Goal: Information Seeking & Learning: Learn about a topic

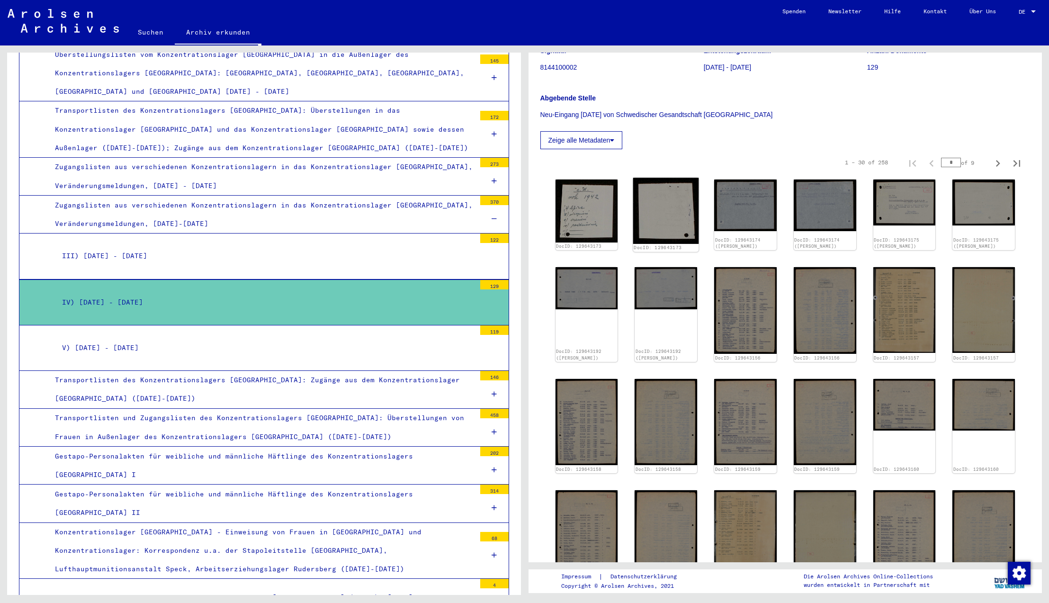
scroll to position [111, 0]
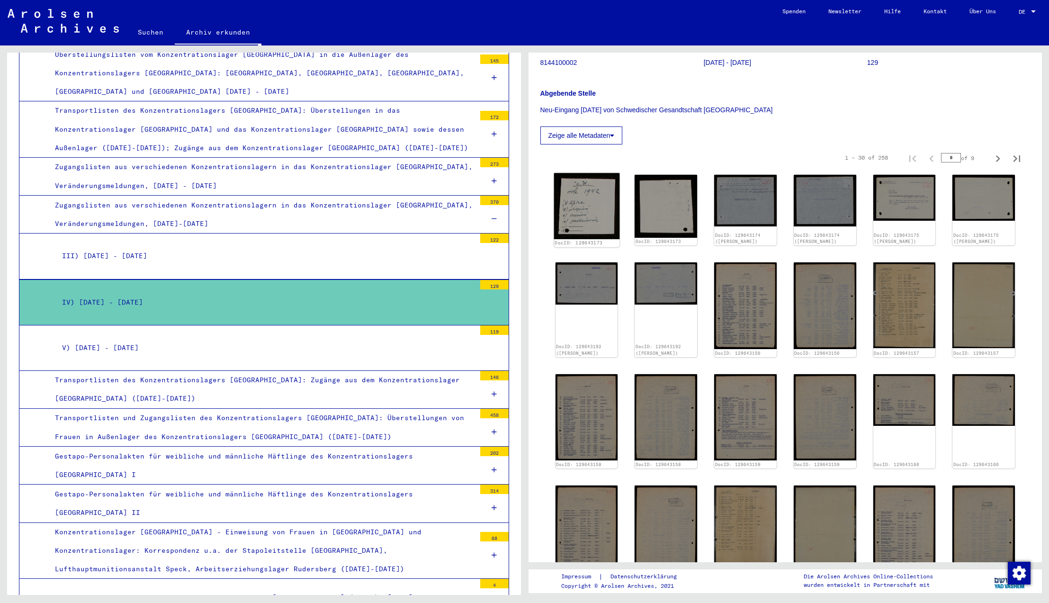
click at [582, 213] on img at bounding box center [585, 206] width 65 height 66
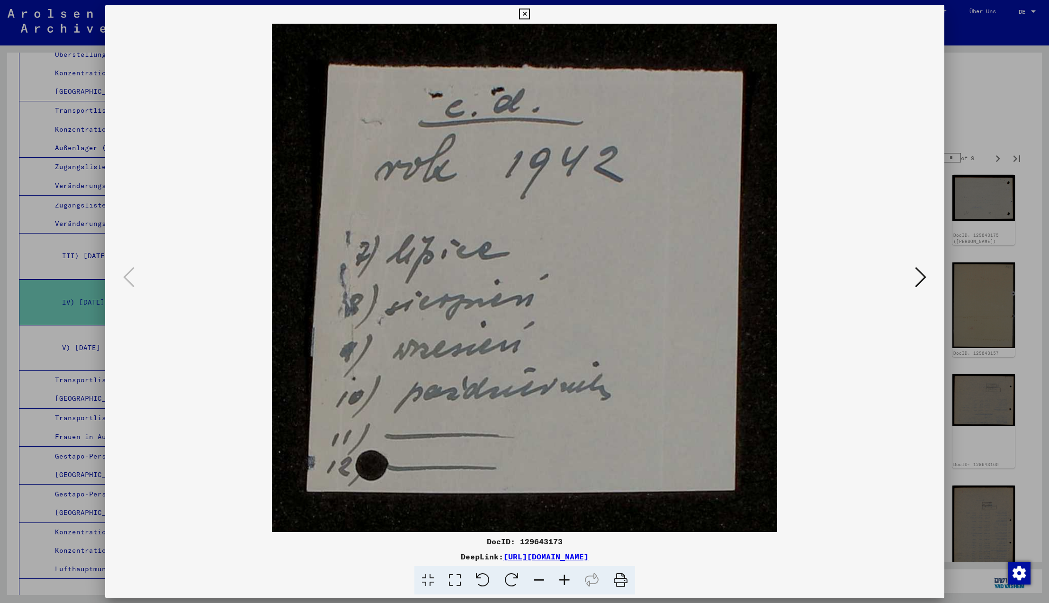
click at [921, 278] on icon at bounding box center [920, 277] width 11 height 23
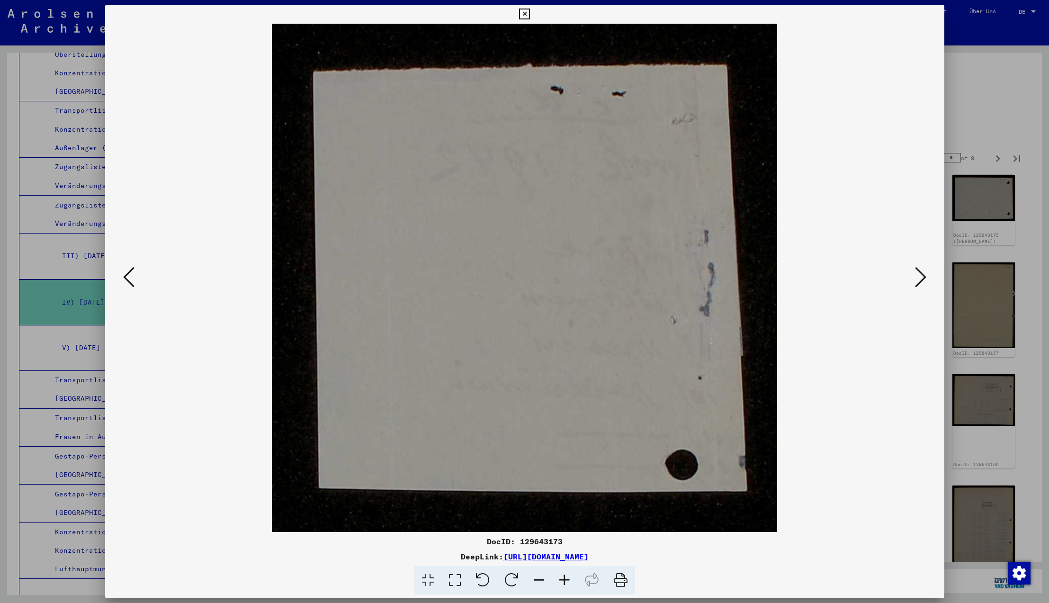
click at [921, 278] on icon at bounding box center [920, 277] width 11 height 23
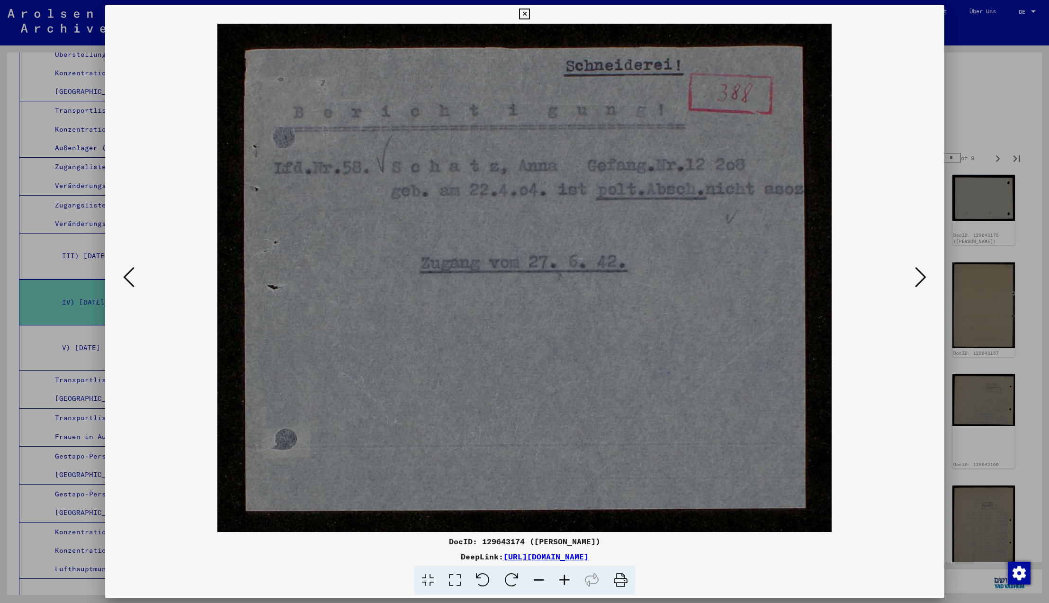
click at [921, 278] on icon at bounding box center [920, 277] width 11 height 23
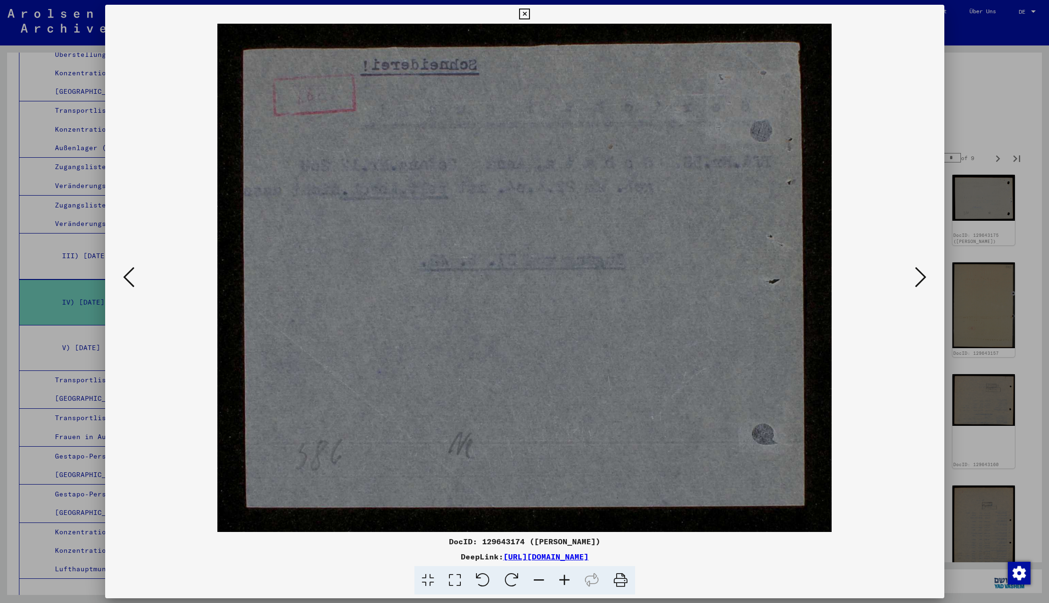
click at [921, 278] on icon at bounding box center [920, 277] width 11 height 23
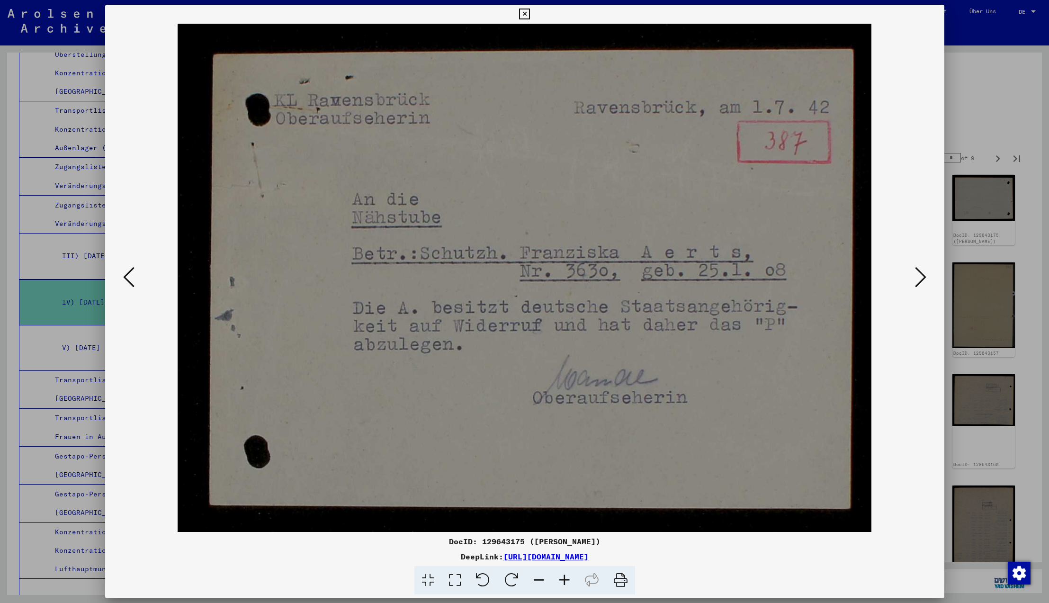
click at [921, 278] on icon at bounding box center [920, 277] width 11 height 23
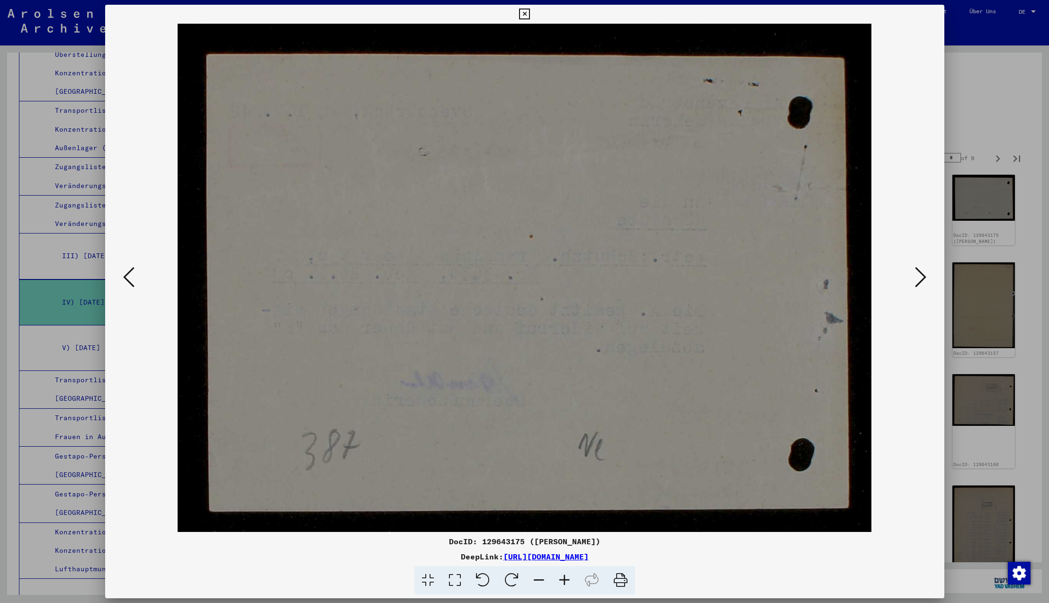
click at [921, 278] on icon at bounding box center [920, 277] width 11 height 23
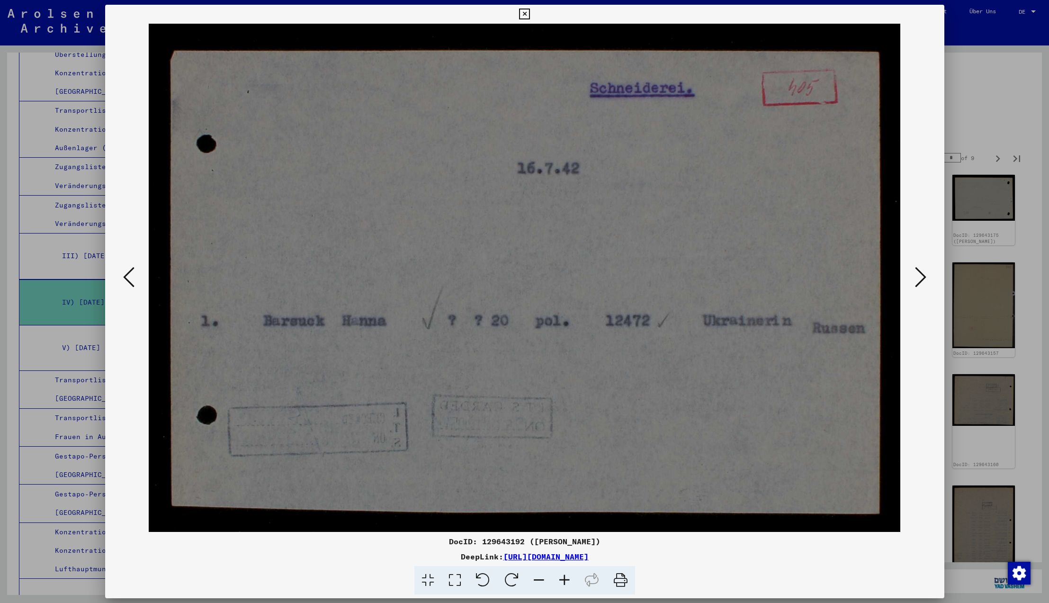
click at [921, 278] on icon at bounding box center [920, 277] width 11 height 23
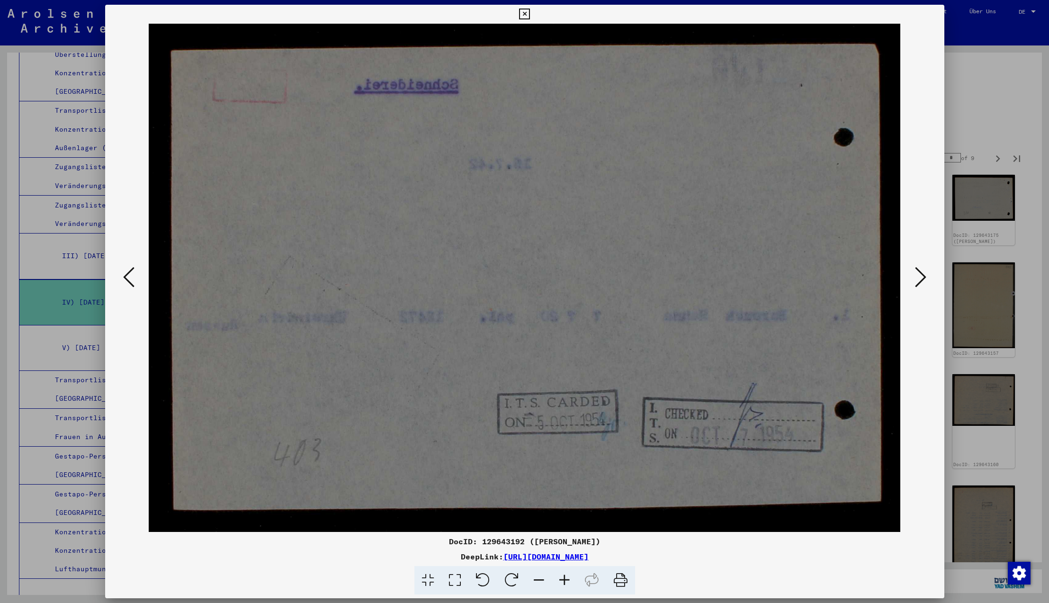
click at [921, 278] on icon at bounding box center [920, 277] width 11 height 23
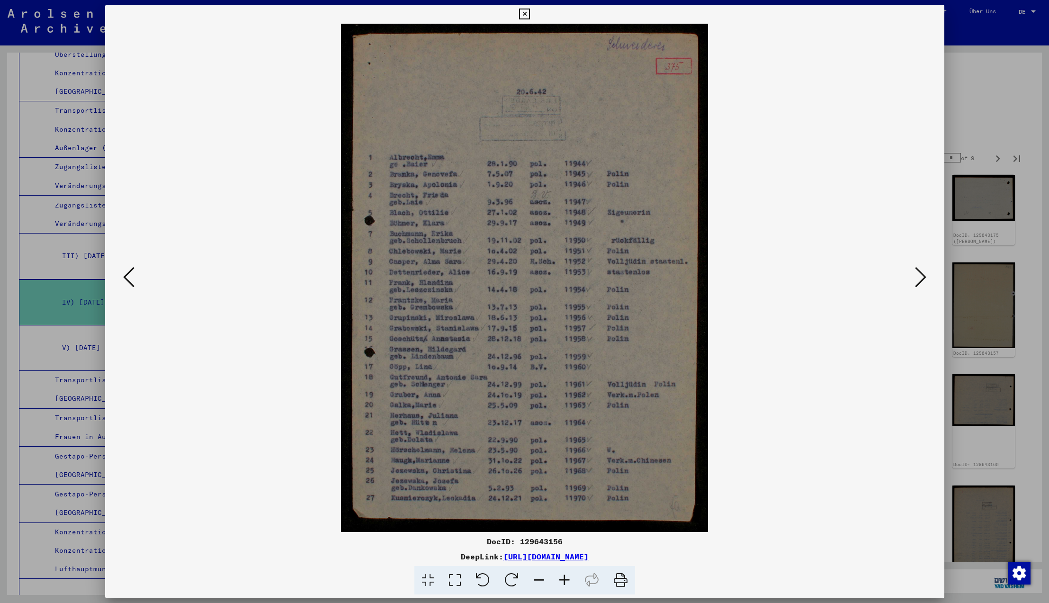
click at [921, 278] on icon at bounding box center [920, 277] width 11 height 23
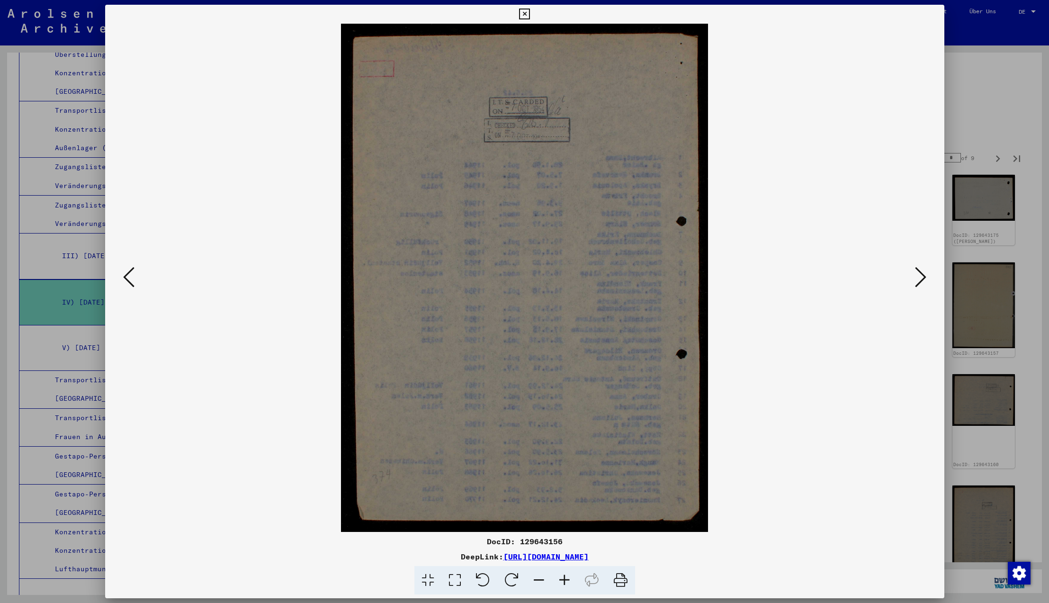
click at [921, 278] on icon at bounding box center [920, 277] width 11 height 23
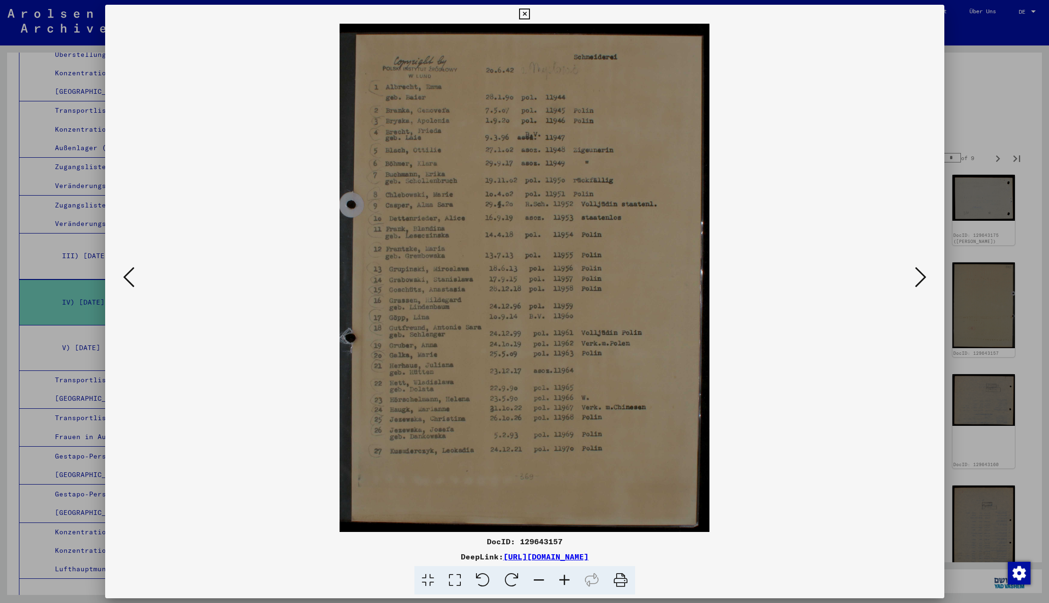
click at [921, 278] on icon at bounding box center [920, 277] width 11 height 23
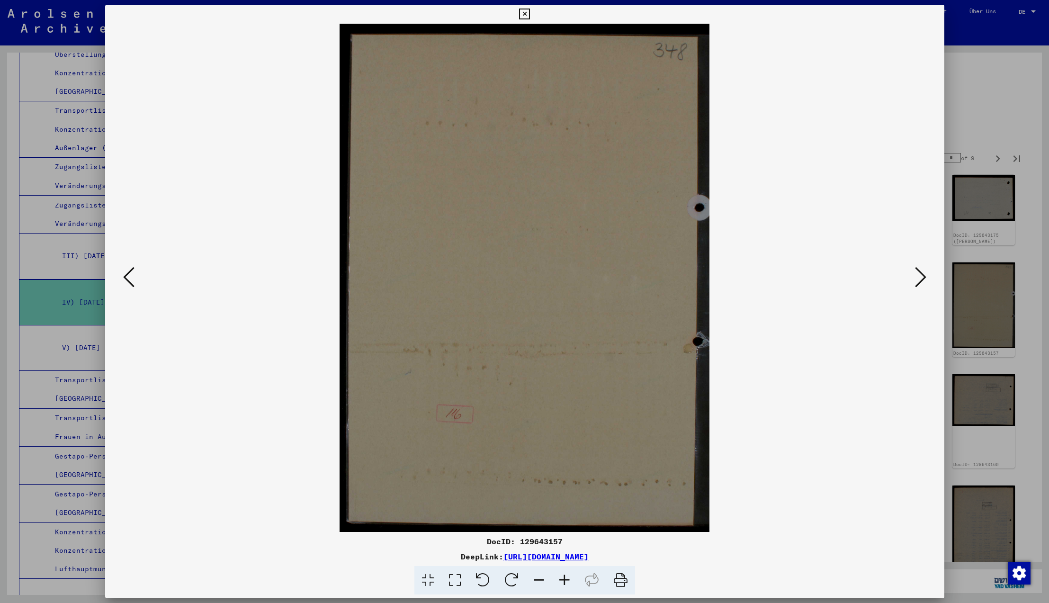
click at [921, 278] on icon at bounding box center [920, 277] width 11 height 23
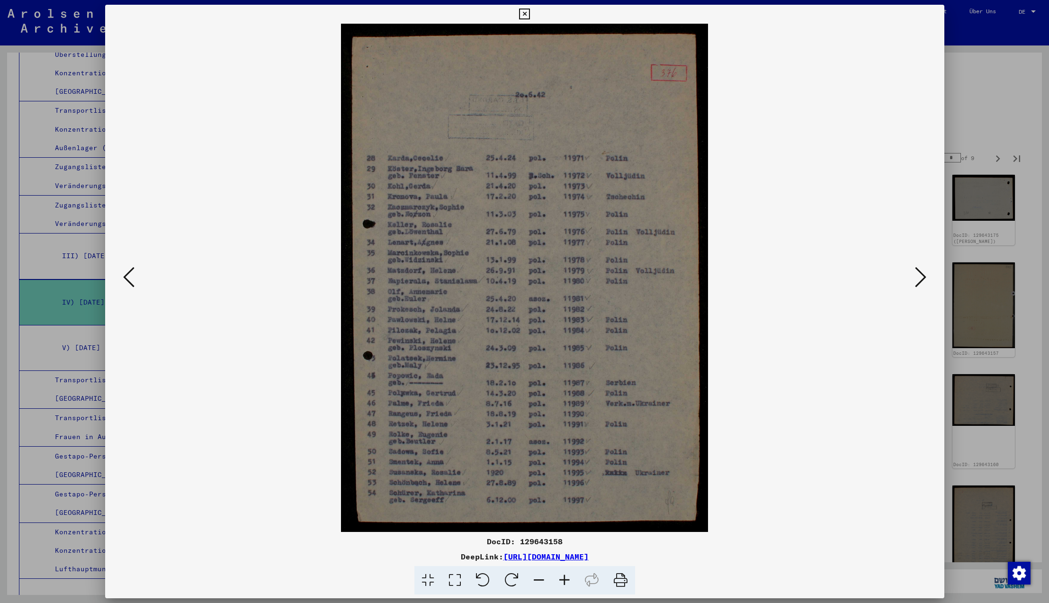
click at [921, 278] on icon at bounding box center [920, 277] width 11 height 23
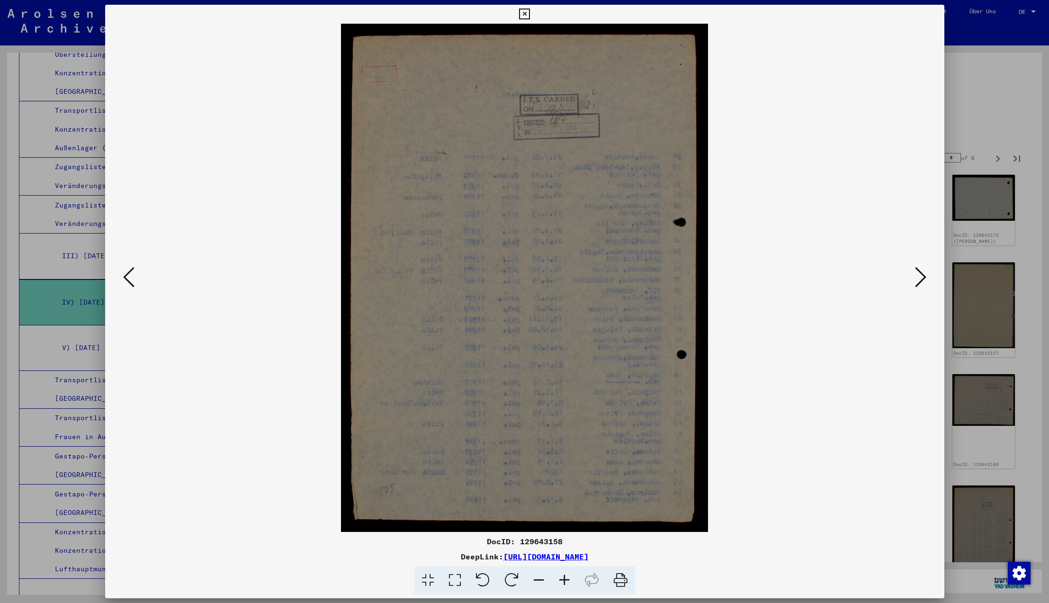
click at [921, 278] on icon at bounding box center [920, 277] width 11 height 23
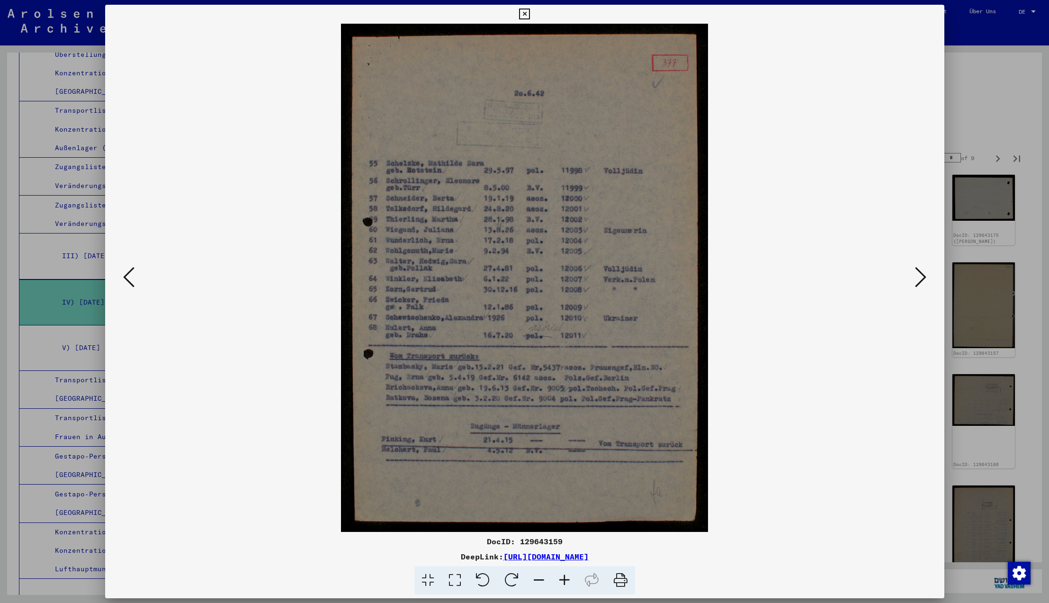
click at [530, 15] on icon at bounding box center [524, 14] width 11 height 11
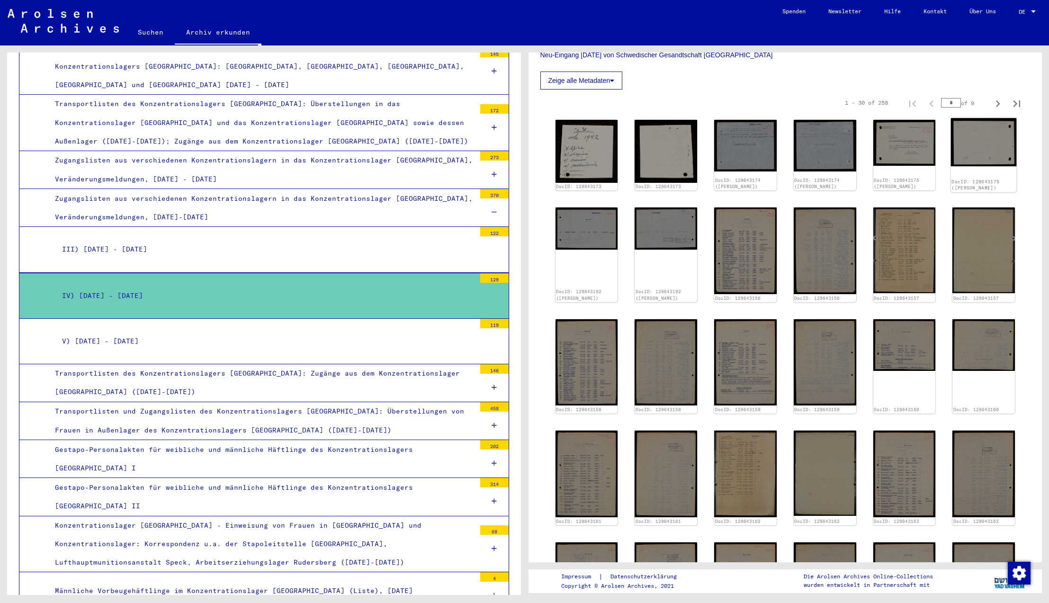
scroll to position [99, 0]
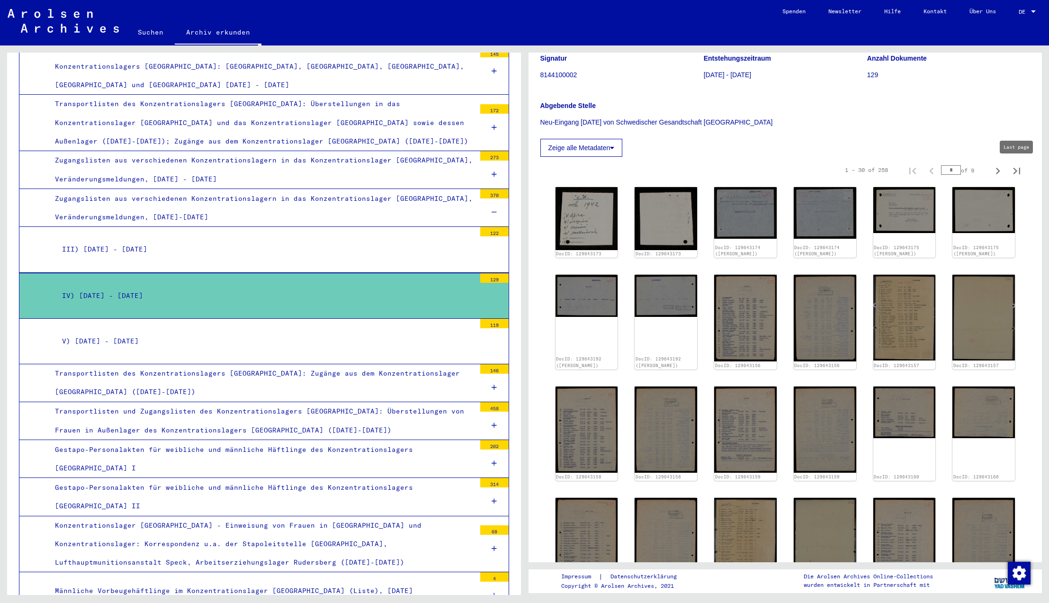
click at [1016, 169] on icon "Last page" at bounding box center [1016, 171] width 7 height 7
type input "*"
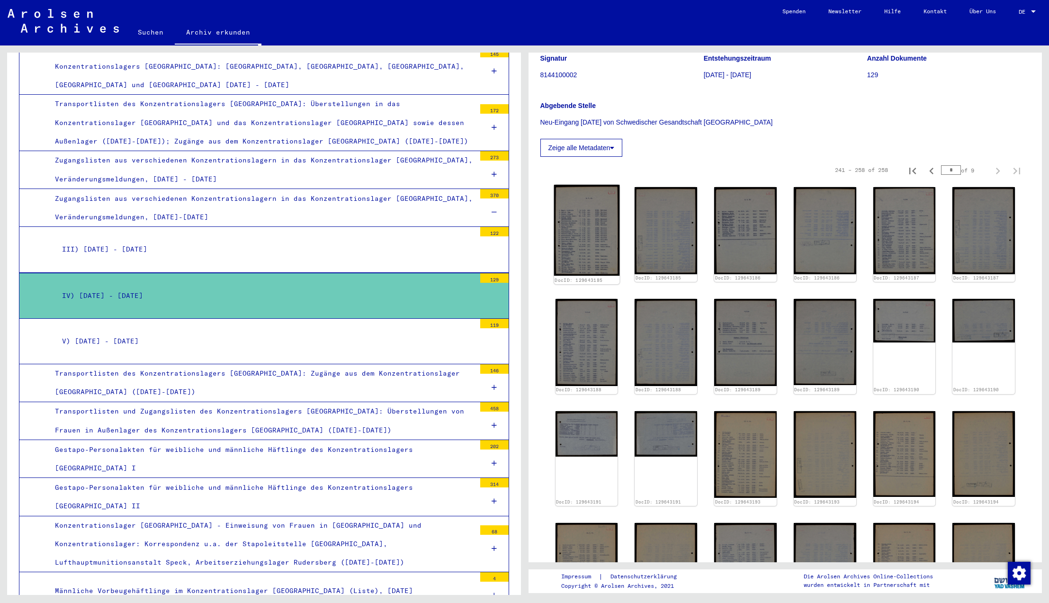
click at [597, 230] on img at bounding box center [585, 230] width 65 height 91
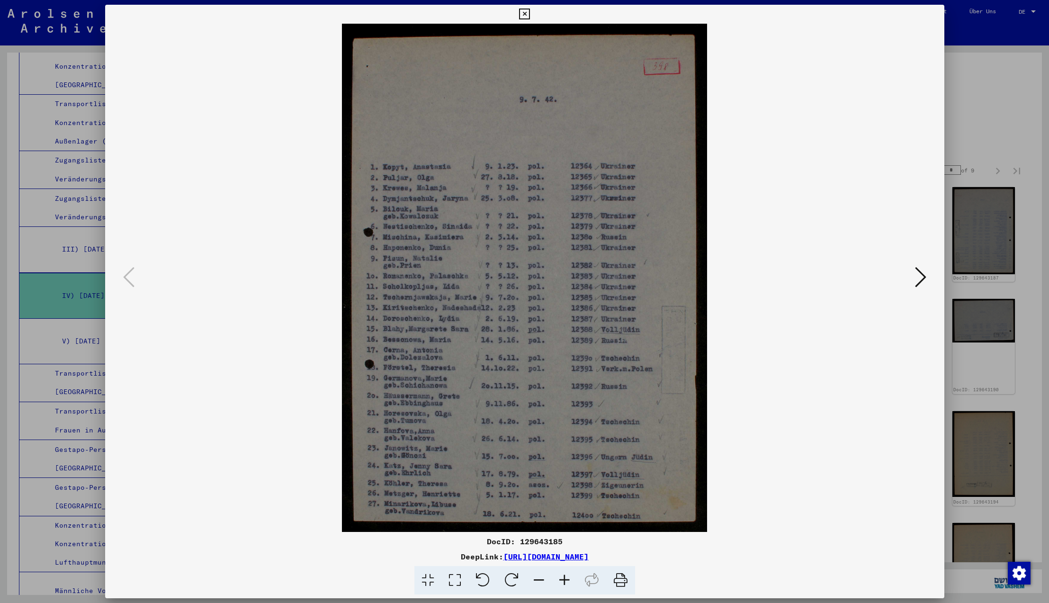
click at [919, 279] on icon at bounding box center [920, 277] width 11 height 23
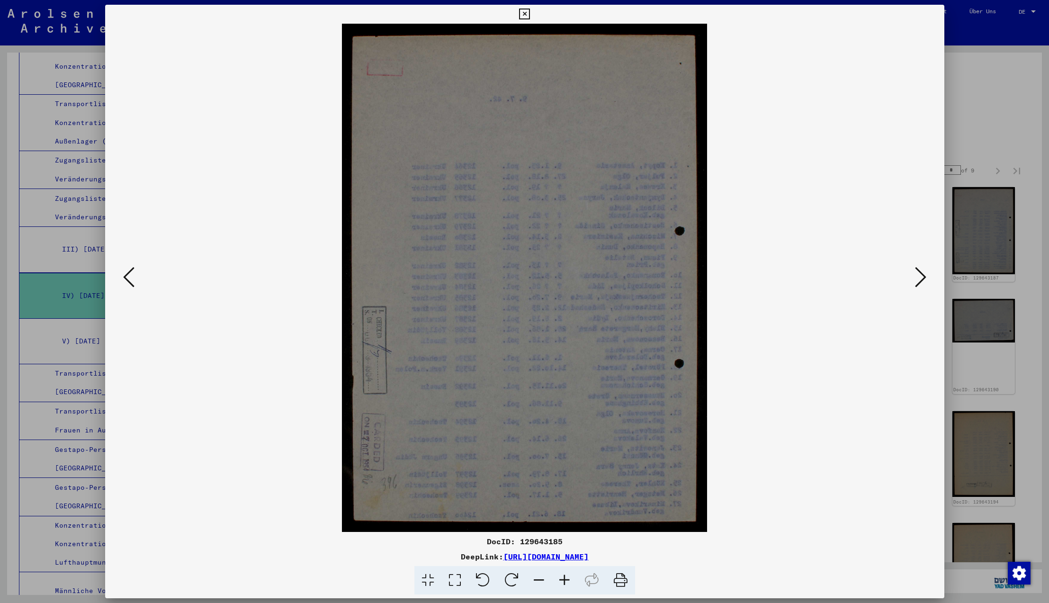
click at [919, 279] on icon at bounding box center [920, 277] width 11 height 23
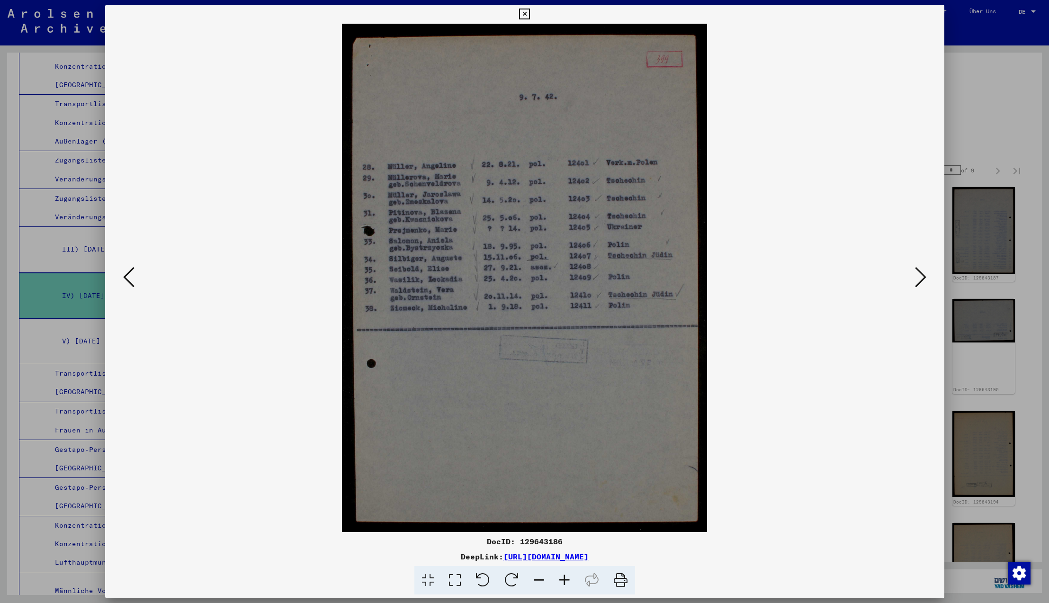
click at [919, 279] on icon at bounding box center [920, 277] width 11 height 23
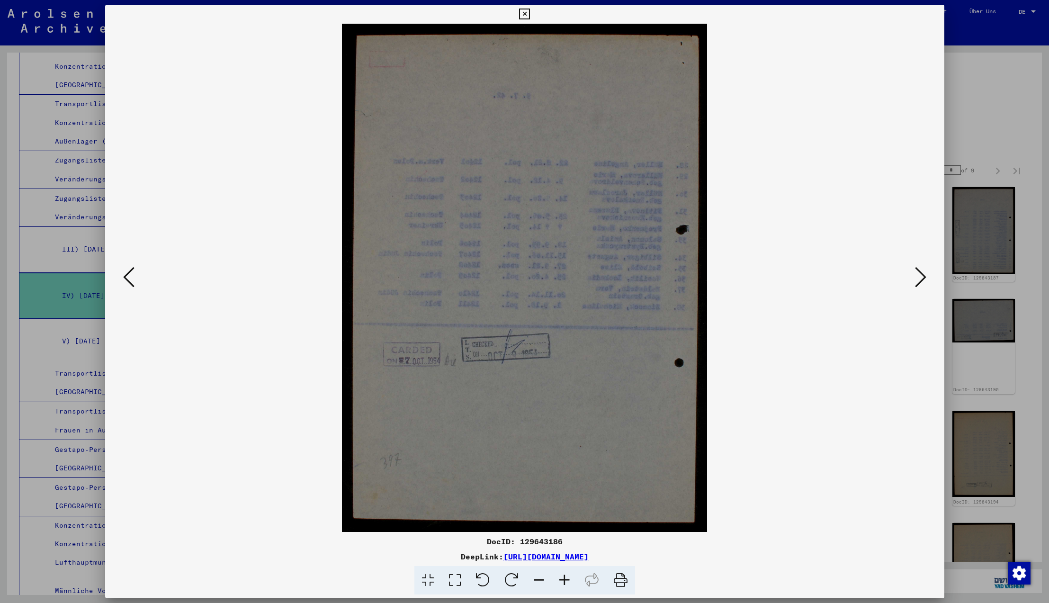
click at [919, 279] on icon at bounding box center [920, 277] width 11 height 23
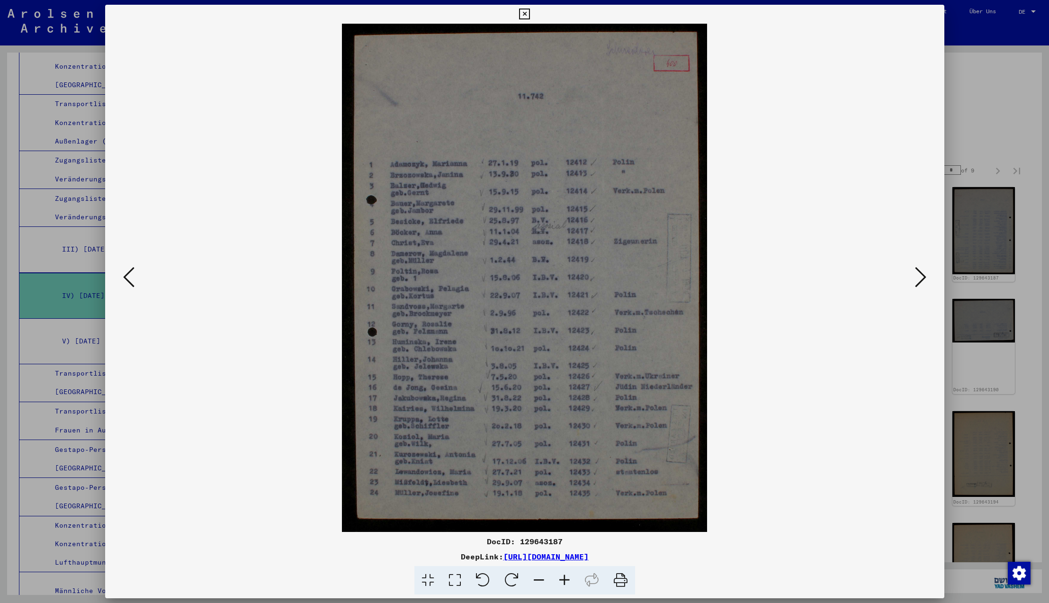
click at [919, 279] on icon at bounding box center [920, 277] width 11 height 23
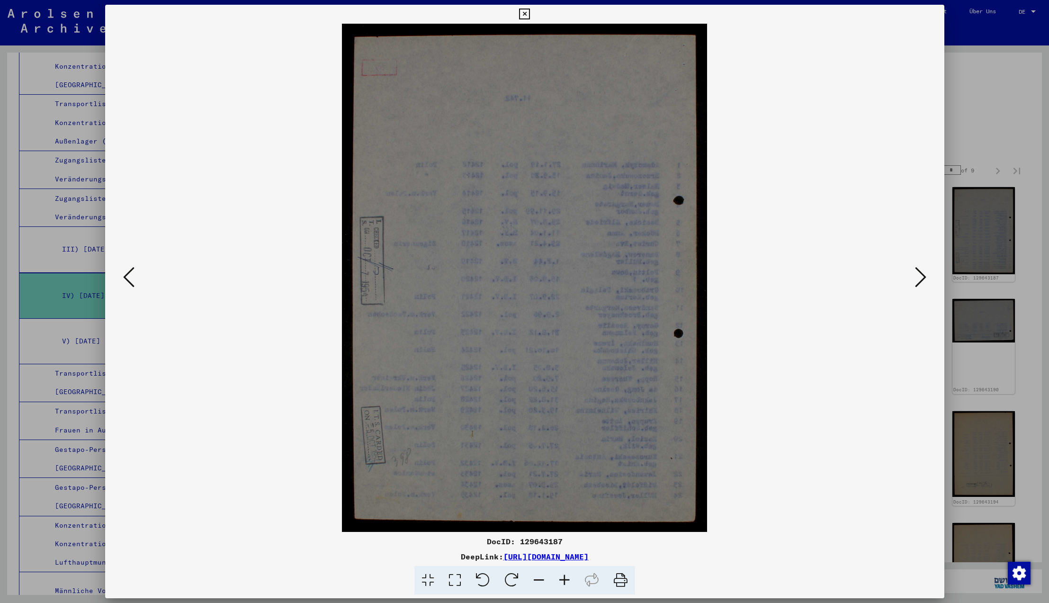
click at [919, 279] on icon at bounding box center [920, 277] width 11 height 23
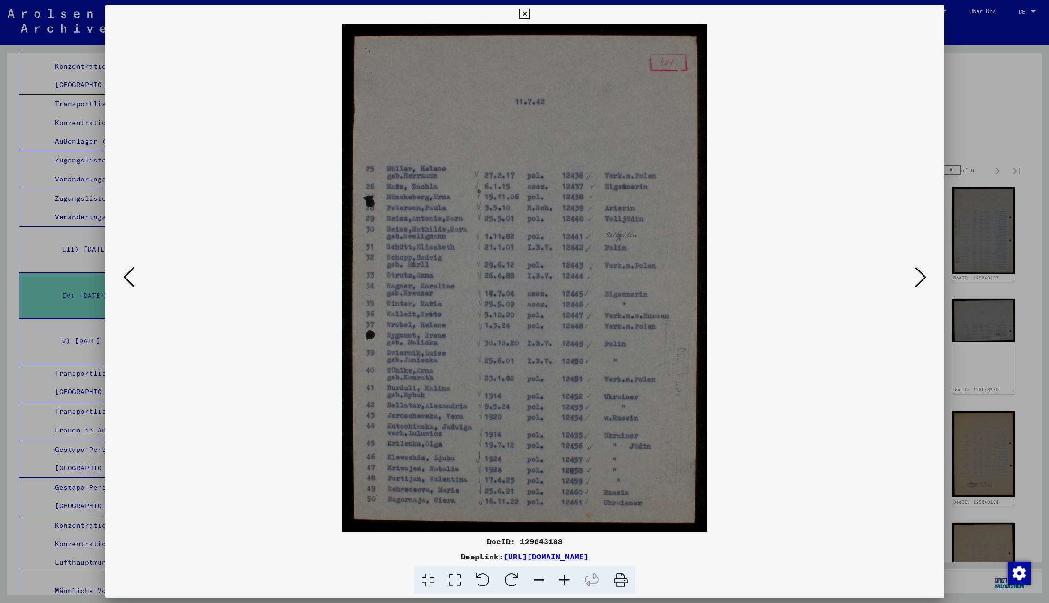
click at [919, 279] on icon at bounding box center [920, 277] width 11 height 23
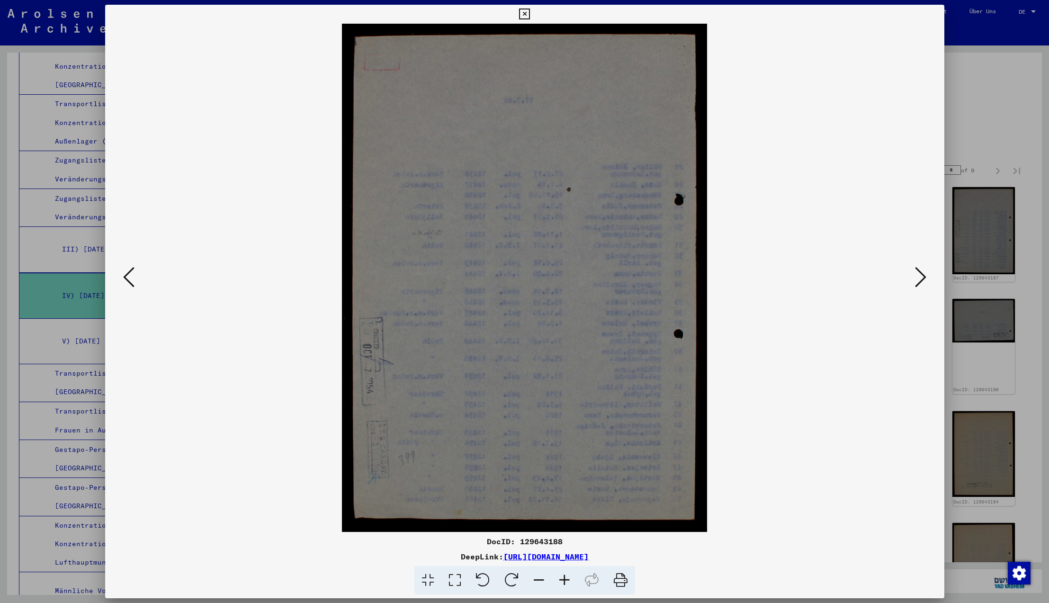
click at [919, 279] on icon at bounding box center [920, 277] width 11 height 23
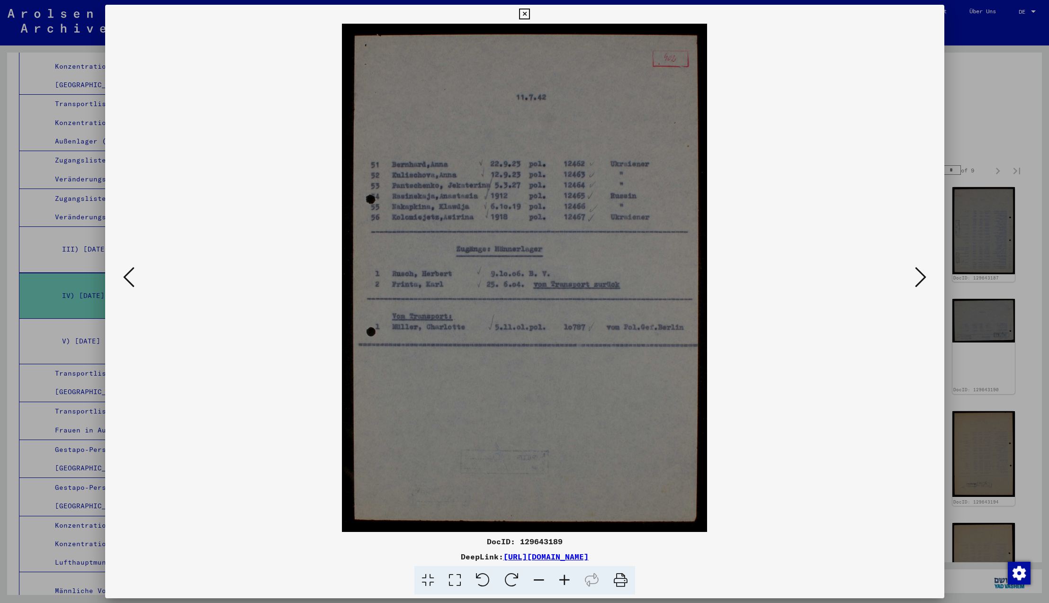
click at [919, 279] on icon at bounding box center [920, 277] width 11 height 23
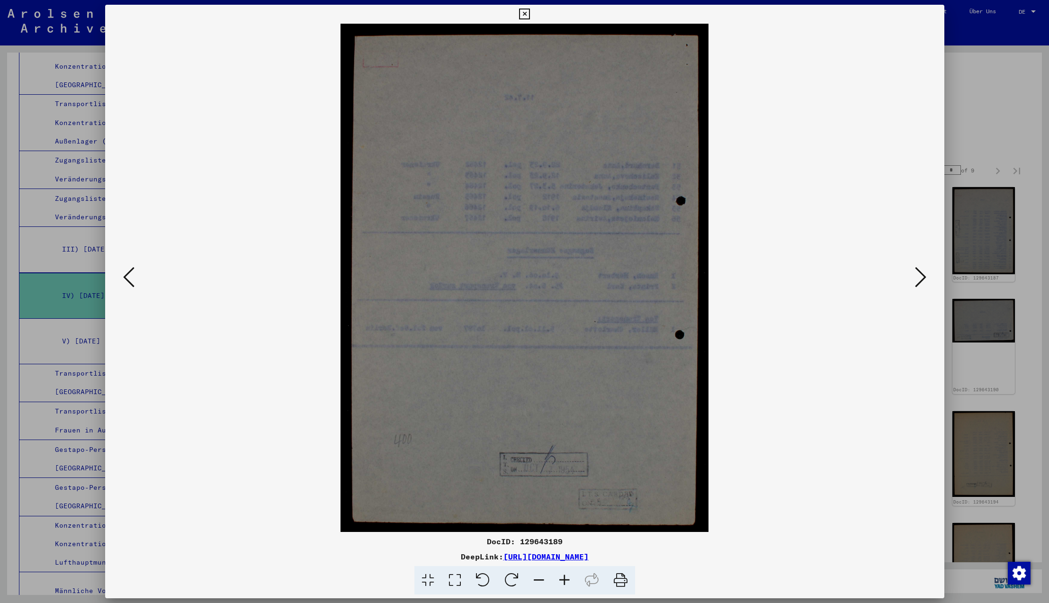
click at [919, 279] on icon at bounding box center [920, 277] width 11 height 23
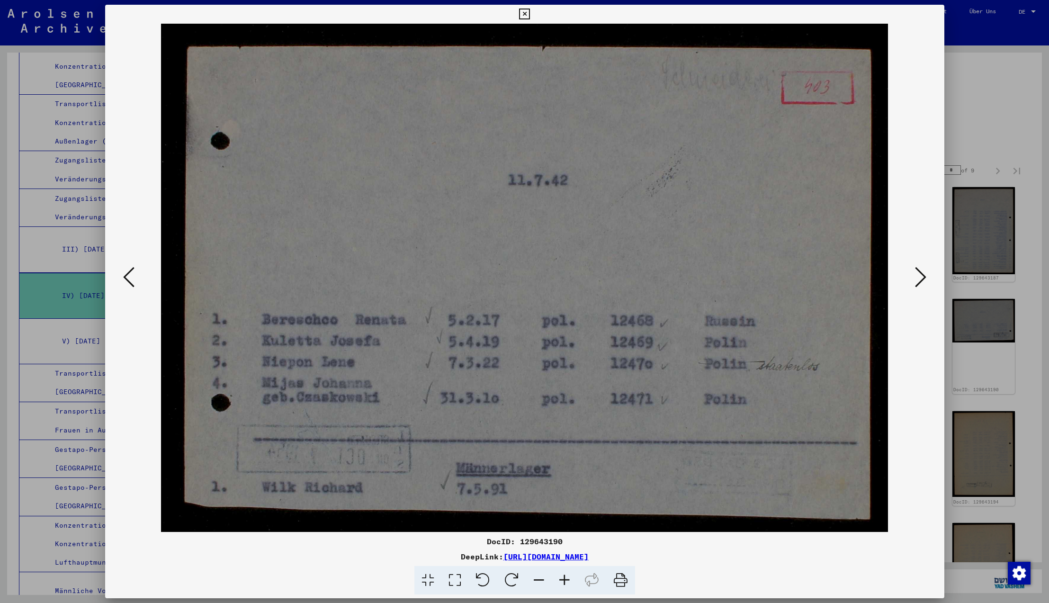
click at [919, 279] on icon at bounding box center [920, 277] width 11 height 23
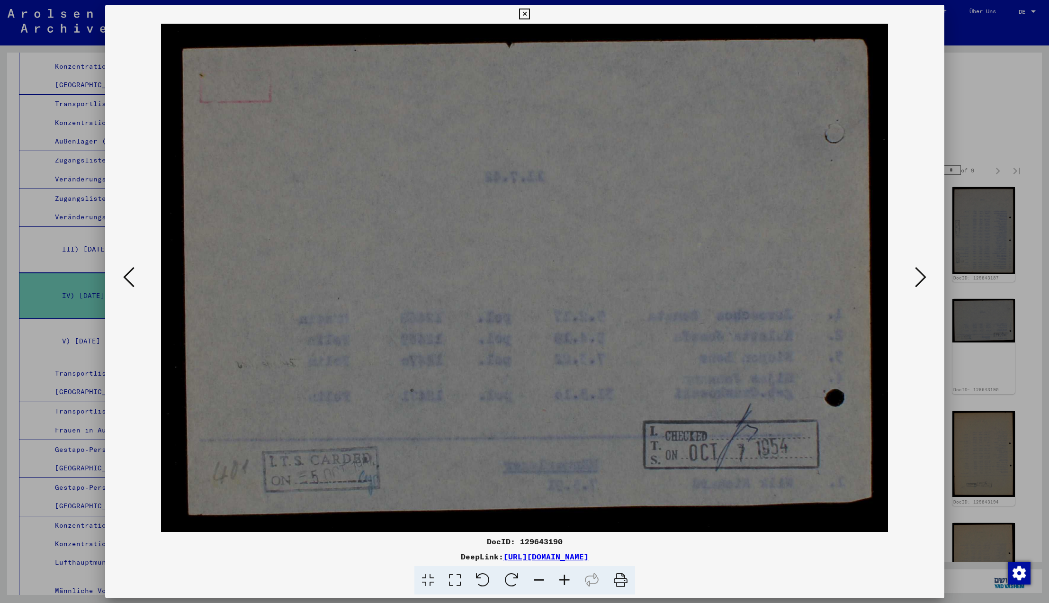
click at [919, 279] on icon at bounding box center [920, 277] width 11 height 23
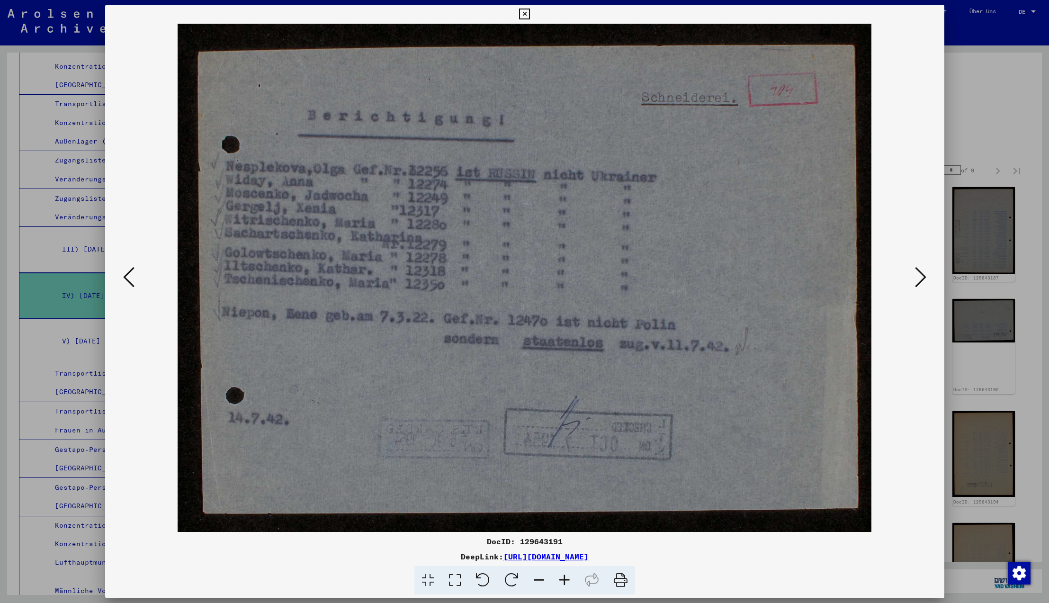
click at [919, 279] on icon at bounding box center [920, 277] width 11 height 23
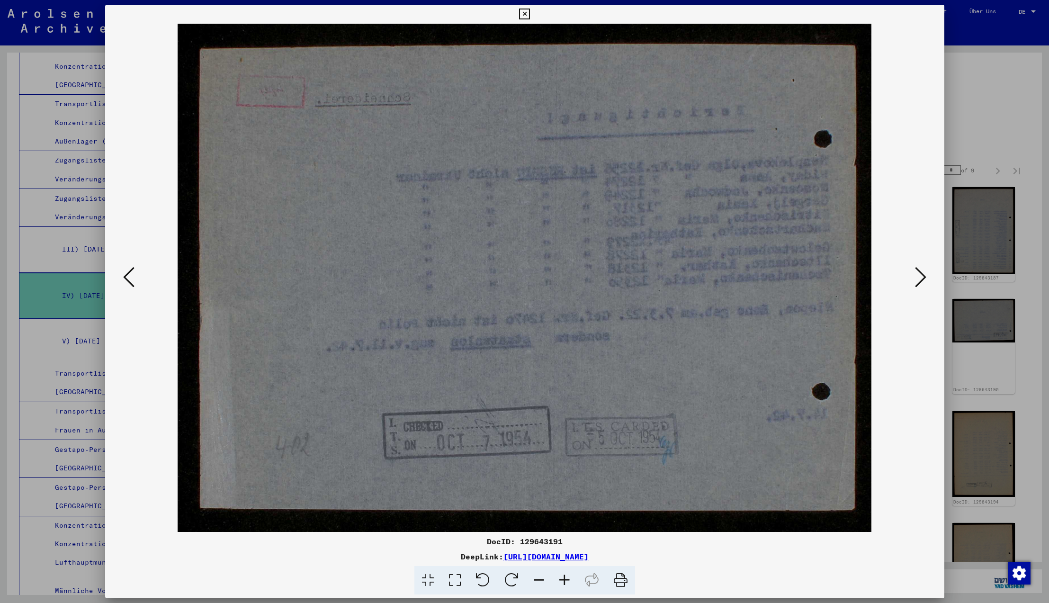
click at [919, 279] on icon at bounding box center [920, 277] width 11 height 23
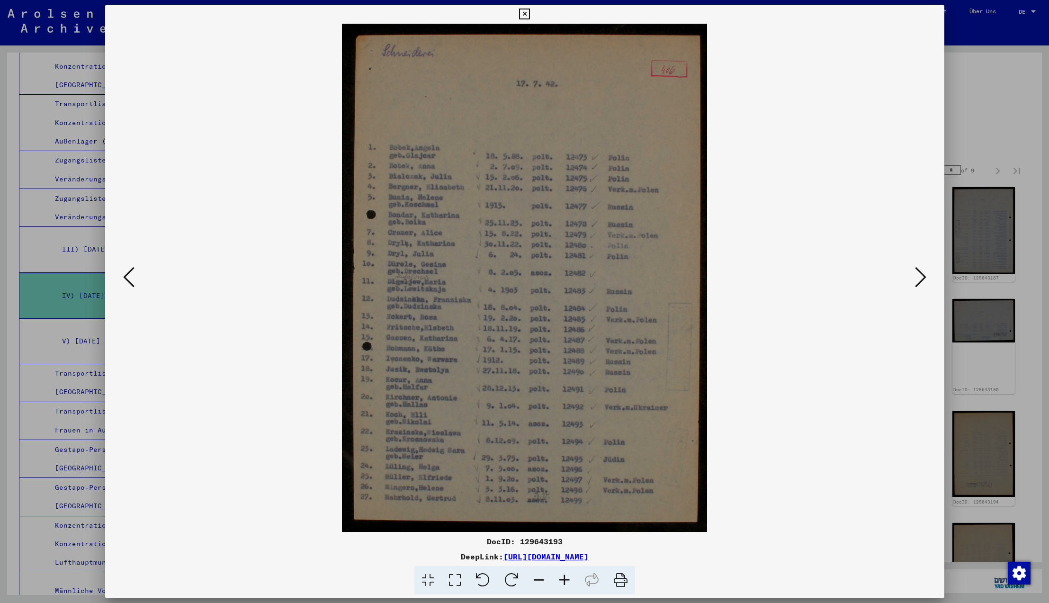
click at [919, 279] on icon at bounding box center [920, 277] width 11 height 23
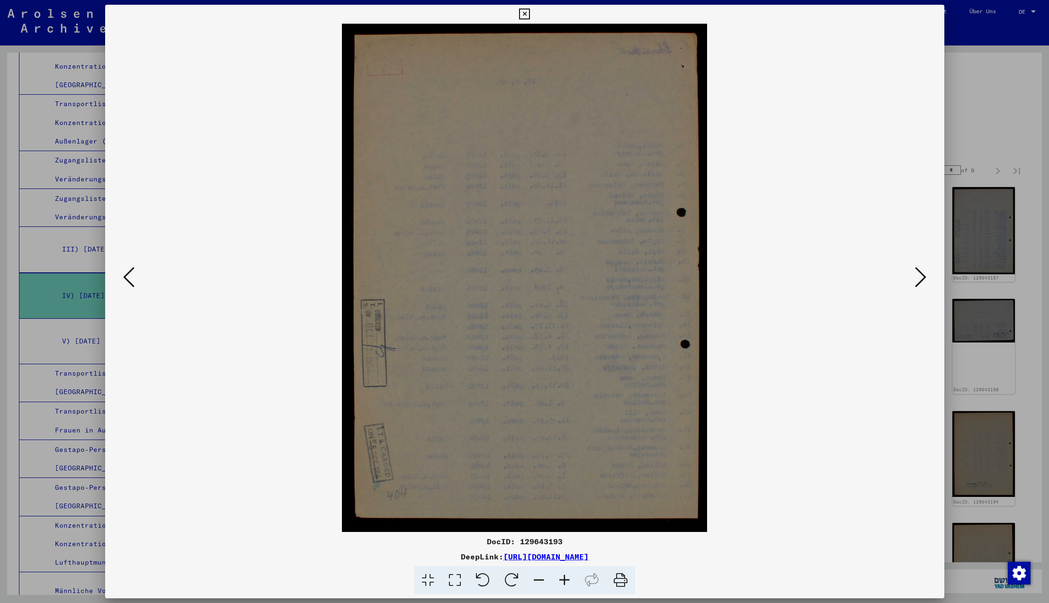
click at [919, 279] on icon at bounding box center [920, 277] width 11 height 23
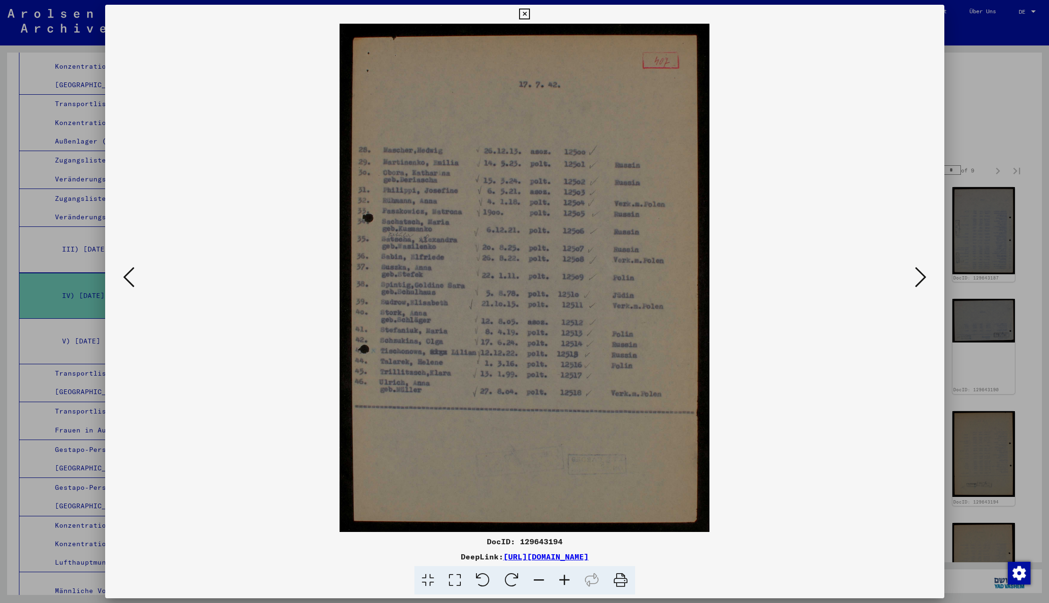
click at [919, 279] on icon at bounding box center [920, 277] width 11 height 23
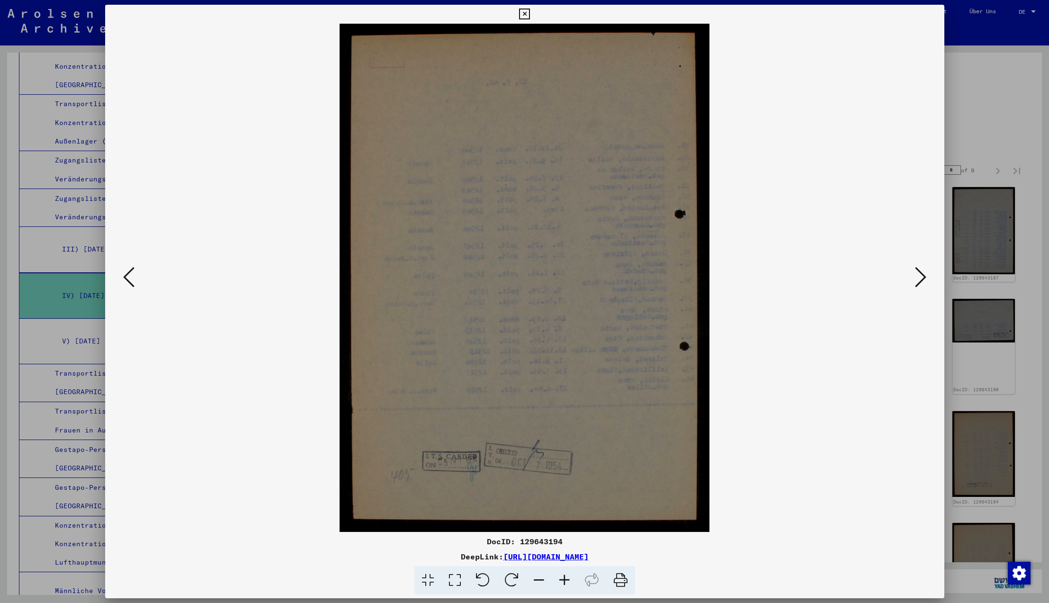
click at [919, 279] on icon at bounding box center [920, 277] width 11 height 23
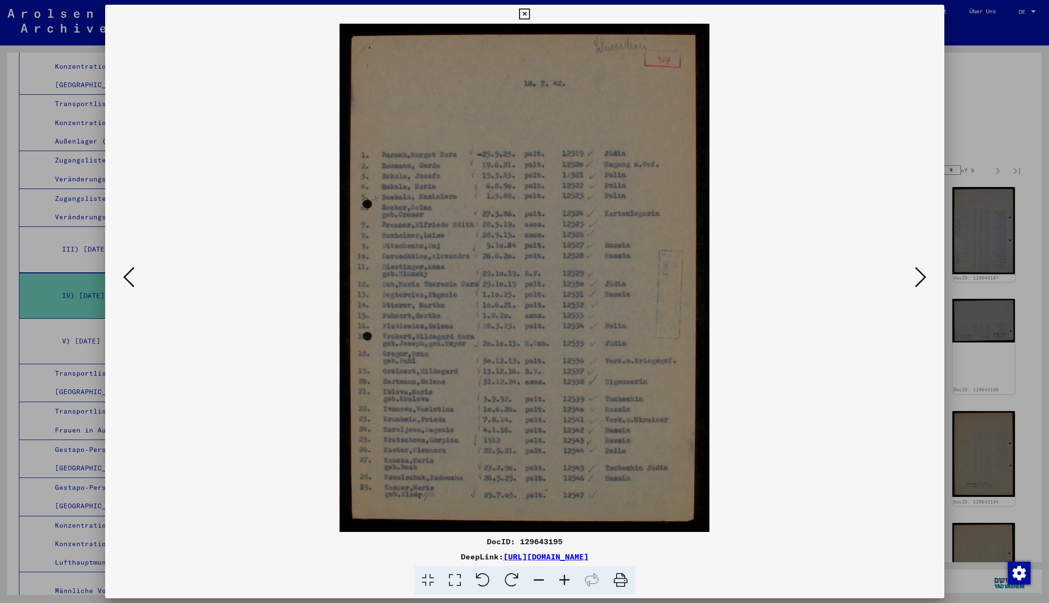
click at [919, 279] on icon at bounding box center [920, 277] width 11 height 23
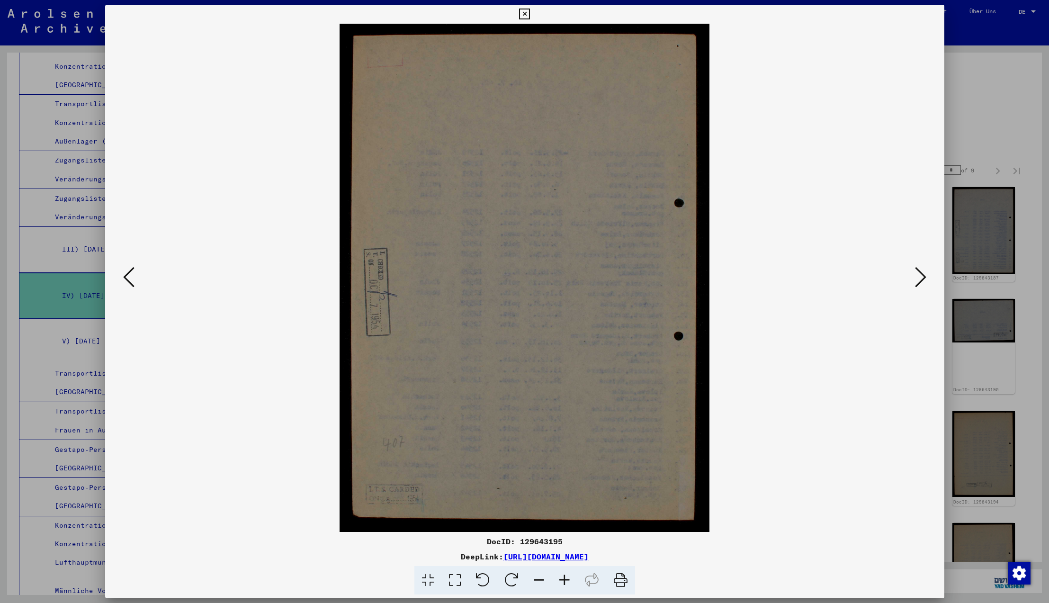
click at [919, 279] on icon at bounding box center [920, 277] width 11 height 23
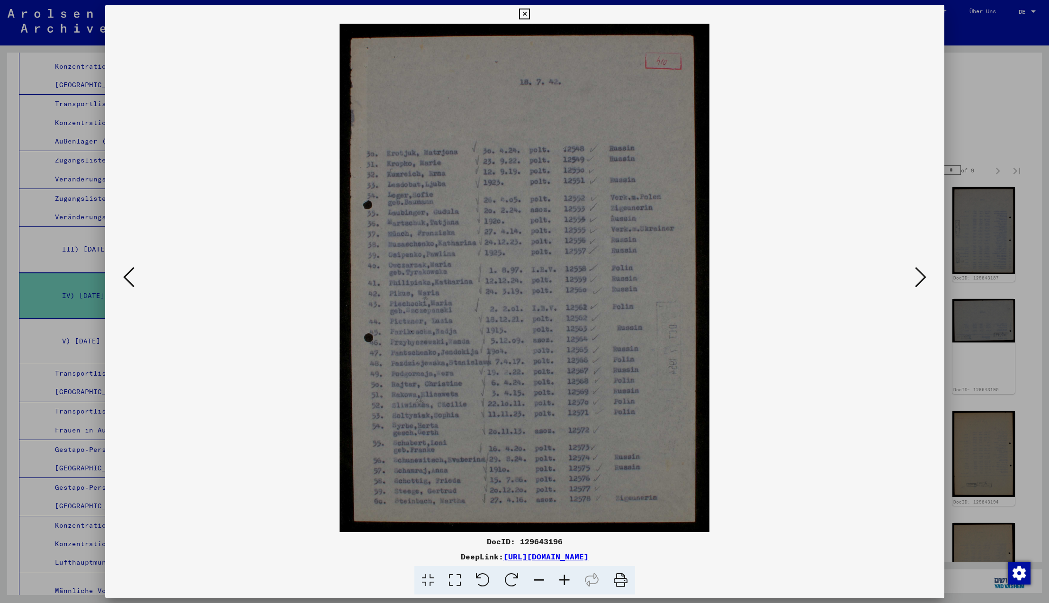
click at [919, 279] on icon at bounding box center [920, 277] width 11 height 23
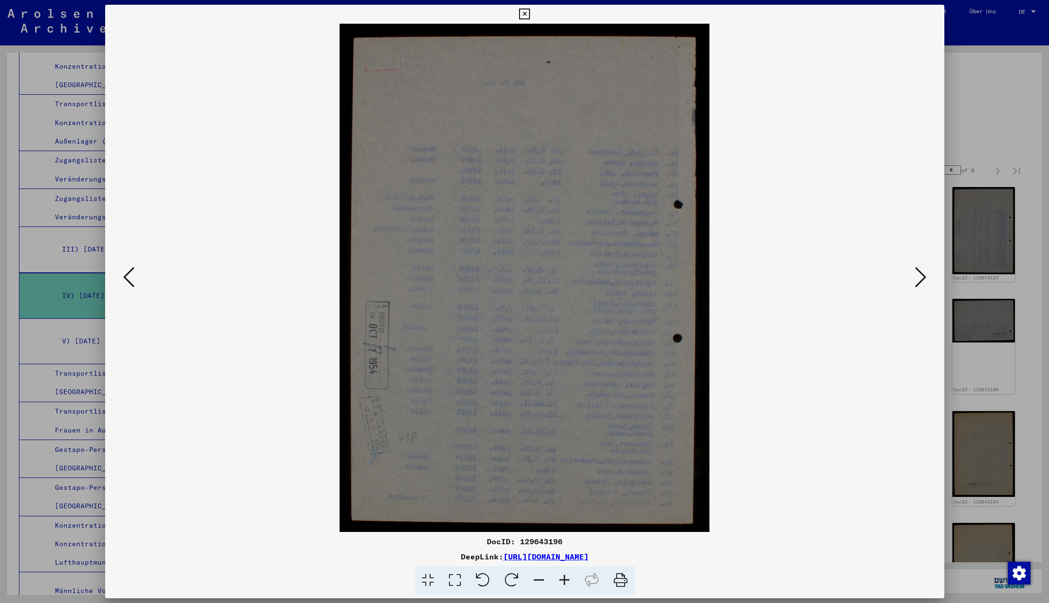
click at [919, 279] on icon at bounding box center [920, 277] width 11 height 23
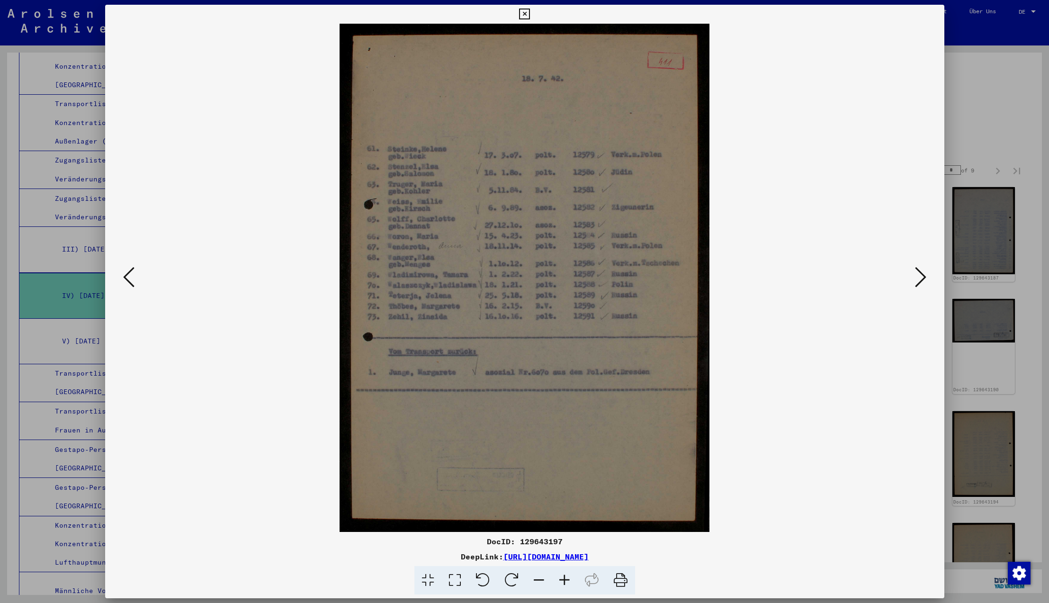
click at [919, 279] on icon at bounding box center [920, 277] width 11 height 23
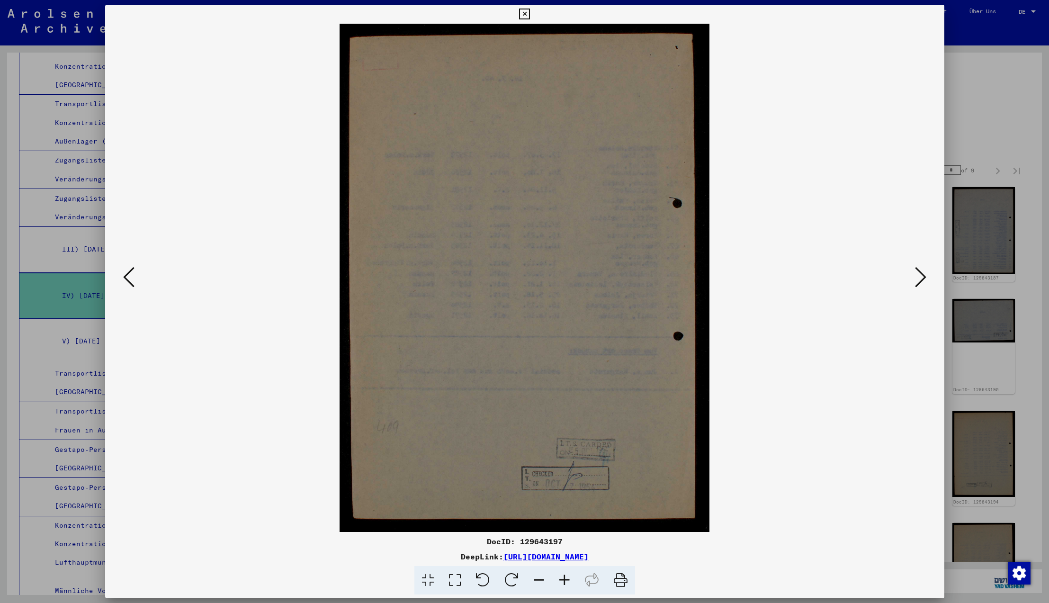
click at [919, 279] on icon at bounding box center [920, 277] width 11 height 23
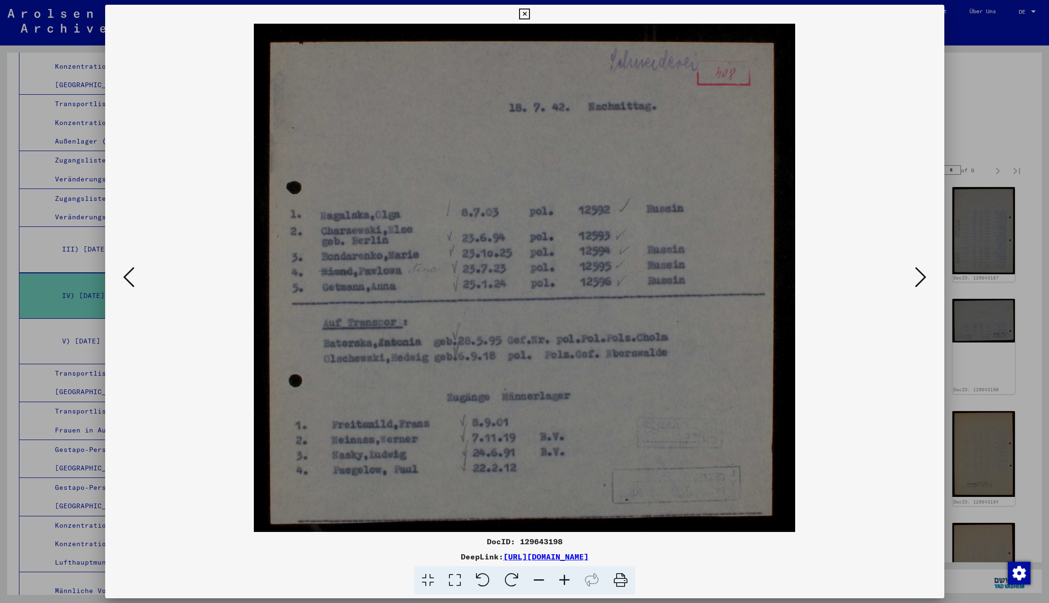
click at [919, 279] on icon at bounding box center [920, 277] width 11 height 23
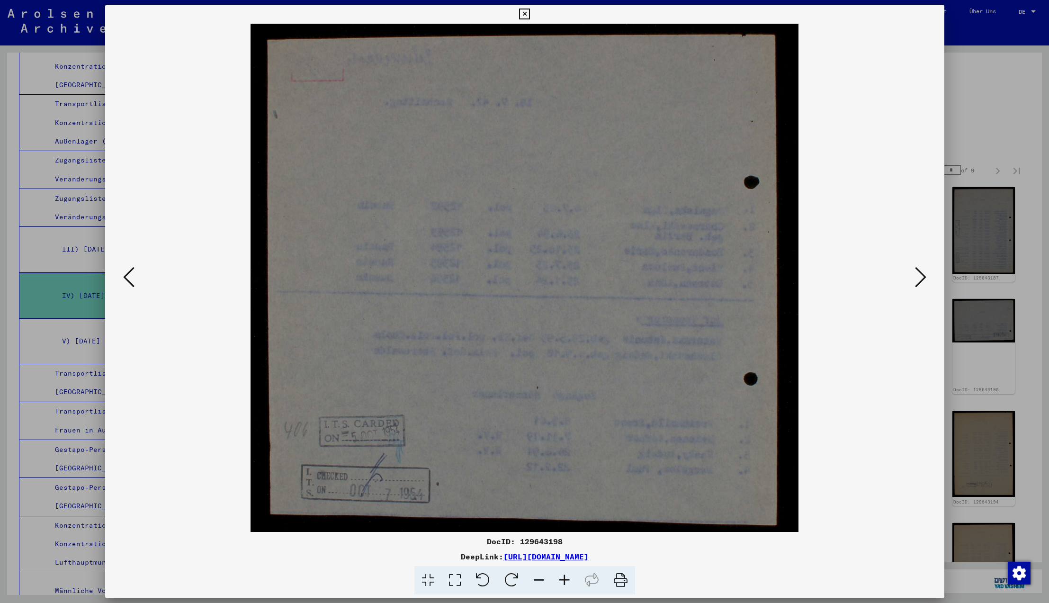
click at [919, 279] on icon at bounding box center [920, 277] width 11 height 23
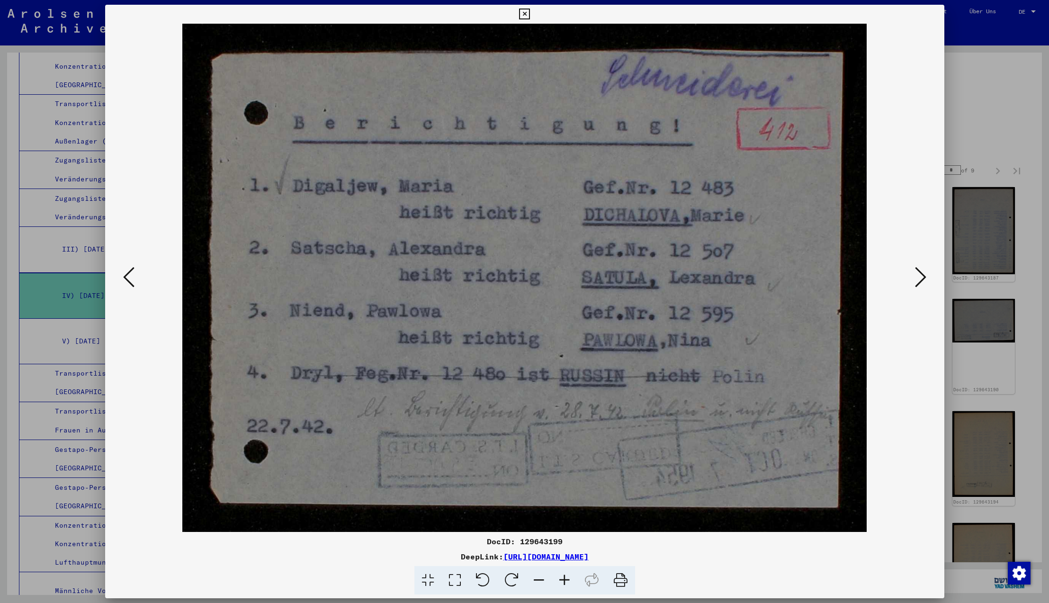
click at [919, 279] on icon at bounding box center [920, 277] width 11 height 23
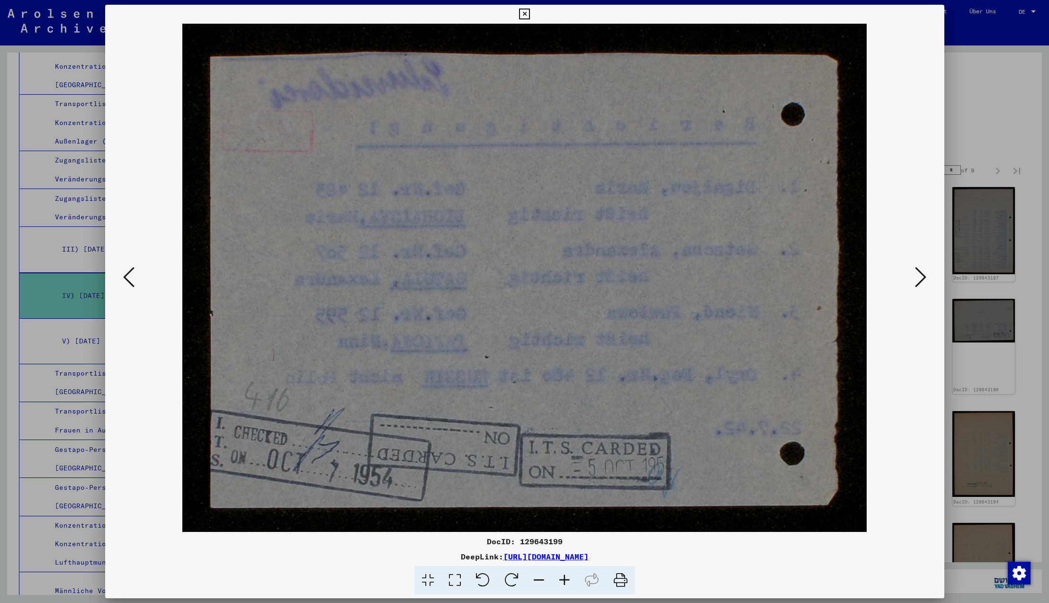
click at [919, 279] on icon at bounding box center [920, 277] width 11 height 23
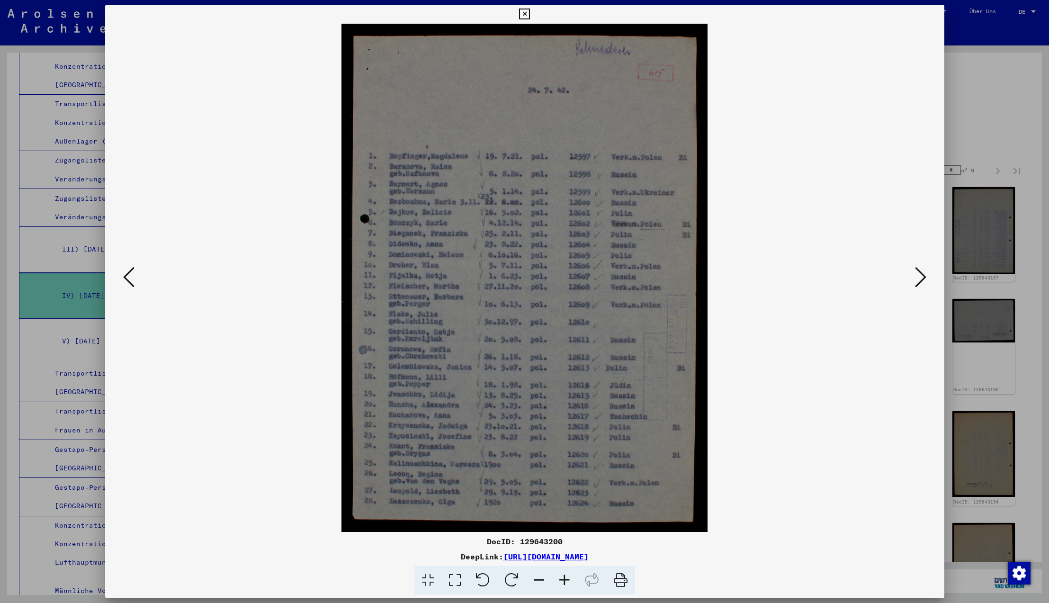
click at [919, 279] on icon at bounding box center [920, 277] width 11 height 23
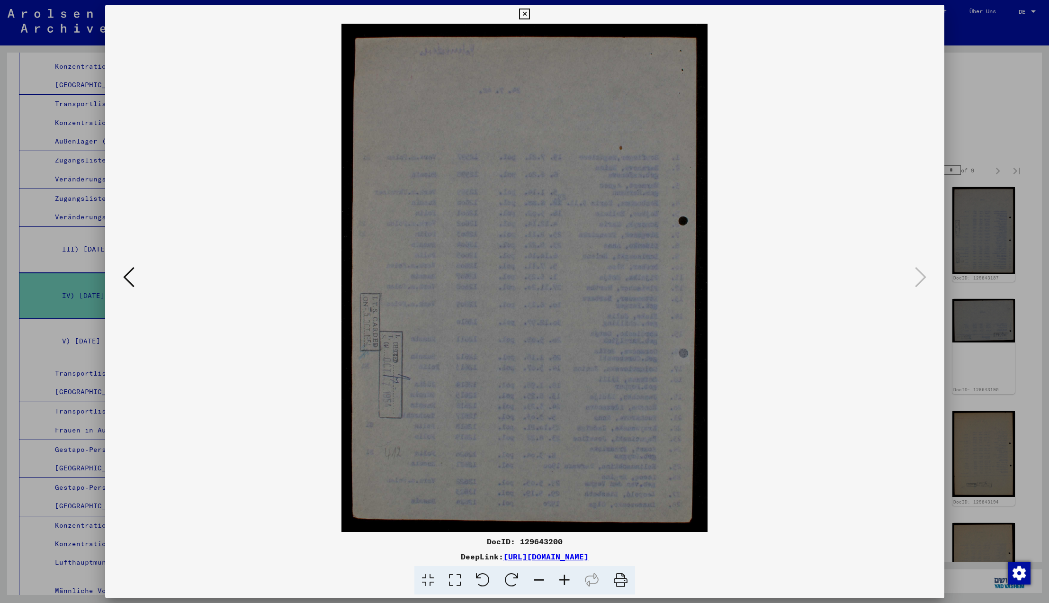
click at [919, 279] on icon at bounding box center [920, 277] width 11 height 23
click at [920, 277] on icon at bounding box center [920, 277] width 11 height 23
click at [530, 13] on icon at bounding box center [524, 14] width 11 height 11
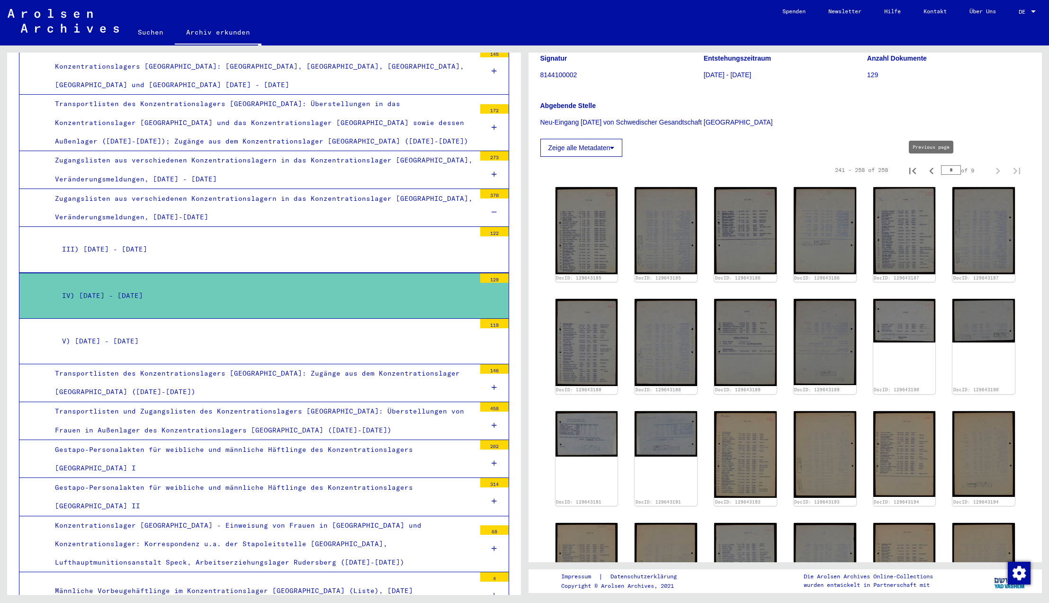
click at [930, 172] on icon "Previous page" at bounding box center [931, 170] width 13 height 13
type input "*"
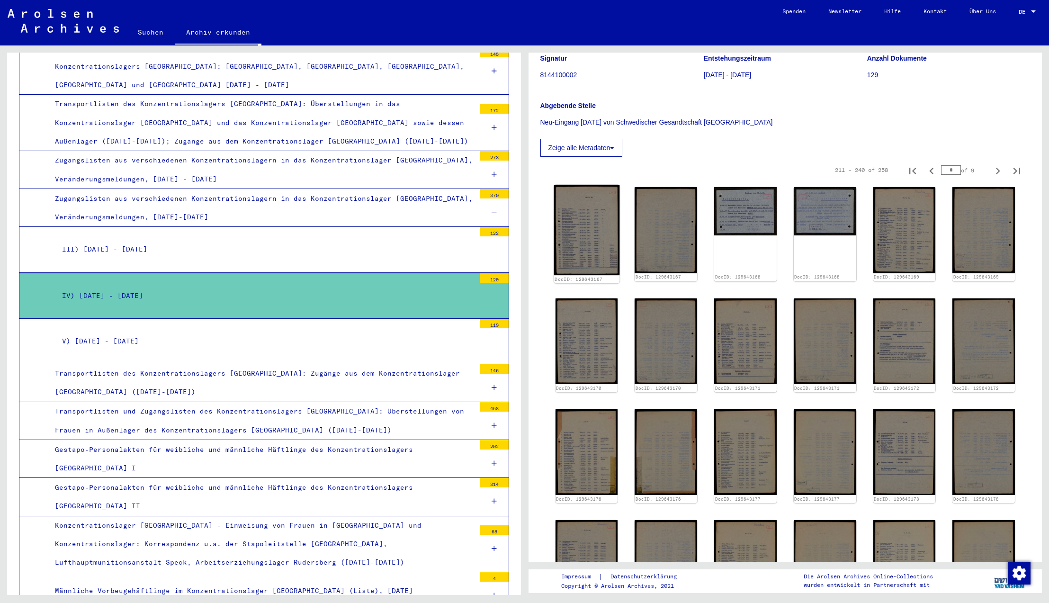
click at [589, 204] on img at bounding box center [585, 230] width 65 height 90
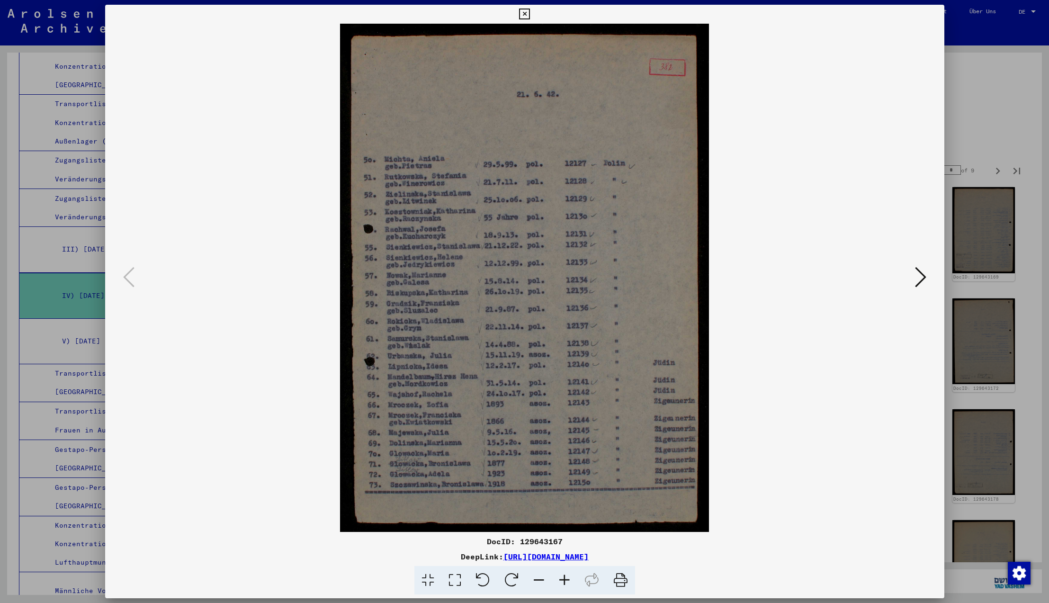
click at [530, 15] on icon at bounding box center [524, 14] width 11 height 11
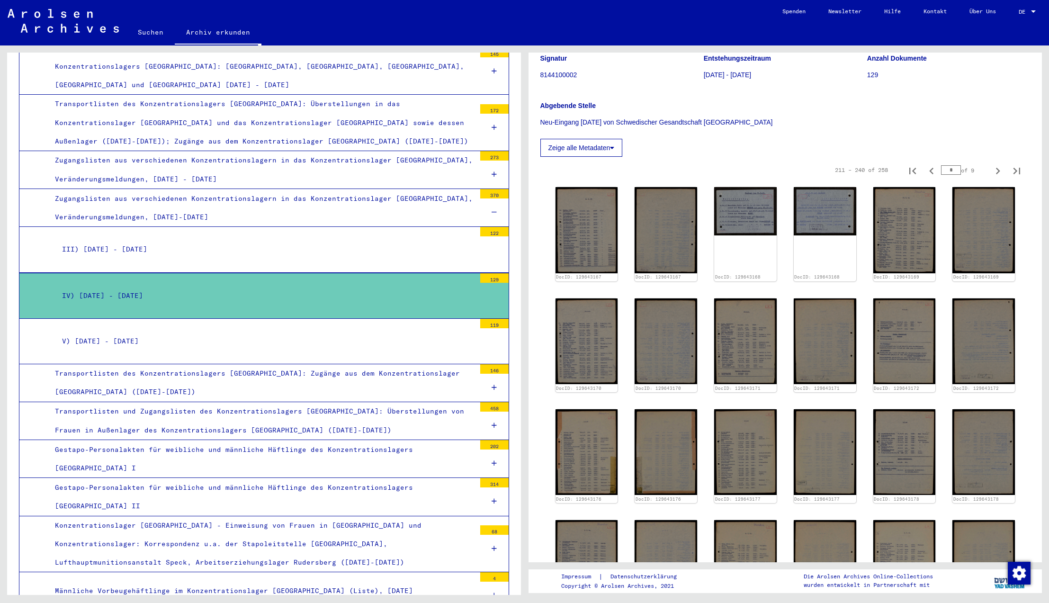
click at [122, 332] on div "V) [DATE] - [DATE]" at bounding box center [265, 341] width 420 height 18
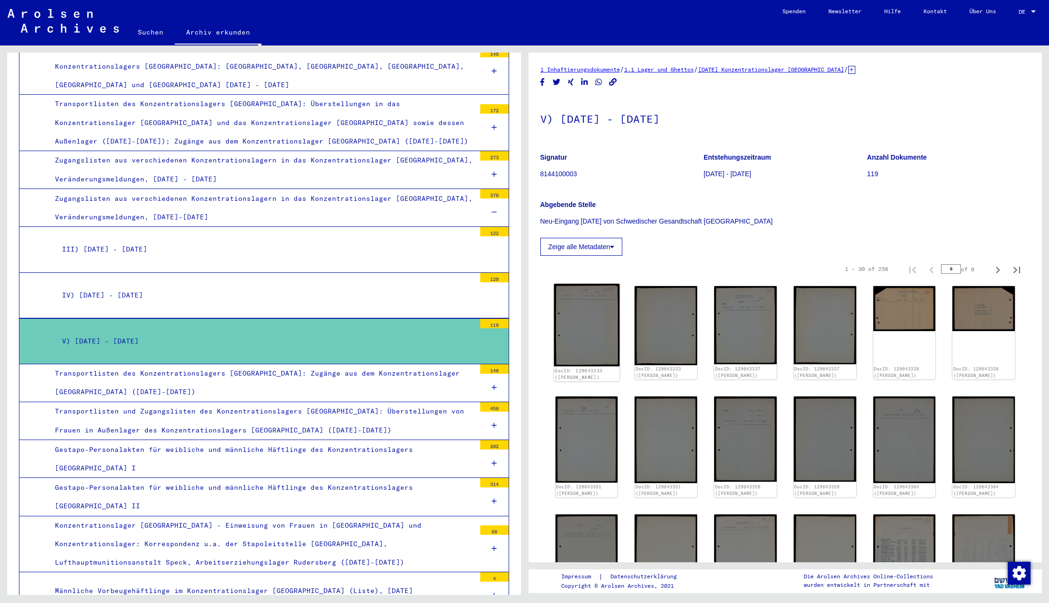
click at [596, 312] on img at bounding box center [585, 325] width 65 height 83
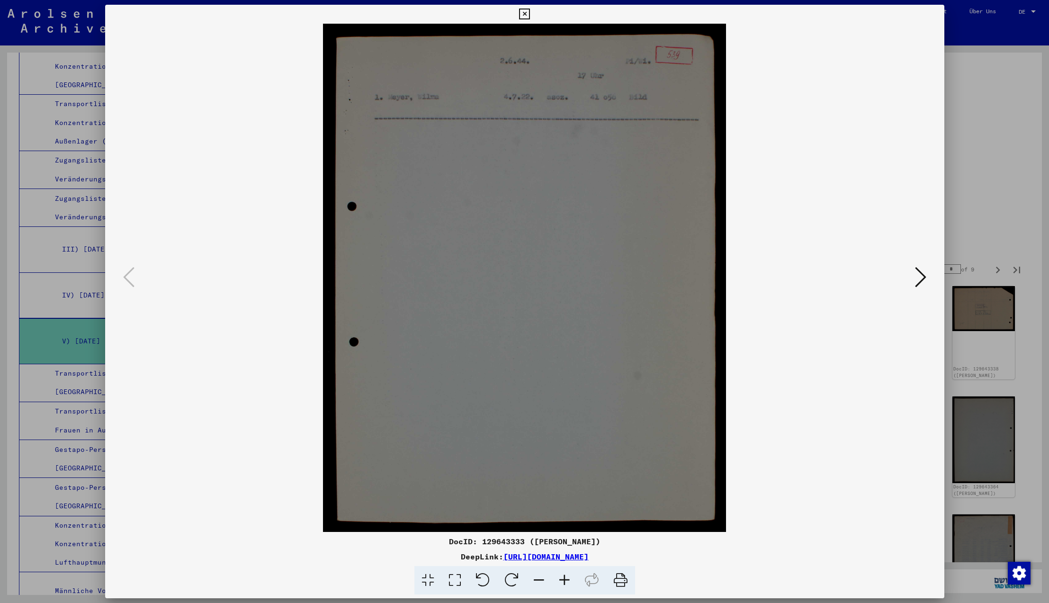
click at [918, 276] on icon at bounding box center [920, 277] width 11 height 23
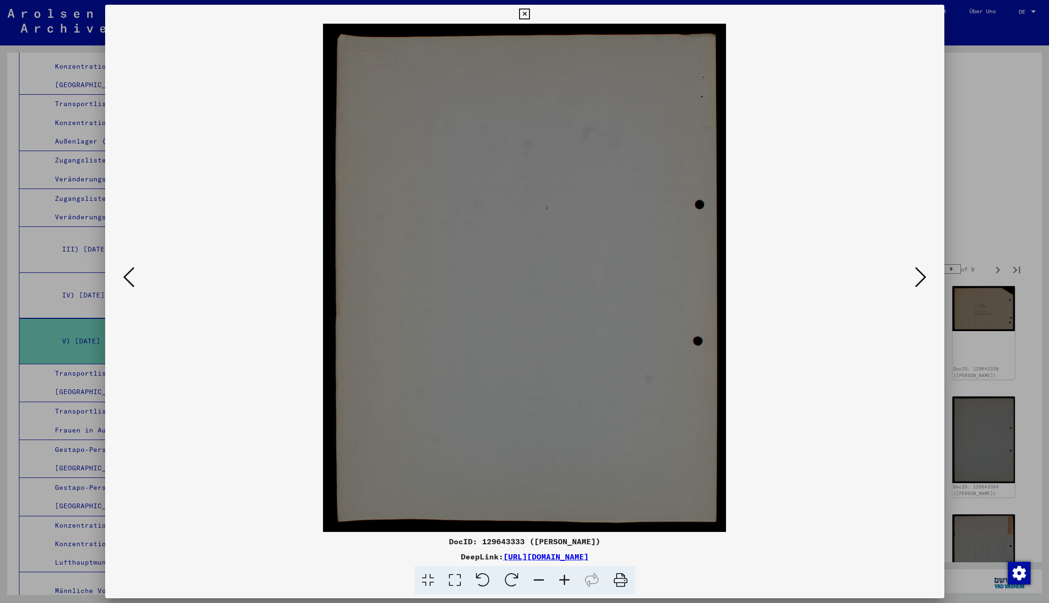
click at [918, 276] on icon at bounding box center [920, 277] width 11 height 23
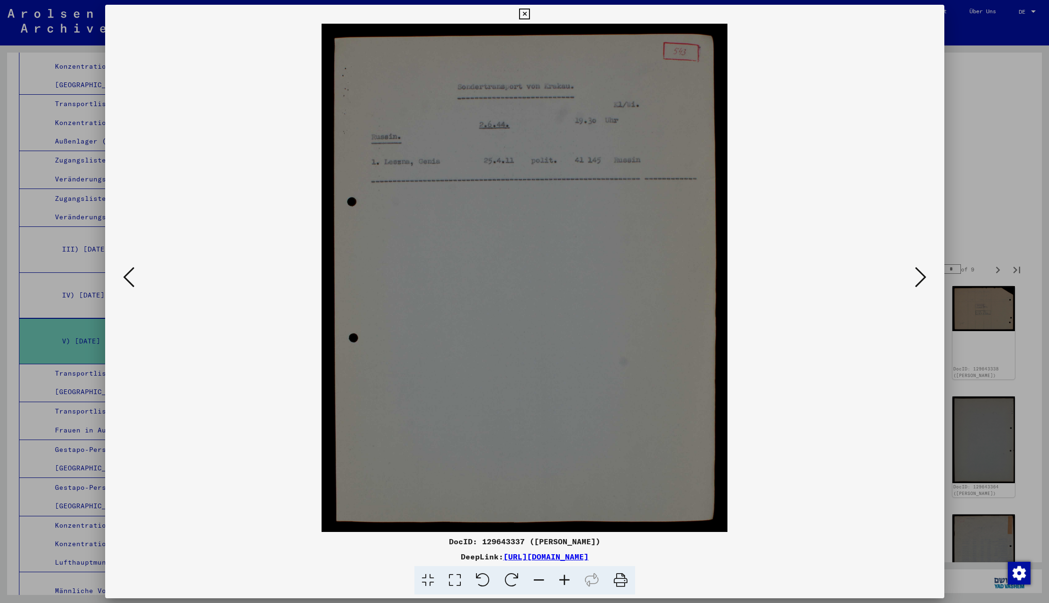
click at [918, 276] on icon at bounding box center [920, 277] width 11 height 23
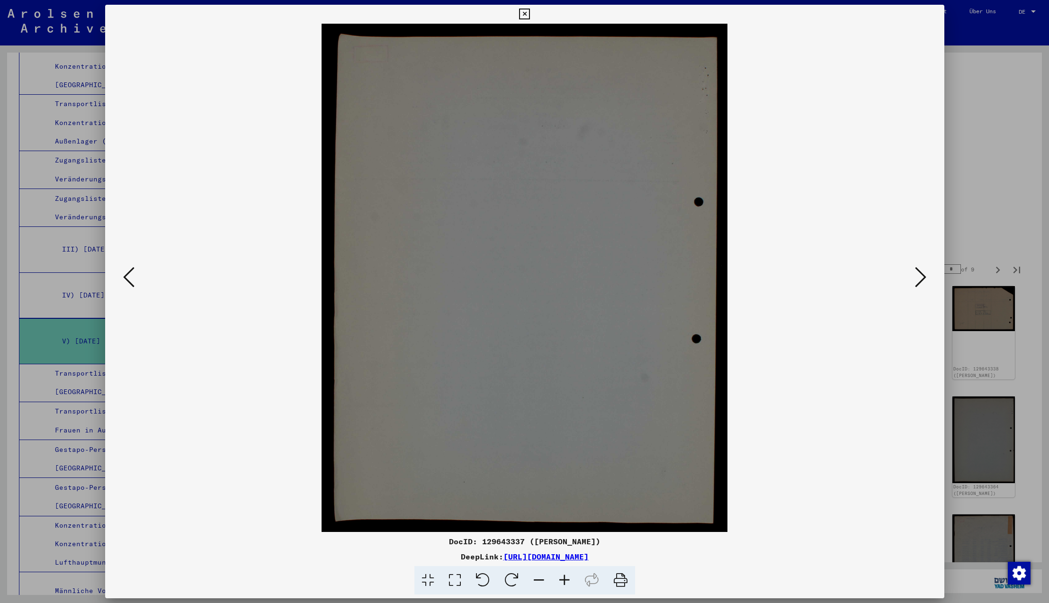
click at [918, 276] on icon at bounding box center [920, 277] width 11 height 23
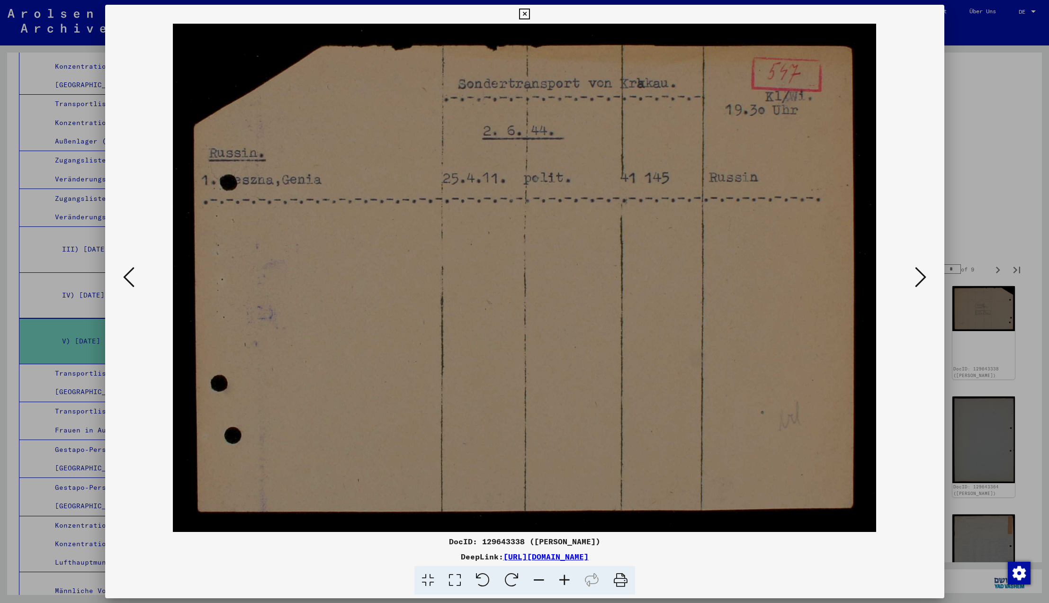
click at [918, 276] on icon at bounding box center [920, 277] width 11 height 23
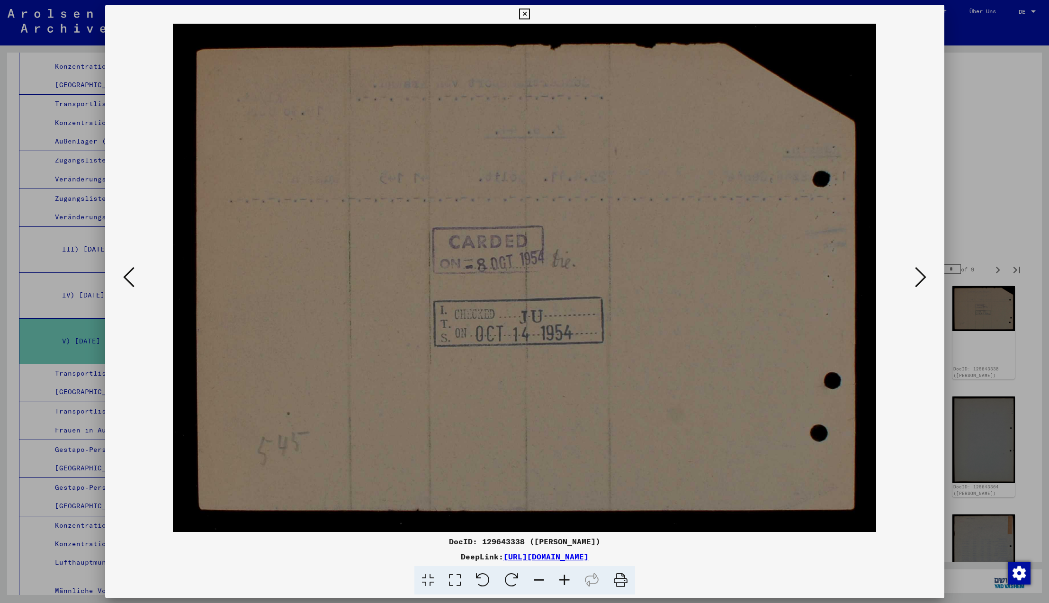
click at [918, 276] on icon at bounding box center [920, 277] width 11 height 23
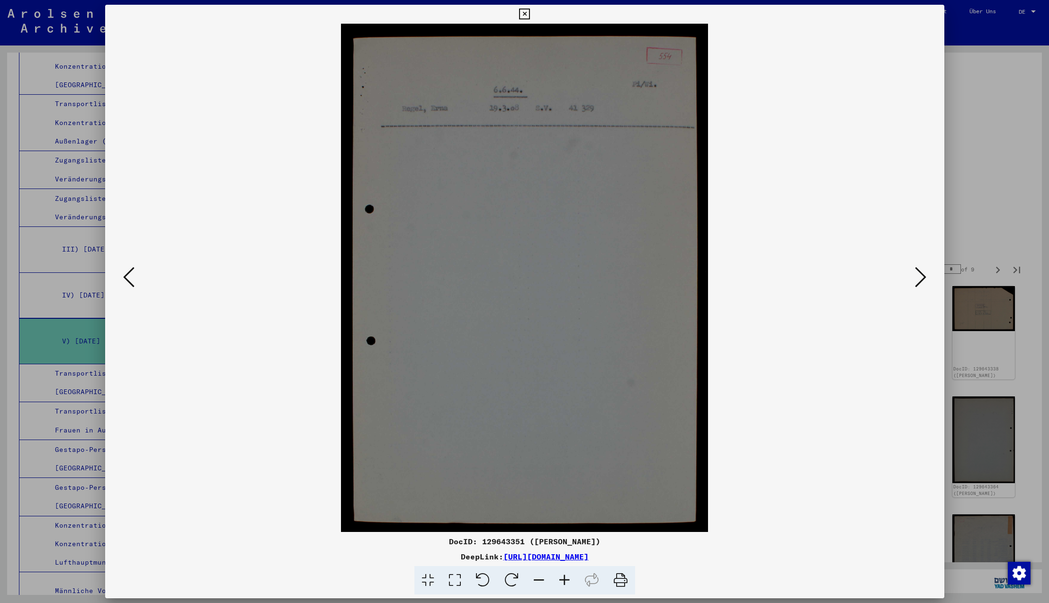
click at [918, 276] on icon at bounding box center [920, 277] width 11 height 23
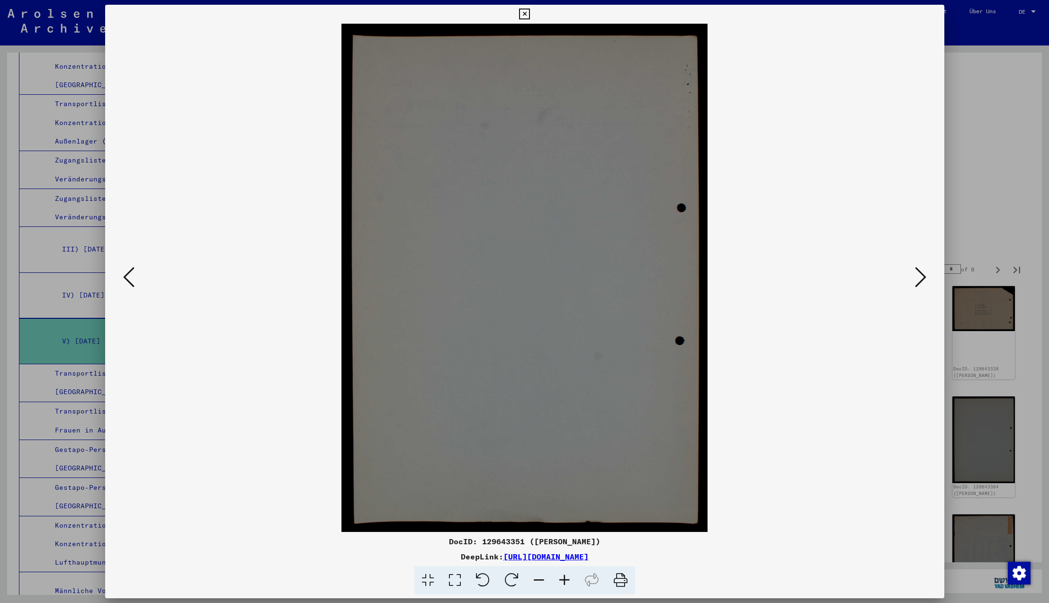
click at [918, 276] on icon at bounding box center [920, 277] width 11 height 23
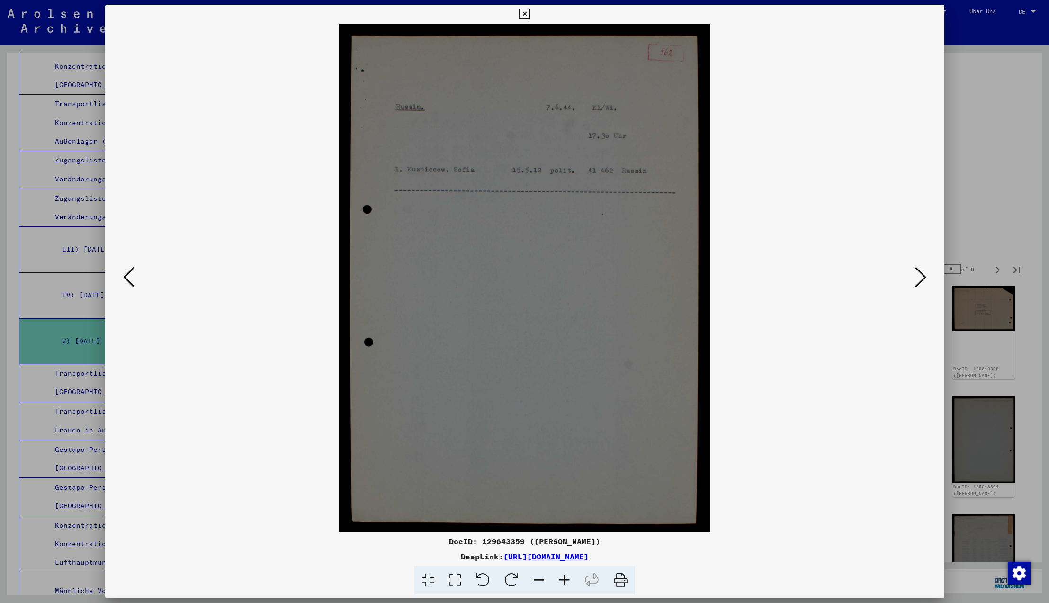
click at [918, 276] on icon at bounding box center [920, 277] width 11 height 23
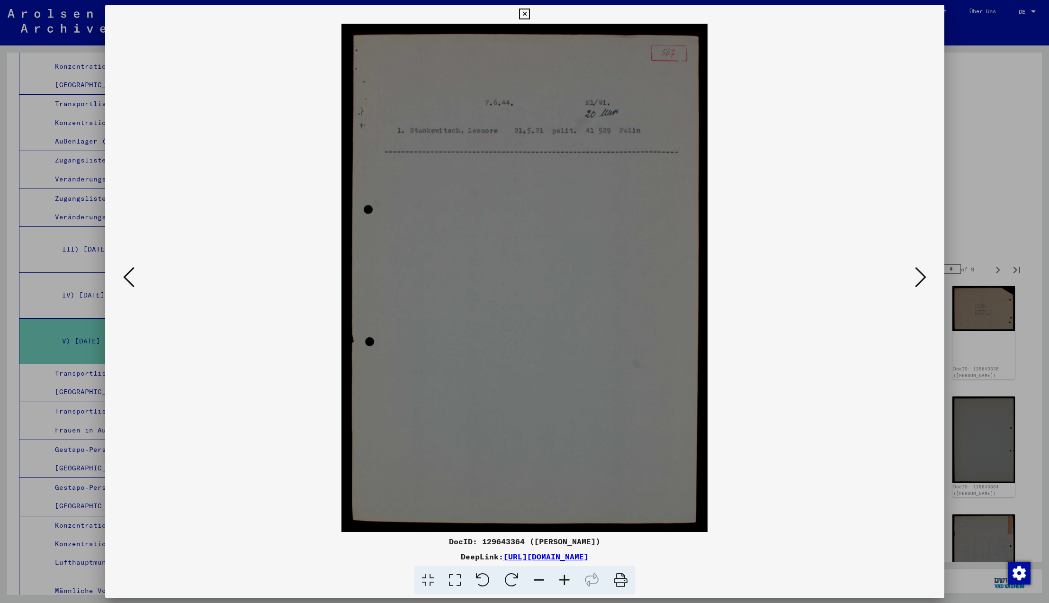
click at [918, 276] on icon at bounding box center [920, 277] width 11 height 23
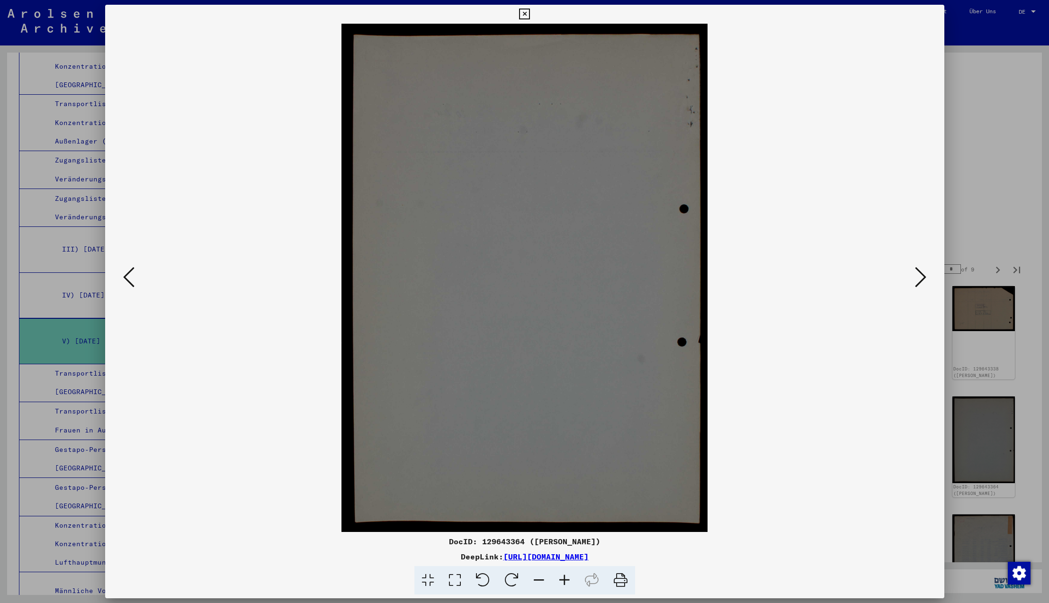
click at [918, 276] on icon at bounding box center [920, 277] width 11 height 23
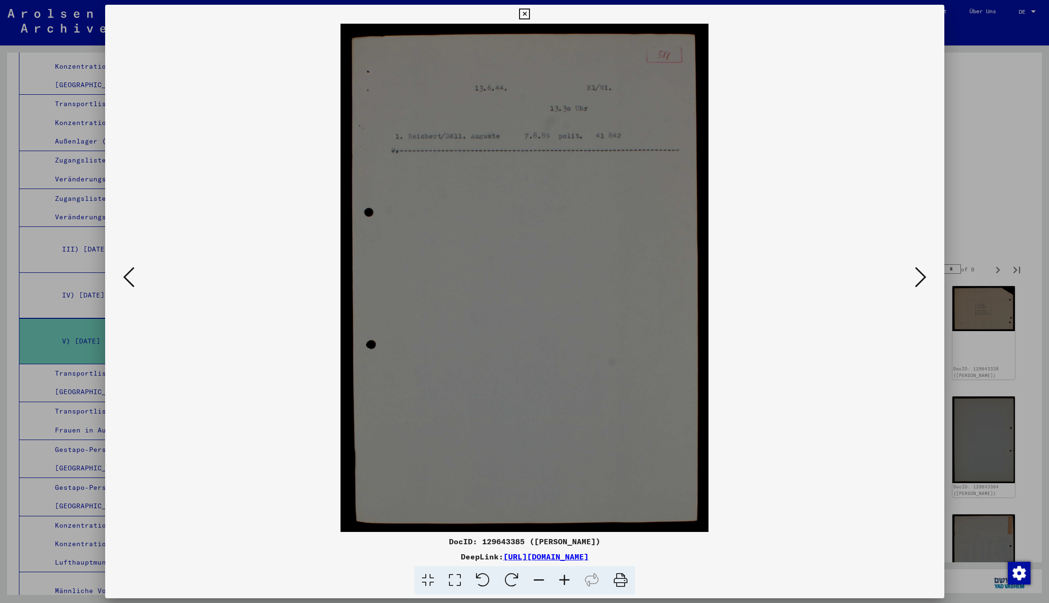
click at [918, 276] on icon at bounding box center [920, 277] width 11 height 23
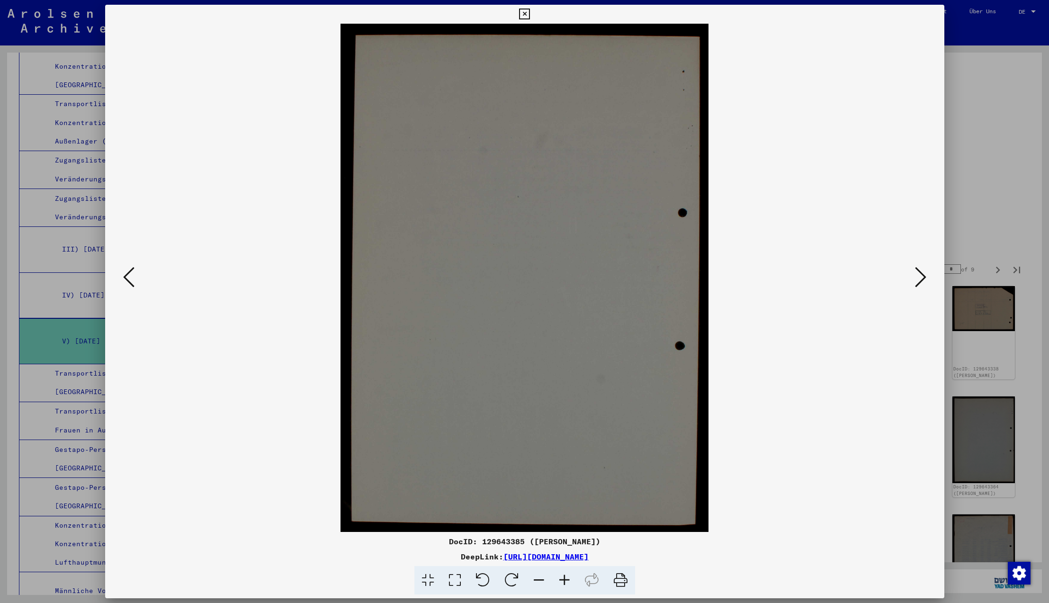
click at [918, 276] on icon at bounding box center [920, 277] width 11 height 23
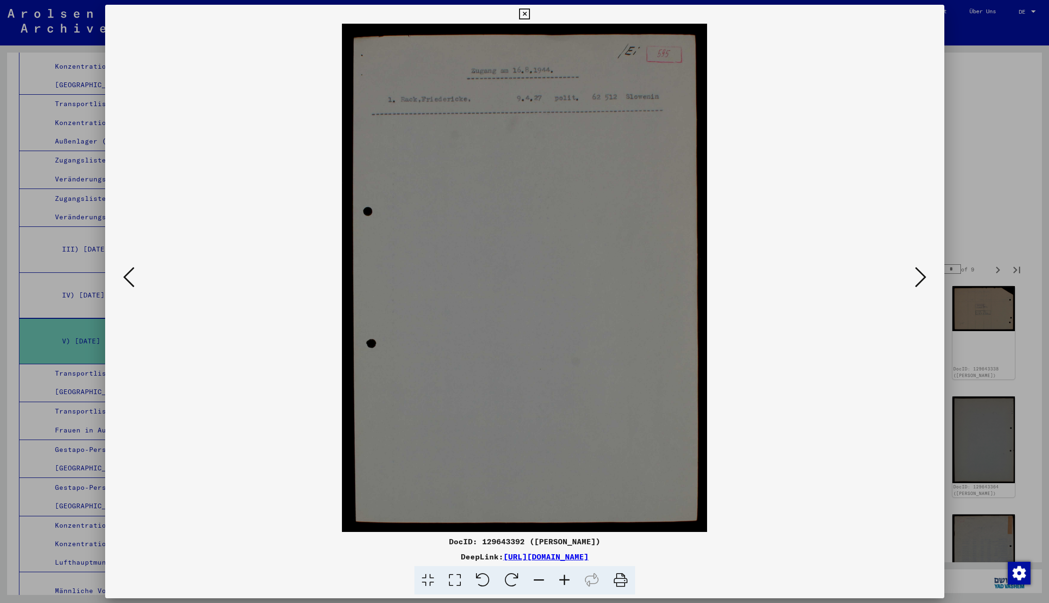
click at [918, 276] on icon at bounding box center [920, 277] width 11 height 23
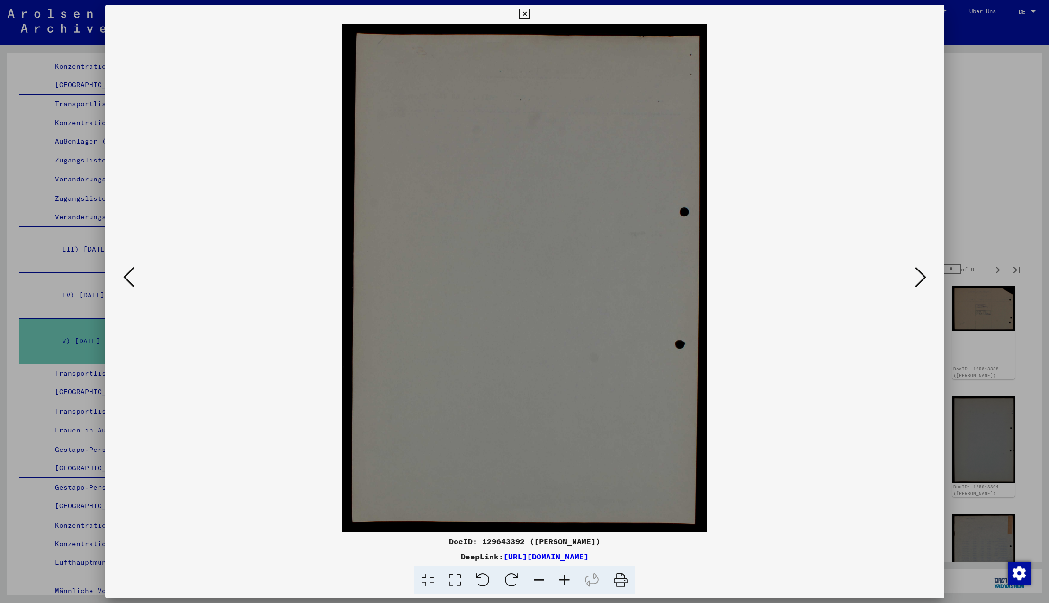
click at [918, 276] on icon at bounding box center [920, 277] width 11 height 23
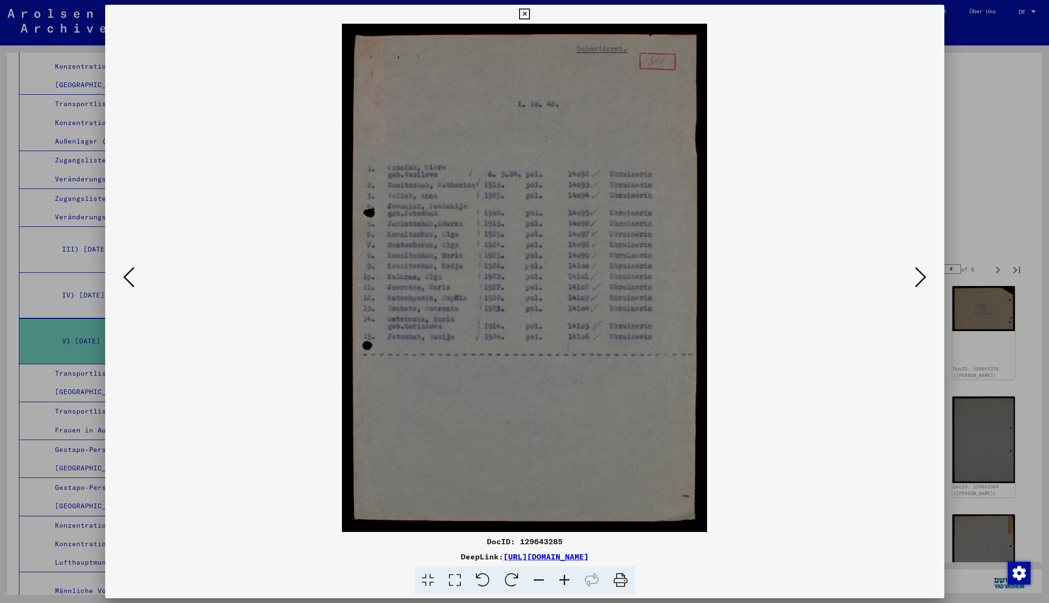
click at [918, 276] on icon at bounding box center [920, 277] width 11 height 23
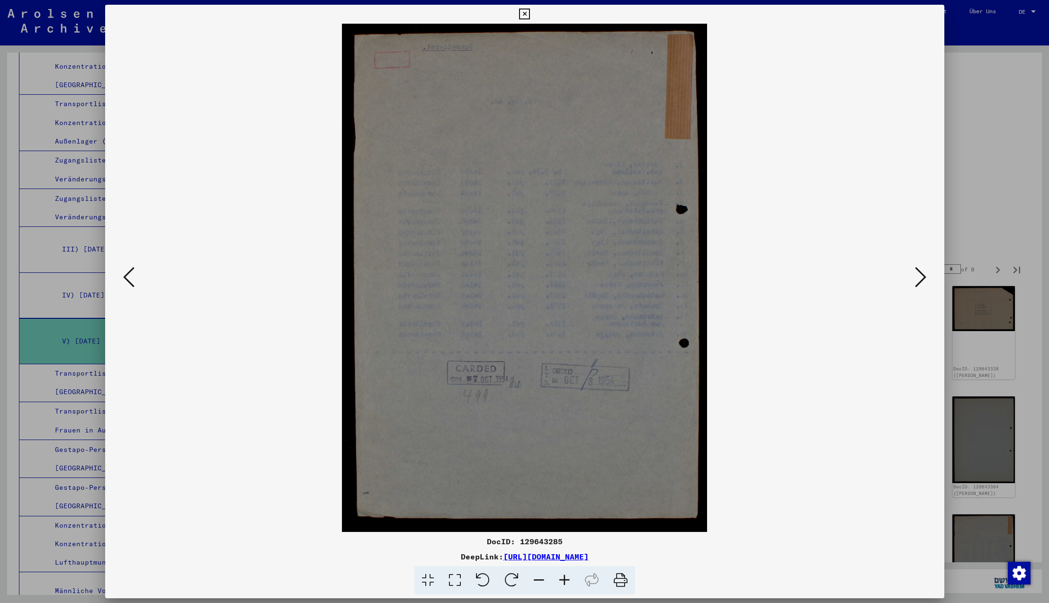
click at [918, 276] on icon at bounding box center [920, 277] width 11 height 23
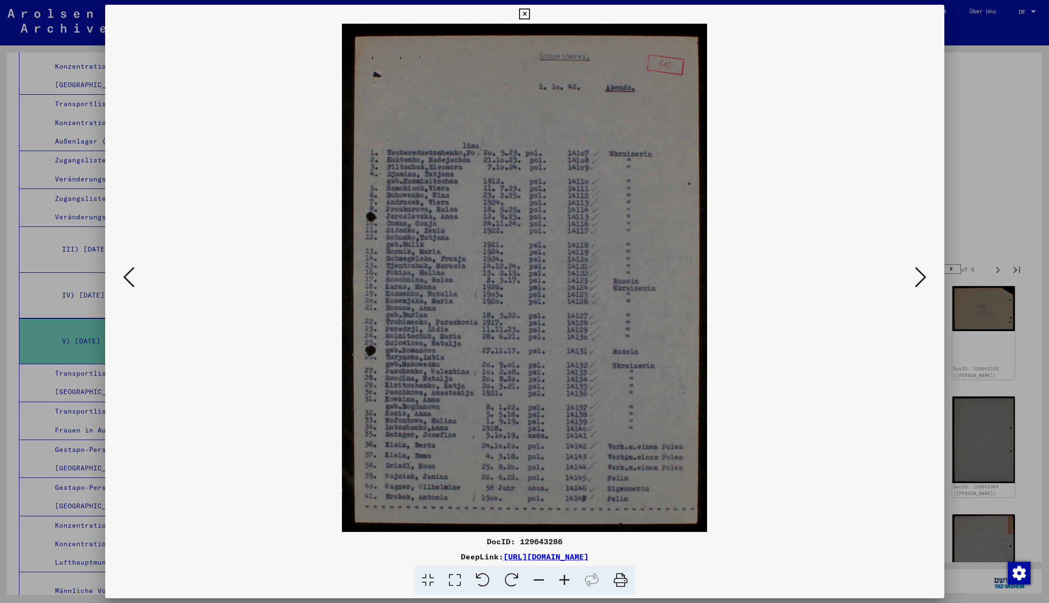
click at [918, 276] on icon at bounding box center [920, 277] width 11 height 23
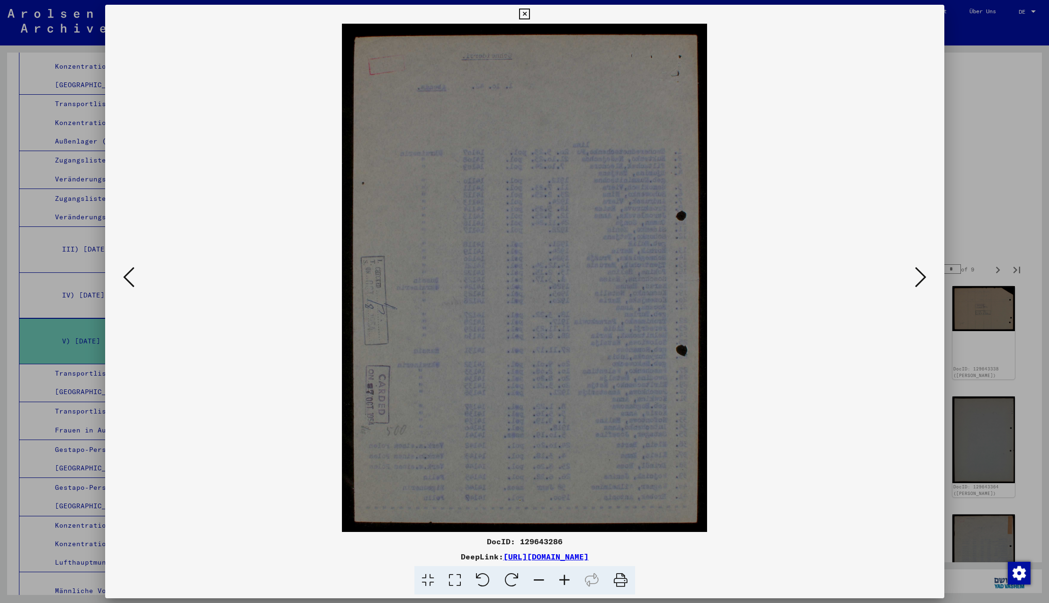
click at [918, 276] on icon at bounding box center [920, 277] width 11 height 23
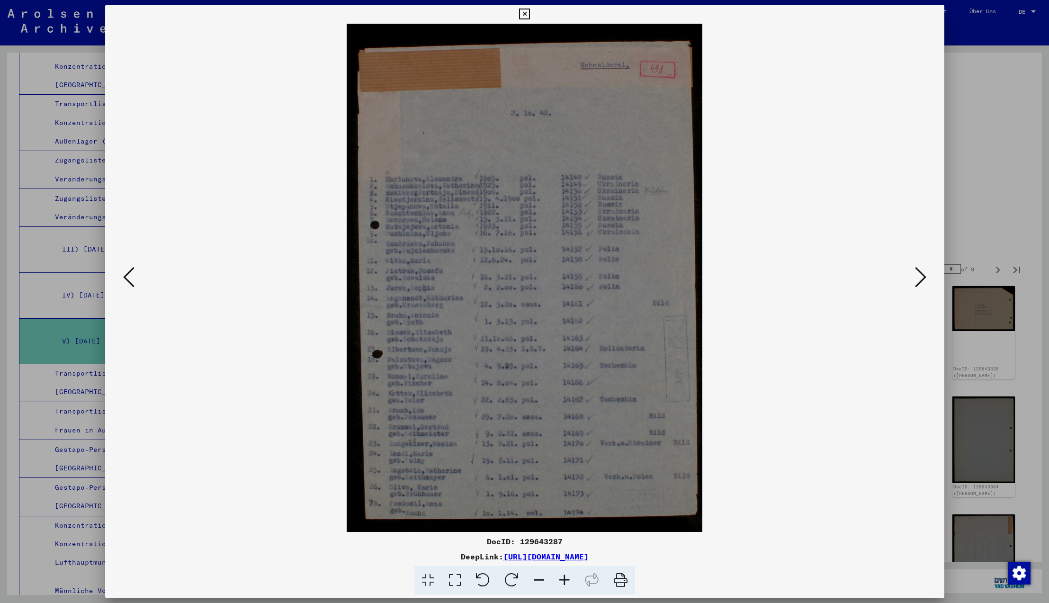
click at [918, 276] on icon at bounding box center [920, 277] width 11 height 23
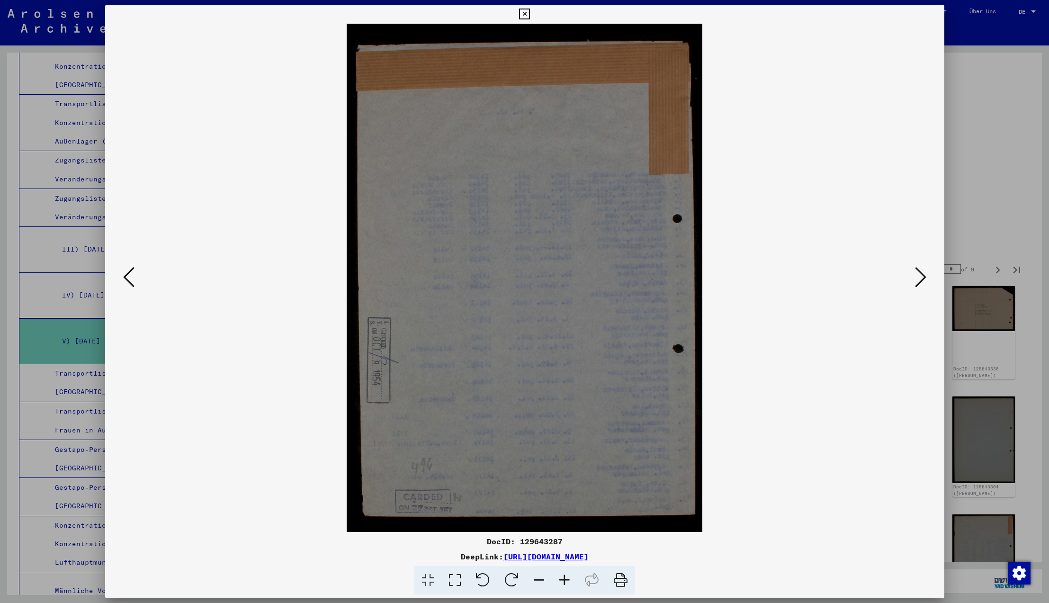
click at [918, 276] on icon at bounding box center [920, 277] width 11 height 23
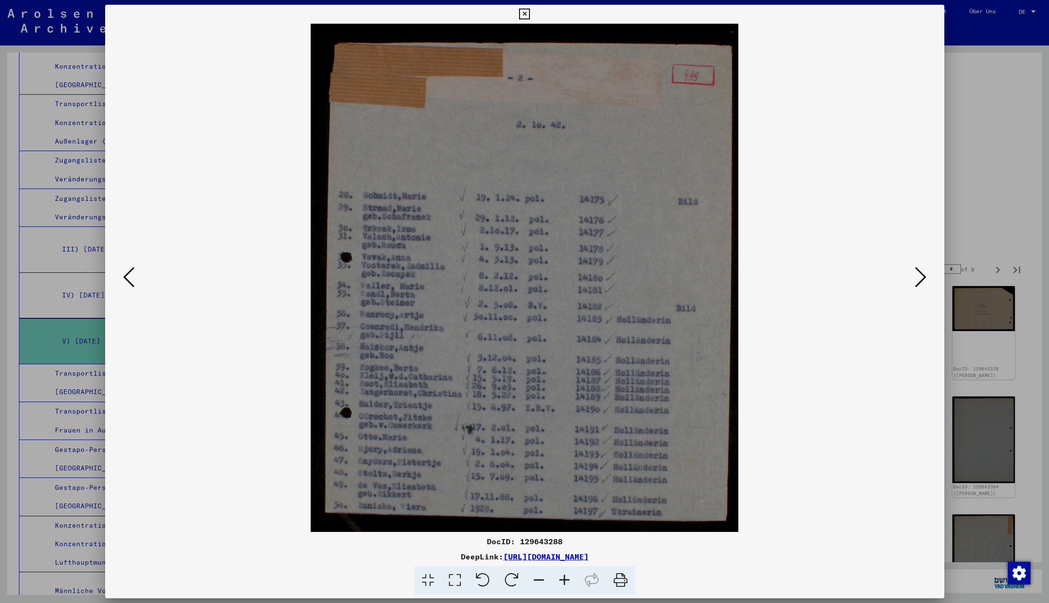
click at [918, 276] on icon at bounding box center [920, 277] width 11 height 23
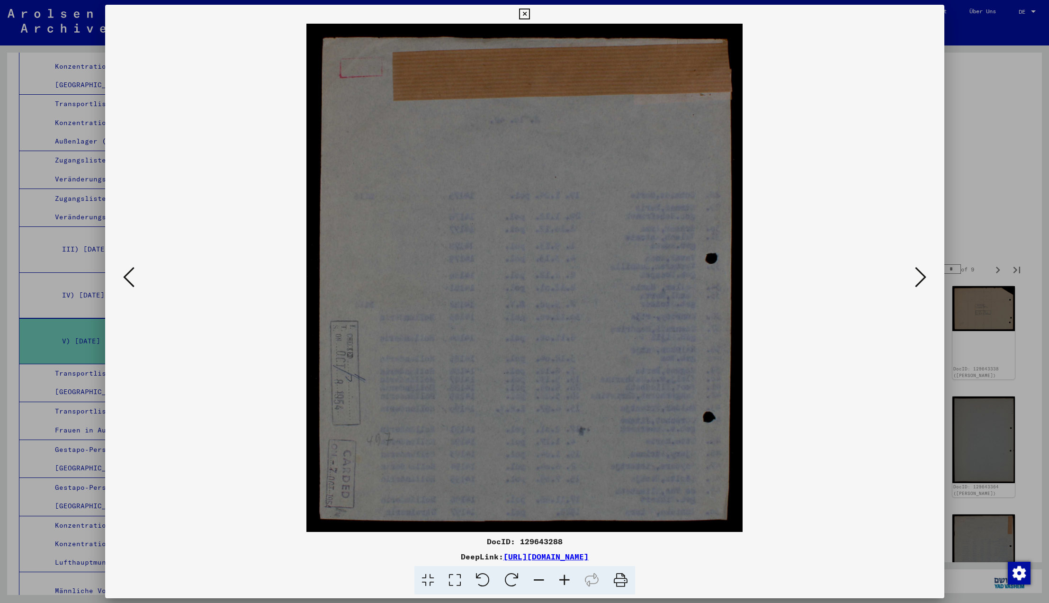
click at [918, 276] on icon at bounding box center [920, 277] width 11 height 23
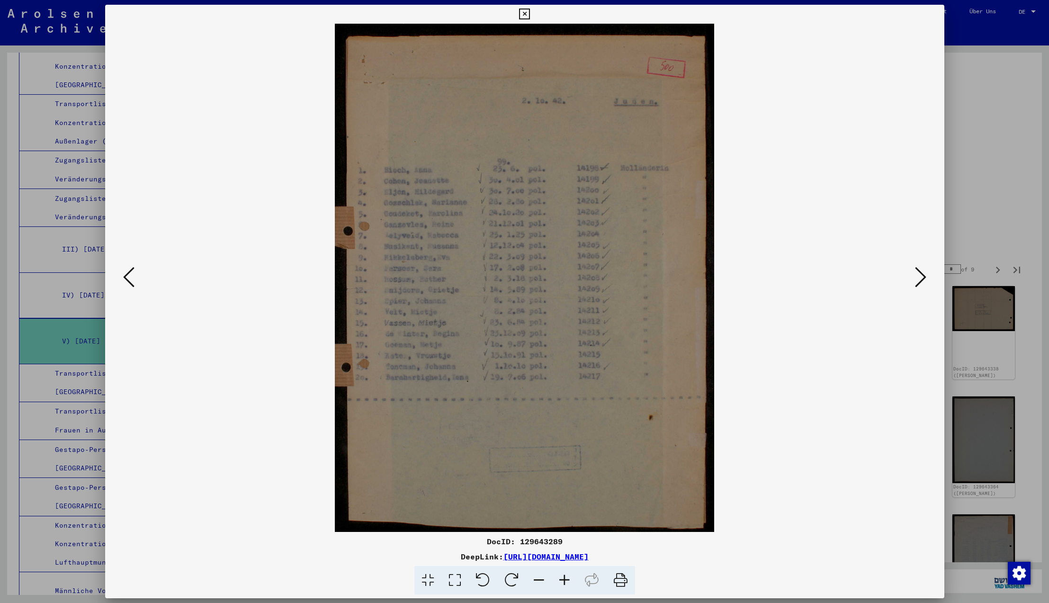
click at [918, 276] on icon at bounding box center [920, 277] width 11 height 23
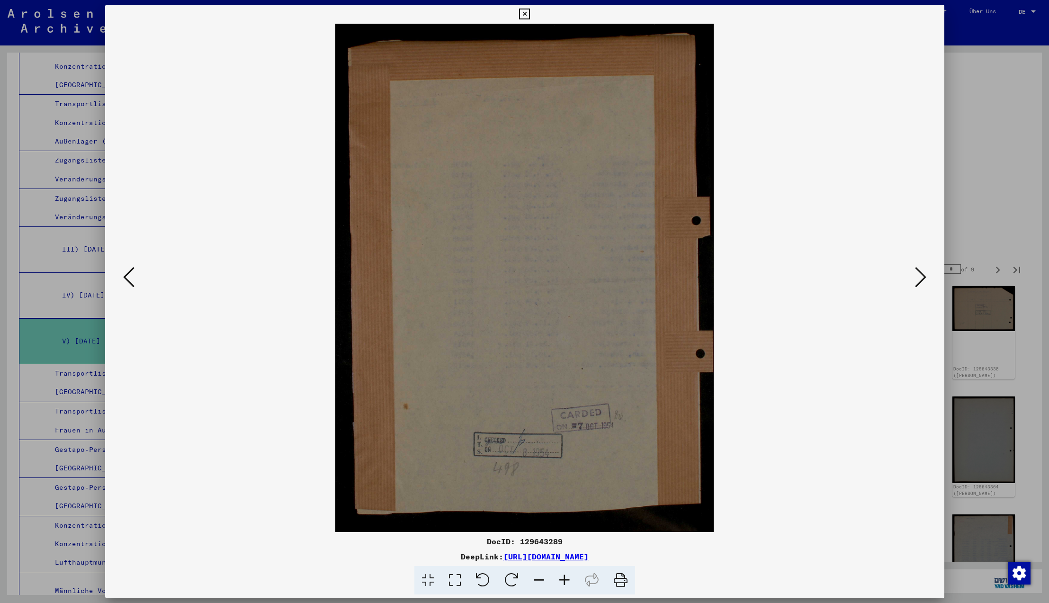
click at [918, 276] on icon at bounding box center [920, 277] width 11 height 23
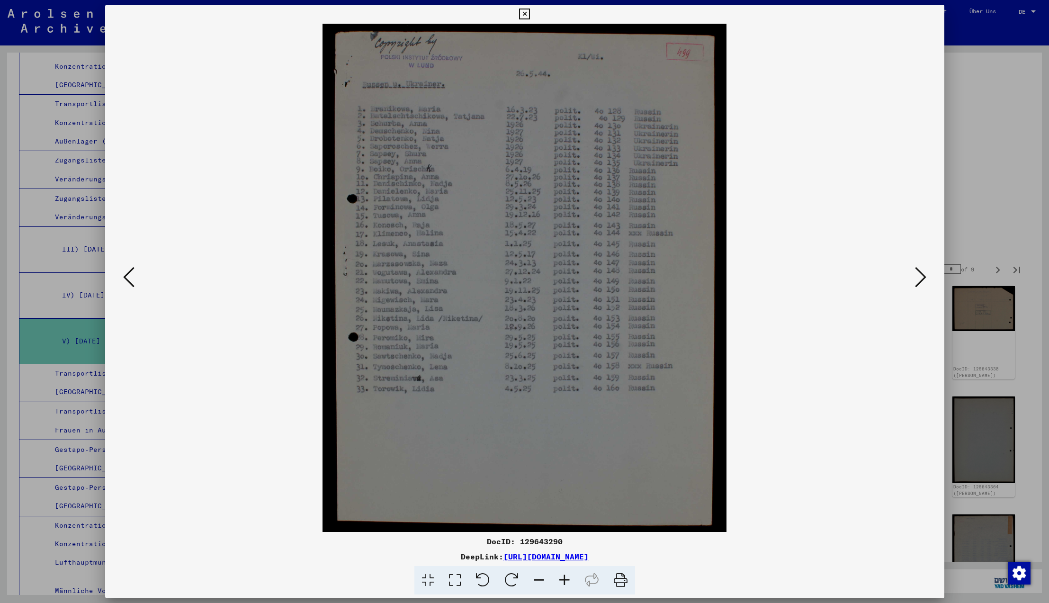
click at [918, 276] on icon at bounding box center [920, 277] width 11 height 23
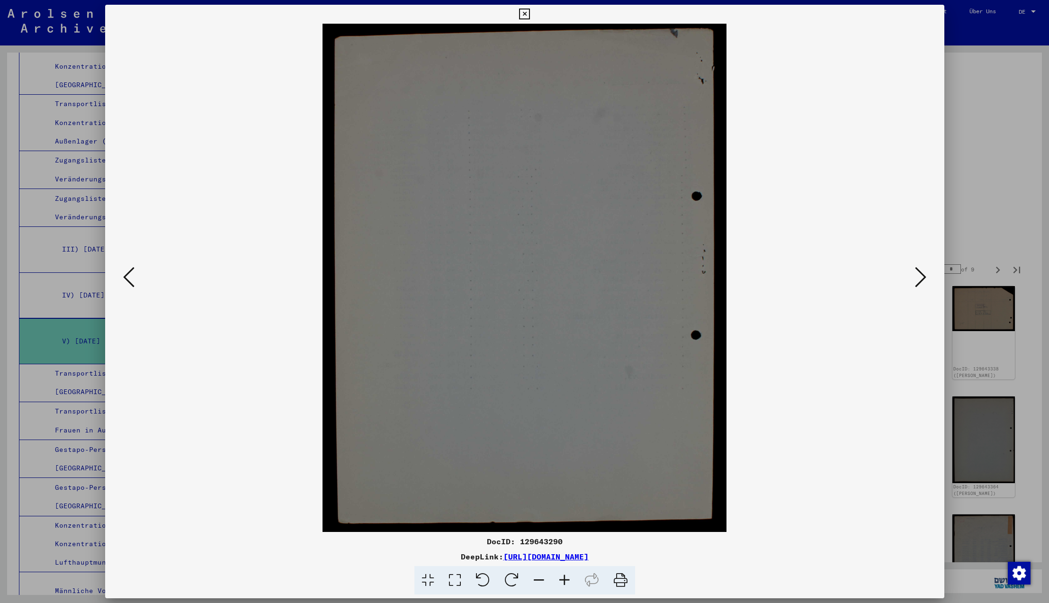
click at [918, 276] on icon at bounding box center [920, 277] width 11 height 23
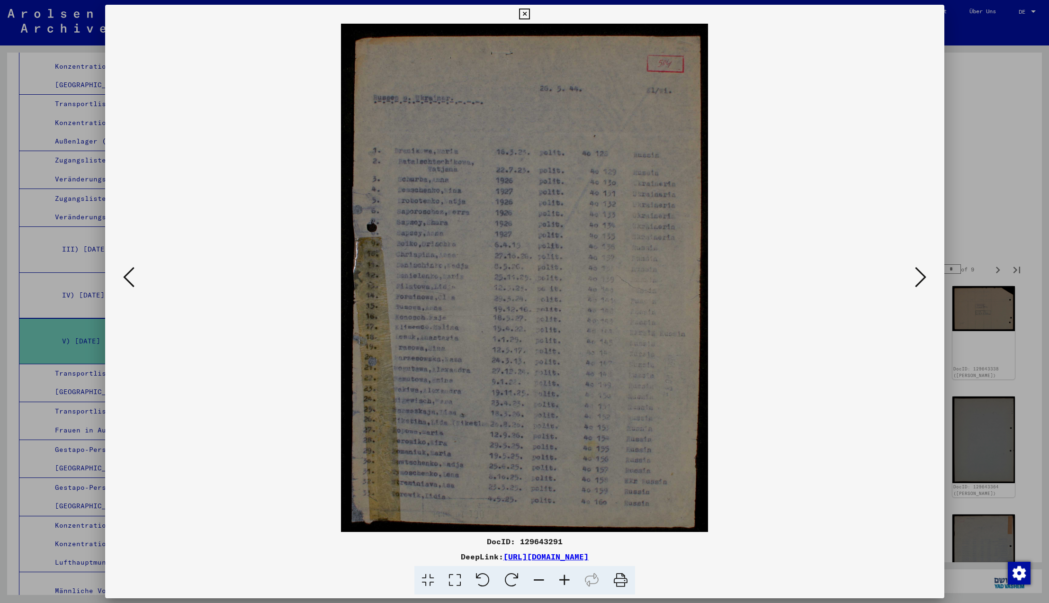
click at [918, 276] on icon at bounding box center [920, 277] width 11 height 23
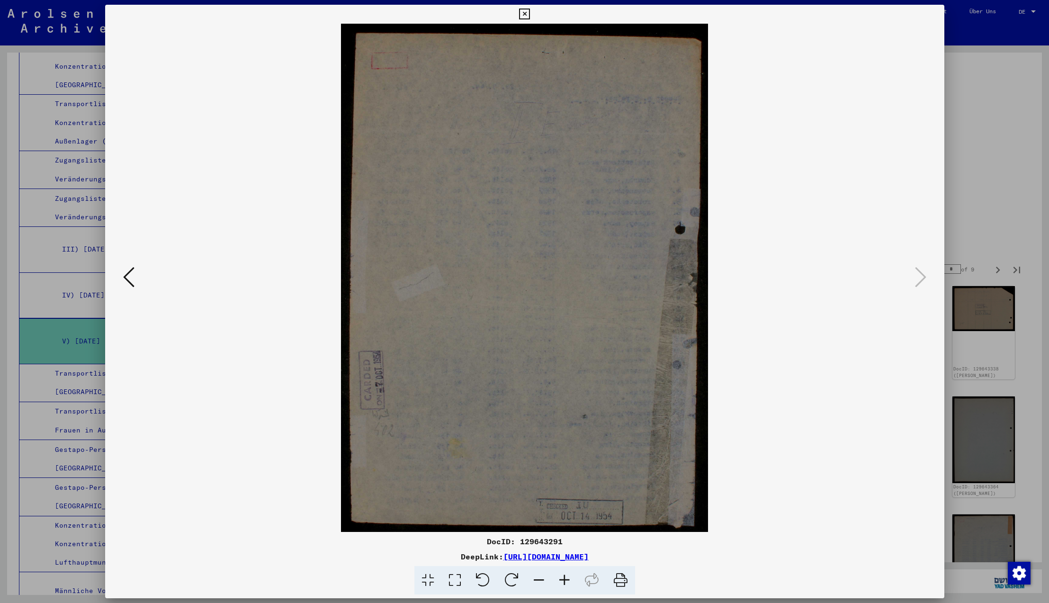
click at [918, 276] on icon at bounding box center [920, 277] width 11 height 23
click at [921, 276] on icon at bounding box center [920, 277] width 11 height 23
click at [530, 15] on icon at bounding box center [524, 14] width 11 height 11
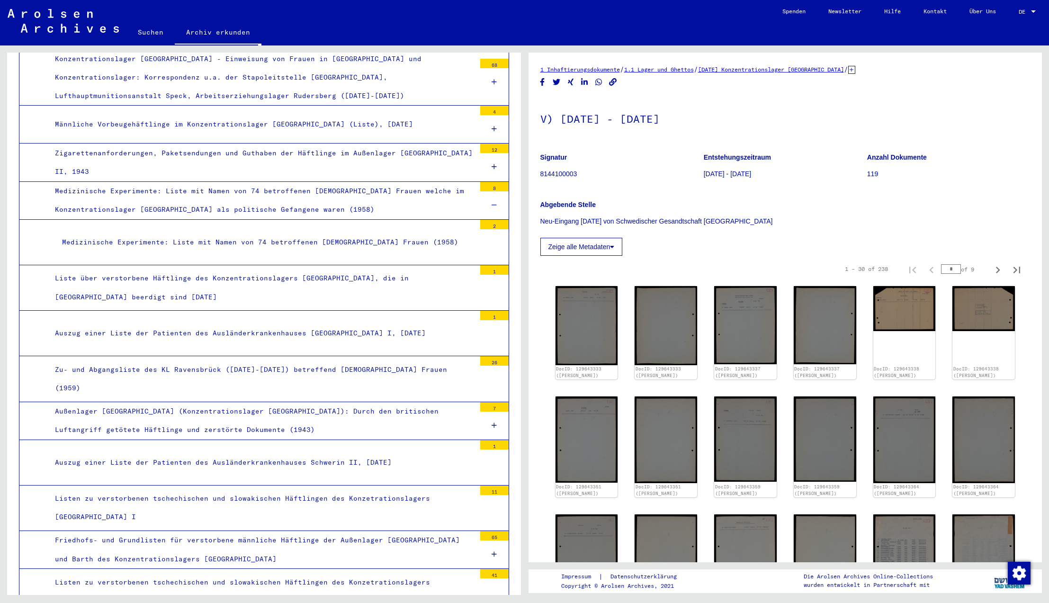
scroll to position [1859, 0]
click at [494, 181] on div "8" at bounding box center [494, 185] width 28 height 9
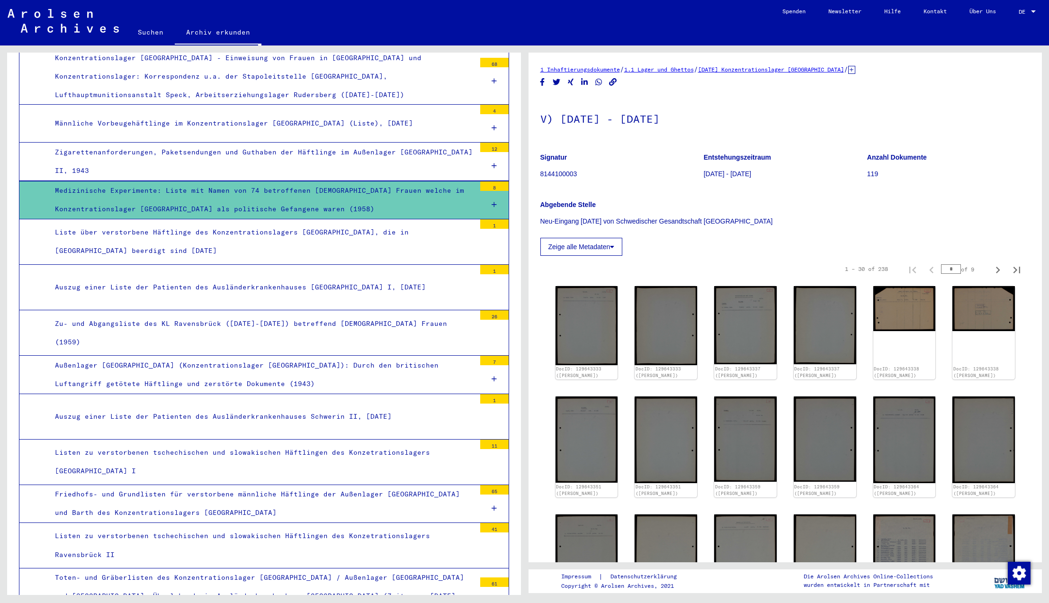
click at [494, 201] on icon at bounding box center [493, 204] width 5 height 7
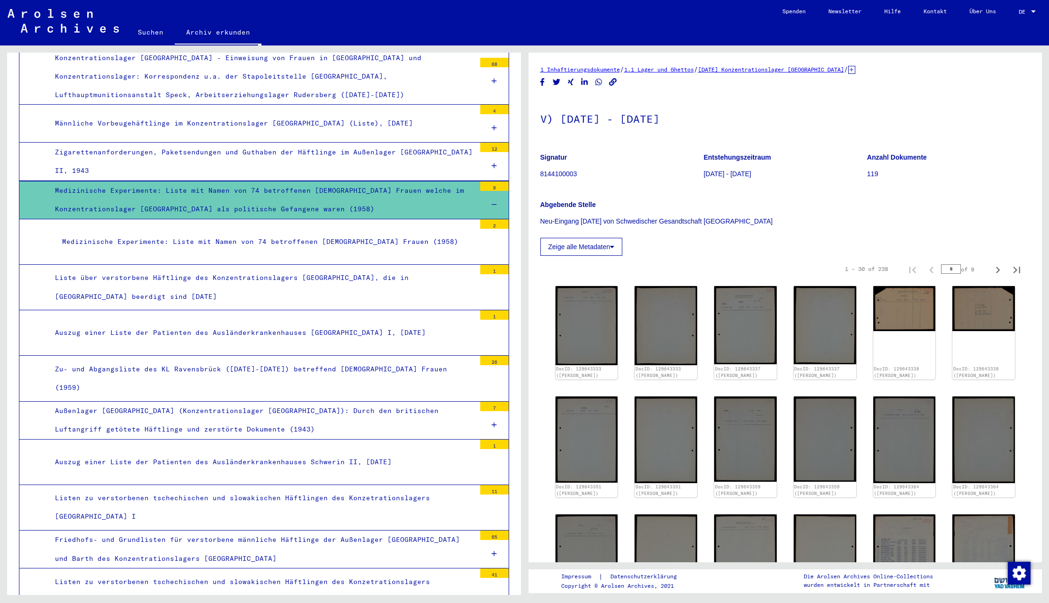
click at [366, 232] on div "Medizinische Experimente: Liste mit Namen von 74 betroffenen [DEMOGRAPHIC_DATA]…" at bounding box center [265, 241] width 420 height 18
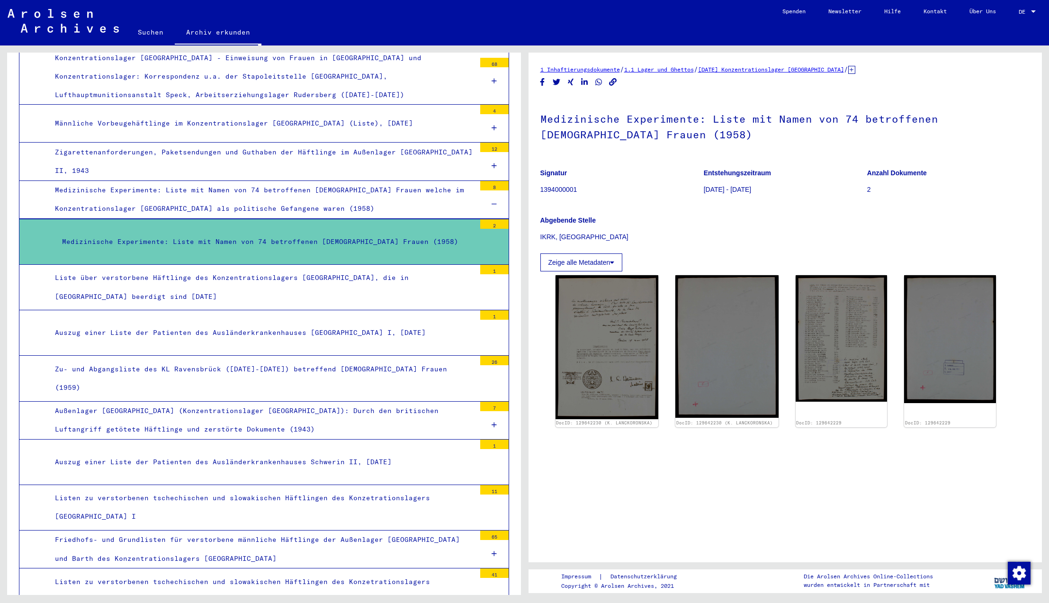
click at [270, 181] on div "Medizinische Experimente: Liste mit Namen von 74 betroffenen [DEMOGRAPHIC_DATA]…" at bounding box center [262, 199] width 428 height 37
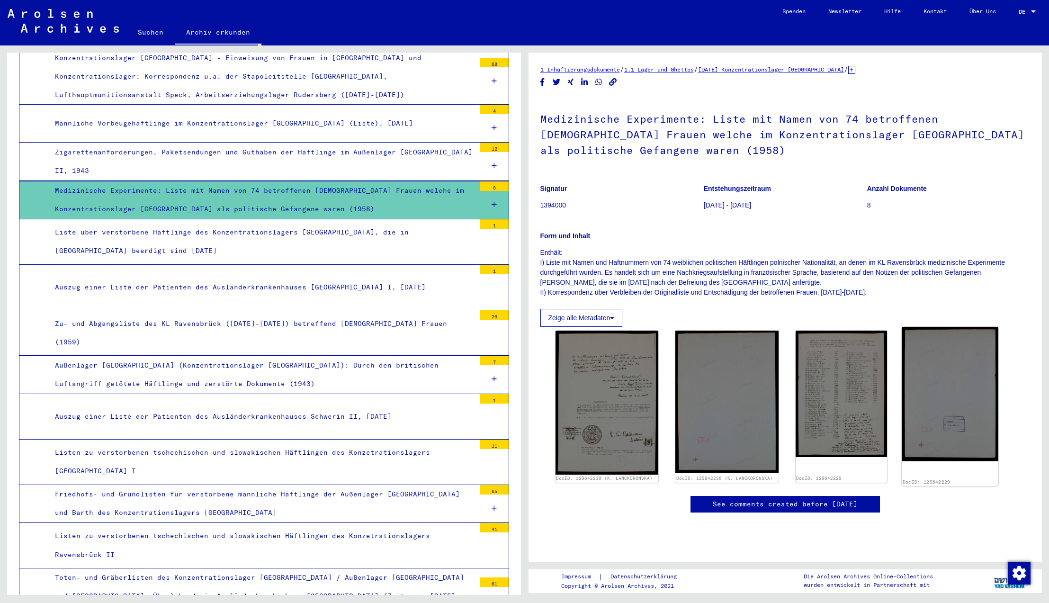
click at [941, 403] on img at bounding box center [950, 394] width 96 height 134
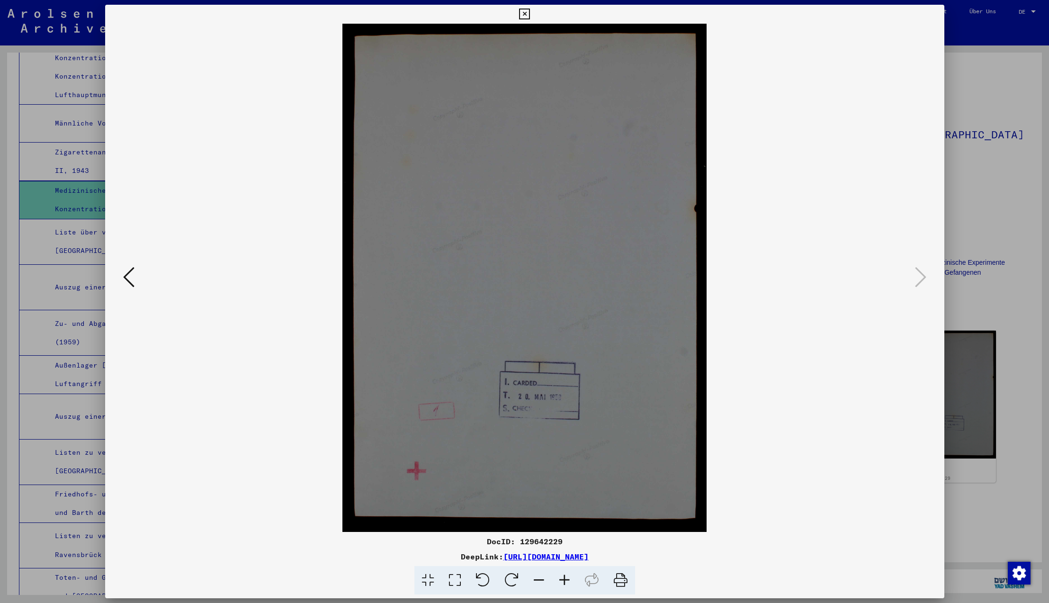
click at [125, 278] on icon at bounding box center [128, 277] width 11 height 23
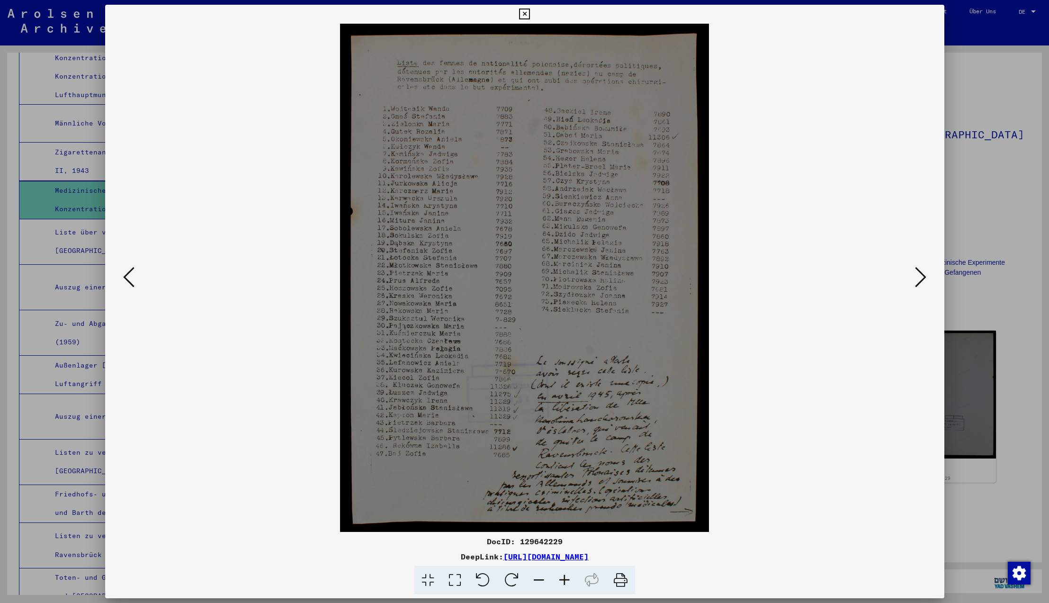
click at [125, 278] on icon at bounding box center [128, 277] width 11 height 23
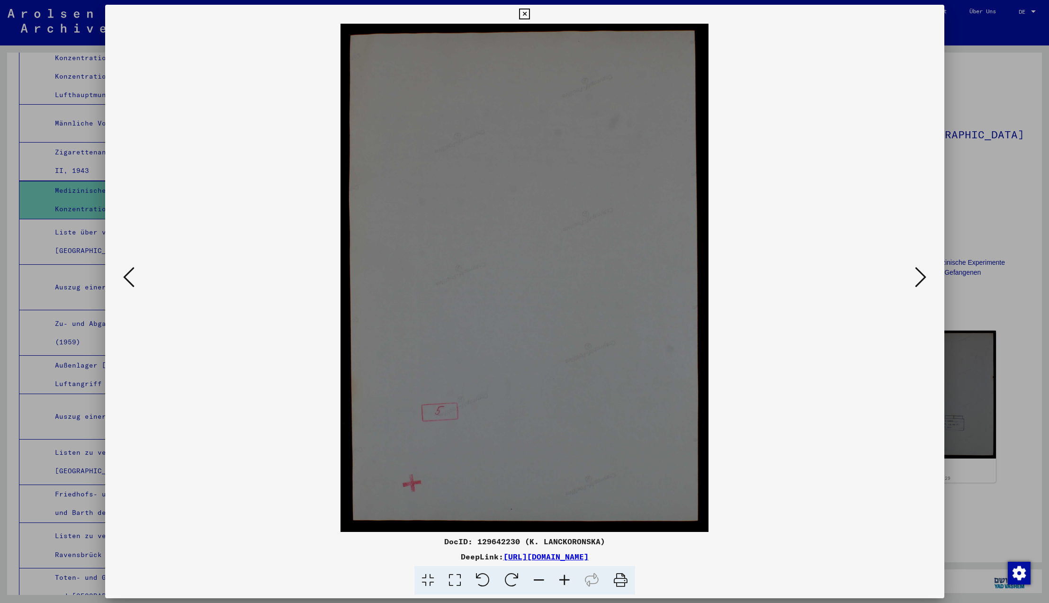
click at [125, 278] on icon at bounding box center [128, 277] width 11 height 23
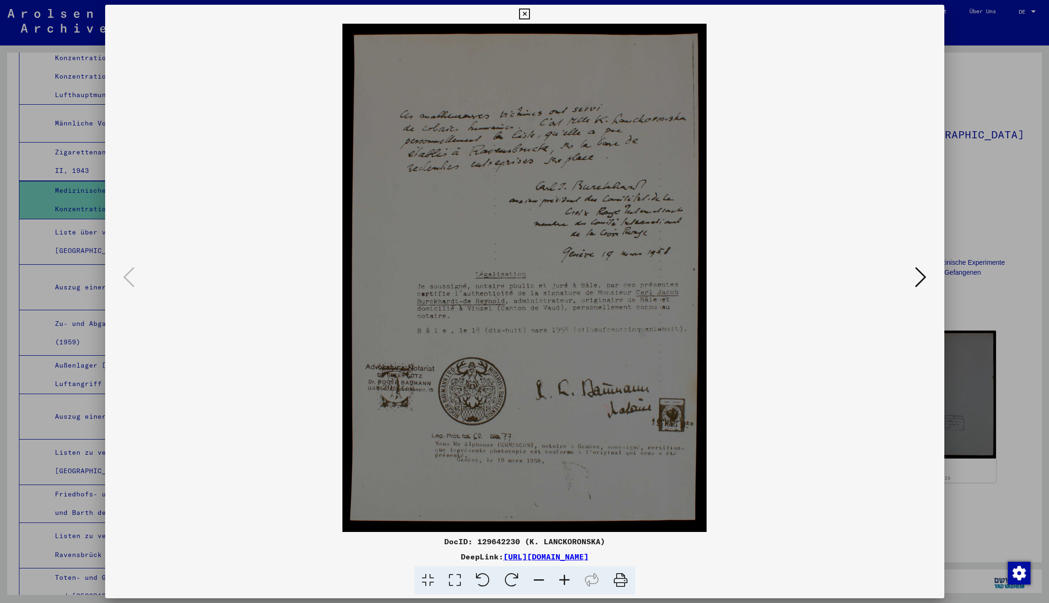
click at [125, 278] on icon at bounding box center [128, 277] width 11 height 23
click at [530, 16] on icon at bounding box center [524, 14] width 11 height 11
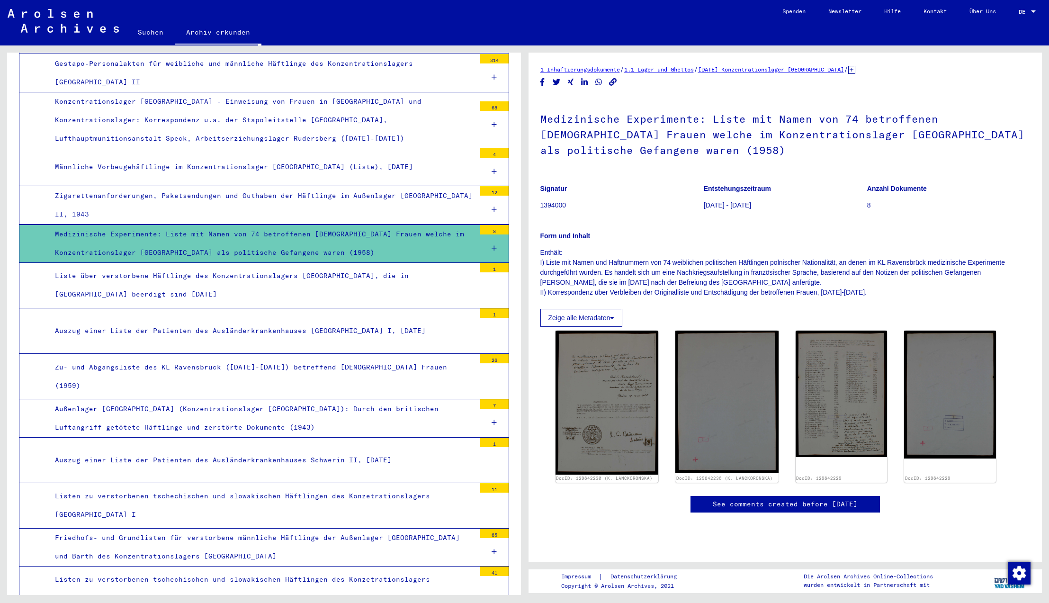
scroll to position [1815, 0]
click at [495, 245] on icon at bounding box center [493, 248] width 5 height 7
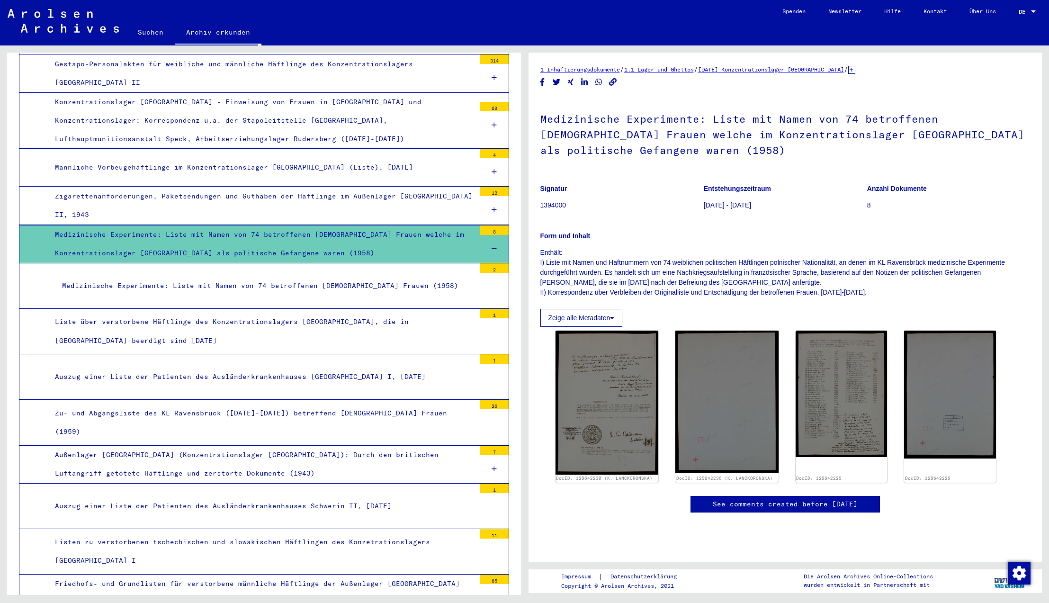
click at [495, 263] on div "2" at bounding box center [494, 267] width 28 height 9
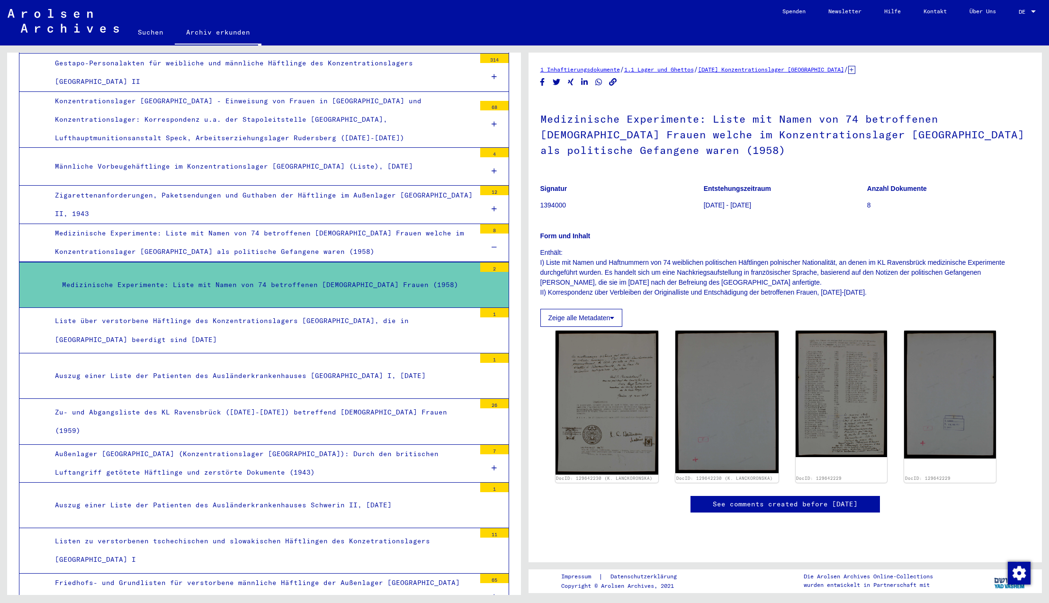
scroll to position [1815, 0]
click at [340, 276] on div "Medizinische Experimente: Liste mit Namen von 74 betroffenen [DEMOGRAPHIC_DATA]…" at bounding box center [265, 285] width 420 height 18
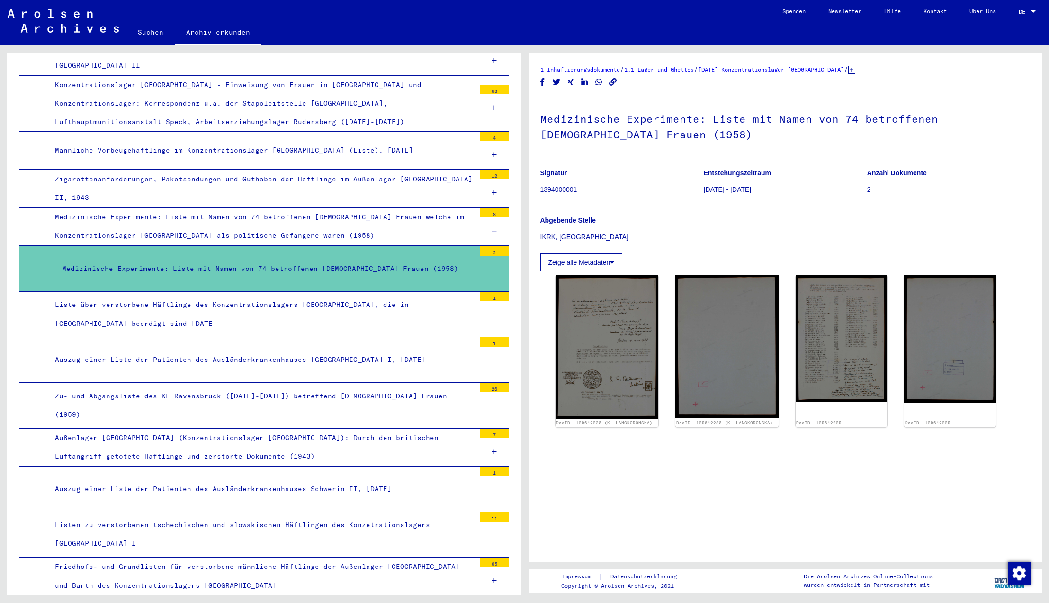
scroll to position [1848, 0]
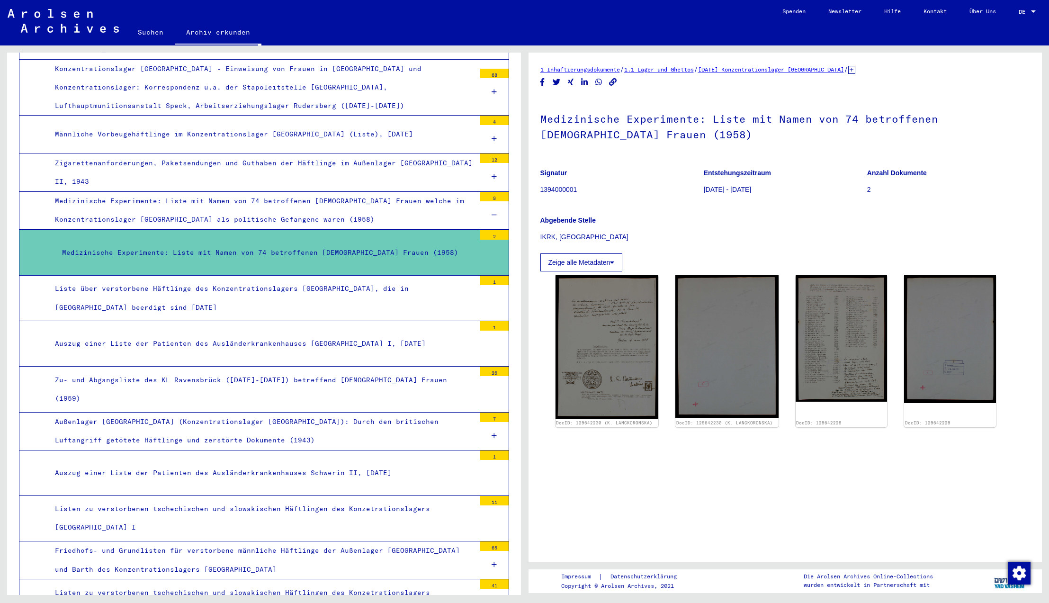
click at [339, 279] on div "Liste über verstorbene Häftlinge des Konzentrationslagers [GEOGRAPHIC_DATA], di…" at bounding box center [262, 297] width 428 height 37
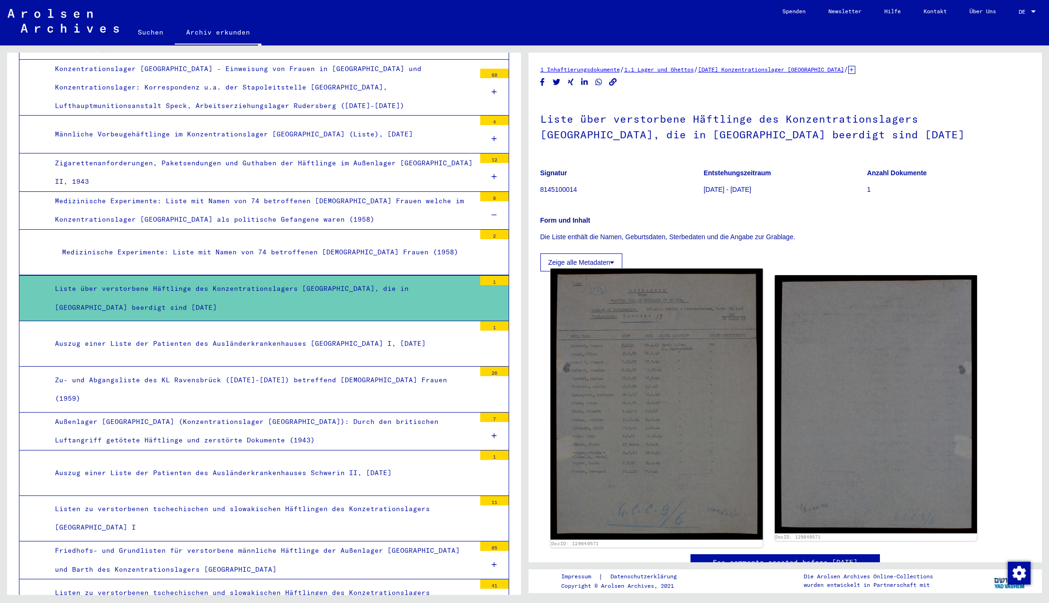
click at [670, 385] on img at bounding box center [656, 403] width 213 height 271
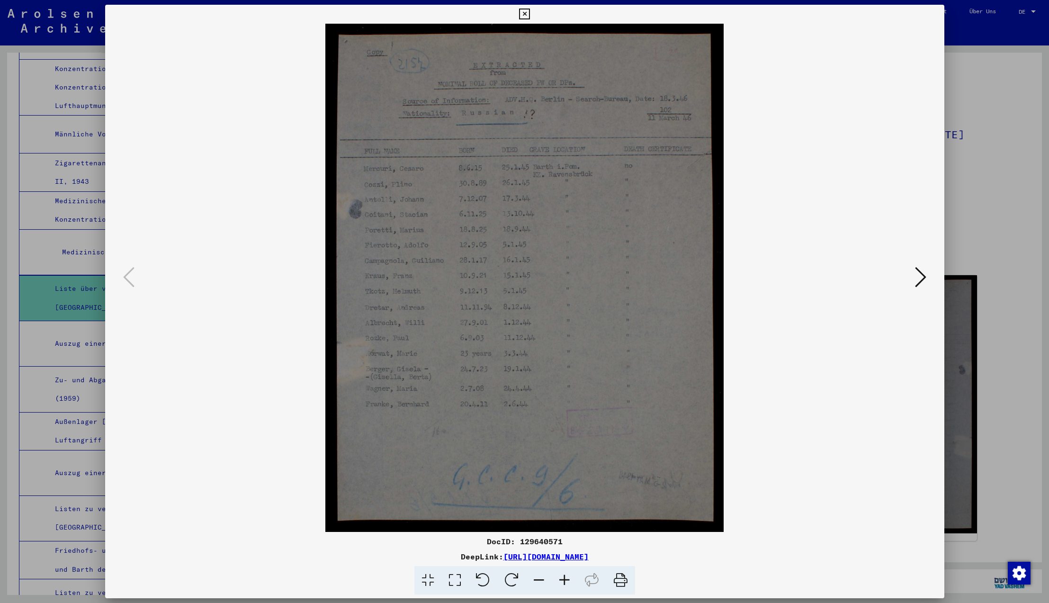
click at [530, 13] on icon at bounding box center [524, 14] width 11 height 11
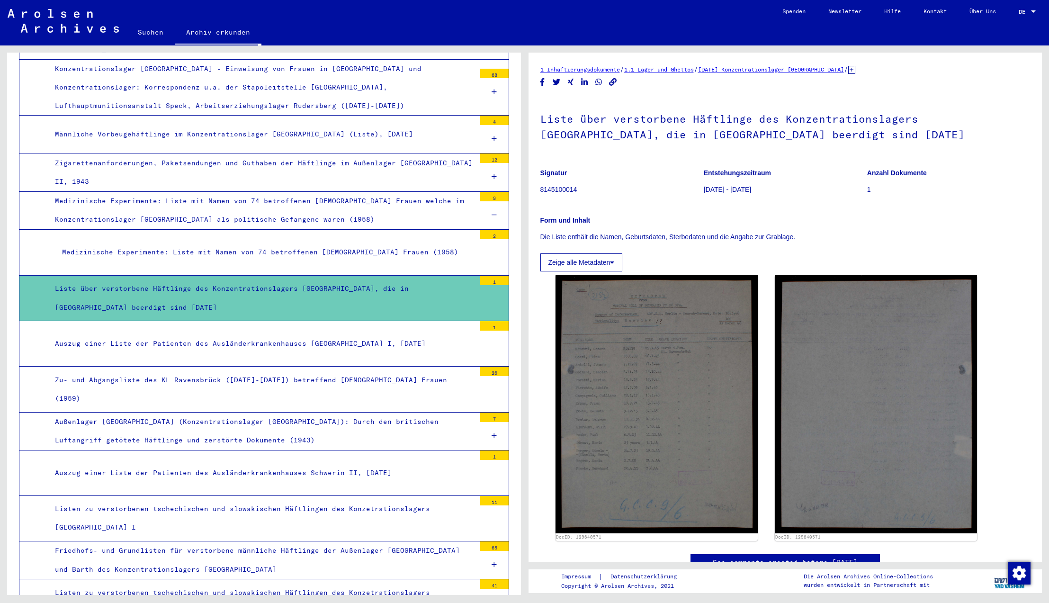
click at [494, 212] on icon at bounding box center [493, 215] width 5 height 7
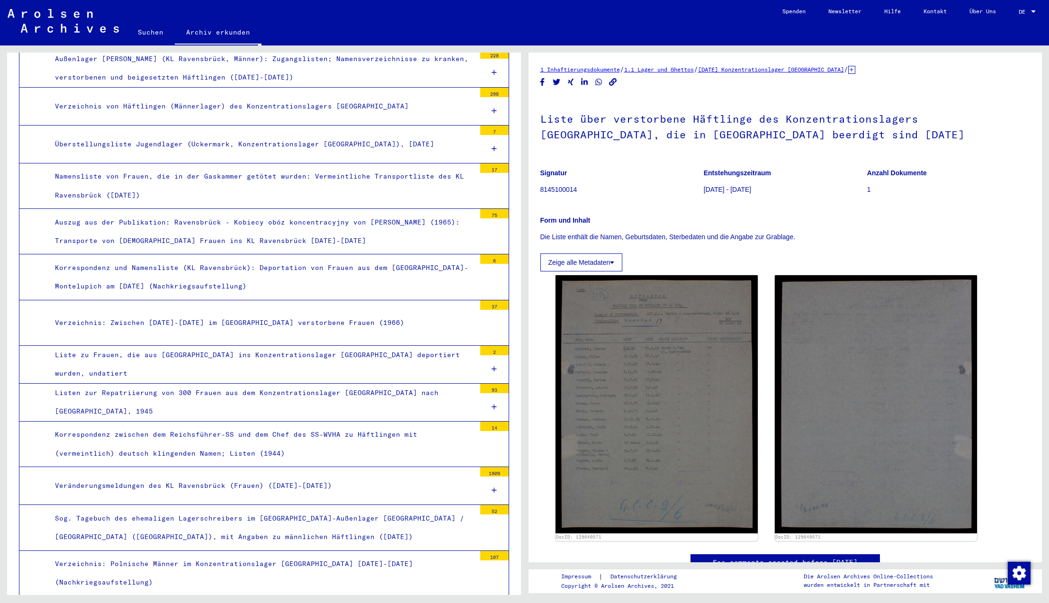
scroll to position [2562, 0]
click at [494, 209] on div "75" at bounding box center [494, 213] width 28 height 9
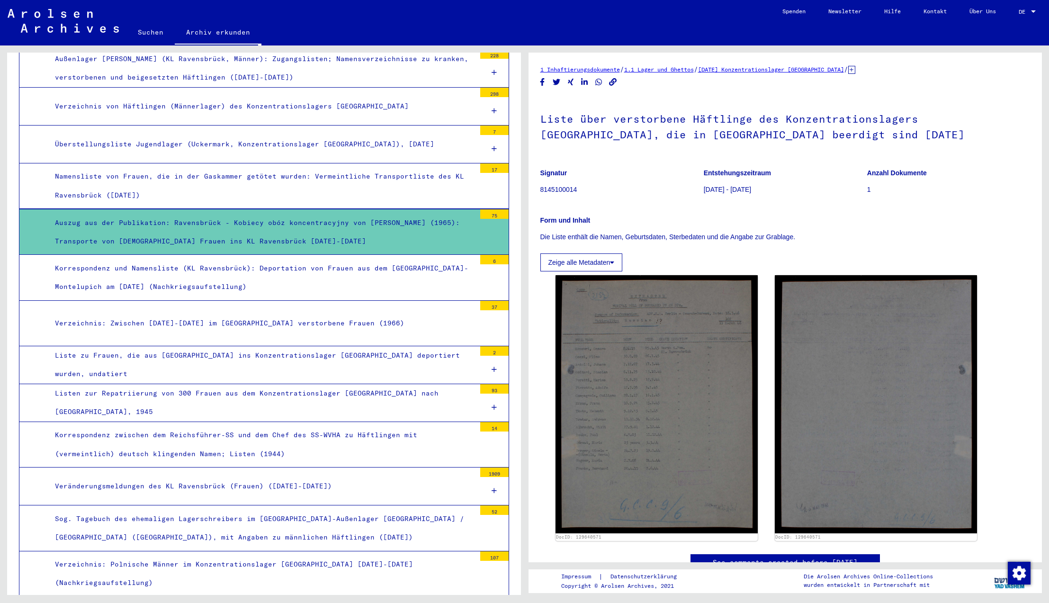
click at [430, 214] on div "Auszug aus der Publikation: Ravensbrück - Kobiecy obóz koncentracyjny von [PERS…" at bounding box center [262, 232] width 428 height 37
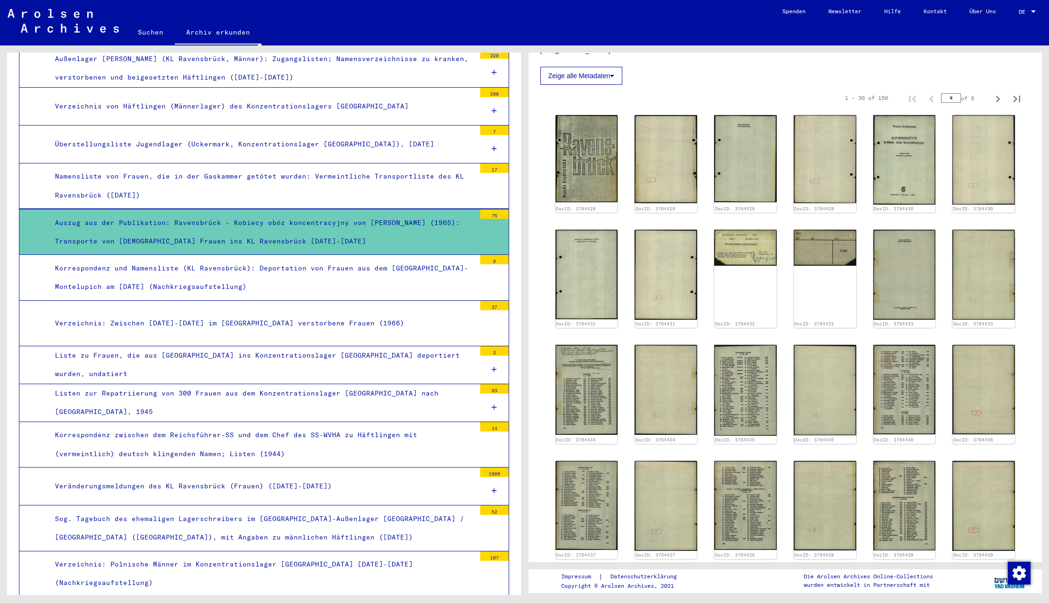
scroll to position [376, 0]
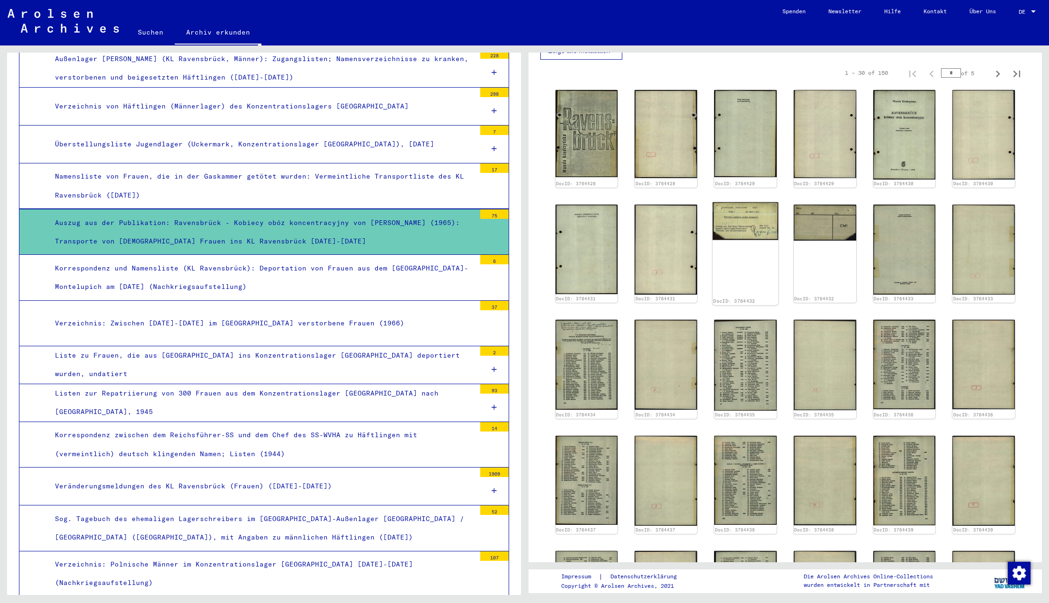
click at [744, 229] on img at bounding box center [745, 221] width 65 height 38
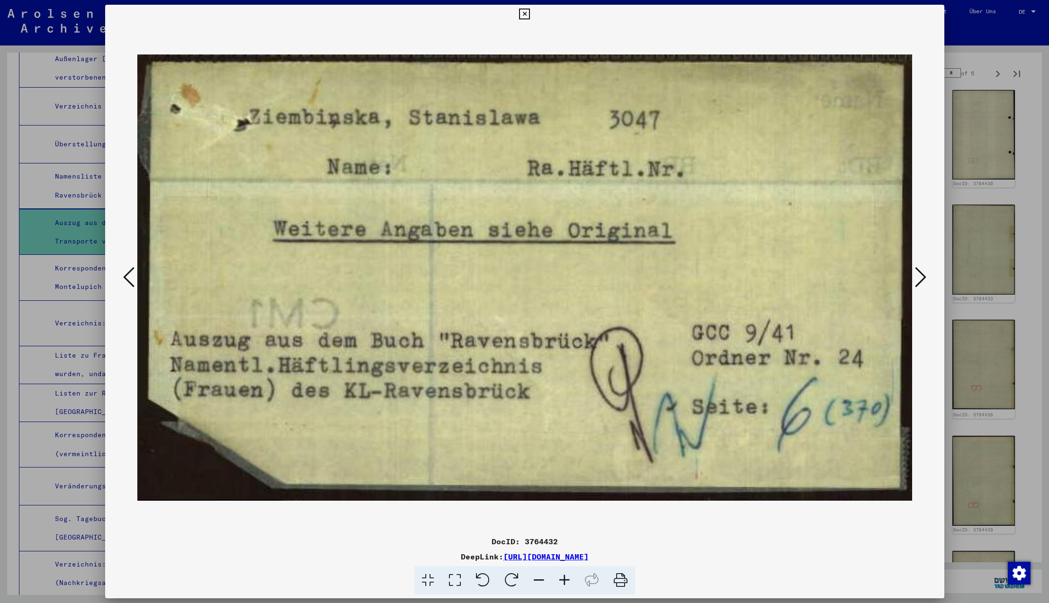
click at [922, 279] on icon at bounding box center [920, 277] width 11 height 23
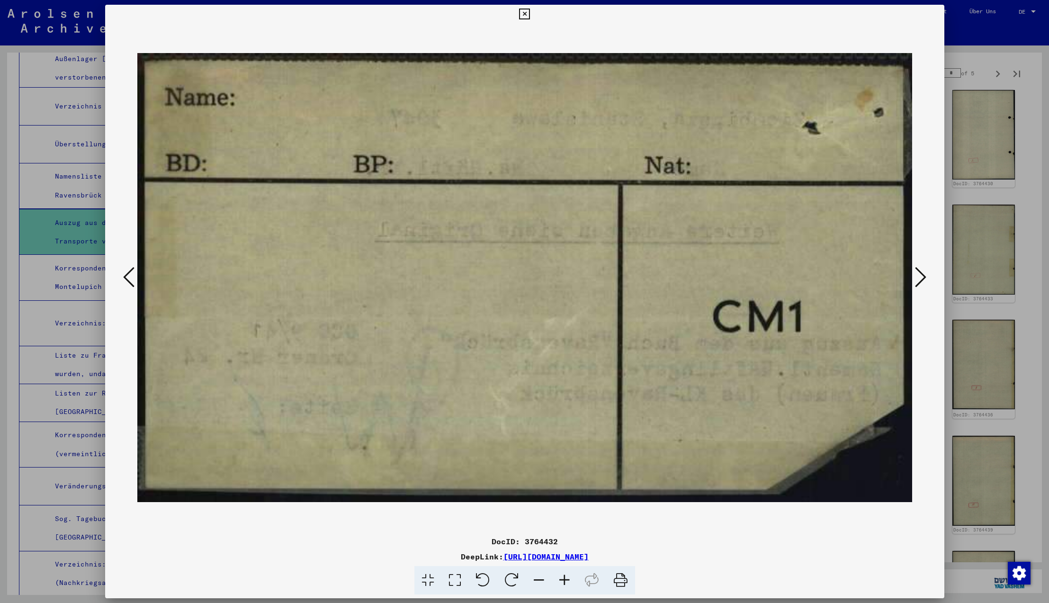
click at [922, 279] on icon at bounding box center [920, 277] width 11 height 23
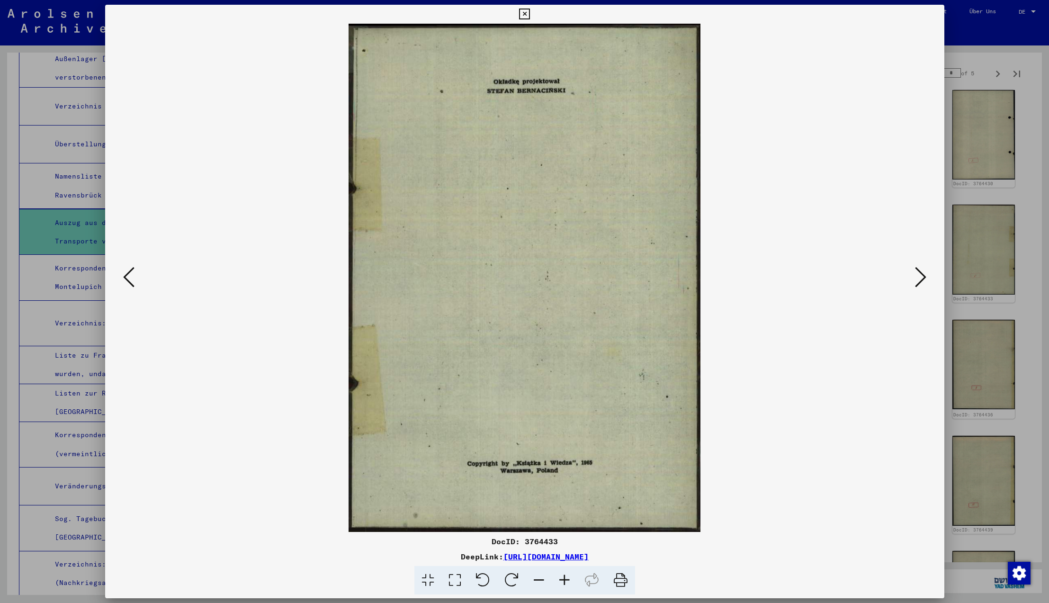
click at [922, 279] on icon at bounding box center [920, 277] width 11 height 23
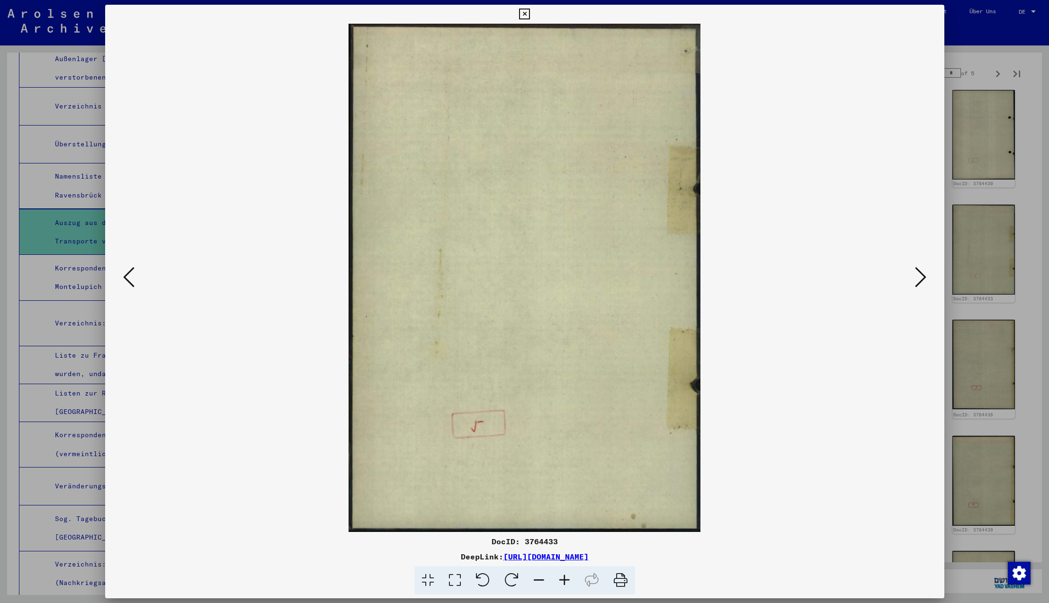
click at [922, 279] on icon at bounding box center [920, 277] width 11 height 23
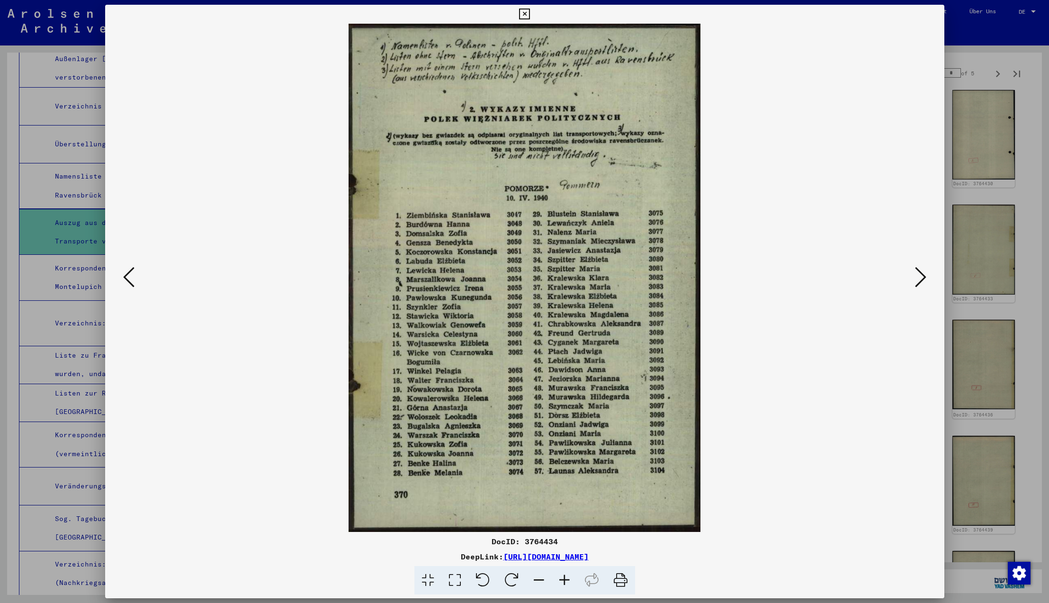
click at [922, 278] on icon at bounding box center [920, 277] width 11 height 23
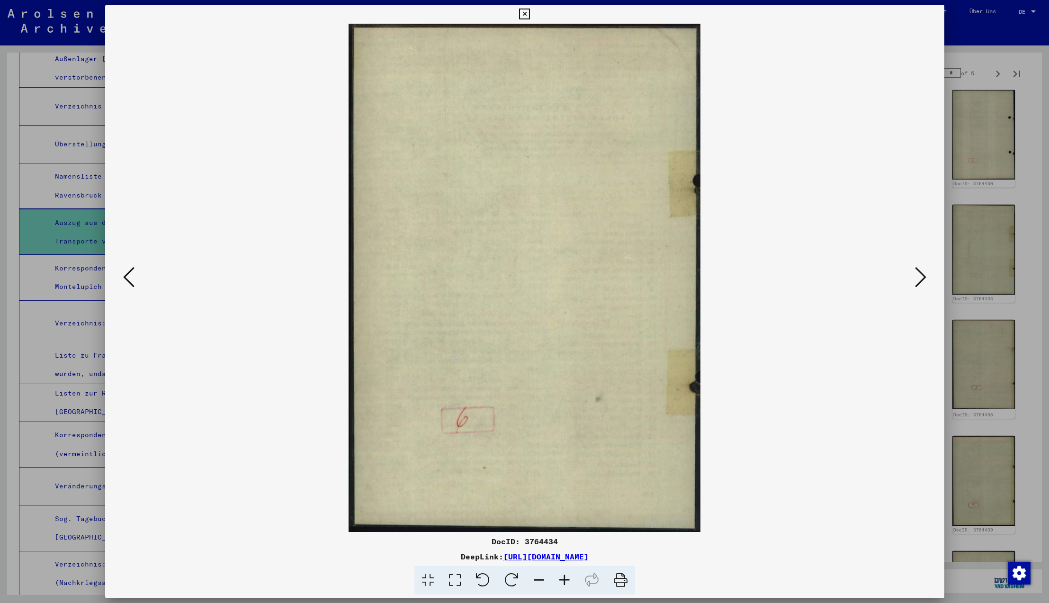
click at [922, 278] on icon at bounding box center [920, 277] width 11 height 23
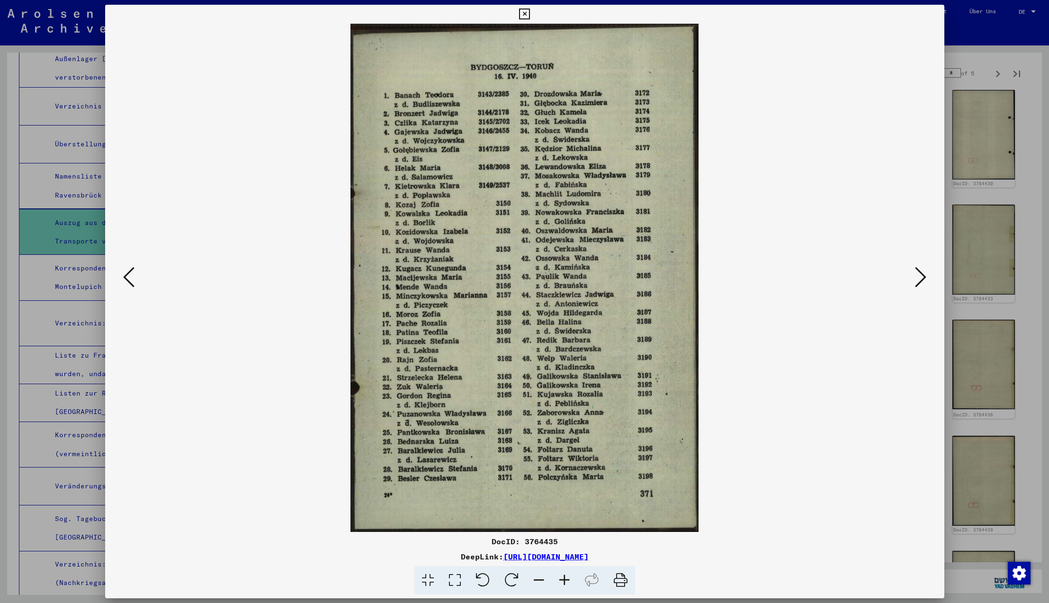
click at [922, 278] on icon at bounding box center [920, 277] width 11 height 23
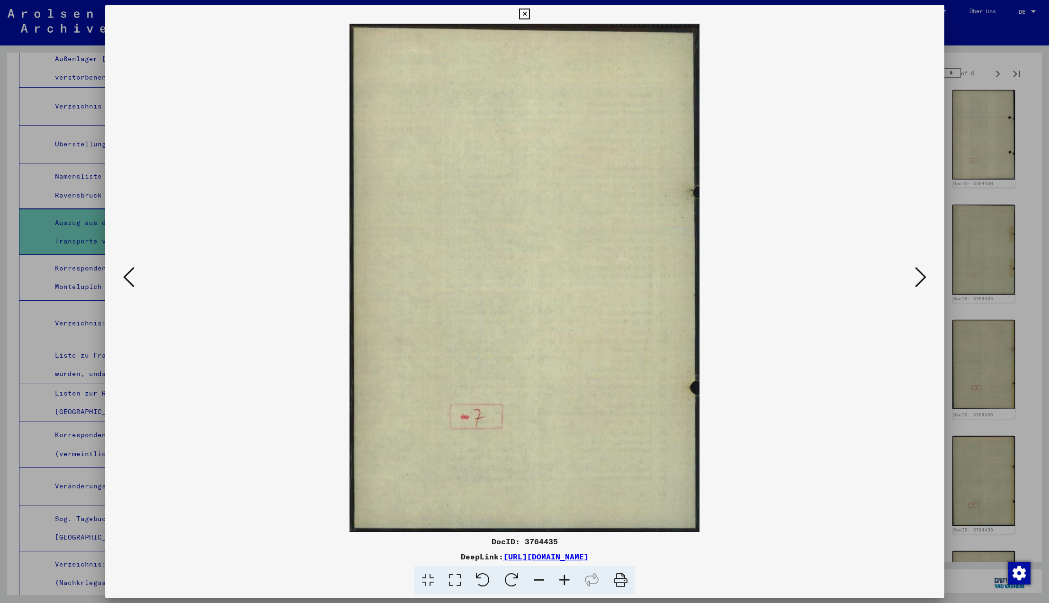
click at [922, 278] on icon at bounding box center [920, 277] width 11 height 23
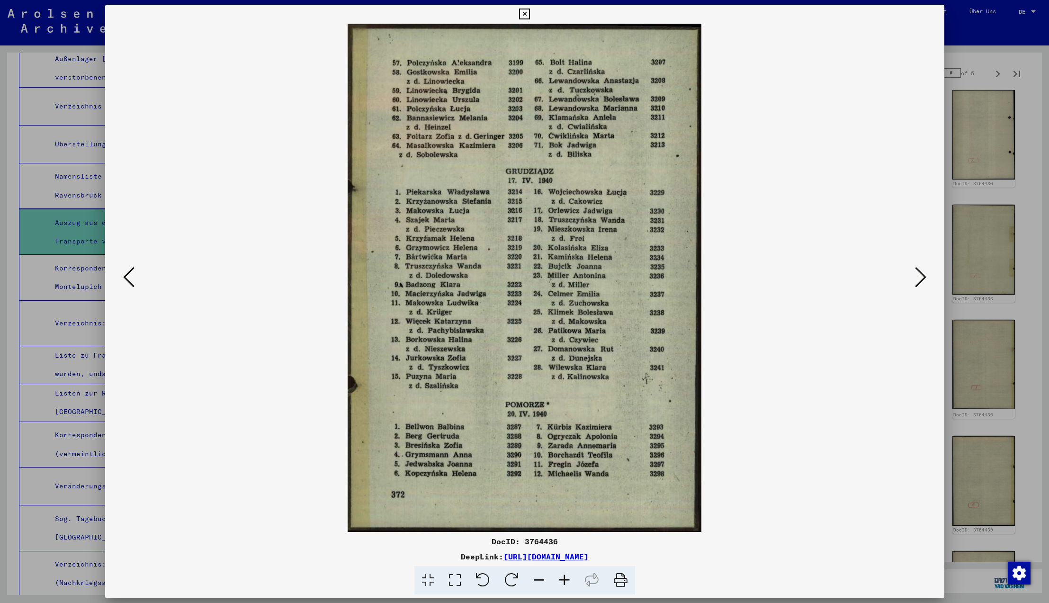
click at [922, 278] on icon at bounding box center [920, 277] width 11 height 23
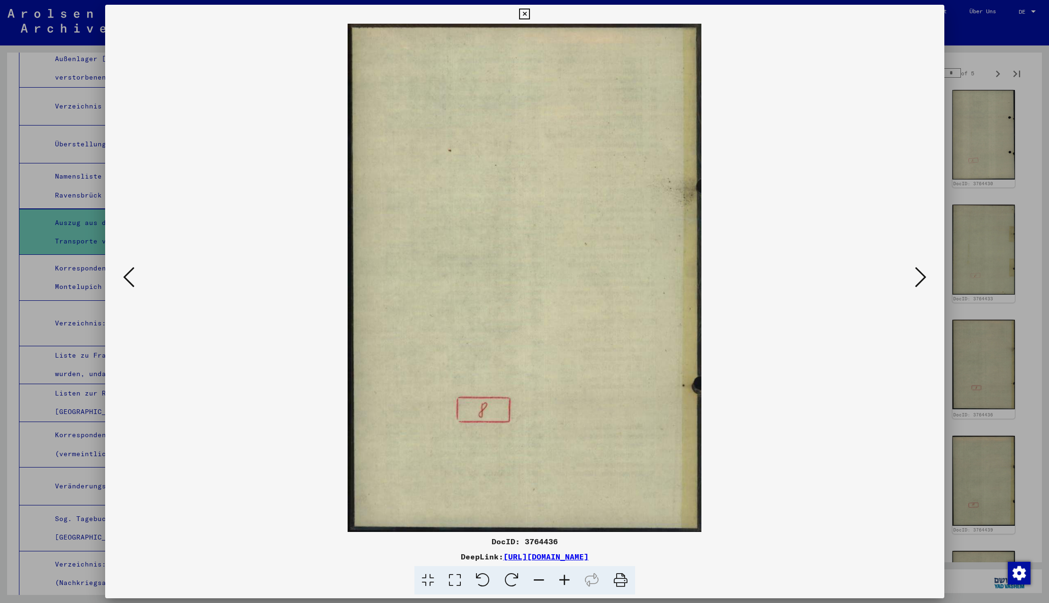
click at [922, 278] on icon at bounding box center [920, 277] width 11 height 23
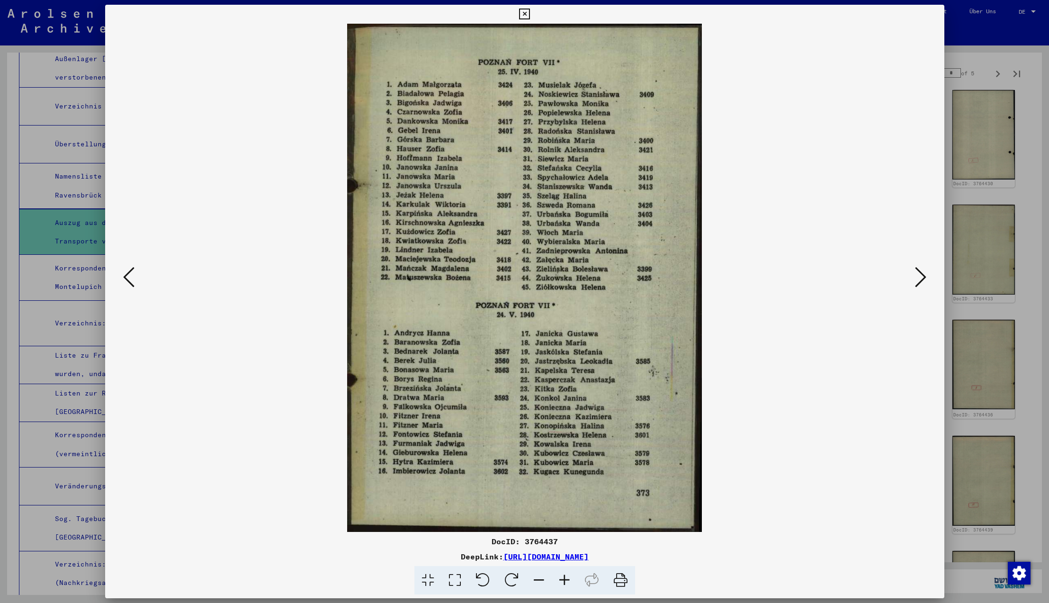
click at [922, 278] on icon at bounding box center [920, 277] width 11 height 23
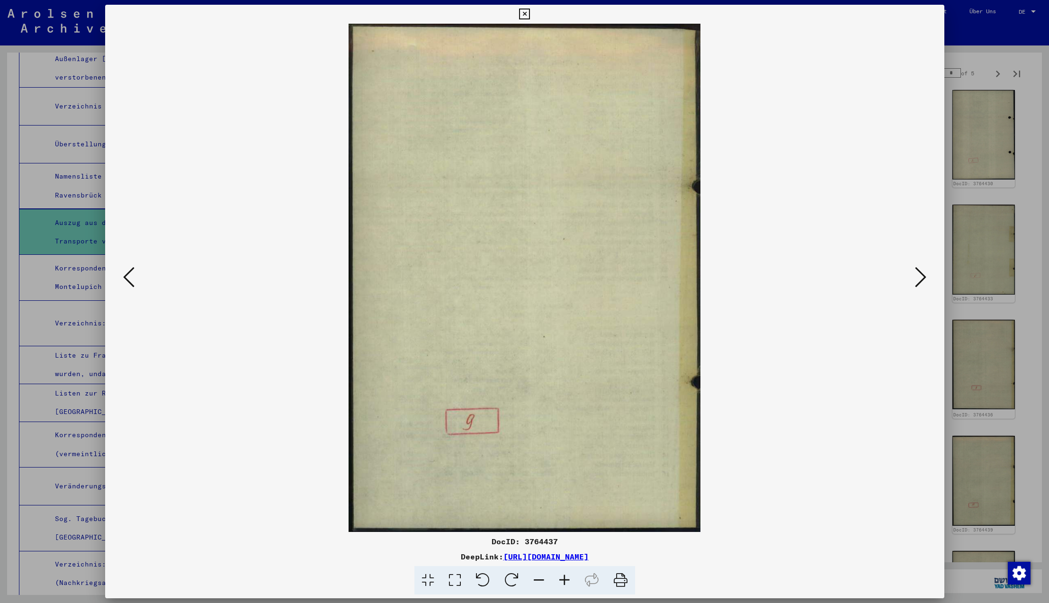
click at [922, 278] on icon at bounding box center [920, 277] width 11 height 23
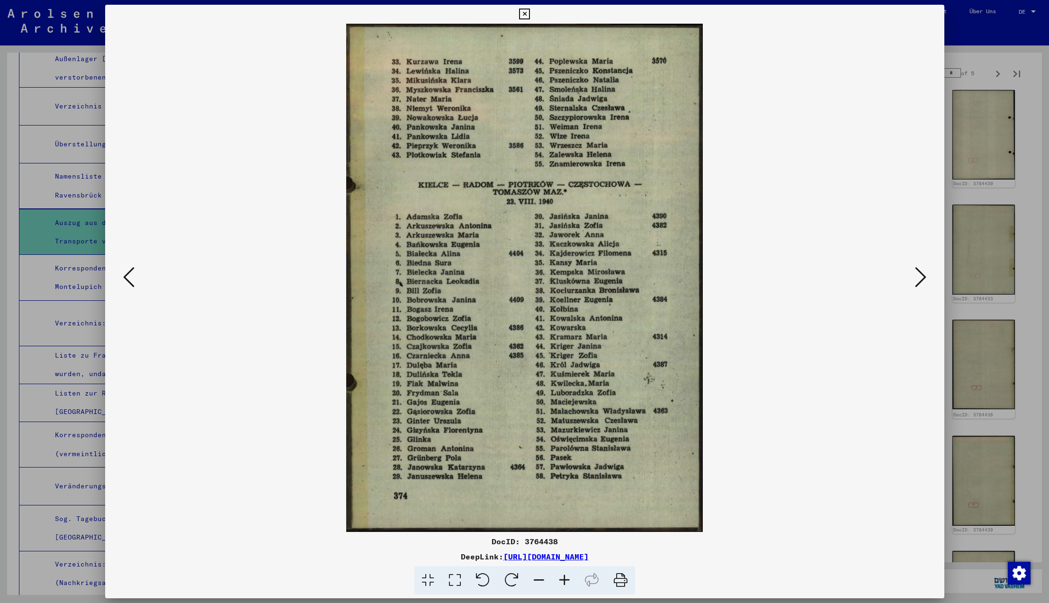
click at [922, 278] on icon at bounding box center [920, 277] width 11 height 23
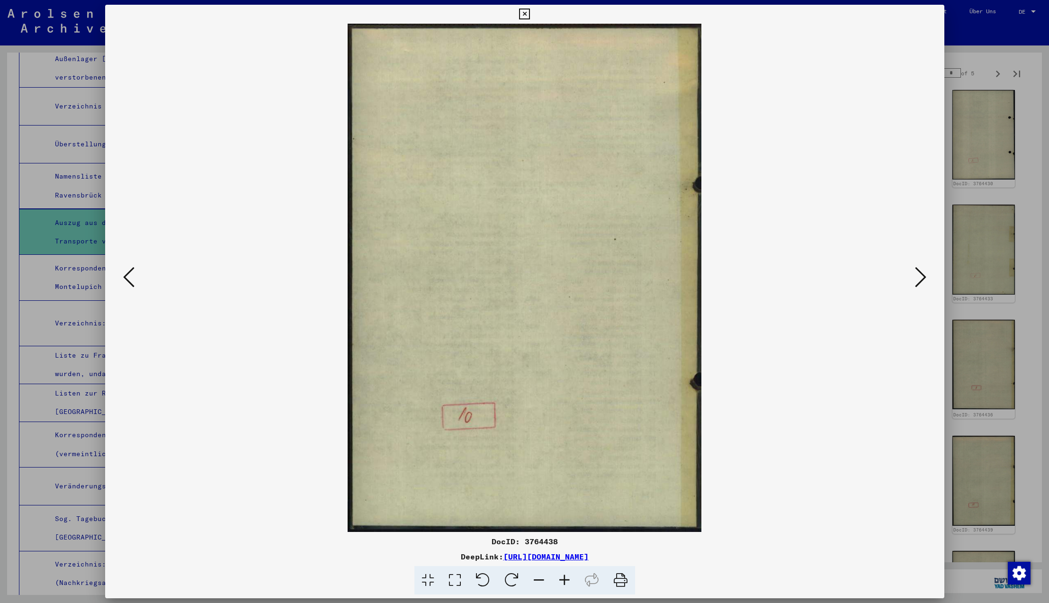
click at [922, 278] on icon at bounding box center [920, 277] width 11 height 23
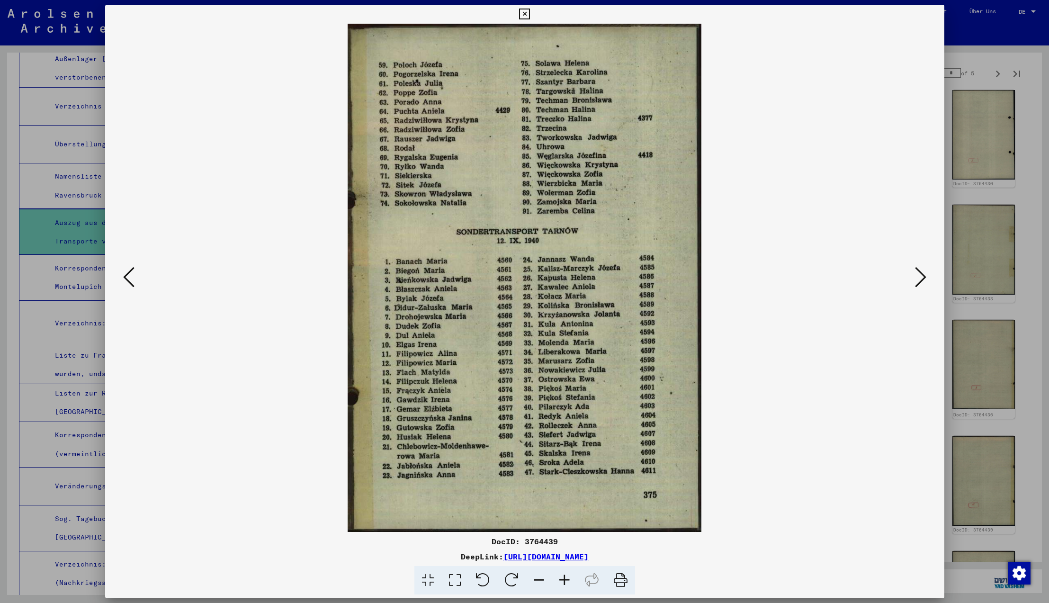
click at [922, 278] on icon at bounding box center [920, 277] width 11 height 23
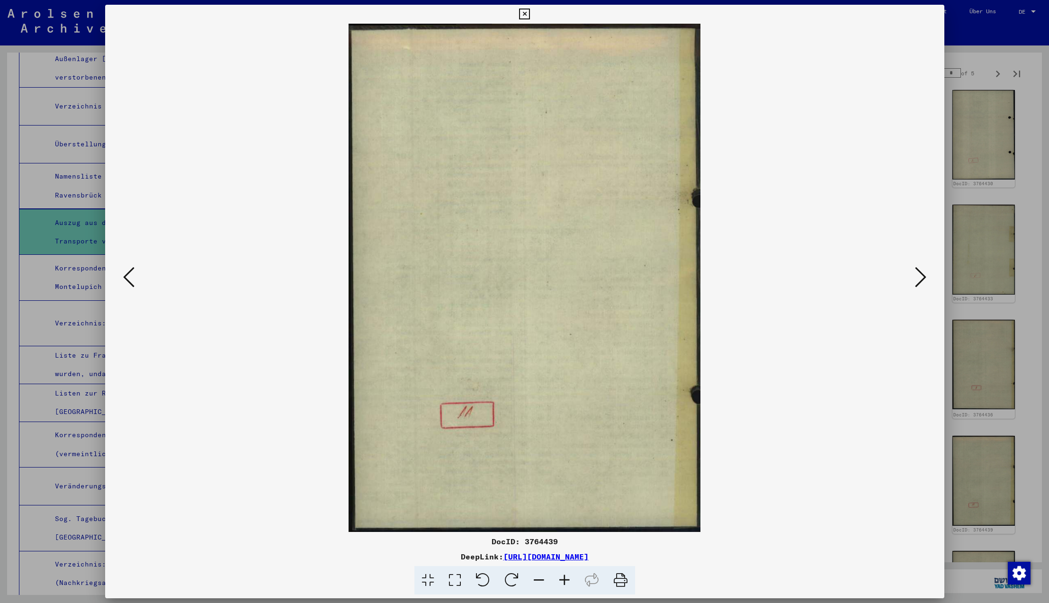
click at [922, 278] on icon at bounding box center [920, 277] width 11 height 23
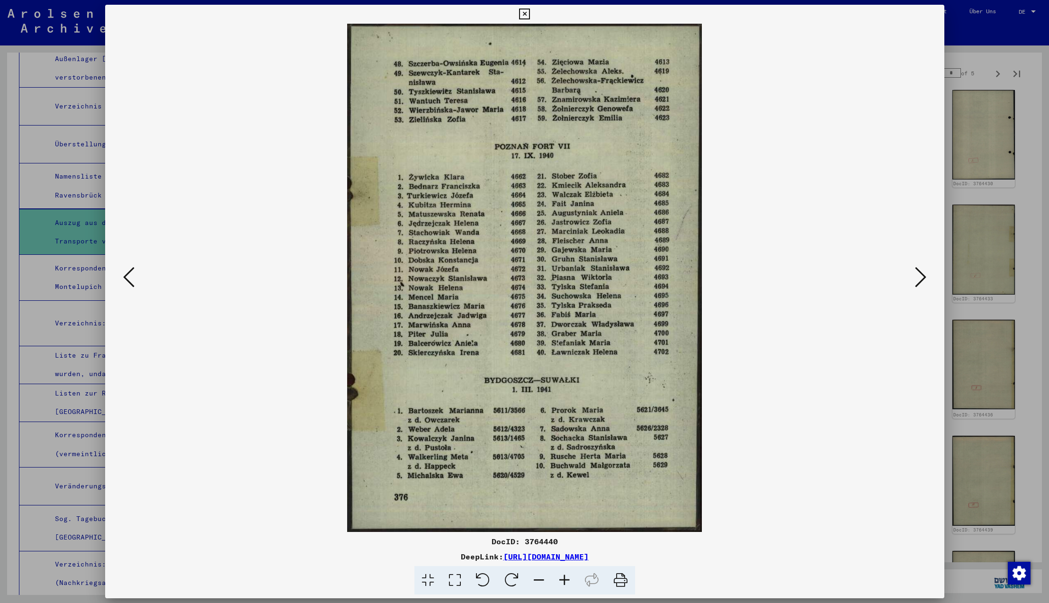
click at [922, 278] on icon at bounding box center [920, 277] width 11 height 23
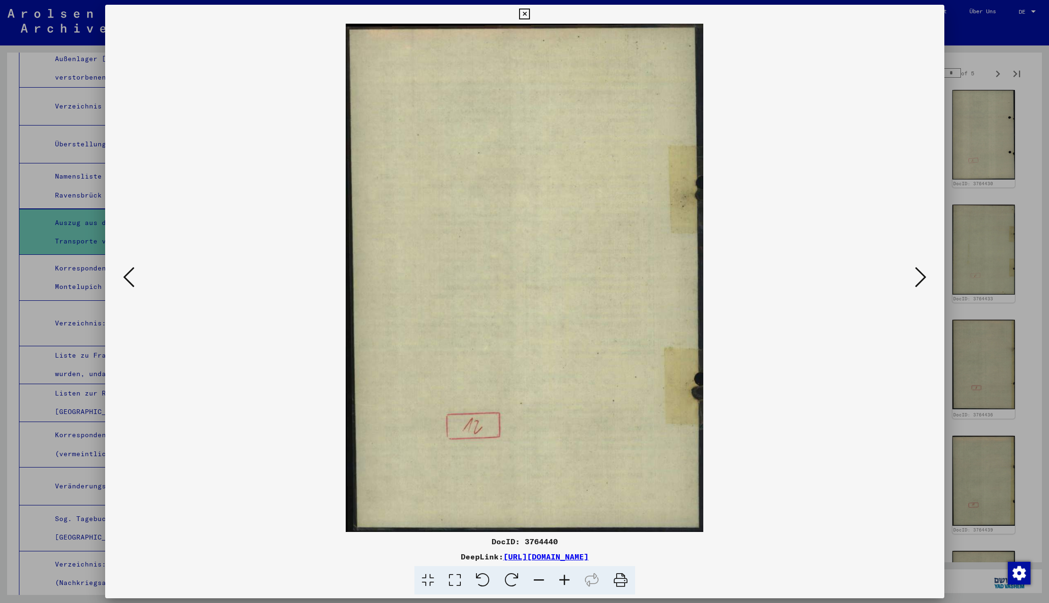
click at [922, 278] on icon at bounding box center [920, 277] width 11 height 23
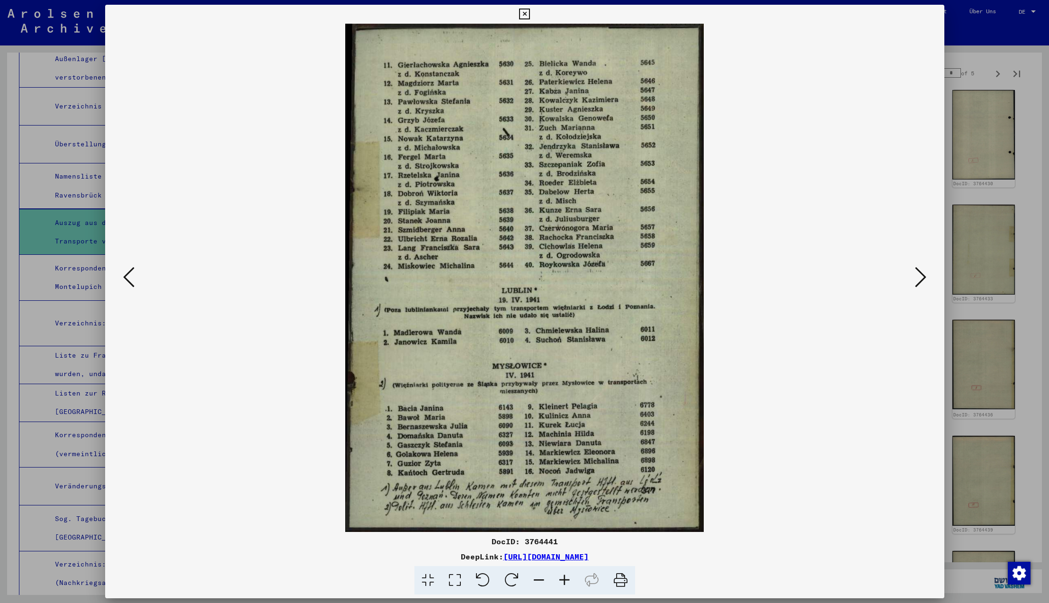
click at [922, 278] on icon at bounding box center [920, 277] width 11 height 23
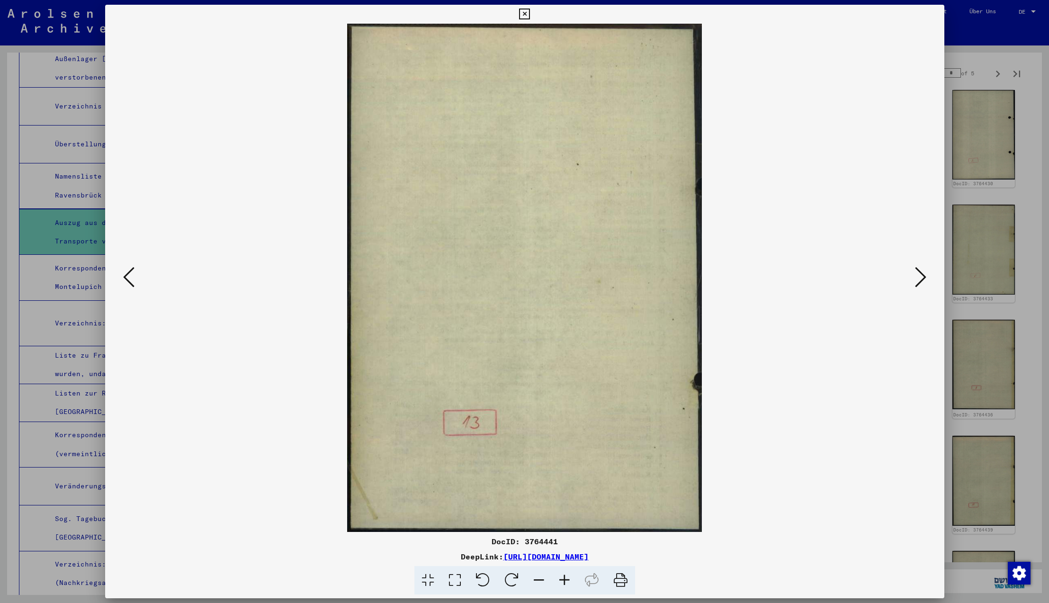
click at [922, 278] on icon at bounding box center [920, 277] width 11 height 23
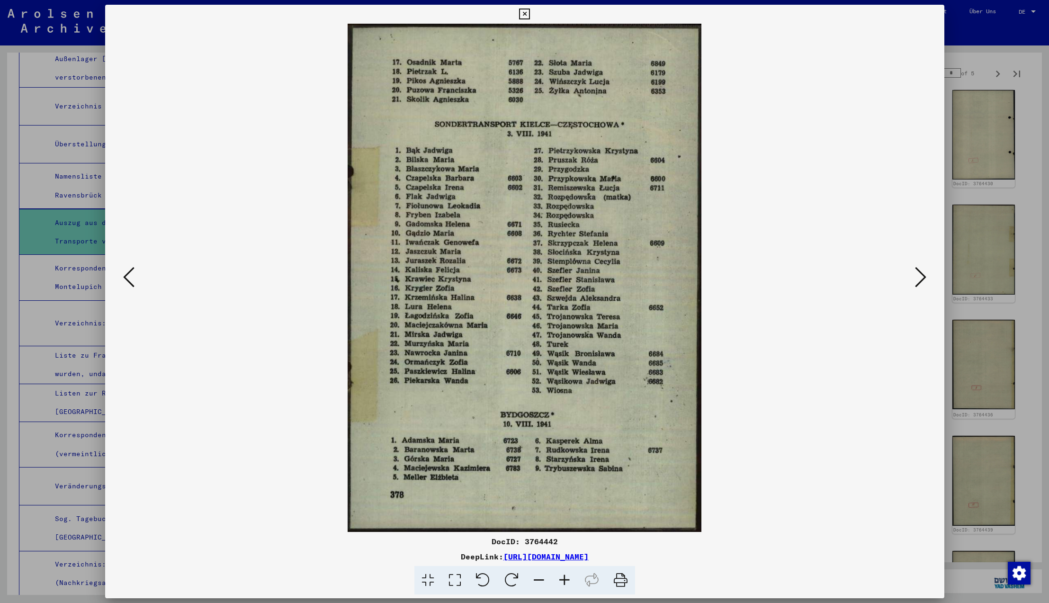
click at [922, 278] on icon at bounding box center [920, 277] width 11 height 23
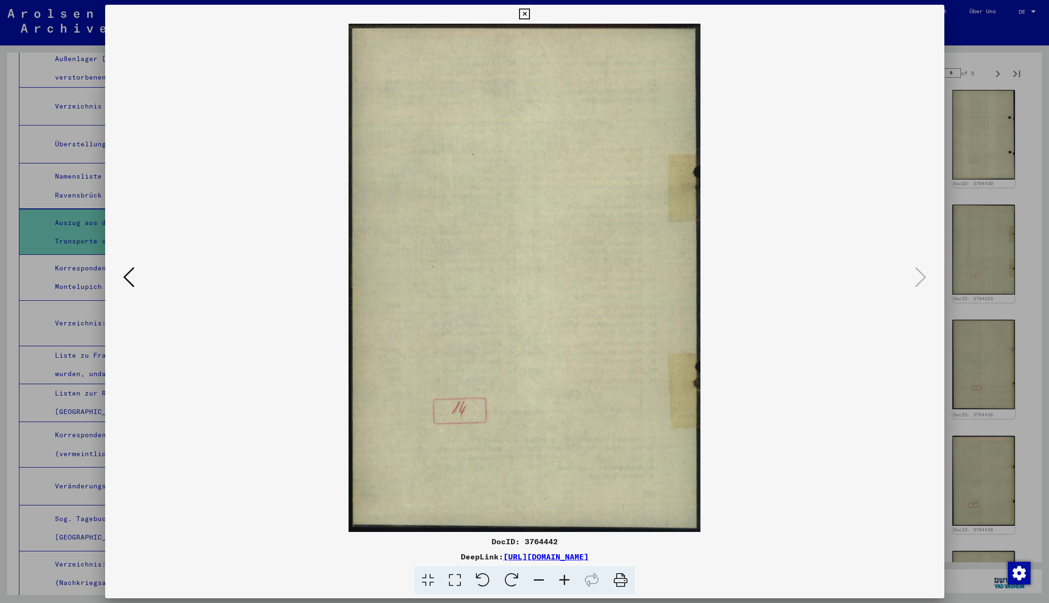
click at [922, 278] on icon at bounding box center [920, 277] width 11 height 23
click at [530, 16] on icon at bounding box center [524, 14] width 11 height 11
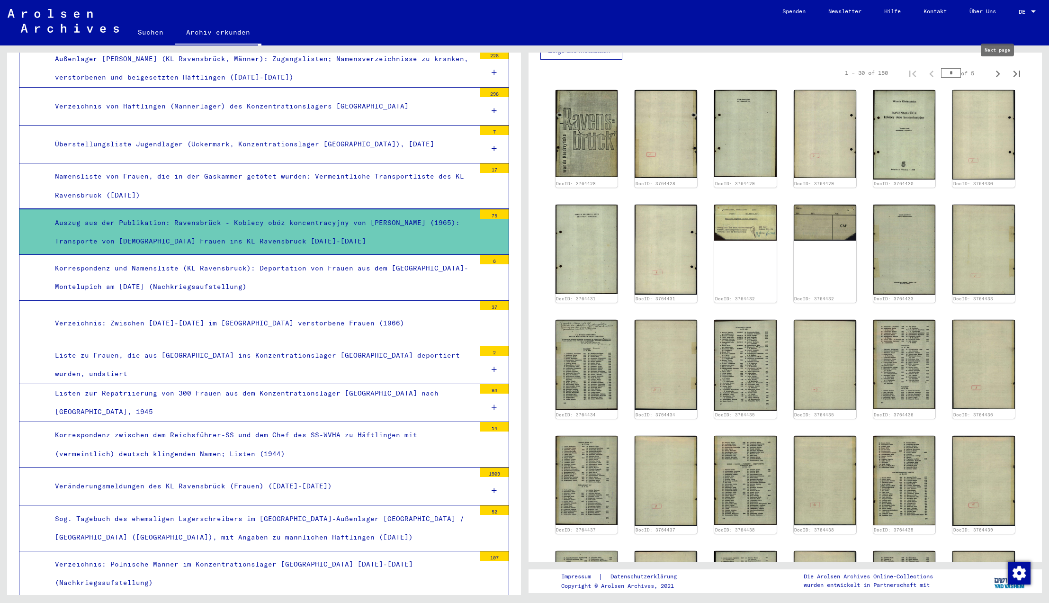
click at [997, 74] on icon "Next page" at bounding box center [997, 73] width 13 height 13
type input "*"
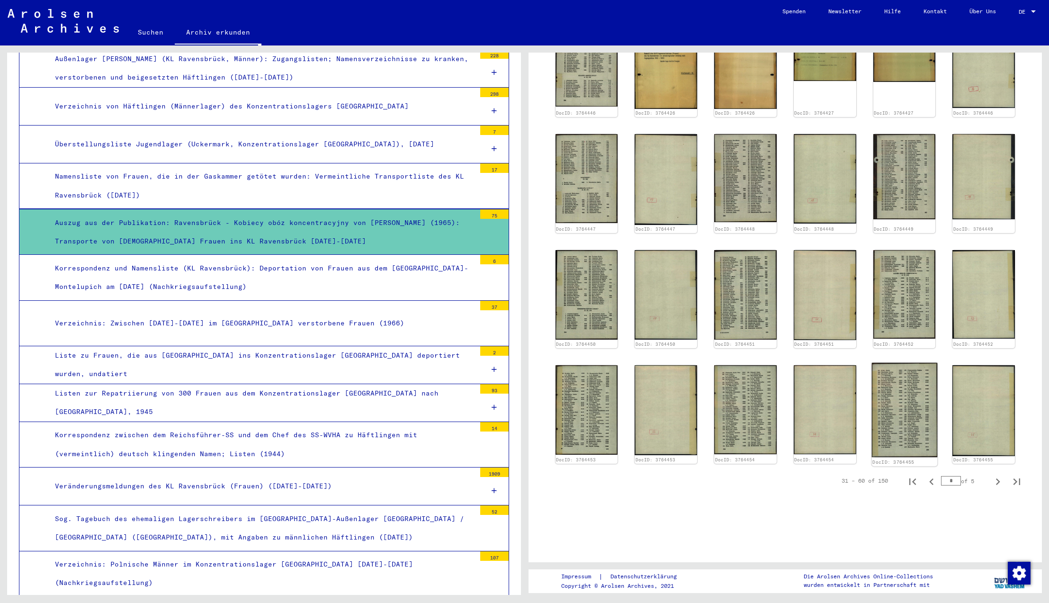
scroll to position [562, 0]
click at [913, 392] on img at bounding box center [903, 410] width 65 height 95
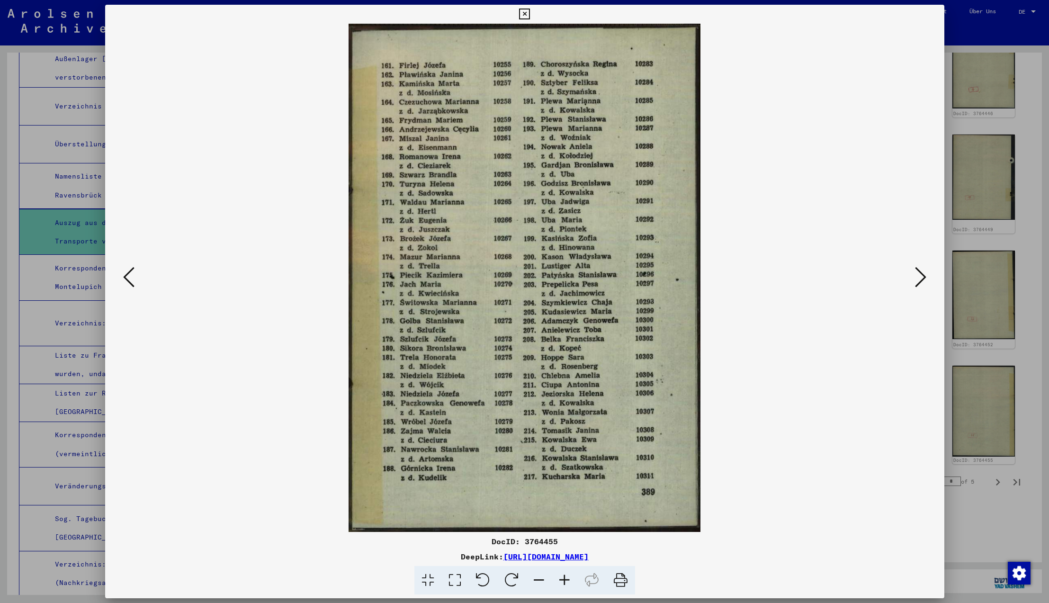
click at [530, 12] on icon at bounding box center [524, 14] width 11 height 11
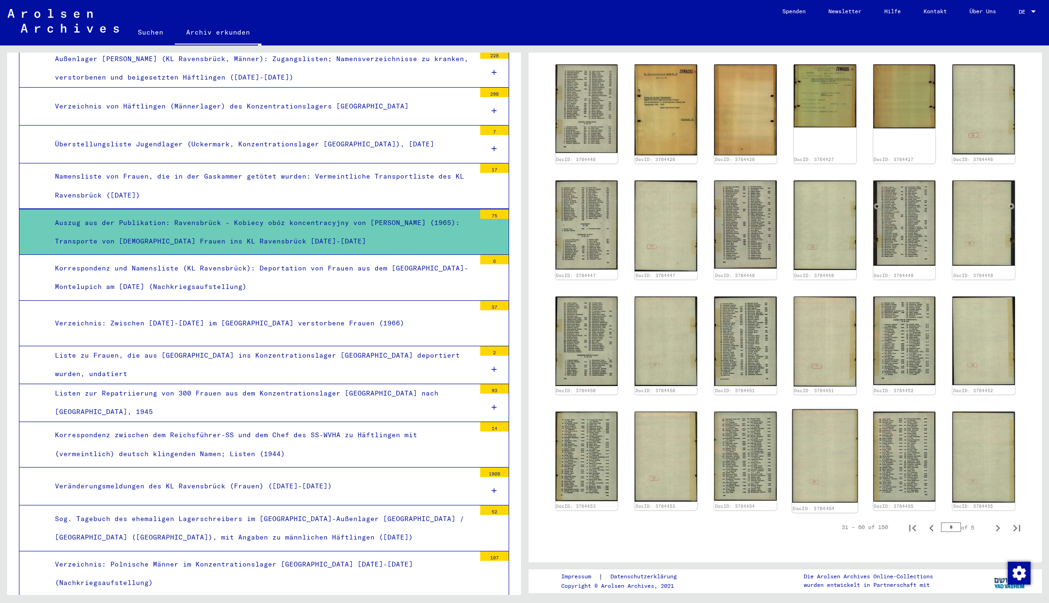
scroll to position [432, 0]
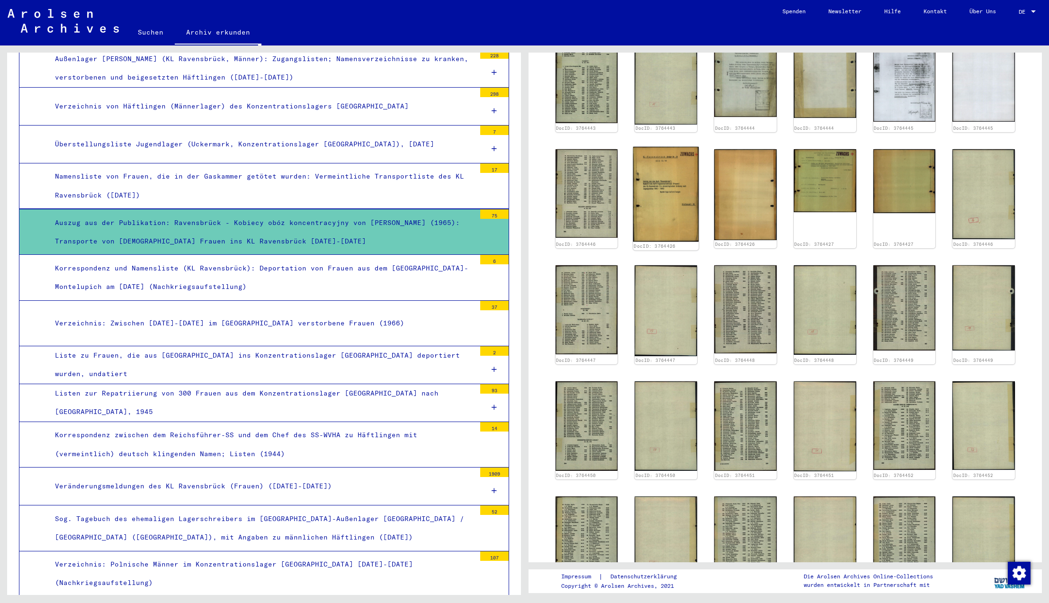
click at [650, 210] on img at bounding box center [665, 194] width 65 height 95
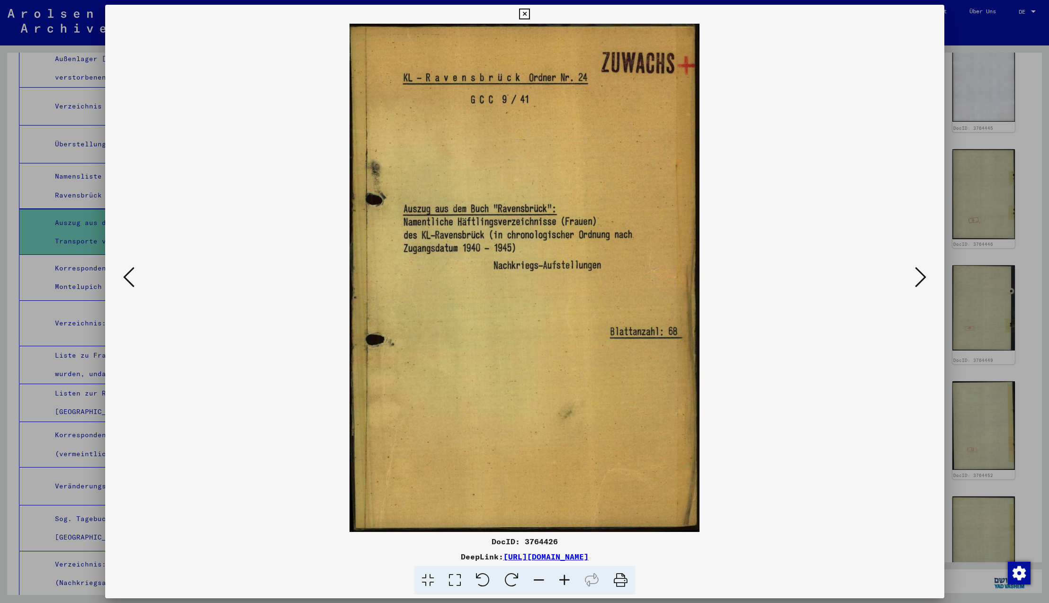
click at [921, 277] on icon at bounding box center [920, 277] width 11 height 23
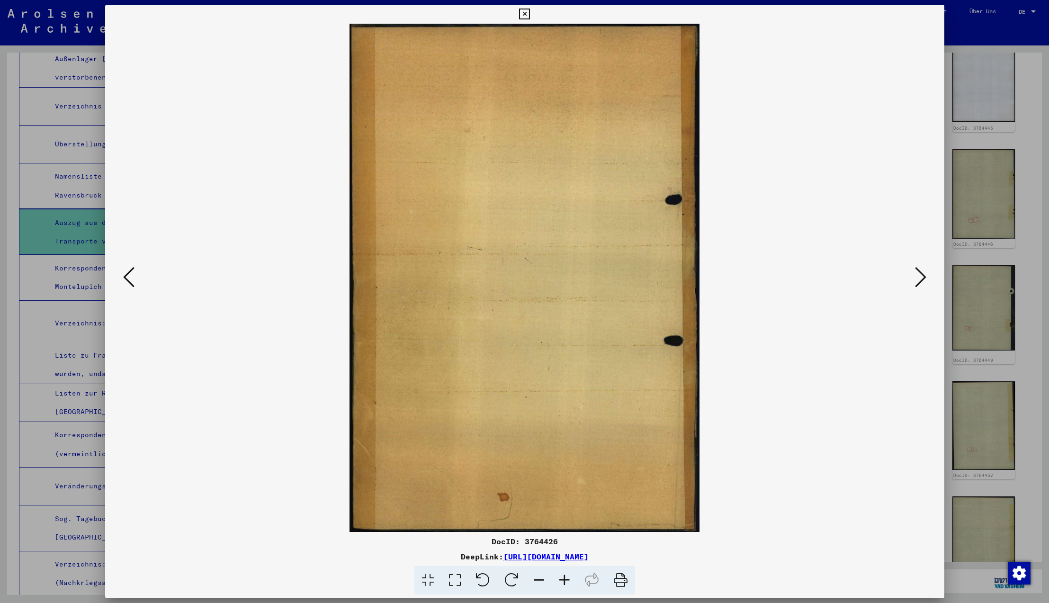
click at [921, 277] on icon at bounding box center [920, 277] width 11 height 23
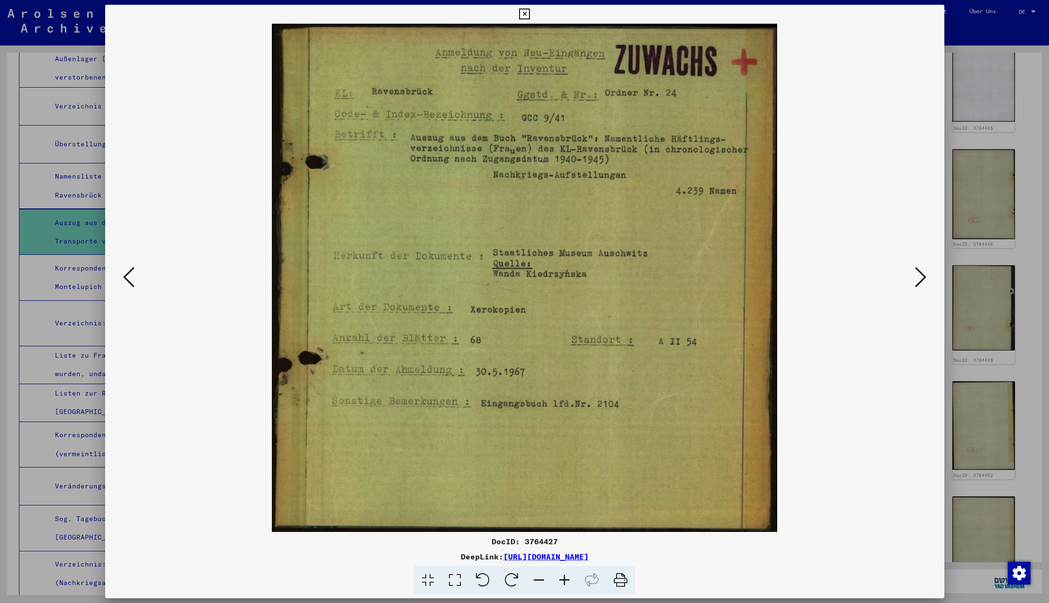
click at [921, 277] on icon at bounding box center [920, 277] width 11 height 23
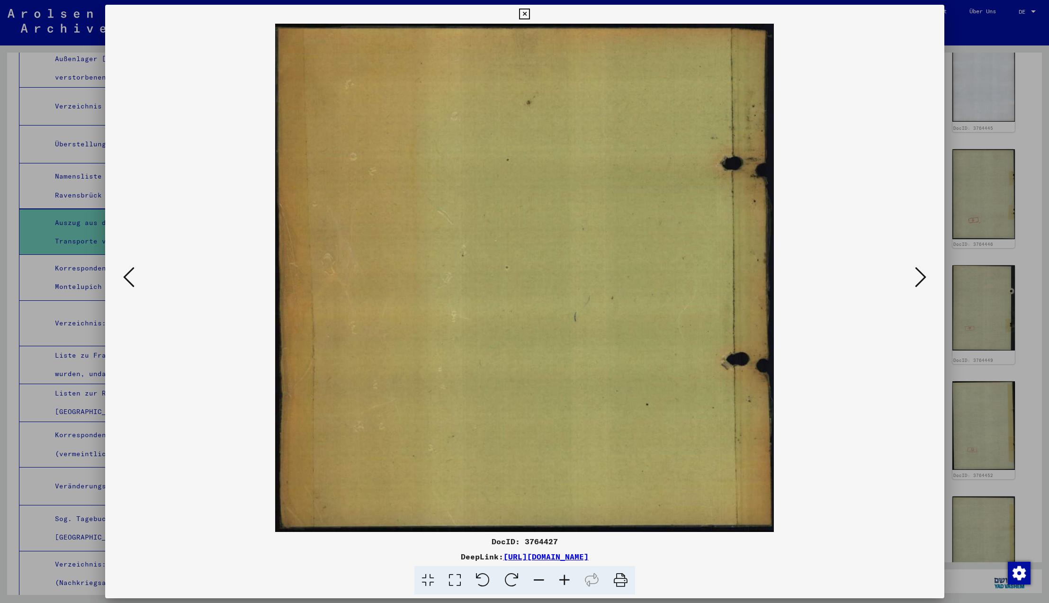
click at [921, 277] on icon at bounding box center [920, 277] width 11 height 23
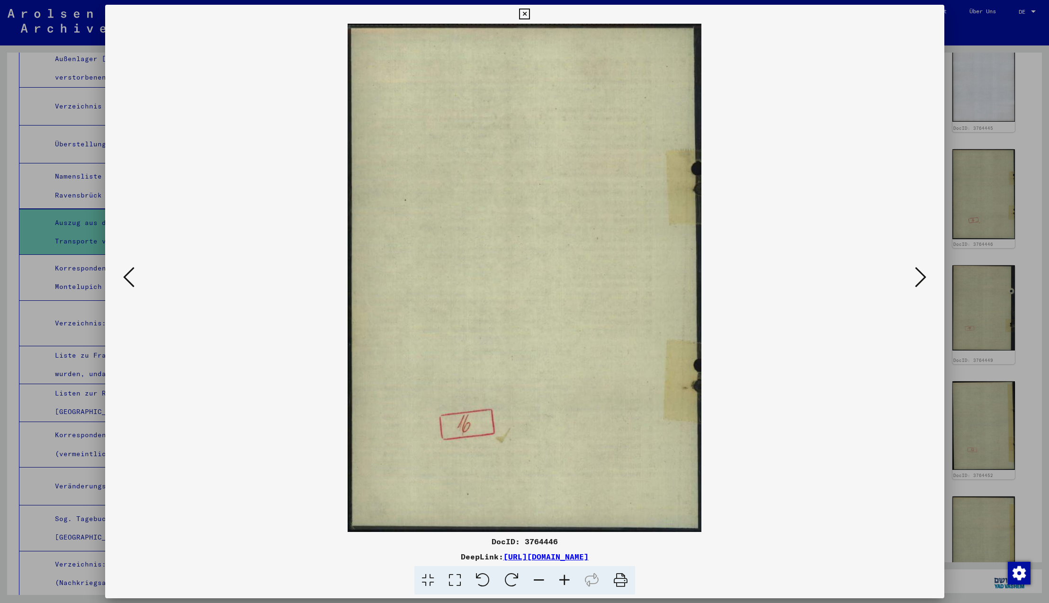
click at [921, 277] on icon at bounding box center [920, 277] width 11 height 23
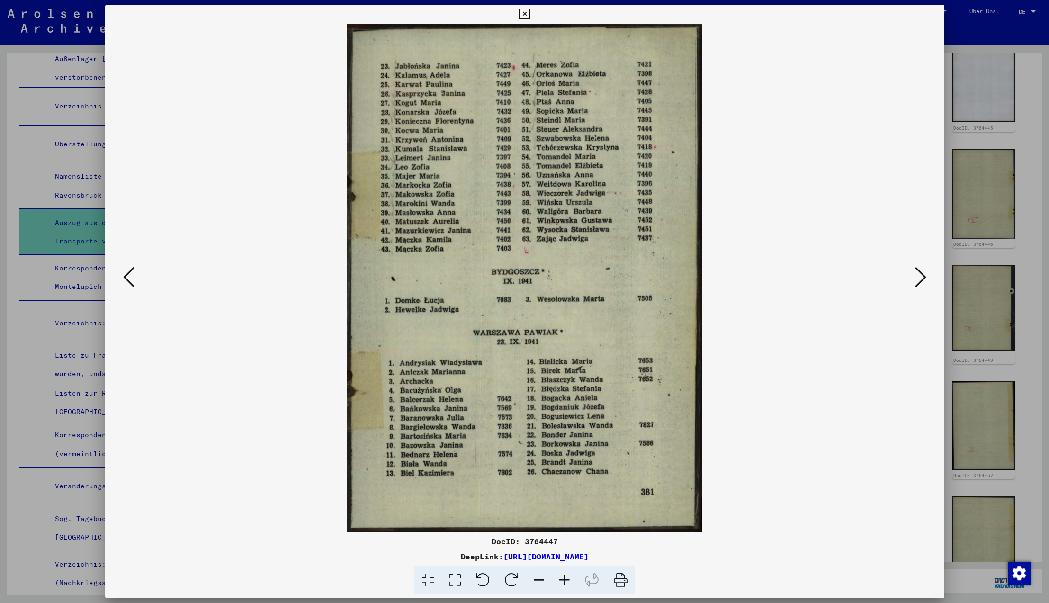
click at [921, 277] on icon at bounding box center [920, 277] width 11 height 23
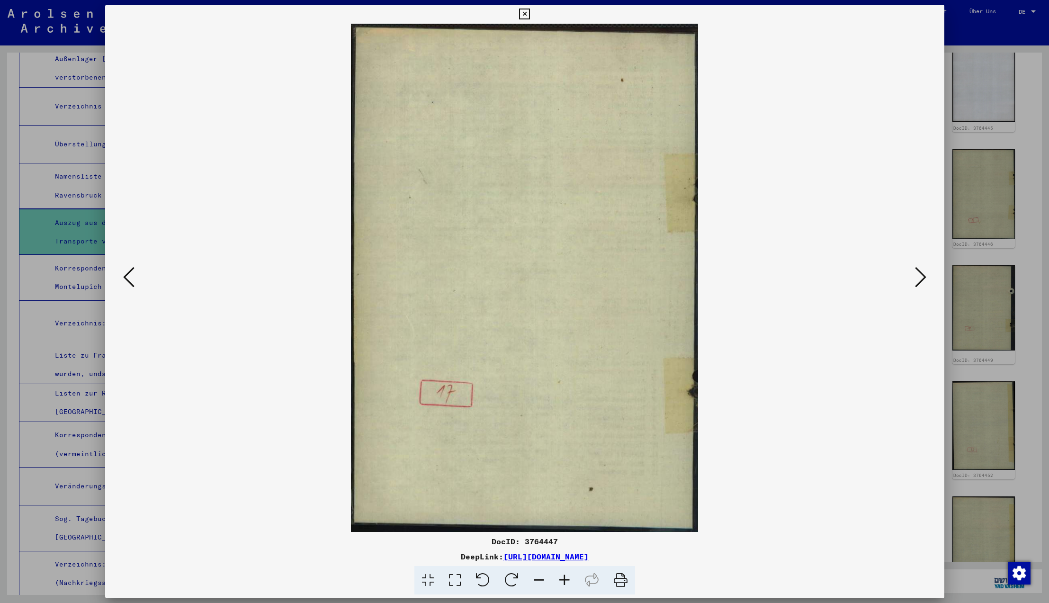
click at [921, 277] on icon at bounding box center [920, 277] width 11 height 23
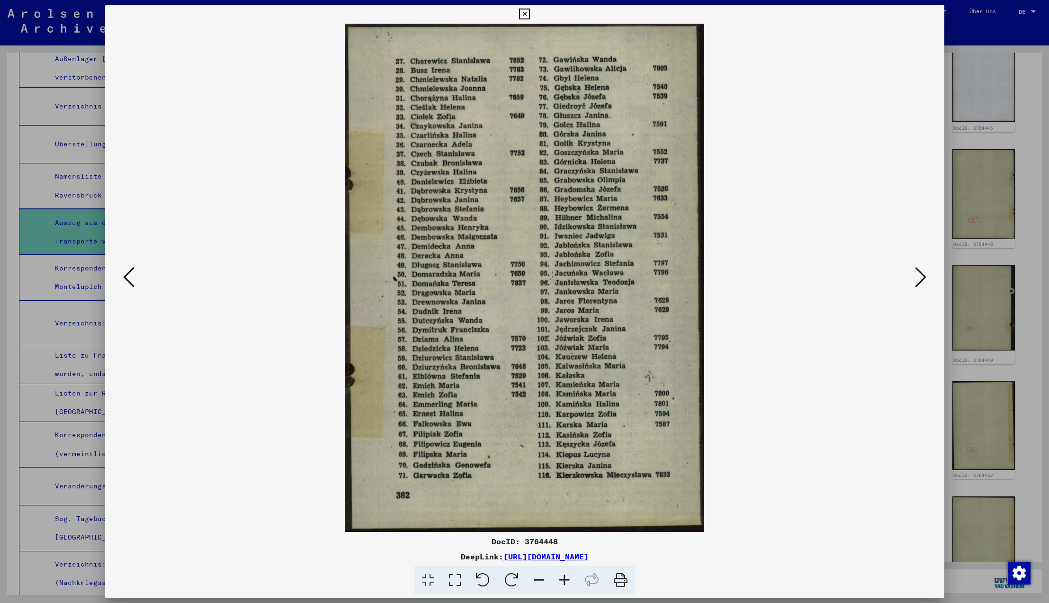
click at [921, 277] on icon at bounding box center [920, 277] width 11 height 23
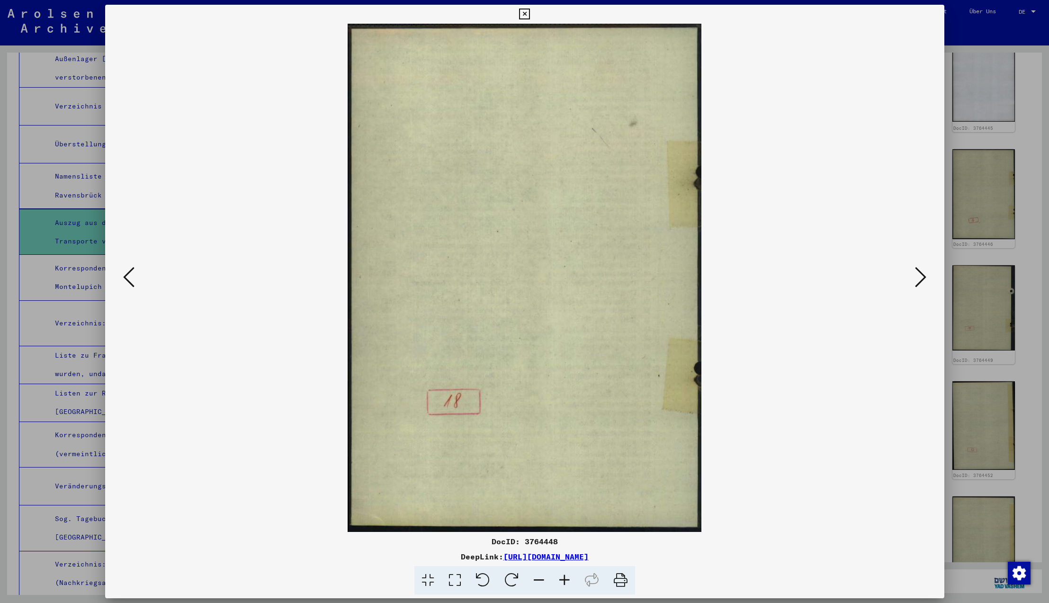
click at [921, 277] on icon at bounding box center [920, 277] width 11 height 23
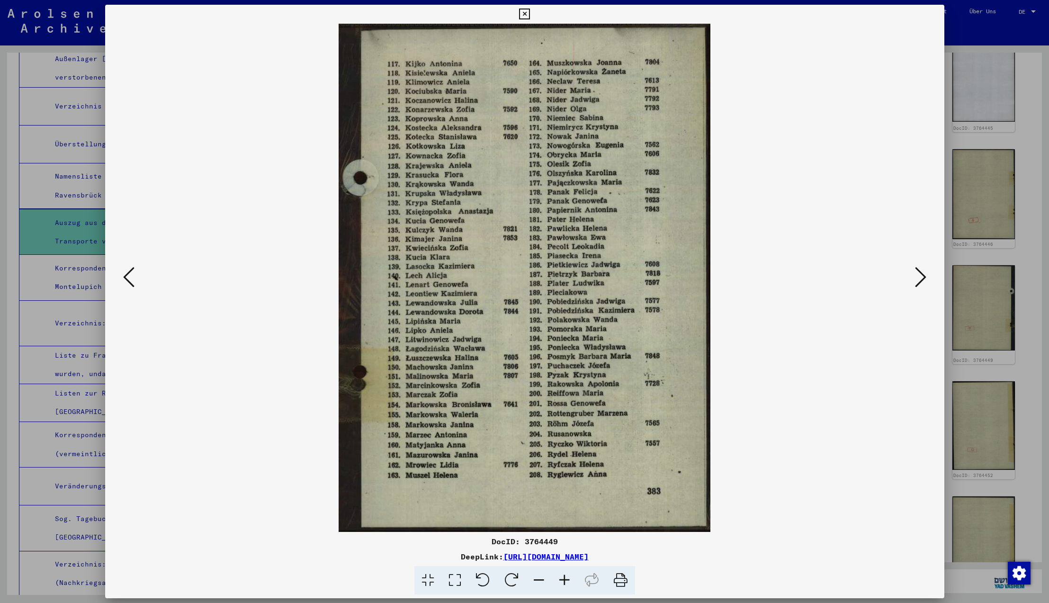
click at [921, 277] on icon at bounding box center [920, 277] width 11 height 23
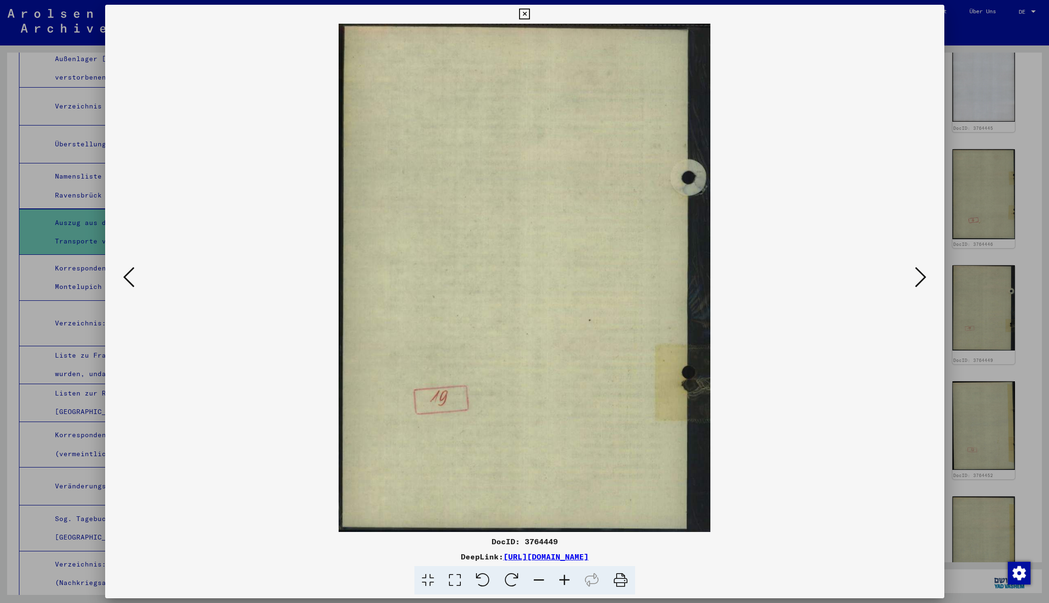
click at [921, 277] on icon at bounding box center [920, 277] width 11 height 23
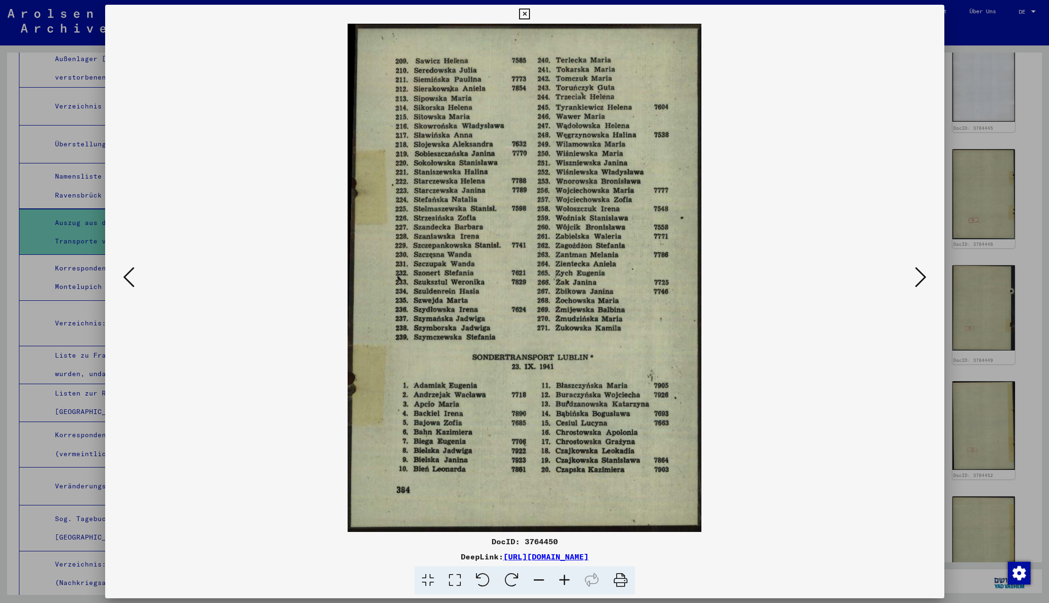
click at [921, 277] on icon at bounding box center [920, 277] width 11 height 23
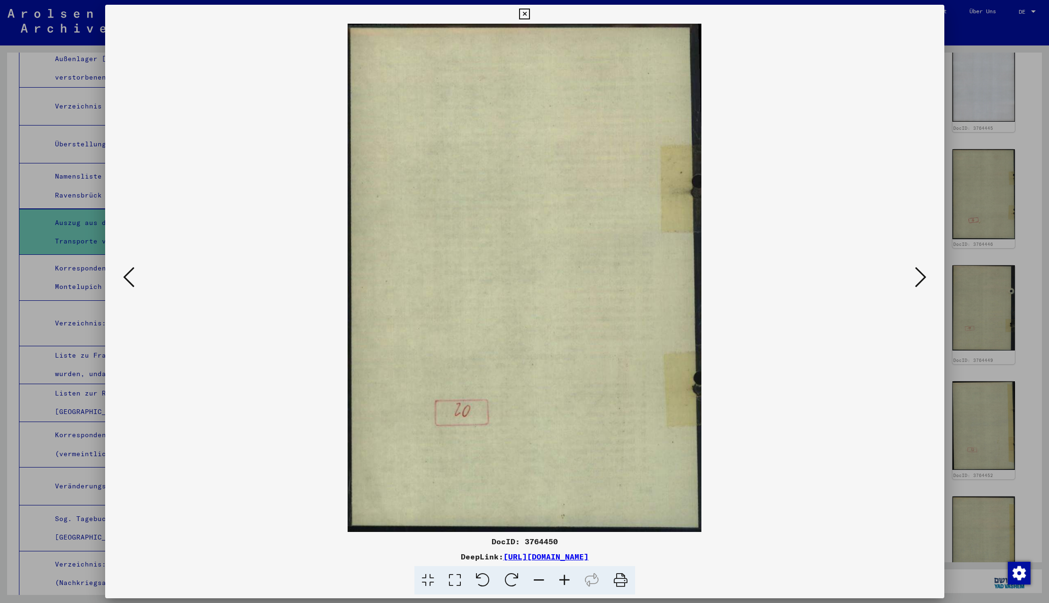
click at [921, 277] on icon at bounding box center [920, 277] width 11 height 23
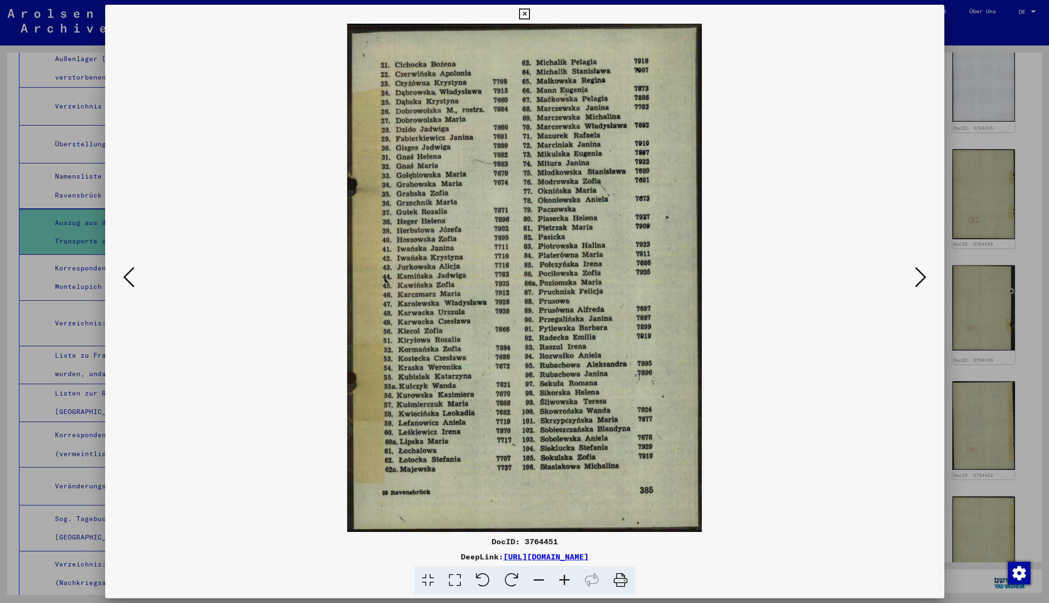
click at [128, 280] on icon at bounding box center [128, 277] width 11 height 23
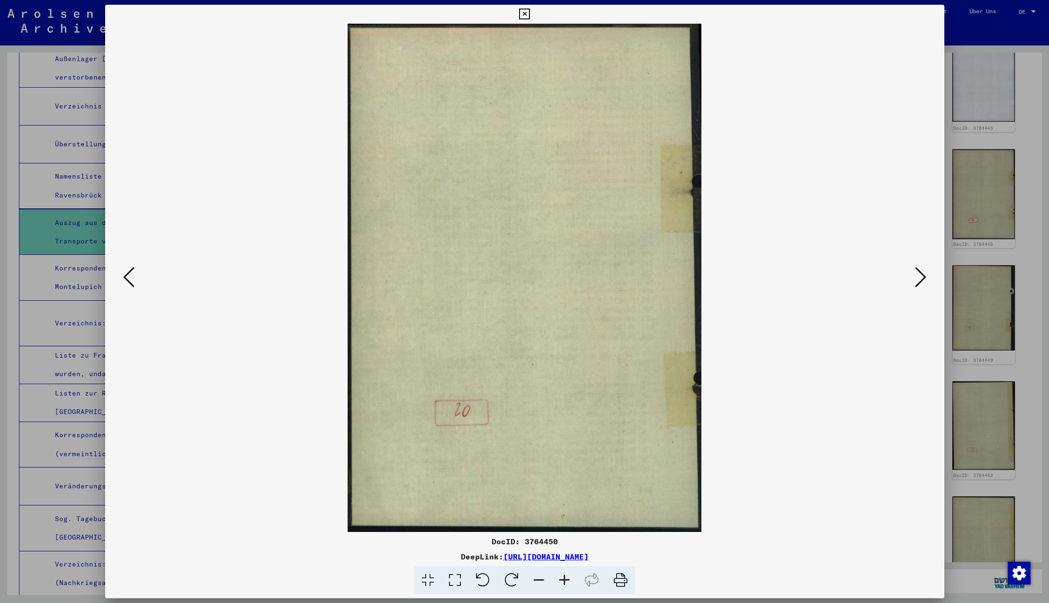
click at [128, 280] on icon at bounding box center [128, 277] width 11 height 23
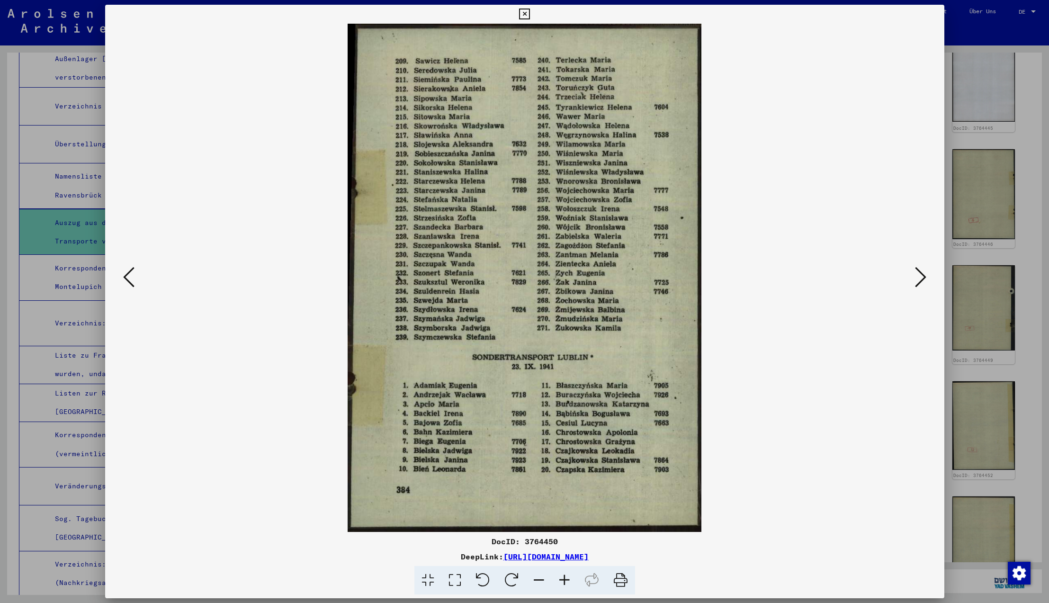
click at [919, 277] on icon at bounding box center [920, 277] width 11 height 23
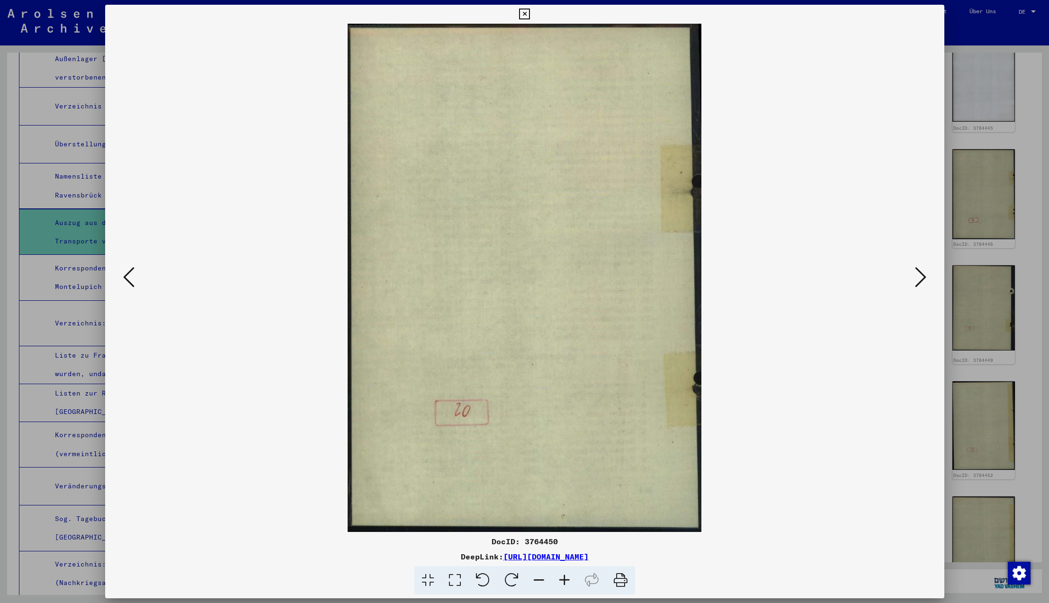
click at [919, 277] on icon at bounding box center [920, 277] width 11 height 23
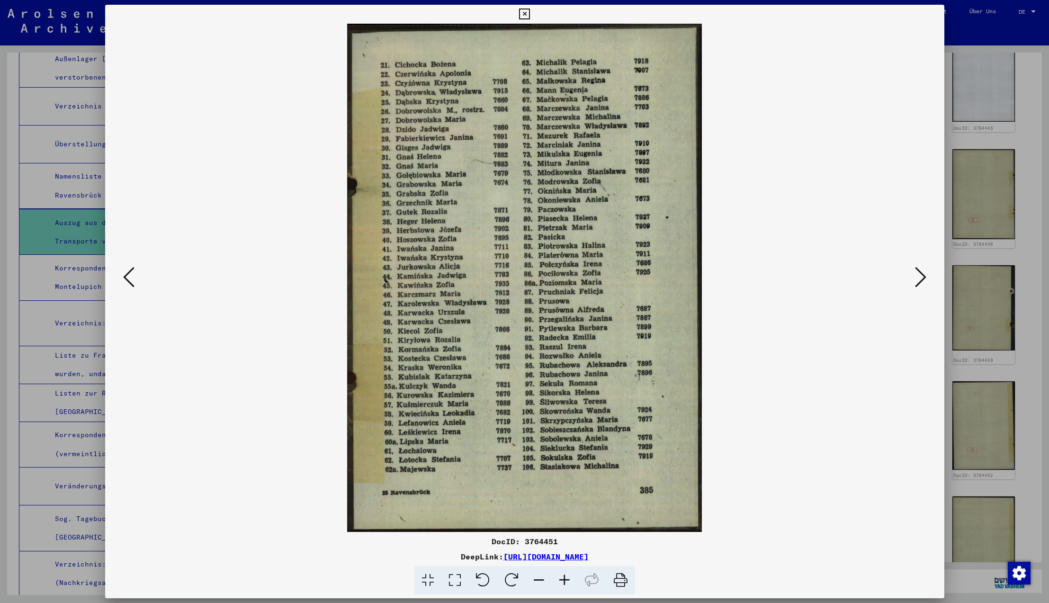
click at [919, 277] on icon at bounding box center [920, 277] width 11 height 23
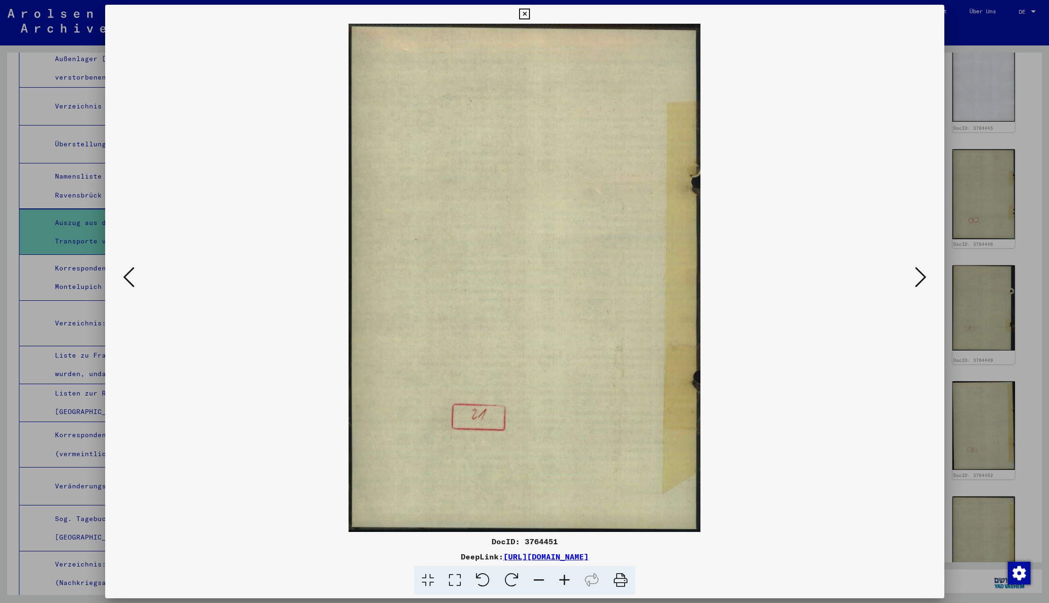
click at [919, 277] on icon at bounding box center [920, 277] width 11 height 23
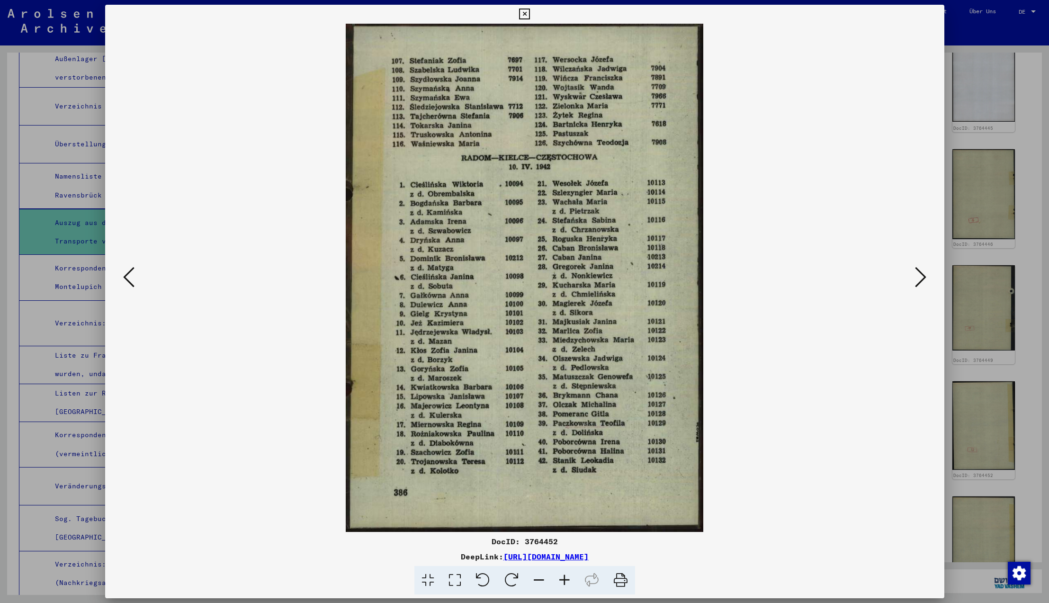
click at [919, 277] on icon at bounding box center [920, 277] width 11 height 23
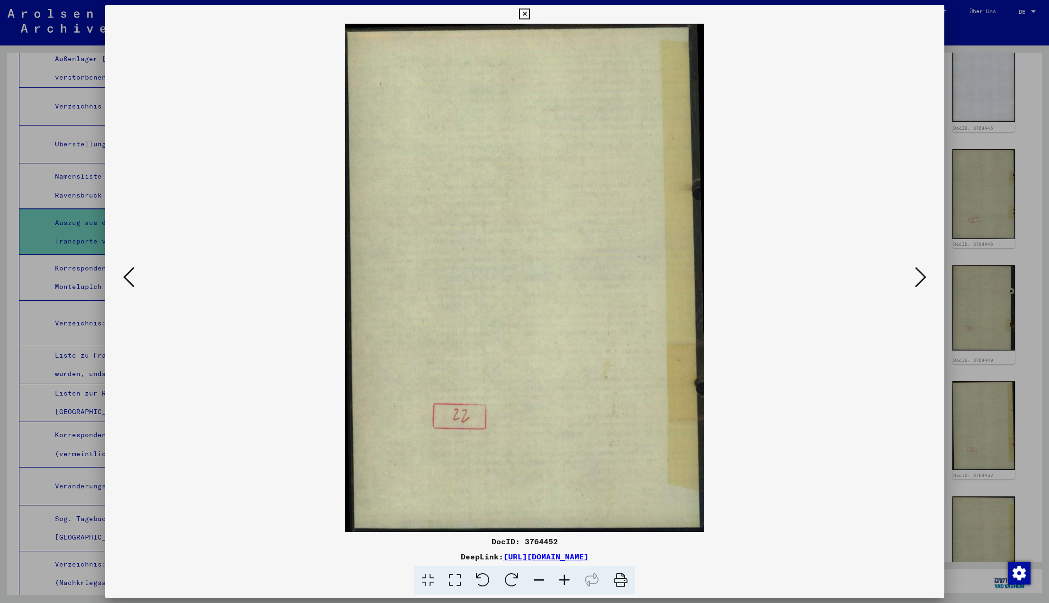
click at [919, 277] on icon at bounding box center [920, 277] width 11 height 23
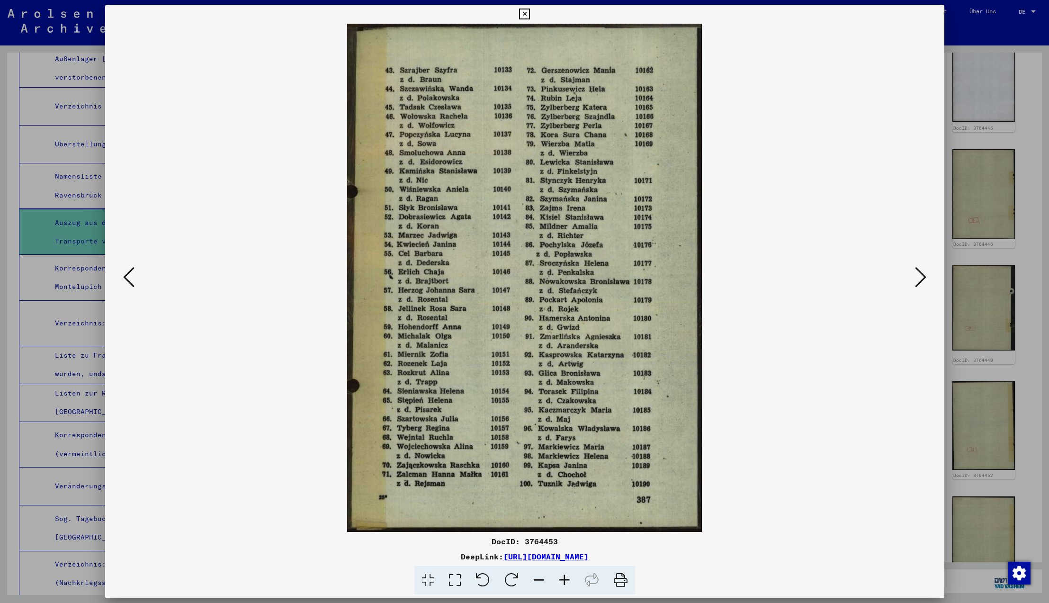
click at [126, 277] on icon at bounding box center [128, 277] width 11 height 23
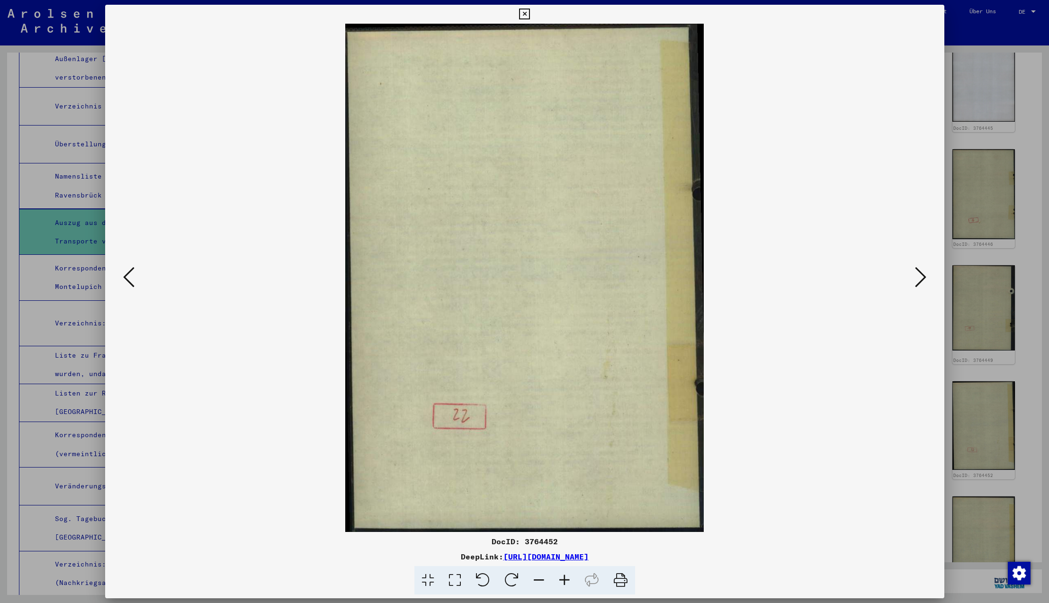
click at [126, 277] on icon at bounding box center [128, 277] width 11 height 23
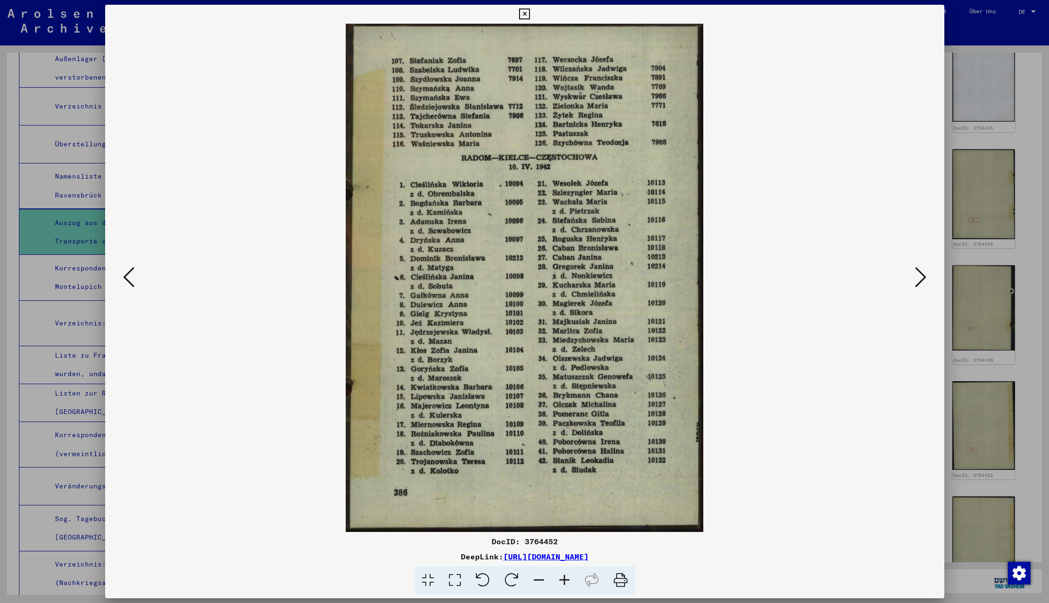
click at [126, 277] on icon at bounding box center [128, 277] width 11 height 23
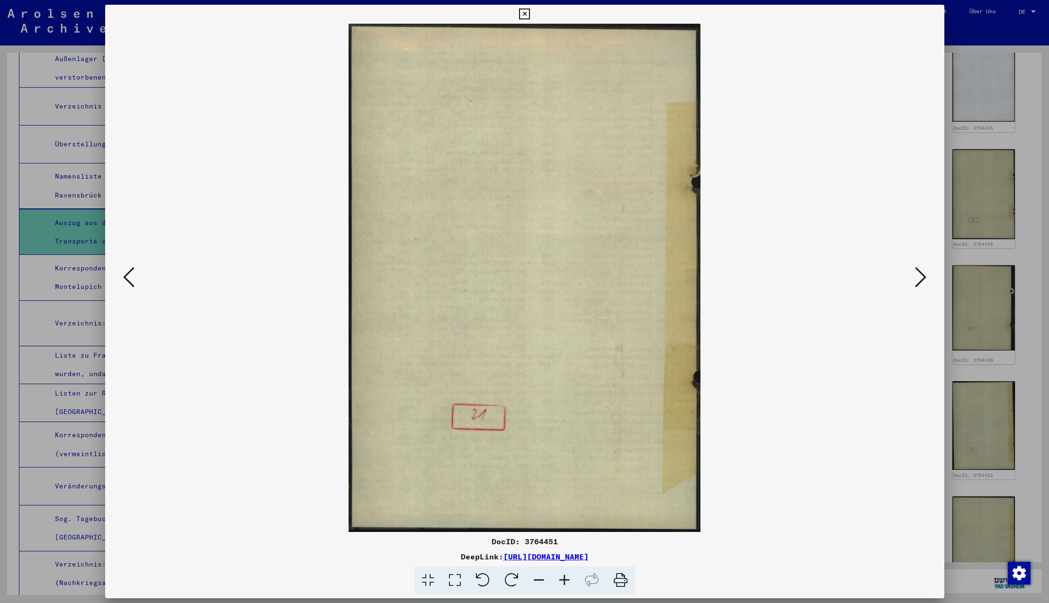
click at [126, 277] on icon at bounding box center [128, 277] width 11 height 23
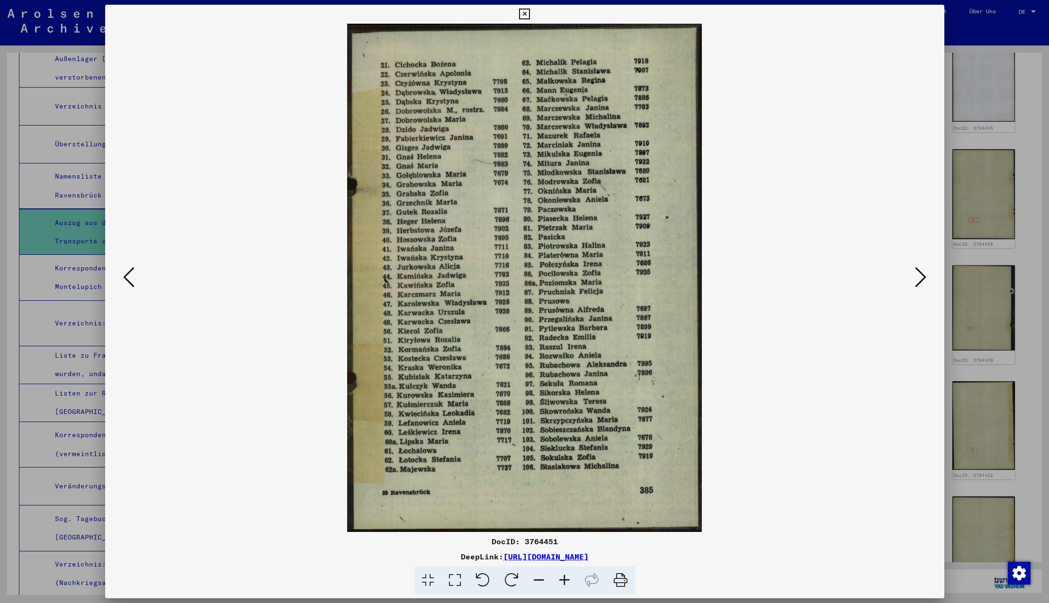
click at [126, 277] on icon at bounding box center [128, 277] width 11 height 23
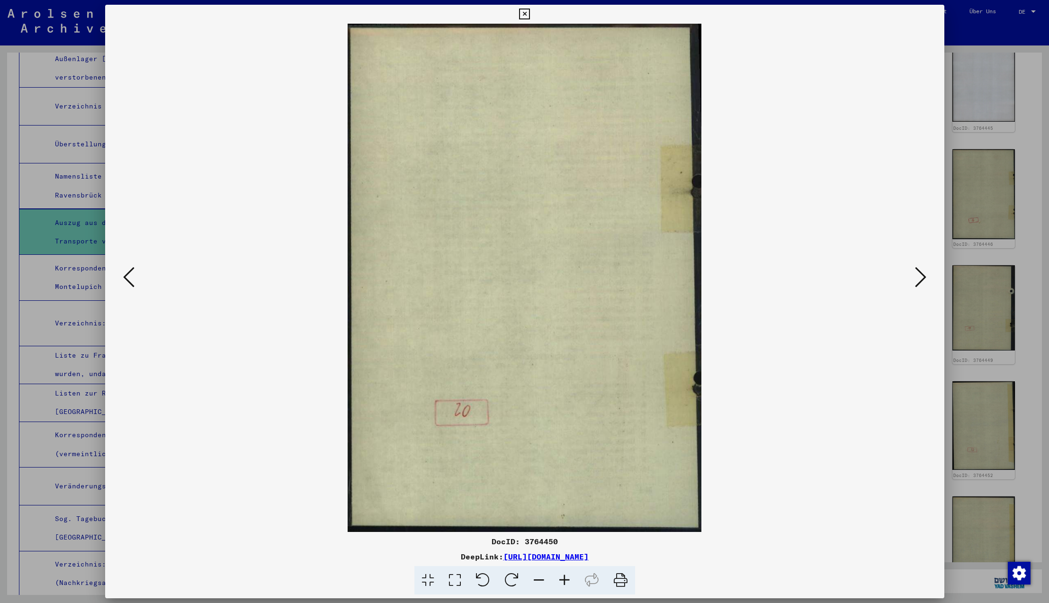
click at [126, 277] on icon at bounding box center [128, 277] width 11 height 23
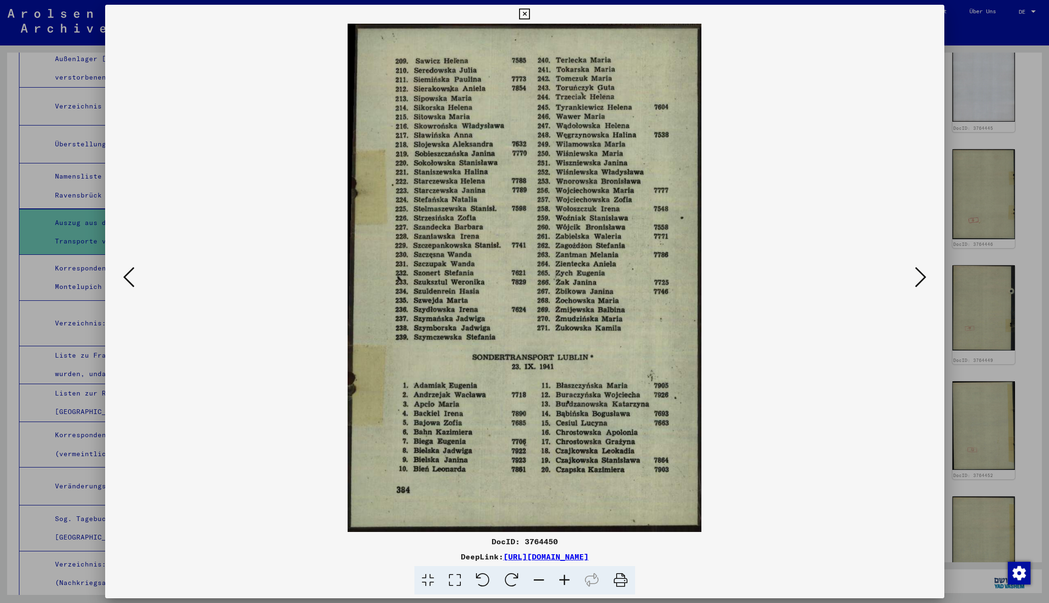
click at [922, 278] on icon at bounding box center [920, 277] width 11 height 23
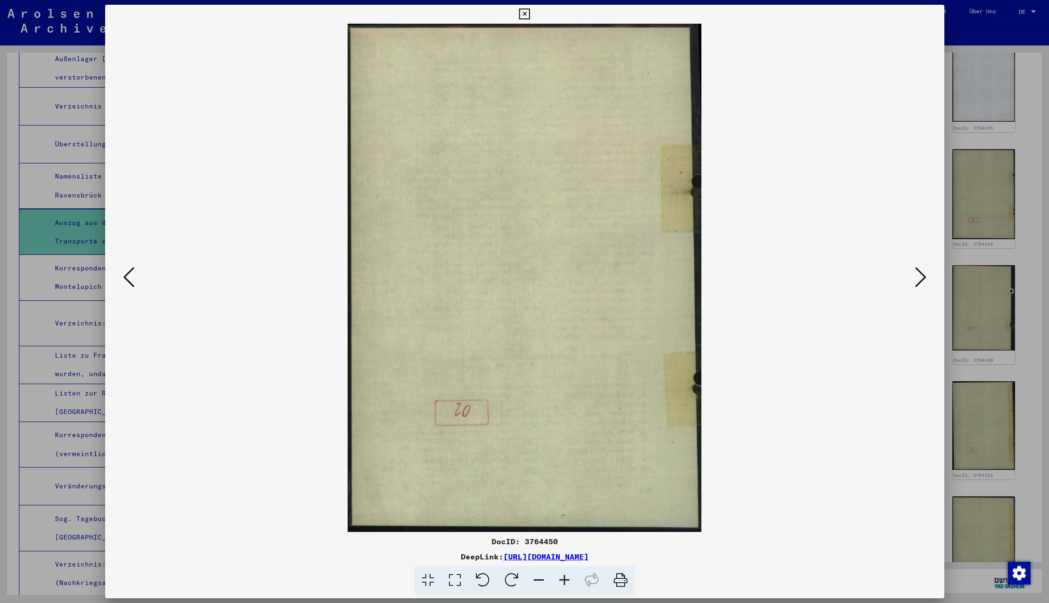
click at [922, 278] on icon at bounding box center [920, 277] width 11 height 23
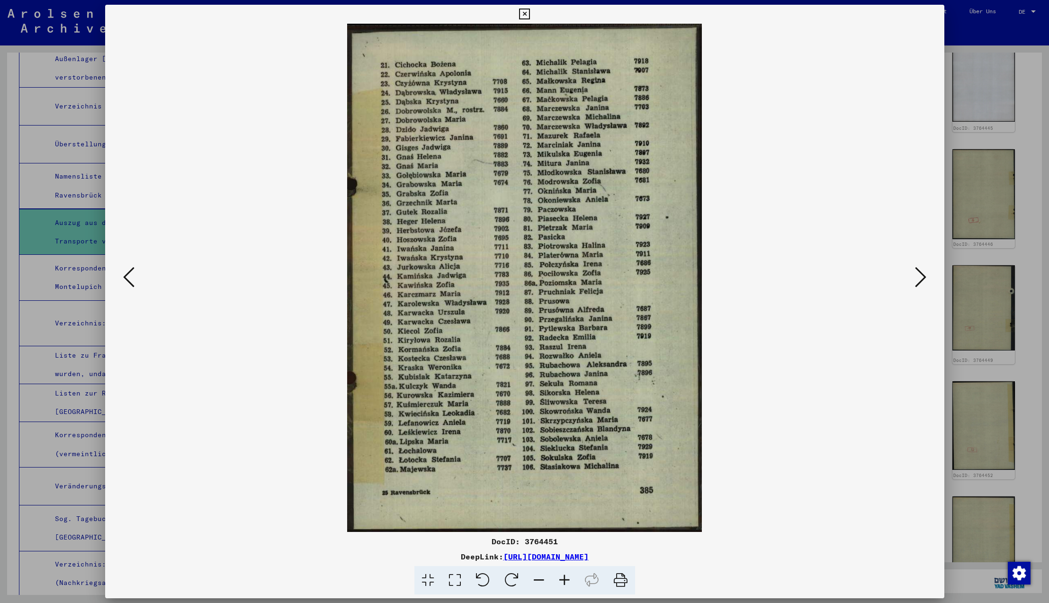
click at [922, 278] on icon at bounding box center [920, 277] width 11 height 23
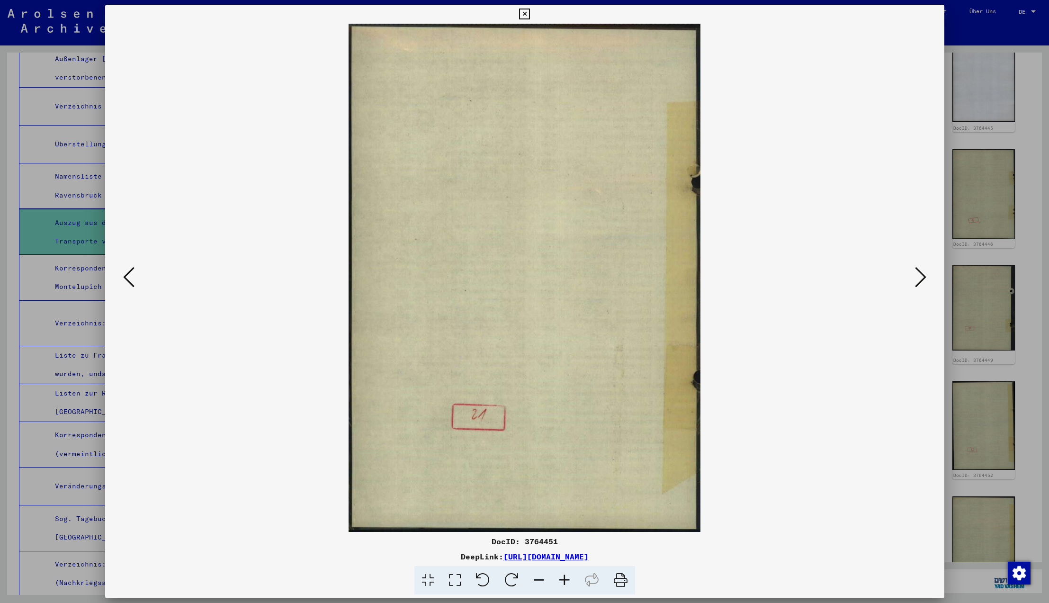
click at [922, 278] on icon at bounding box center [920, 277] width 11 height 23
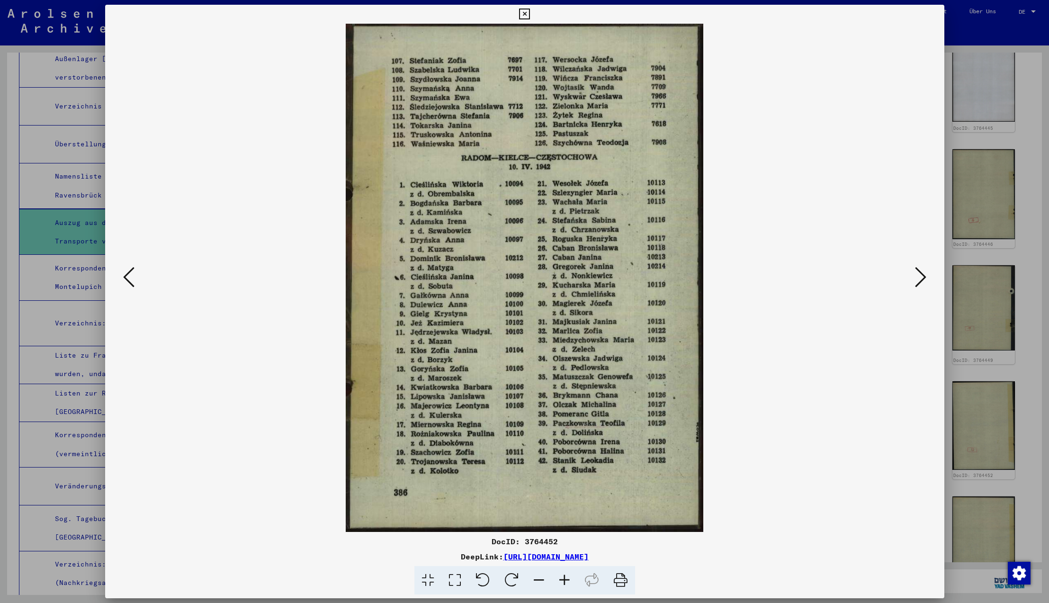
click at [922, 278] on icon at bounding box center [920, 277] width 11 height 23
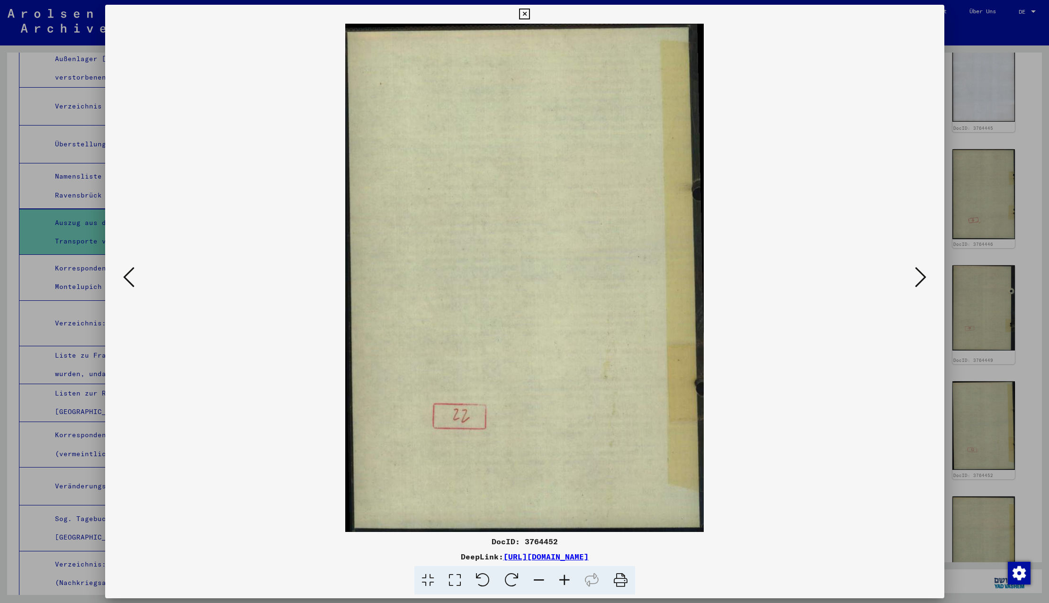
click at [922, 278] on icon at bounding box center [920, 277] width 11 height 23
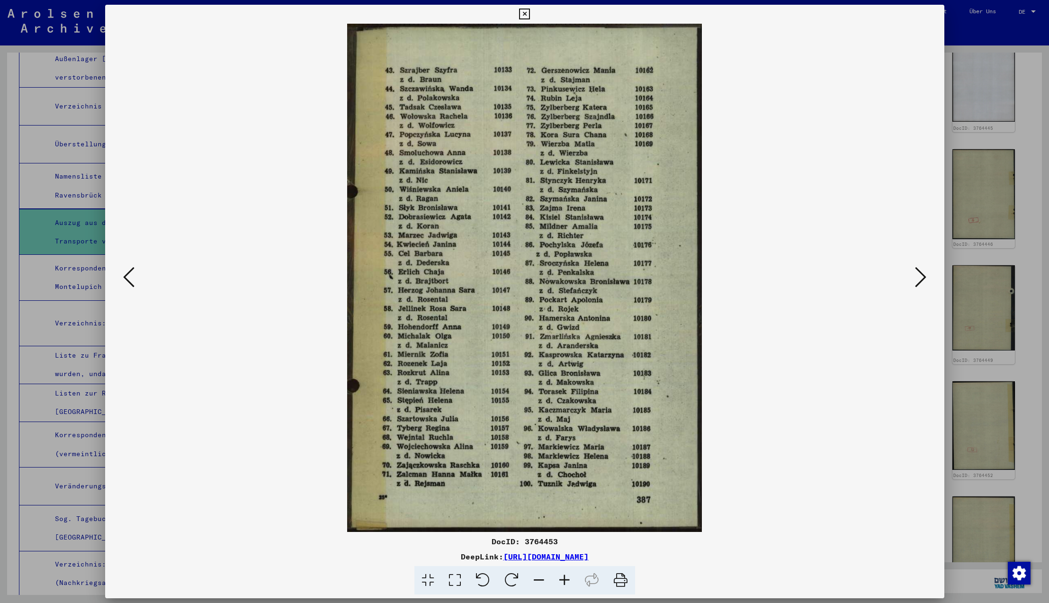
click at [922, 278] on icon at bounding box center [920, 277] width 11 height 23
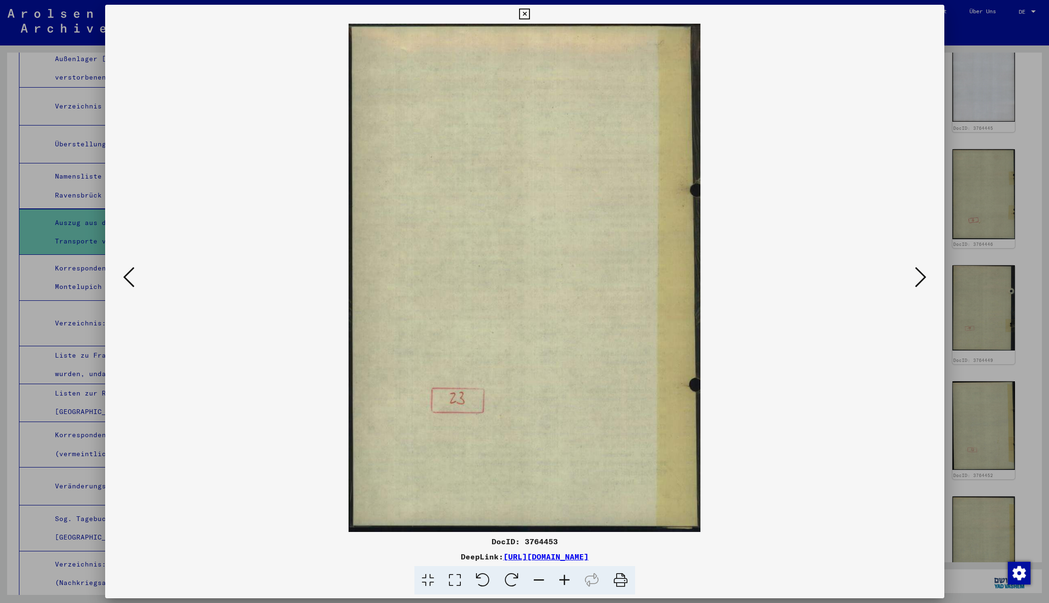
click at [922, 278] on icon at bounding box center [920, 277] width 11 height 23
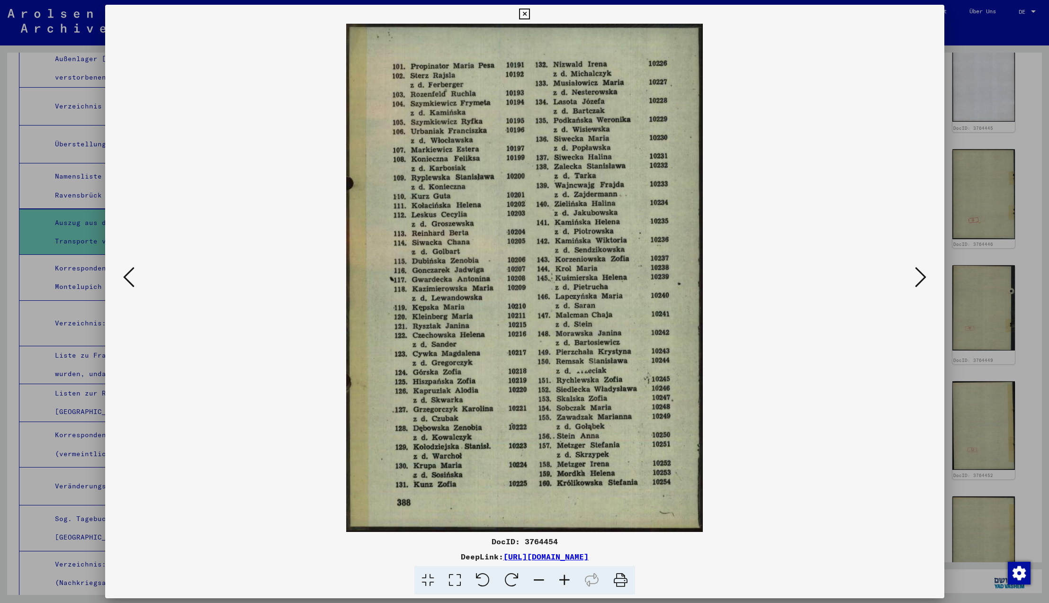
click at [922, 278] on icon at bounding box center [920, 277] width 11 height 23
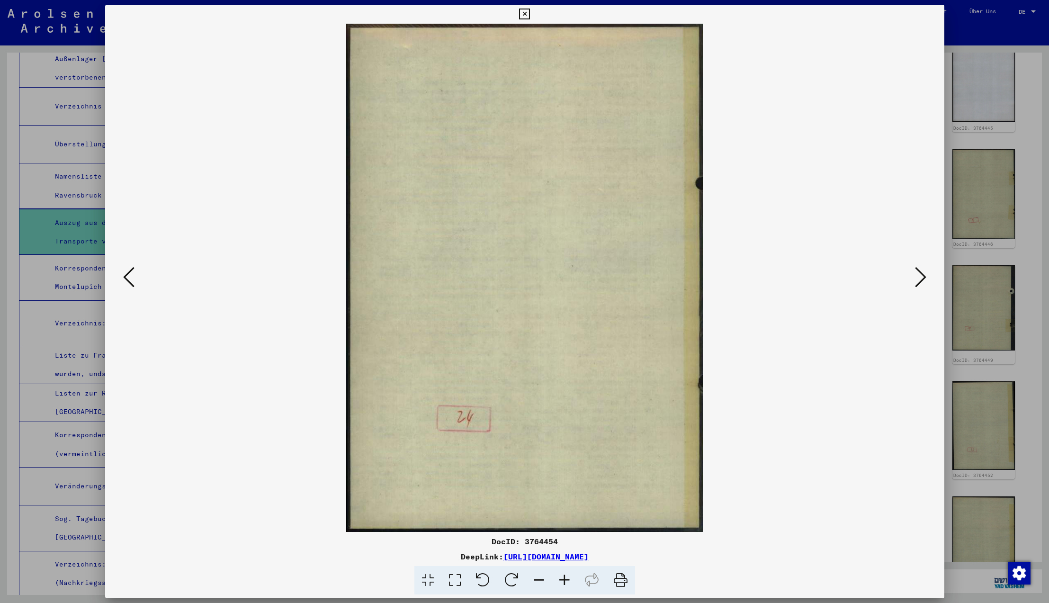
click at [922, 278] on icon at bounding box center [920, 277] width 11 height 23
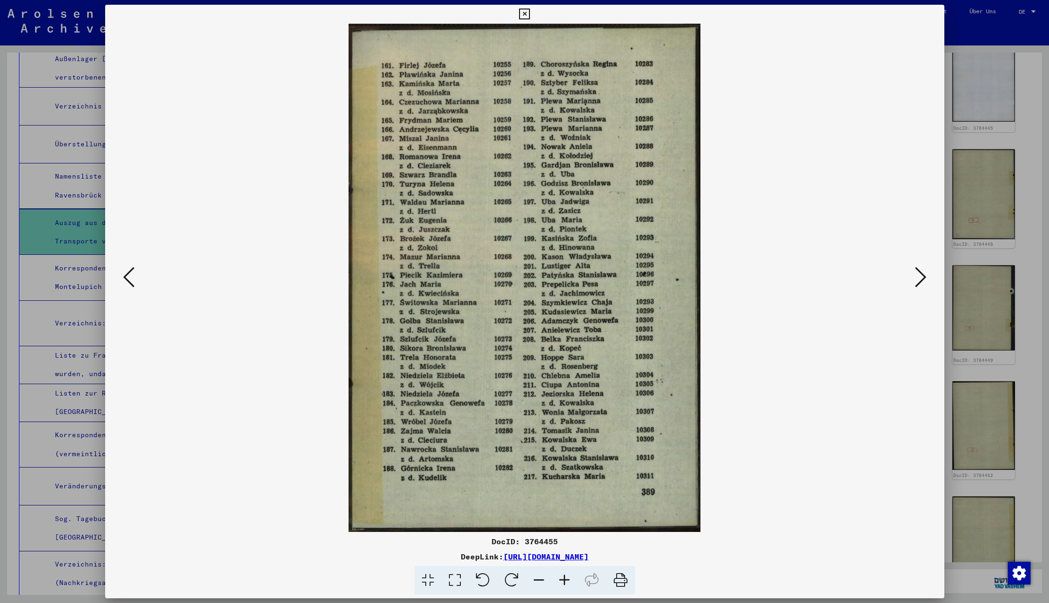
click at [922, 278] on icon at bounding box center [920, 277] width 11 height 23
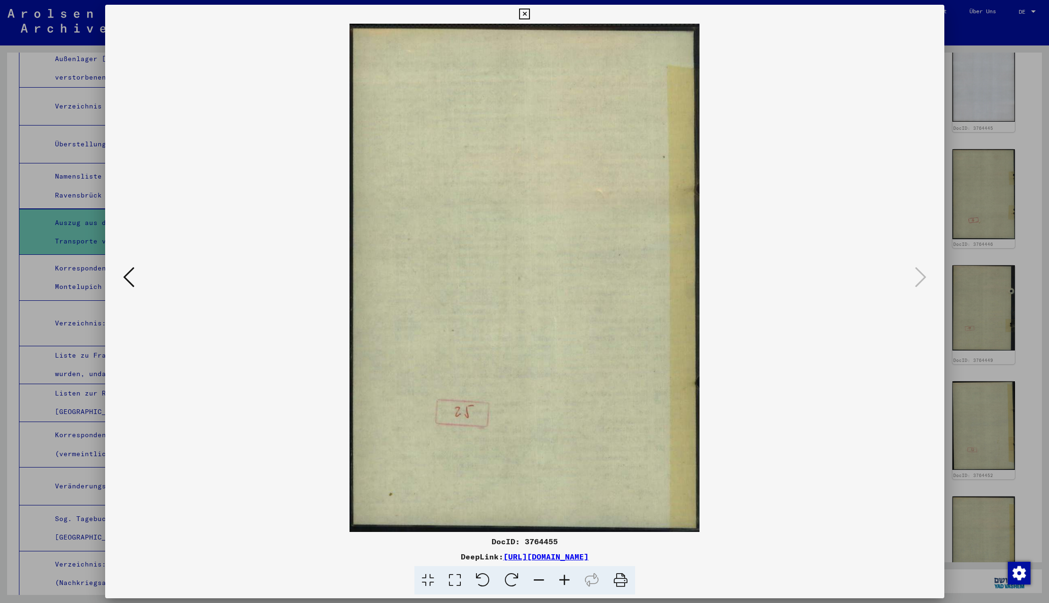
click at [922, 278] on icon at bounding box center [920, 277] width 11 height 23
click at [530, 16] on icon at bounding box center [524, 14] width 11 height 11
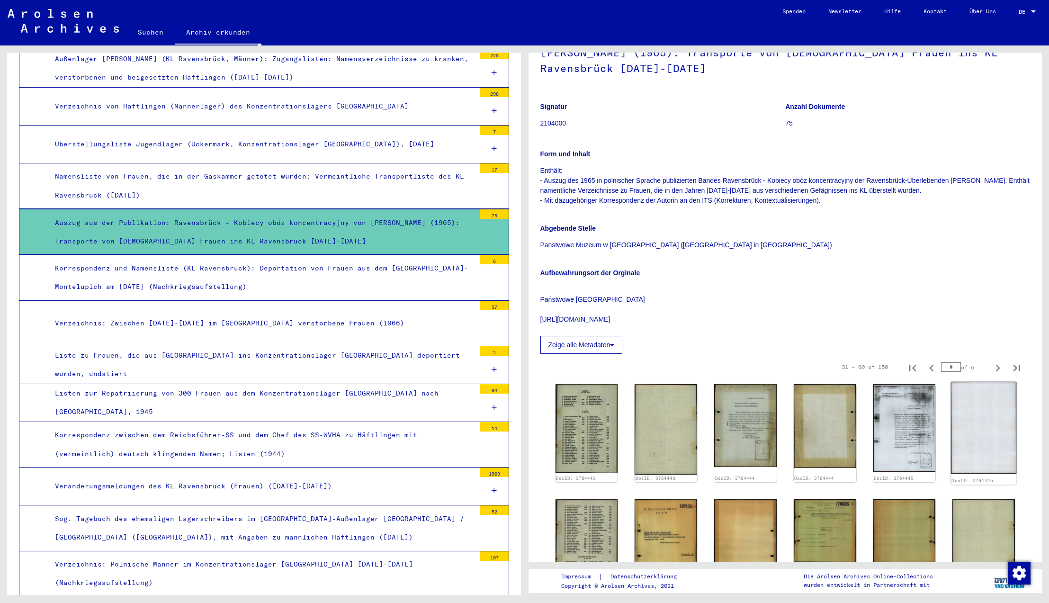
scroll to position [113, 0]
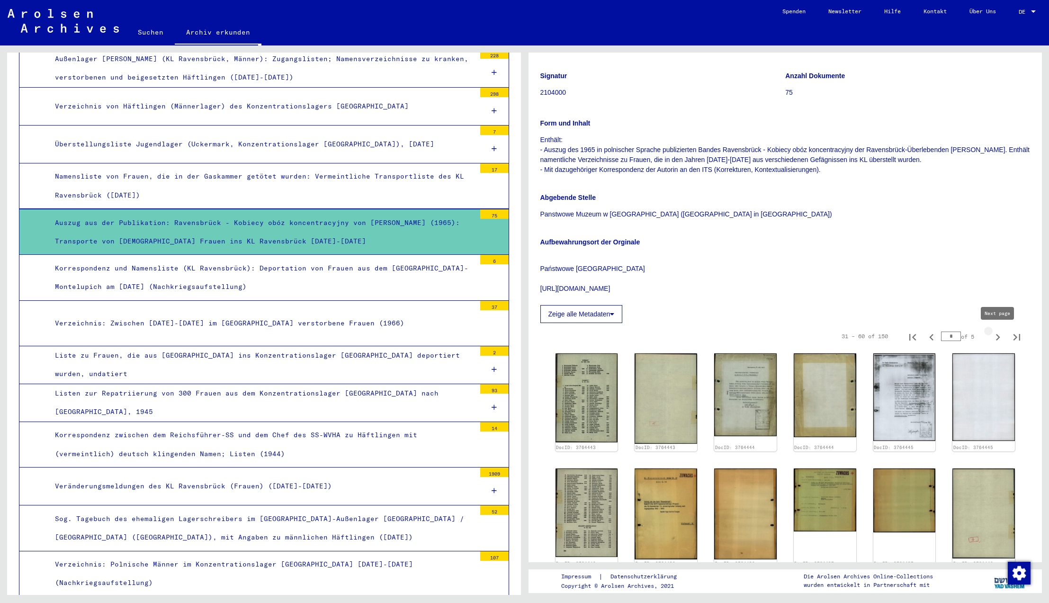
click at [998, 338] on icon "Next page" at bounding box center [998, 337] width 4 height 7
type input "*"
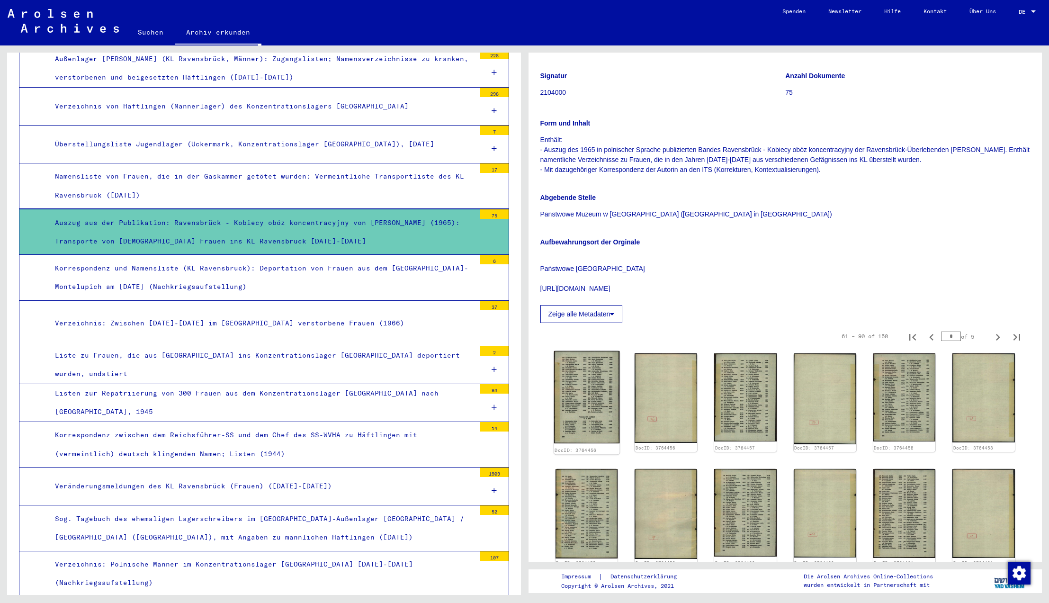
click at [571, 394] on img at bounding box center [585, 397] width 65 height 92
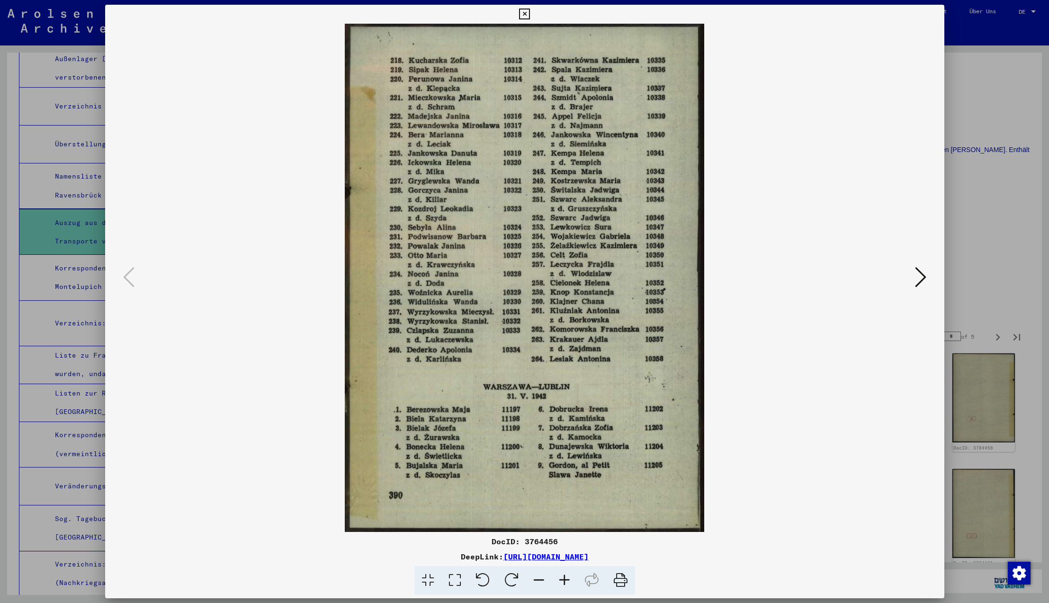
click at [923, 279] on icon at bounding box center [920, 277] width 11 height 23
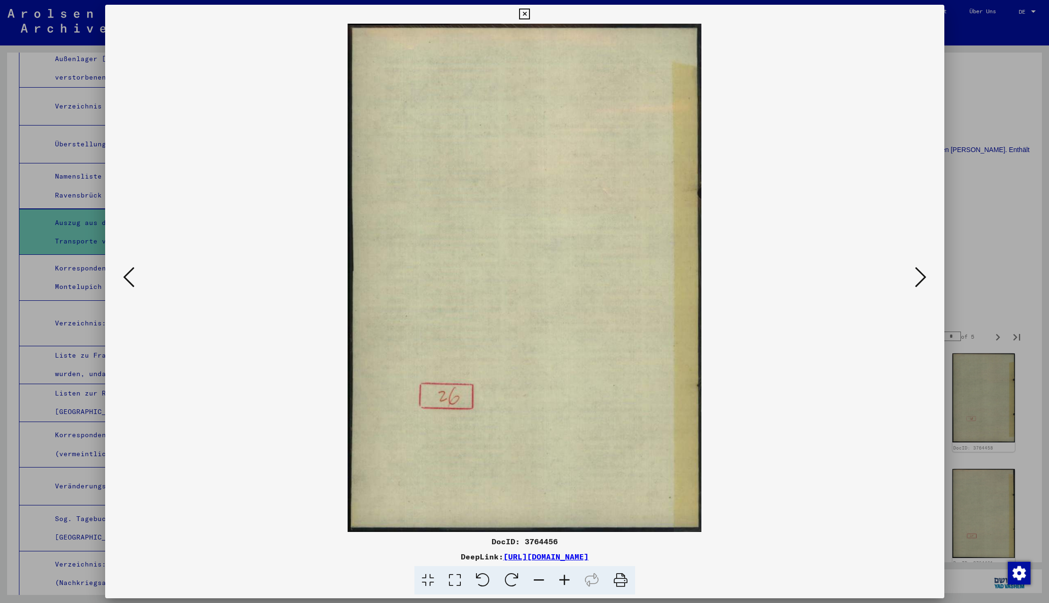
click at [923, 279] on icon at bounding box center [920, 277] width 11 height 23
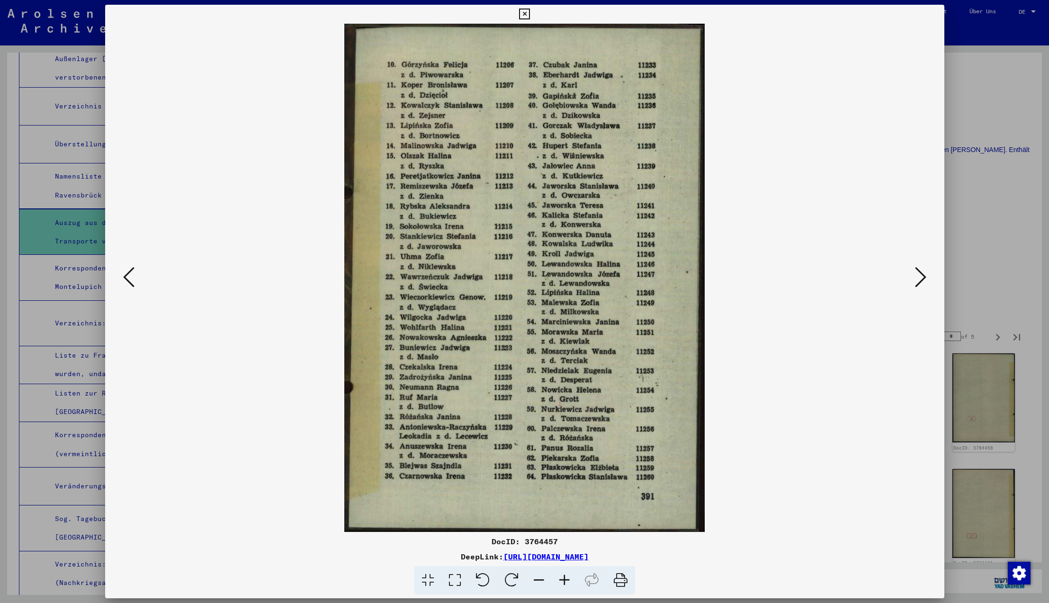
click at [923, 279] on icon at bounding box center [920, 277] width 11 height 23
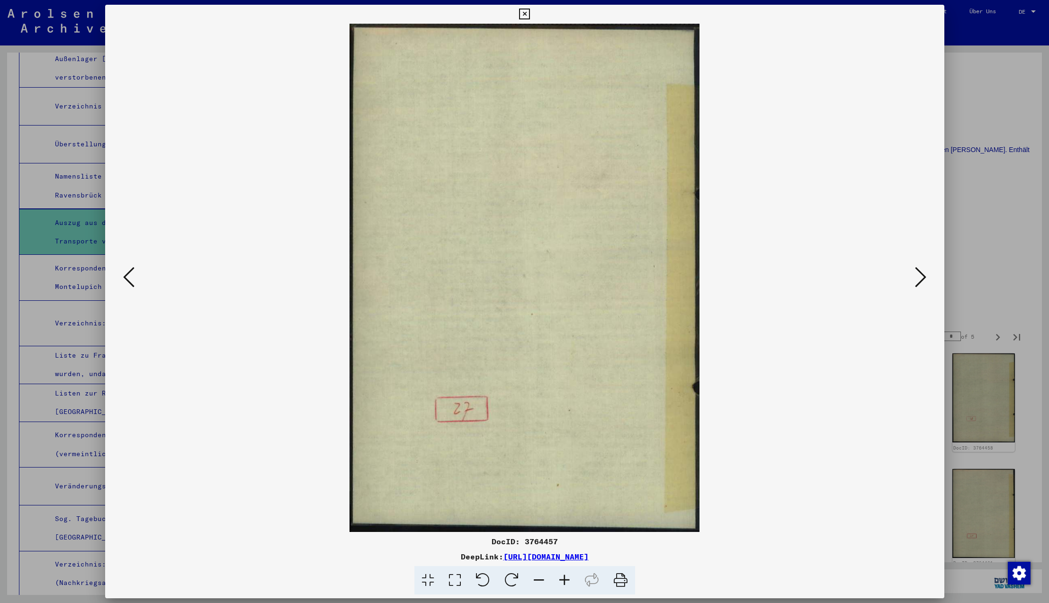
click at [923, 279] on icon at bounding box center [920, 277] width 11 height 23
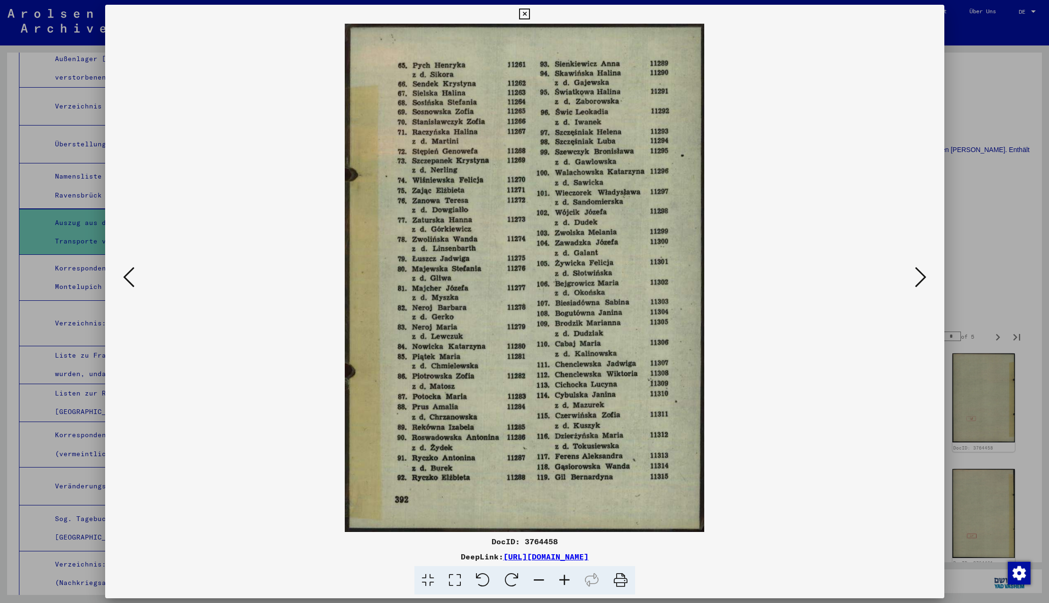
click at [923, 279] on icon at bounding box center [920, 277] width 11 height 23
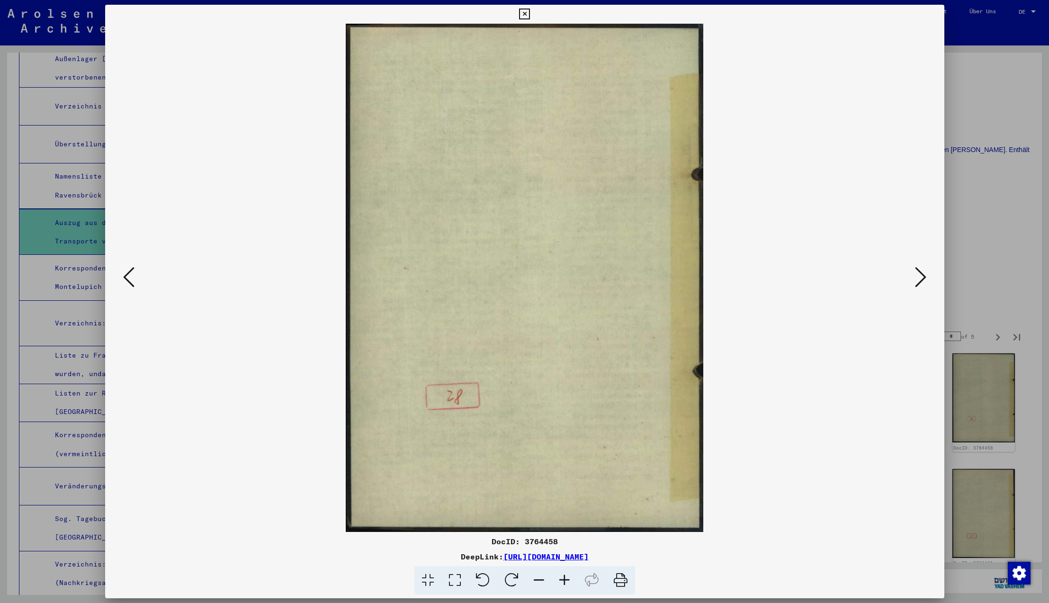
click at [923, 279] on icon at bounding box center [920, 277] width 11 height 23
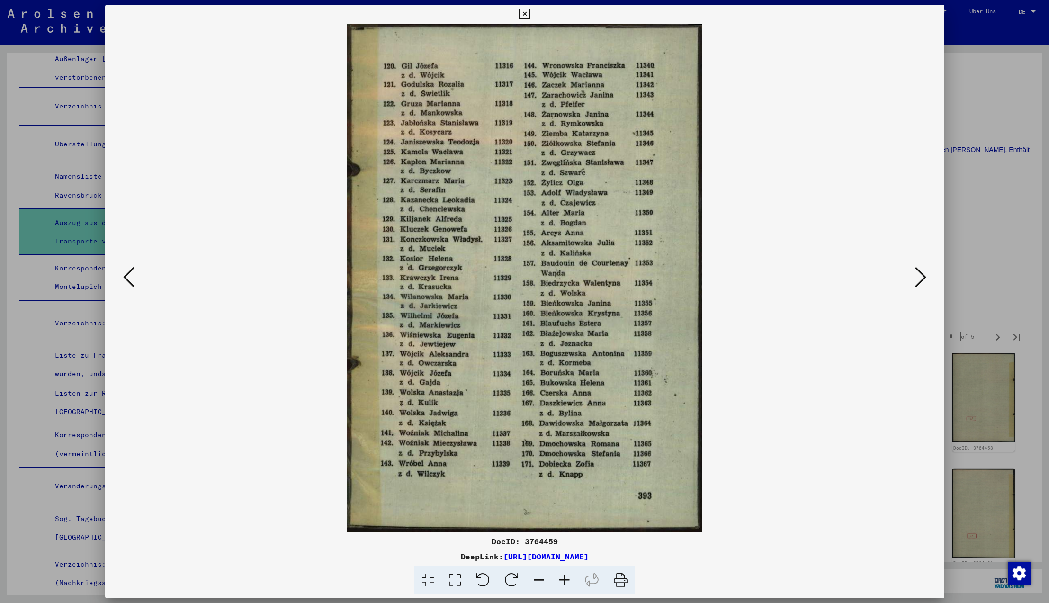
click at [923, 279] on icon at bounding box center [920, 277] width 11 height 23
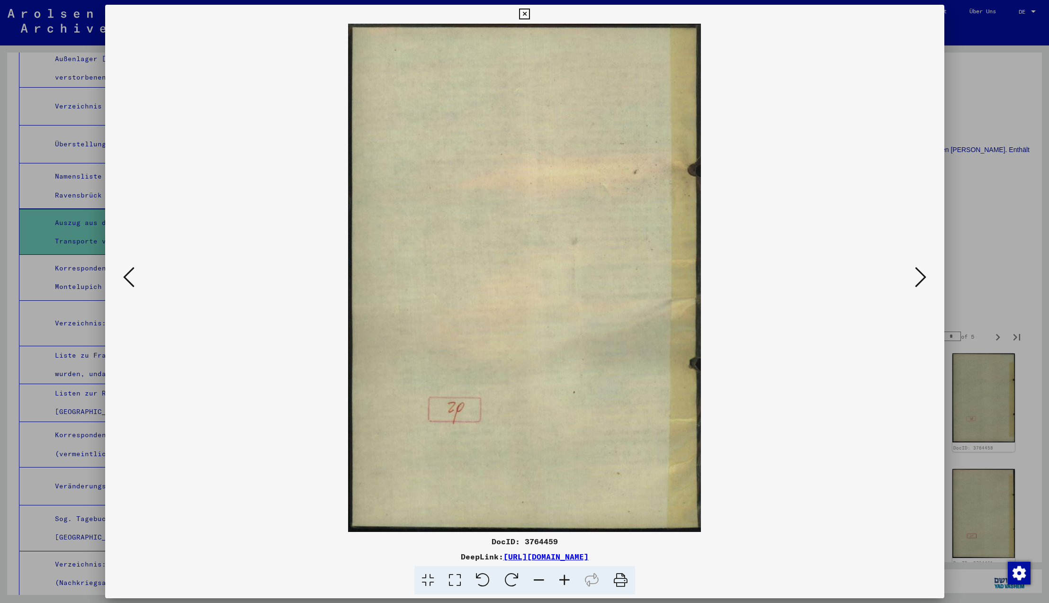
click at [923, 279] on icon at bounding box center [920, 277] width 11 height 23
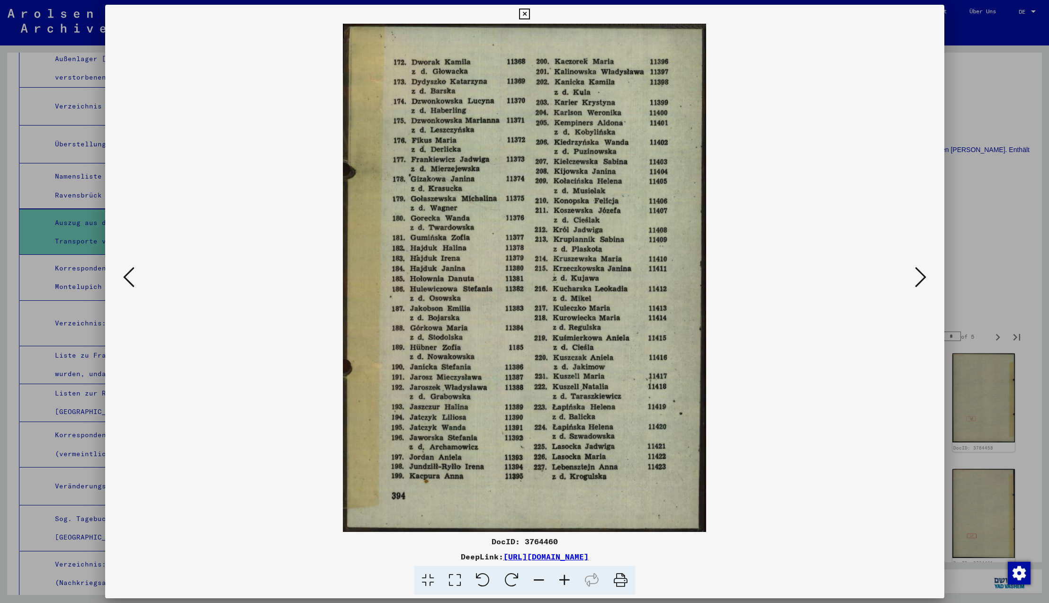
click at [923, 279] on icon at bounding box center [920, 277] width 11 height 23
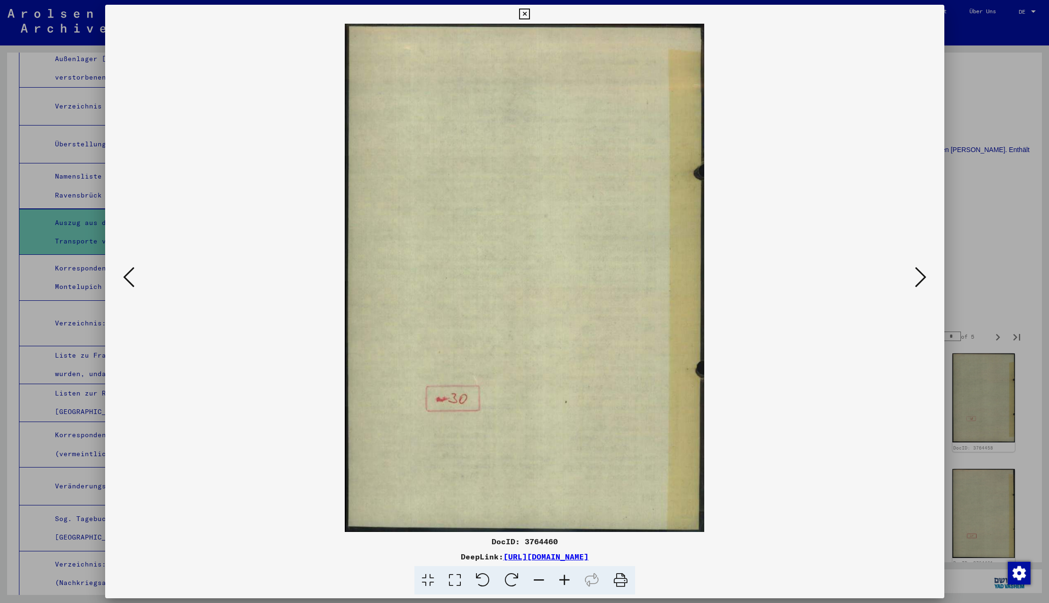
click at [923, 279] on icon at bounding box center [920, 277] width 11 height 23
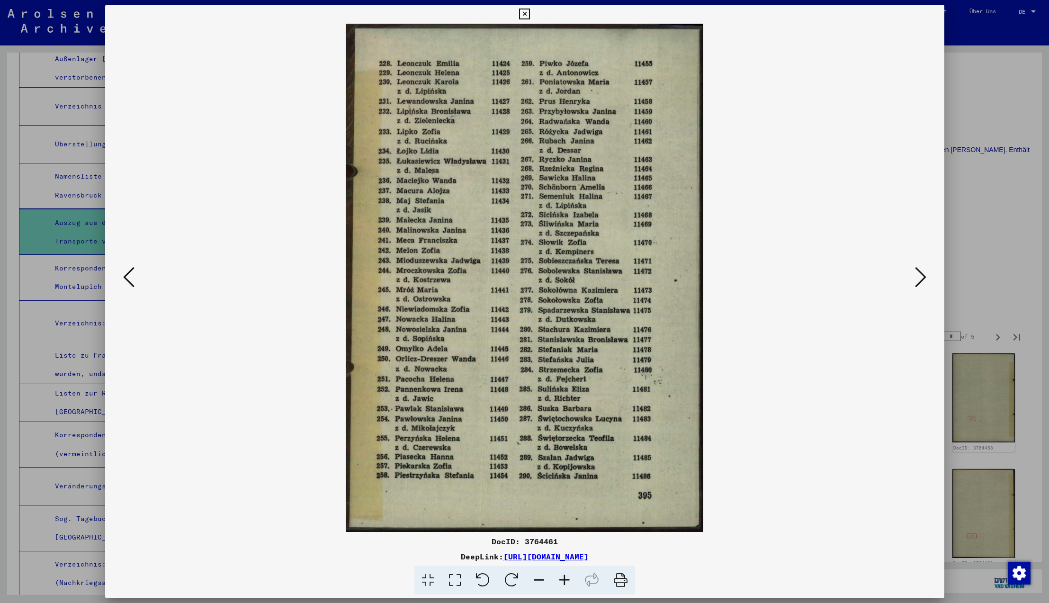
click at [923, 279] on icon at bounding box center [920, 277] width 11 height 23
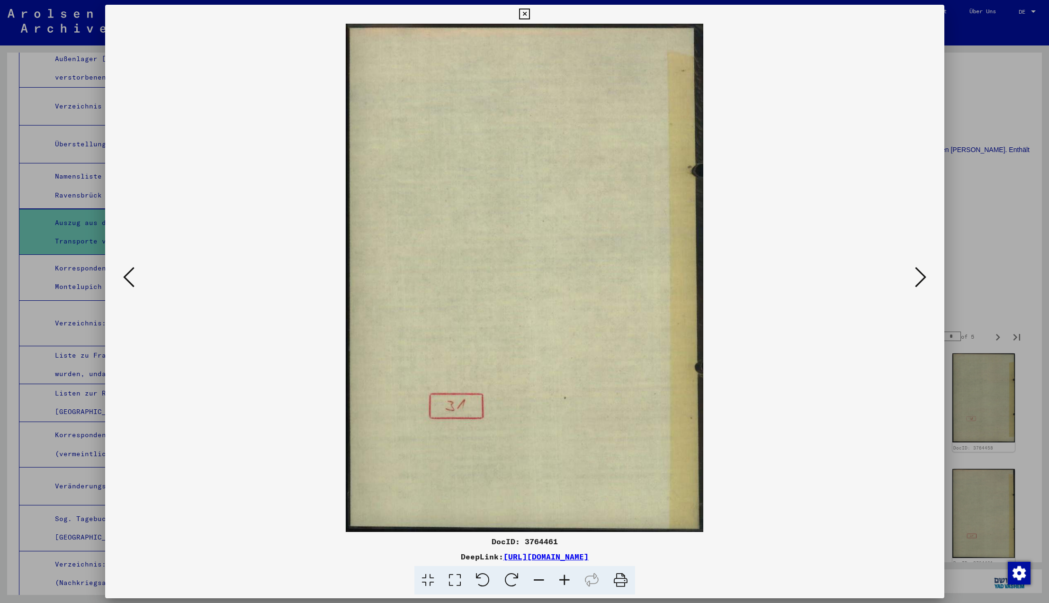
click at [923, 279] on icon at bounding box center [920, 277] width 11 height 23
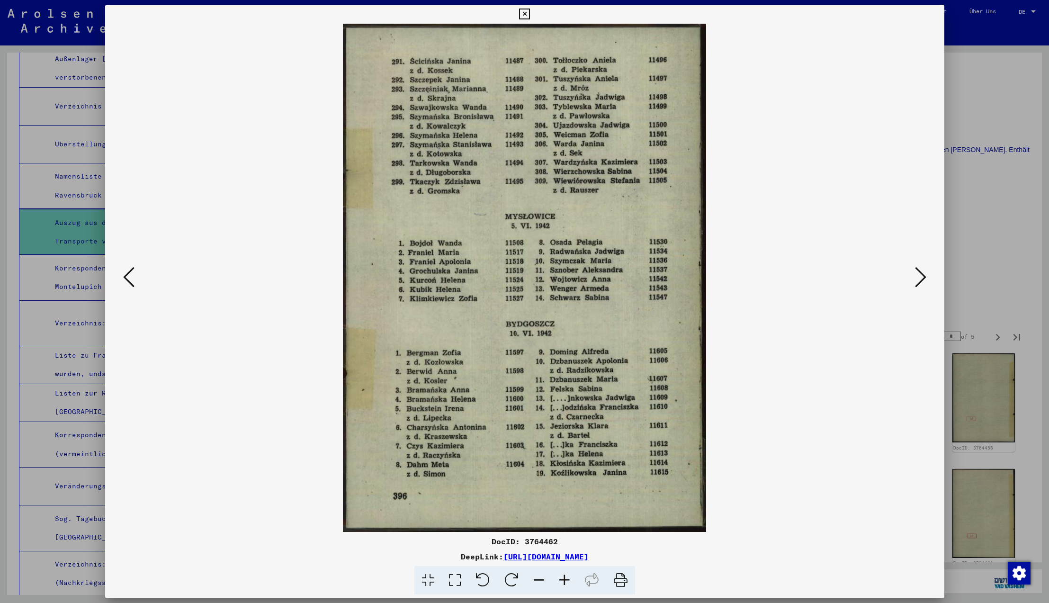
click at [923, 279] on icon at bounding box center [920, 277] width 11 height 23
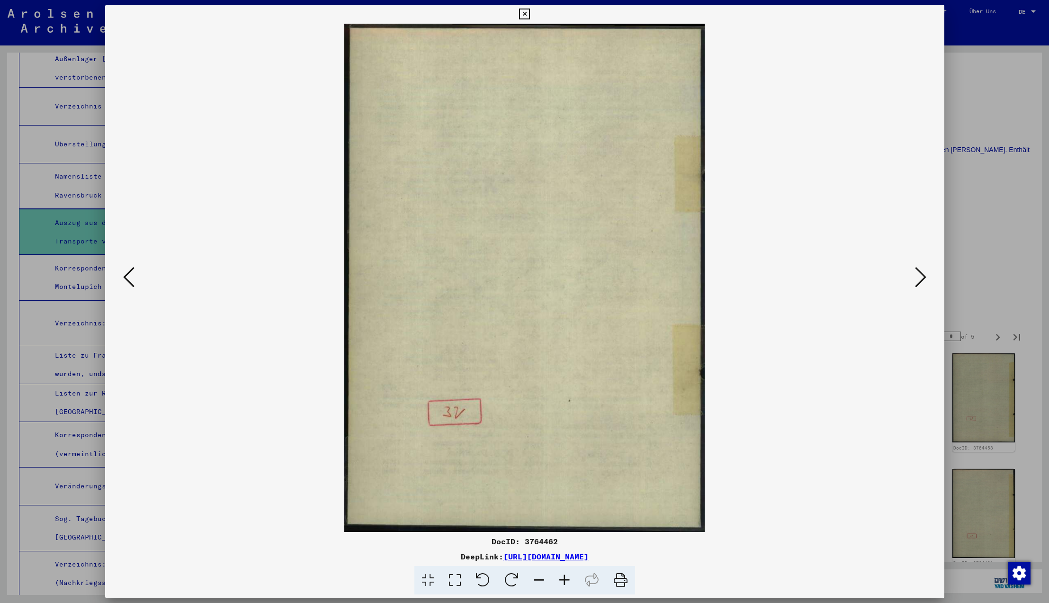
click at [923, 279] on icon at bounding box center [920, 277] width 11 height 23
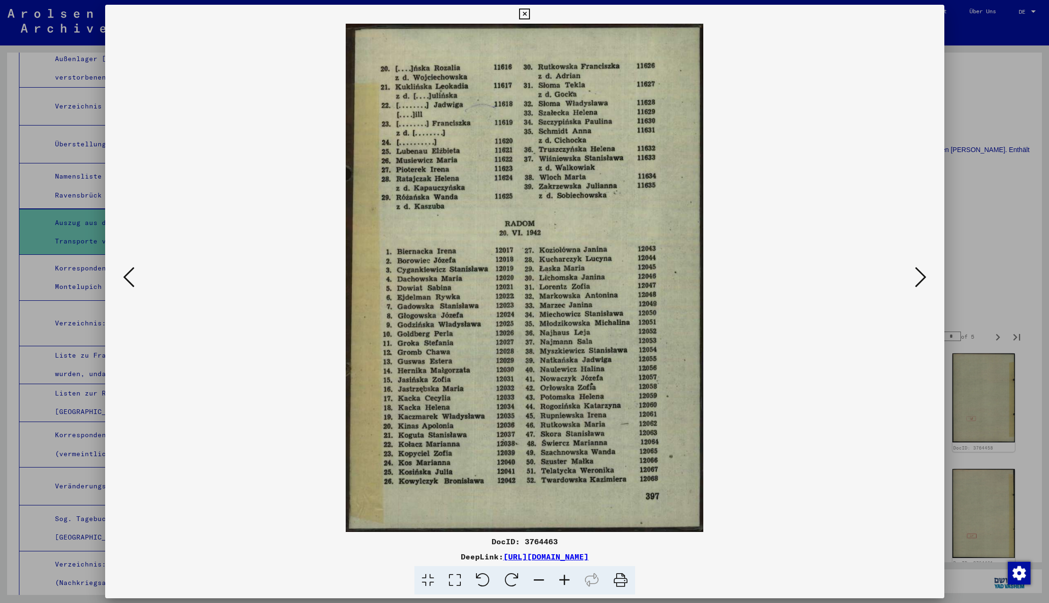
click at [923, 279] on icon at bounding box center [920, 277] width 11 height 23
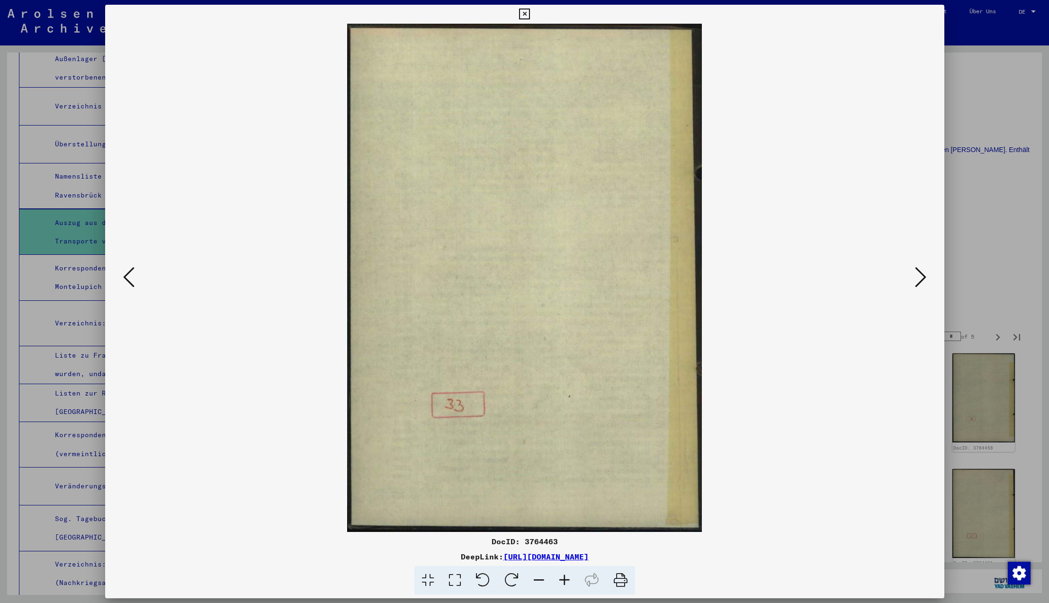
click at [923, 279] on icon at bounding box center [920, 277] width 11 height 23
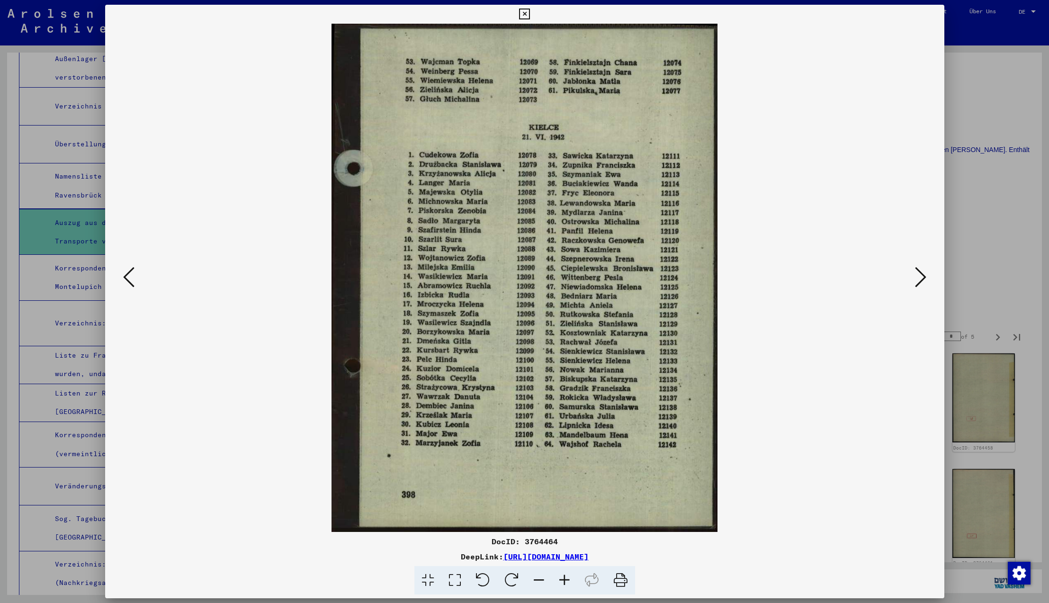
click at [923, 279] on icon at bounding box center [920, 277] width 11 height 23
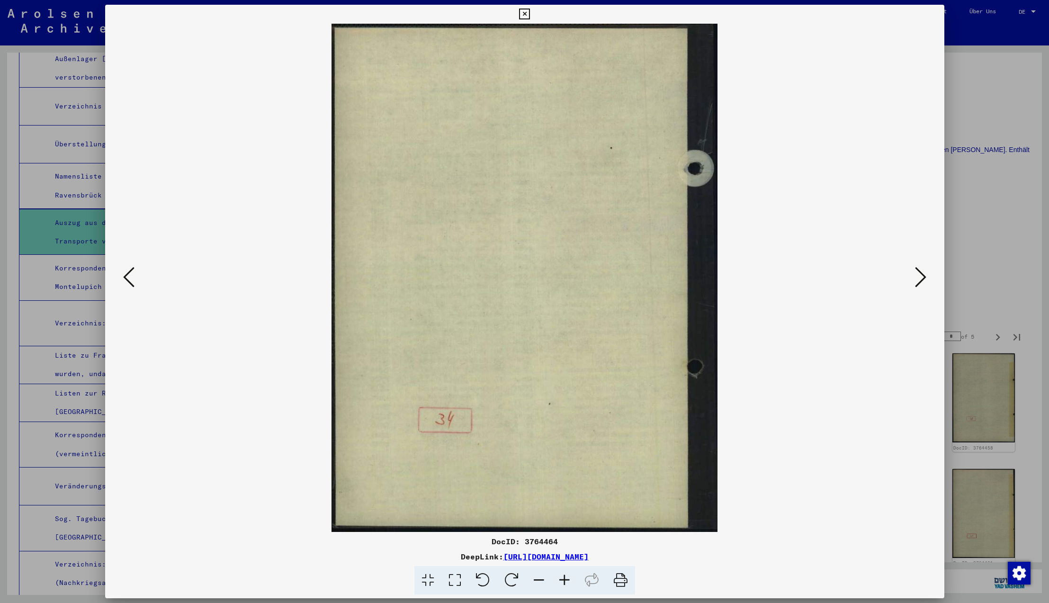
click at [923, 279] on icon at bounding box center [920, 277] width 11 height 23
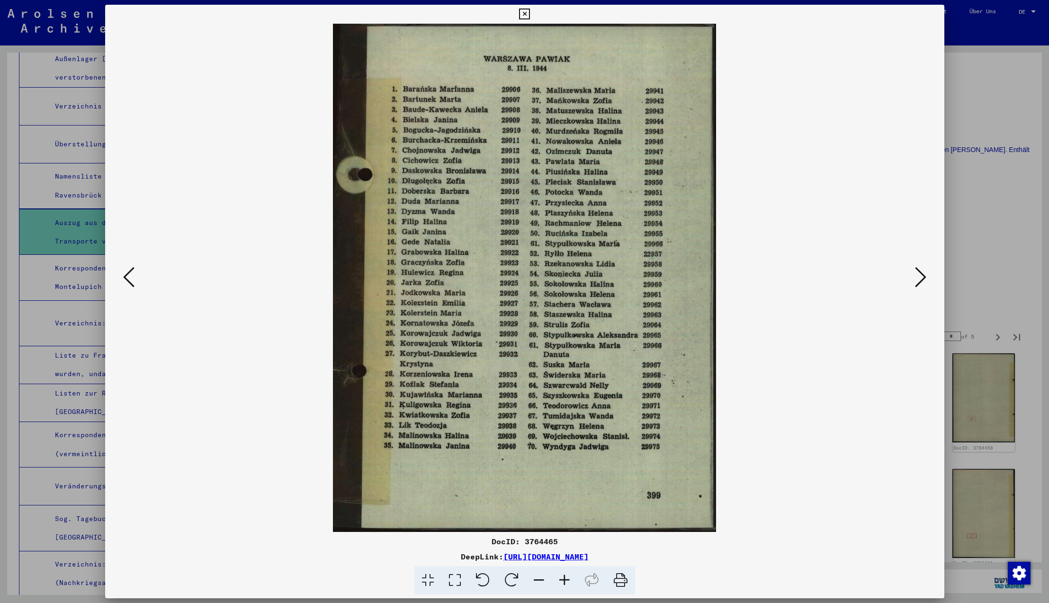
click at [923, 279] on icon at bounding box center [920, 277] width 11 height 23
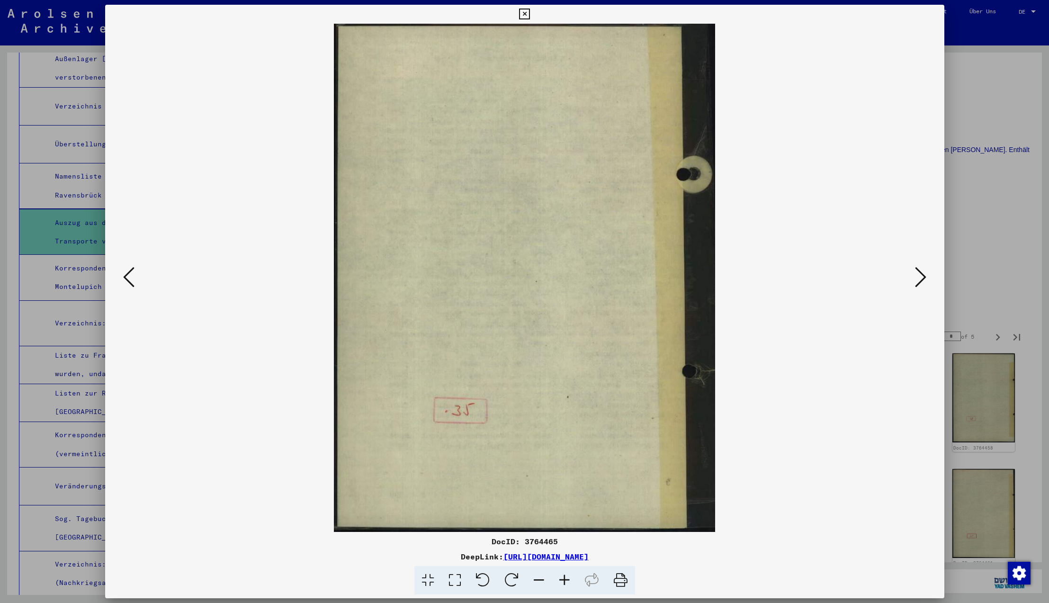
click at [923, 279] on icon at bounding box center [920, 277] width 11 height 23
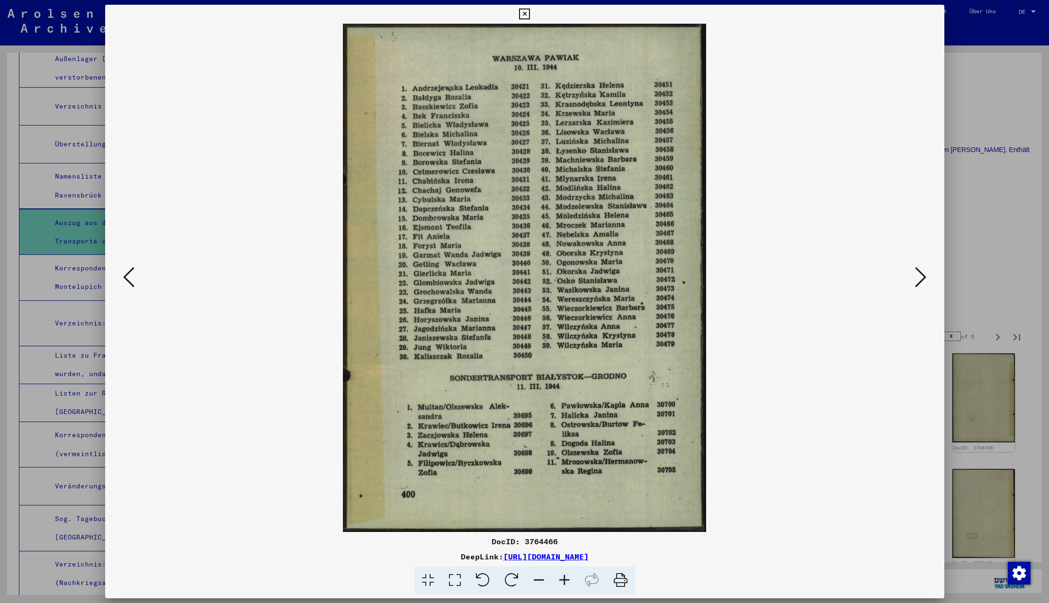
click at [923, 279] on icon at bounding box center [920, 277] width 11 height 23
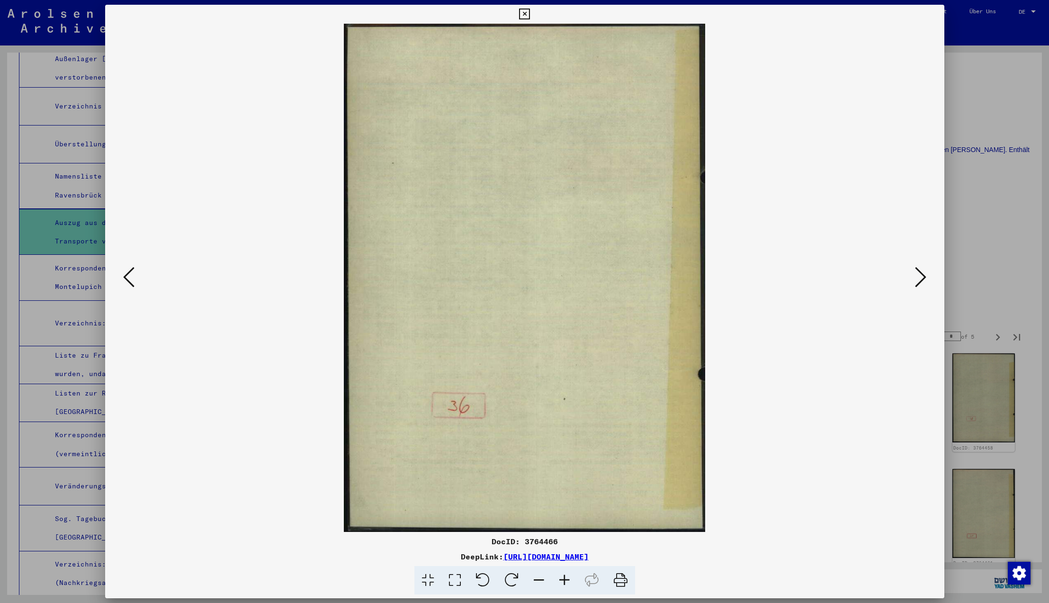
click at [923, 279] on icon at bounding box center [920, 277] width 11 height 23
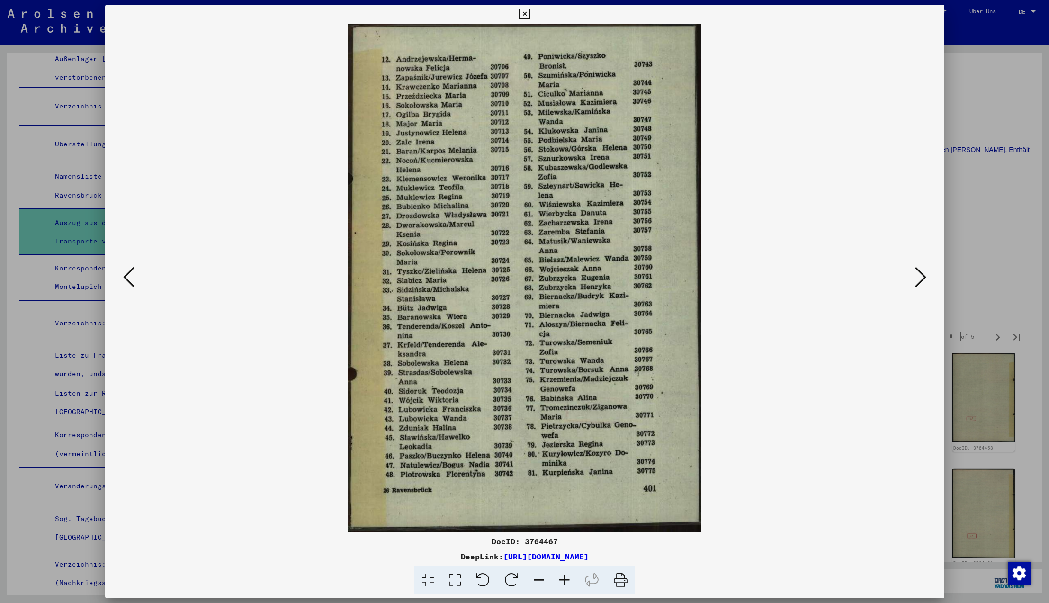
click at [923, 279] on icon at bounding box center [920, 277] width 11 height 23
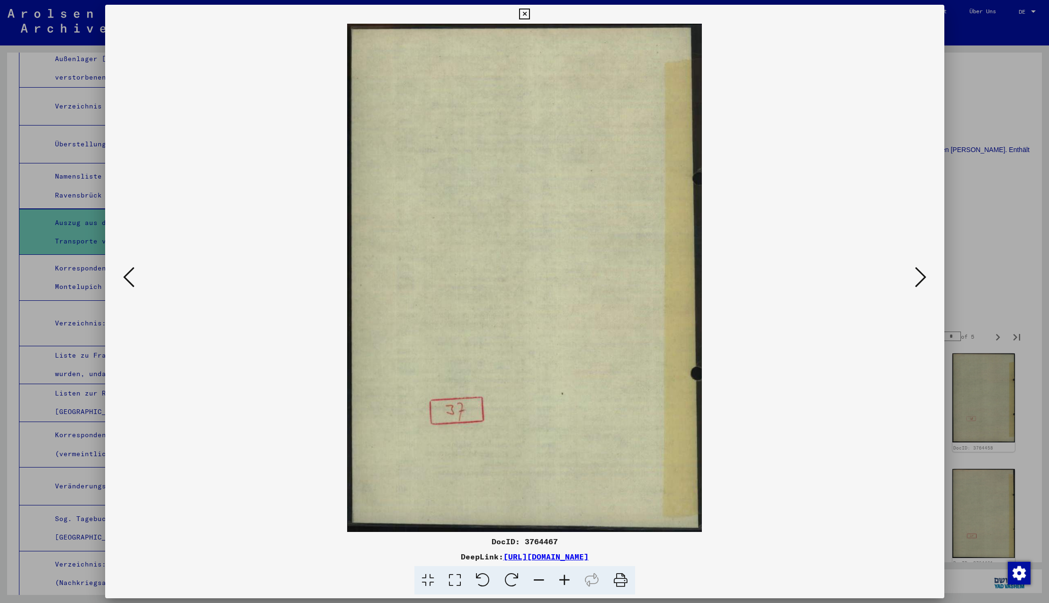
click at [923, 279] on icon at bounding box center [920, 277] width 11 height 23
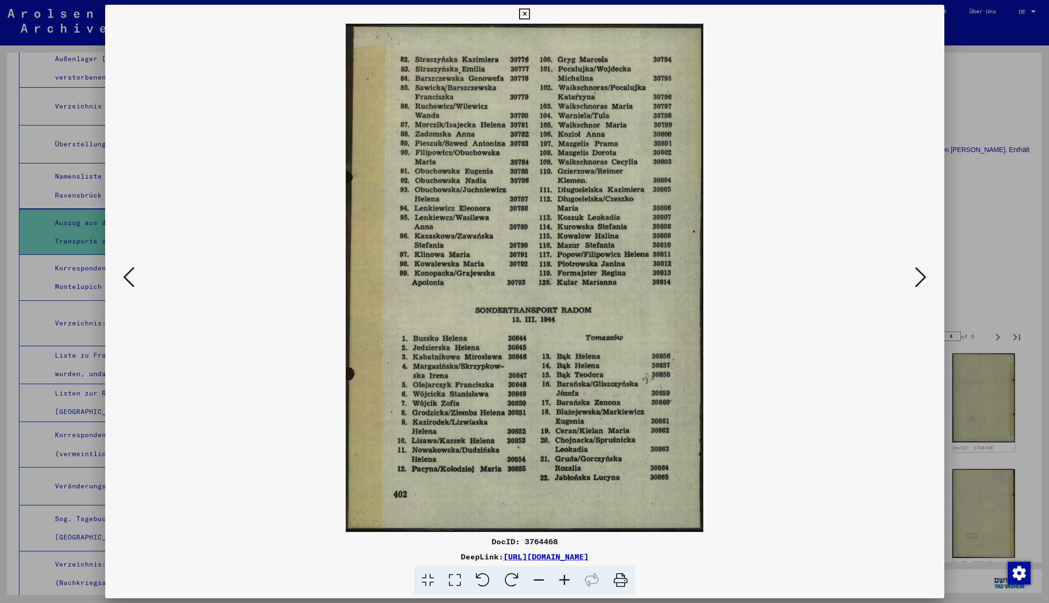
click at [923, 279] on icon at bounding box center [920, 277] width 11 height 23
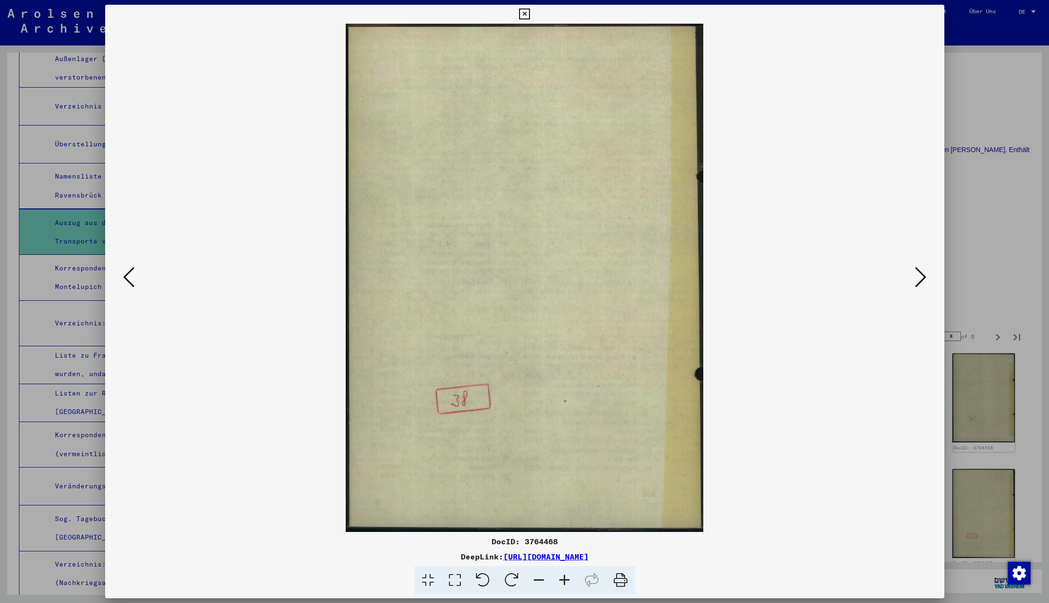
click at [923, 279] on icon at bounding box center [920, 277] width 11 height 23
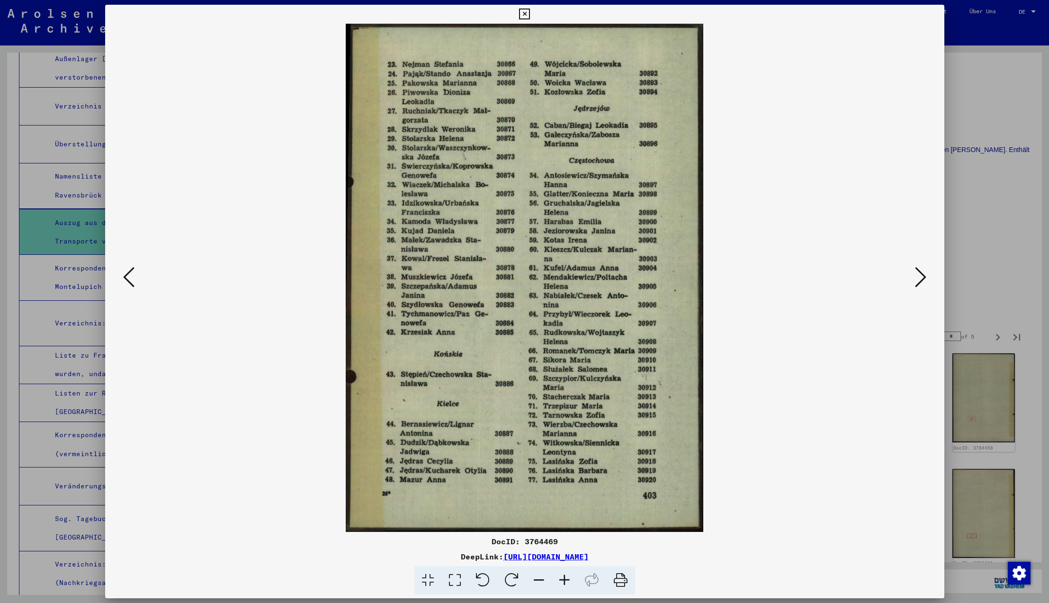
click at [923, 279] on icon at bounding box center [920, 277] width 11 height 23
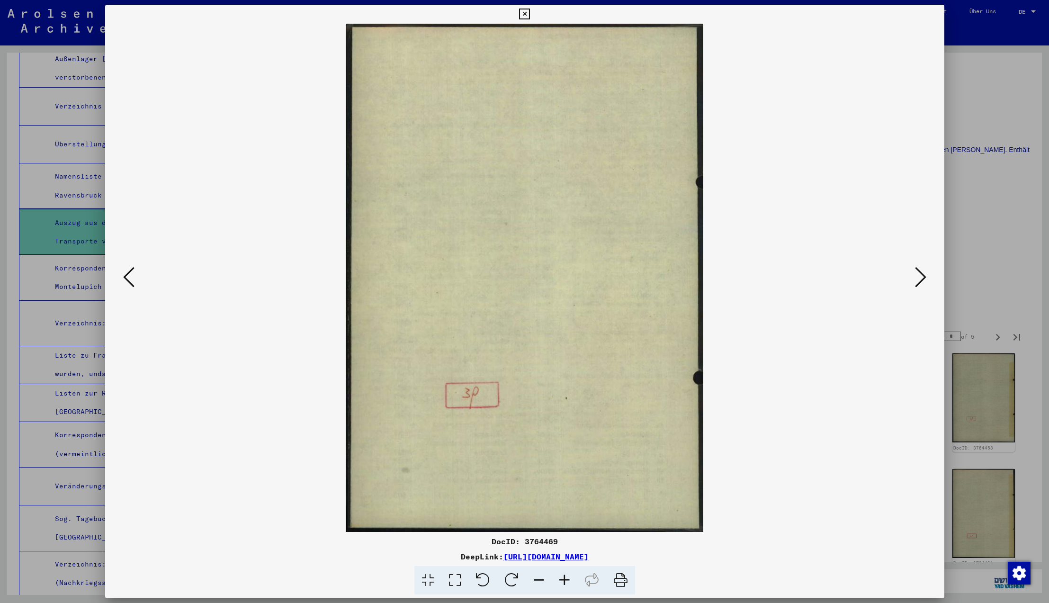
click at [923, 279] on icon at bounding box center [920, 277] width 11 height 23
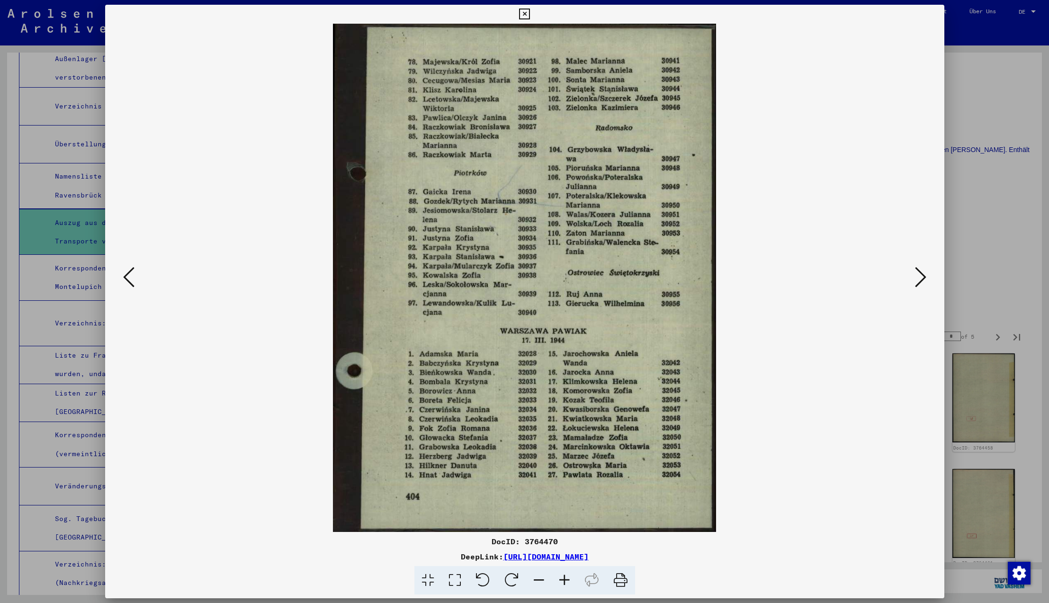
click at [923, 279] on icon at bounding box center [920, 277] width 11 height 23
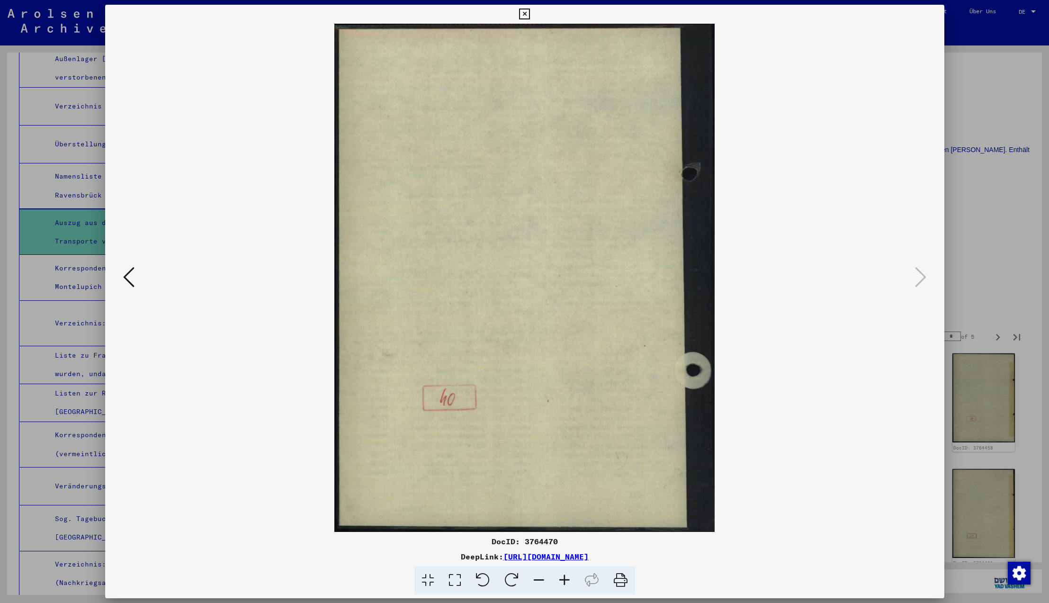
click at [530, 14] on icon at bounding box center [524, 14] width 11 height 11
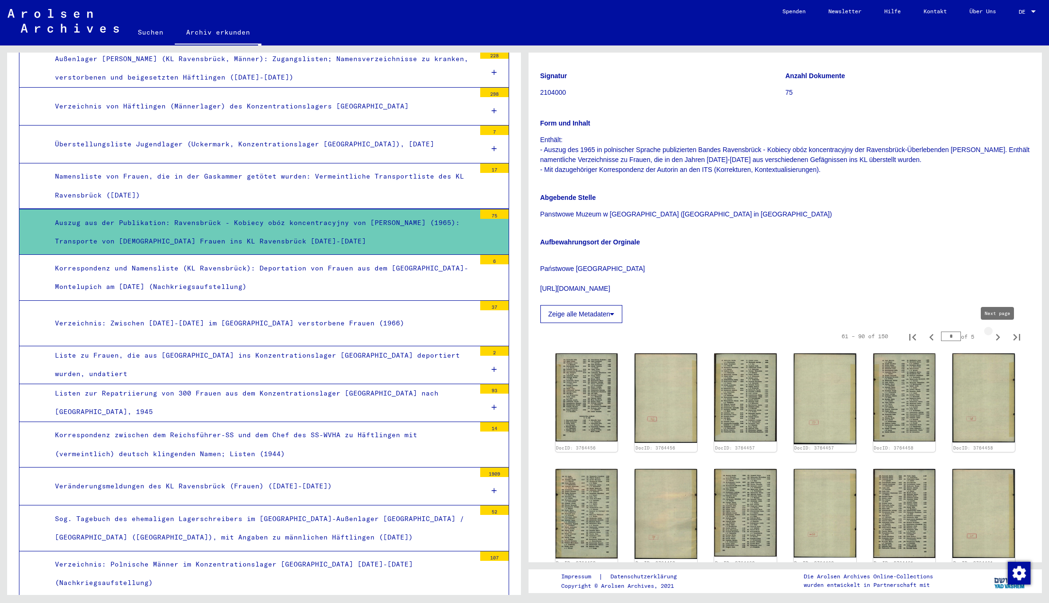
click at [997, 338] on icon "Next page" at bounding box center [998, 337] width 4 height 7
type input "*"
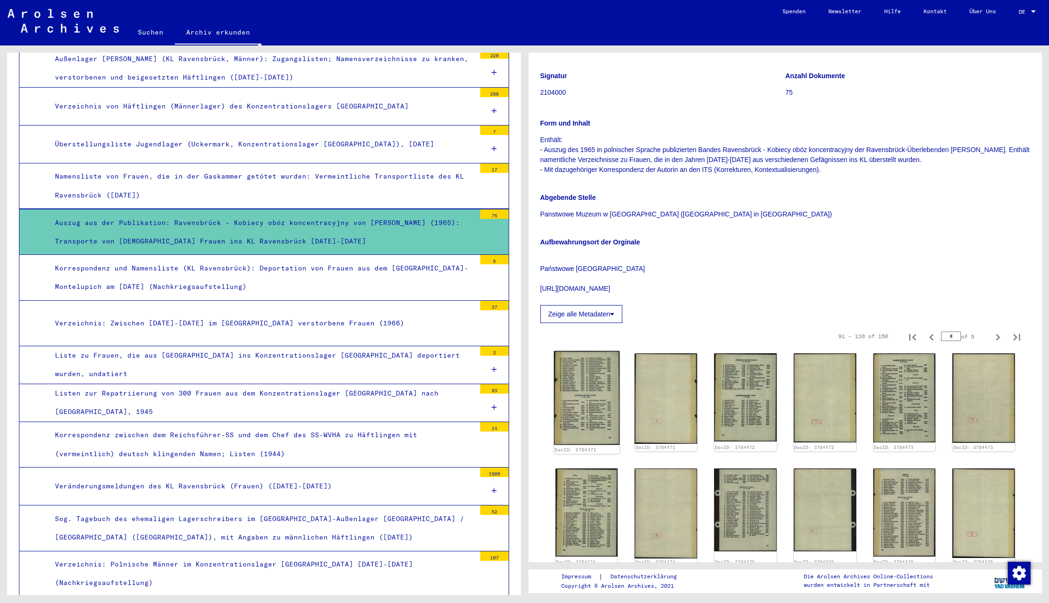
click at [585, 374] on img at bounding box center [585, 398] width 65 height 94
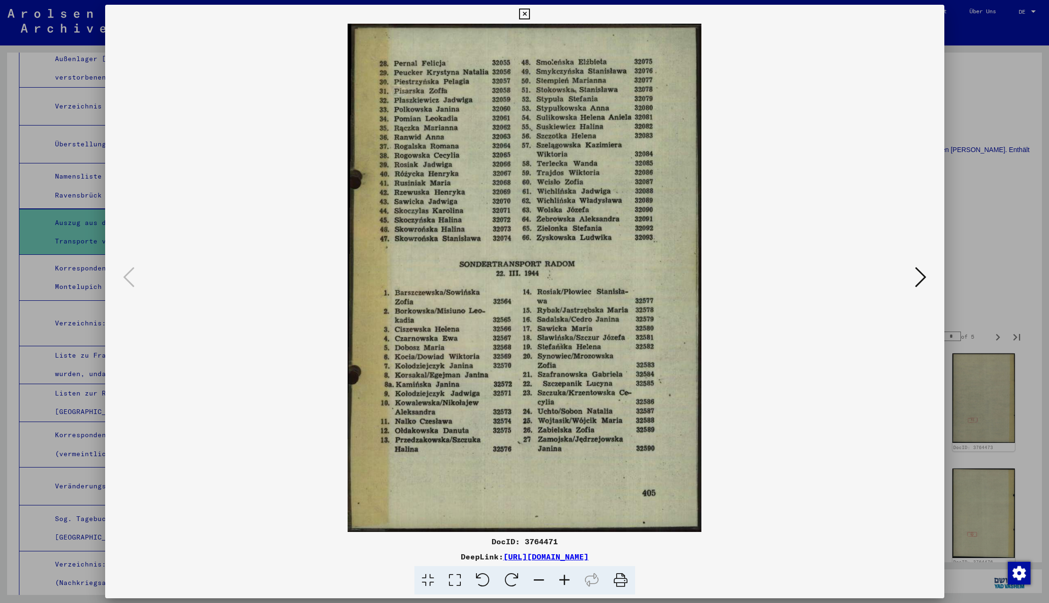
click at [921, 276] on icon at bounding box center [920, 277] width 11 height 23
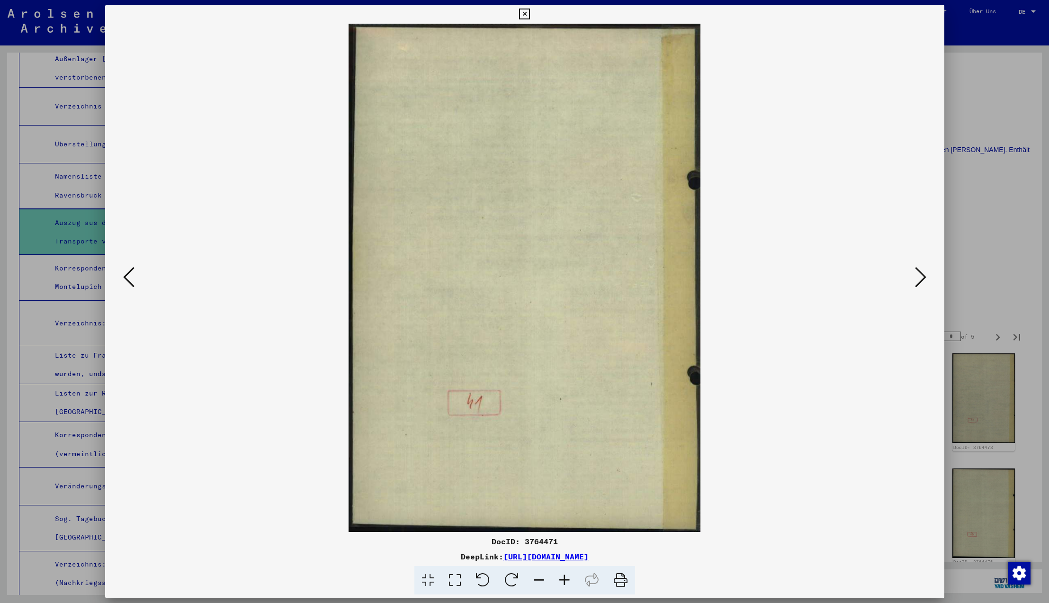
click at [919, 275] on icon at bounding box center [920, 277] width 11 height 23
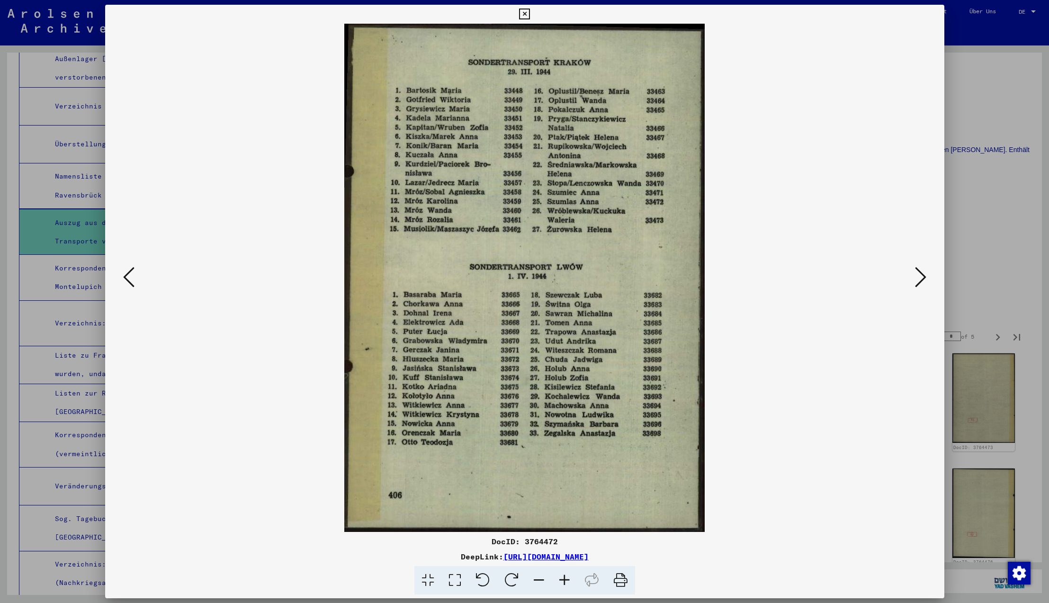
click at [919, 275] on icon at bounding box center [920, 277] width 11 height 23
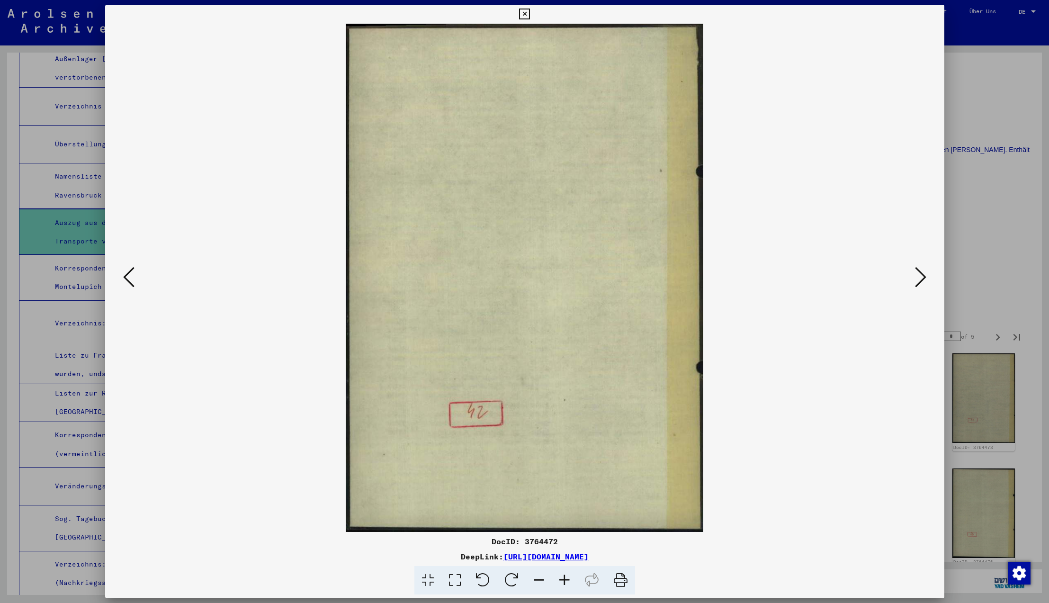
click at [919, 275] on icon at bounding box center [920, 277] width 11 height 23
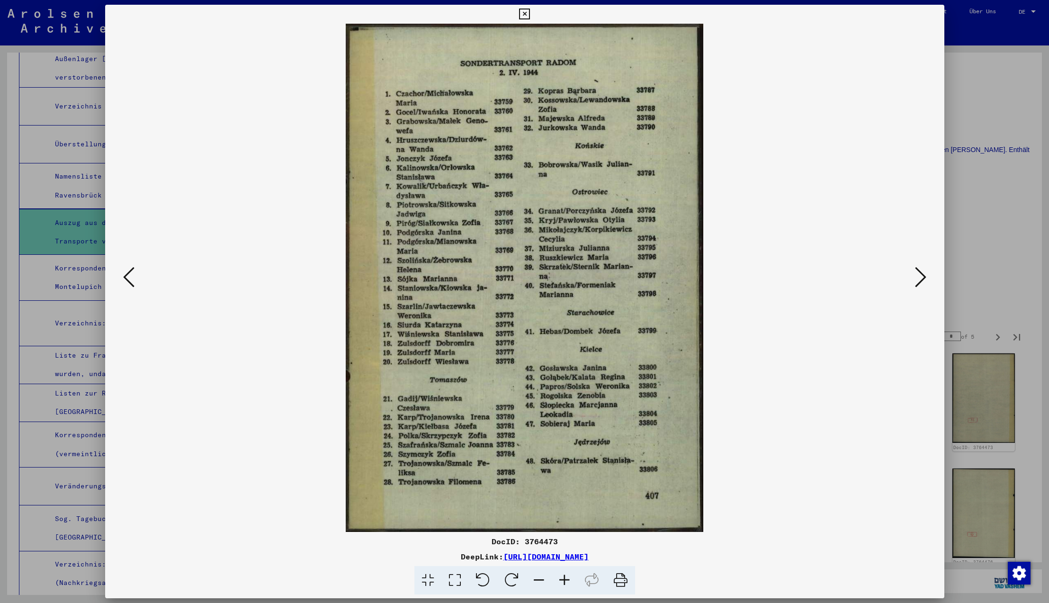
click at [919, 275] on icon at bounding box center [920, 277] width 11 height 23
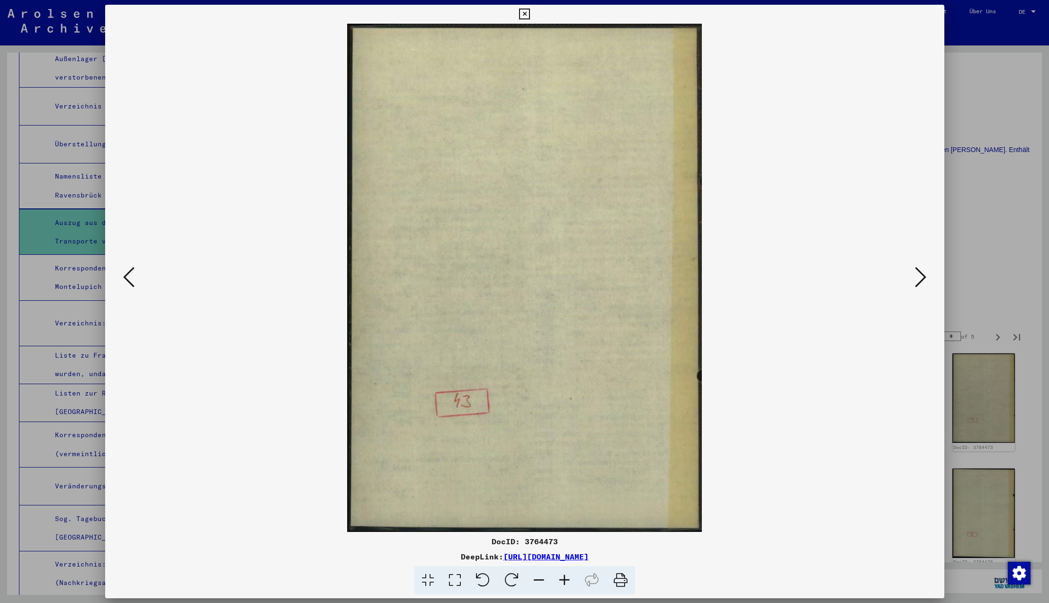
click at [919, 275] on icon at bounding box center [920, 277] width 11 height 23
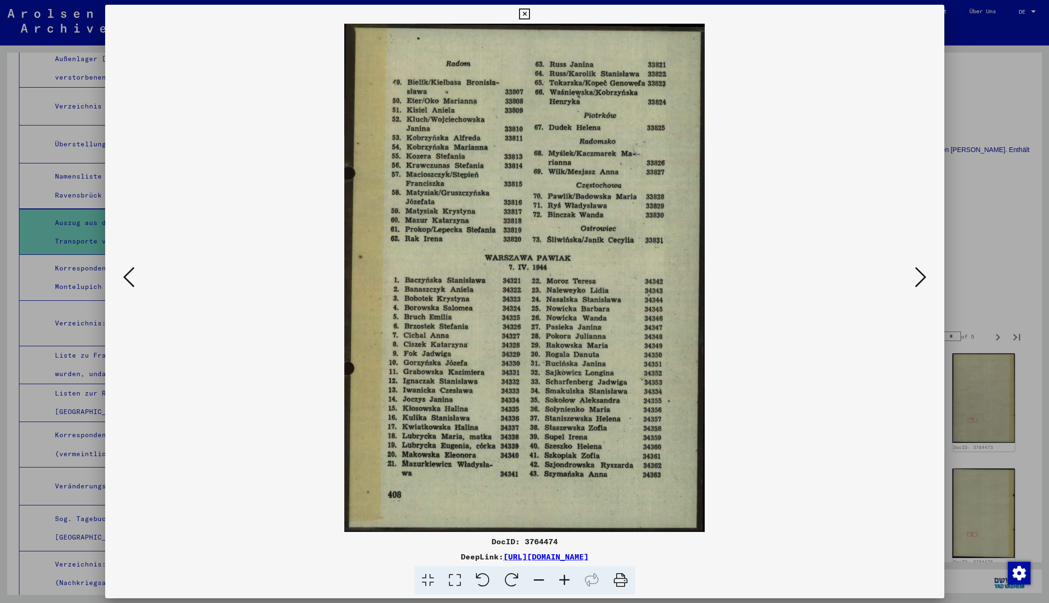
click at [919, 275] on icon at bounding box center [920, 277] width 11 height 23
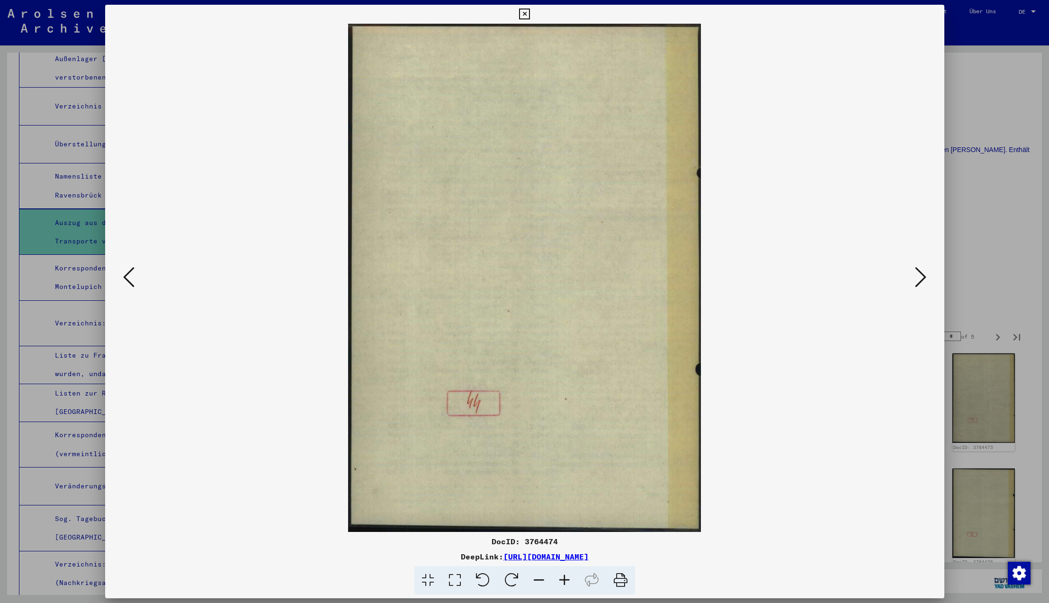
click at [919, 275] on icon at bounding box center [920, 277] width 11 height 23
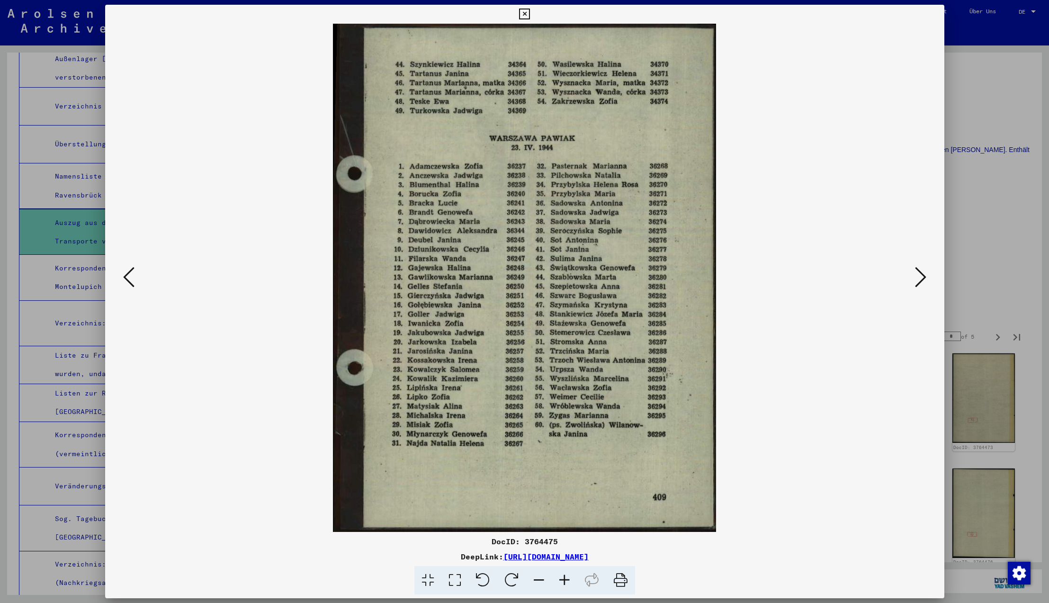
click at [919, 275] on icon at bounding box center [920, 277] width 11 height 23
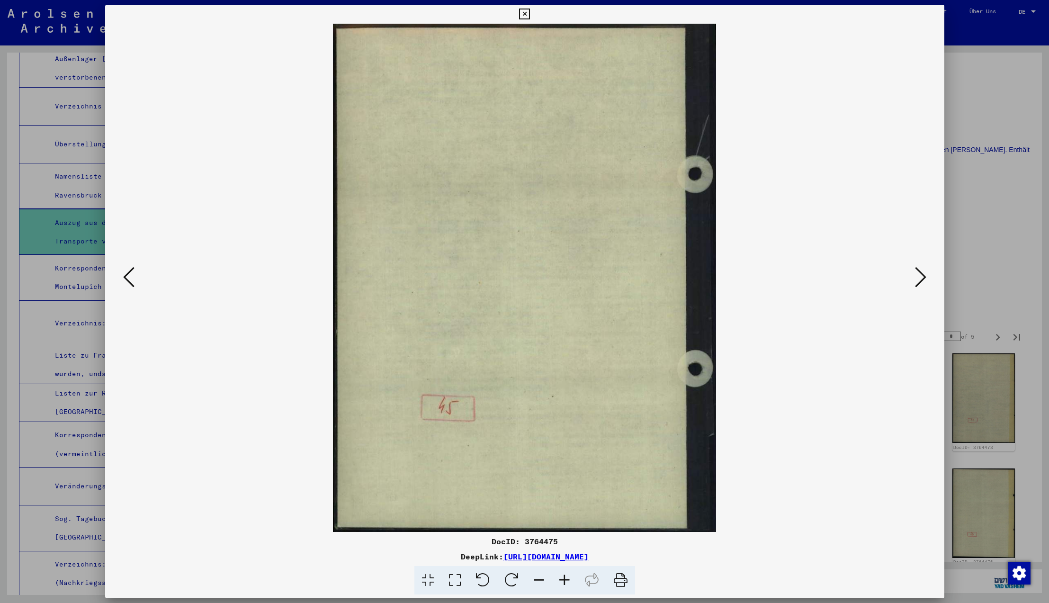
click at [919, 275] on icon at bounding box center [920, 277] width 11 height 23
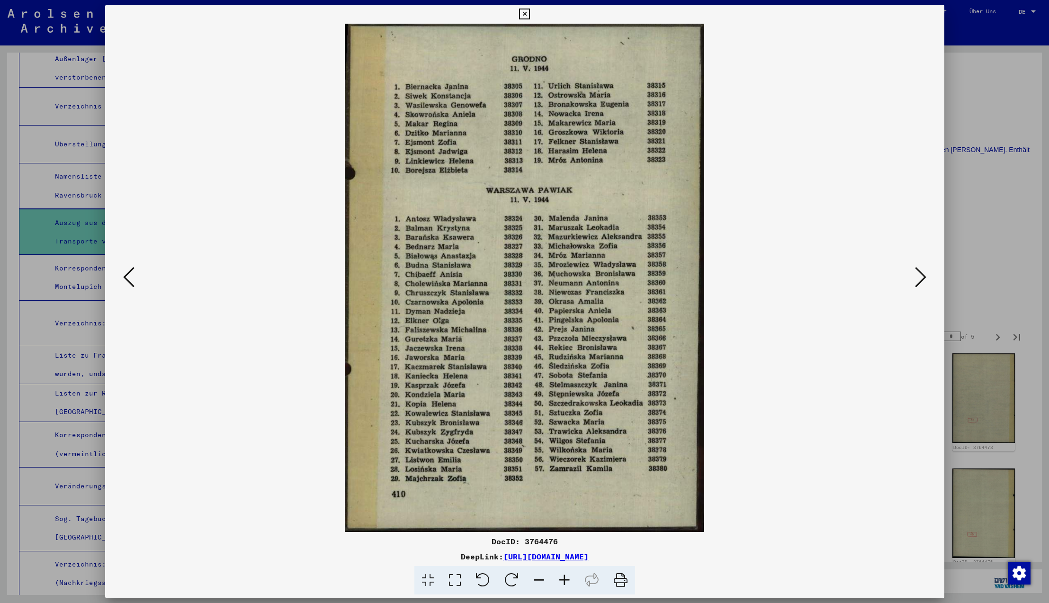
click at [919, 275] on icon at bounding box center [920, 277] width 11 height 23
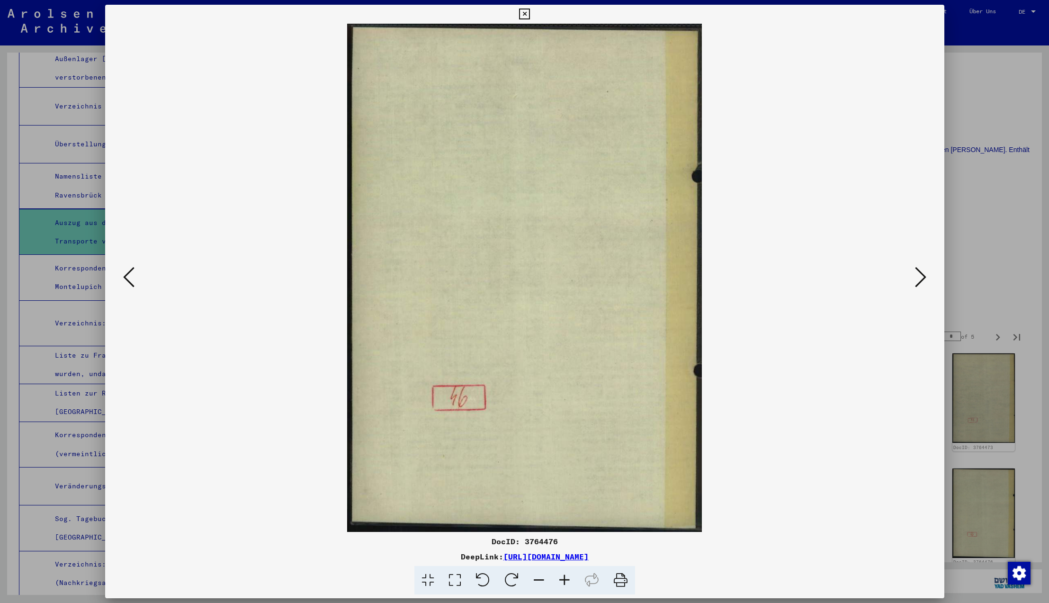
click at [919, 275] on icon at bounding box center [920, 277] width 11 height 23
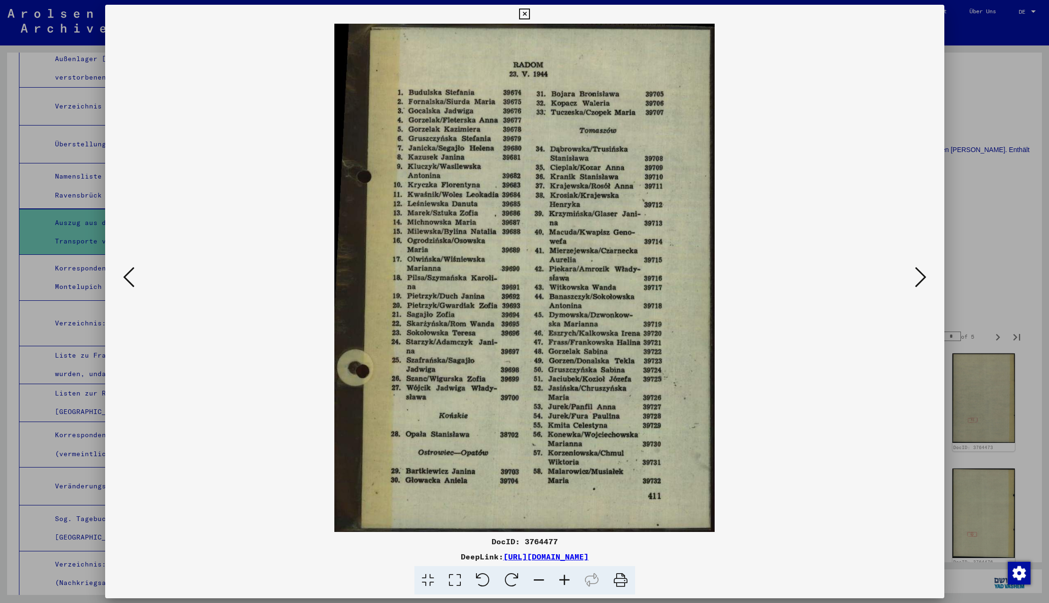
click at [919, 275] on icon at bounding box center [920, 277] width 11 height 23
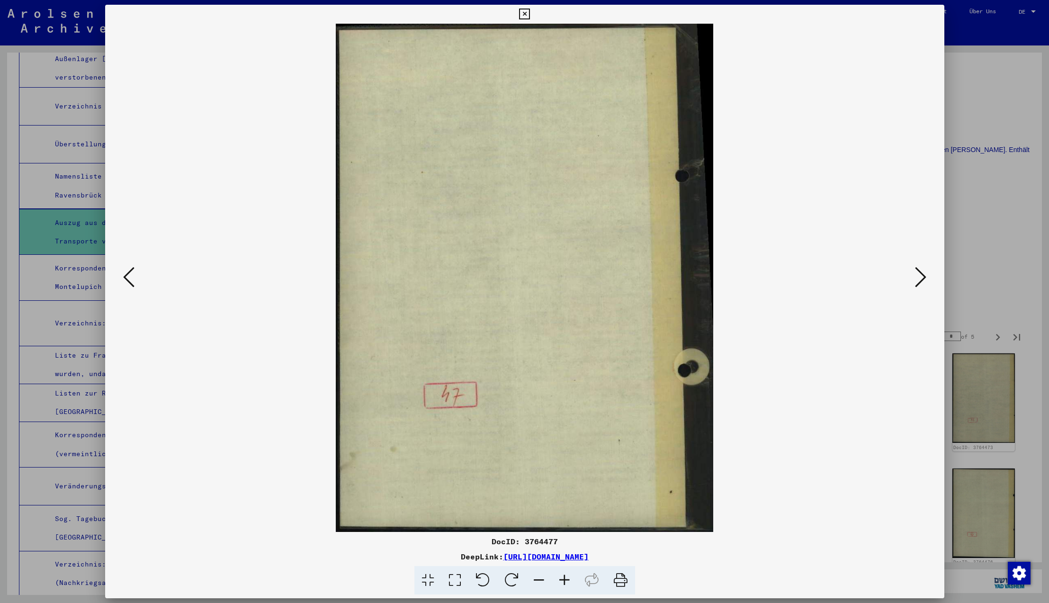
click at [919, 275] on icon at bounding box center [920, 277] width 11 height 23
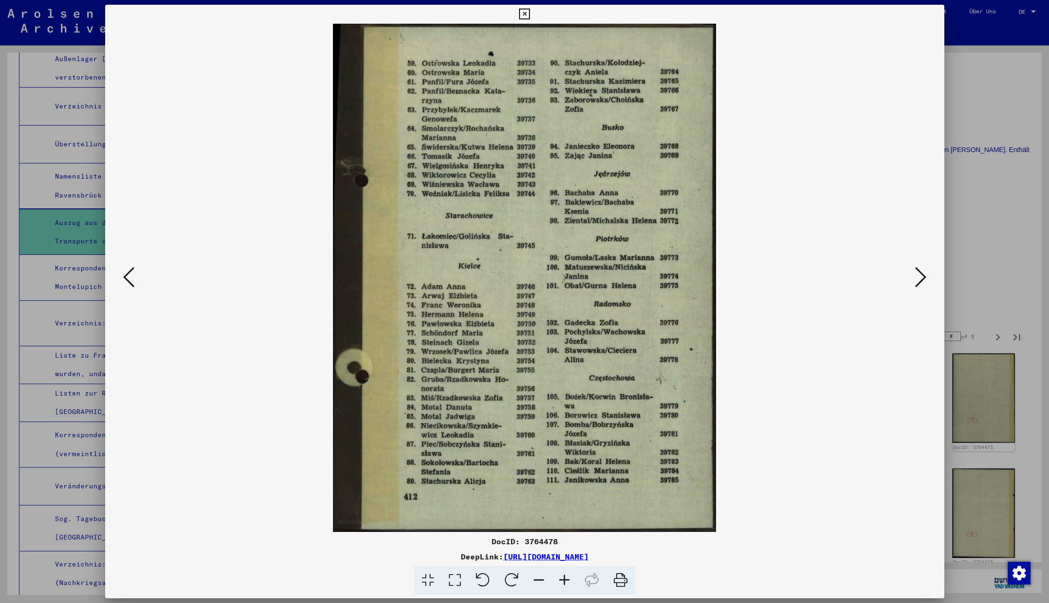
click at [919, 275] on icon at bounding box center [920, 277] width 11 height 23
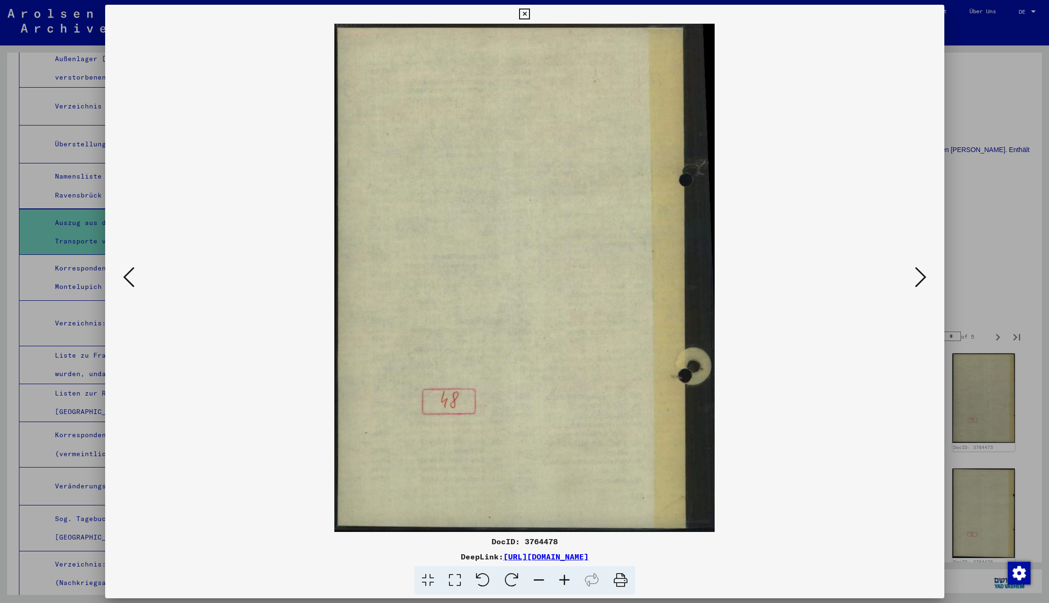
click at [919, 275] on icon at bounding box center [920, 277] width 11 height 23
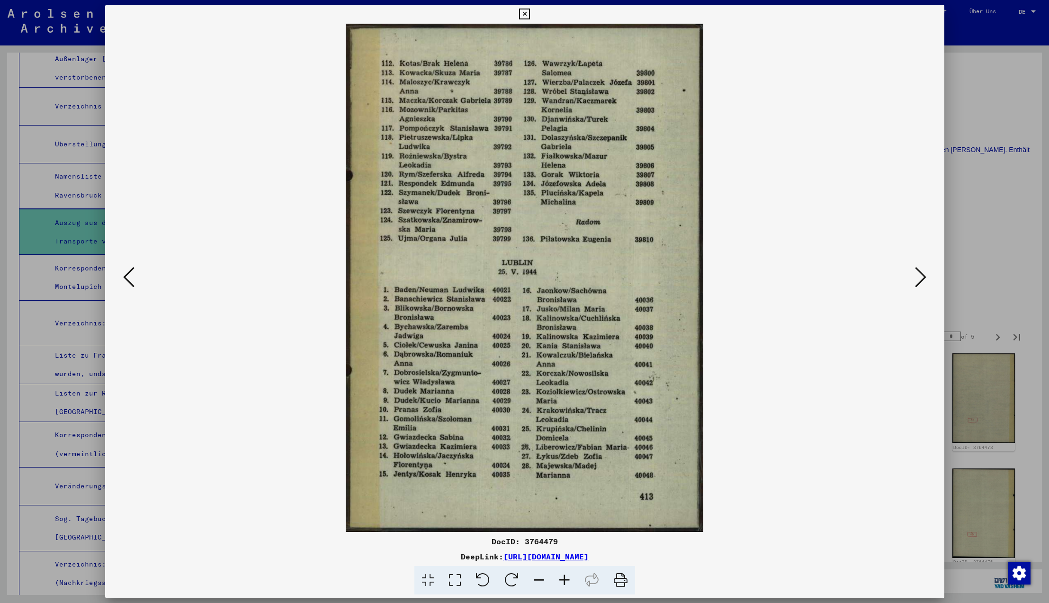
click at [919, 275] on icon at bounding box center [920, 277] width 11 height 23
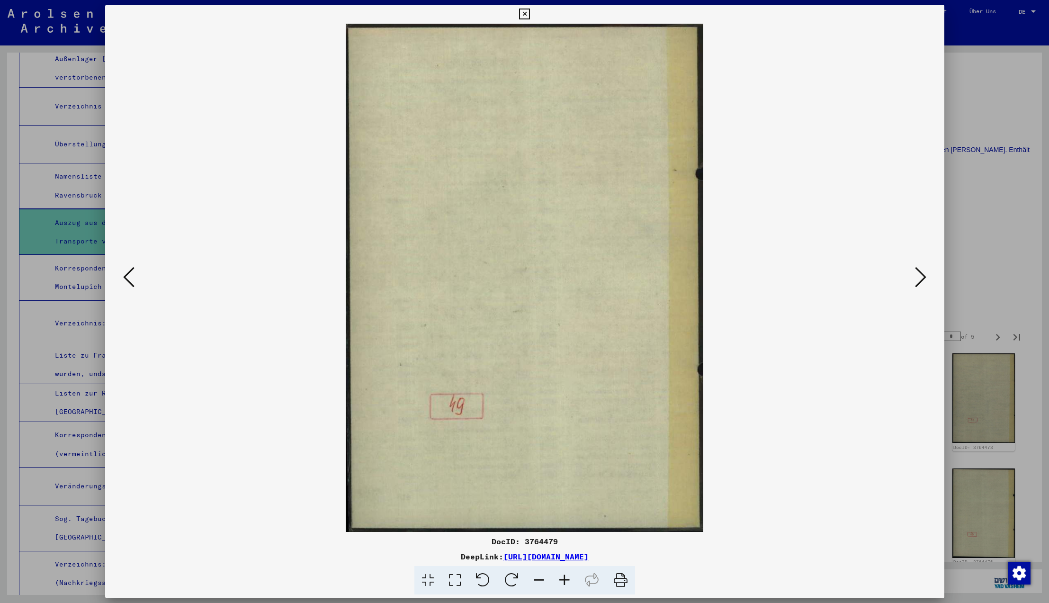
click at [919, 275] on icon at bounding box center [920, 277] width 11 height 23
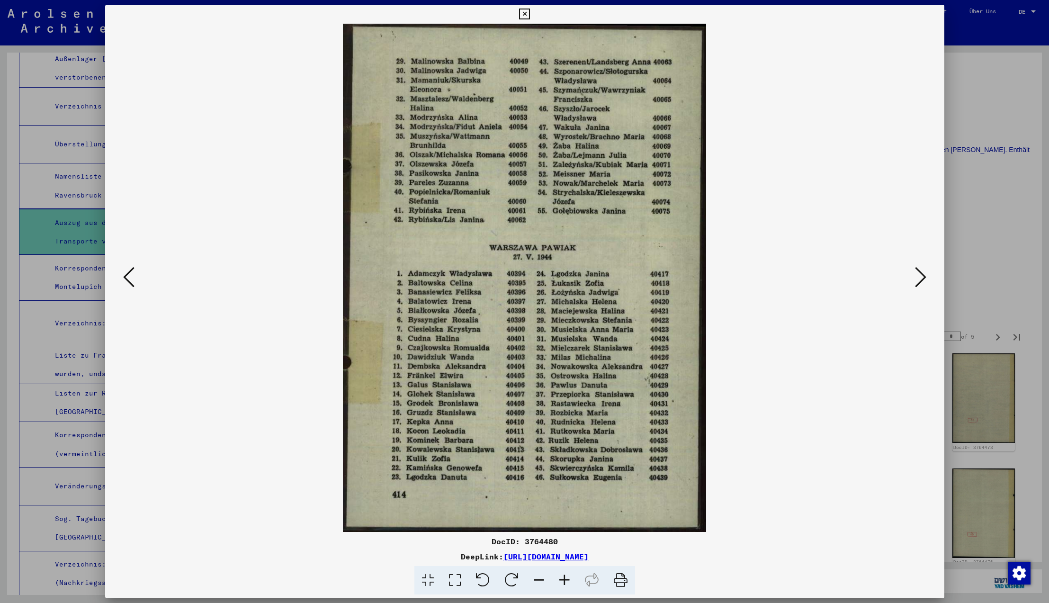
click at [919, 275] on icon at bounding box center [920, 277] width 11 height 23
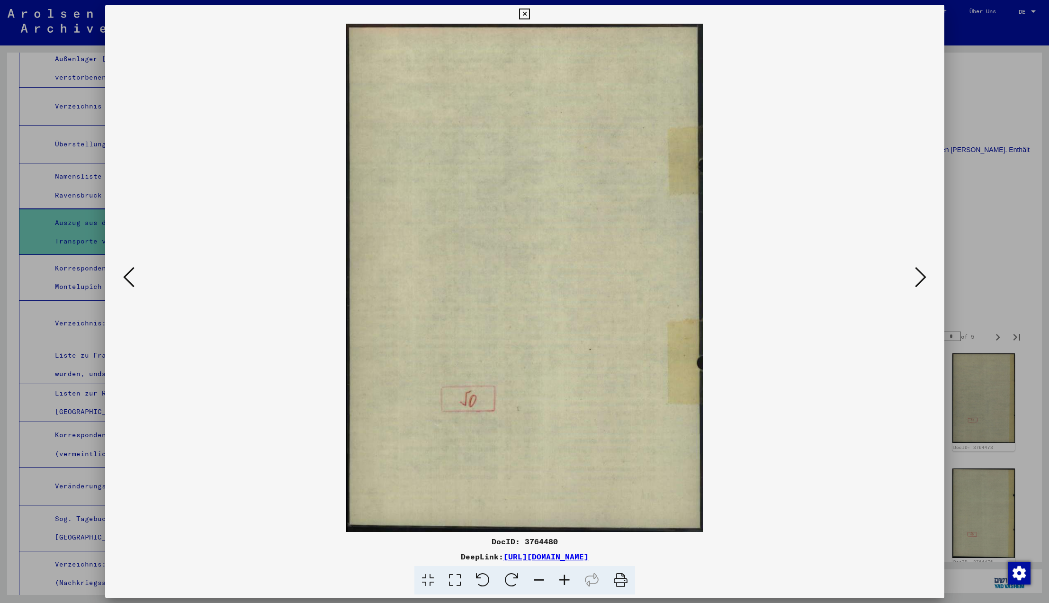
click at [919, 275] on icon at bounding box center [920, 277] width 11 height 23
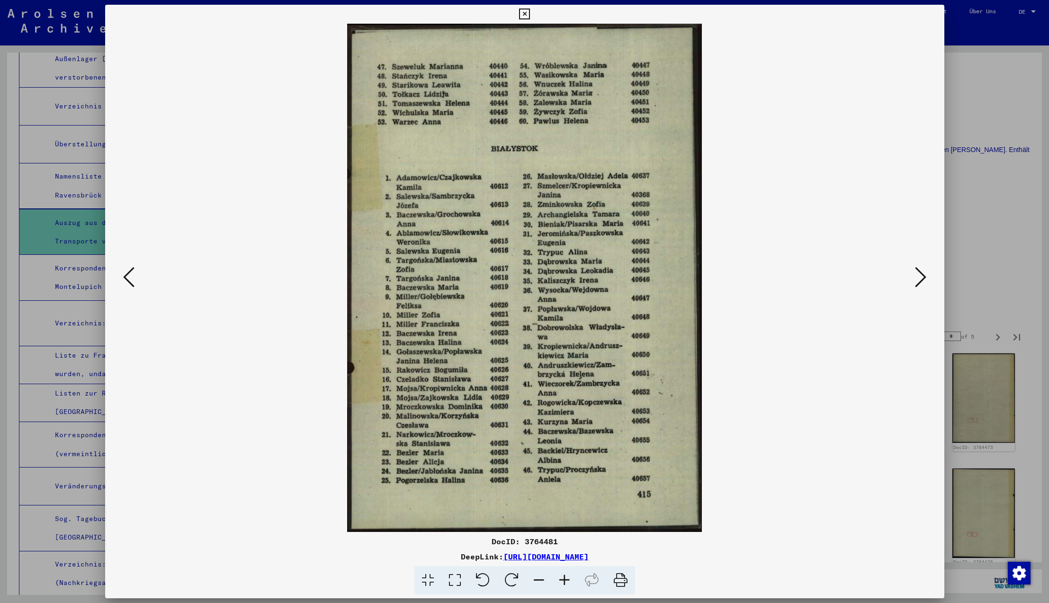
click at [919, 275] on icon at bounding box center [920, 277] width 11 height 23
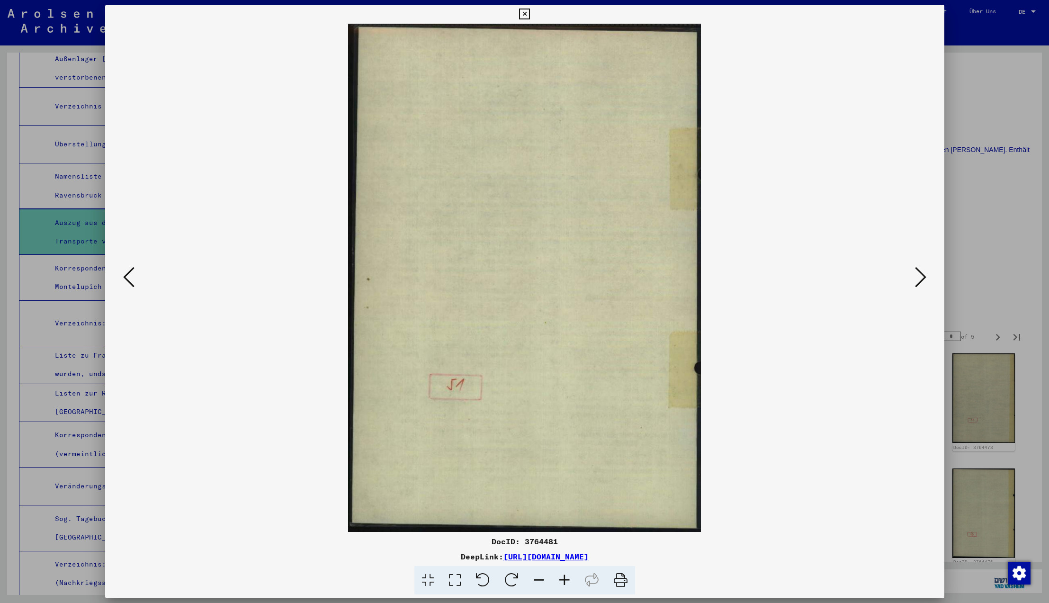
click at [919, 275] on icon at bounding box center [920, 277] width 11 height 23
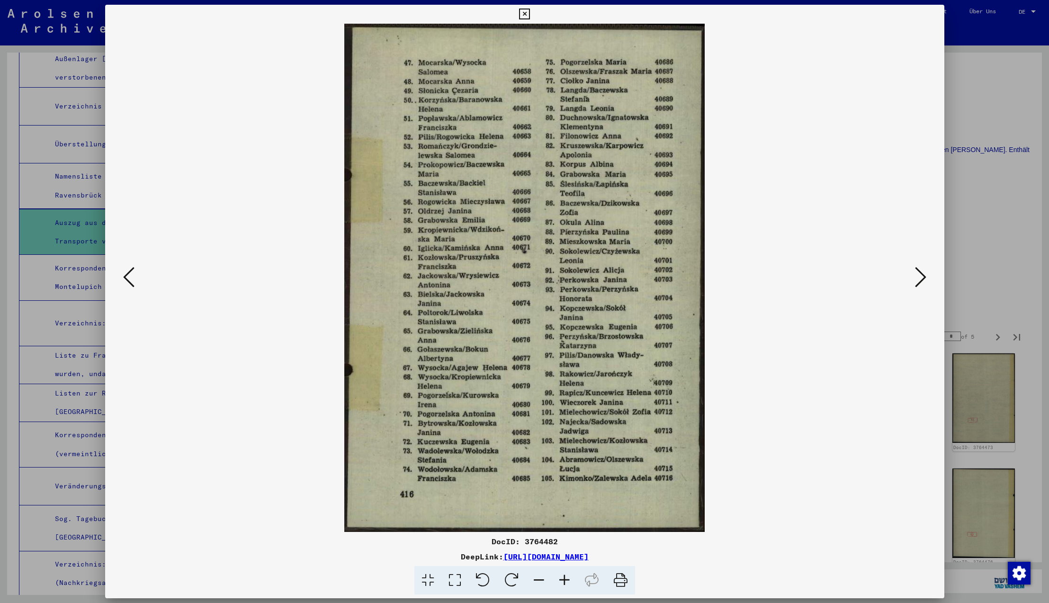
click at [919, 275] on icon at bounding box center [920, 277] width 11 height 23
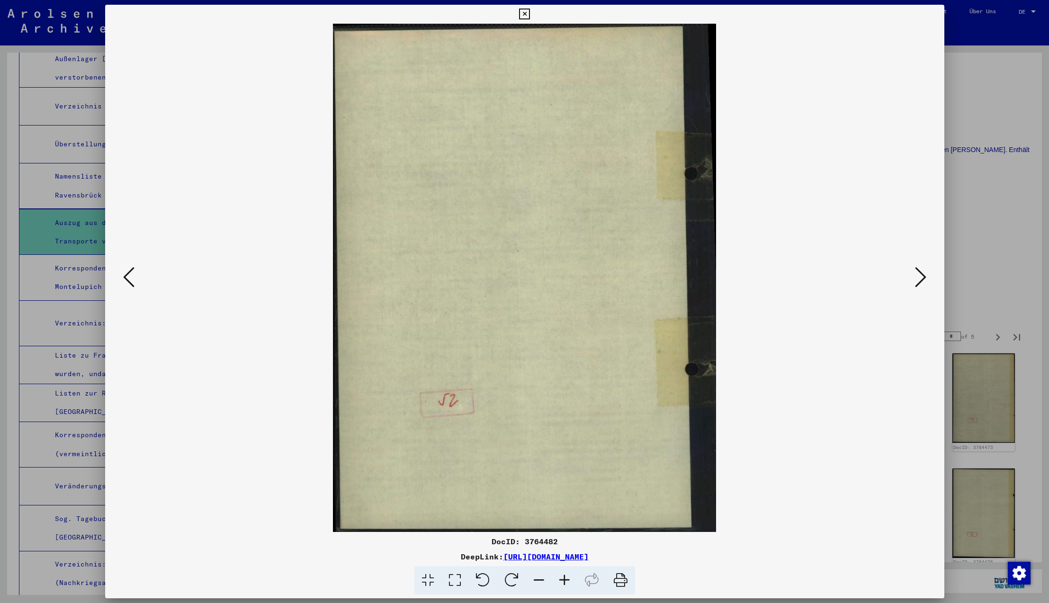
click at [919, 275] on icon at bounding box center [920, 277] width 11 height 23
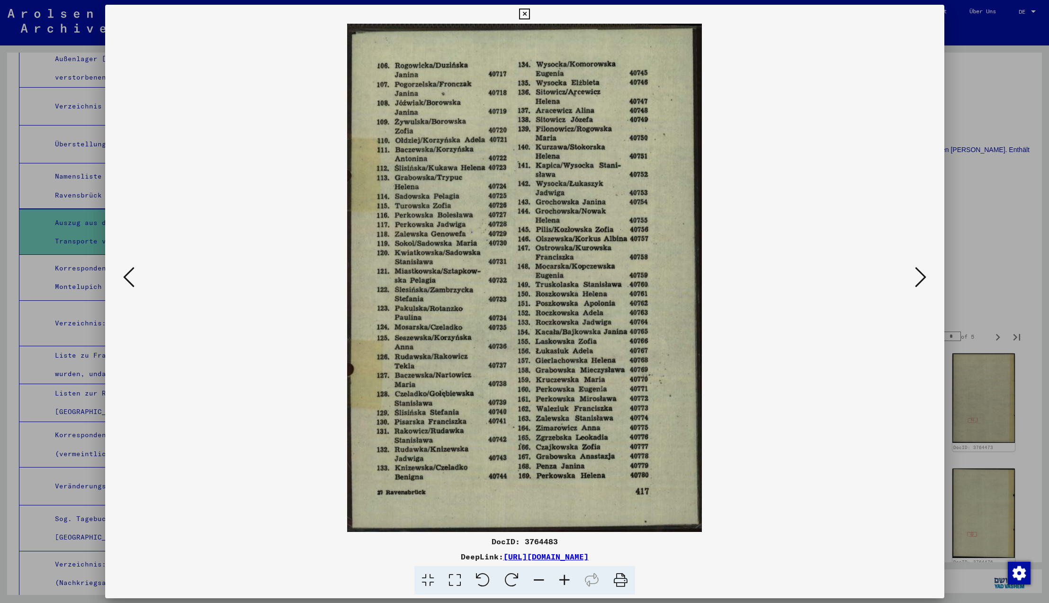
click at [919, 275] on icon at bounding box center [920, 277] width 11 height 23
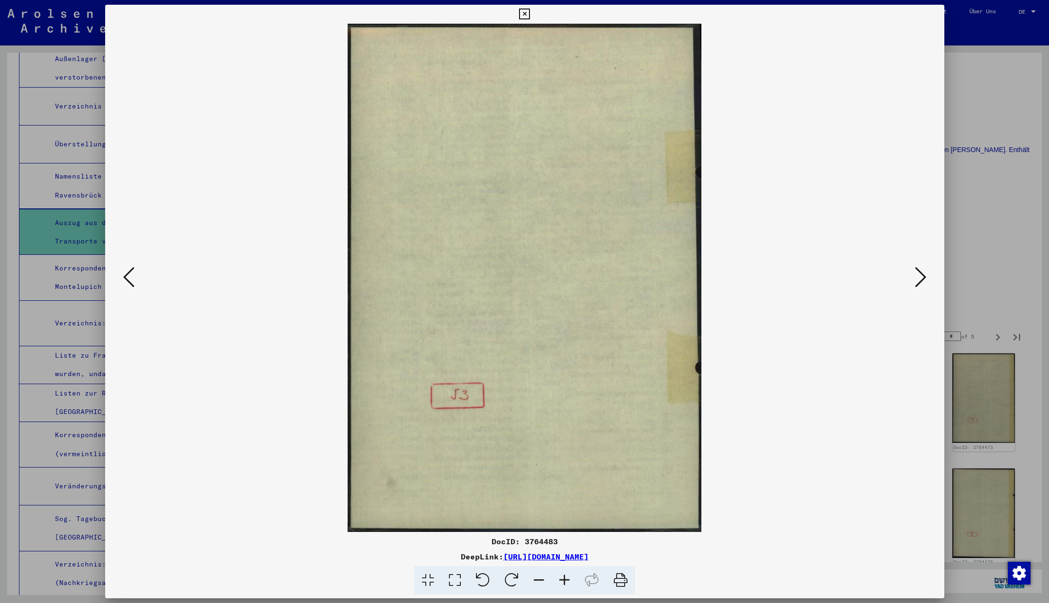
click at [919, 275] on icon at bounding box center [920, 277] width 11 height 23
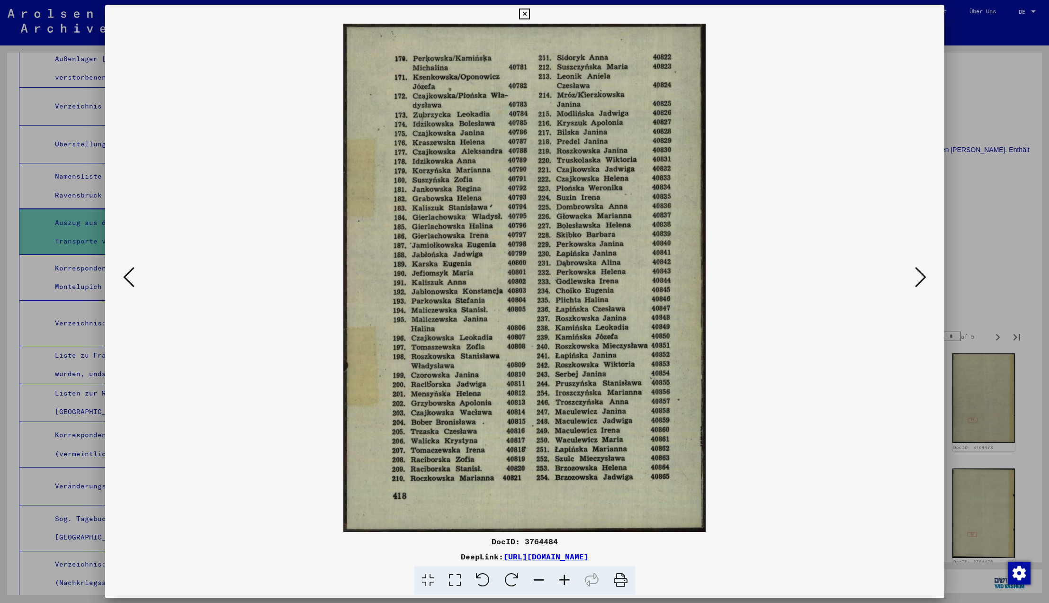
click at [919, 275] on icon at bounding box center [920, 277] width 11 height 23
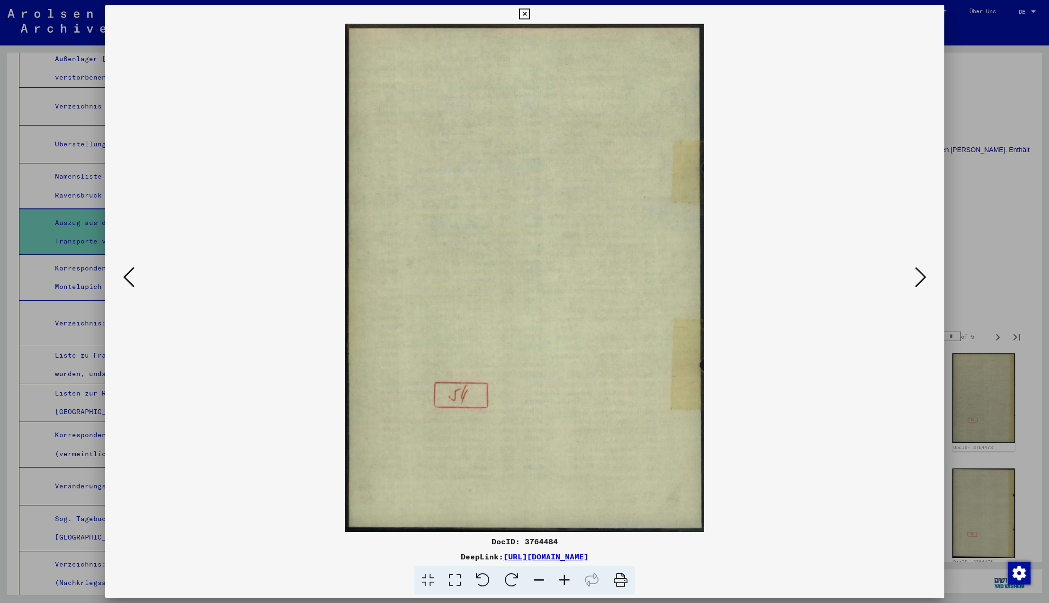
click at [919, 275] on icon at bounding box center [920, 277] width 11 height 23
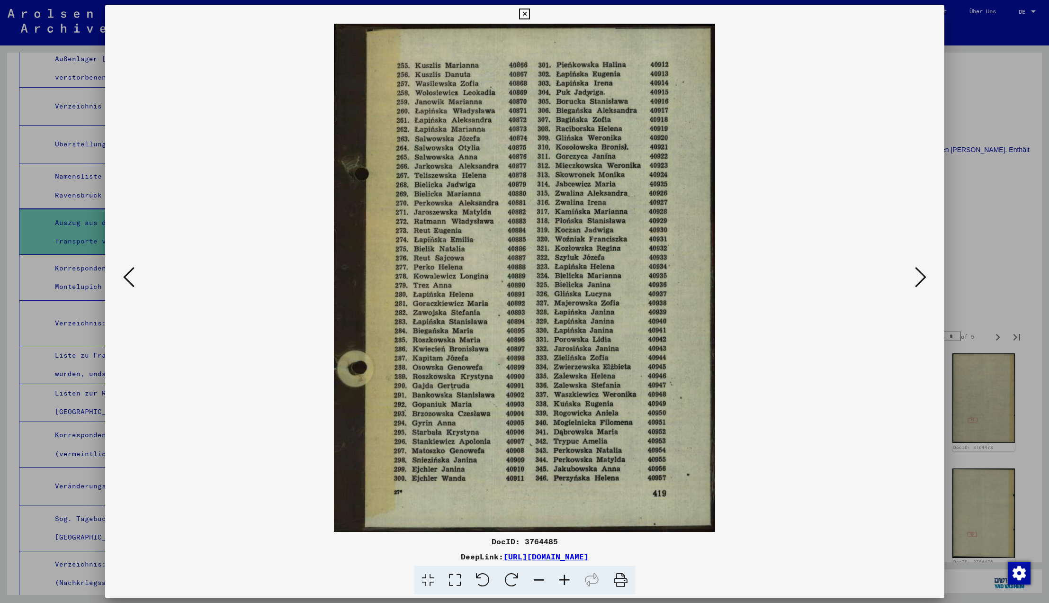
click at [919, 275] on icon at bounding box center [920, 277] width 11 height 23
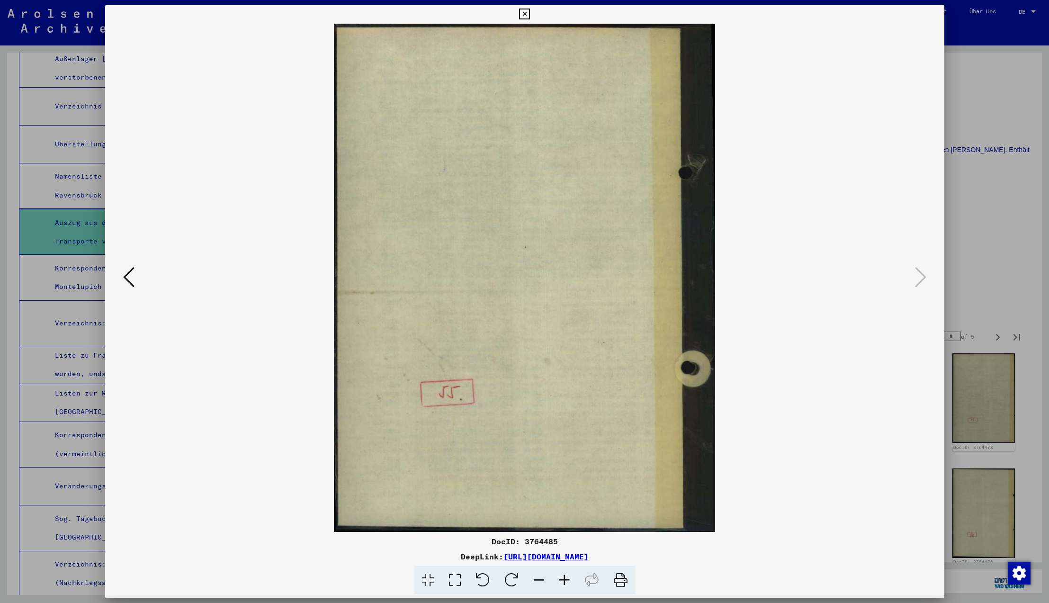
click at [919, 275] on icon at bounding box center [920, 277] width 11 height 23
click at [530, 14] on icon at bounding box center [524, 14] width 11 height 11
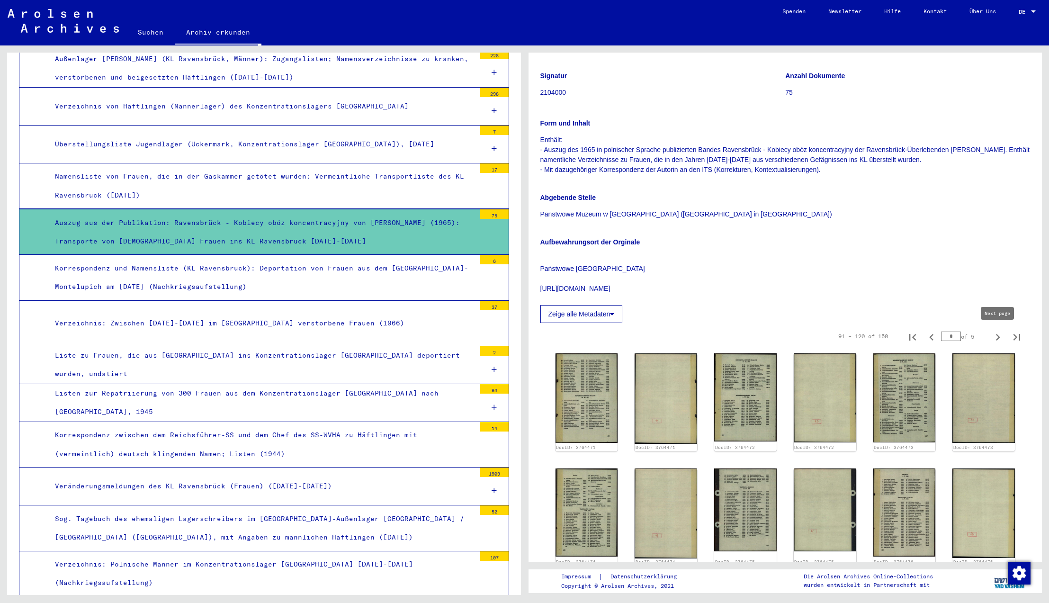
click at [997, 337] on icon "Next page" at bounding box center [997, 336] width 13 height 13
type input "*"
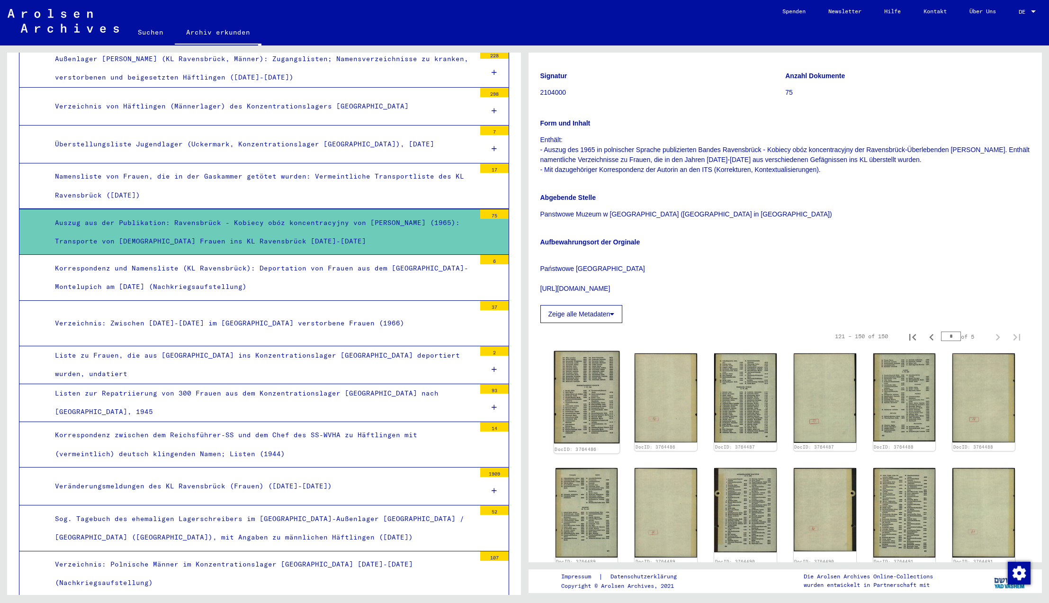
click at [589, 375] on img at bounding box center [585, 397] width 65 height 92
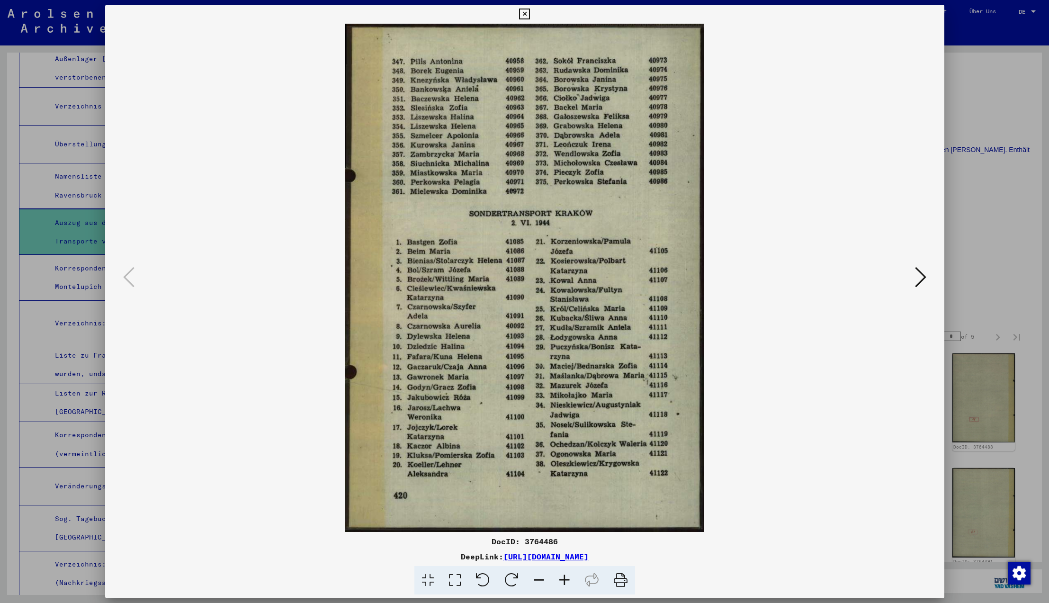
click at [919, 279] on icon at bounding box center [920, 277] width 11 height 23
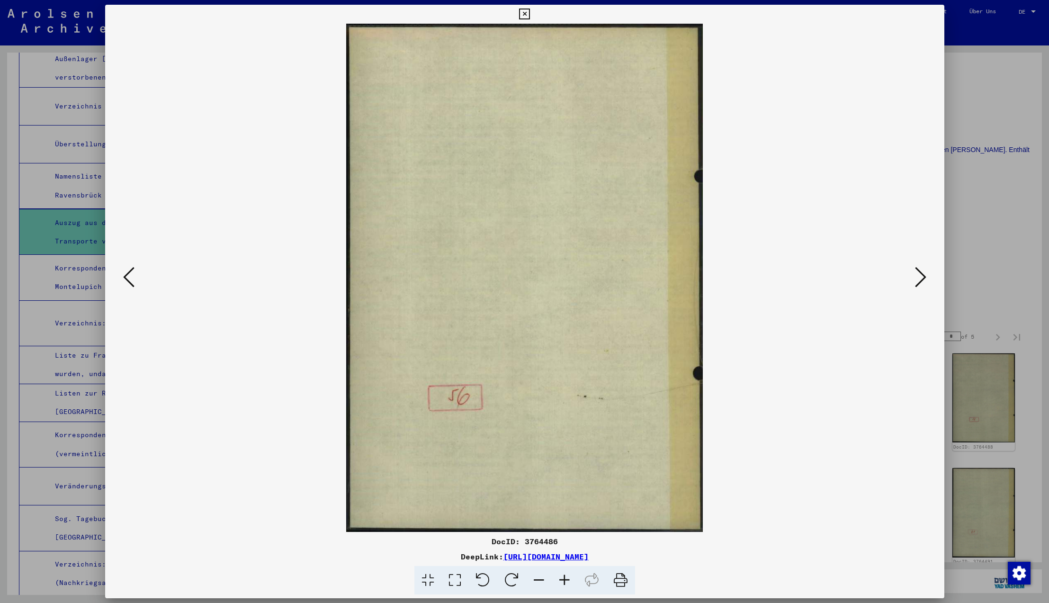
click at [919, 279] on icon at bounding box center [920, 277] width 11 height 23
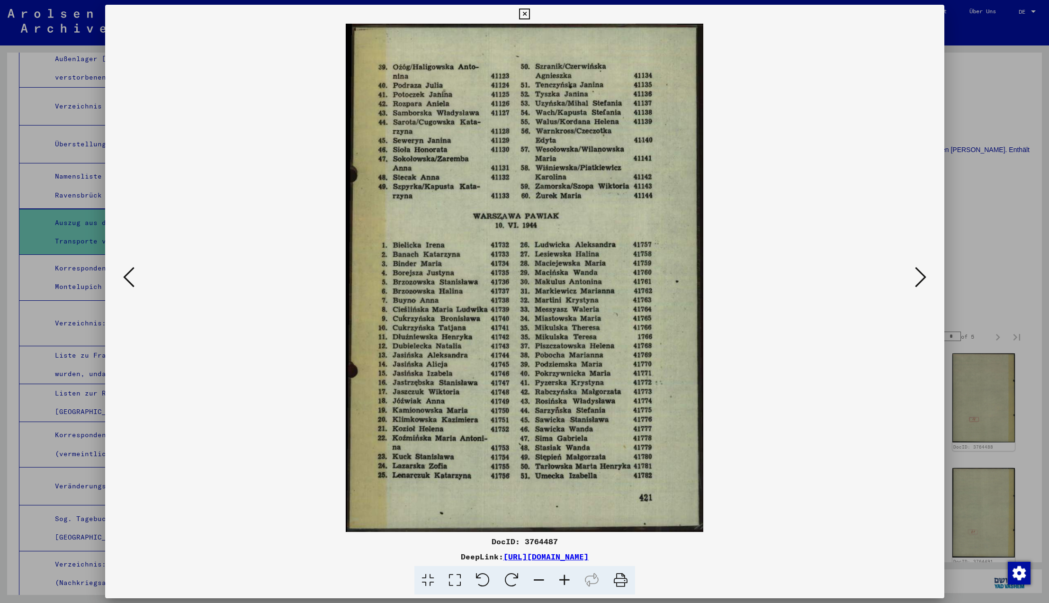
click at [919, 279] on icon at bounding box center [920, 277] width 11 height 23
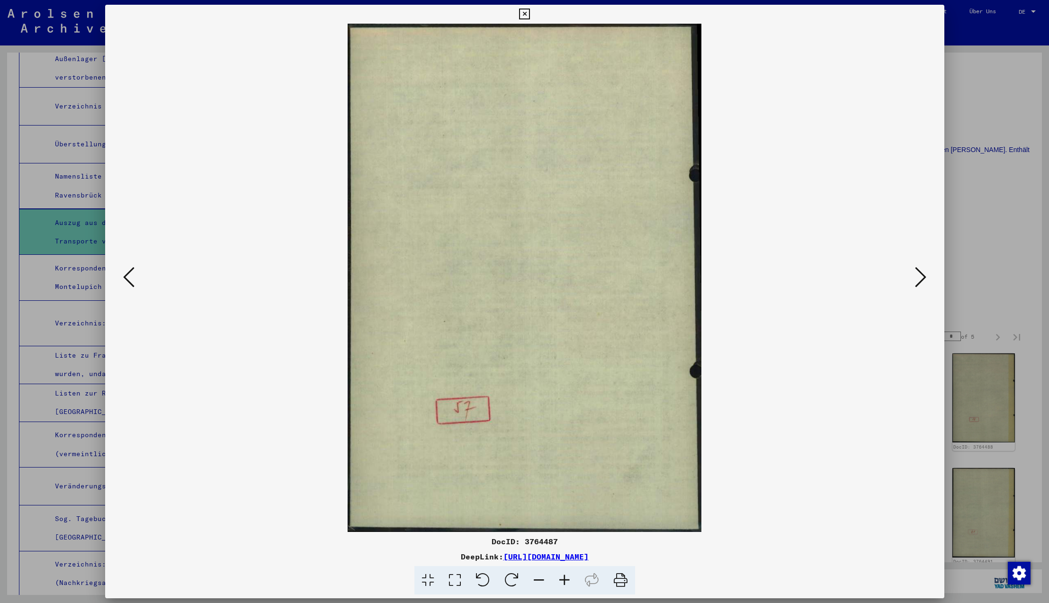
click at [919, 279] on icon at bounding box center [920, 277] width 11 height 23
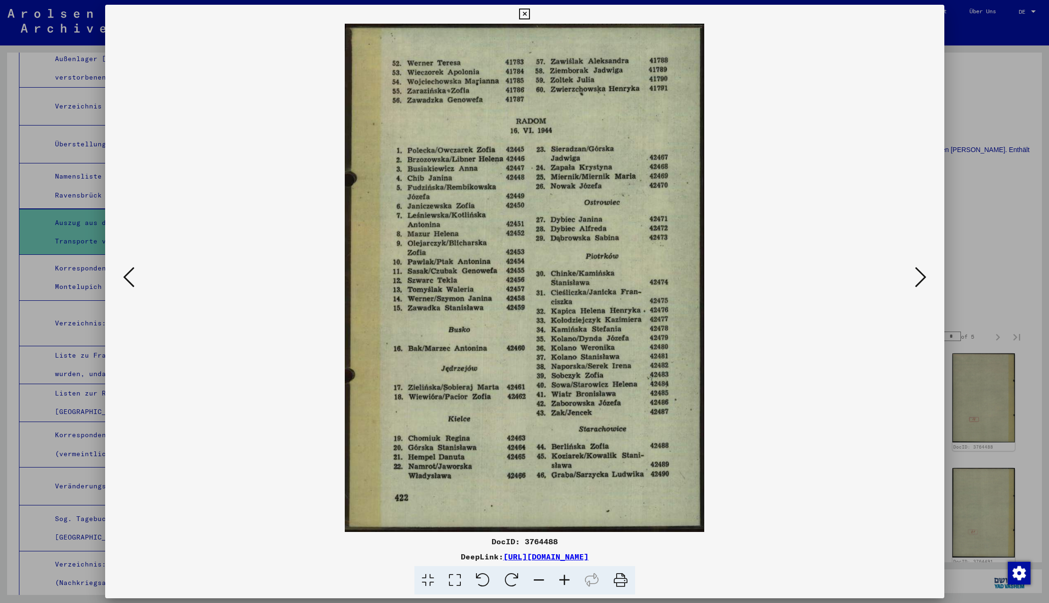
click at [919, 279] on icon at bounding box center [920, 277] width 11 height 23
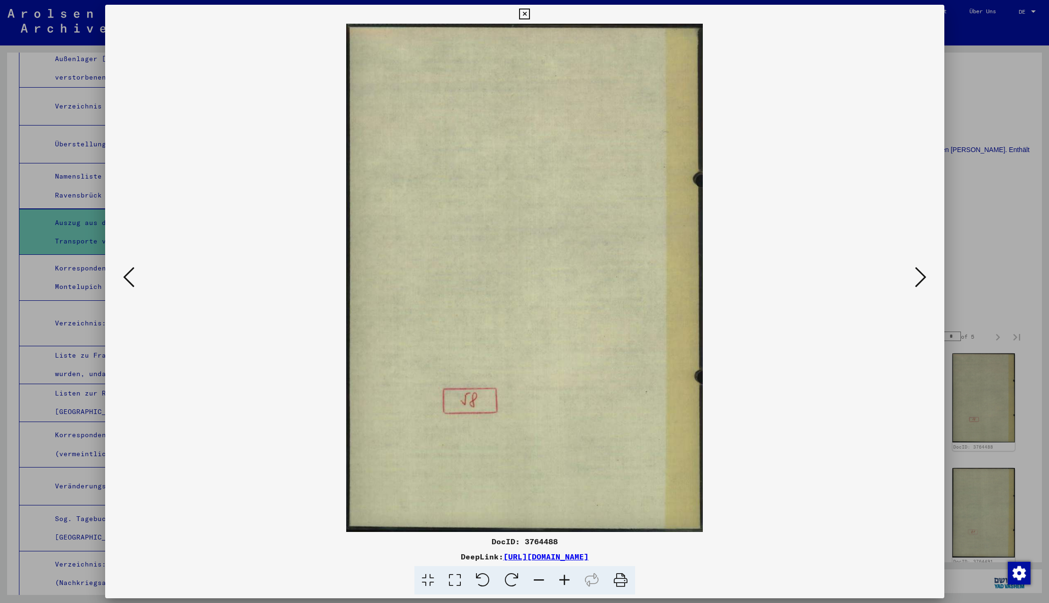
click at [919, 279] on icon at bounding box center [920, 277] width 11 height 23
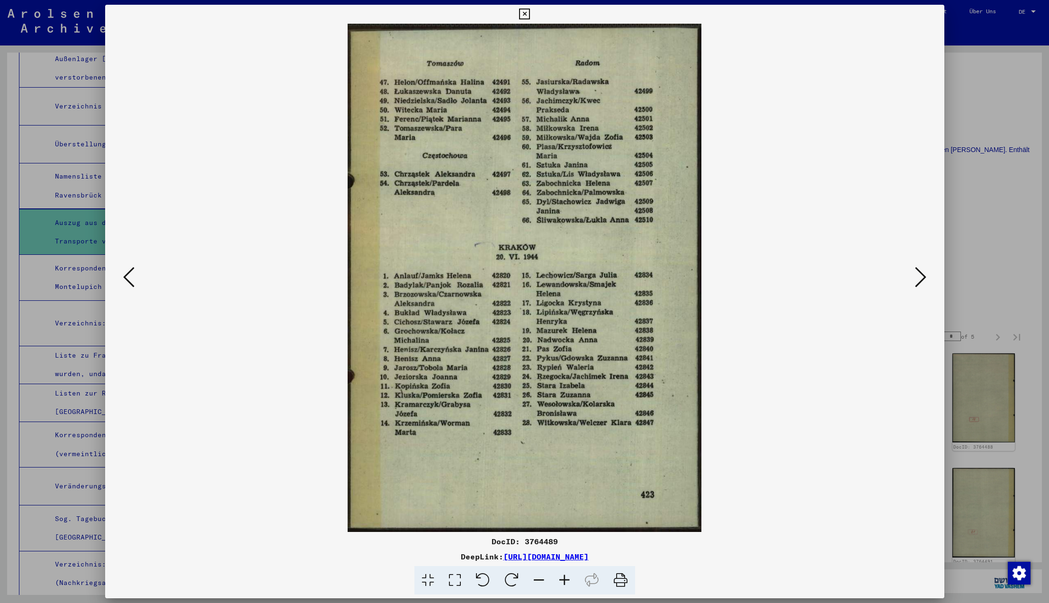
click at [919, 279] on icon at bounding box center [920, 277] width 11 height 23
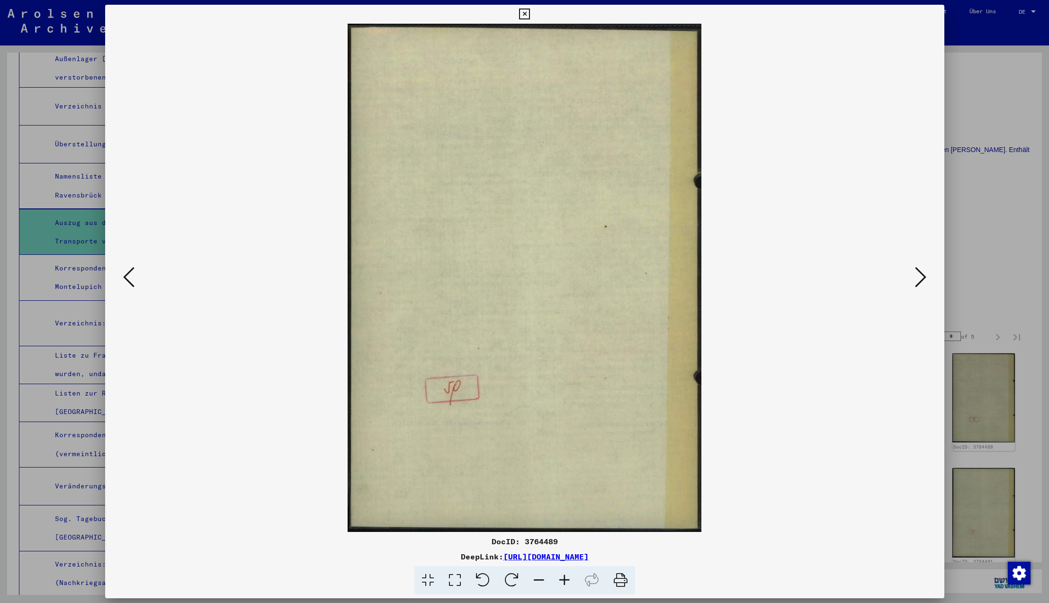
click at [919, 279] on icon at bounding box center [920, 277] width 11 height 23
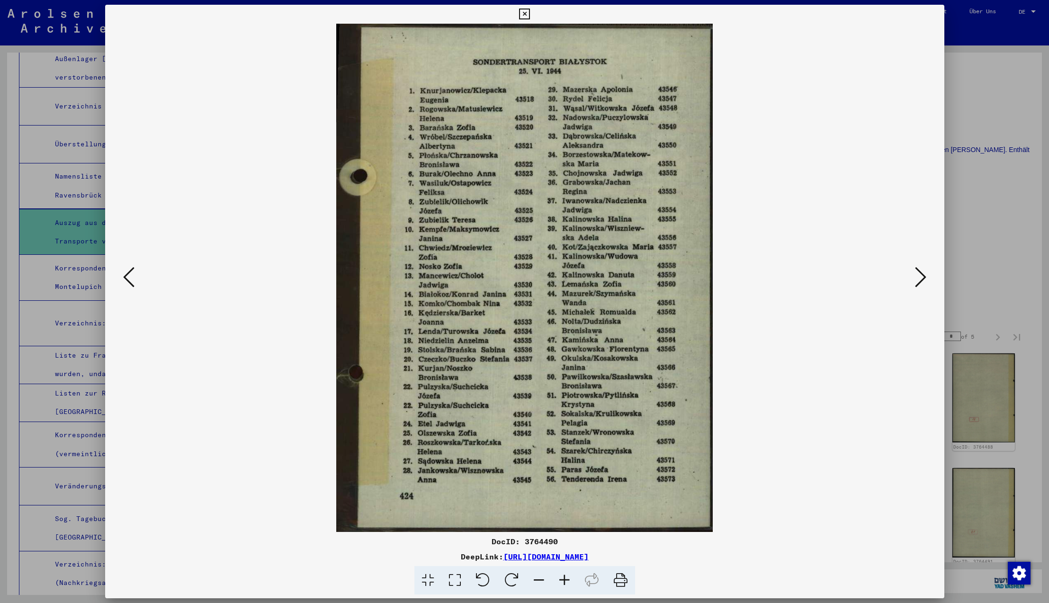
click at [919, 279] on icon at bounding box center [920, 277] width 11 height 23
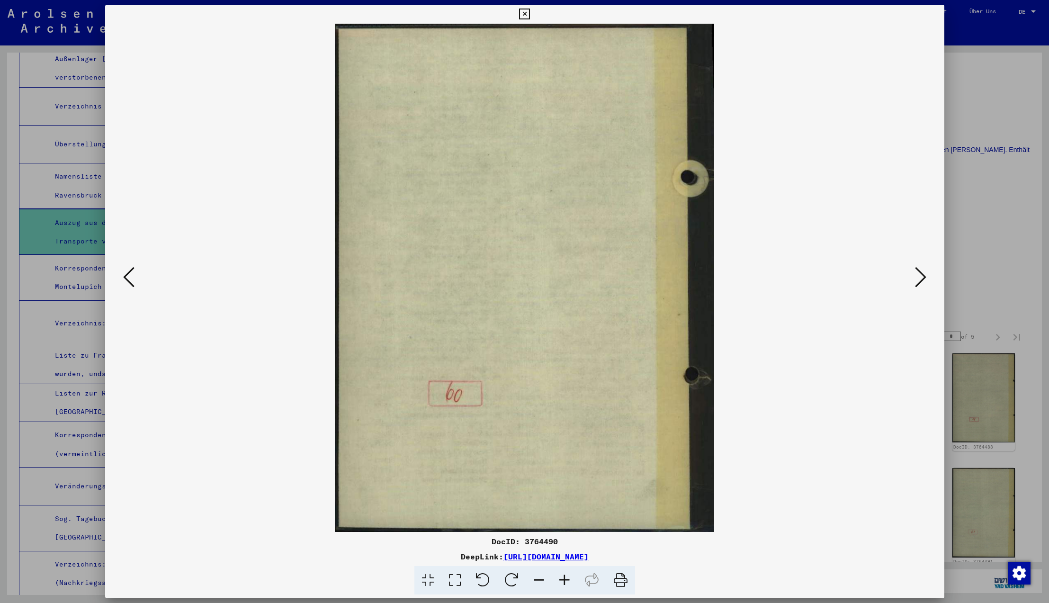
click at [919, 279] on icon at bounding box center [920, 277] width 11 height 23
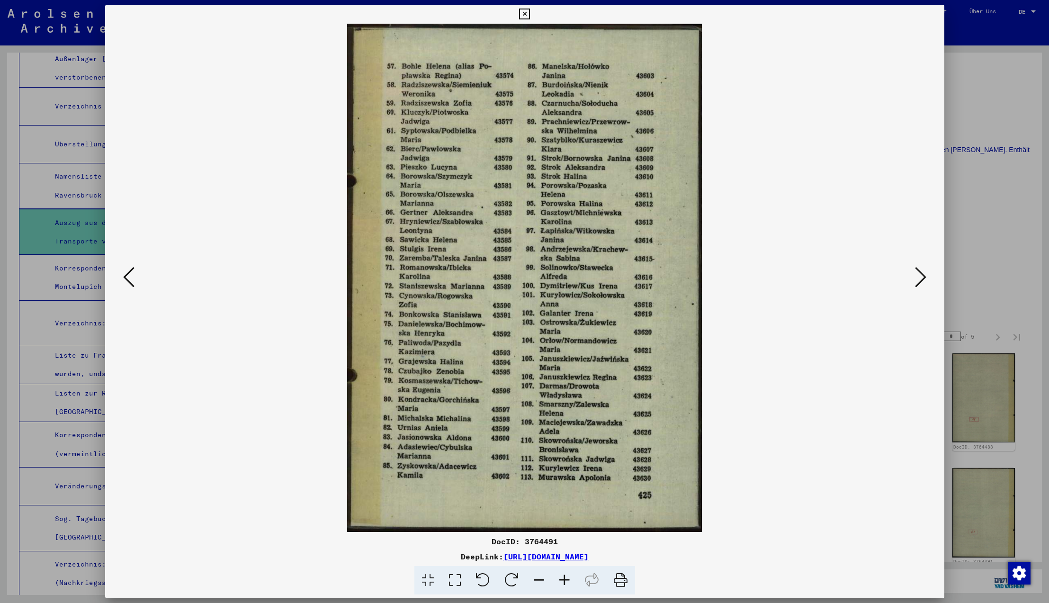
click at [919, 279] on icon at bounding box center [920, 277] width 11 height 23
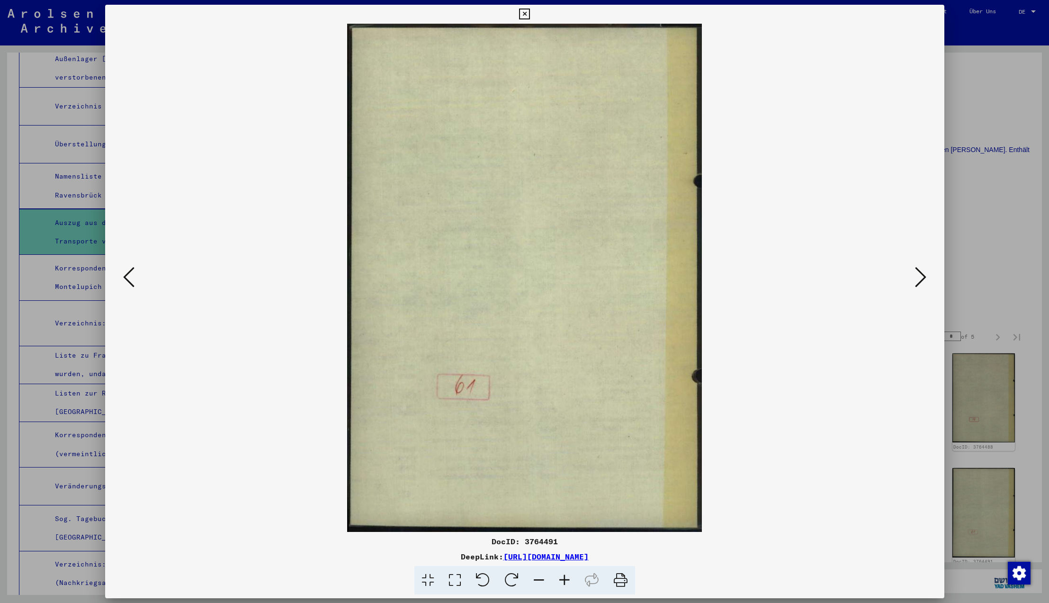
click at [919, 279] on icon at bounding box center [920, 277] width 11 height 23
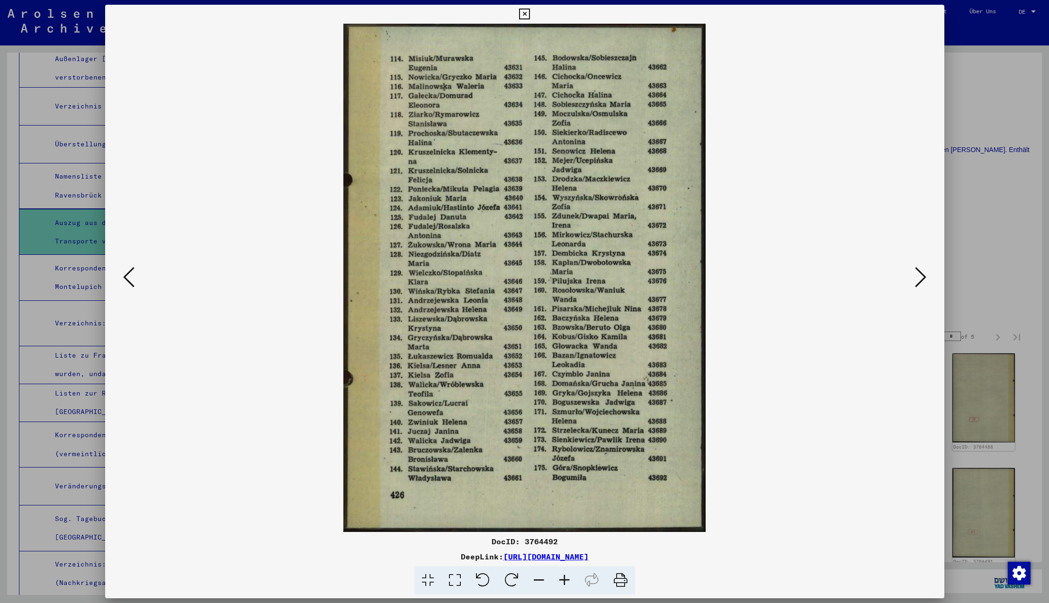
click at [919, 279] on icon at bounding box center [920, 277] width 11 height 23
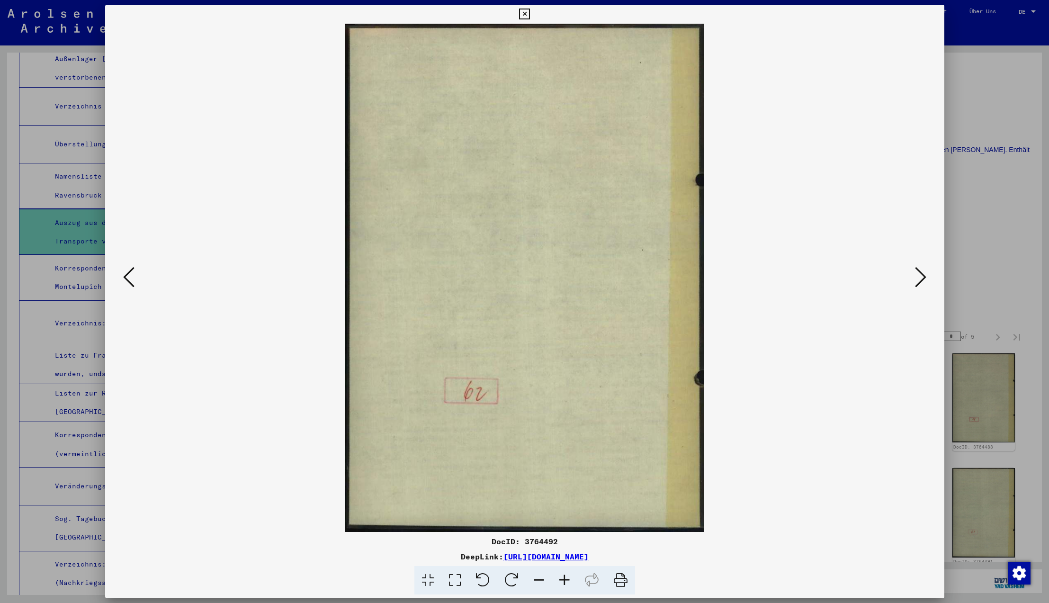
click at [919, 279] on icon at bounding box center [920, 277] width 11 height 23
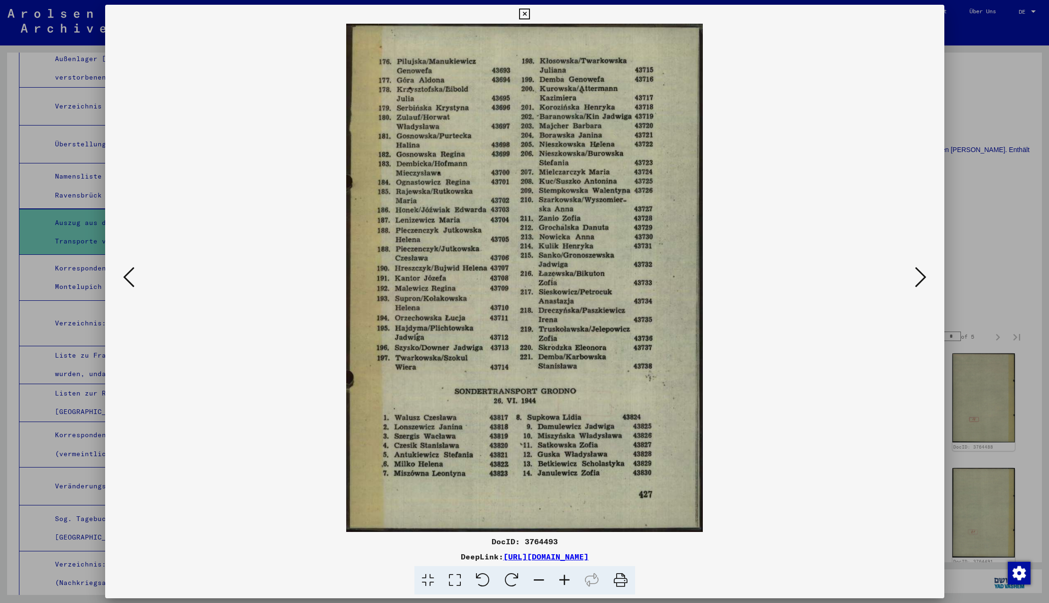
click at [919, 279] on icon at bounding box center [920, 277] width 11 height 23
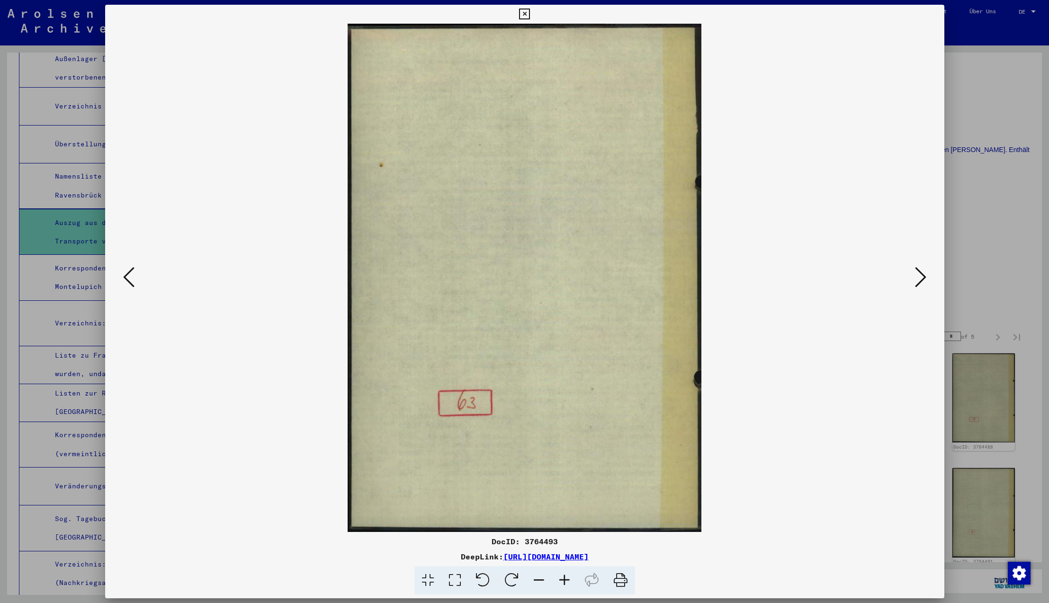
click at [919, 279] on icon at bounding box center [920, 277] width 11 height 23
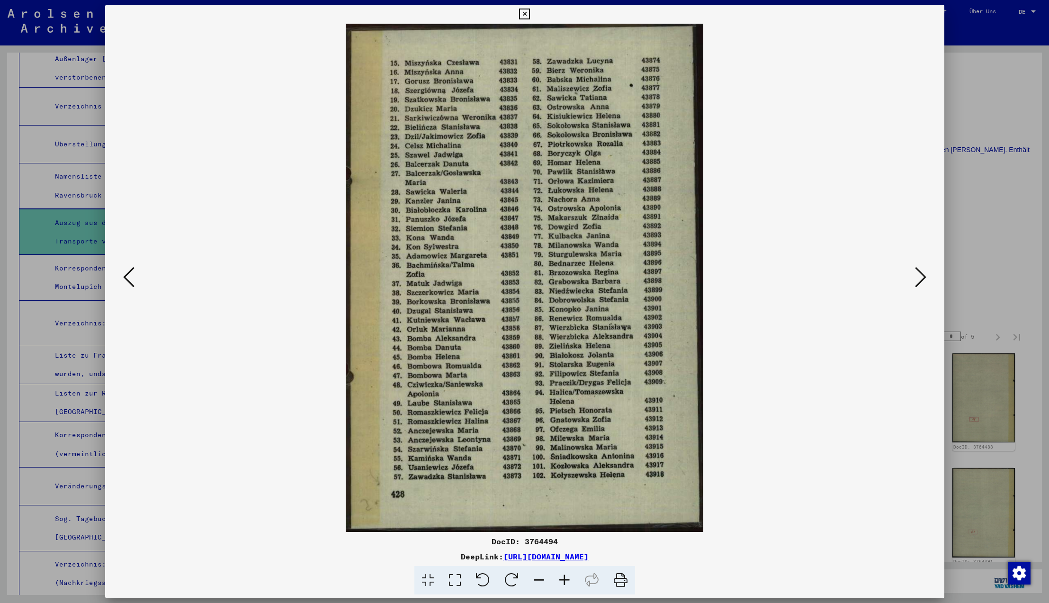
click at [919, 279] on icon at bounding box center [920, 277] width 11 height 23
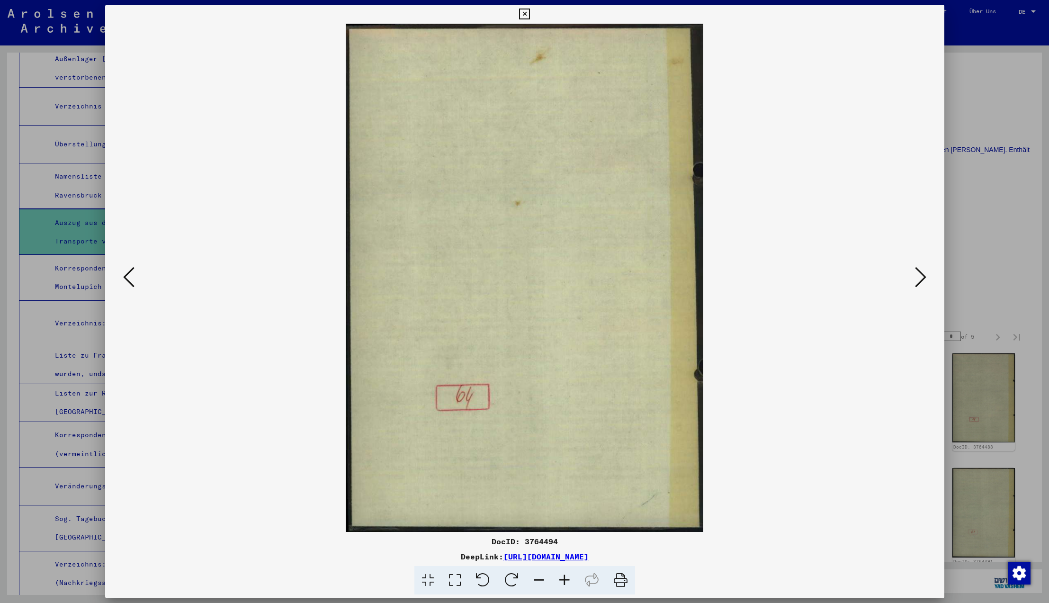
click at [919, 279] on icon at bounding box center [920, 277] width 11 height 23
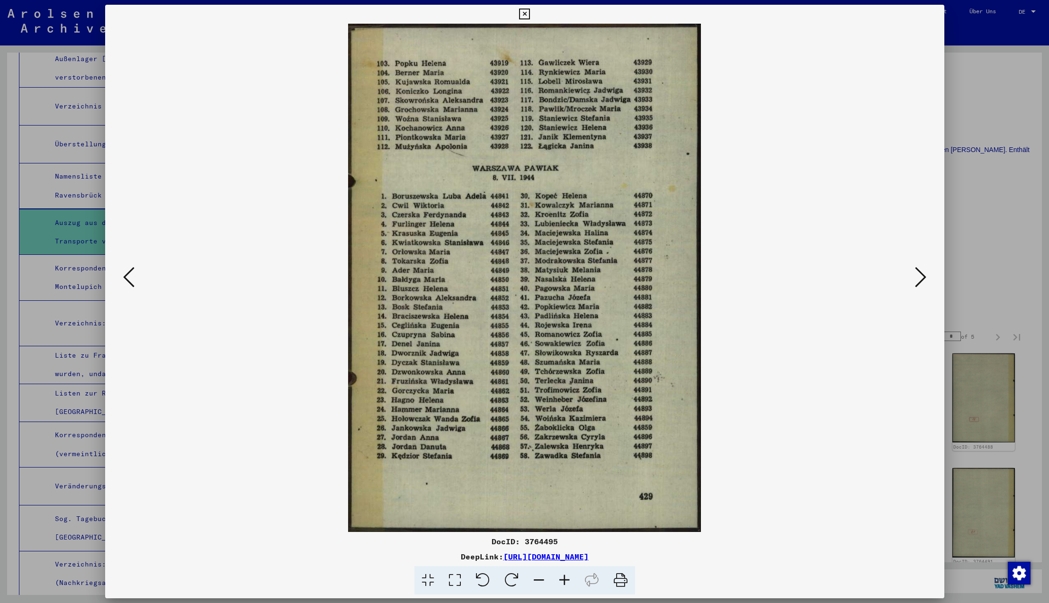
click at [919, 279] on icon at bounding box center [920, 277] width 11 height 23
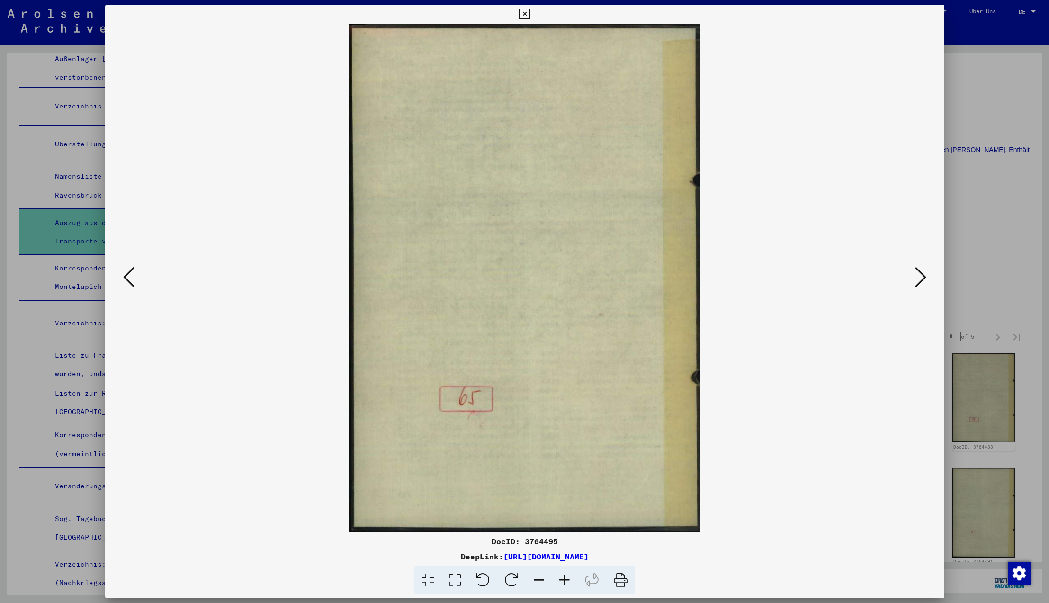
click at [919, 279] on icon at bounding box center [920, 277] width 11 height 23
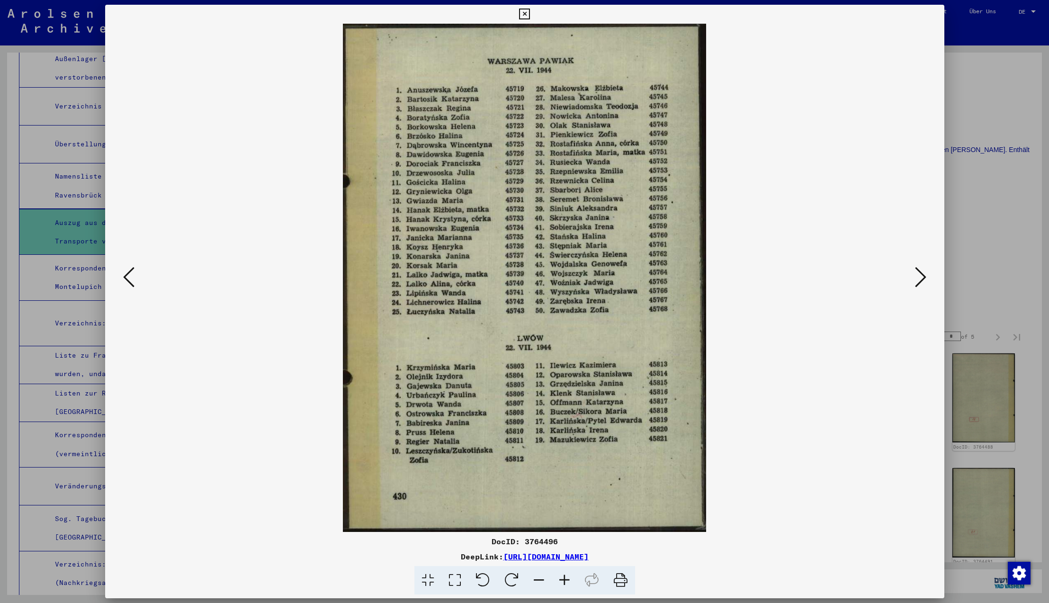
click at [919, 279] on icon at bounding box center [920, 277] width 11 height 23
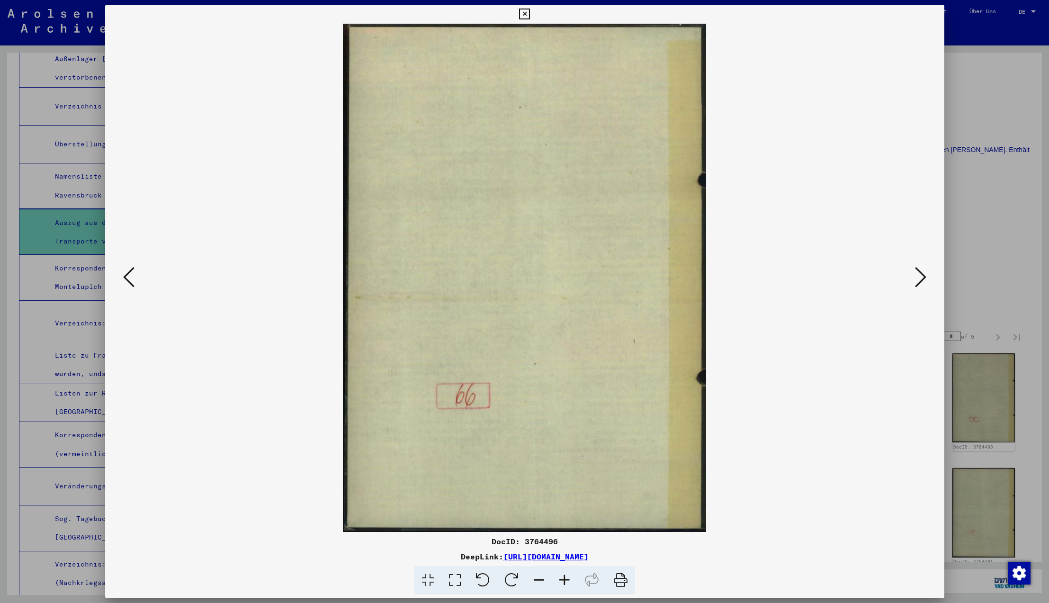
click at [919, 279] on icon at bounding box center [920, 277] width 11 height 23
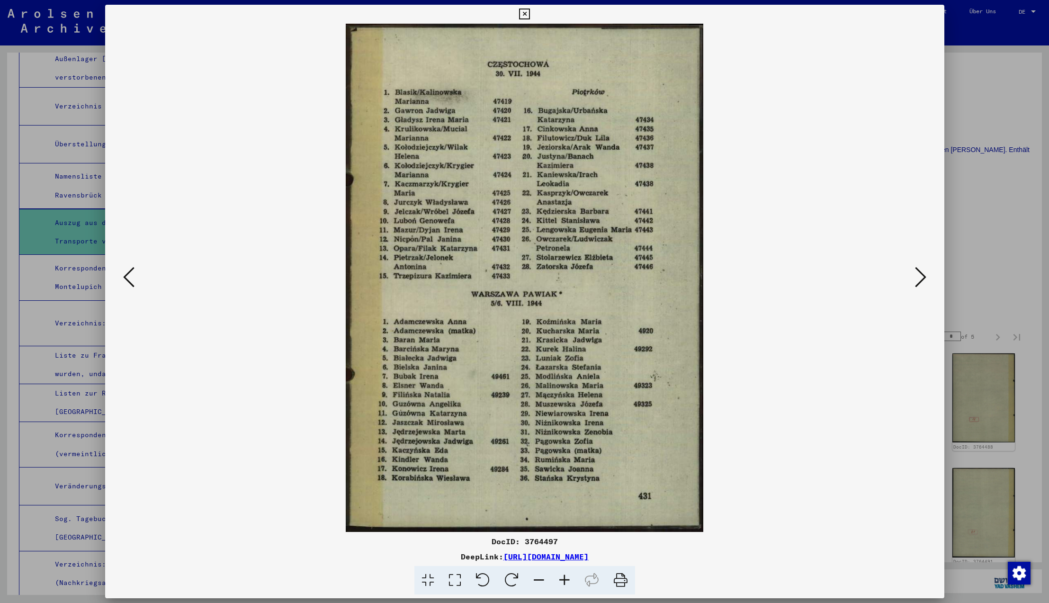
click at [919, 279] on icon at bounding box center [920, 277] width 11 height 23
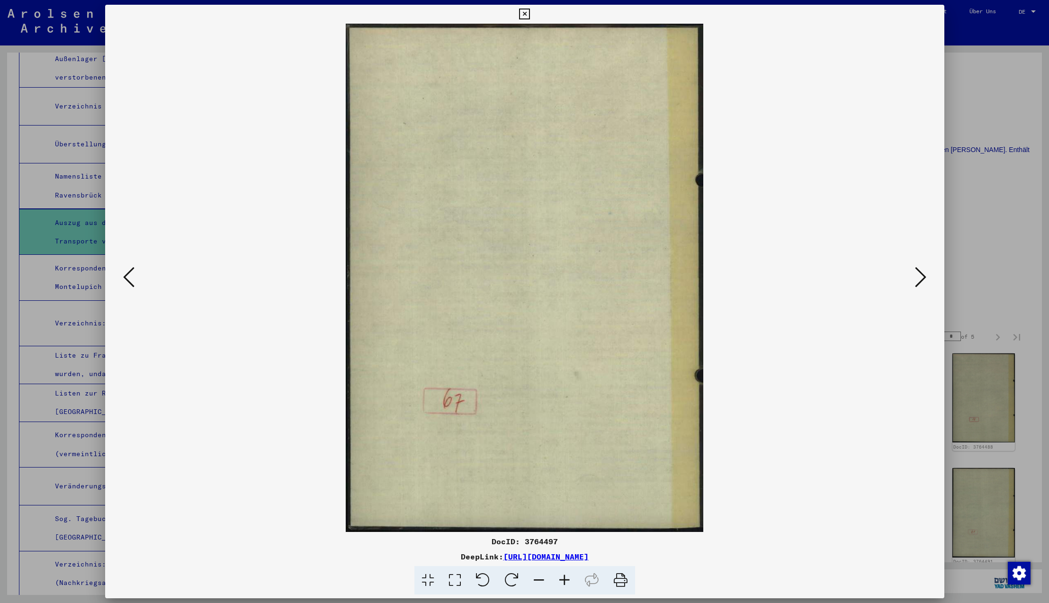
click at [919, 279] on icon at bounding box center [920, 277] width 11 height 23
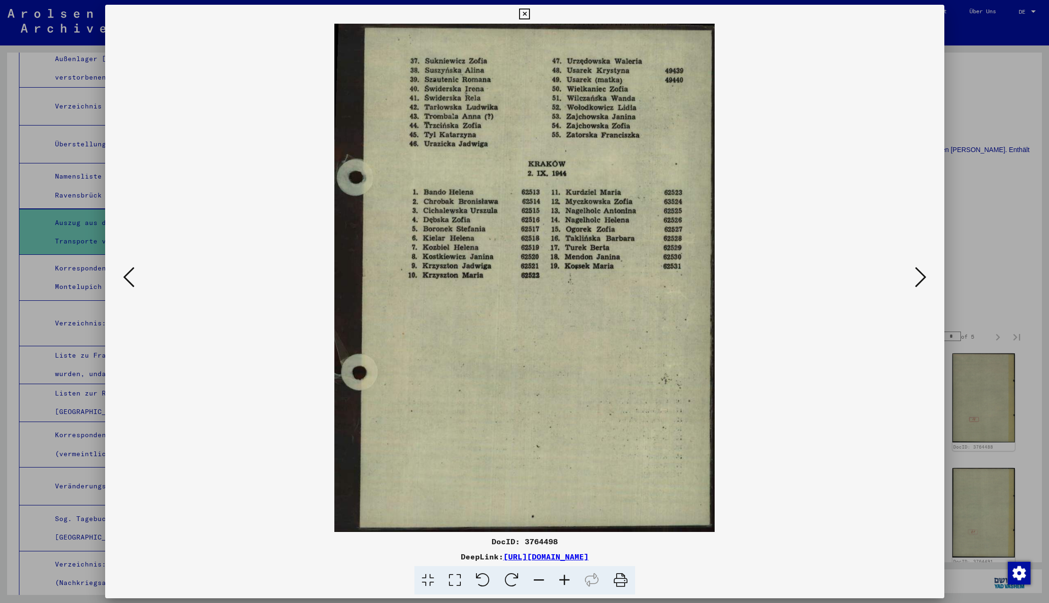
click at [919, 279] on icon at bounding box center [920, 277] width 11 height 23
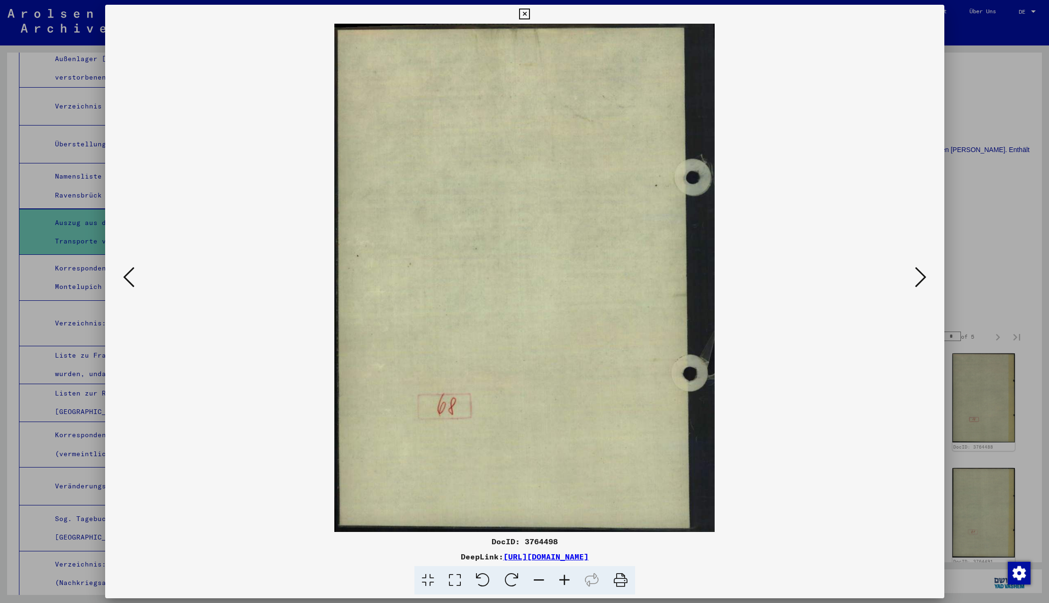
click at [919, 279] on icon at bounding box center [920, 277] width 11 height 23
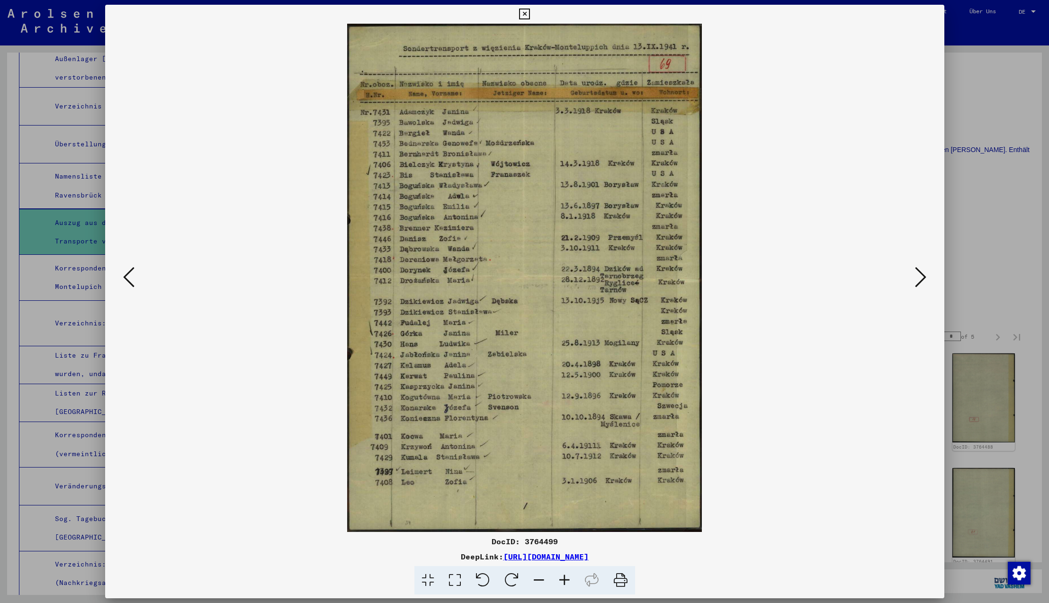
click at [919, 279] on icon at bounding box center [920, 277] width 11 height 23
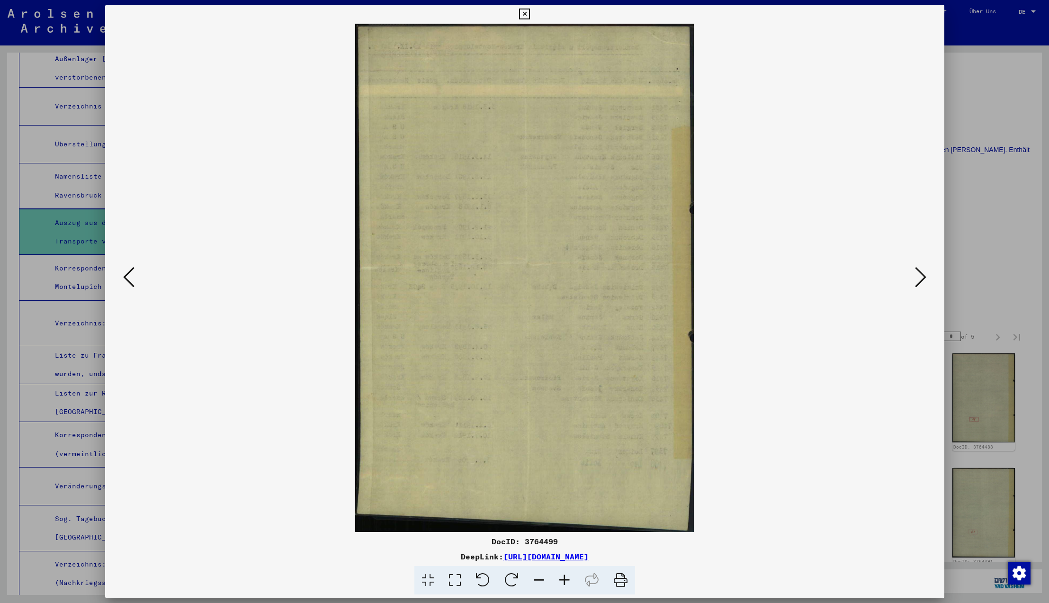
click at [919, 279] on icon at bounding box center [920, 277] width 11 height 23
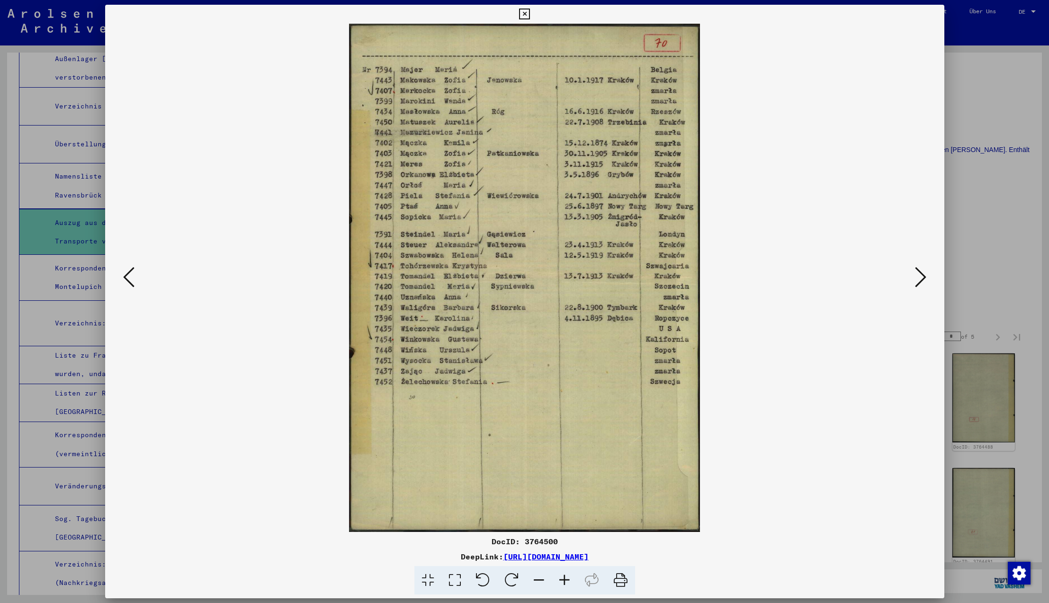
click at [919, 279] on icon at bounding box center [920, 277] width 11 height 23
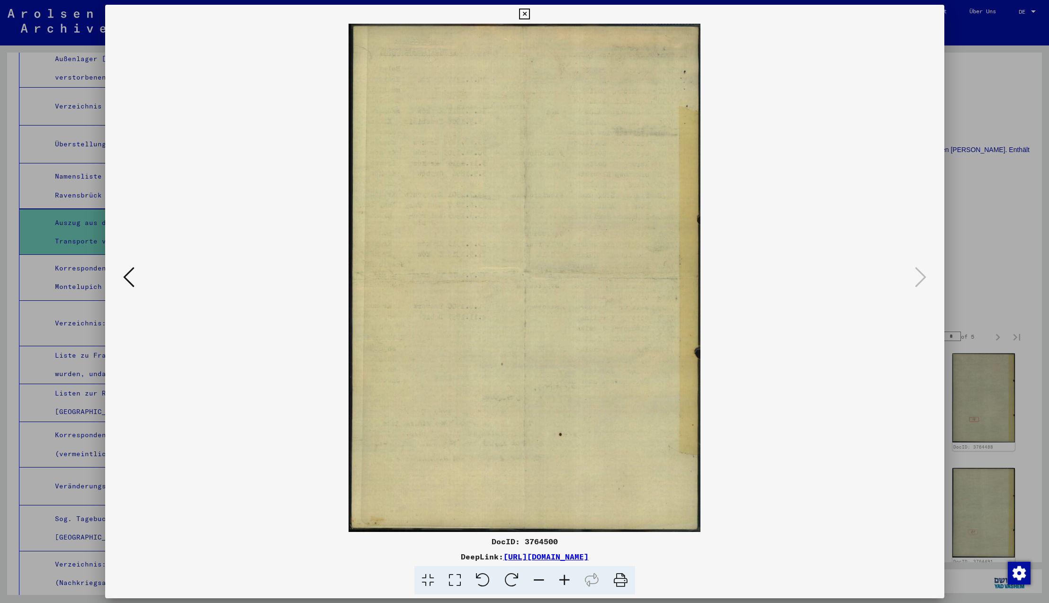
click at [919, 279] on icon at bounding box center [920, 277] width 11 height 23
click at [530, 13] on icon at bounding box center [524, 14] width 11 height 11
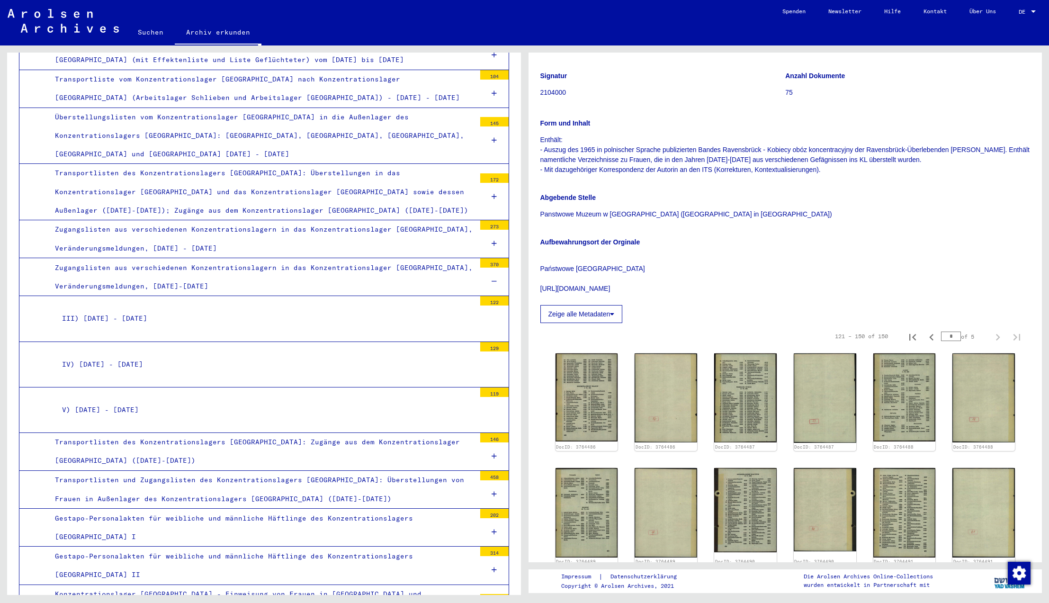
scroll to position [1322, 0]
click at [494, 279] on icon at bounding box center [493, 282] width 5 height 7
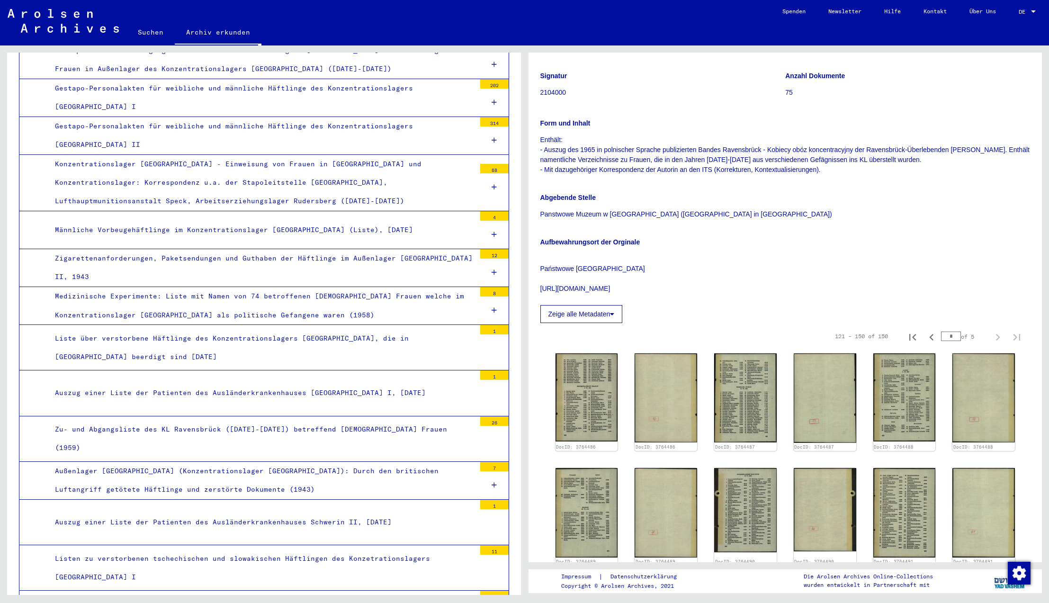
scroll to position [1616, 0]
click at [495, 307] on icon at bounding box center [493, 310] width 5 height 7
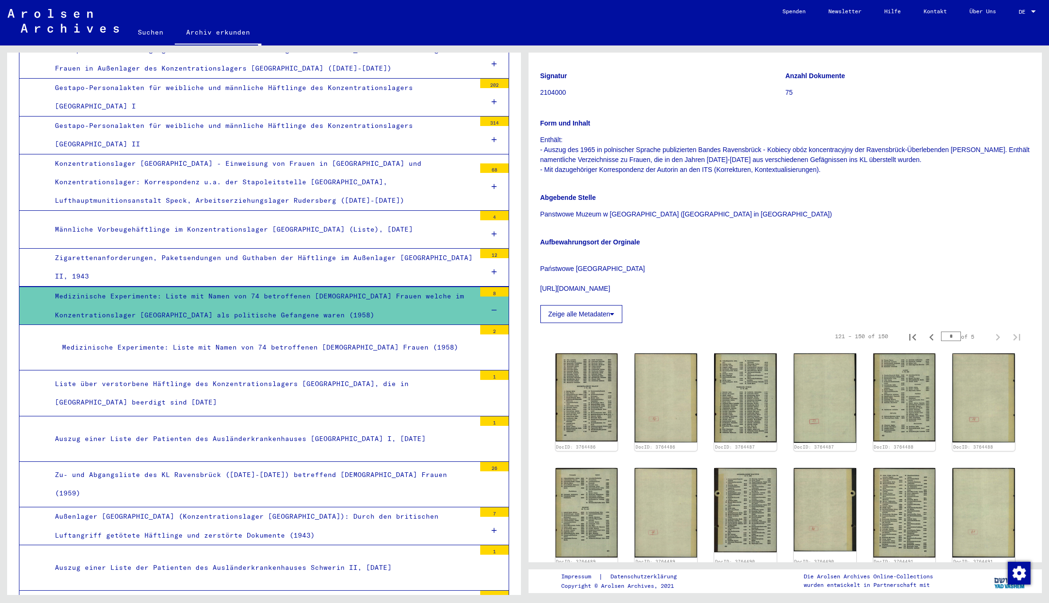
click at [495, 307] on icon at bounding box center [493, 310] width 5 height 7
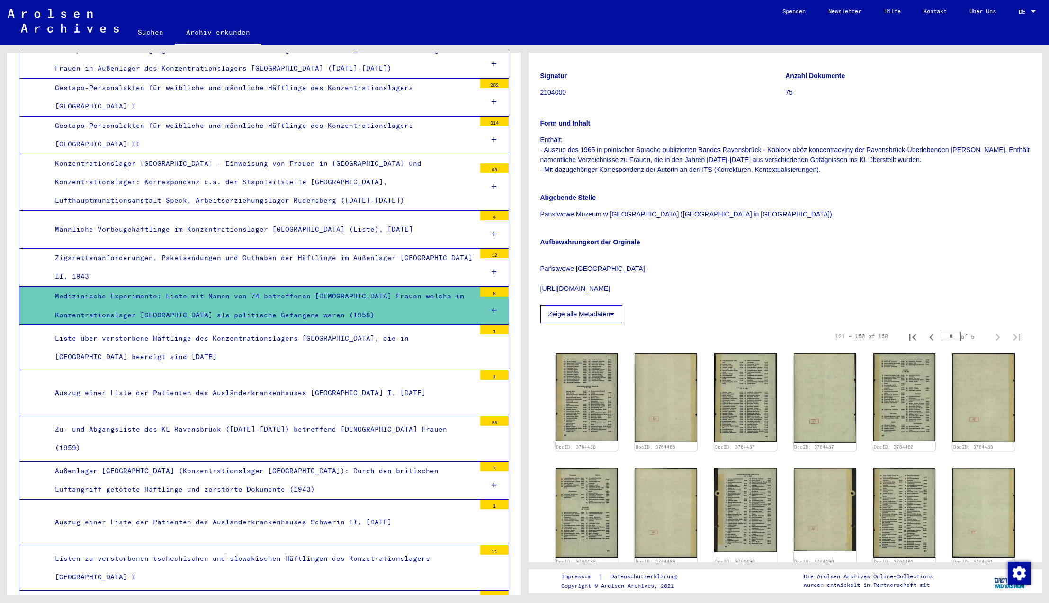
click at [313, 287] on div "Medizinische Experimente: Liste mit Namen von 74 betroffenen [DEMOGRAPHIC_DATA]…" at bounding box center [262, 305] width 428 height 37
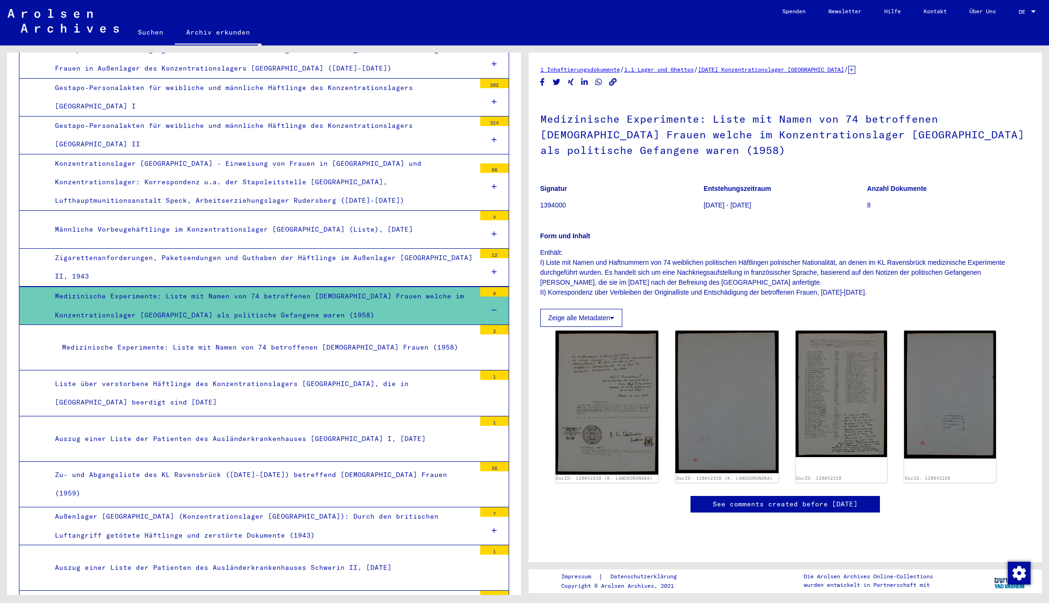
scroll to position [109, 0]
click at [827, 327] on img at bounding box center [841, 393] width 96 height 133
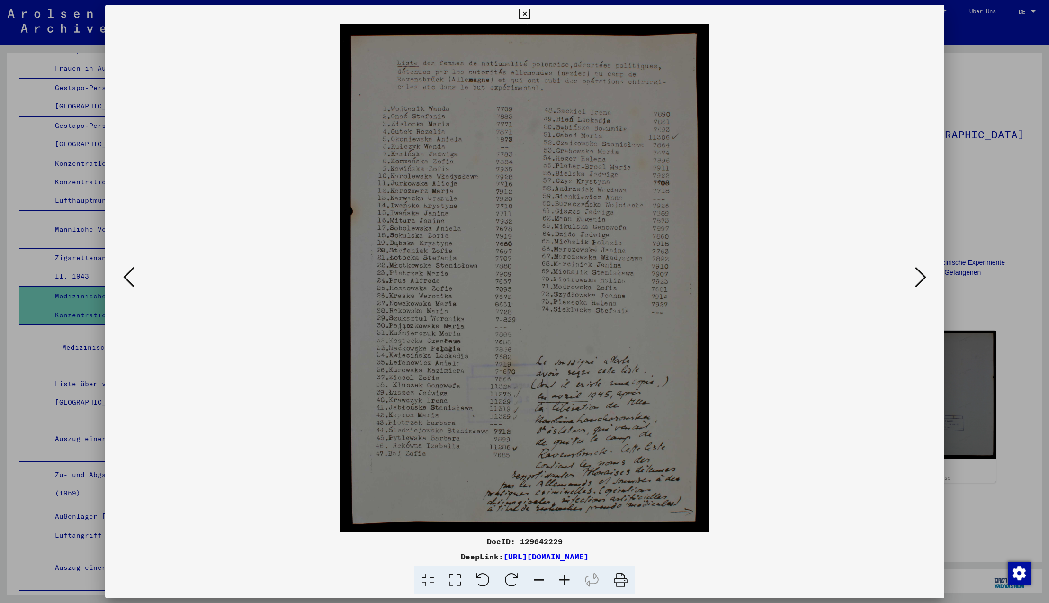
click at [619, 580] on icon at bounding box center [620, 580] width 29 height 29
click at [530, 14] on icon at bounding box center [524, 14] width 11 height 11
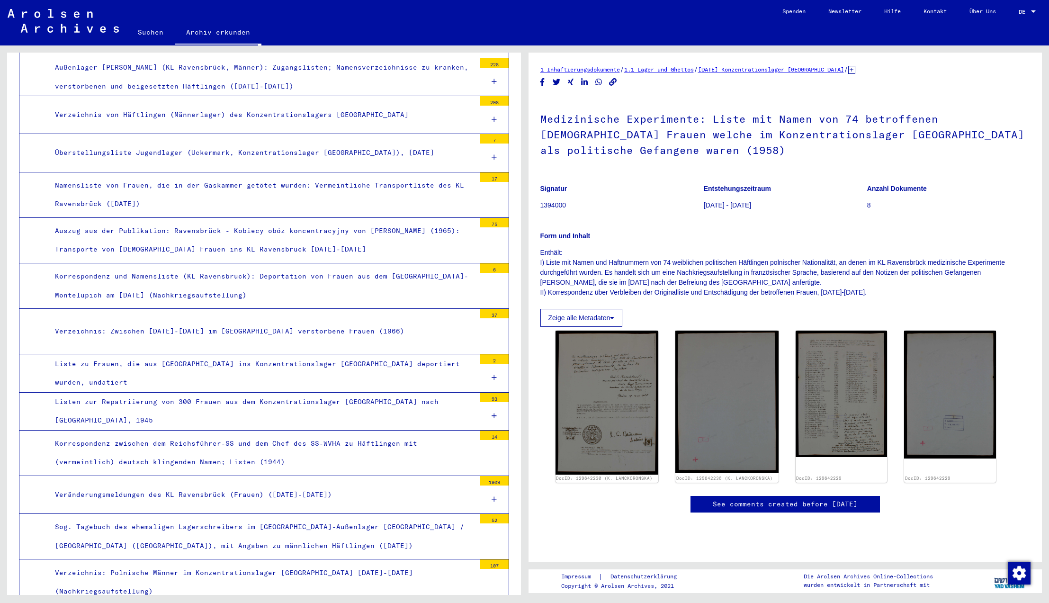
scroll to position [2467, 0]
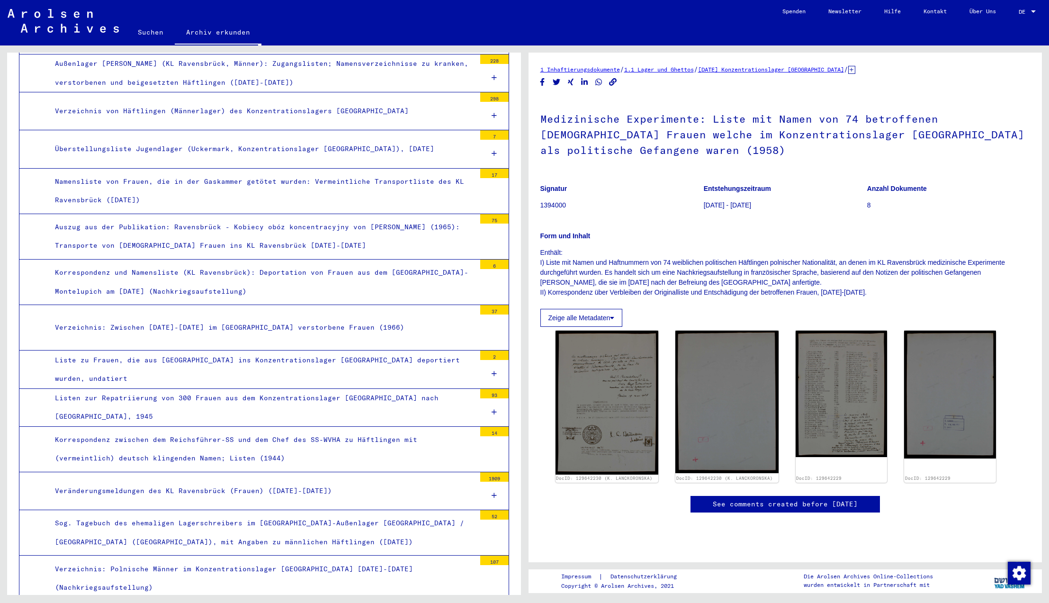
click at [396, 218] on div "Auszug aus der Publikation: Ravensbrück - Kobiecy obóz koncentracyjny von [PERS…" at bounding box center [262, 236] width 428 height 37
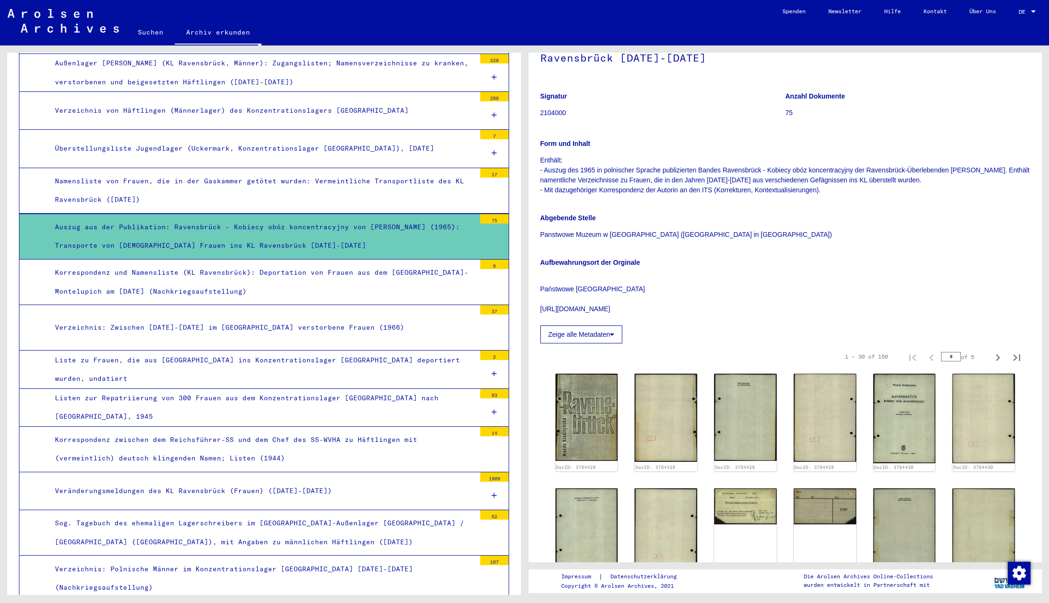
scroll to position [93, 0]
click at [1000, 357] on icon "Next page" at bounding box center [997, 356] width 13 height 13
type input "*"
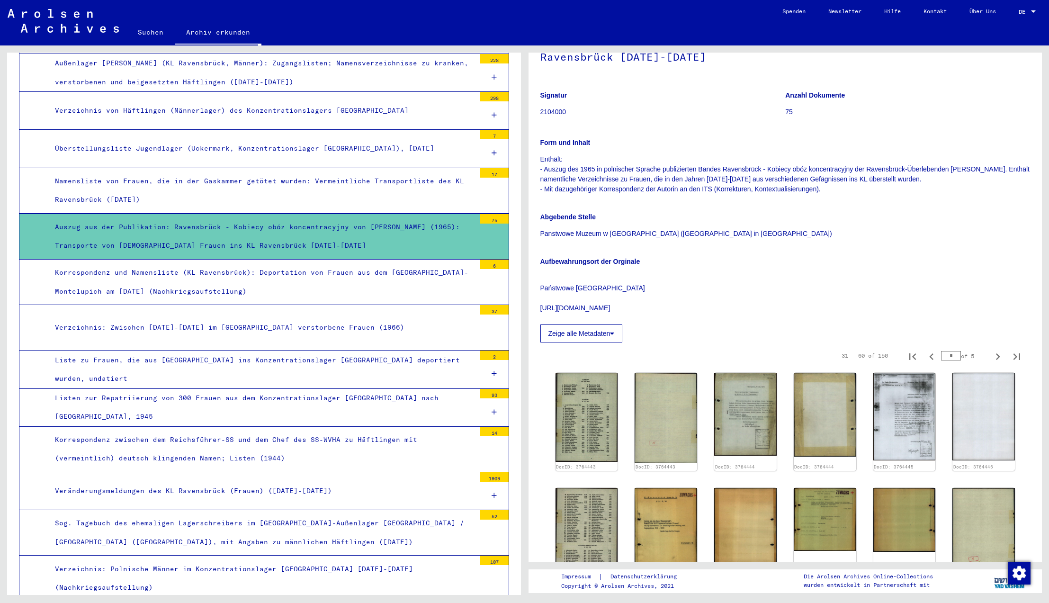
click at [1000, 357] on icon "Next page" at bounding box center [997, 356] width 13 height 13
type input "*"
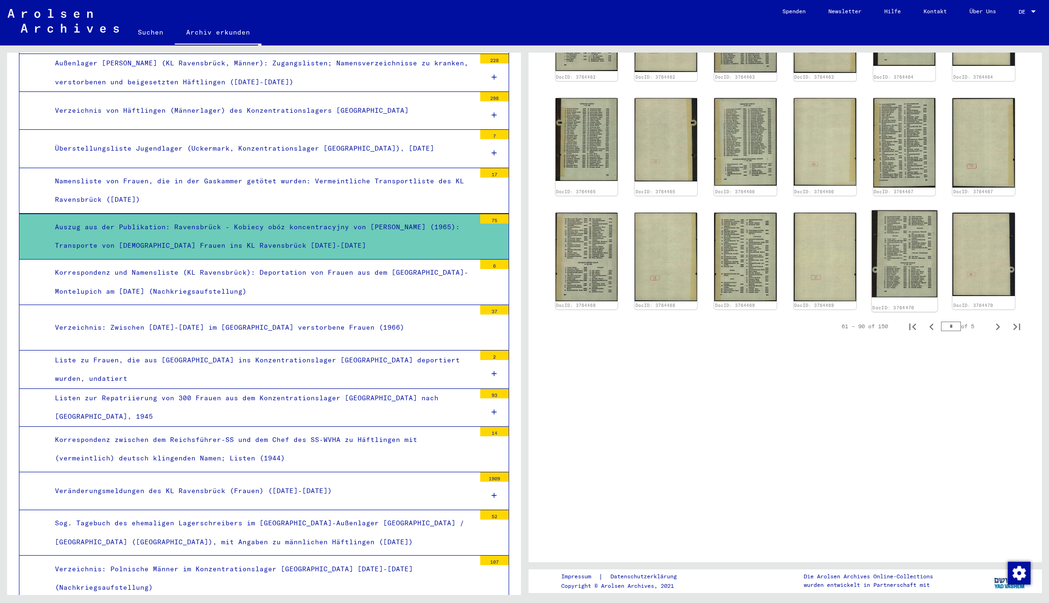
scroll to position [661, 0]
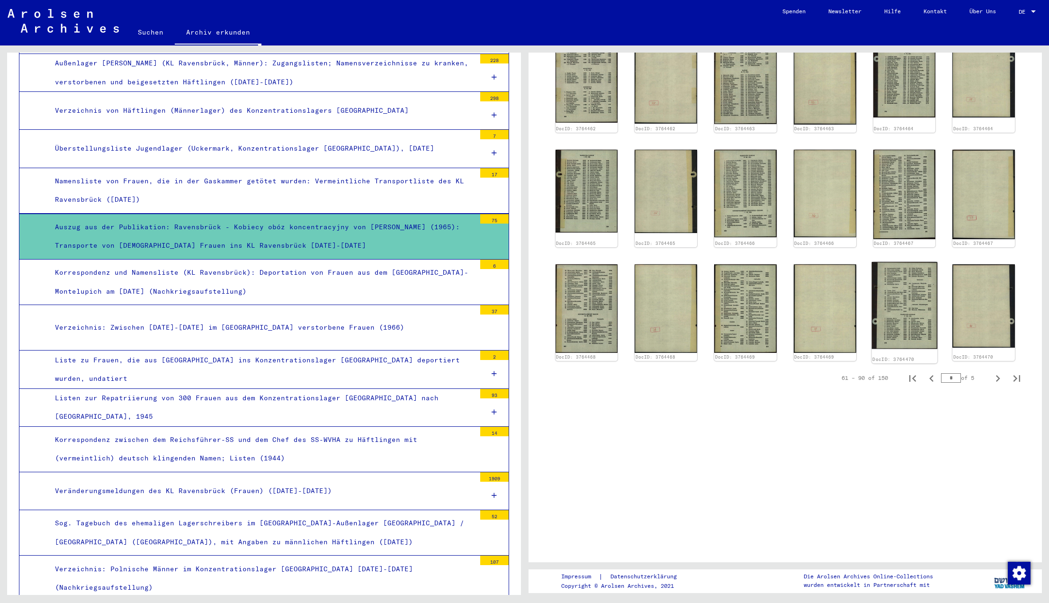
click at [898, 305] on img at bounding box center [903, 305] width 65 height 87
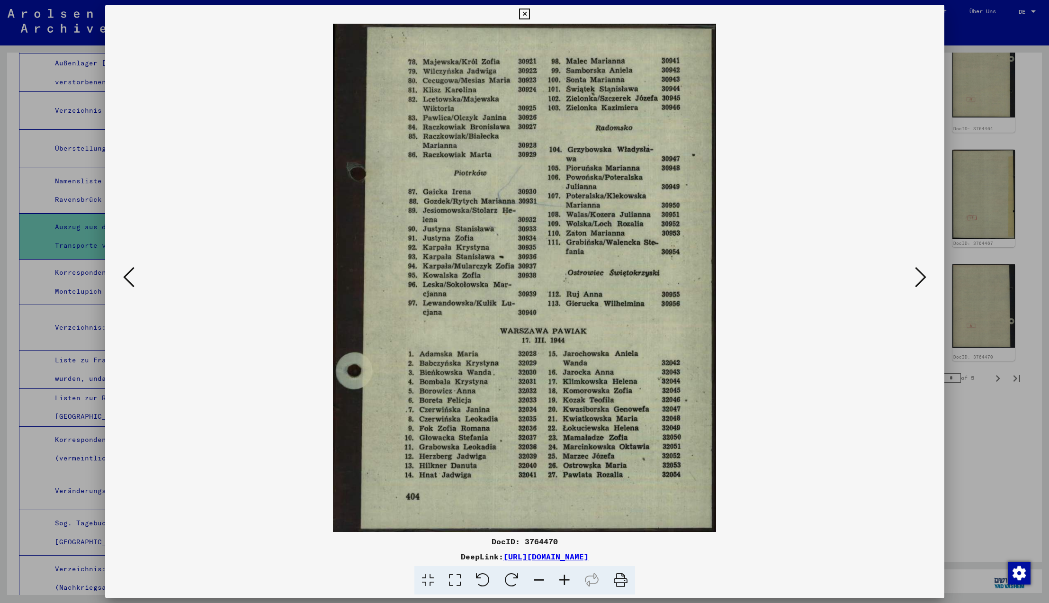
click at [129, 277] on icon at bounding box center [128, 277] width 11 height 23
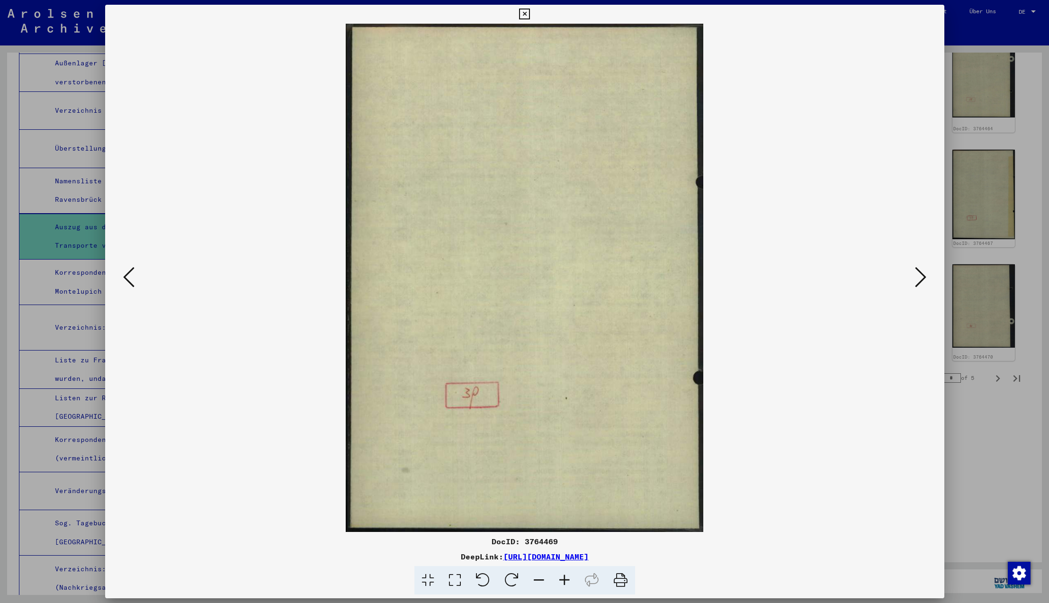
click at [129, 277] on icon at bounding box center [128, 277] width 11 height 23
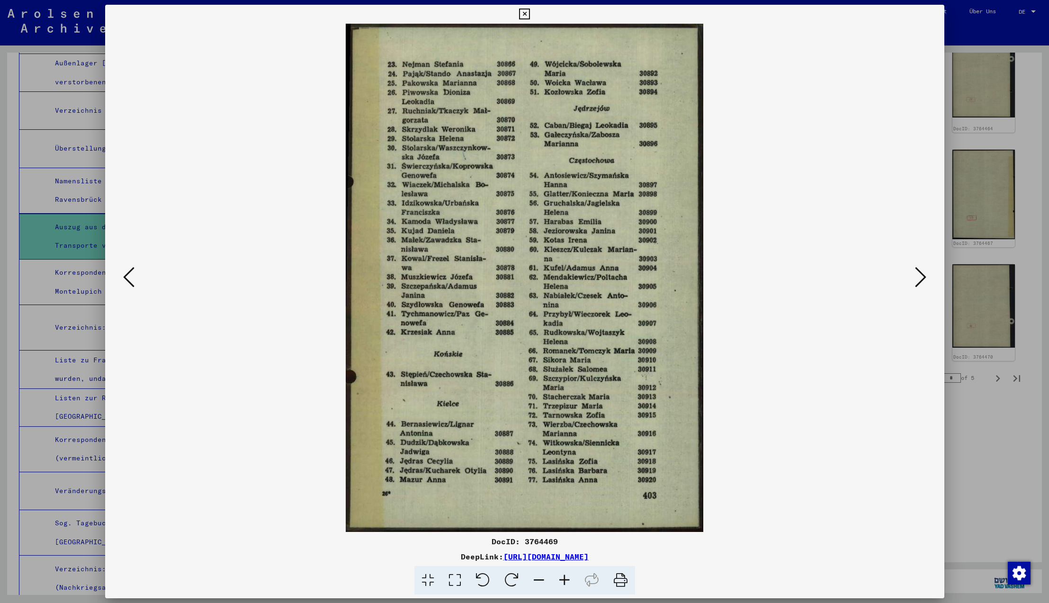
click at [129, 277] on icon at bounding box center [128, 277] width 11 height 23
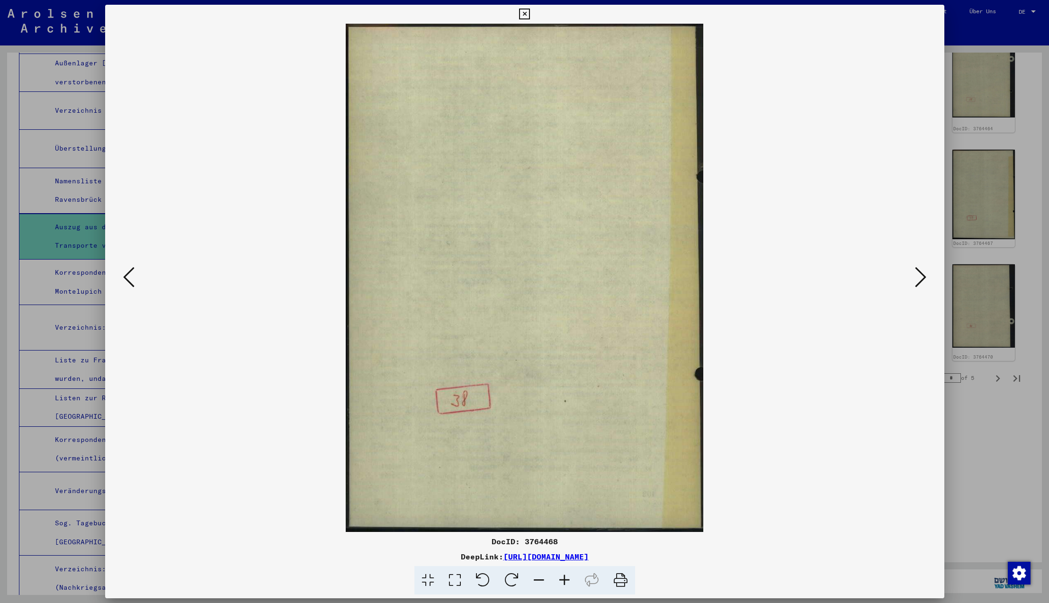
click at [129, 277] on icon at bounding box center [128, 277] width 11 height 23
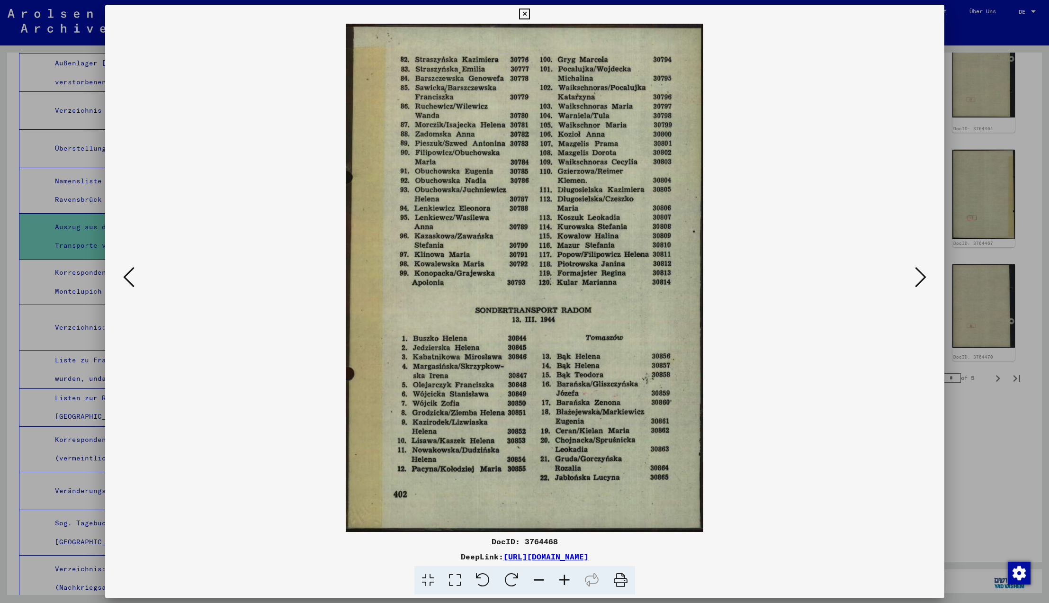
click at [129, 277] on icon at bounding box center [128, 277] width 11 height 23
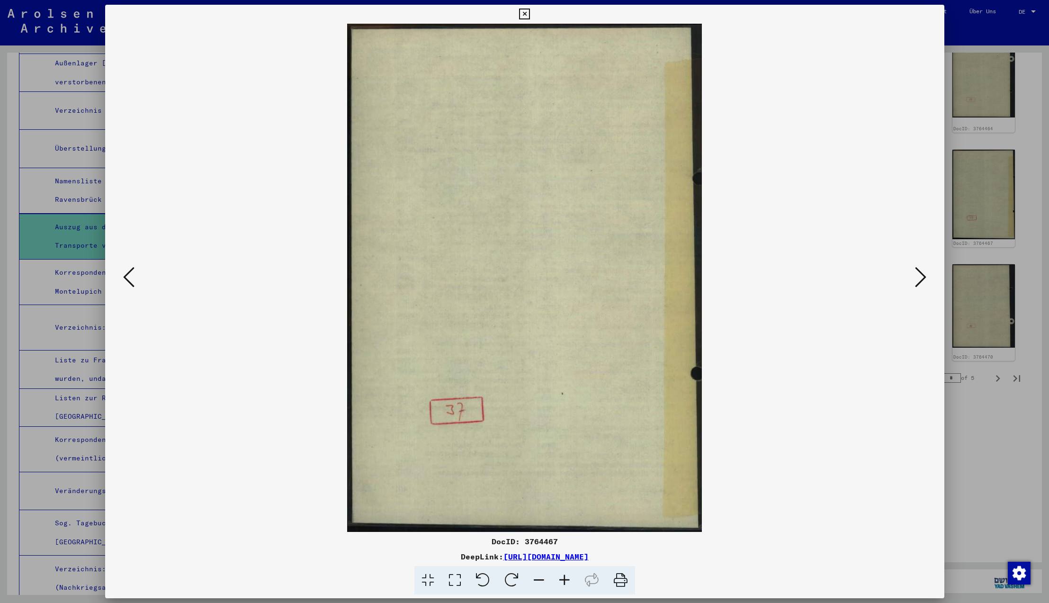
click at [129, 277] on icon at bounding box center [128, 277] width 11 height 23
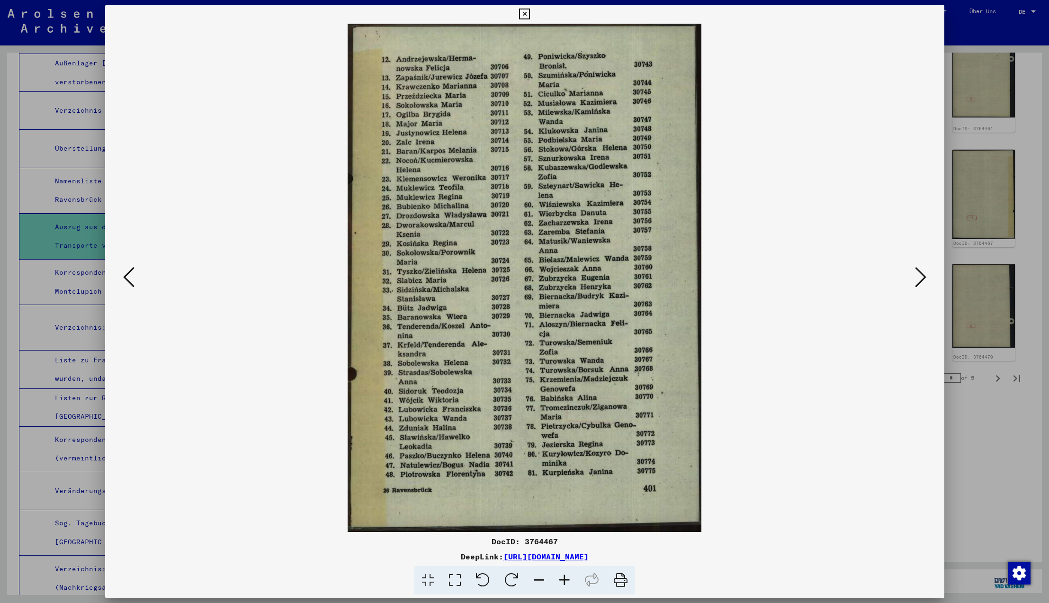
click at [129, 277] on icon at bounding box center [128, 277] width 11 height 23
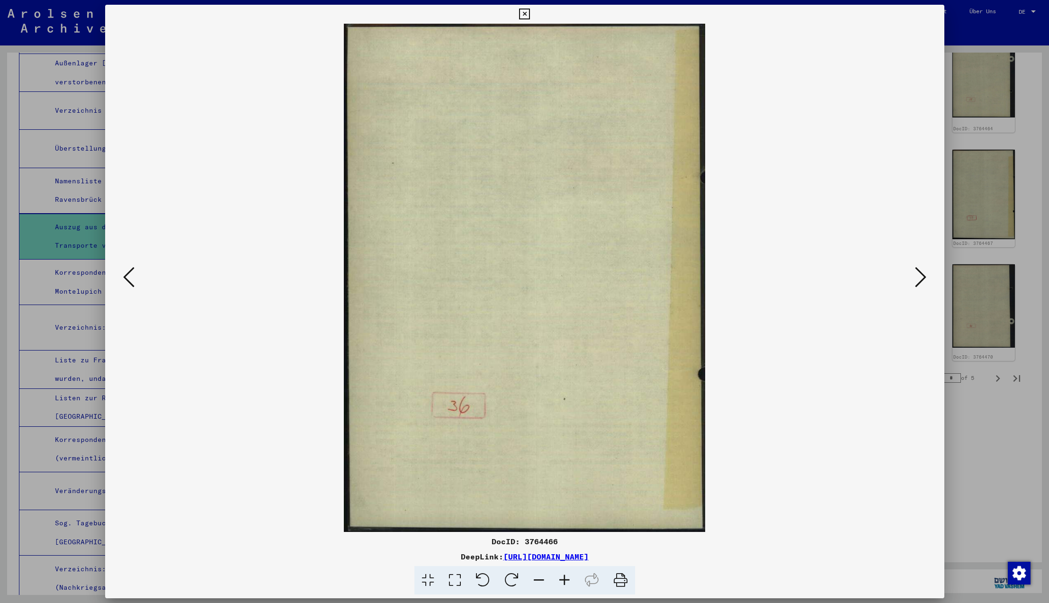
click at [129, 277] on icon at bounding box center [128, 277] width 11 height 23
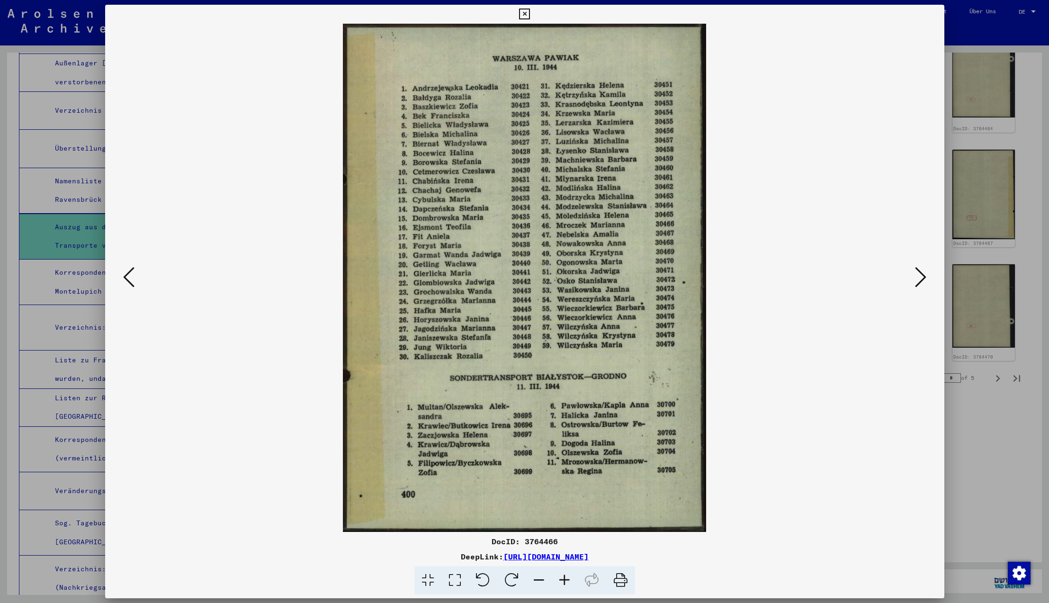
click at [129, 277] on icon at bounding box center [128, 277] width 11 height 23
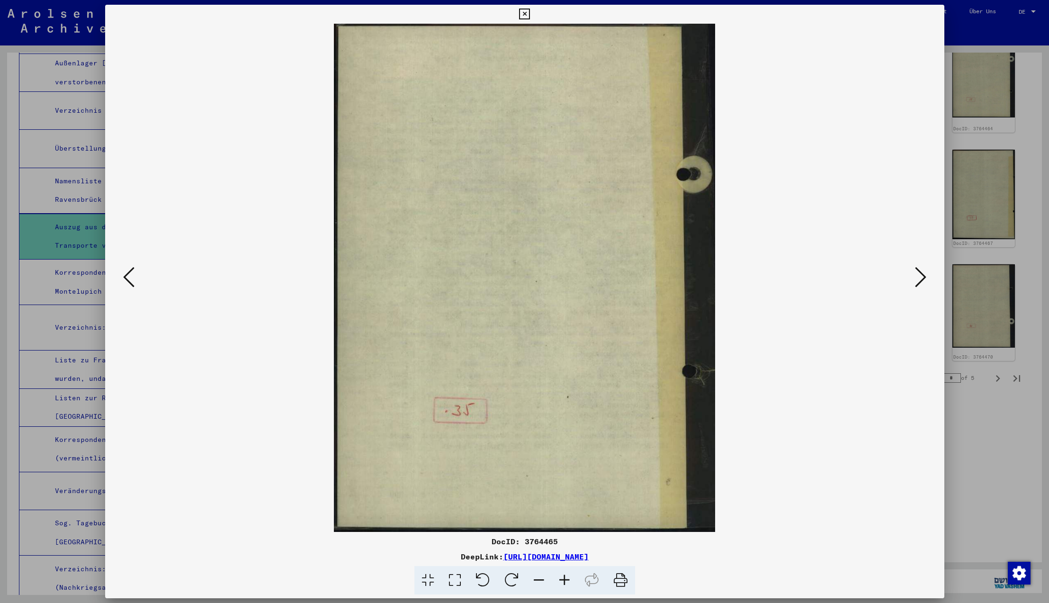
click at [129, 277] on icon at bounding box center [128, 277] width 11 height 23
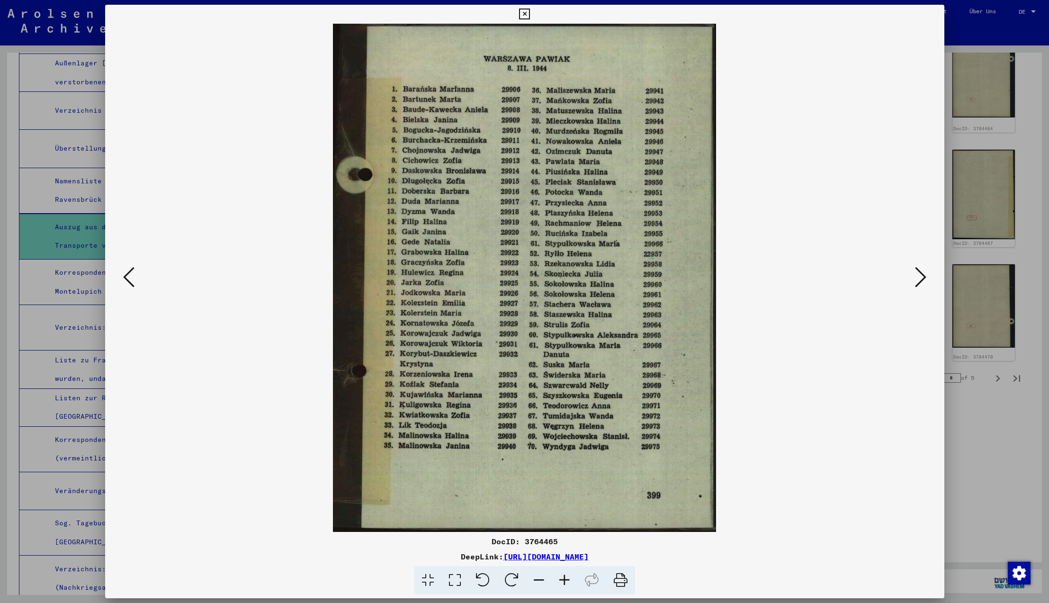
click at [129, 277] on icon at bounding box center [128, 277] width 11 height 23
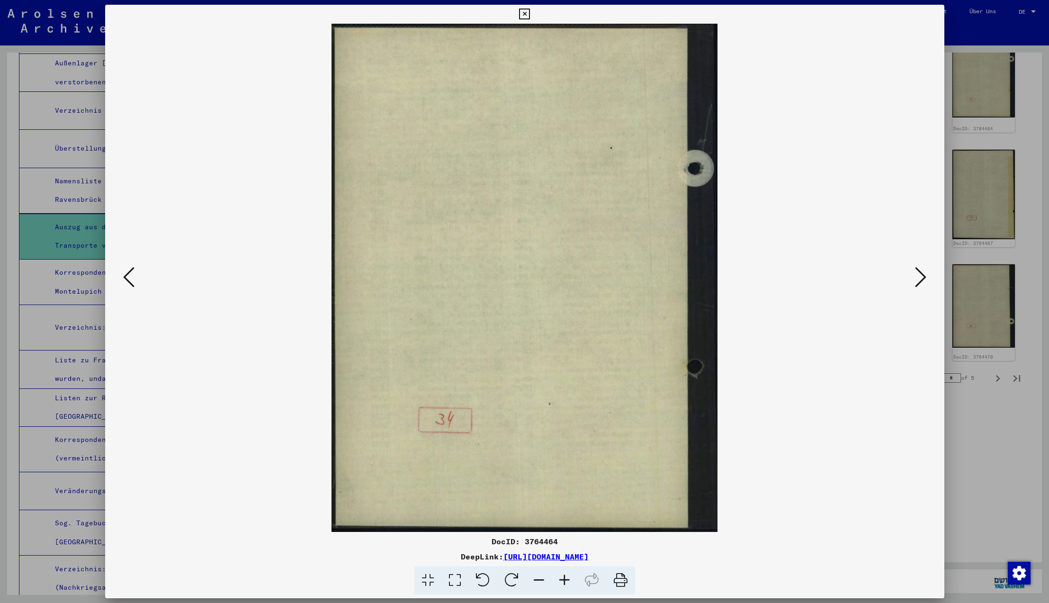
click at [129, 277] on icon at bounding box center [128, 277] width 11 height 23
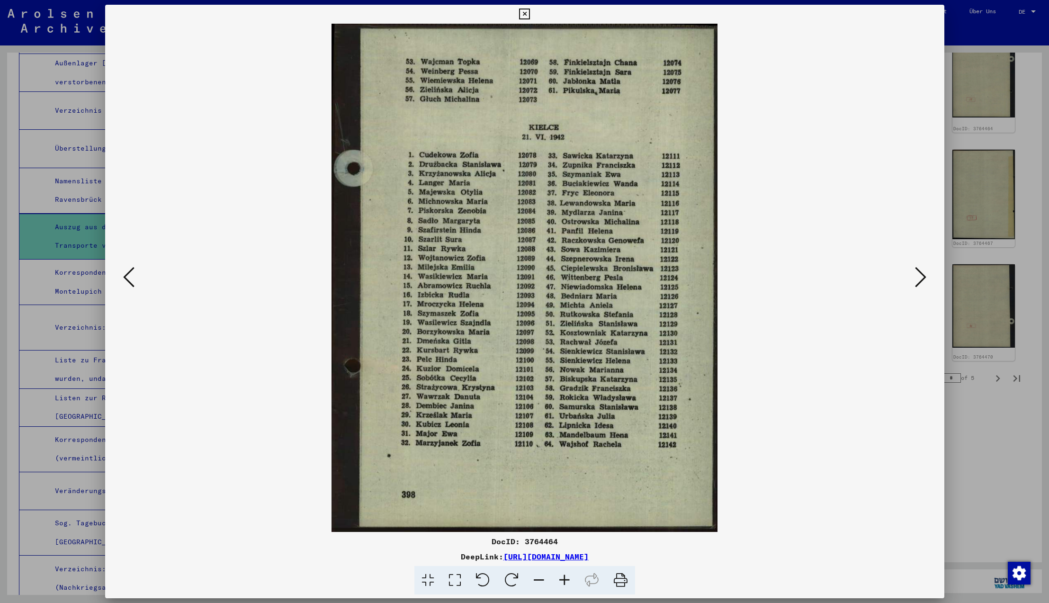
click at [129, 277] on icon at bounding box center [128, 277] width 11 height 23
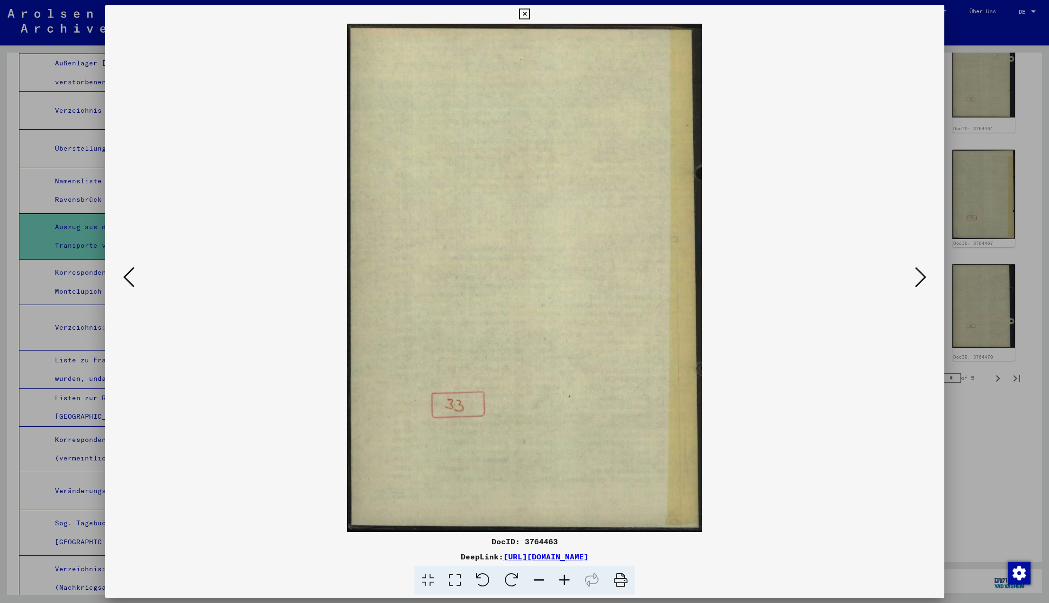
click at [129, 277] on icon at bounding box center [128, 277] width 11 height 23
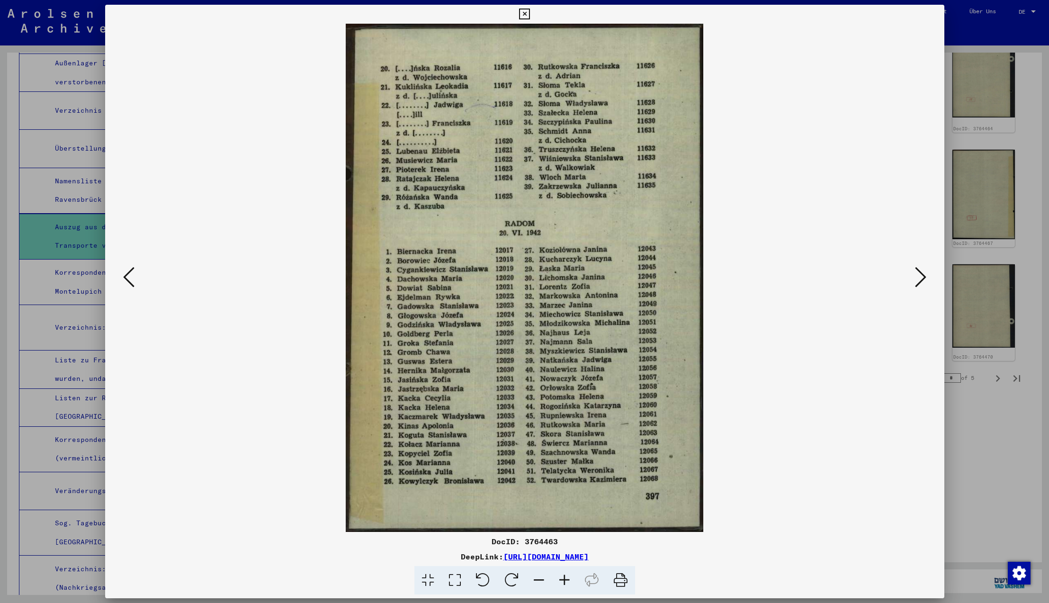
click at [129, 277] on icon at bounding box center [128, 277] width 11 height 23
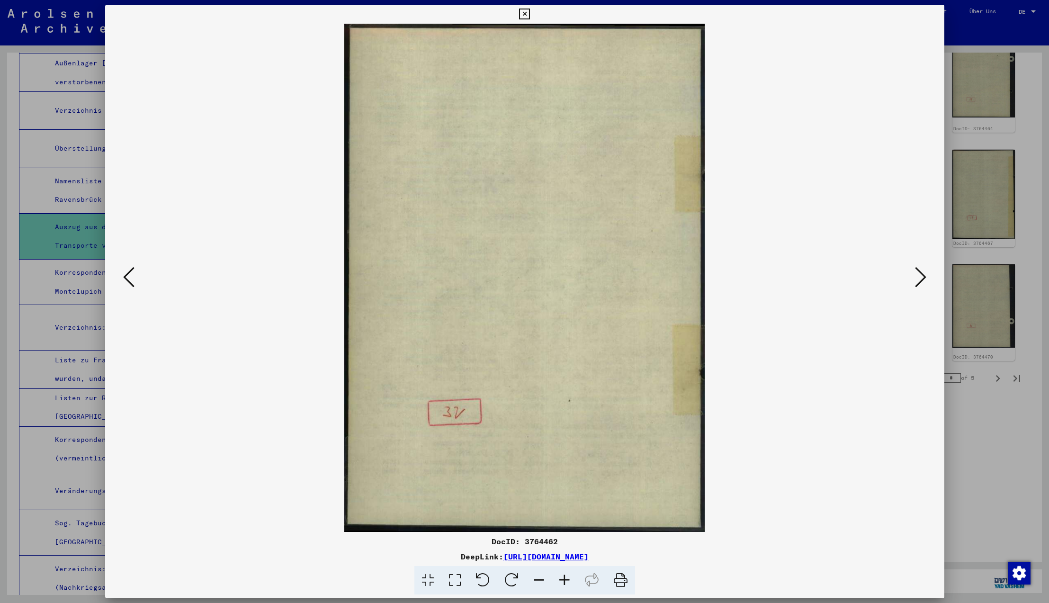
click at [129, 277] on icon at bounding box center [128, 277] width 11 height 23
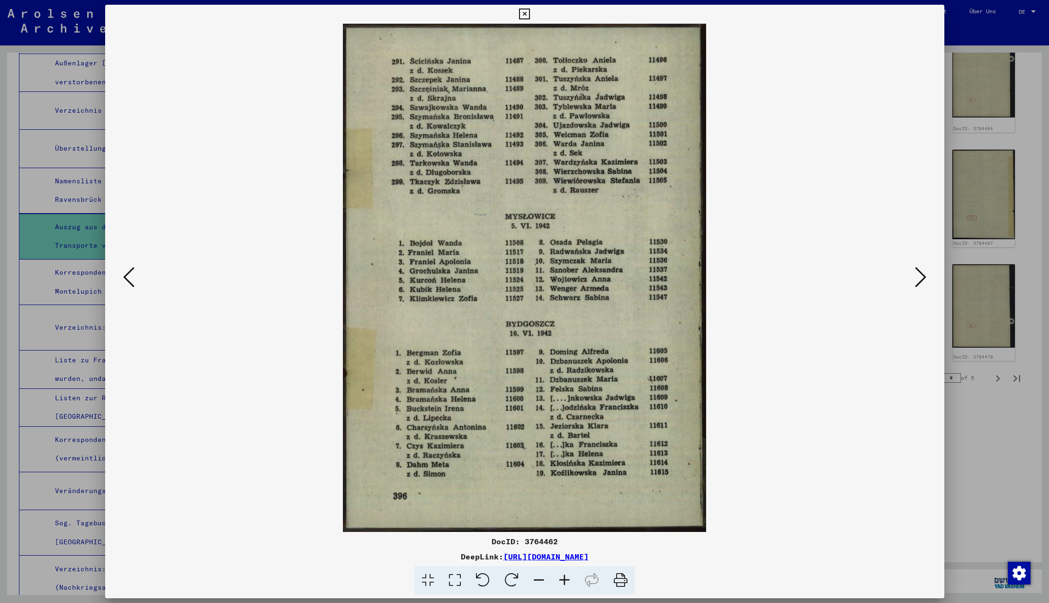
click at [129, 277] on icon at bounding box center [128, 277] width 11 height 23
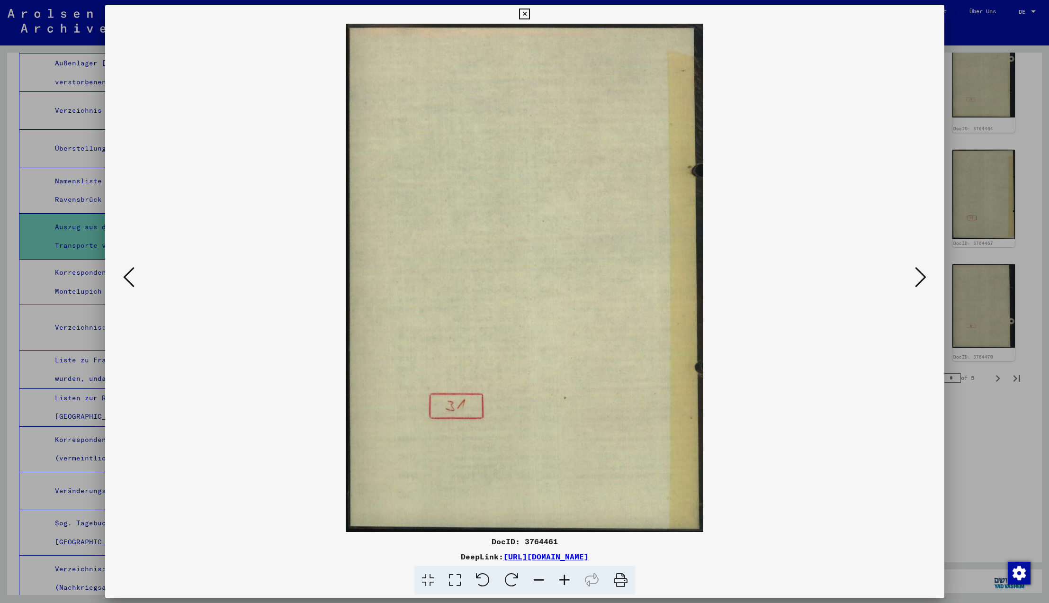
click at [129, 277] on icon at bounding box center [128, 277] width 11 height 23
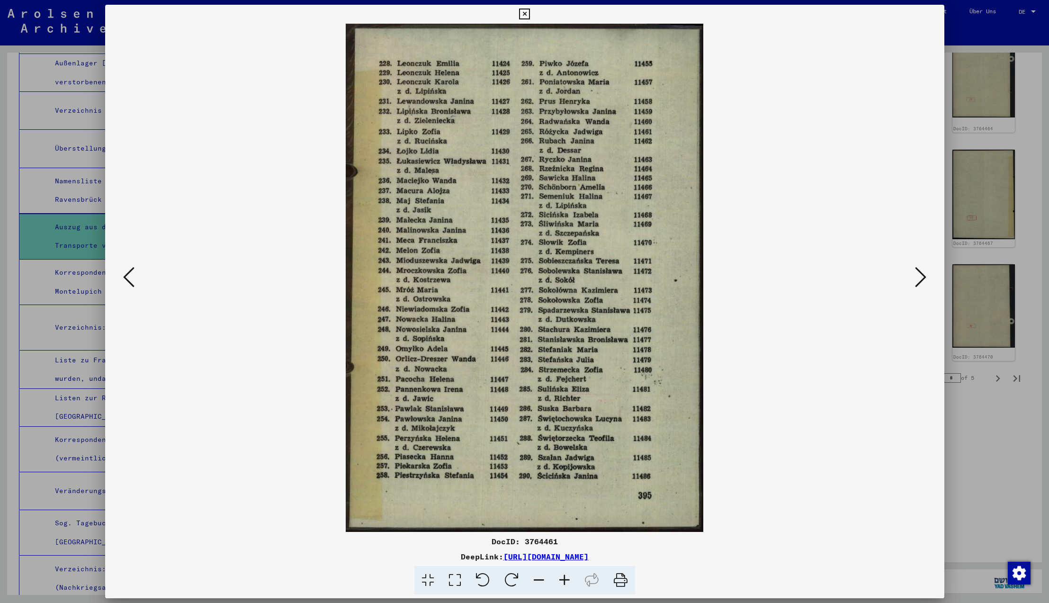
click at [129, 277] on icon at bounding box center [128, 277] width 11 height 23
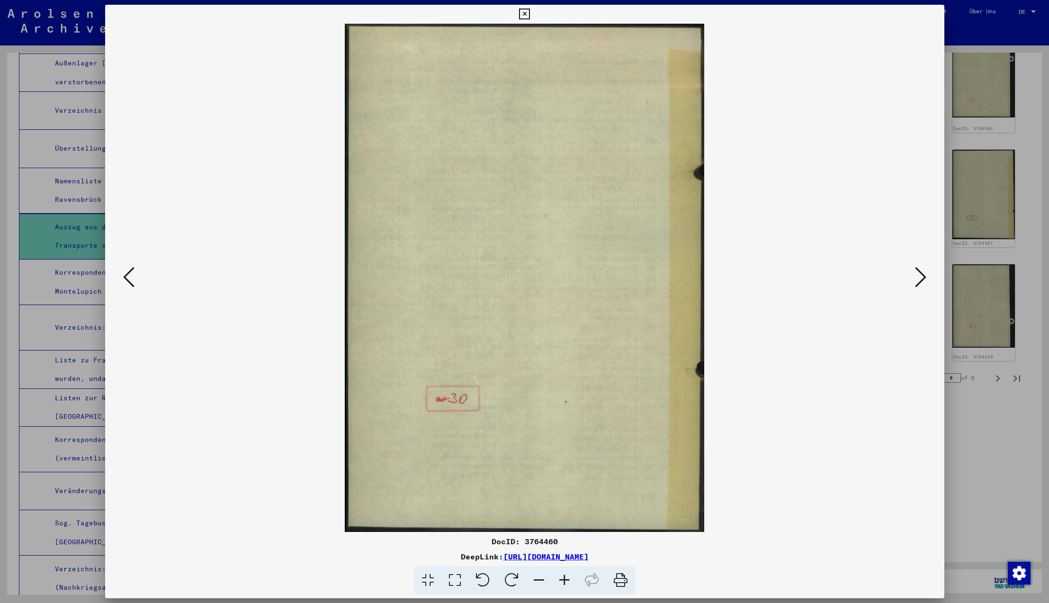
click at [129, 277] on icon at bounding box center [128, 277] width 11 height 23
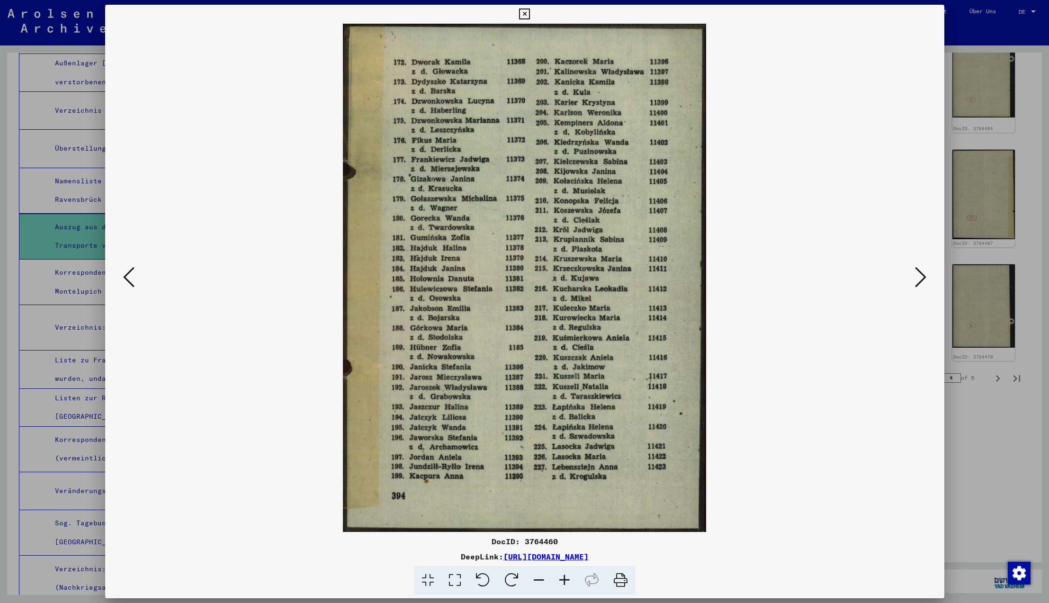
click at [129, 277] on icon at bounding box center [128, 277] width 11 height 23
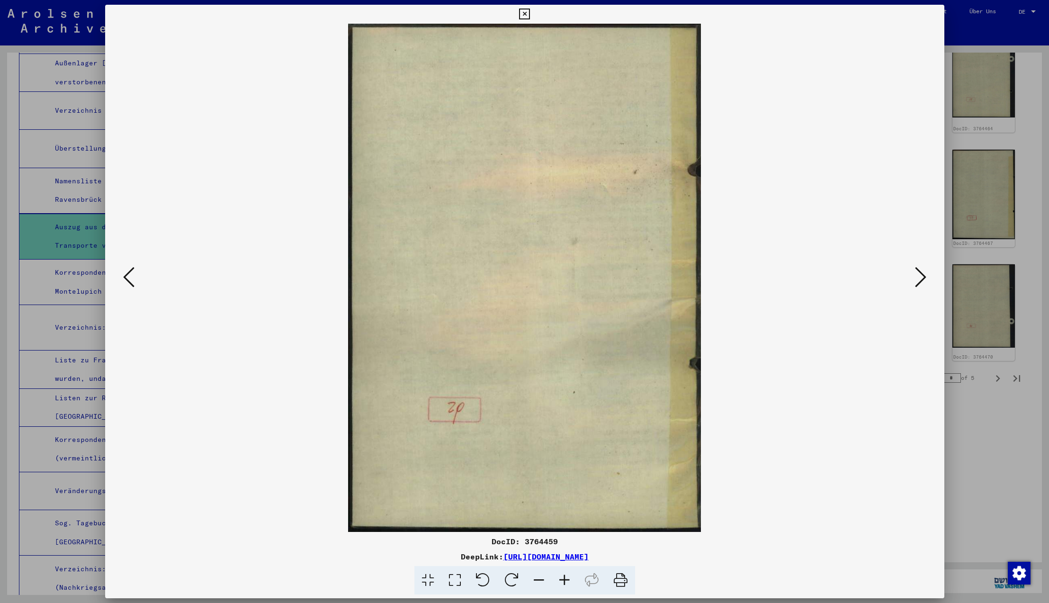
click at [129, 277] on icon at bounding box center [128, 277] width 11 height 23
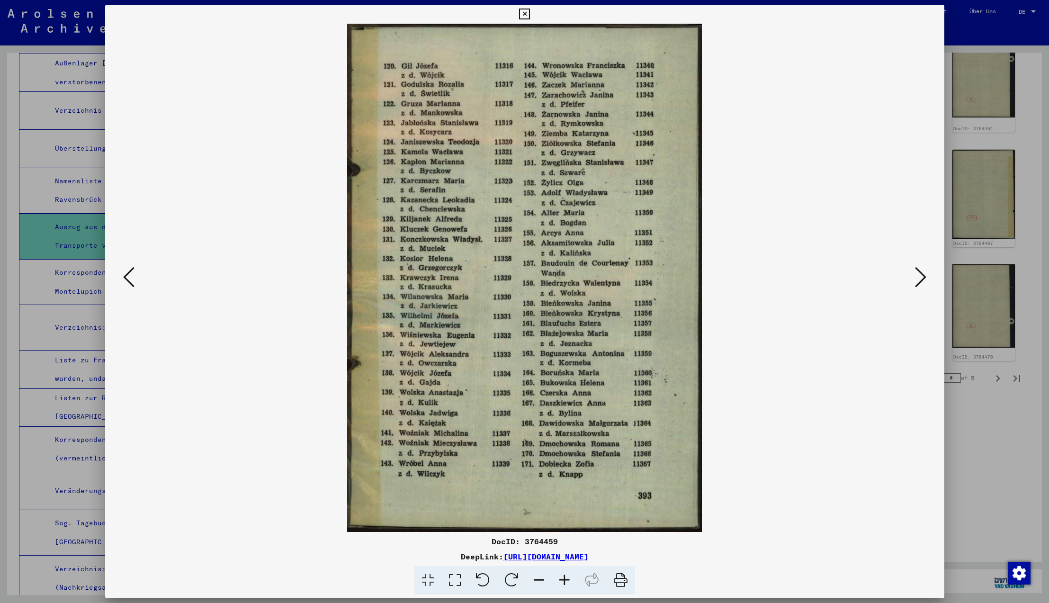
click at [129, 277] on icon at bounding box center [128, 277] width 11 height 23
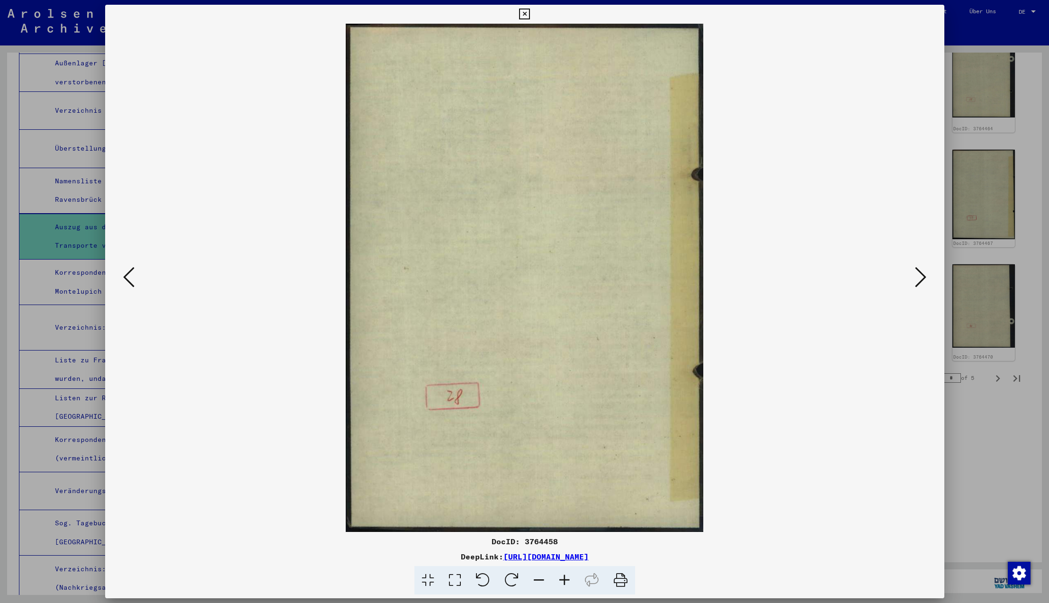
click at [129, 277] on icon at bounding box center [128, 277] width 11 height 23
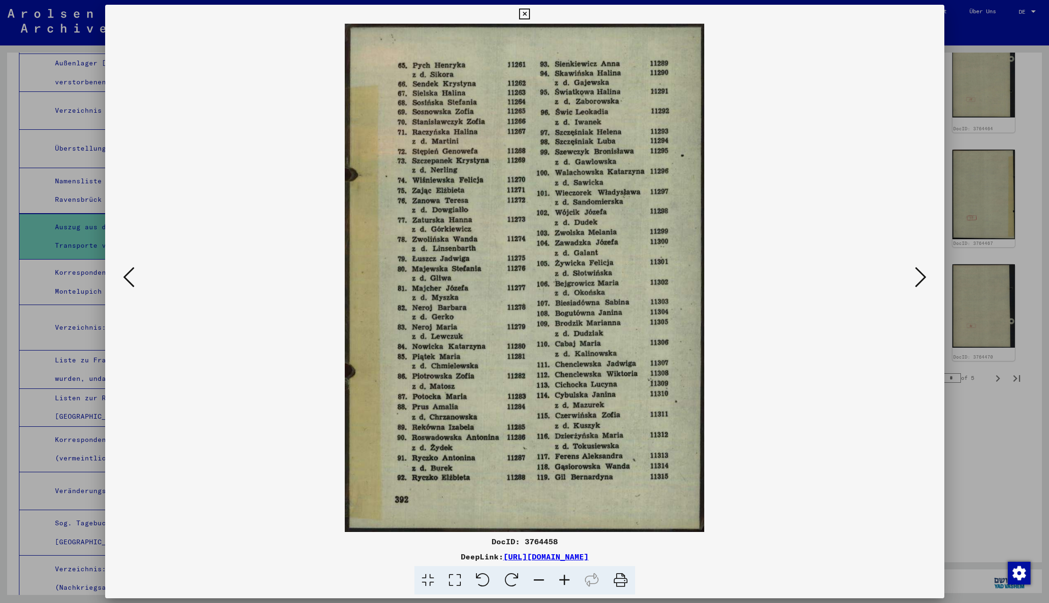
click at [129, 277] on icon at bounding box center [128, 277] width 11 height 23
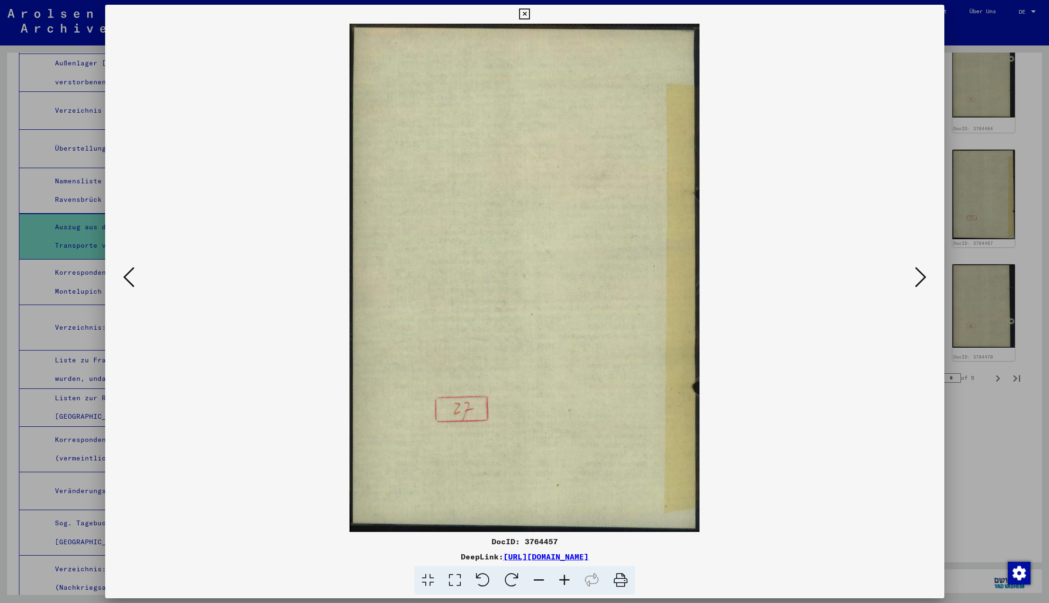
click at [129, 277] on icon at bounding box center [128, 277] width 11 height 23
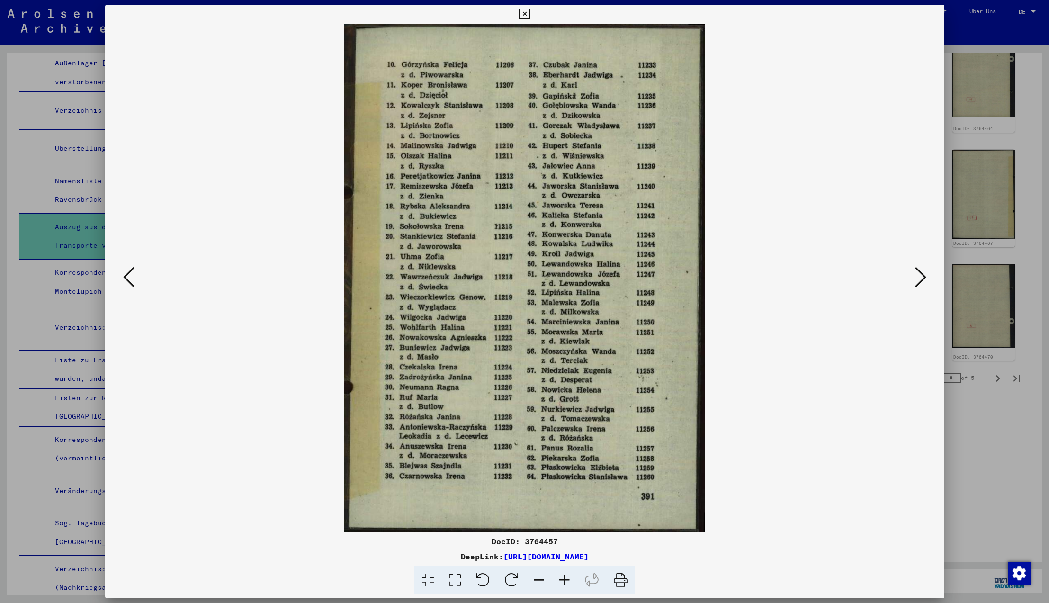
click at [129, 277] on icon at bounding box center [128, 277] width 11 height 23
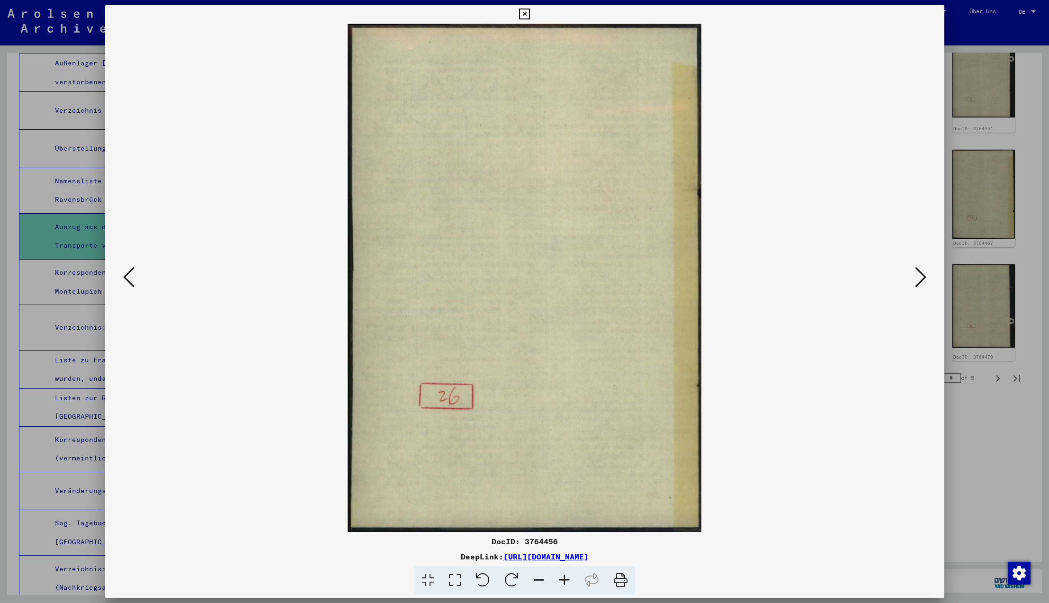
click at [129, 277] on icon at bounding box center [128, 277] width 11 height 23
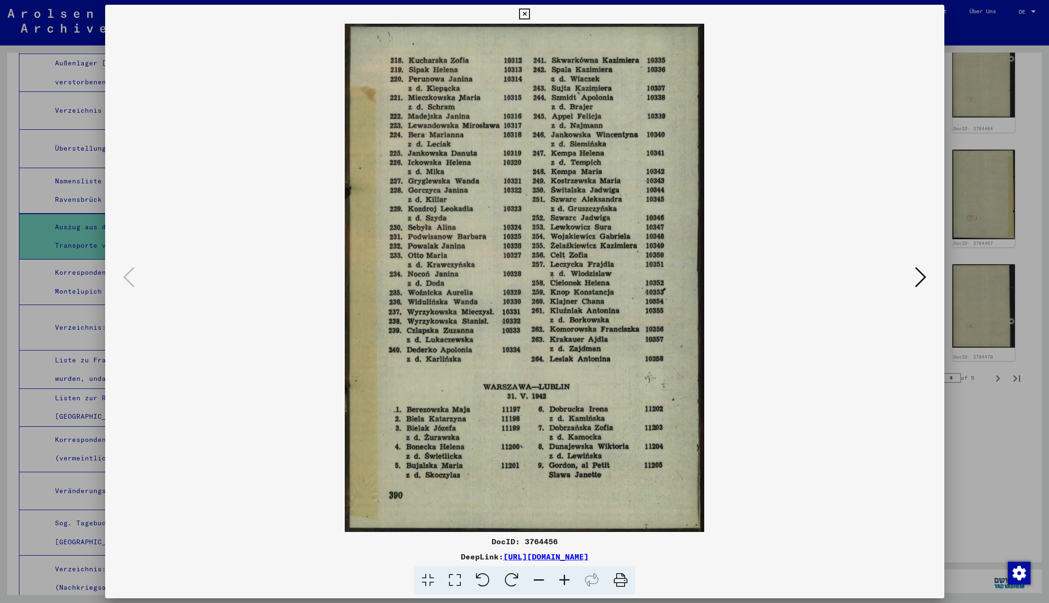
click at [129, 277] on icon at bounding box center [128, 277] width 11 height 23
click at [921, 278] on icon at bounding box center [920, 277] width 11 height 23
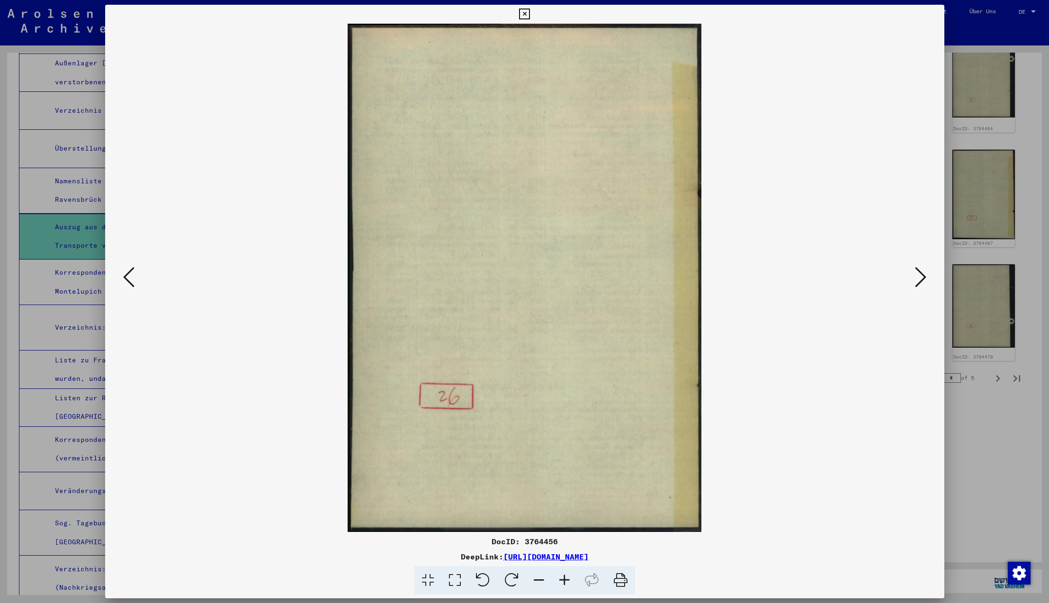
click at [923, 276] on icon at bounding box center [920, 277] width 11 height 23
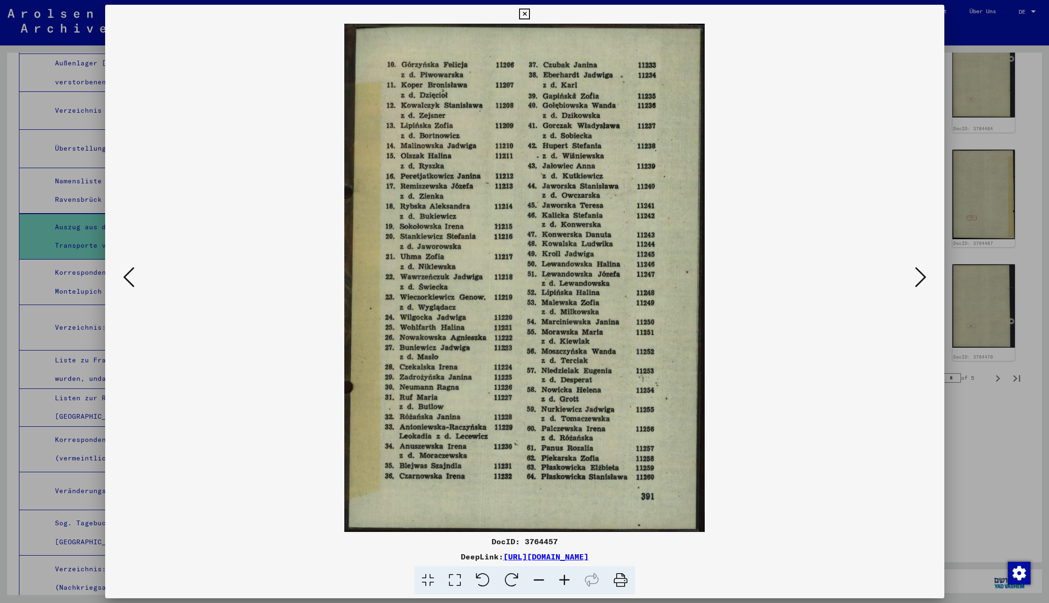
click at [129, 278] on icon at bounding box center [128, 277] width 11 height 23
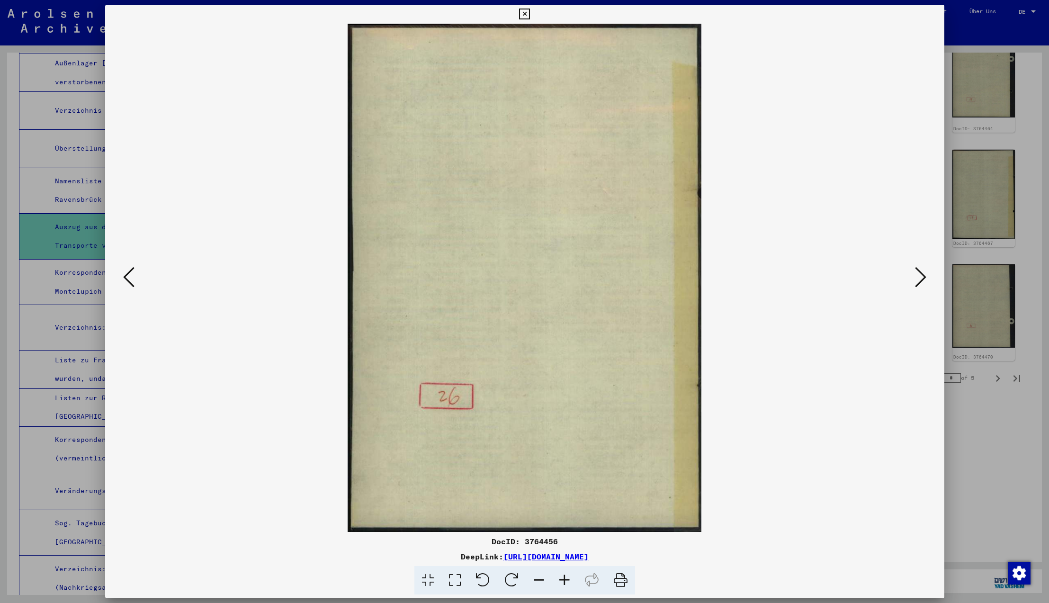
click at [124, 276] on icon at bounding box center [128, 277] width 11 height 23
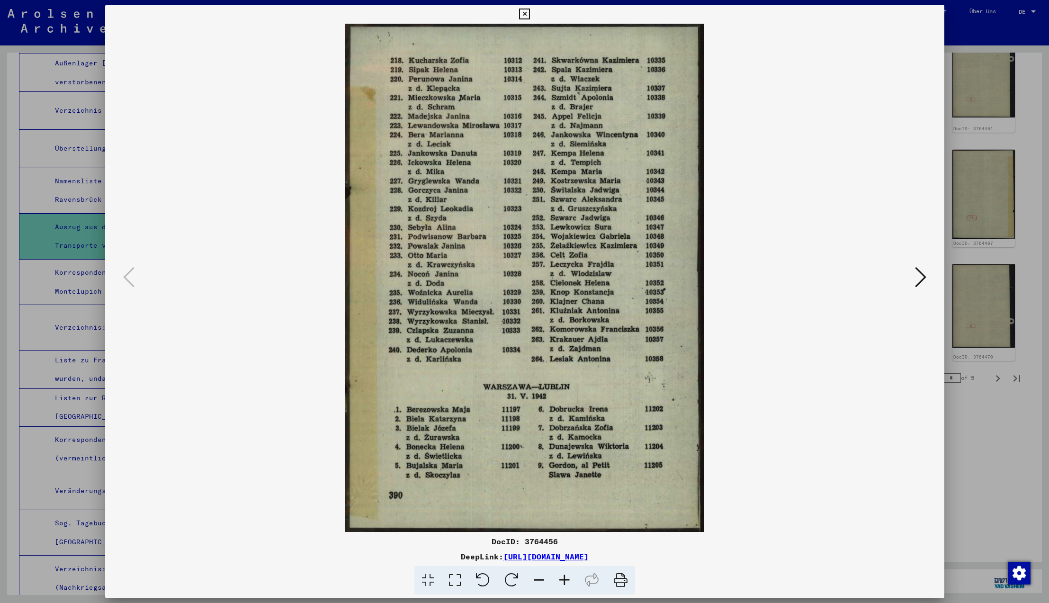
click at [919, 277] on icon at bounding box center [920, 277] width 11 height 23
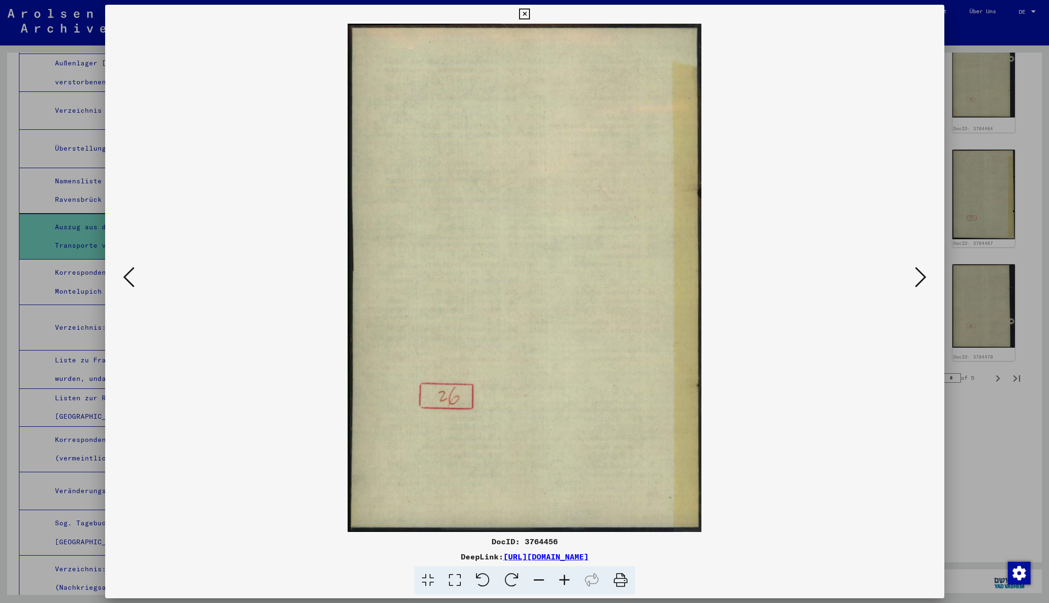
click at [919, 277] on icon at bounding box center [920, 277] width 11 height 23
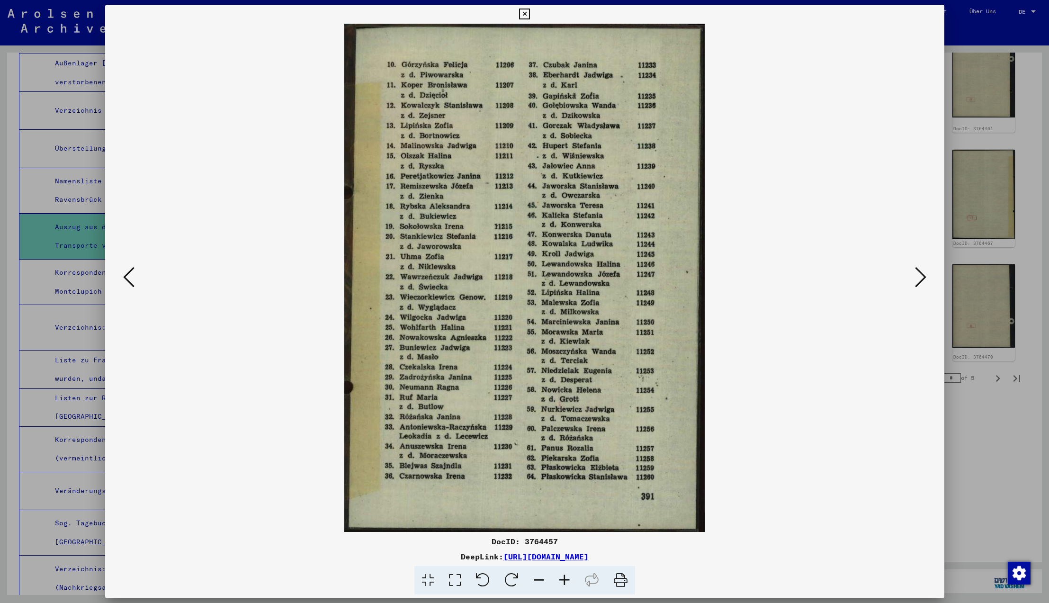
click at [919, 277] on icon at bounding box center [920, 277] width 11 height 23
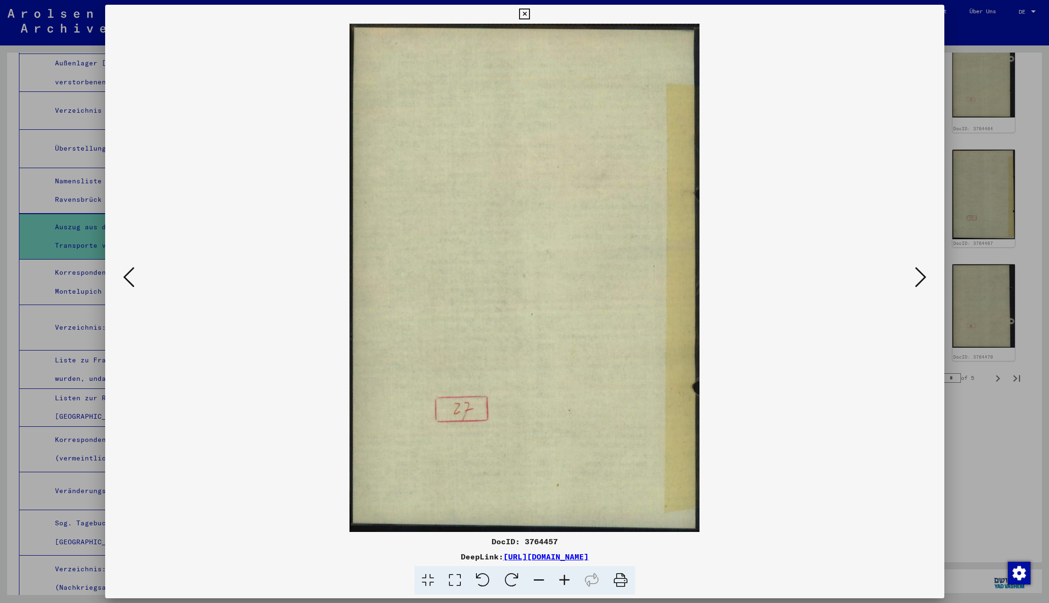
click at [919, 277] on icon at bounding box center [920, 277] width 11 height 23
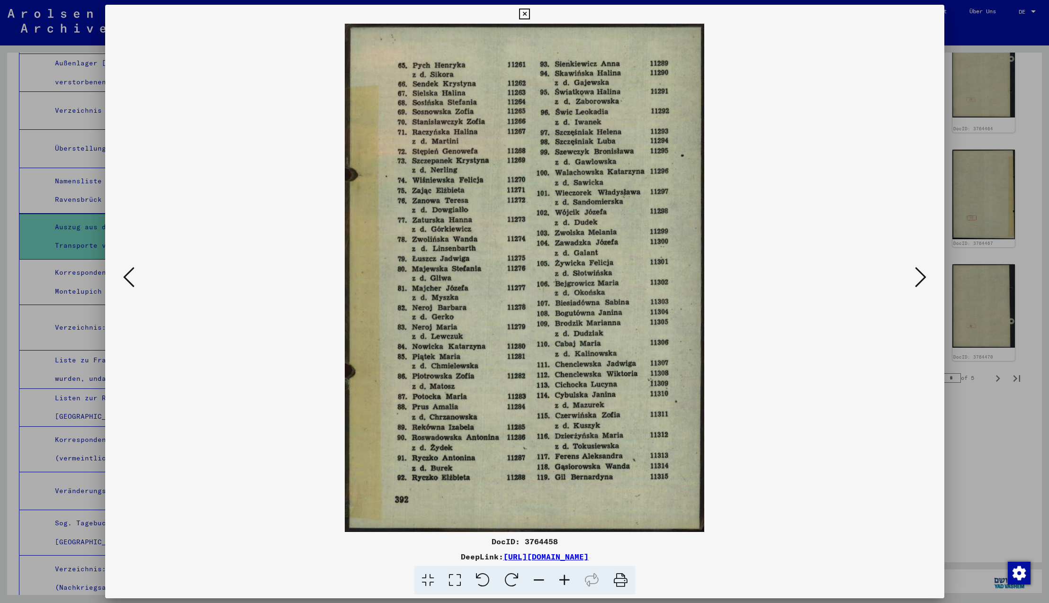
click at [919, 277] on icon at bounding box center [920, 277] width 11 height 23
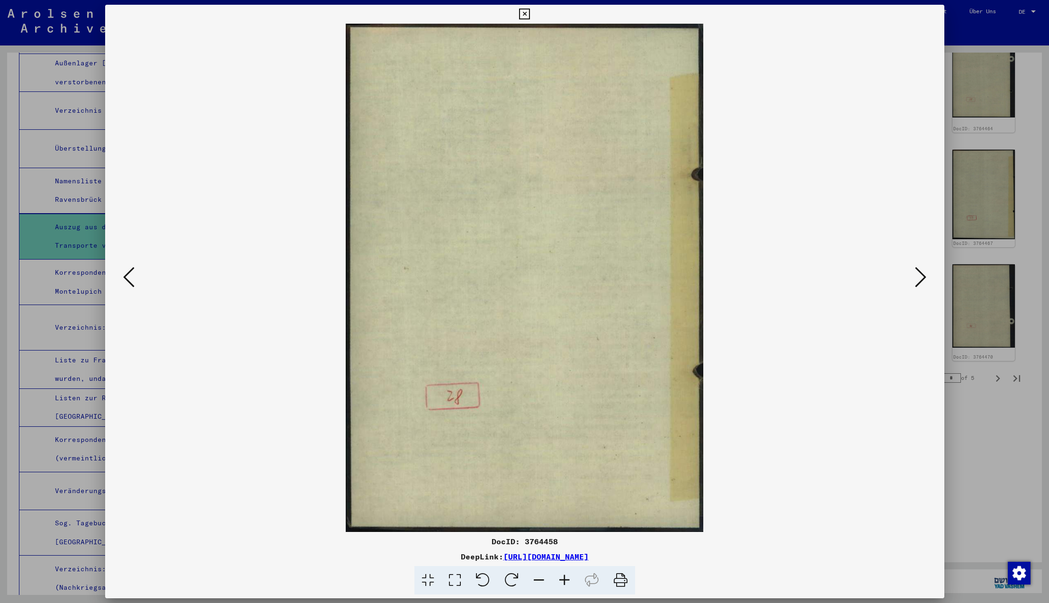
click at [919, 277] on icon at bounding box center [920, 277] width 11 height 23
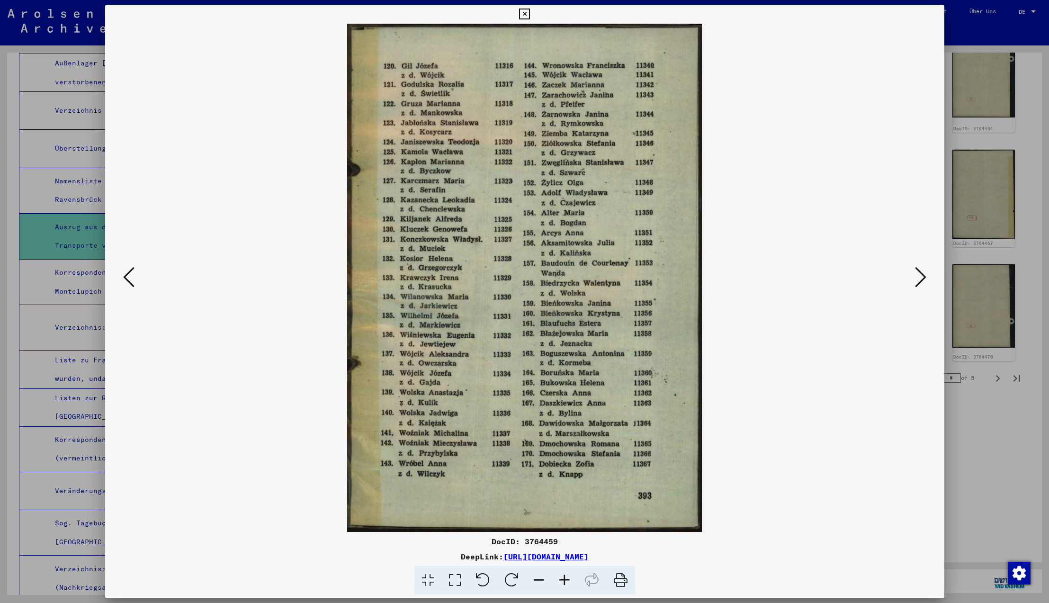
click at [919, 277] on icon at bounding box center [920, 277] width 11 height 23
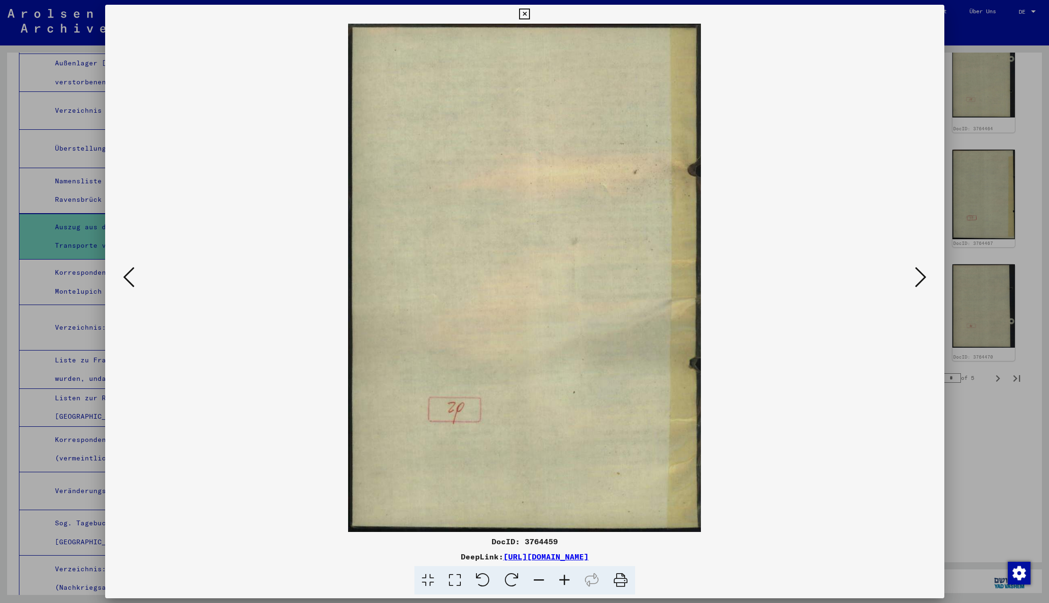
click at [919, 277] on icon at bounding box center [920, 277] width 11 height 23
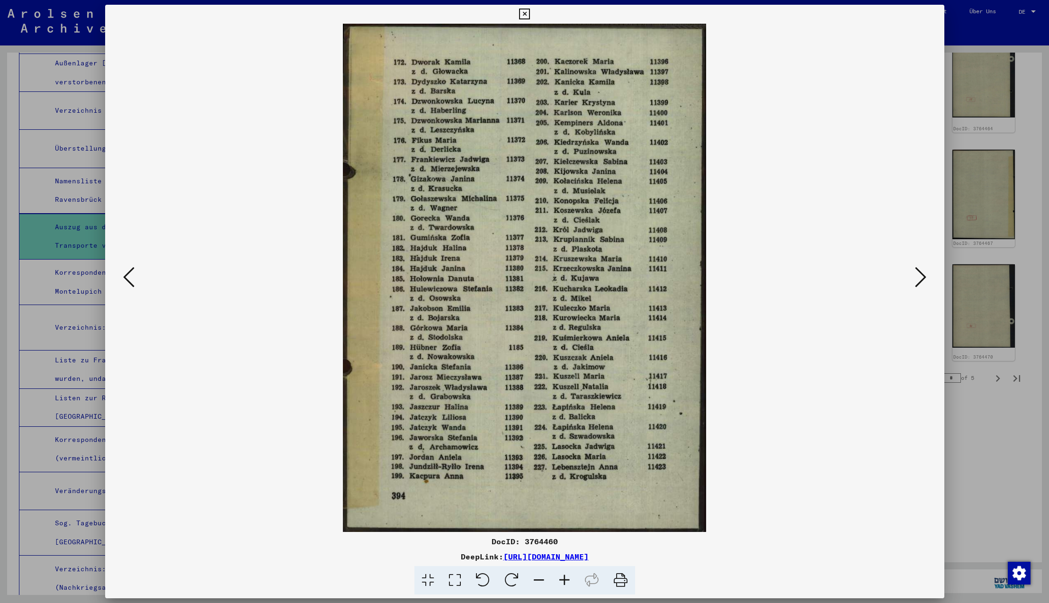
click at [919, 277] on icon at bounding box center [920, 277] width 11 height 23
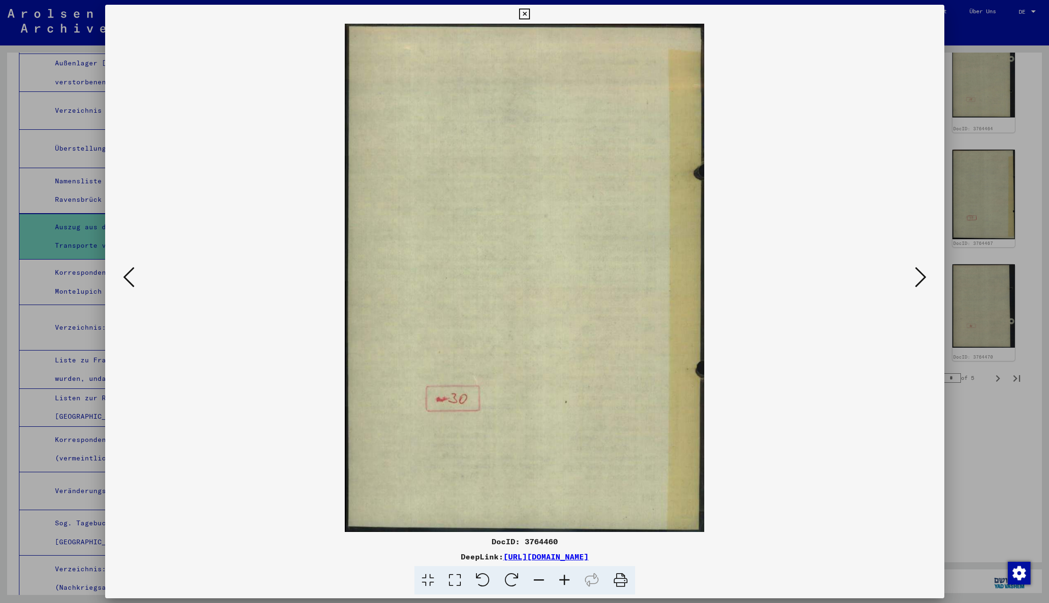
click at [919, 277] on icon at bounding box center [920, 277] width 11 height 23
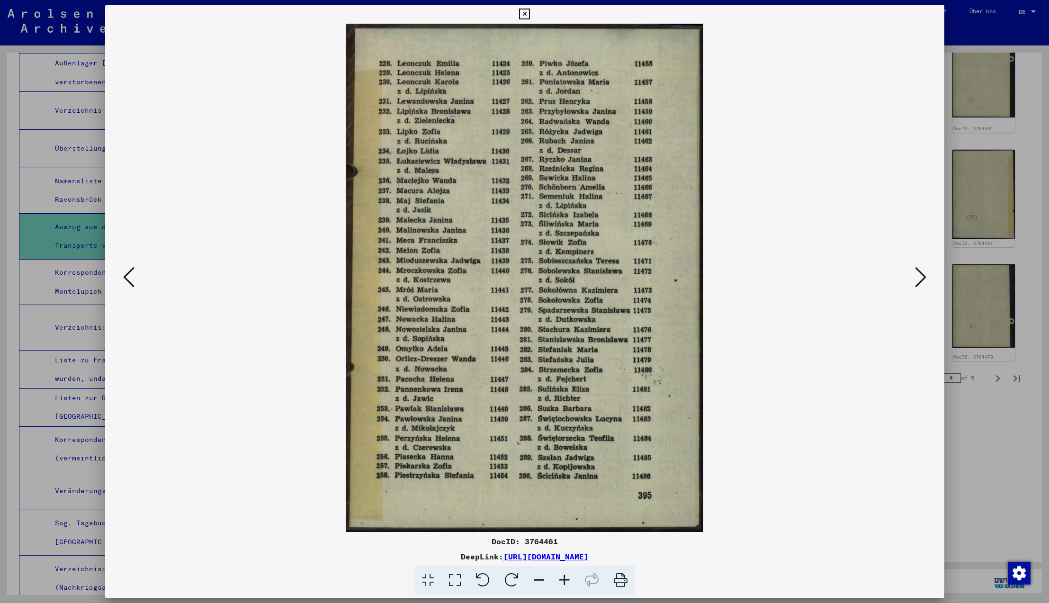
click at [919, 277] on icon at bounding box center [920, 277] width 11 height 23
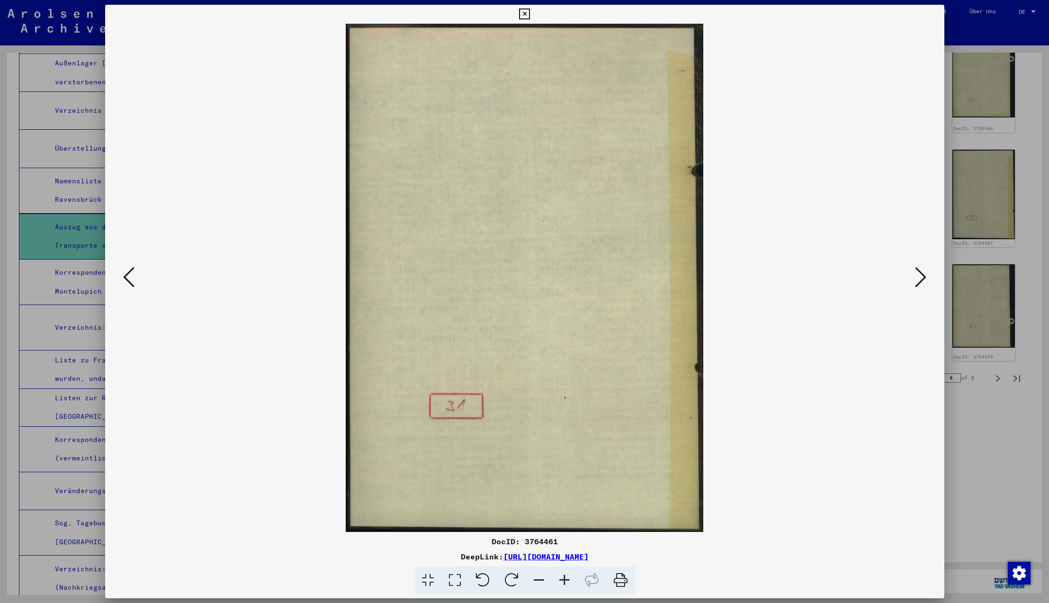
click at [919, 277] on icon at bounding box center [920, 277] width 11 height 23
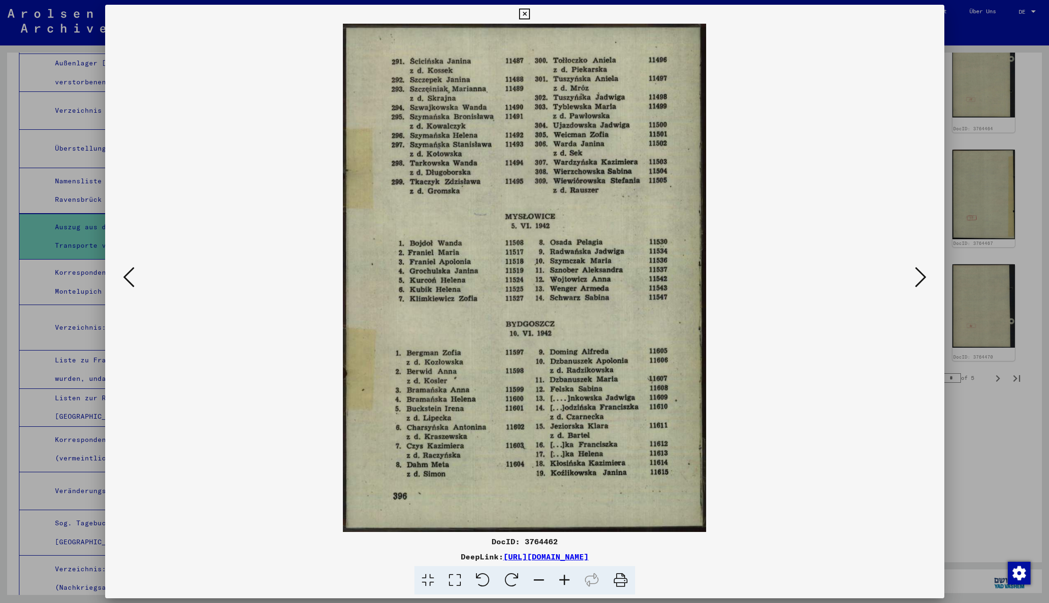
click at [128, 279] on icon at bounding box center [128, 277] width 11 height 23
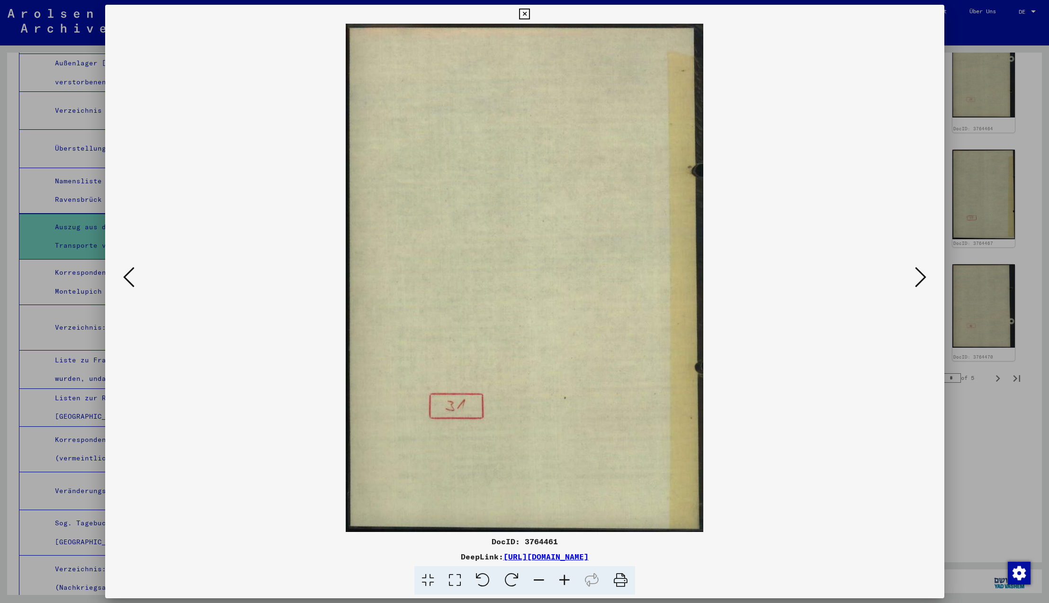
click at [128, 279] on icon at bounding box center [128, 277] width 11 height 23
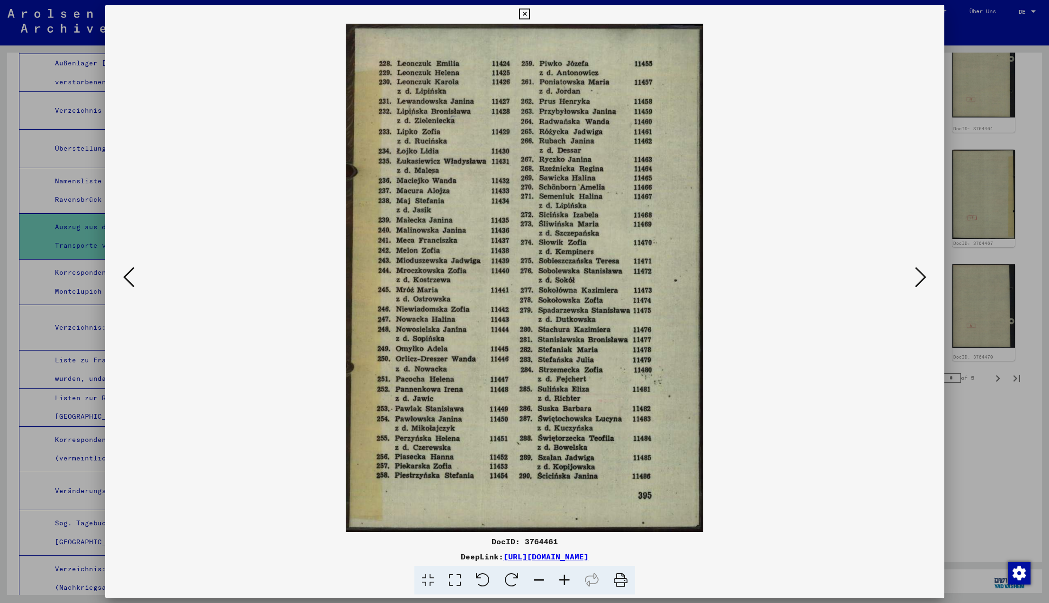
click at [128, 279] on icon at bounding box center [128, 277] width 11 height 23
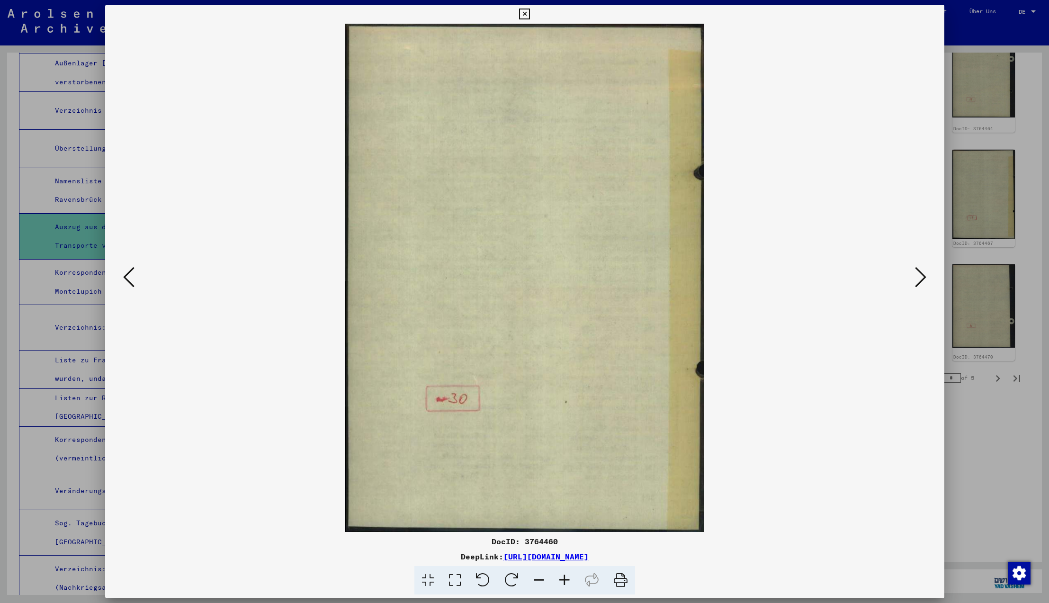
click at [128, 279] on icon at bounding box center [128, 277] width 11 height 23
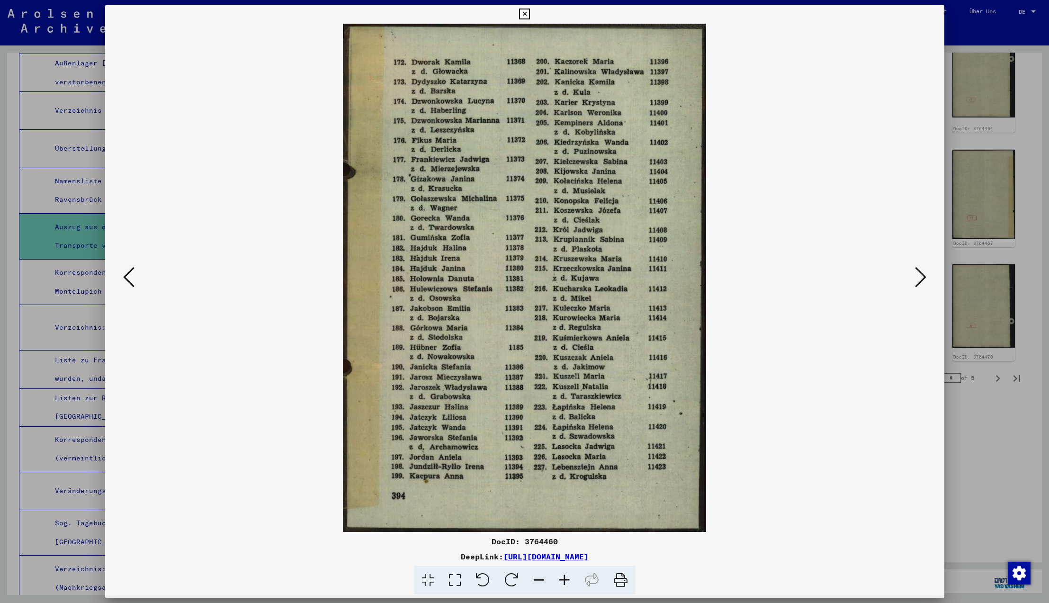
click at [128, 279] on icon at bounding box center [128, 277] width 11 height 23
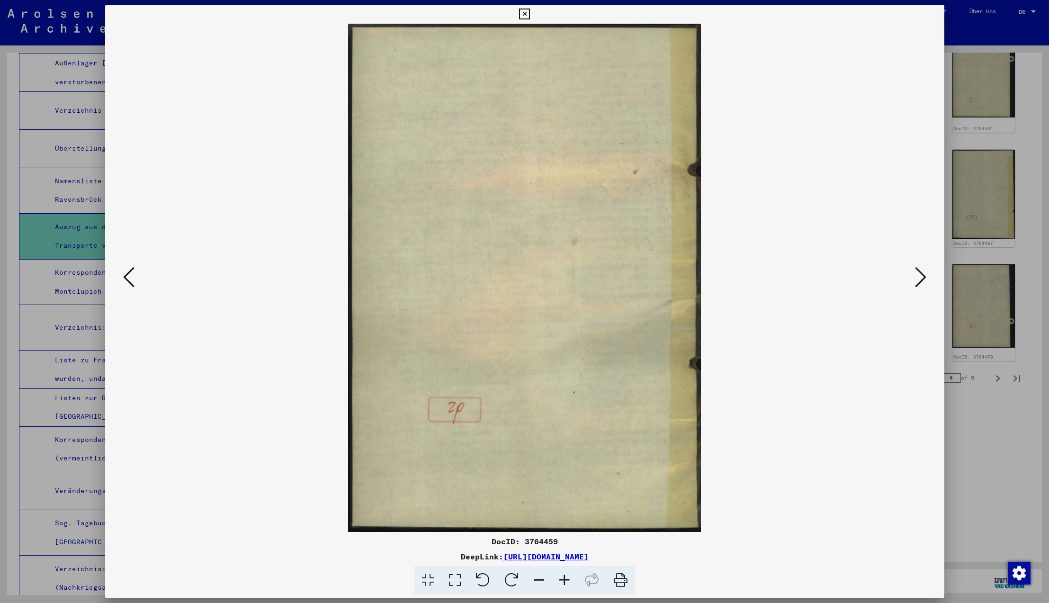
click at [128, 279] on icon at bounding box center [128, 277] width 11 height 23
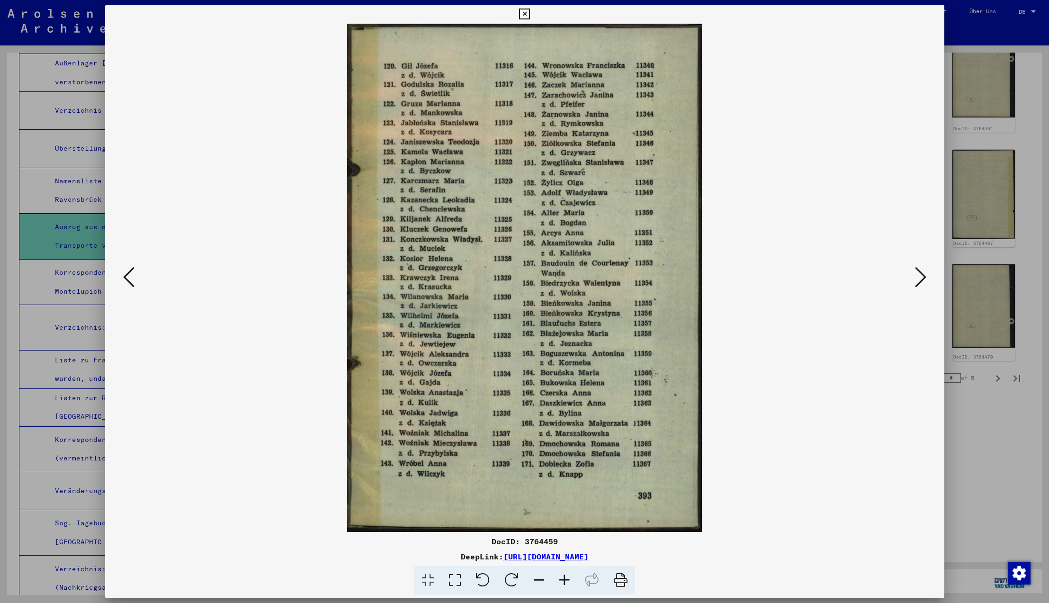
click at [128, 279] on icon at bounding box center [128, 277] width 11 height 23
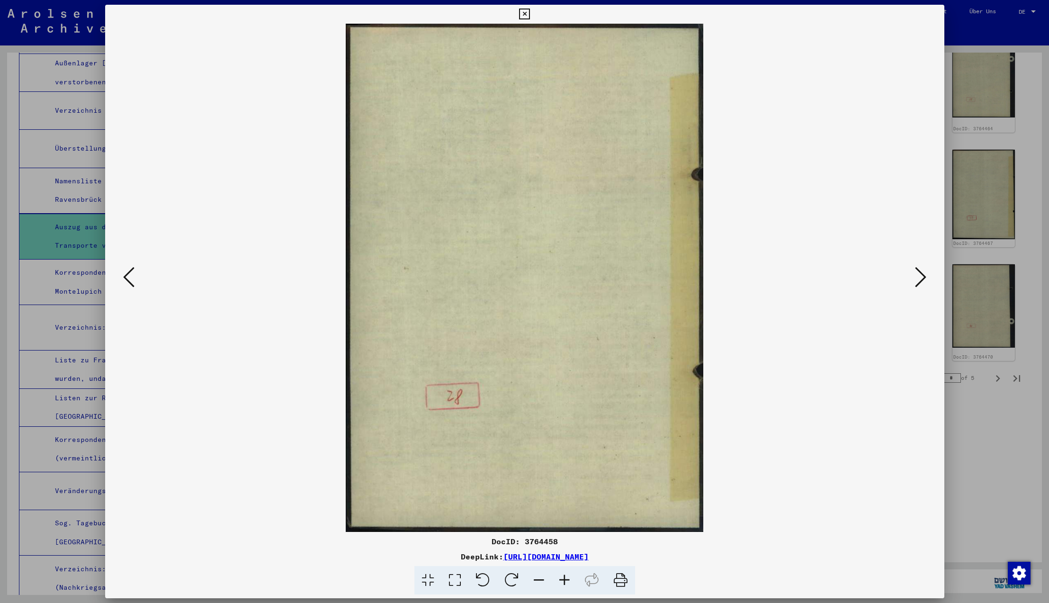
click at [128, 279] on icon at bounding box center [128, 277] width 11 height 23
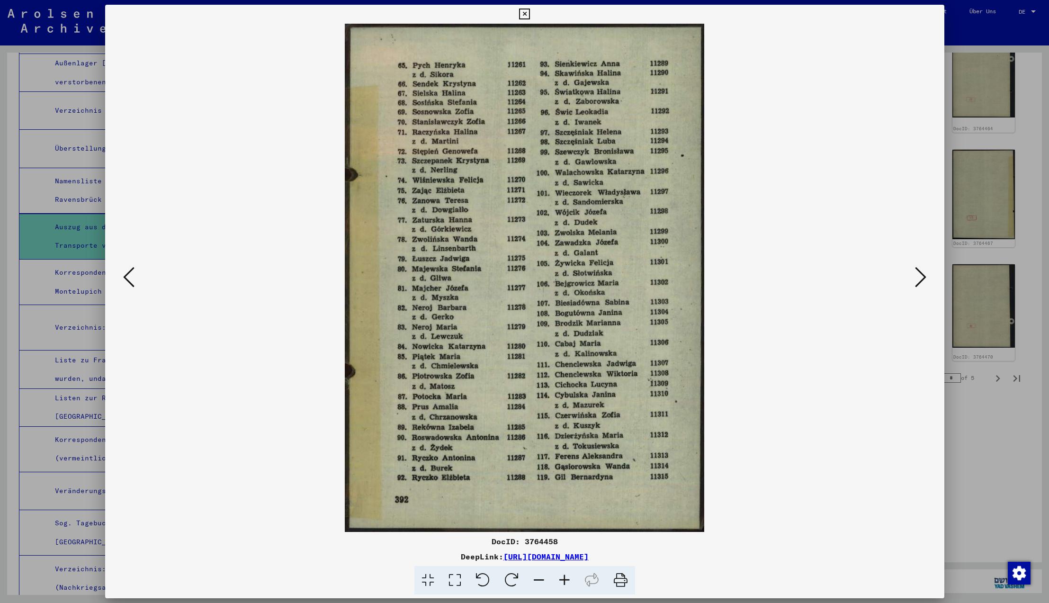
click at [128, 279] on icon at bounding box center [128, 277] width 11 height 23
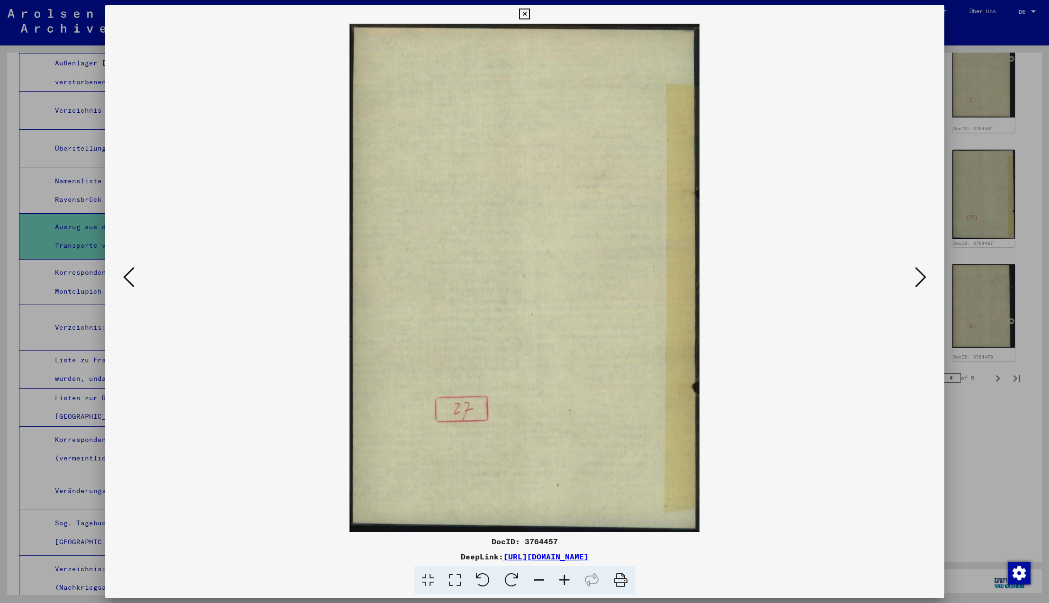
click at [128, 279] on icon at bounding box center [128, 277] width 11 height 23
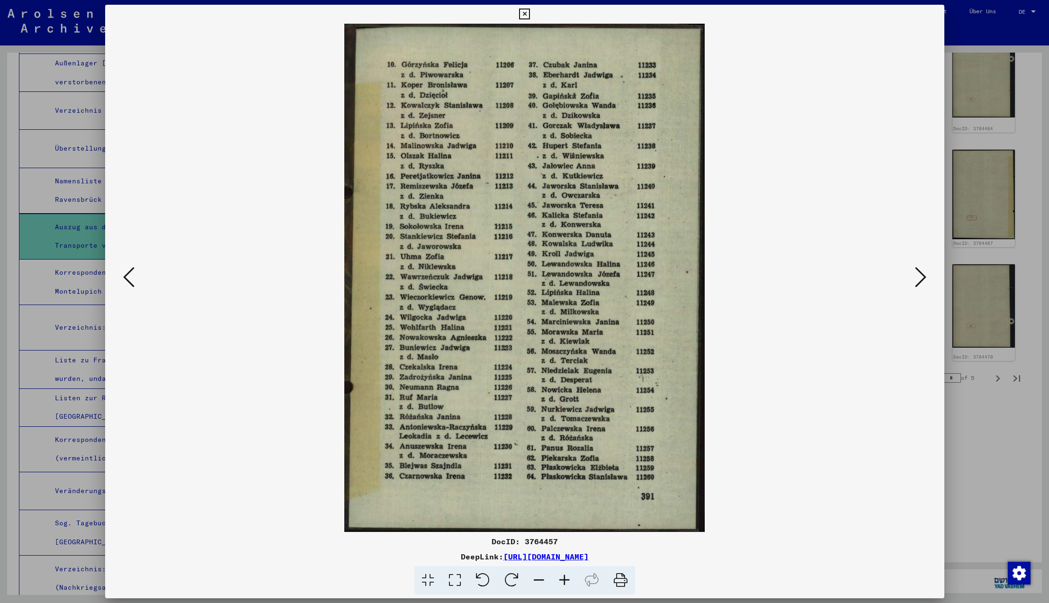
click at [128, 279] on icon at bounding box center [128, 277] width 11 height 23
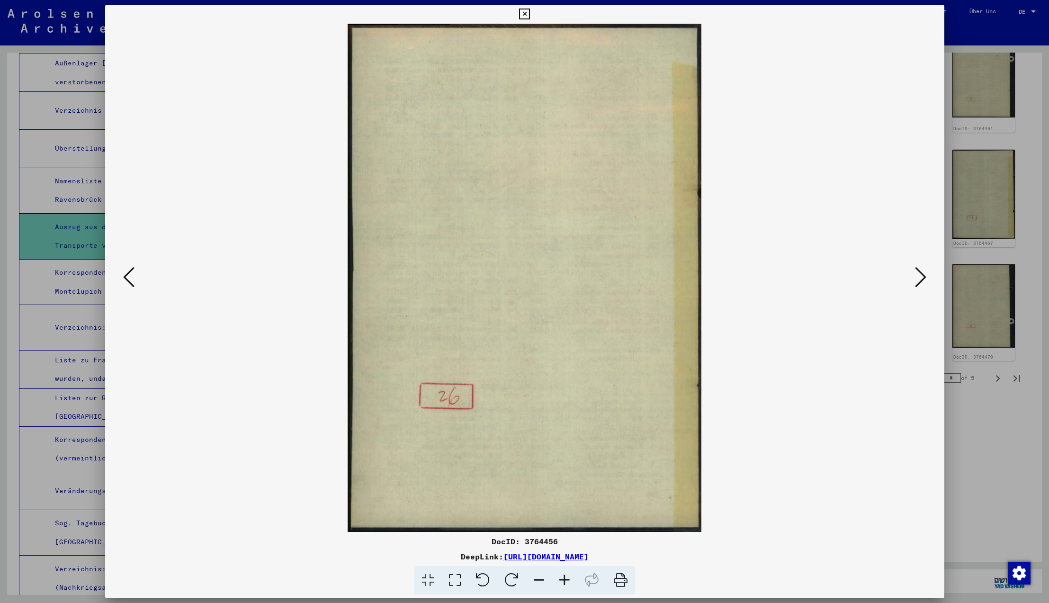
click at [128, 279] on icon at bounding box center [128, 277] width 11 height 23
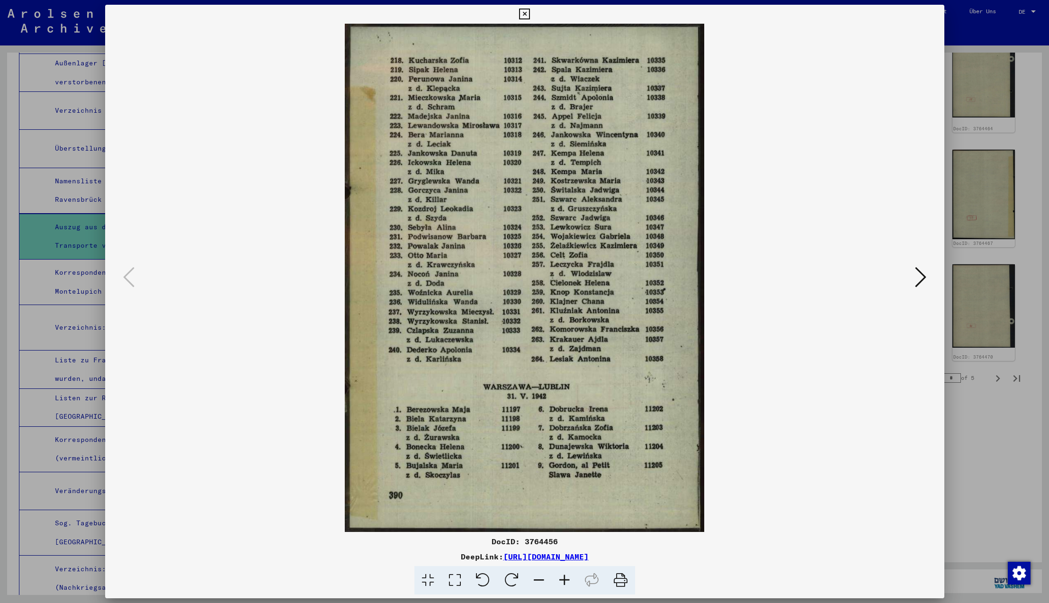
click at [128, 279] on icon at bounding box center [128, 277] width 11 height 23
click at [126, 275] on icon at bounding box center [128, 277] width 11 height 23
click at [530, 14] on icon at bounding box center [524, 14] width 11 height 11
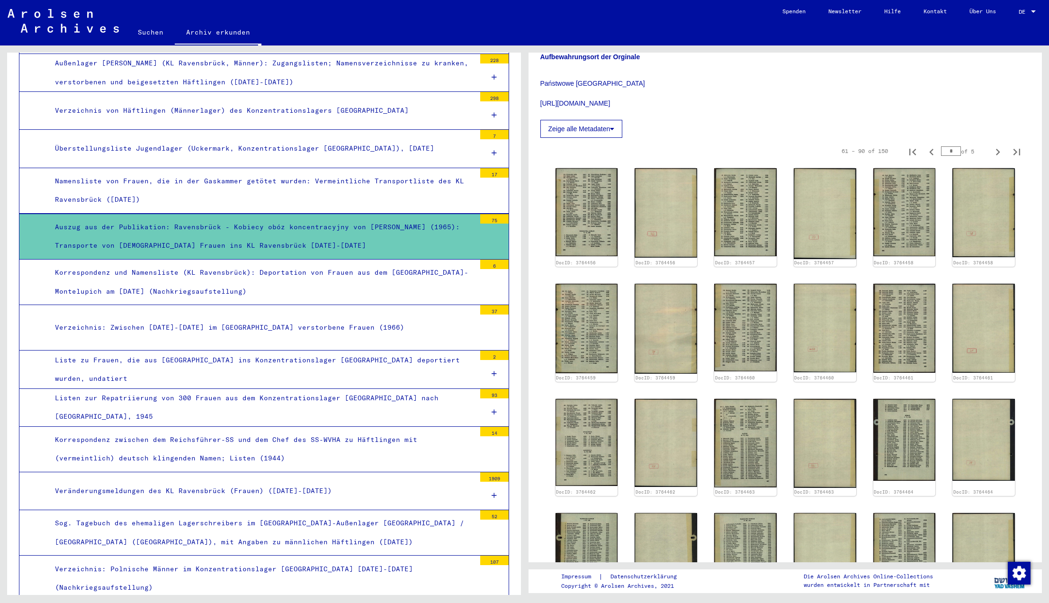
scroll to position [295, 0]
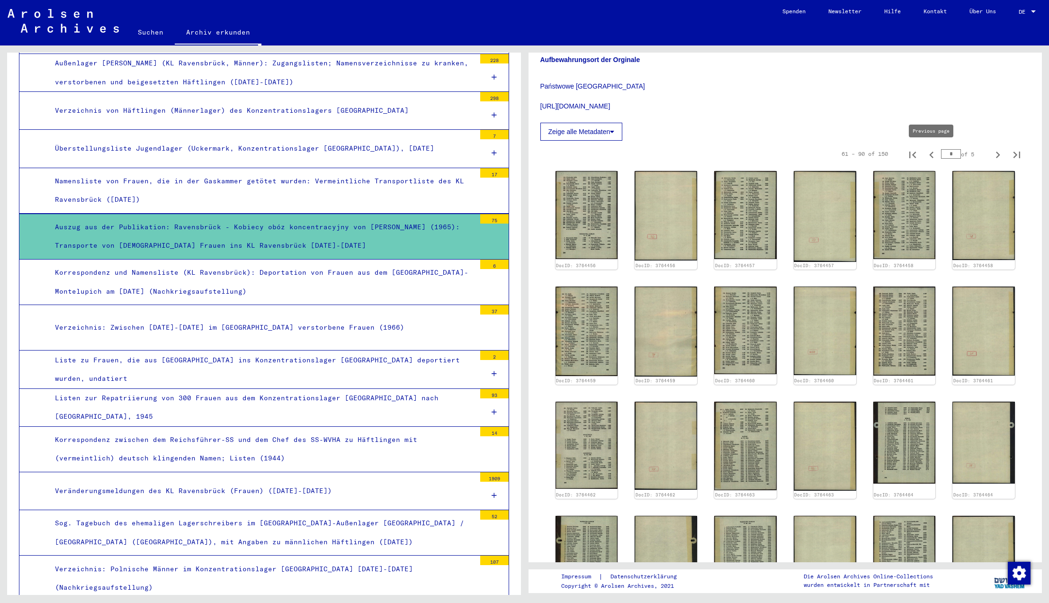
click at [931, 155] on icon "Previous page" at bounding box center [931, 155] width 4 height 7
type input "*"
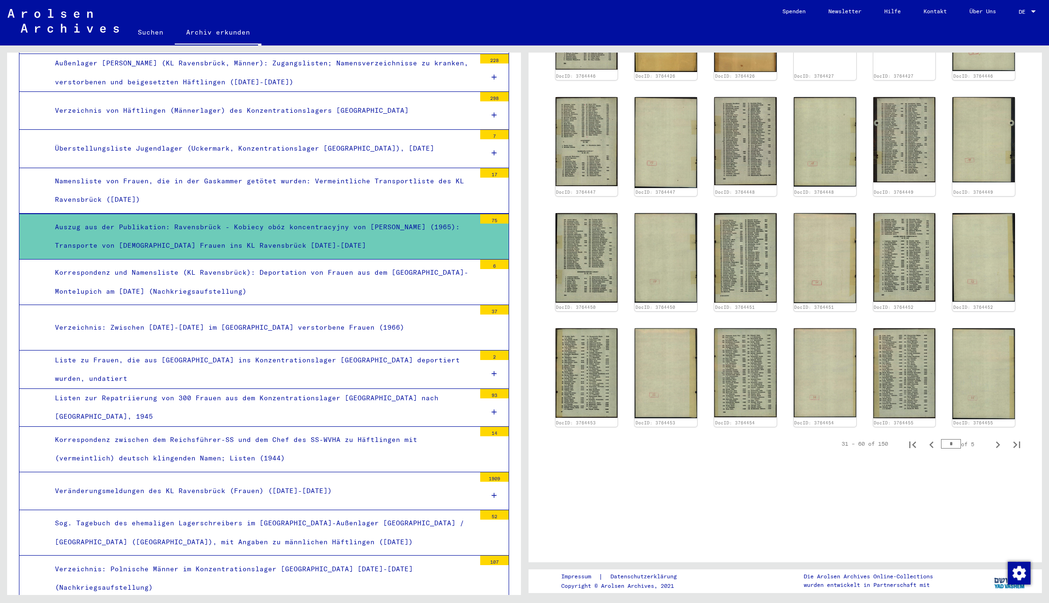
scroll to position [656, 0]
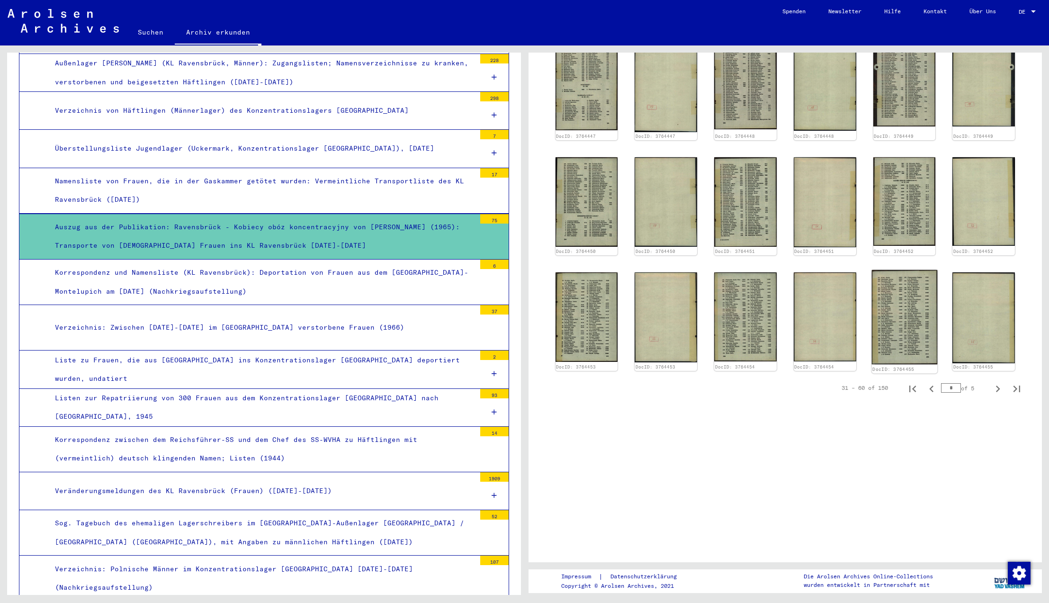
click at [894, 322] on img at bounding box center [903, 317] width 65 height 95
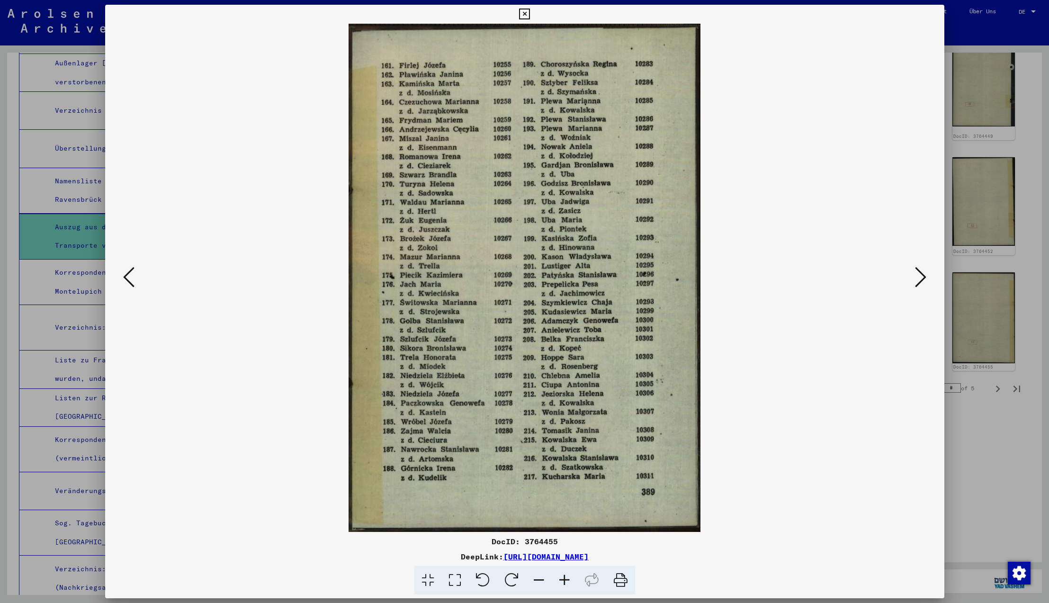
click at [126, 278] on icon at bounding box center [128, 277] width 11 height 23
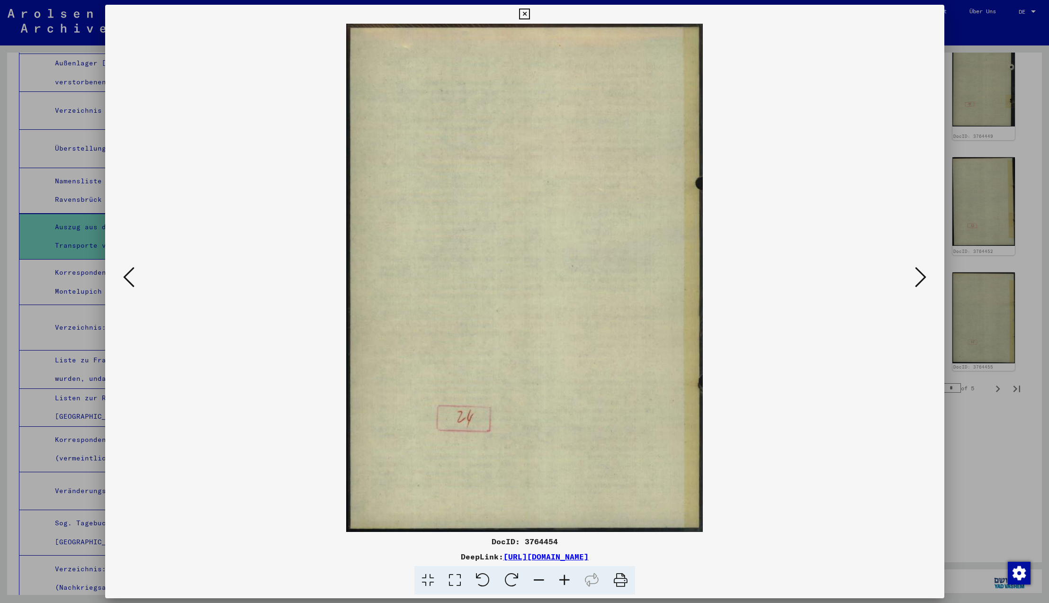
click at [126, 278] on icon at bounding box center [128, 277] width 11 height 23
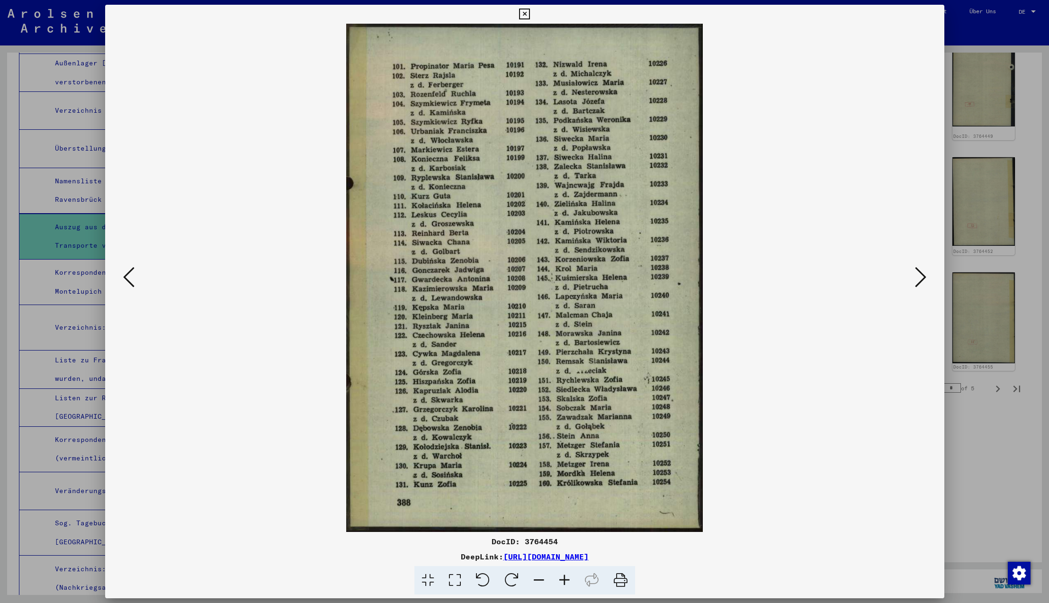
click at [126, 278] on icon at bounding box center [128, 277] width 11 height 23
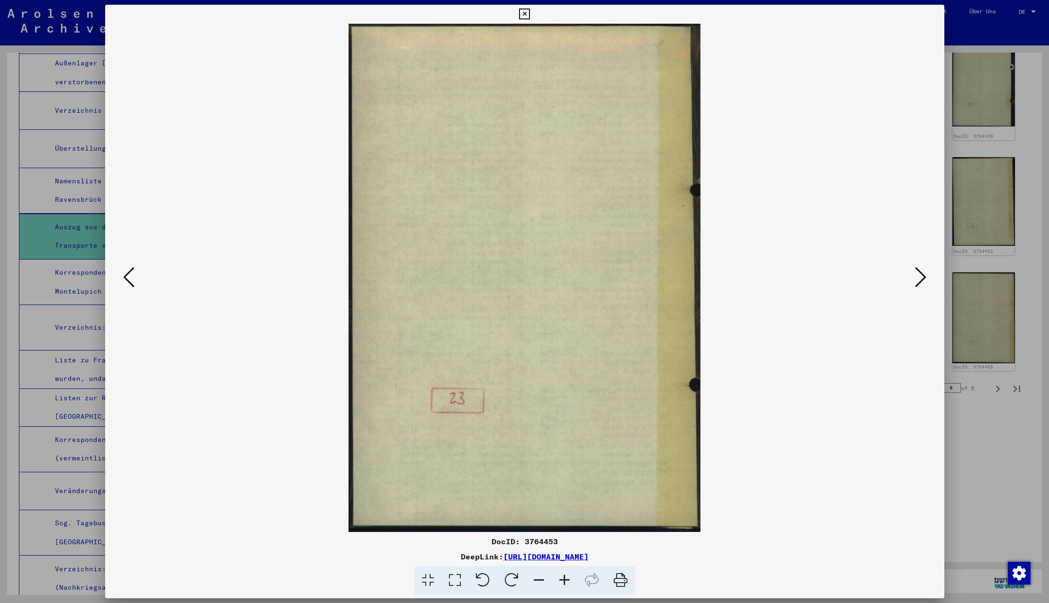
click at [126, 278] on icon at bounding box center [128, 277] width 11 height 23
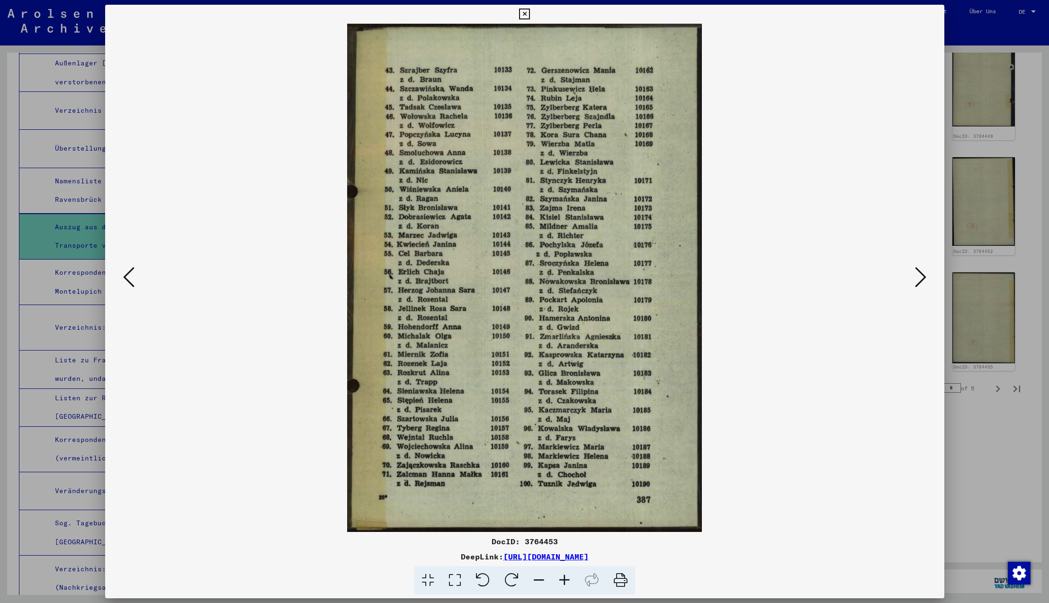
click at [126, 278] on icon at bounding box center [128, 277] width 11 height 23
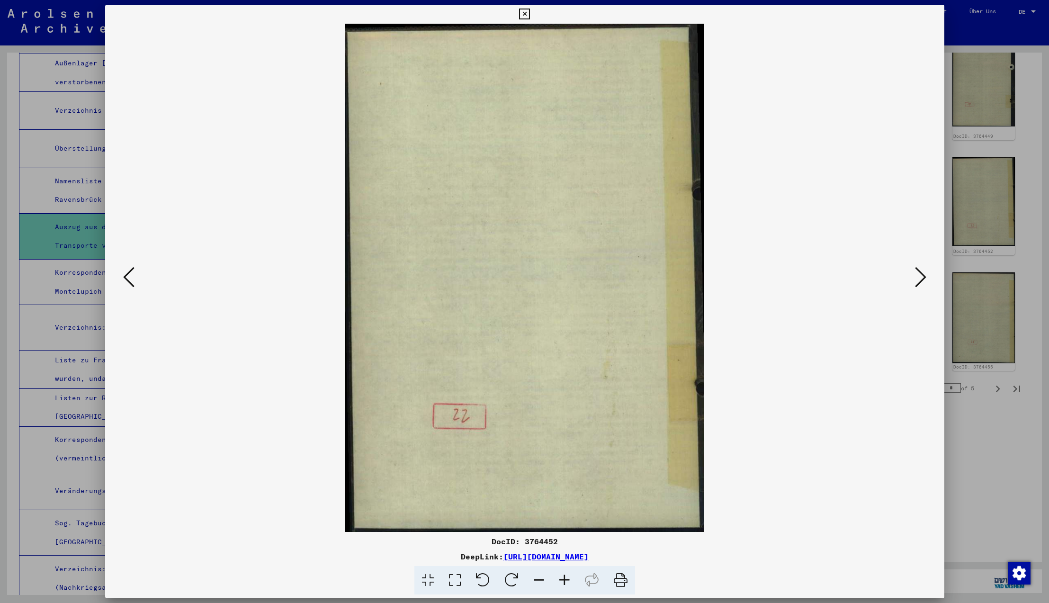
click at [126, 278] on icon at bounding box center [128, 277] width 11 height 23
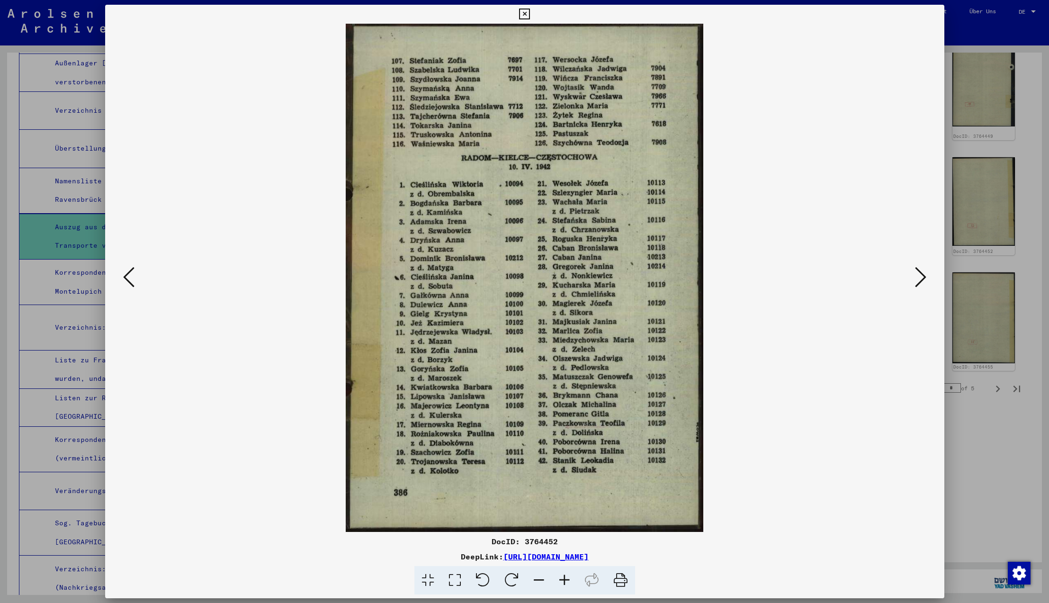
click at [126, 278] on icon at bounding box center [128, 277] width 11 height 23
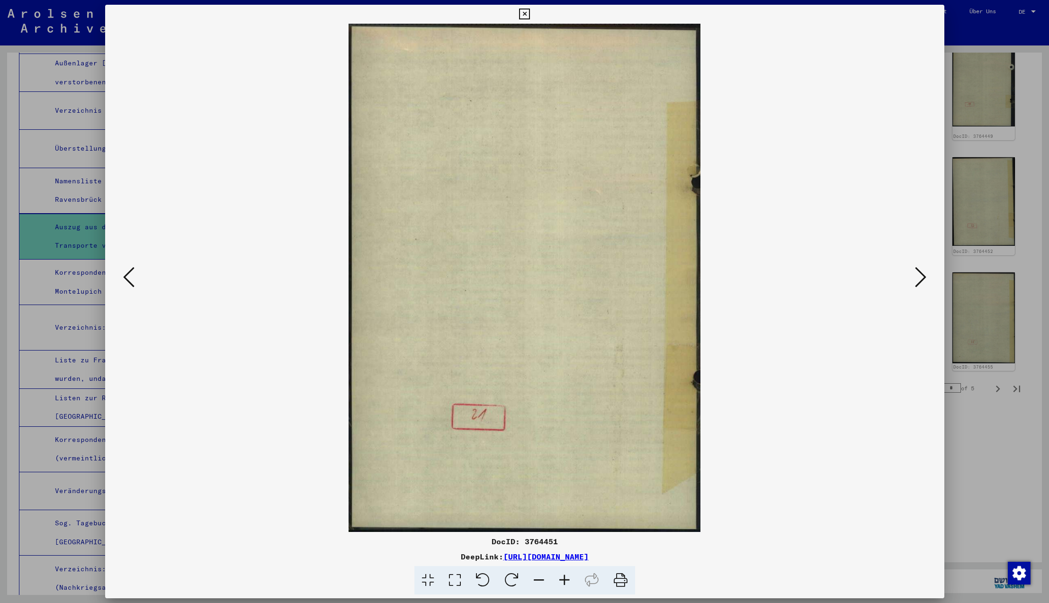
click at [126, 278] on icon at bounding box center [128, 277] width 11 height 23
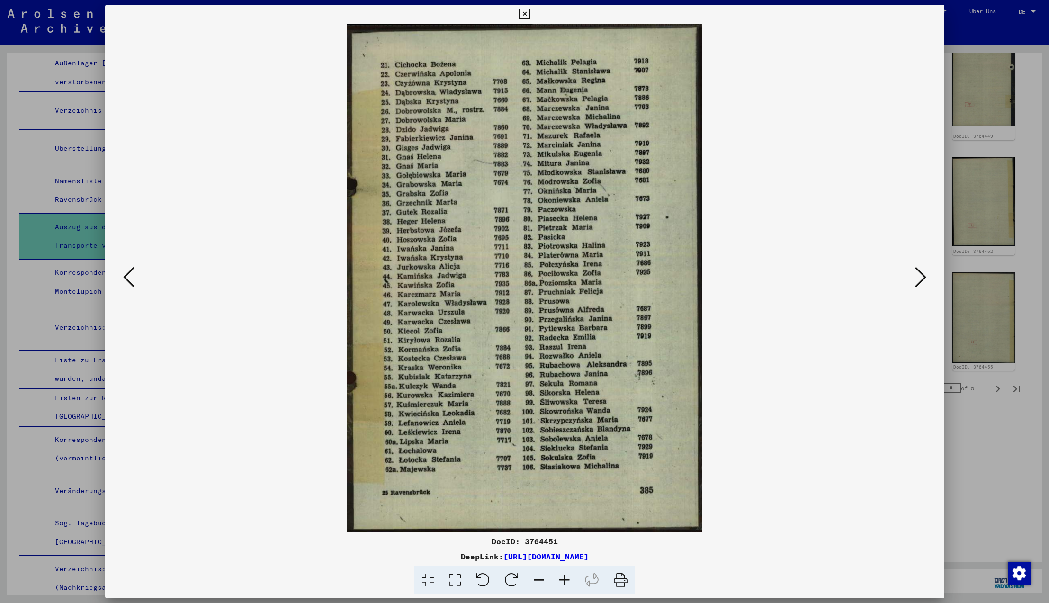
click at [126, 278] on icon at bounding box center [128, 277] width 11 height 23
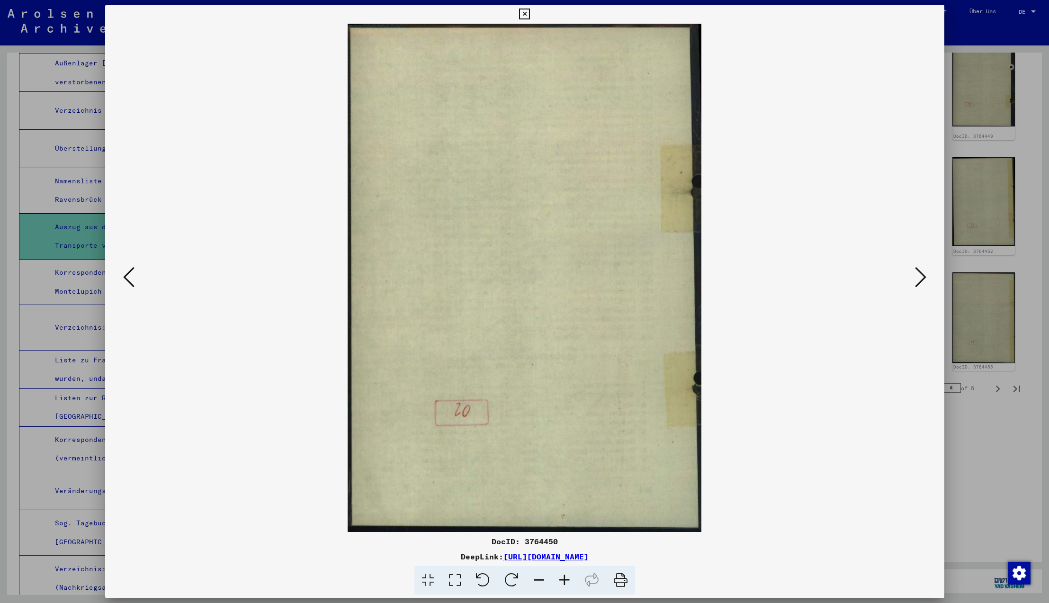
click at [126, 278] on icon at bounding box center [128, 277] width 11 height 23
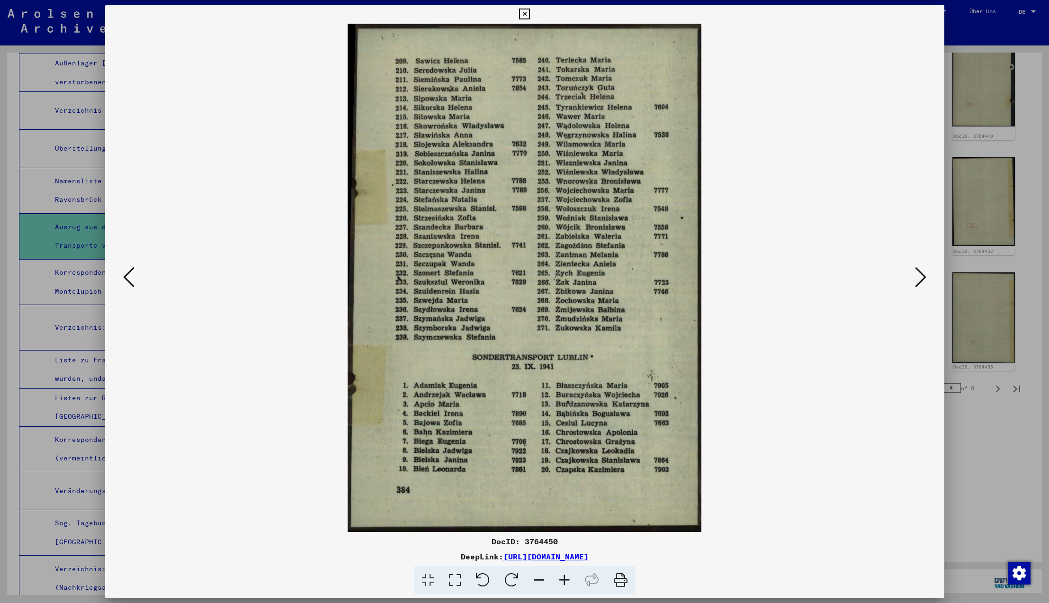
click at [919, 280] on icon at bounding box center [920, 277] width 11 height 23
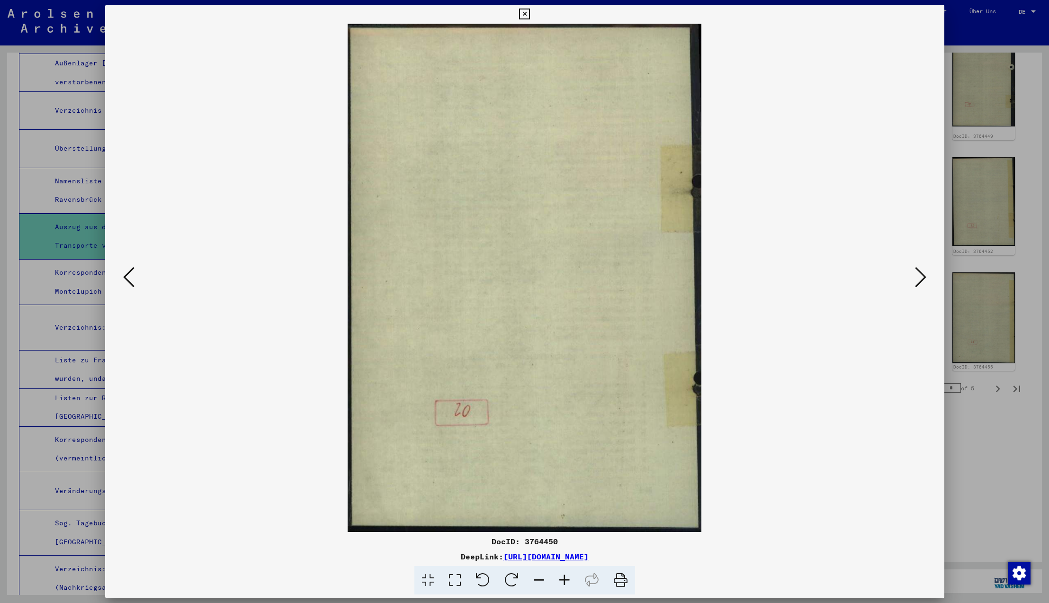
click at [919, 280] on icon at bounding box center [920, 277] width 11 height 23
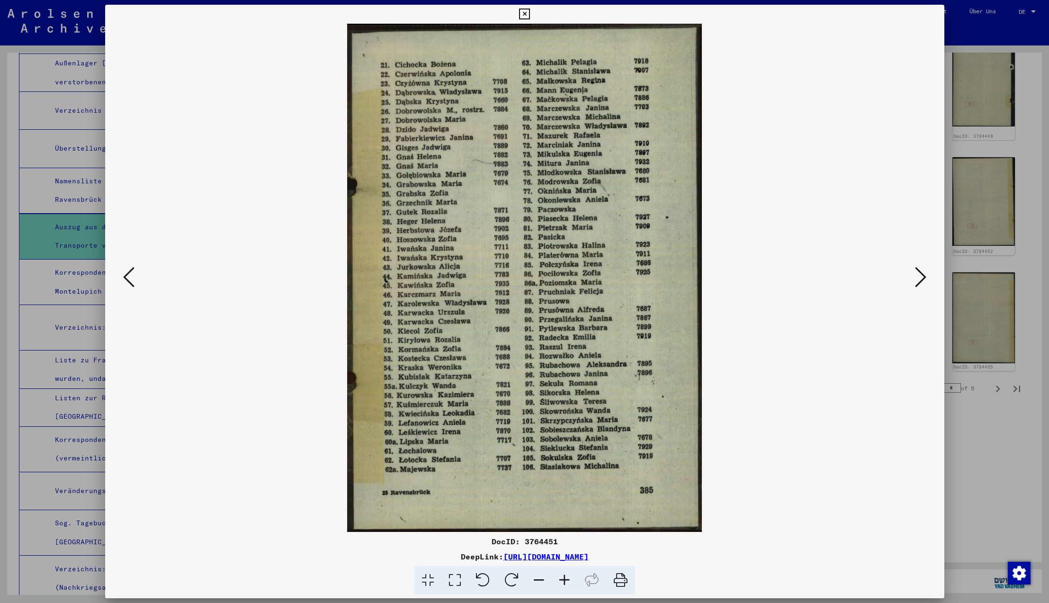
click at [127, 277] on icon at bounding box center [128, 277] width 11 height 23
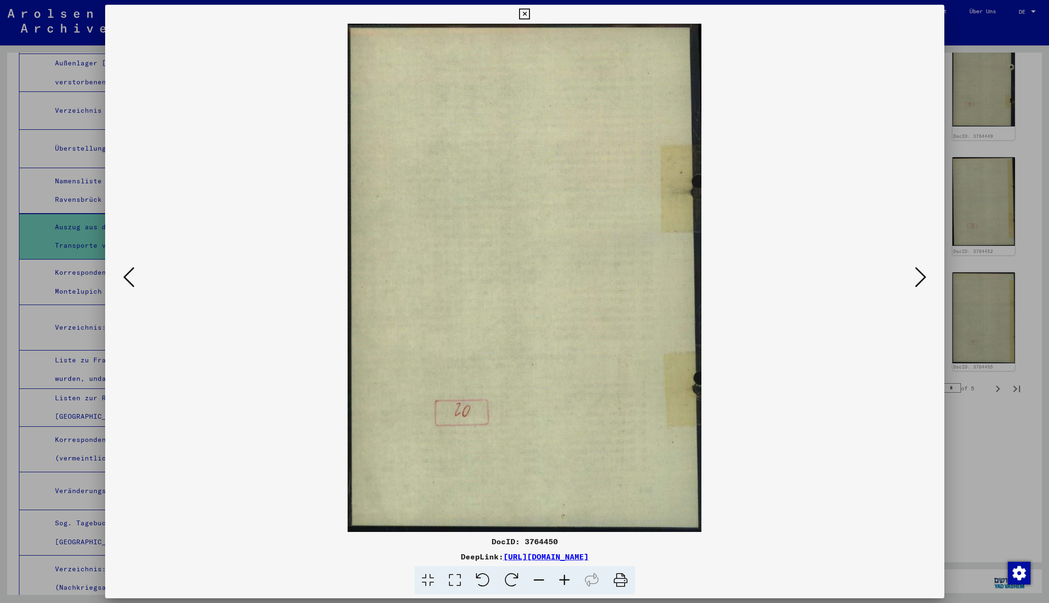
click at [125, 277] on icon at bounding box center [128, 277] width 11 height 23
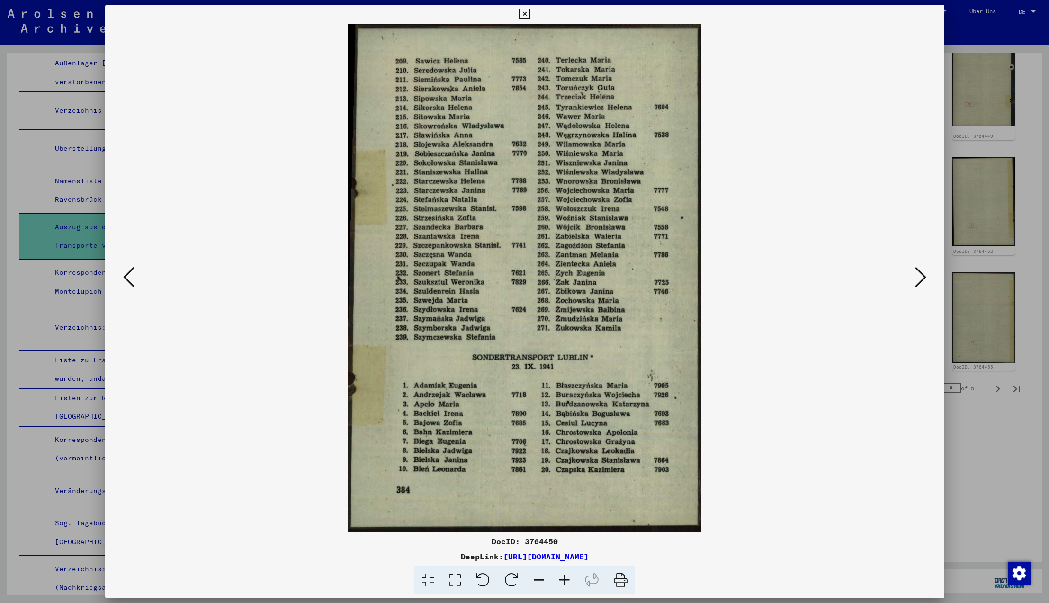
click at [620, 581] on icon at bounding box center [620, 580] width 29 height 29
click at [923, 277] on icon at bounding box center [920, 277] width 11 height 23
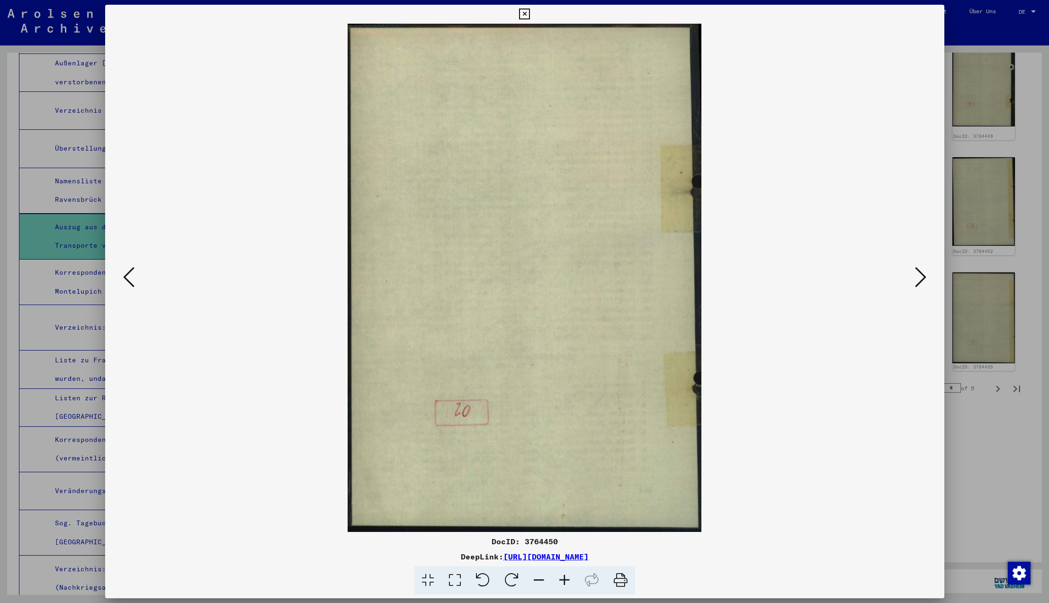
click at [922, 277] on icon at bounding box center [920, 277] width 11 height 23
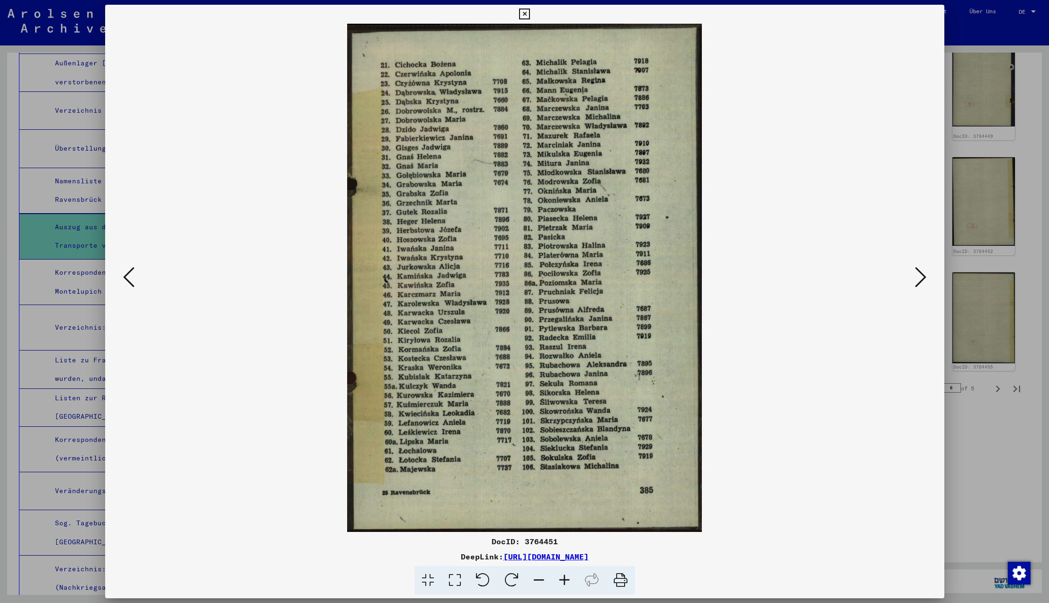
click at [618, 583] on icon at bounding box center [620, 580] width 29 height 29
click at [922, 276] on icon at bounding box center [920, 277] width 11 height 23
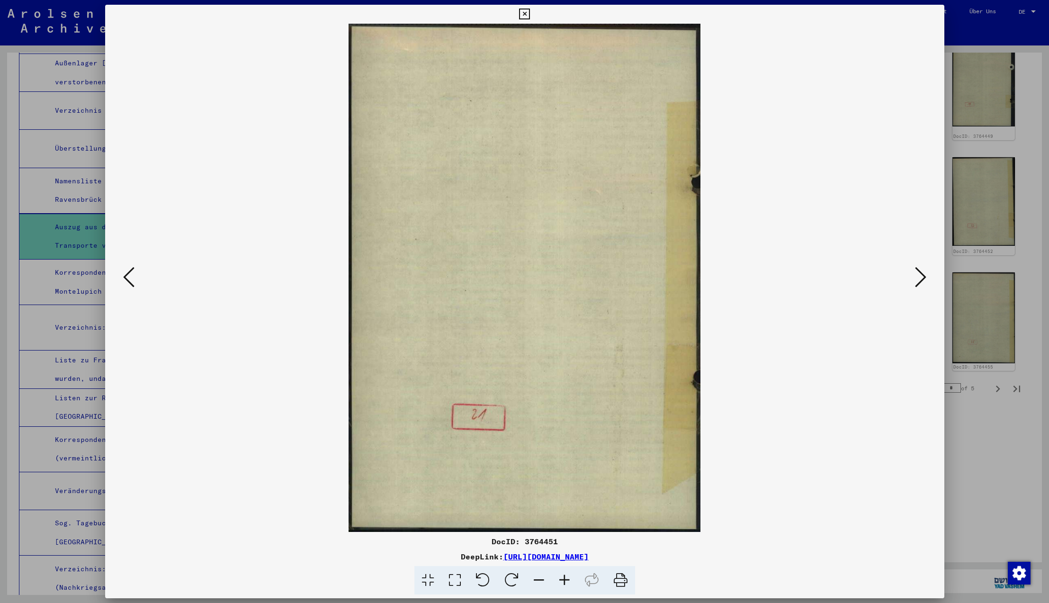
click at [921, 277] on icon at bounding box center [920, 277] width 11 height 23
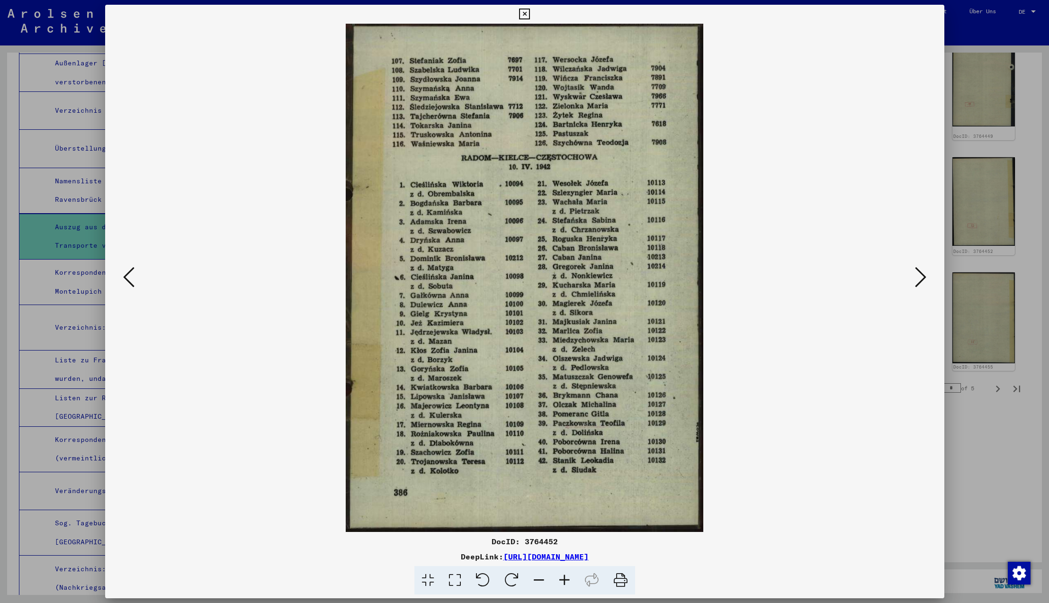
click at [622, 579] on icon at bounding box center [620, 580] width 29 height 29
click at [530, 14] on icon at bounding box center [524, 14] width 11 height 11
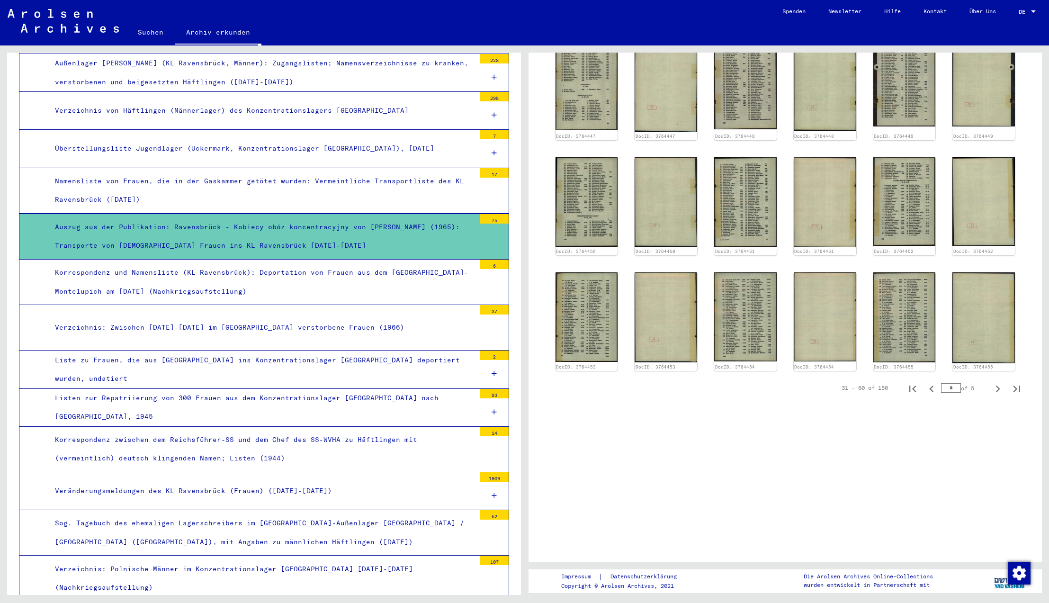
click at [935, 13] on link "Kontakt" at bounding box center [935, 11] width 46 height 23
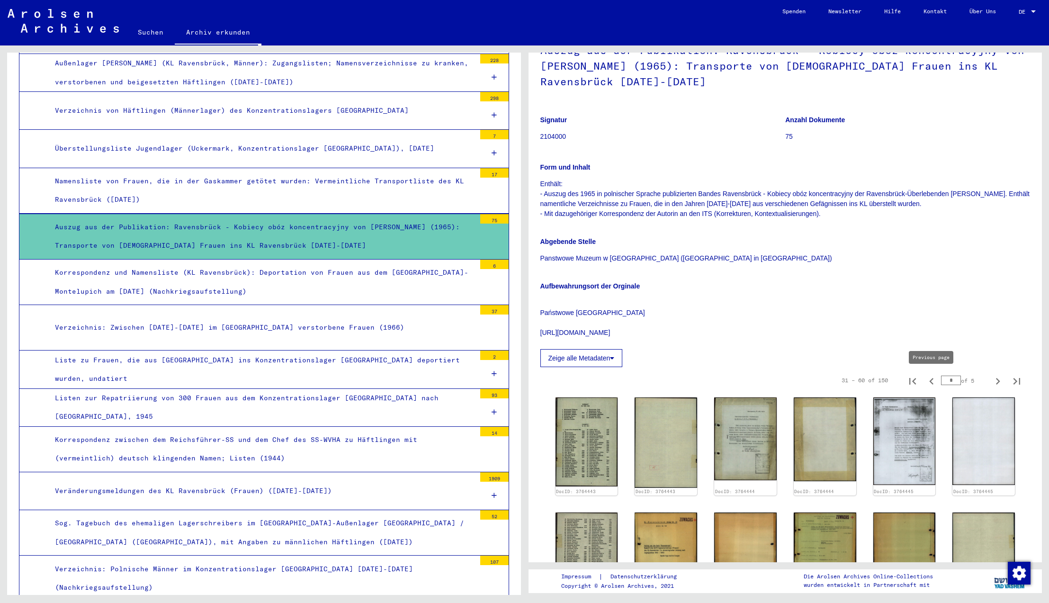
scroll to position [0, 0]
click at [929, 381] on icon "Previous page" at bounding box center [931, 381] width 4 height 7
type input "*"
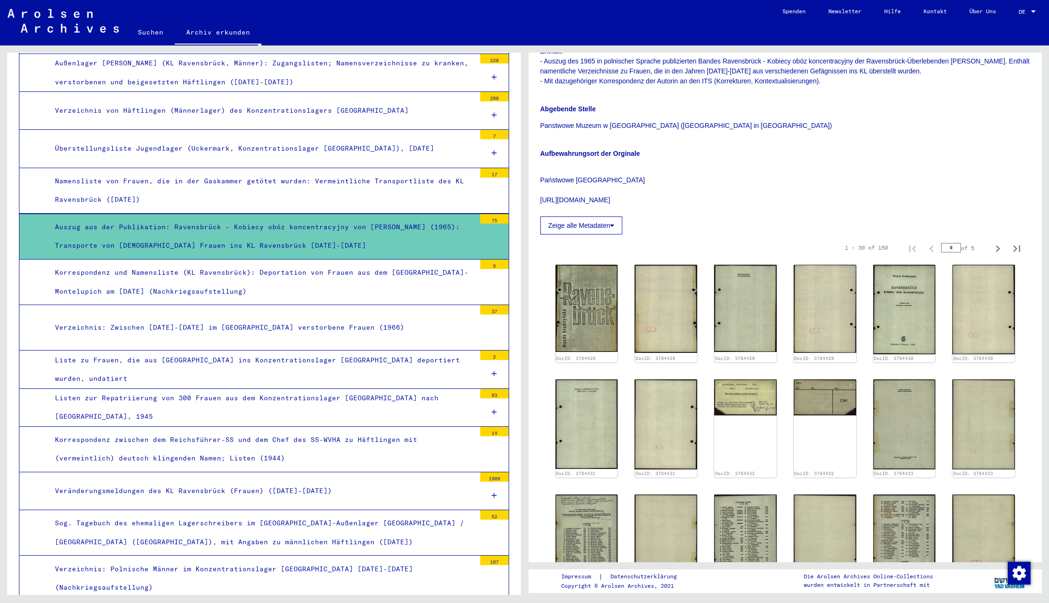
scroll to position [324, 0]
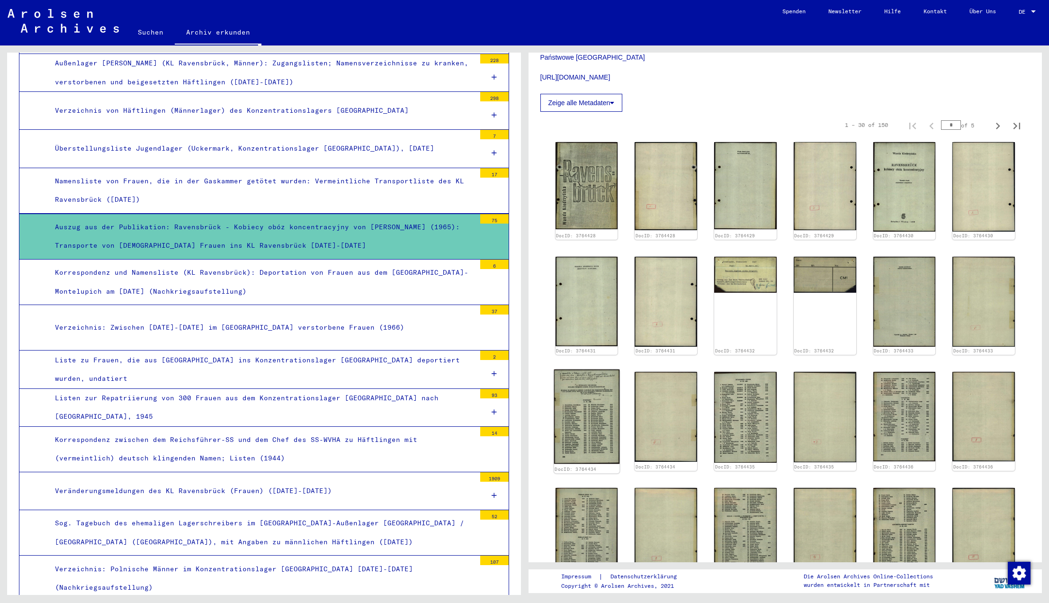
click at [583, 421] on img at bounding box center [585, 416] width 65 height 95
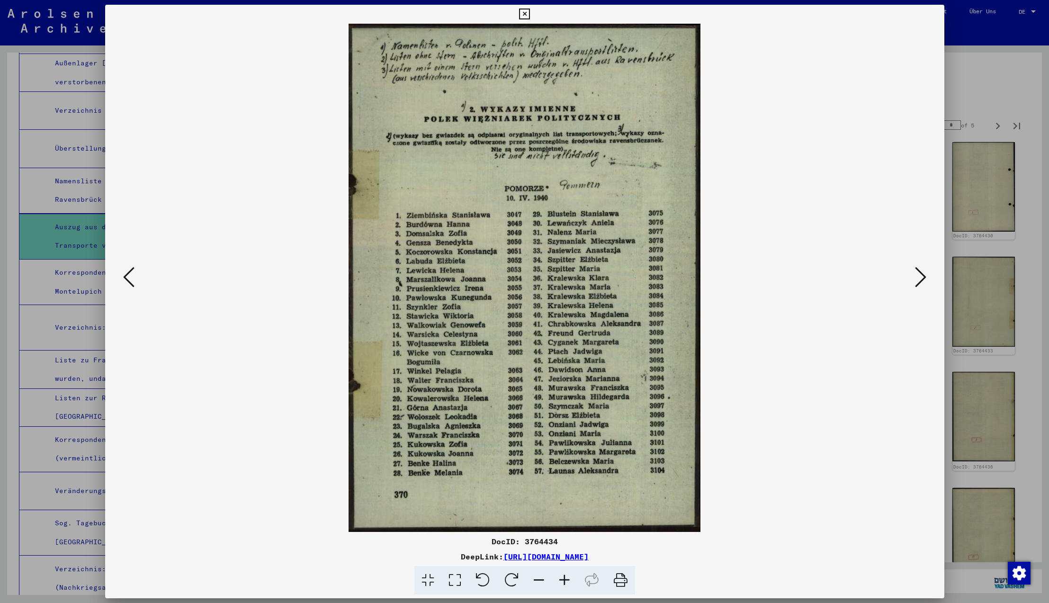
click at [530, 15] on icon at bounding box center [524, 14] width 11 height 11
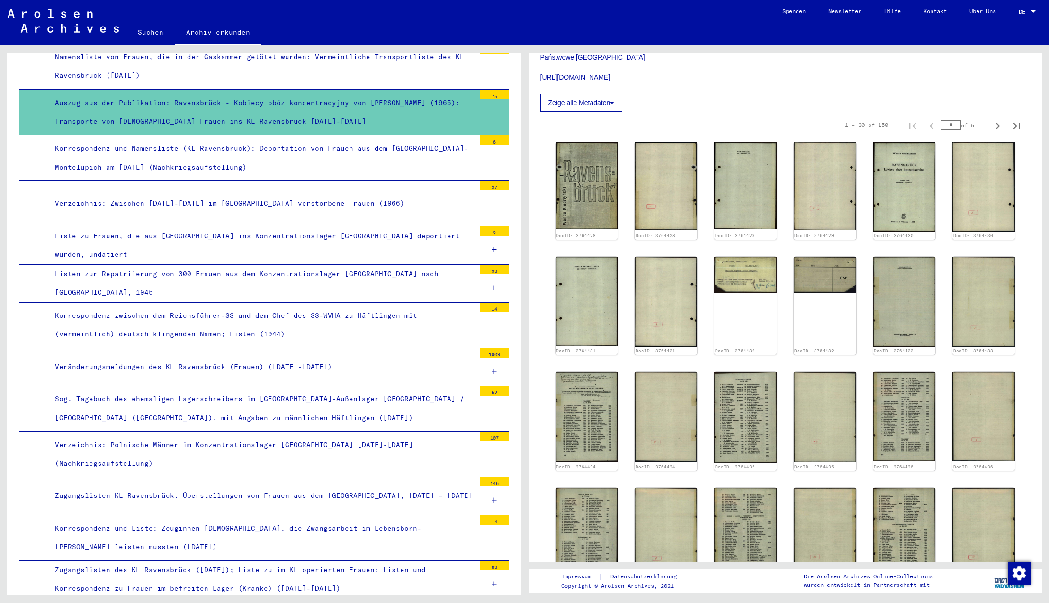
scroll to position [2582, 0]
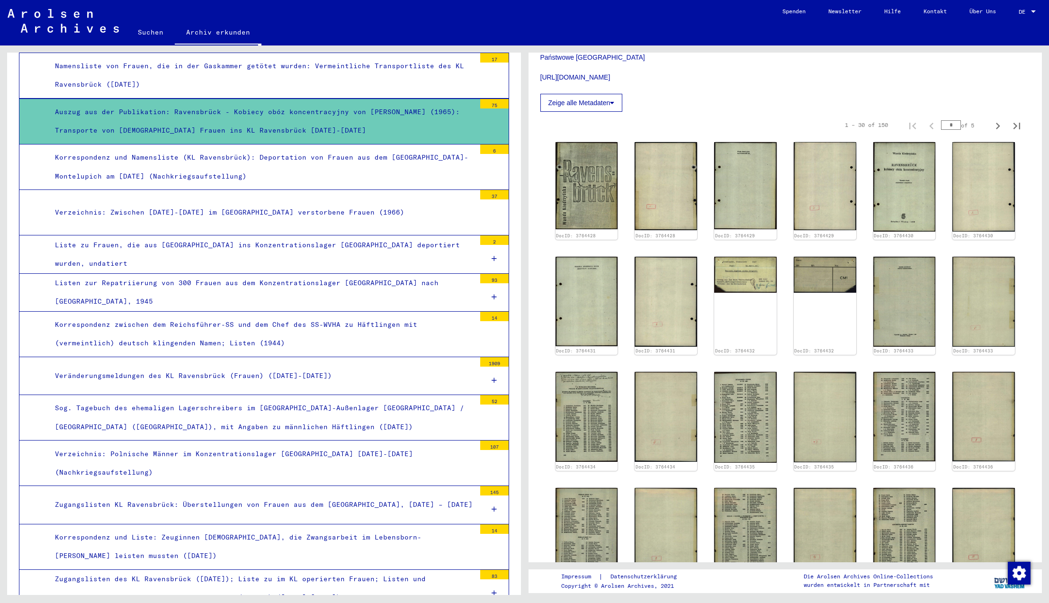
click at [270, 203] on div "Verzeichnis: Zwischen [DATE]-[DATE] im [GEOGRAPHIC_DATA] verstorbene Frauen (19…" at bounding box center [262, 212] width 428 height 18
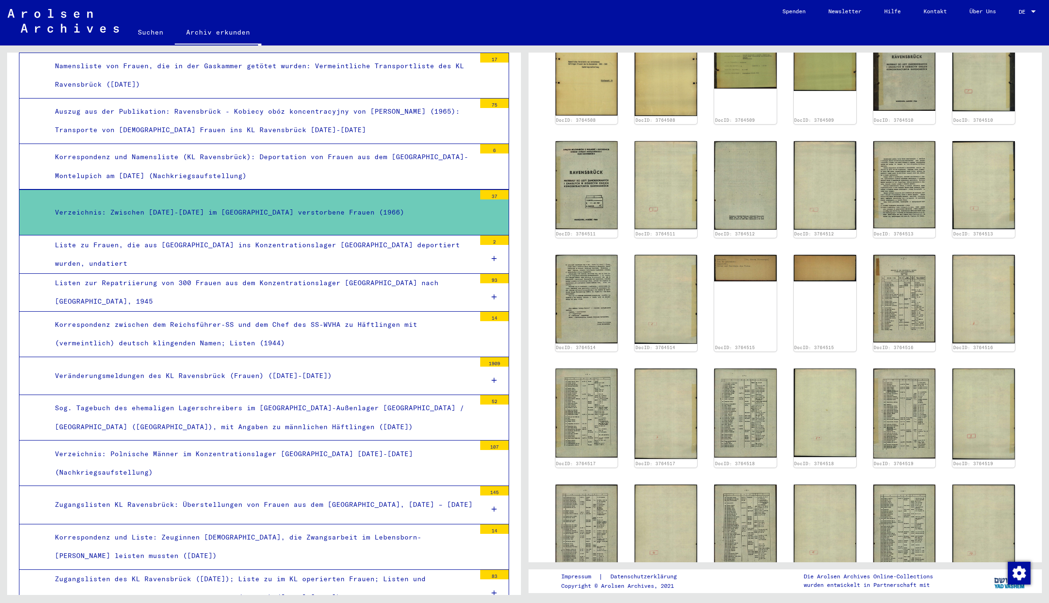
scroll to position [392, 0]
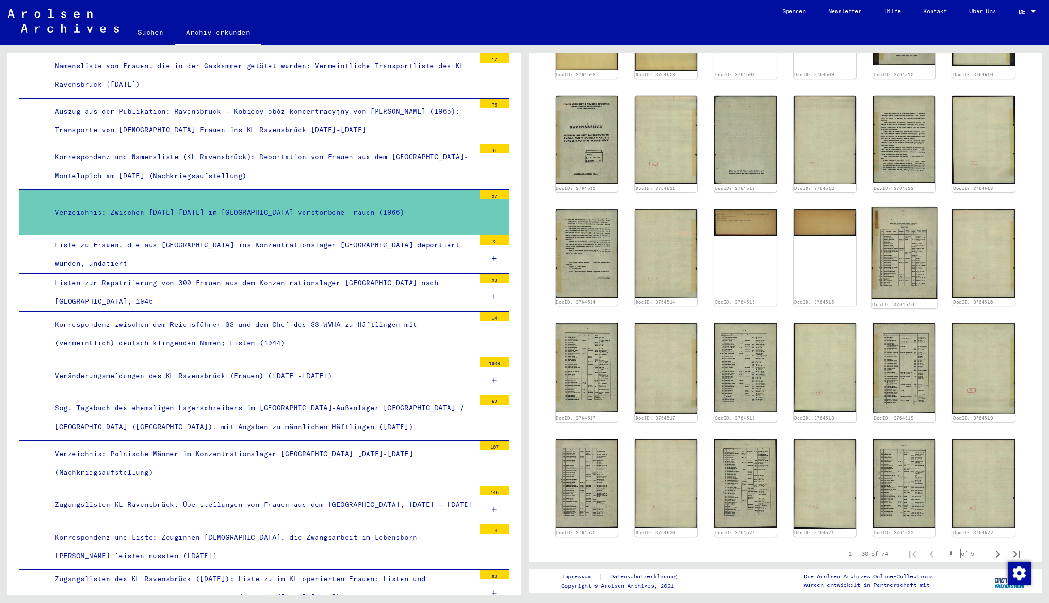
click at [907, 252] on img at bounding box center [903, 253] width 65 height 92
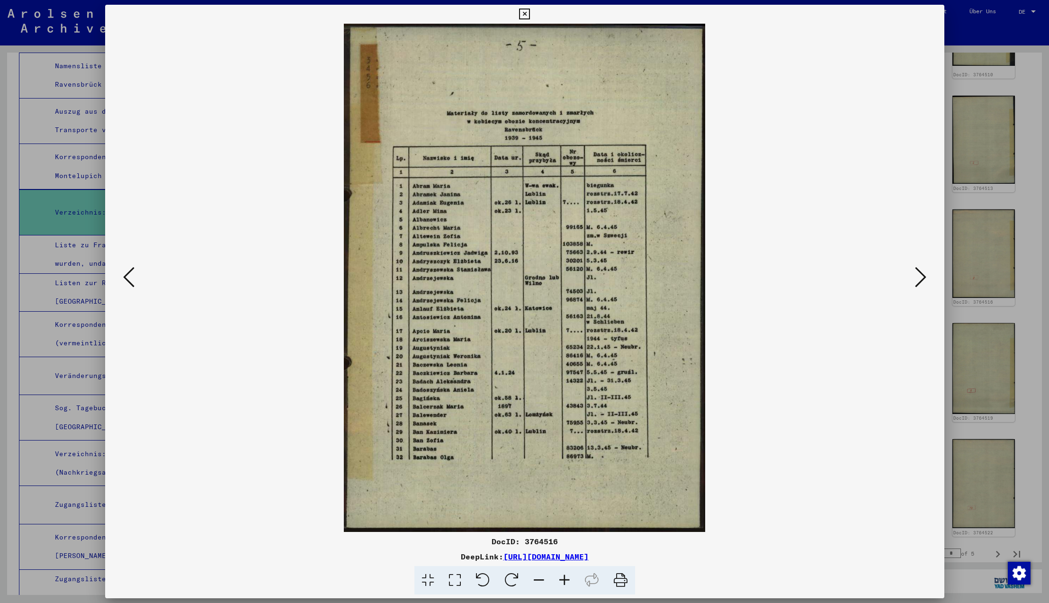
click at [921, 275] on icon at bounding box center [920, 277] width 11 height 23
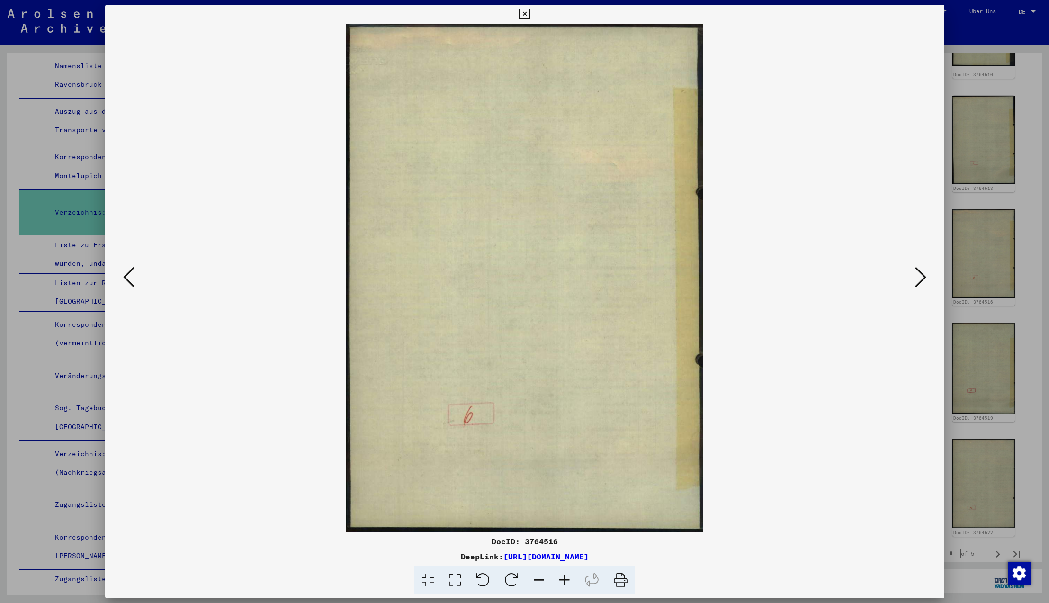
click at [921, 275] on icon at bounding box center [920, 277] width 11 height 23
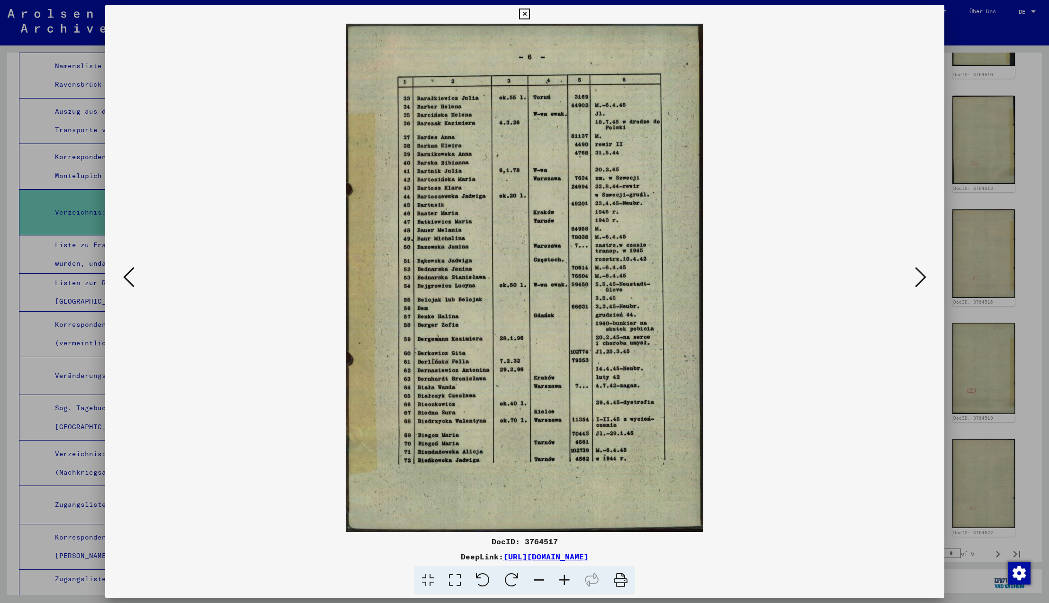
click at [921, 275] on icon at bounding box center [920, 277] width 11 height 23
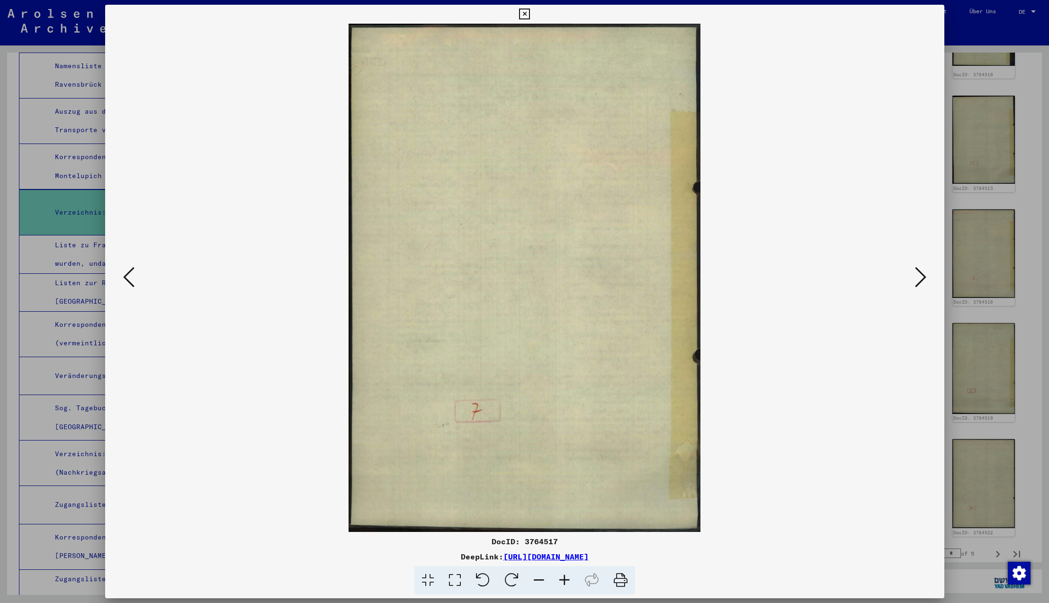
click at [921, 275] on icon at bounding box center [920, 277] width 11 height 23
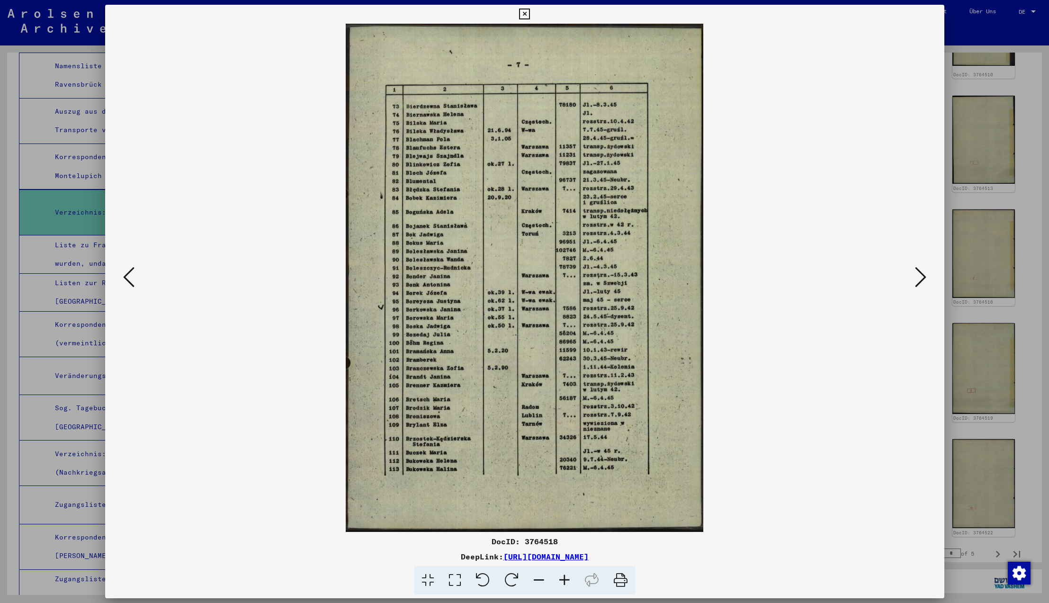
click at [921, 275] on icon at bounding box center [920, 277] width 11 height 23
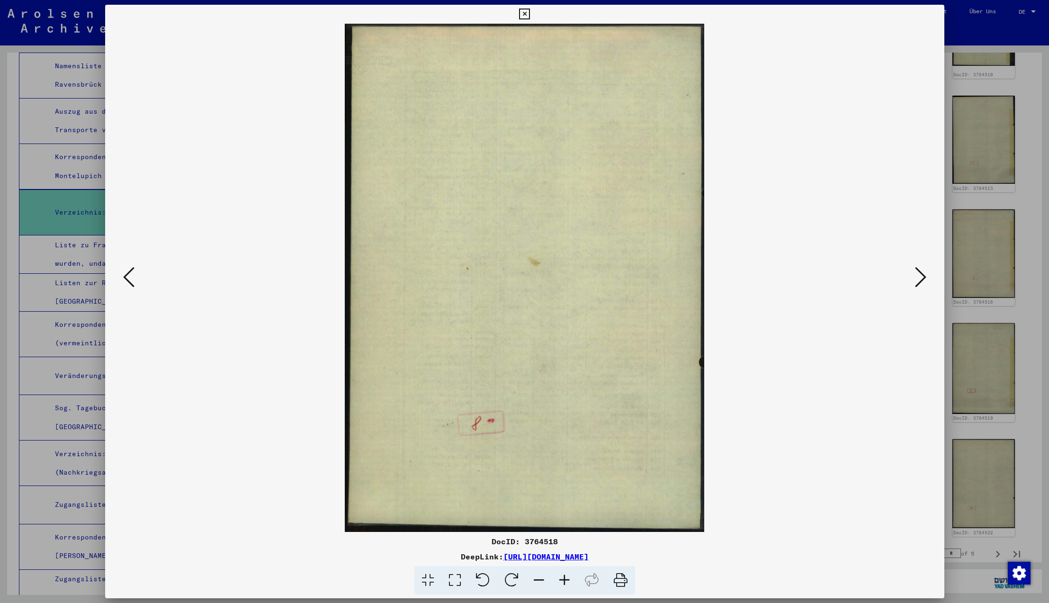
click at [921, 275] on icon at bounding box center [920, 277] width 11 height 23
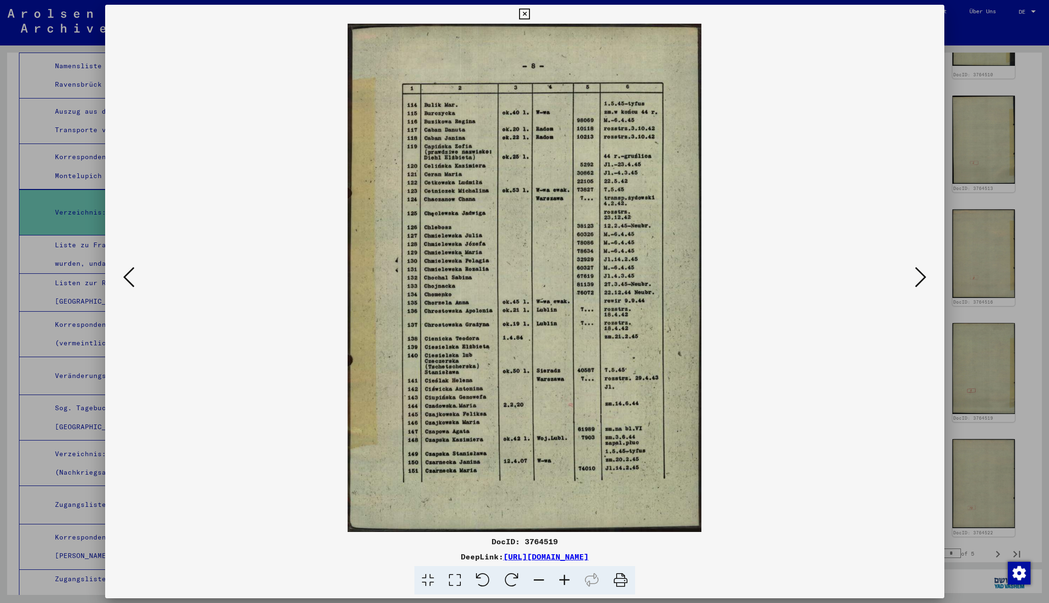
click at [921, 275] on icon at bounding box center [920, 277] width 11 height 23
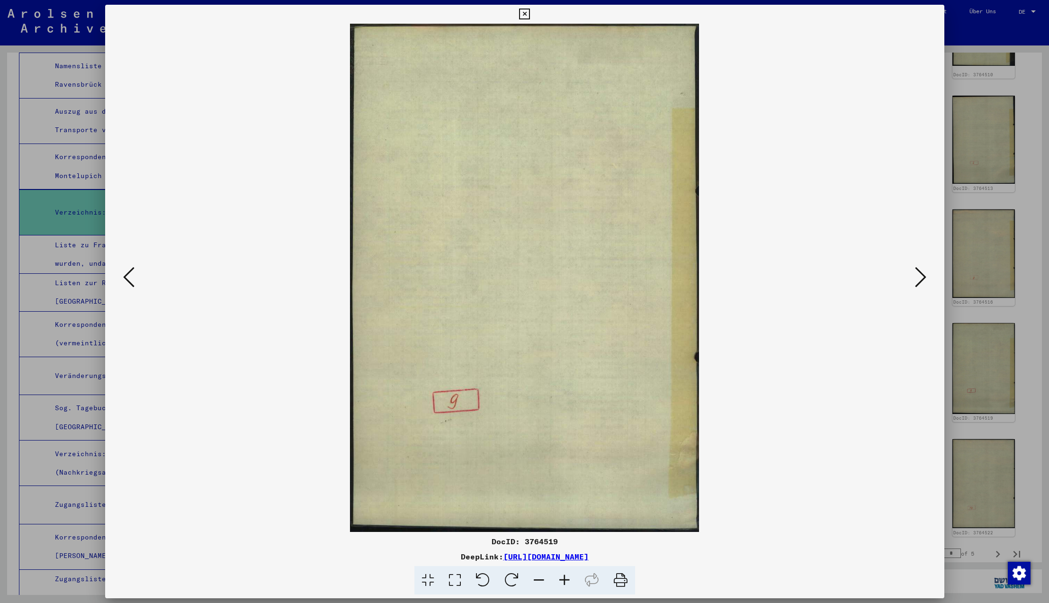
click at [921, 275] on icon at bounding box center [920, 277] width 11 height 23
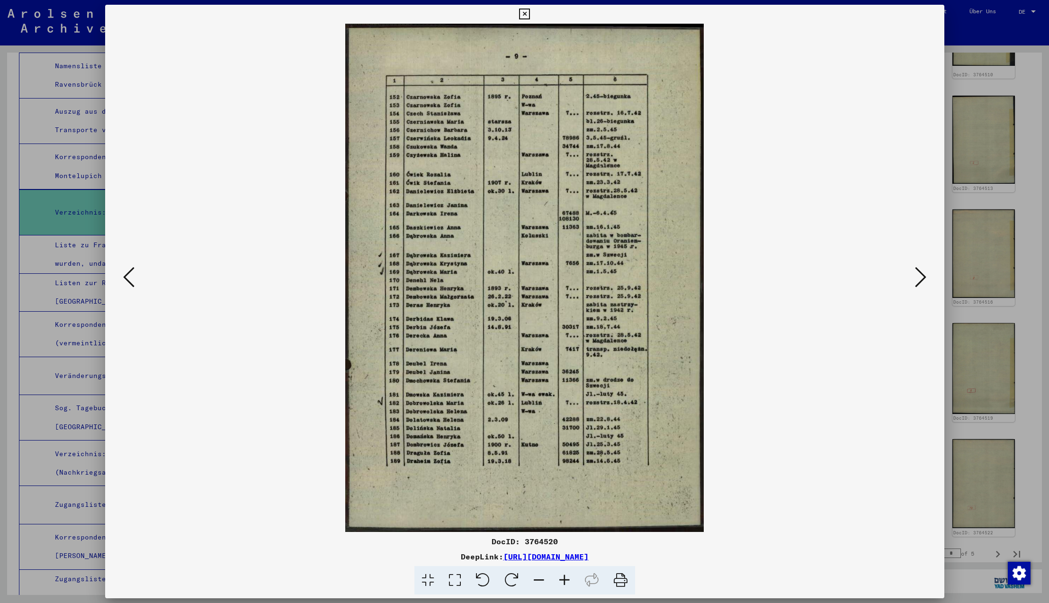
click at [921, 275] on icon at bounding box center [920, 277] width 11 height 23
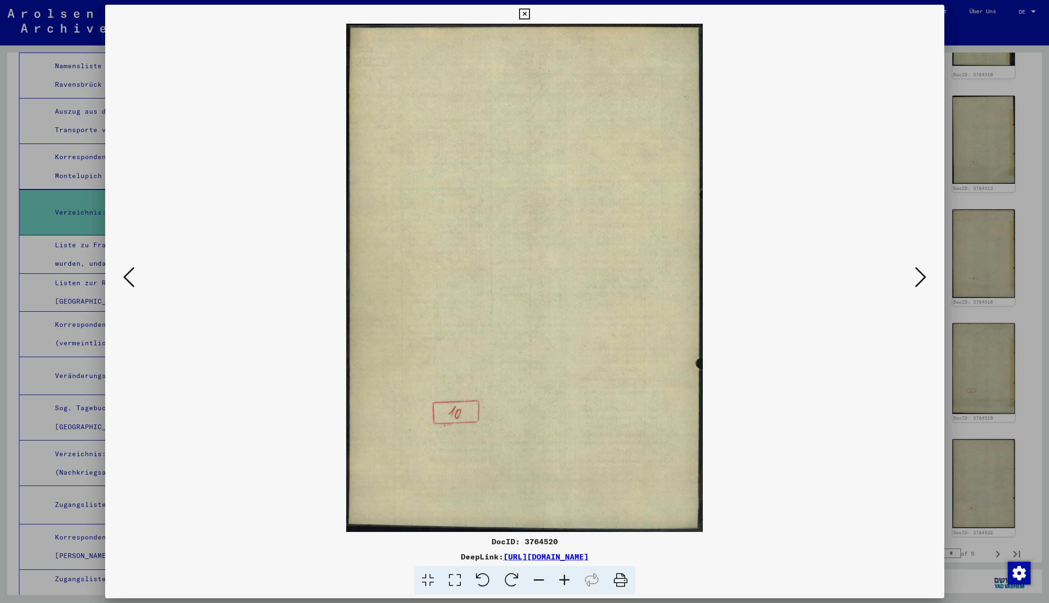
click at [921, 275] on icon at bounding box center [920, 277] width 11 height 23
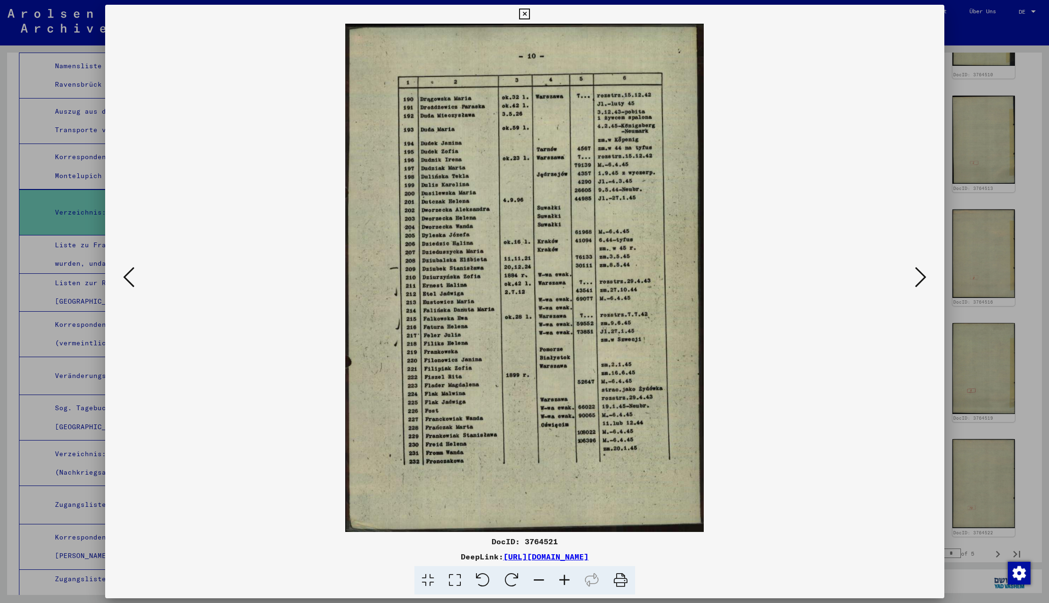
click at [530, 14] on icon at bounding box center [524, 14] width 11 height 11
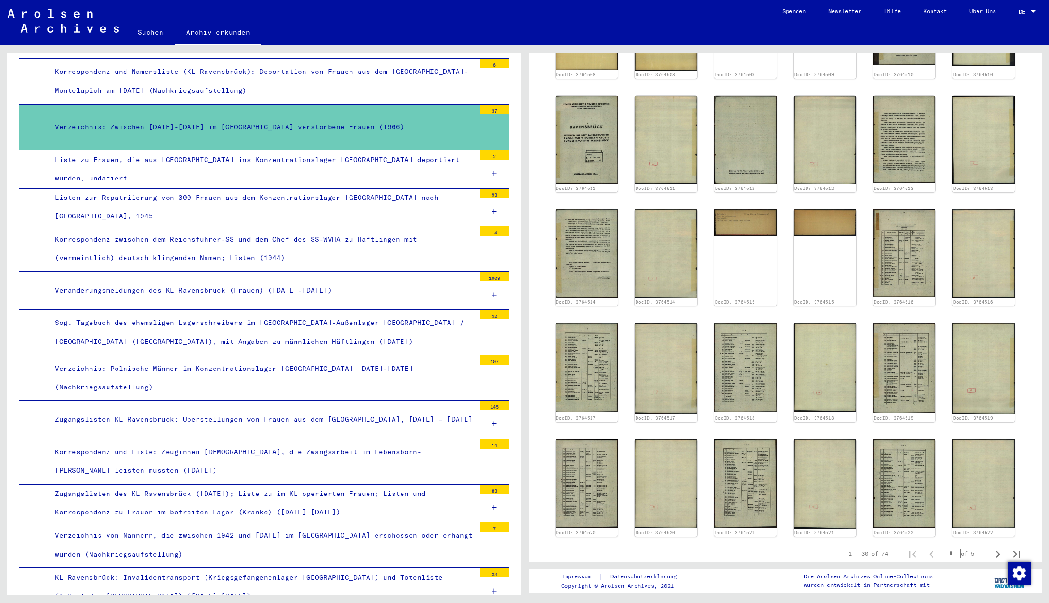
scroll to position [2670, 0]
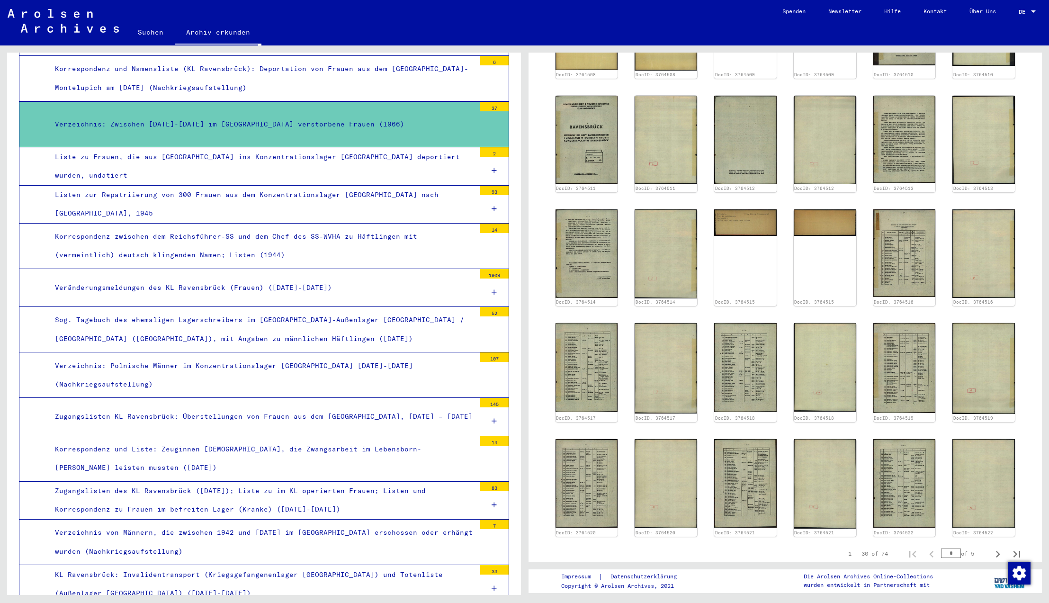
click at [388, 227] on div "Korrespondenz zwischen dem Reichsführer-SS und dem Chef des SS-WVHA zu Häftling…" at bounding box center [262, 245] width 428 height 37
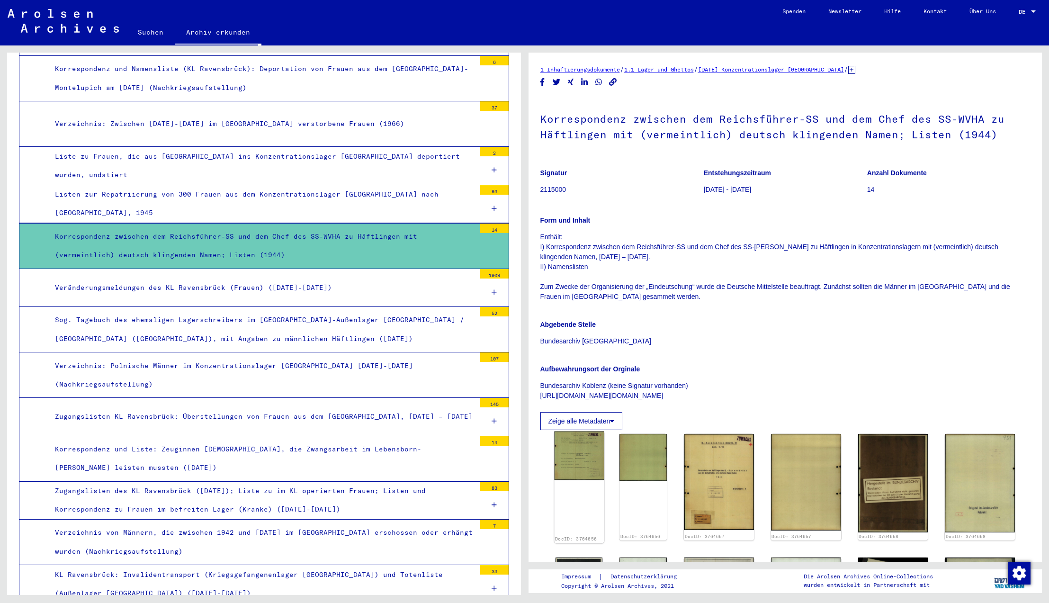
click at [583, 469] on img at bounding box center [579, 455] width 50 height 49
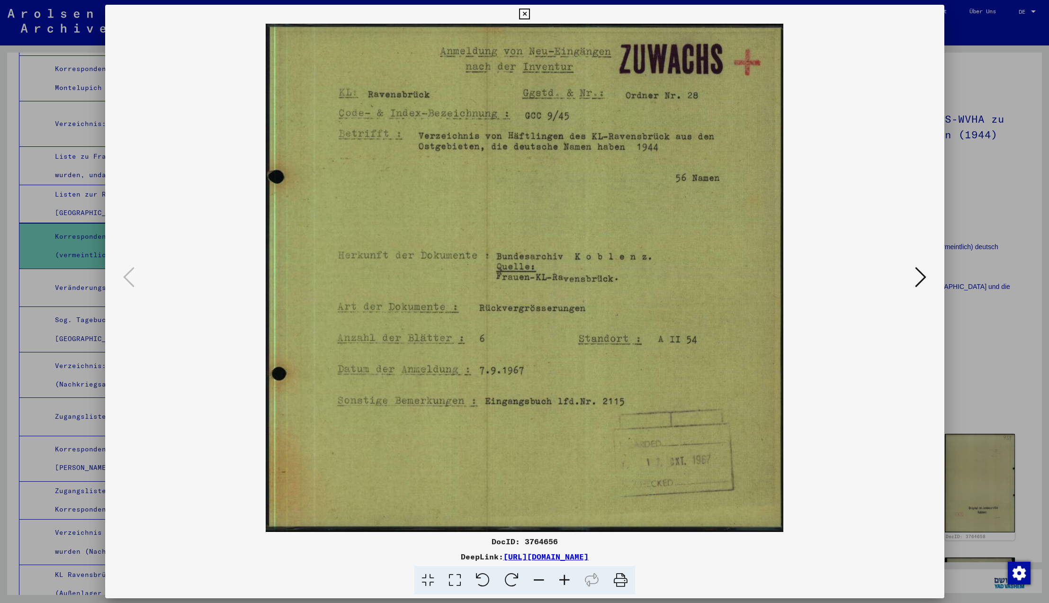
click at [920, 279] on icon at bounding box center [920, 277] width 11 height 23
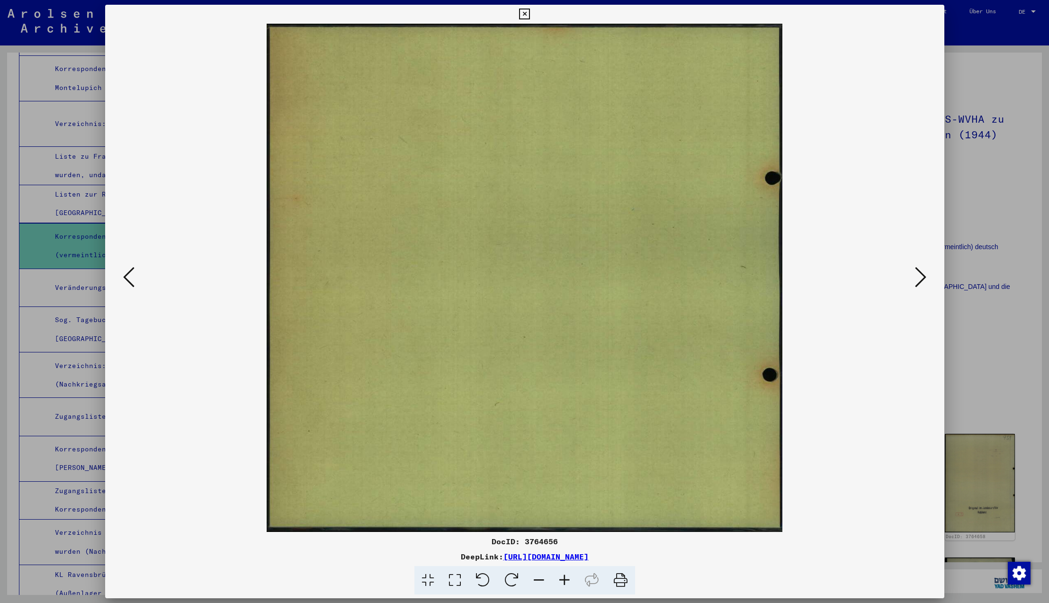
click at [920, 279] on icon at bounding box center [920, 277] width 11 height 23
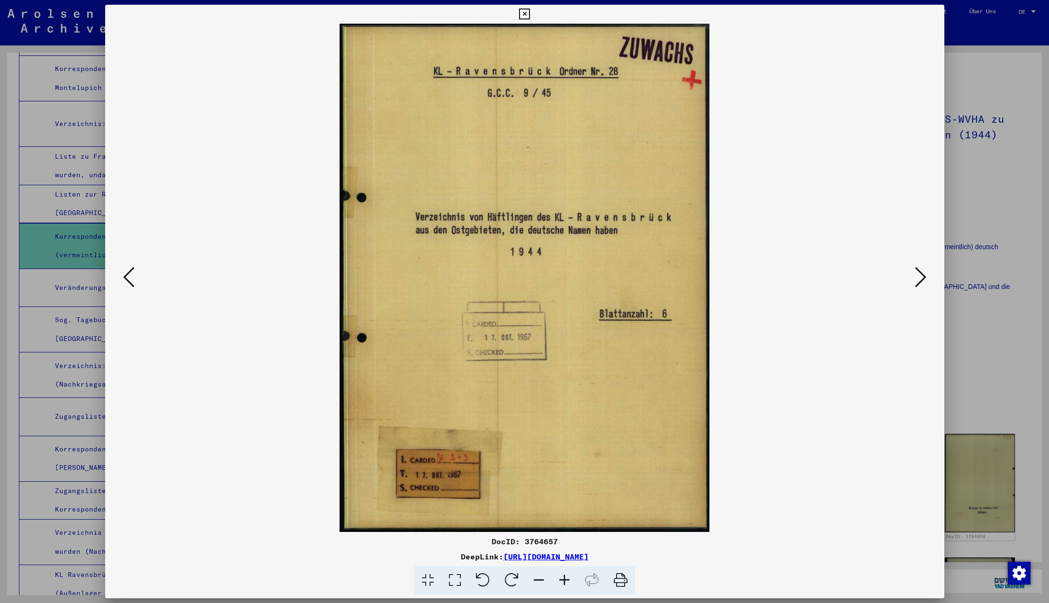
click at [920, 279] on icon at bounding box center [920, 277] width 11 height 23
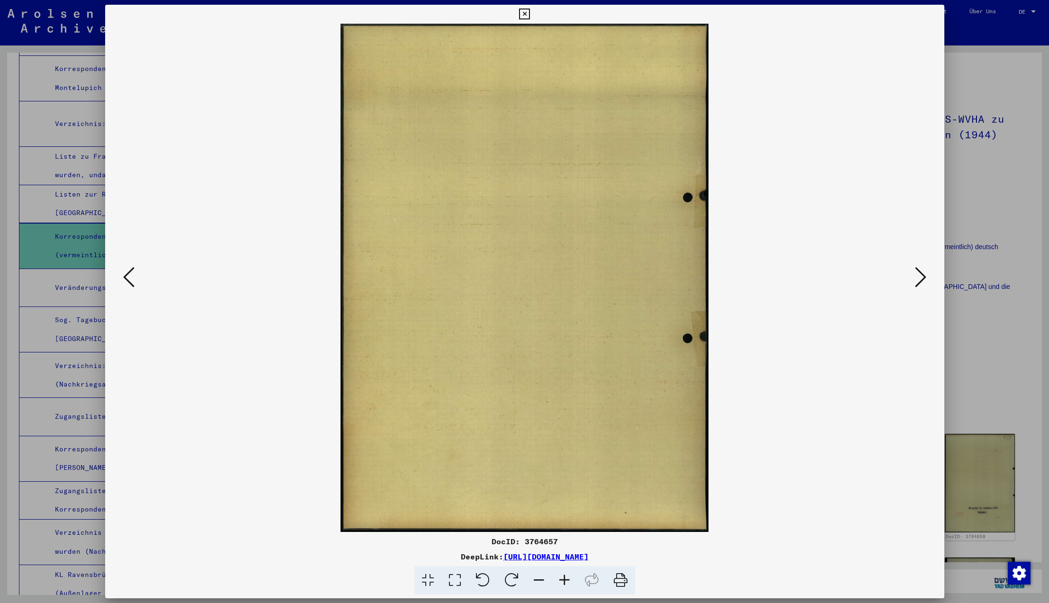
click at [920, 279] on icon at bounding box center [920, 277] width 11 height 23
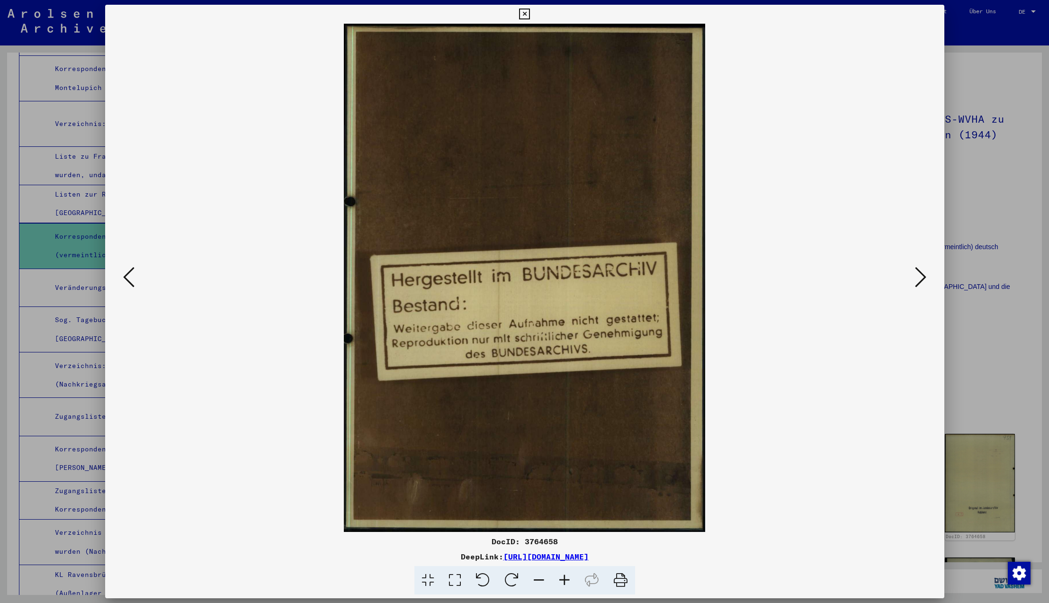
click at [920, 279] on icon at bounding box center [920, 277] width 11 height 23
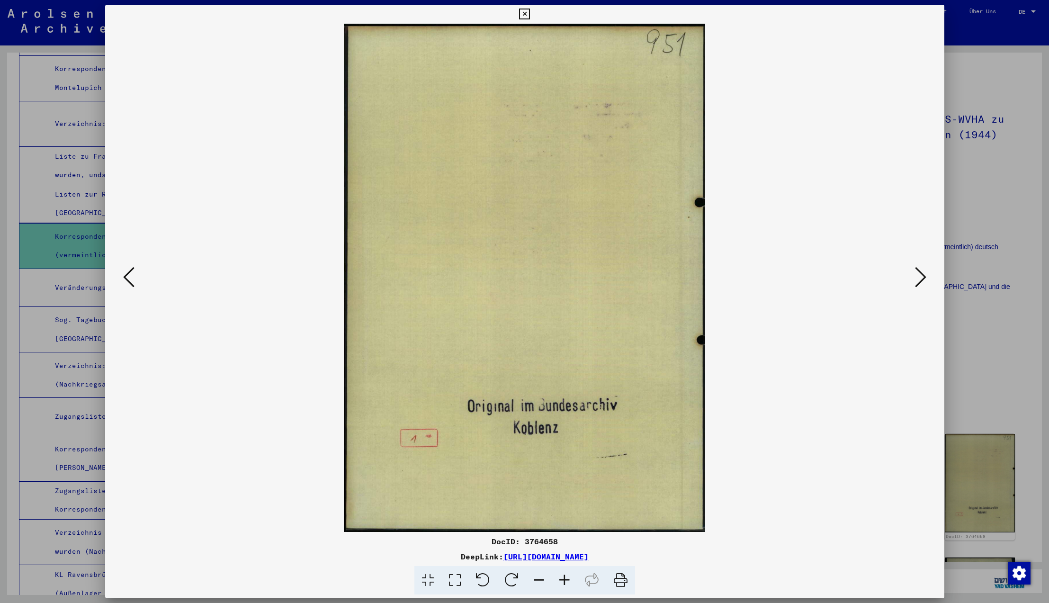
click at [920, 279] on icon at bounding box center [920, 277] width 11 height 23
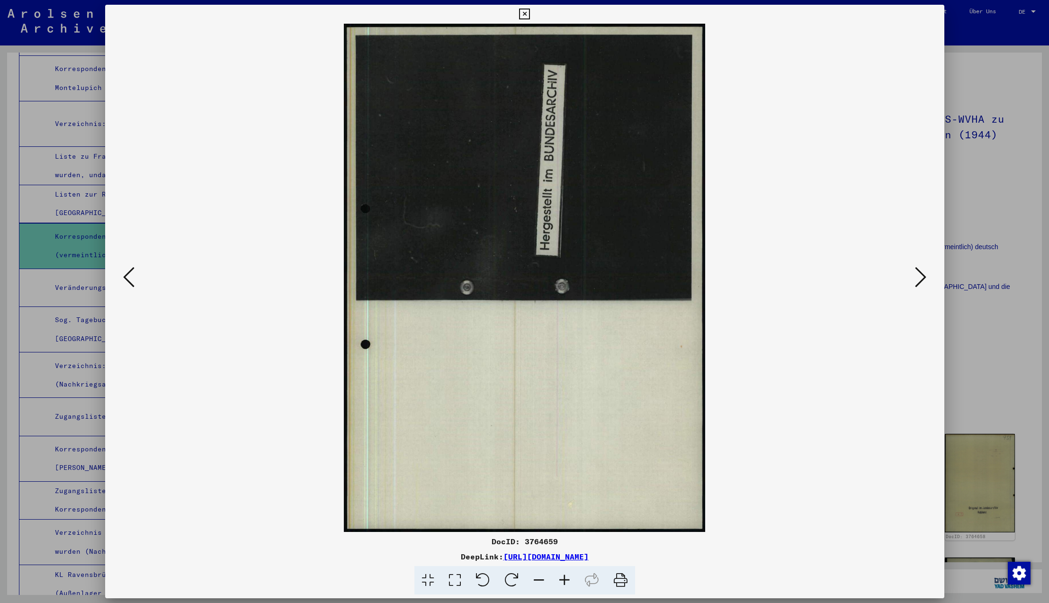
click at [920, 279] on icon at bounding box center [920, 277] width 11 height 23
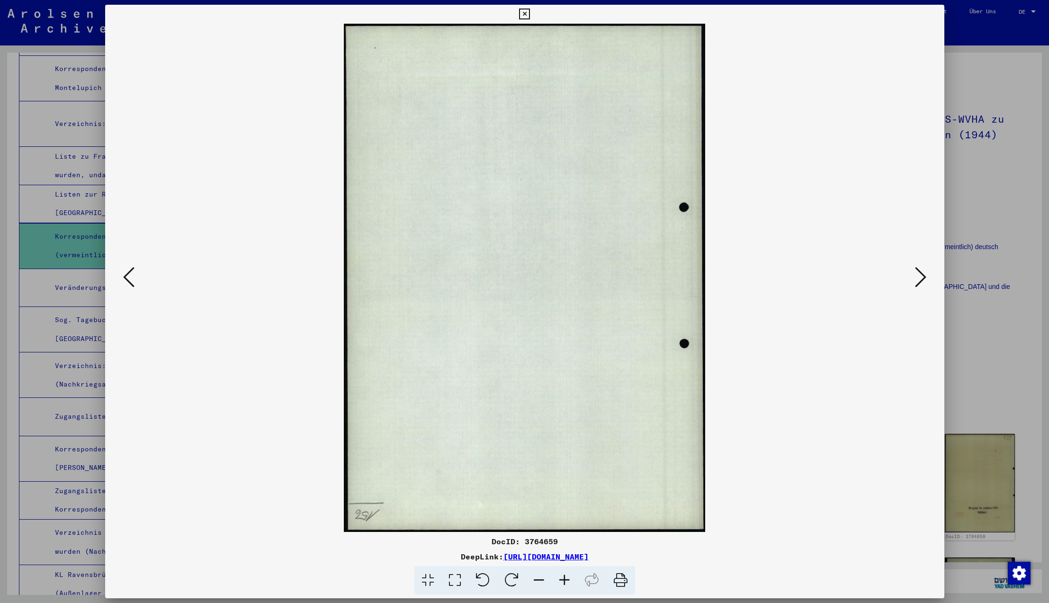
click at [920, 279] on icon at bounding box center [920, 277] width 11 height 23
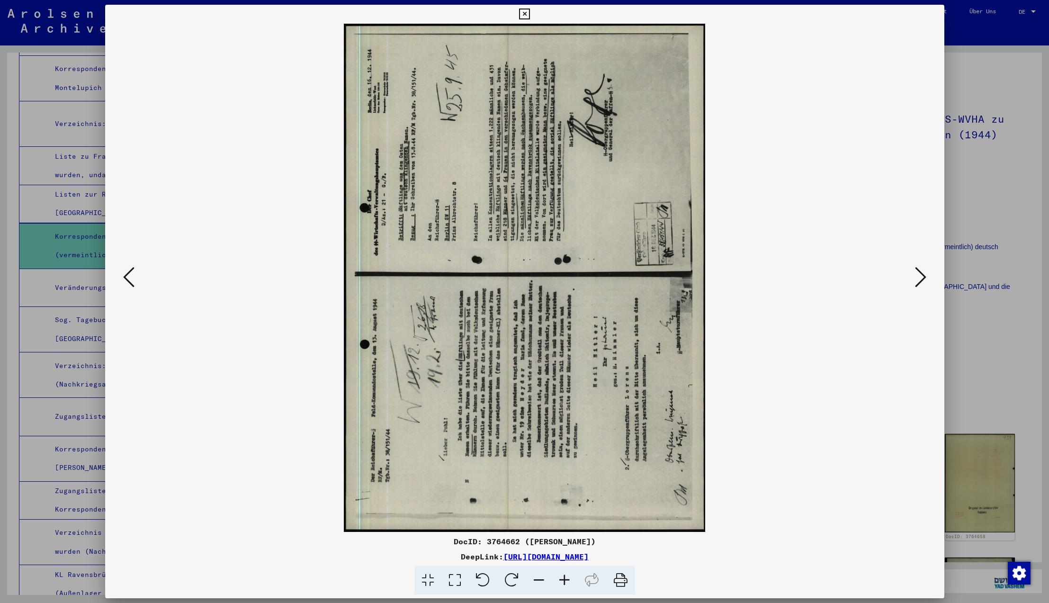
click at [515, 579] on icon at bounding box center [511, 580] width 29 height 29
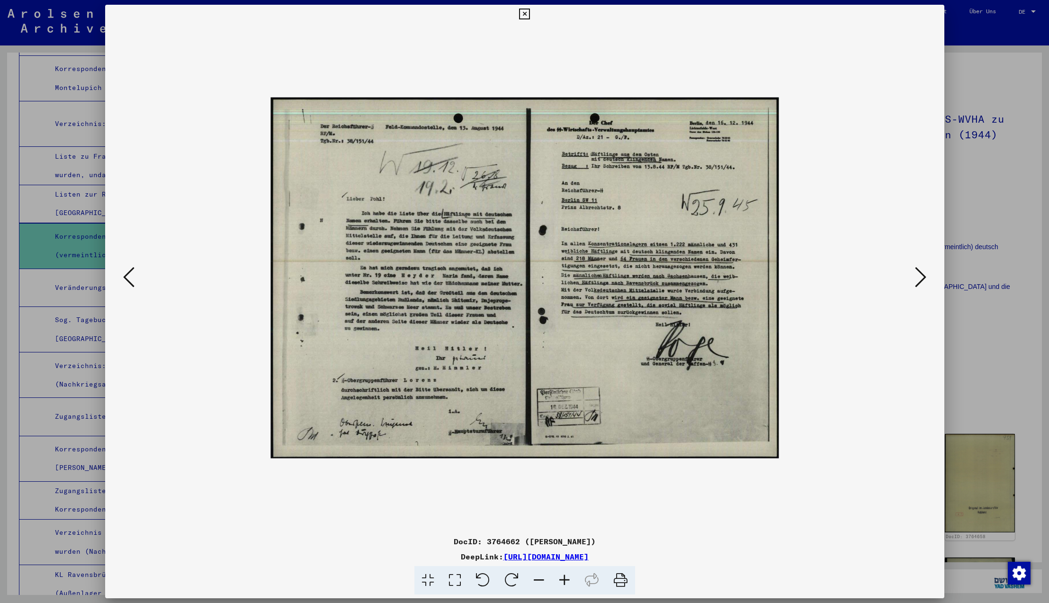
click at [919, 279] on icon at bounding box center [920, 277] width 11 height 23
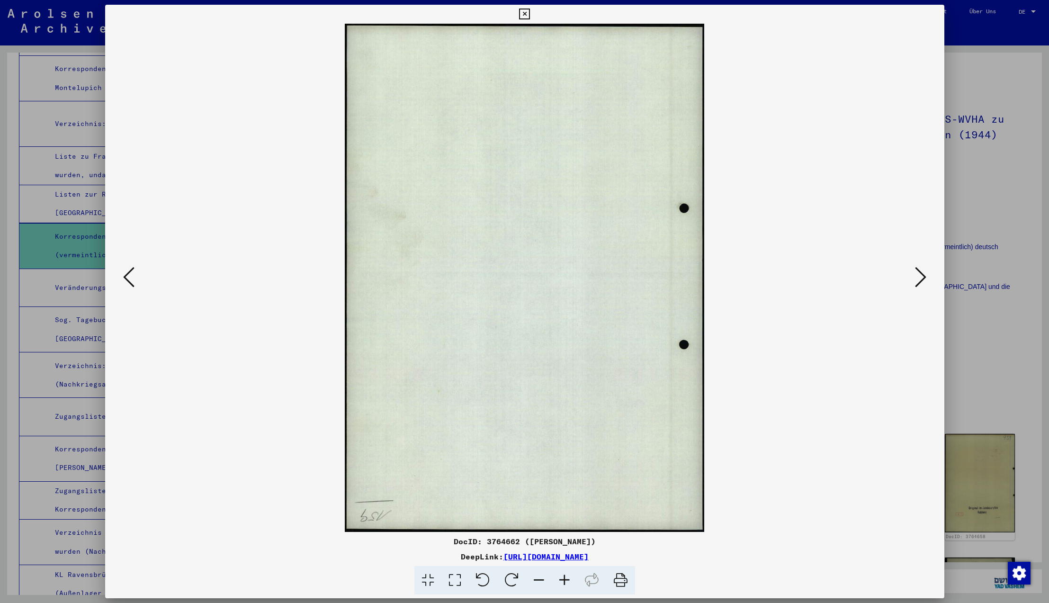
click at [482, 581] on icon at bounding box center [482, 580] width 29 height 29
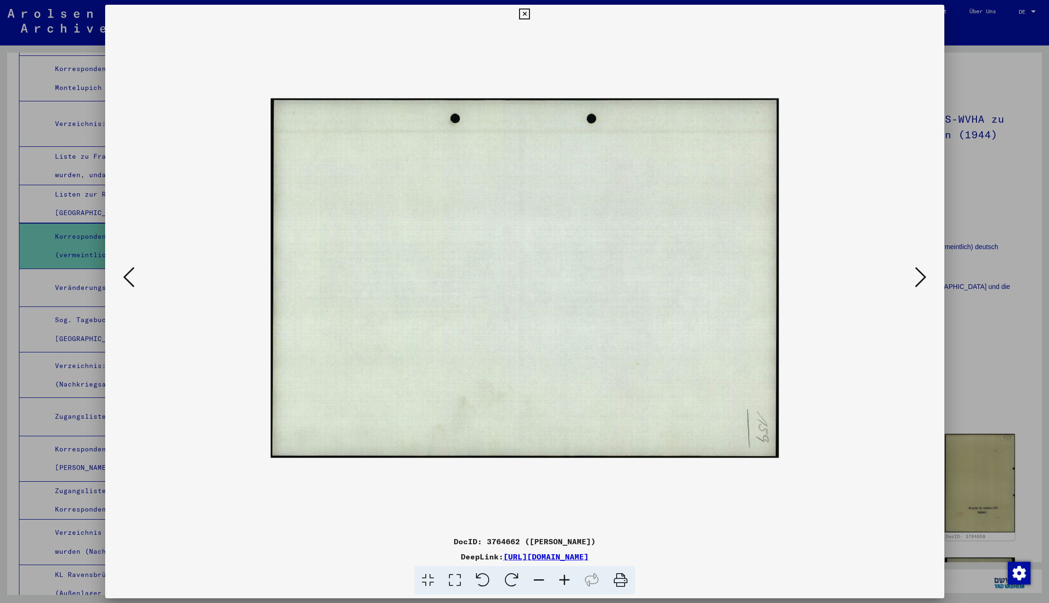
click at [482, 581] on icon at bounding box center [482, 580] width 29 height 29
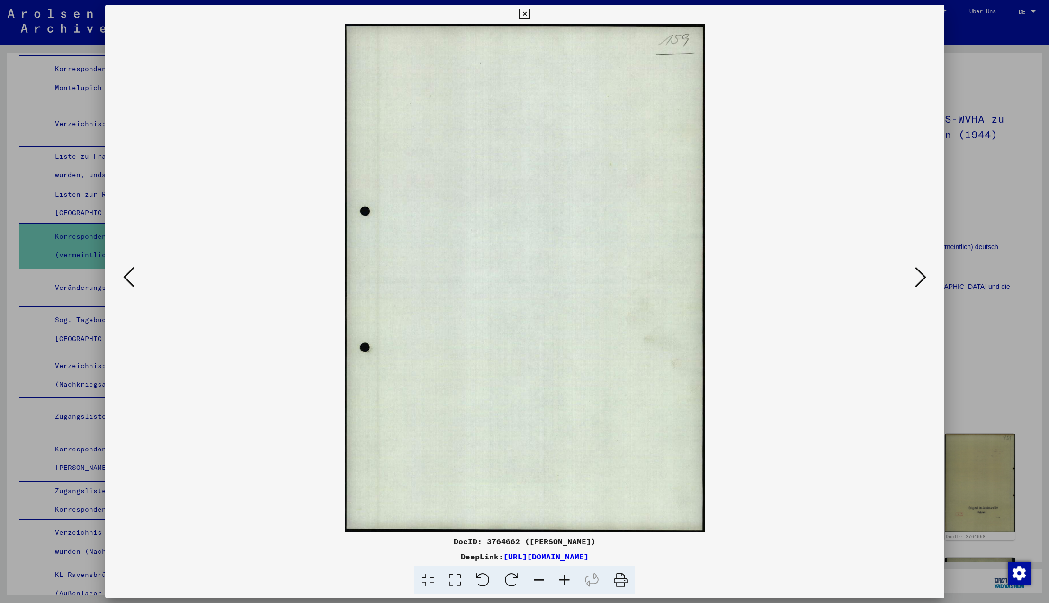
click at [919, 278] on icon at bounding box center [920, 277] width 11 height 23
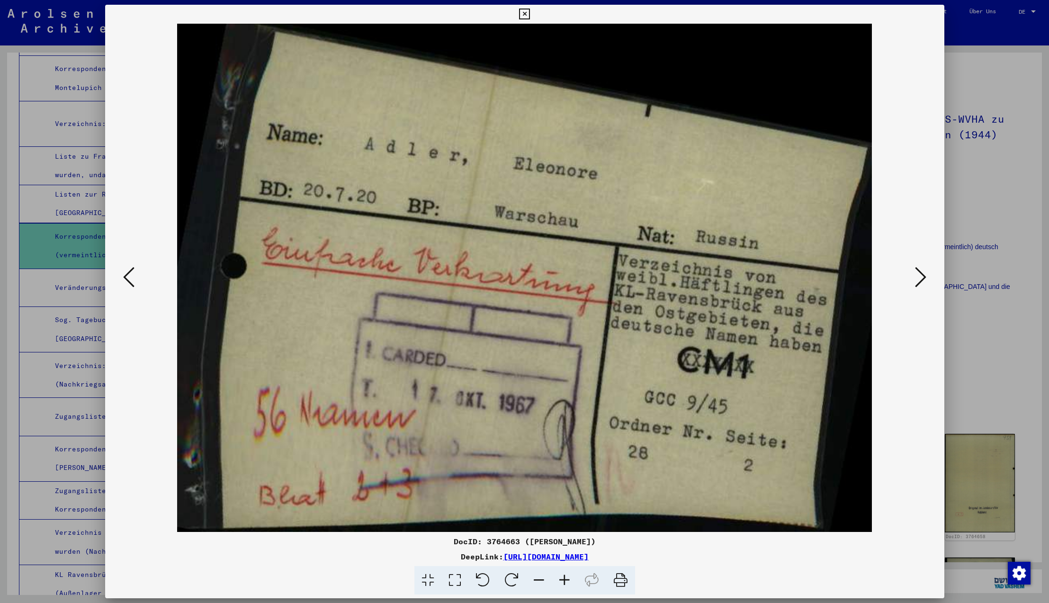
click at [916, 276] on icon at bounding box center [920, 277] width 11 height 23
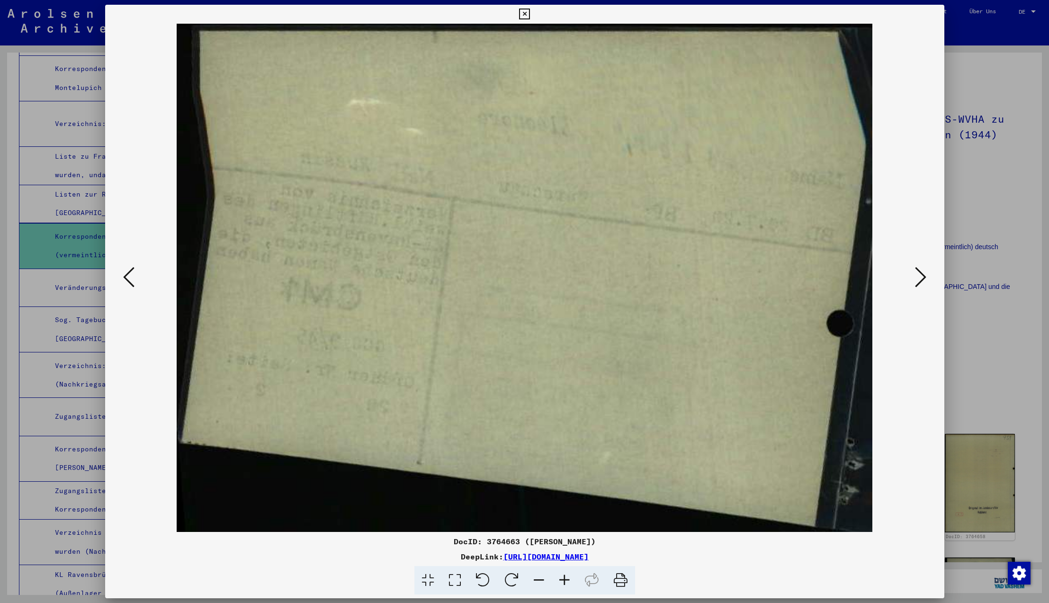
click at [916, 276] on icon at bounding box center [920, 277] width 11 height 23
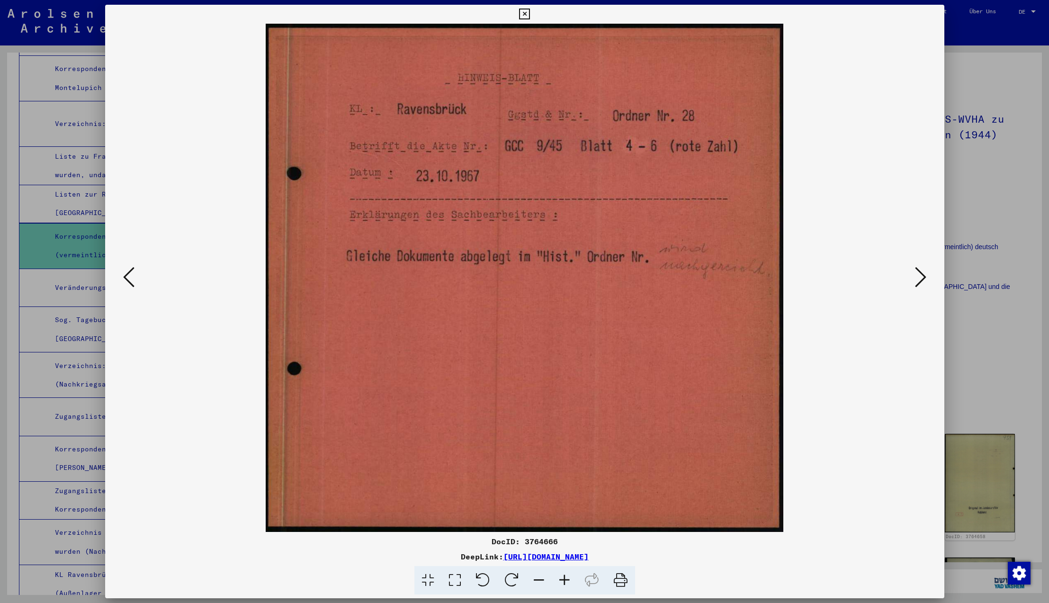
click at [916, 276] on icon at bounding box center [920, 277] width 11 height 23
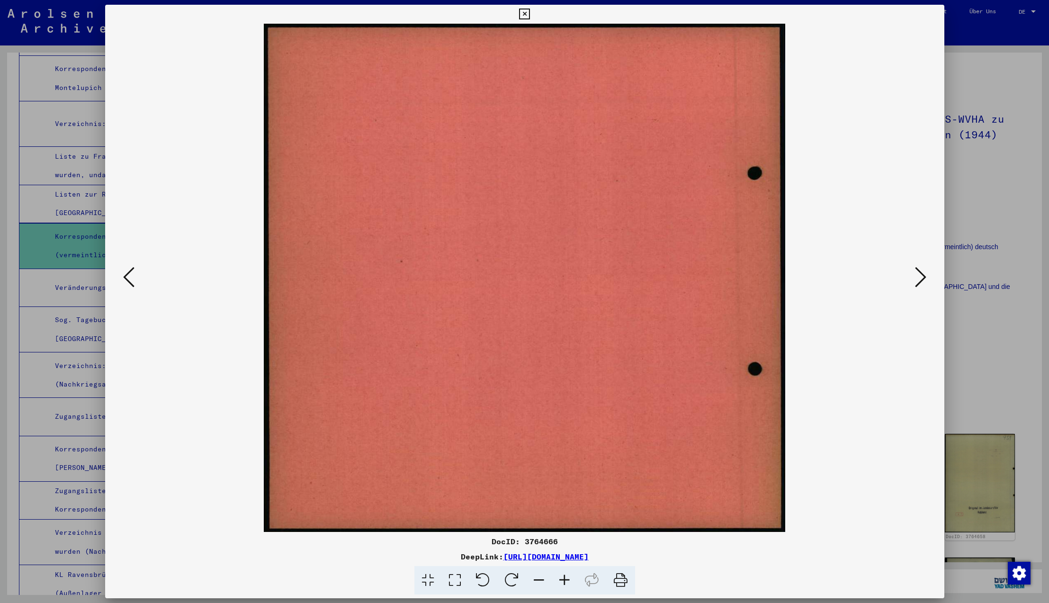
click at [916, 276] on icon at bounding box center [920, 277] width 11 height 23
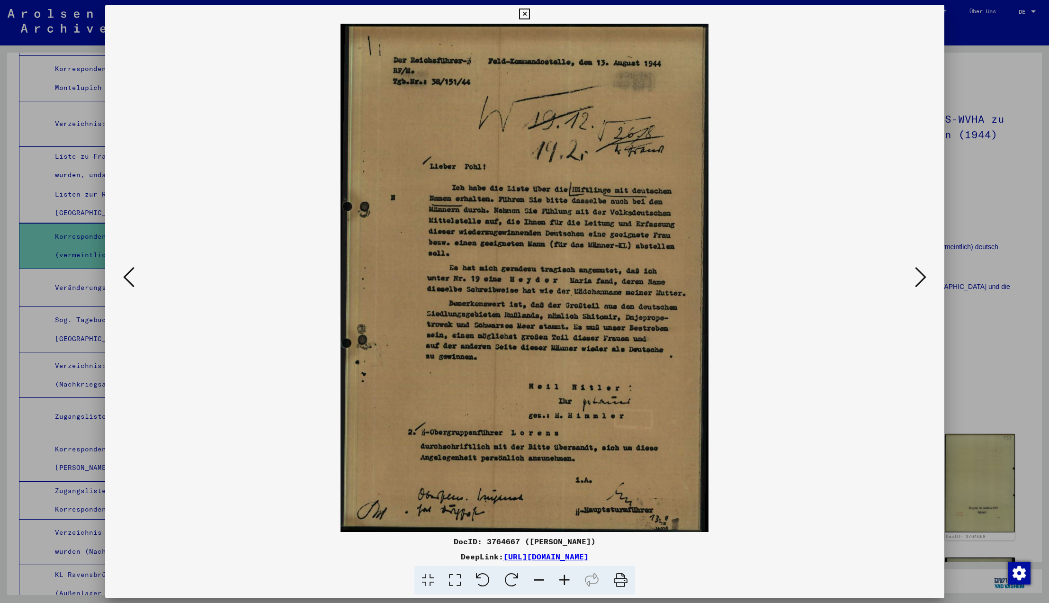
click at [916, 276] on icon at bounding box center [920, 277] width 11 height 23
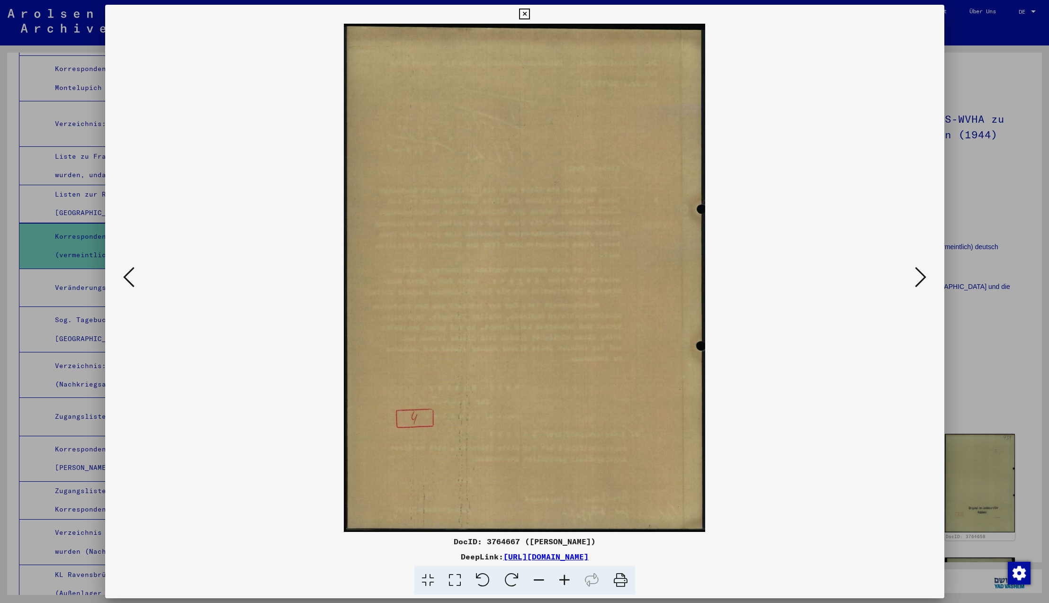
click at [916, 276] on icon at bounding box center [920, 277] width 11 height 23
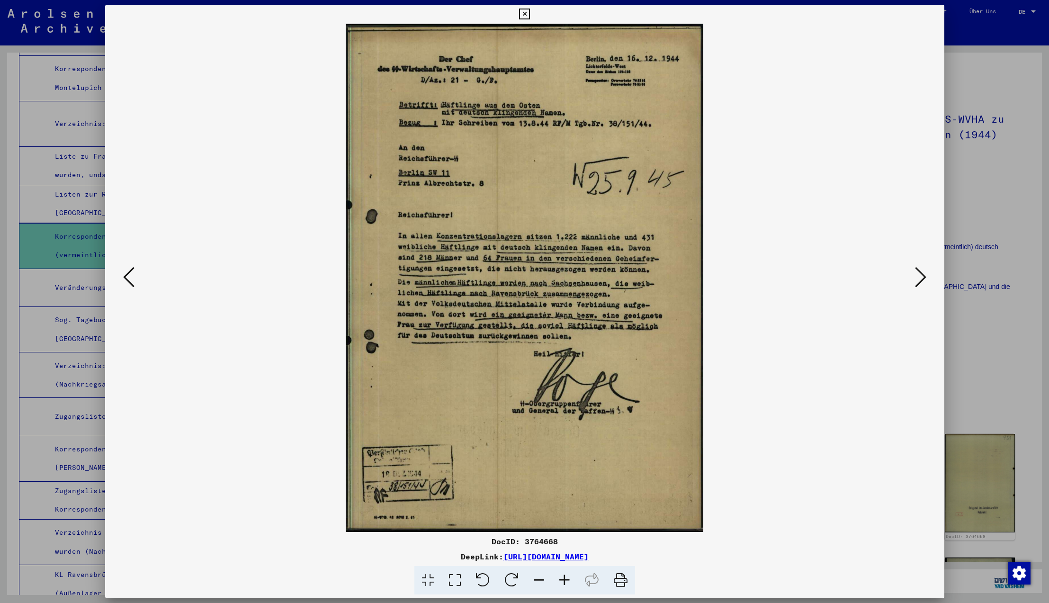
click at [916, 276] on icon at bounding box center [920, 277] width 11 height 23
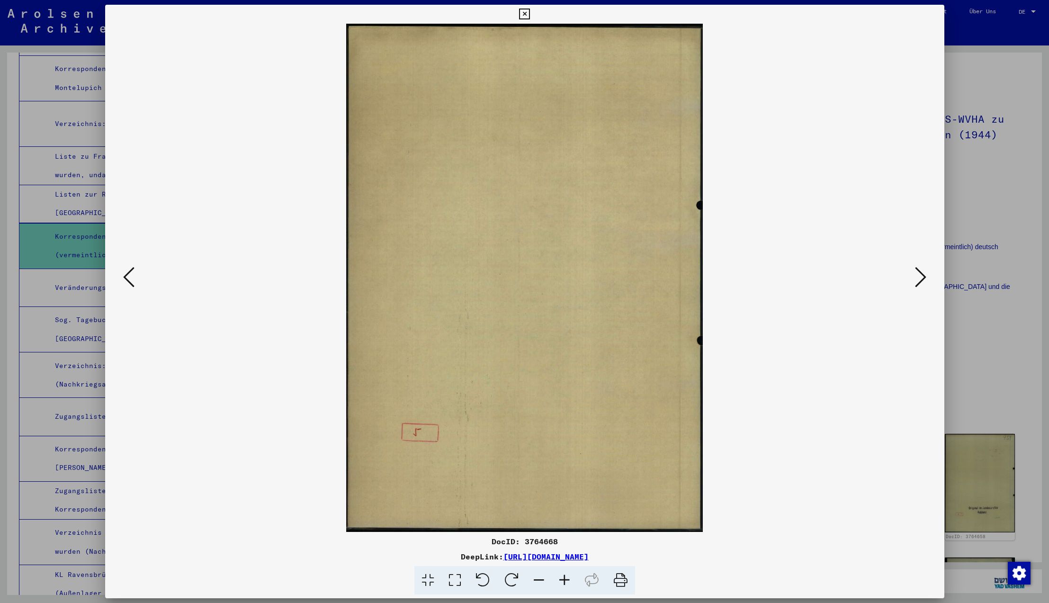
click at [916, 276] on icon at bounding box center [920, 277] width 11 height 23
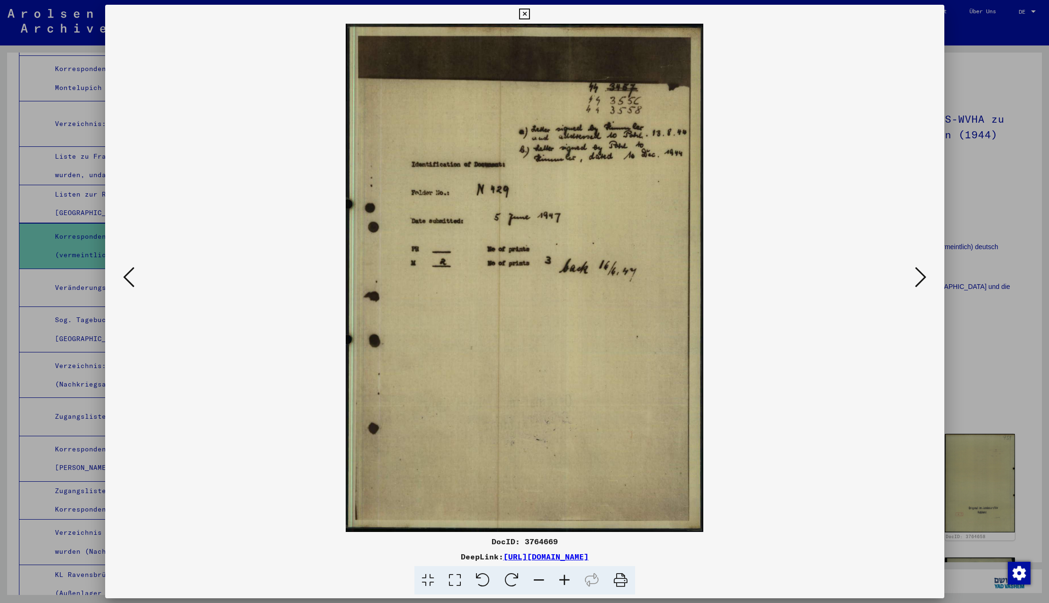
click at [916, 276] on icon at bounding box center [920, 277] width 11 height 23
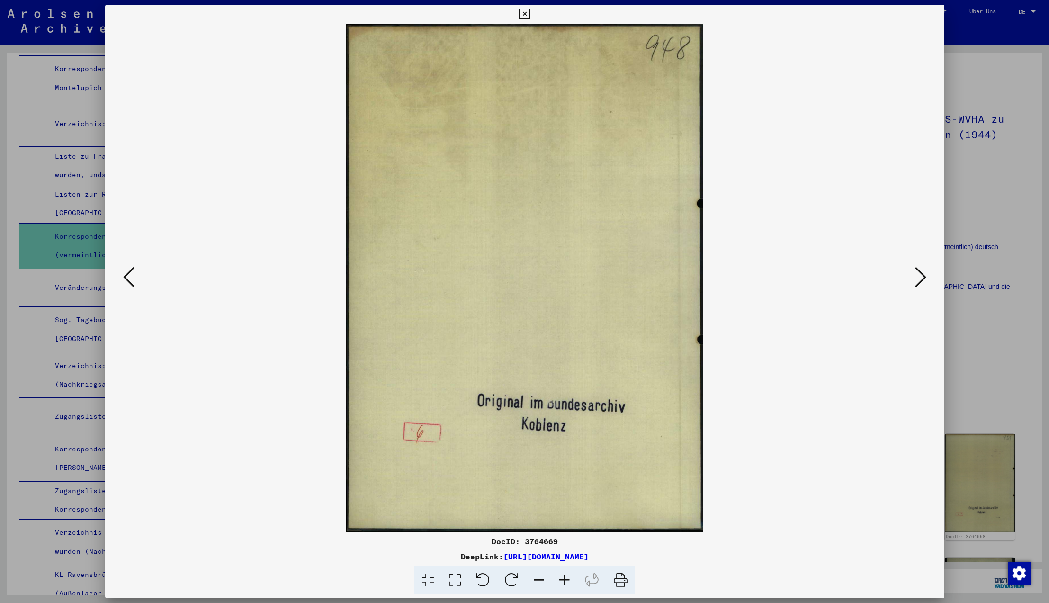
click at [916, 276] on icon at bounding box center [920, 277] width 11 height 23
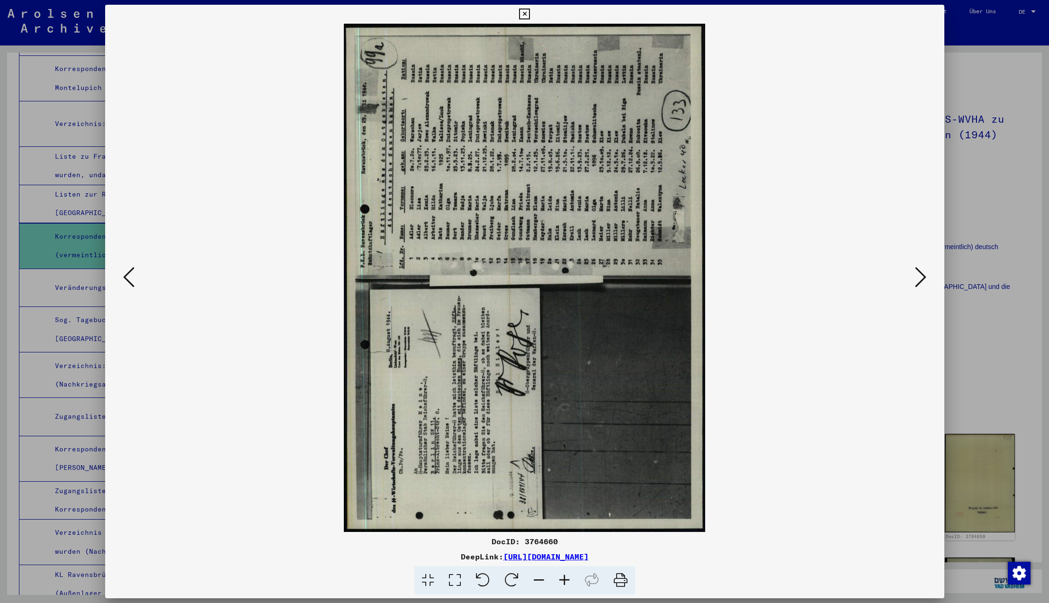
click at [509, 584] on icon at bounding box center [511, 580] width 29 height 29
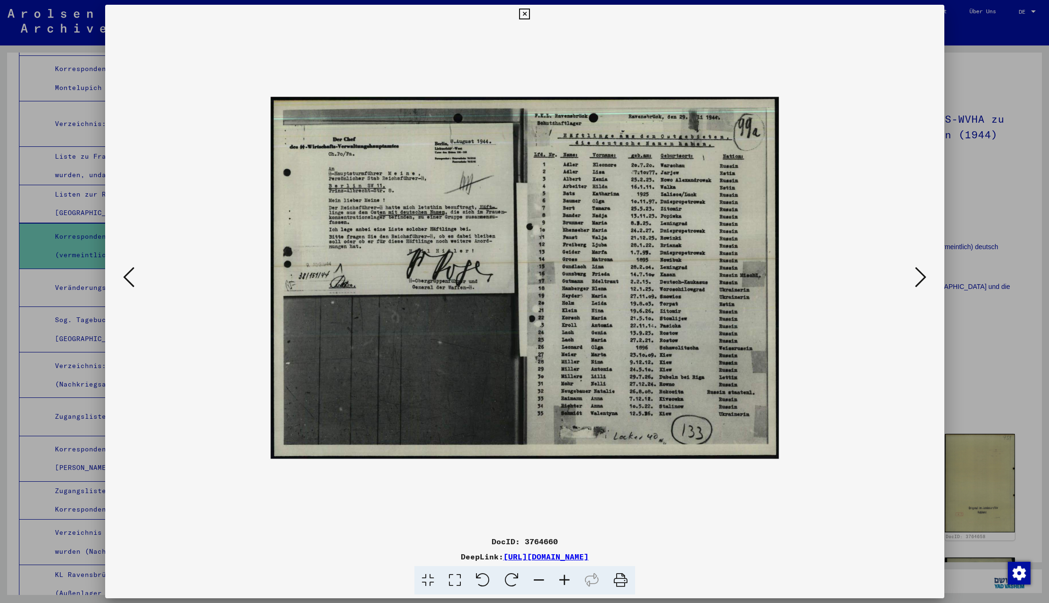
click at [921, 278] on icon at bounding box center [920, 277] width 11 height 23
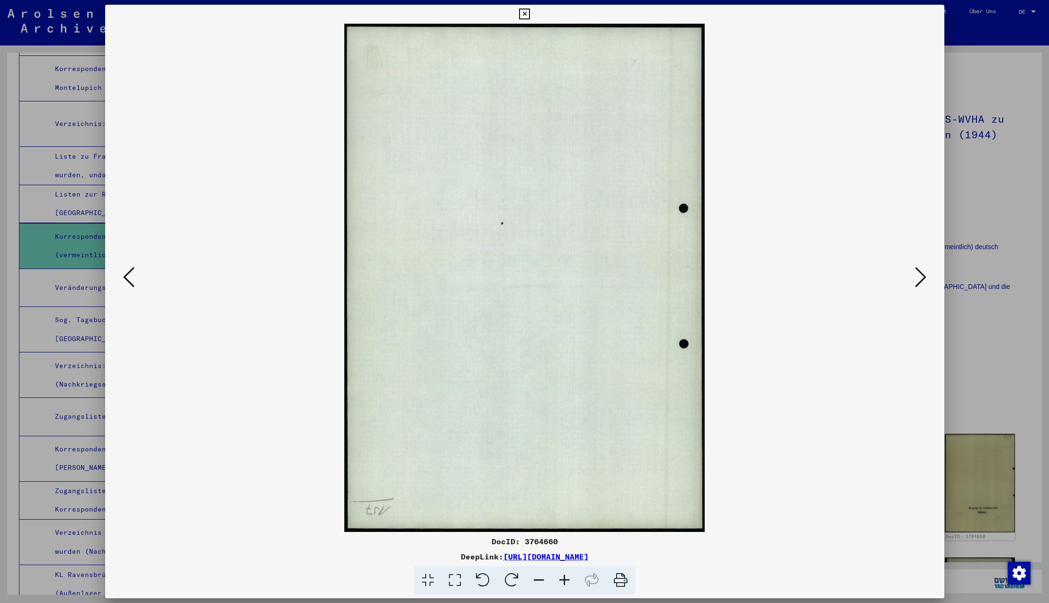
click at [921, 278] on icon at bounding box center [920, 277] width 11 height 23
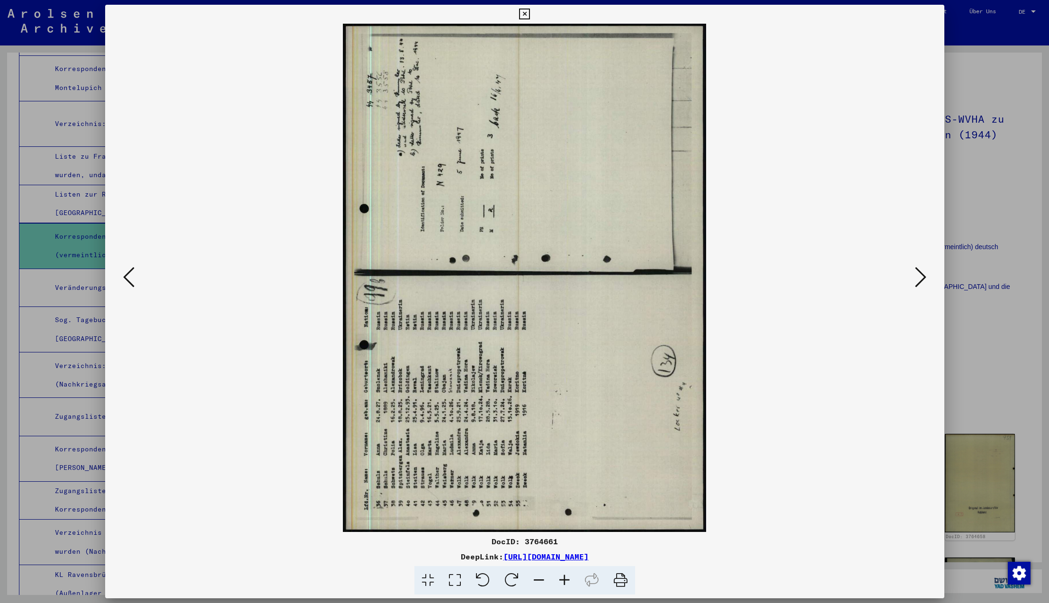
click at [921, 278] on icon at bounding box center [920, 277] width 11 height 23
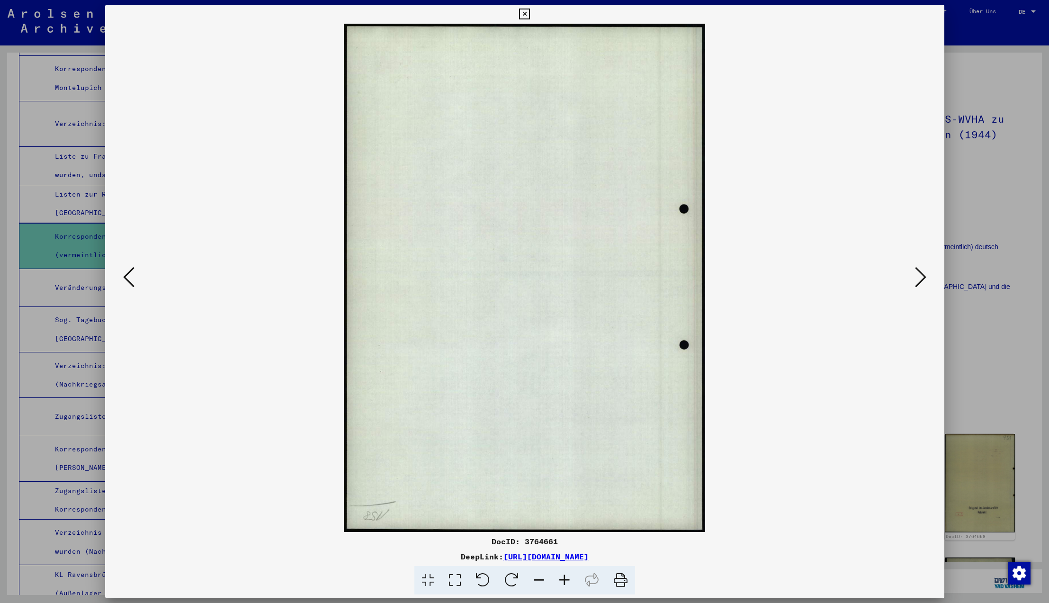
click at [921, 278] on icon at bounding box center [920, 277] width 11 height 23
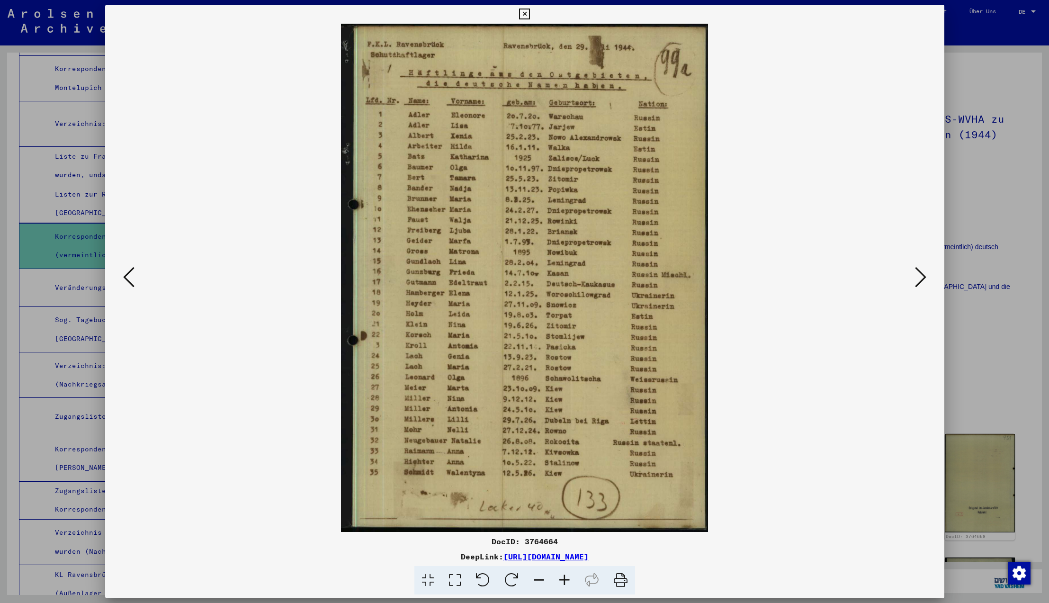
click at [921, 278] on icon at bounding box center [920, 277] width 11 height 23
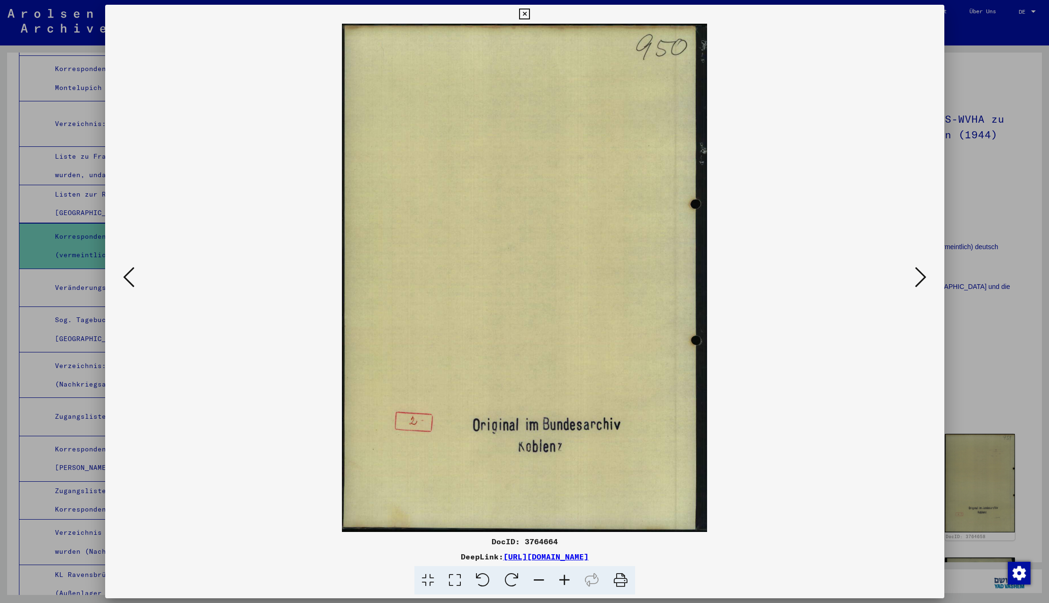
click at [921, 278] on icon at bounding box center [920, 277] width 11 height 23
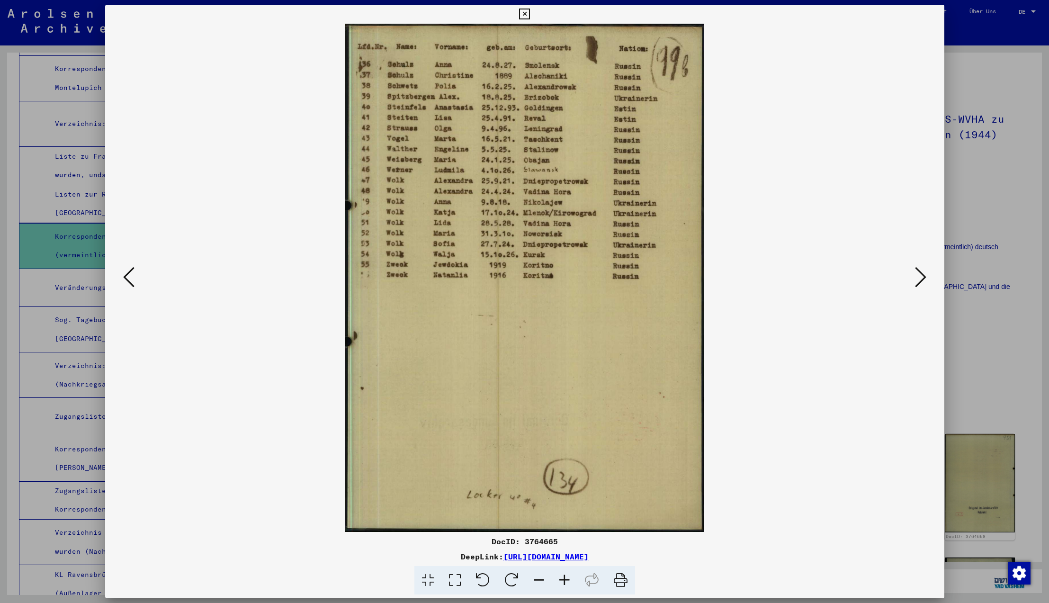
click at [921, 278] on icon at bounding box center [920, 277] width 11 height 23
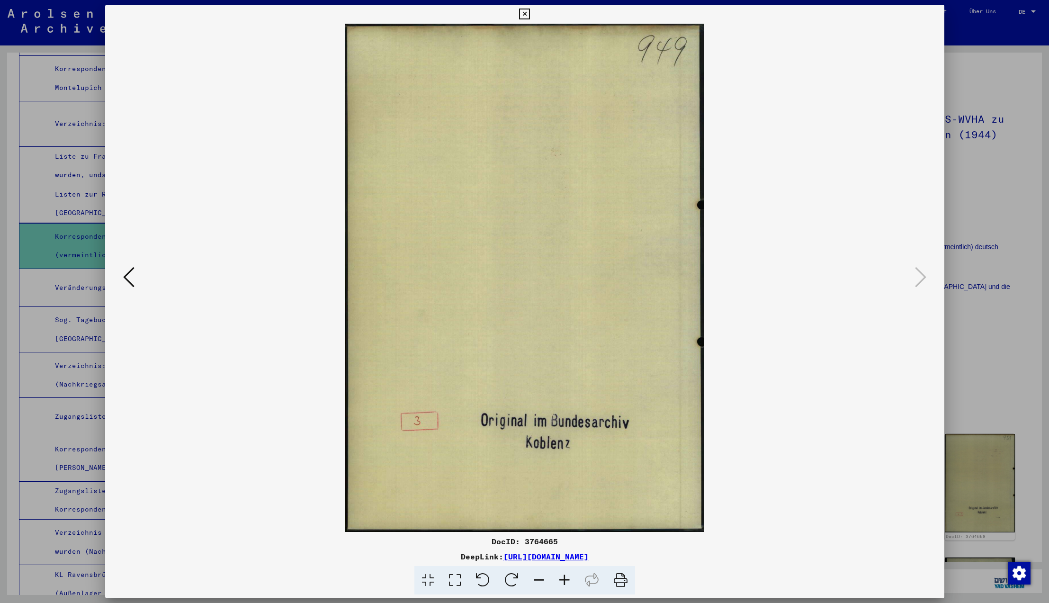
click at [921, 278] on icon at bounding box center [920, 277] width 11 height 23
click at [530, 12] on icon at bounding box center [524, 14] width 11 height 11
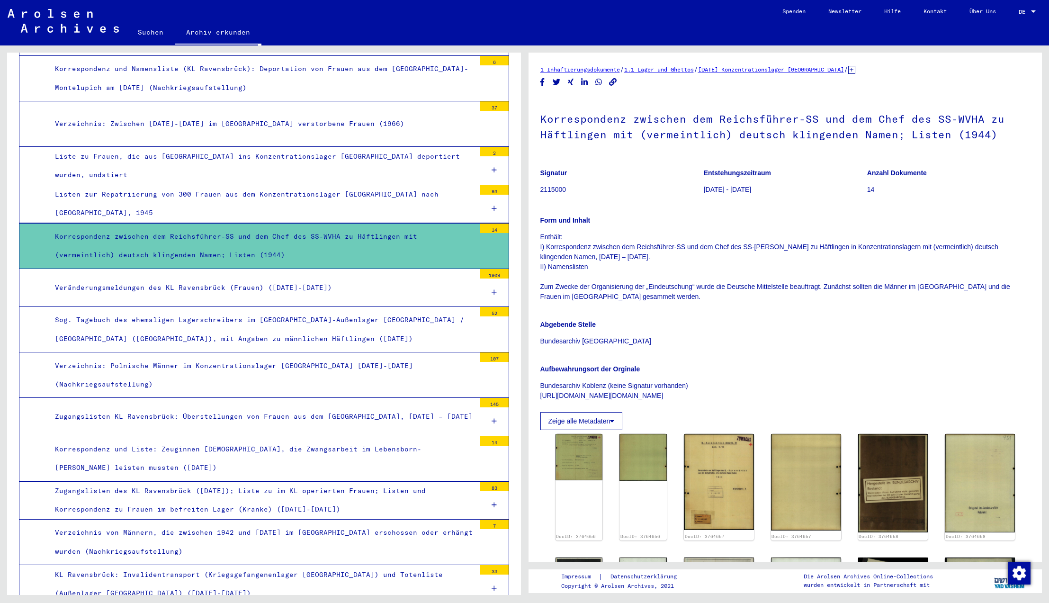
click at [494, 289] on icon at bounding box center [493, 292] width 5 height 7
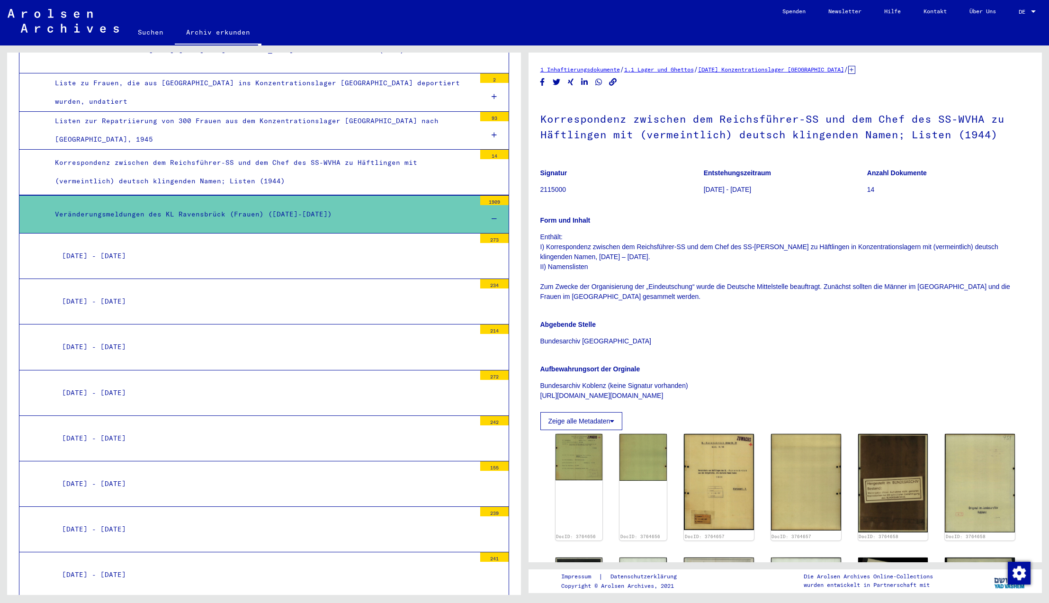
scroll to position [2747, 0]
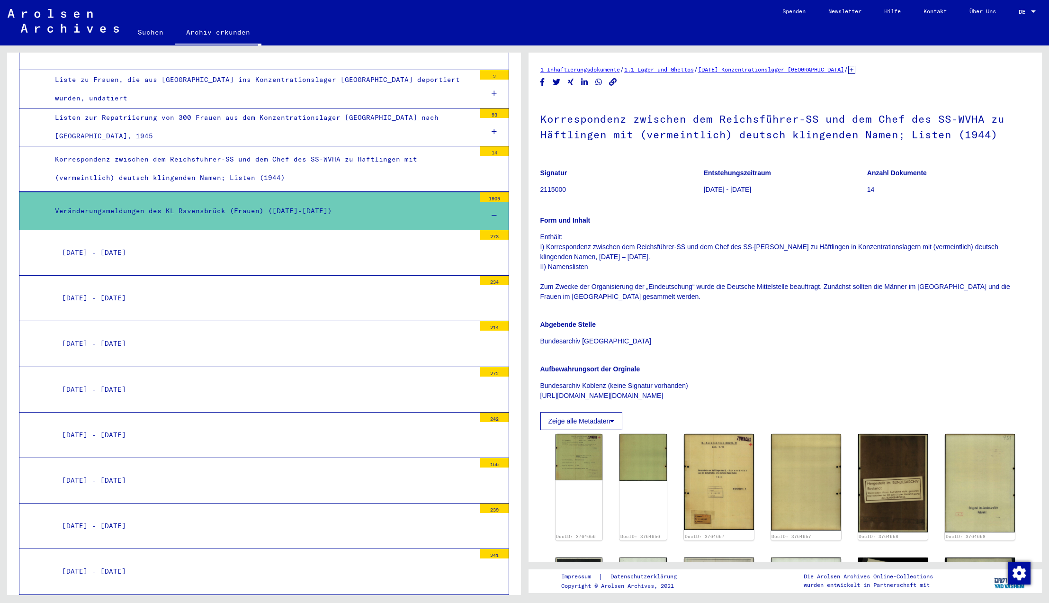
click at [496, 212] on icon at bounding box center [493, 215] width 5 height 7
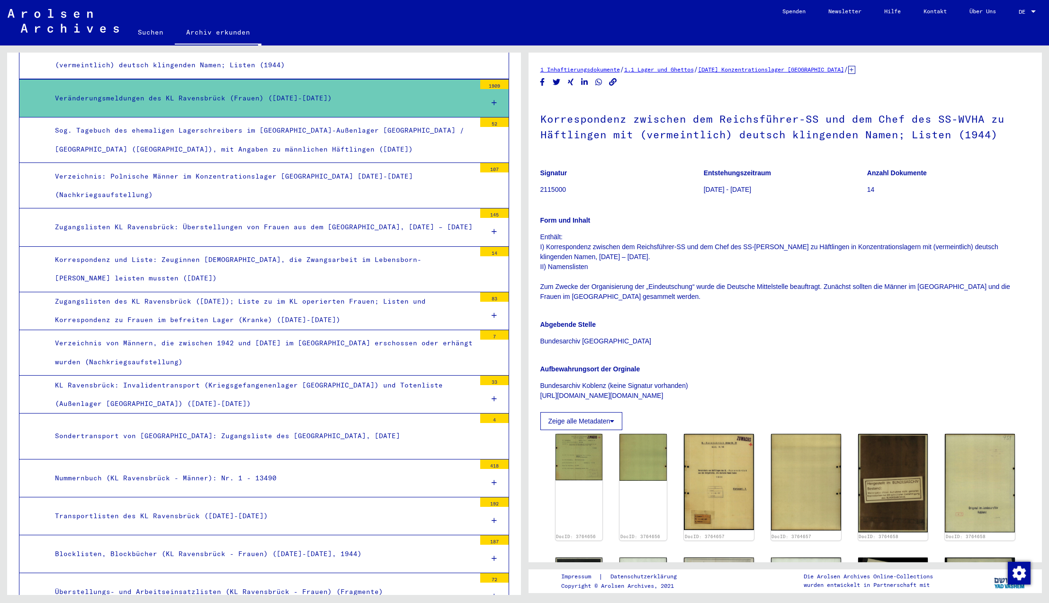
scroll to position [2860, 0]
click at [440, 250] on div "Korrespondenz und Liste: Zeuginnen [DEMOGRAPHIC_DATA], die Zwangsarbeit im Lebe…" at bounding box center [262, 268] width 428 height 37
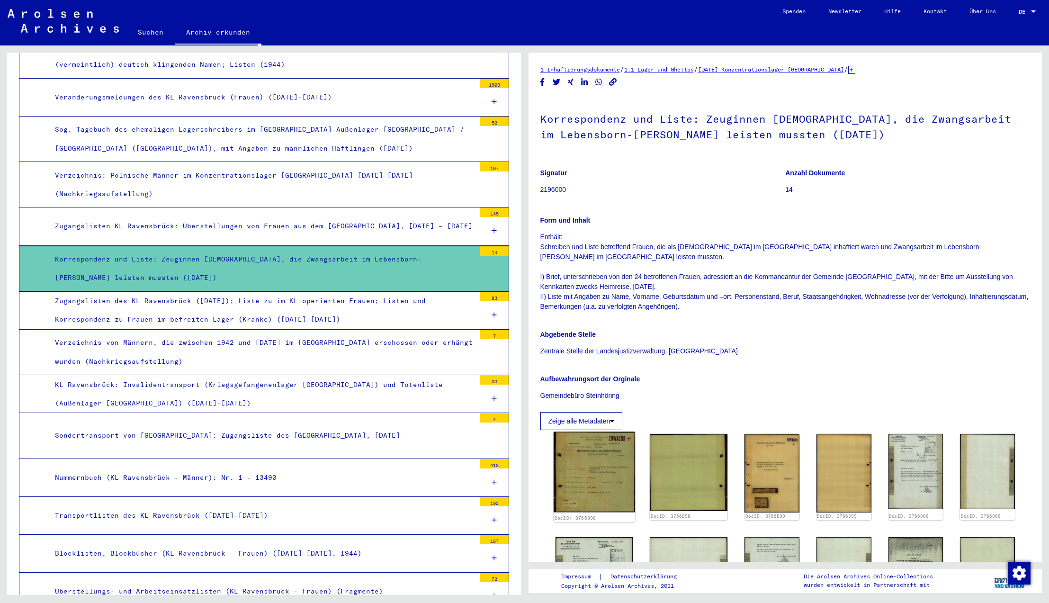
click at [584, 476] on img at bounding box center [593, 472] width 81 height 80
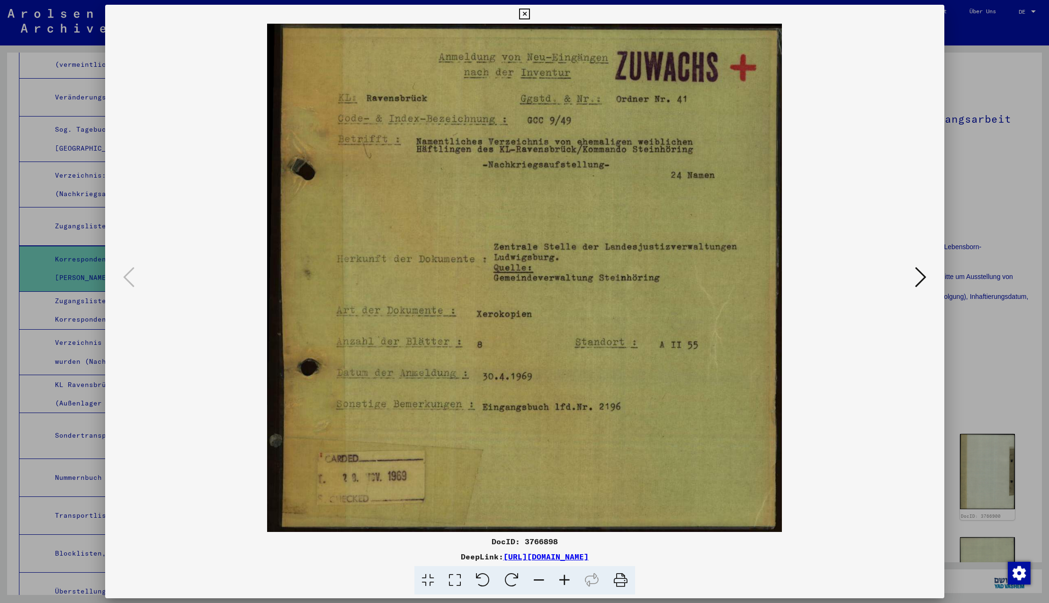
click at [920, 277] on icon at bounding box center [920, 277] width 11 height 23
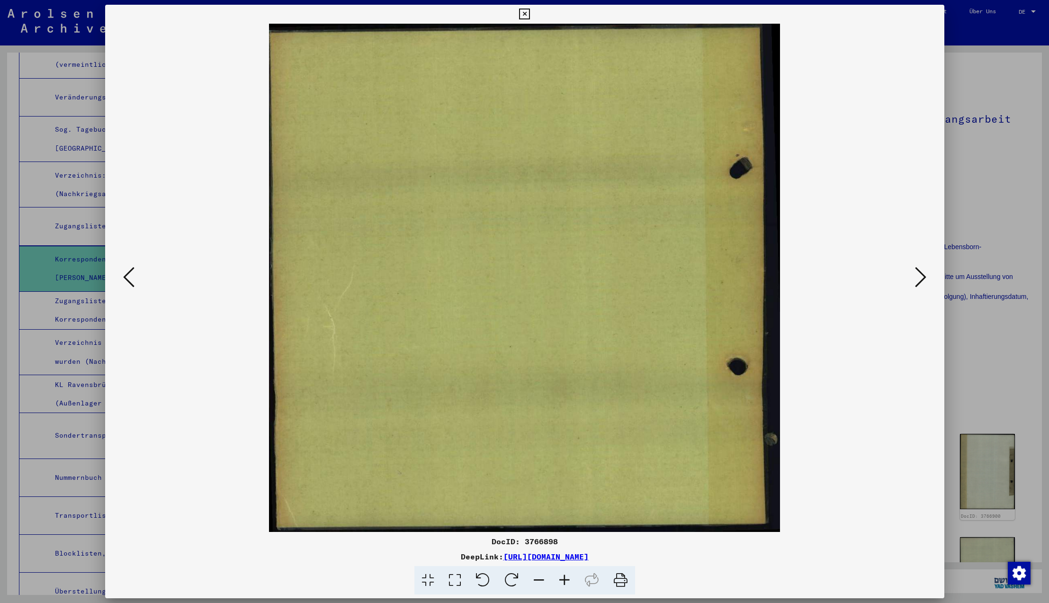
click at [920, 277] on icon at bounding box center [920, 277] width 11 height 23
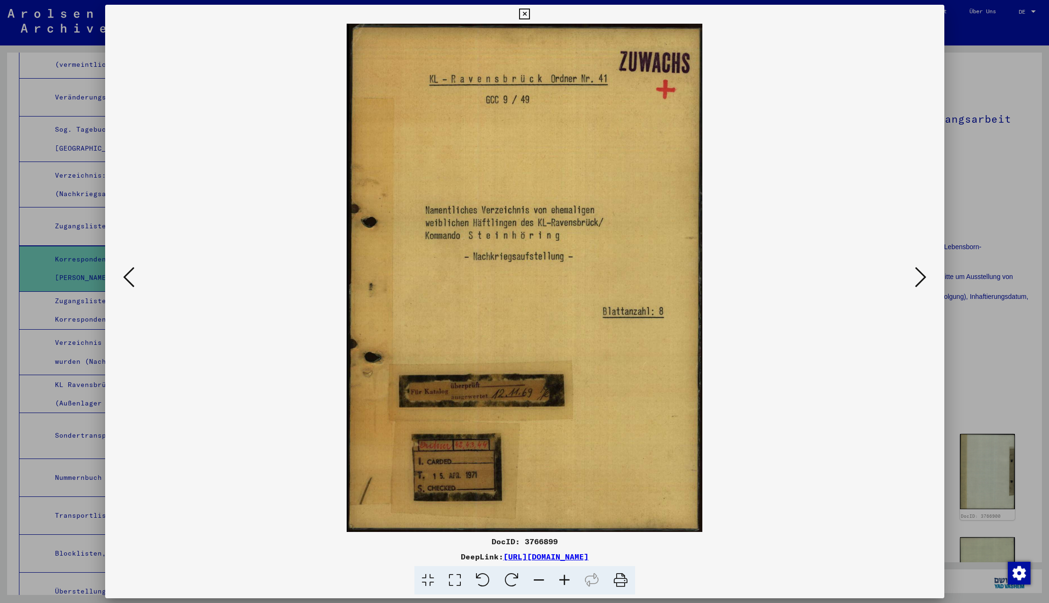
click at [920, 277] on icon at bounding box center [920, 277] width 11 height 23
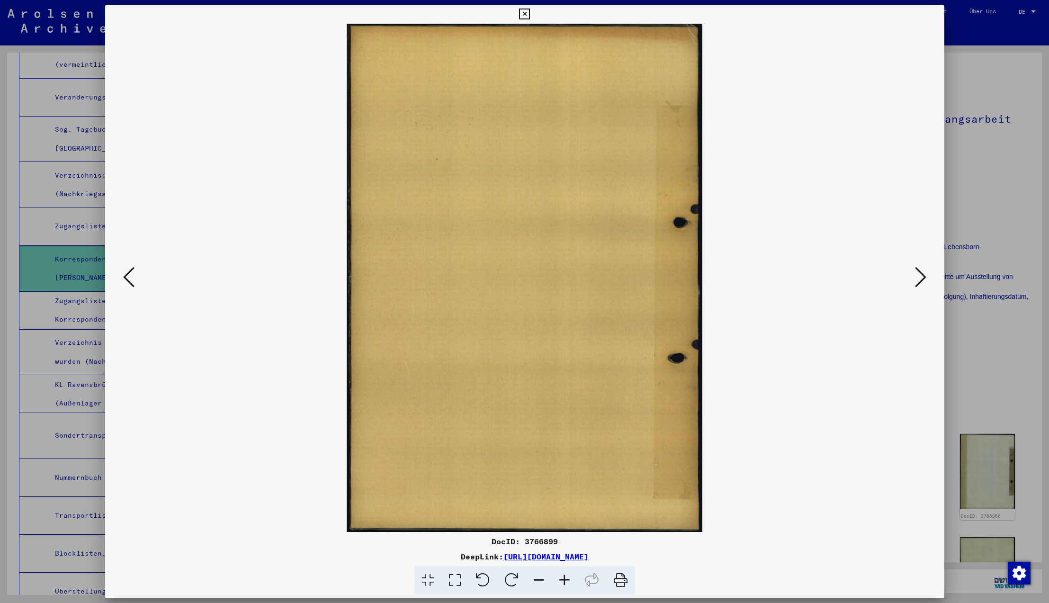
click at [920, 277] on icon at bounding box center [920, 277] width 11 height 23
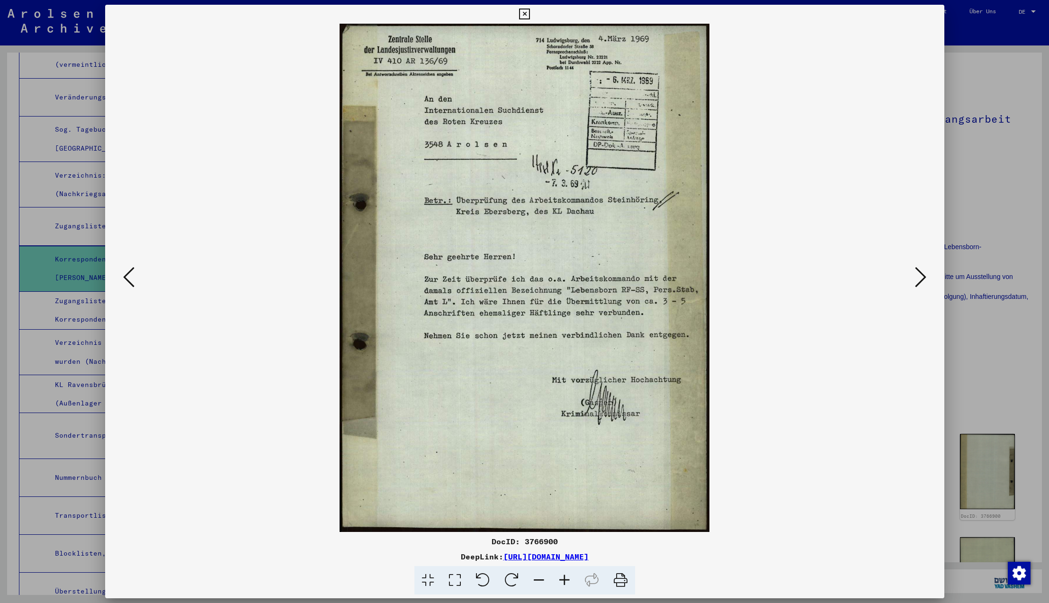
click at [920, 277] on icon at bounding box center [920, 277] width 11 height 23
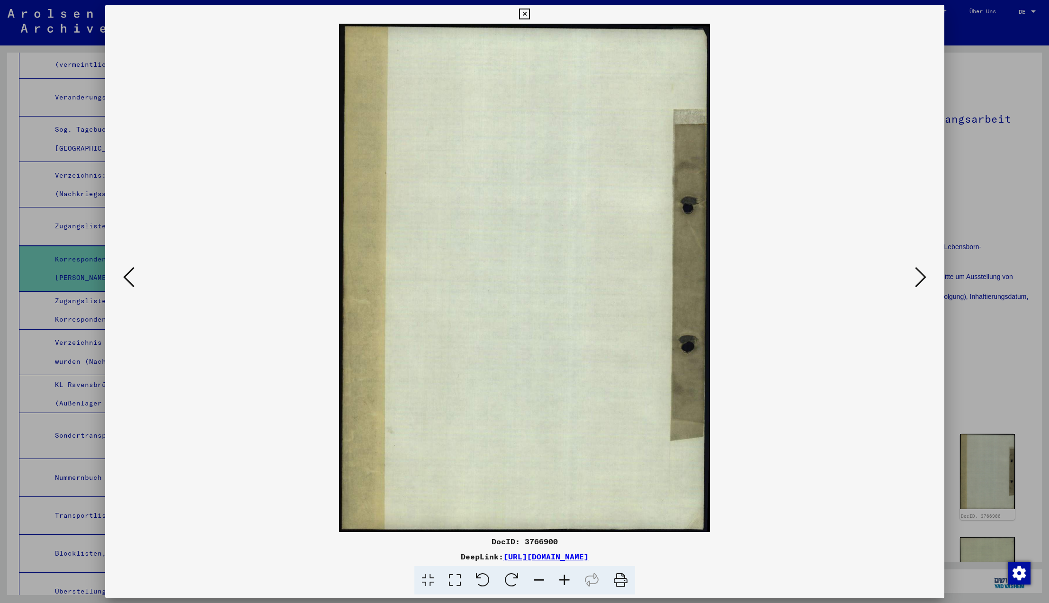
click at [920, 277] on icon at bounding box center [920, 277] width 11 height 23
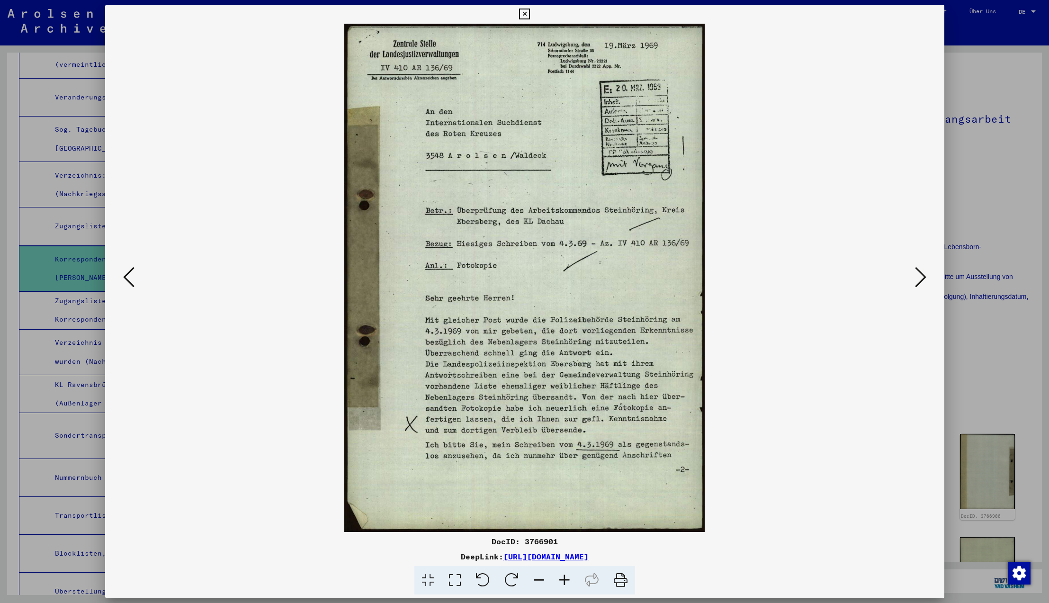
click at [920, 277] on icon at bounding box center [920, 277] width 11 height 23
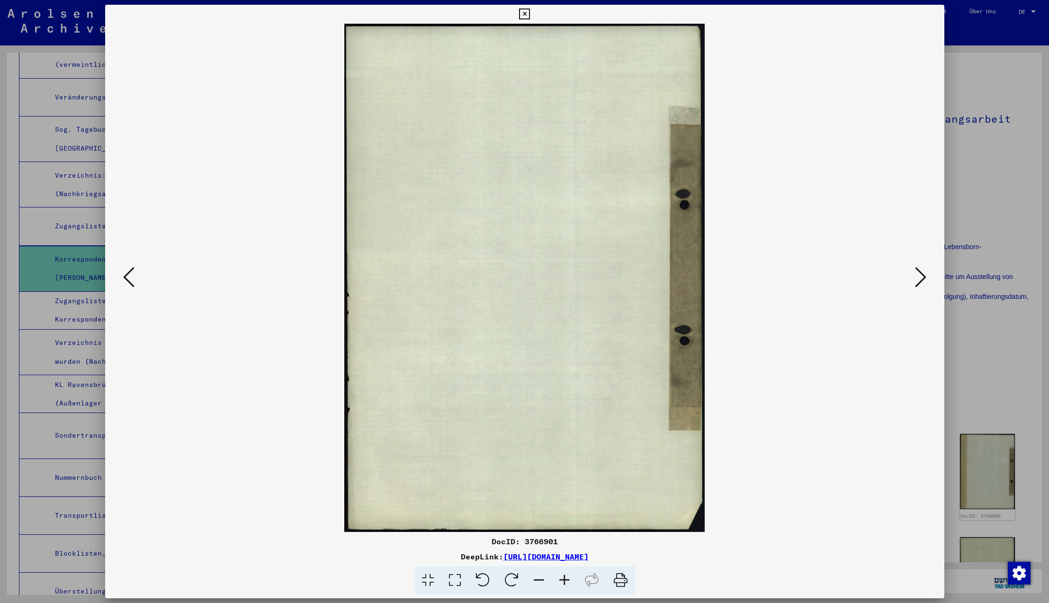
click at [920, 277] on icon at bounding box center [920, 277] width 11 height 23
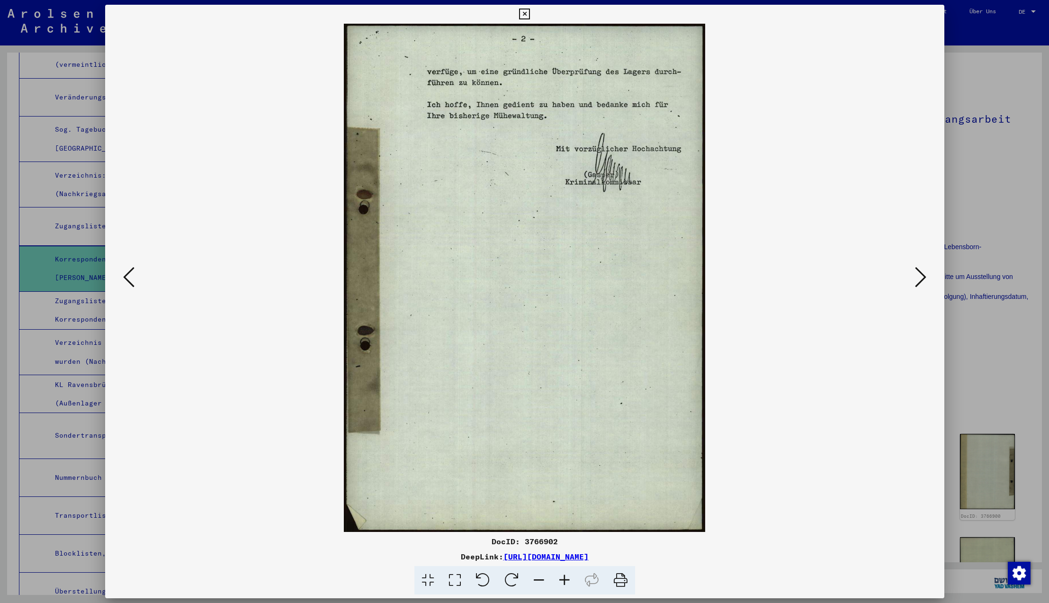
click at [920, 277] on icon at bounding box center [920, 277] width 11 height 23
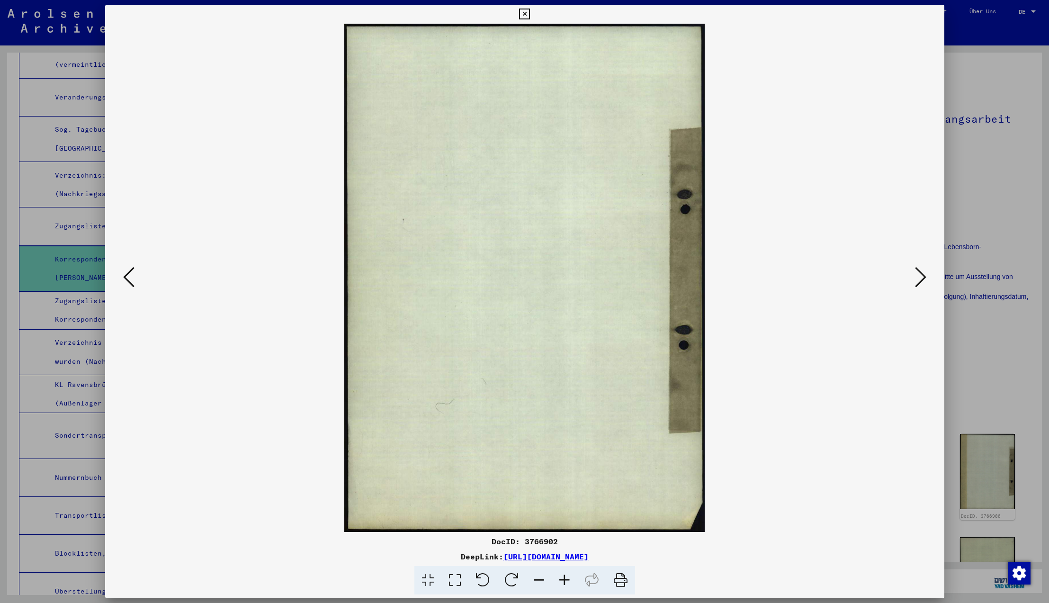
click at [920, 277] on icon at bounding box center [920, 277] width 11 height 23
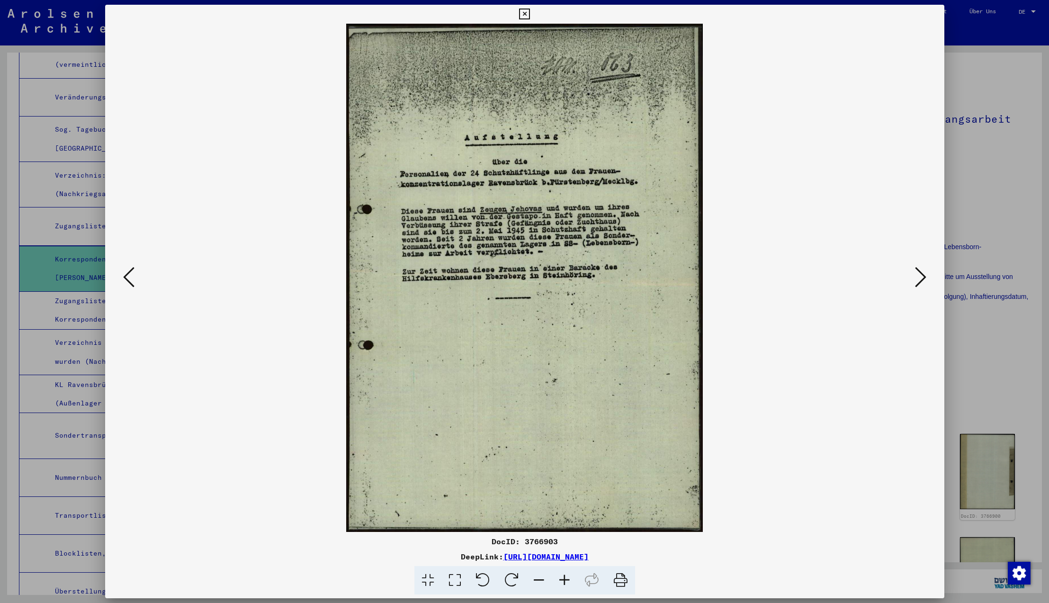
click at [920, 277] on icon at bounding box center [920, 277] width 11 height 23
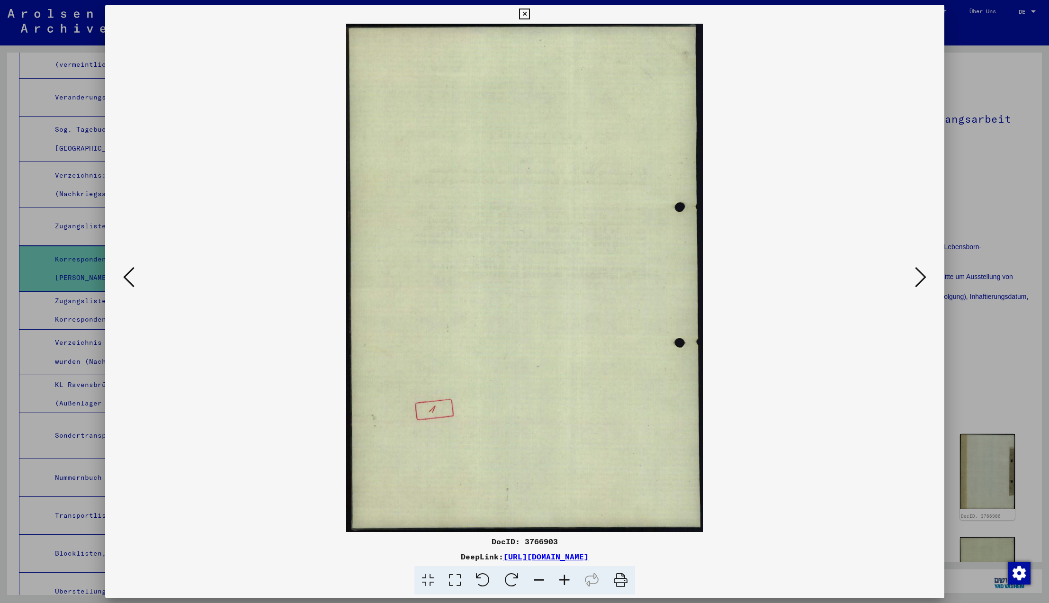
click at [920, 277] on icon at bounding box center [920, 277] width 11 height 23
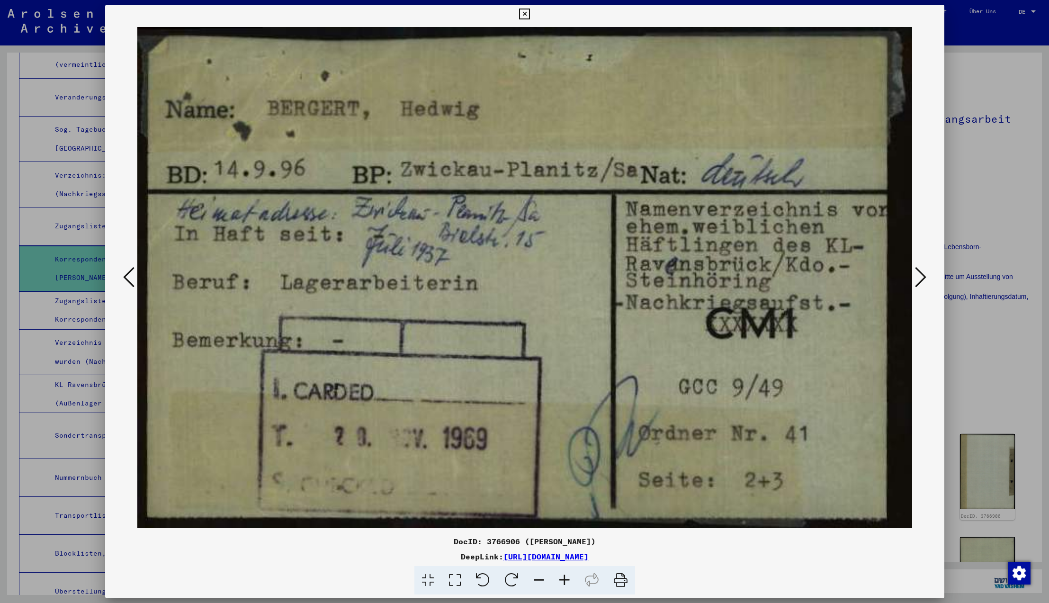
click at [920, 277] on icon at bounding box center [920, 277] width 11 height 23
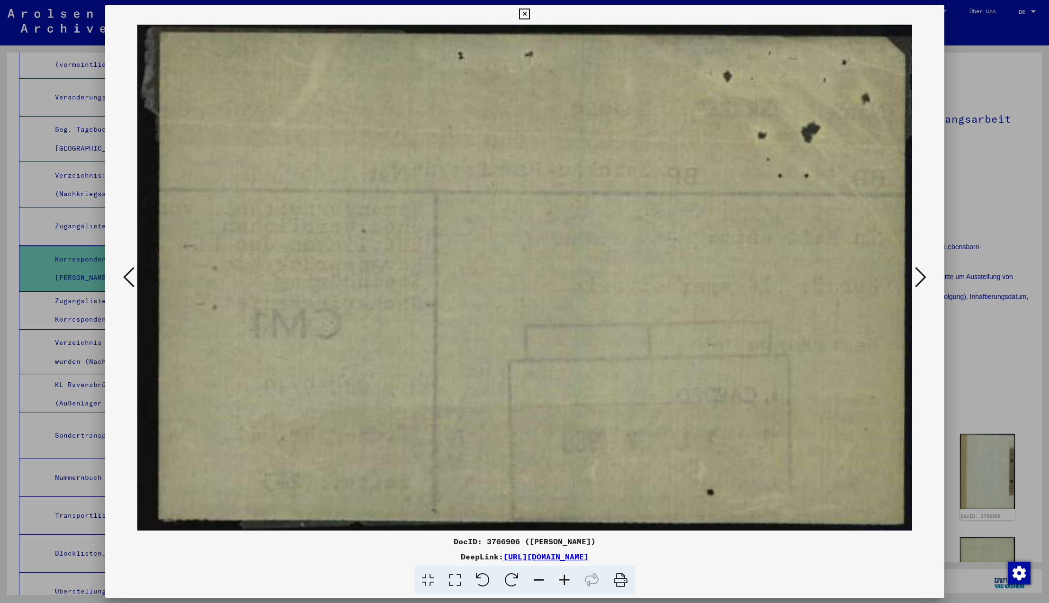
click at [920, 277] on icon at bounding box center [920, 277] width 11 height 23
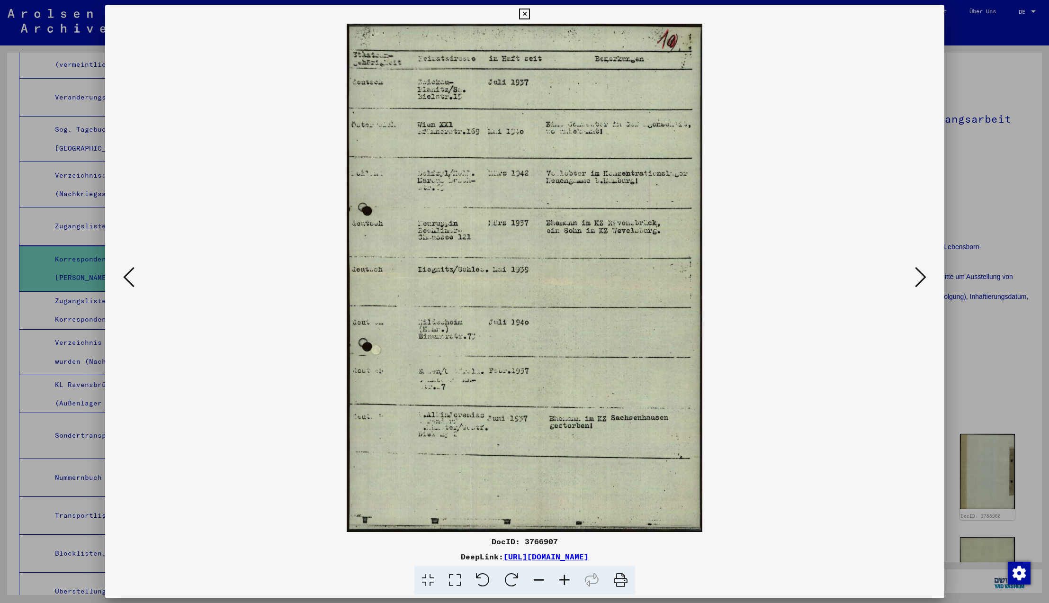
click at [920, 277] on icon at bounding box center [920, 277] width 11 height 23
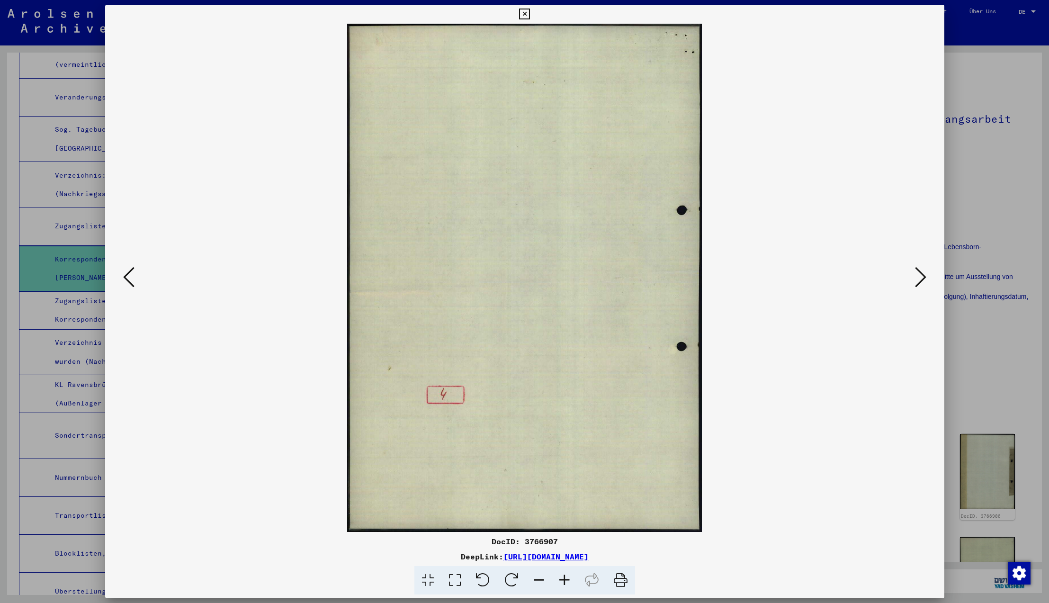
click at [920, 277] on icon at bounding box center [920, 277] width 11 height 23
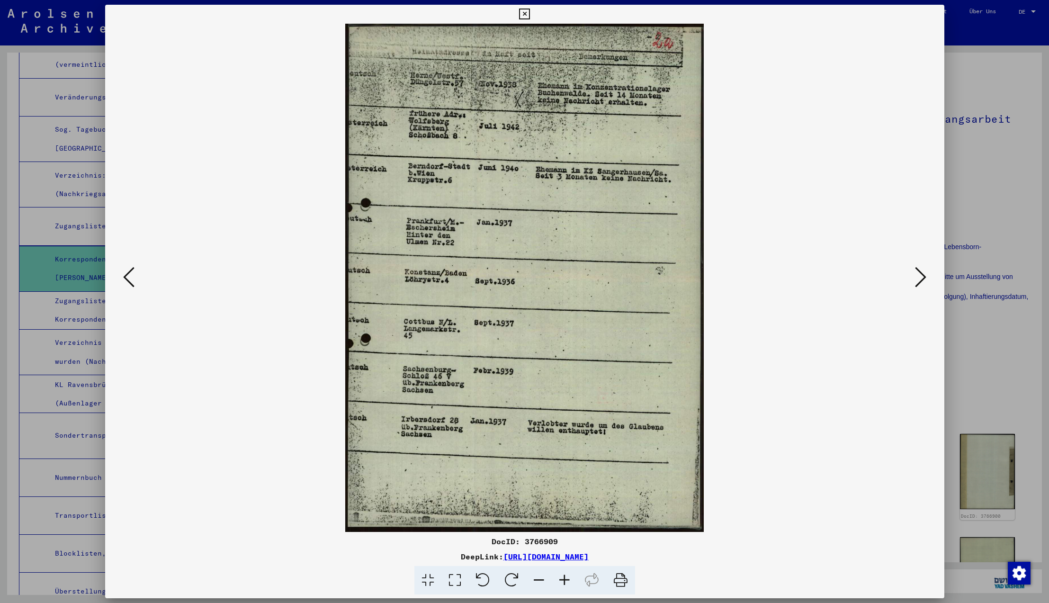
click at [920, 277] on icon at bounding box center [920, 277] width 11 height 23
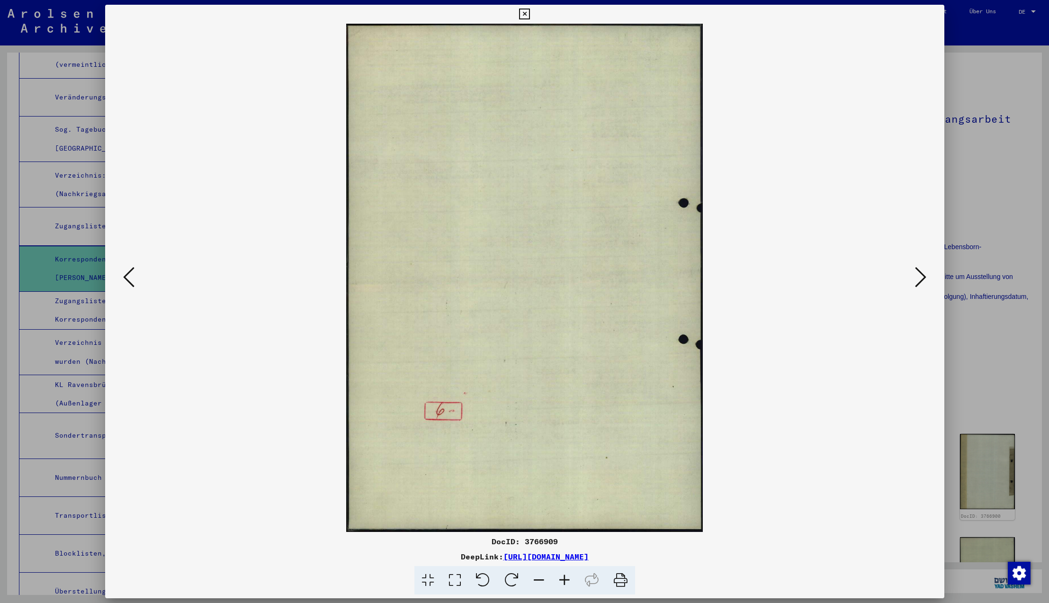
click at [920, 277] on icon at bounding box center [920, 277] width 11 height 23
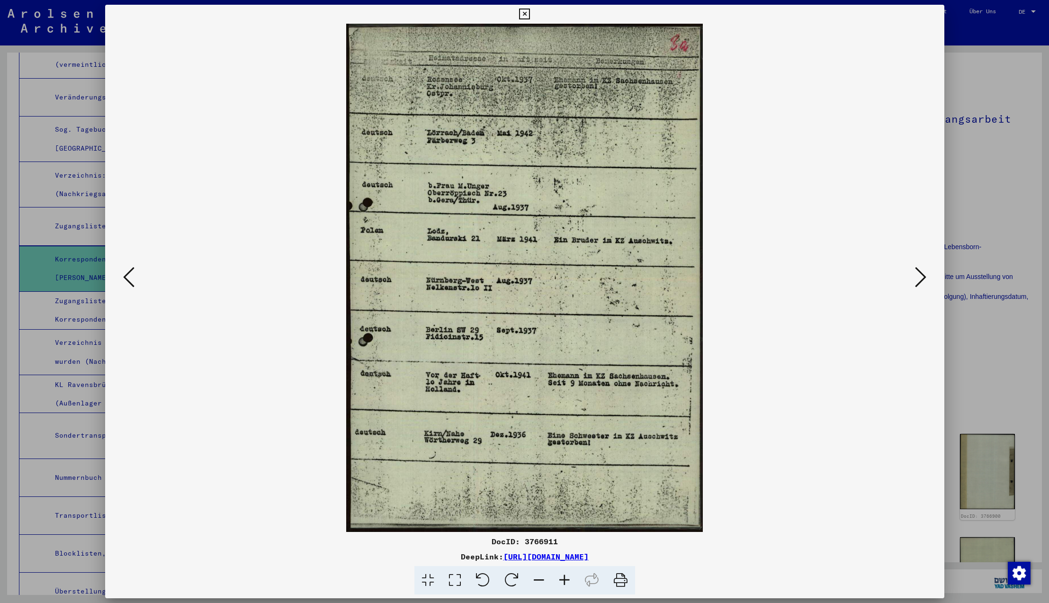
click at [920, 277] on icon at bounding box center [920, 277] width 11 height 23
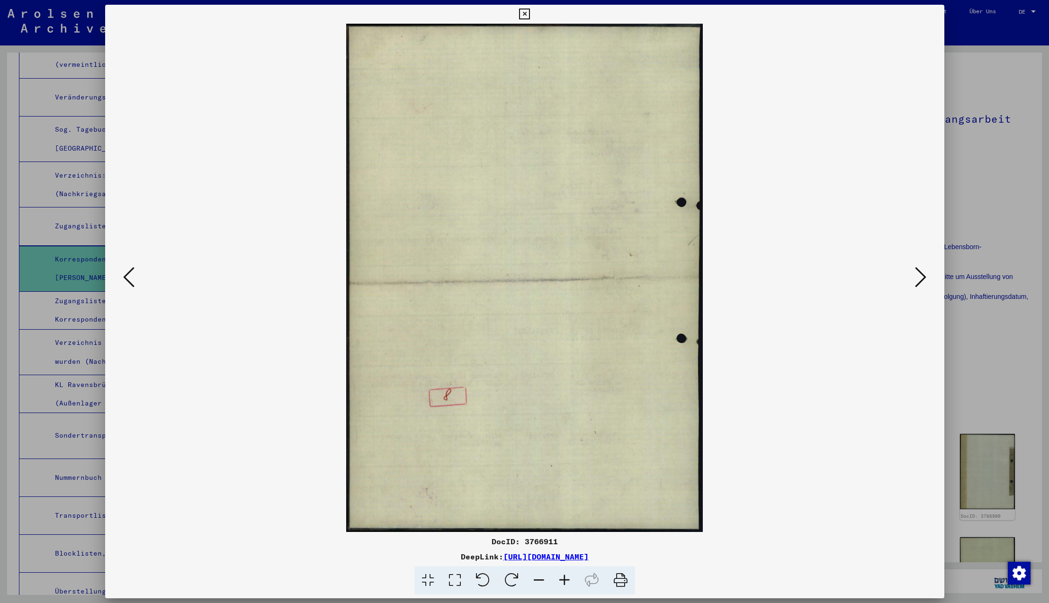
click at [920, 277] on icon at bounding box center [920, 277] width 11 height 23
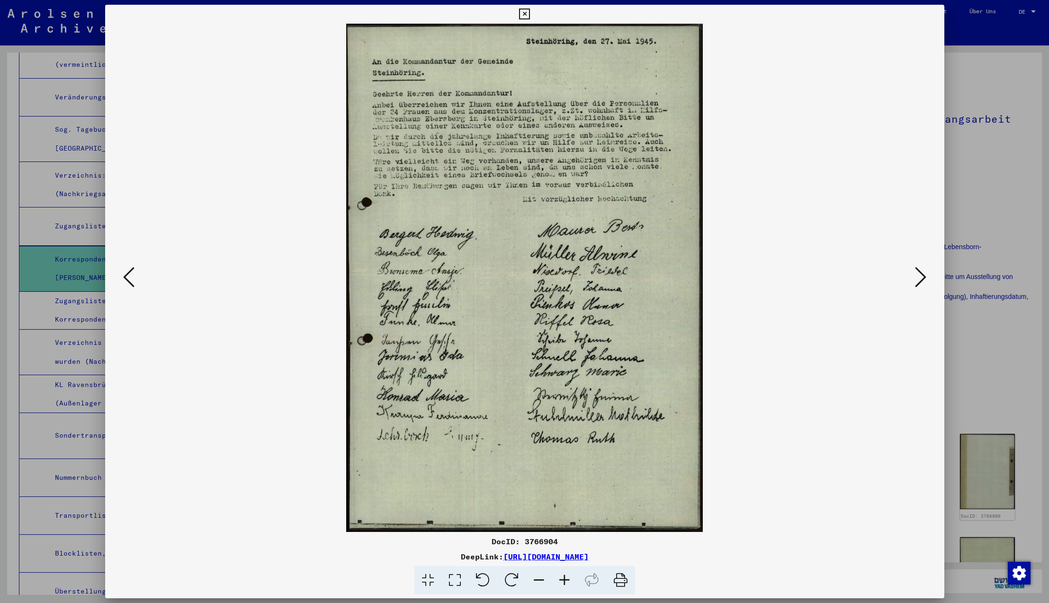
click at [920, 277] on icon at bounding box center [920, 277] width 11 height 23
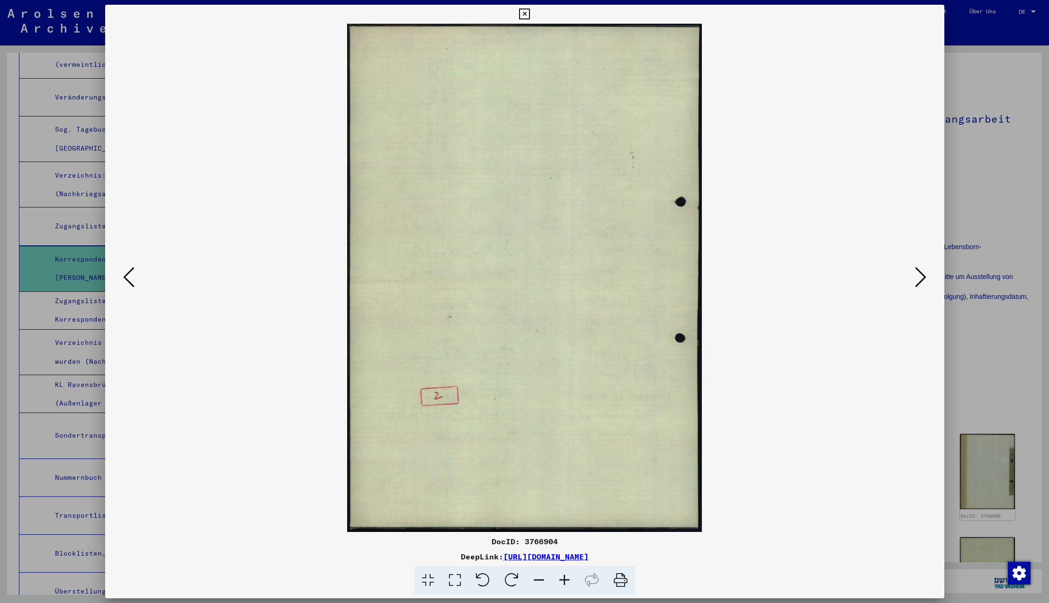
click at [920, 277] on icon at bounding box center [920, 277] width 11 height 23
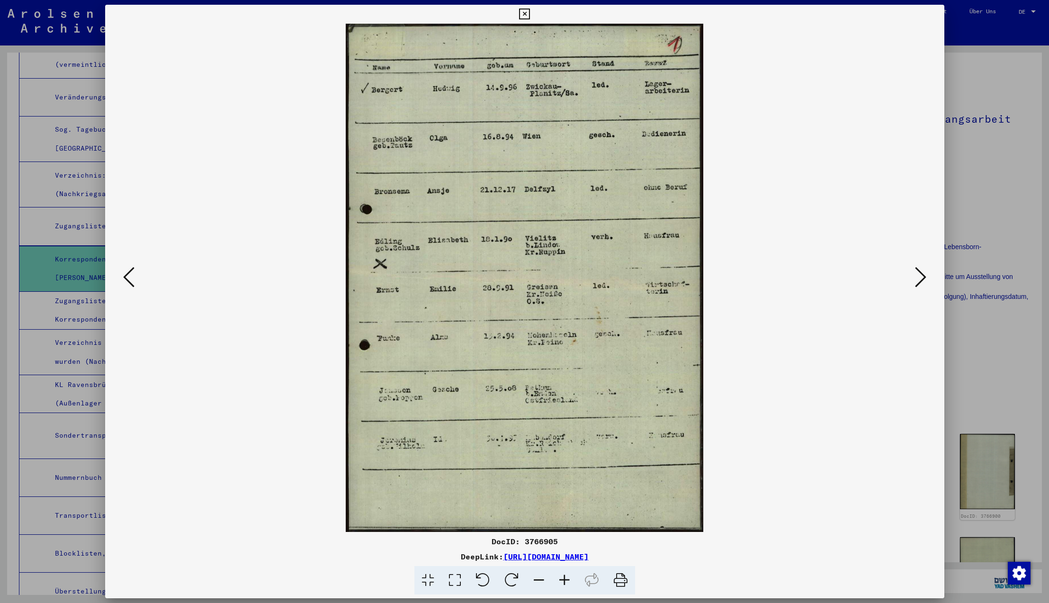
click at [920, 277] on icon at bounding box center [920, 277] width 11 height 23
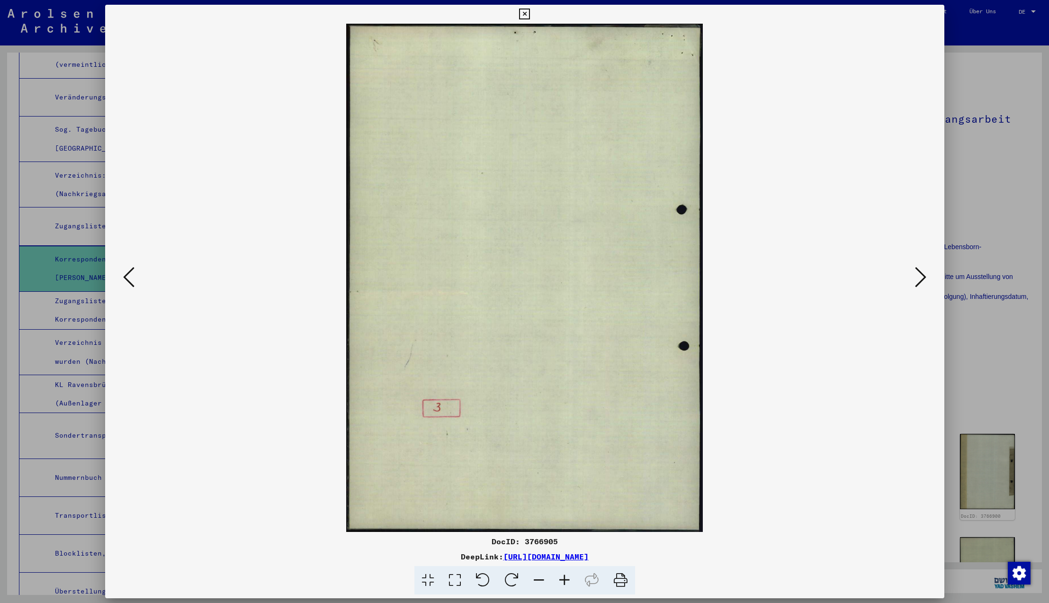
click at [920, 277] on icon at bounding box center [920, 277] width 11 height 23
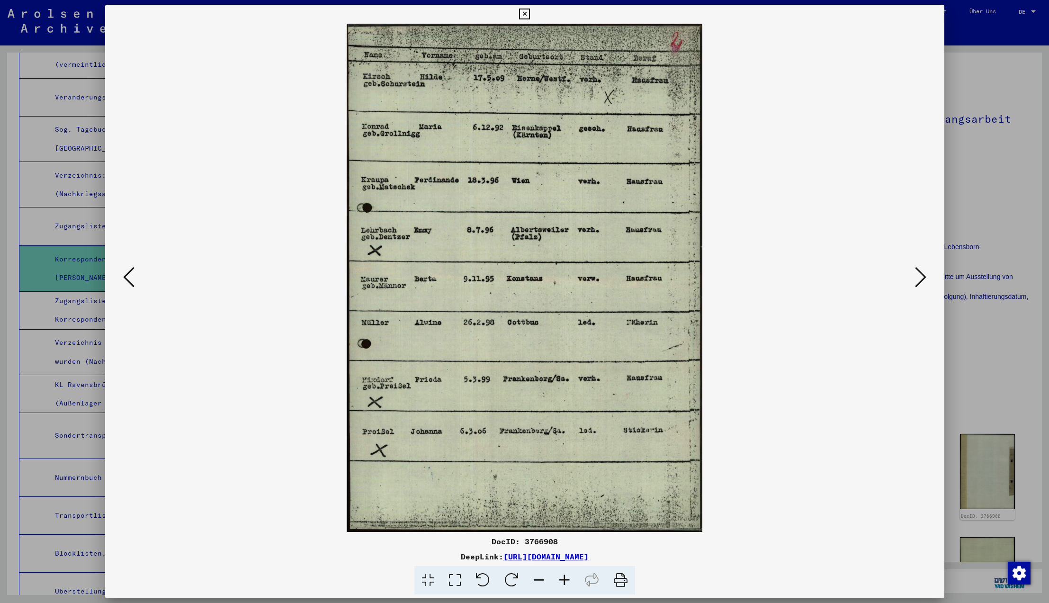
click at [920, 277] on icon at bounding box center [920, 277] width 11 height 23
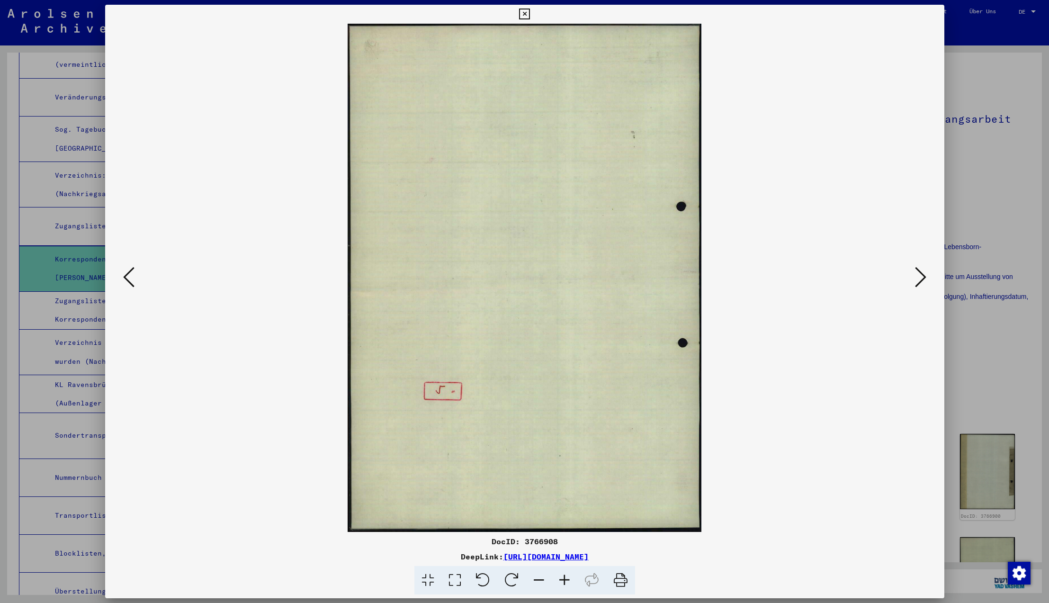
click at [920, 277] on icon at bounding box center [920, 277] width 11 height 23
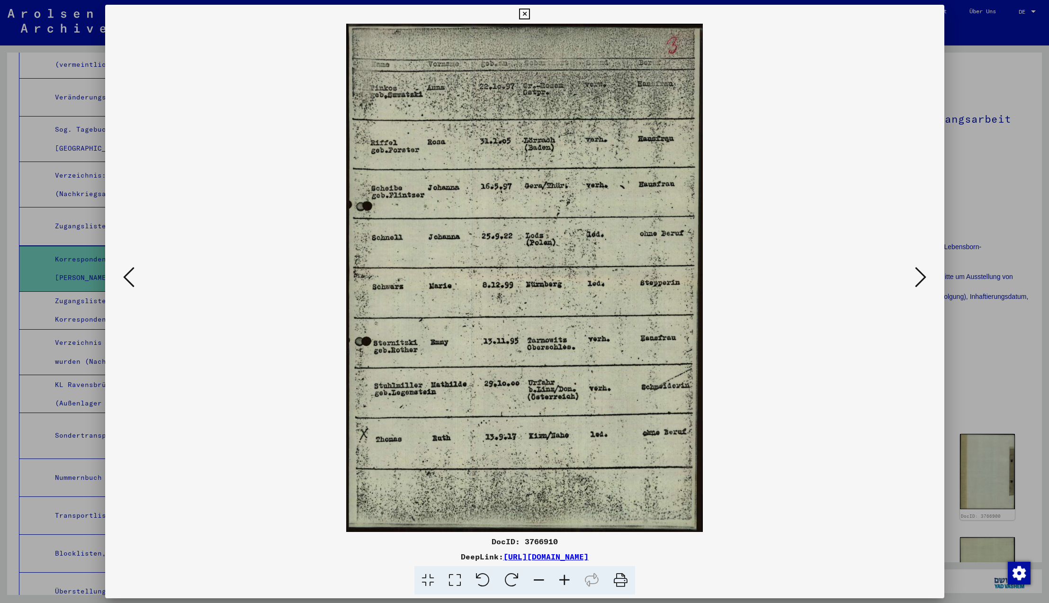
click at [921, 280] on icon at bounding box center [920, 277] width 11 height 23
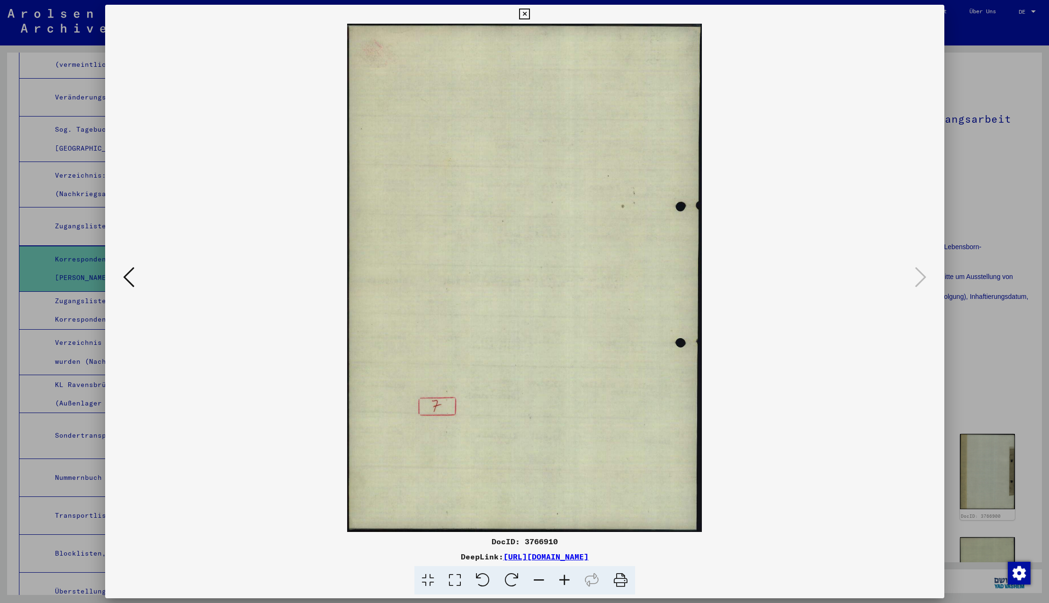
click at [921, 280] on icon at bounding box center [920, 277] width 11 height 23
click at [530, 15] on icon at bounding box center [524, 14] width 11 height 11
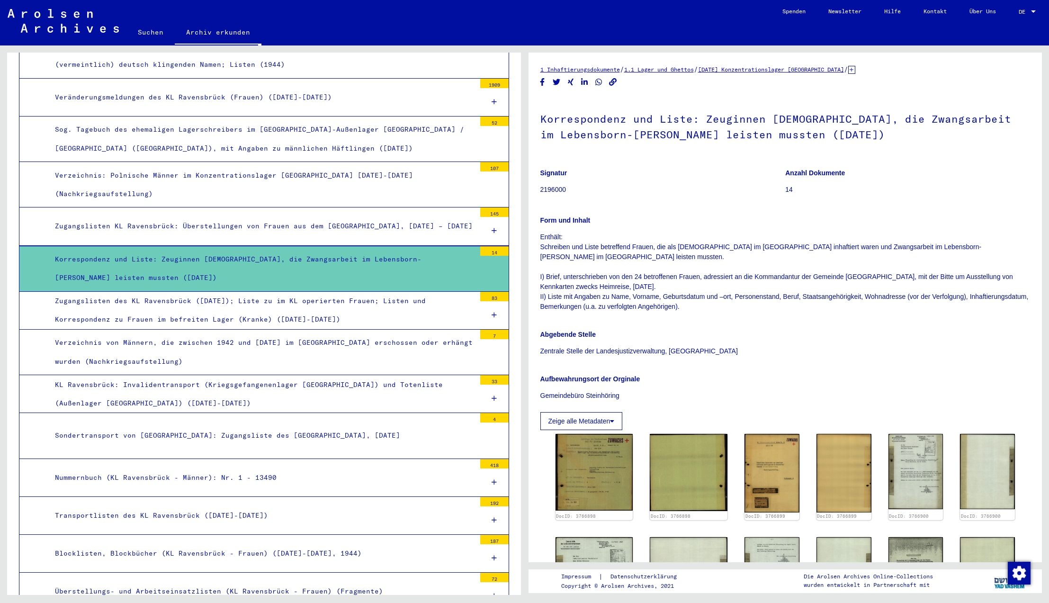
click at [304, 292] on div "Zugangslisten des KL Ravensbrück ([DATE]); Liste zu im KL operierten Frauen; Li…" at bounding box center [262, 310] width 428 height 37
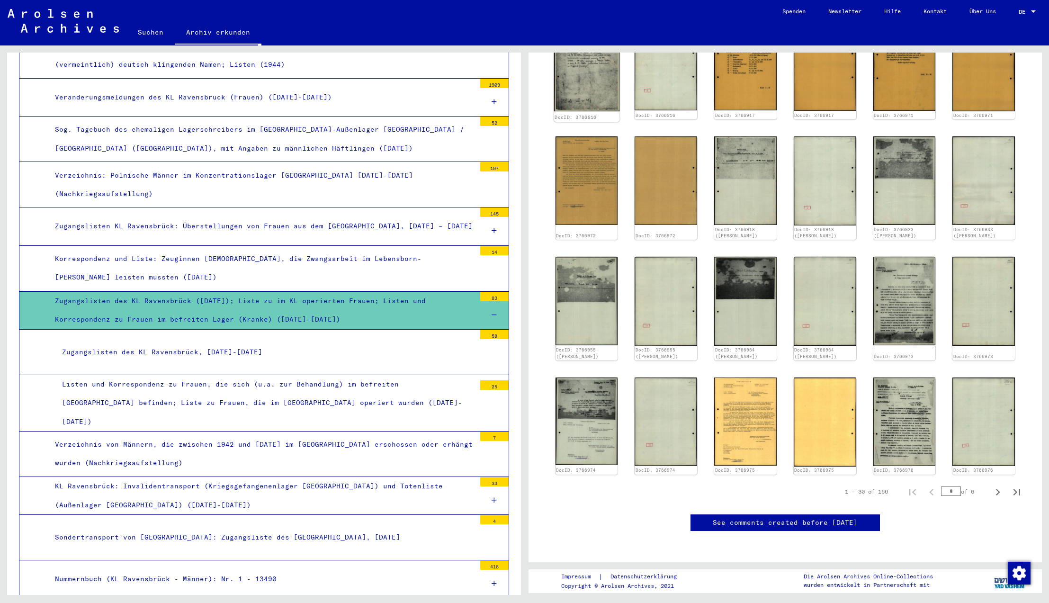
scroll to position [521, 0]
click at [898, 254] on img at bounding box center [903, 300] width 65 height 93
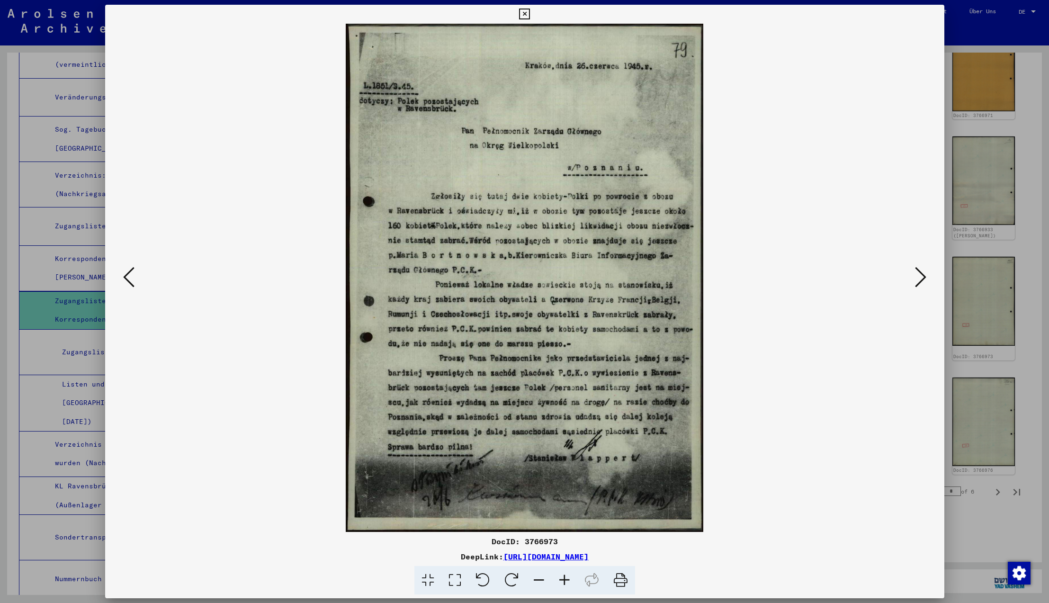
click at [530, 15] on icon at bounding box center [524, 14] width 11 height 11
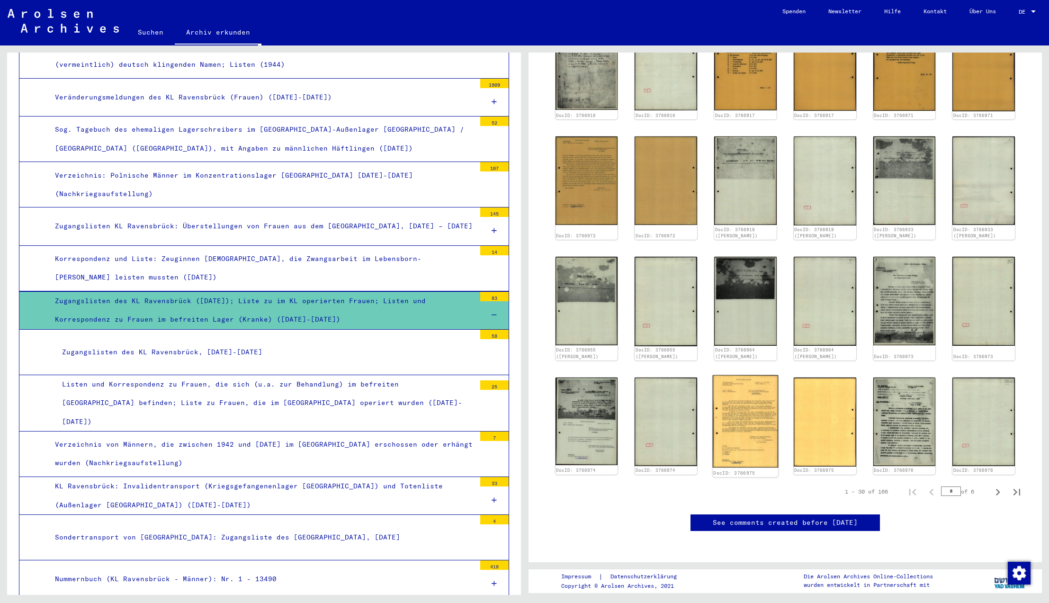
click at [730, 375] on img at bounding box center [745, 421] width 65 height 93
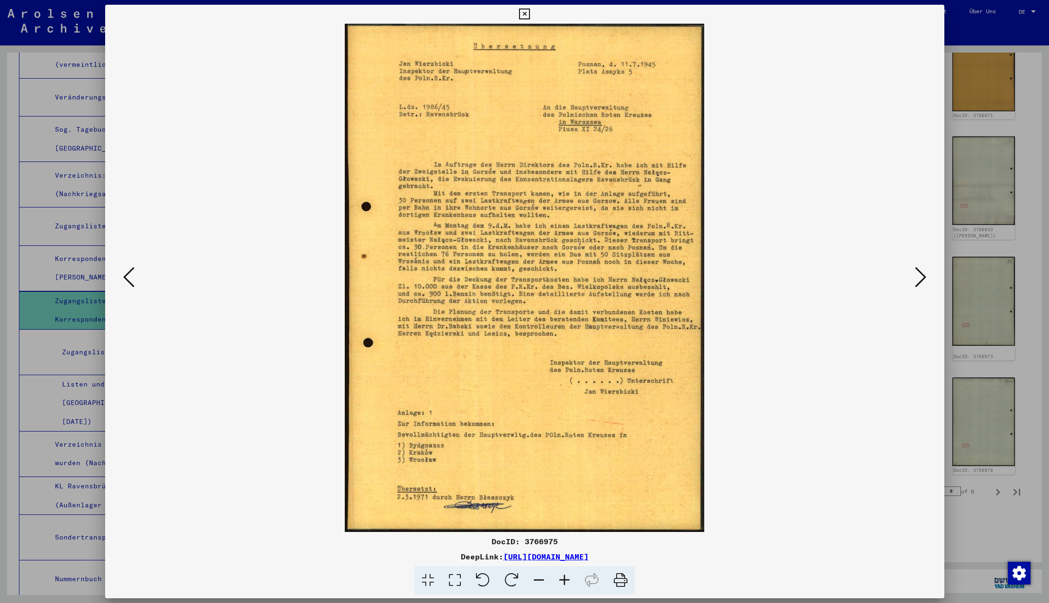
click at [530, 15] on icon at bounding box center [524, 14] width 11 height 11
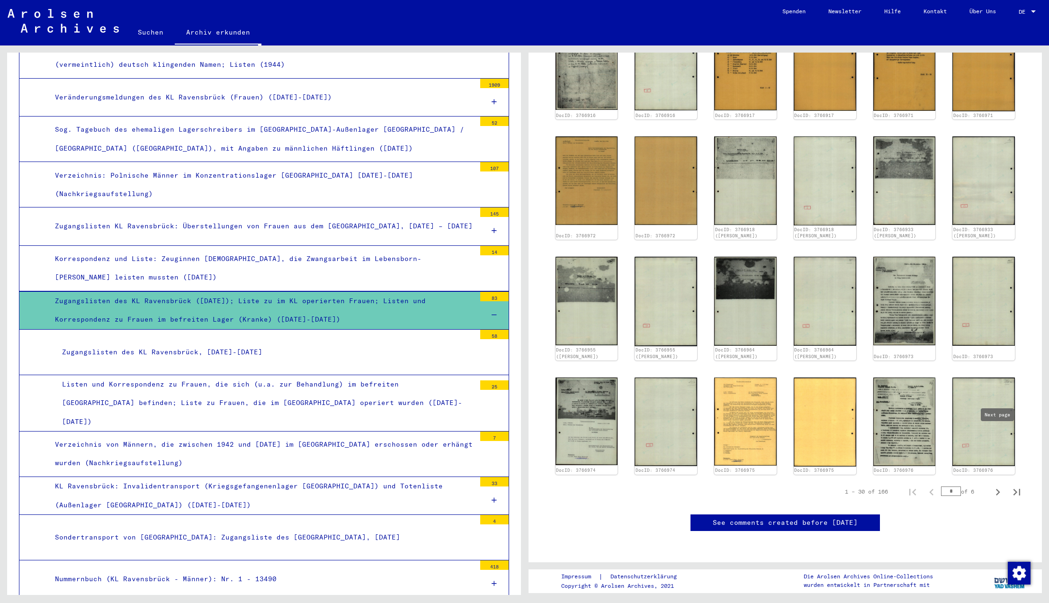
click at [997, 485] on icon "Next page" at bounding box center [997, 491] width 13 height 13
type input "*"
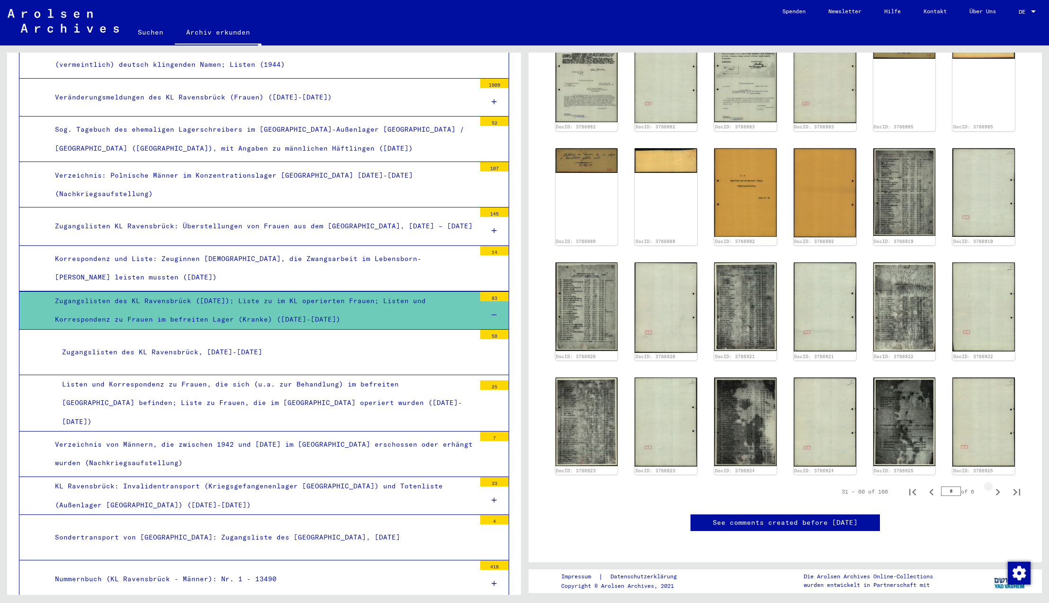
scroll to position [260, 0]
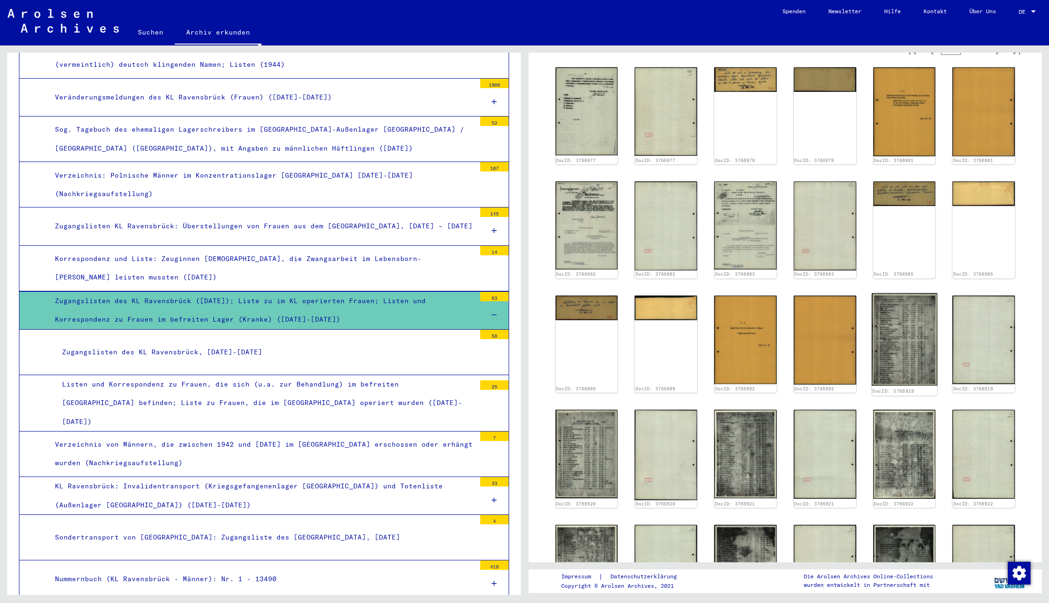
click at [893, 334] on img at bounding box center [903, 339] width 65 height 92
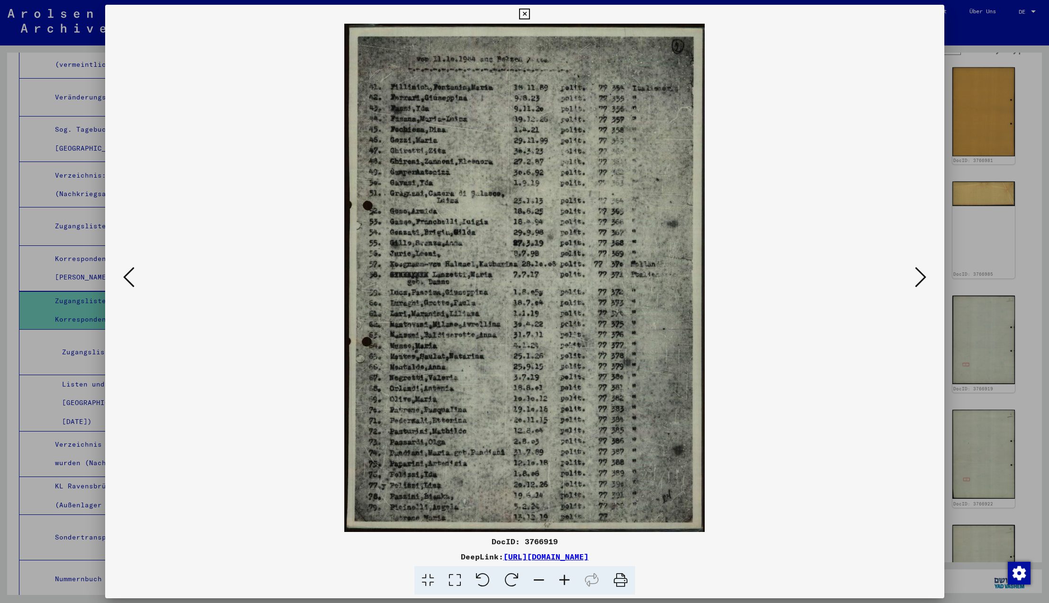
click at [530, 14] on icon at bounding box center [524, 14] width 11 height 11
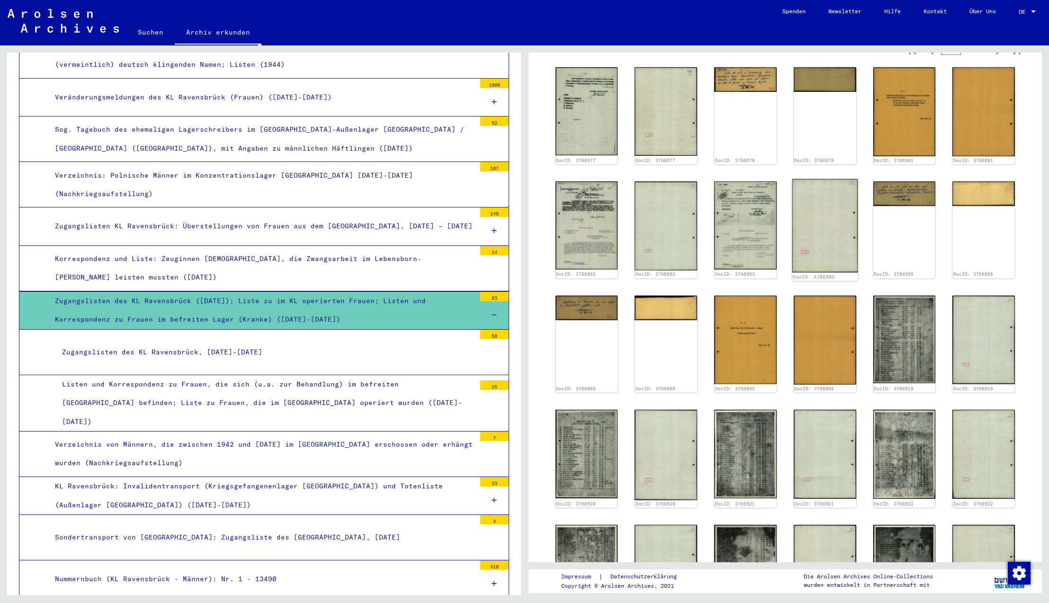
scroll to position [381, 0]
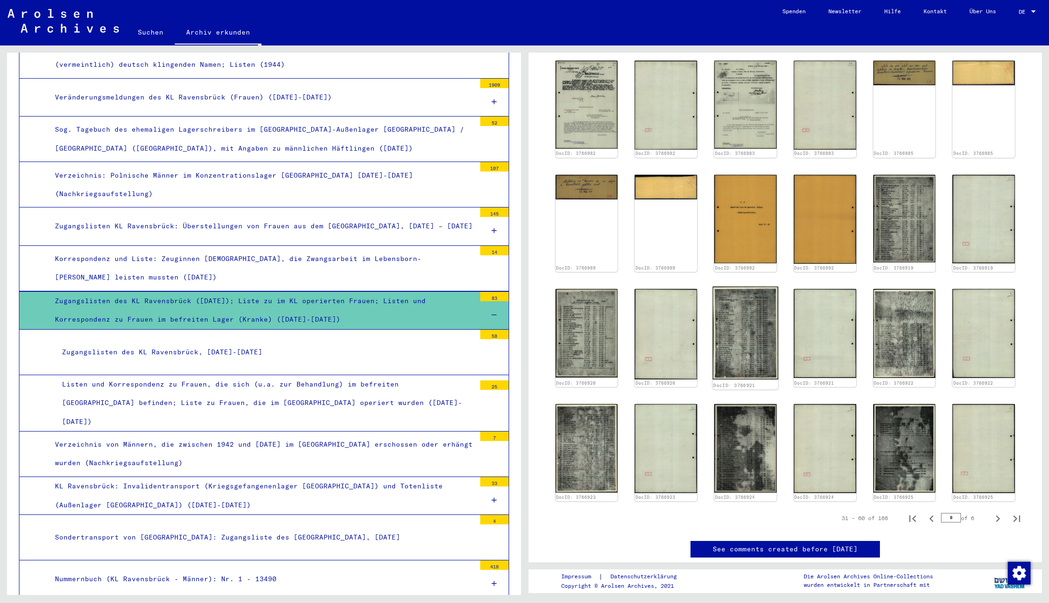
click at [752, 320] on img at bounding box center [745, 332] width 65 height 93
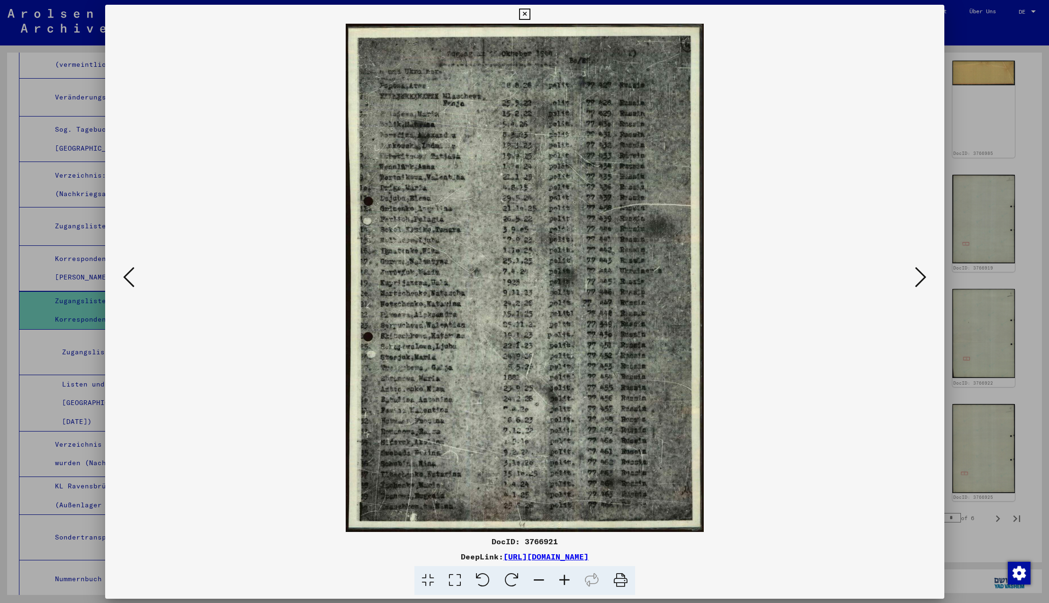
scroll to position [382, 0]
click at [530, 16] on icon at bounding box center [524, 14] width 11 height 11
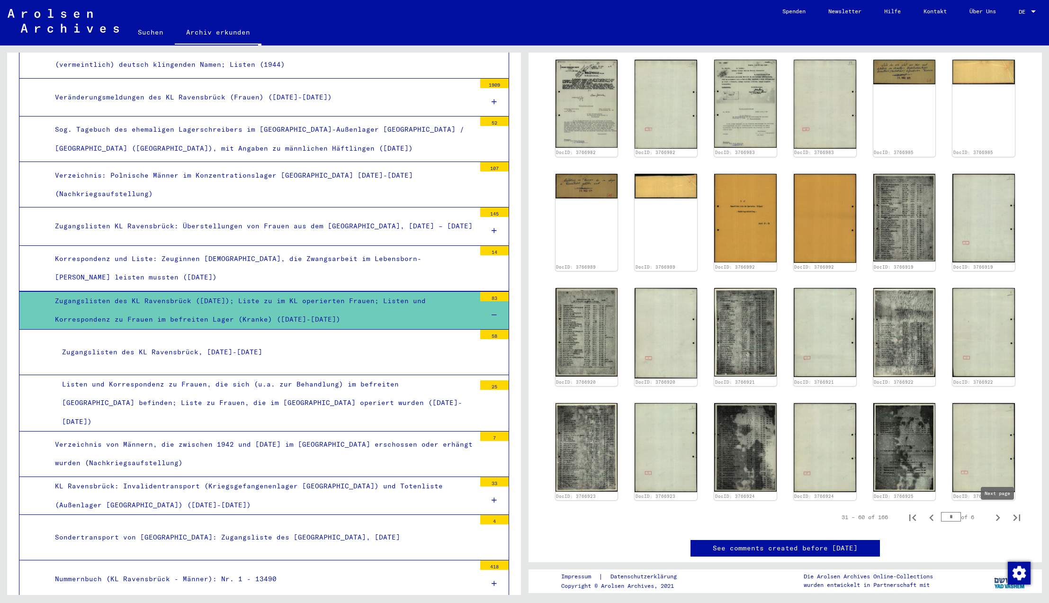
click at [997, 517] on icon "Next page" at bounding box center [997, 517] width 13 height 13
type input "*"
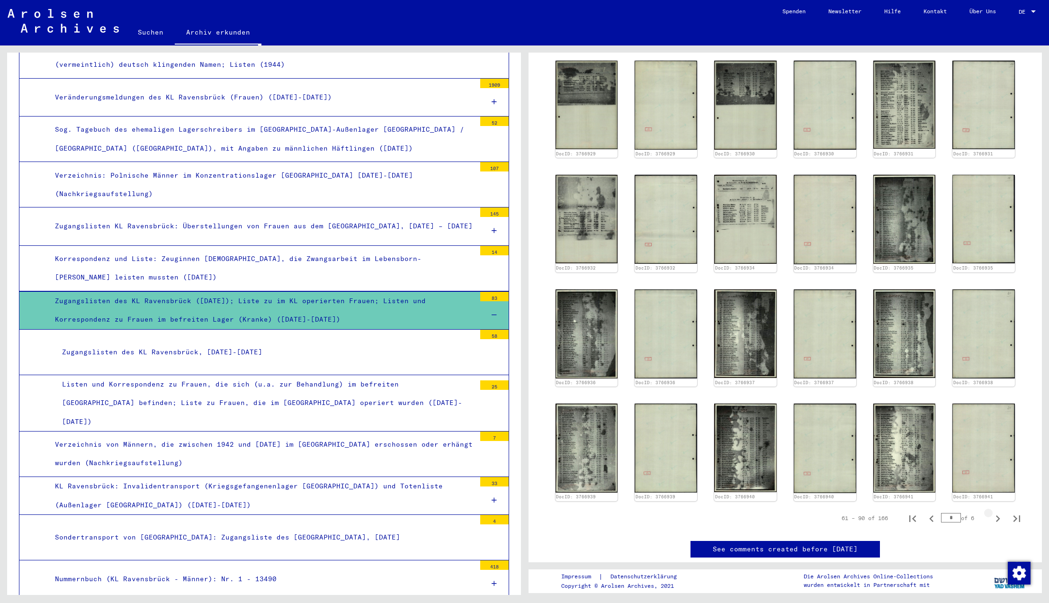
scroll to position [260, 0]
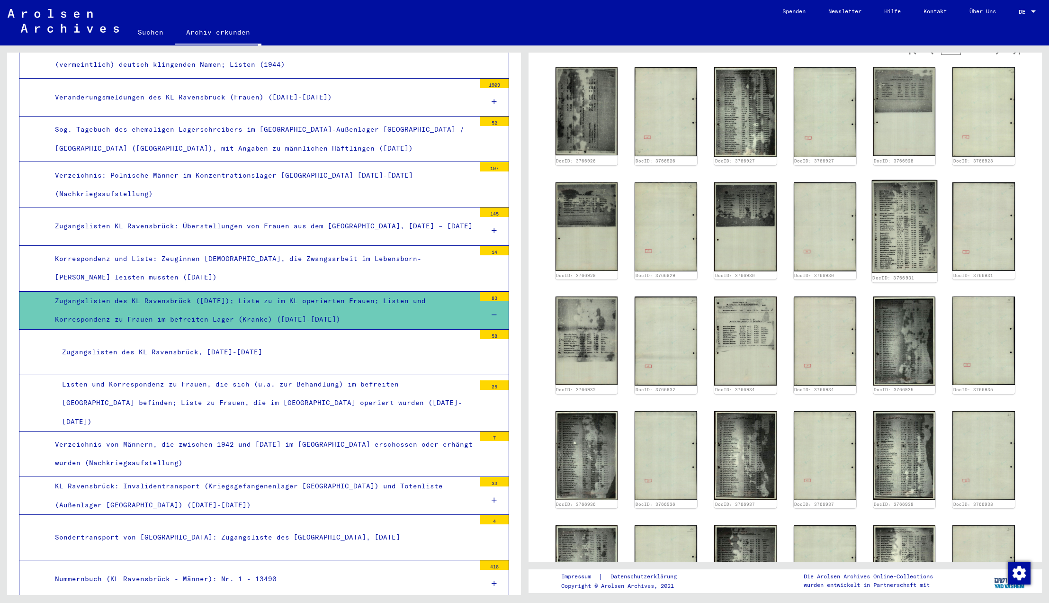
click at [905, 238] on img at bounding box center [903, 225] width 65 height 93
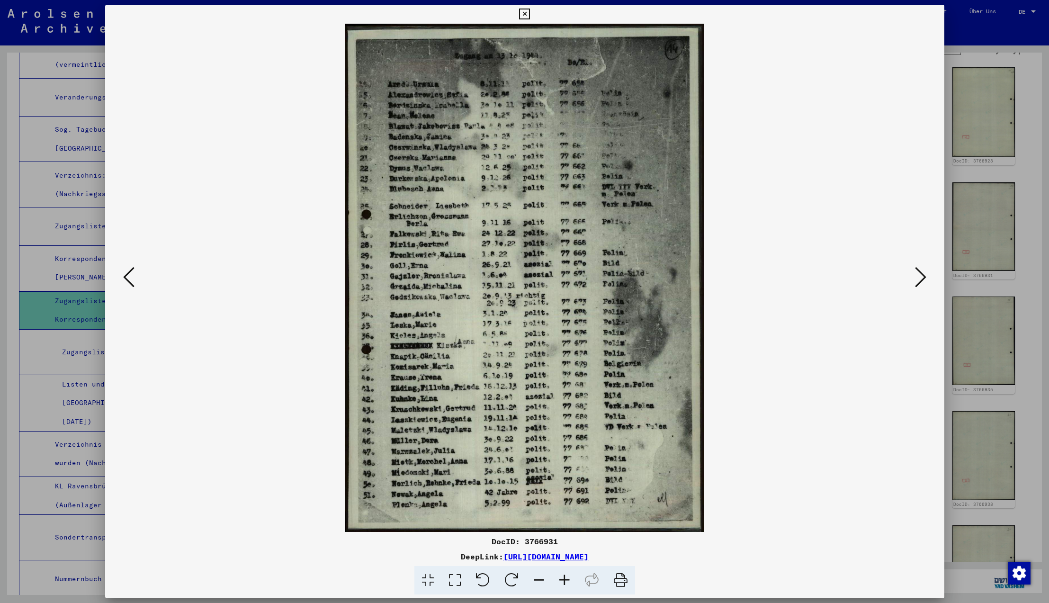
click at [530, 16] on icon at bounding box center [524, 14] width 11 height 11
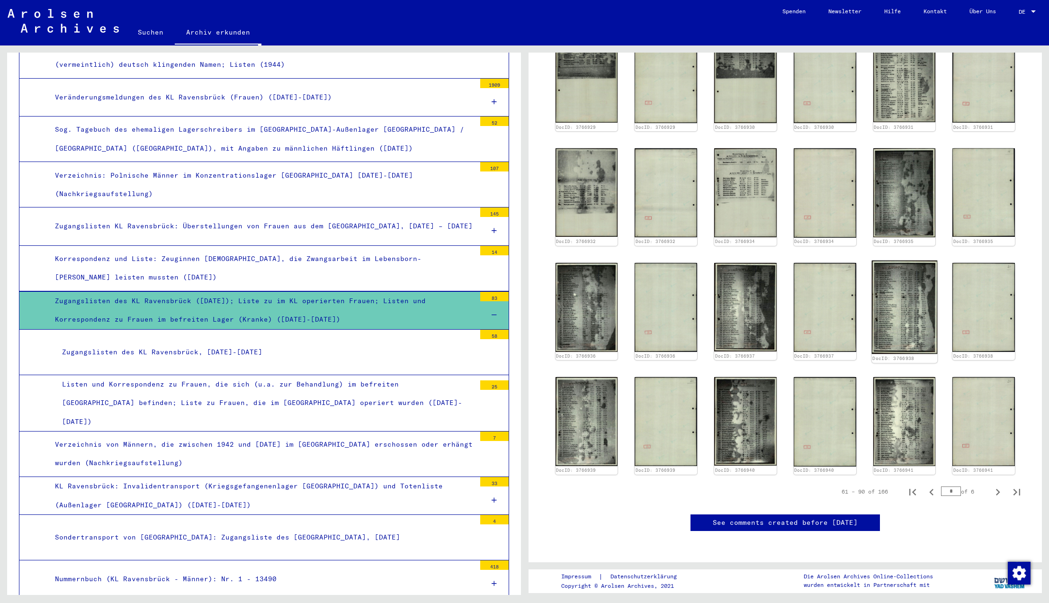
scroll to position [708, 0]
click at [1014, 485] on icon "Last page" at bounding box center [1016, 491] width 13 height 13
type input "*"
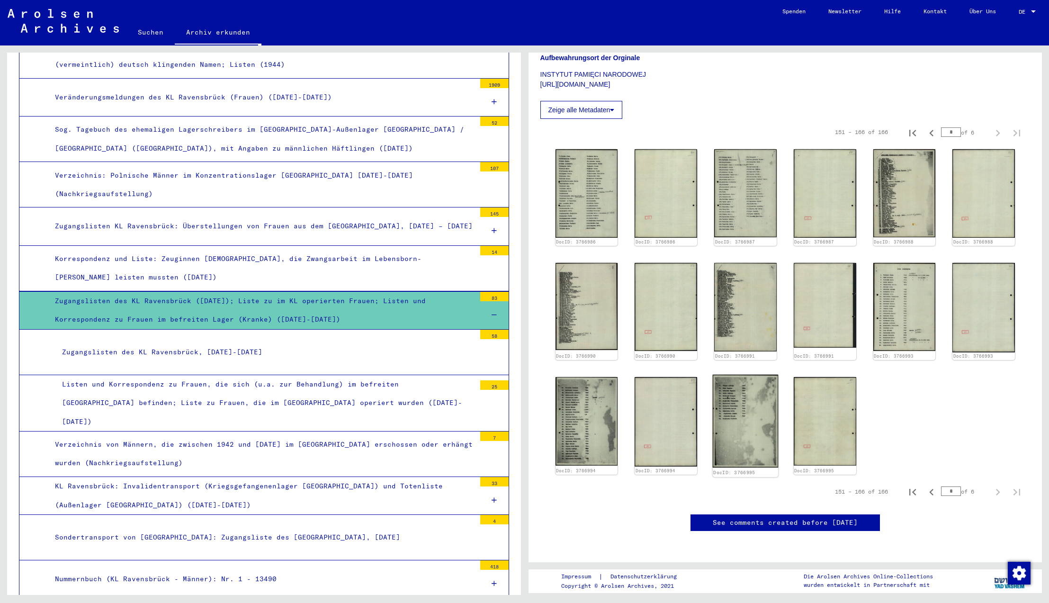
click at [740, 375] on img at bounding box center [745, 421] width 65 height 93
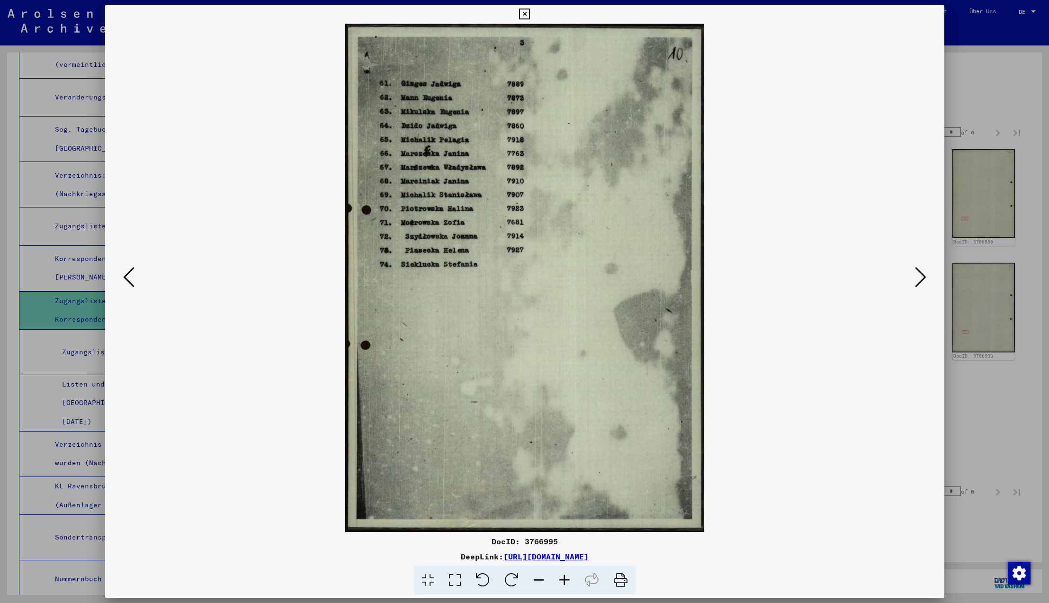
click at [125, 276] on icon at bounding box center [128, 277] width 11 height 23
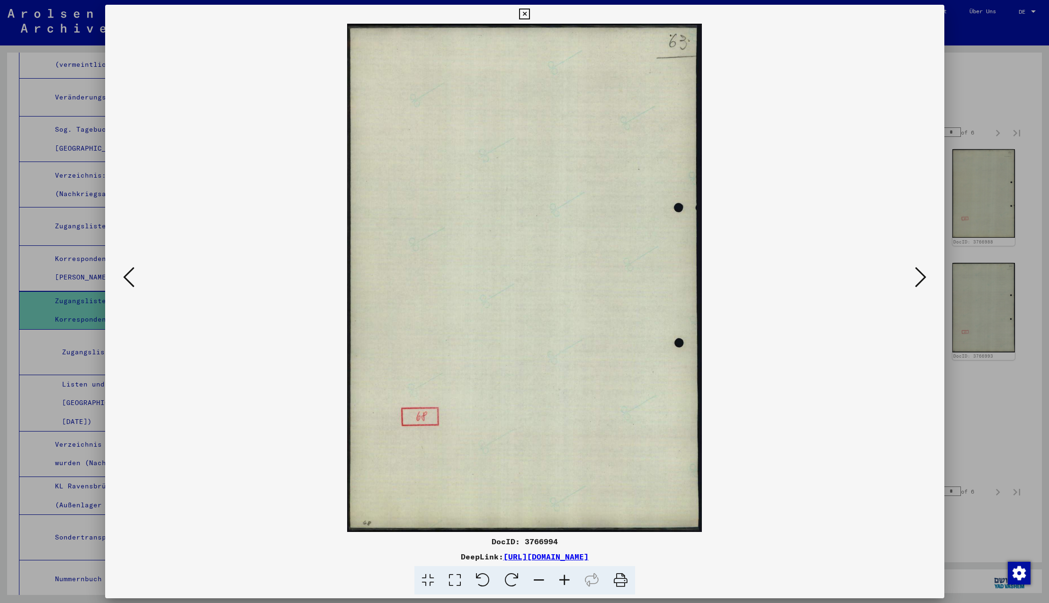
click at [125, 276] on icon at bounding box center [128, 277] width 11 height 23
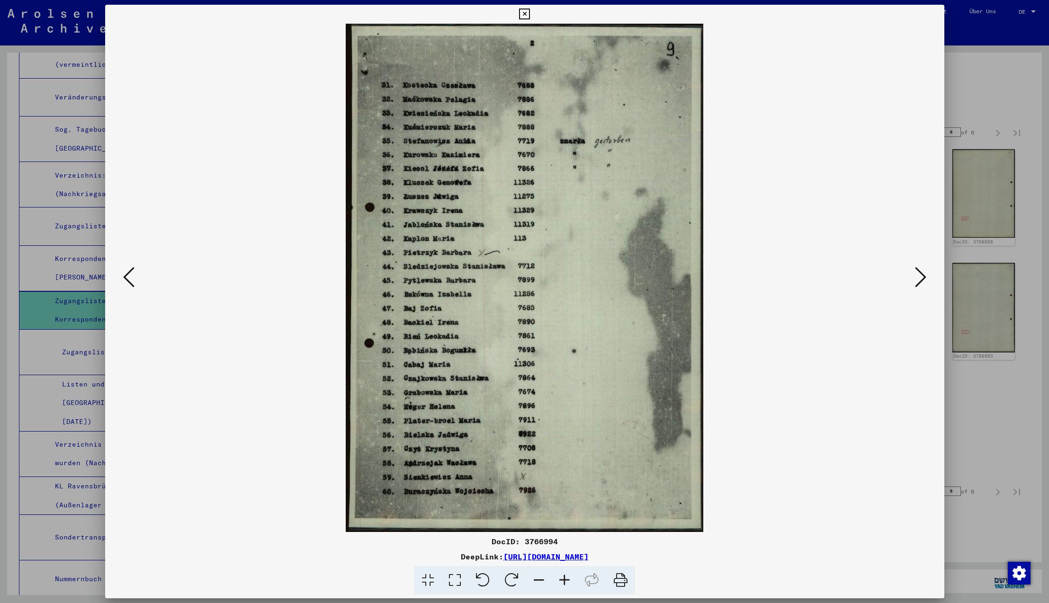
click at [125, 276] on icon at bounding box center [128, 277] width 11 height 23
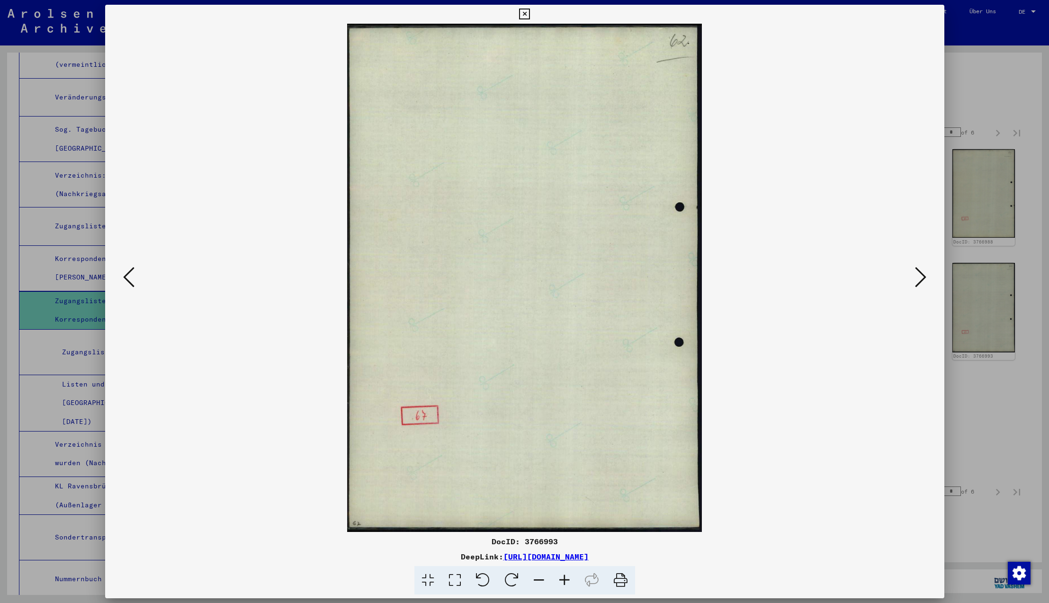
click at [125, 276] on icon at bounding box center [128, 277] width 11 height 23
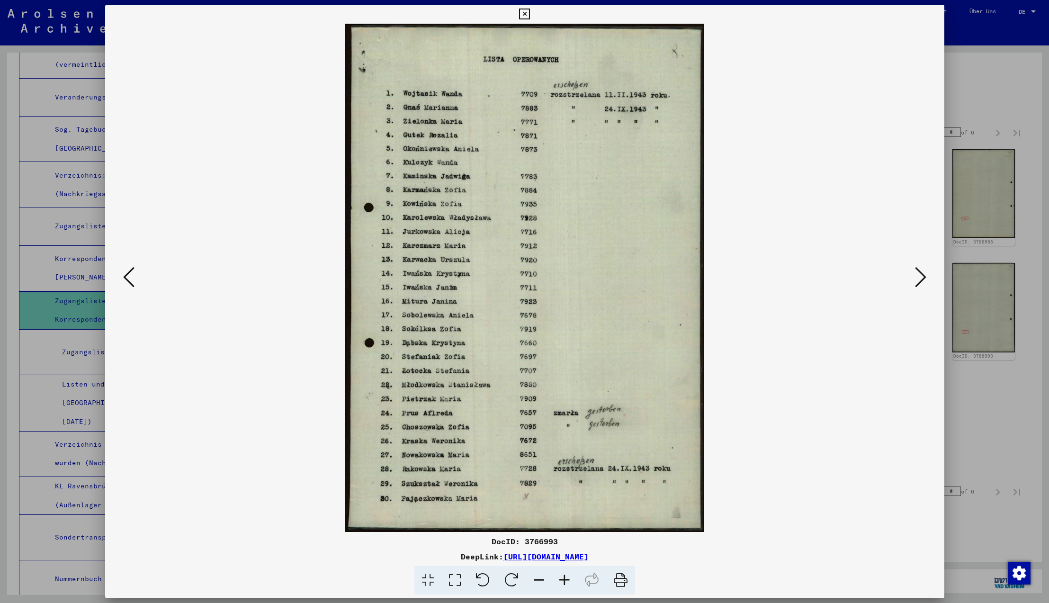
click at [920, 280] on icon at bounding box center [920, 277] width 11 height 23
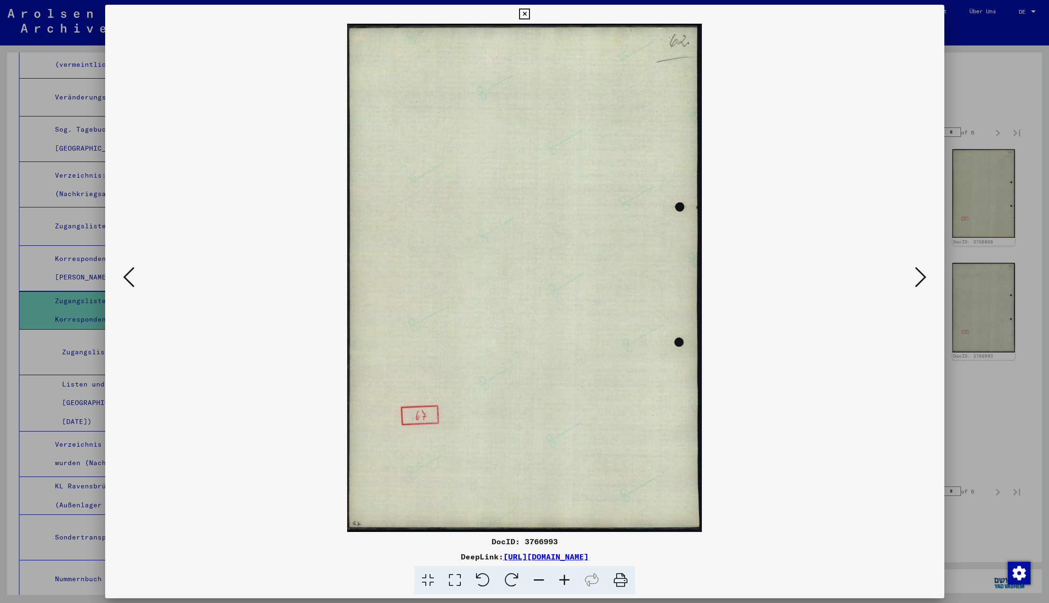
click at [920, 280] on icon at bounding box center [920, 277] width 11 height 23
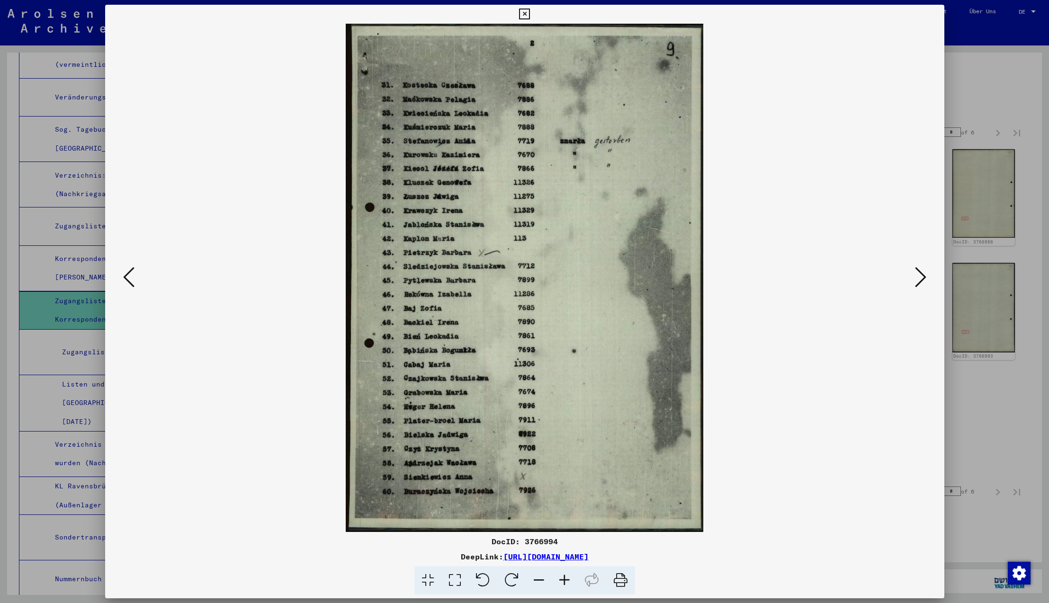
click at [920, 280] on icon at bounding box center [920, 277] width 11 height 23
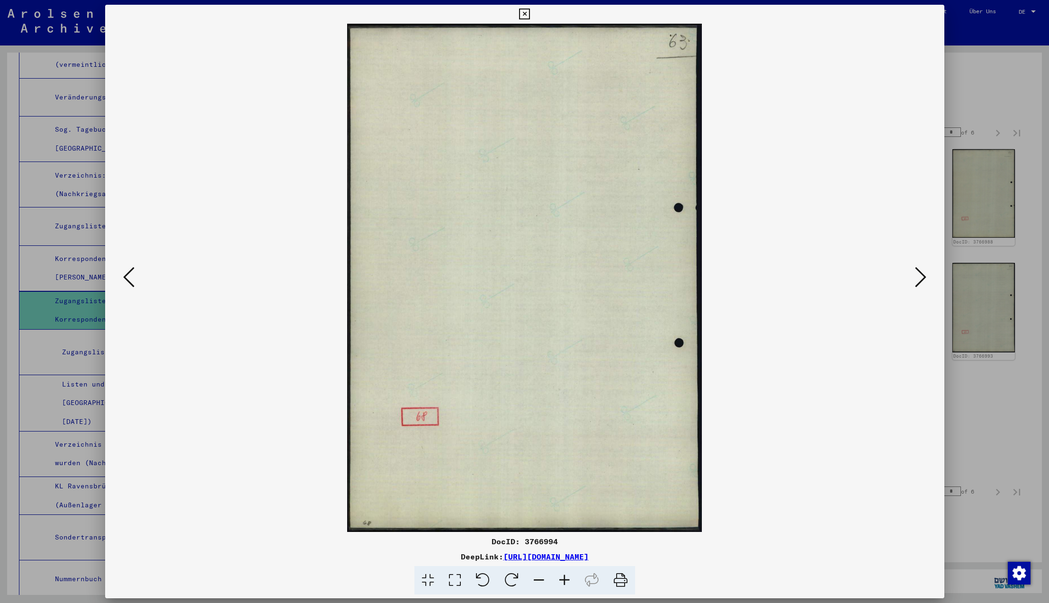
click at [920, 280] on icon at bounding box center [920, 277] width 11 height 23
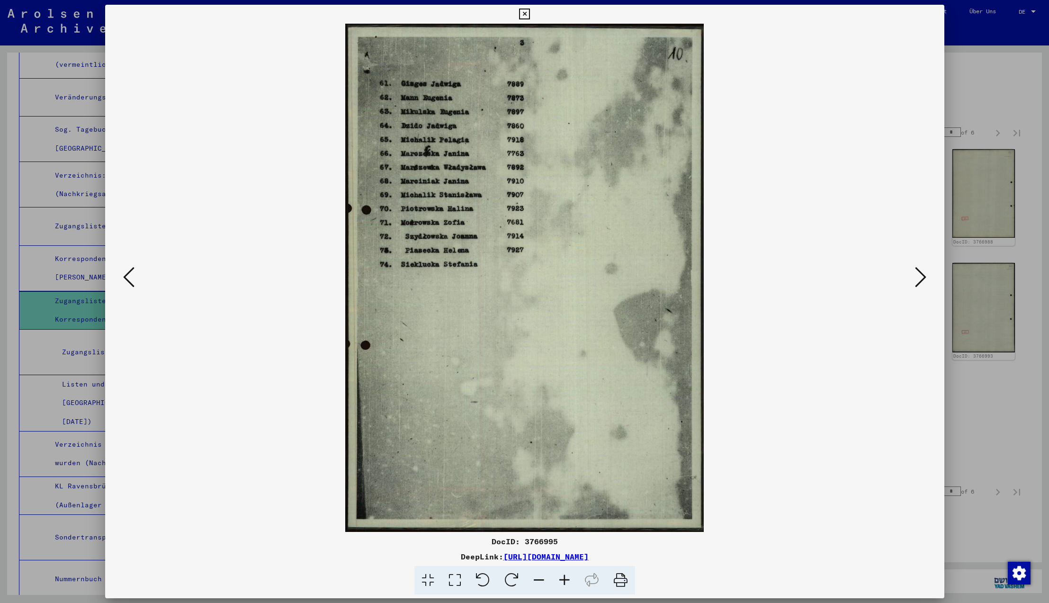
click at [126, 276] on icon at bounding box center [128, 277] width 11 height 23
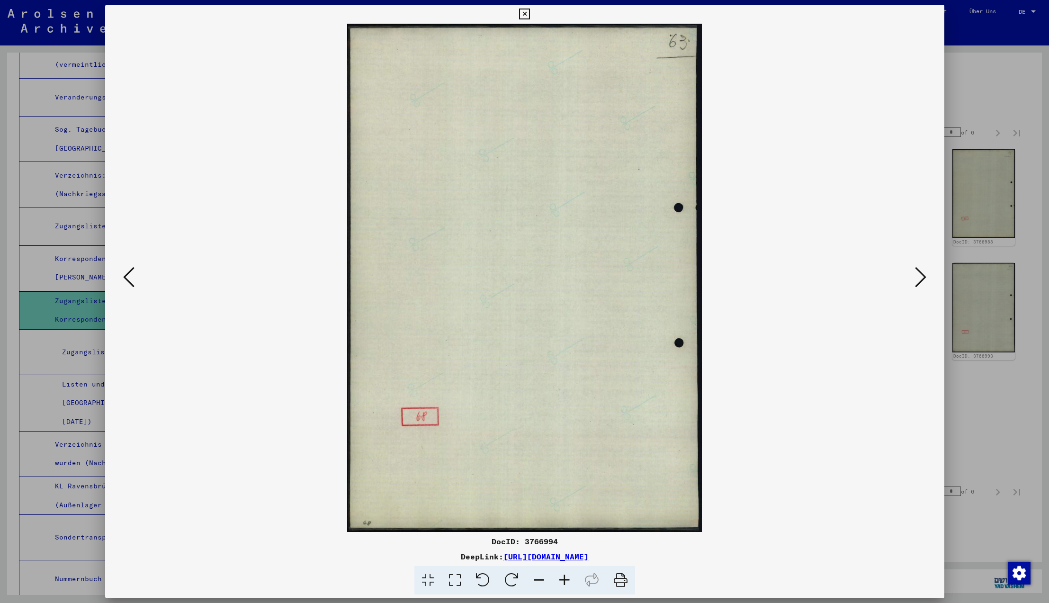
click at [126, 276] on icon at bounding box center [128, 277] width 11 height 23
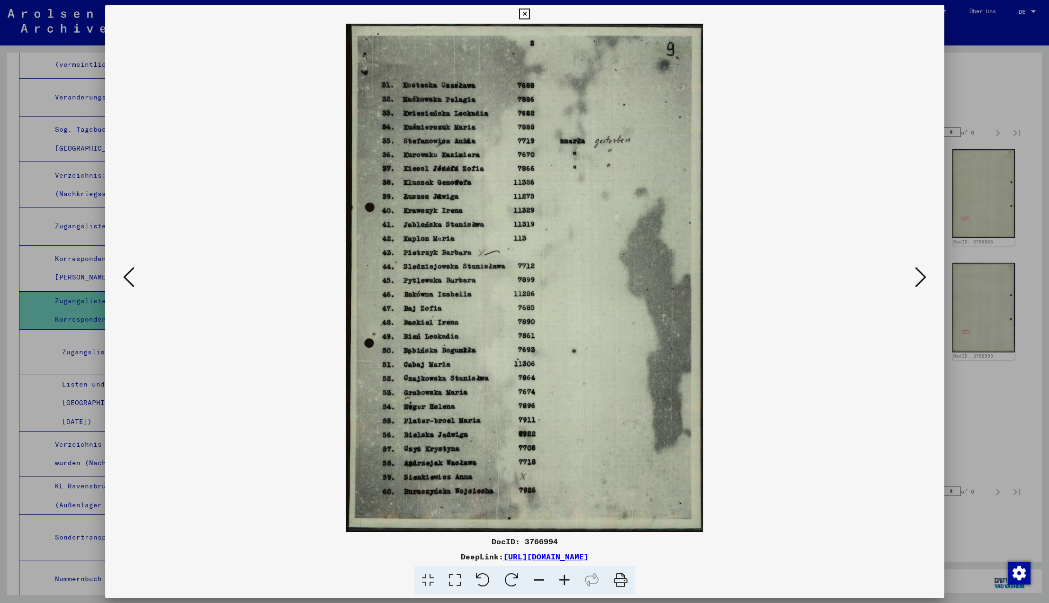
click at [126, 276] on icon at bounding box center [128, 277] width 11 height 23
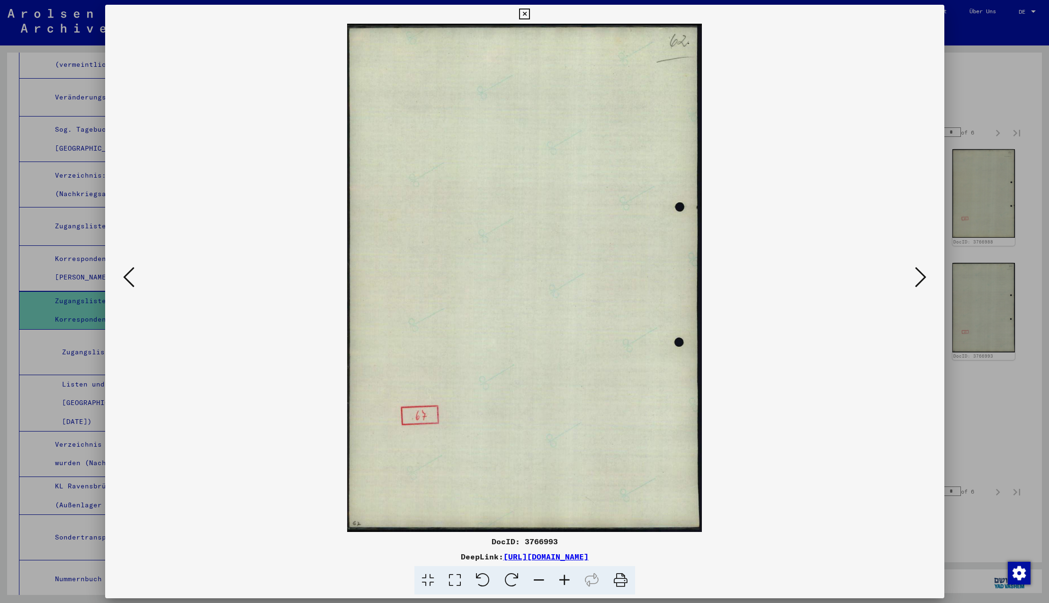
click at [126, 276] on icon at bounding box center [128, 277] width 11 height 23
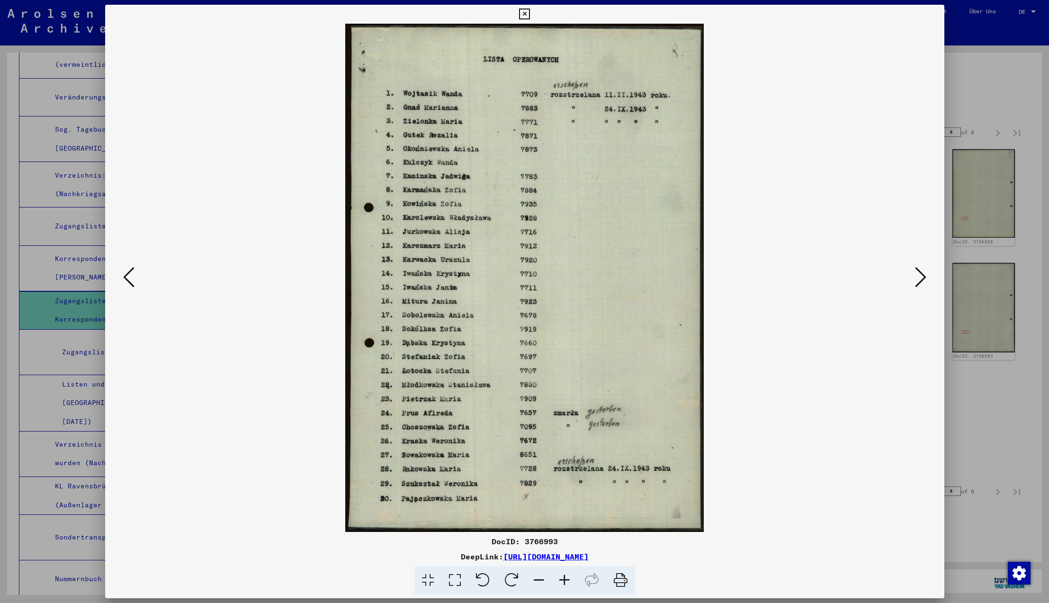
click at [126, 276] on icon at bounding box center [128, 277] width 11 height 23
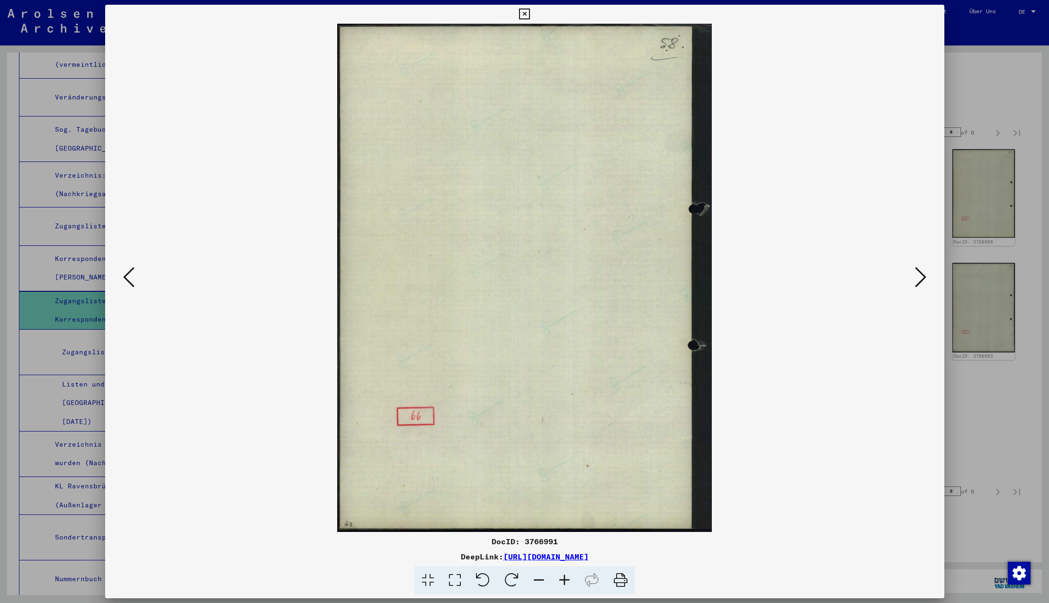
click at [126, 276] on icon at bounding box center [128, 277] width 11 height 23
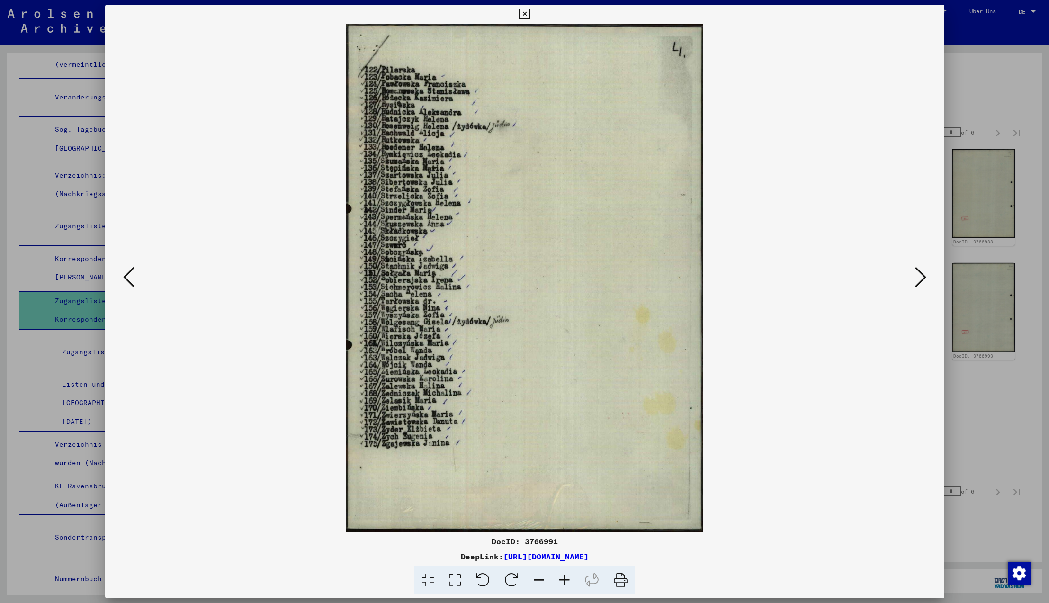
click at [126, 276] on icon at bounding box center [128, 277] width 11 height 23
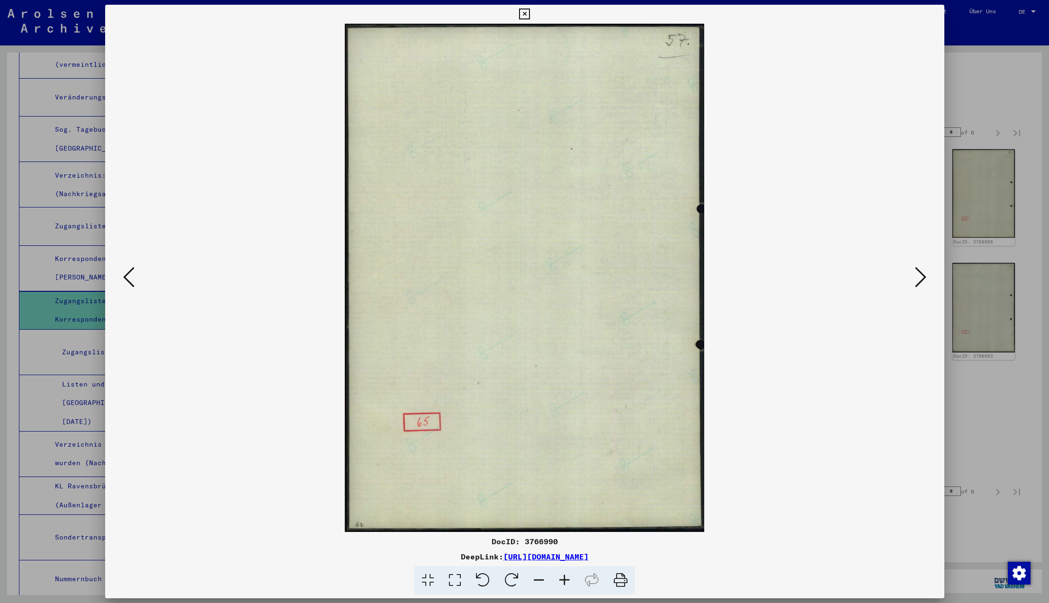
click at [126, 276] on icon at bounding box center [128, 277] width 11 height 23
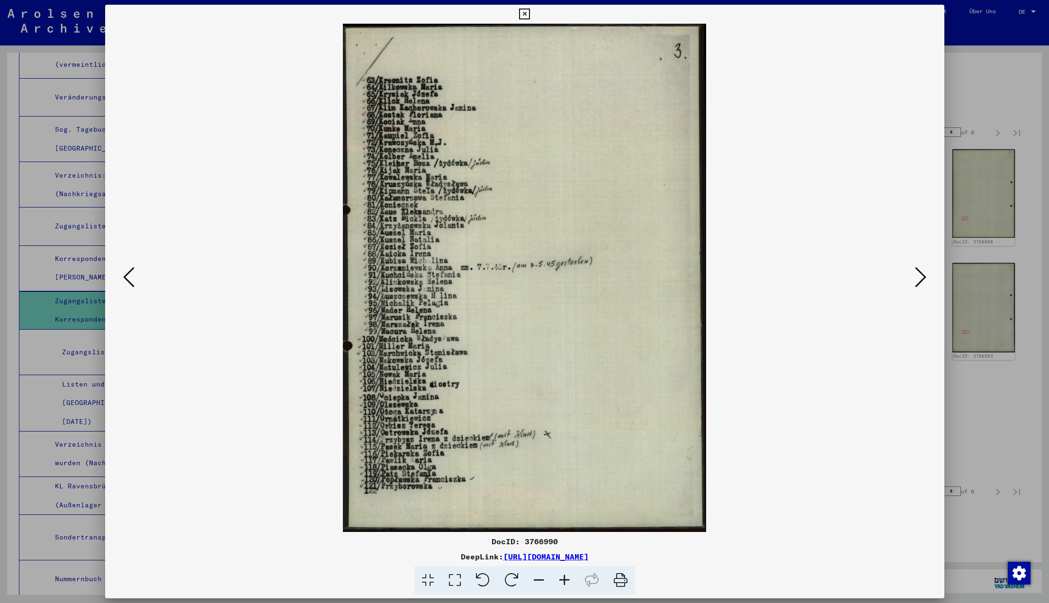
click at [126, 276] on icon at bounding box center [128, 277] width 11 height 23
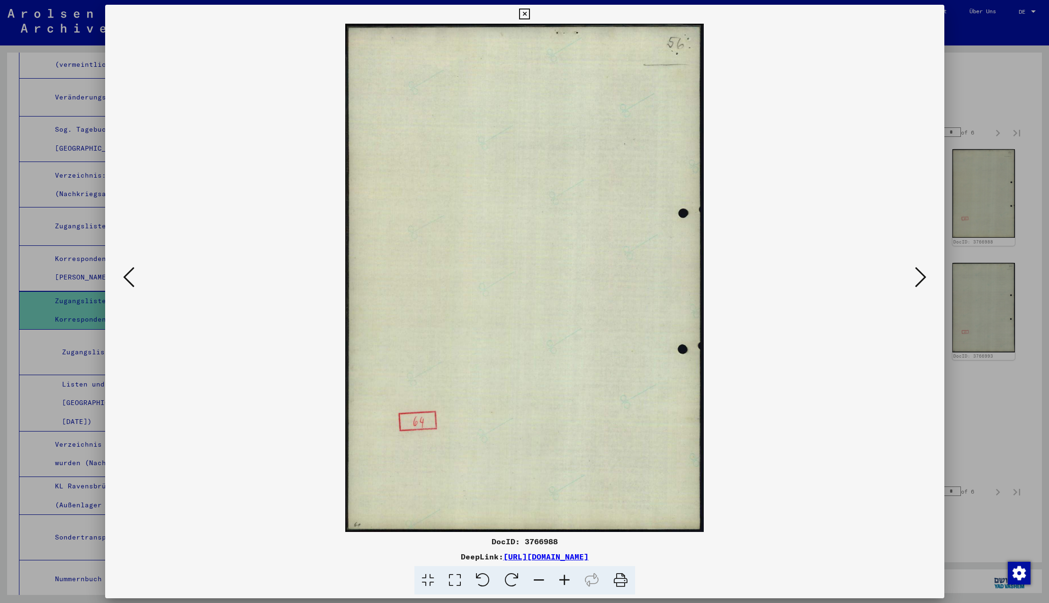
click at [126, 276] on icon at bounding box center [128, 277] width 11 height 23
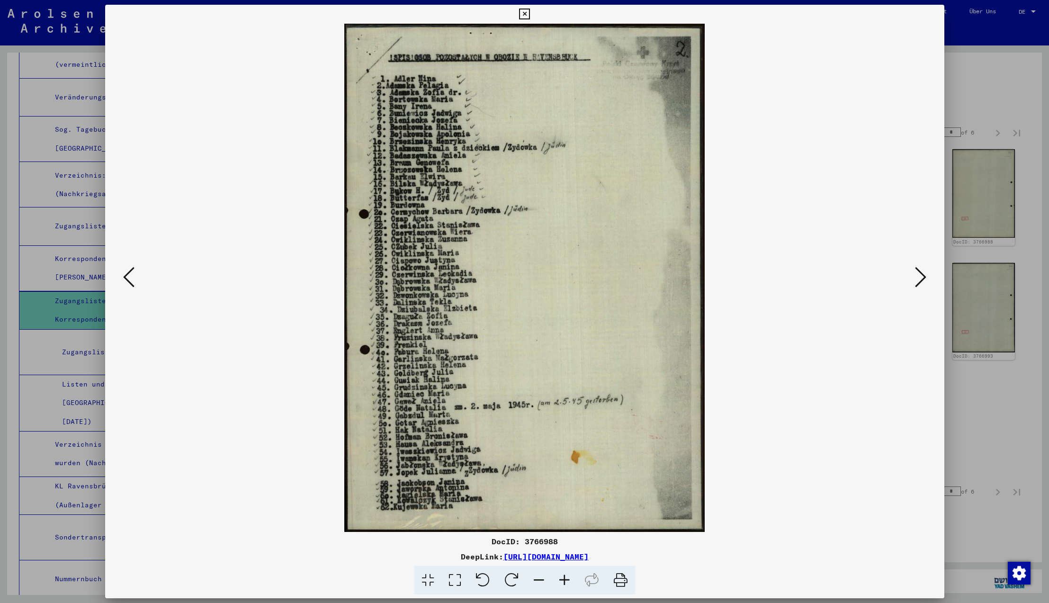
click at [126, 276] on icon at bounding box center [128, 277] width 11 height 23
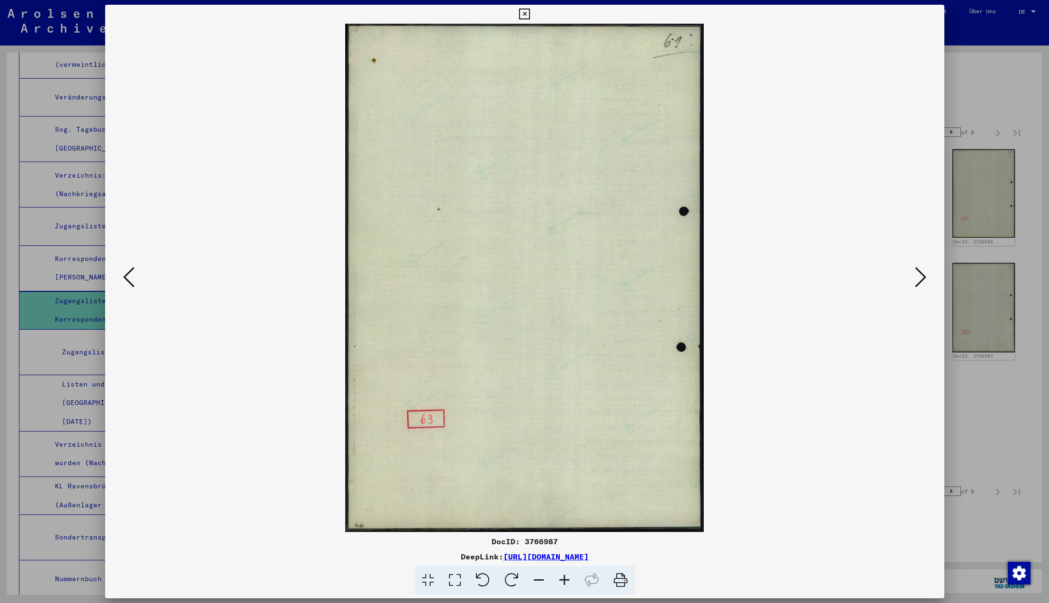
click at [126, 276] on icon at bounding box center [128, 277] width 11 height 23
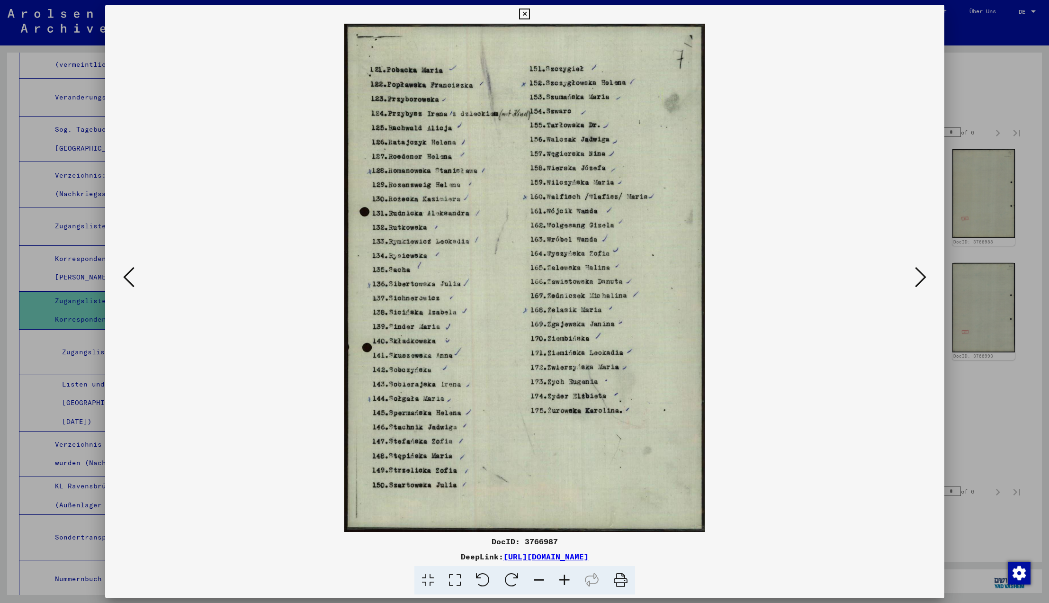
click at [126, 276] on icon at bounding box center [128, 277] width 11 height 23
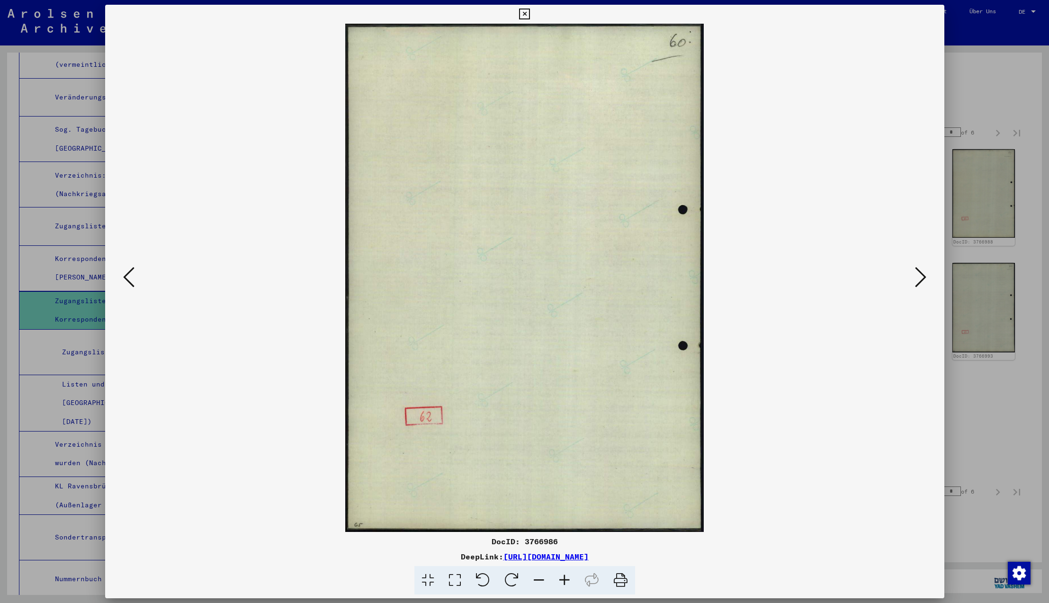
click at [126, 276] on icon at bounding box center [128, 277] width 11 height 23
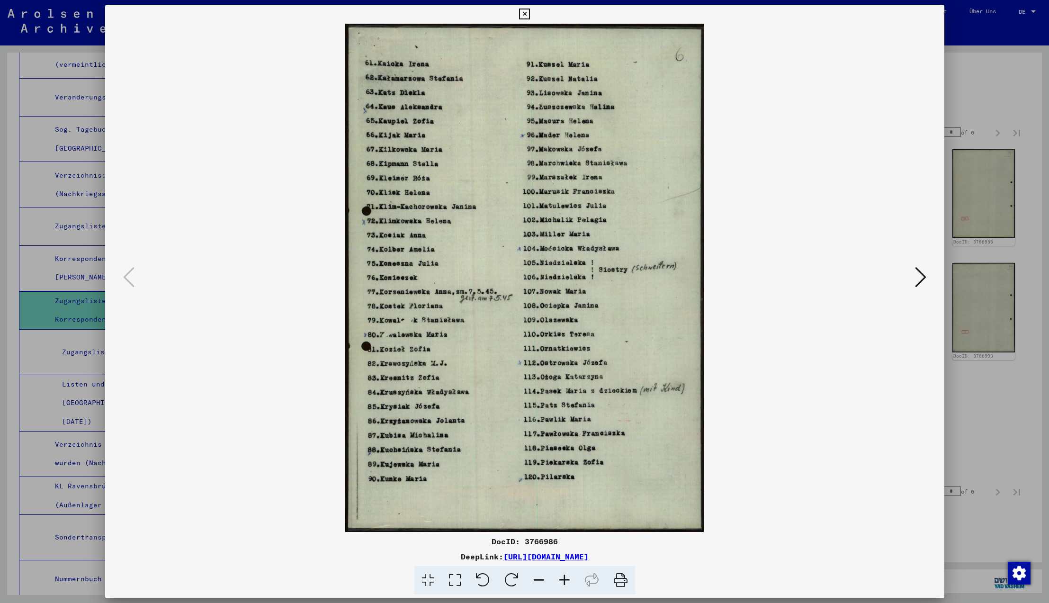
click at [126, 276] on icon at bounding box center [128, 277] width 11 height 23
click at [530, 14] on icon at bounding box center [524, 14] width 11 height 11
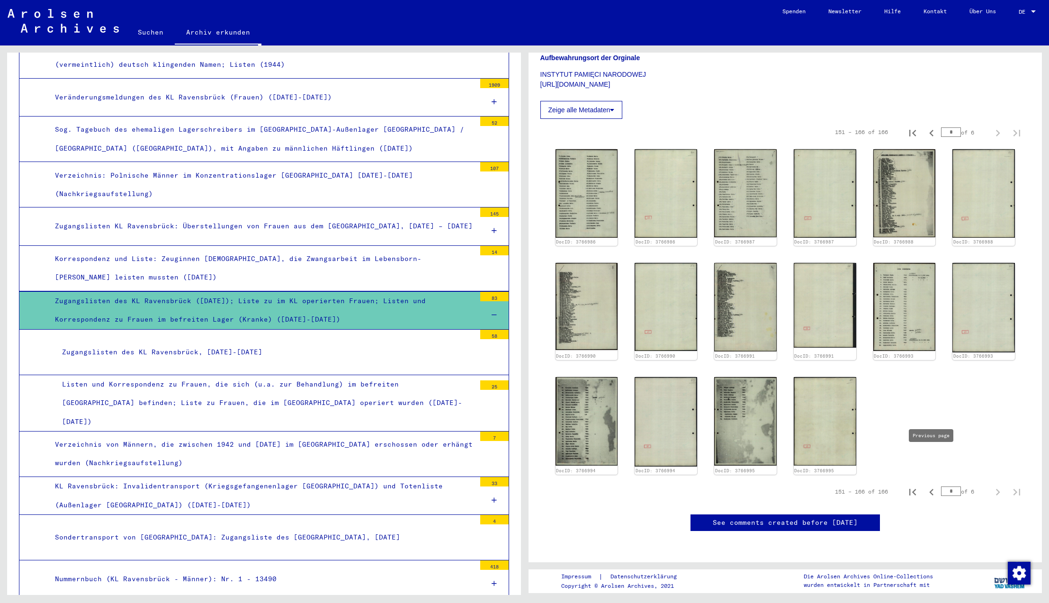
click at [931, 485] on icon "Previous page" at bounding box center [931, 491] width 13 height 13
type input "*"
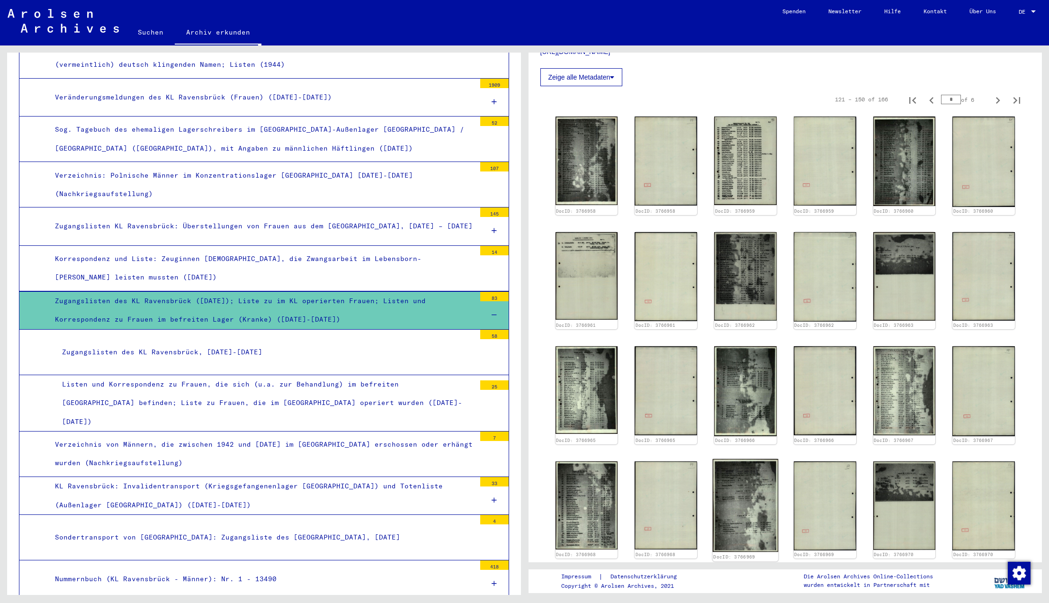
click at [740, 500] on img at bounding box center [745, 504] width 65 height 93
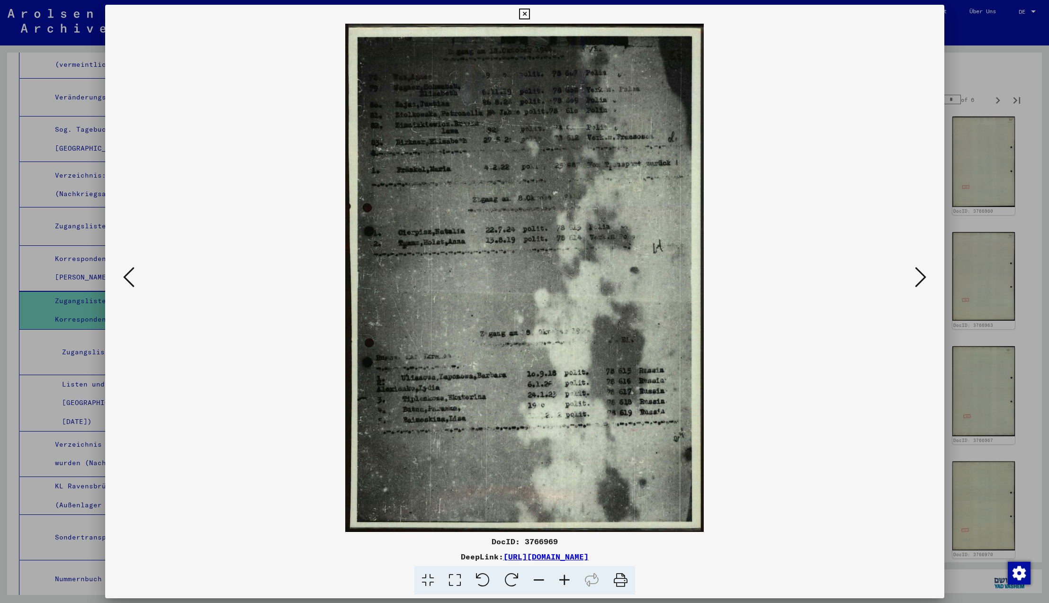
click at [530, 14] on icon at bounding box center [524, 14] width 11 height 11
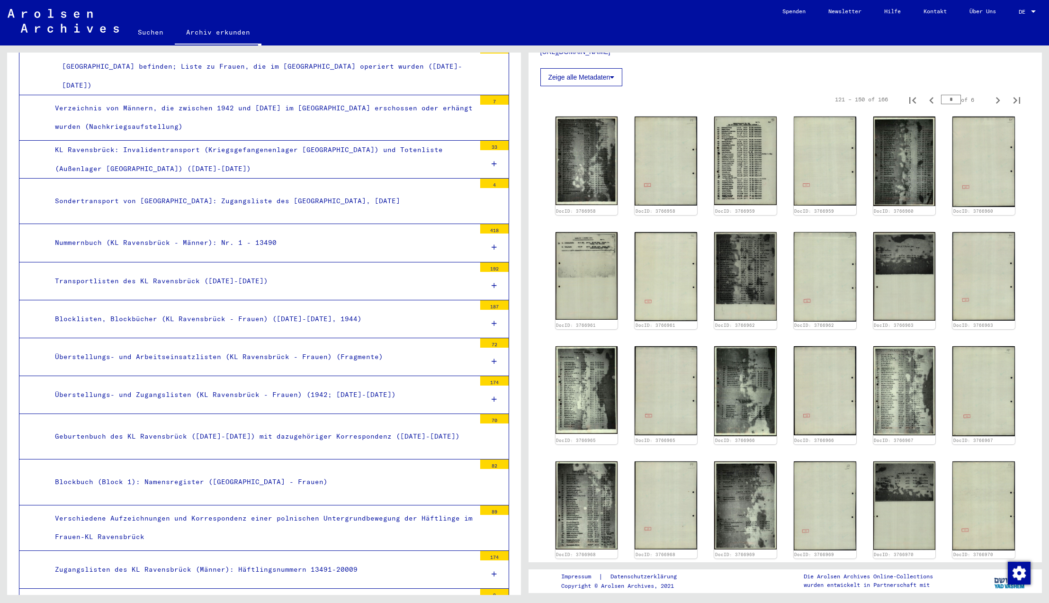
scroll to position [3196, 0]
click at [496, 300] on div "187" at bounding box center [494, 304] width 28 height 9
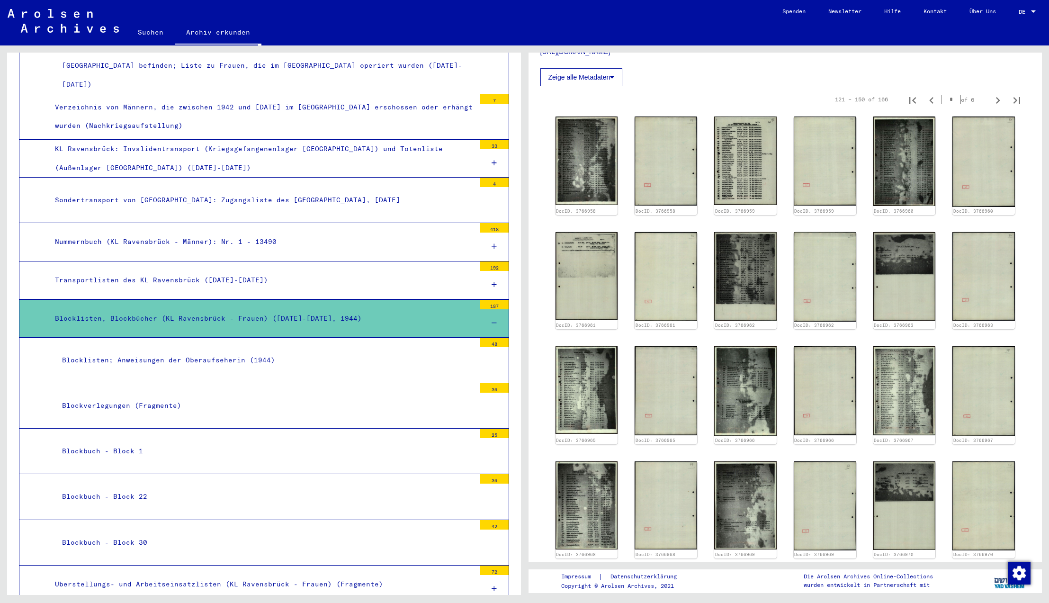
click at [216, 351] on div "Blocklisten; Anweisungen der Oberaufseherin (1944)" at bounding box center [265, 360] width 420 height 18
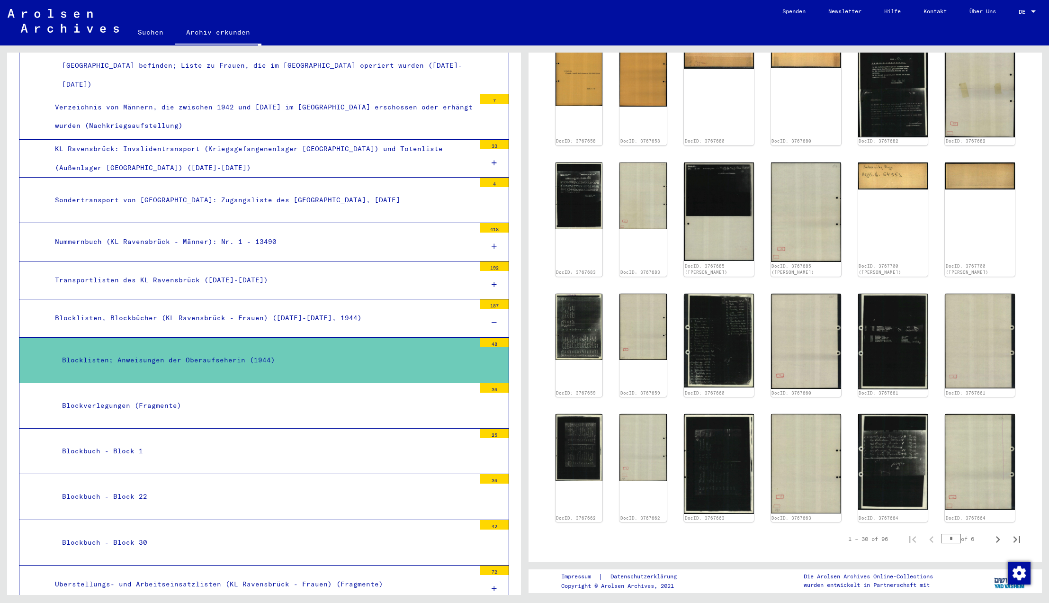
scroll to position [519, 0]
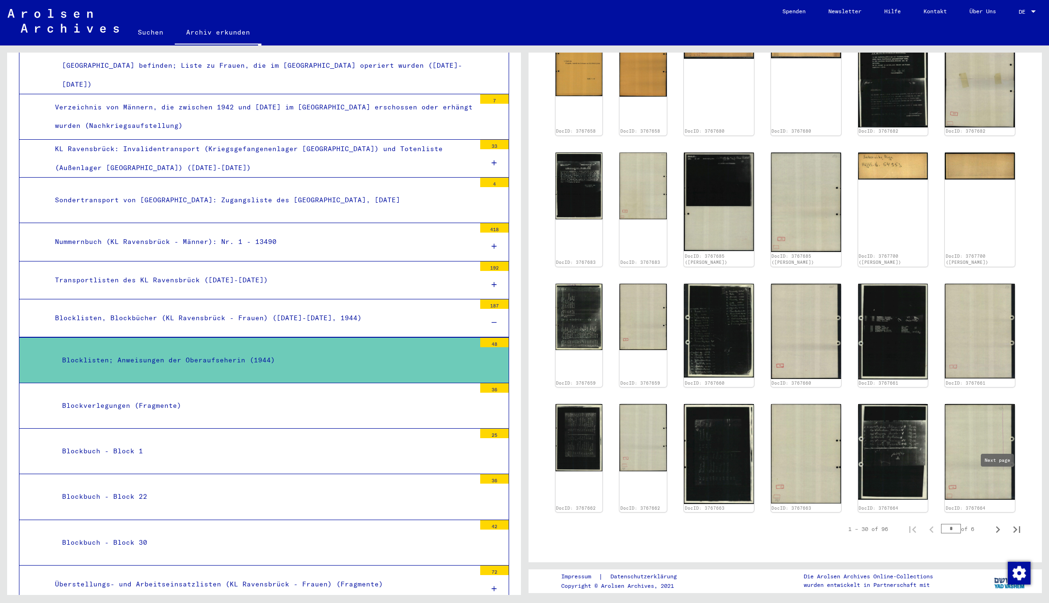
click at [998, 523] on icon "Next page" at bounding box center [997, 529] width 13 height 13
type input "*"
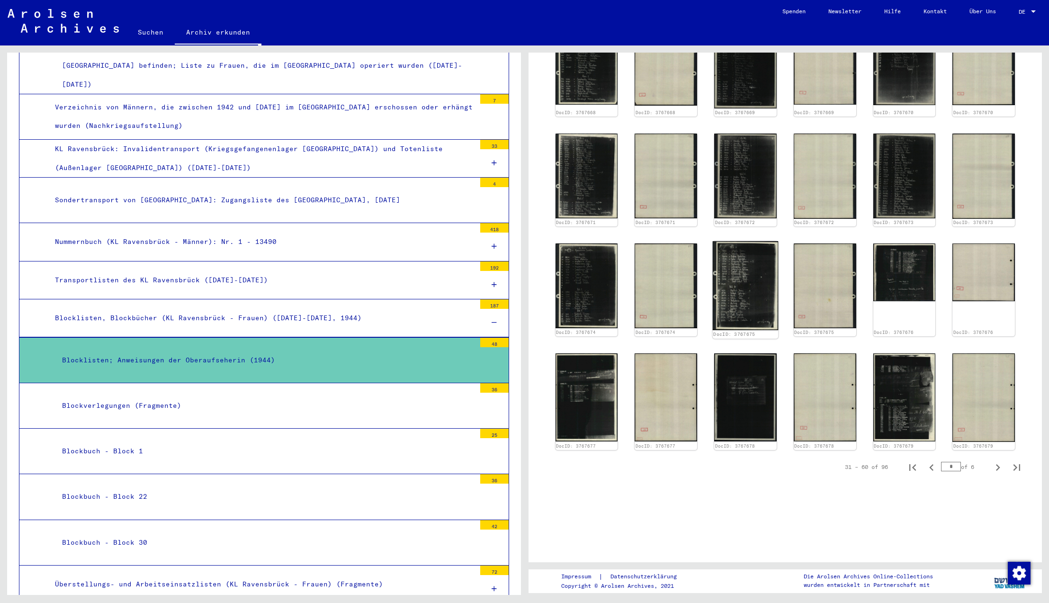
click at [746, 289] on img at bounding box center [745, 285] width 65 height 89
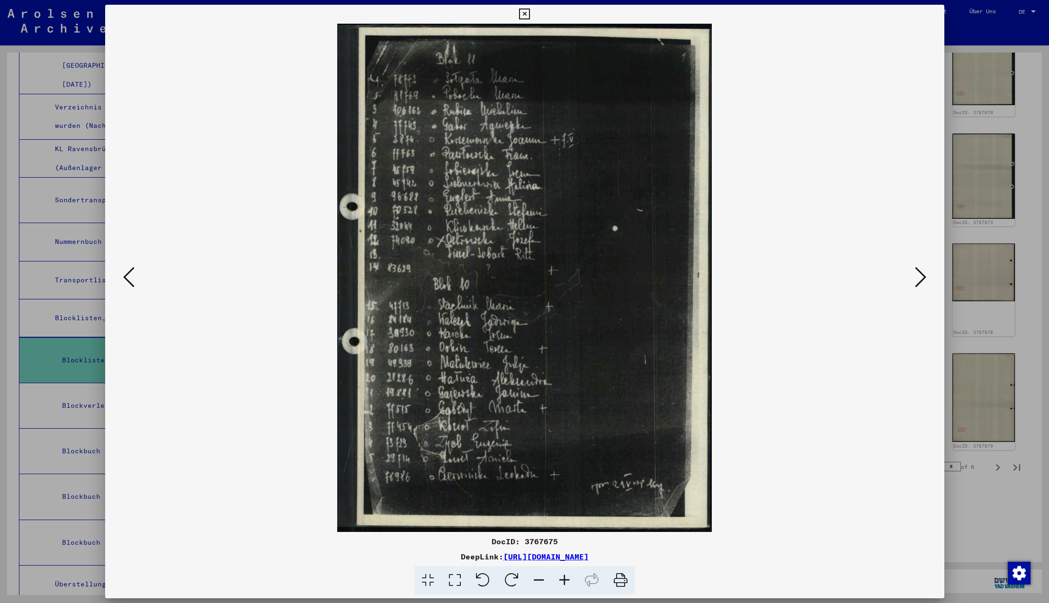
click at [129, 277] on icon at bounding box center [128, 277] width 11 height 23
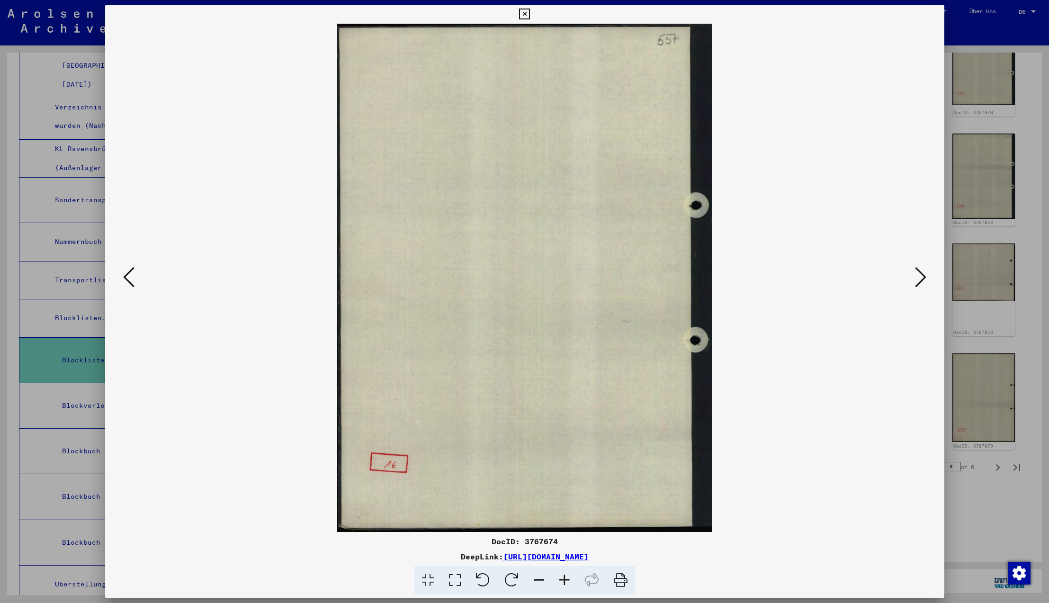
click at [127, 276] on icon at bounding box center [128, 277] width 11 height 23
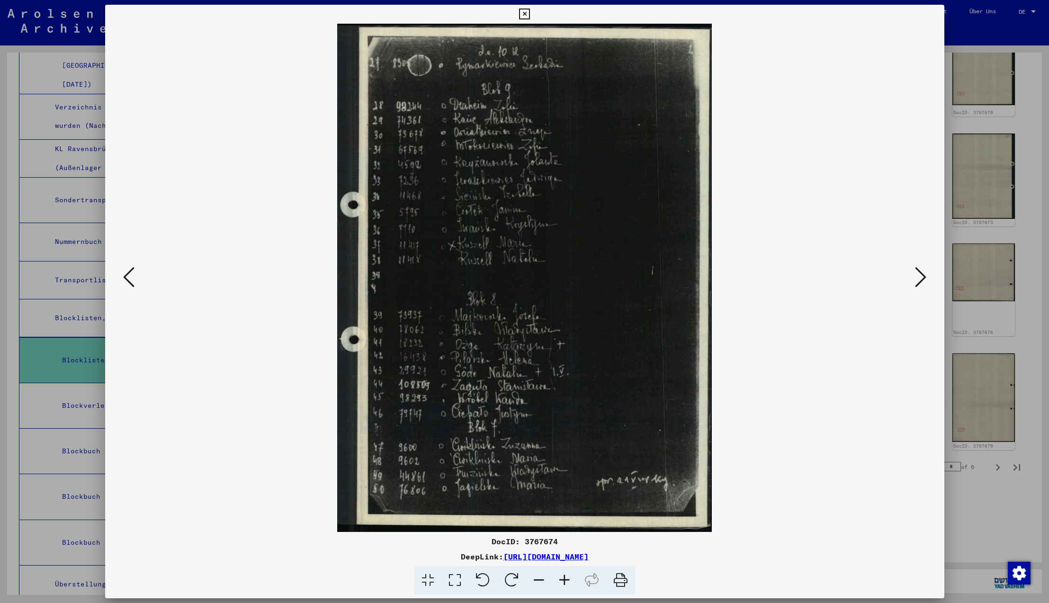
click at [126, 277] on icon at bounding box center [128, 277] width 11 height 23
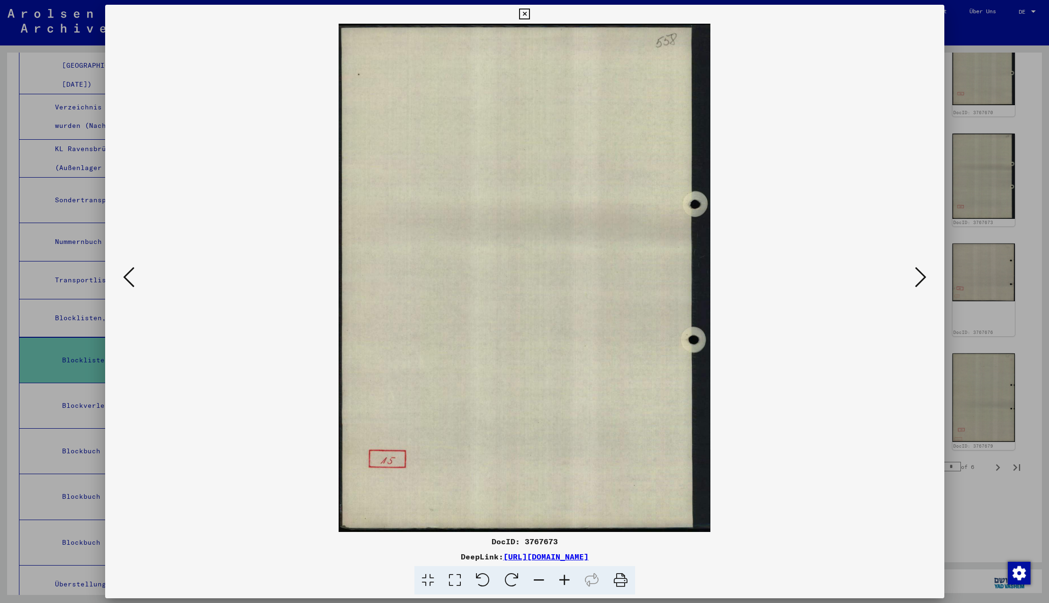
click at [126, 277] on icon at bounding box center [128, 277] width 11 height 23
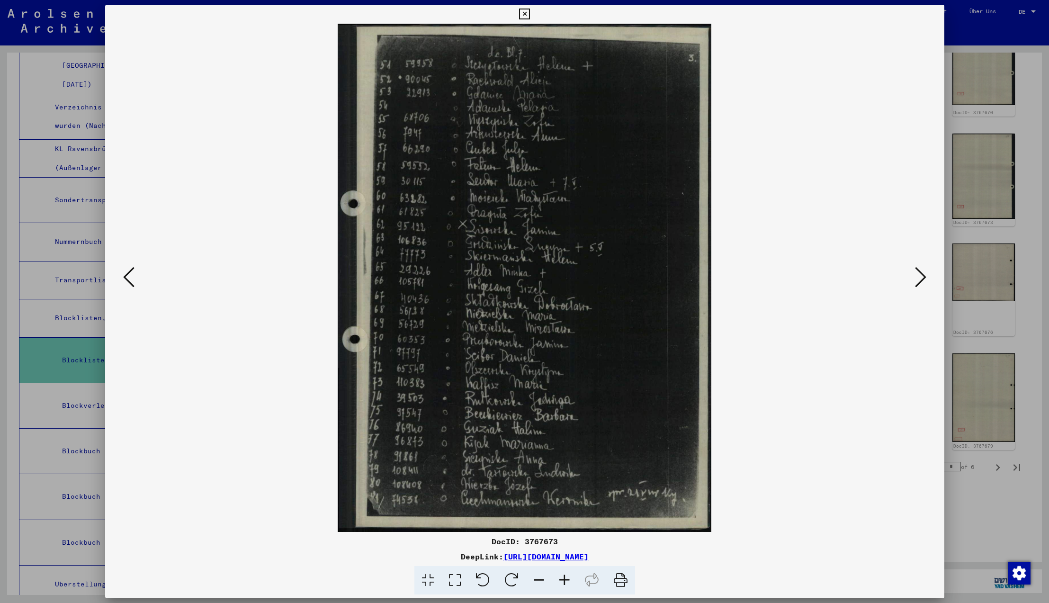
click at [126, 277] on icon at bounding box center [128, 277] width 11 height 23
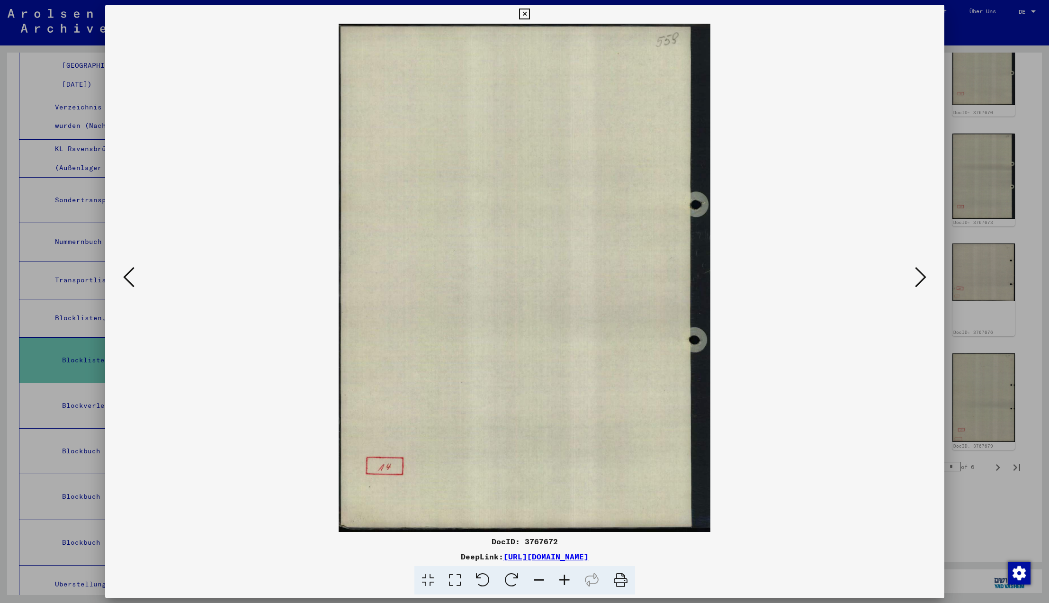
click at [126, 277] on icon at bounding box center [128, 277] width 11 height 23
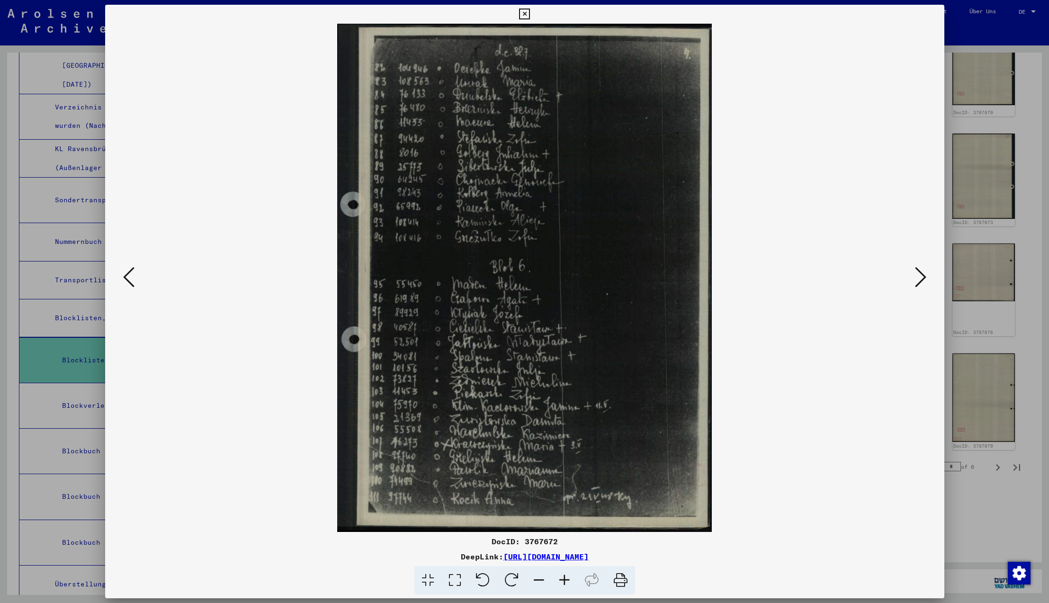
click at [126, 277] on icon at bounding box center [128, 277] width 11 height 23
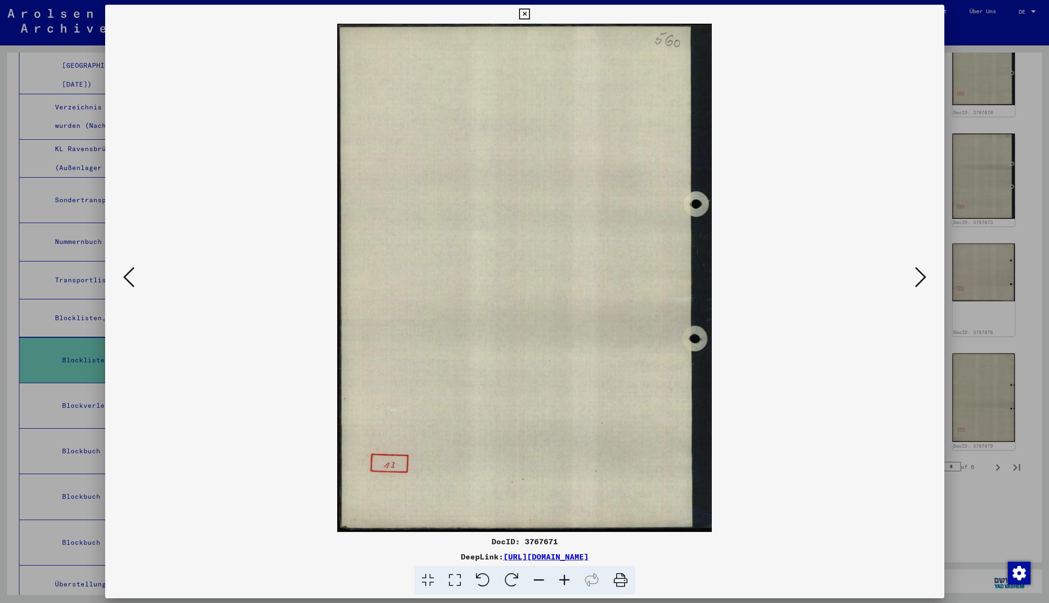
click at [126, 277] on icon at bounding box center [128, 277] width 11 height 23
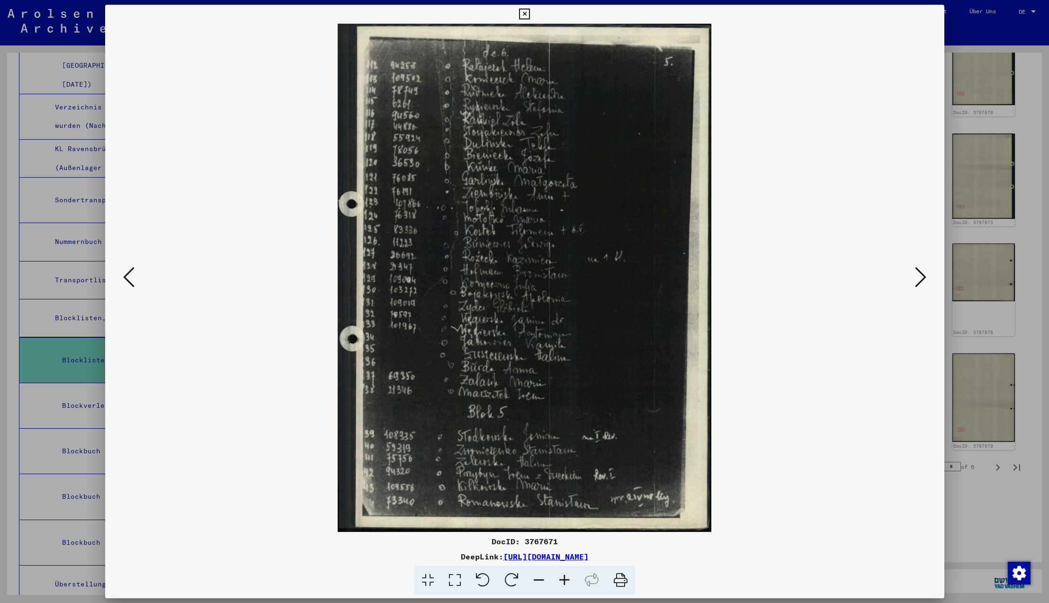
click at [126, 277] on icon at bounding box center [128, 277] width 11 height 23
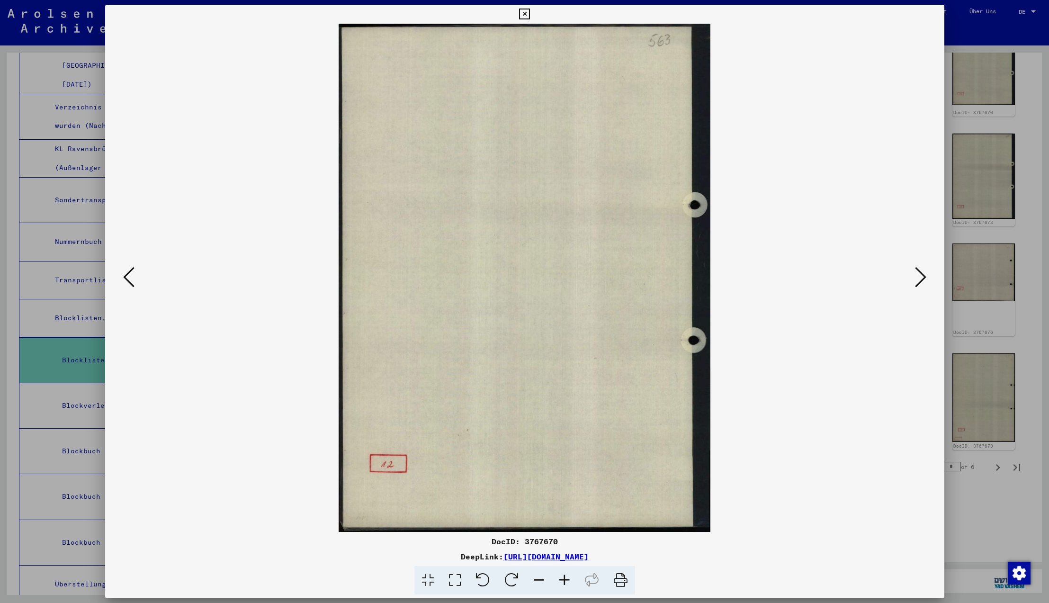
click at [126, 277] on icon at bounding box center [128, 277] width 11 height 23
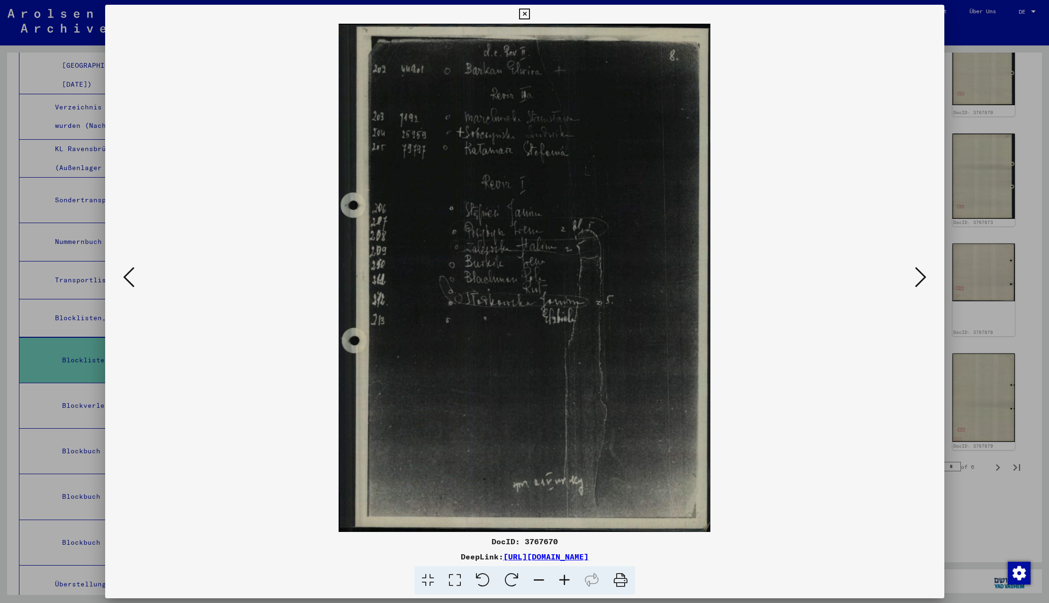
click at [126, 277] on icon at bounding box center [128, 277] width 11 height 23
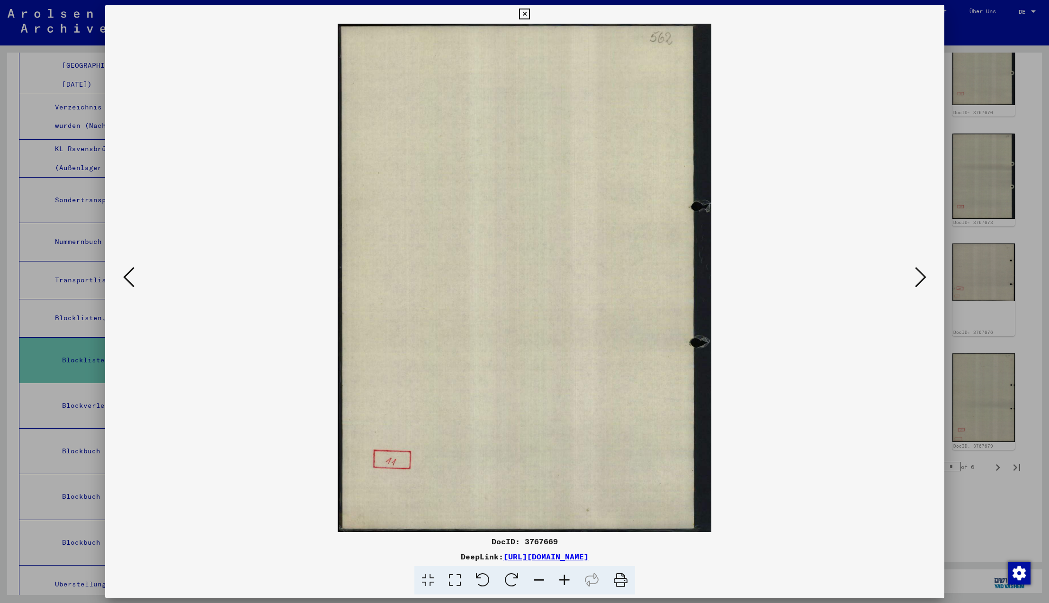
click at [126, 277] on icon at bounding box center [128, 277] width 11 height 23
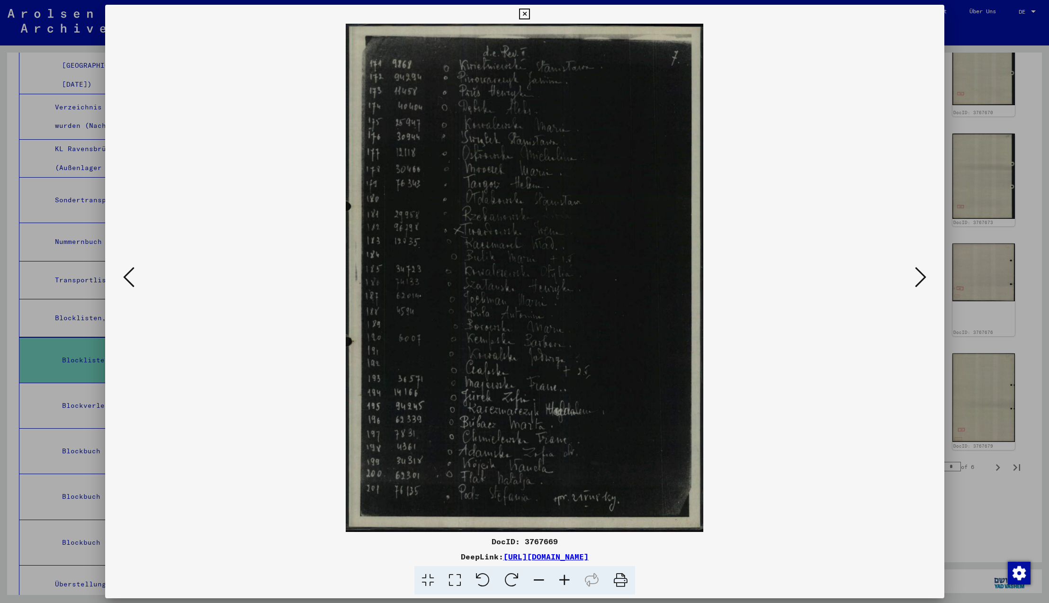
click at [126, 277] on icon at bounding box center [128, 277] width 11 height 23
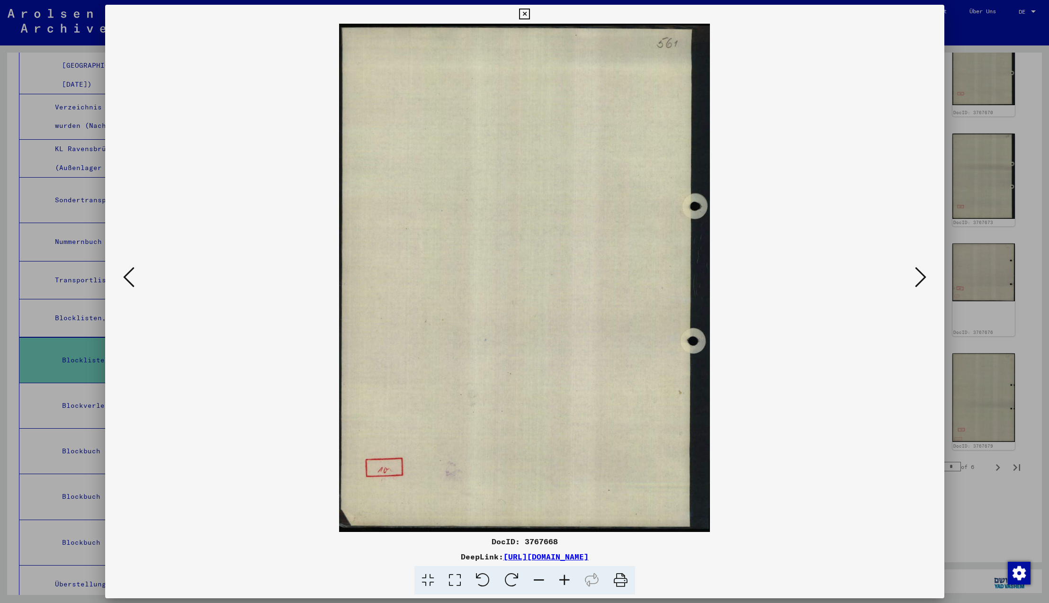
click at [126, 277] on icon at bounding box center [128, 277] width 11 height 23
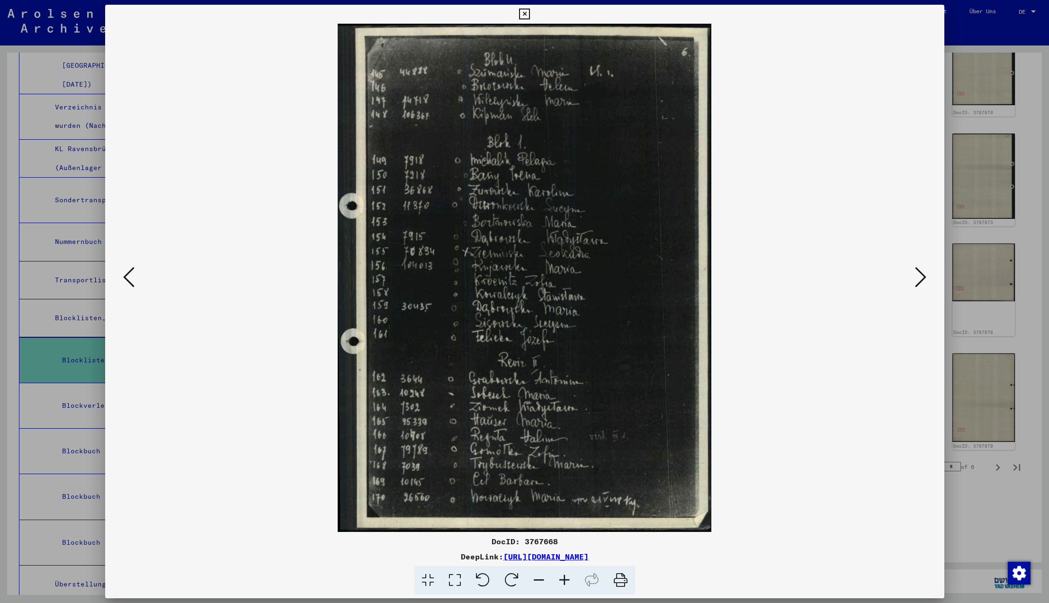
click at [126, 277] on icon at bounding box center [128, 277] width 11 height 23
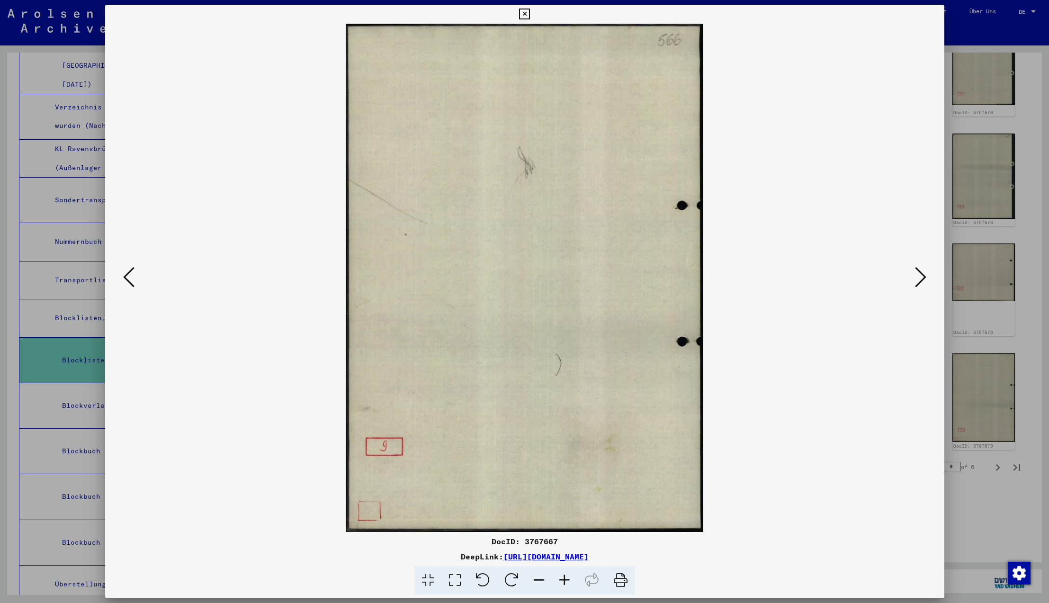
click at [922, 279] on icon at bounding box center [920, 277] width 11 height 23
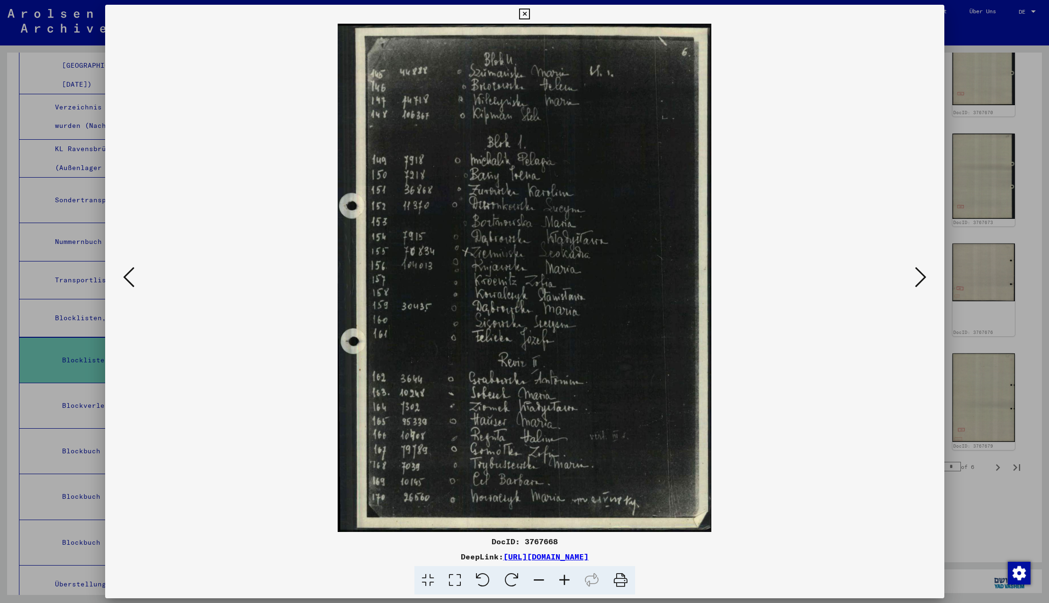
click at [127, 276] on icon at bounding box center [128, 277] width 11 height 23
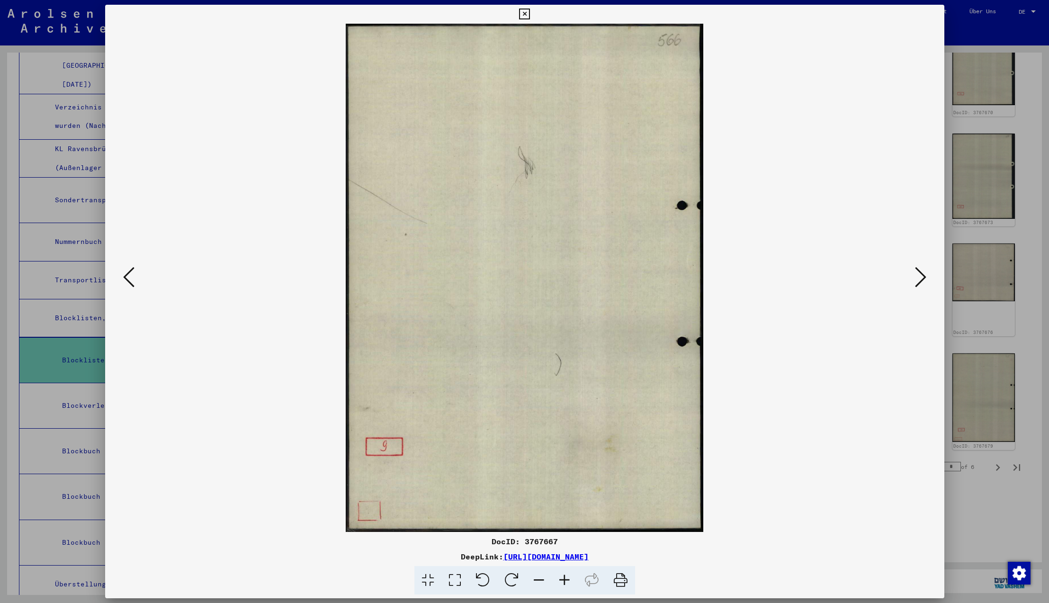
click at [127, 276] on icon at bounding box center [128, 277] width 11 height 23
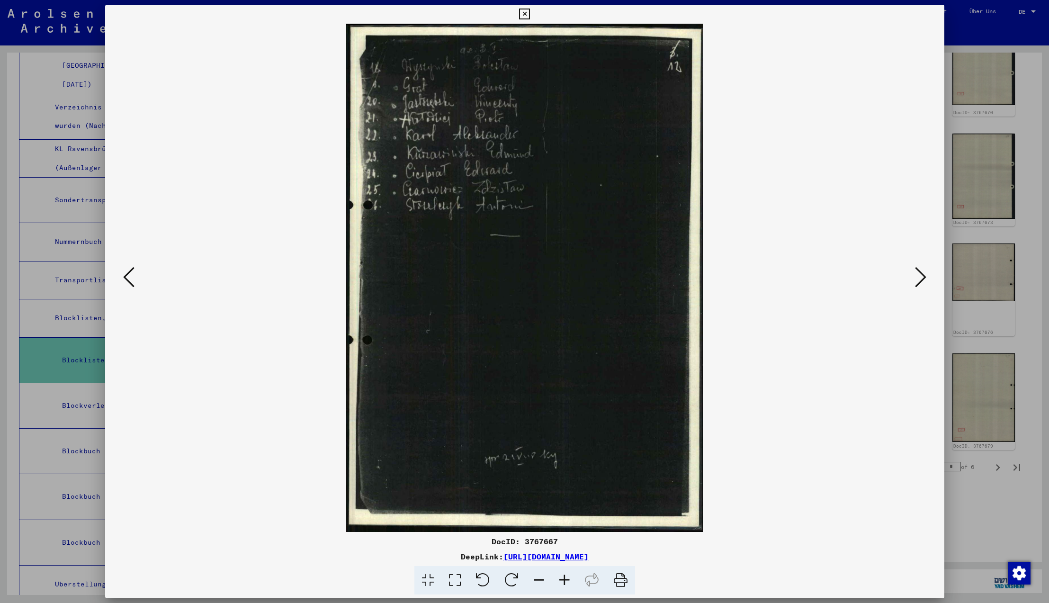
click at [127, 276] on icon at bounding box center [128, 277] width 11 height 23
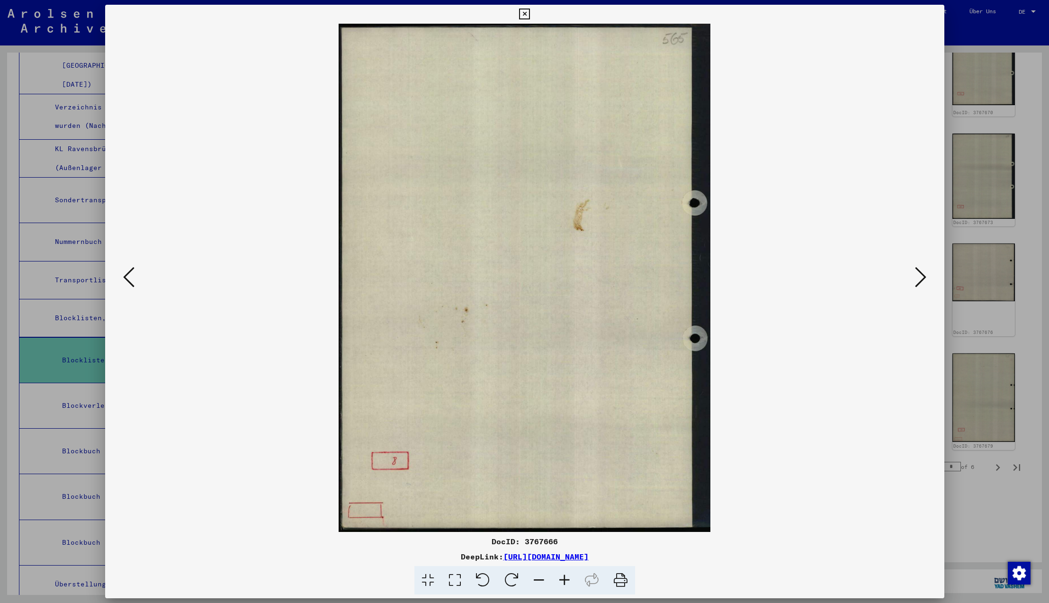
click at [127, 276] on icon at bounding box center [128, 277] width 11 height 23
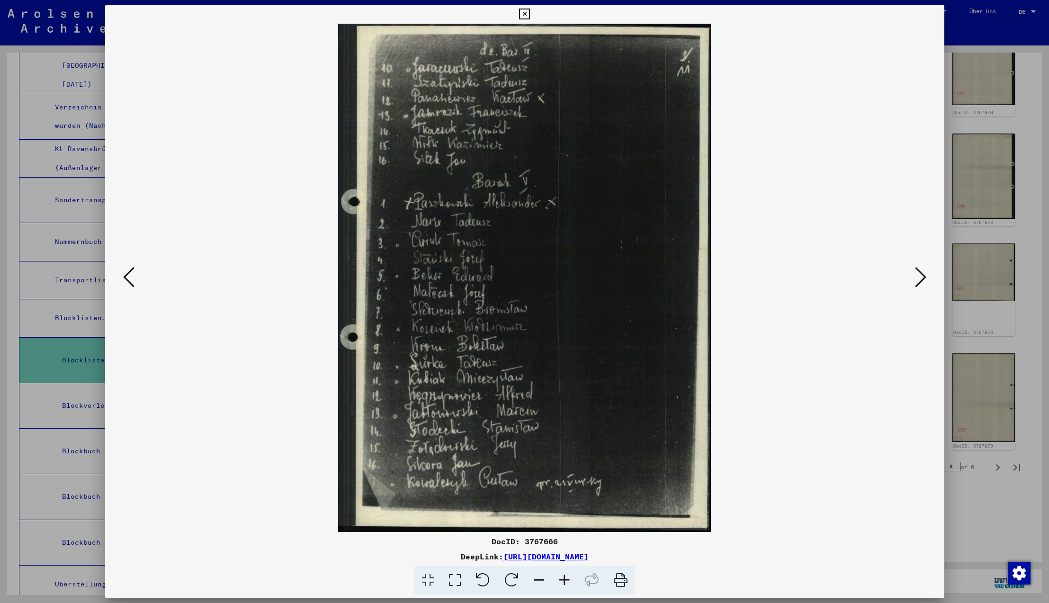
click at [127, 276] on icon at bounding box center [128, 277] width 11 height 23
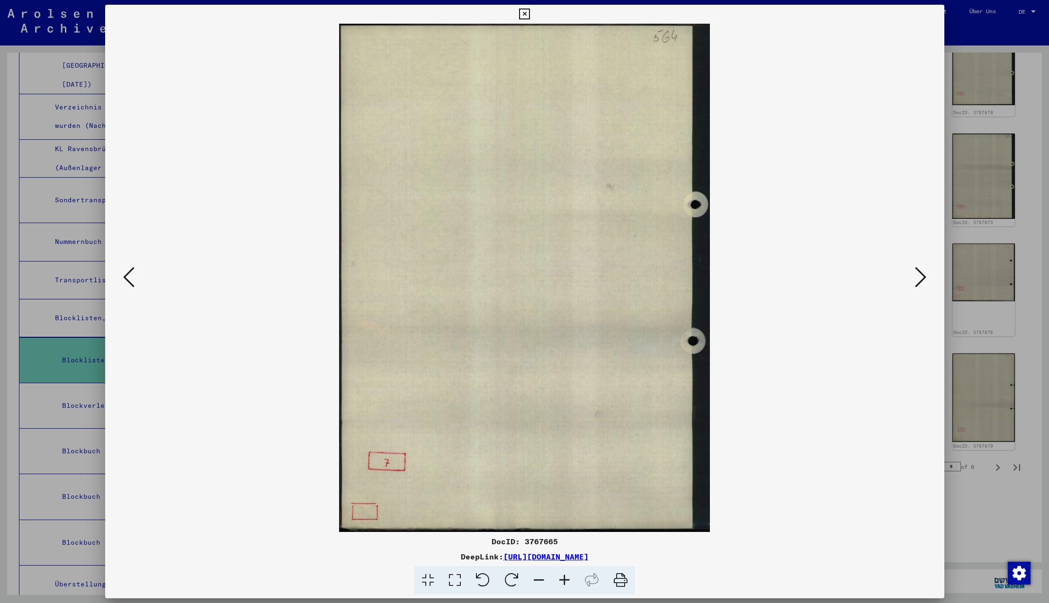
click at [127, 276] on icon at bounding box center [128, 277] width 11 height 23
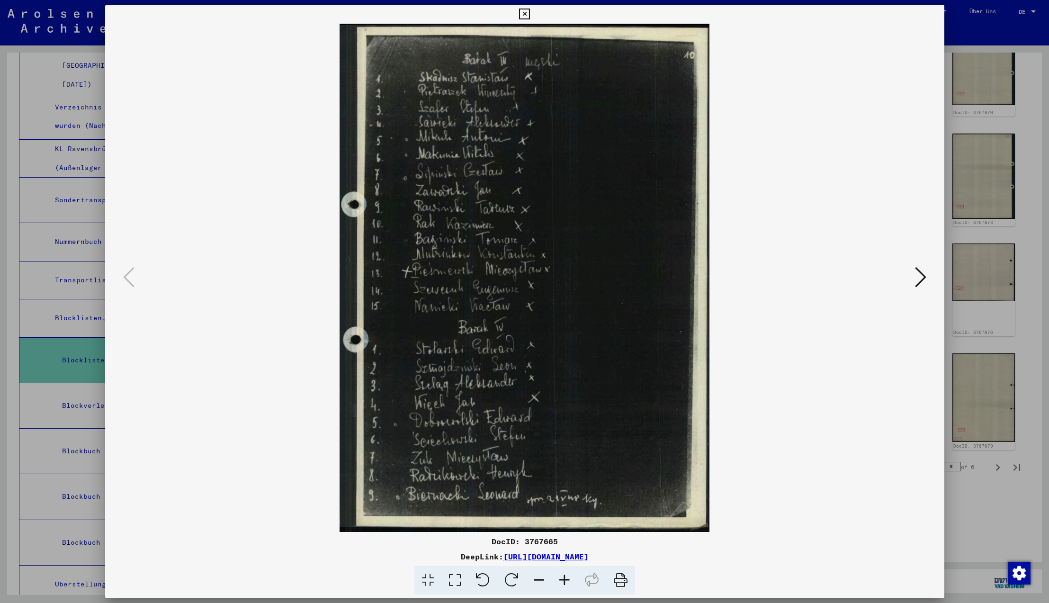
click at [127, 276] on icon at bounding box center [128, 277] width 11 height 23
click at [530, 14] on icon at bounding box center [524, 14] width 11 height 11
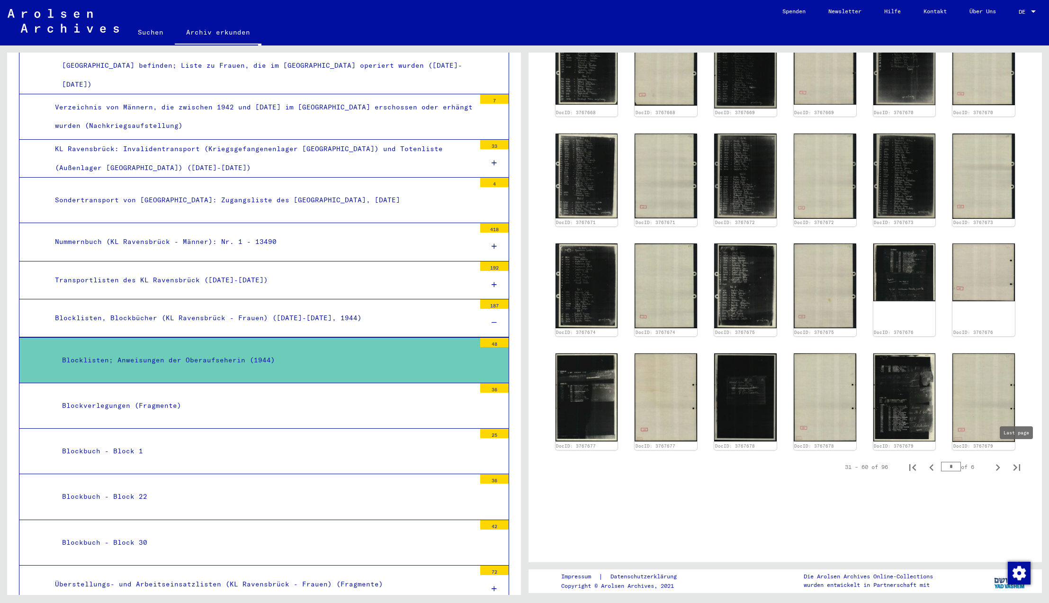
click at [1016, 464] on icon "Last page" at bounding box center [1016, 467] width 7 height 7
type input "*"
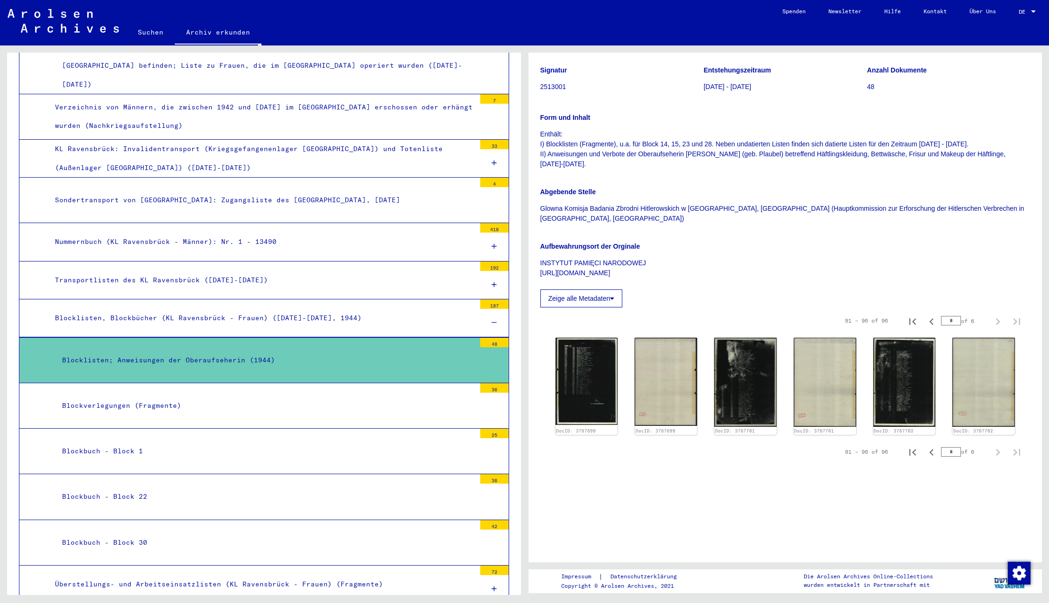
scroll to position [0, 0]
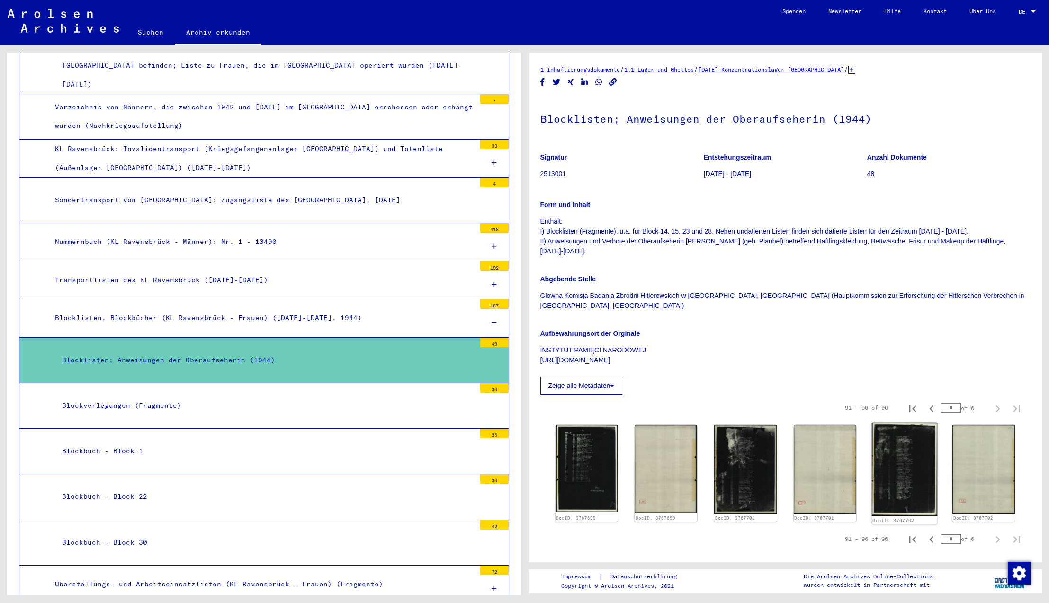
click at [913, 466] on img at bounding box center [903, 468] width 65 height 93
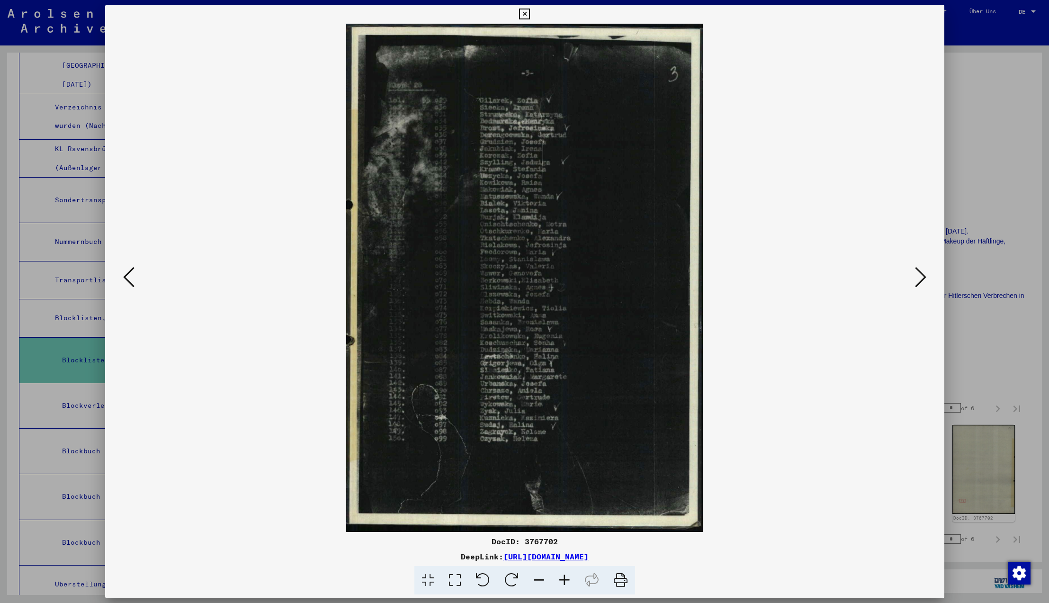
click at [128, 278] on icon at bounding box center [128, 277] width 11 height 23
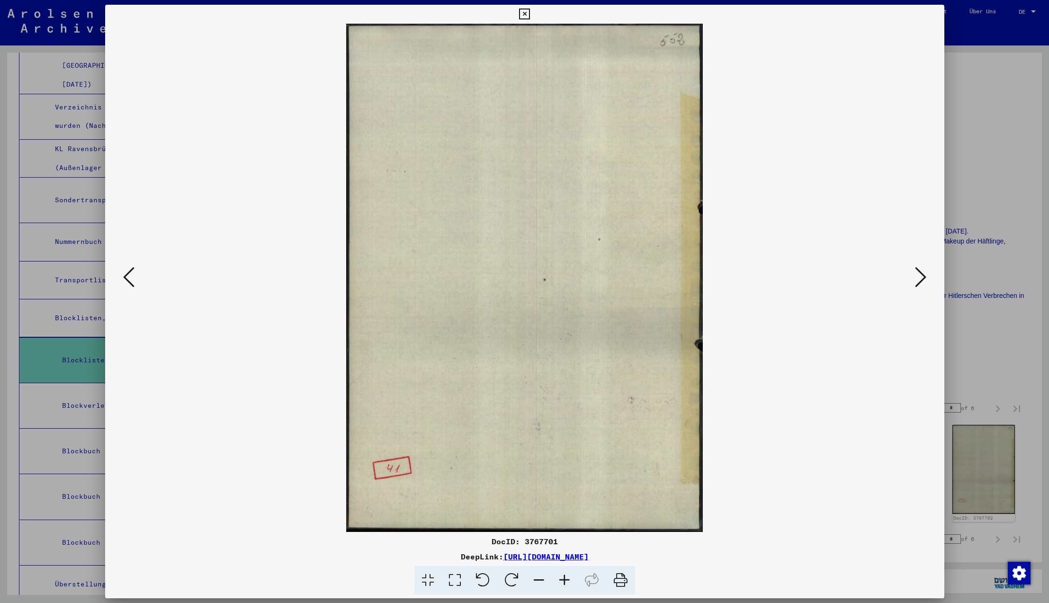
click at [127, 278] on icon at bounding box center [128, 277] width 11 height 23
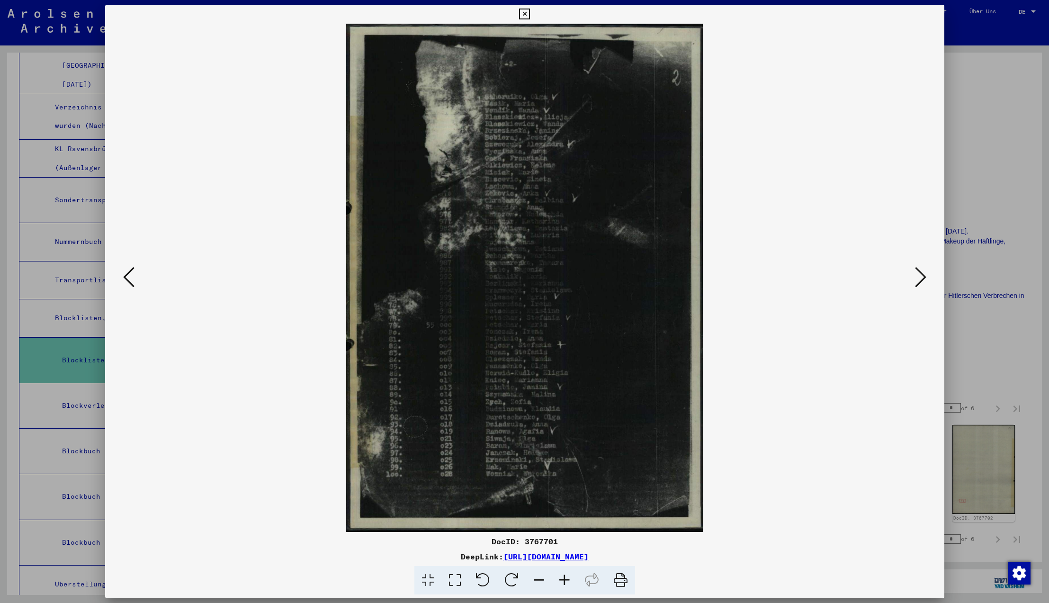
click at [127, 278] on icon at bounding box center [128, 277] width 11 height 23
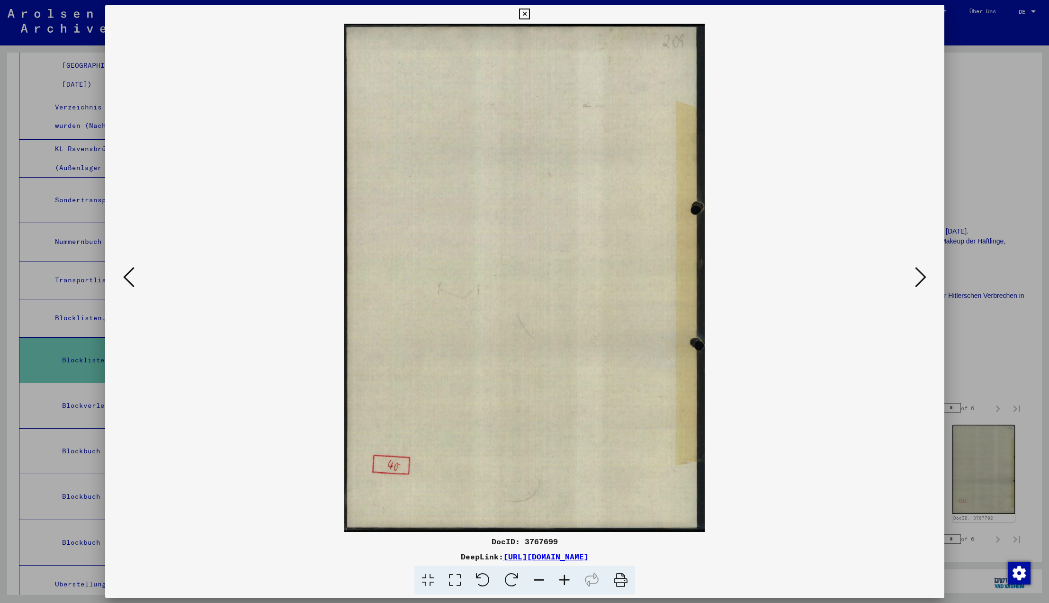
click at [127, 278] on icon at bounding box center [128, 277] width 11 height 23
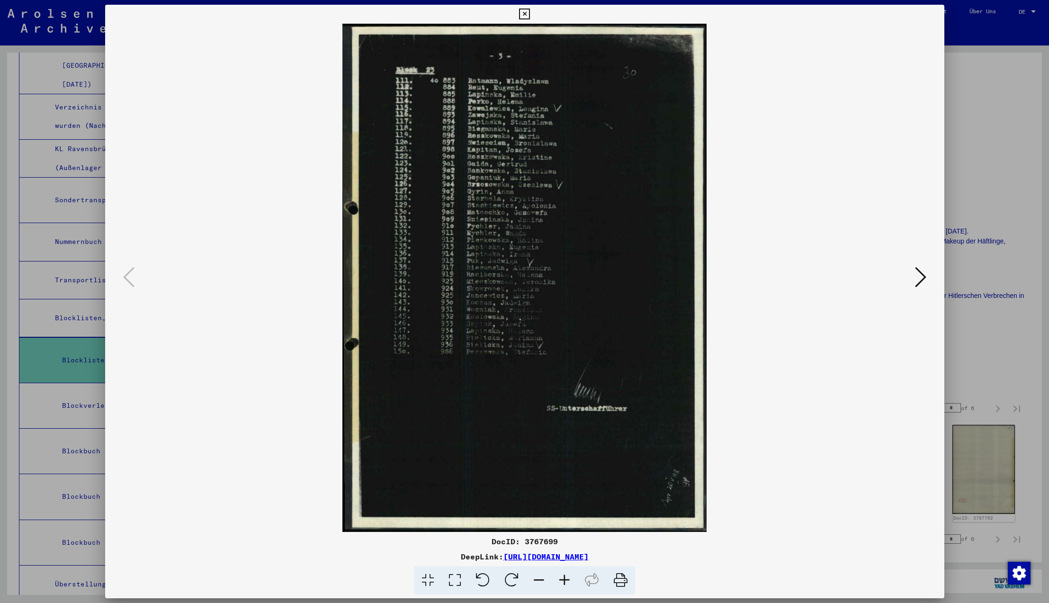
click at [127, 278] on icon at bounding box center [128, 277] width 11 height 23
click at [530, 12] on icon at bounding box center [524, 14] width 11 height 11
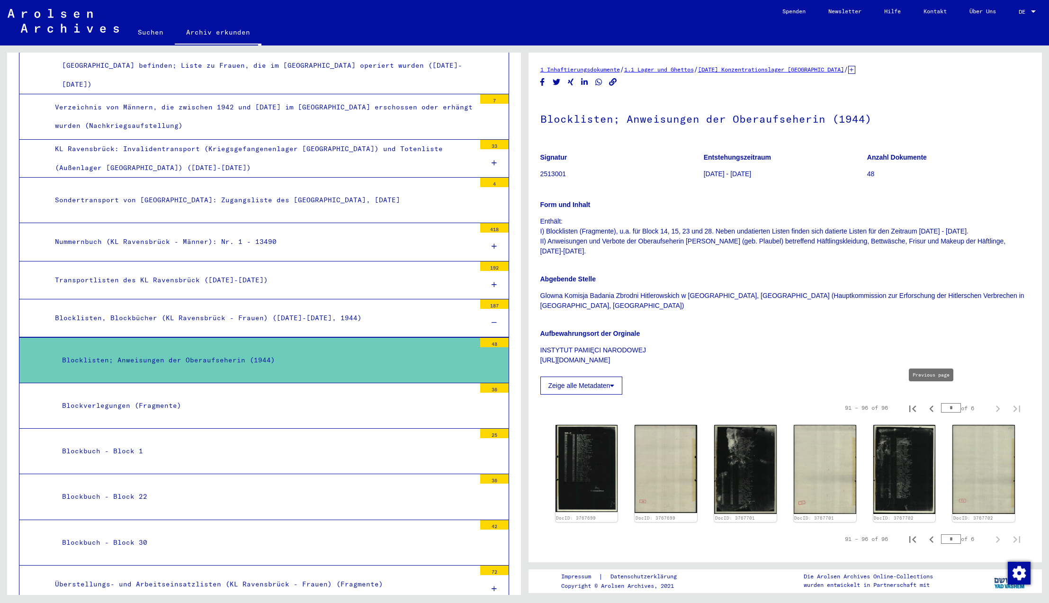
click at [932, 402] on icon "Previous page" at bounding box center [931, 408] width 13 height 13
type input "*"
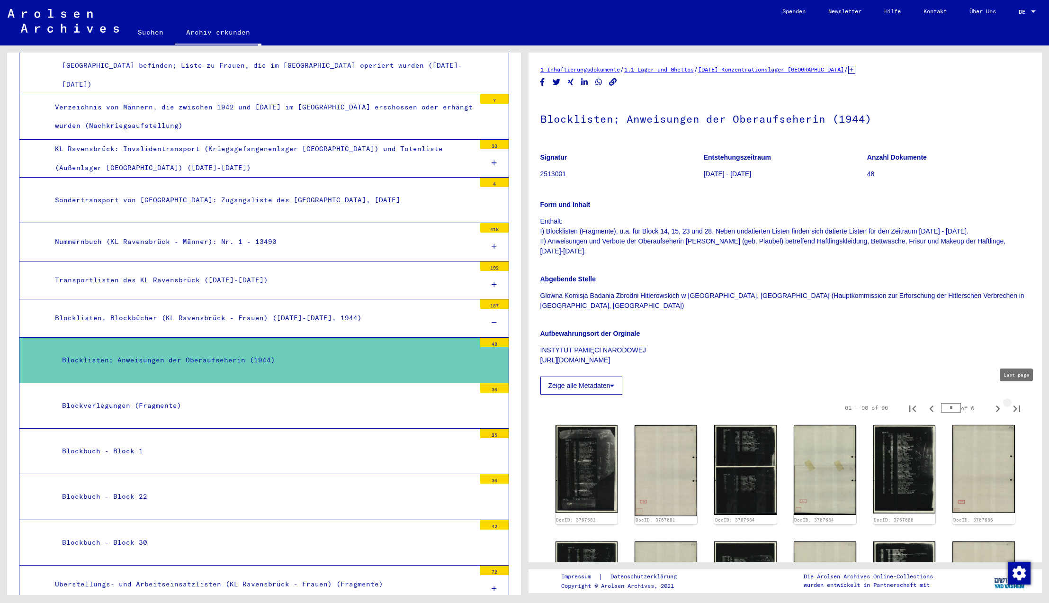
click at [1016, 405] on icon "Last page" at bounding box center [1016, 408] width 7 height 7
type input "*"
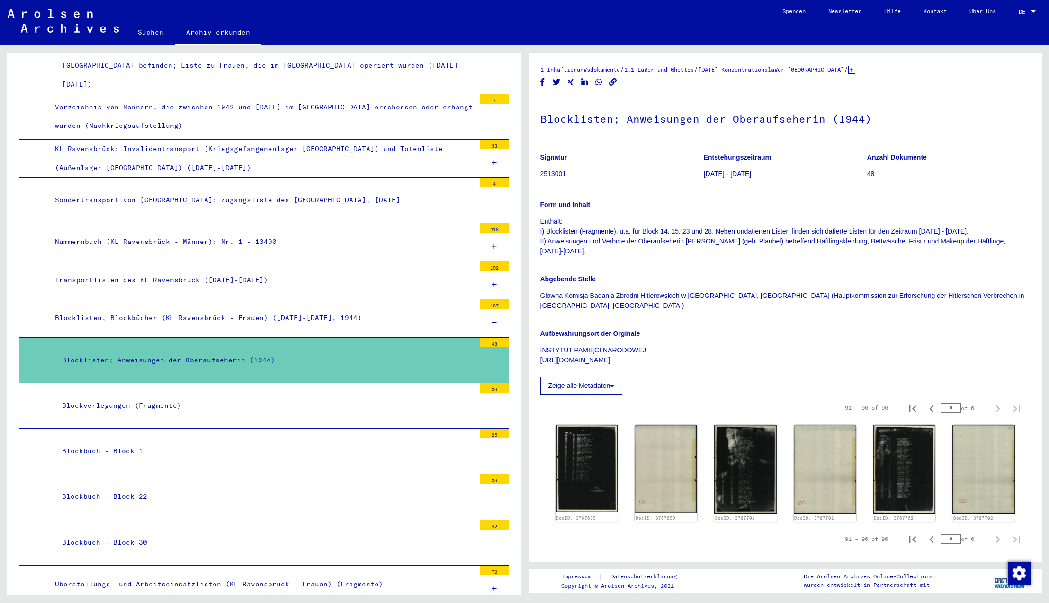
click at [1016, 405] on icon "Last page" at bounding box center [1016, 408] width 7 height 7
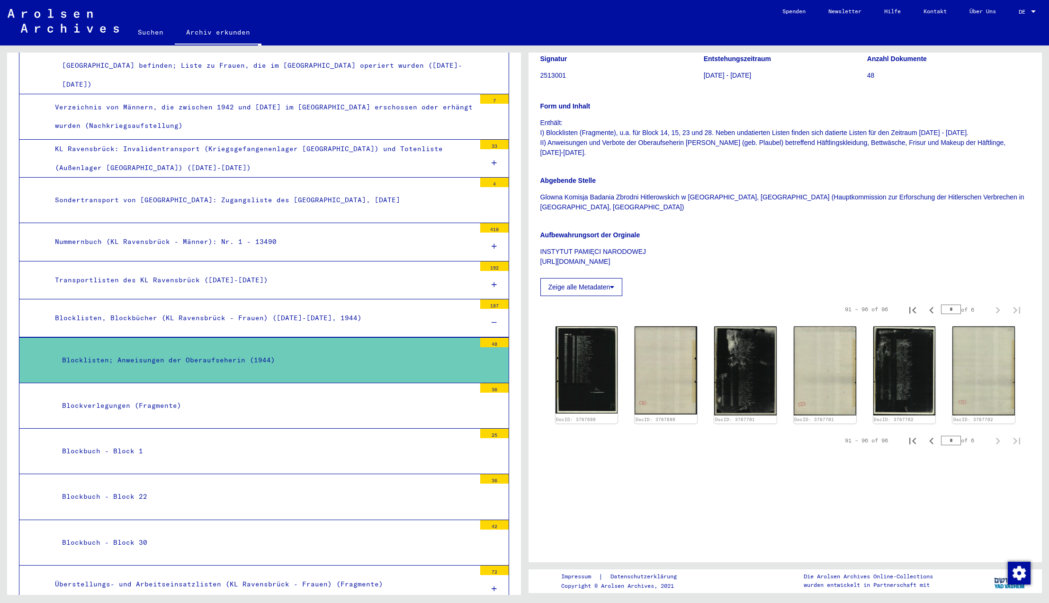
scroll to position [99, 0]
click at [931, 306] on icon "Previous page" at bounding box center [931, 309] width 4 height 7
type input "*"
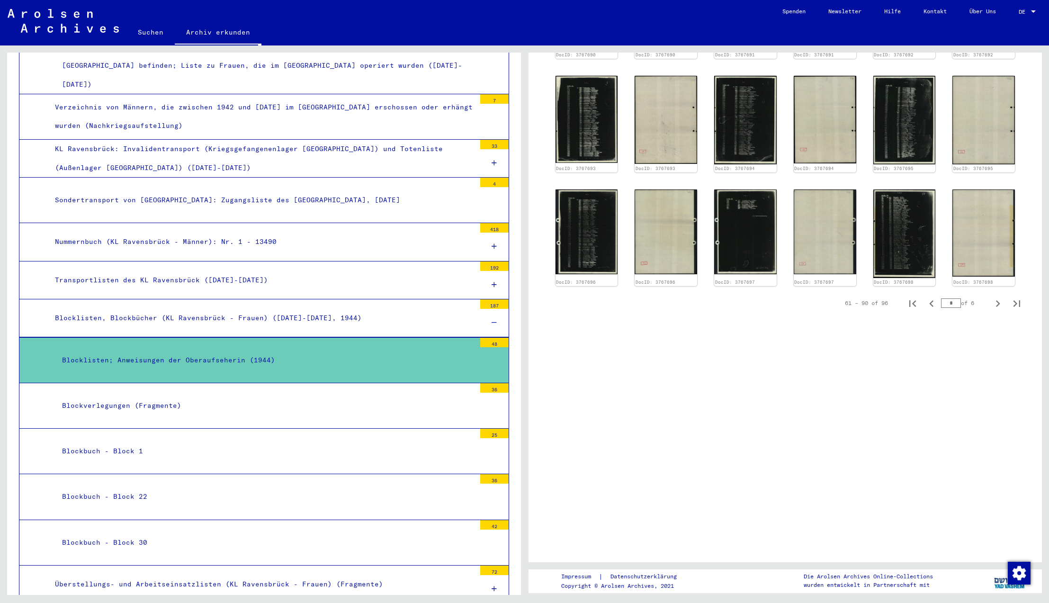
scroll to position [660, 0]
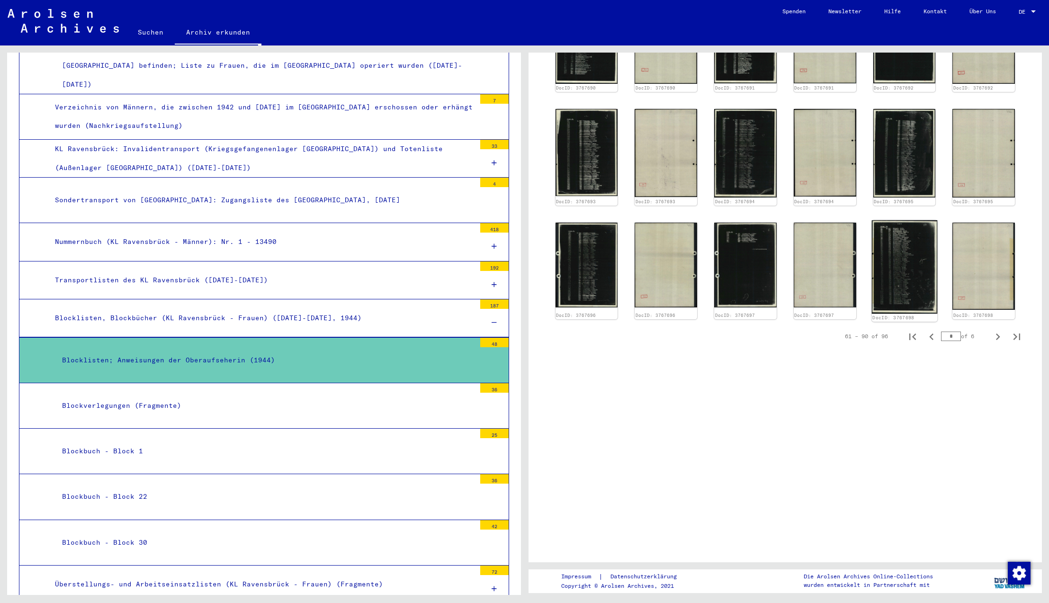
click at [915, 273] on img at bounding box center [903, 266] width 65 height 93
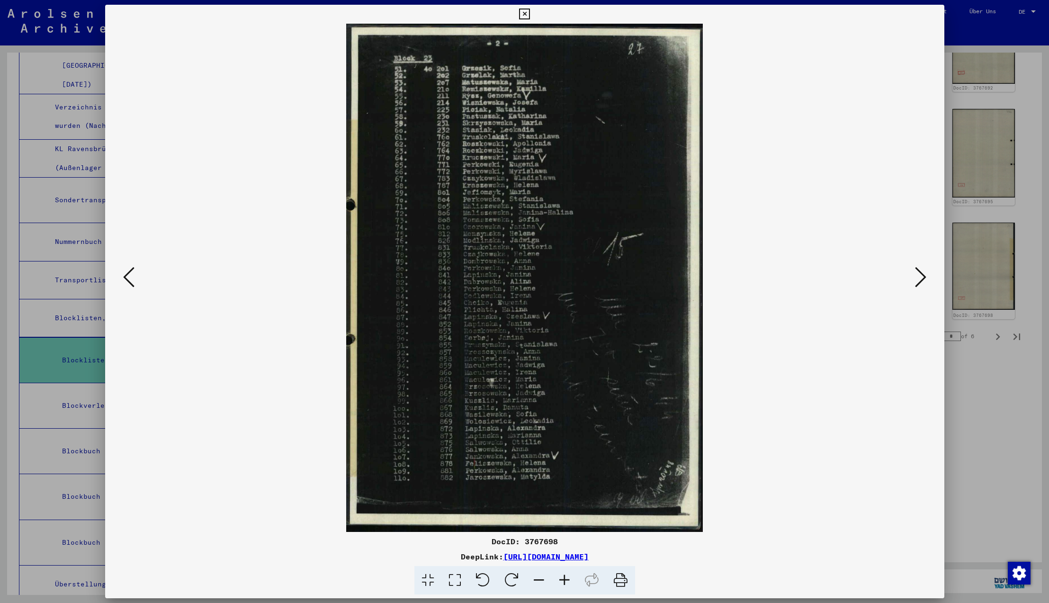
click at [128, 277] on icon at bounding box center [128, 277] width 11 height 23
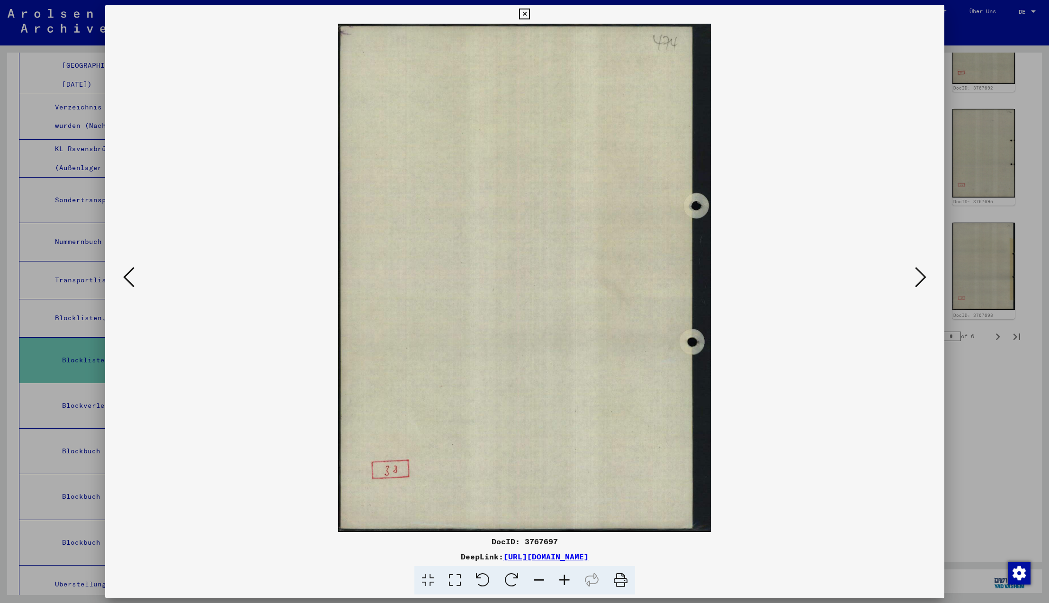
click at [130, 276] on icon at bounding box center [128, 277] width 11 height 23
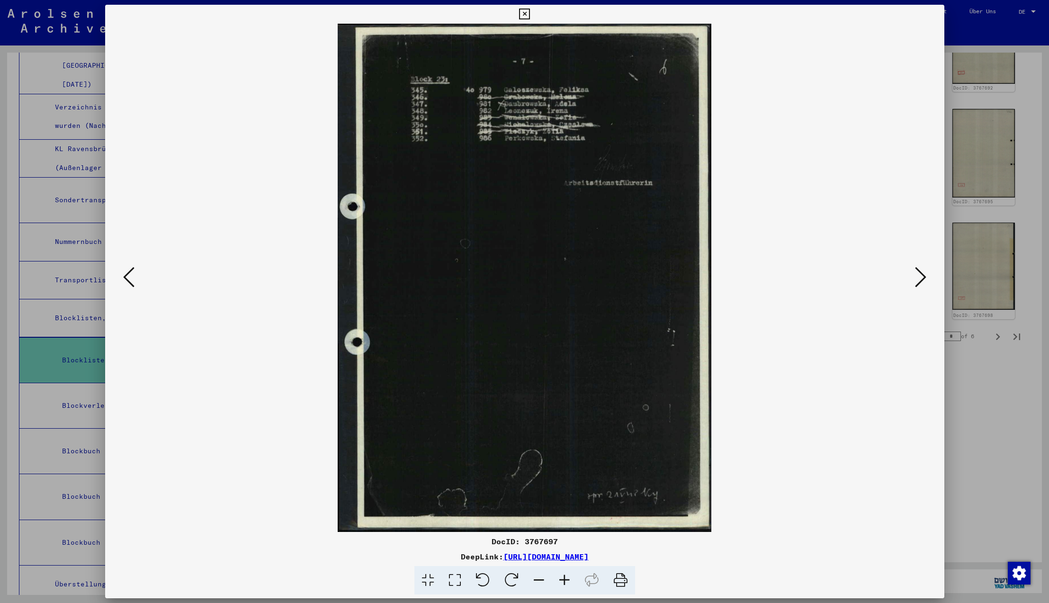
click at [130, 276] on icon at bounding box center [128, 277] width 11 height 23
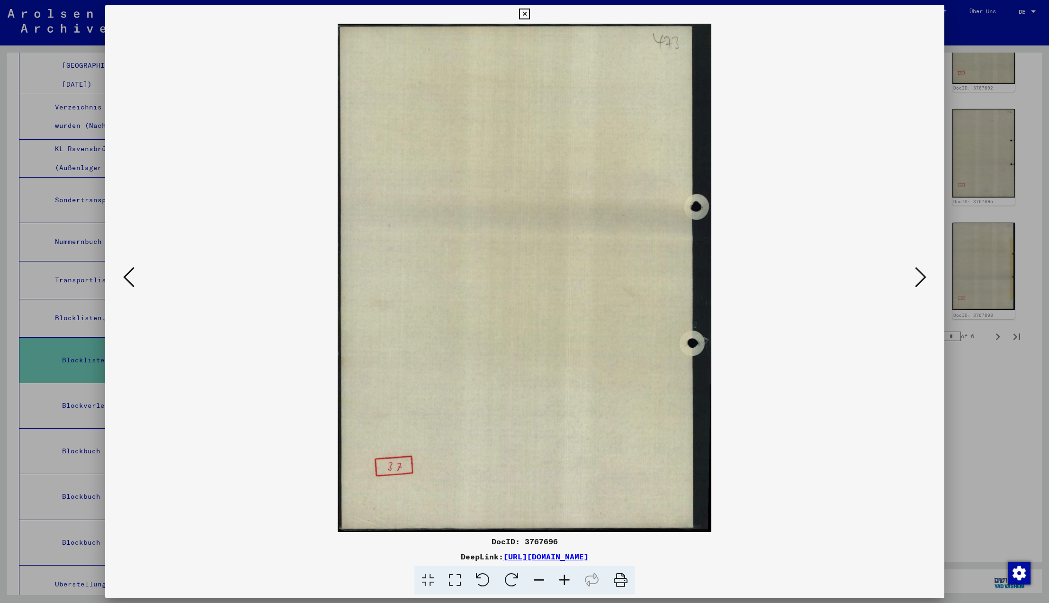
click at [130, 276] on icon at bounding box center [128, 277] width 11 height 23
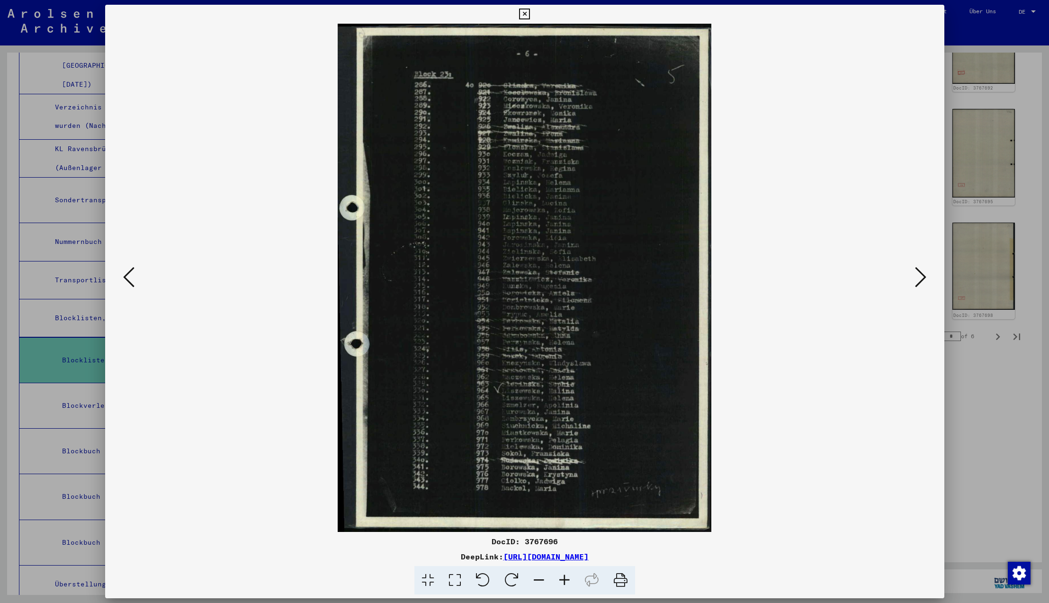
click at [130, 276] on icon at bounding box center [128, 277] width 11 height 23
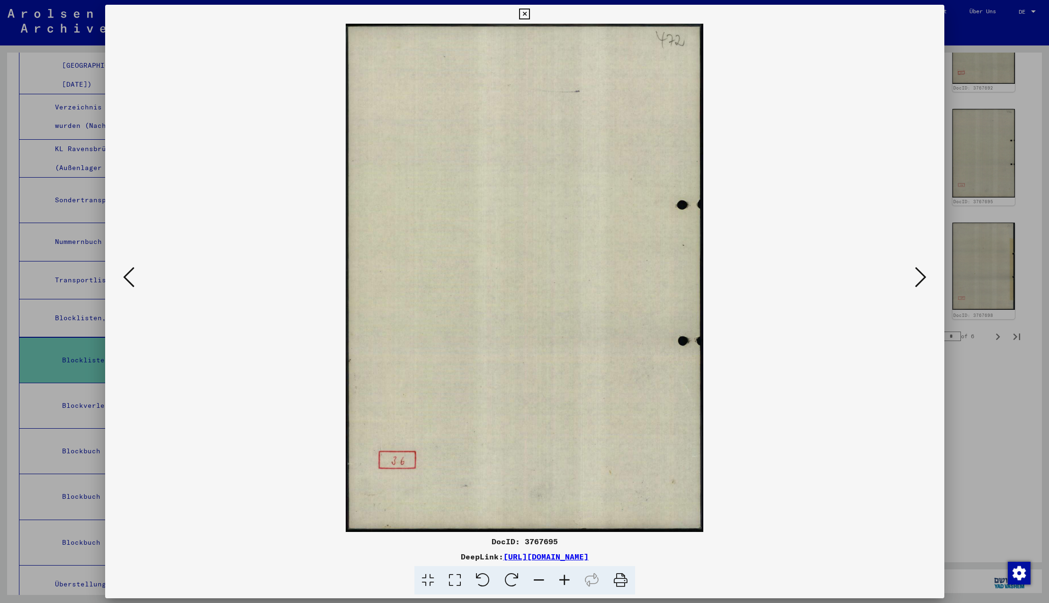
click at [130, 276] on icon at bounding box center [128, 277] width 11 height 23
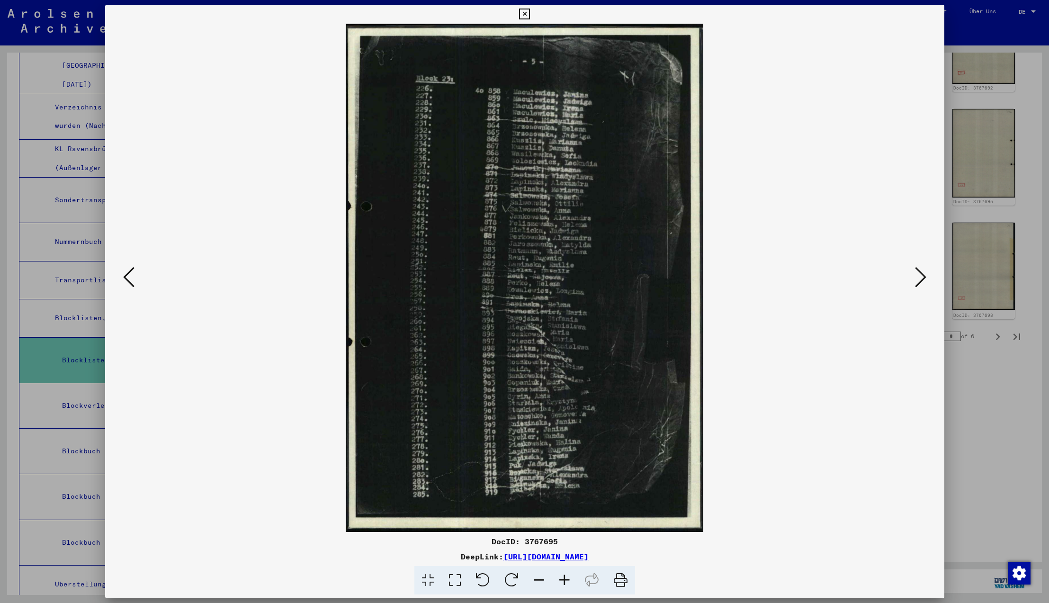
click at [130, 276] on icon at bounding box center [128, 277] width 11 height 23
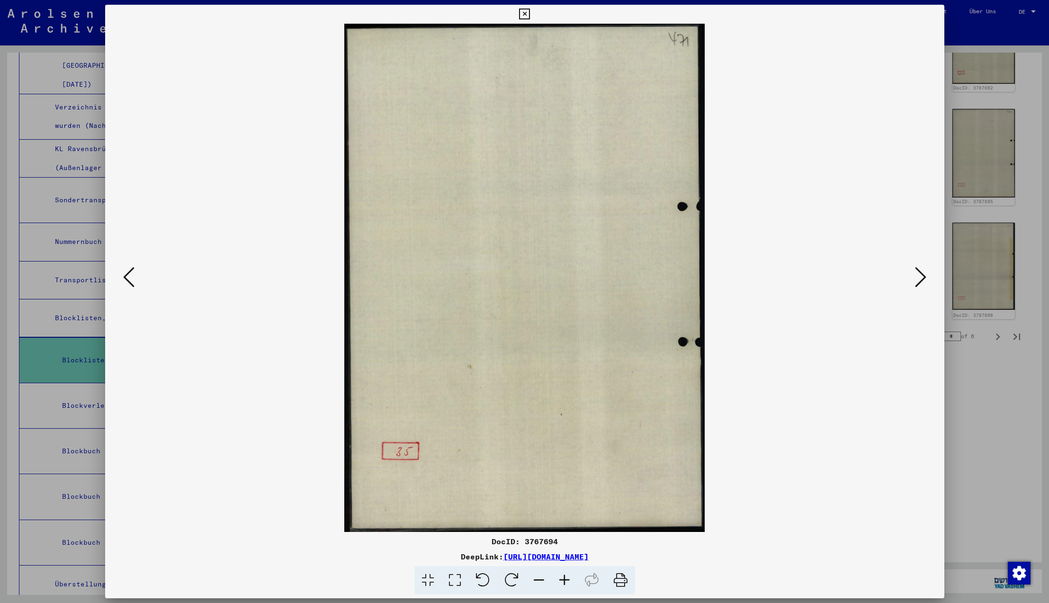
click at [130, 276] on icon at bounding box center [128, 277] width 11 height 23
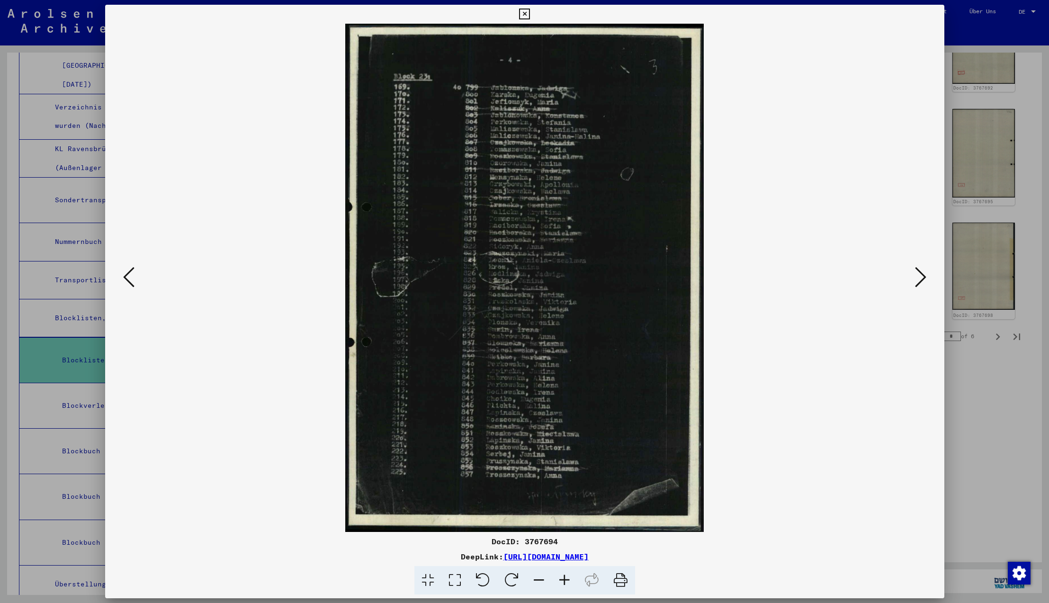
click at [130, 276] on icon at bounding box center [128, 277] width 11 height 23
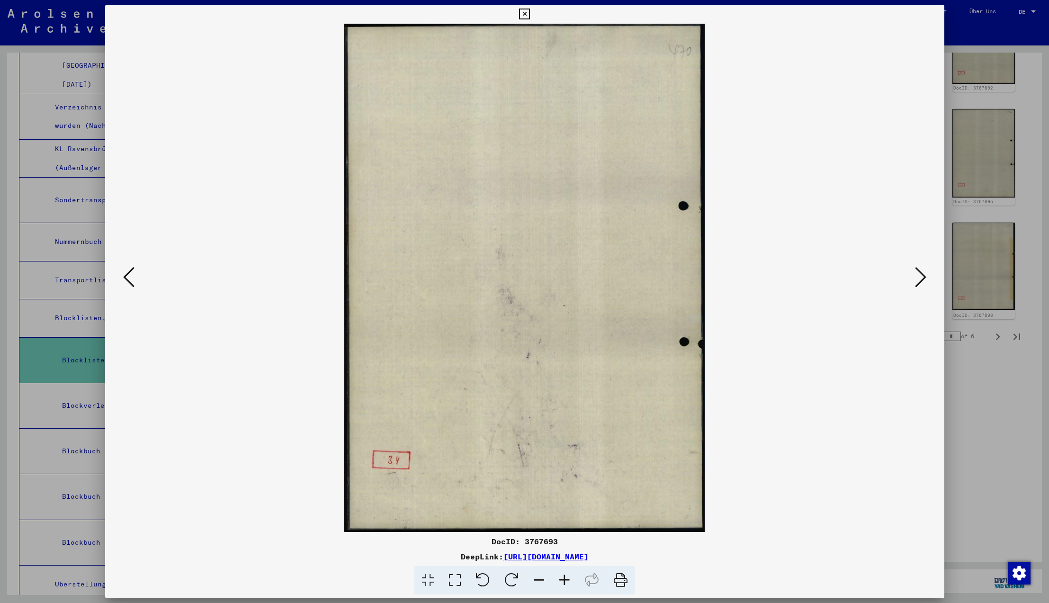
click at [130, 276] on icon at bounding box center [128, 277] width 11 height 23
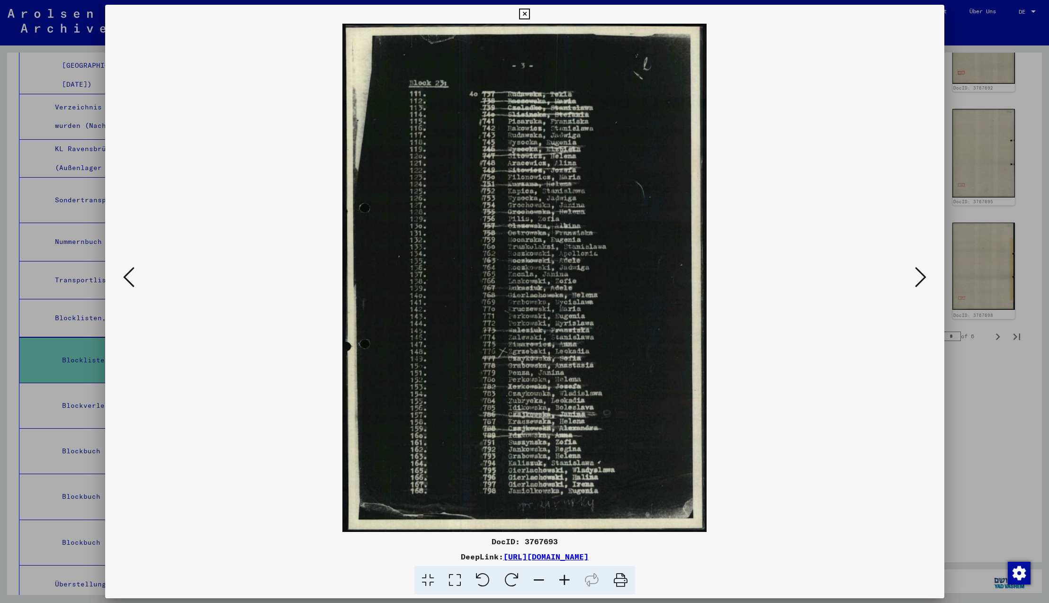
click at [130, 276] on icon at bounding box center [128, 277] width 11 height 23
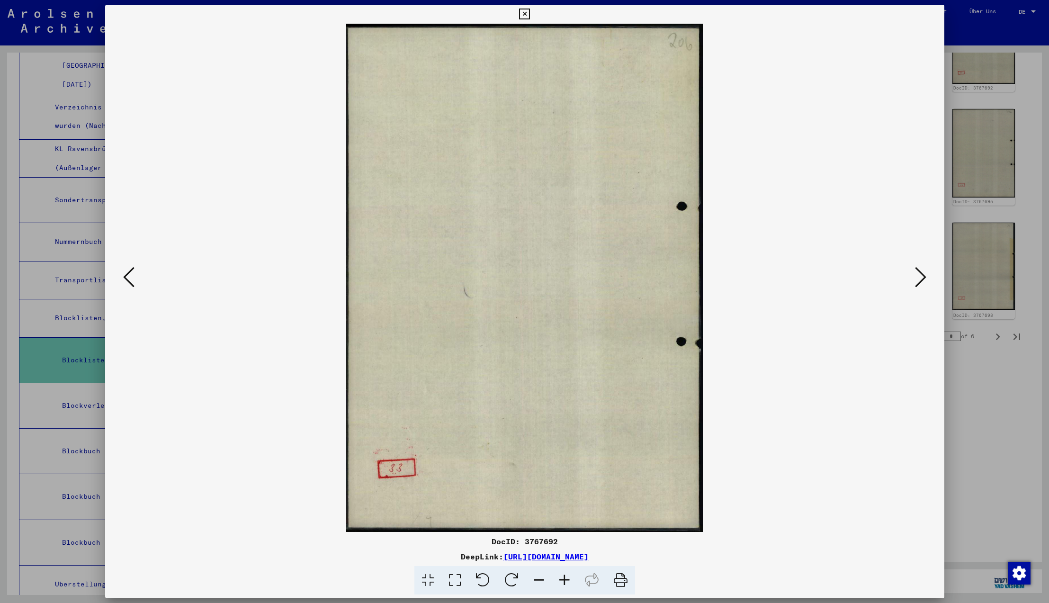
click at [130, 276] on icon at bounding box center [128, 277] width 11 height 23
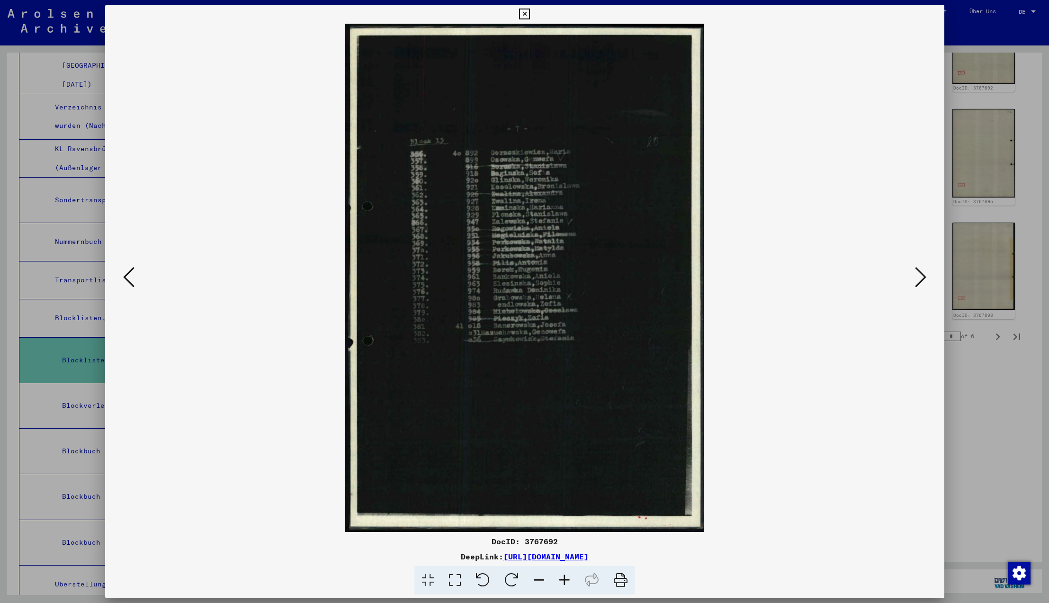
click at [130, 276] on icon at bounding box center [128, 277] width 11 height 23
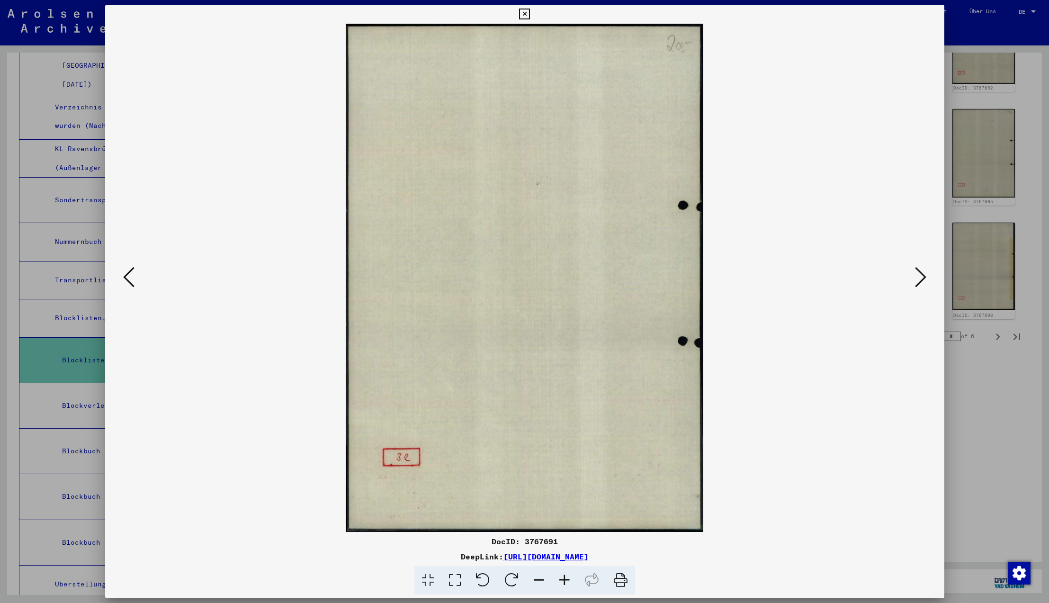
click at [130, 276] on icon at bounding box center [128, 277] width 11 height 23
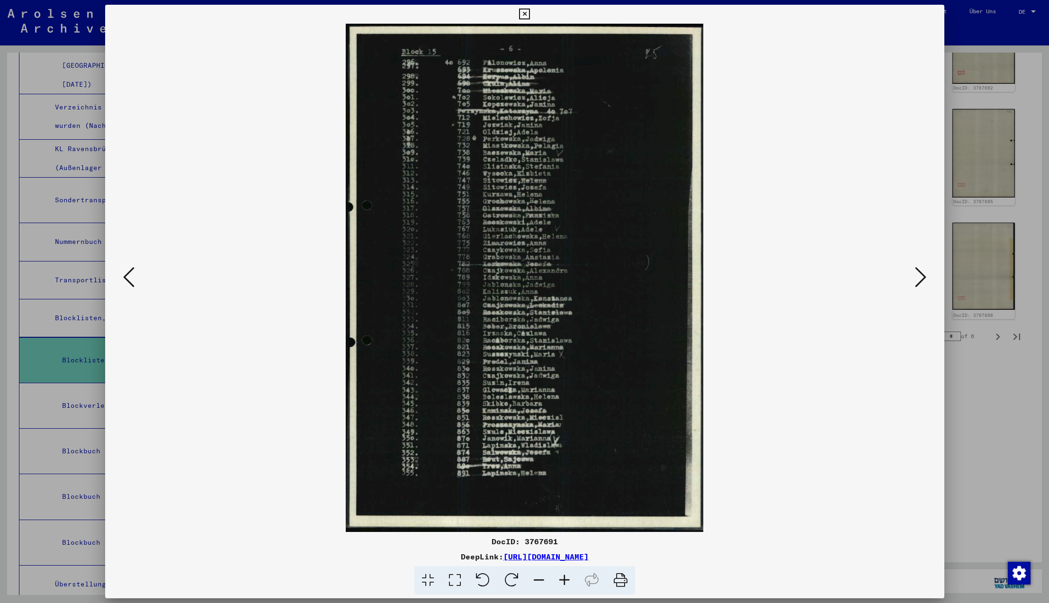
click at [130, 276] on icon at bounding box center [128, 277] width 11 height 23
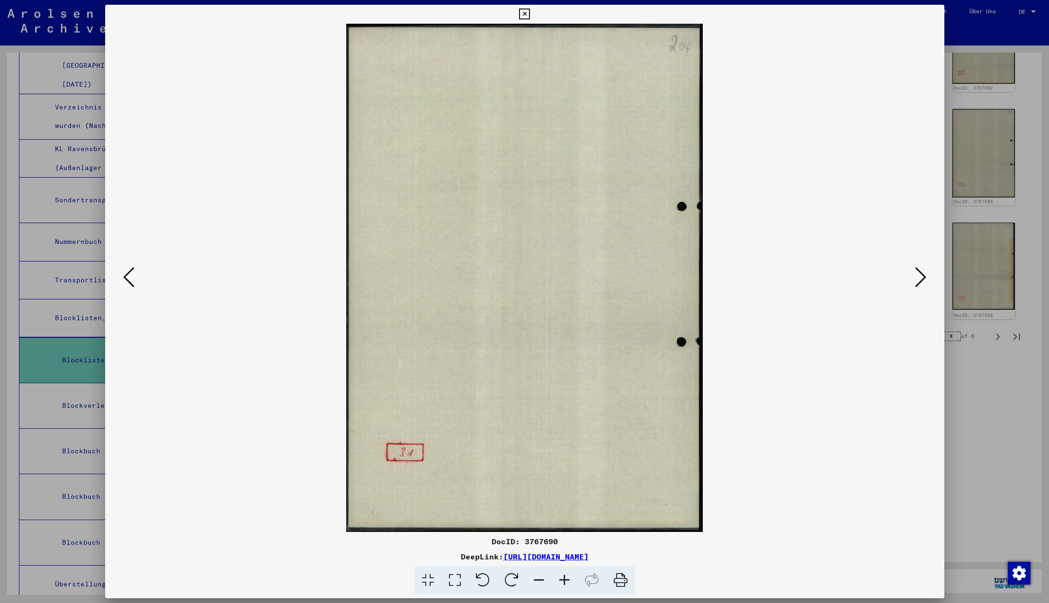
click at [130, 276] on icon at bounding box center [128, 277] width 11 height 23
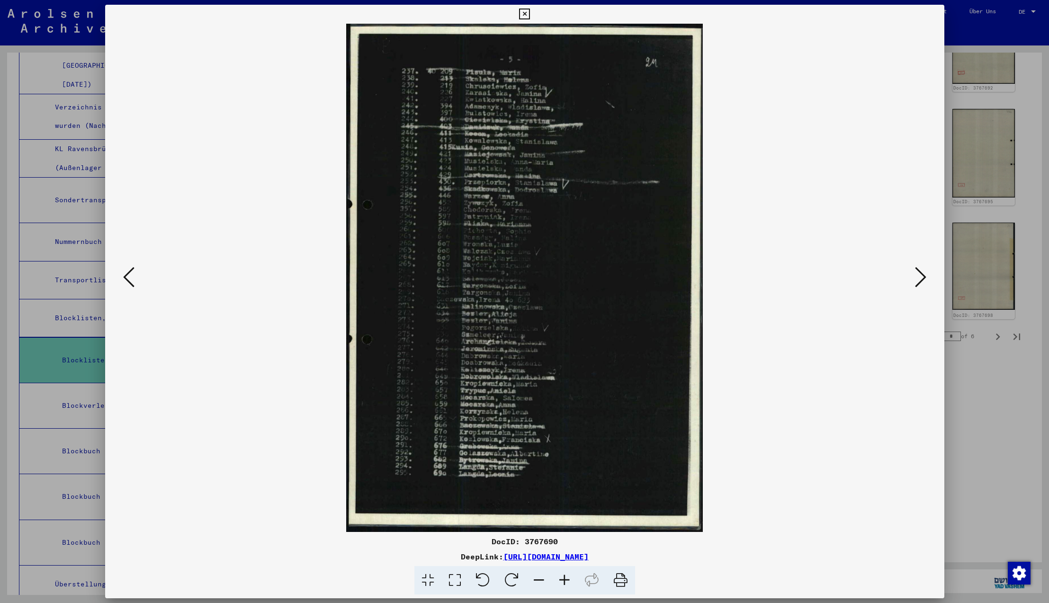
click at [130, 276] on icon at bounding box center [128, 277] width 11 height 23
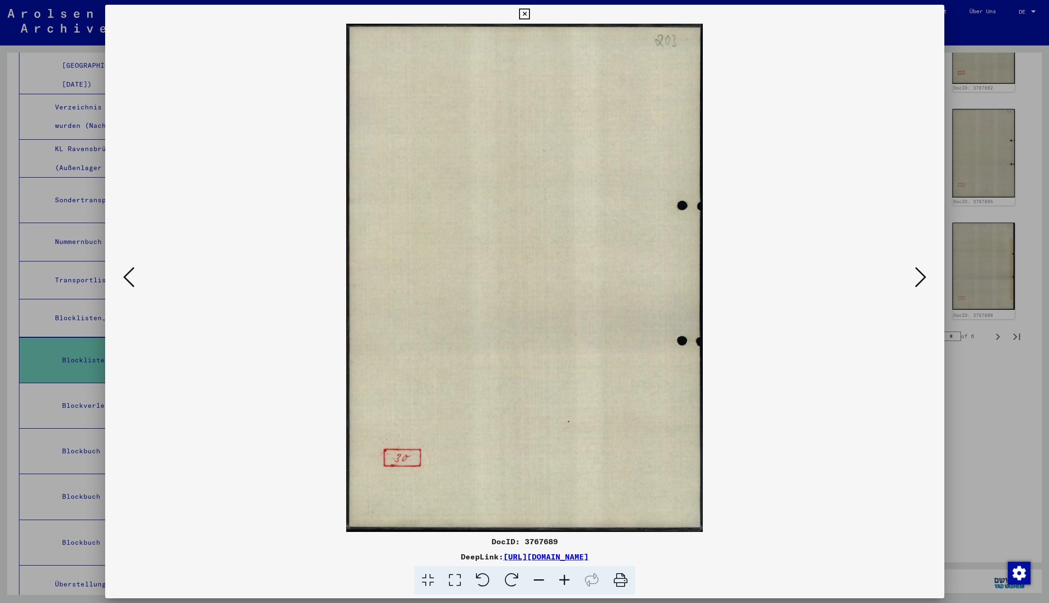
click at [130, 276] on icon at bounding box center [128, 277] width 11 height 23
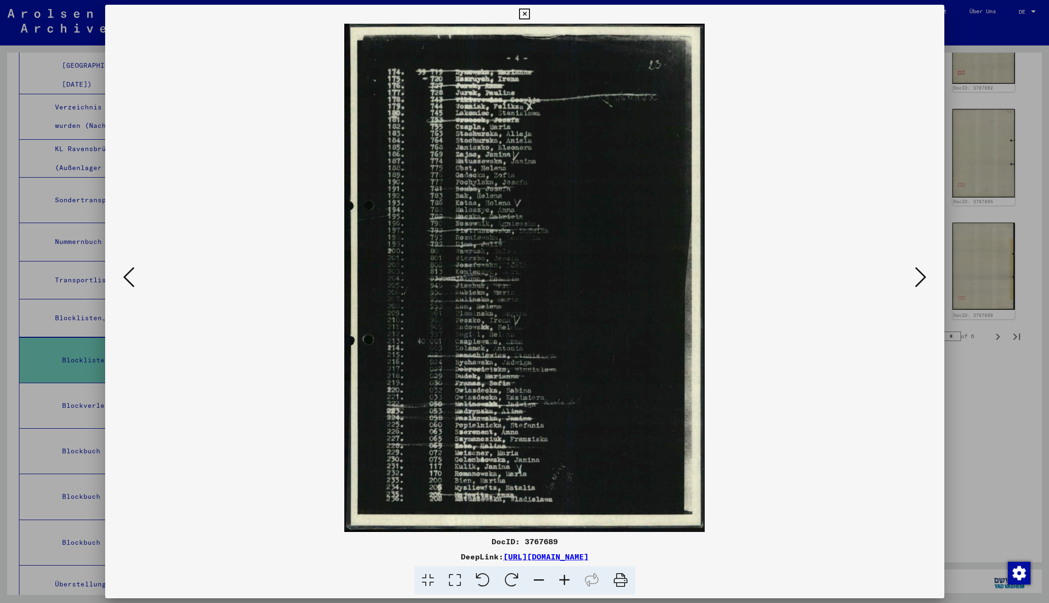
click at [130, 276] on icon at bounding box center [128, 277] width 11 height 23
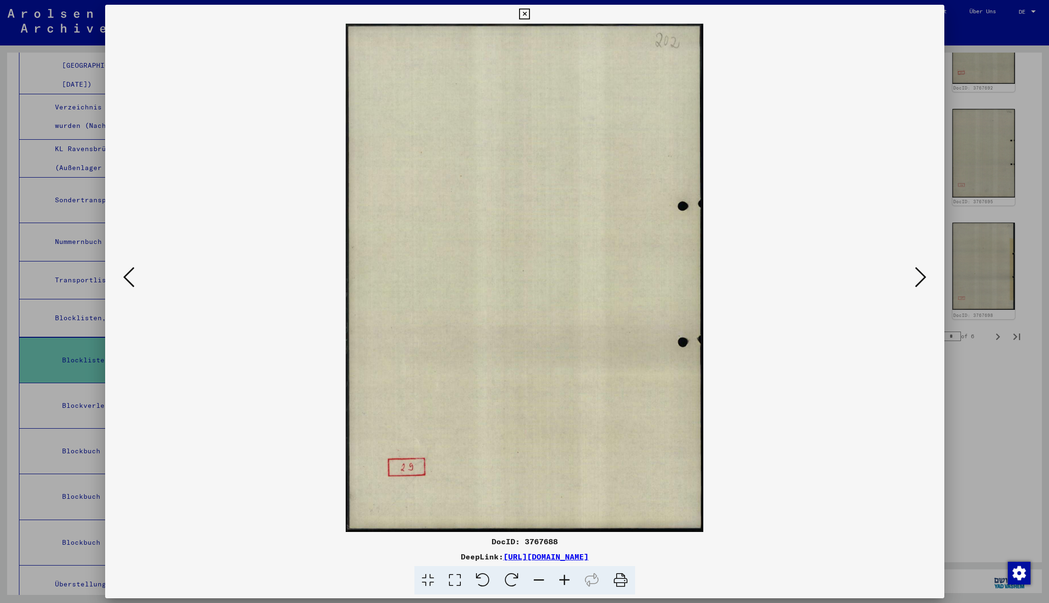
click at [130, 276] on icon at bounding box center [128, 277] width 11 height 23
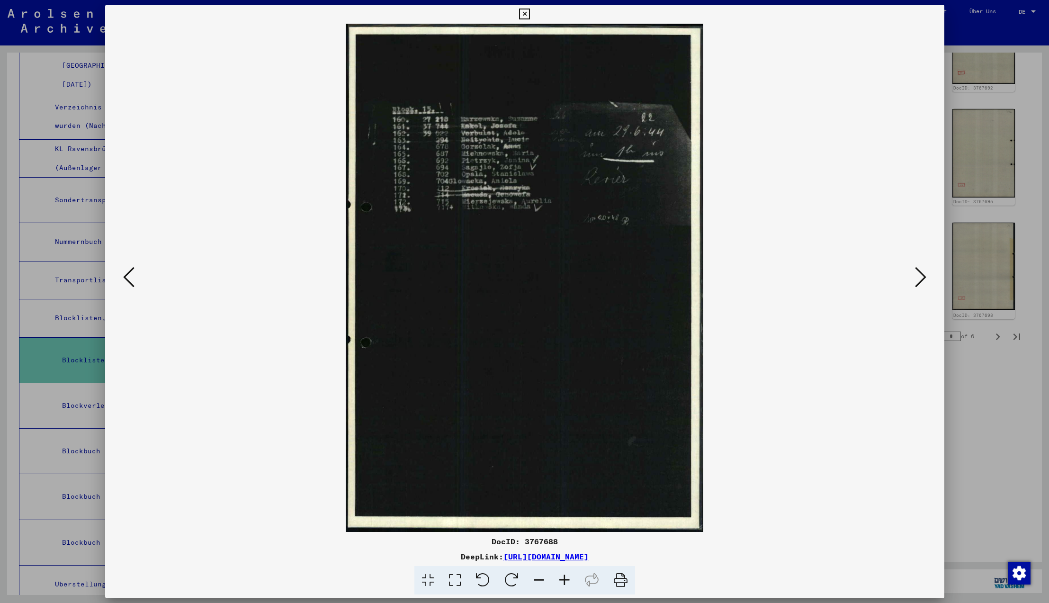
click at [130, 276] on icon at bounding box center [128, 277] width 11 height 23
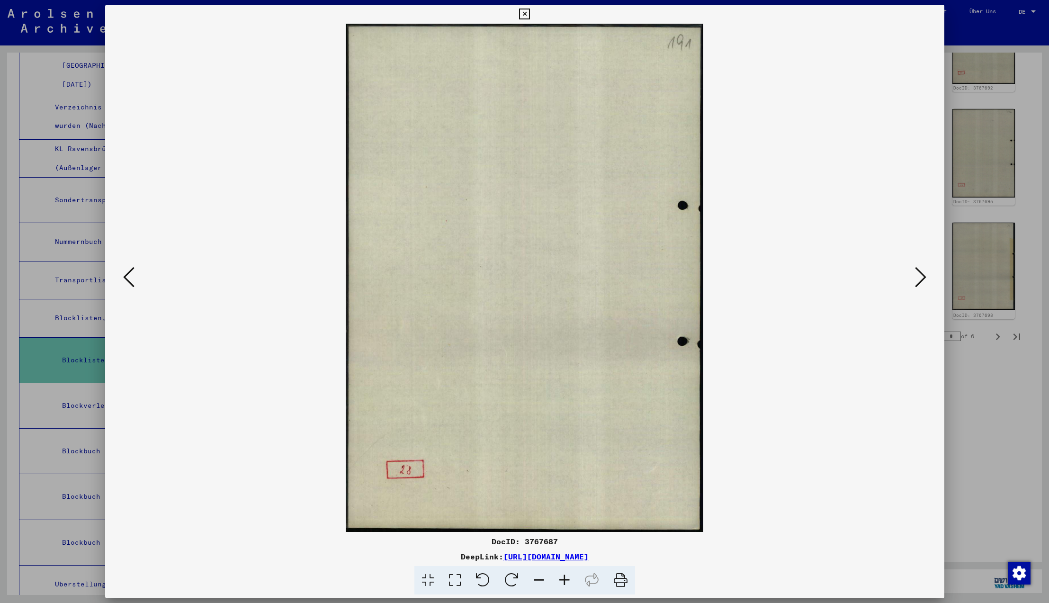
click at [130, 276] on icon at bounding box center [128, 277] width 11 height 23
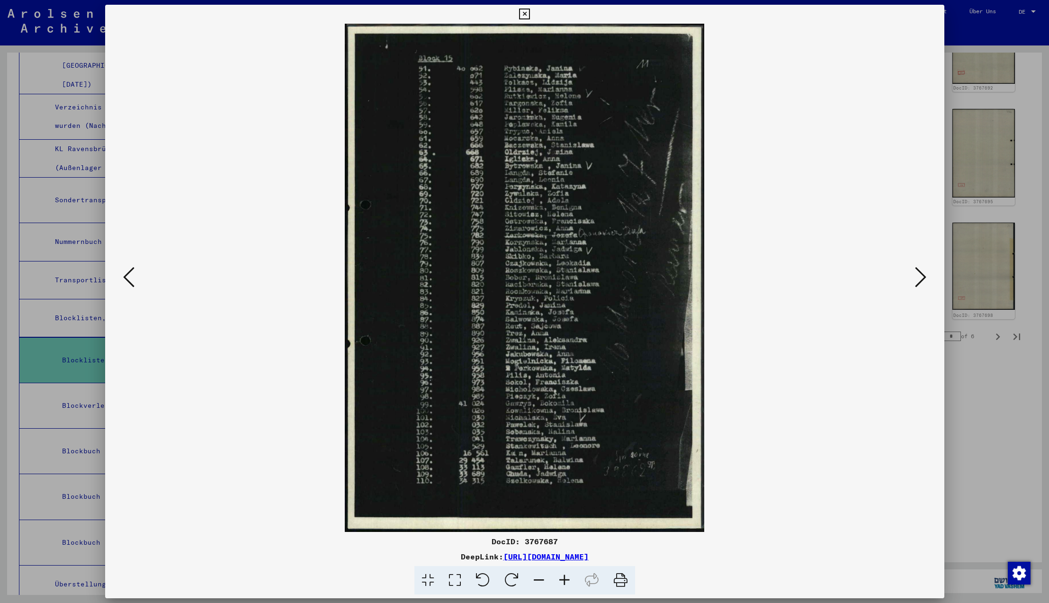
click at [130, 276] on icon at bounding box center [128, 277] width 11 height 23
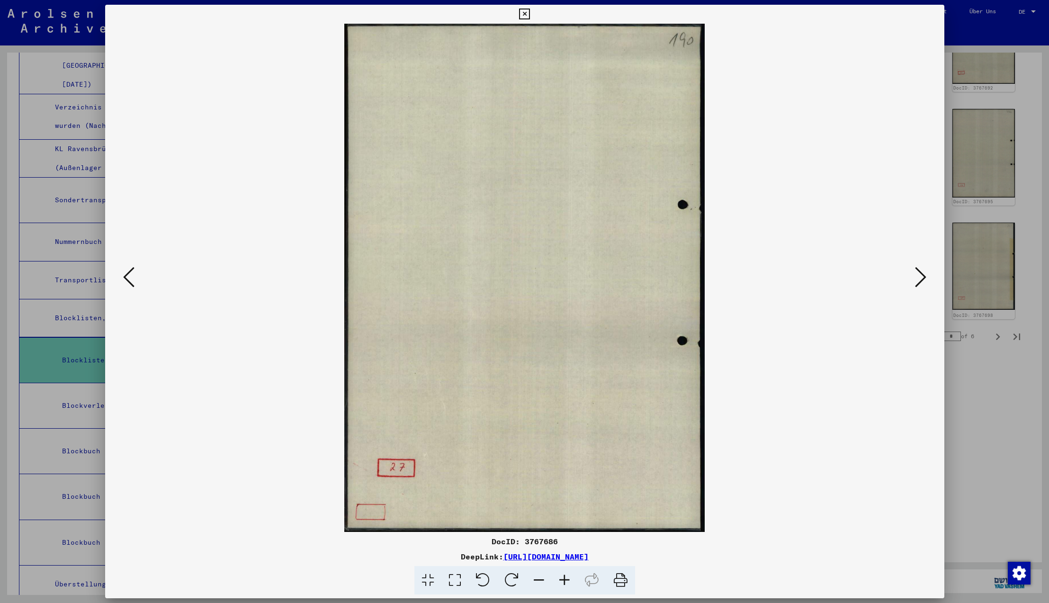
click at [130, 276] on icon at bounding box center [128, 277] width 11 height 23
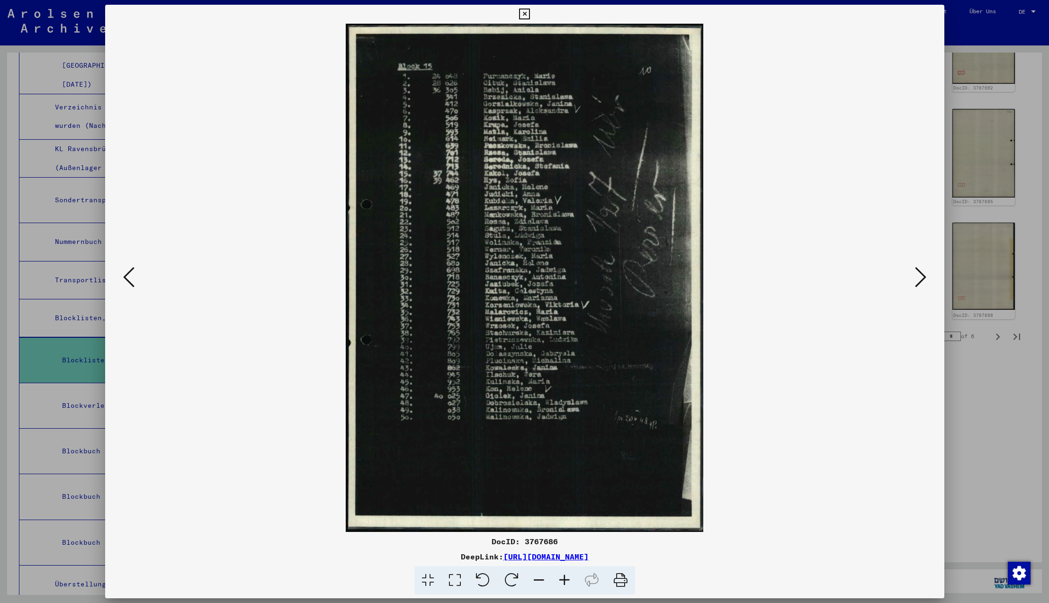
click at [130, 276] on icon at bounding box center [128, 277] width 11 height 23
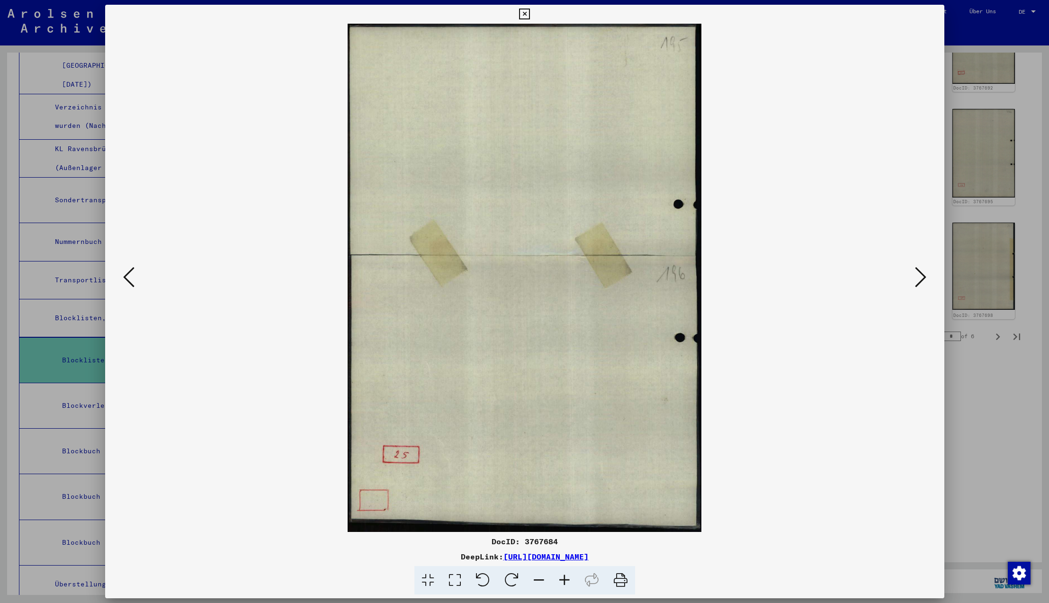
click at [130, 276] on icon at bounding box center [128, 277] width 11 height 23
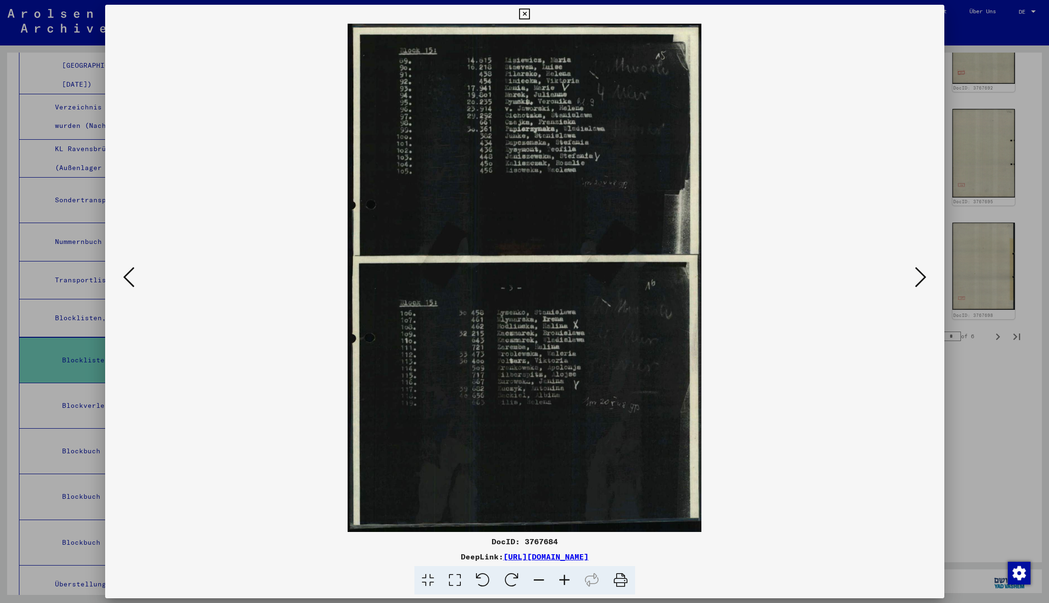
click at [130, 276] on icon at bounding box center [128, 277] width 11 height 23
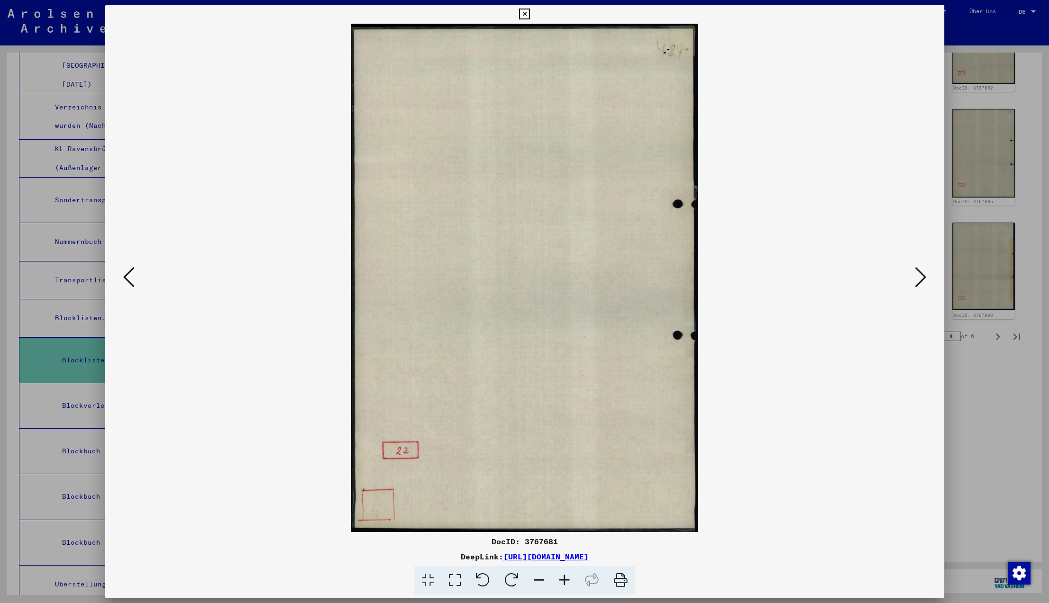
click at [130, 276] on icon at bounding box center [128, 277] width 11 height 23
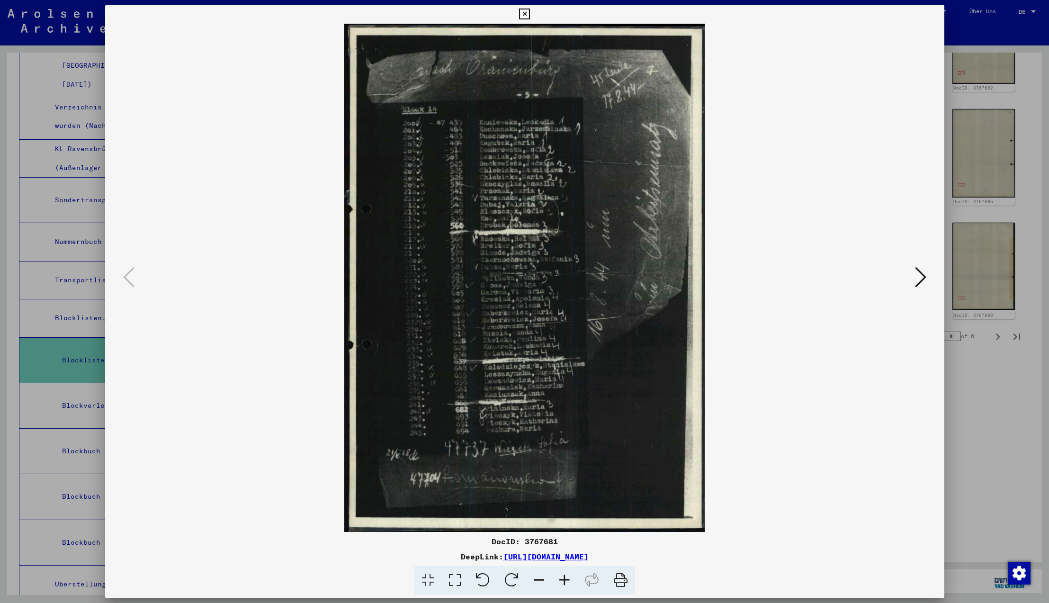
click at [130, 276] on icon at bounding box center [128, 277] width 11 height 23
click at [530, 15] on icon at bounding box center [524, 14] width 11 height 11
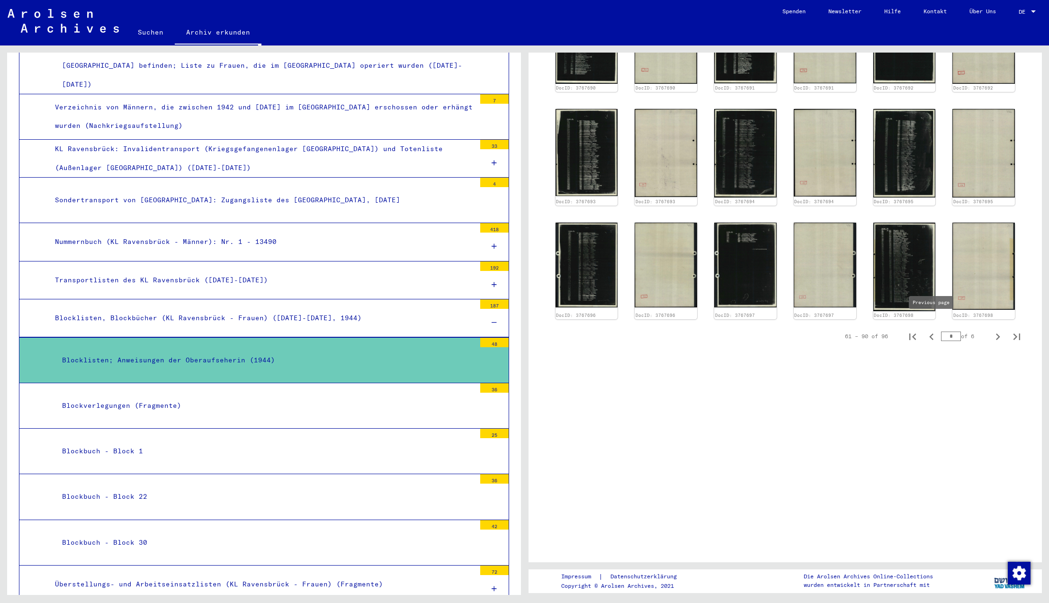
click at [932, 330] on icon "Previous page" at bounding box center [931, 336] width 13 height 13
type input "*"
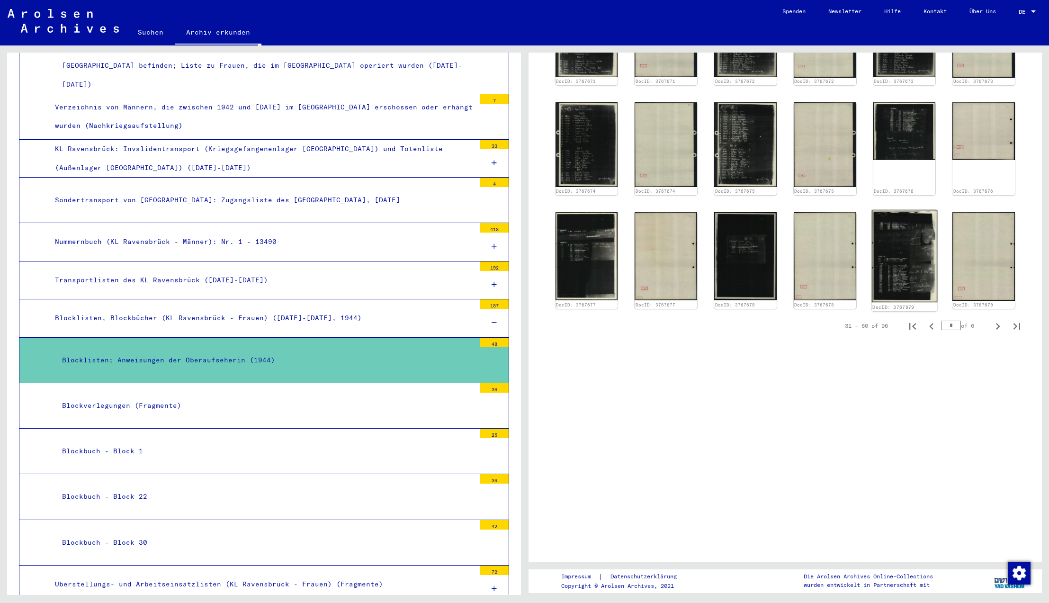
click at [907, 249] on img at bounding box center [903, 256] width 65 height 93
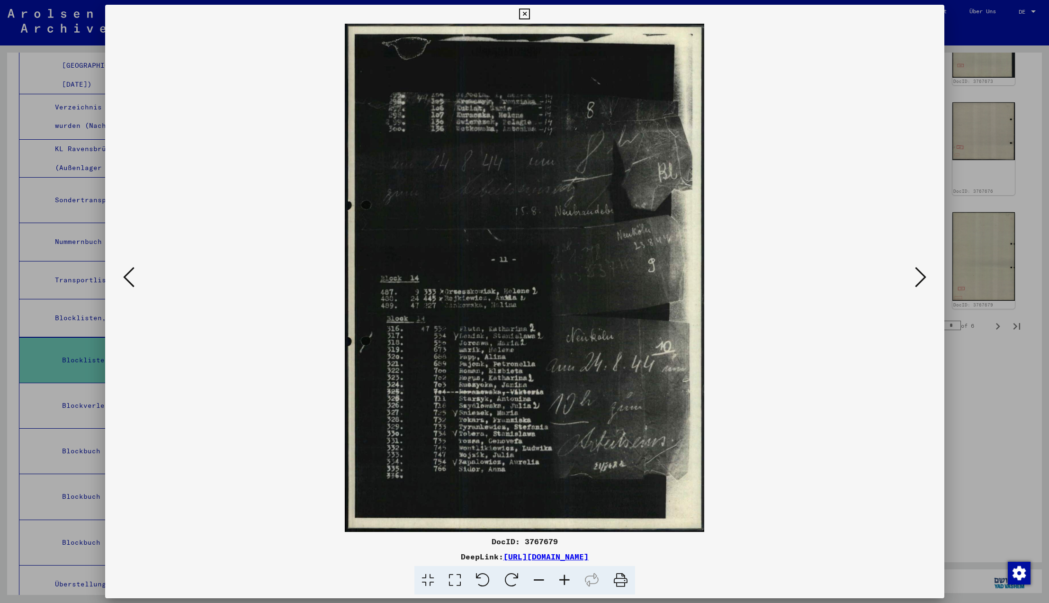
click at [127, 277] on icon at bounding box center [128, 277] width 11 height 23
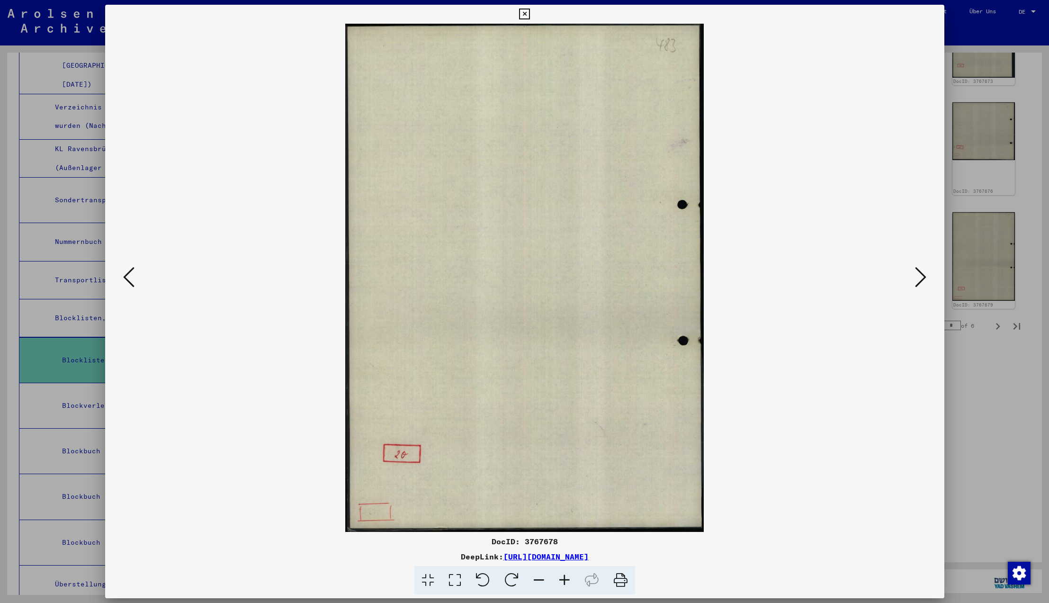
click at [127, 277] on icon at bounding box center [128, 277] width 11 height 23
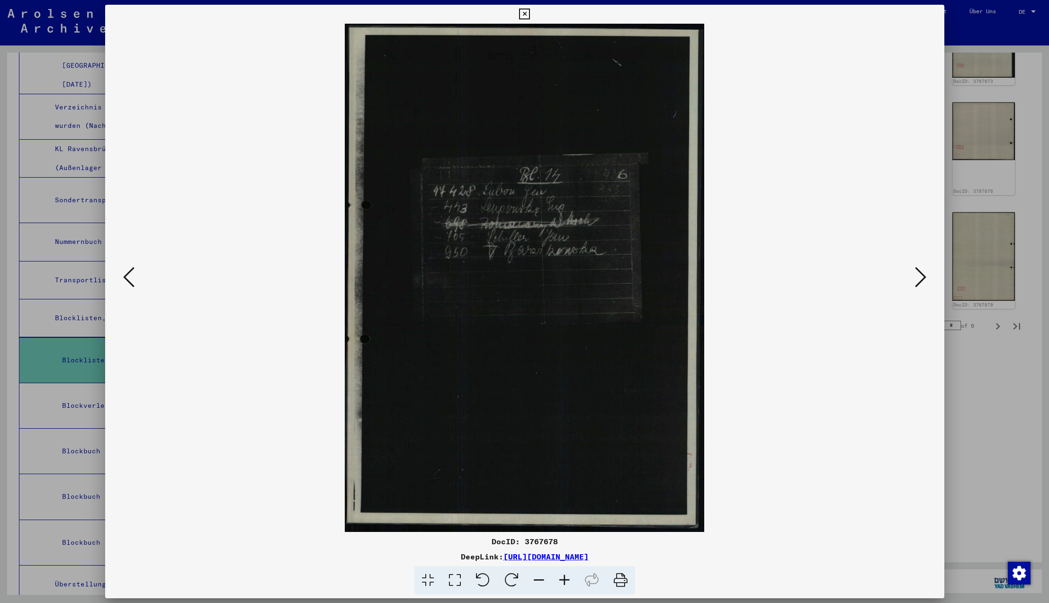
click at [127, 277] on icon at bounding box center [128, 277] width 11 height 23
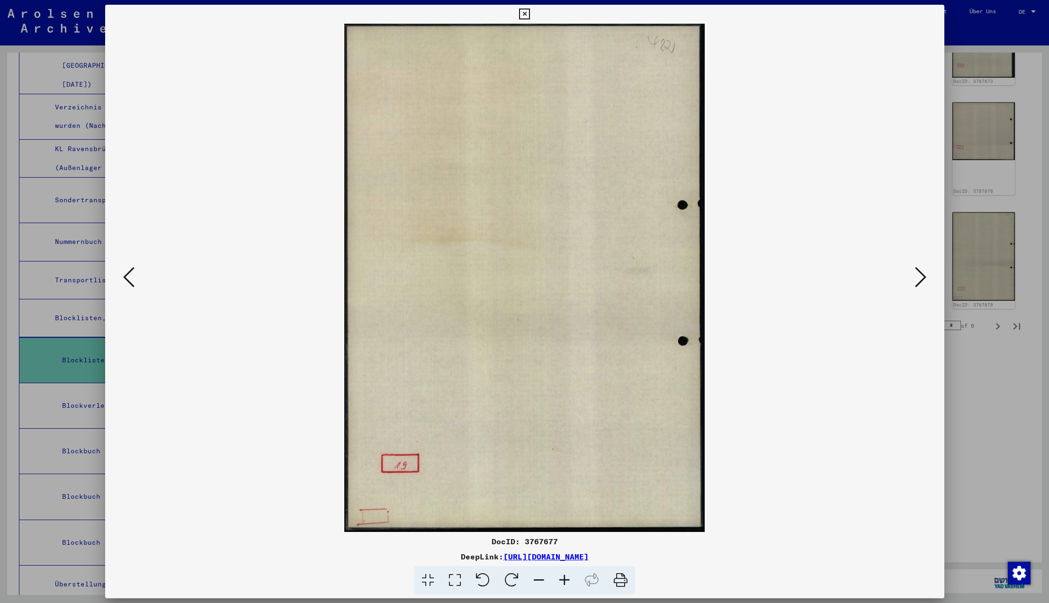
click at [127, 277] on icon at bounding box center [128, 277] width 11 height 23
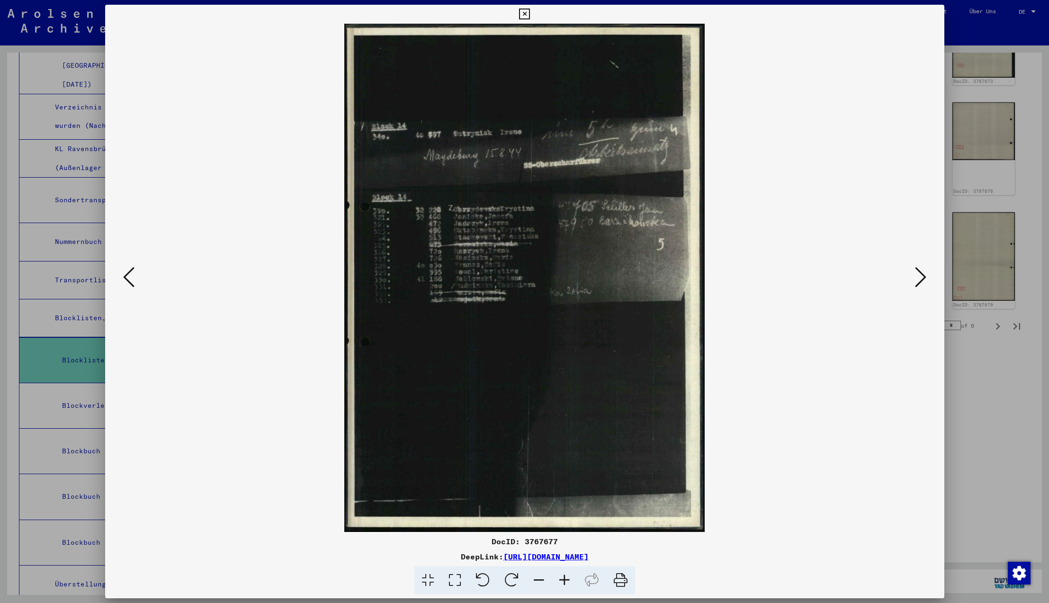
click at [127, 277] on icon at bounding box center [128, 277] width 11 height 23
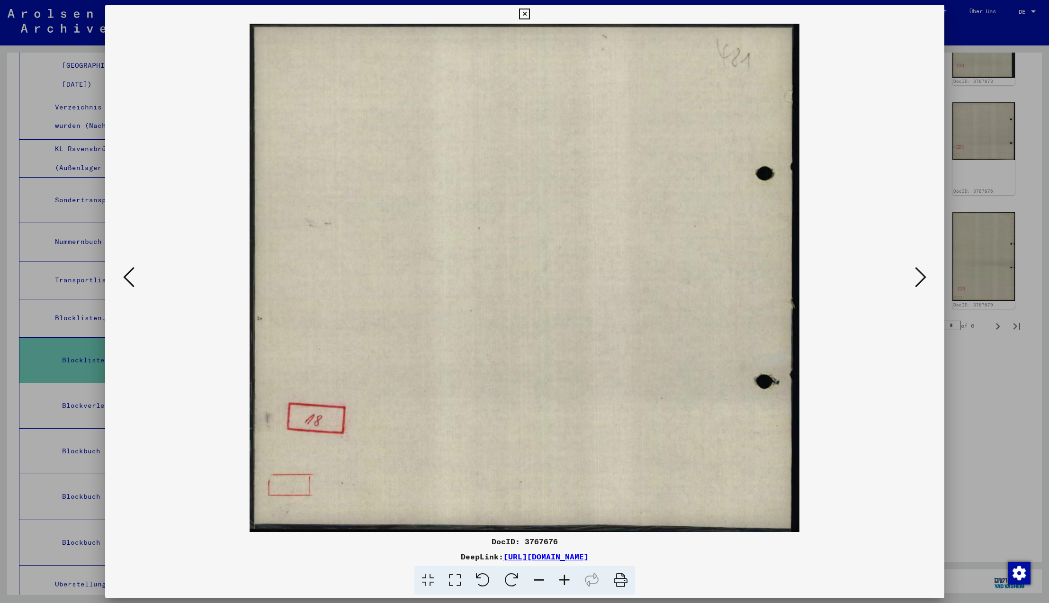
click at [127, 277] on icon at bounding box center [128, 277] width 11 height 23
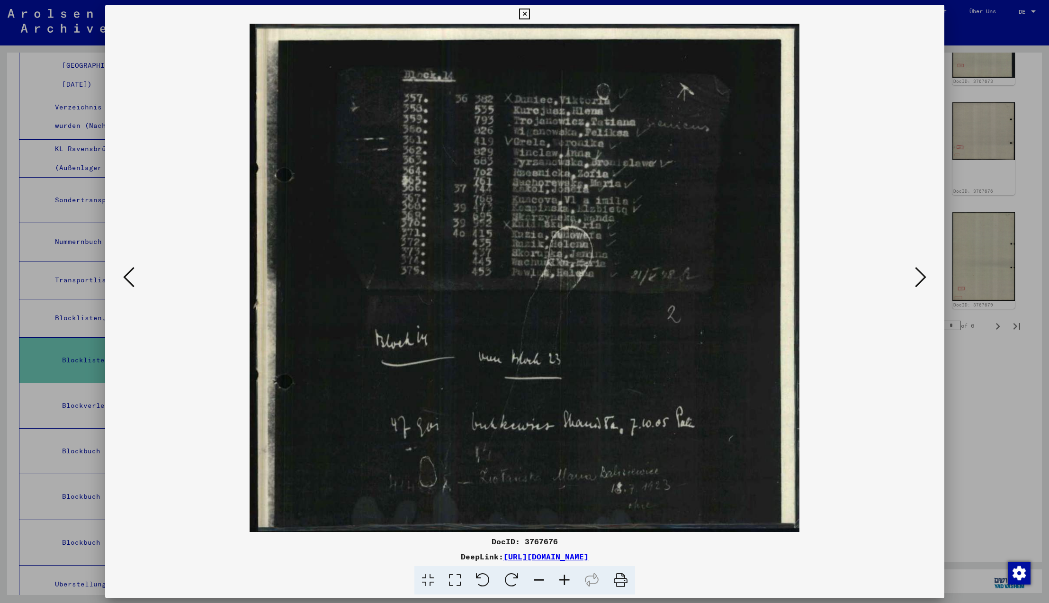
click at [127, 277] on icon at bounding box center [128, 277] width 11 height 23
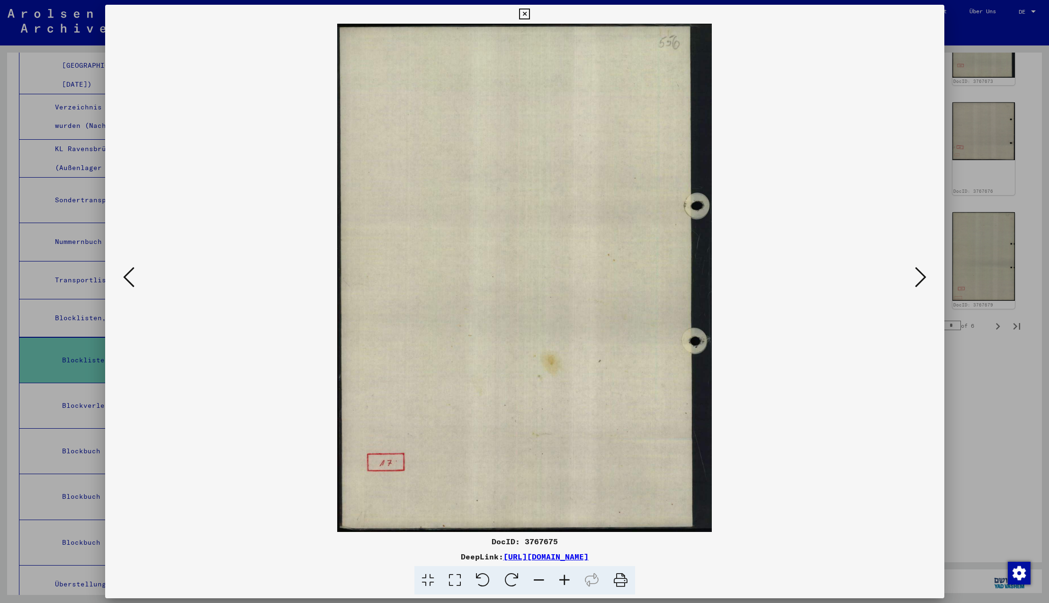
click at [127, 277] on icon at bounding box center [128, 277] width 11 height 23
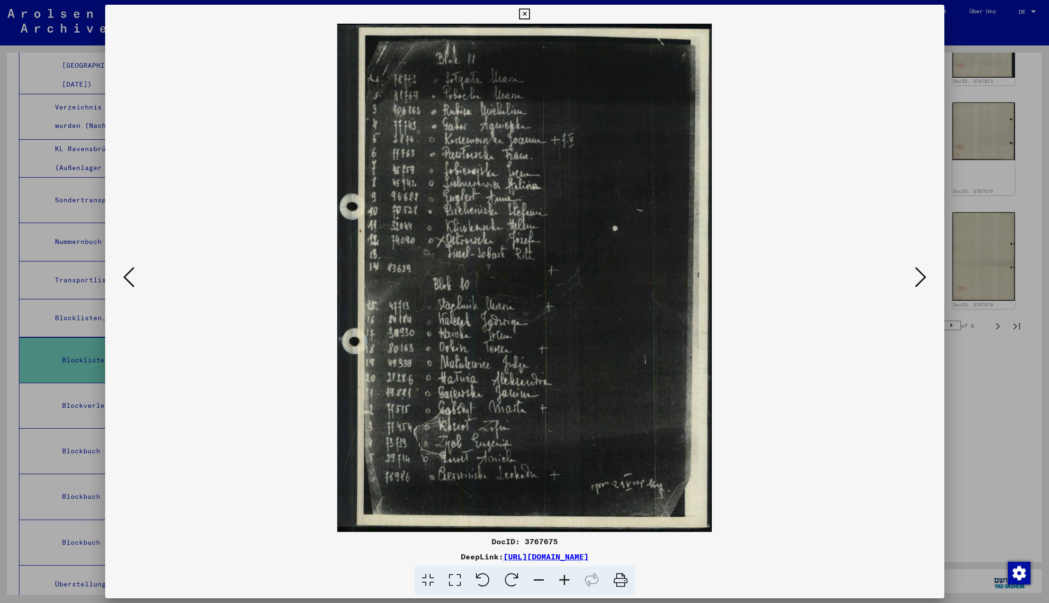
click at [127, 277] on icon at bounding box center [128, 277] width 11 height 23
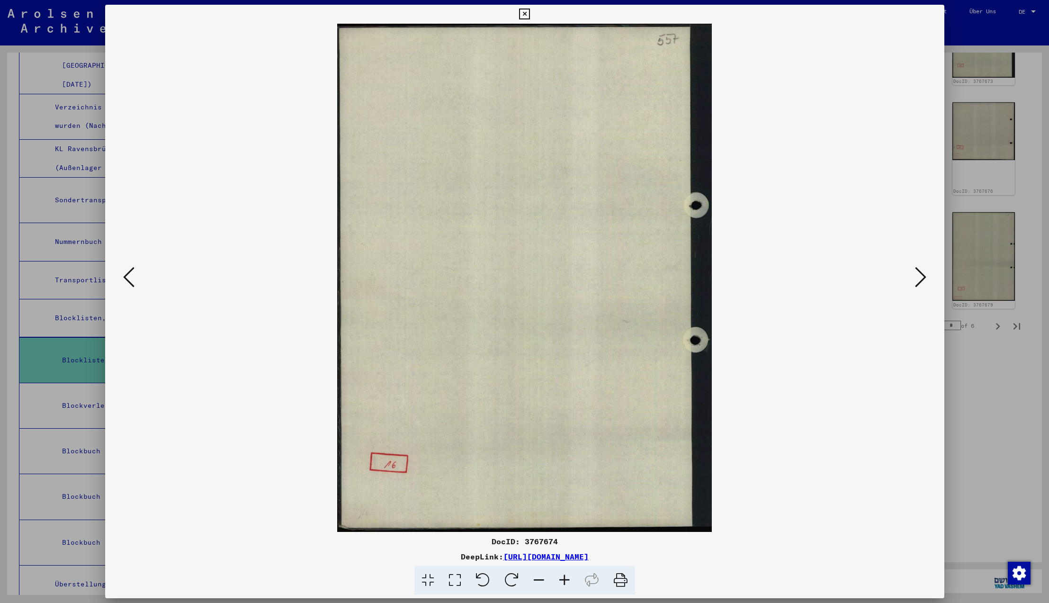
click at [127, 277] on icon at bounding box center [128, 277] width 11 height 23
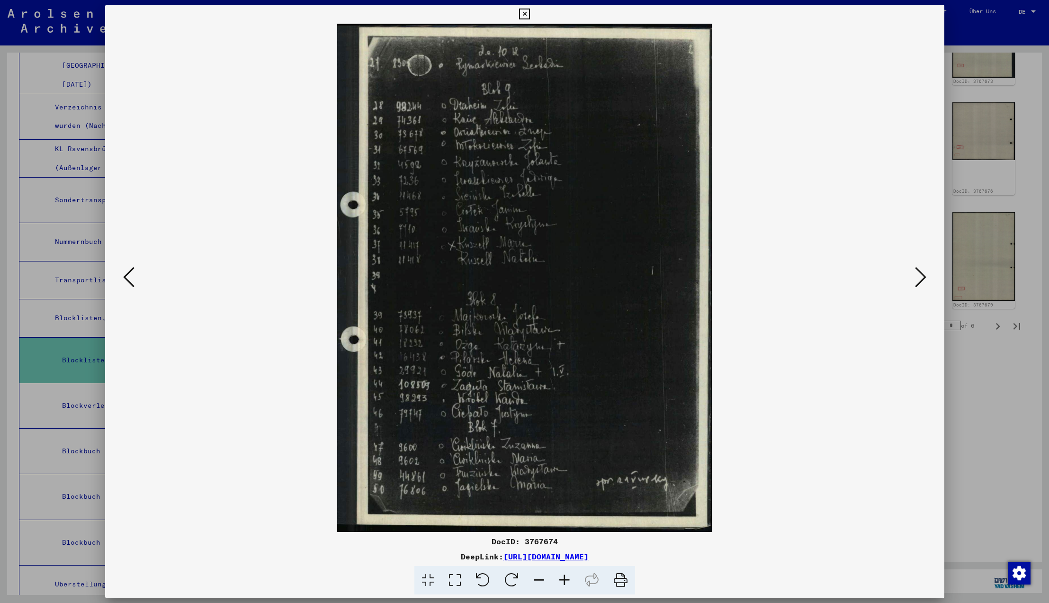
click at [127, 277] on icon at bounding box center [128, 277] width 11 height 23
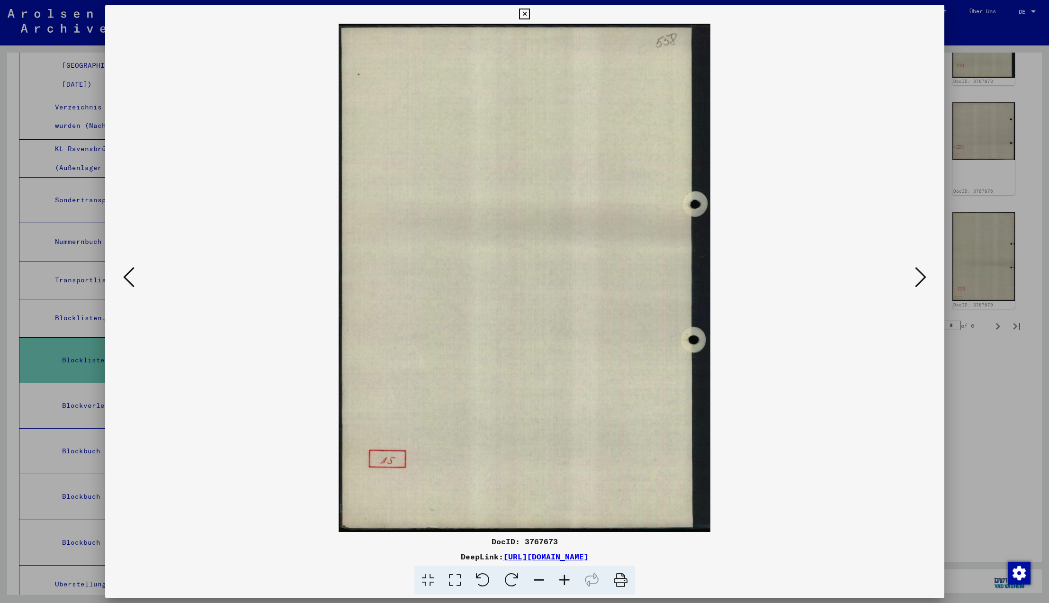
click at [127, 277] on icon at bounding box center [128, 277] width 11 height 23
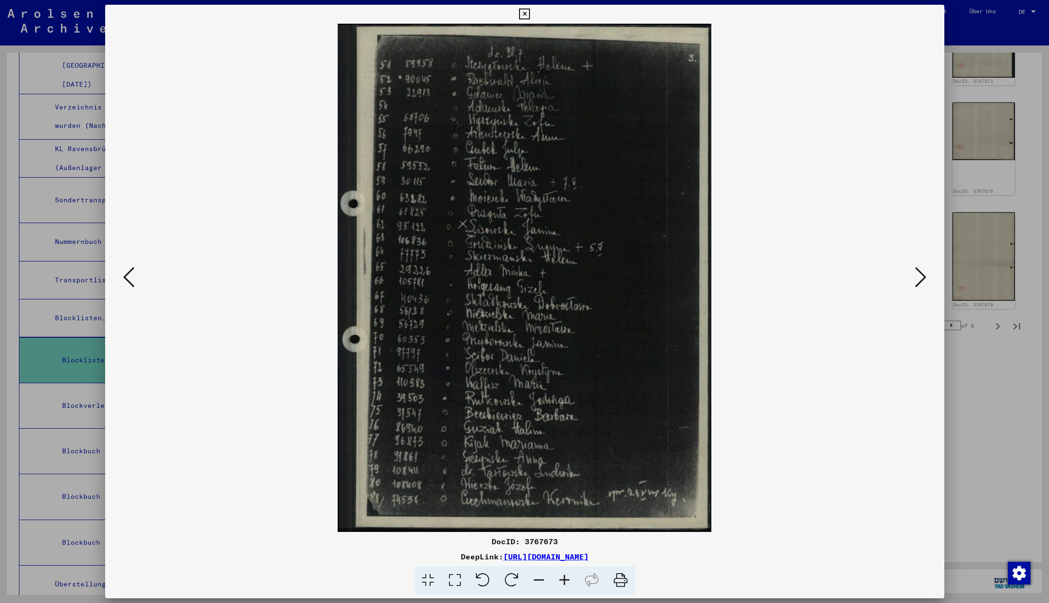
click at [127, 277] on icon at bounding box center [128, 277] width 11 height 23
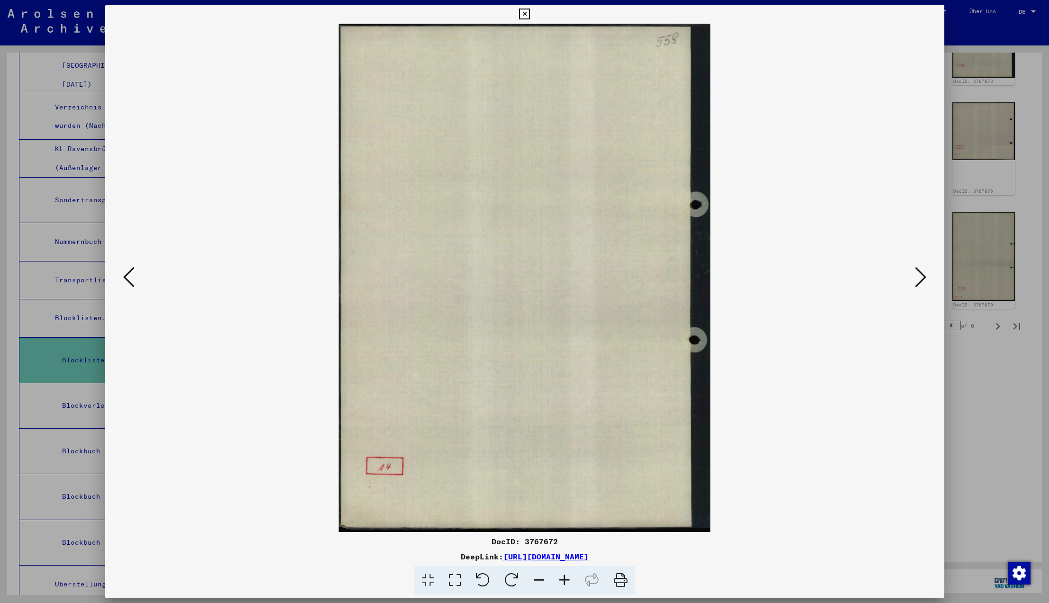
click at [127, 277] on icon at bounding box center [128, 277] width 11 height 23
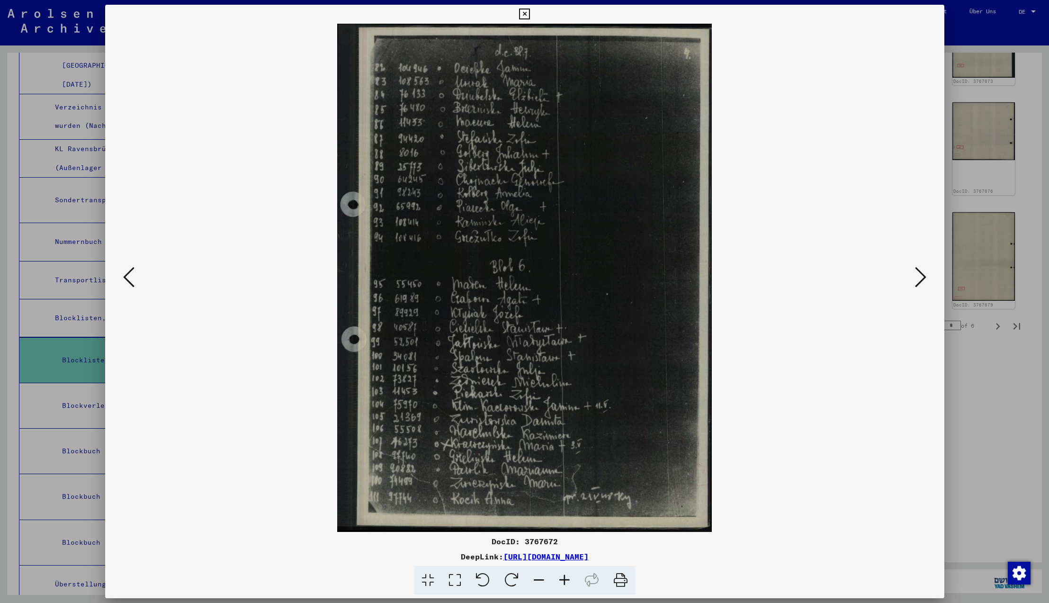
click at [127, 277] on icon at bounding box center [128, 277] width 11 height 23
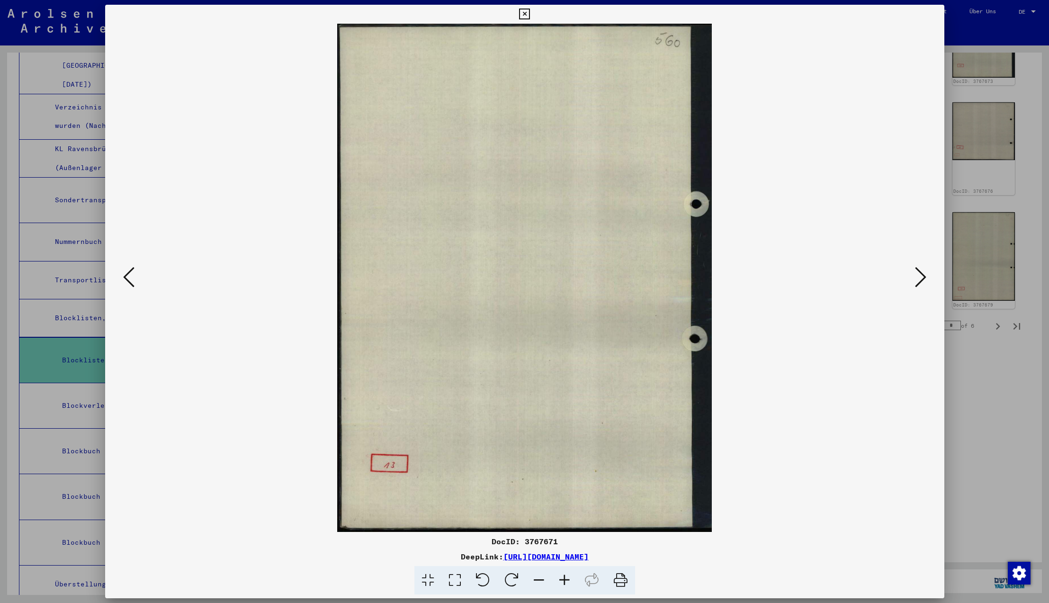
click at [127, 277] on icon at bounding box center [128, 277] width 11 height 23
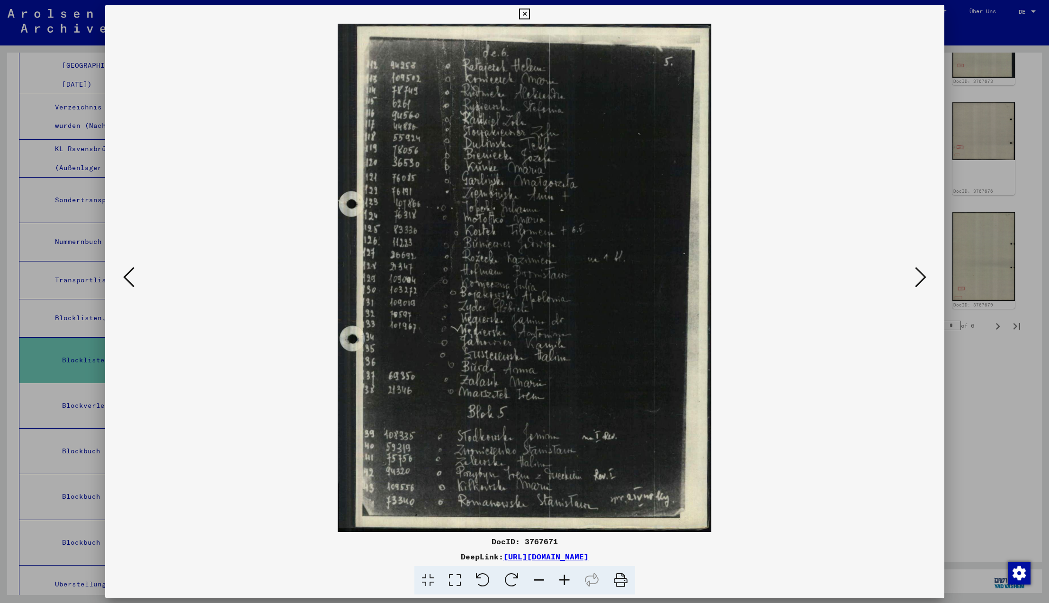
click at [127, 277] on icon at bounding box center [128, 277] width 11 height 23
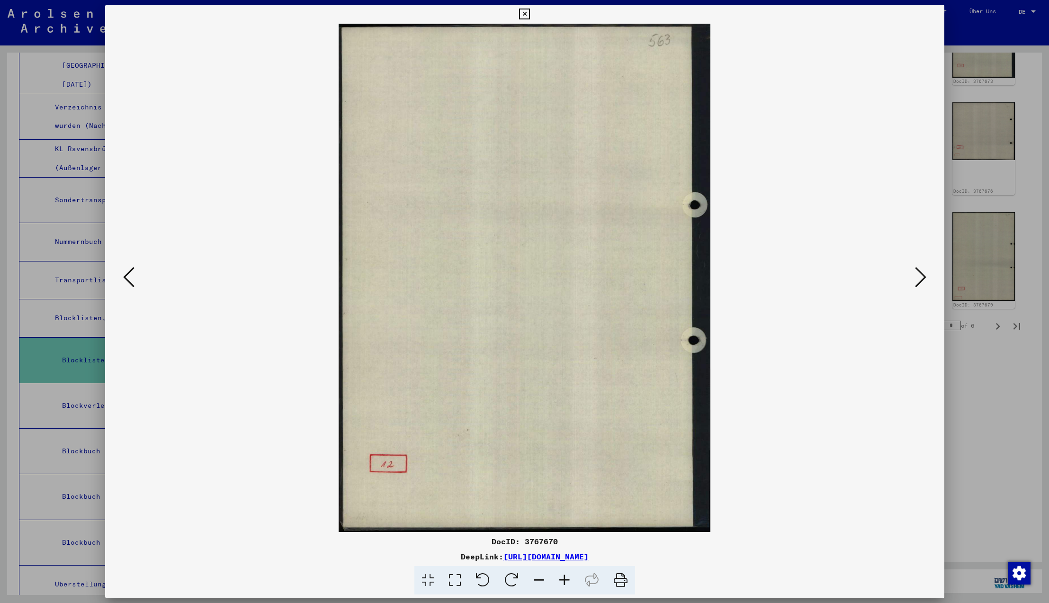
click at [127, 277] on icon at bounding box center [128, 277] width 11 height 23
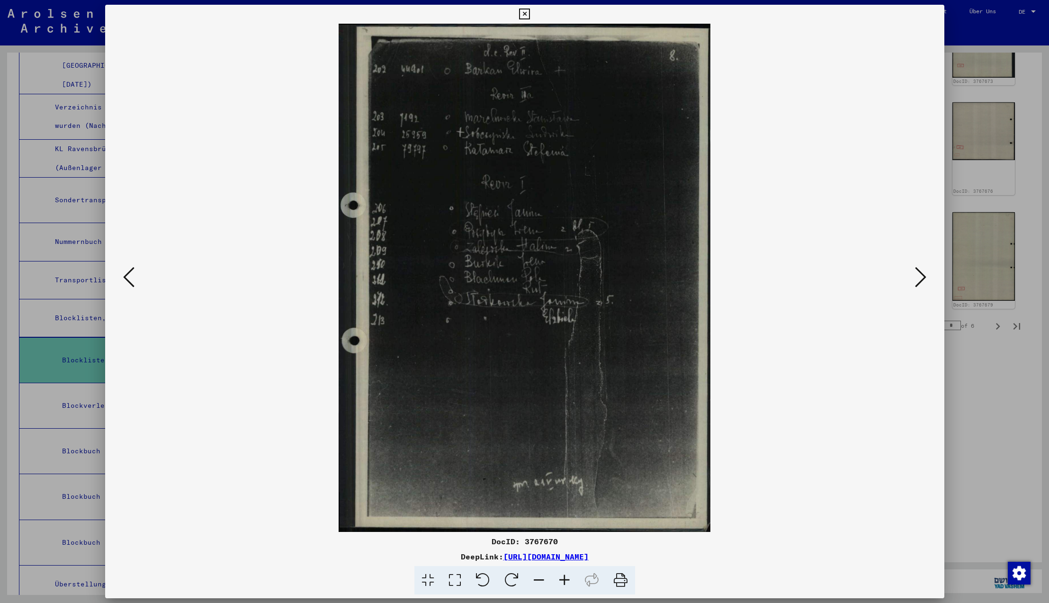
click at [127, 277] on icon at bounding box center [128, 277] width 11 height 23
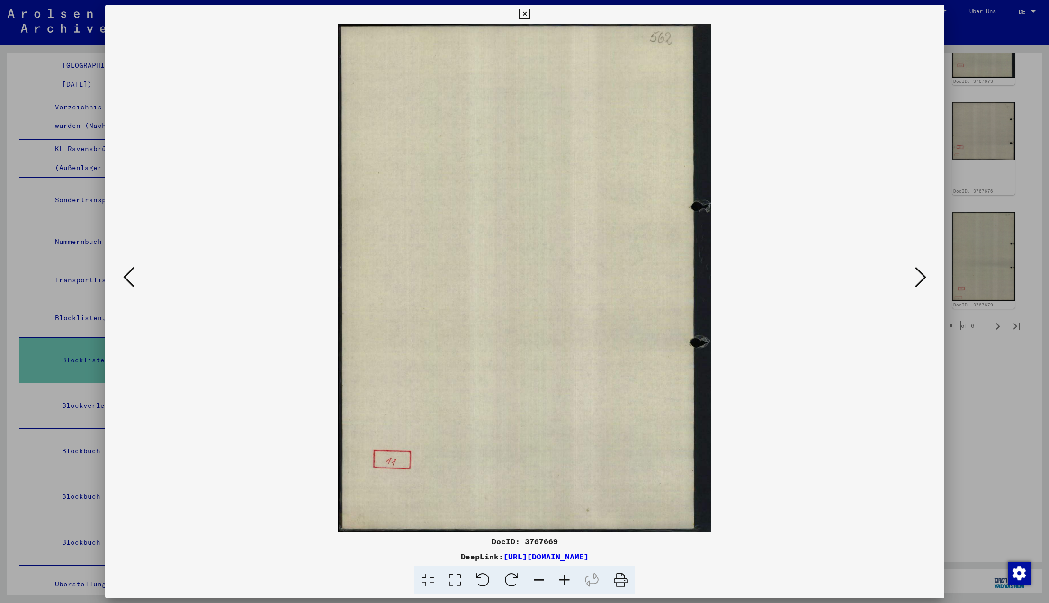
click at [127, 277] on icon at bounding box center [128, 277] width 11 height 23
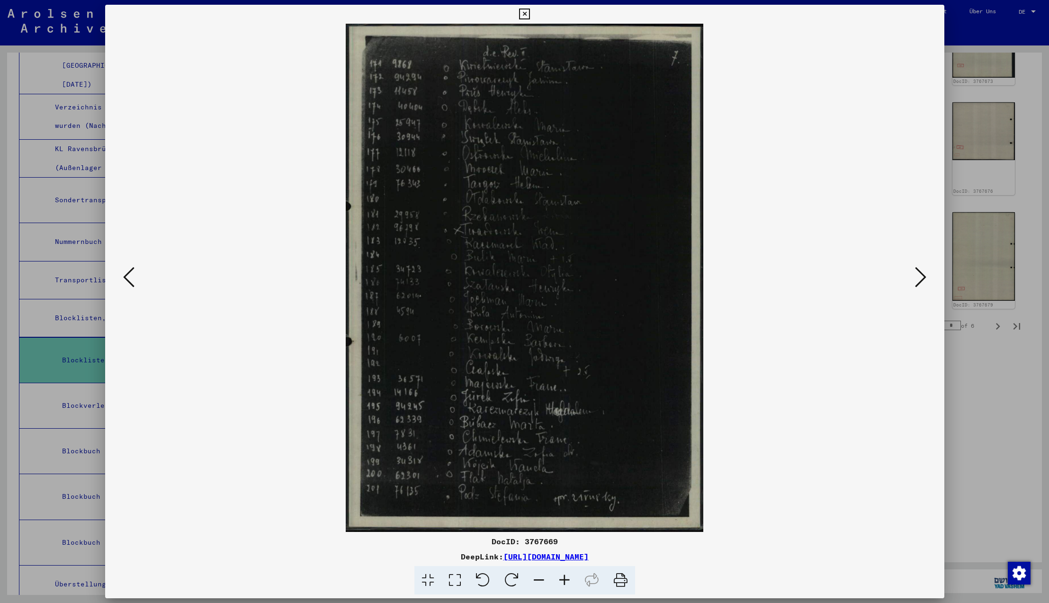
click at [127, 277] on icon at bounding box center [128, 277] width 11 height 23
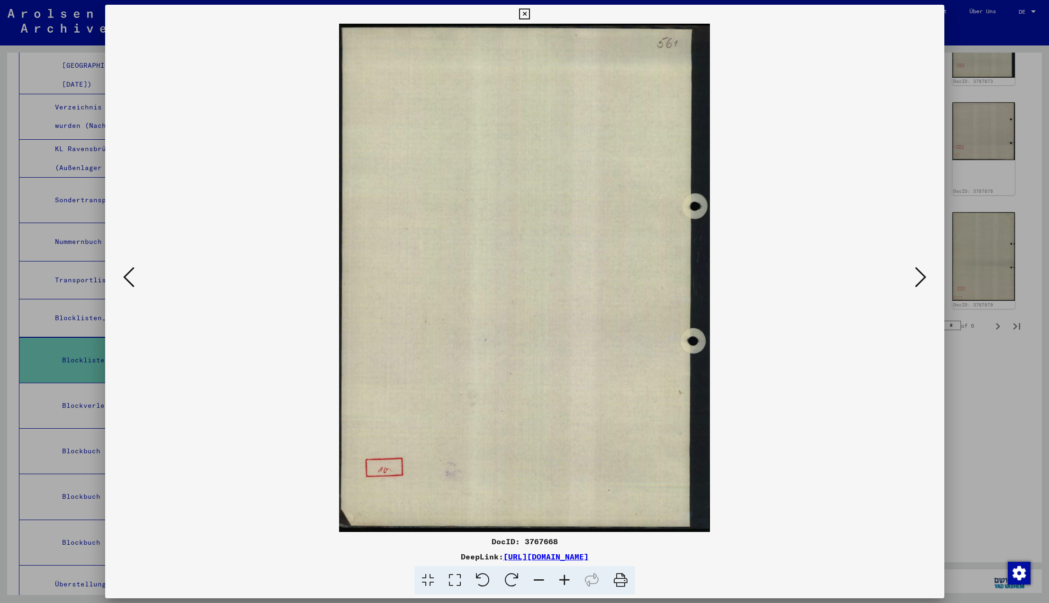
click at [127, 277] on icon at bounding box center [128, 277] width 11 height 23
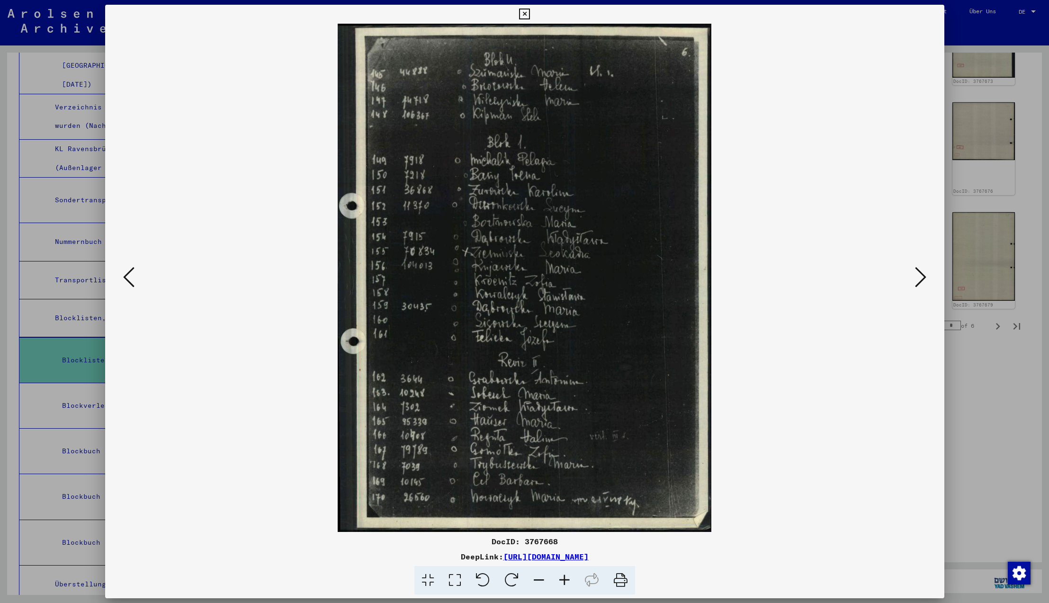
click at [127, 276] on icon at bounding box center [128, 277] width 11 height 23
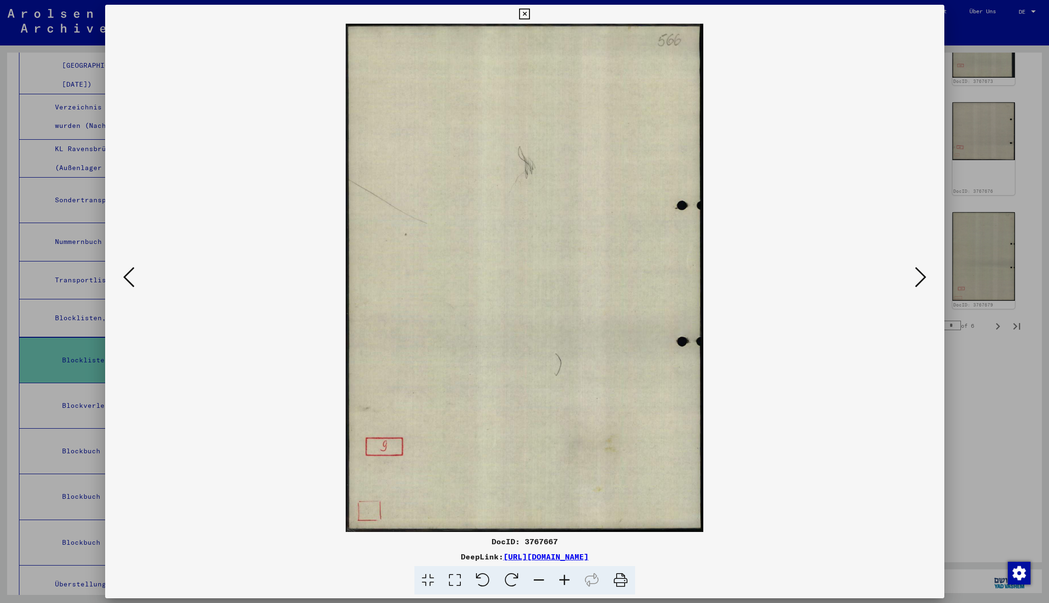
click at [127, 276] on icon at bounding box center [128, 277] width 11 height 23
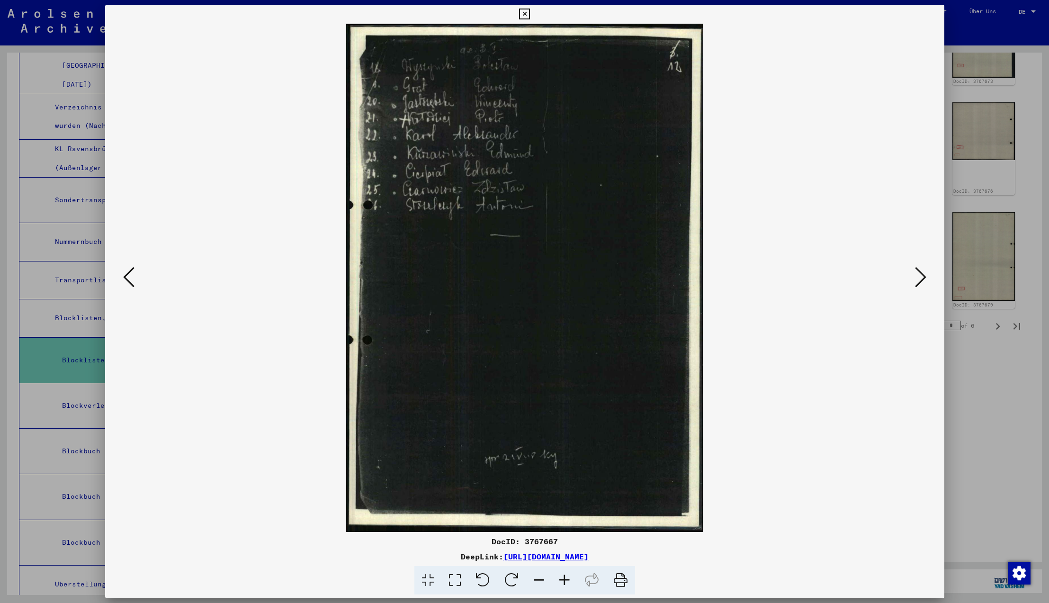
click at [127, 276] on icon at bounding box center [128, 277] width 11 height 23
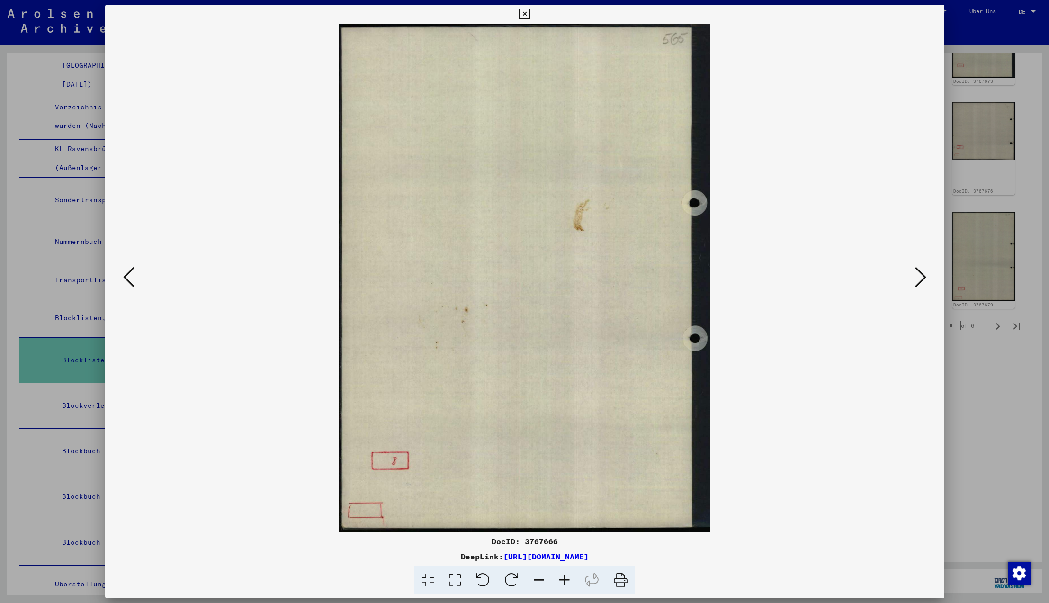
click at [127, 276] on icon at bounding box center [128, 277] width 11 height 23
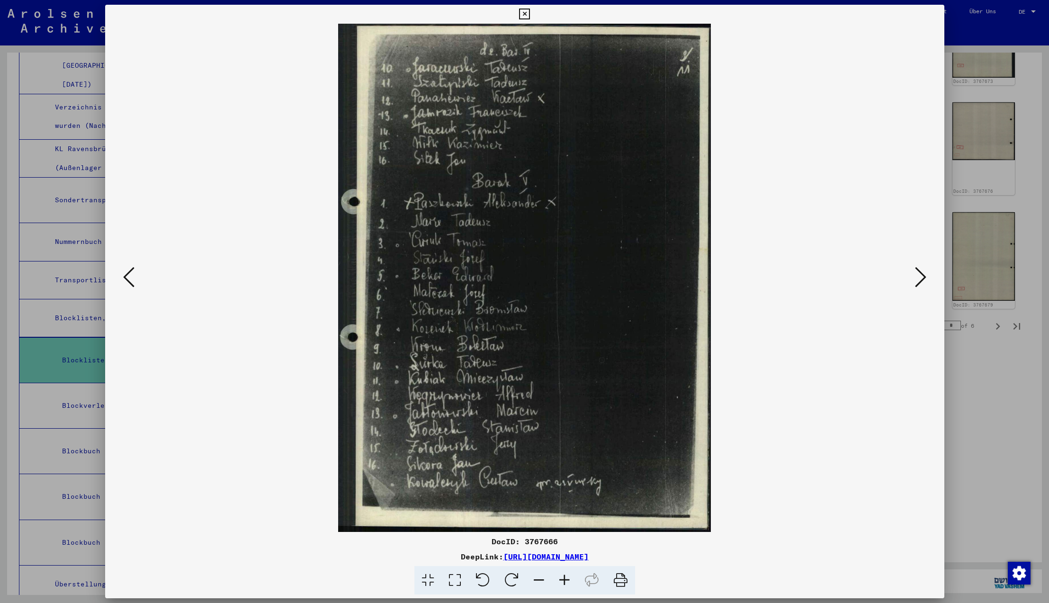
click at [127, 276] on icon at bounding box center [128, 277] width 11 height 23
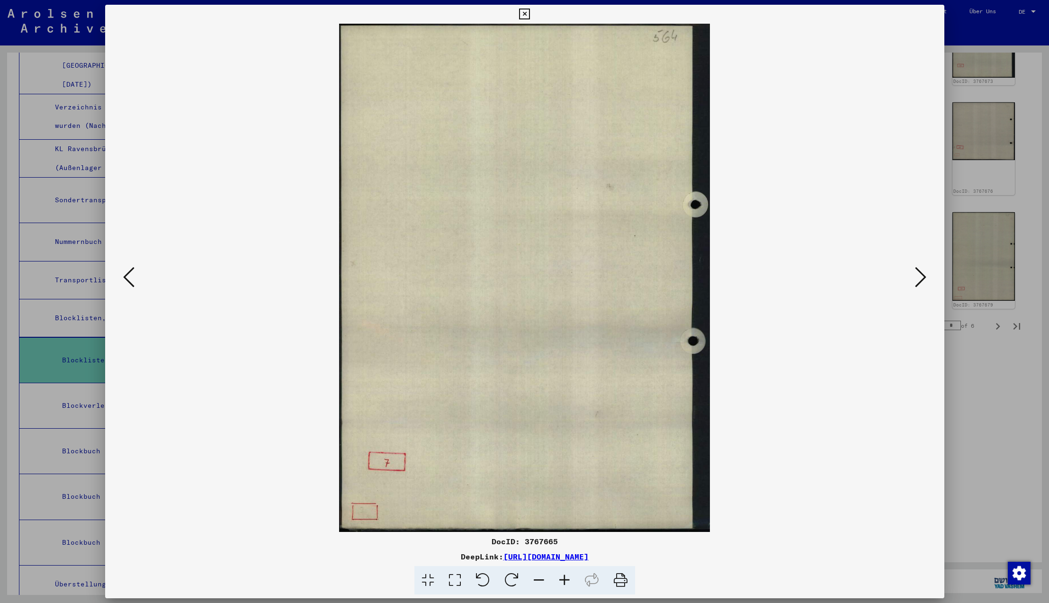
click at [127, 276] on icon at bounding box center [128, 277] width 11 height 23
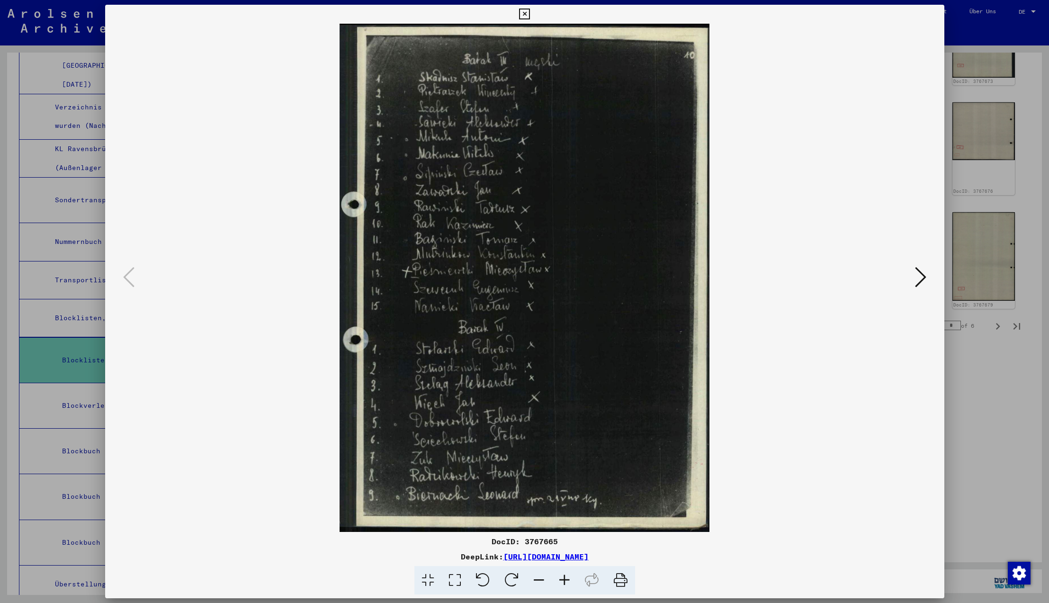
click at [127, 276] on icon at bounding box center [128, 277] width 11 height 23
click at [920, 277] on icon at bounding box center [920, 277] width 11 height 23
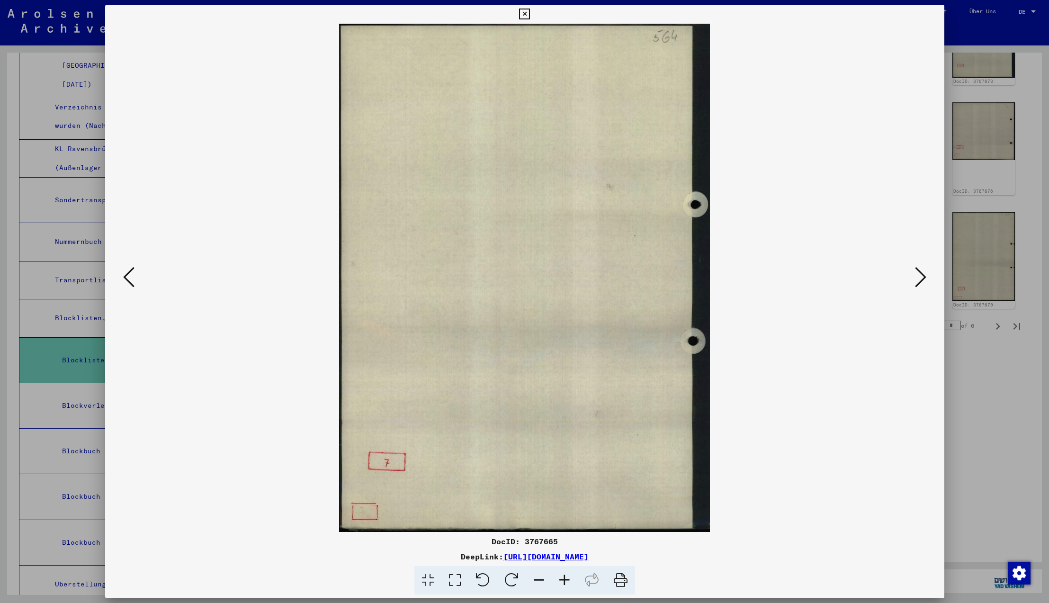
click at [920, 277] on icon at bounding box center [920, 277] width 11 height 23
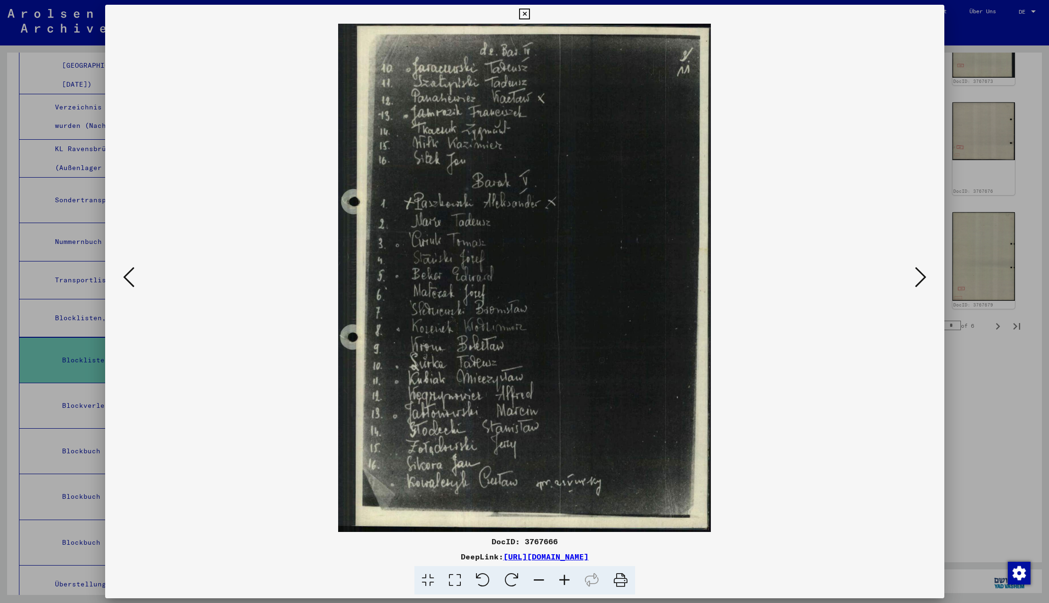
click at [920, 277] on icon at bounding box center [920, 277] width 11 height 23
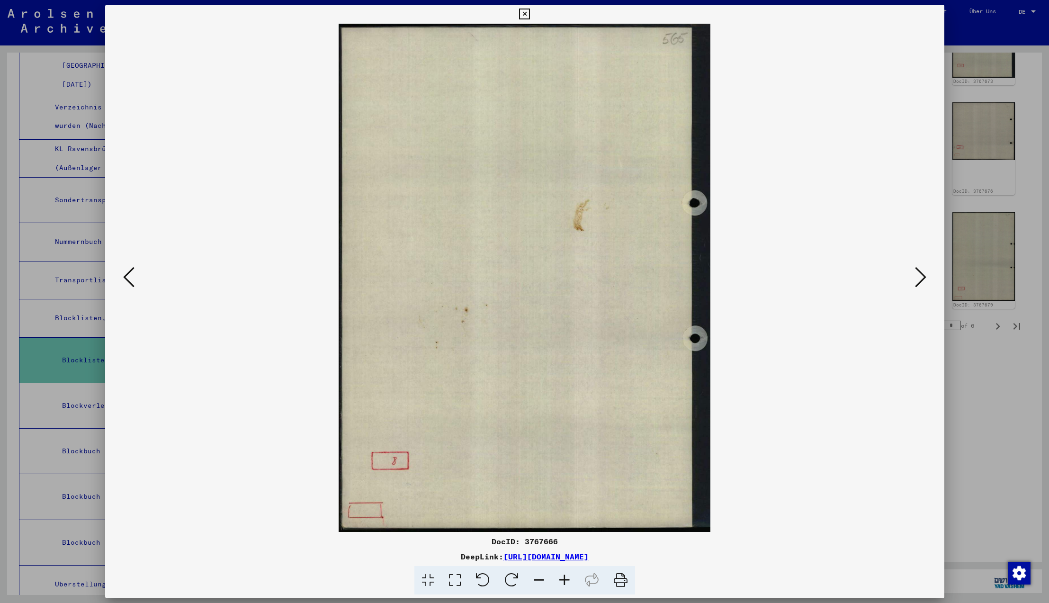
click at [920, 277] on icon at bounding box center [920, 277] width 11 height 23
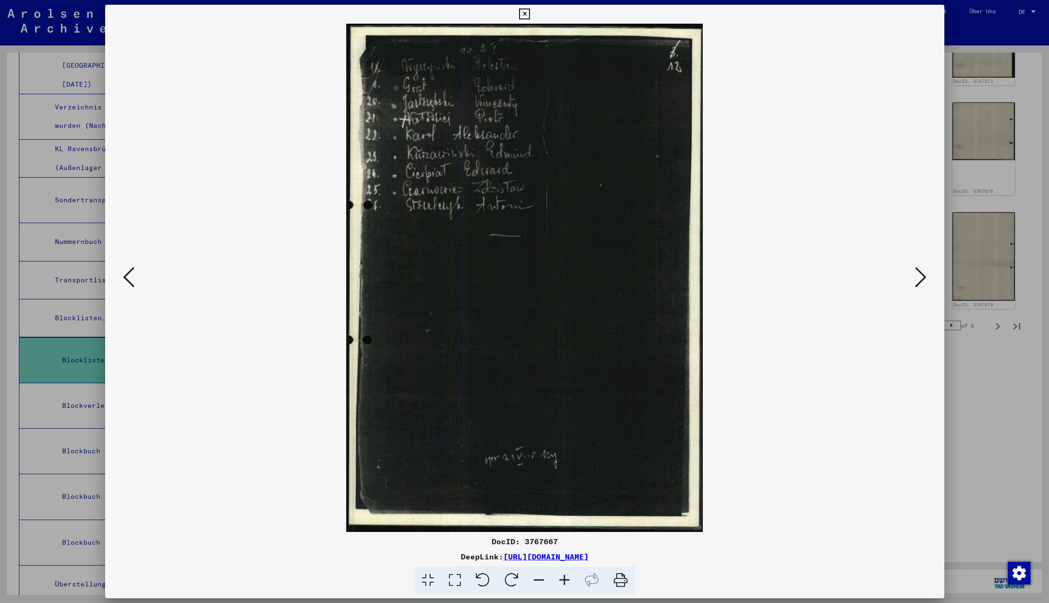
click at [920, 277] on icon at bounding box center [920, 277] width 11 height 23
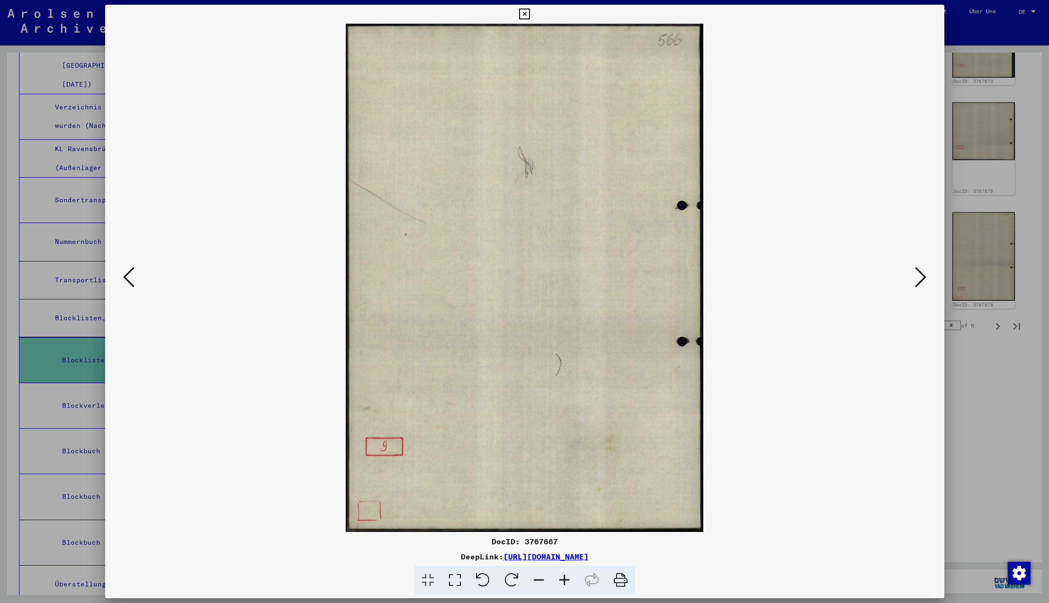
click at [920, 277] on icon at bounding box center [920, 277] width 11 height 23
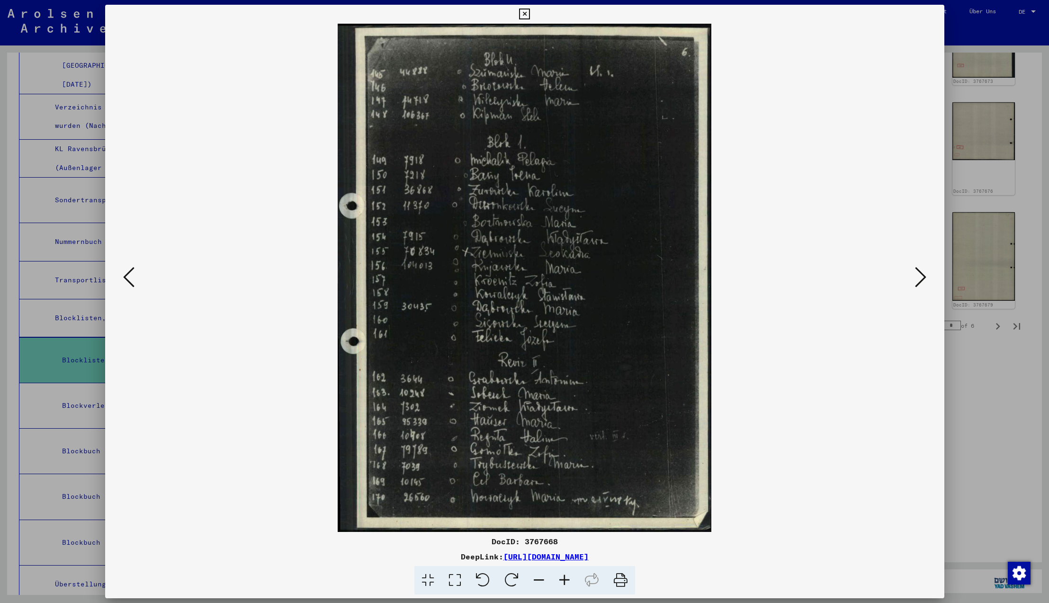
click at [920, 277] on icon at bounding box center [920, 277] width 11 height 23
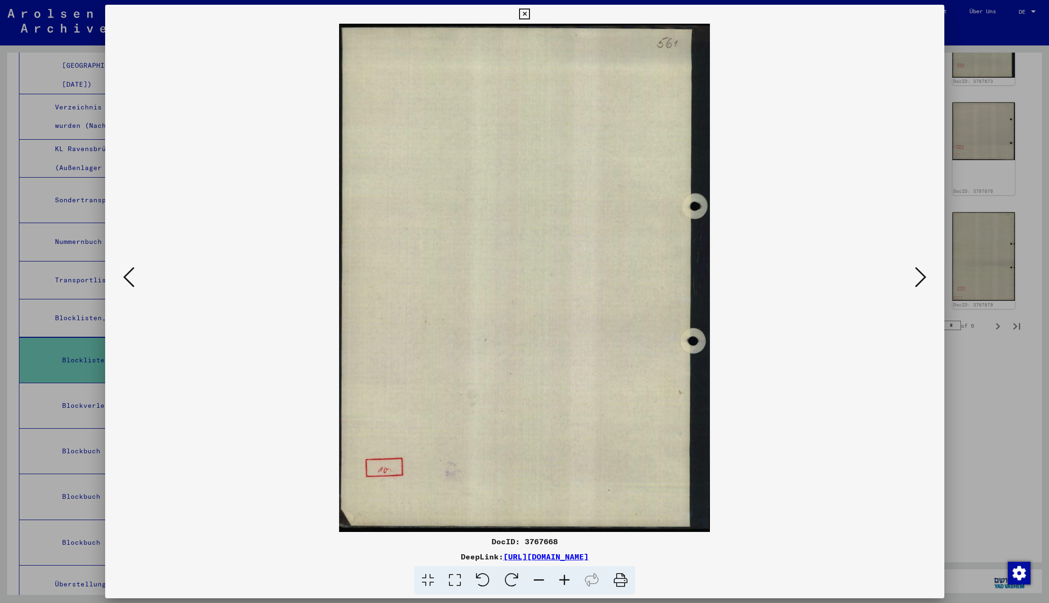
click at [920, 277] on icon at bounding box center [920, 277] width 11 height 23
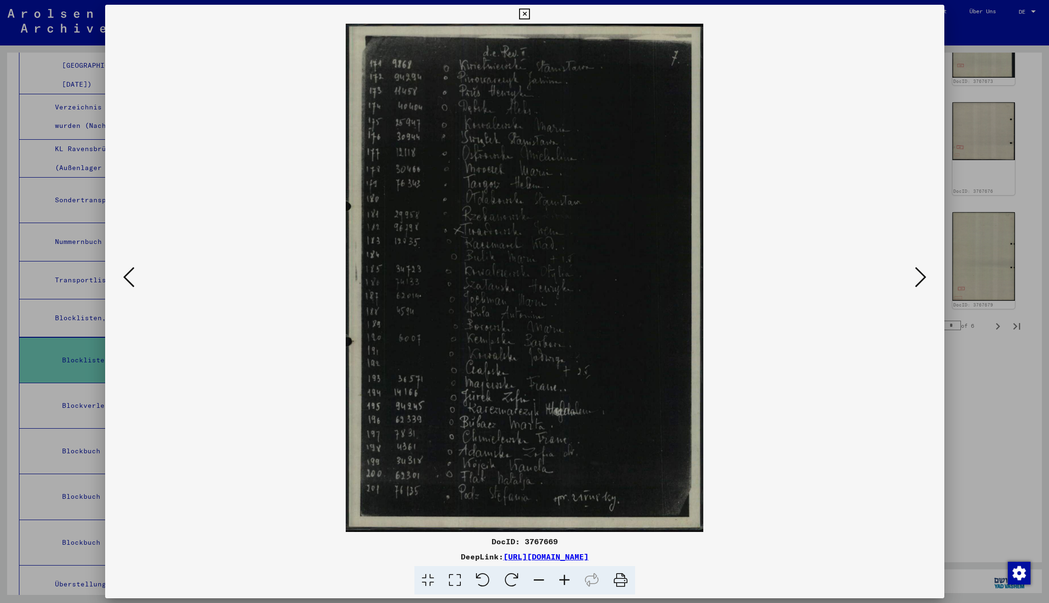
click at [921, 277] on icon at bounding box center [920, 277] width 11 height 23
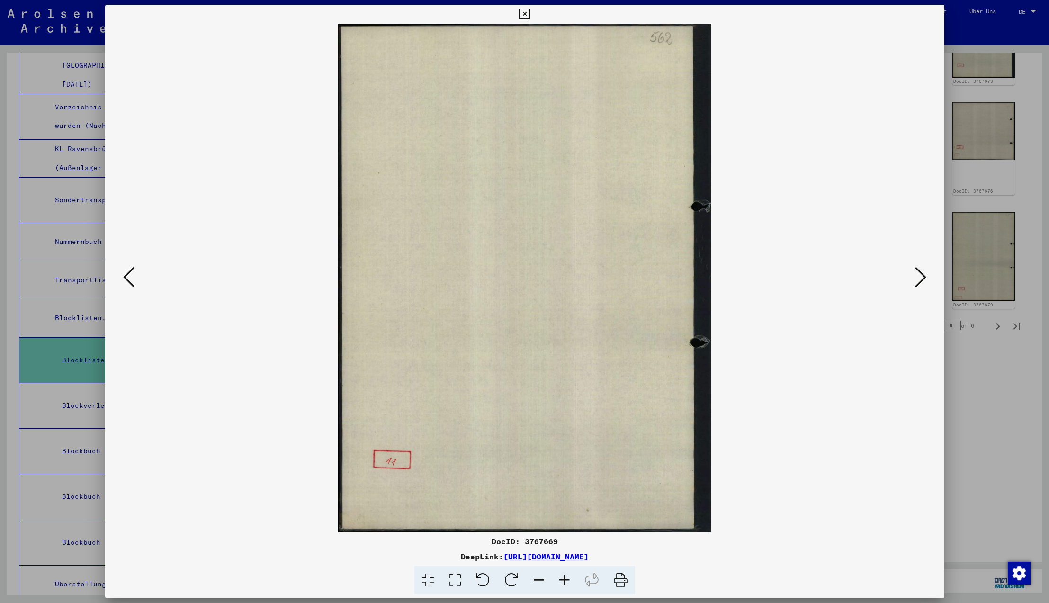
click at [921, 277] on icon at bounding box center [920, 277] width 11 height 23
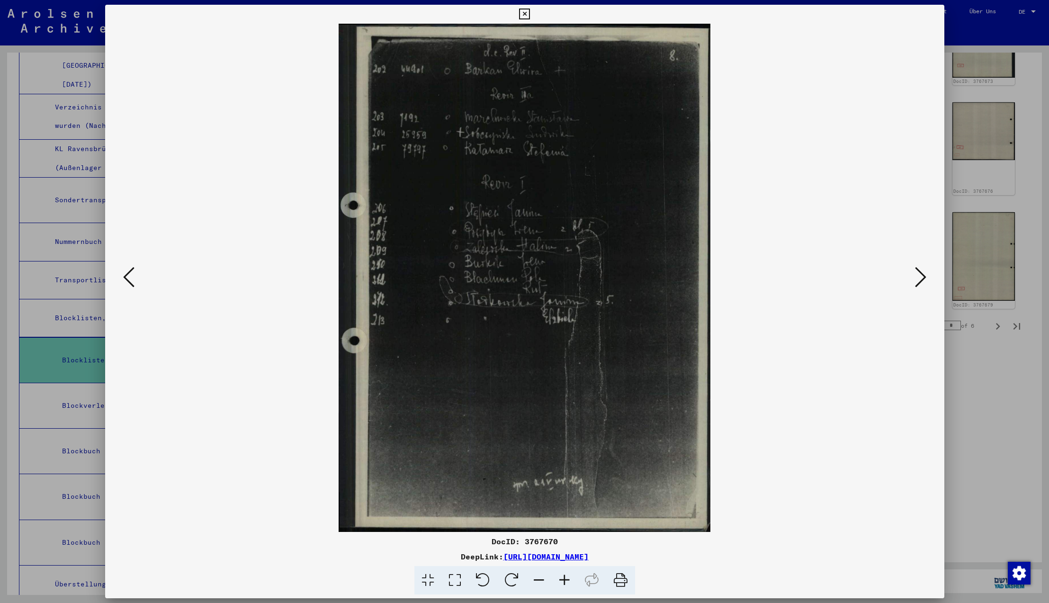
click at [921, 277] on icon at bounding box center [920, 277] width 11 height 23
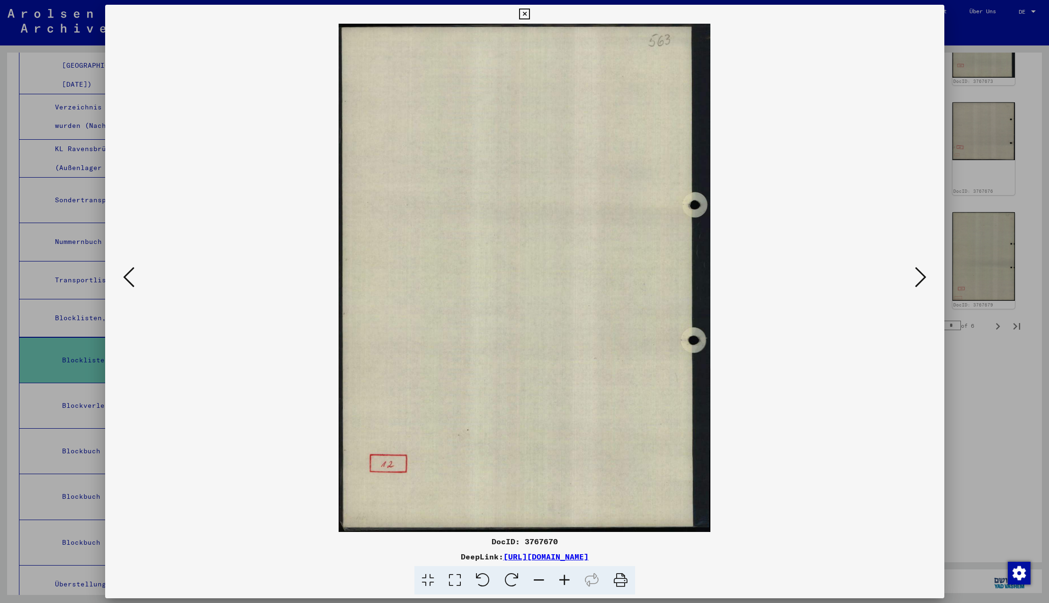
click at [921, 277] on icon at bounding box center [920, 277] width 11 height 23
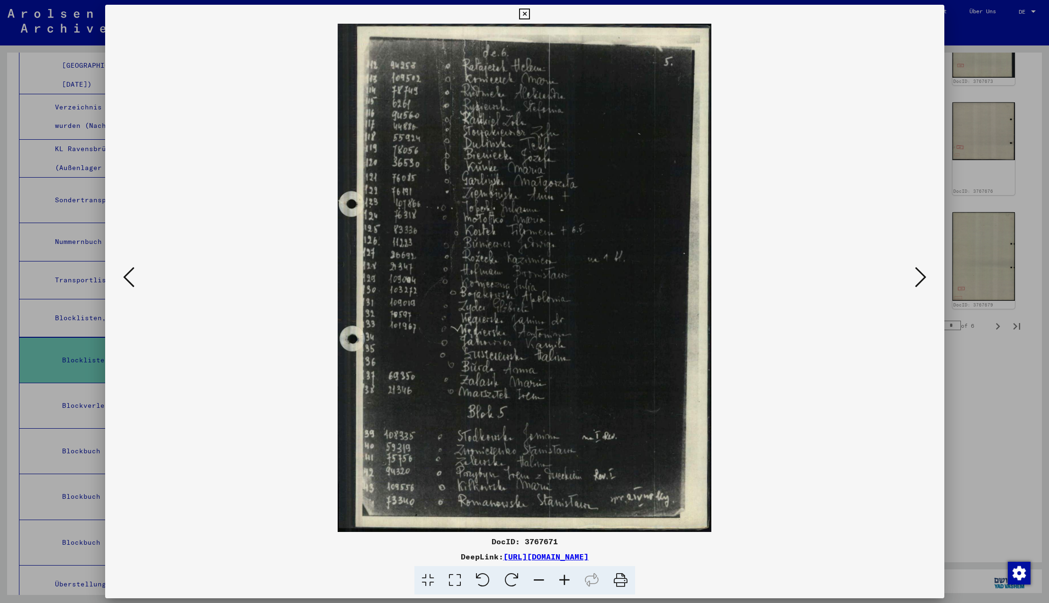
click at [921, 277] on icon at bounding box center [920, 277] width 11 height 23
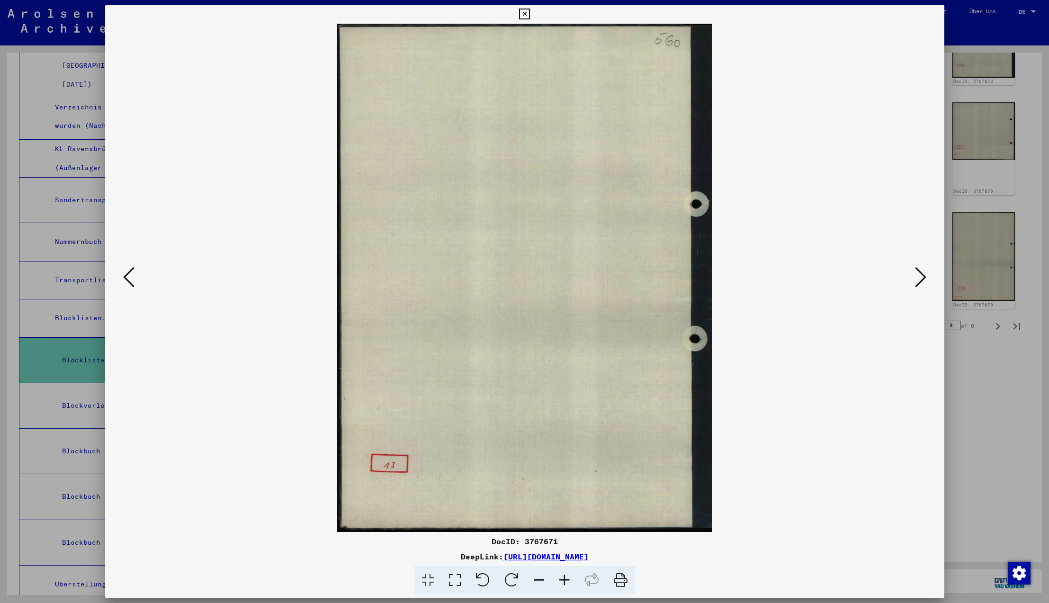
click at [921, 277] on icon at bounding box center [920, 277] width 11 height 23
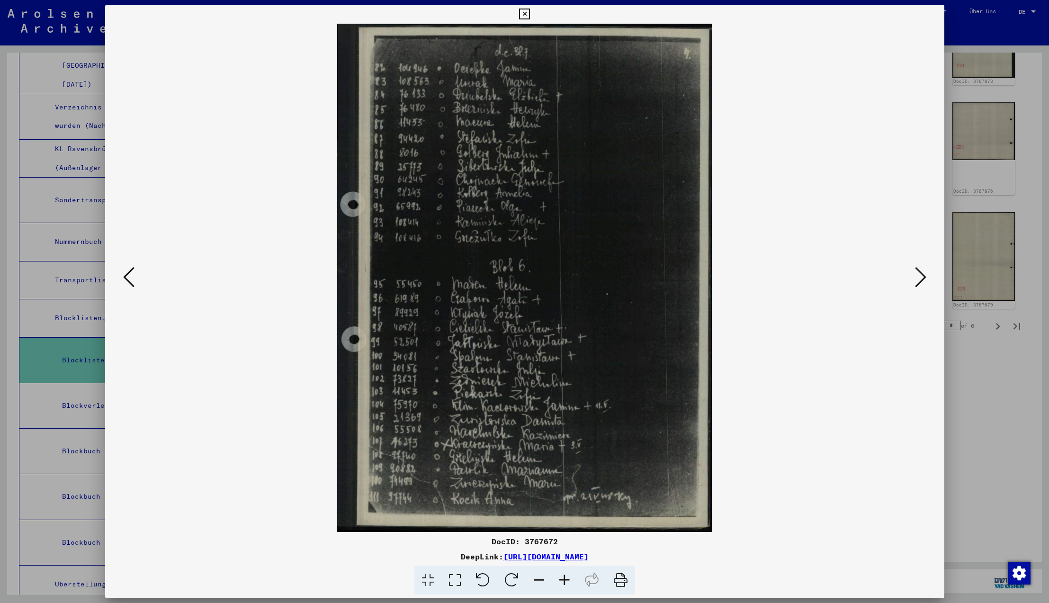
click at [921, 277] on icon at bounding box center [920, 277] width 11 height 23
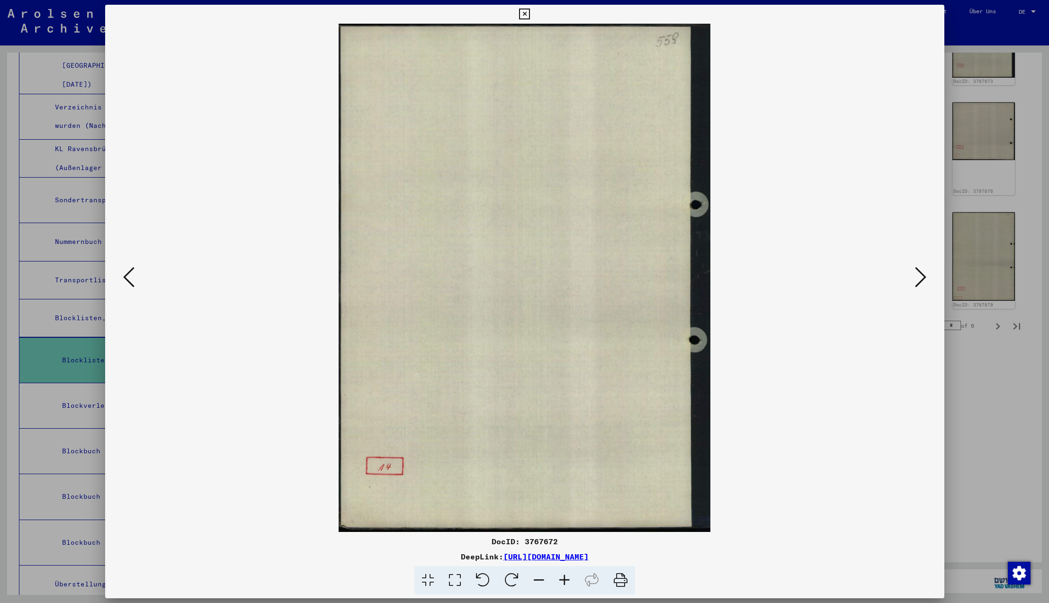
click at [921, 277] on icon at bounding box center [920, 277] width 11 height 23
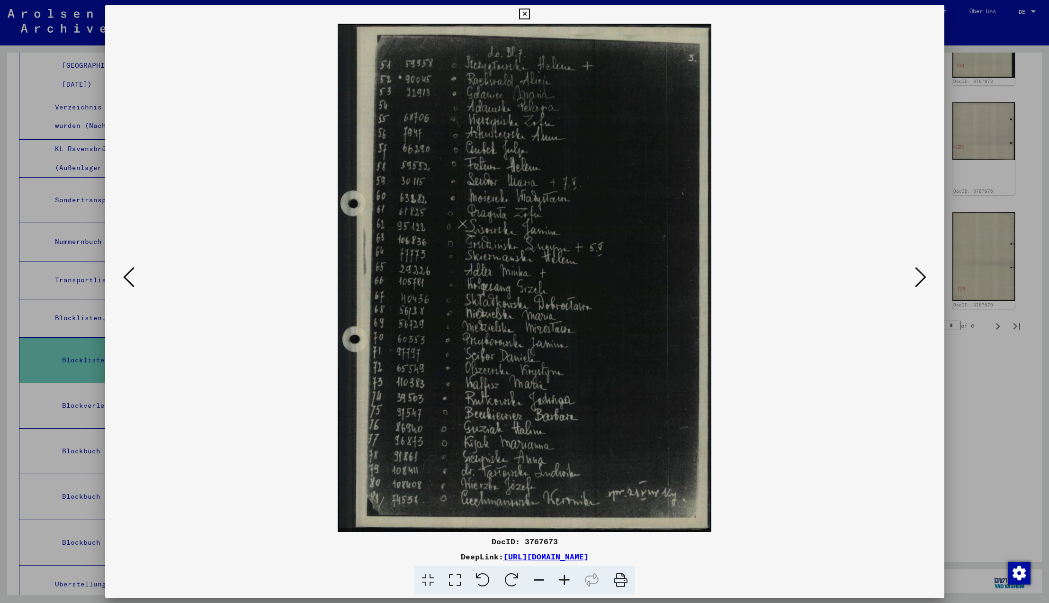
click at [921, 277] on icon at bounding box center [920, 277] width 11 height 23
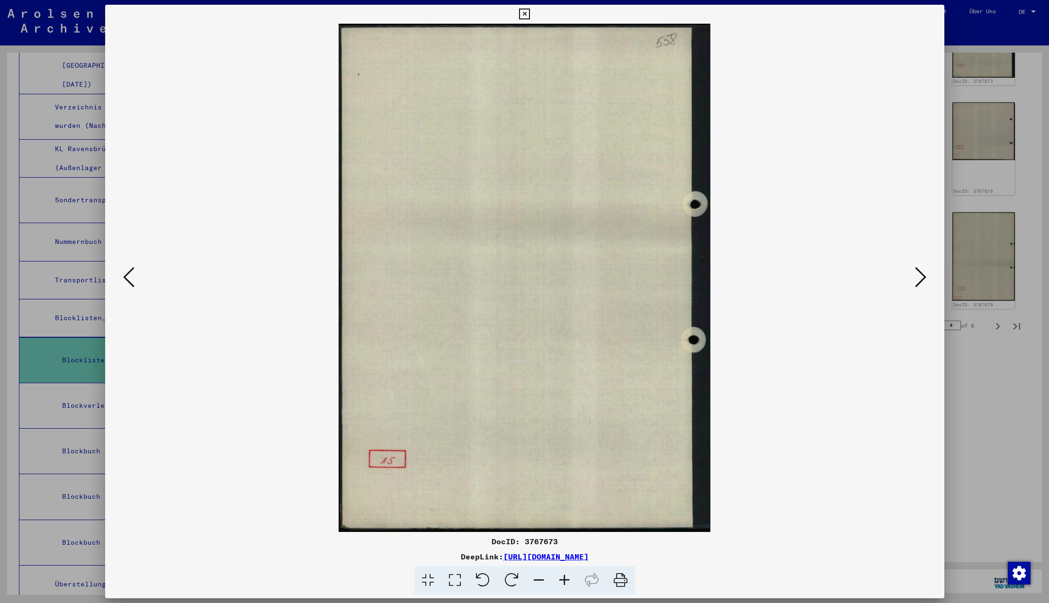
click at [921, 277] on icon at bounding box center [920, 277] width 11 height 23
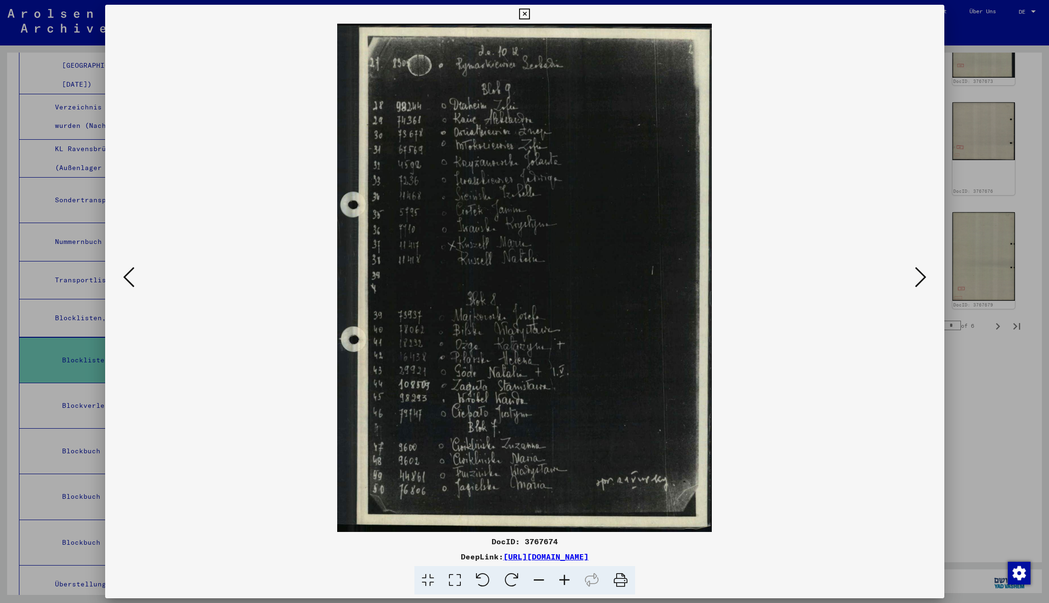
click at [921, 277] on icon at bounding box center [920, 277] width 11 height 23
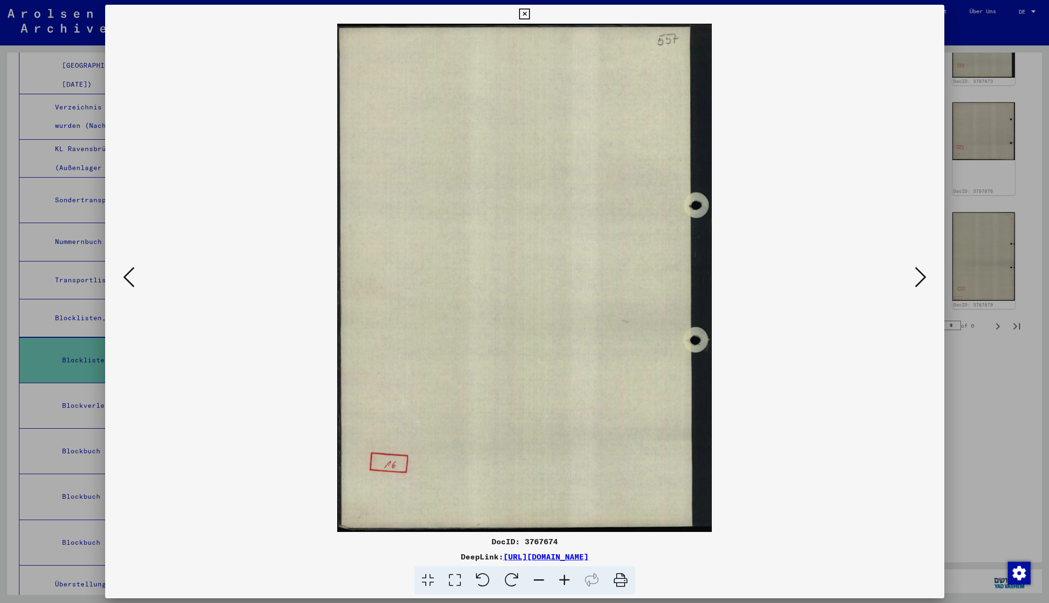
click at [921, 277] on icon at bounding box center [920, 277] width 11 height 23
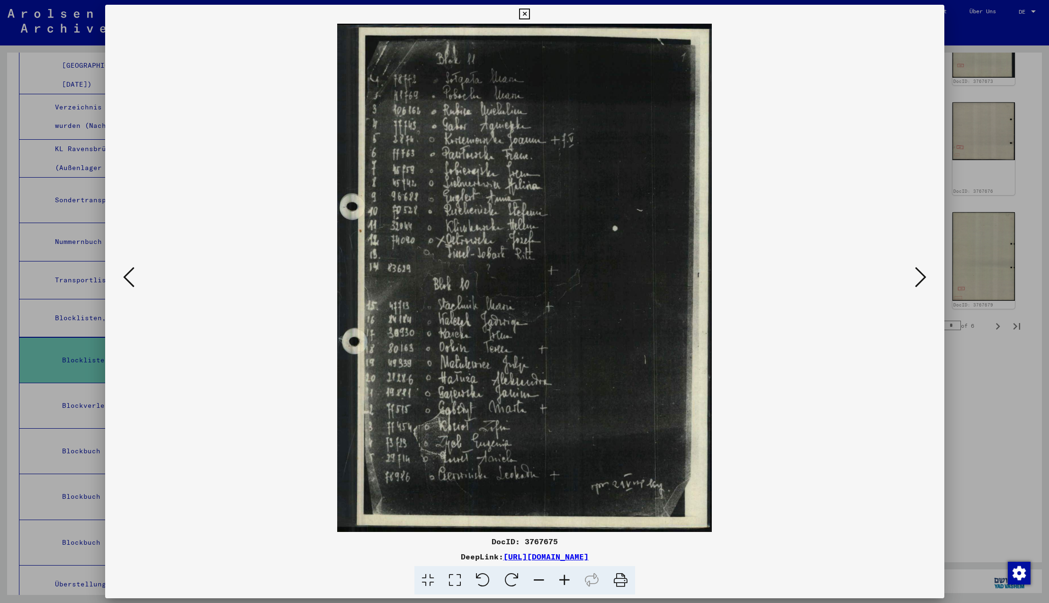
click at [530, 14] on icon at bounding box center [524, 14] width 11 height 11
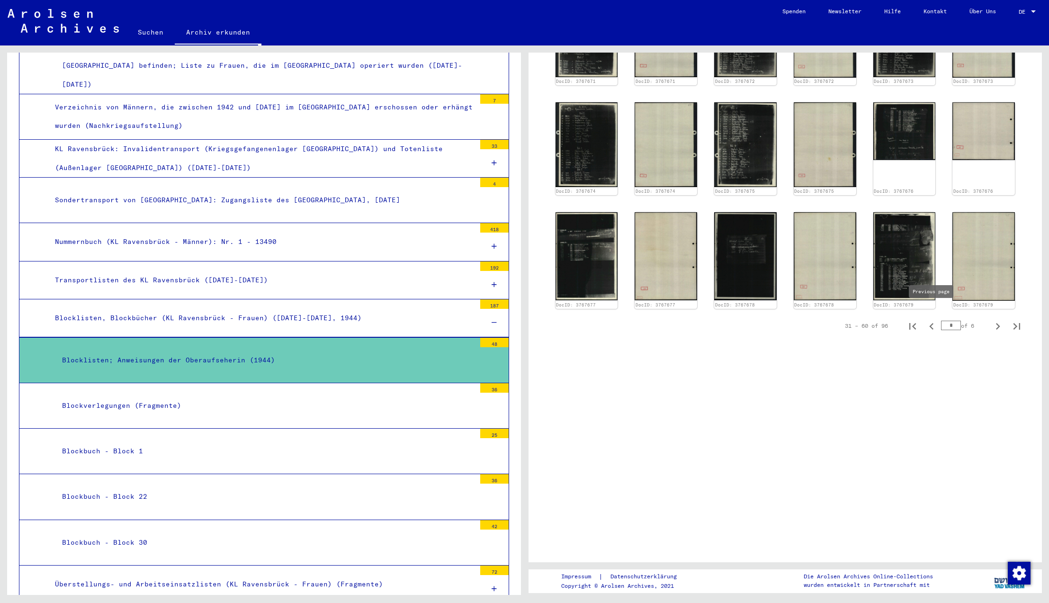
click at [931, 323] on icon "Previous page" at bounding box center [931, 326] width 4 height 7
type input "*"
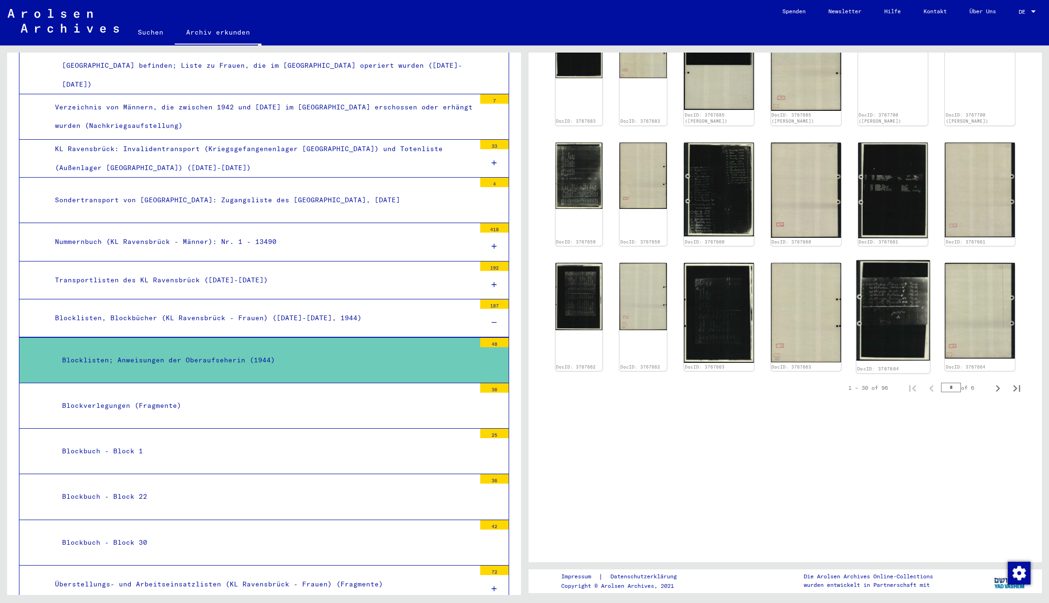
click at [919, 279] on img at bounding box center [892, 310] width 73 height 100
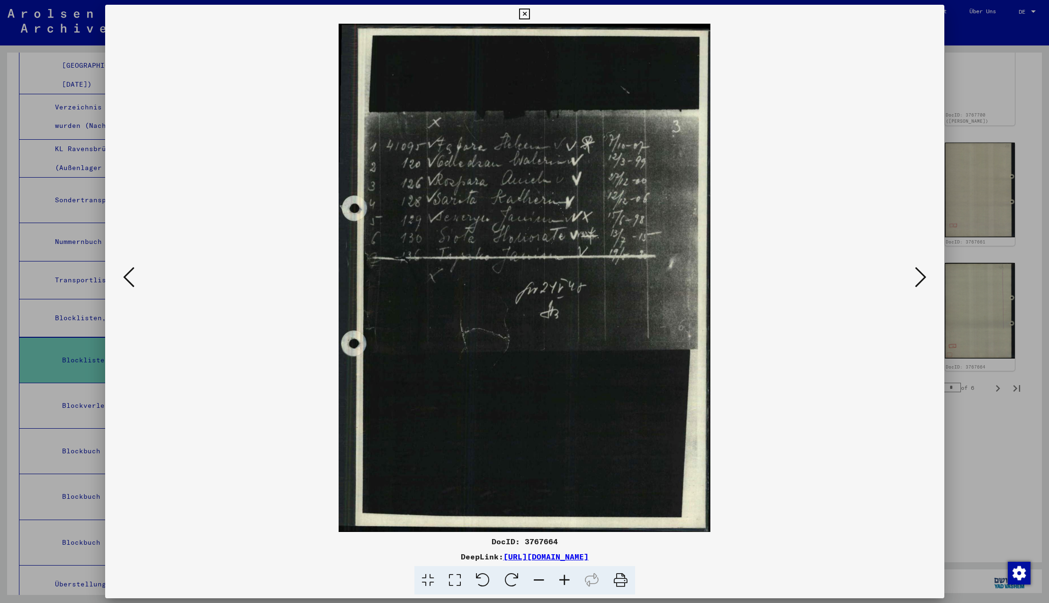
click at [124, 277] on icon at bounding box center [128, 277] width 11 height 23
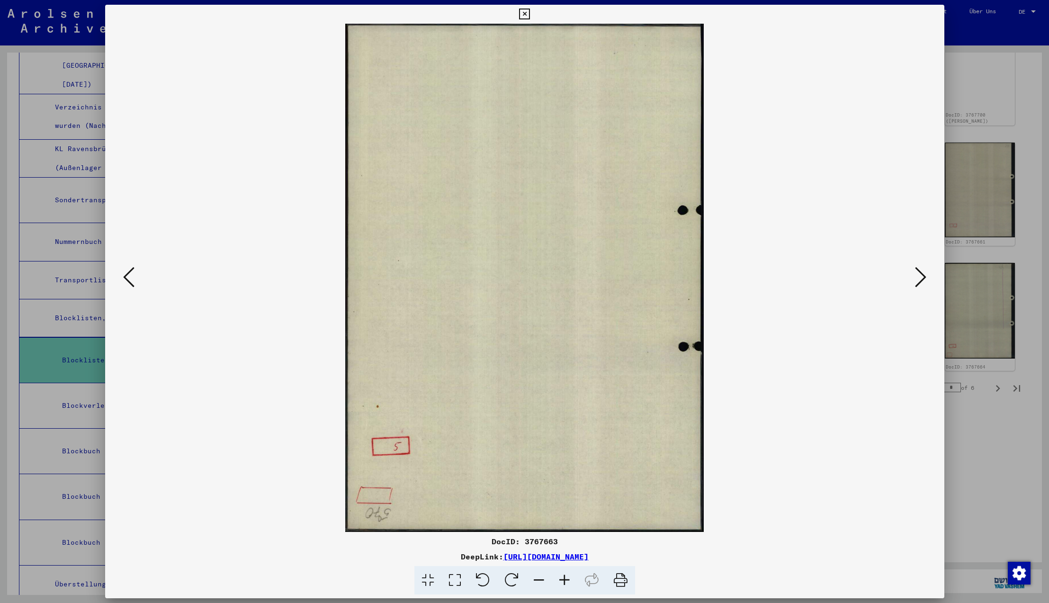
click at [127, 278] on icon at bounding box center [128, 277] width 11 height 23
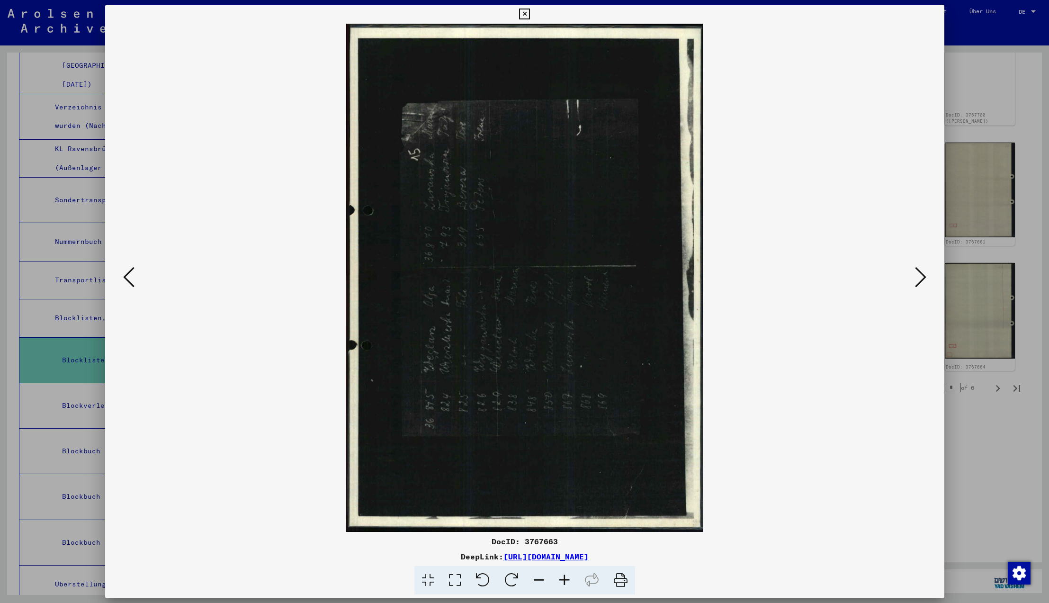
click at [127, 278] on icon at bounding box center [128, 277] width 11 height 23
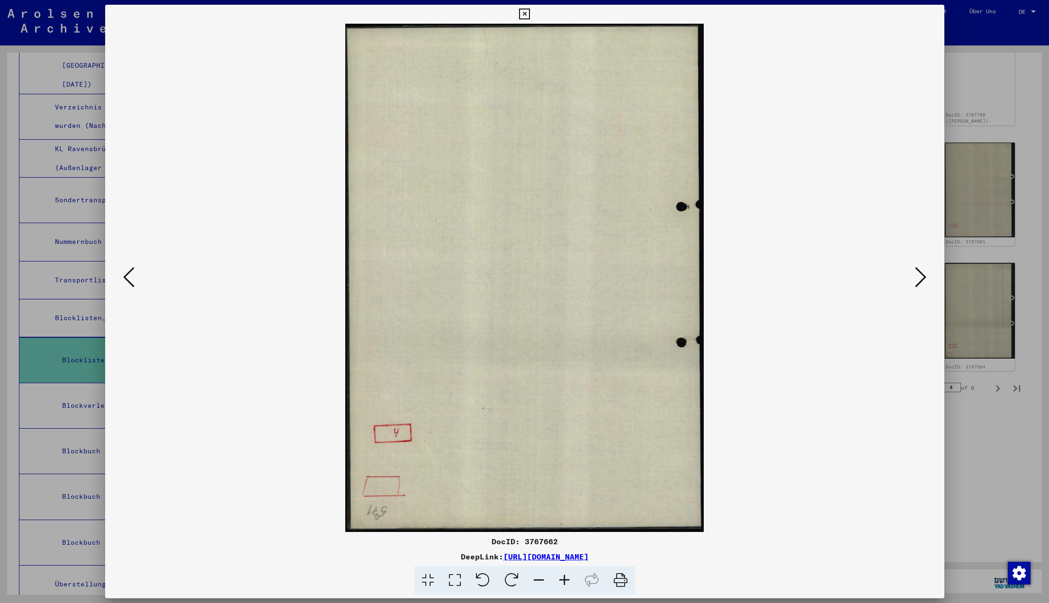
click at [127, 278] on icon at bounding box center [128, 277] width 11 height 23
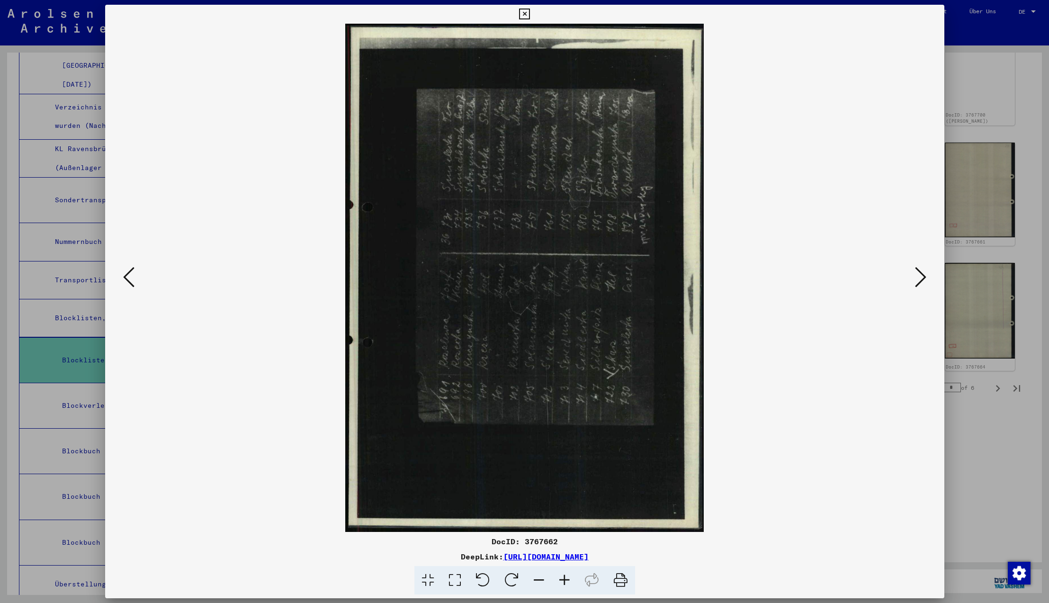
click at [127, 278] on icon at bounding box center [128, 277] width 11 height 23
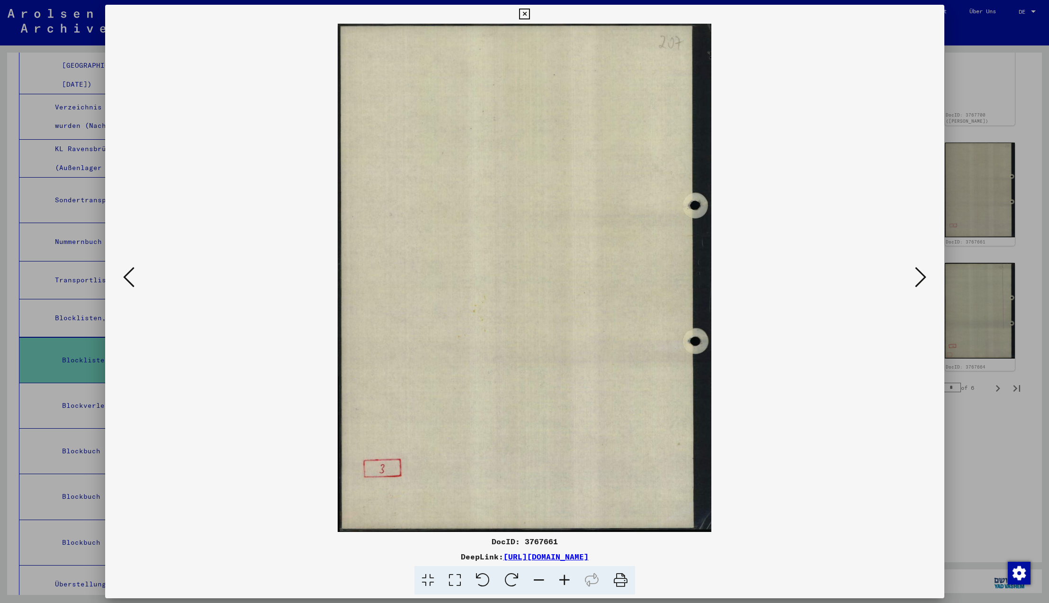
click at [127, 278] on icon at bounding box center [128, 277] width 11 height 23
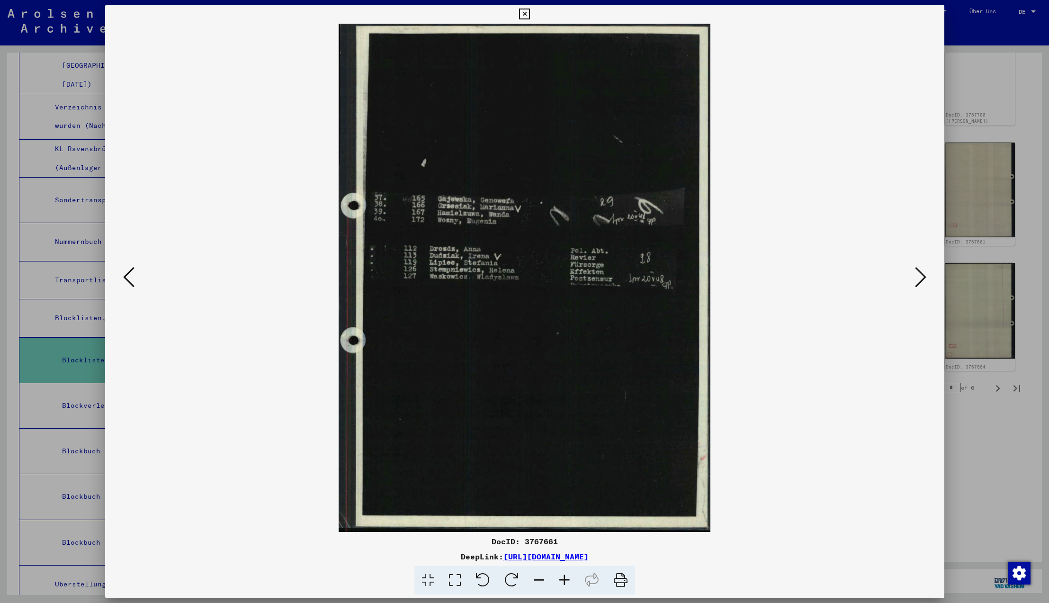
click at [127, 278] on icon at bounding box center [128, 277] width 11 height 23
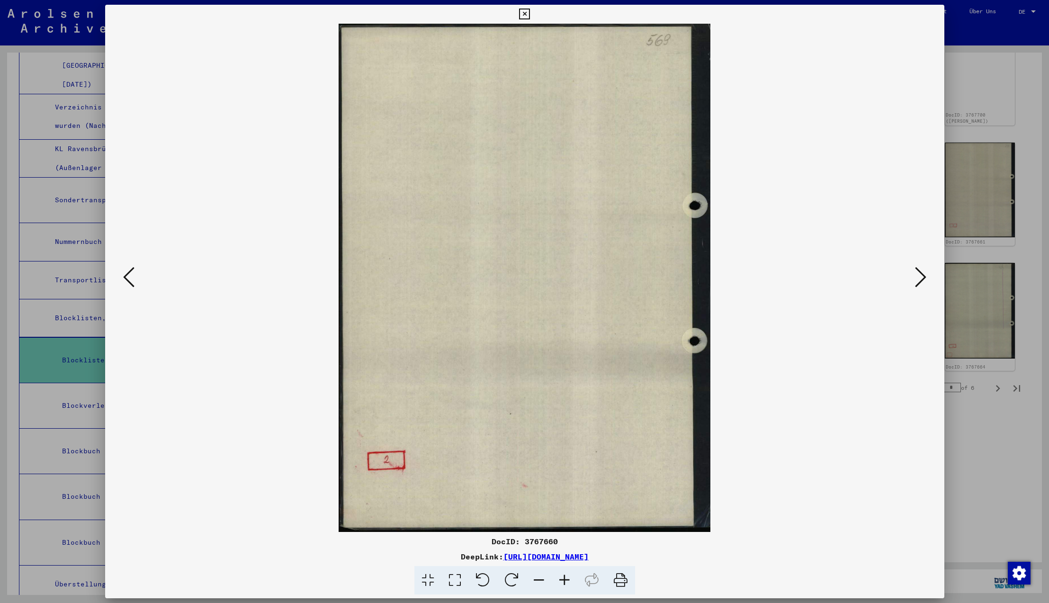
click at [127, 278] on icon at bounding box center [128, 277] width 11 height 23
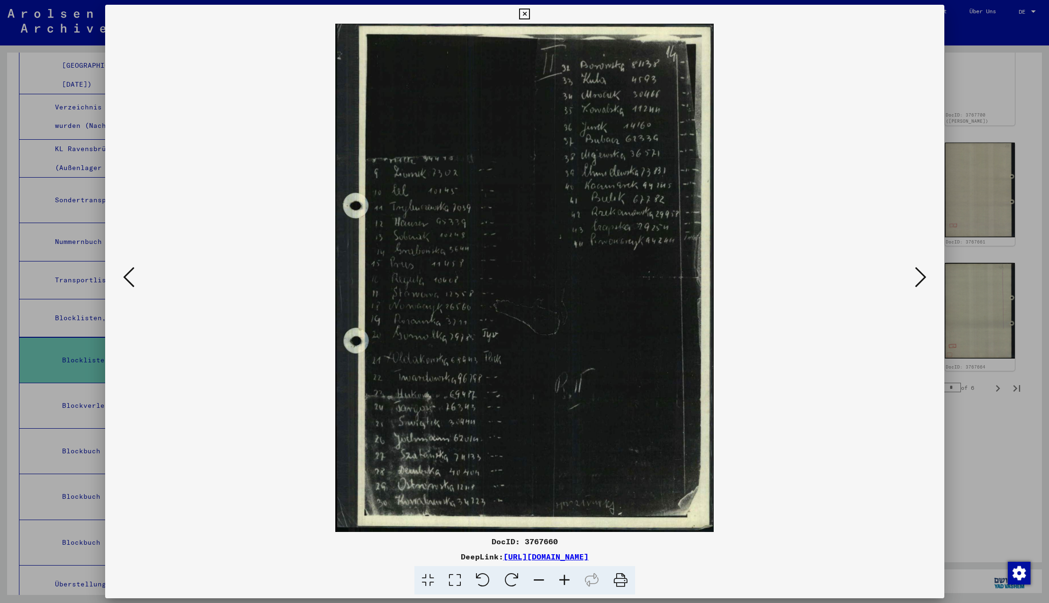
click at [127, 278] on icon at bounding box center [128, 277] width 11 height 23
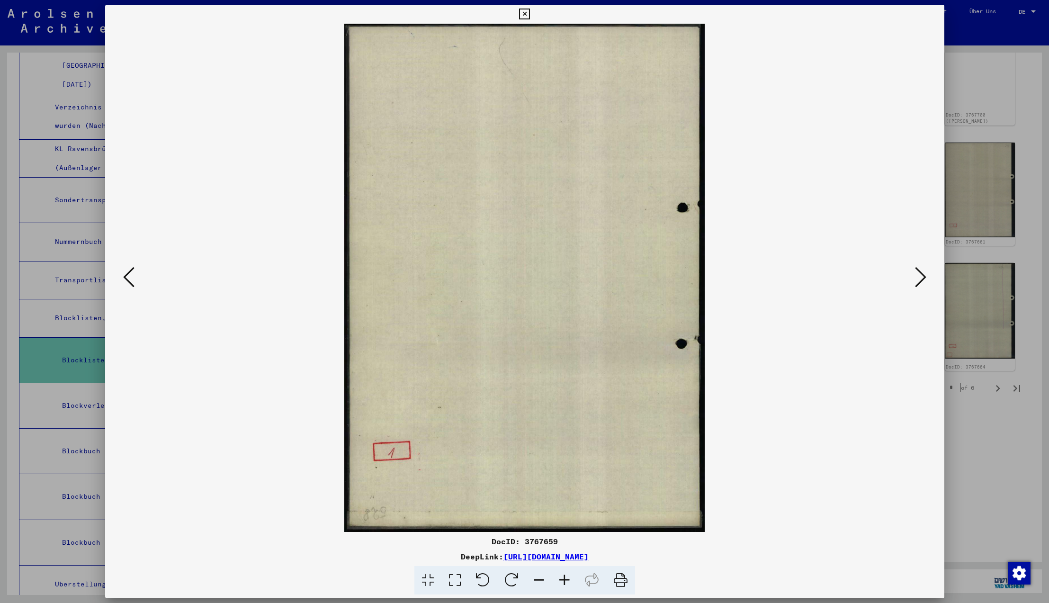
click at [127, 278] on icon at bounding box center [128, 277] width 11 height 23
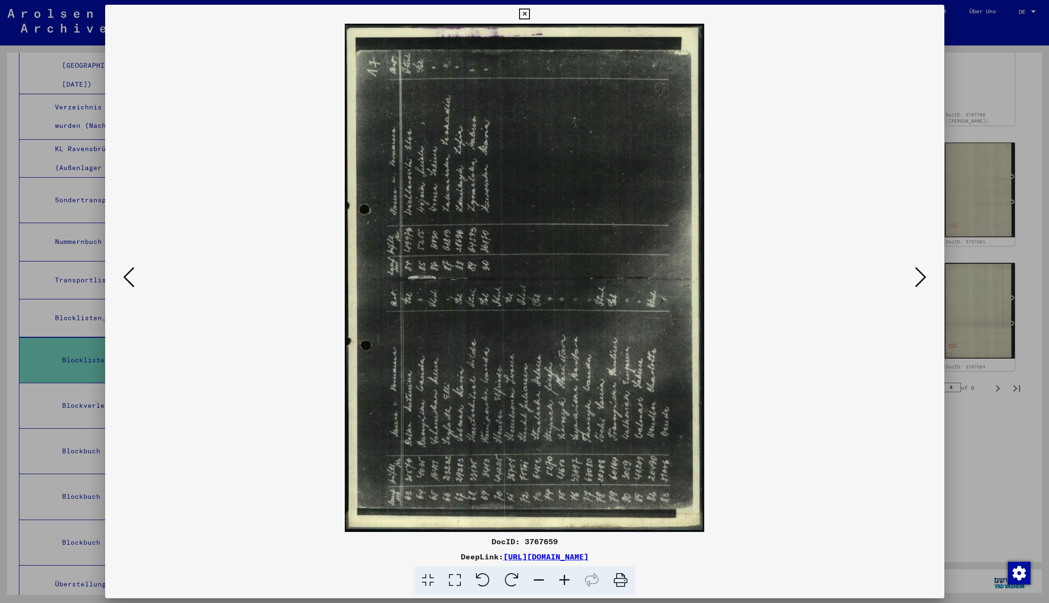
click at [127, 278] on icon at bounding box center [128, 277] width 11 height 23
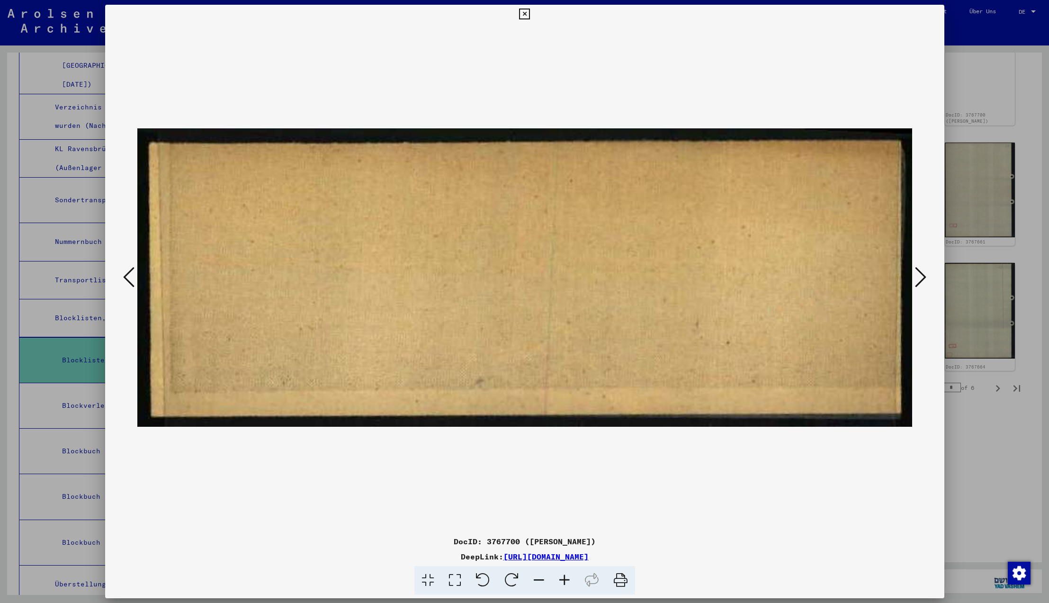
click at [127, 278] on icon at bounding box center [128, 277] width 11 height 23
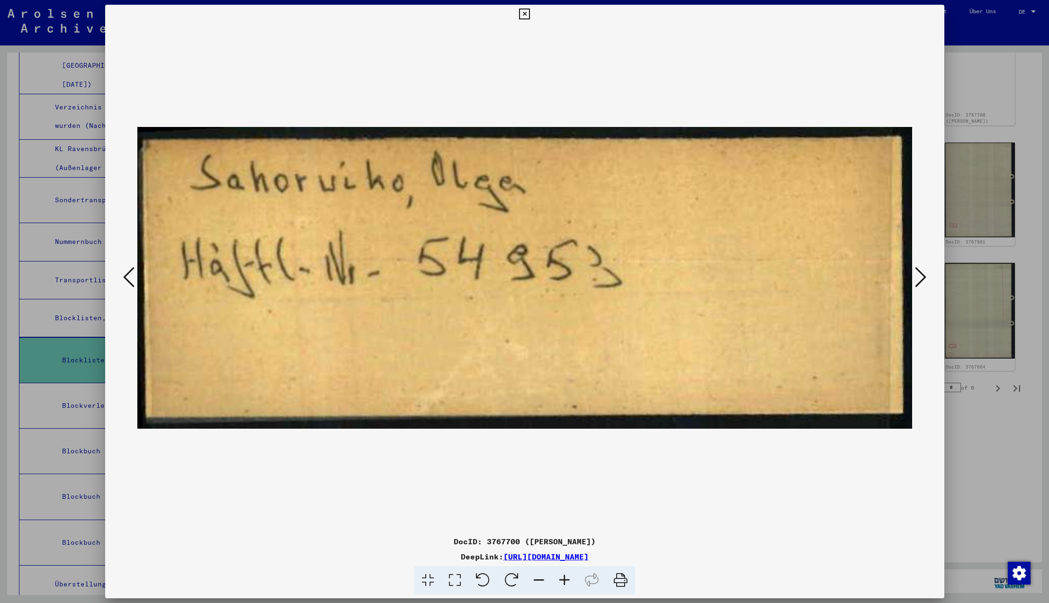
click at [127, 278] on icon at bounding box center [128, 277] width 11 height 23
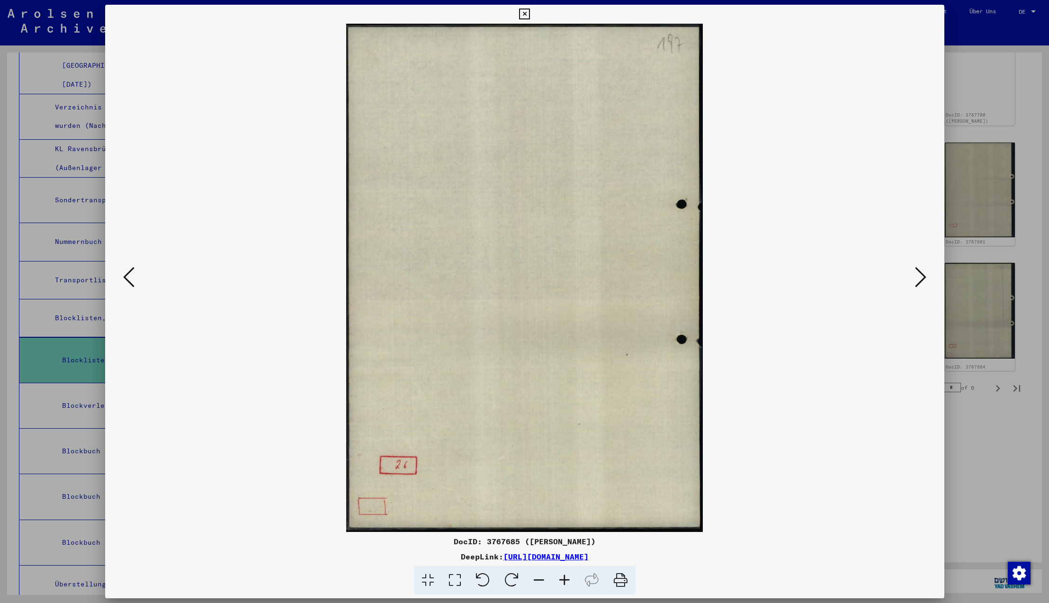
click at [127, 278] on icon at bounding box center [128, 277] width 11 height 23
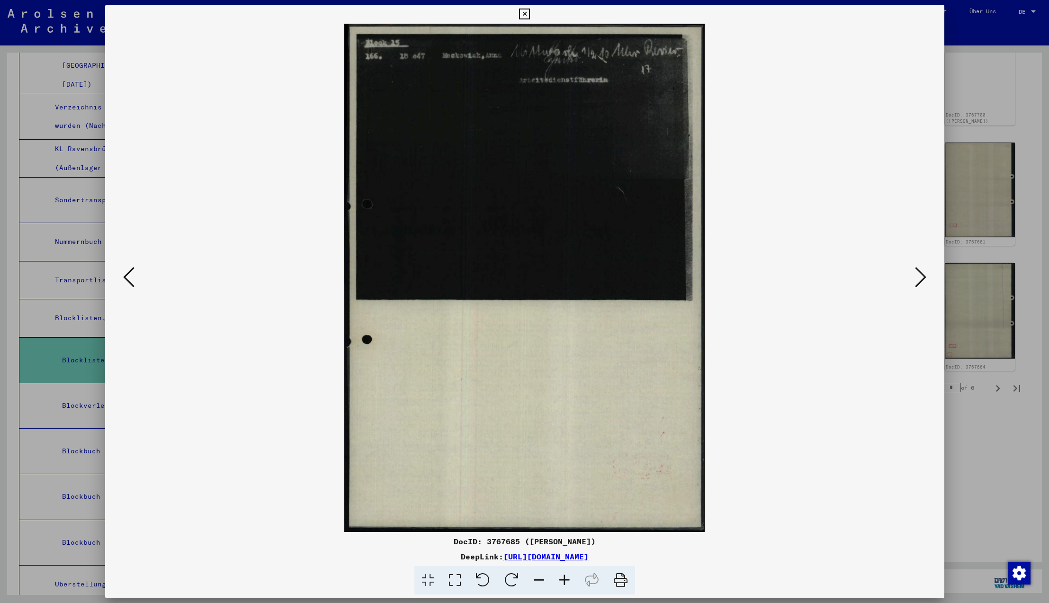
click at [127, 278] on icon at bounding box center [128, 277] width 11 height 23
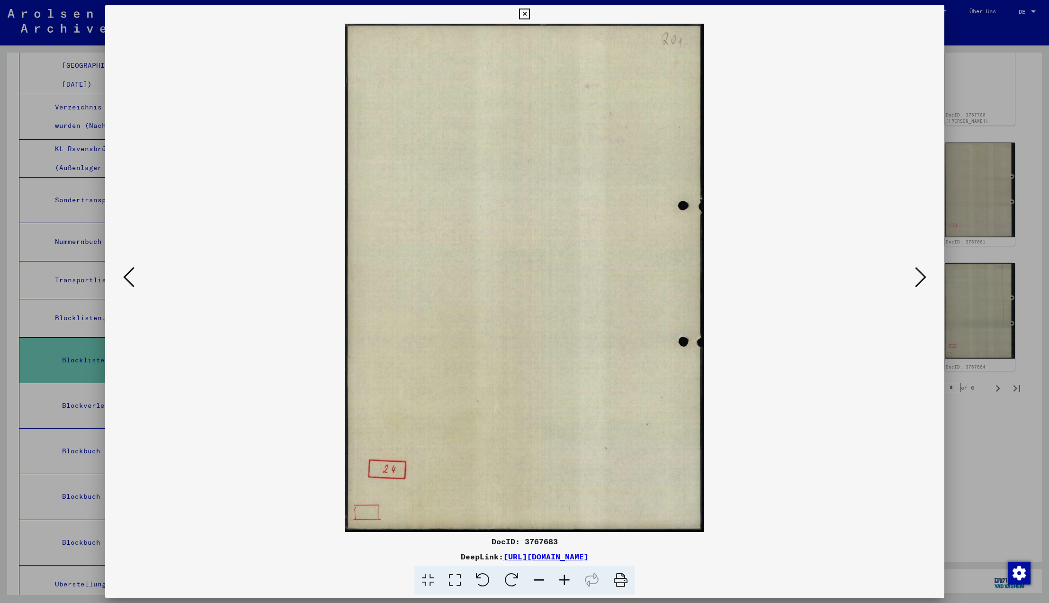
click at [127, 278] on icon at bounding box center [128, 277] width 11 height 23
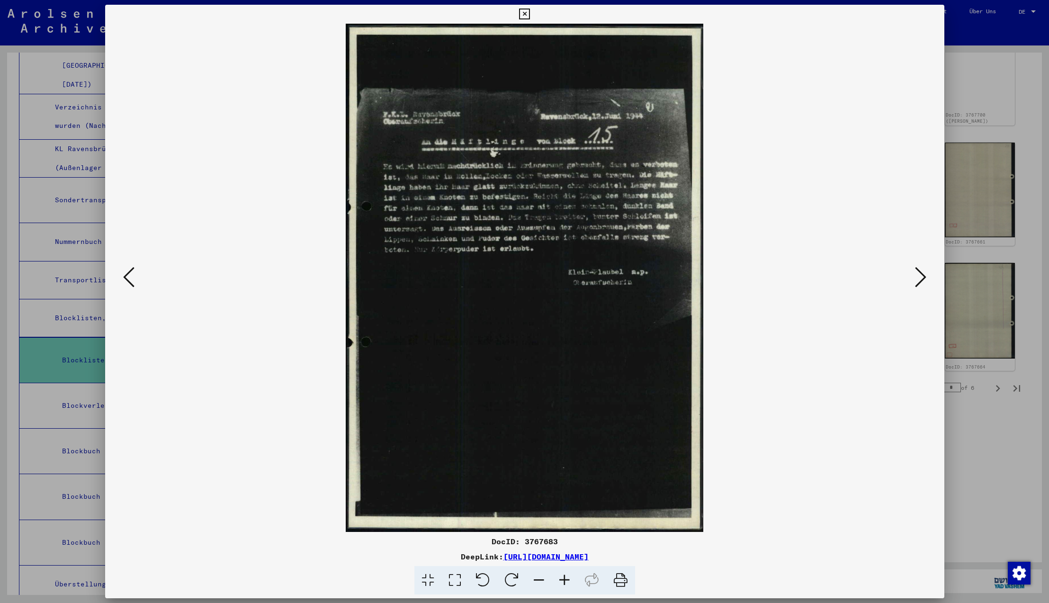
click at [127, 278] on icon at bounding box center [128, 277] width 11 height 23
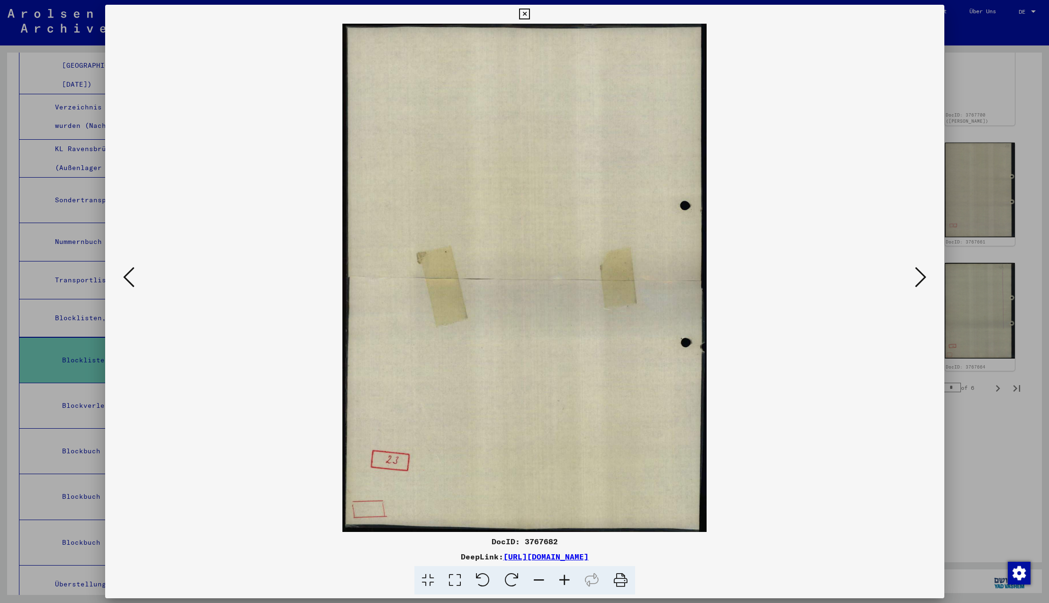
click at [127, 278] on icon at bounding box center [128, 277] width 11 height 23
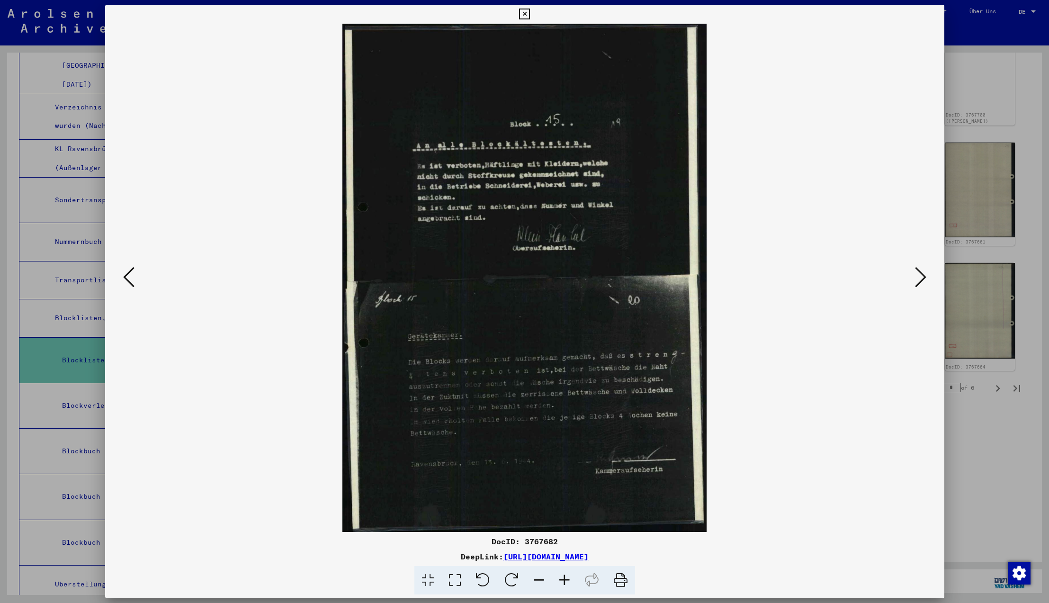
click at [127, 278] on icon at bounding box center [128, 277] width 11 height 23
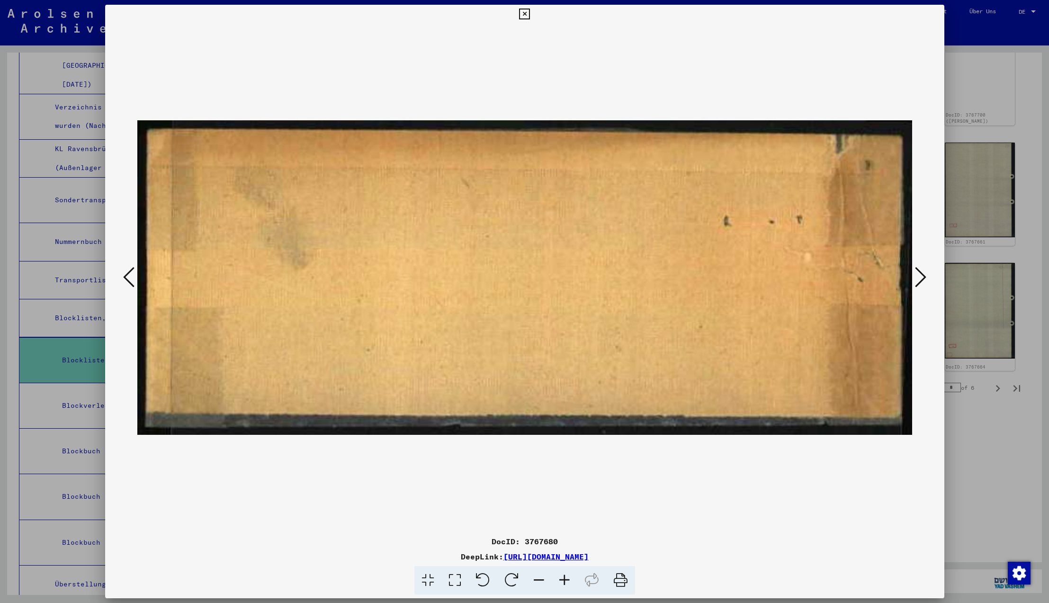
scroll to position [0, 0]
click at [127, 278] on icon at bounding box center [128, 277] width 11 height 23
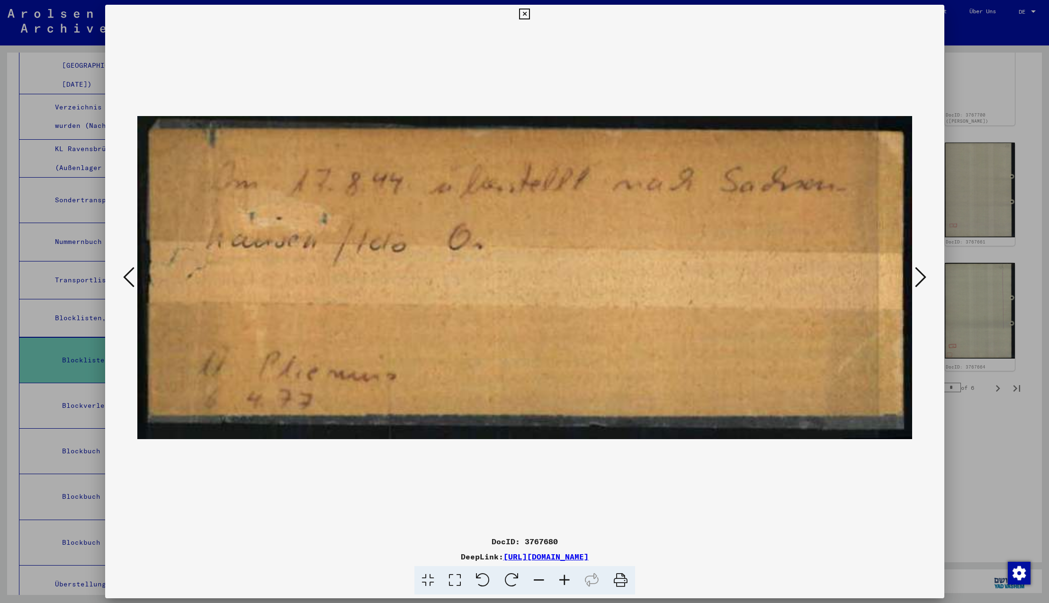
click at [127, 278] on icon at bounding box center [128, 277] width 11 height 23
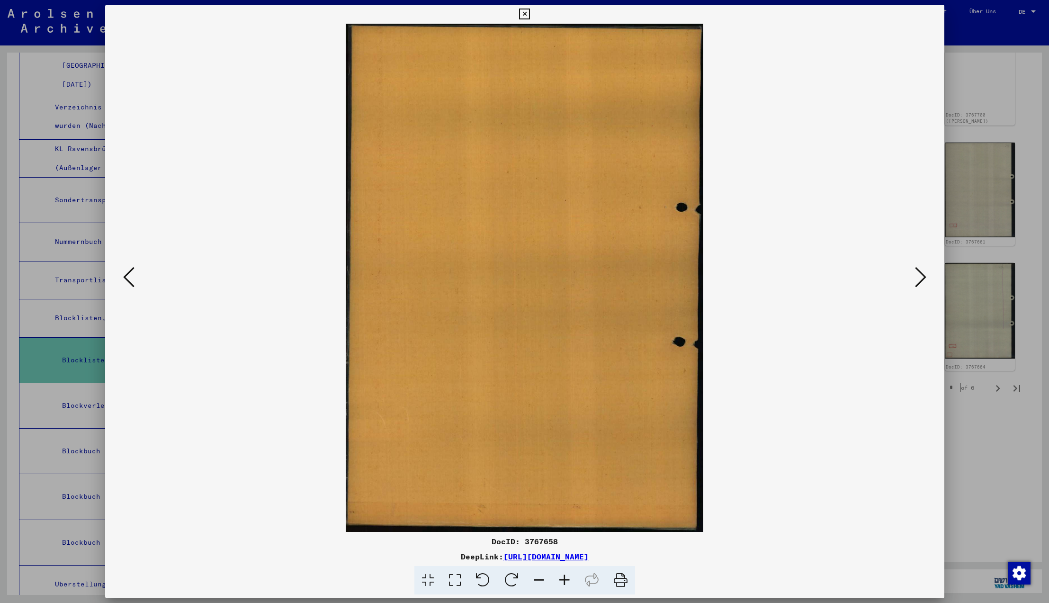
click at [127, 278] on icon at bounding box center [128, 277] width 11 height 23
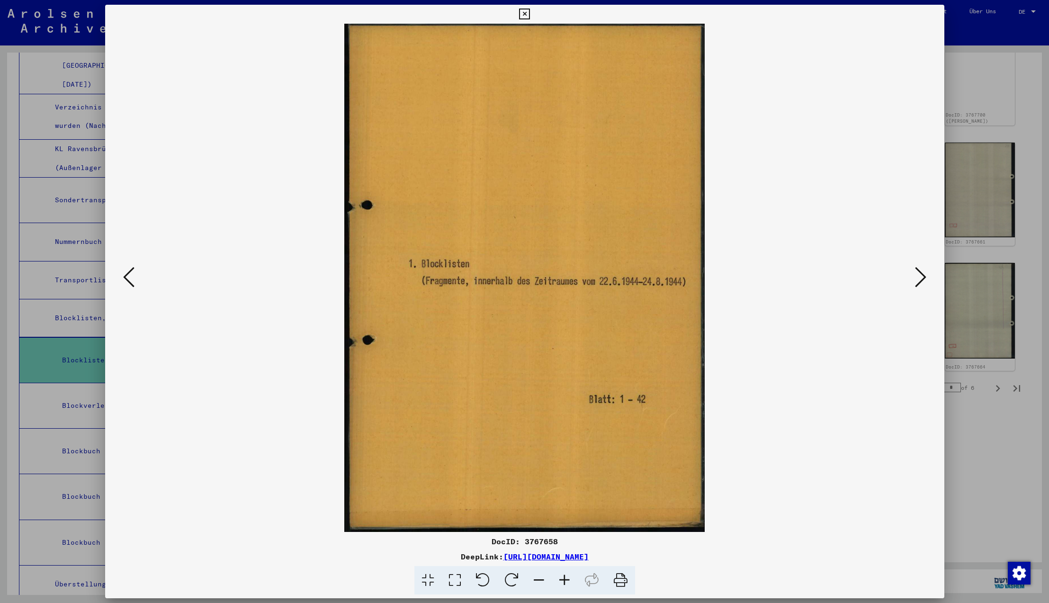
click at [530, 12] on icon at bounding box center [524, 14] width 11 height 11
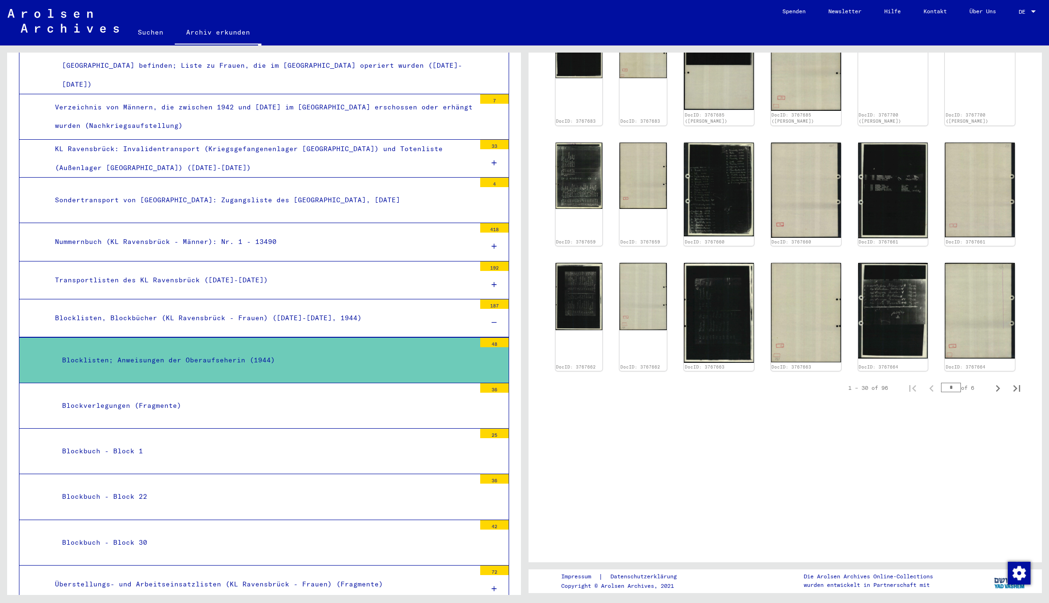
click at [96, 396] on div "Blockverlegungen (Fragmente)" at bounding box center [265, 405] width 420 height 18
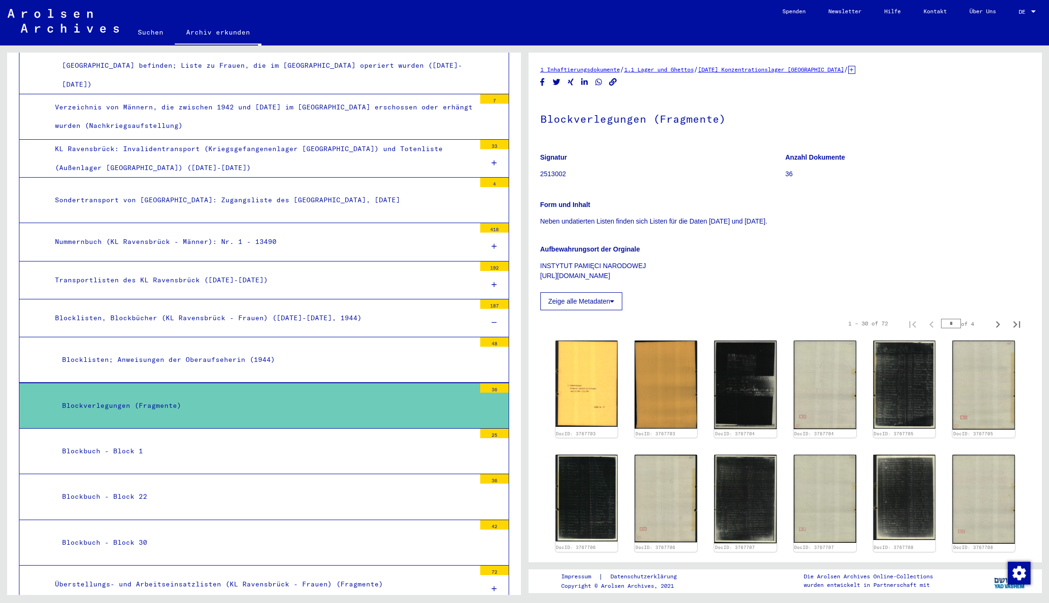
click at [81, 442] on div "Blockbuch - Block 1" at bounding box center [265, 451] width 420 height 18
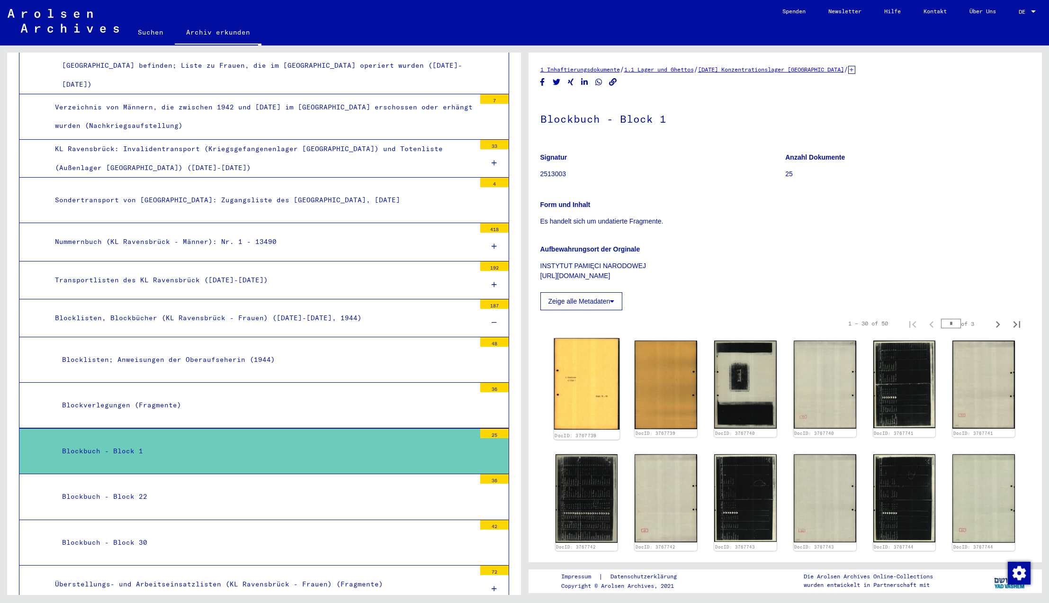
click at [563, 380] on img at bounding box center [585, 383] width 65 height 91
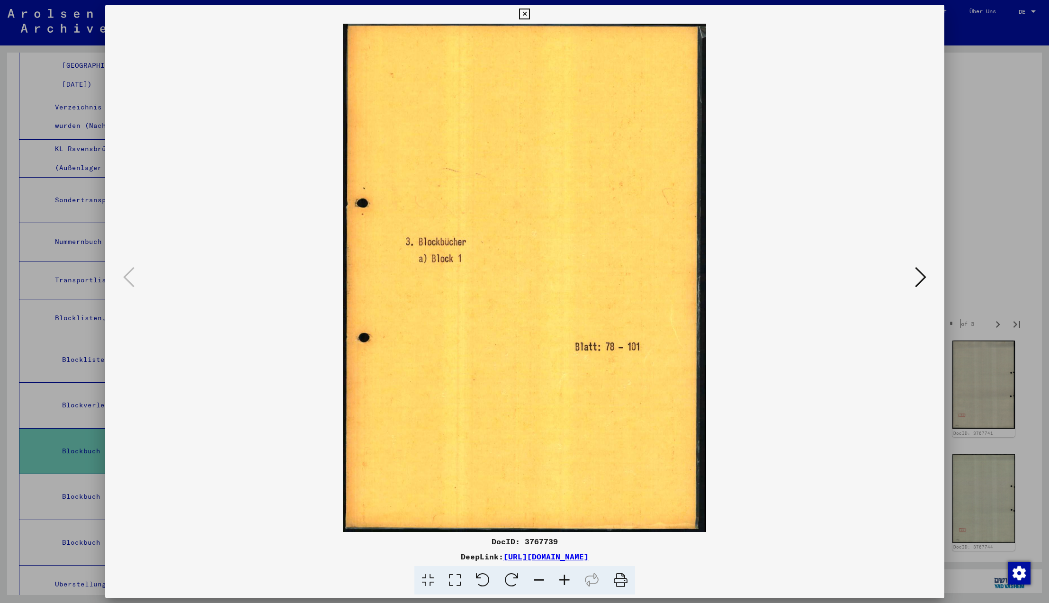
click at [917, 276] on icon at bounding box center [920, 277] width 11 height 23
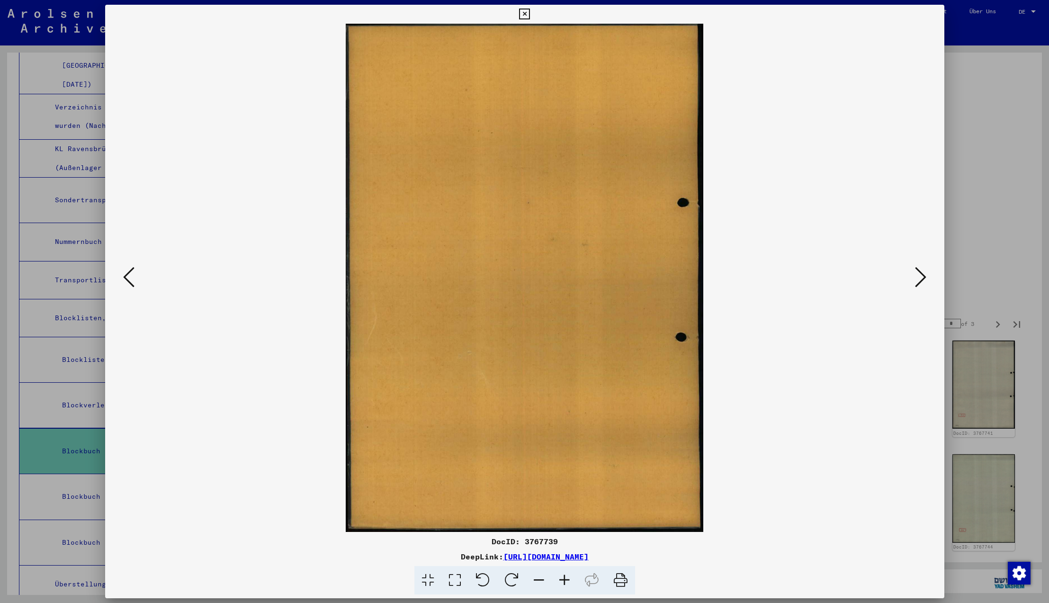
click at [917, 276] on icon at bounding box center [920, 277] width 11 height 23
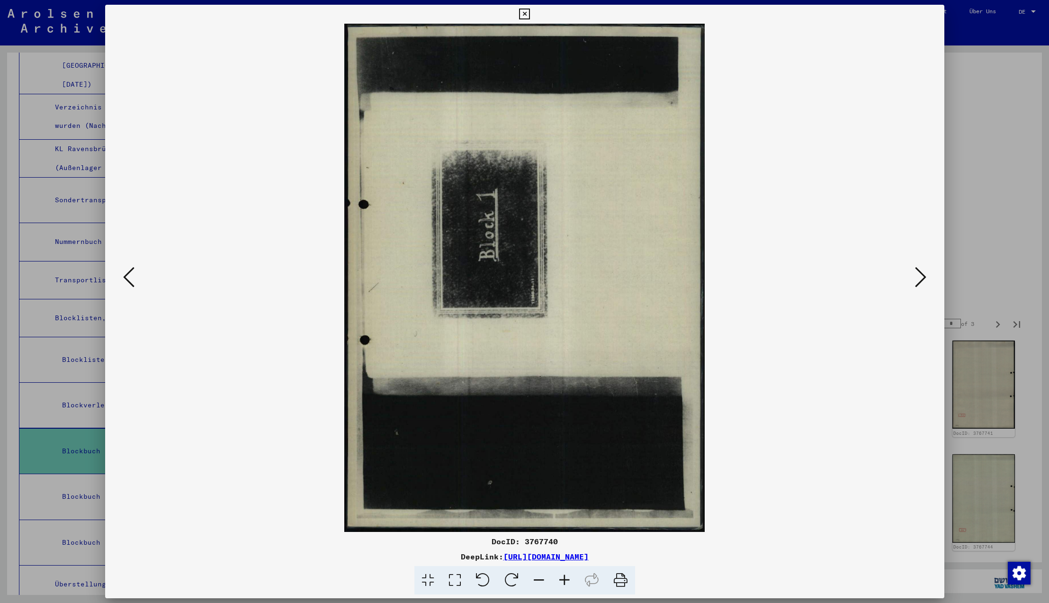
click at [917, 276] on icon at bounding box center [920, 277] width 11 height 23
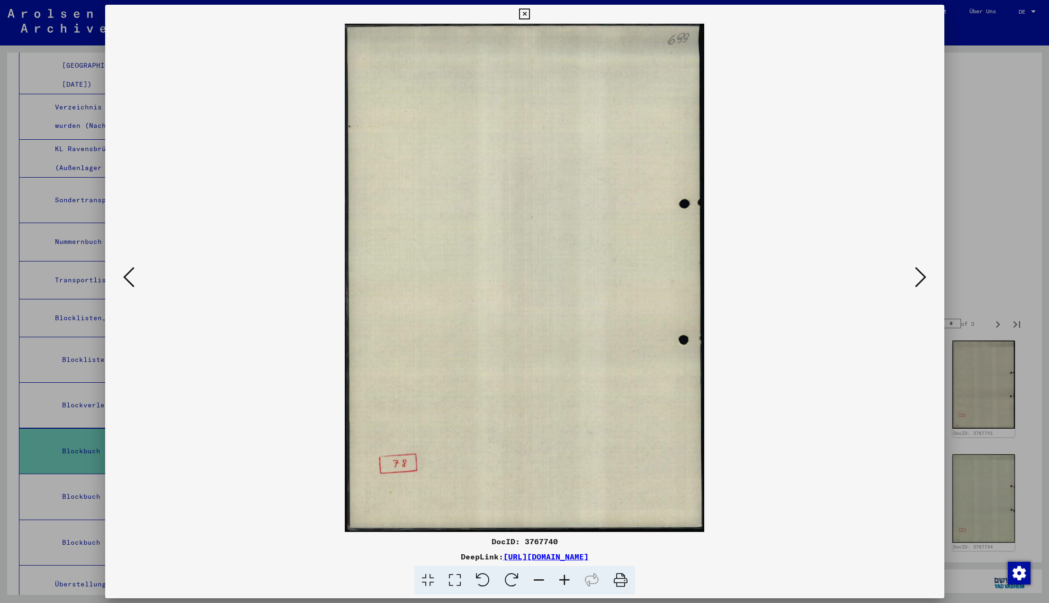
click at [917, 276] on icon at bounding box center [920, 277] width 11 height 23
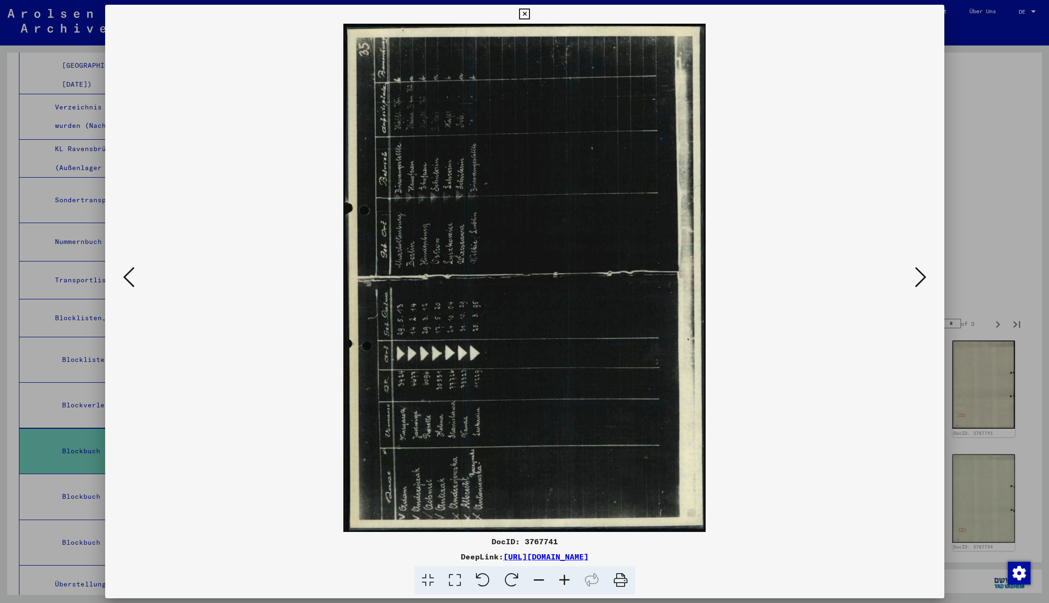
click at [511, 580] on icon at bounding box center [511, 580] width 29 height 29
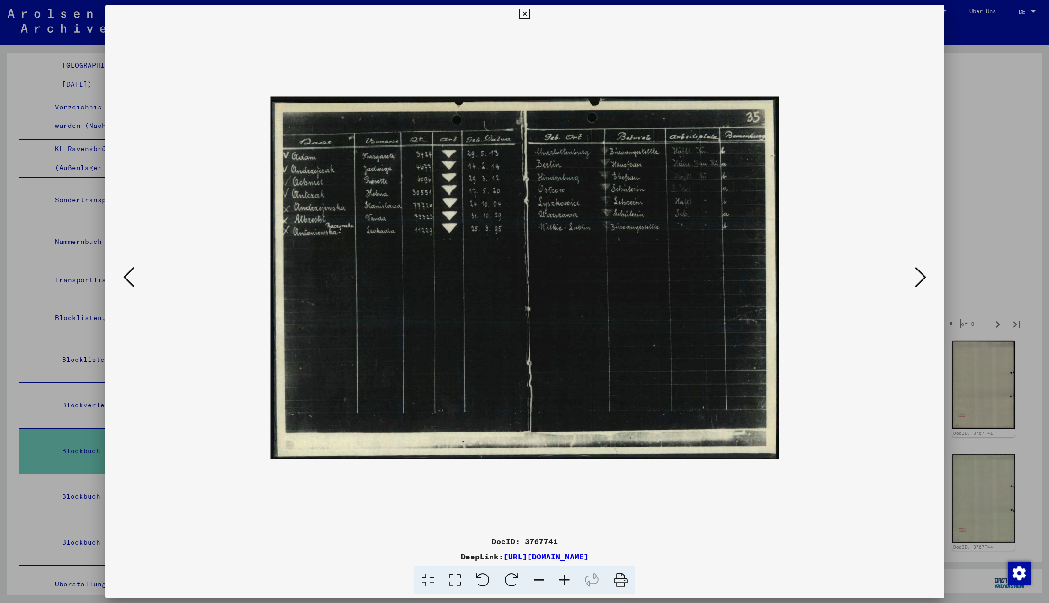
click at [624, 425] on img at bounding box center [524, 277] width 508 height 775
click at [918, 275] on icon at bounding box center [920, 277] width 11 height 23
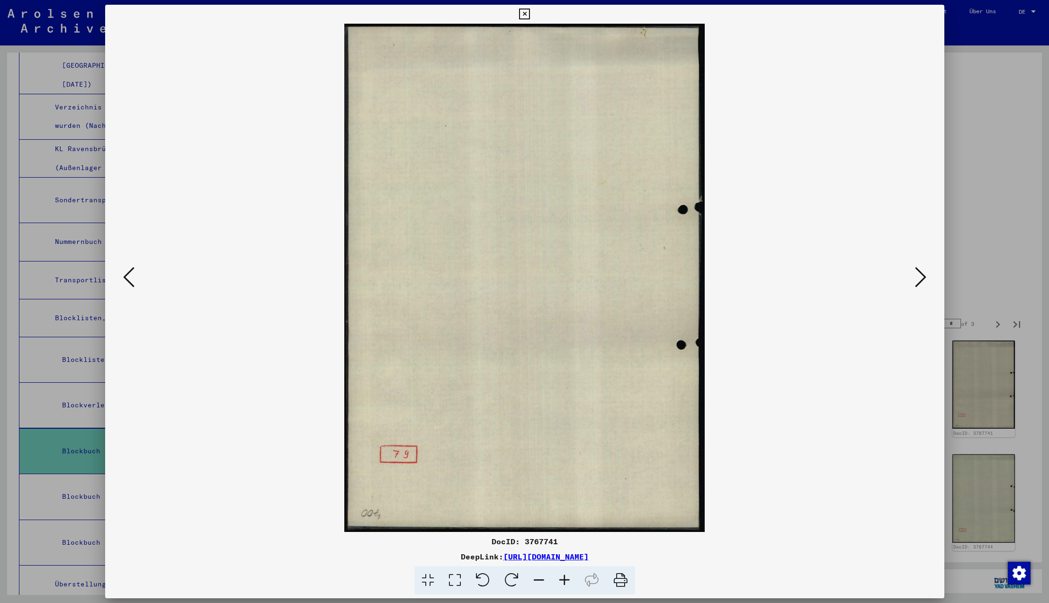
click at [918, 275] on icon at bounding box center [920, 277] width 11 height 23
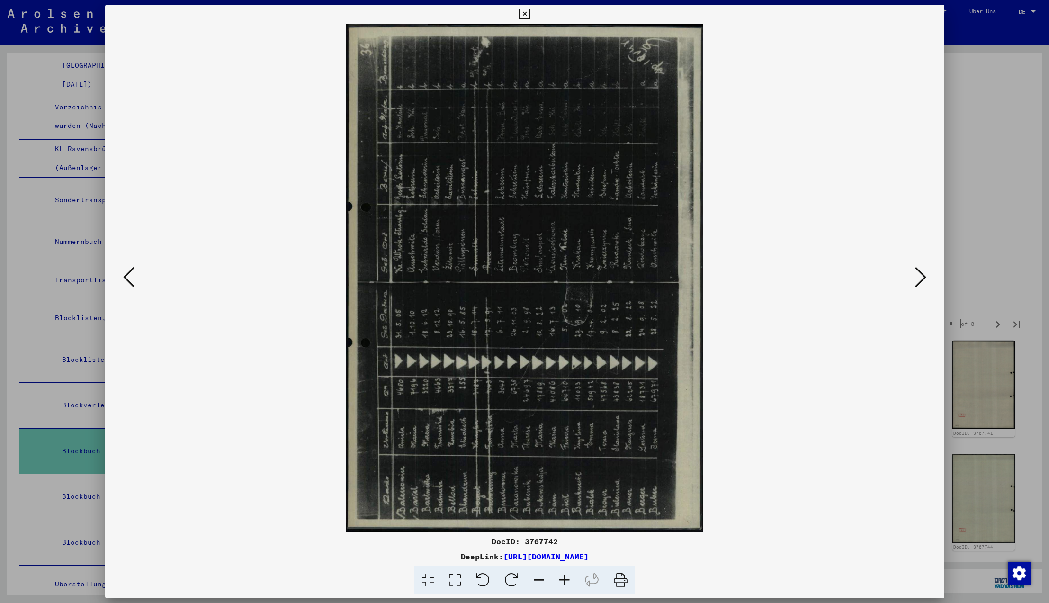
click at [508, 578] on icon at bounding box center [511, 580] width 29 height 29
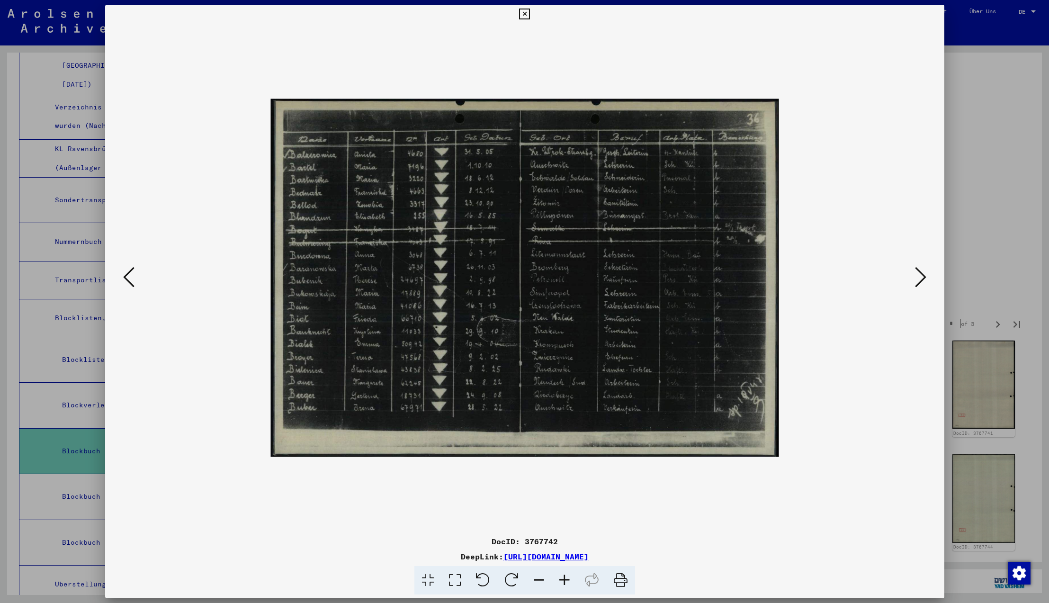
click at [919, 276] on icon at bounding box center [920, 277] width 11 height 23
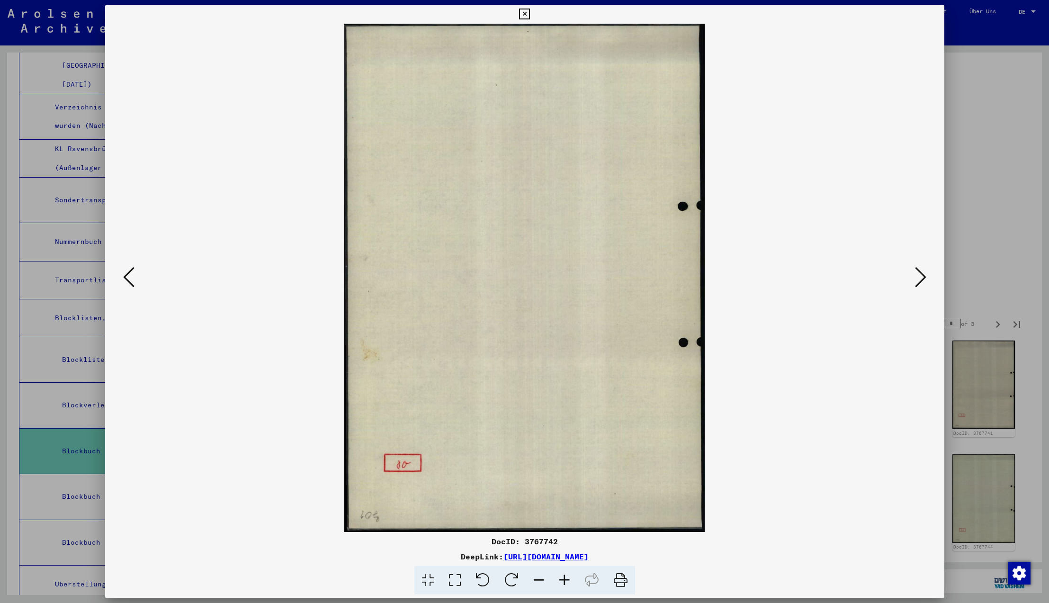
click at [919, 276] on icon at bounding box center [920, 277] width 11 height 23
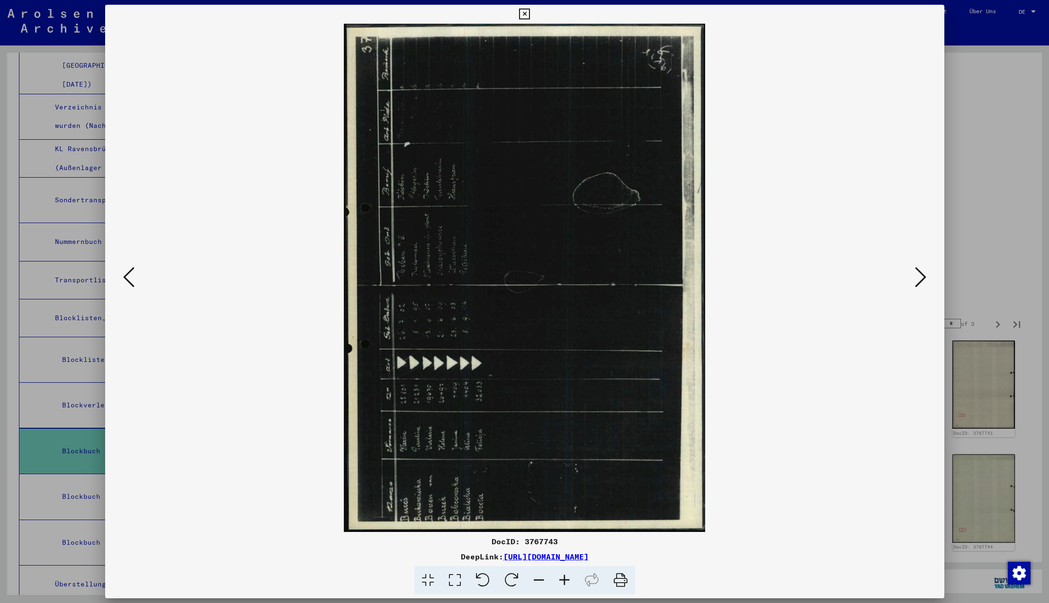
click at [512, 574] on icon at bounding box center [511, 580] width 29 height 29
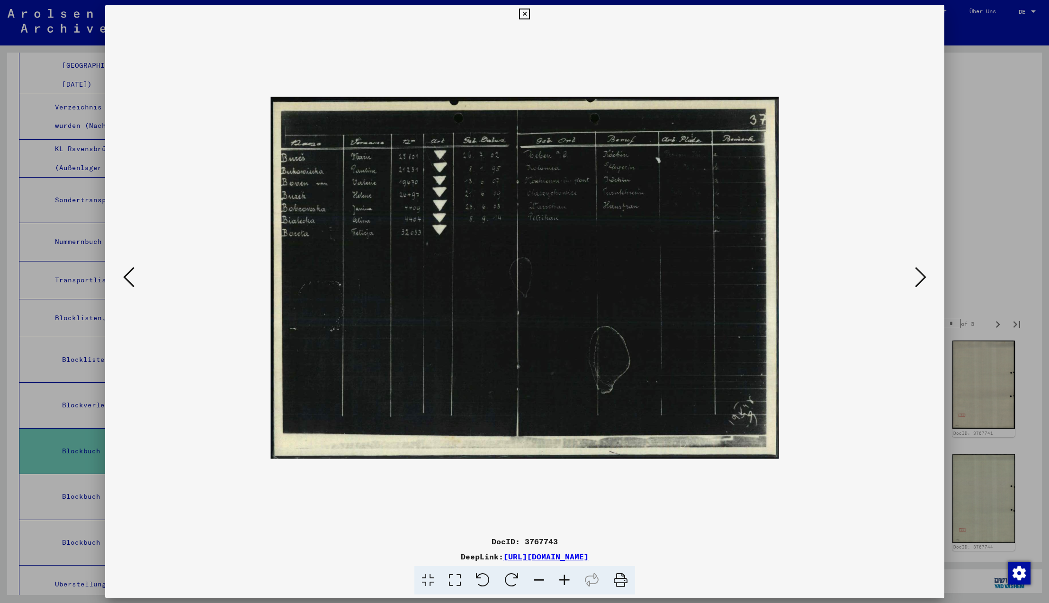
click at [919, 278] on icon at bounding box center [920, 277] width 11 height 23
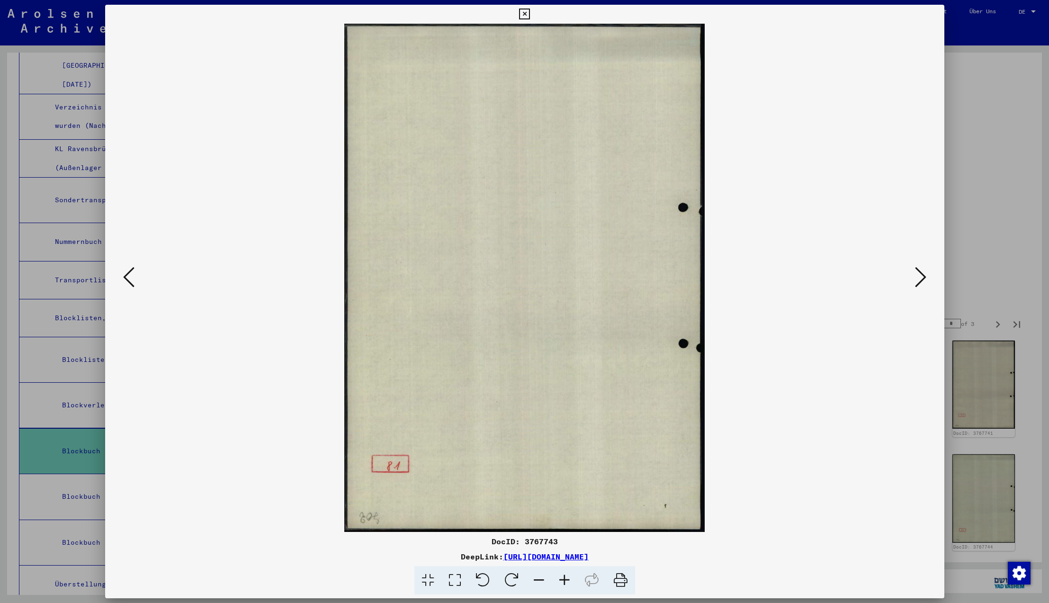
click at [919, 278] on icon at bounding box center [920, 277] width 11 height 23
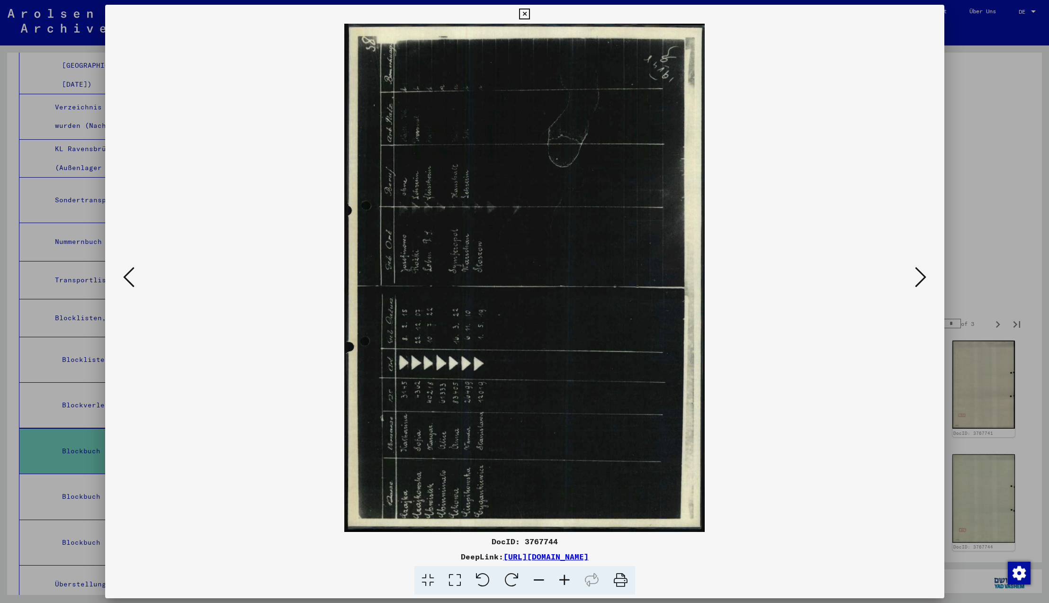
click at [512, 576] on icon at bounding box center [511, 580] width 29 height 29
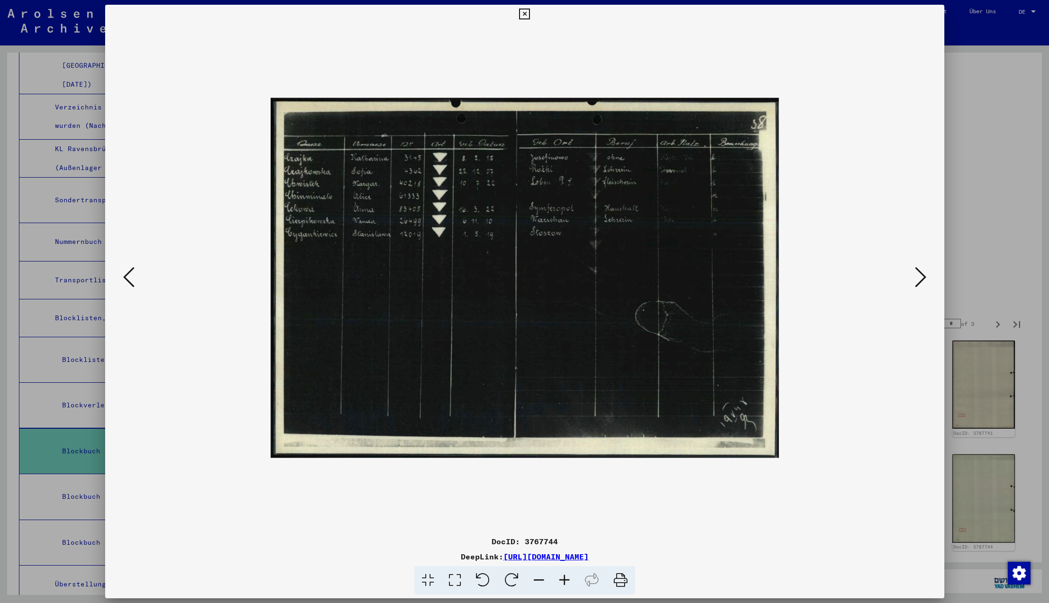
click at [919, 280] on icon at bounding box center [920, 277] width 11 height 23
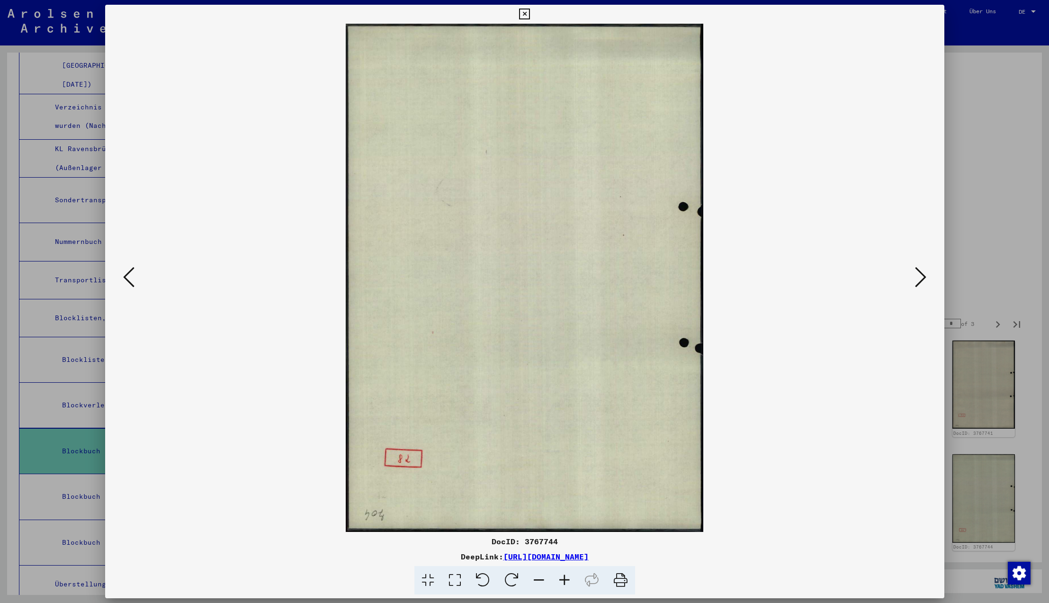
click at [919, 280] on icon at bounding box center [920, 277] width 11 height 23
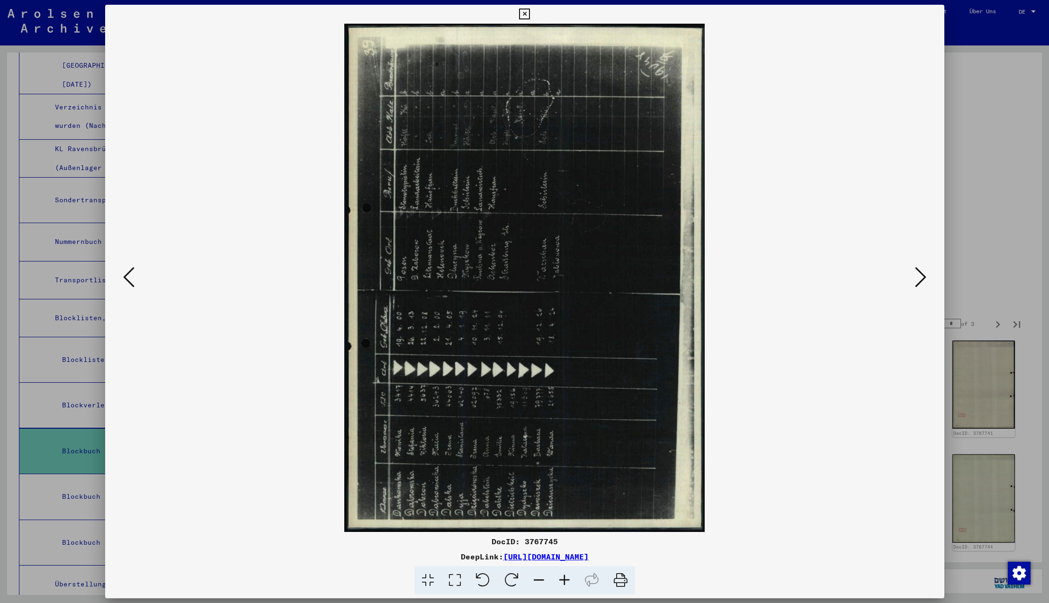
click at [513, 579] on icon at bounding box center [511, 580] width 29 height 29
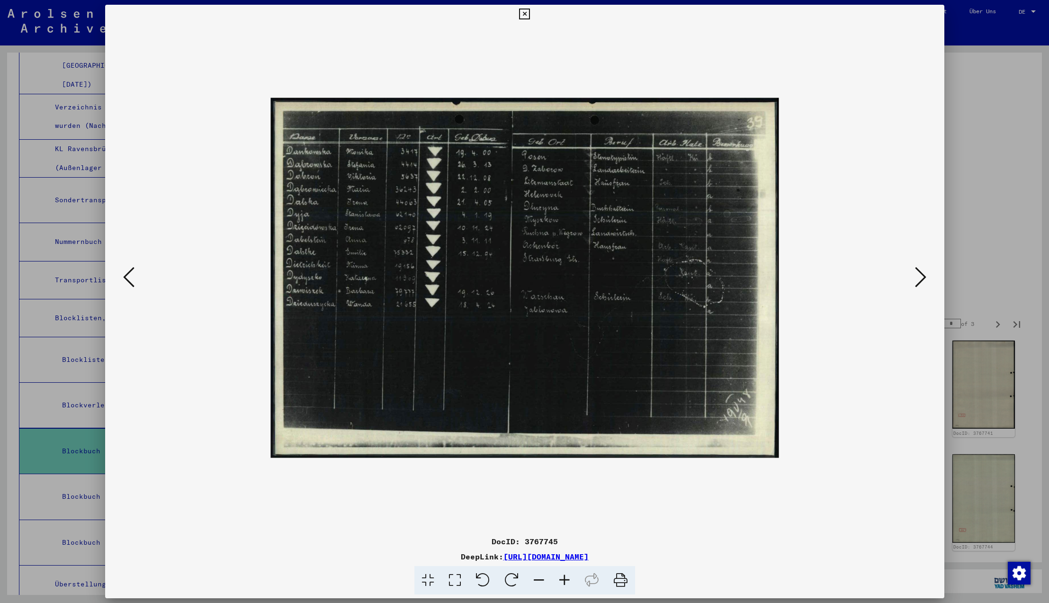
click at [921, 278] on icon at bounding box center [920, 277] width 11 height 23
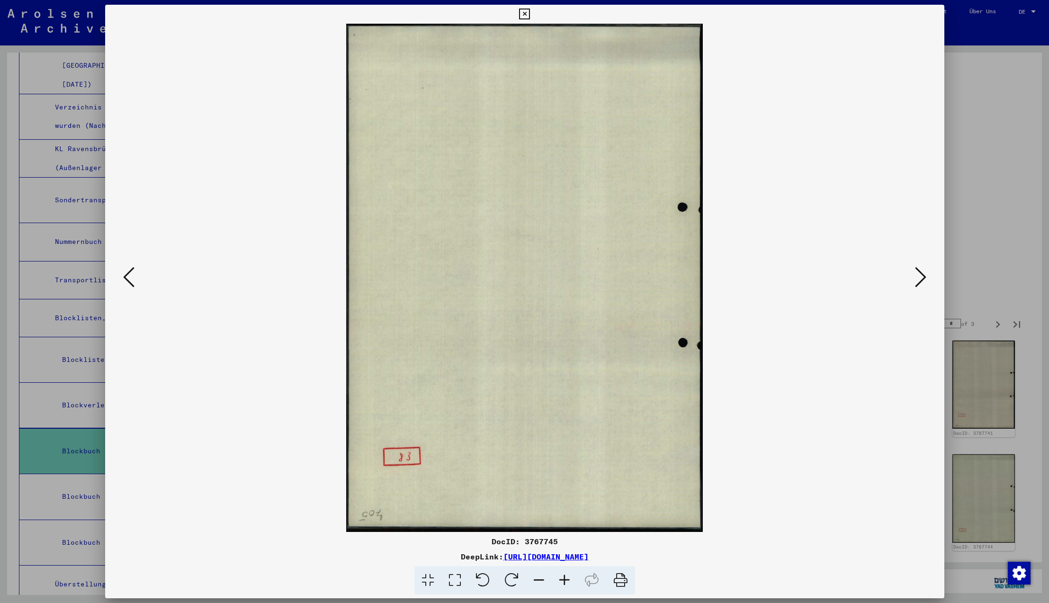
click at [921, 278] on icon at bounding box center [920, 277] width 11 height 23
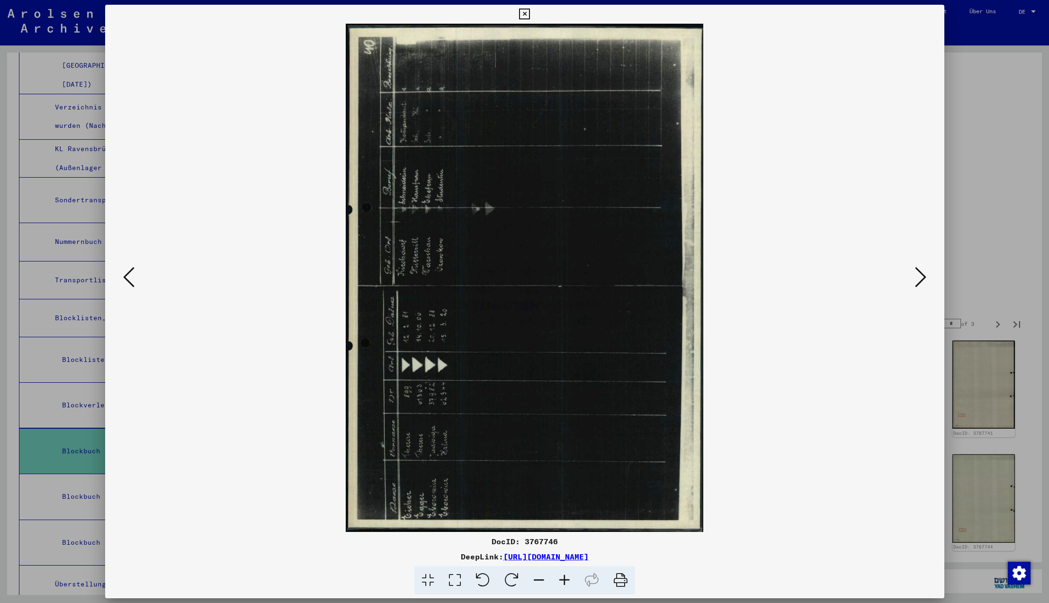
click at [511, 582] on icon at bounding box center [511, 580] width 29 height 29
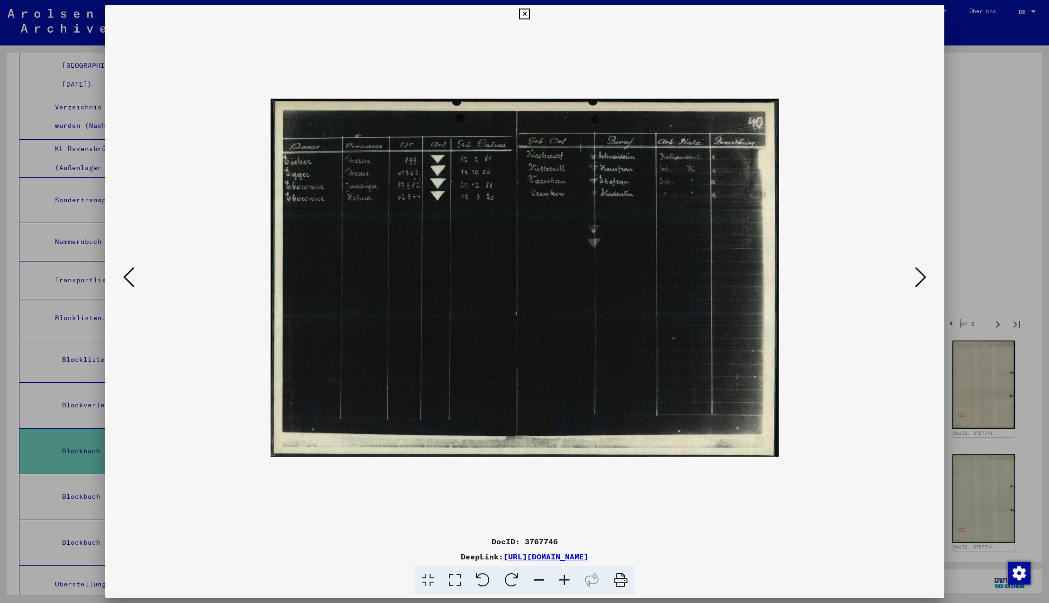
click at [920, 277] on icon at bounding box center [920, 277] width 11 height 23
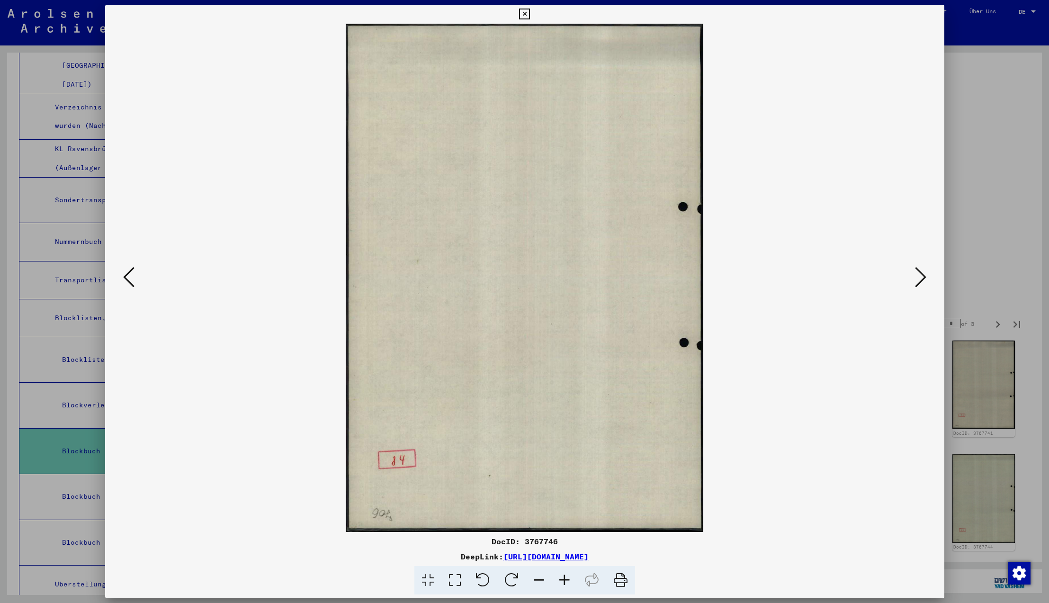
click at [920, 277] on icon at bounding box center [920, 277] width 11 height 23
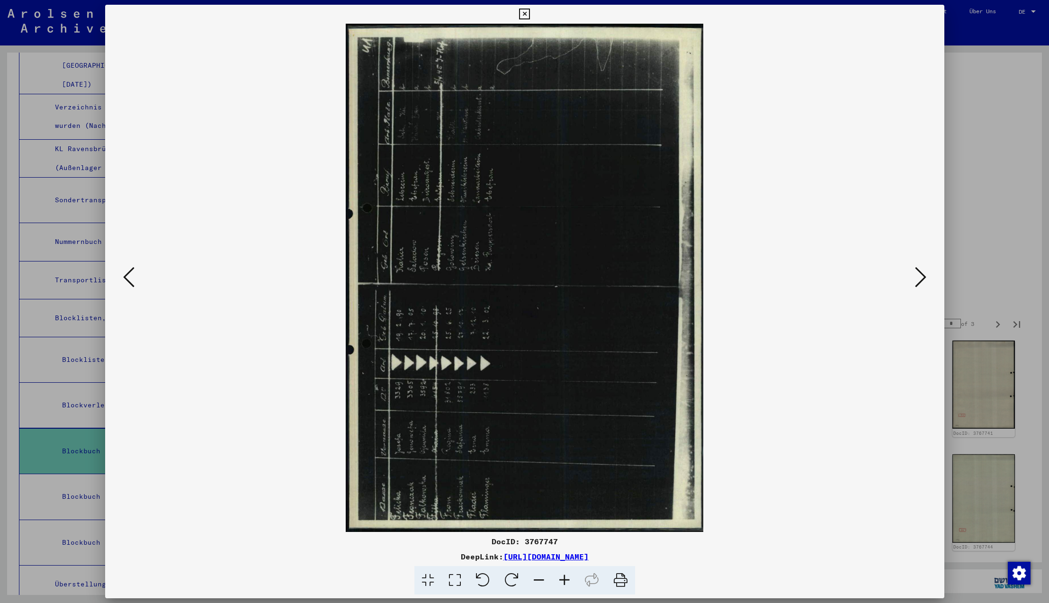
click at [510, 583] on icon at bounding box center [511, 580] width 29 height 29
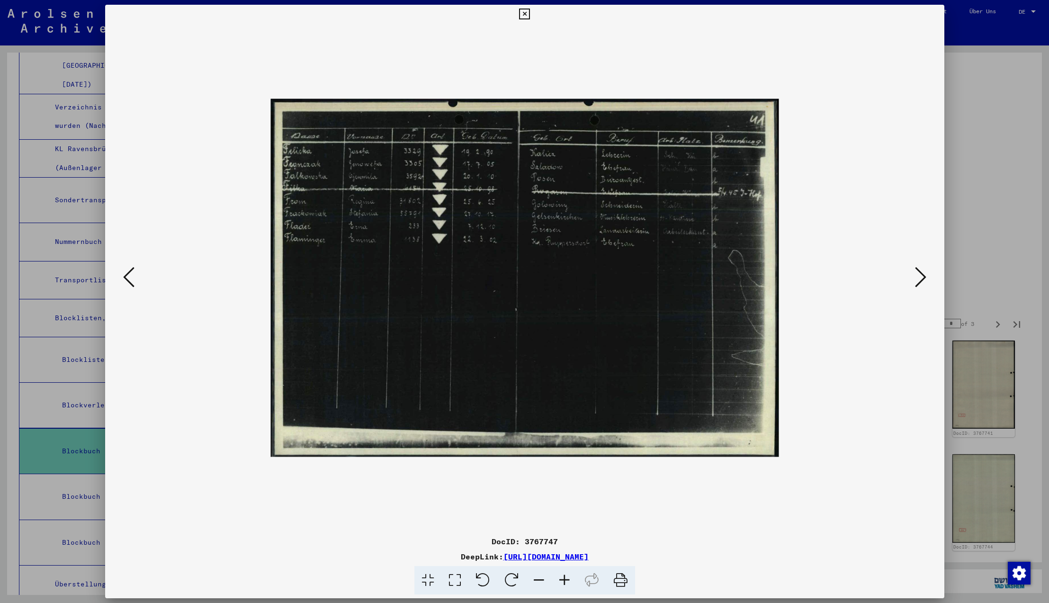
click at [921, 278] on icon at bounding box center [920, 277] width 11 height 23
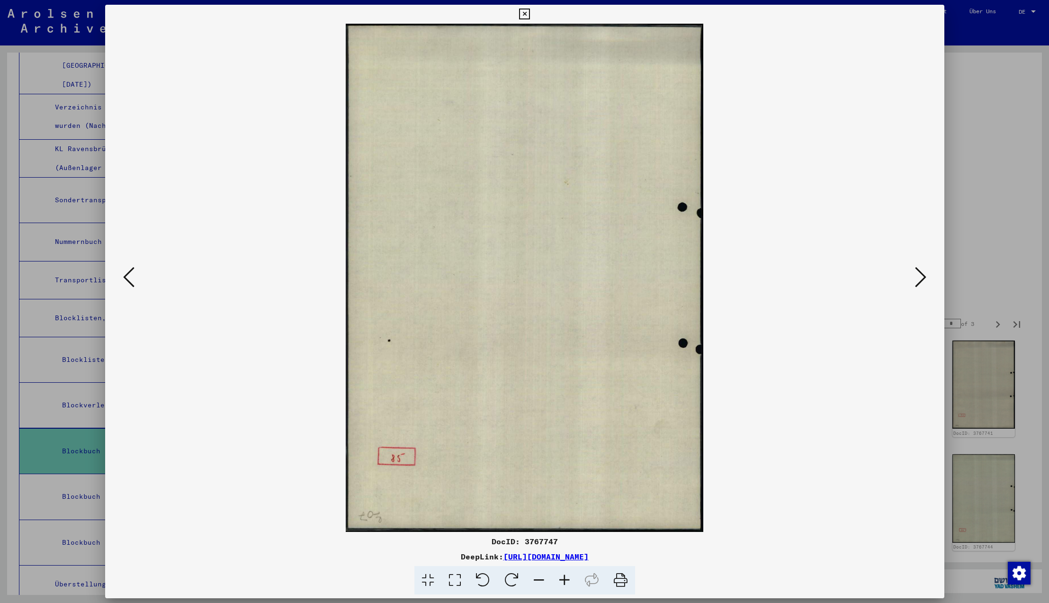
click at [921, 278] on icon at bounding box center [920, 277] width 11 height 23
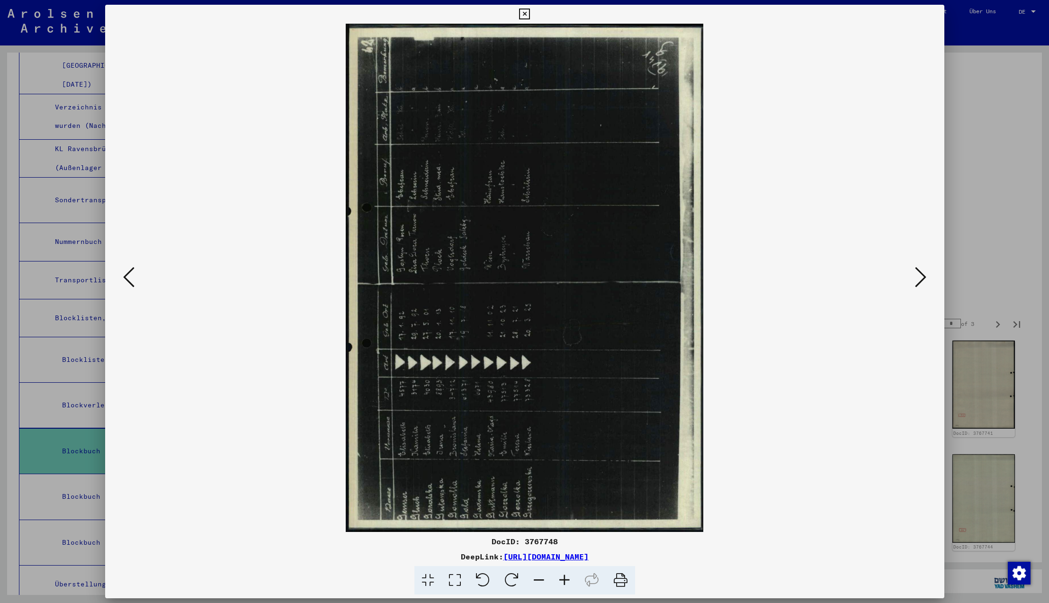
click at [507, 582] on icon at bounding box center [511, 580] width 29 height 29
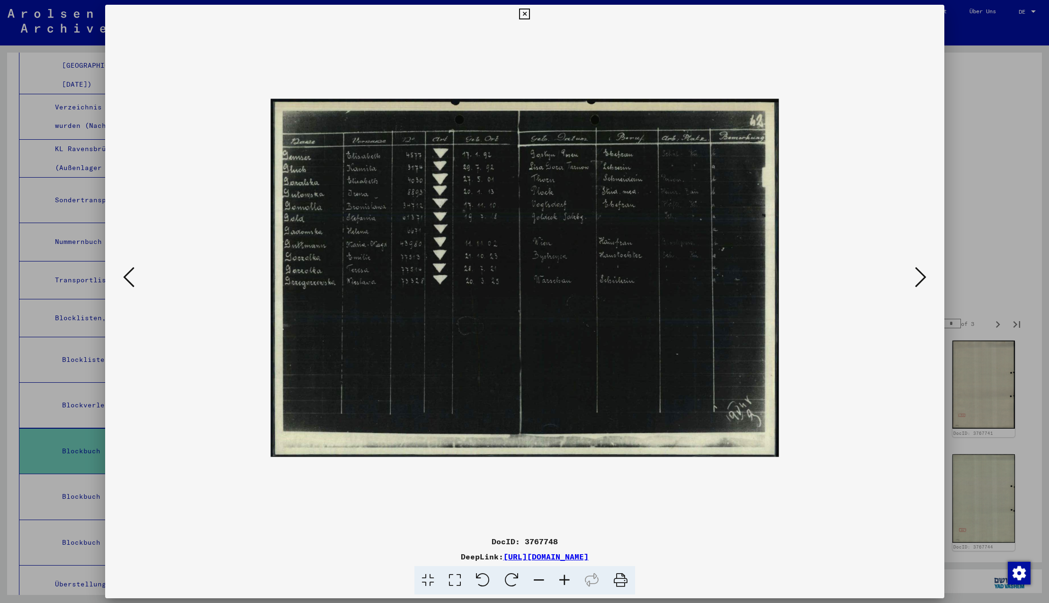
click at [921, 277] on icon at bounding box center [920, 277] width 11 height 23
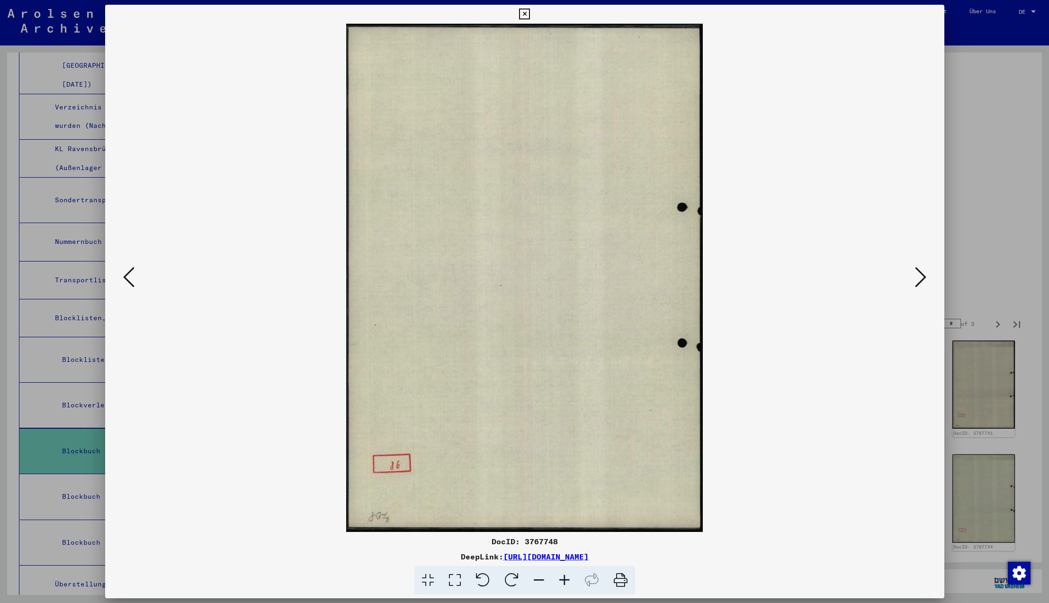
click at [921, 278] on icon at bounding box center [920, 277] width 11 height 23
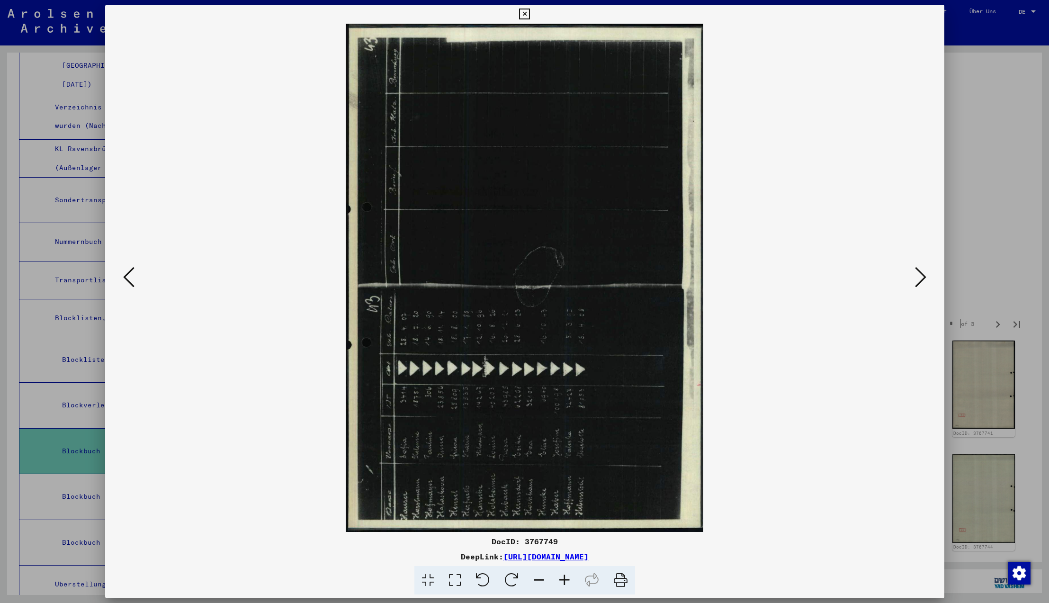
click at [511, 573] on icon at bounding box center [511, 580] width 29 height 29
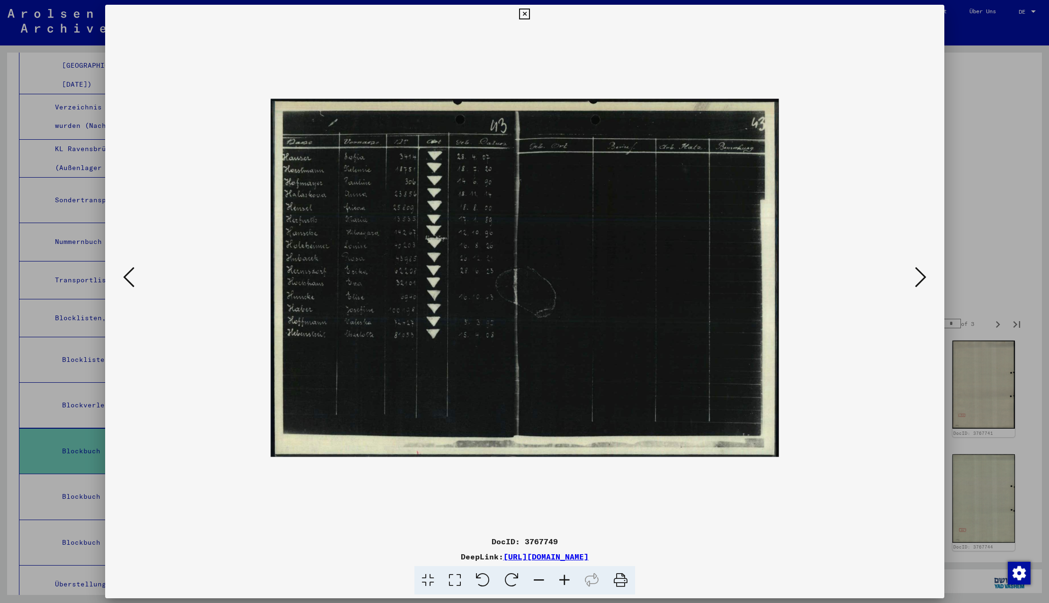
click at [922, 278] on icon at bounding box center [920, 277] width 11 height 23
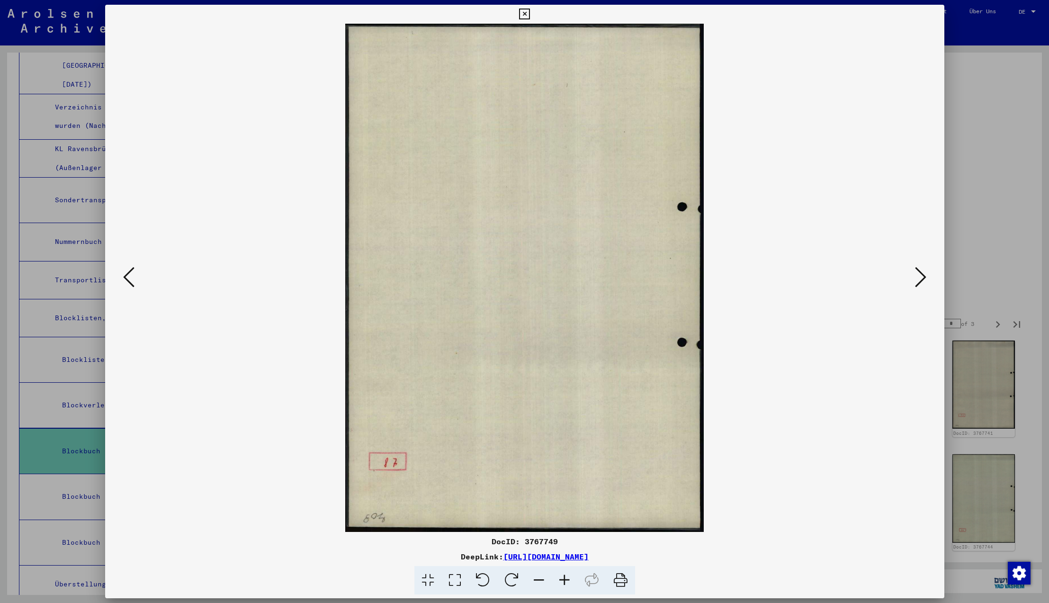
click at [922, 278] on icon at bounding box center [920, 277] width 11 height 23
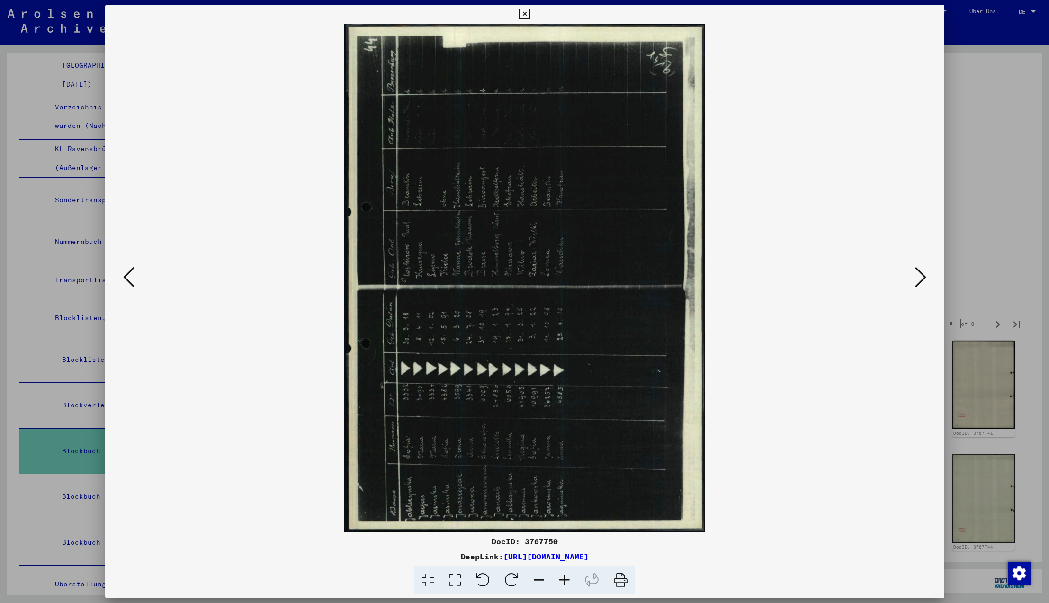
click at [512, 585] on icon at bounding box center [511, 580] width 29 height 29
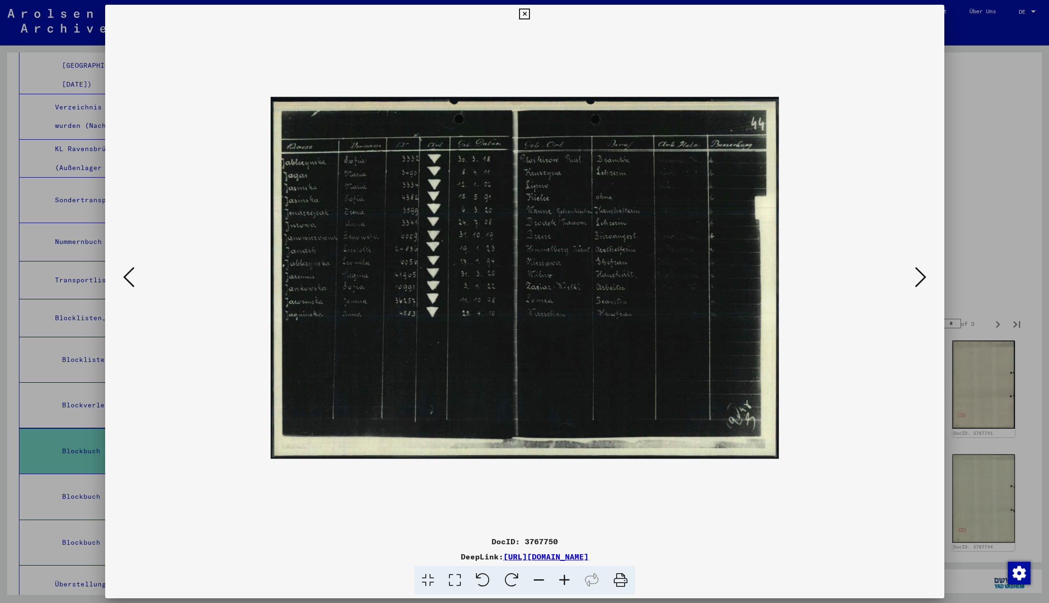
click at [919, 277] on icon at bounding box center [920, 277] width 11 height 23
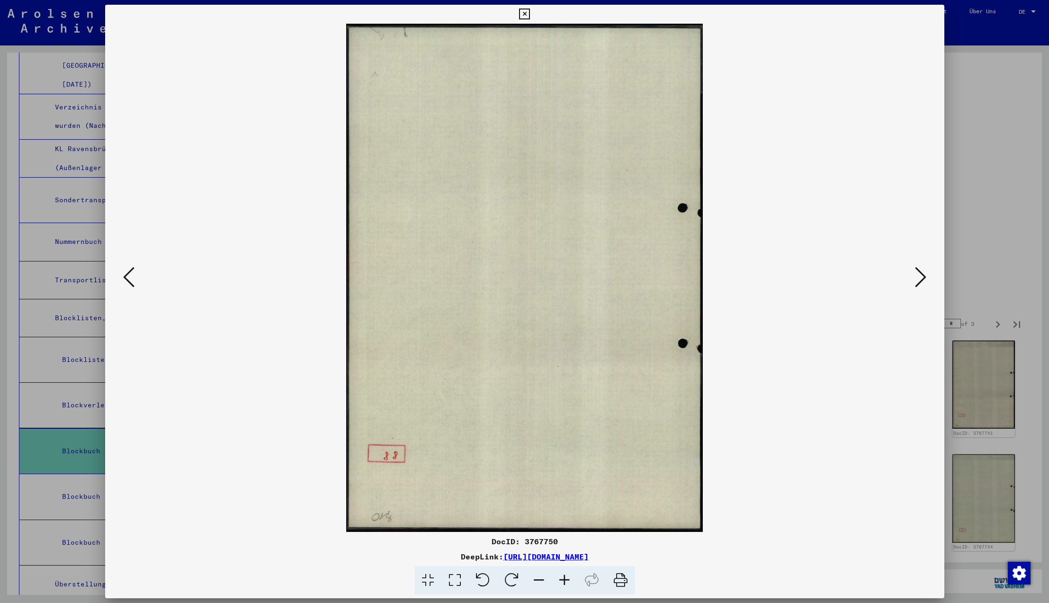
click at [920, 278] on icon at bounding box center [920, 277] width 11 height 23
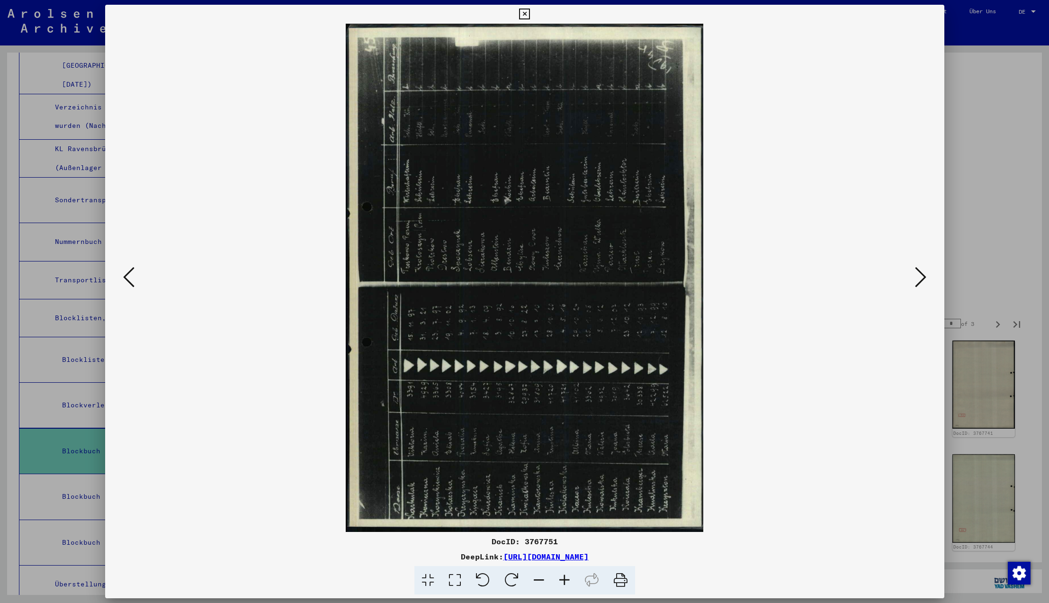
click at [509, 579] on icon at bounding box center [511, 580] width 29 height 29
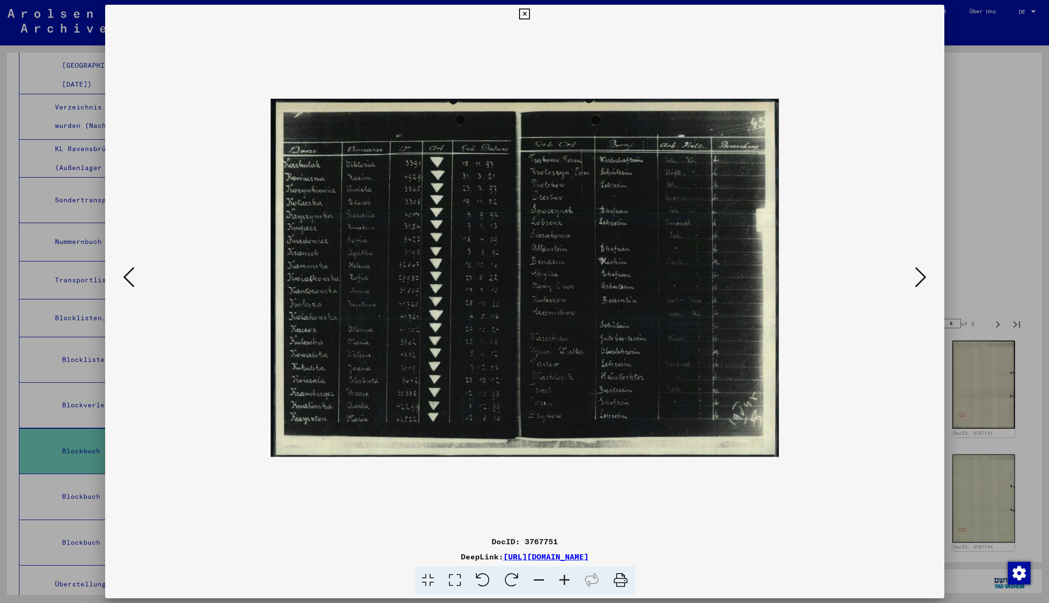
click at [919, 281] on icon at bounding box center [920, 277] width 11 height 23
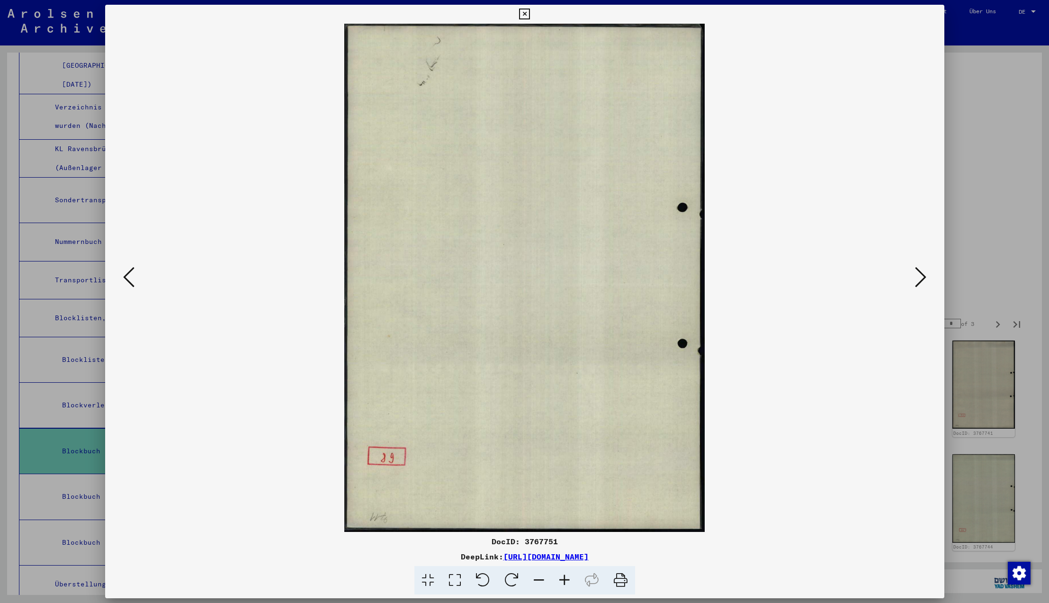
click at [919, 281] on icon at bounding box center [920, 277] width 11 height 23
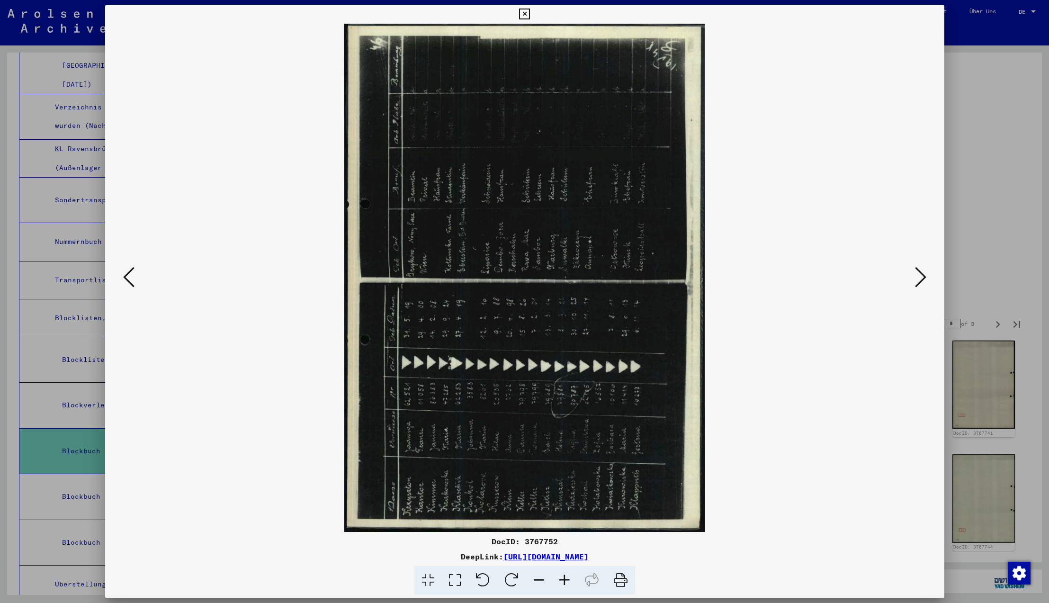
click at [508, 580] on icon at bounding box center [511, 580] width 29 height 29
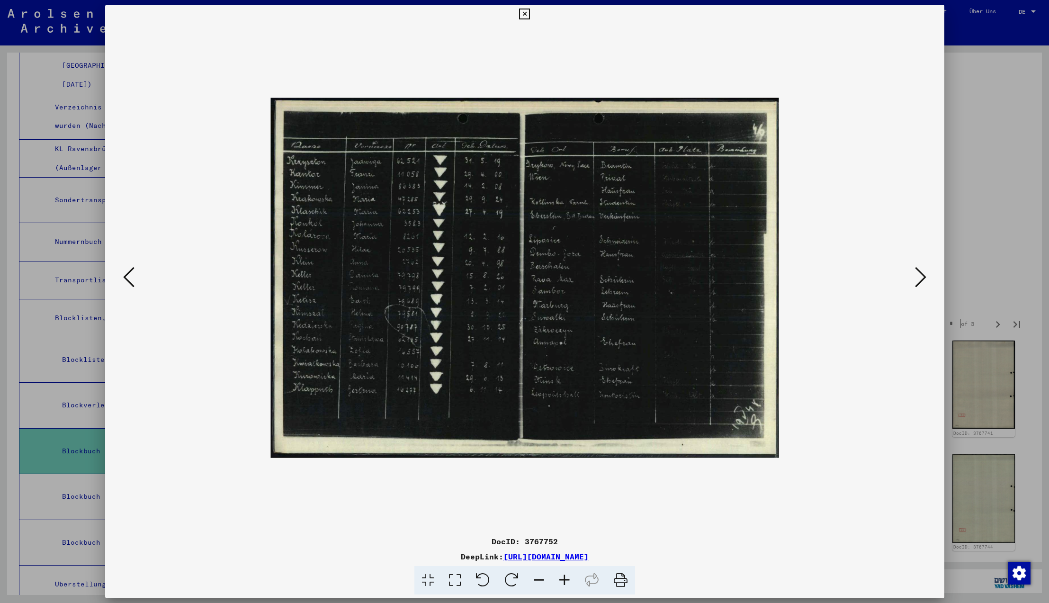
click at [918, 278] on icon at bounding box center [920, 277] width 11 height 23
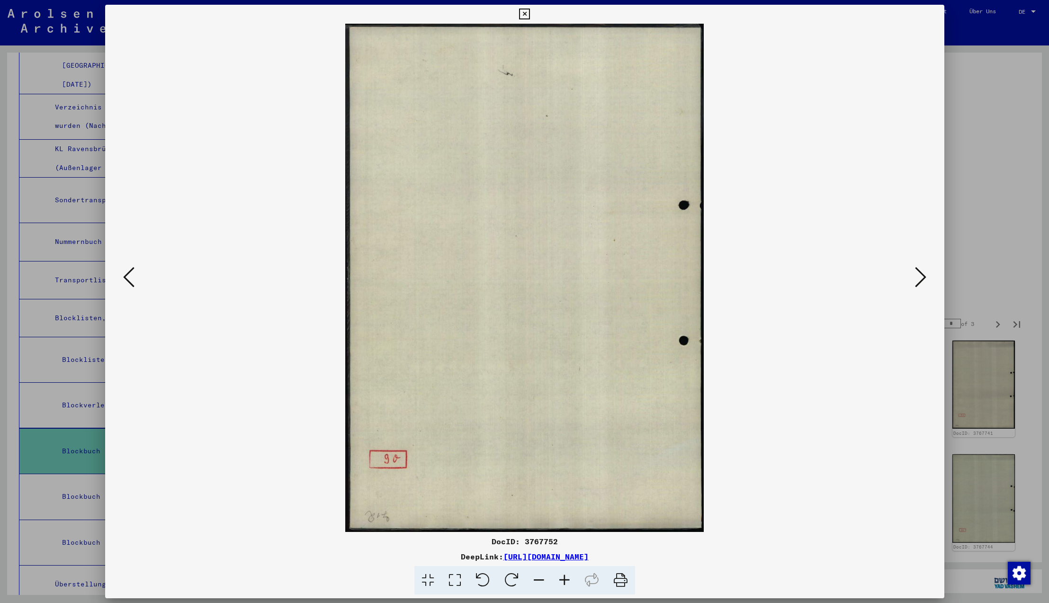
click at [919, 278] on icon at bounding box center [920, 277] width 11 height 23
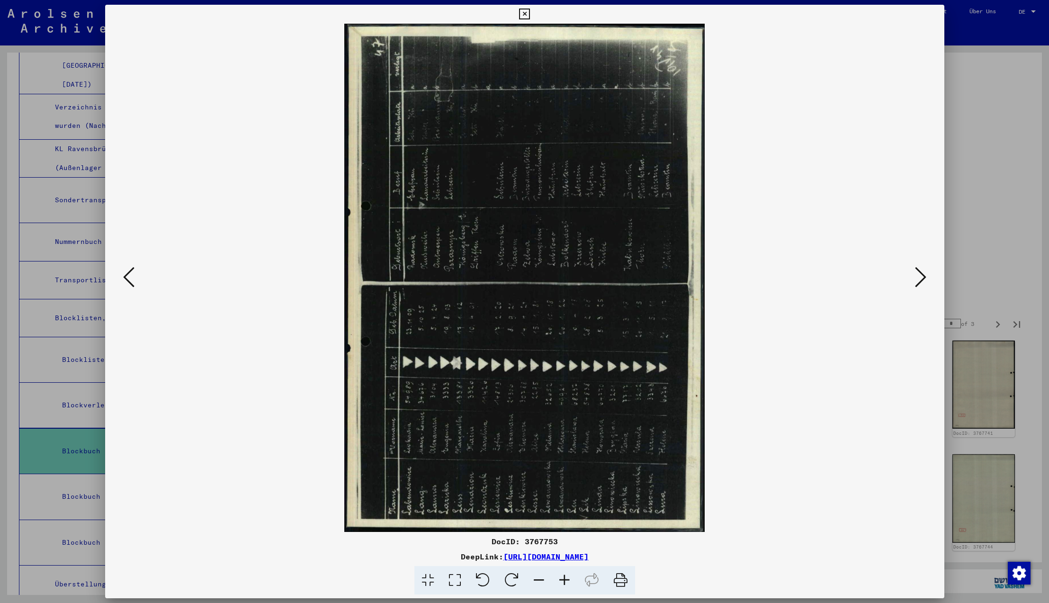
click at [508, 579] on icon at bounding box center [511, 580] width 29 height 29
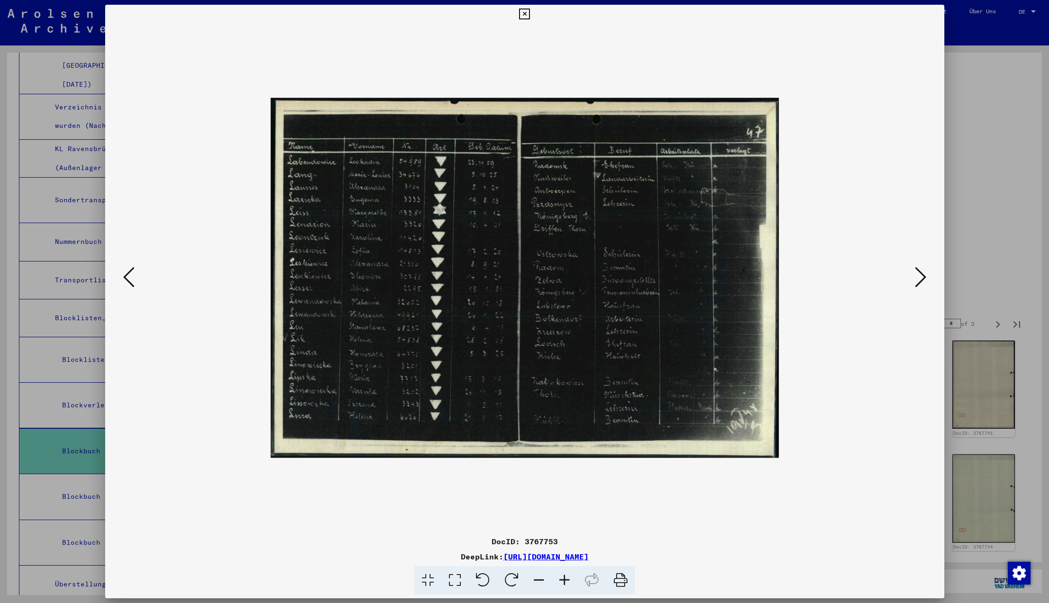
click at [530, 15] on icon at bounding box center [524, 14] width 11 height 11
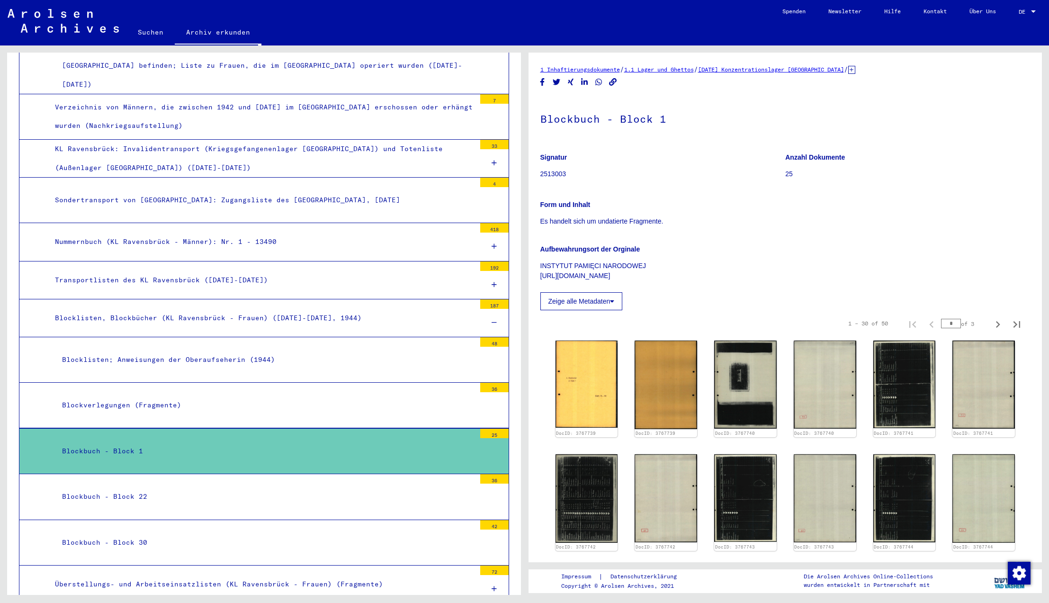
click at [126, 487] on div "Blockbuch - Block 22" at bounding box center [265, 496] width 420 height 18
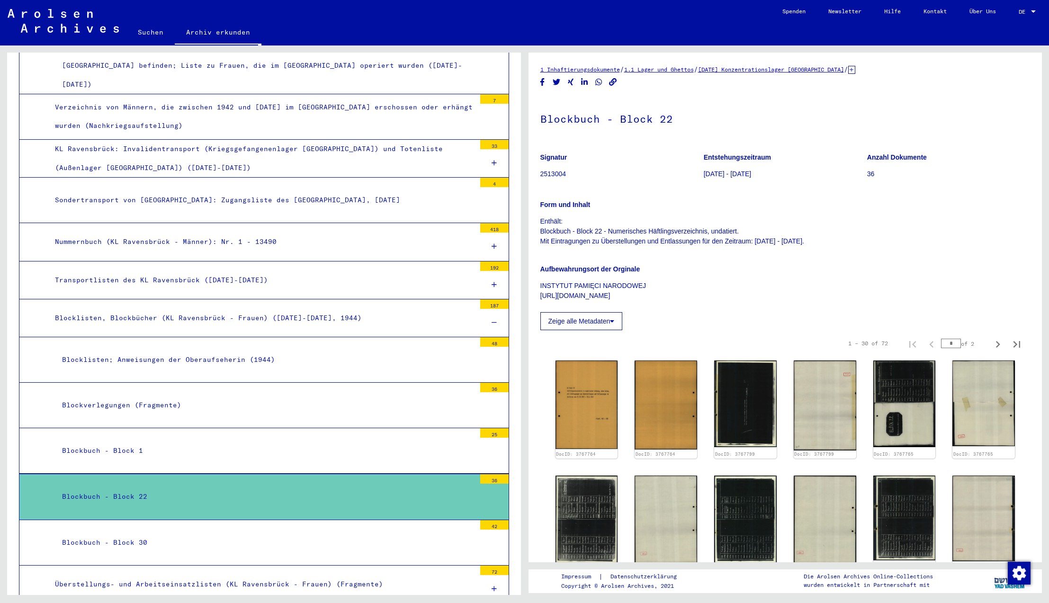
click at [118, 533] on div "Blockbuch - Block 30" at bounding box center [265, 542] width 420 height 18
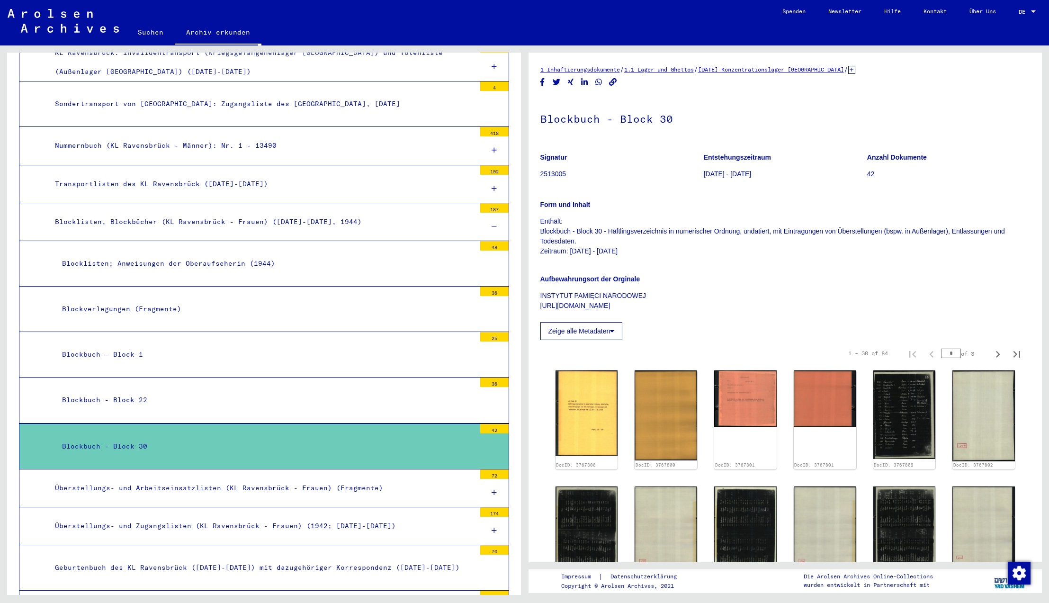
scroll to position [3292, 0]
click at [124, 479] on div "Überstellungs- und Arbeitseinsatzlisten (KL Ravensbrück - Frauen) (Fragmente)" at bounding box center [262, 488] width 428 height 18
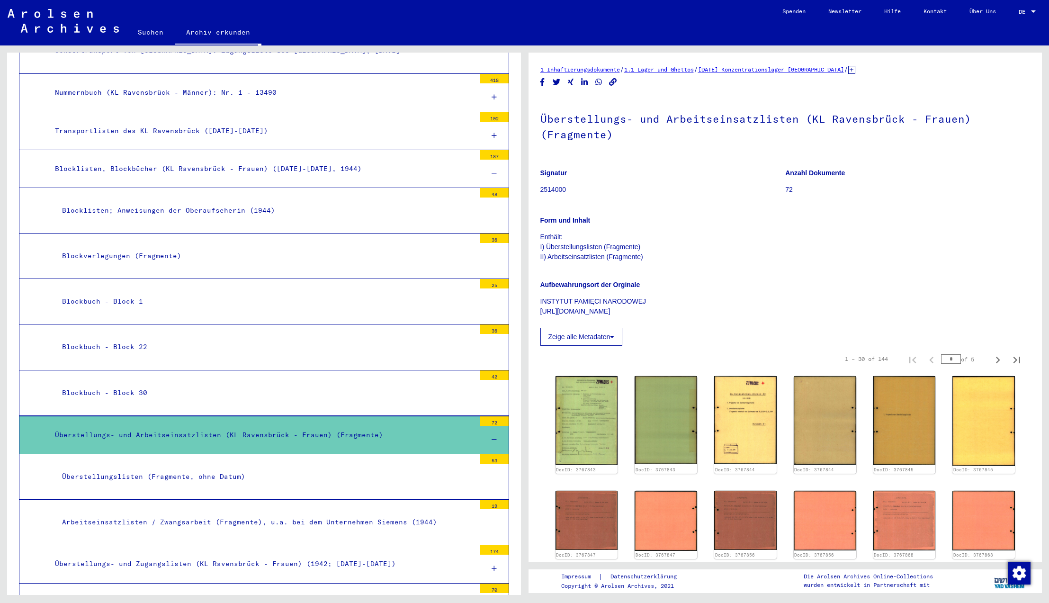
scroll to position [3346, 0]
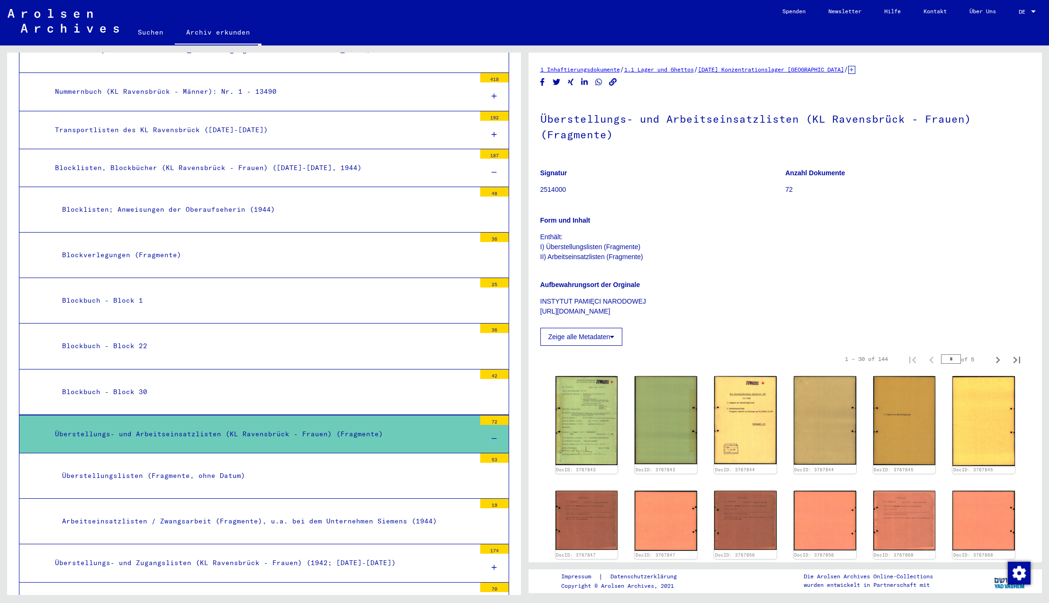
click at [115, 466] on div "Überstellungslisten (Fragmente, ohne Datum)" at bounding box center [265, 475] width 420 height 18
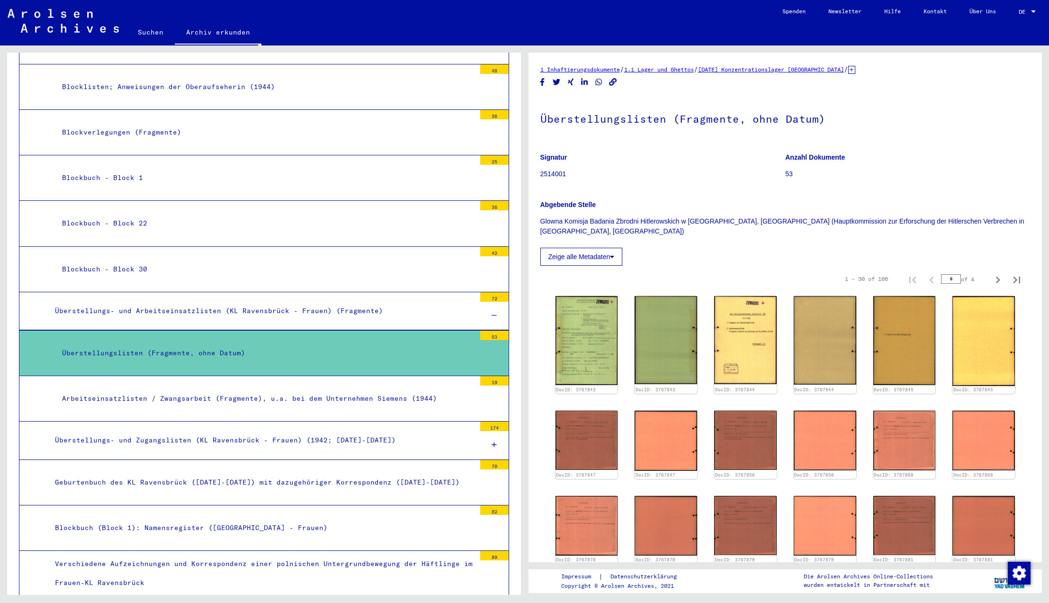
scroll to position [3470, 0]
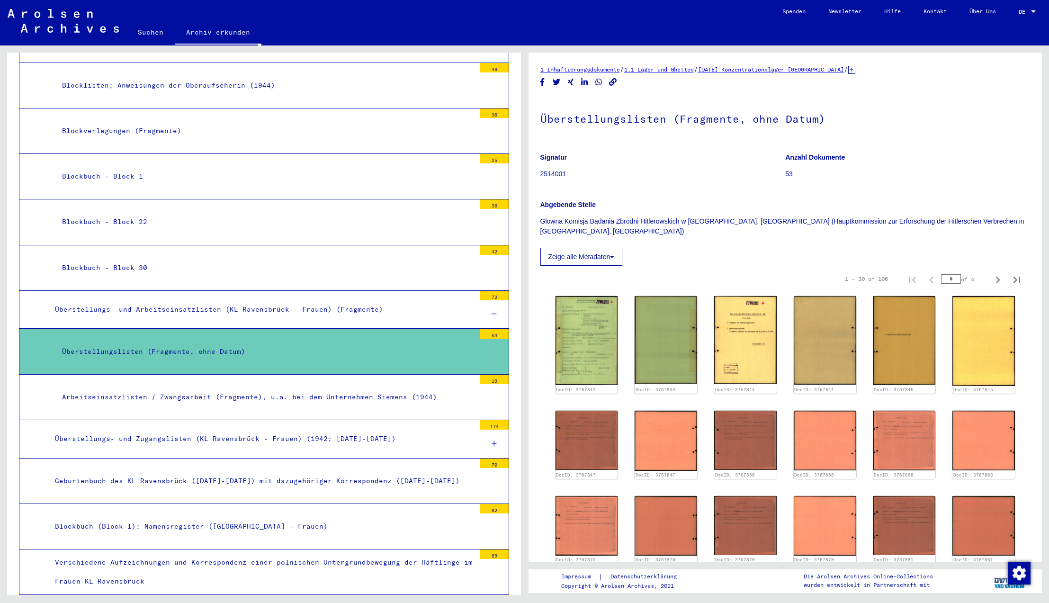
click at [129, 429] on div "Überstellungs- und Zugangslisten (KL Ravensbrück - Frauen) (1942; [DATE]-[DATE])" at bounding box center [262, 438] width 428 height 18
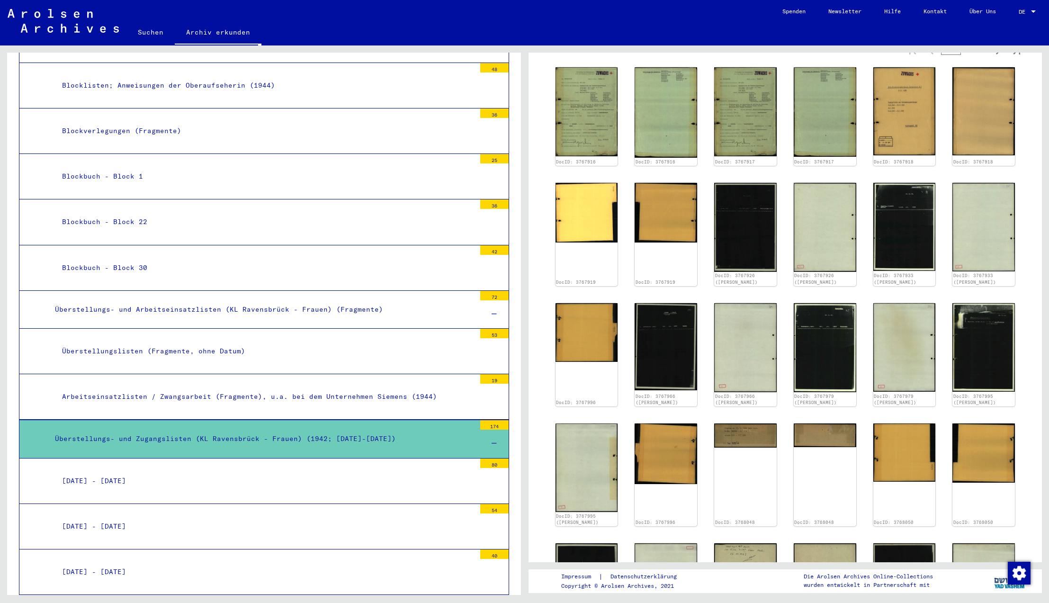
scroll to position [542, 0]
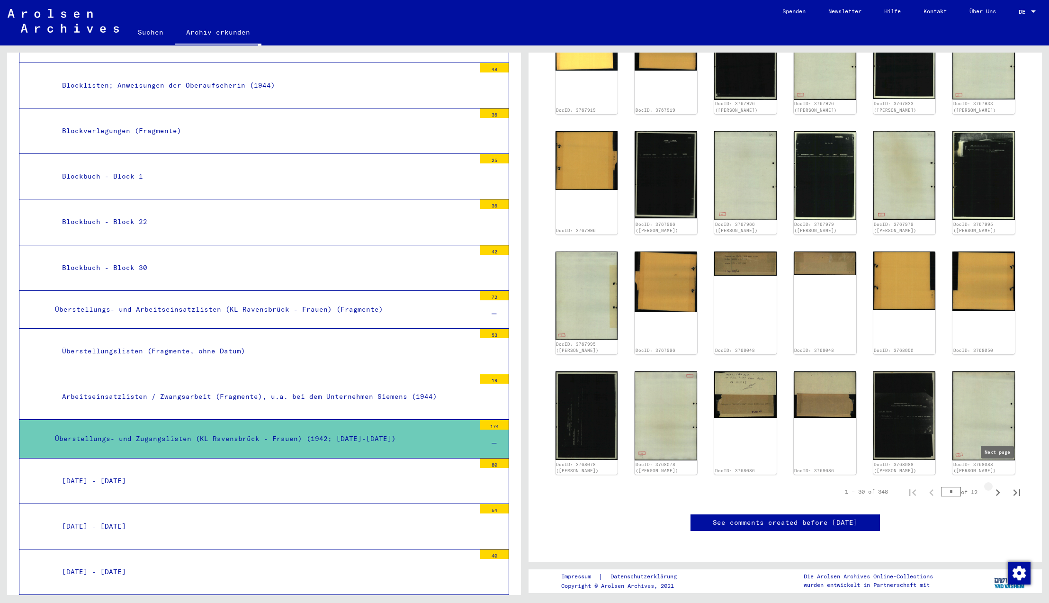
click at [999, 489] on icon "Next page" at bounding box center [998, 492] width 4 height 7
type input "*"
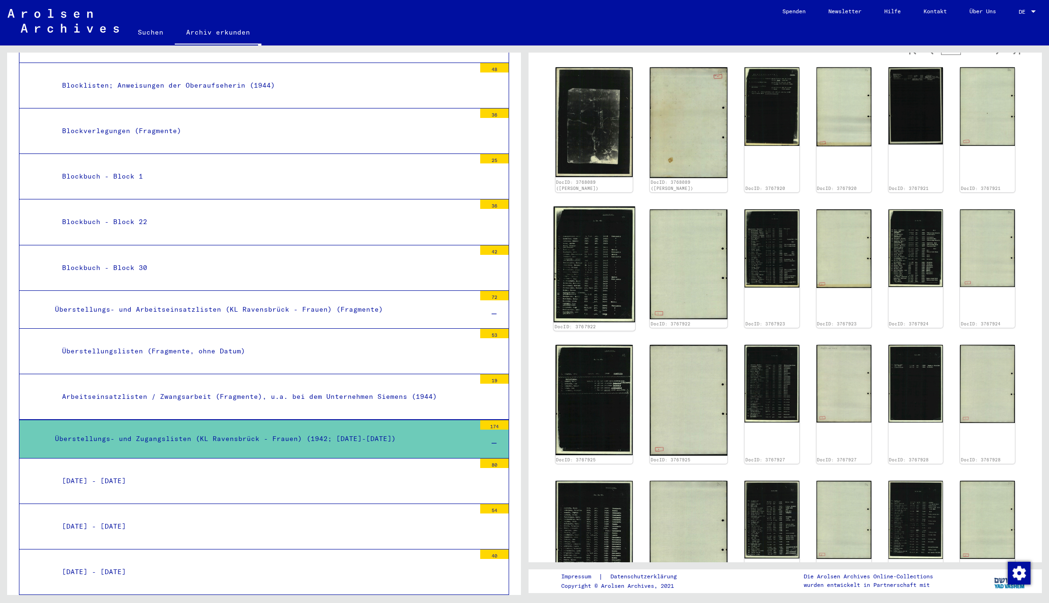
click at [576, 226] on img at bounding box center [593, 264] width 81 height 116
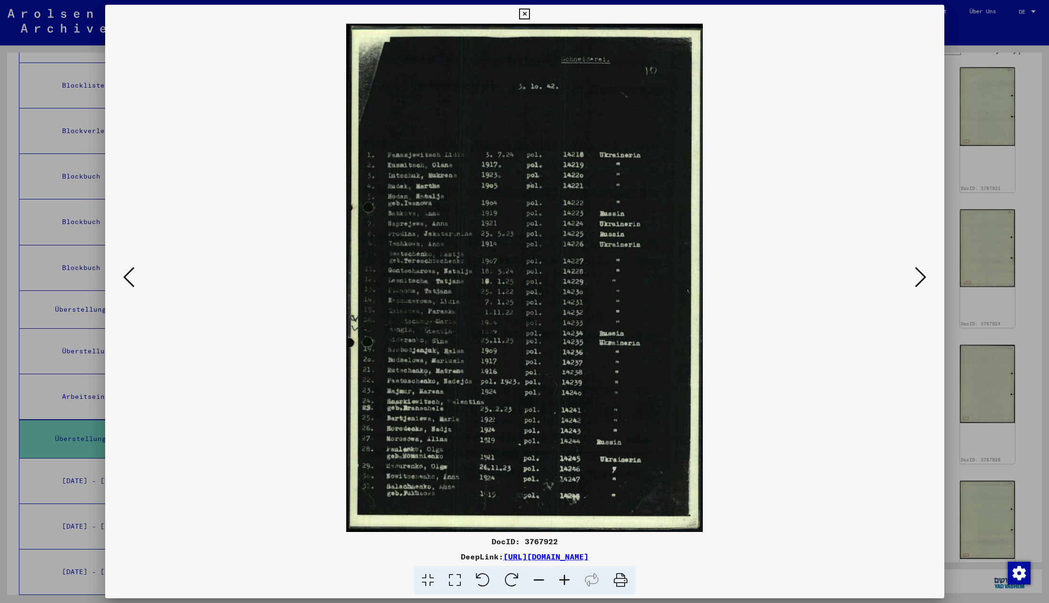
click at [131, 279] on icon at bounding box center [128, 277] width 11 height 23
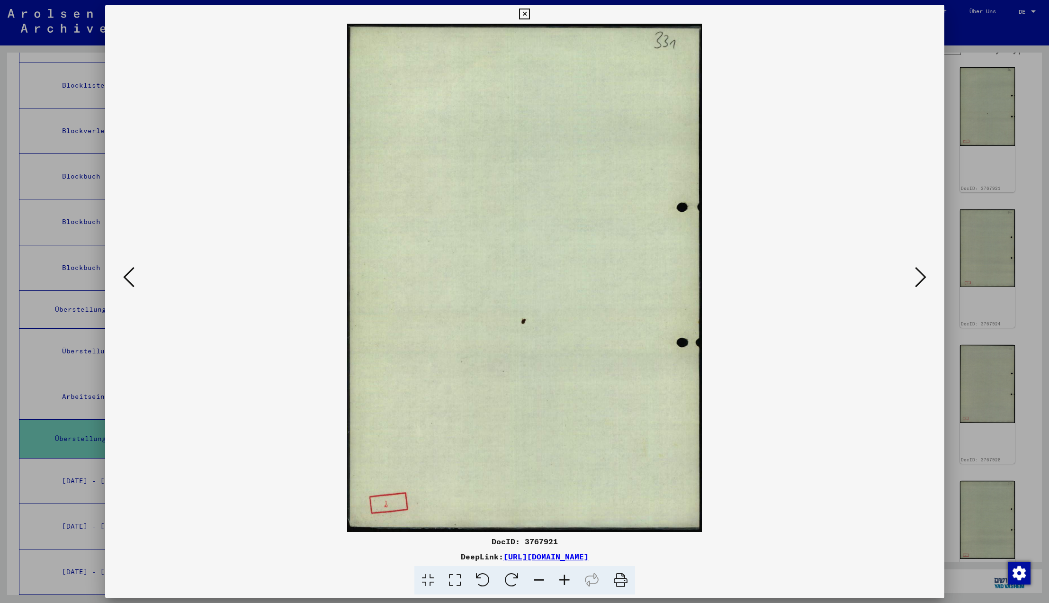
click at [530, 16] on icon at bounding box center [524, 14] width 11 height 11
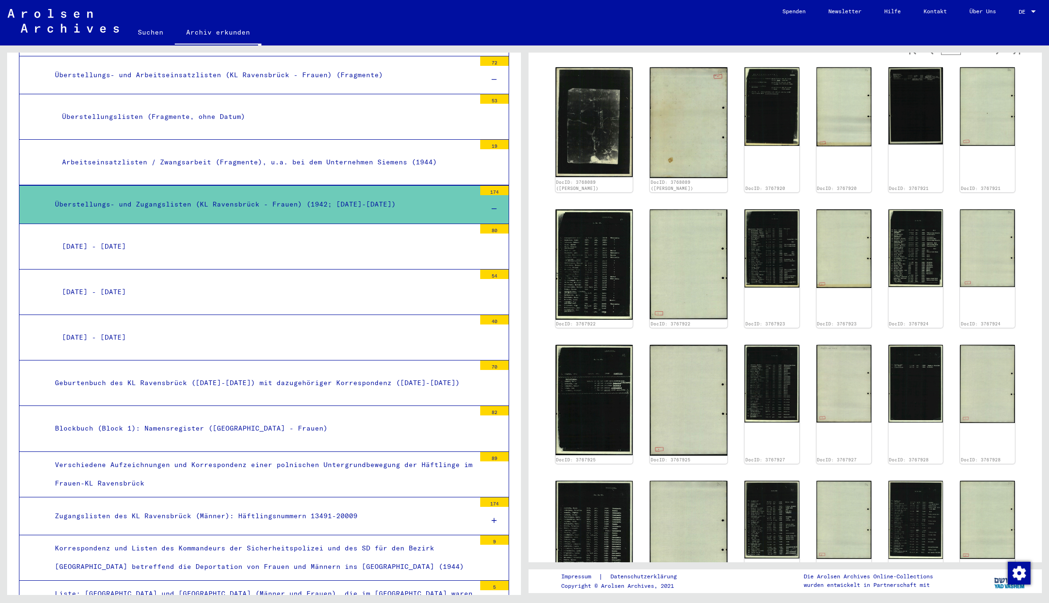
scroll to position [3705, 0]
click at [206, 419] on div "Blockbuch (Block 1): Namensregister ([GEOGRAPHIC_DATA] - Frauen)" at bounding box center [262, 428] width 428 height 18
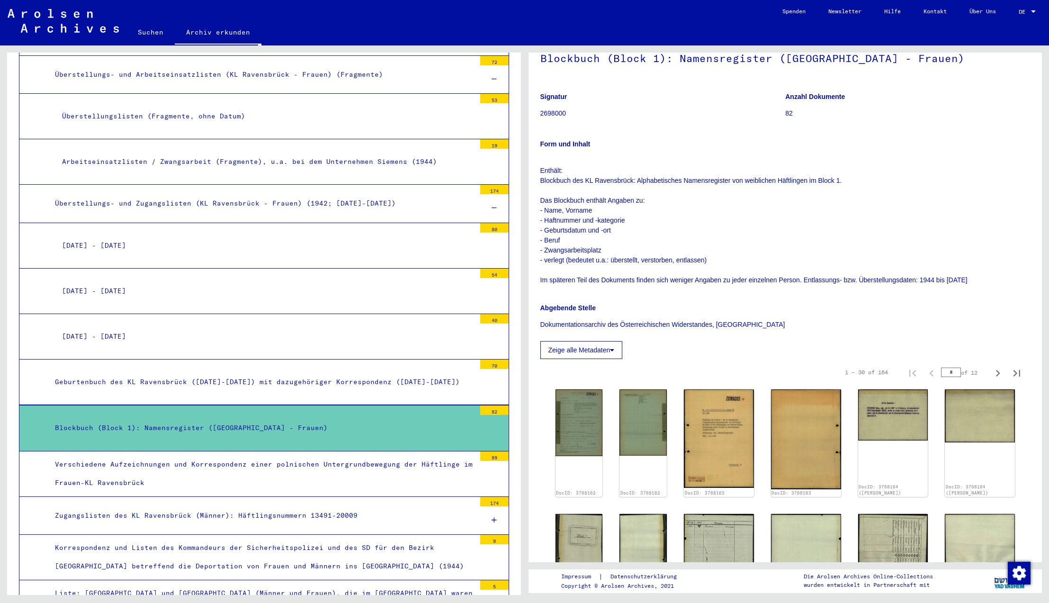
scroll to position [61, 0]
click at [599, 434] on img at bounding box center [579, 421] width 50 height 70
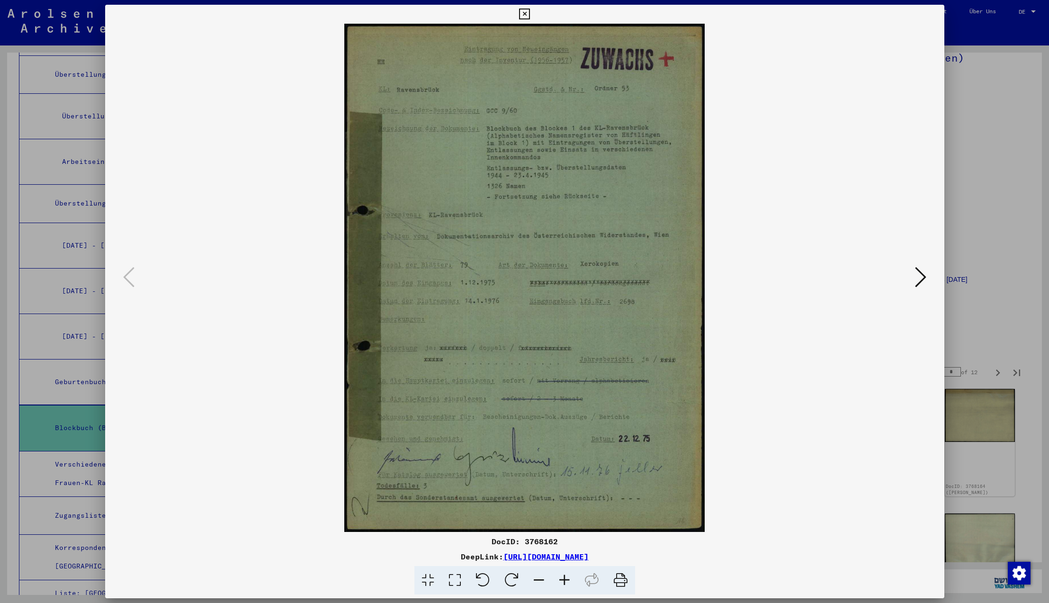
click at [921, 279] on icon at bounding box center [920, 277] width 11 height 23
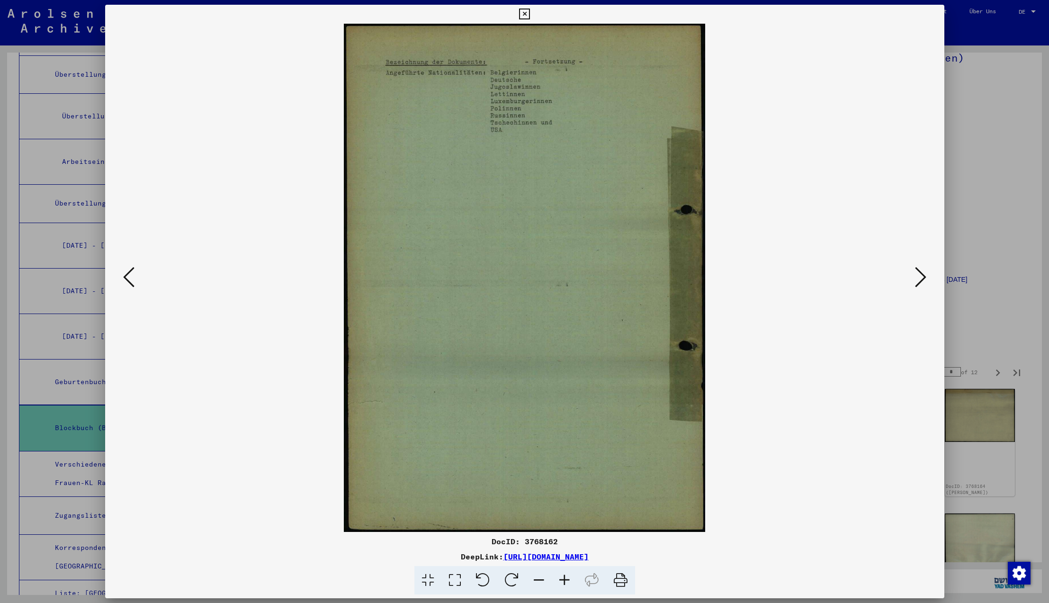
click at [921, 279] on icon at bounding box center [920, 277] width 11 height 23
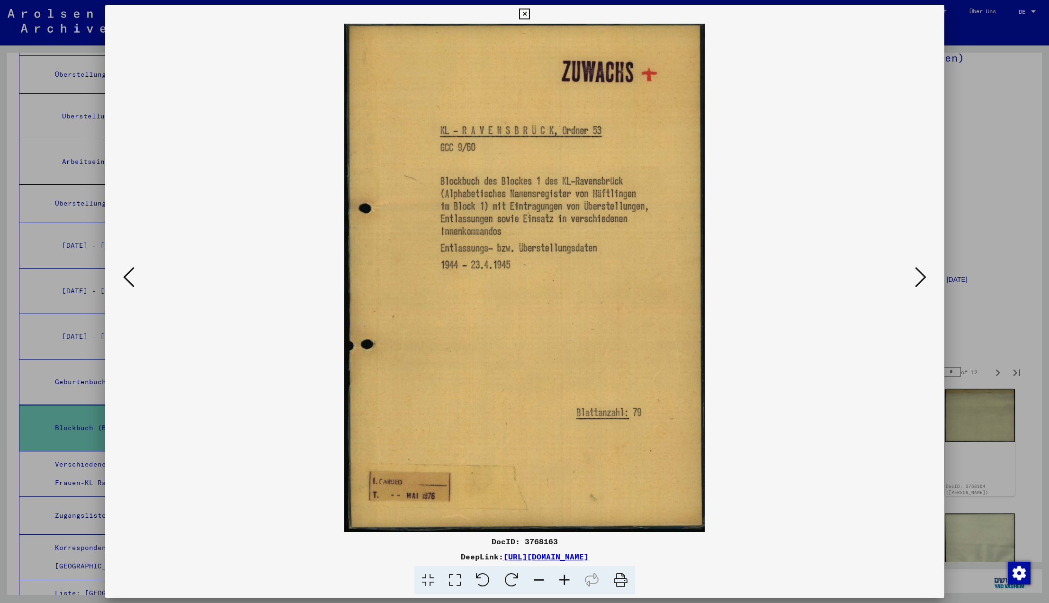
click at [921, 279] on icon at bounding box center [920, 277] width 11 height 23
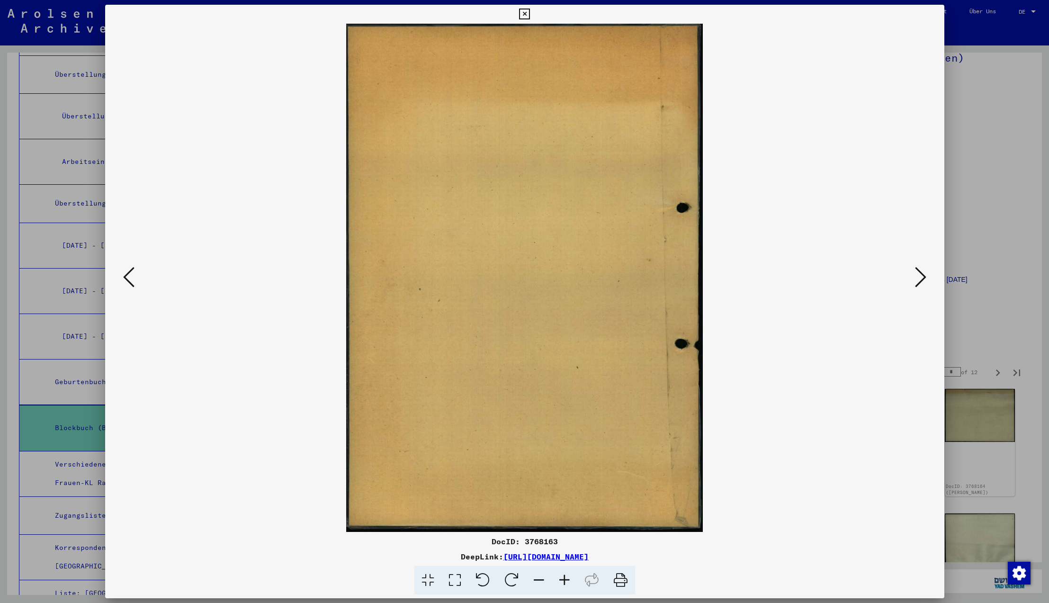
click at [921, 279] on icon at bounding box center [920, 277] width 11 height 23
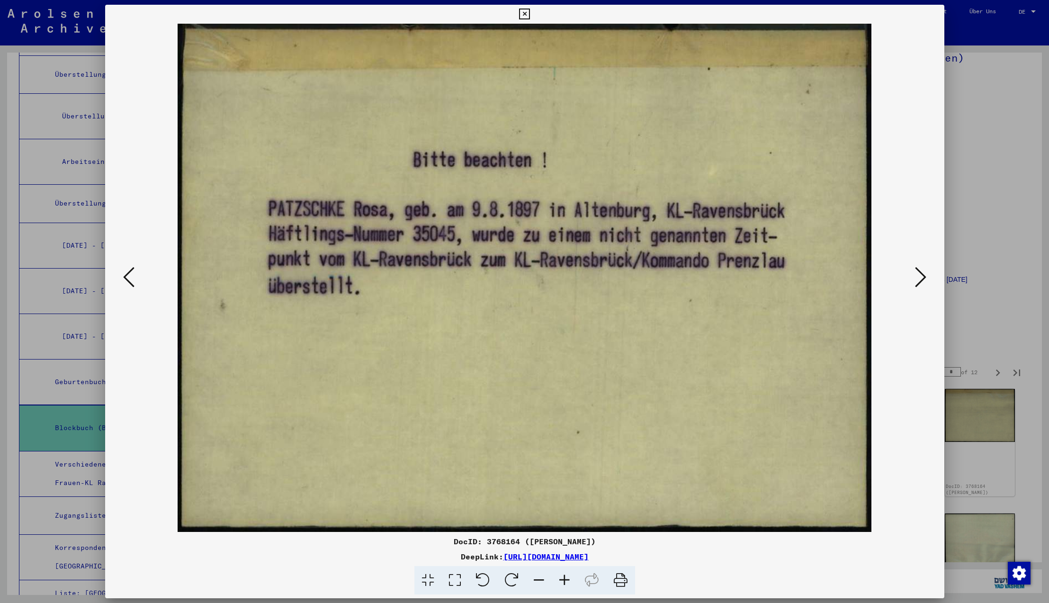
click at [921, 279] on icon at bounding box center [920, 277] width 11 height 23
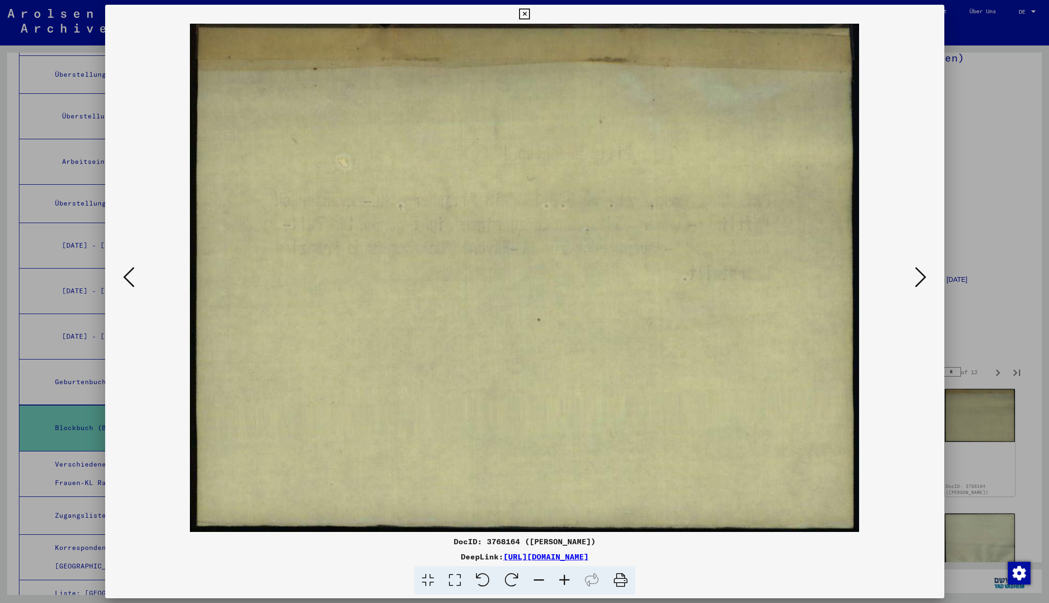
click at [921, 279] on icon at bounding box center [920, 277] width 11 height 23
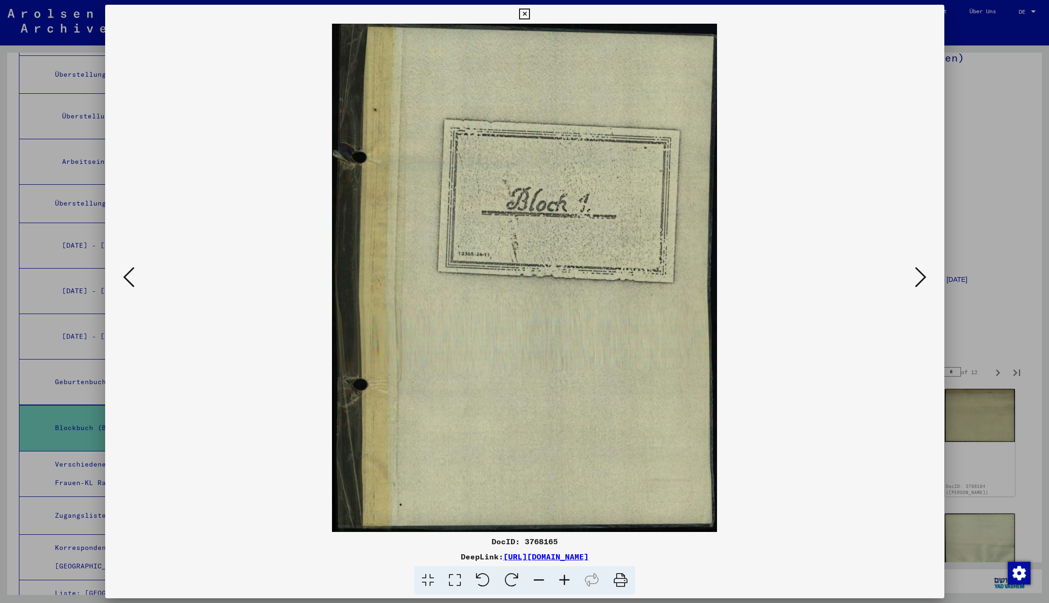
click at [921, 279] on icon at bounding box center [920, 277] width 11 height 23
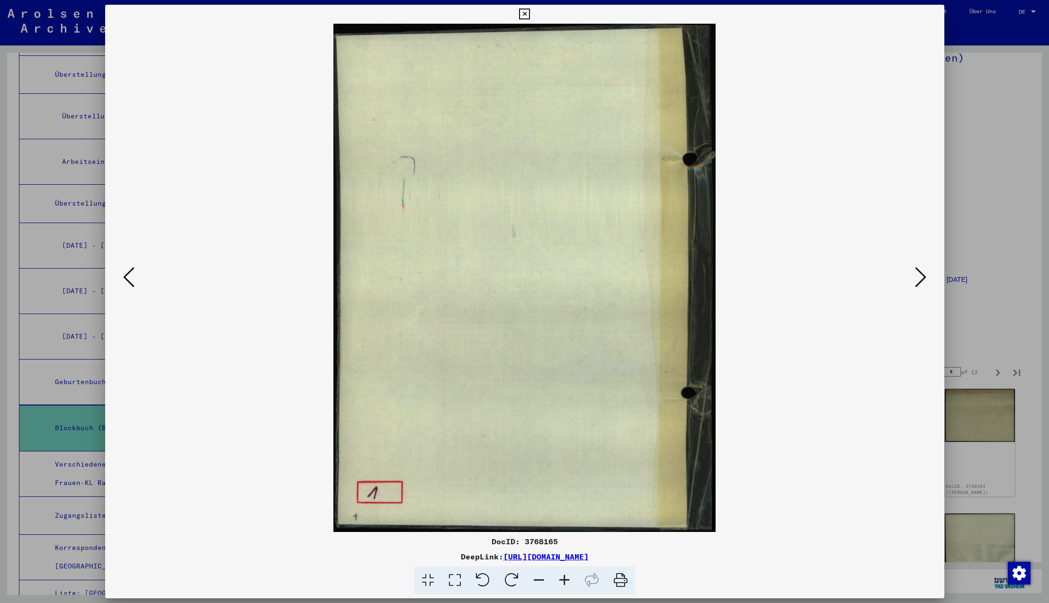
click at [921, 279] on icon at bounding box center [920, 277] width 11 height 23
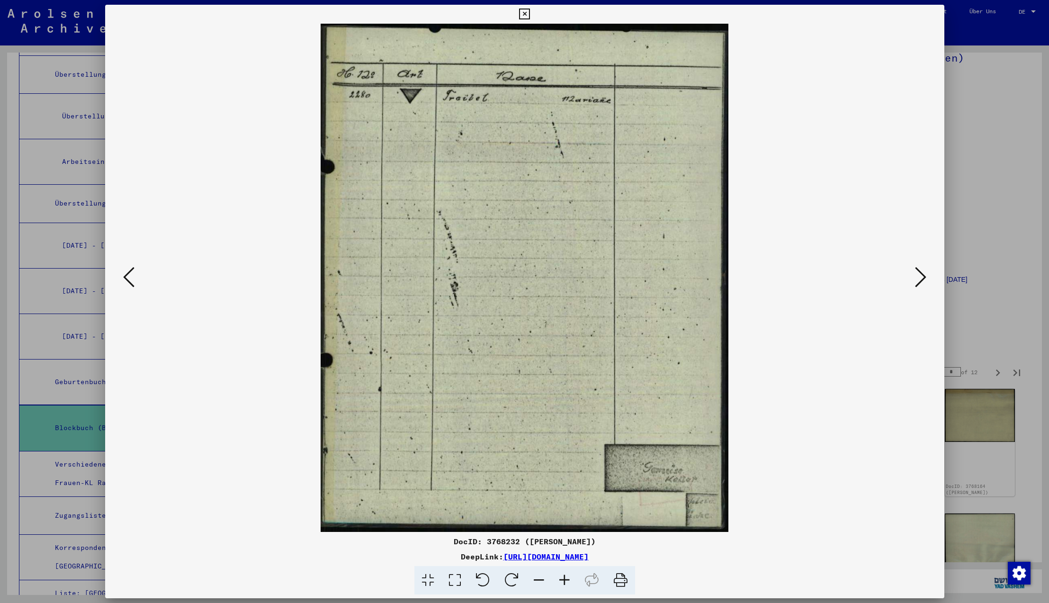
click at [921, 279] on icon at bounding box center [920, 277] width 11 height 23
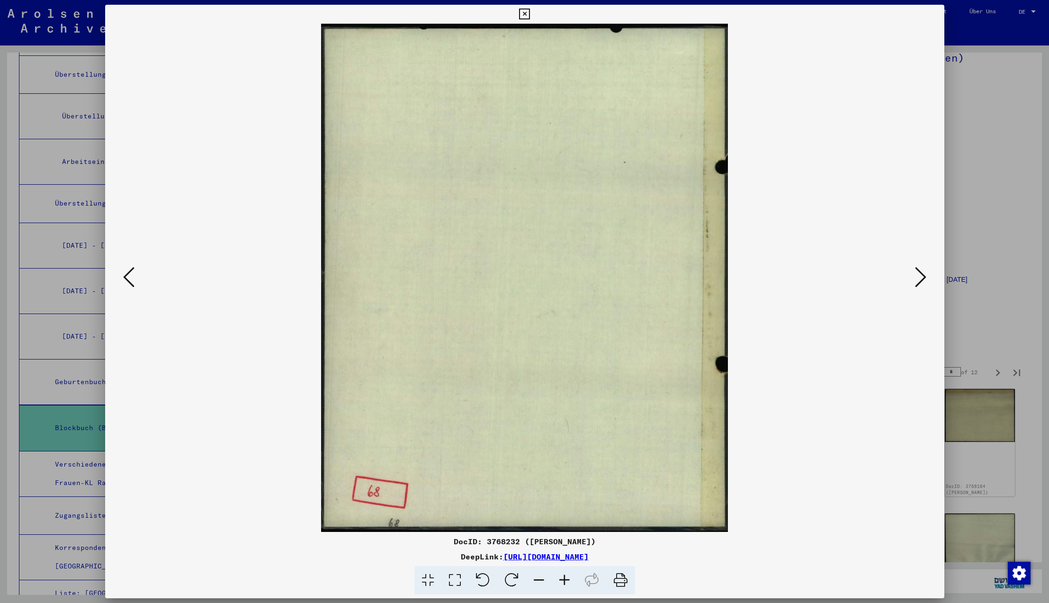
click at [921, 279] on icon at bounding box center [920, 277] width 11 height 23
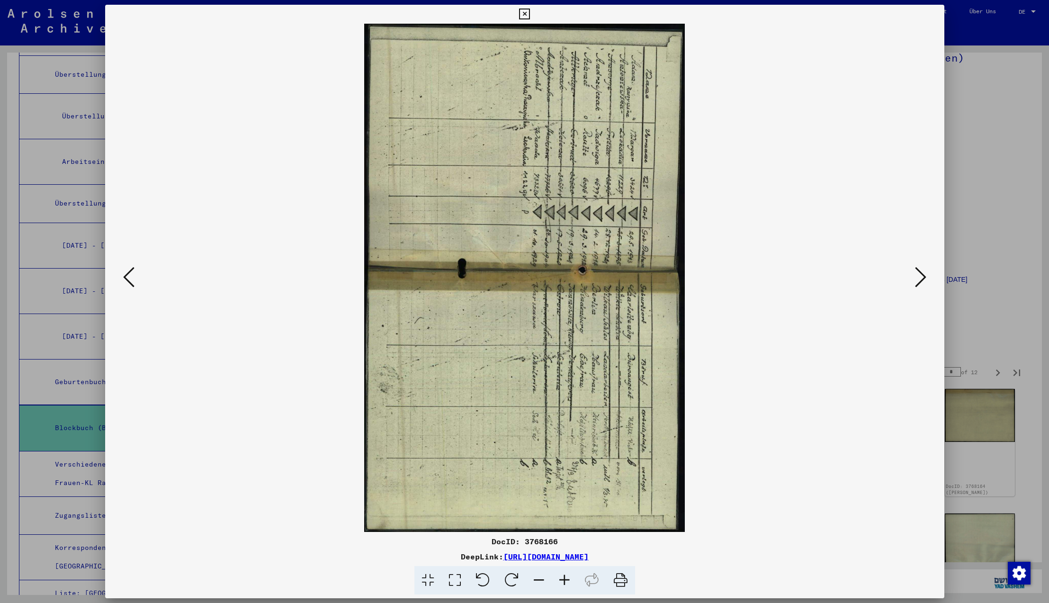
click at [509, 579] on icon at bounding box center [511, 580] width 29 height 29
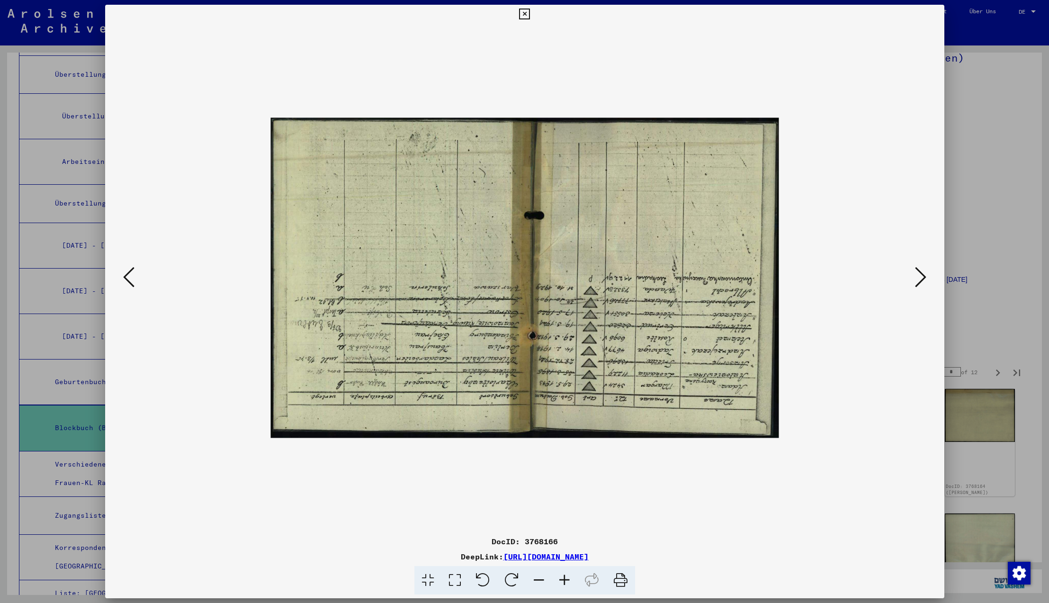
click at [487, 581] on icon at bounding box center [482, 580] width 29 height 29
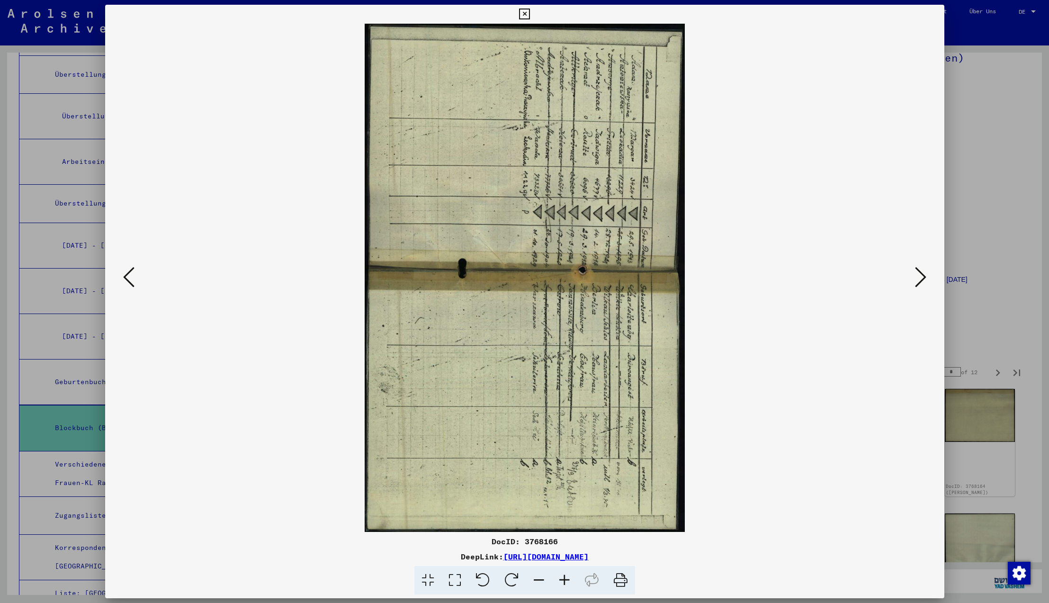
click at [487, 581] on icon at bounding box center [482, 580] width 29 height 29
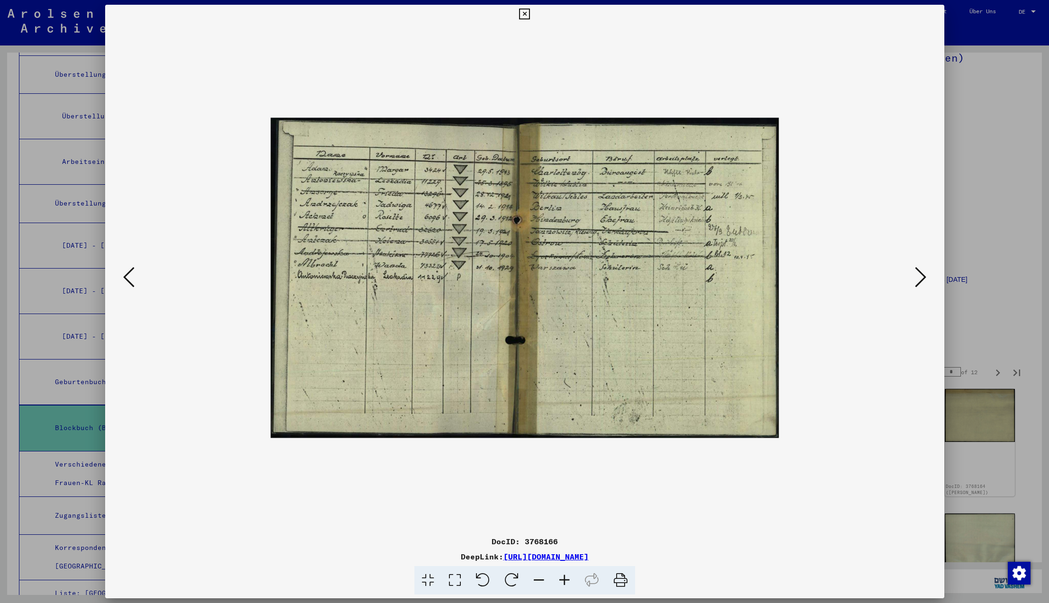
click at [921, 276] on icon at bounding box center [920, 277] width 11 height 23
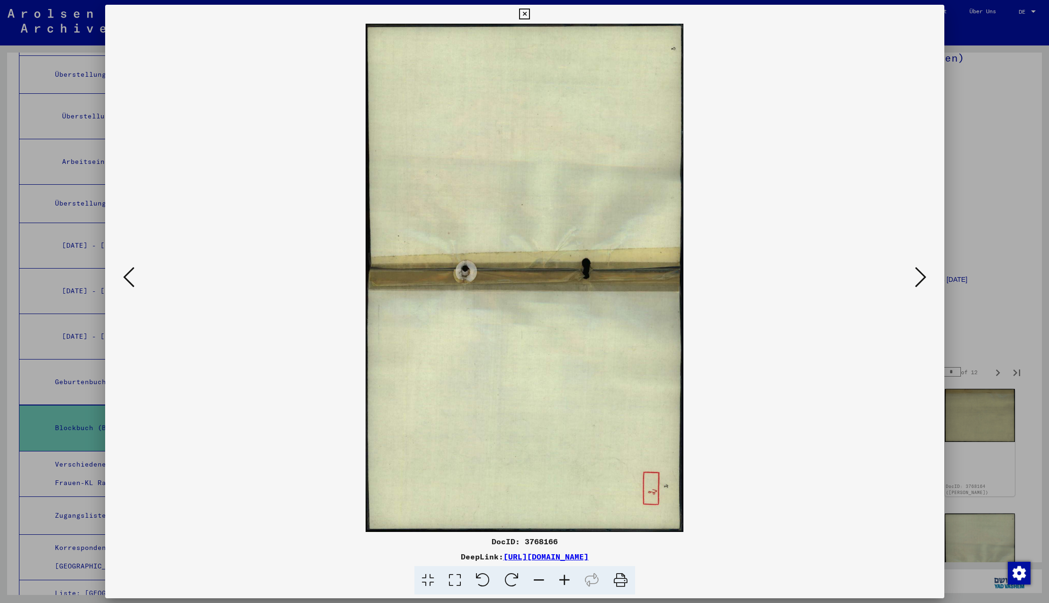
click at [921, 276] on icon at bounding box center [920, 277] width 11 height 23
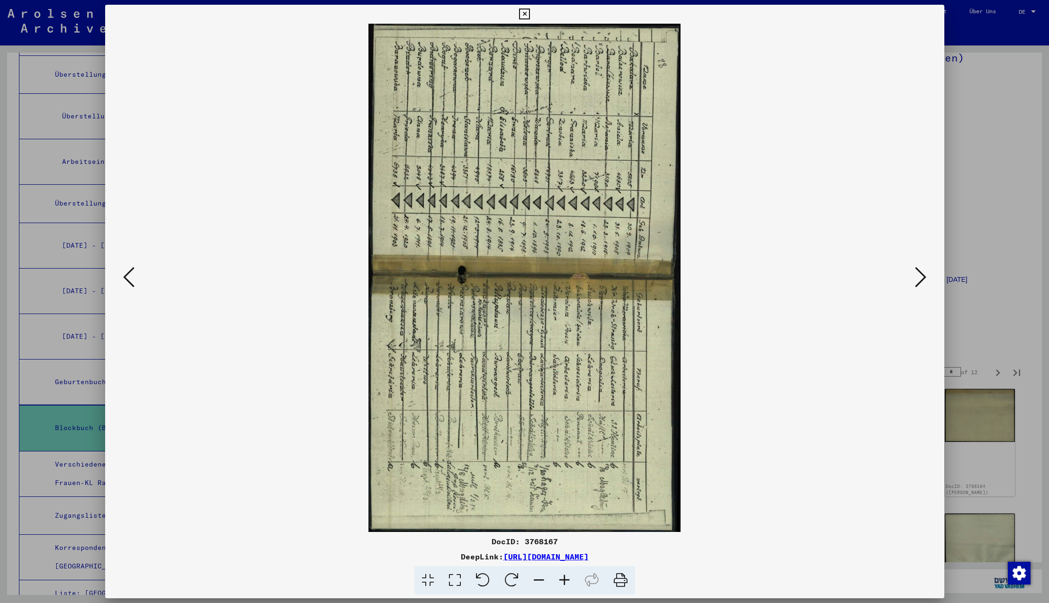
click at [485, 584] on icon at bounding box center [482, 580] width 29 height 29
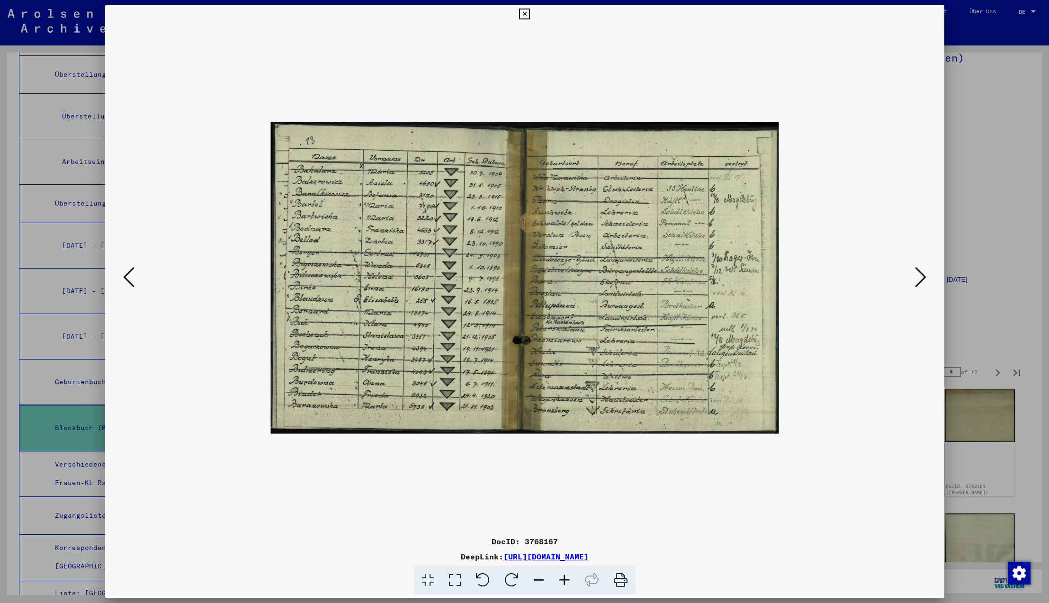
click at [922, 279] on icon at bounding box center [920, 277] width 11 height 23
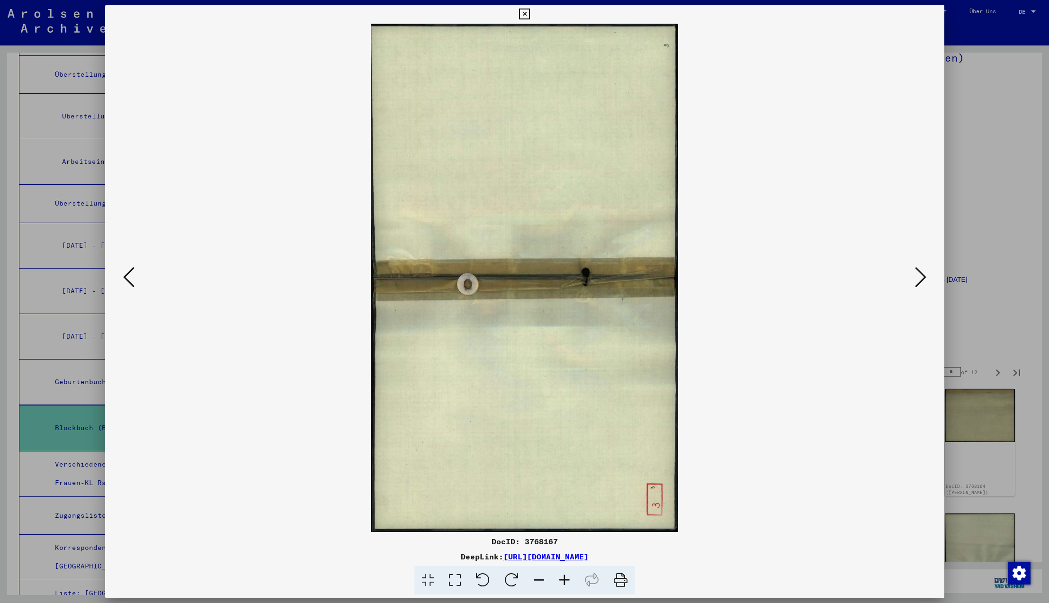
click at [922, 279] on icon at bounding box center [920, 277] width 11 height 23
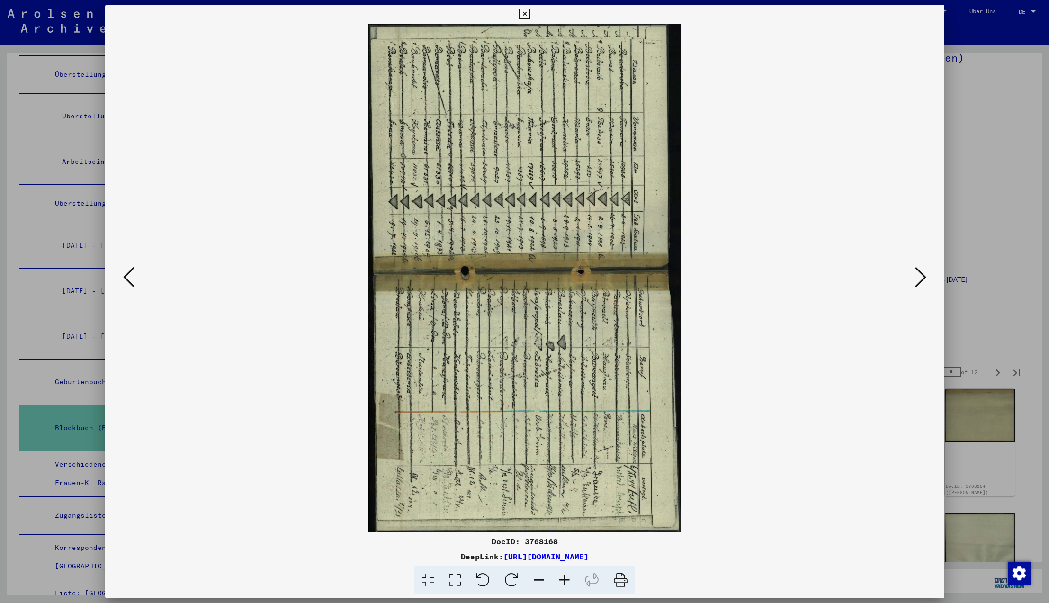
click at [483, 580] on icon at bounding box center [482, 580] width 29 height 29
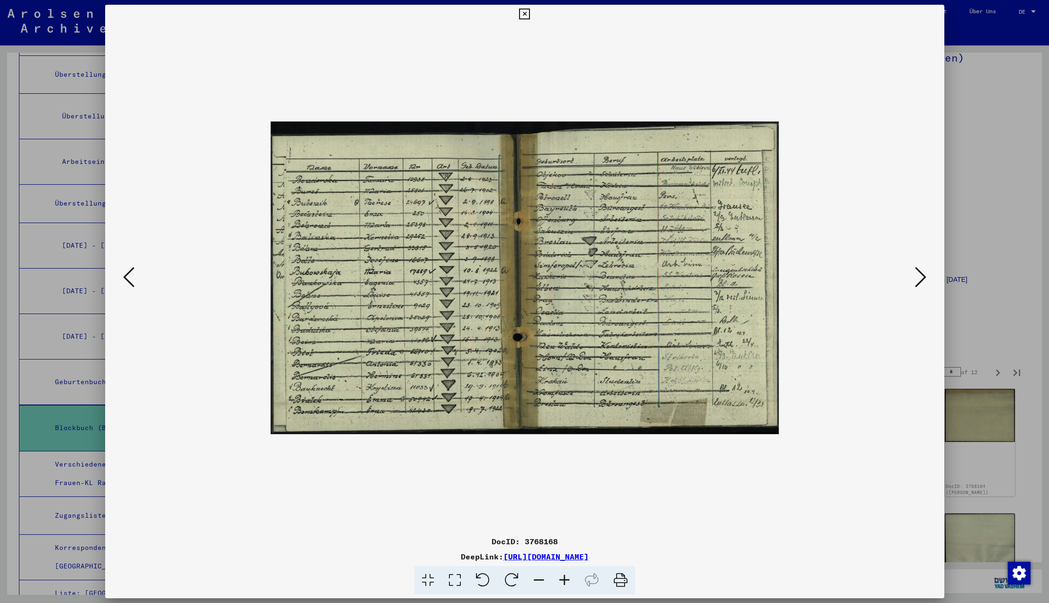
click at [918, 274] on icon at bounding box center [920, 277] width 11 height 23
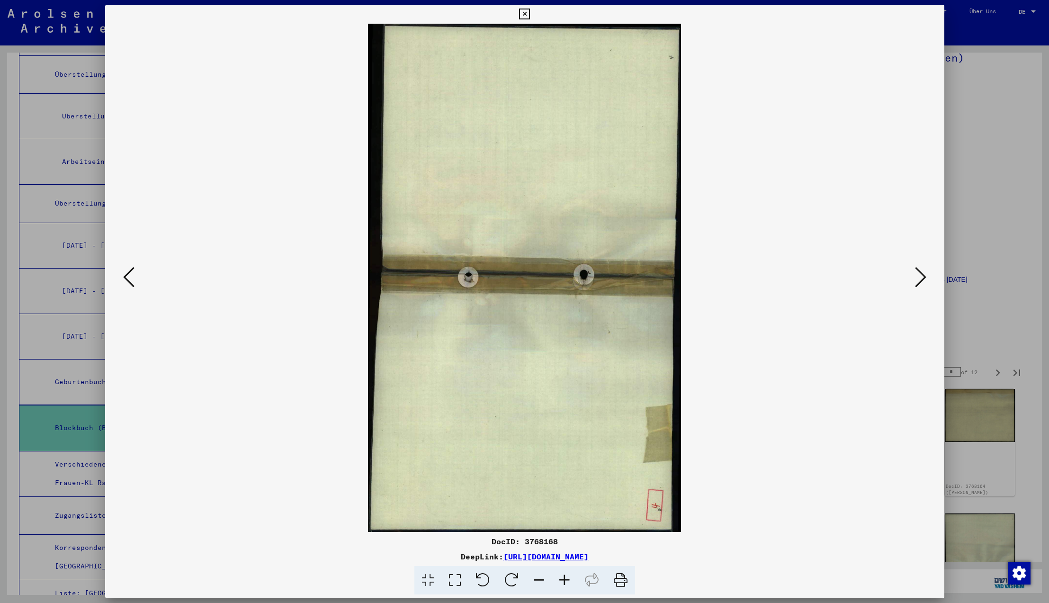
click at [920, 274] on icon at bounding box center [920, 277] width 11 height 23
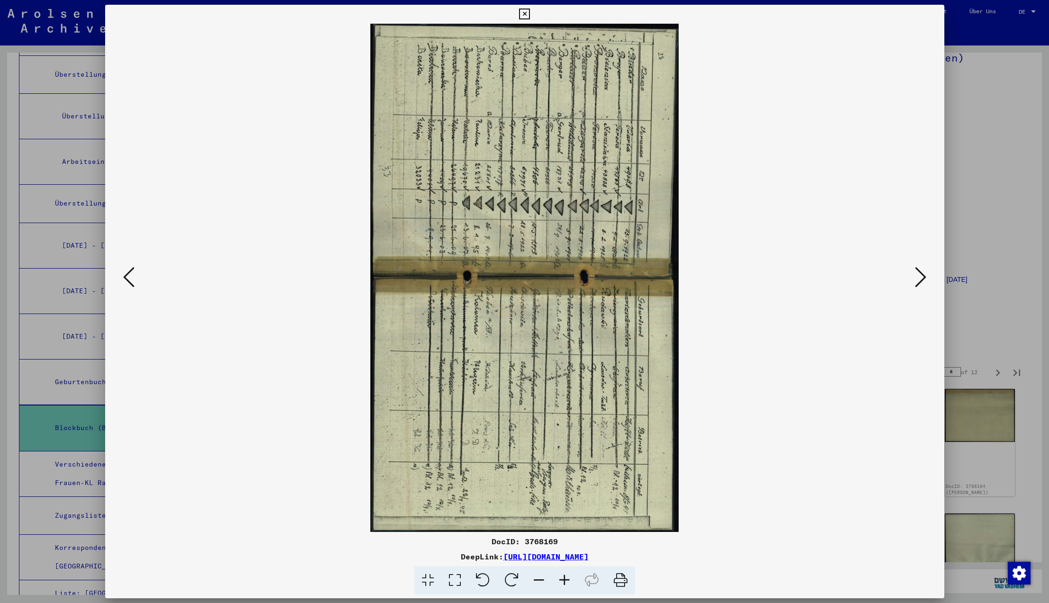
click at [920, 274] on icon at bounding box center [920, 277] width 11 height 23
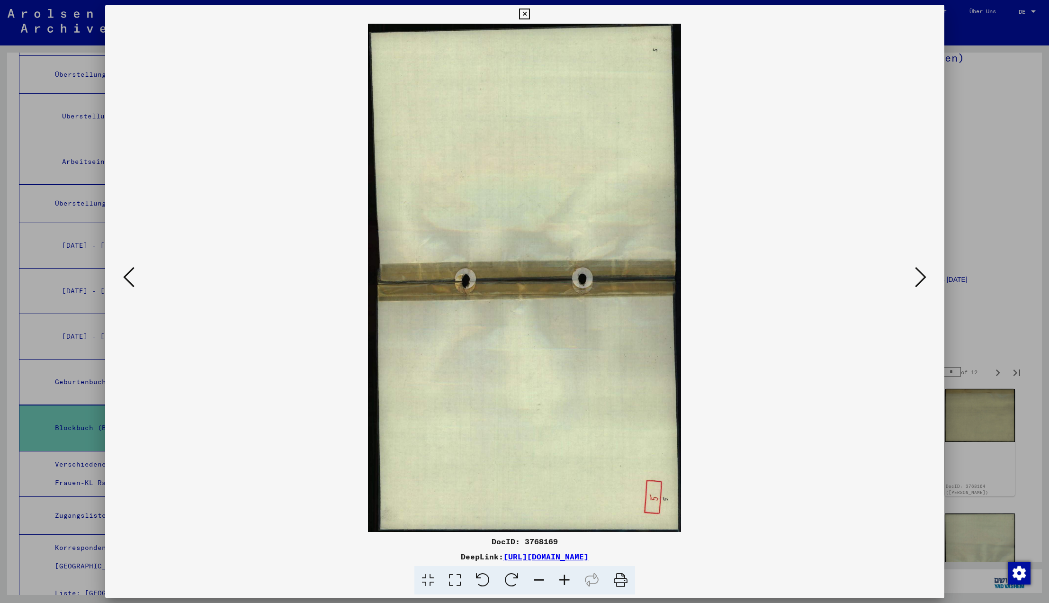
click at [920, 274] on icon at bounding box center [920, 277] width 11 height 23
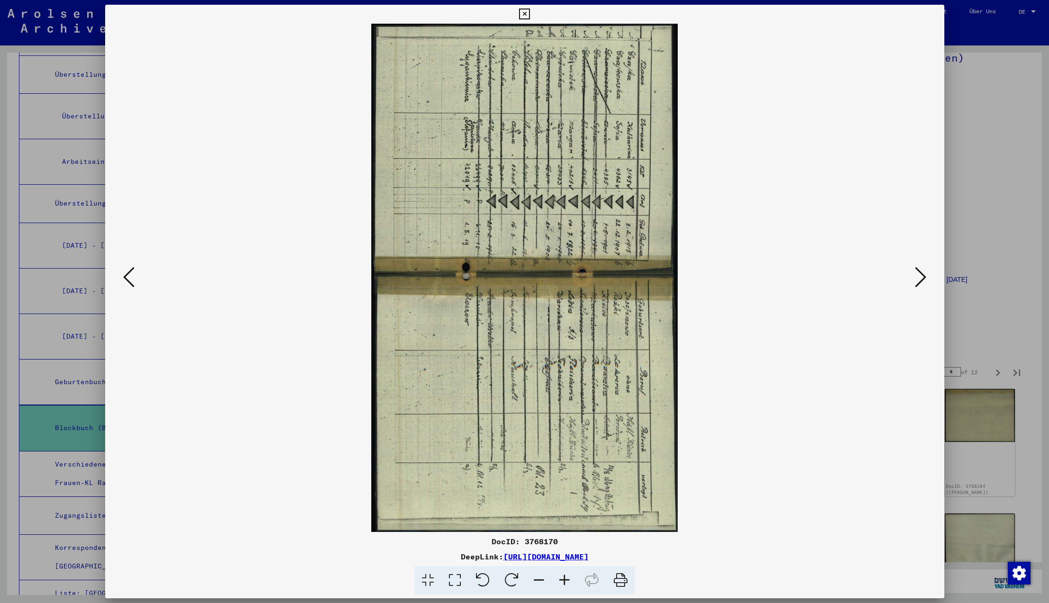
click at [486, 583] on icon at bounding box center [482, 580] width 29 height 29
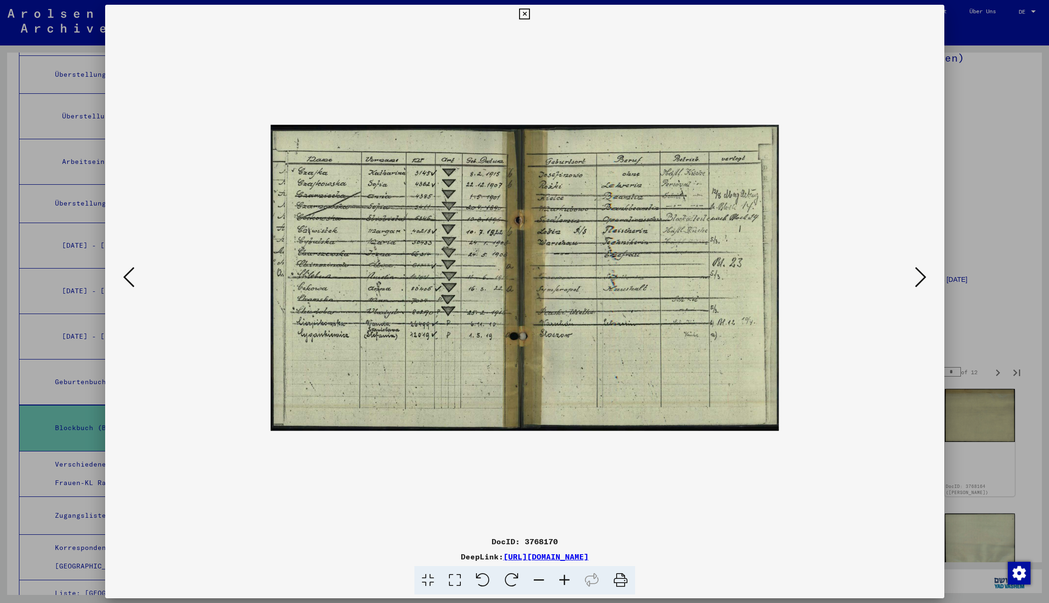
click at [530, 15] on icon at bounding box center [524, 14] width 11 height 11
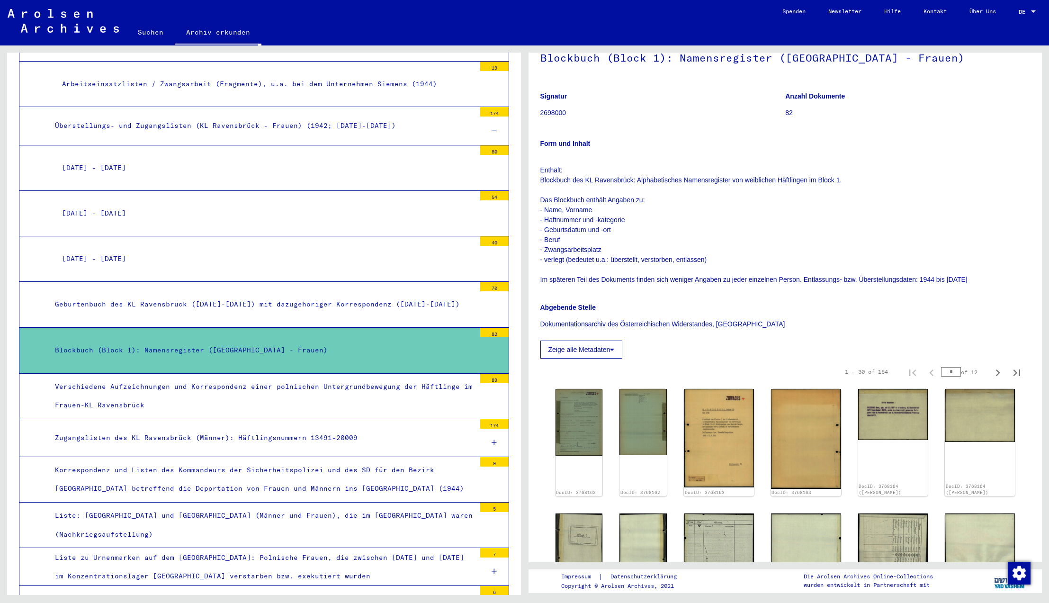
scroll to position [3783, 0]
click at [409, 377] on div "Verschiedene Aufzeichnungen und Korrespondenz einer polnischen Untergrundbewegu…" at bounding box center [262, 395] width 428 height 37
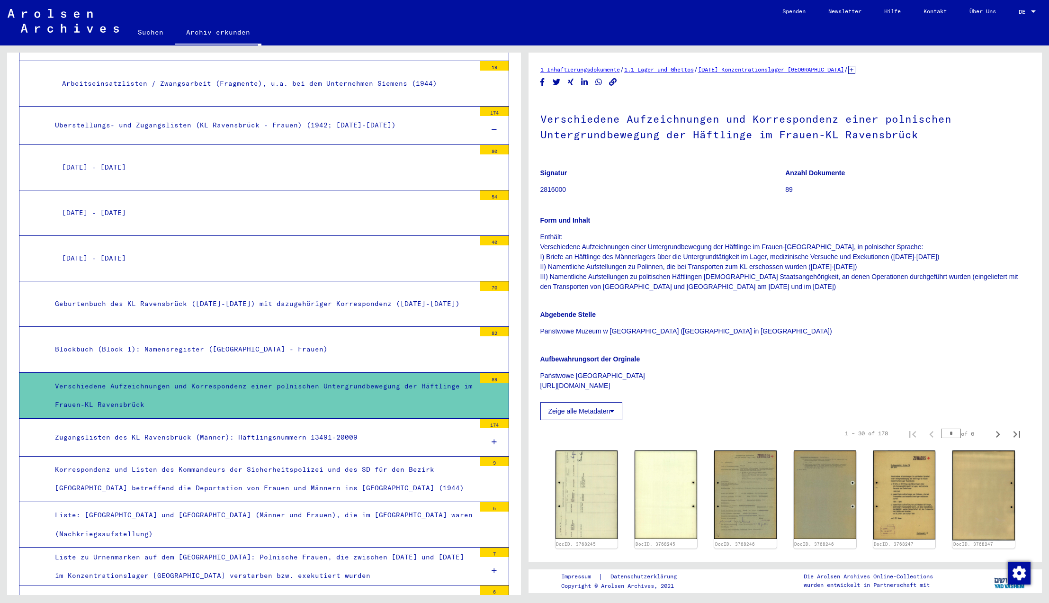
scroll to position [74, 0]
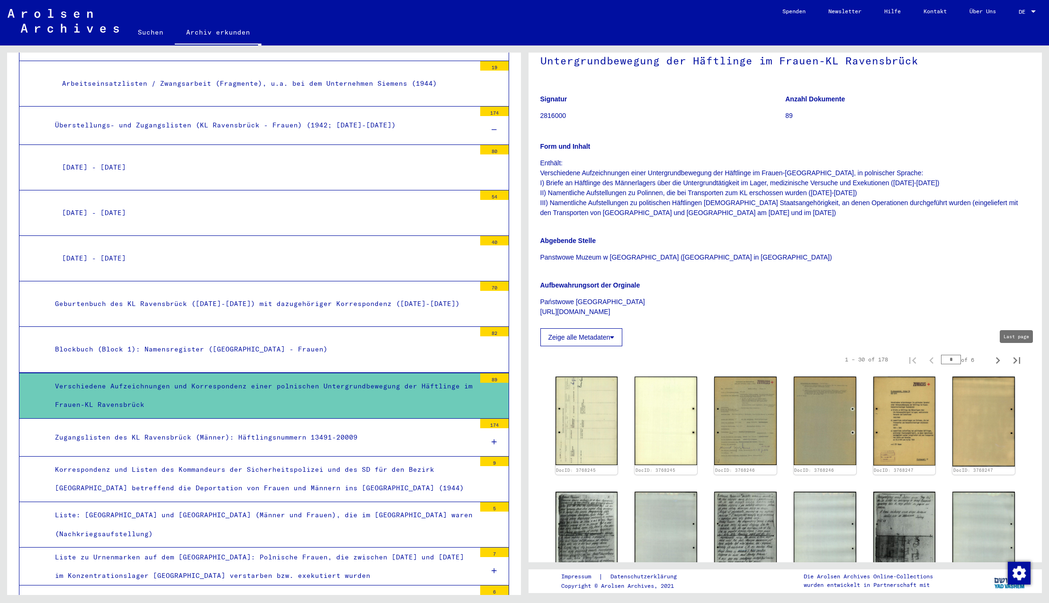
click at [1013, 360] on icon "Last page" at bounding box center [1016, 360] width 13 height 13
type input "*"
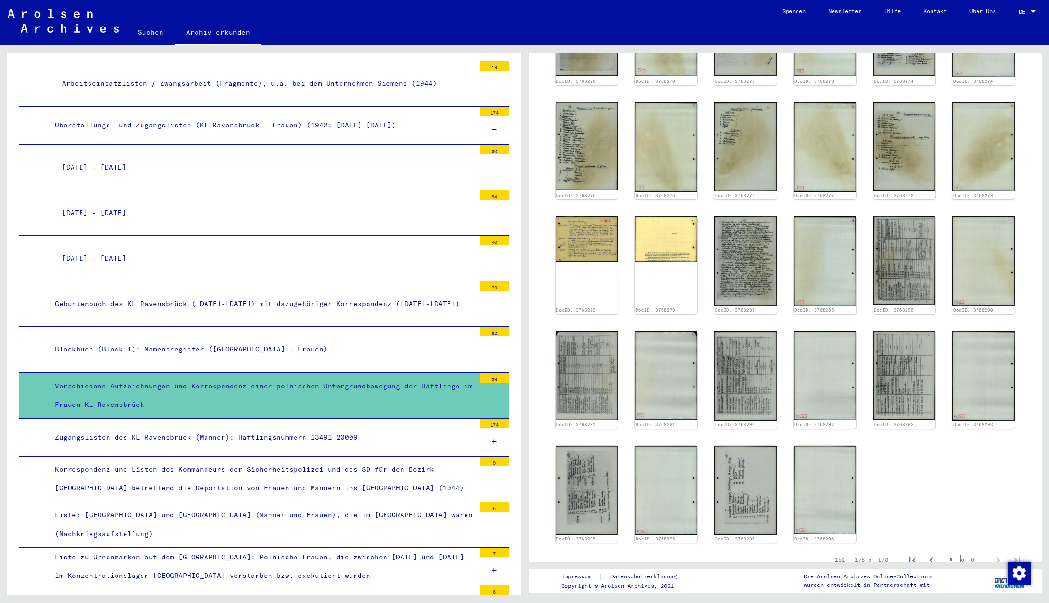
scroll to position [731, 0]
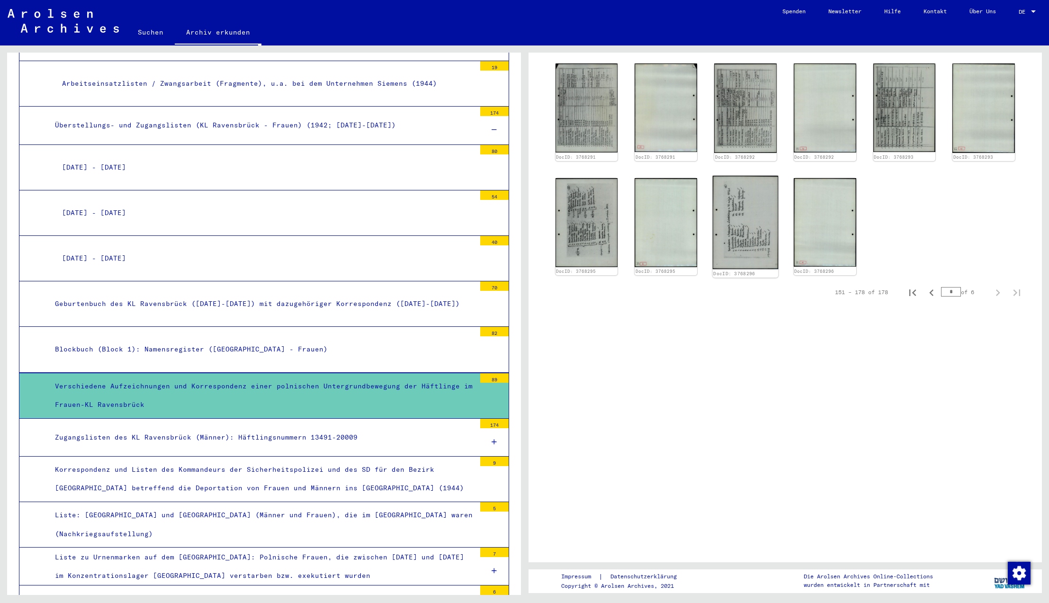
click at [740, 236] on img at bounding box center [745, 223] width 65 height 94
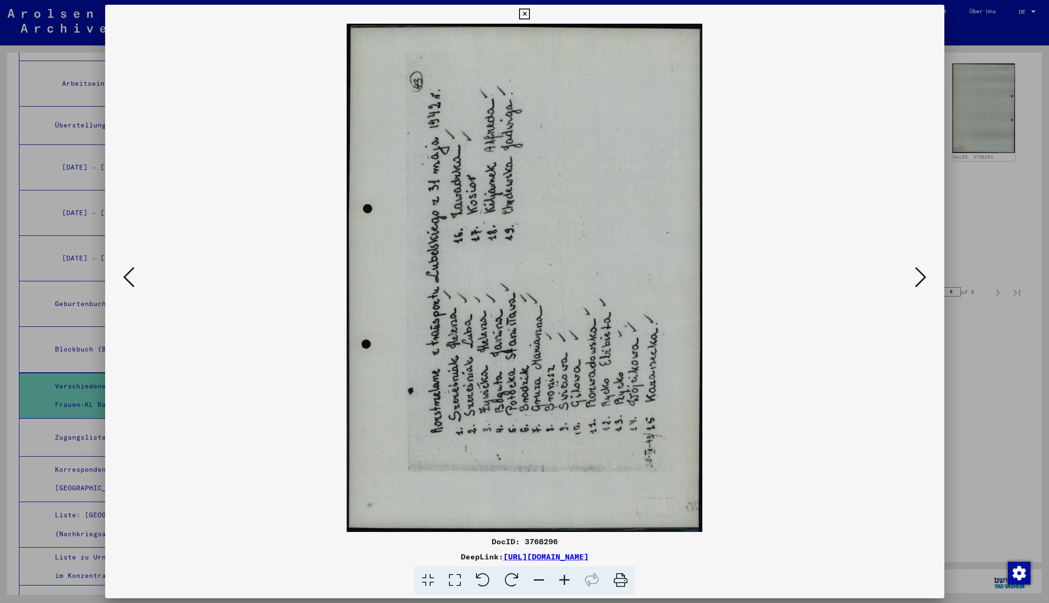
click at [507, 581] on icon at bounding box center [511, 580] width 29 height 29
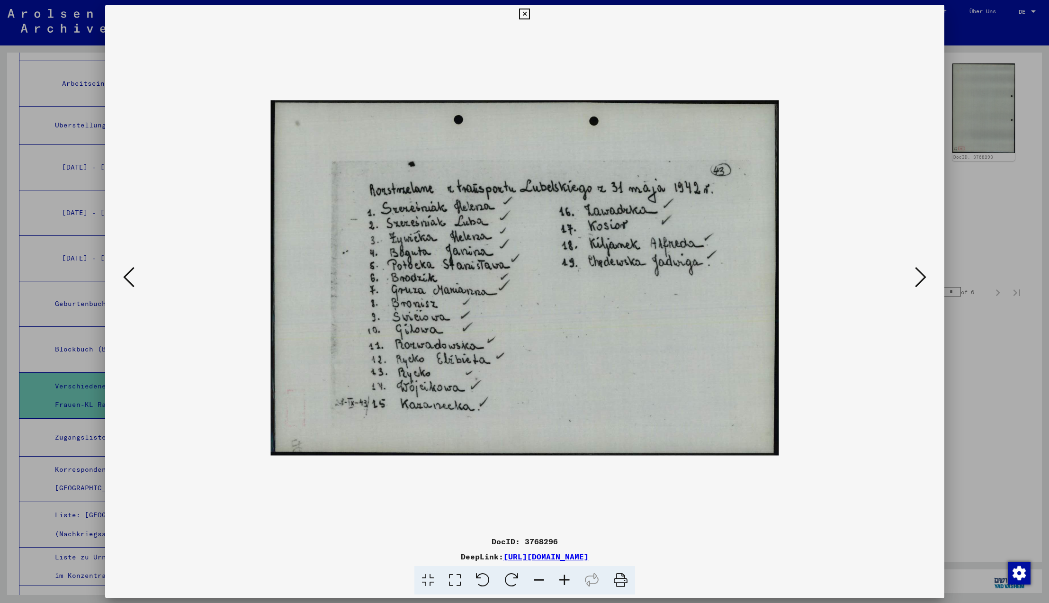
click at [126, 276] on icon at bounding box center [128, 277] width 11 height 23
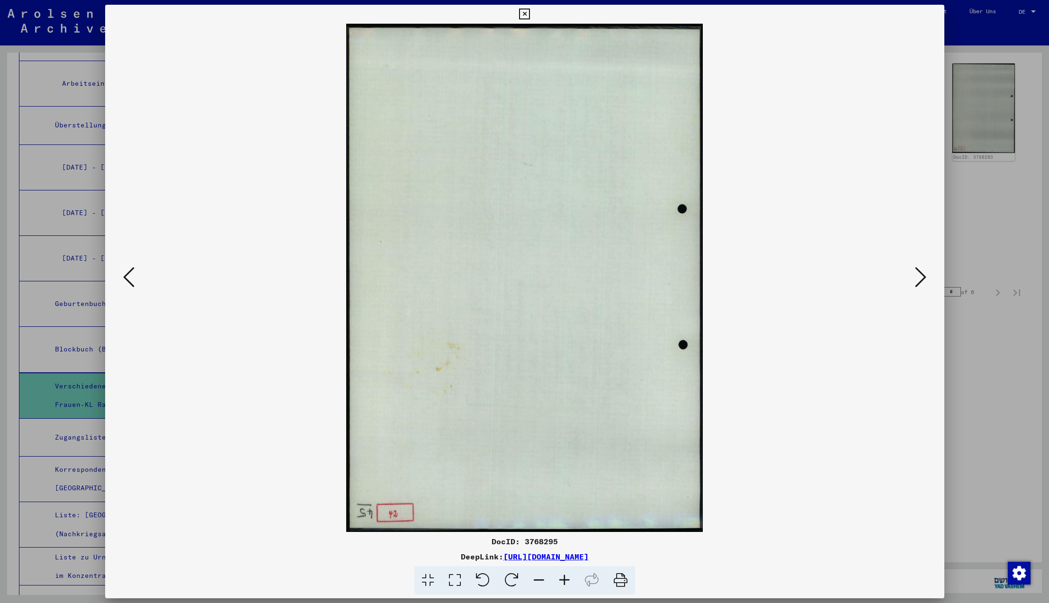
click at [126, 276] on icon at bounding box center [128, 277] width 11 height 23
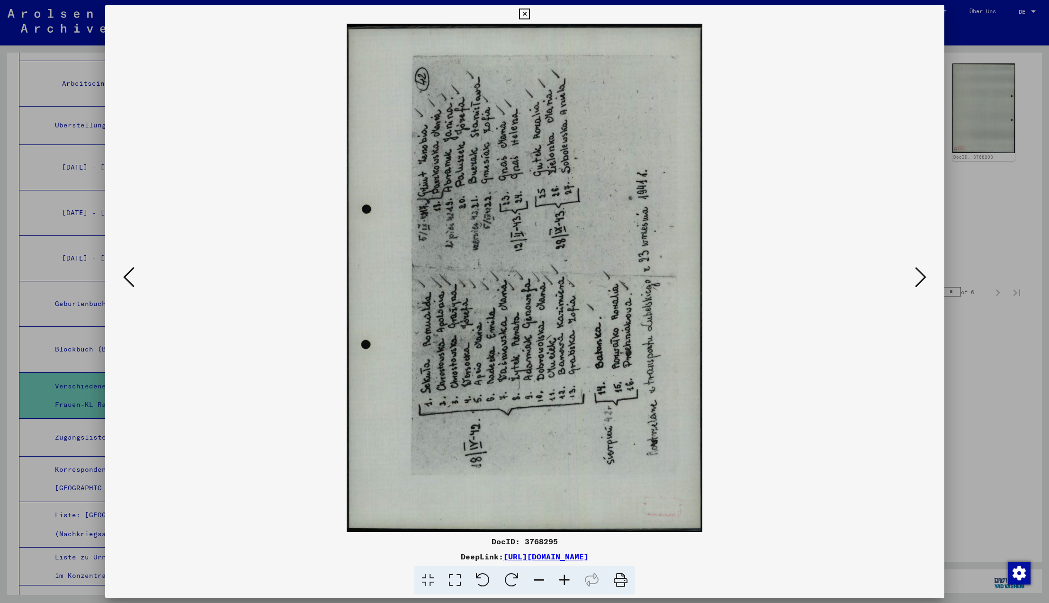
click at [126, 276] on icon at bounding box center [128, 277] width 11 height 23
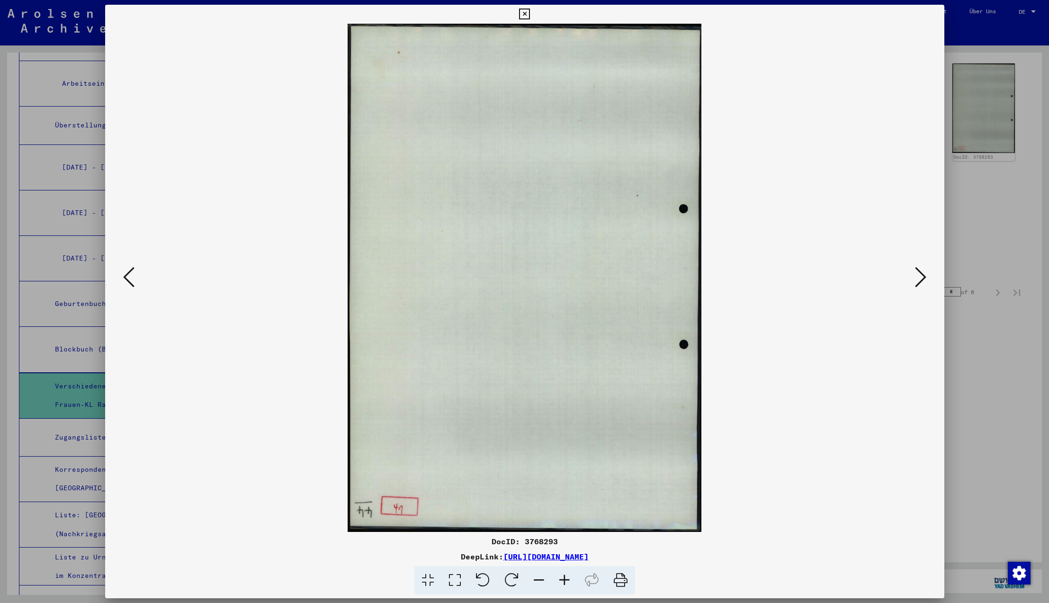
click at [126, 276] on icon at bounding box center [128, 277] width 11 height 23
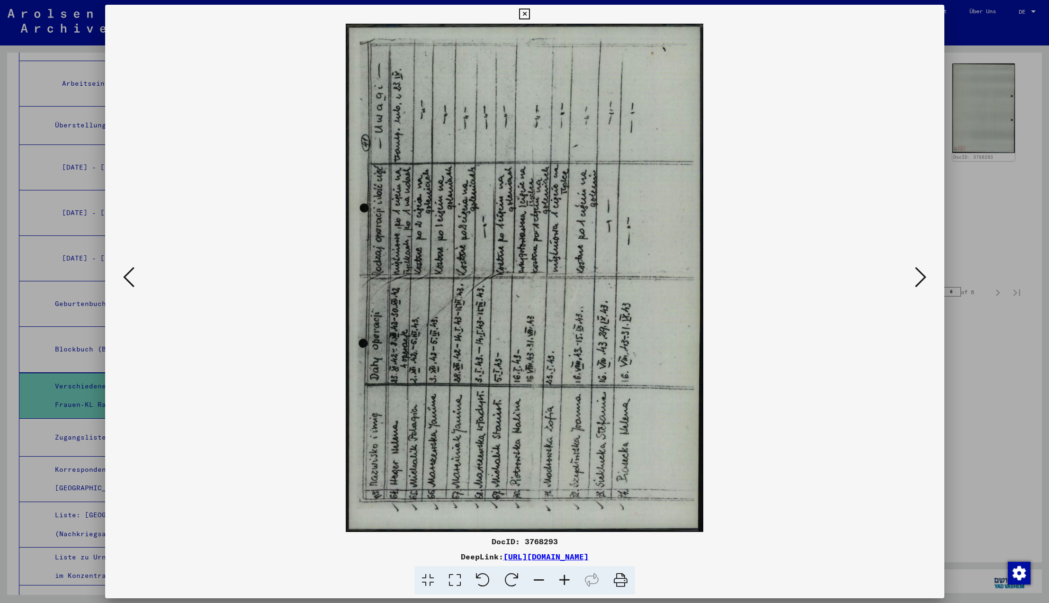
click at [126, 276] on icon at bounding box center [128, 277] width 11 height 23
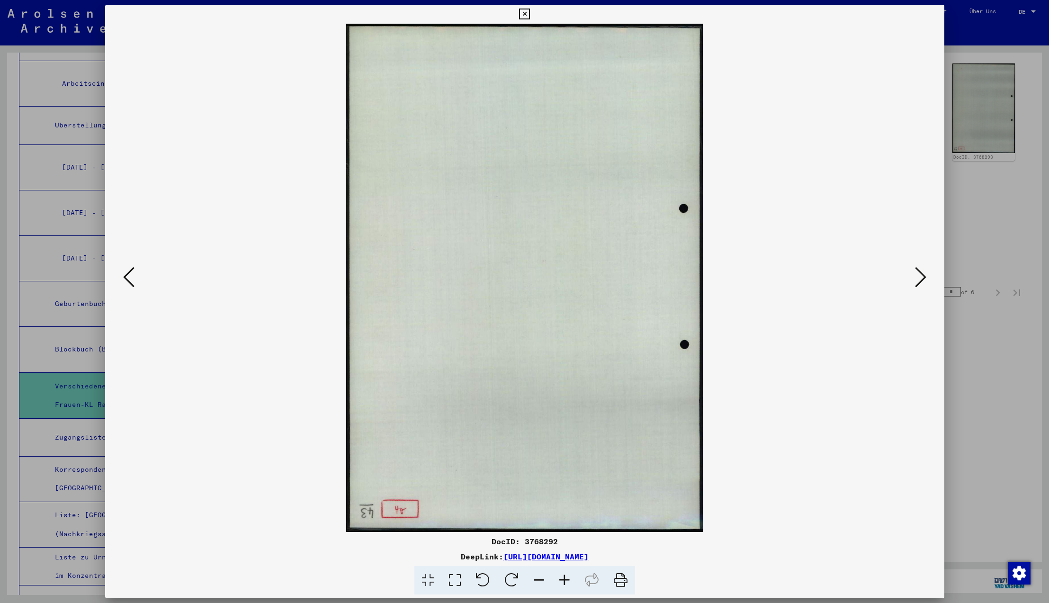
click at [126, 276] on icon at bounding box center [128, 277] width 11 height 23
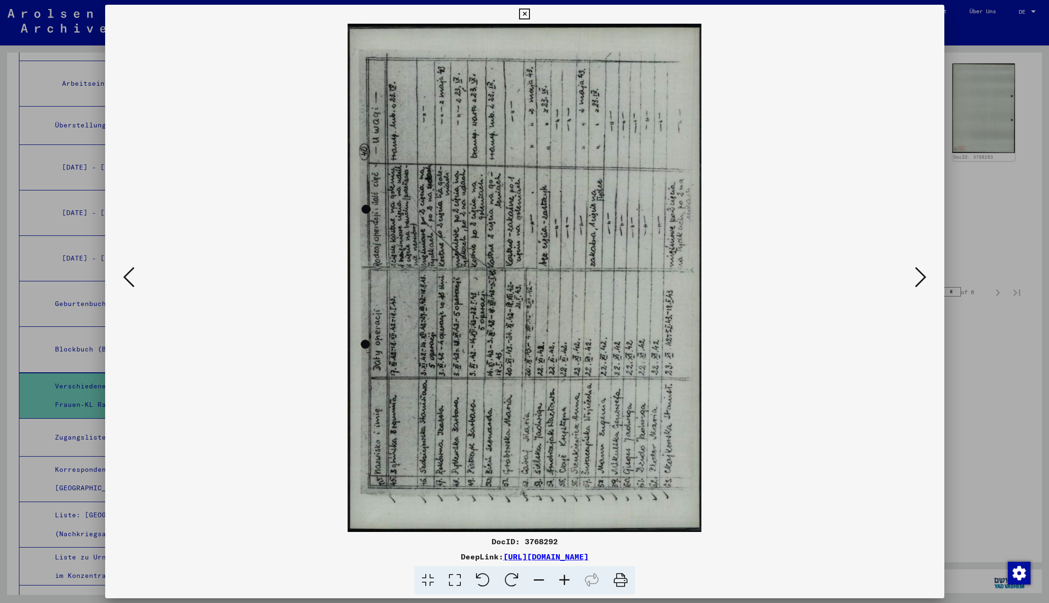
click at [509, 582] on icon at bounding box center [511, 580] width 29 height 29
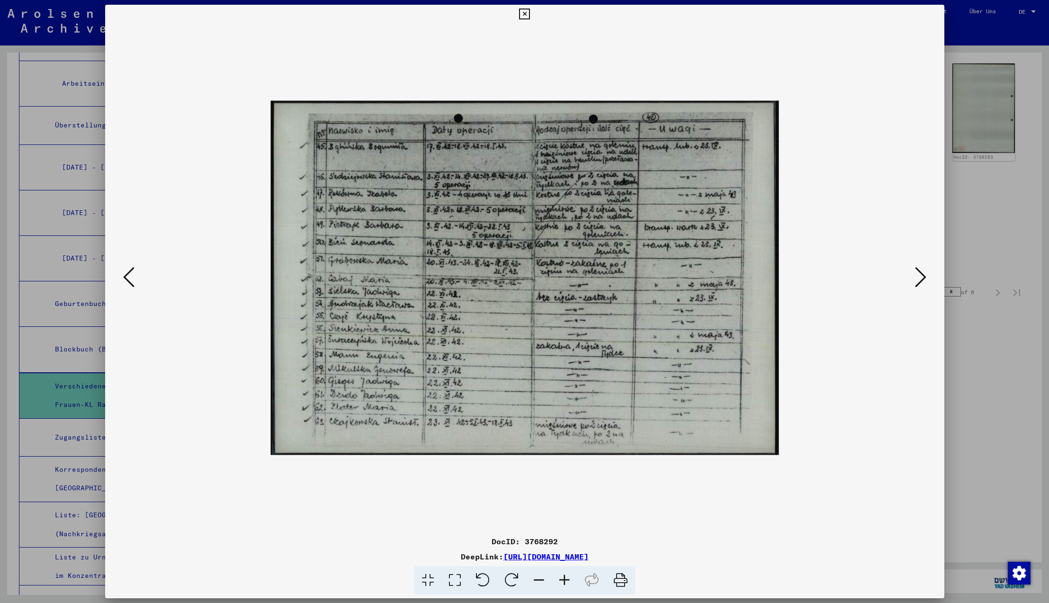
click at [126, 275] on icon at bounding box center [128, 277] width 11 height 23
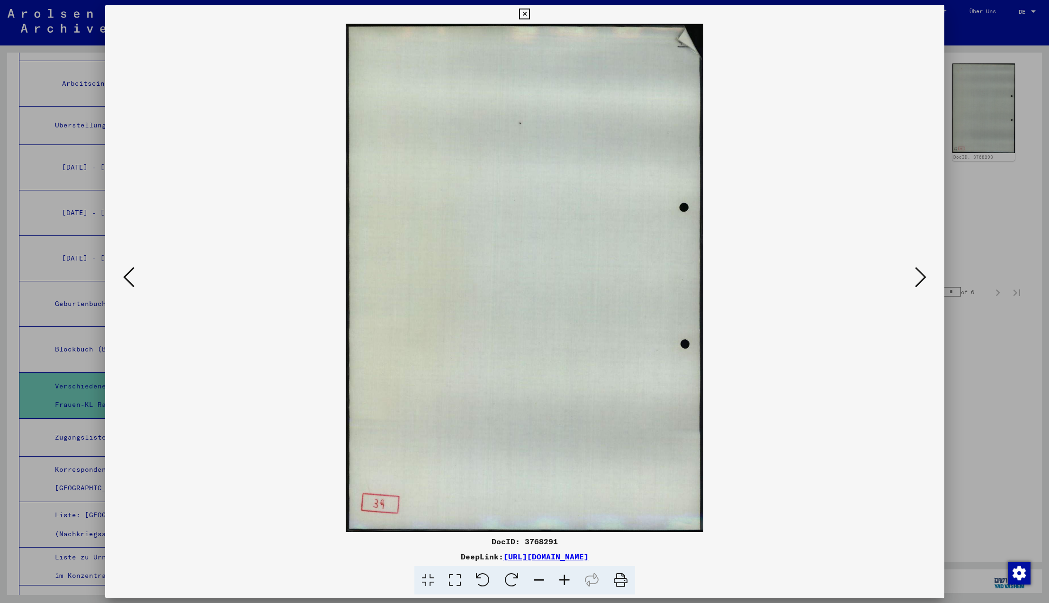
click at [126, 275] on icon at bounding box center [128, 277] width 11 height 23
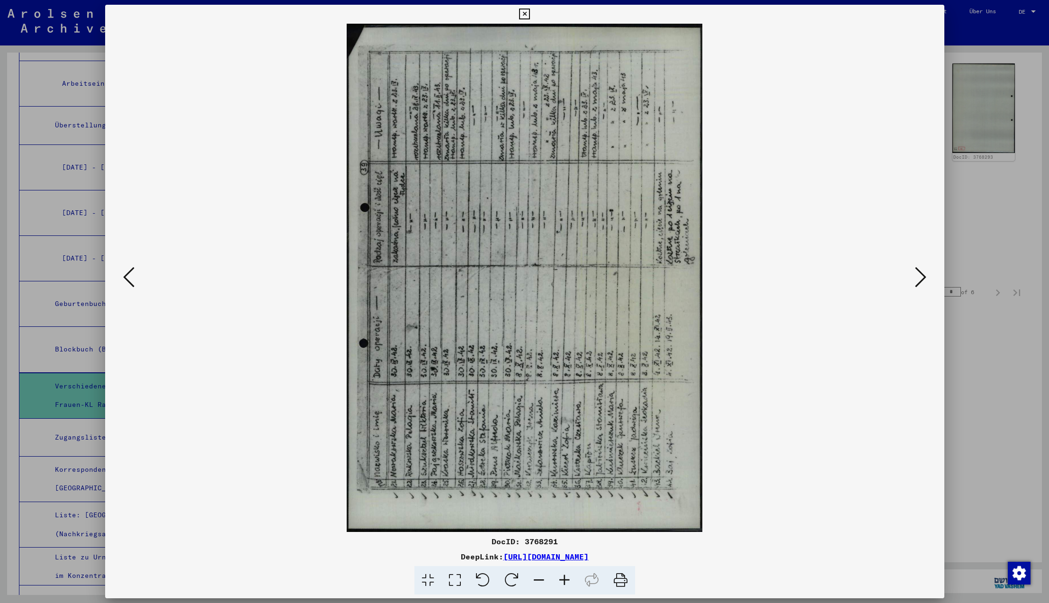
click at [126, 275] on icon at bounding box center [128, 277] width 11 height 23
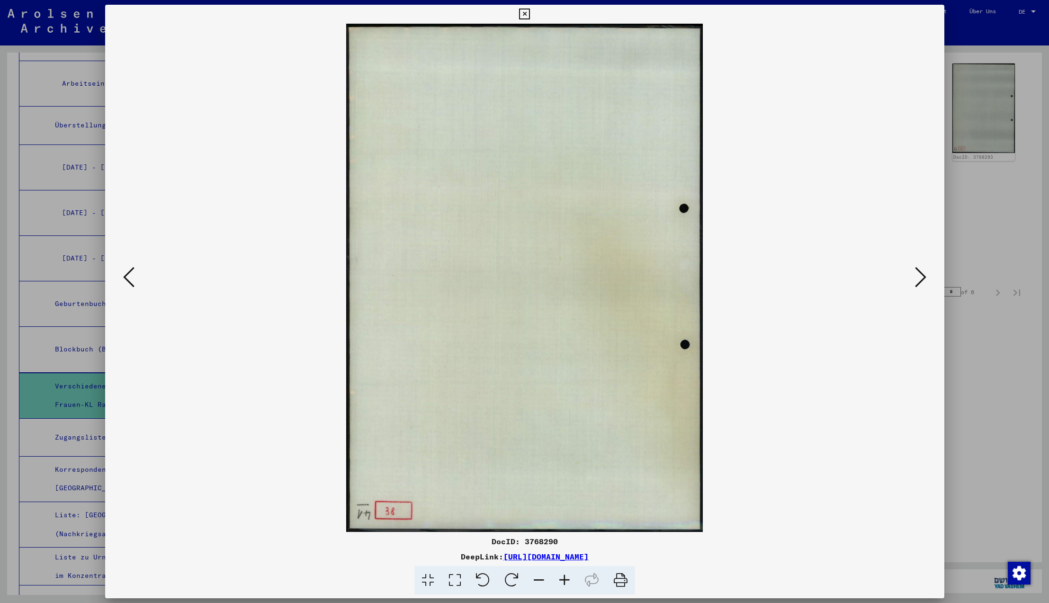
click at [126, 275] on icon at bounding box center [128, 277] width 11 height 23
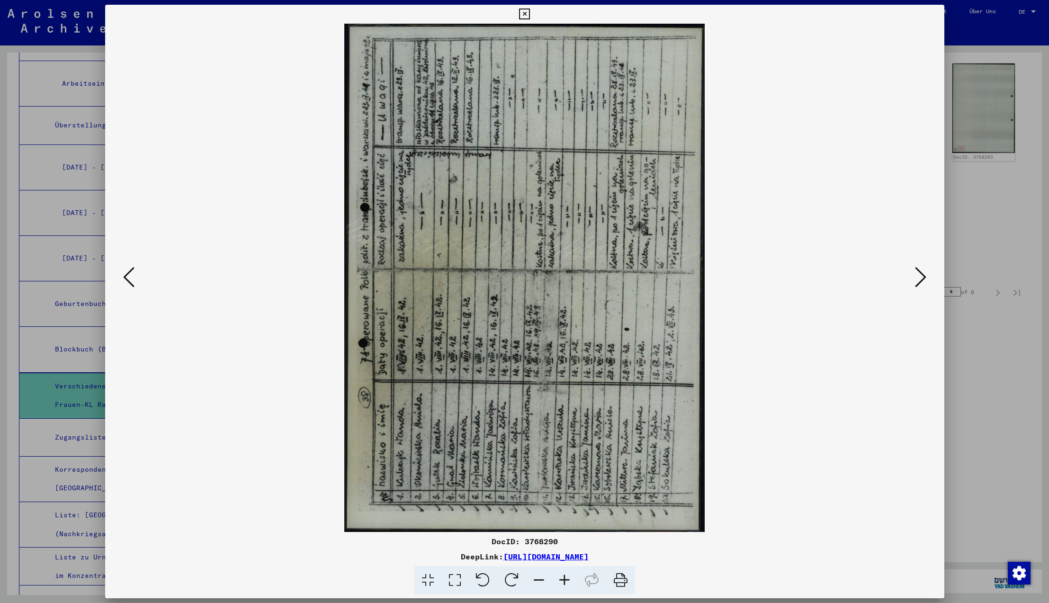
click at [126, 275] on icon at bounding box center [128, 277] width 11 height 23
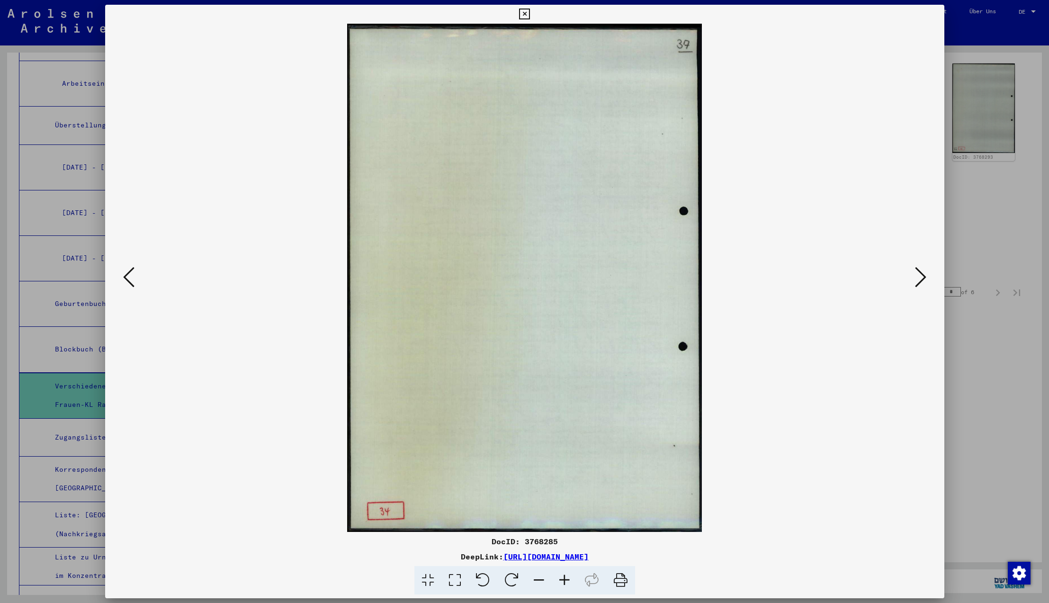
click at [126, 275] on icon at bounding box center [128, 277] width 11 height 23
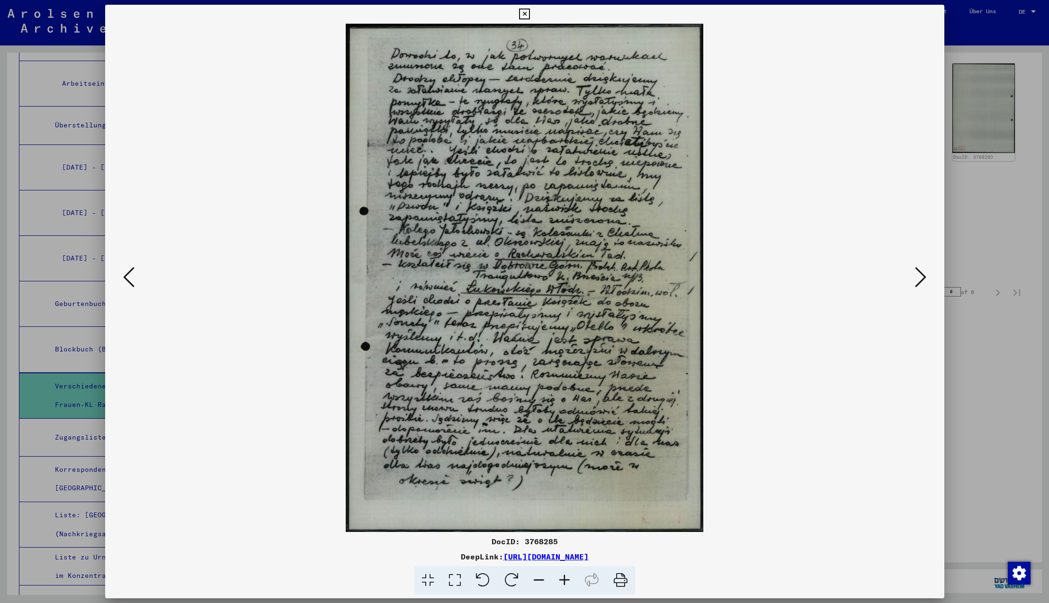
click at [126, 275] on icon at bounding box center [128, 277] width 11 height 23
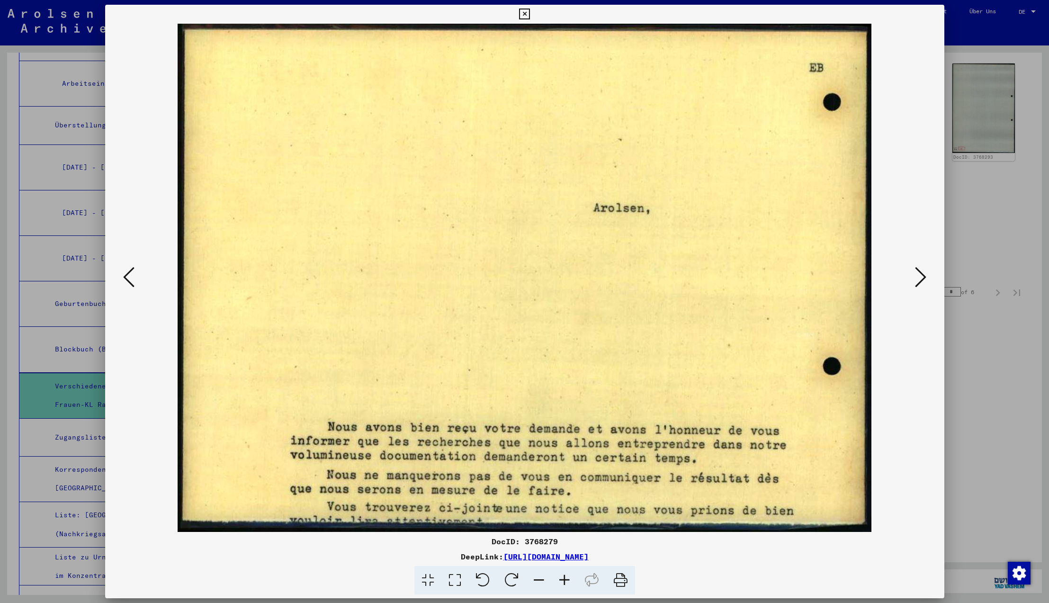
scroll to position [0, 0]
click at [134, 284] on icon at bounding box center [128, 277] width 11 height 23
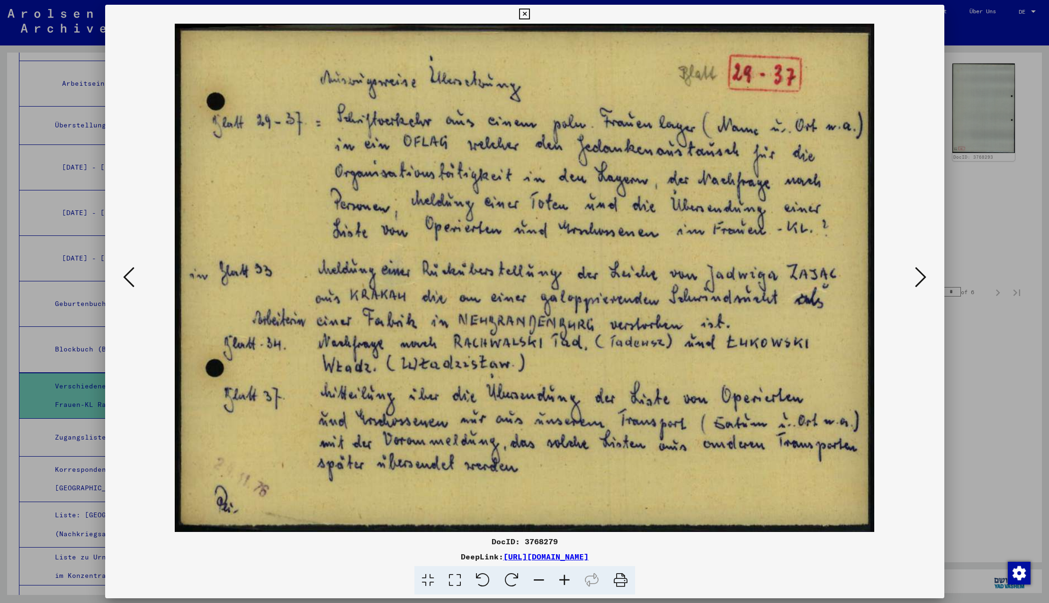
click at [127, 278] on icon at bounding box center [128, 277] width 11 height 23
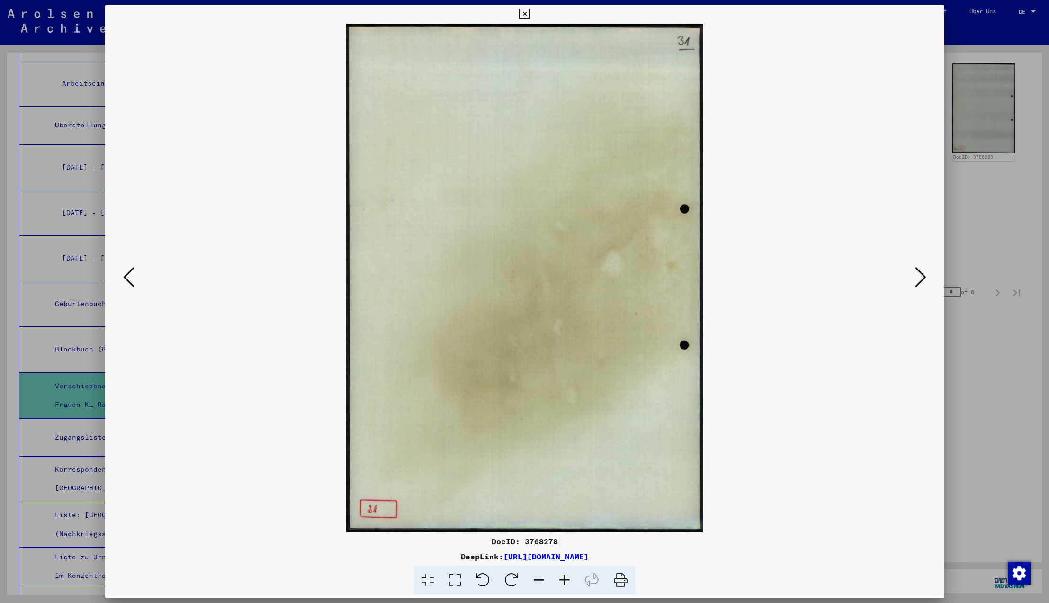
click at [127, 278] on icon at bounding box center [128, 277] width 11 height 23
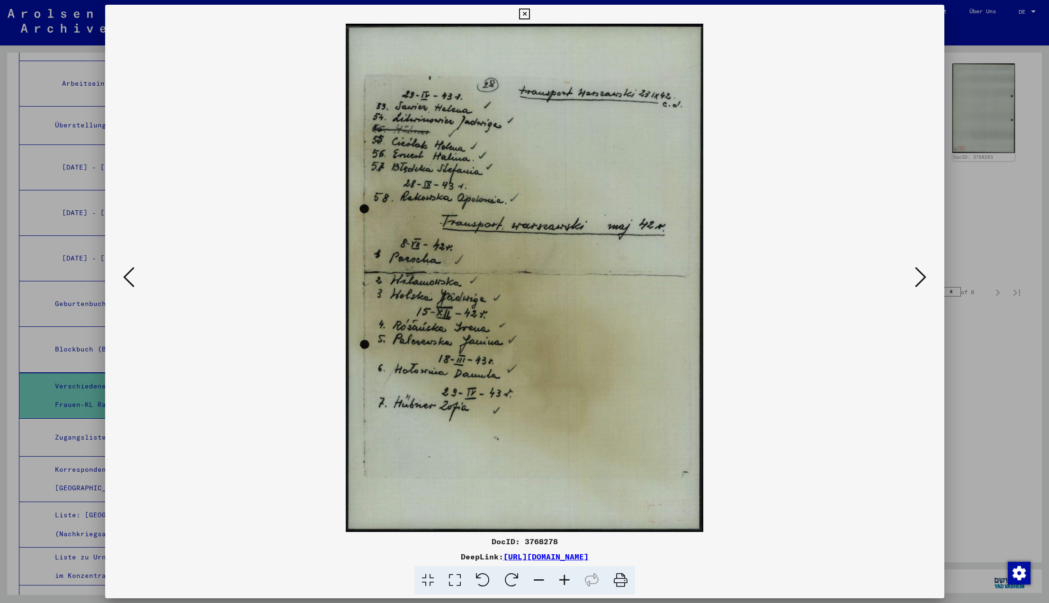
click at [918, 278] on icon at bounding box center [920, 277] width 11 height 23
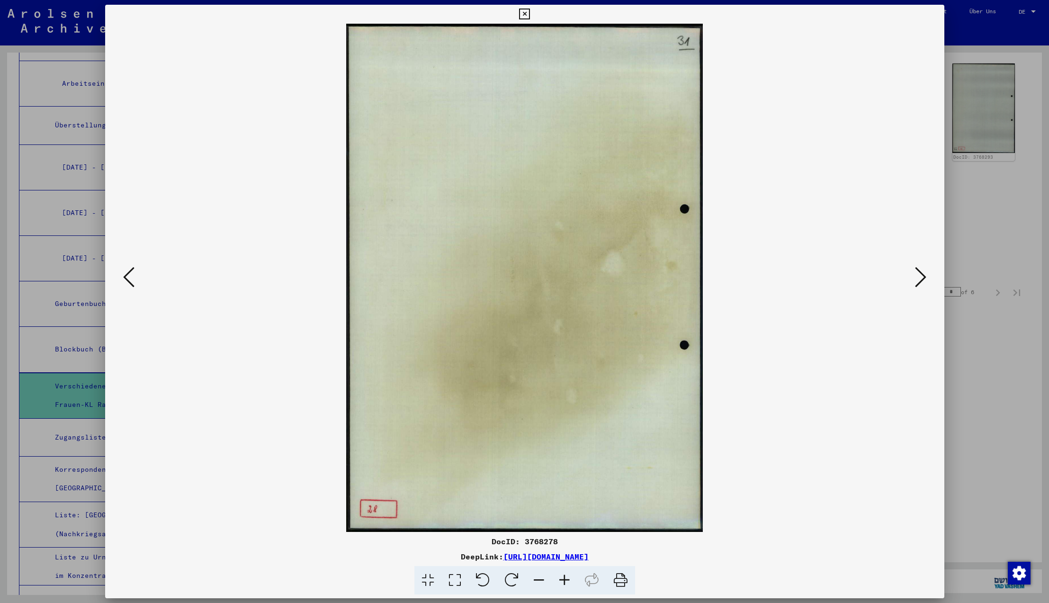
click at [918, 278] on icon at bounding box center [920, 277] width 11 height 23
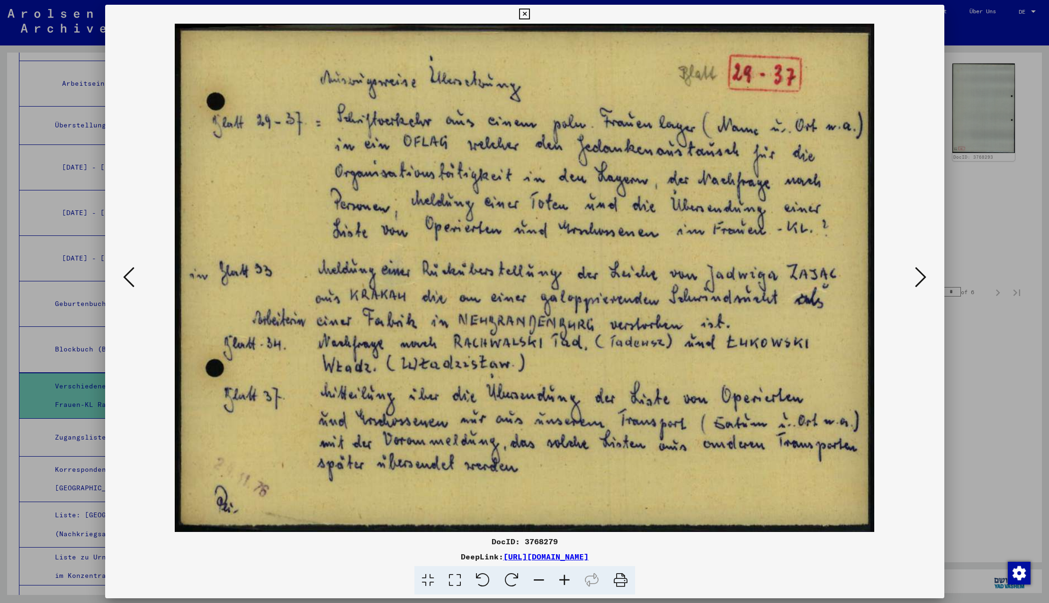
click at [918, 278] on icon at bounding box center [920, 277] width 11 height 23
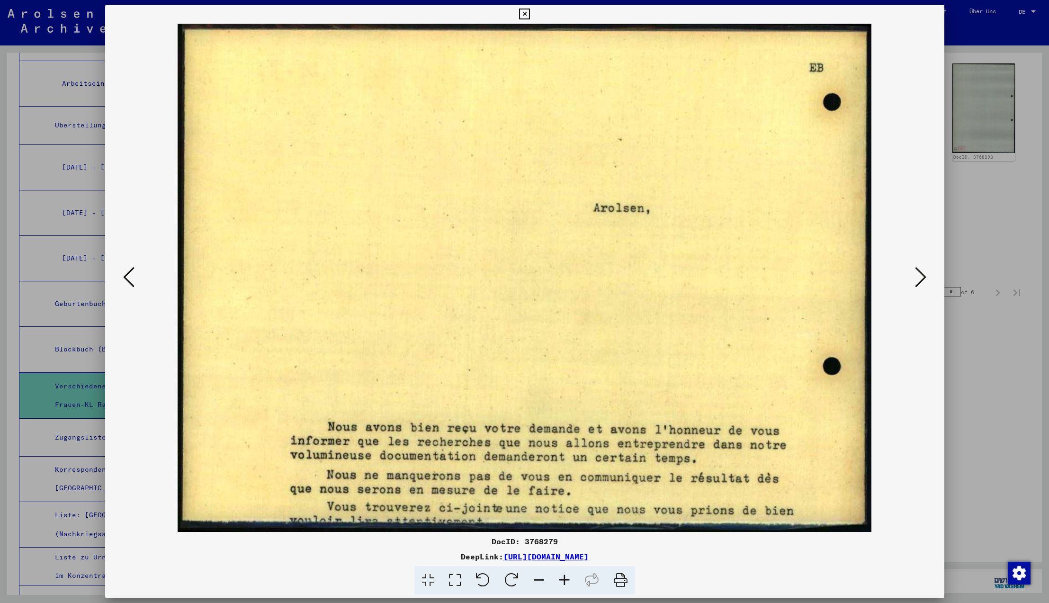
click at [918, 278] on icon at bounding box center [920, 277] width 11 height 23
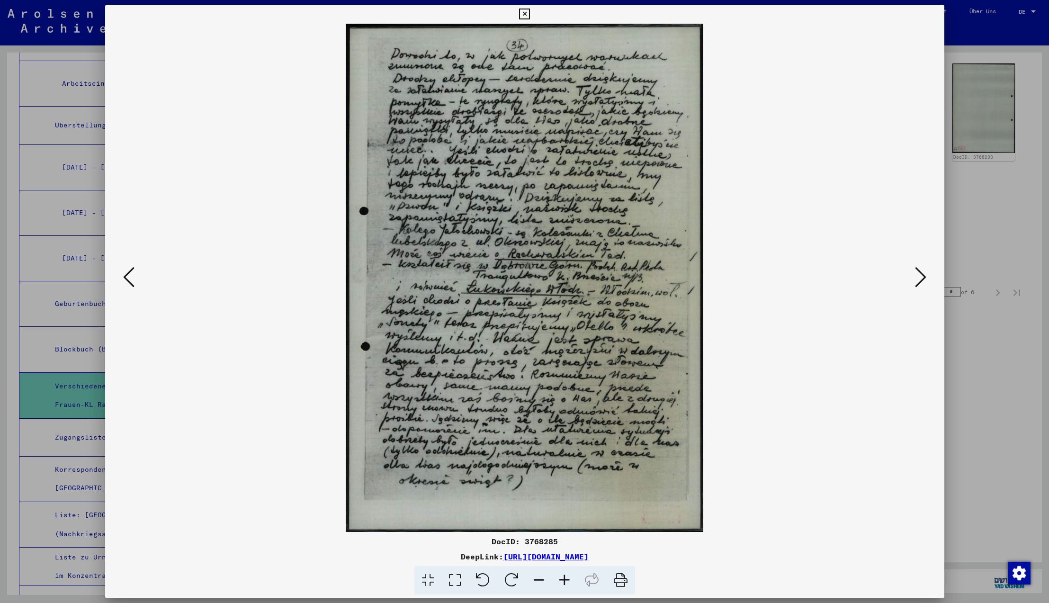
click at [918, 278] on icon at bounding box center [920, 277] width 11 height 23
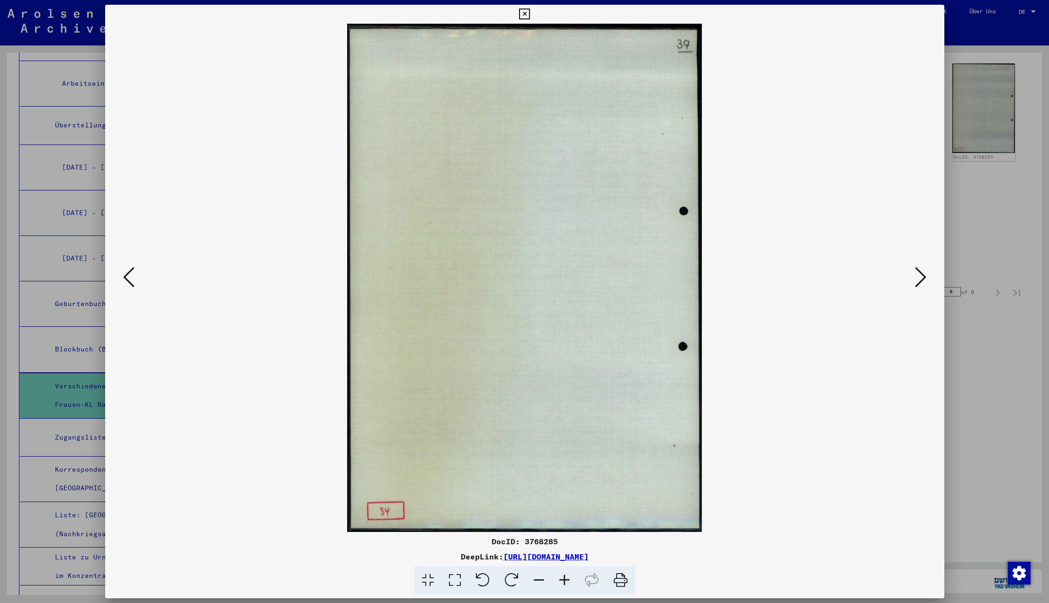
click at [918, 278] on icon at bounding box center [920, 277] width 11 height 23
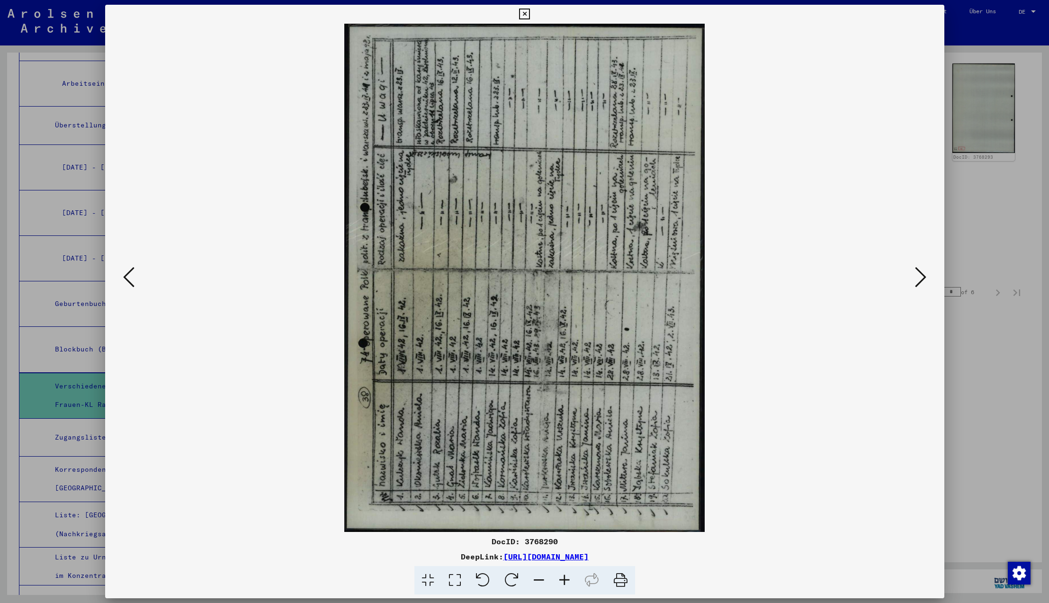
click at [127, 275] on icon at bounding box center [128, 277] width 11 height 23
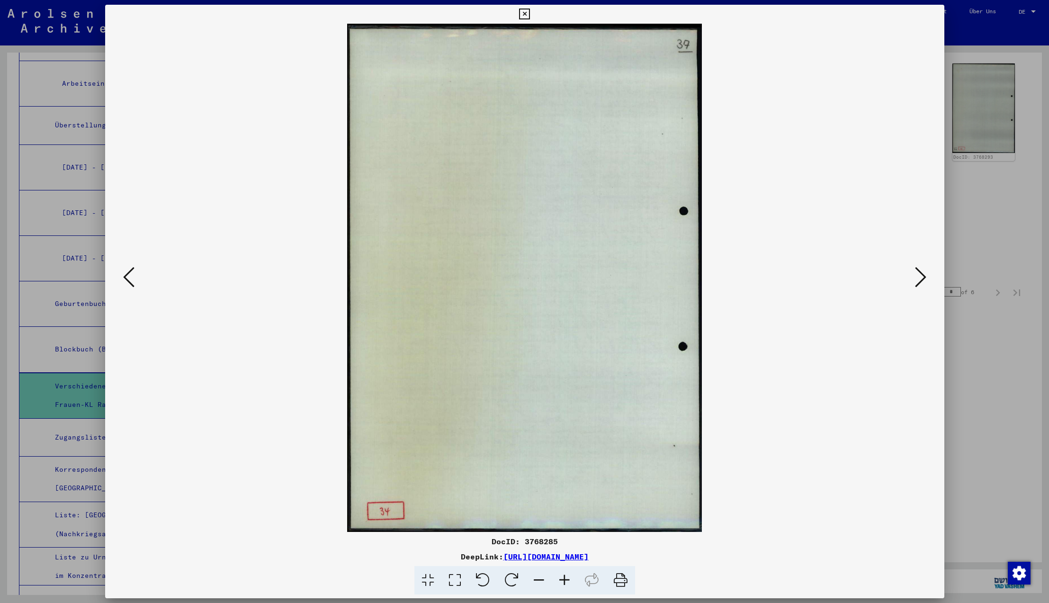
click at [921, 276] on icon at bounding box center [920, 277] width 11 height 23
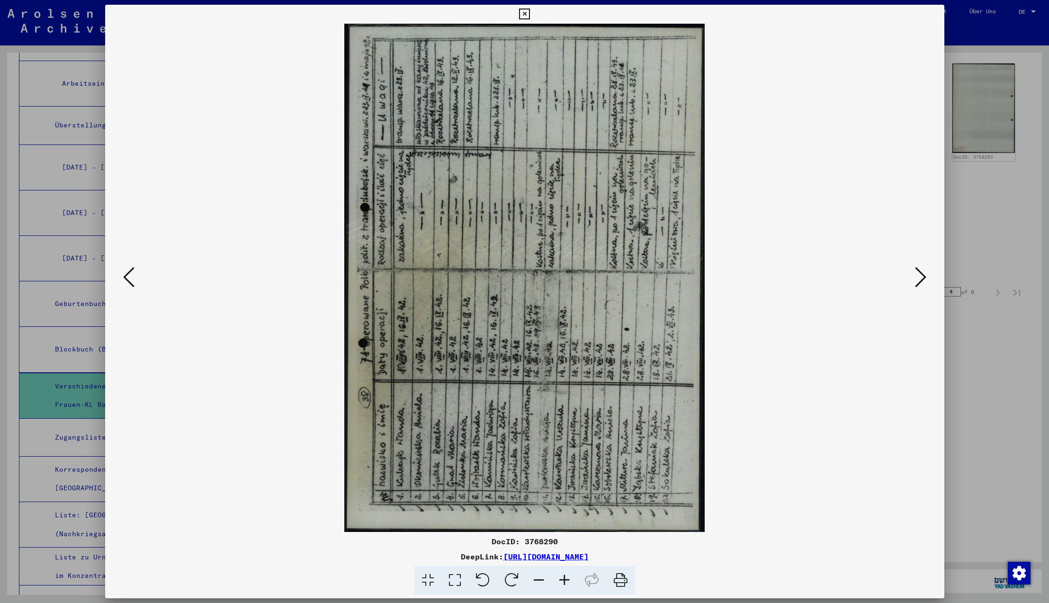
click at [506, 580] on icon at bounding box center [511, 580] width 29 height 29
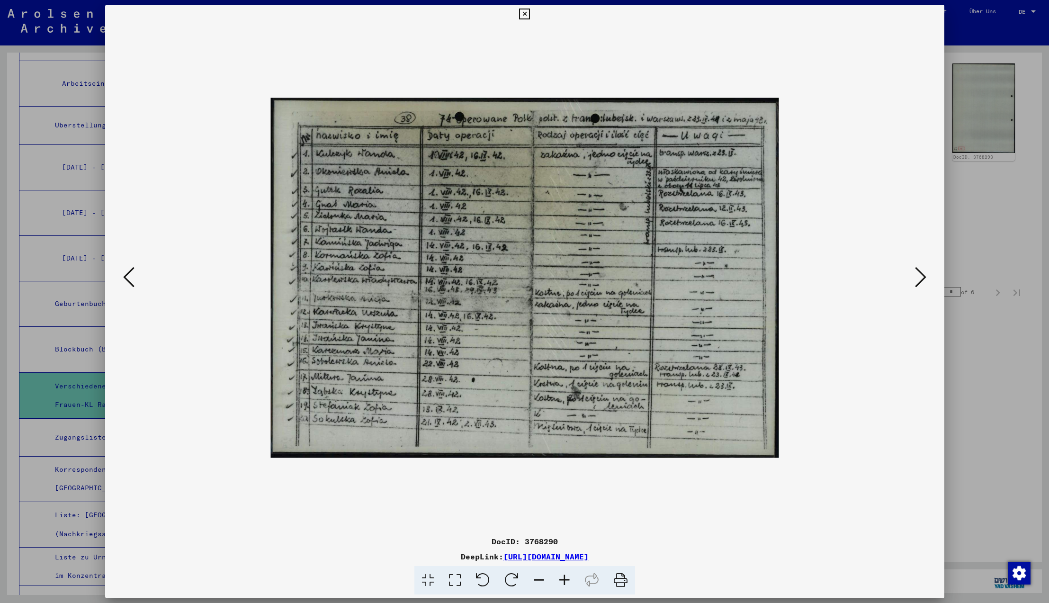
click at [126, 277] on icon at bounding box center [128, 277] width 11 height 23
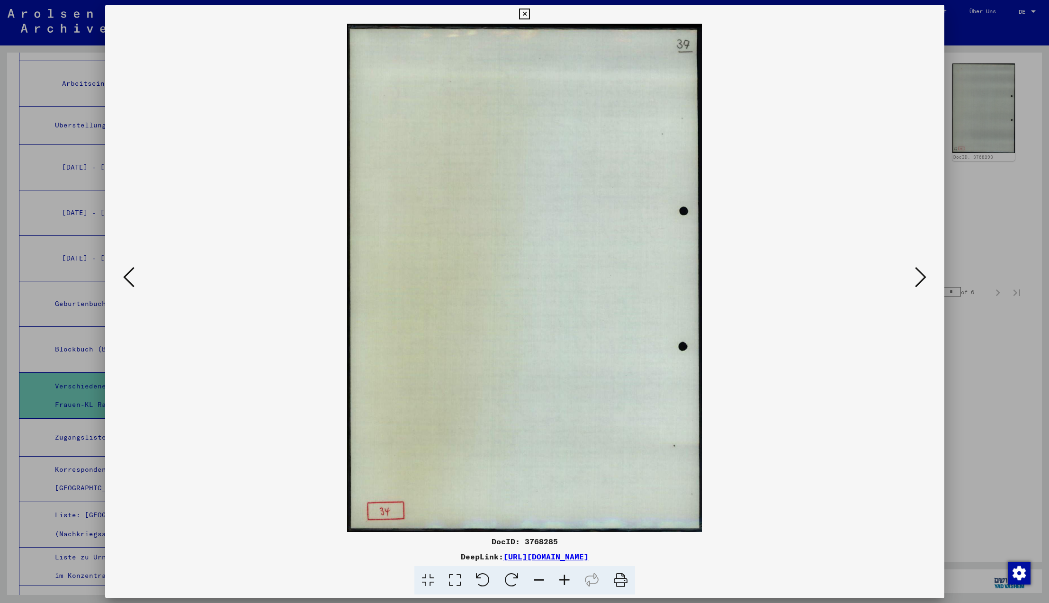
click at [129, 277] on icon at bounding box center [128, 277] width 11 height 23
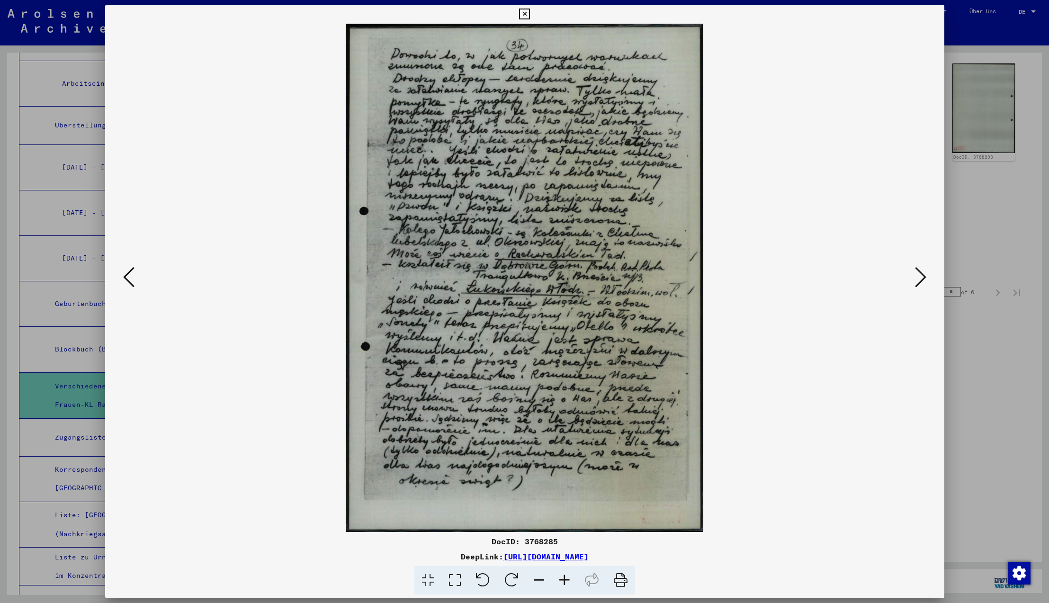
click at [127, 279] on icon at bounding box center [128, 277] width 11 height 23
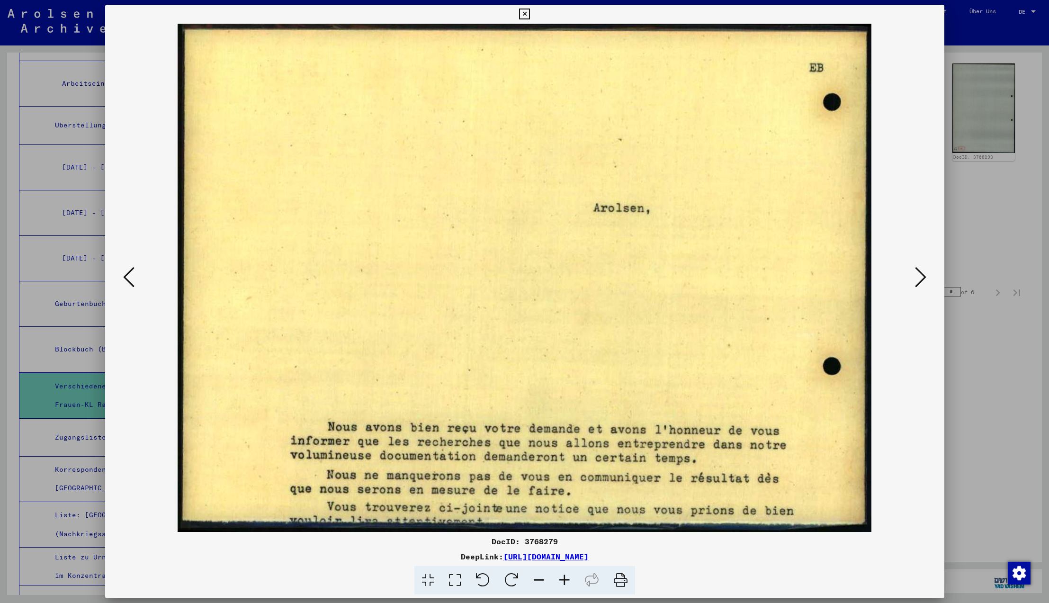
click at [127, 279] on icon at bounding box center [128, 277] width 11 height 23
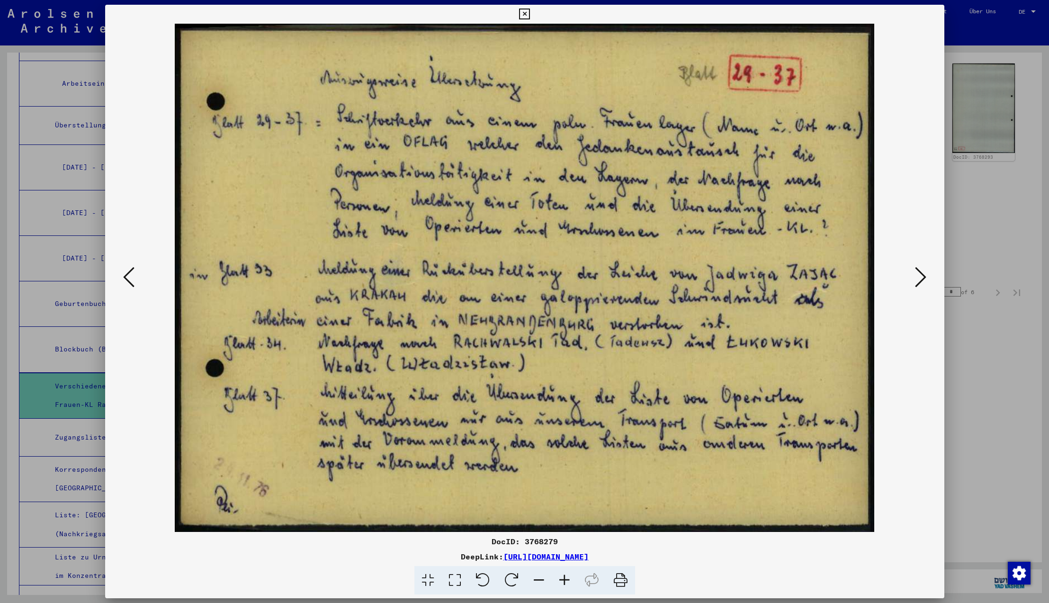
click at [127, 279] on icon at bounding box center [128, 277] width 11 height 23
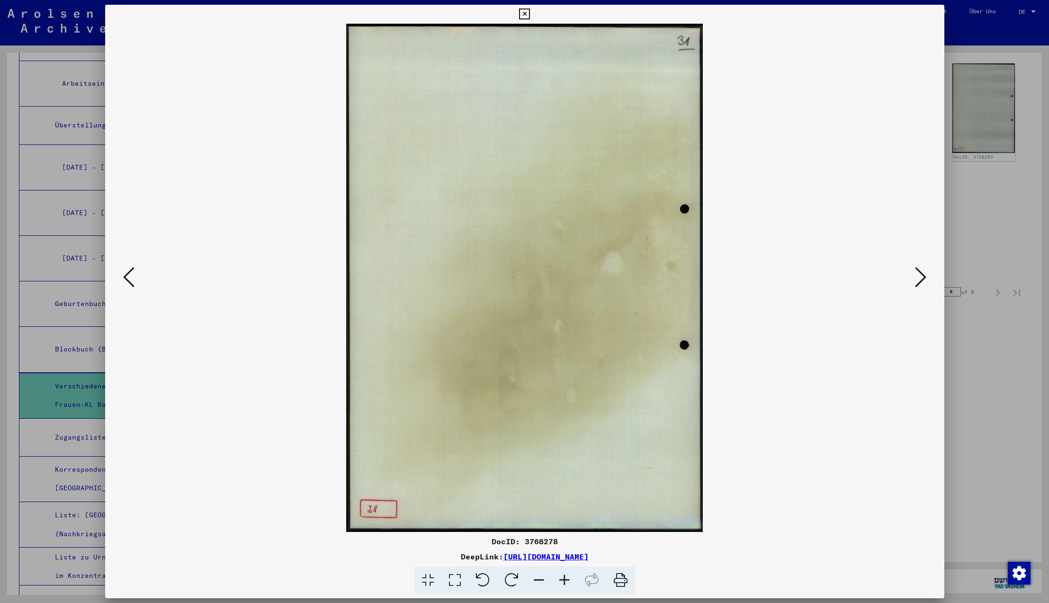
click at [127, 279] on icon at bounding box center [128, 277] width 11 height 23
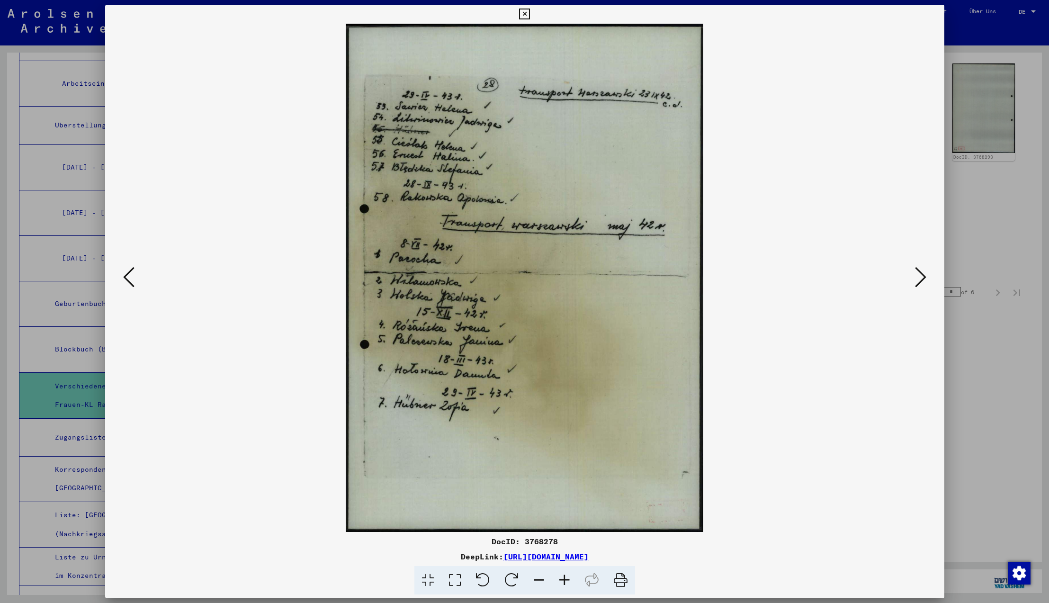
click at [127, 279] on icon at bounding box center [128, 277] width 11 height 23
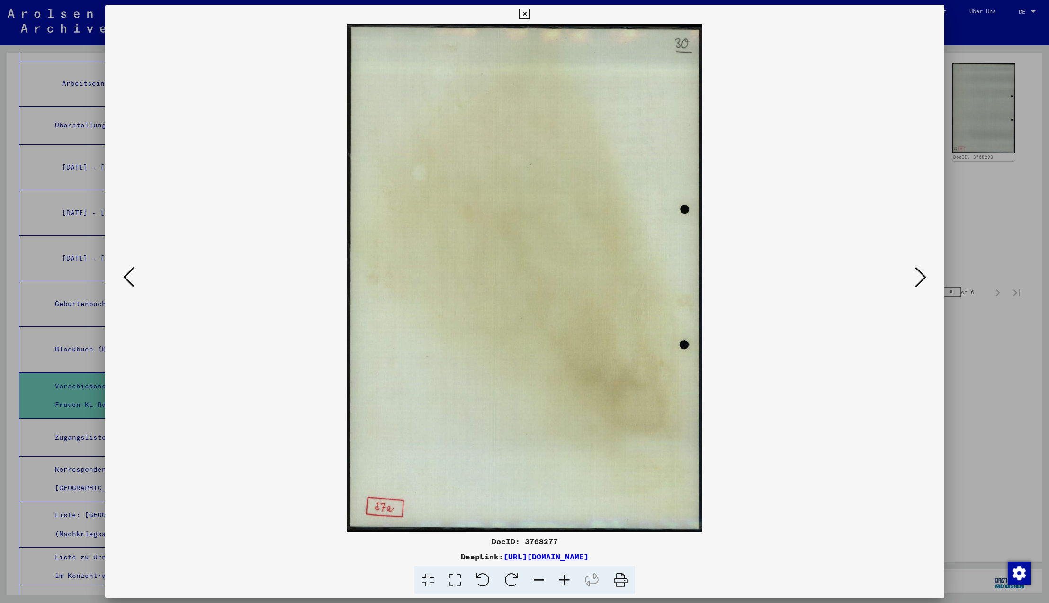
click at [127, 279] on icon at bounding box center [128, 277] width 11 height 23
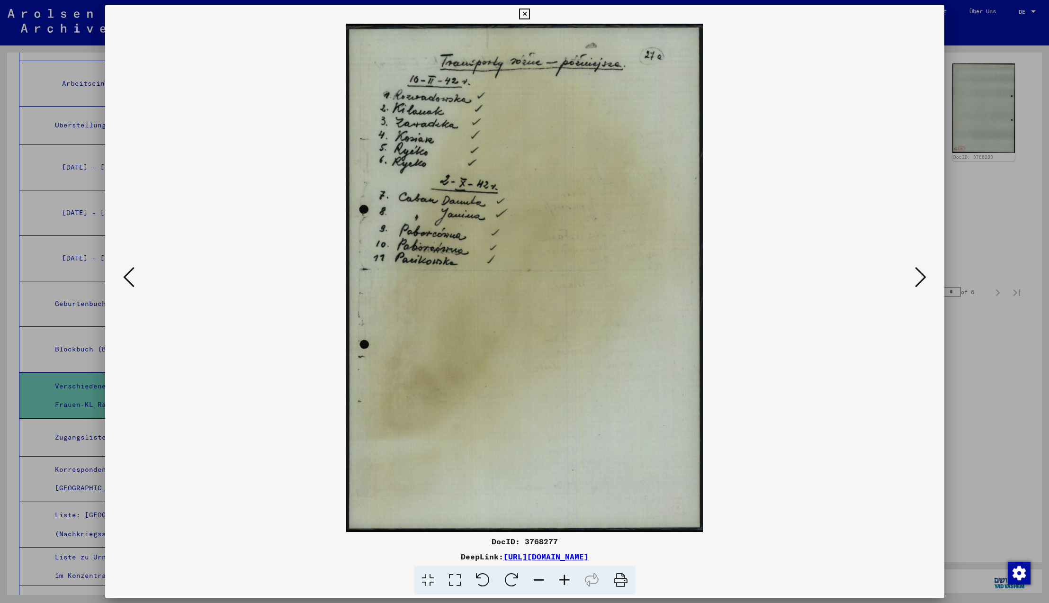
click at [127, 279] on icon at bounding box center [128, 277] width 11 height 23
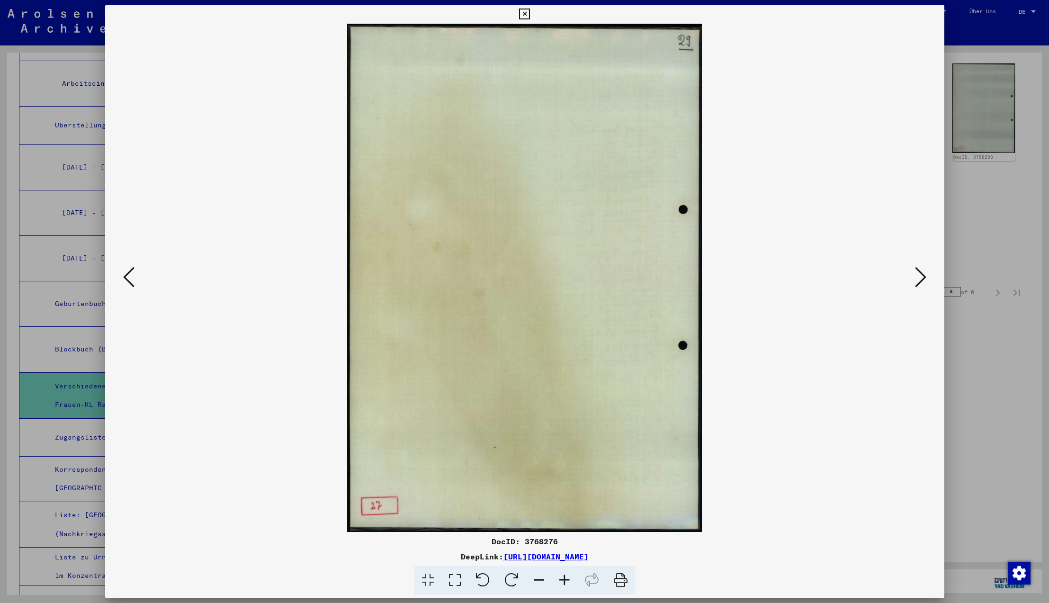
click at [127, 279] on icon at bounding box center [128, 277] width 11 height 23
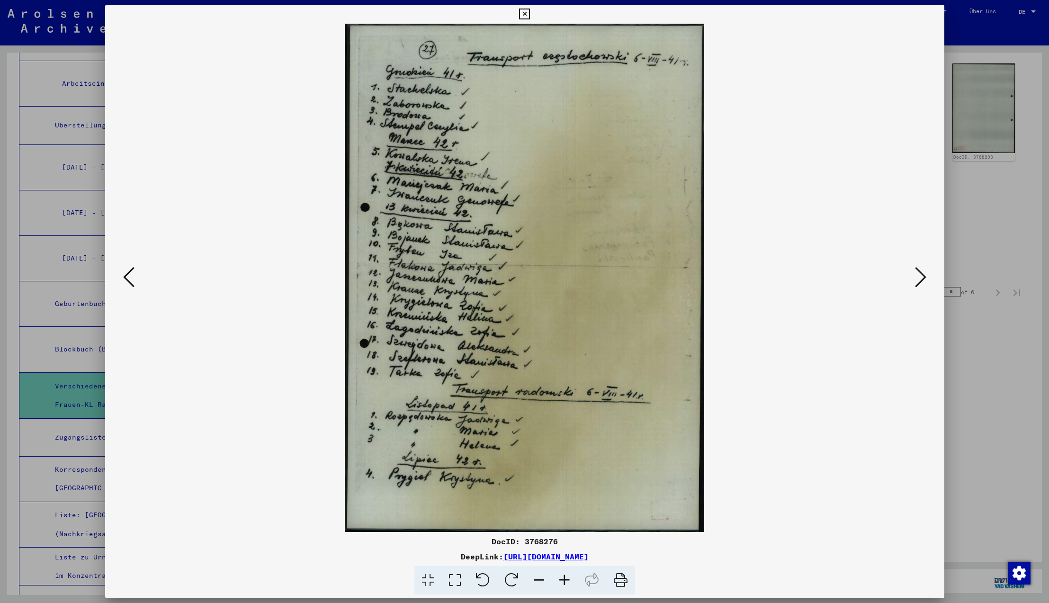
click at [127, 279] on icon at bounding box center [128, 277] width 11 height 23
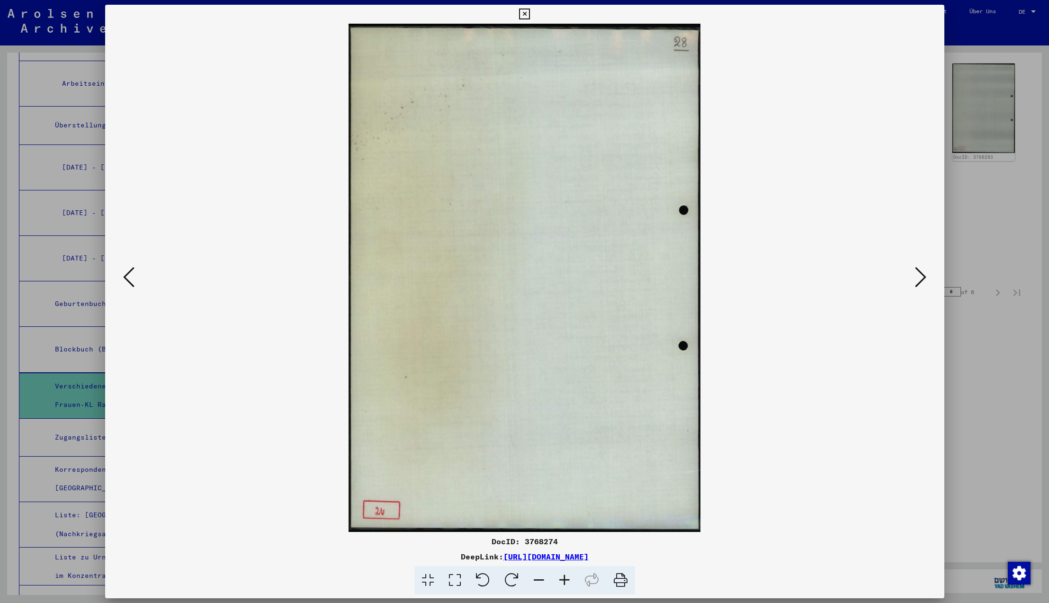
click at [127, 279] on icon at bounding box center [128, 277] width 11 height 23
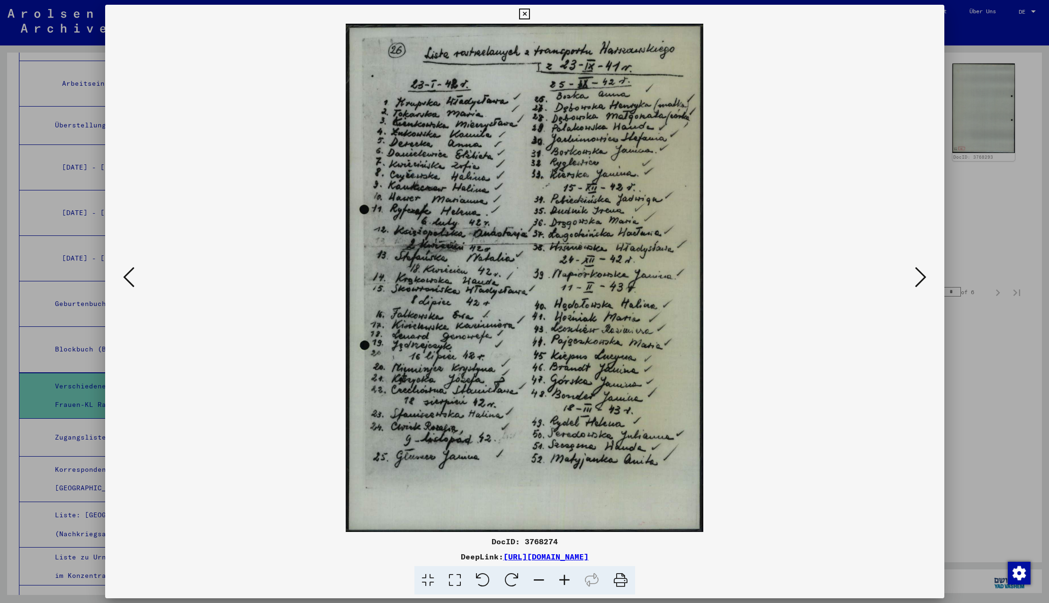
click at [127, 279] on icon at bounding box center [128, 277] width 11 height 23
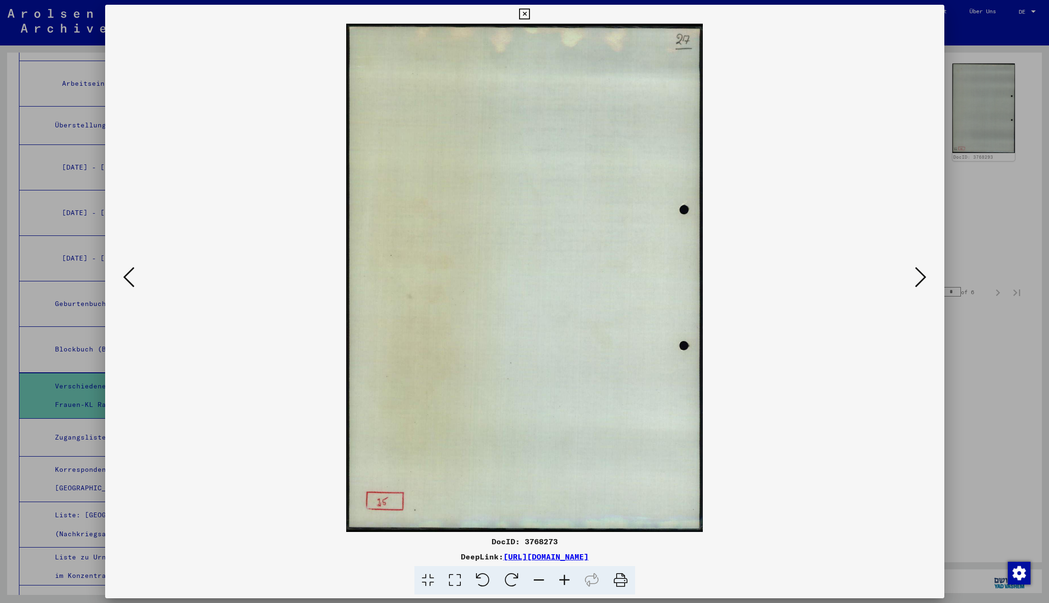
click at [127, 279] on icon at bounding box center [128, 277] width 11 height 23
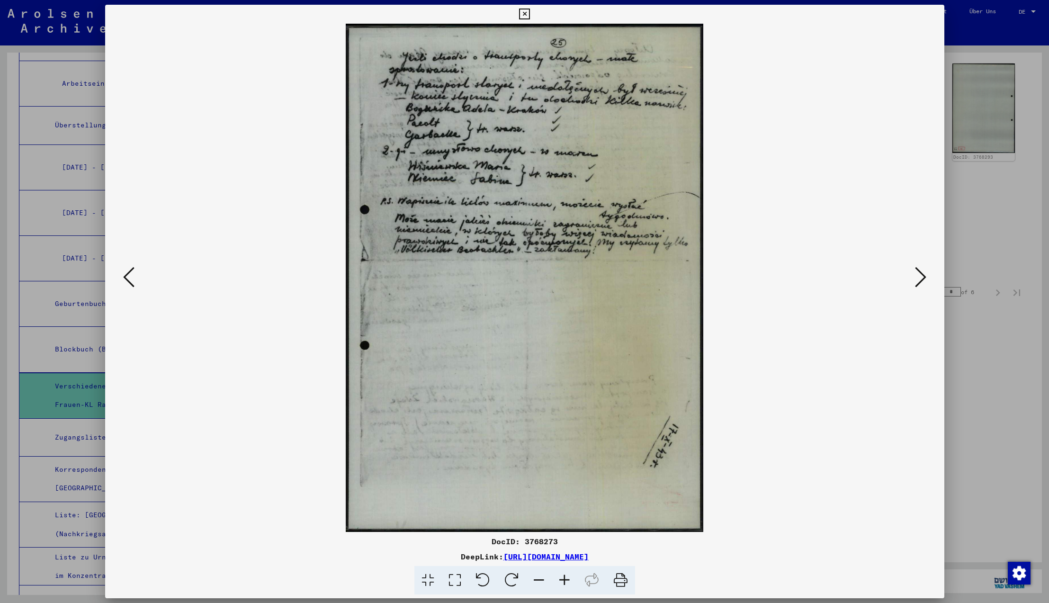
click at [127, 279] on icon at bounding box center [128, 277] width 11 height 23
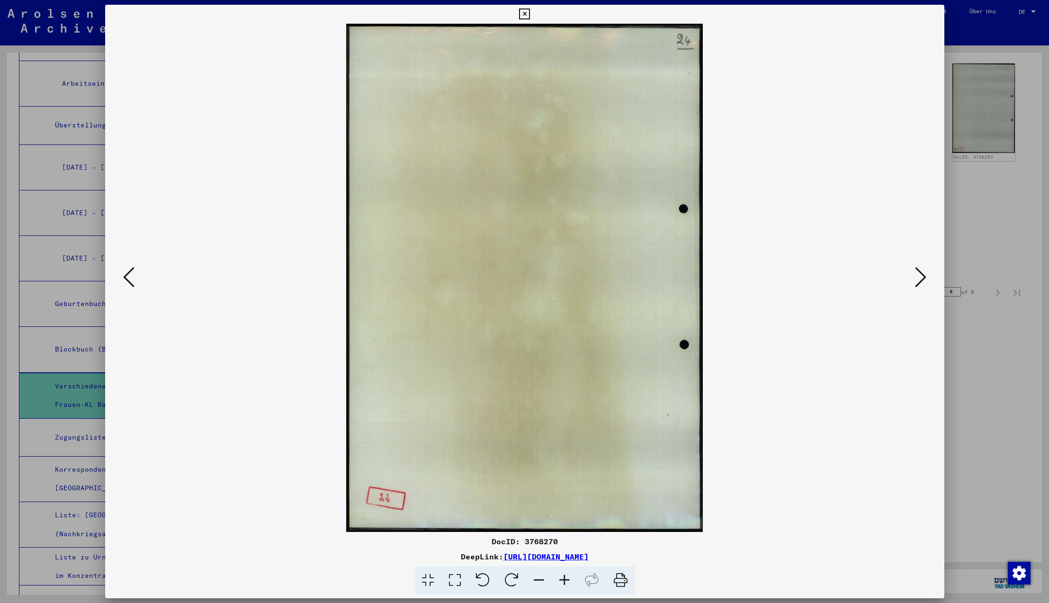
click at [127, 279] on icon at bounding box center [128, 277] width 11 height 23
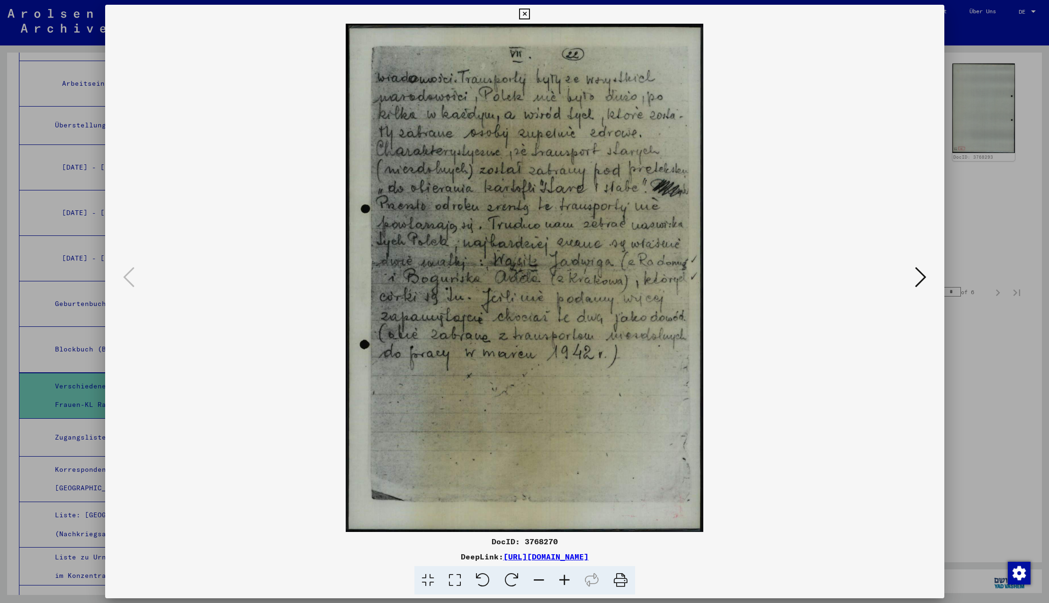
click at [127, 279] on icon at bounding box center [128, 277] width 11 height 23
click at [530, 17] on icon at bounding box center [524, 14] width 11 height 11
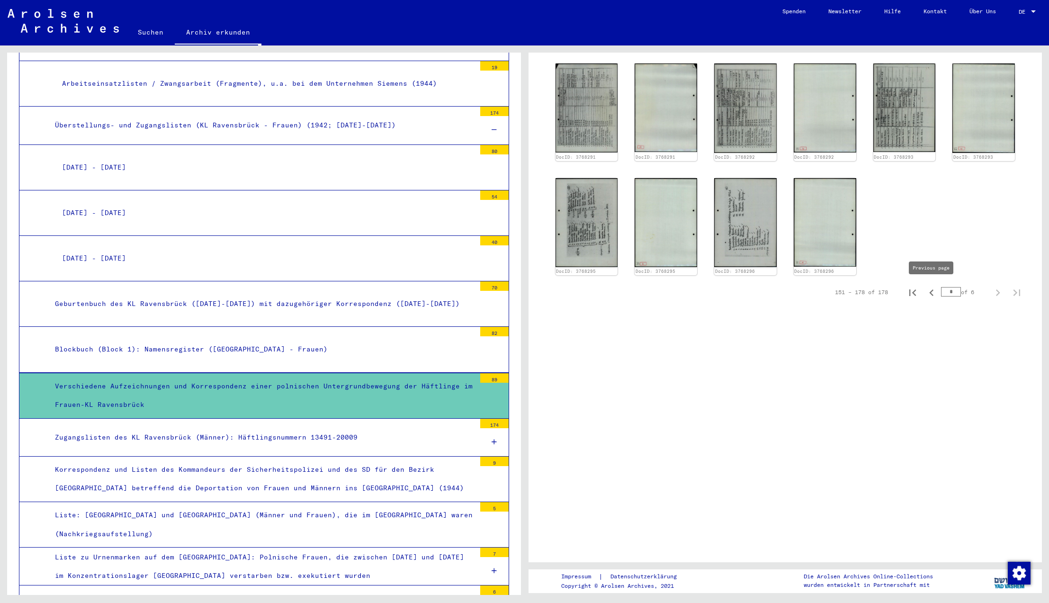
click at [933, 294] on icon "Previous page" at bounding box center [931, 292] width 4 height 7
type input "*"
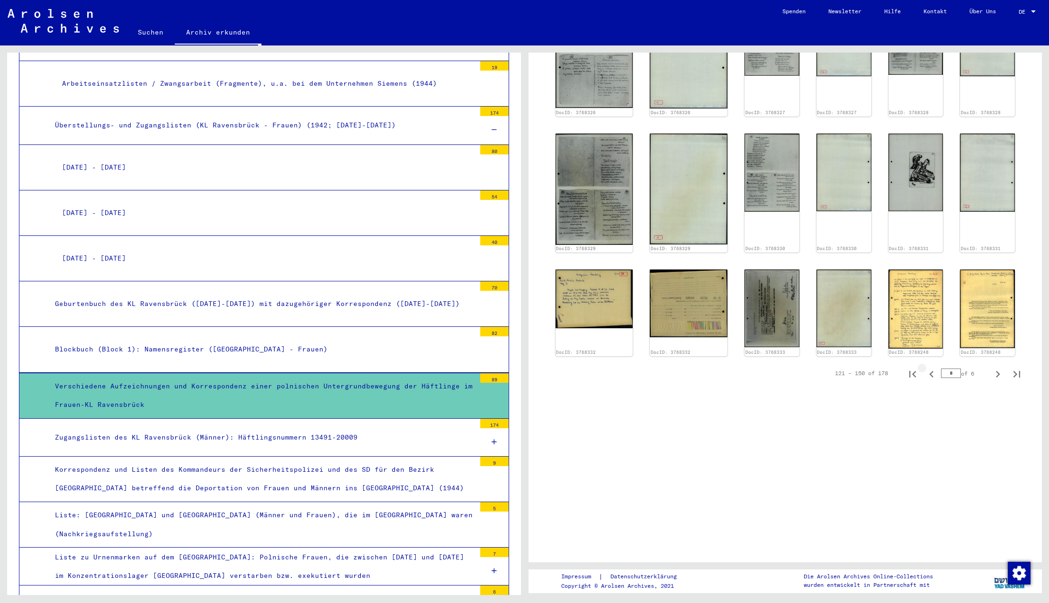
scroll to position [632, 0]
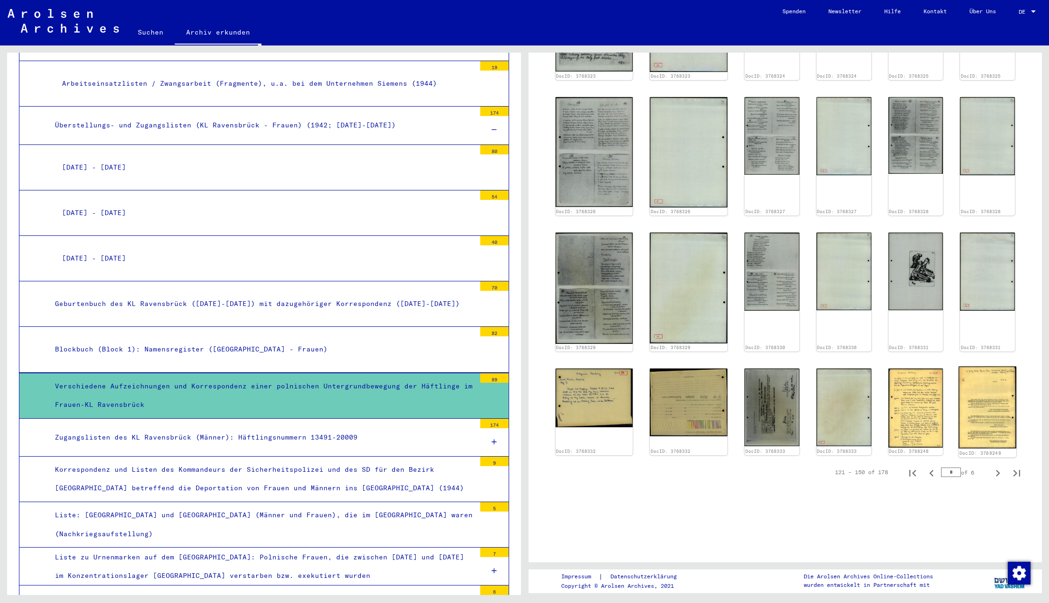
click at [982, 372] on img at bounding box center [987, 407] width 58 height 82
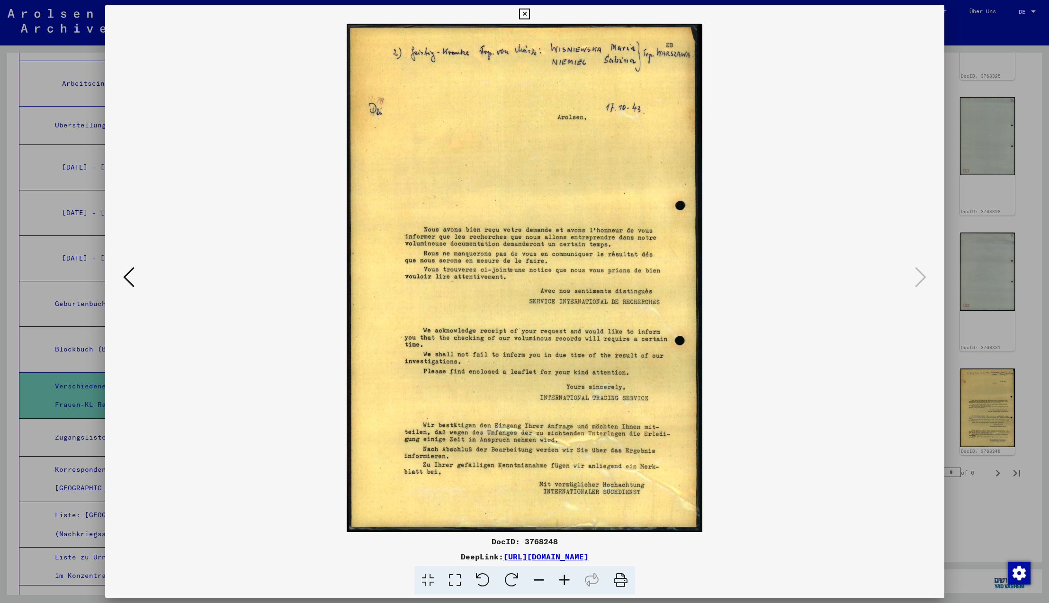
click at [127, 277] on icon at bounding box center [128, 277] width 11 height 23
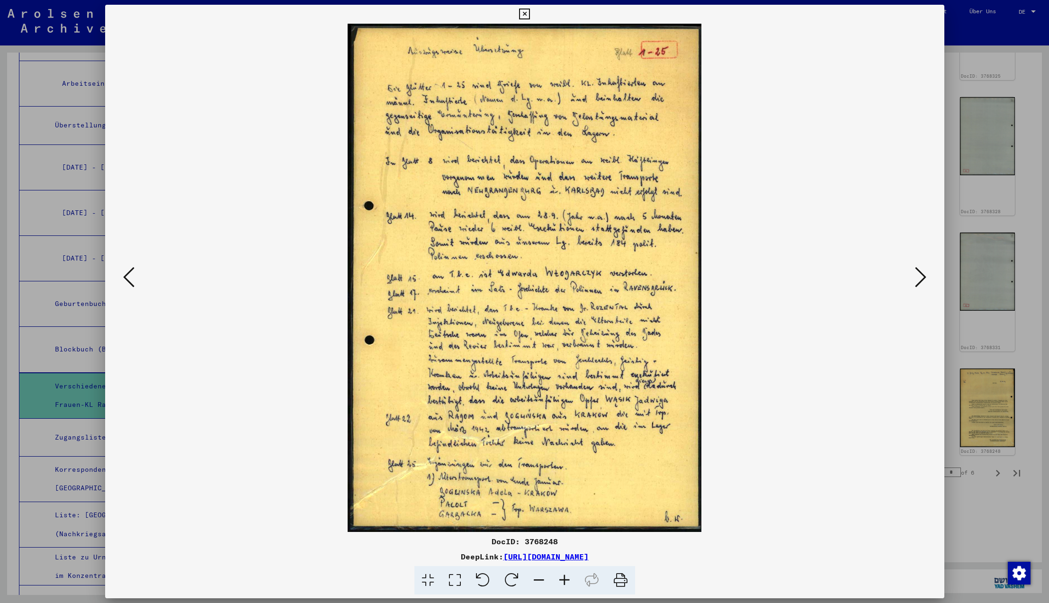
click at [921, 279] on icon at bounding box center [920, 277] width 11 height 23
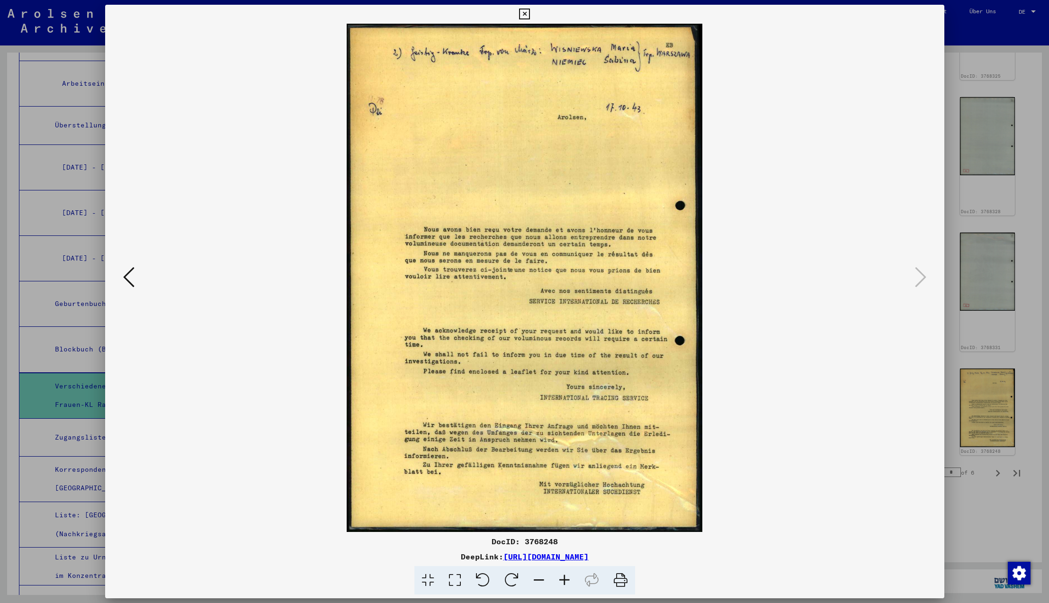
click at [921, 279] on icon at bounding box center [920, 277] width 11 height 23
click at [127, 277] on icon at bounding box center [128, 277] width 11 height 23
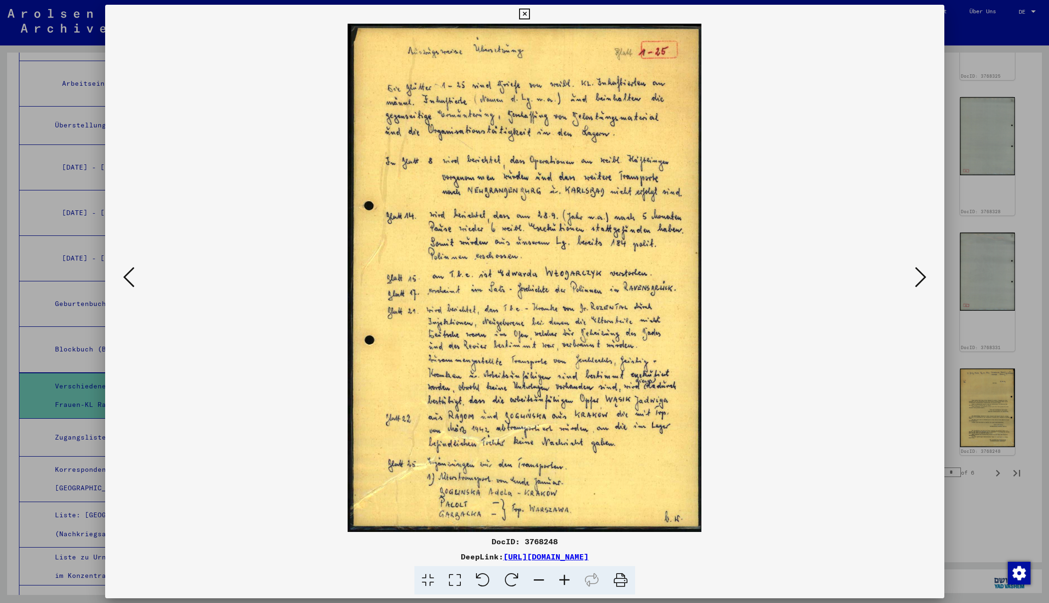
click at [128, 277] on icon at bounding box center [128, 277] width 11 height 23
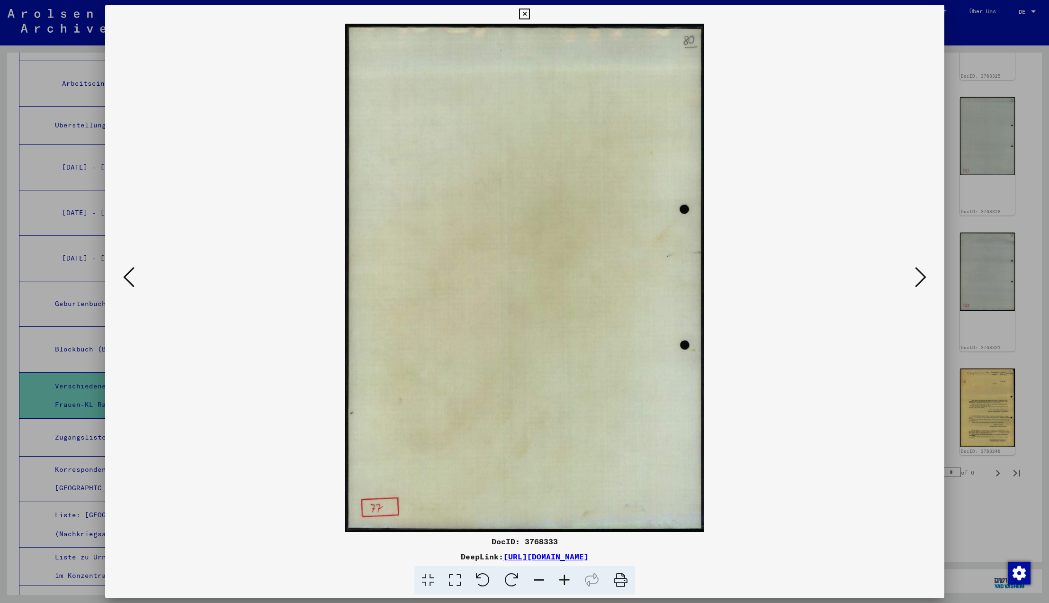
click at [128, 277] on icon at bounding box center [128, 277] width 11 height 23
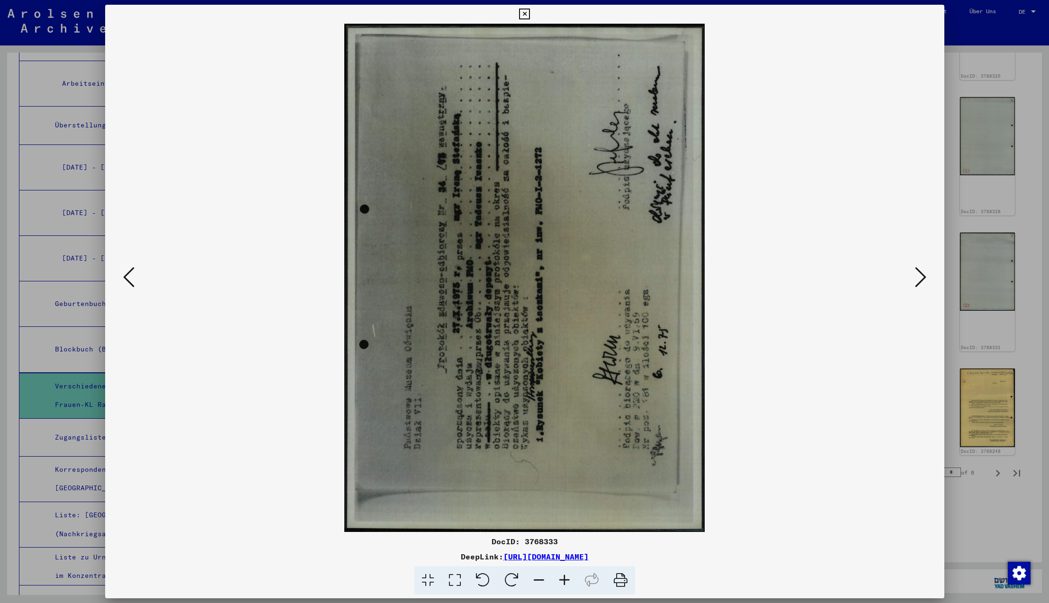
click at [128, 277] on icon at bounding box center [128, 277] width 11 height 23
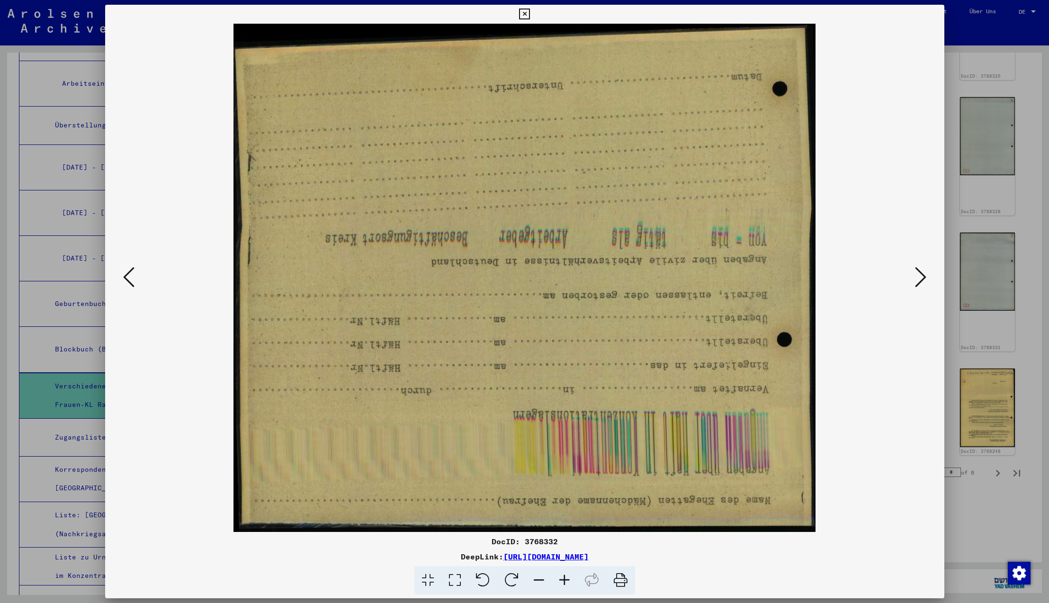
click at [128, 277] on icon at bounding box center [128, 277] width 11 height 23
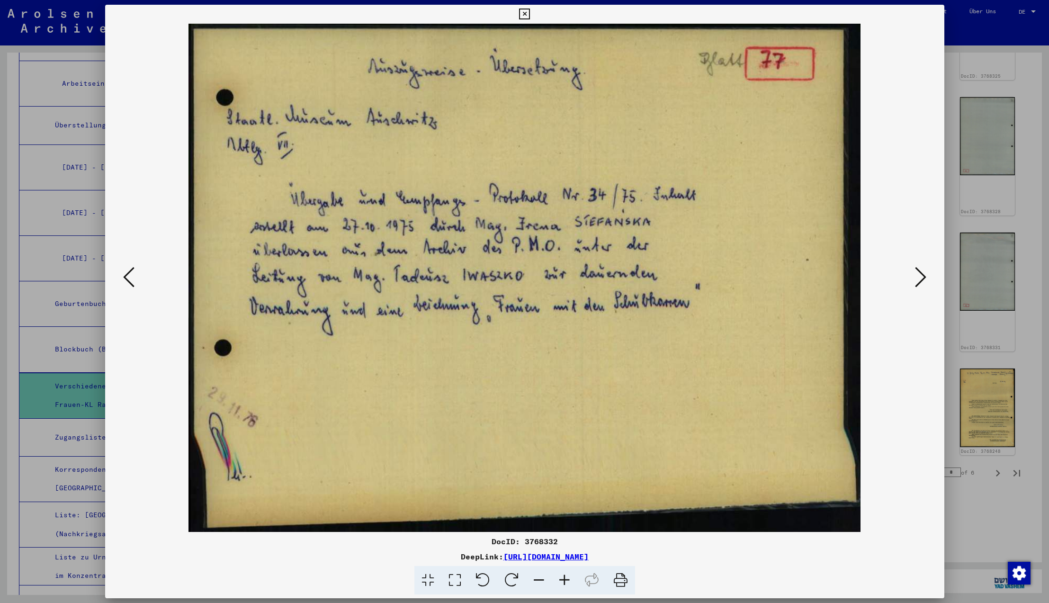
click at [129, 277] on icon at bounding box center [128, 277] width 11 height 23
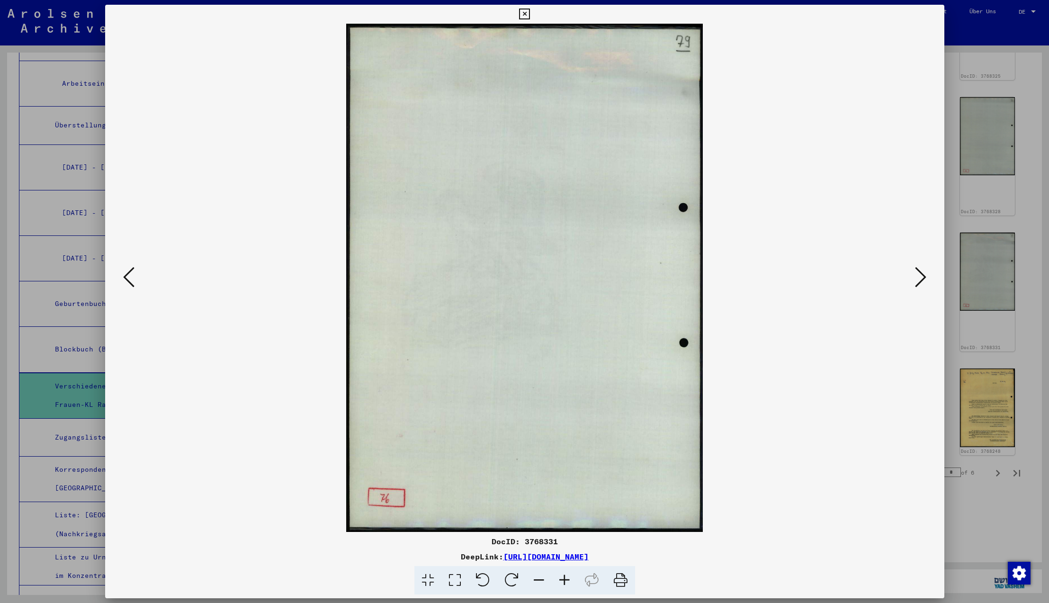
click at [129, 277] on icon at bounding box center [128, 277] width 11 height 23
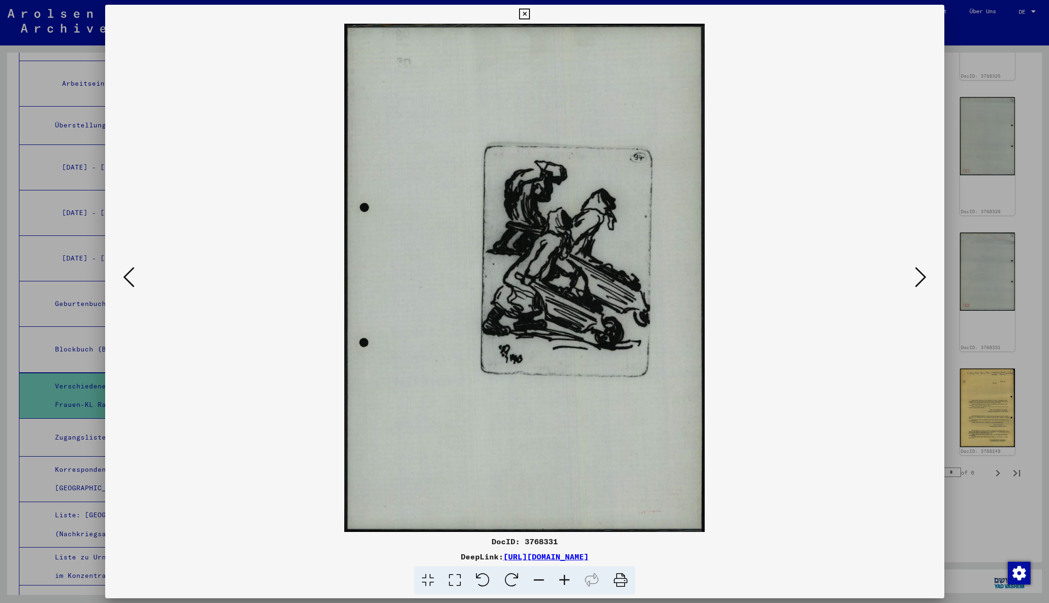
click at [129, 277] on icon at bounding box center [128, 277] width 11 height 23
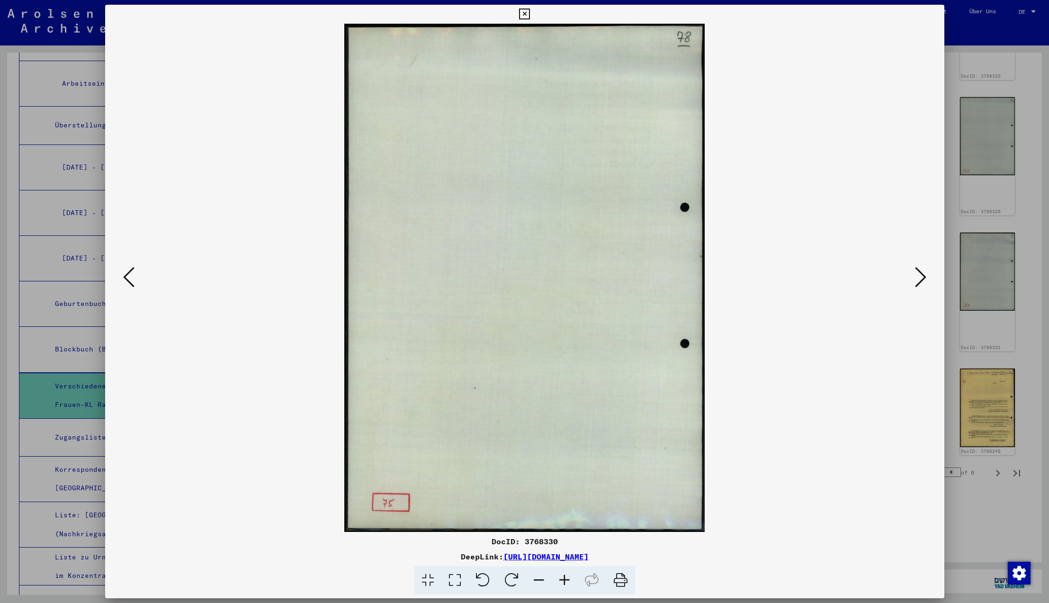
click at [129, 277] on icon at bounding box center [128, 277] width 11 height 23
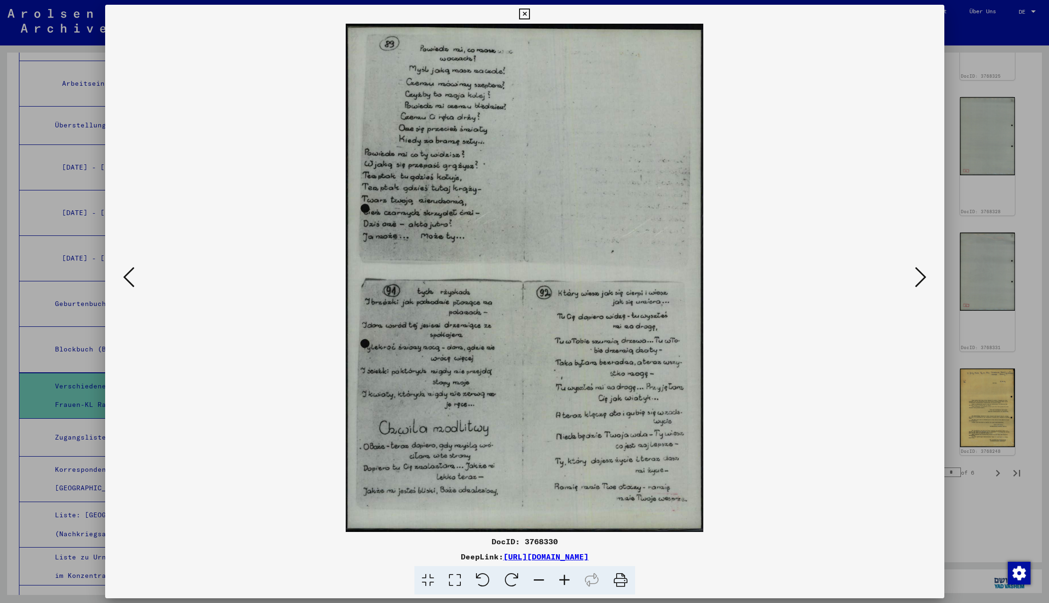
click at [129, 277] on icon at bounding box center [128, 277] width 11 height 23
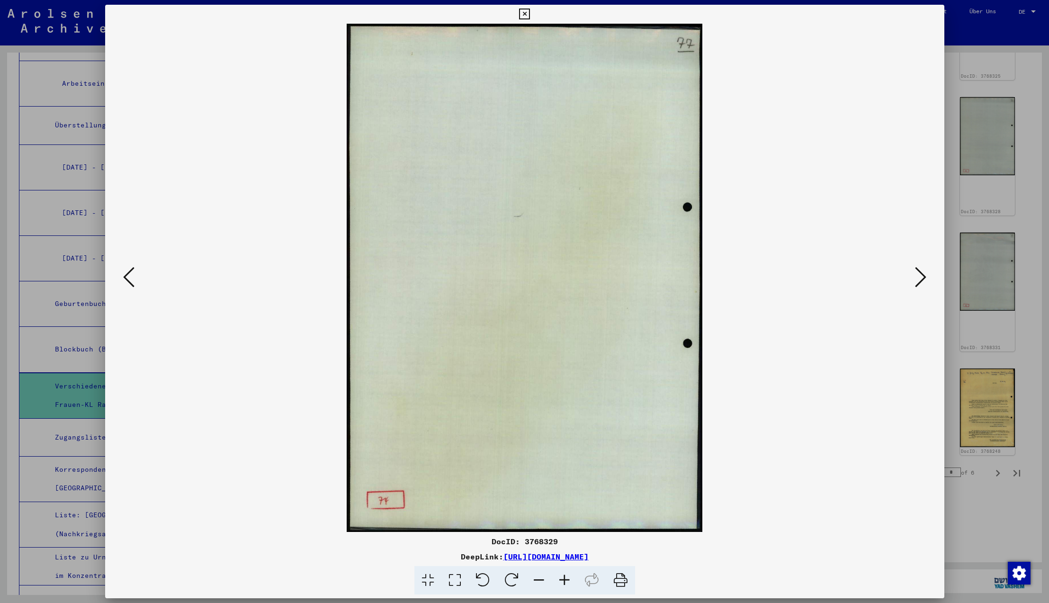
click at [129, 277] on icon at bounding box center [128, 277] width 11 height 23
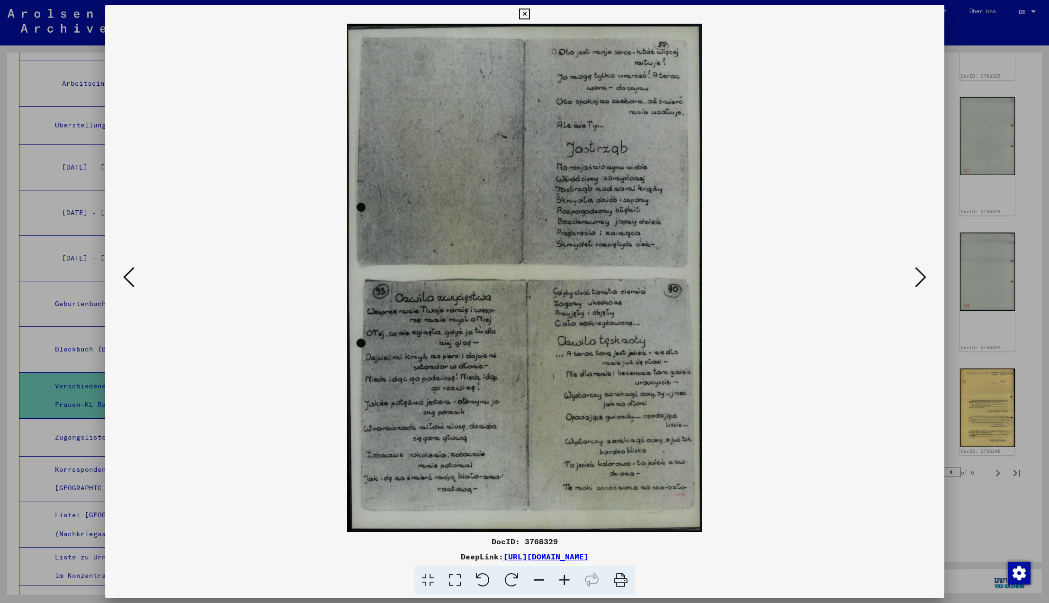
click at [129, 277] on icon at bounding box center [128, 277] width 11 height 23
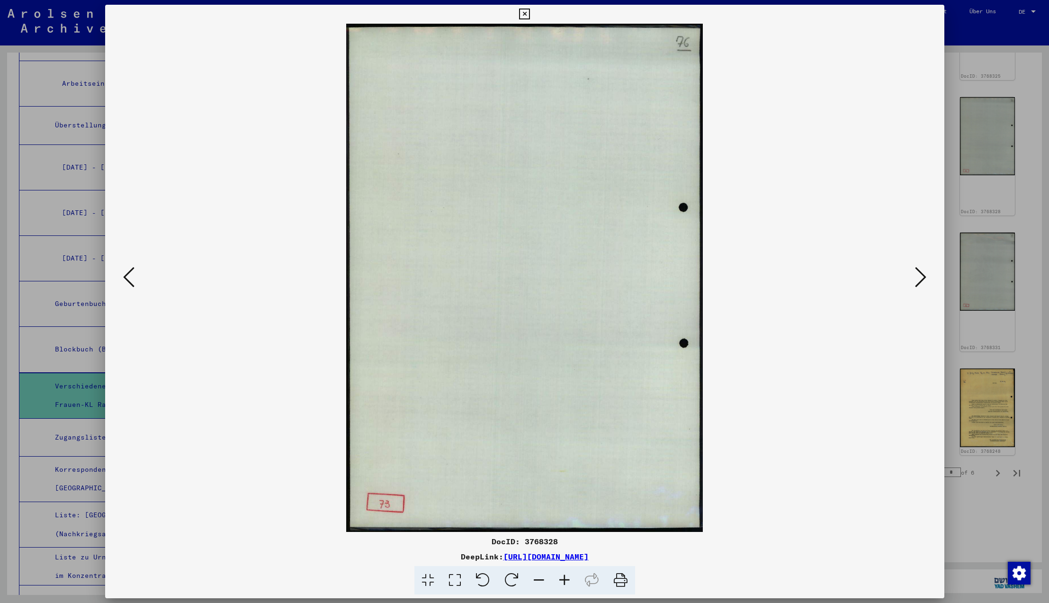
click at [129, 277] on icon at bounding box center [128, 277] width 11 height 23
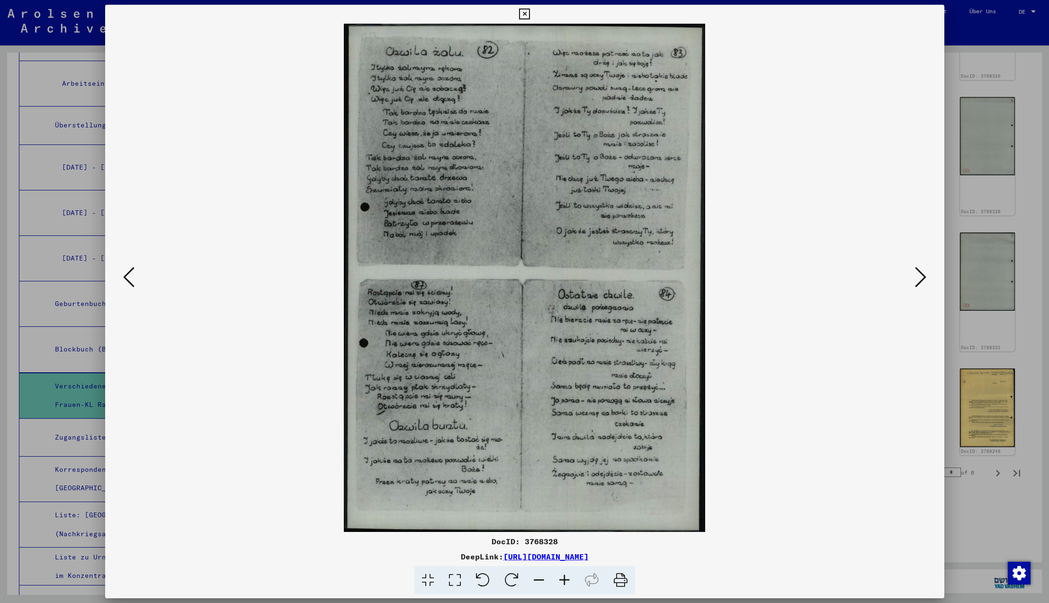
click at [129, 277] on icon at bounding box center [128, 277] width 11 height 23
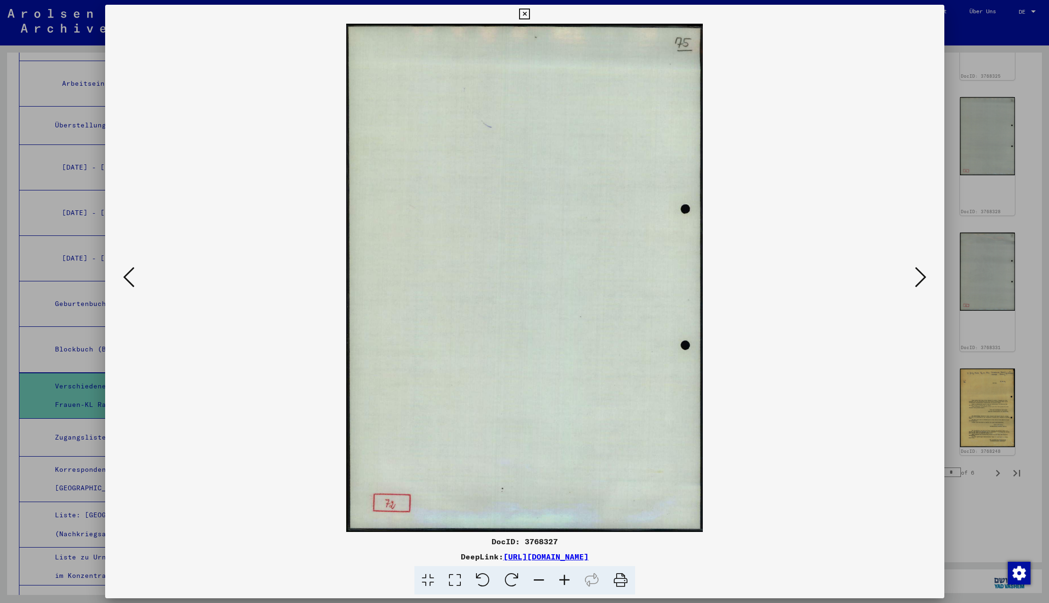
click at [129, 277] on icon at bounding box center [128, 277] width 11 height 23
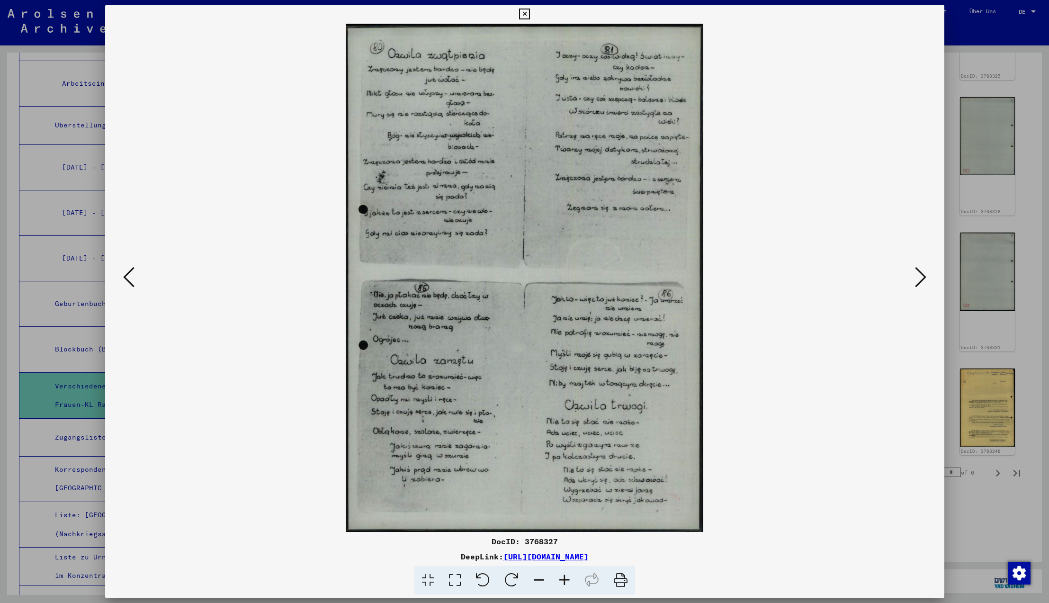
click at [129, 277] on icon at bounding box center [128, 277] width 11 height 23
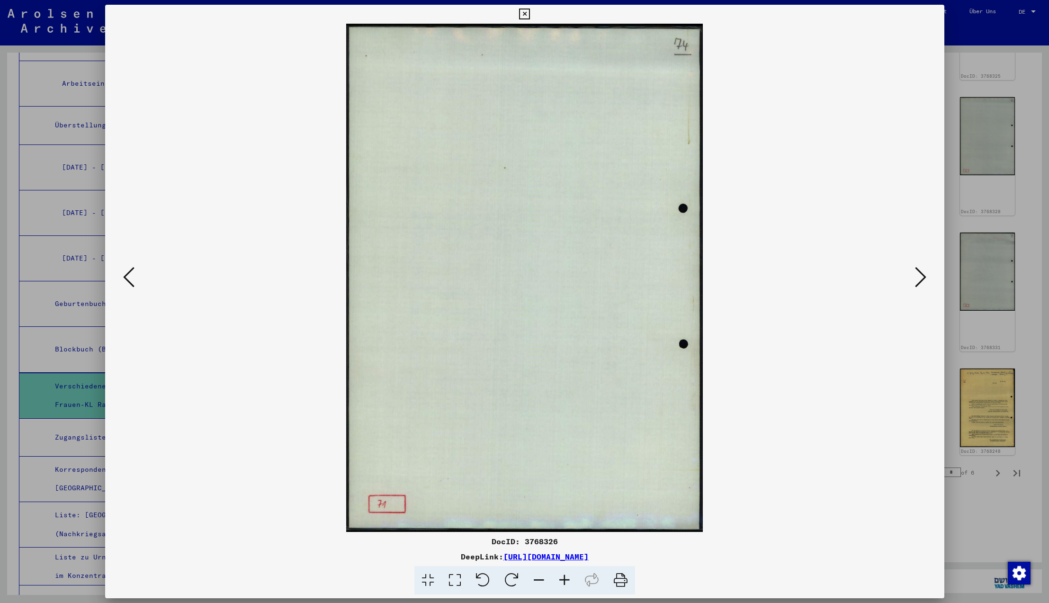
click at [129, 277] on icon at bounding box center [128, 277] width 11 height 23
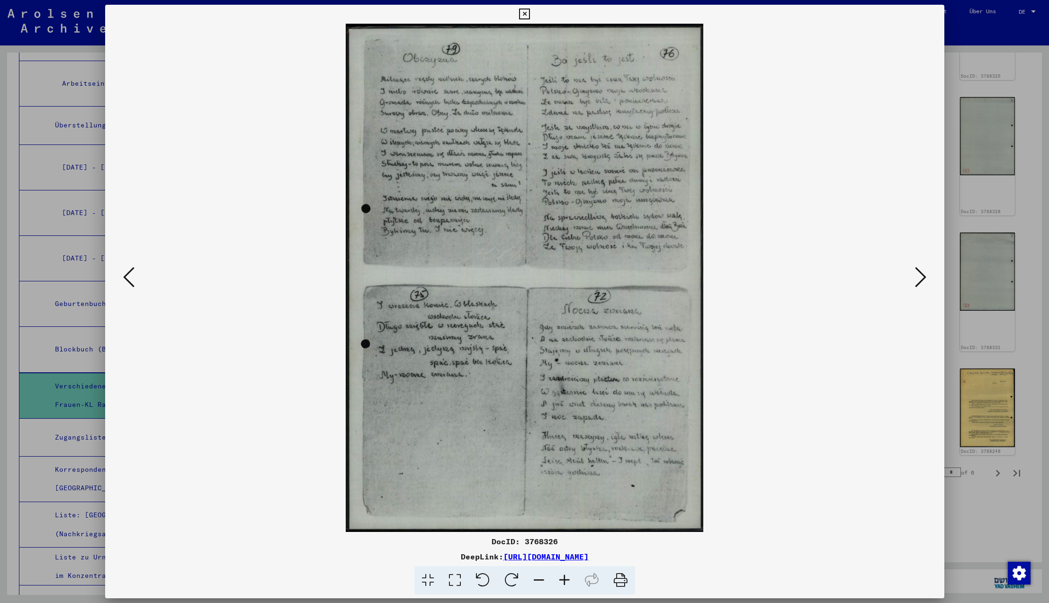
click at [129, 277] on icon at bounding box center [128, 277] width 11 height 23
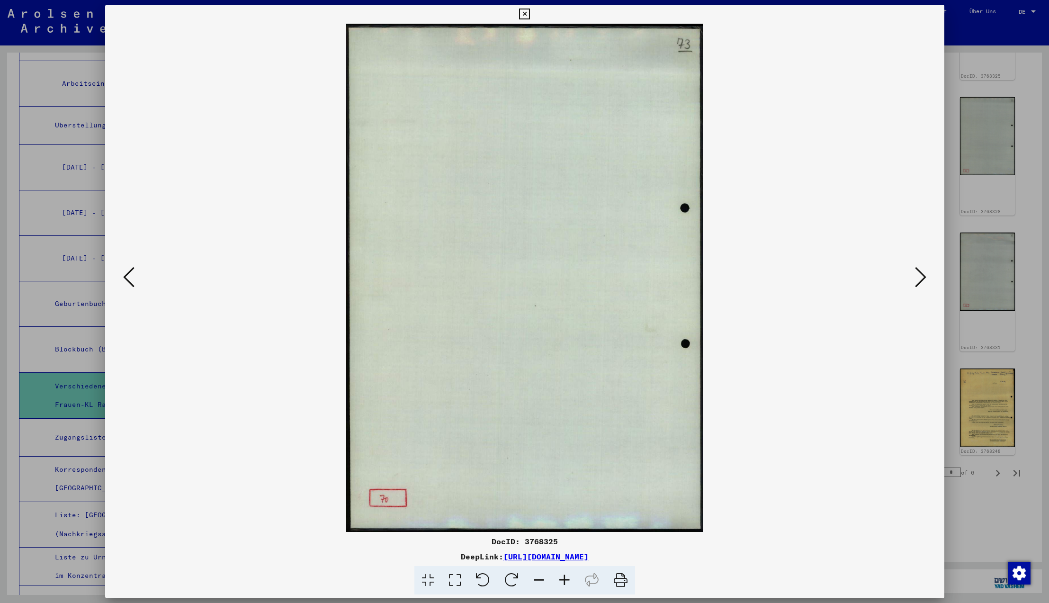
click at [129, 277] on icon at bounding box center [128, 277] width 11 height 23
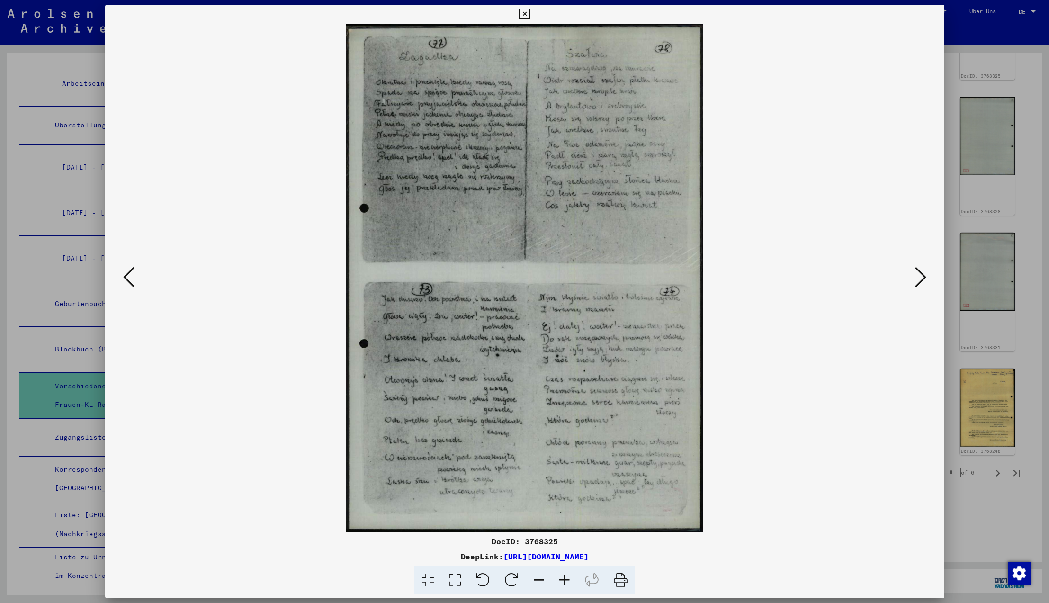
click at [129, 277] on icon at bounding box center [128, 277] width 11 height 23
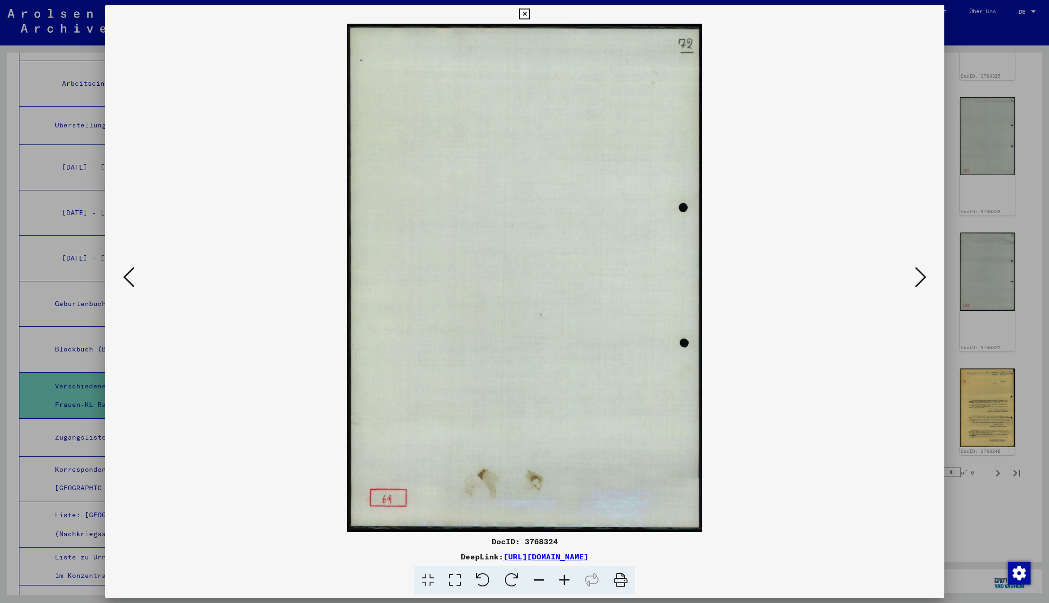
click at [129, 277] on icon at bounding box center [128, 277] width 11 height 23
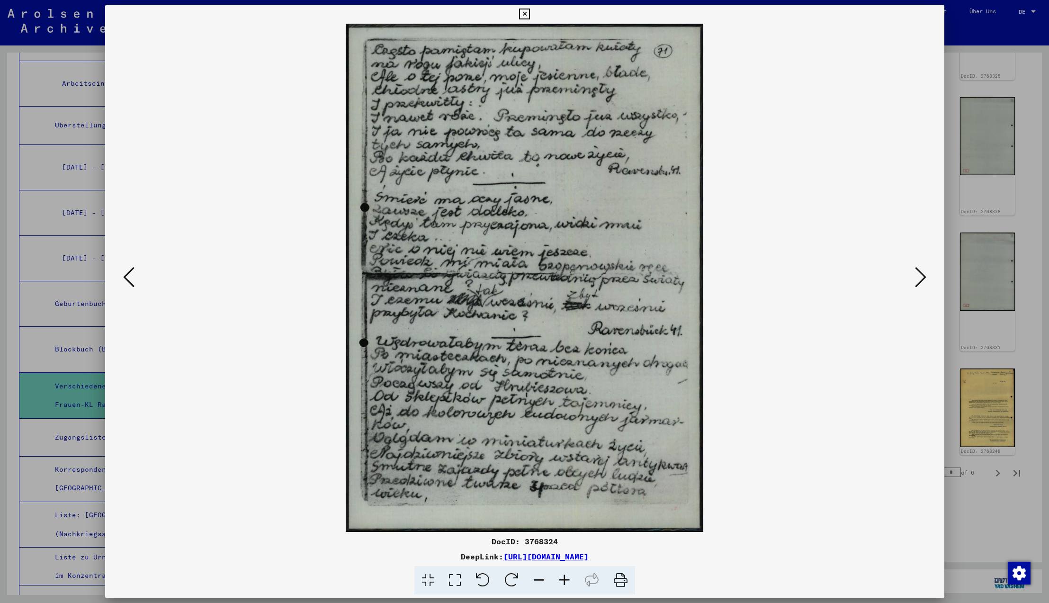
click at [129, 277] on icon at bounding box center [128, 277] width 11 height 23
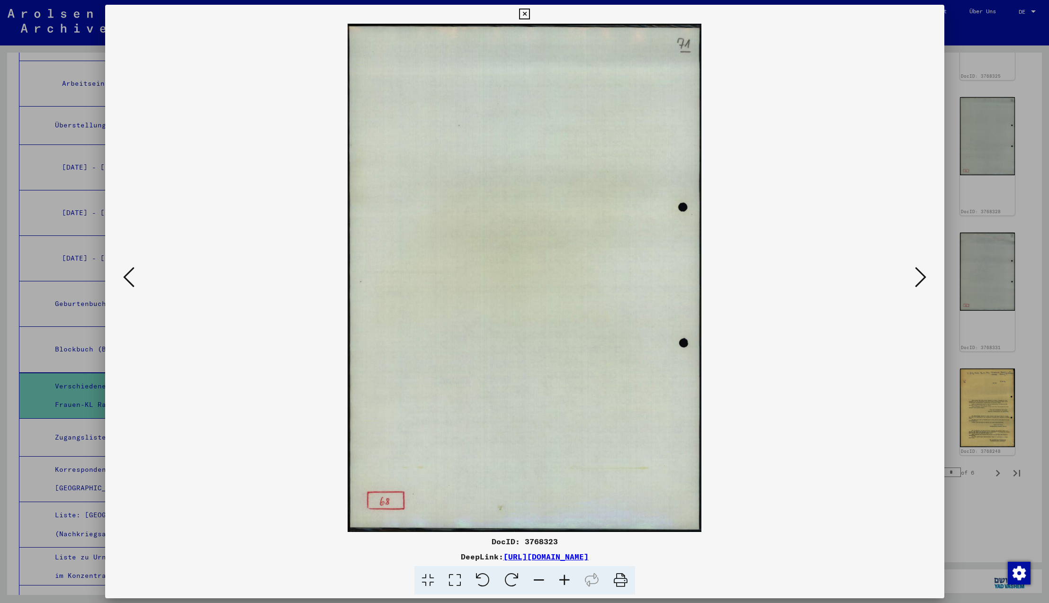
click at [129, 277] on icon at bounding box center [128, 277] width 11 height 23
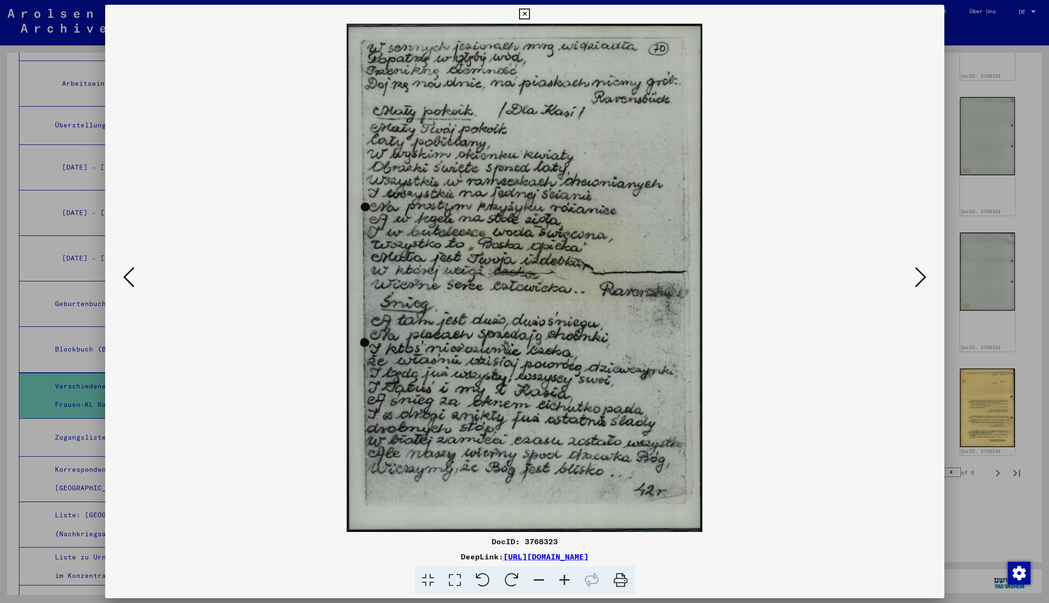
click at [129, 277] on icon at bounding box center [128, 277] width 11 height 23
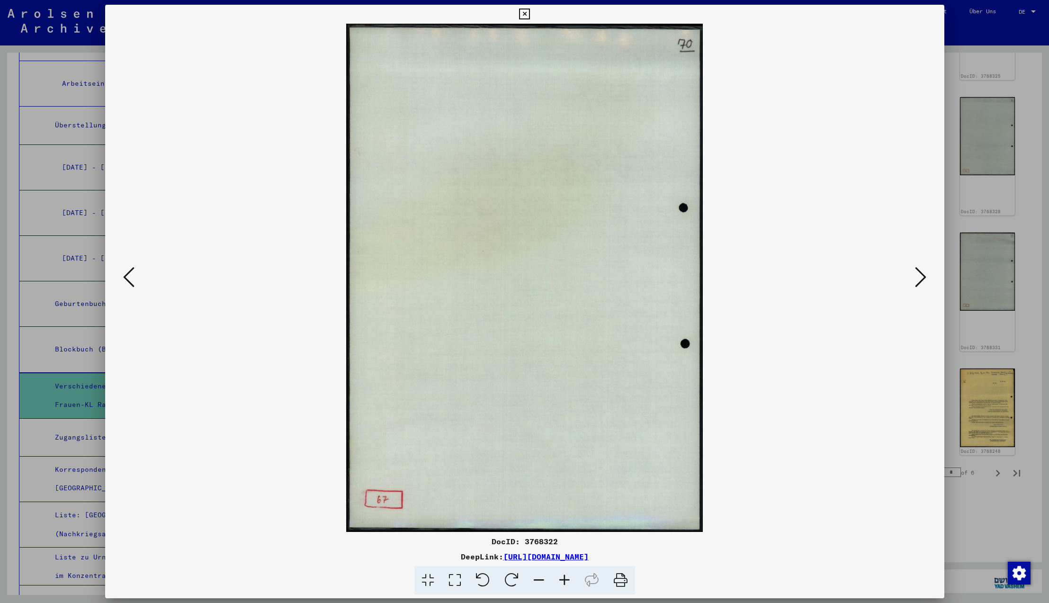
click at [129, 277] on icon at bounding box center [128, 277] width 11 height 23
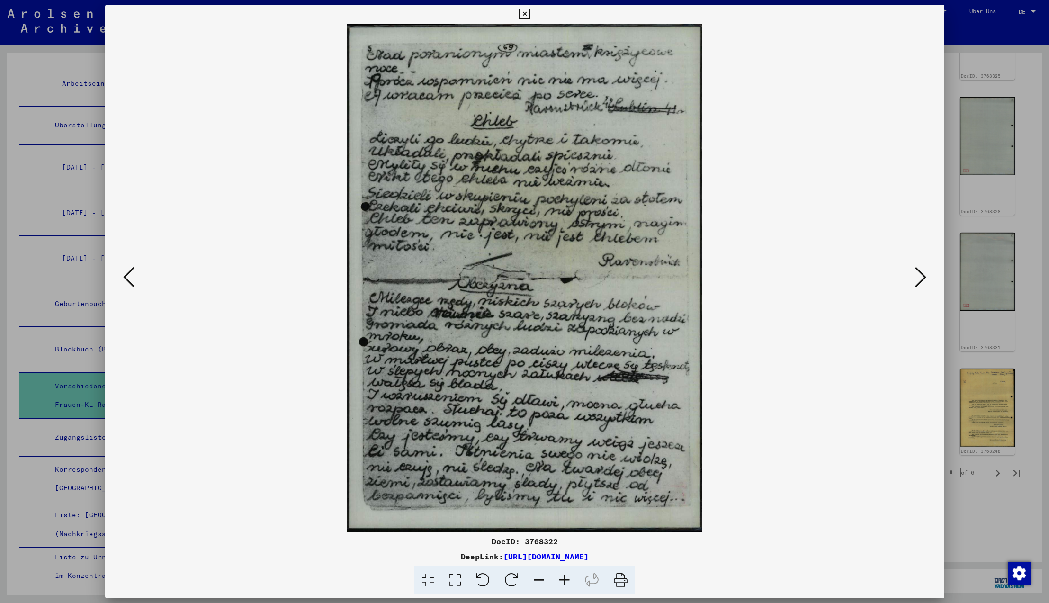
click at [129, 277] on icon at bounding box center [128, 277] width 11 height 23
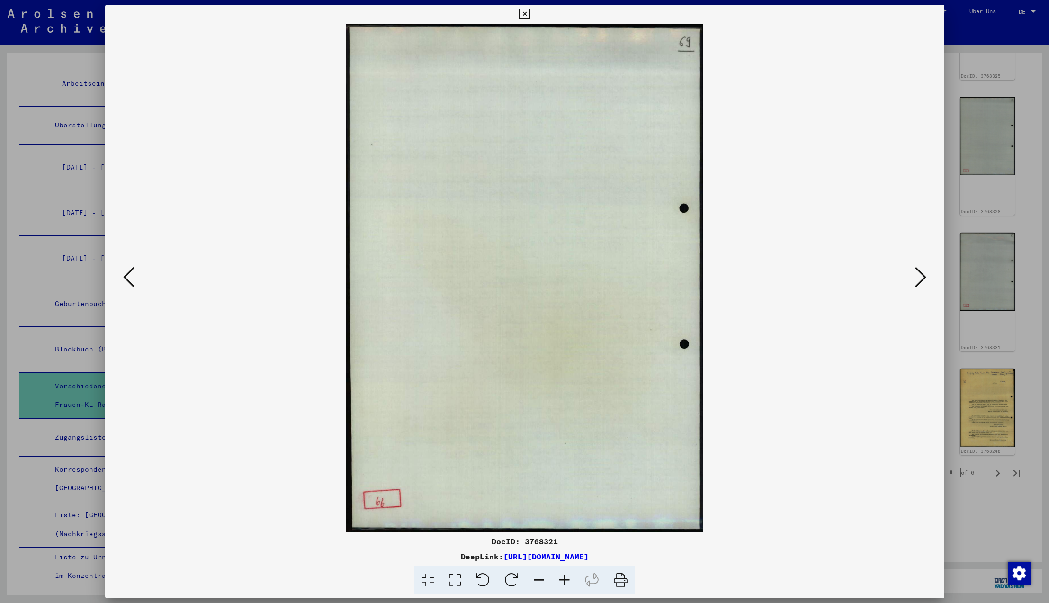
click at [129, 277] on icon at bounding box center [128, 277] width 11 height 23
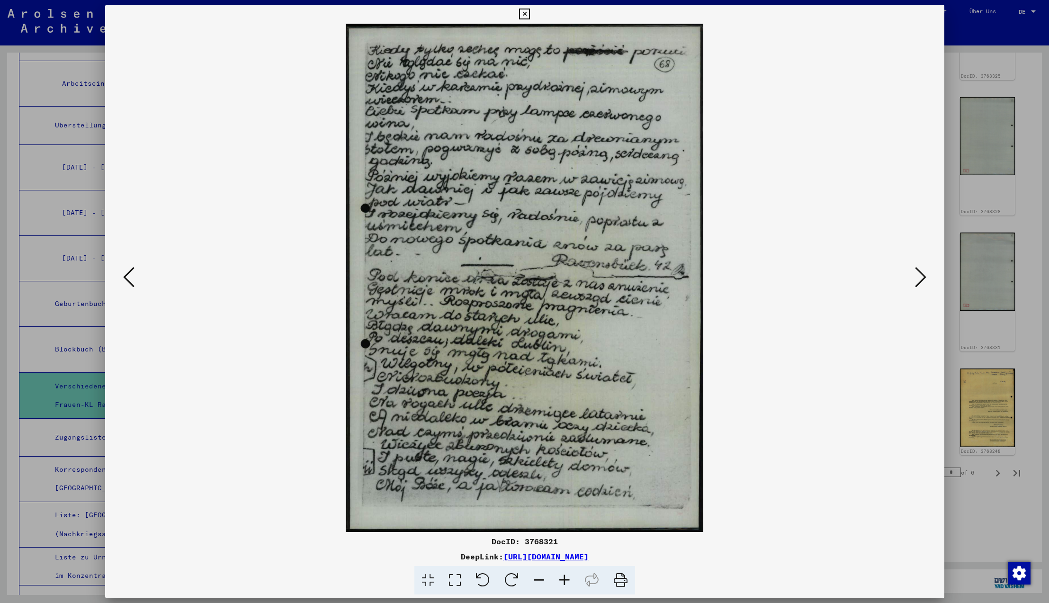
click at [129, 277] on icon at bounding box center [128, 277] width 11 height 23
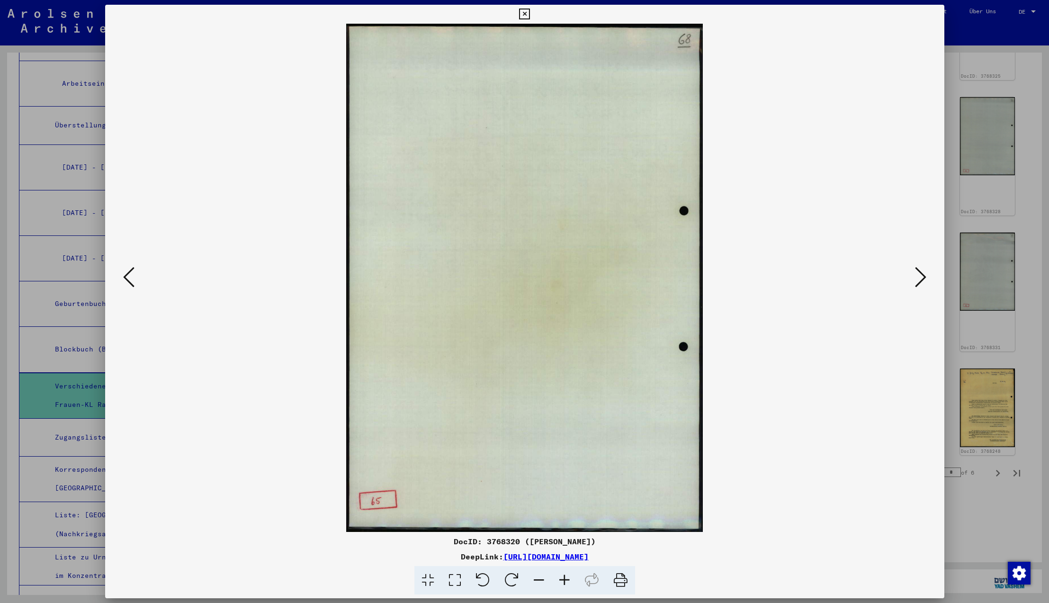
click at [129, 277] on icon at bounding box center [128, 277] width 11 height 23
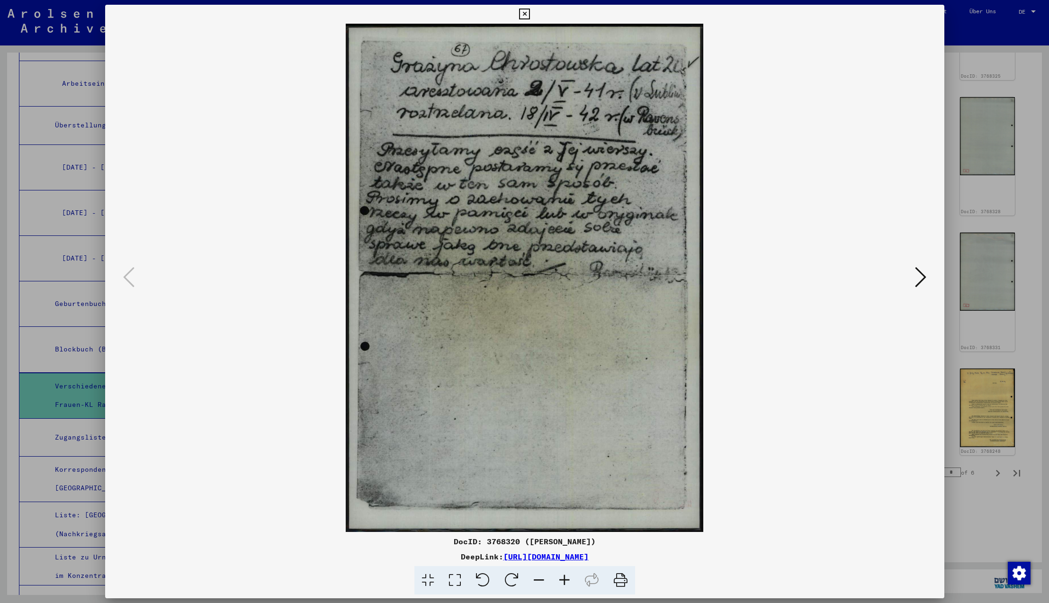
click at [129, 277] on icon at bounding box center [128, 277] width 11 height 23
click at [530, 15] on icon at bounding box center [524, 14] width 11 height 11
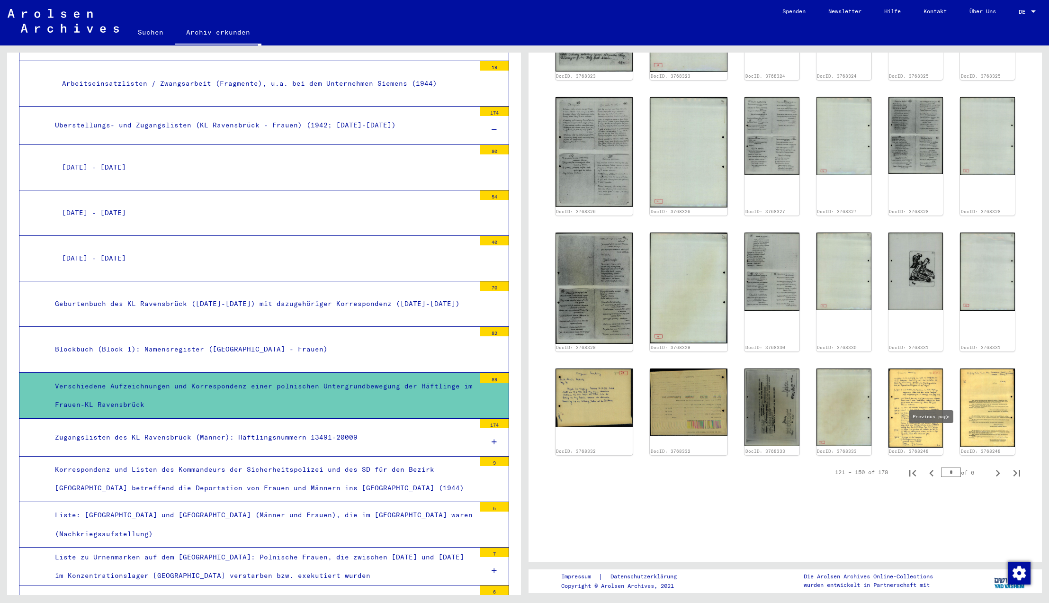
click at [932, 466] on icon "Previous page" at bounding box center [931, 472] width 13 height 13
type input "*"
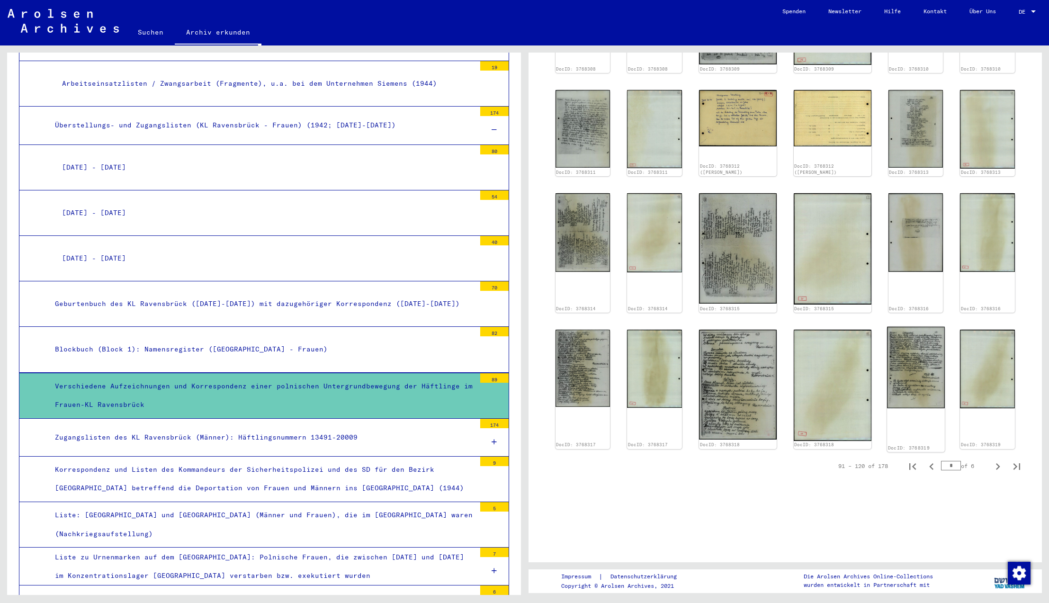
click at [915, 364] on img at bounding box center [916, 367] width 58 height 82
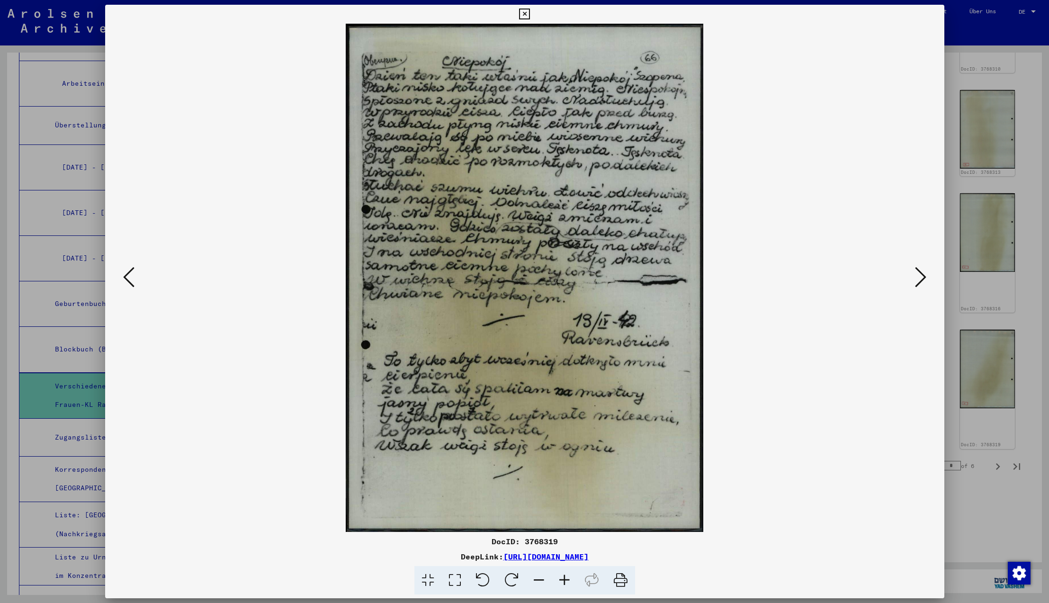
click at [127, 277] on icon at bounding box center [128, 277] width 11 height 23
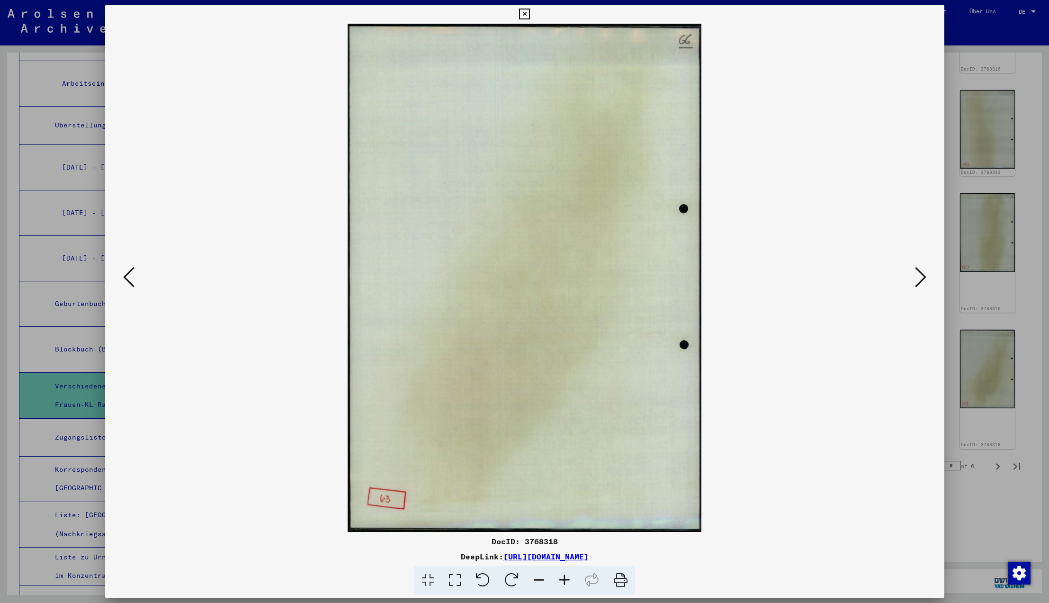
click at [127, 277] on icon at bounding box center [128, 277] width 11 height 23
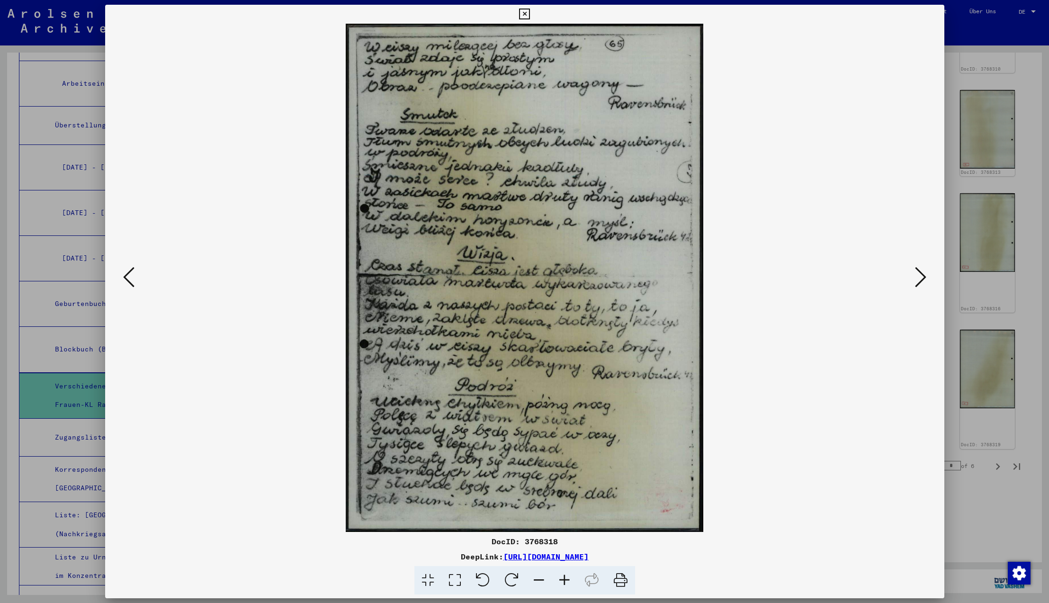
click at [127, 277] on icon at bounding box center [128, 277] width 11 height 23
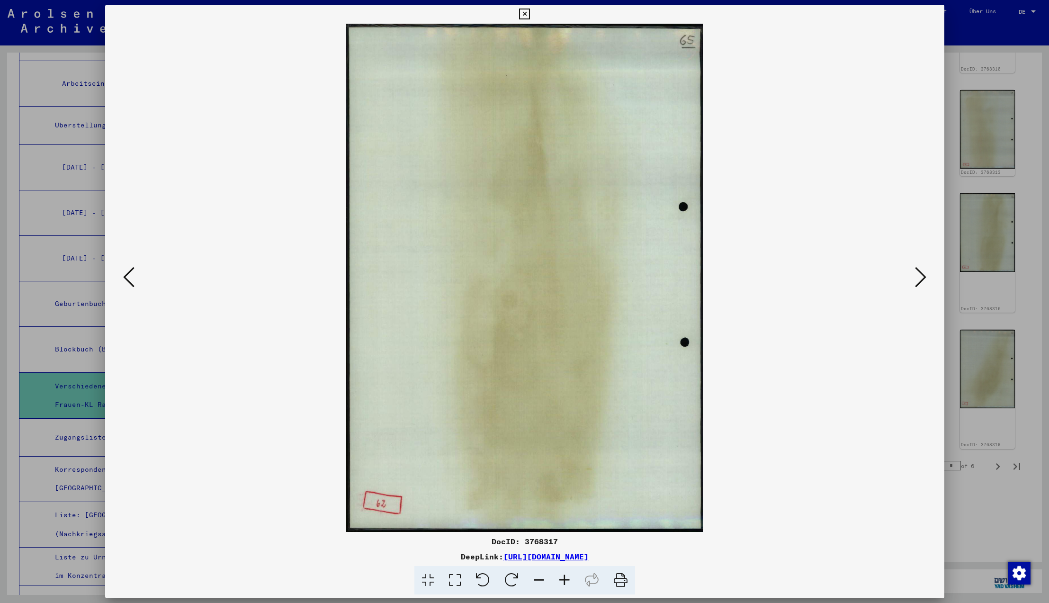
click at [127, 277] on icon at bounding box center [128, 277] width 11 height 23
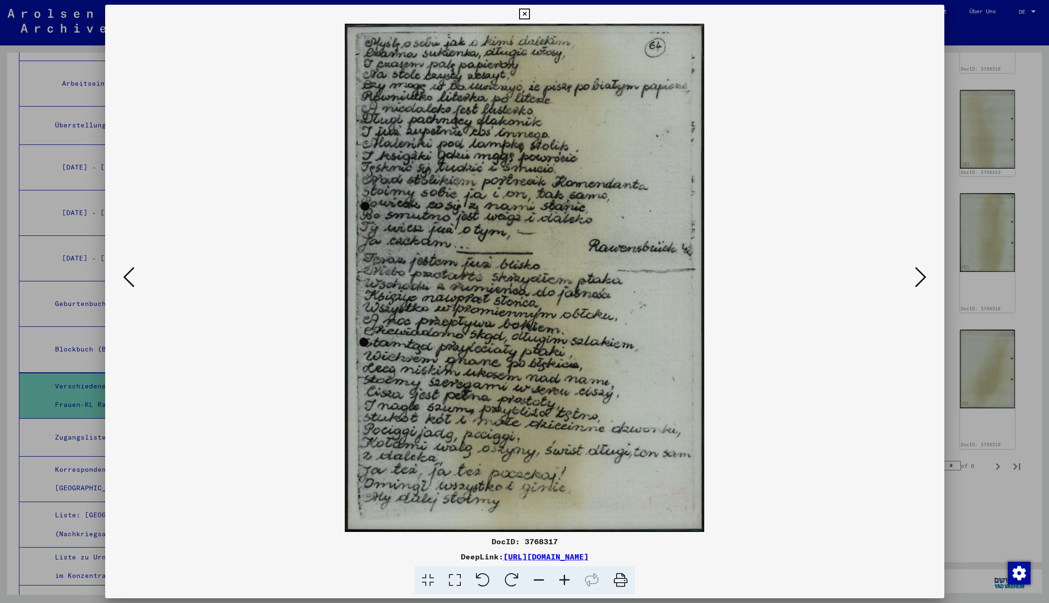
click at [127, 277] on icon at bounding box center [128, 277] width 11 height 23
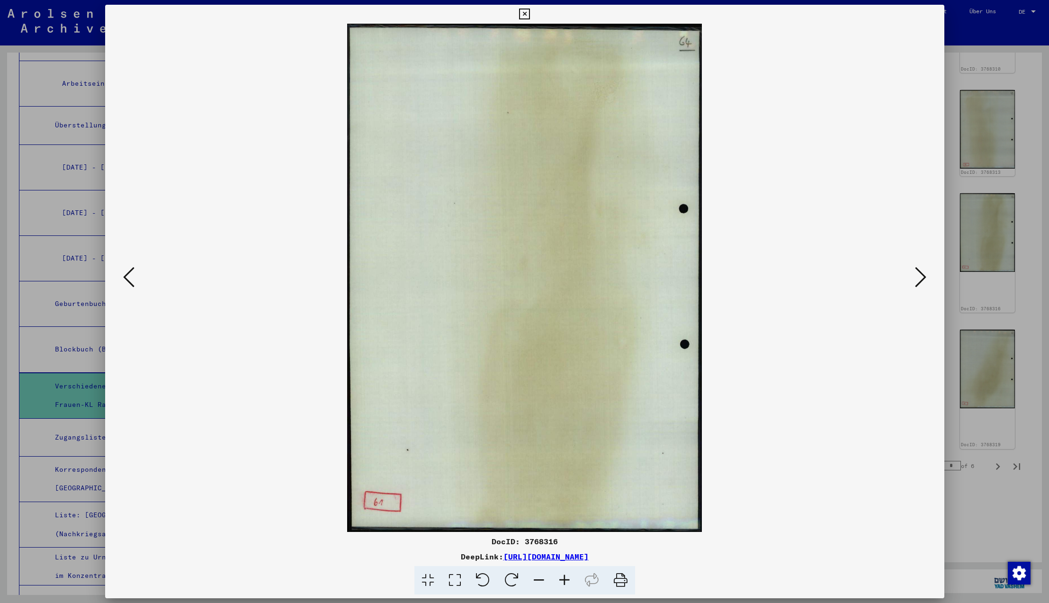
click at [127, 277] on icon at bounding box center [128, 277] width 11 height 23
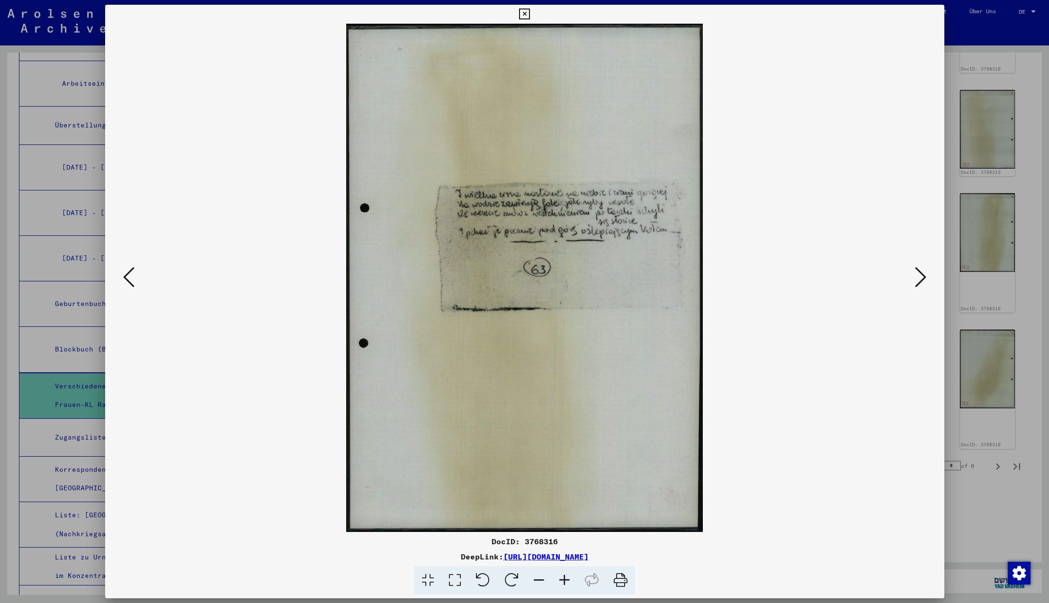
click at [127, 277] on icon at bounding box center [128, 277] width 11 height 23
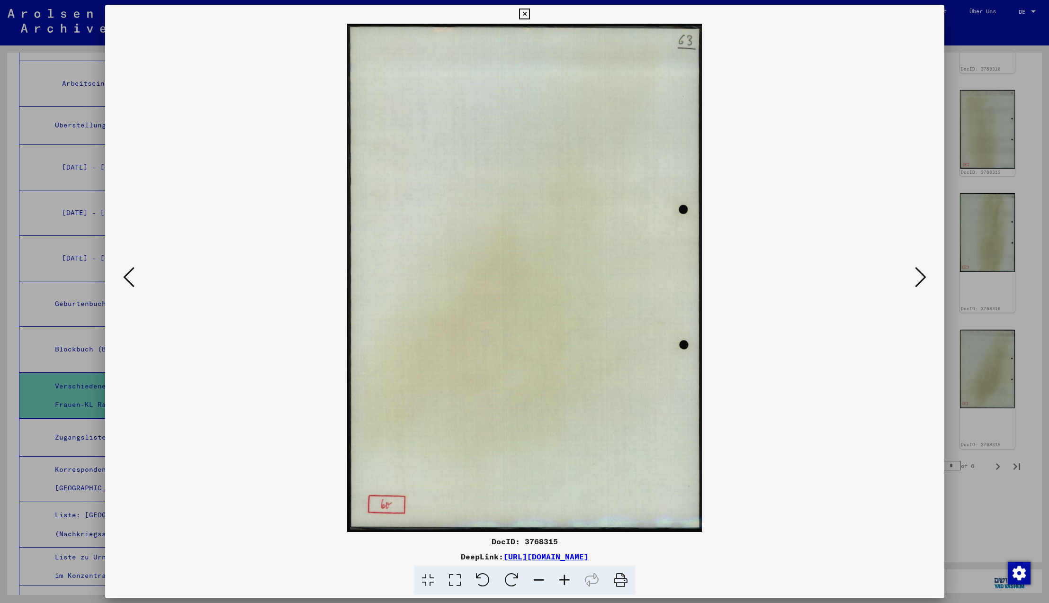
click at [127, 277] on icon at bounding box center [128, 277] width 11 height 23
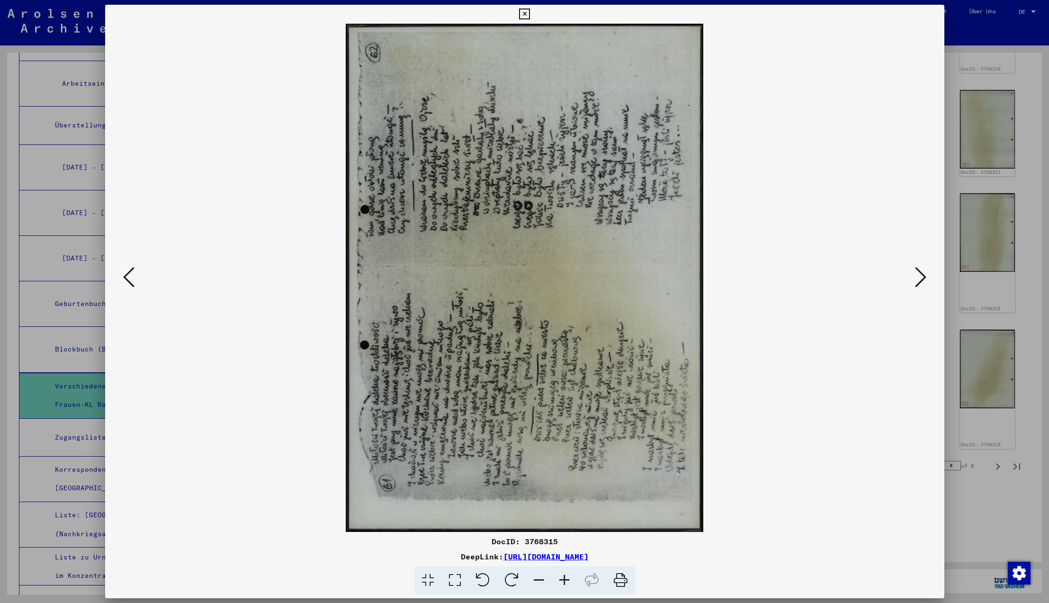
click at [127, 277] on icon at bounding box center [128, 277] width 11 height 23
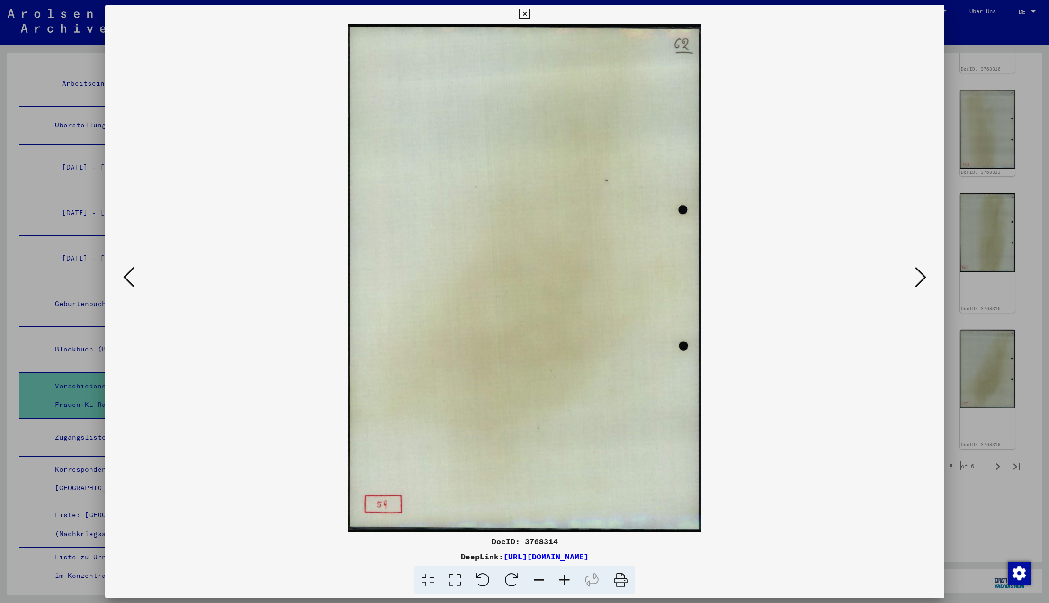
click at [127, 277] on icon at bounding box center [128, 277] width 11 height 23
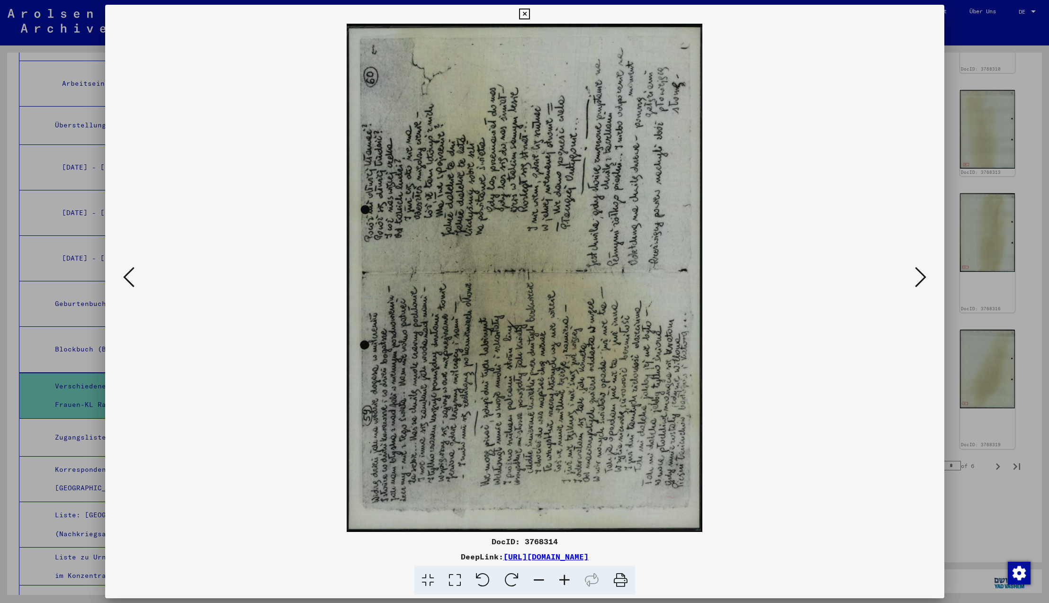
click at [127, 277] on icon at bounding box center [128, 277] width 11 height 23
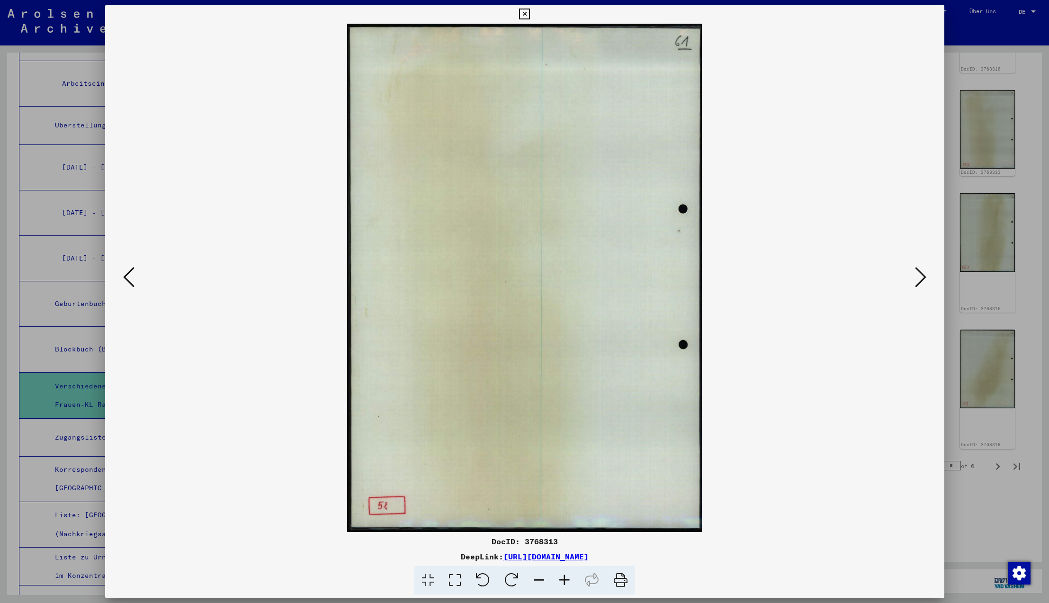
click at [127, 277] on icon at bounding box center [128, 277] width 11 height 23
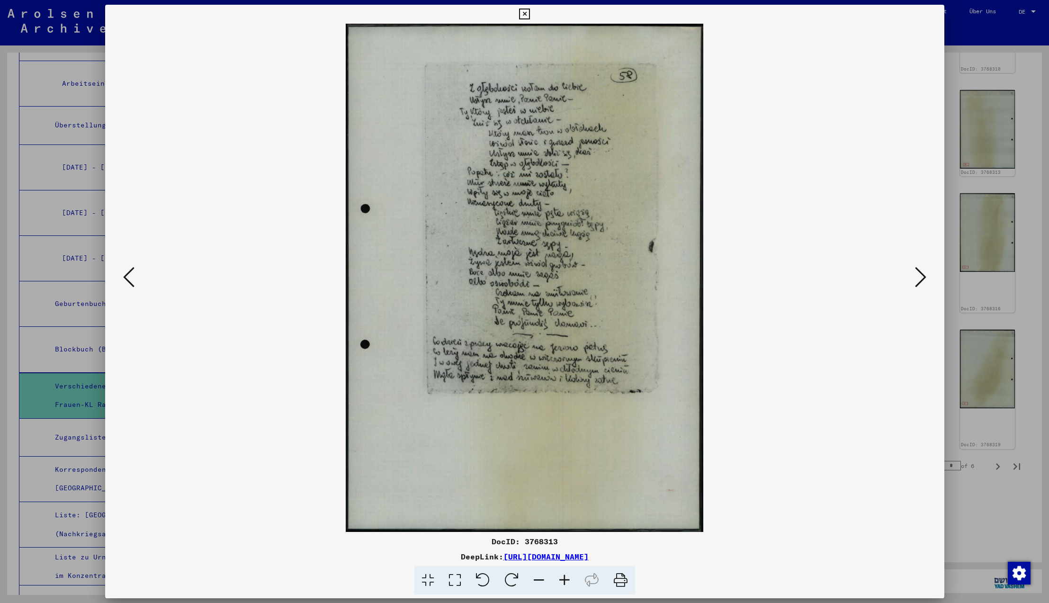
click at [127, 277] on icon at bounding box center [128, 277] width 11 height 23
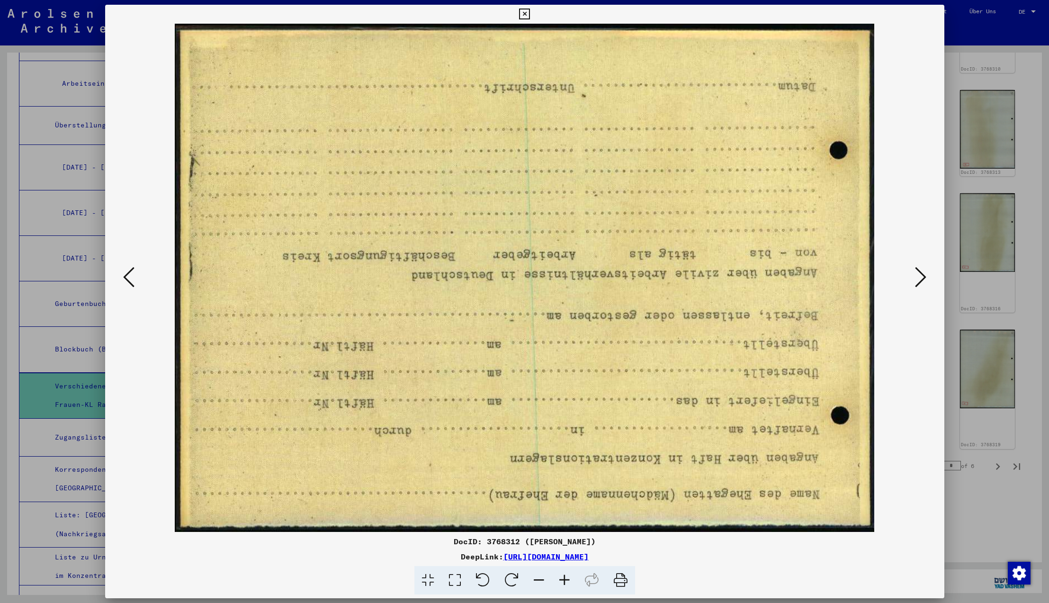
click at [127, 277] on icon at bounding box center [128, 277] width 11 height 23
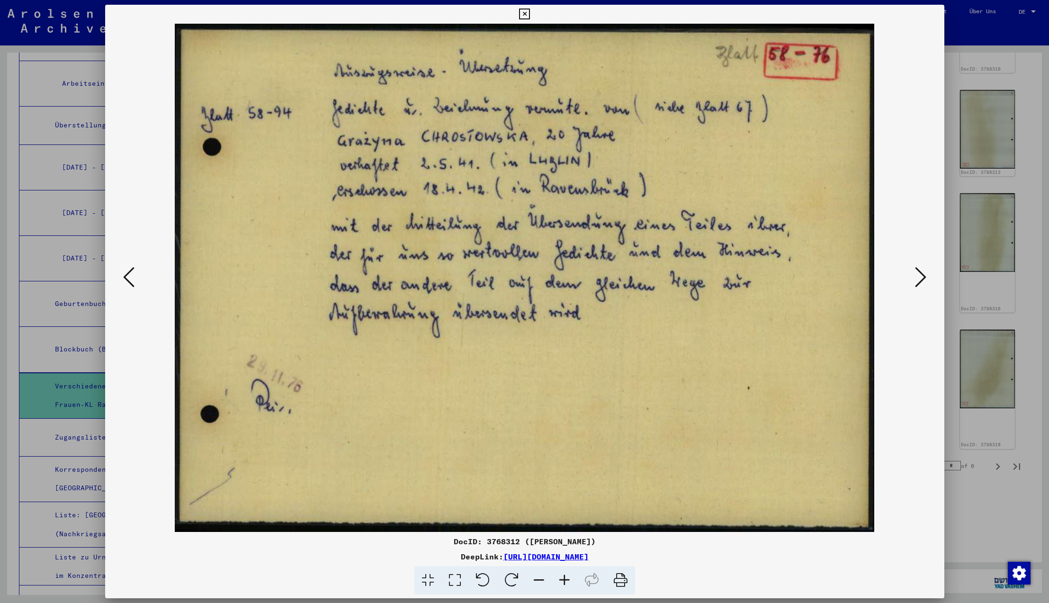
click at [921, 278] on icon at bounding box center [920, 277] width 11 height 23
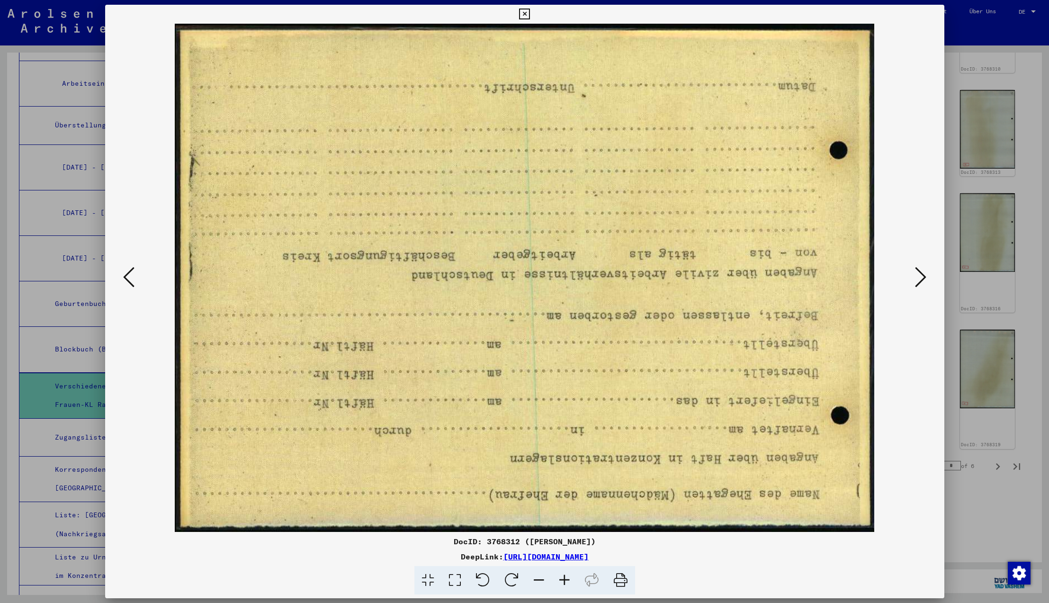
click at [508, 579] on icon at bounding box center [511, 580] width 29 height 29
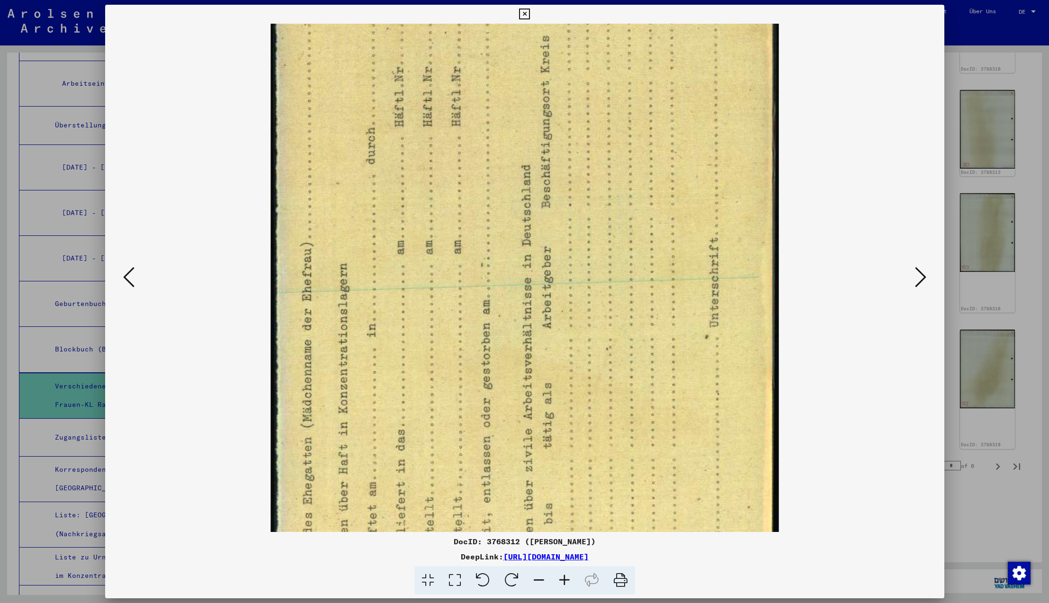
click at [508, 579] on icon at bounding box center [511, 580] width 29 height 29
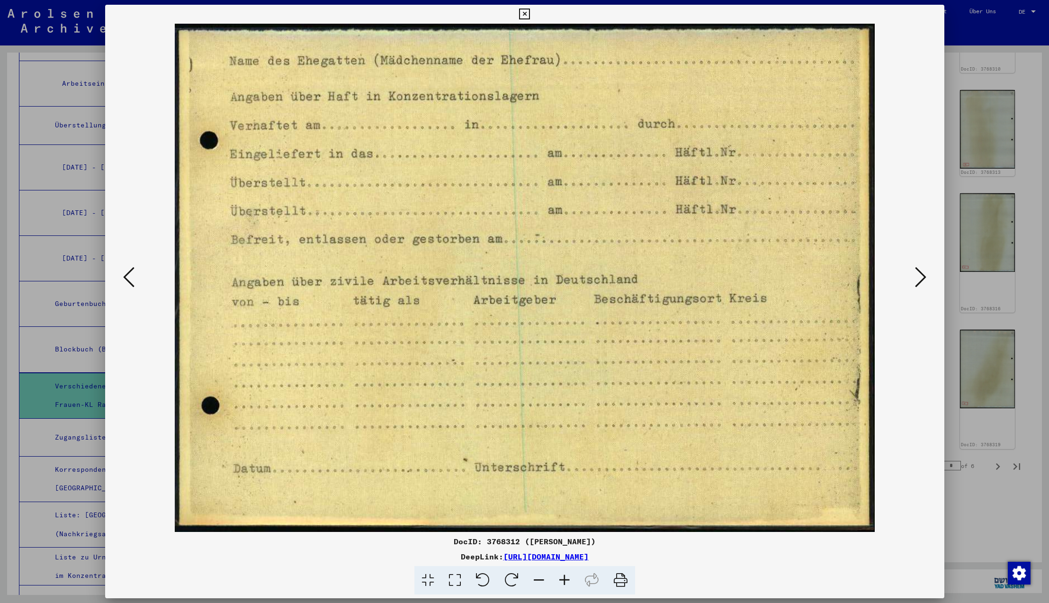
click at [125, 277] on icon at bounding box center [128, 277] width 11 height 23
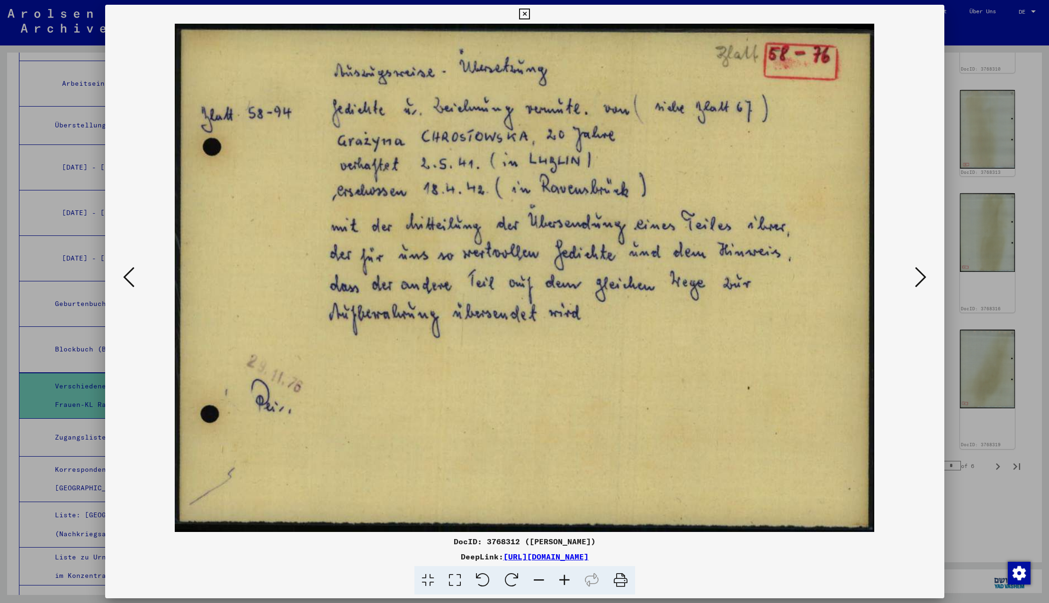
click at [129, 276] on icon at bounding box center [128, 277] width 11 height 23
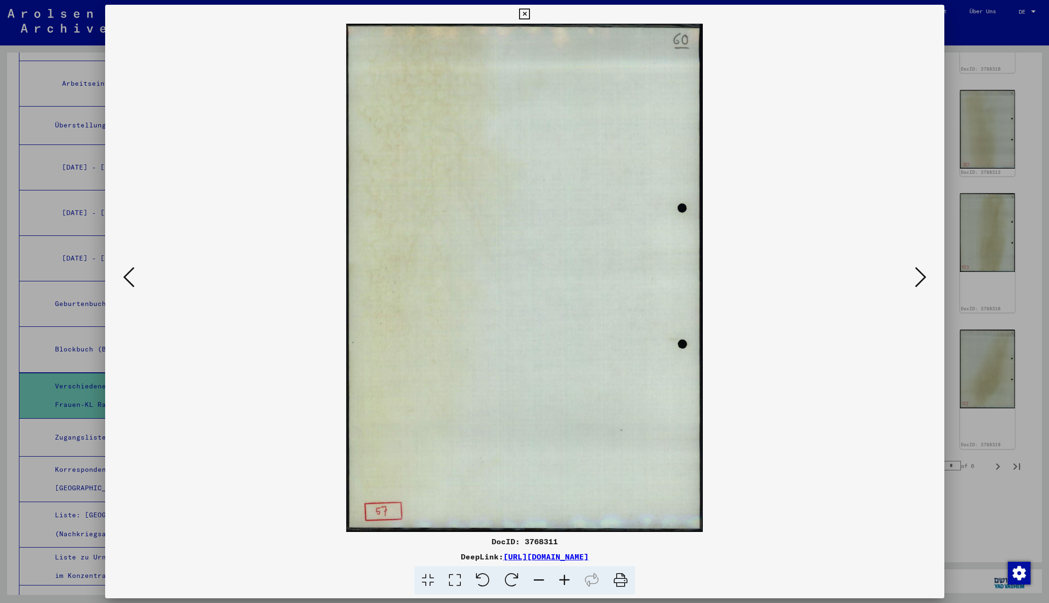
click at [129, 276] on icon at bounding box center [128, 277] width 11 height 23
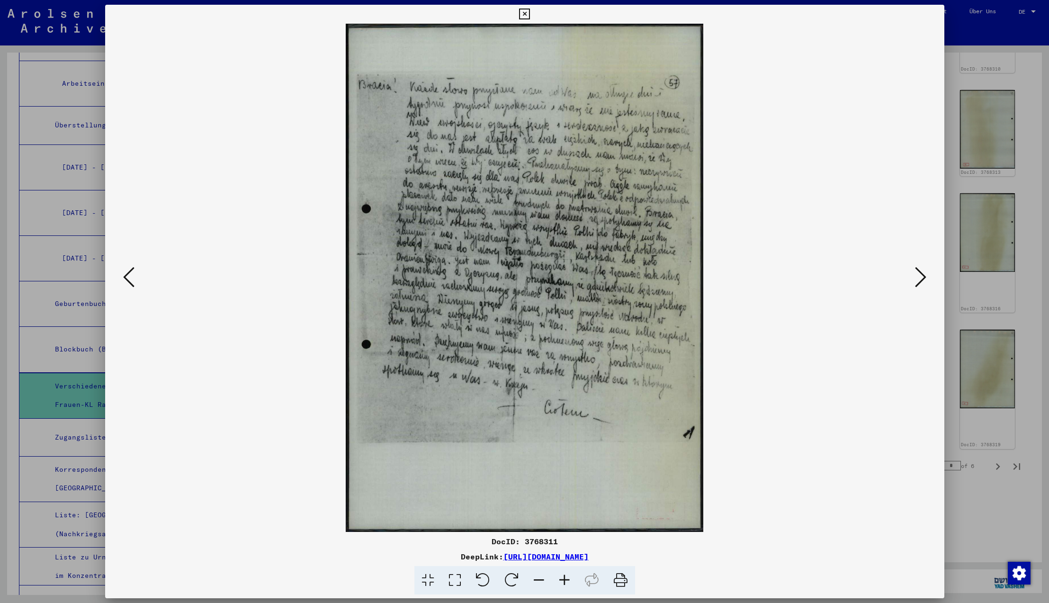
click at [129, 276] on icon at bounding box center [128, 277] width 11 height 23
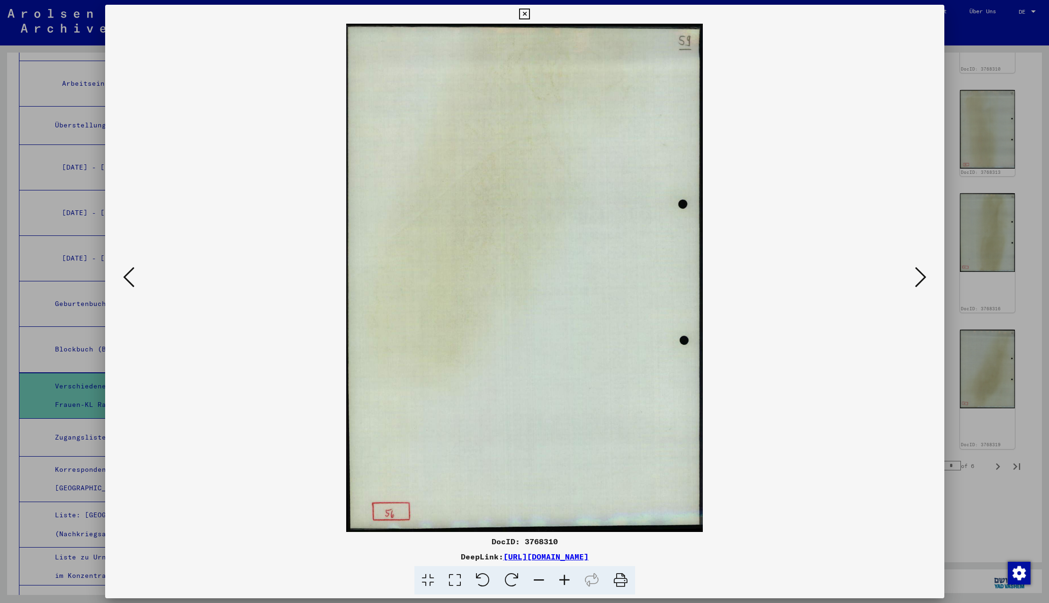
click at [129, 276] on icon at bounding box center [128, 277] width 11 height 23
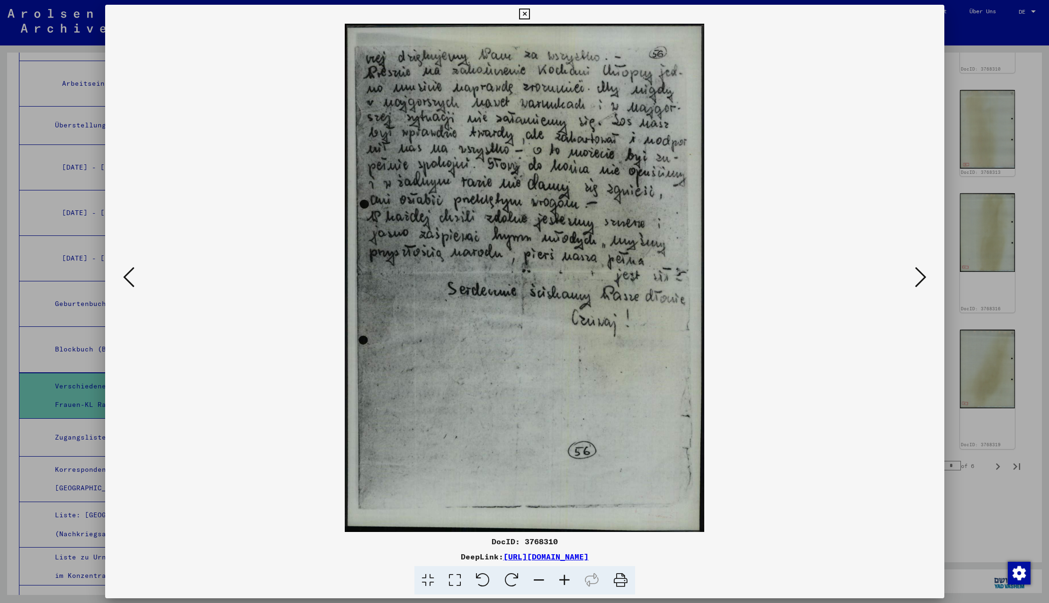
click at [129, 276] on icon at bounding box center [128, 277] width 11 height 23
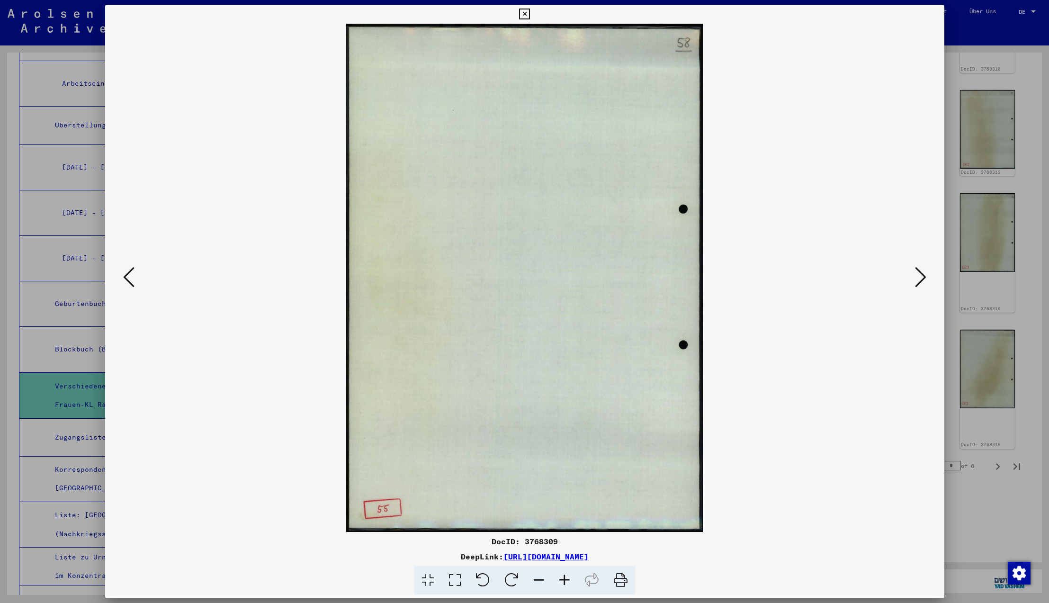
click at [129, 276] on icon at bounding box center [128, 277] width 11 height 23
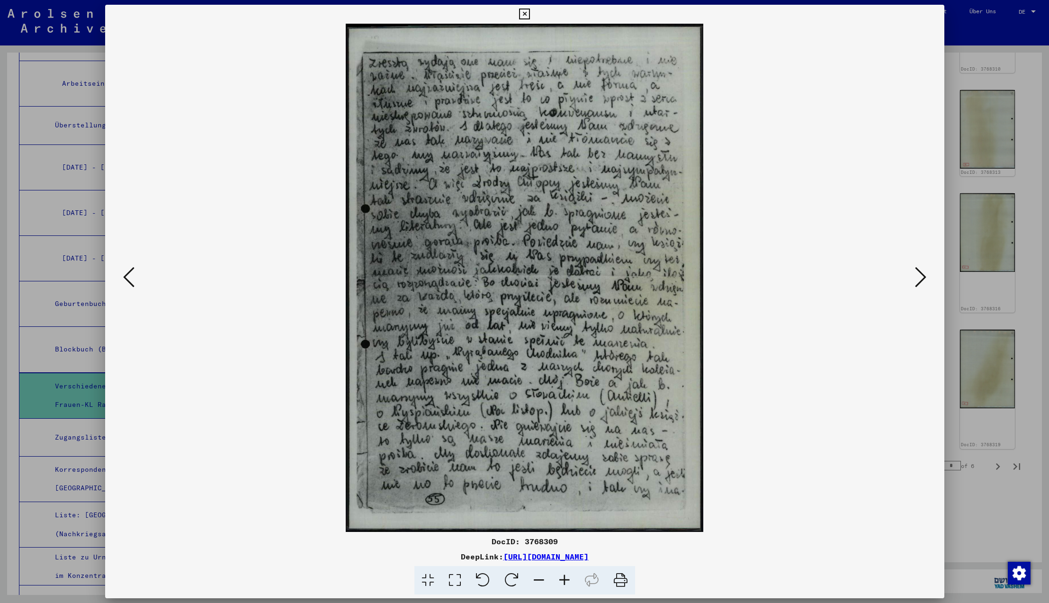
click at [129, 276] on icon at bounding box center [128, 277] width 11 height 23
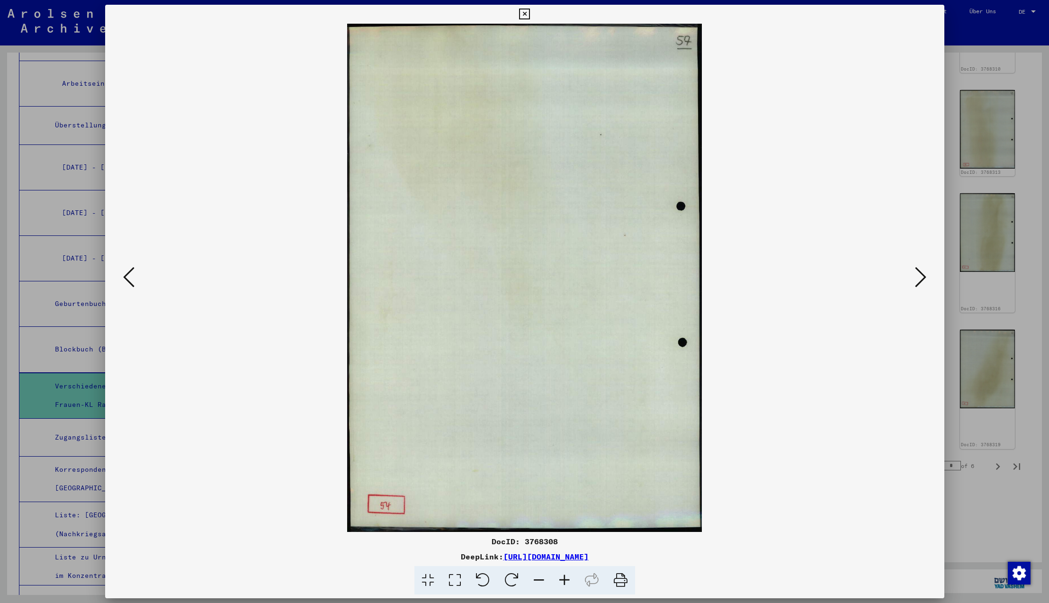
click at [129, 276] on icon at bounding box center [128, 277] width 11 height 23
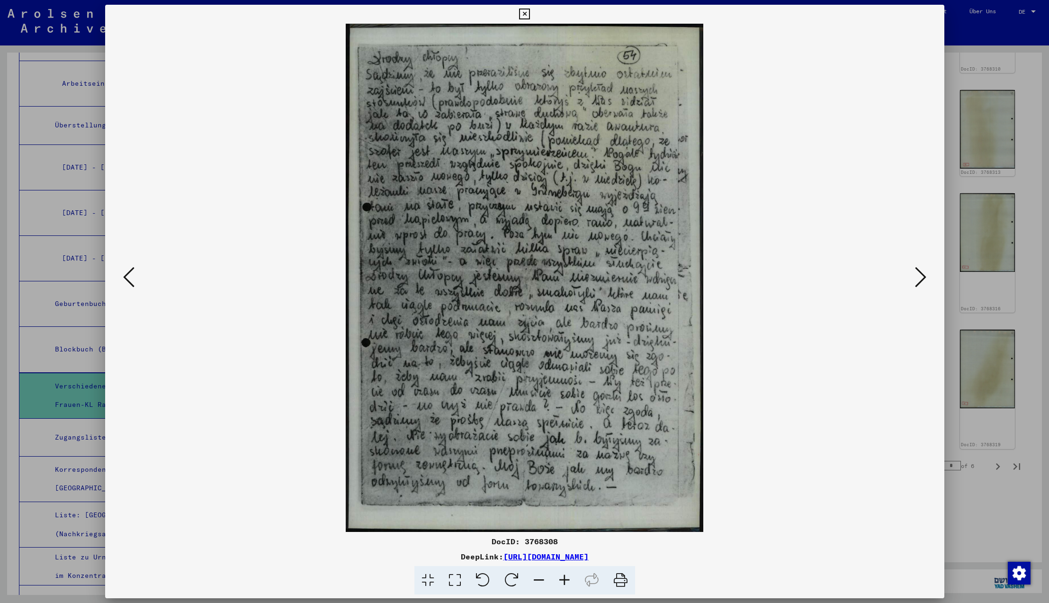
click at [129, 276] on icon at bounding box center [128, 277] width 11 height 23
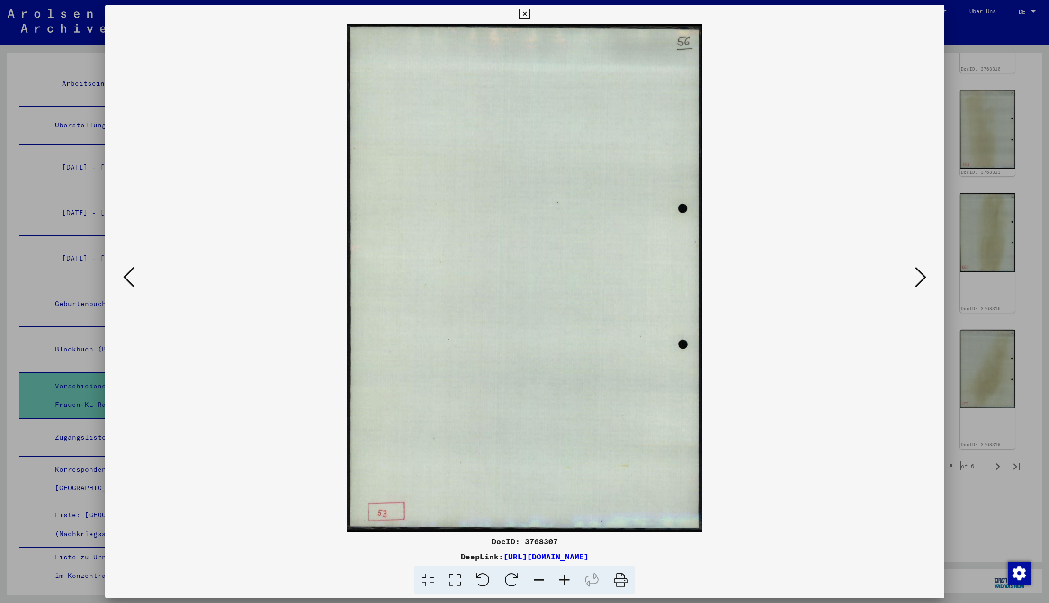
click at [129, 276] on icon at bounding box center [128, 277] width 11 height 23
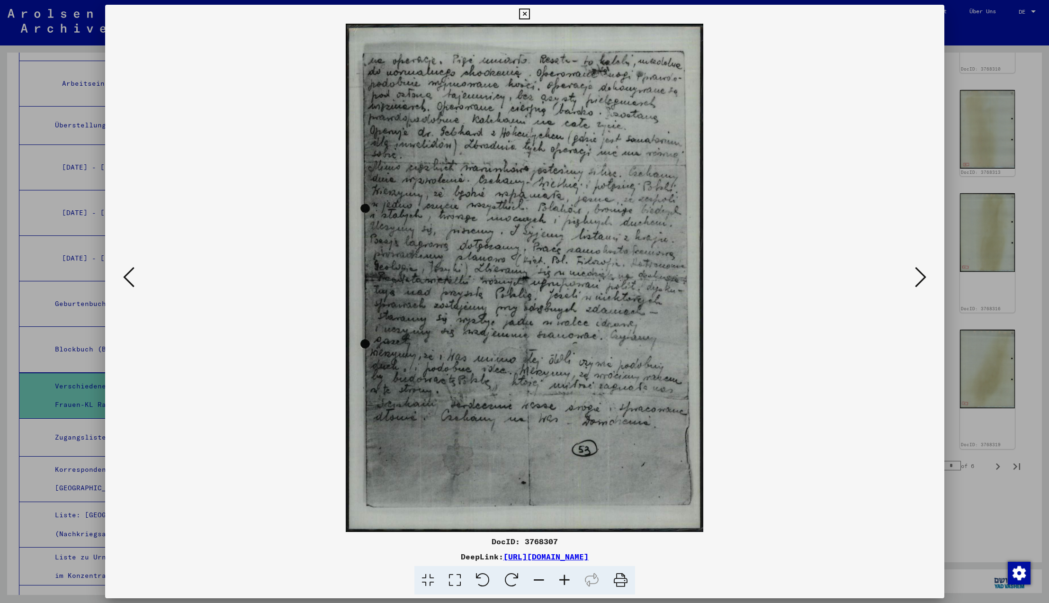
click at [129, 276] on icon at bounding box center [128, 277] width 11 height 23
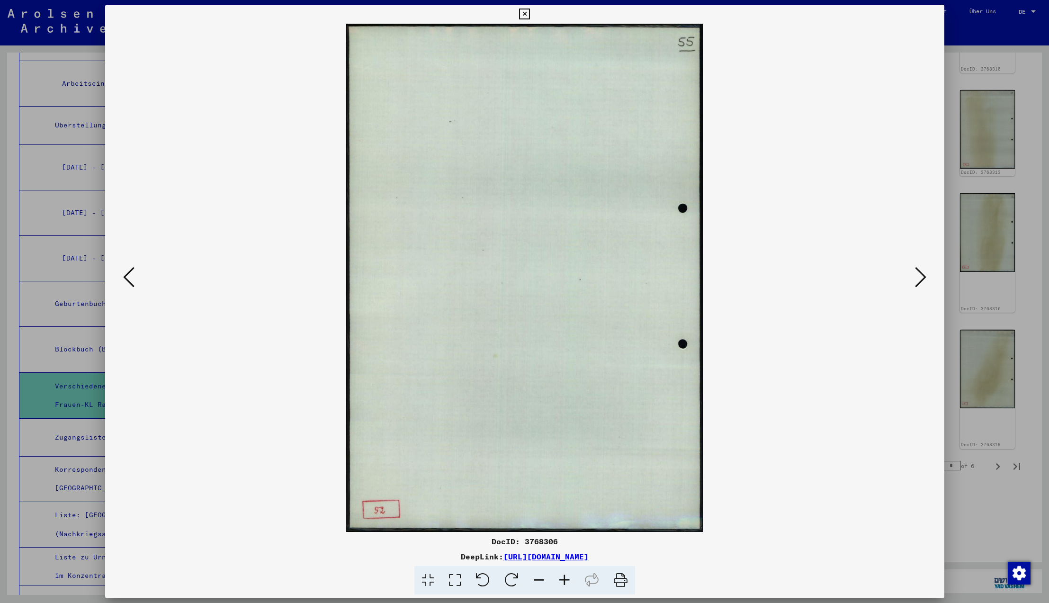
click at [129, 276] on icon at bounding box center [128, 277] width 11 height 23
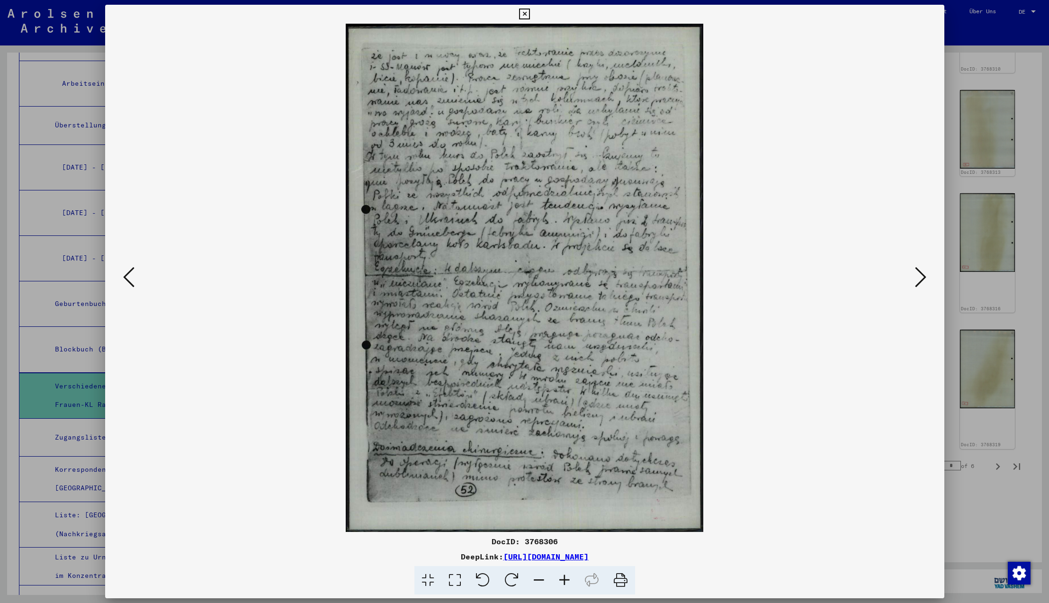
click at [129, 276] on icon at bounding box center [128, 277] width 11 height 23
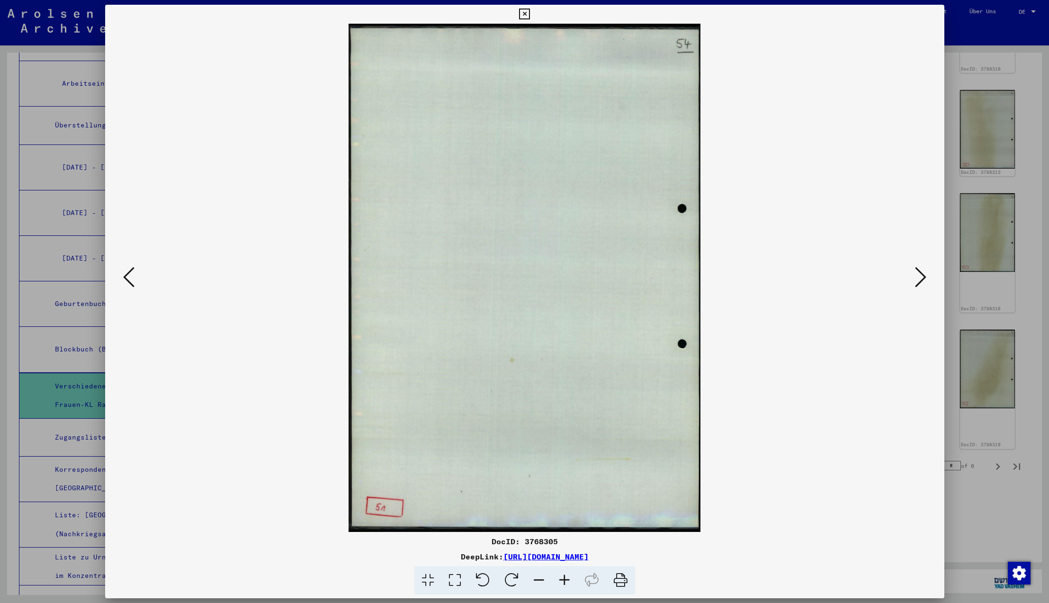
click at [129, 276] on icon at bounding box center [128, 277] width 11 height 23
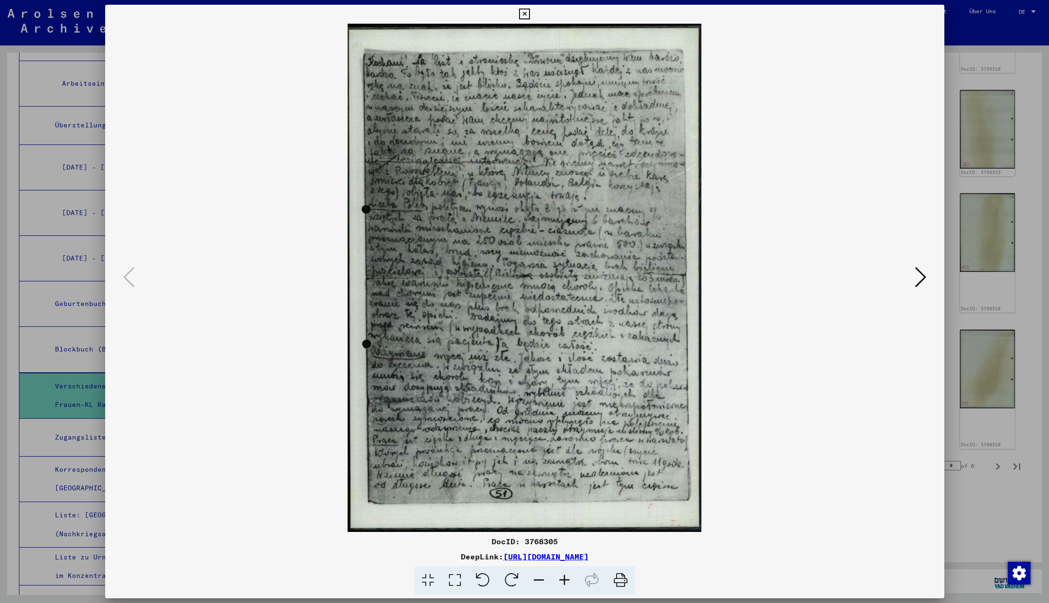
click at [129, 276] on icon at bounding box center [128, 277] width 11 height 23
click at [530, 13] on icon at bounding box center [524, 14] width 11 height 11
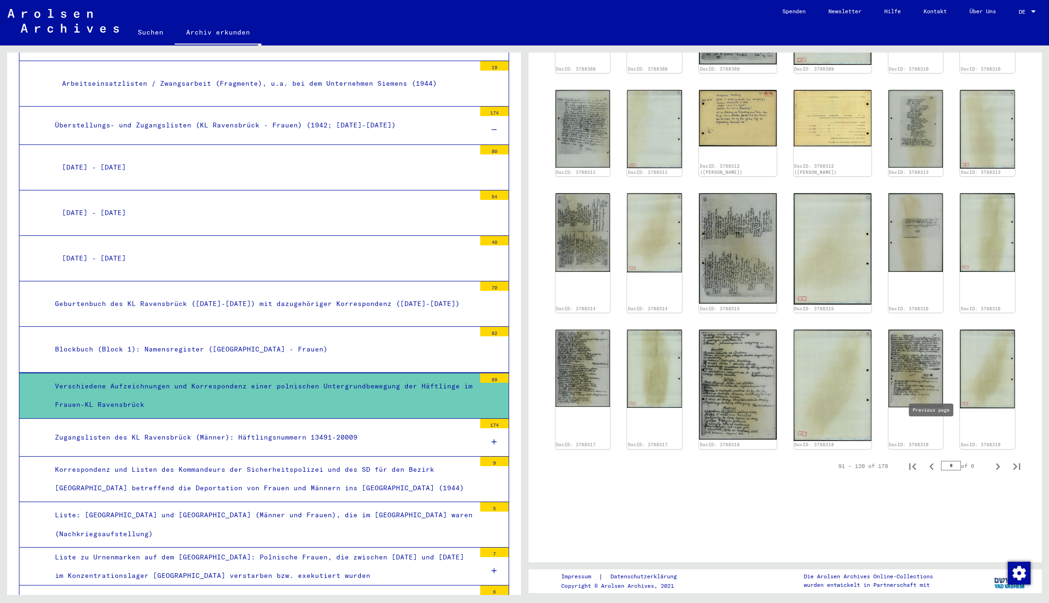
click at [931, 463] on icon "Previous page" at bounding box center [931, 466] width 4 height 7
type input "*"
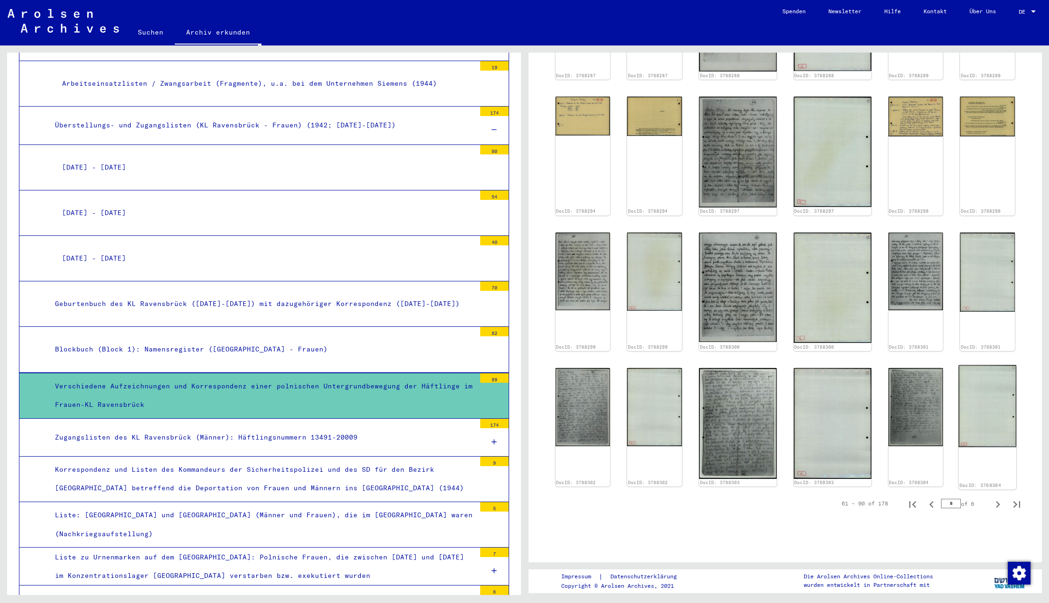
click at [989, 365] on img at bounding box center [987, 406] width 58 height 82
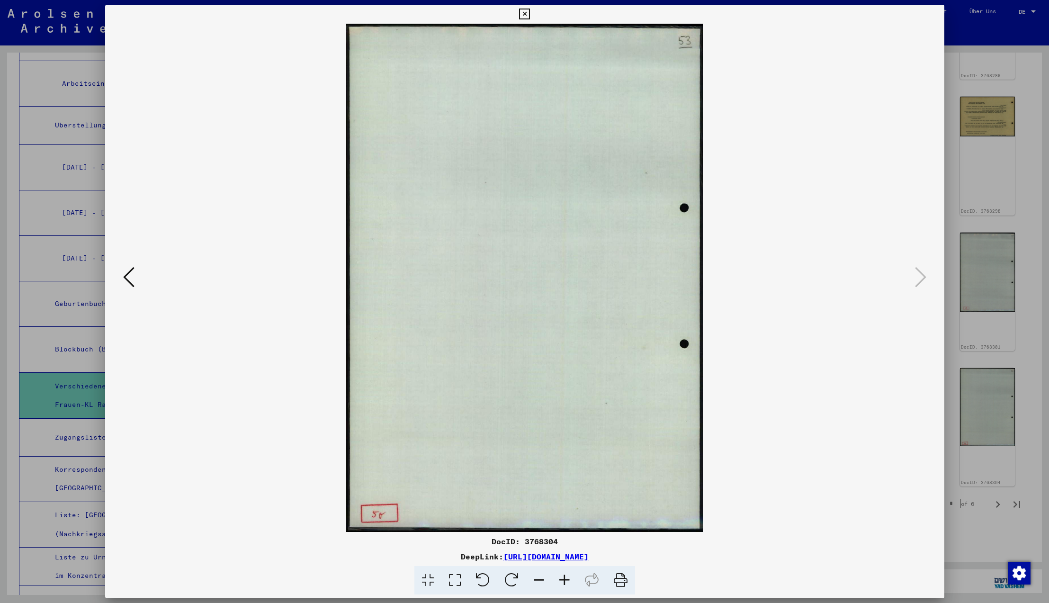
click at [125, 275] on icon at bounding box center [128, 277] width 11 height 23
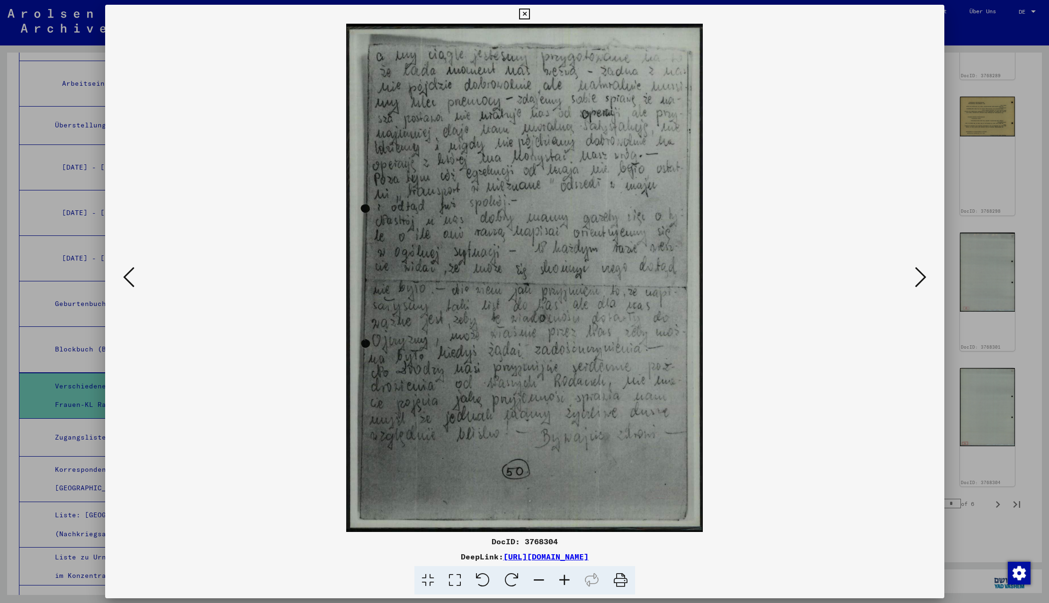
click at [131, 275] on icon at bounding box center [128, 277] width 11 height 23
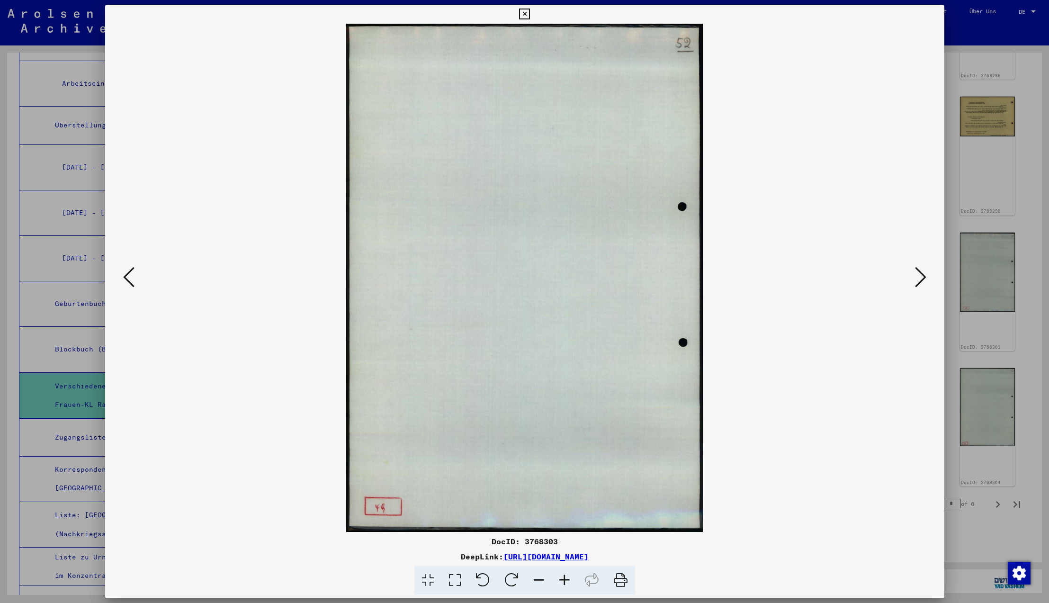
click at [131, 275] on icon at bounding box center [128, 277] width 11 height 23
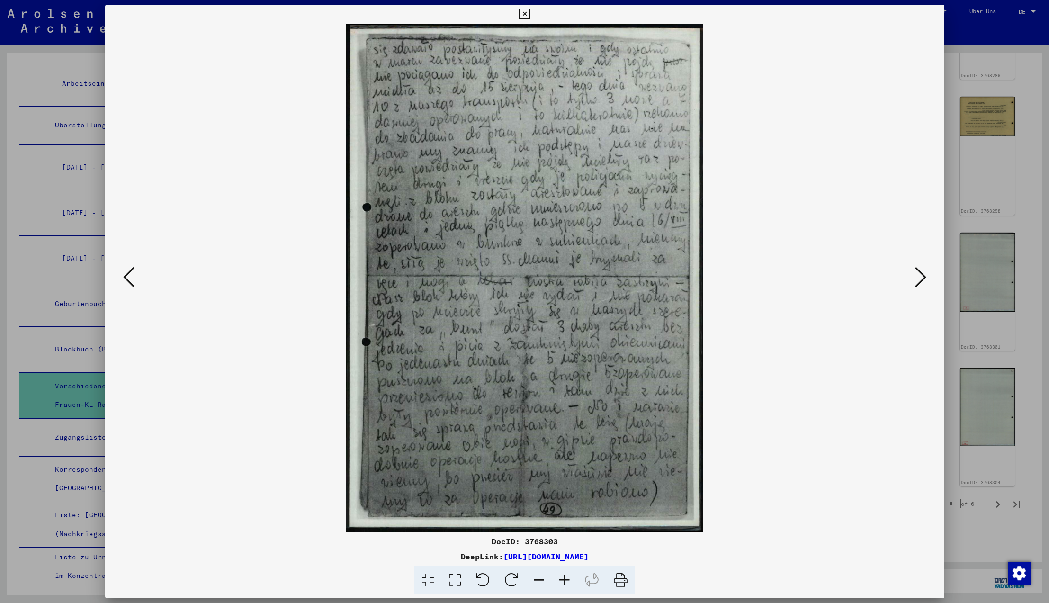
click at [131, 275] on icon at bounding box center [128, 277] width 11 height 23
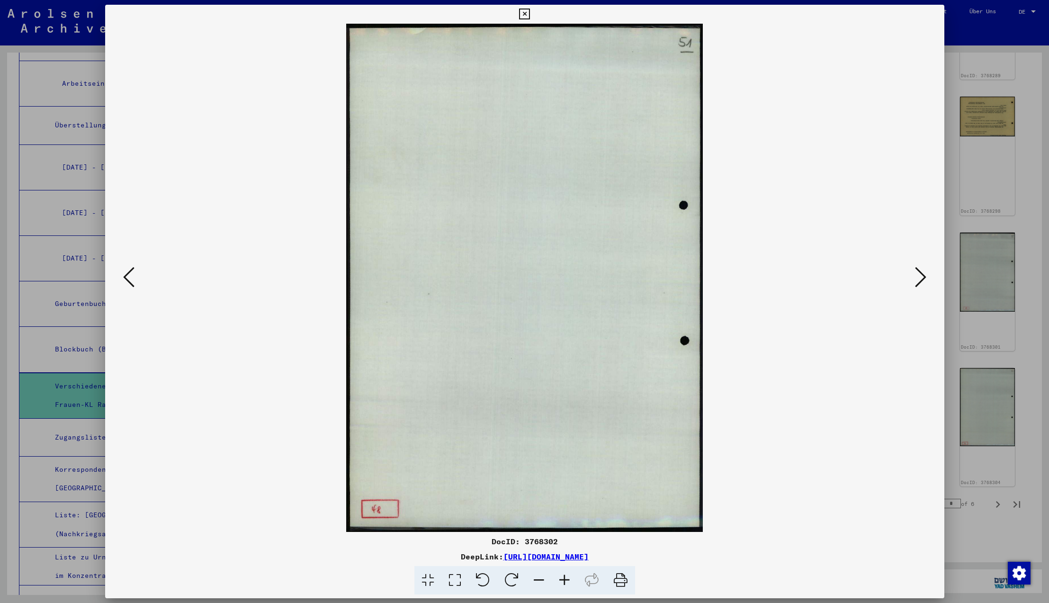
click at [131, 275] on icon at bounding box center [128, 277] width 11 height 23
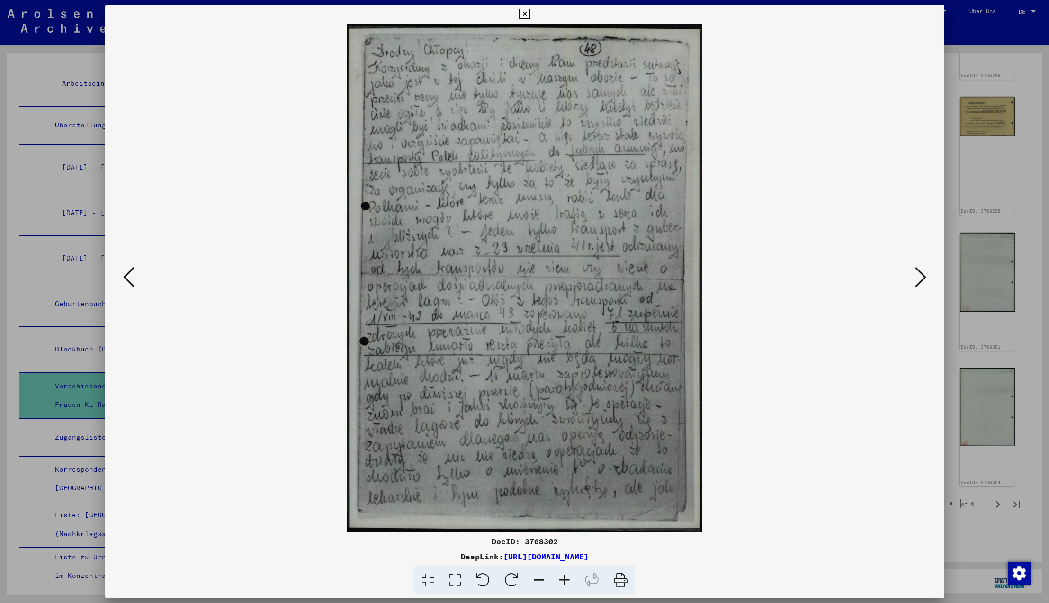
click at [131, 275] on icon at bounding box center [128, 277] width 11 height 23
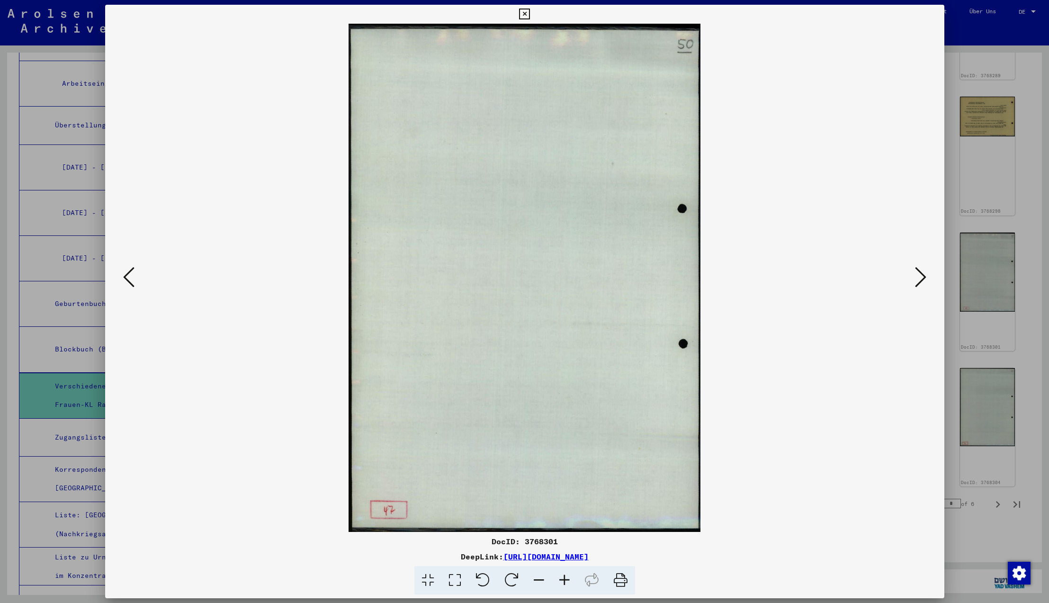
click at [131, 275] on icon at bounding box center [128, 277] width 11 height 23
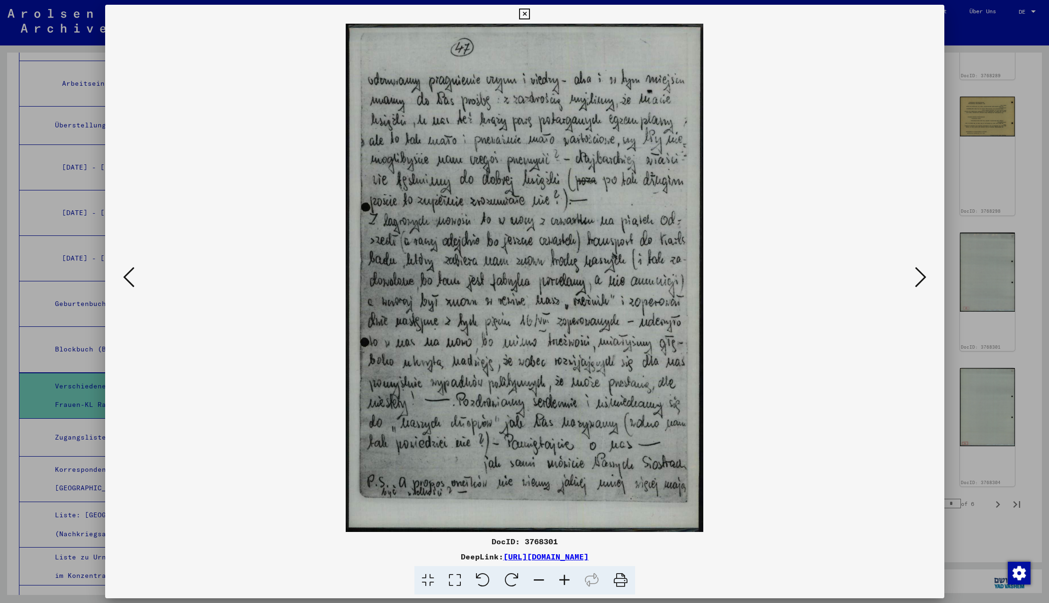
click at [131, 275] on icon at bounding box center [128, 277] width 11 height 23
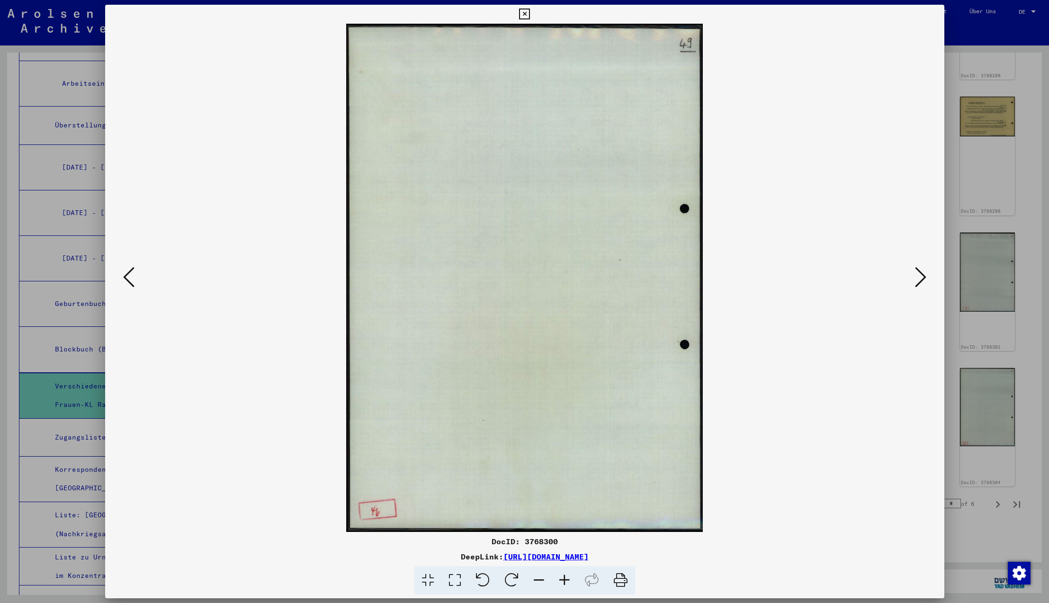
click at [131, 275] on icon at bounding box center [128, 277] width 11 height 23
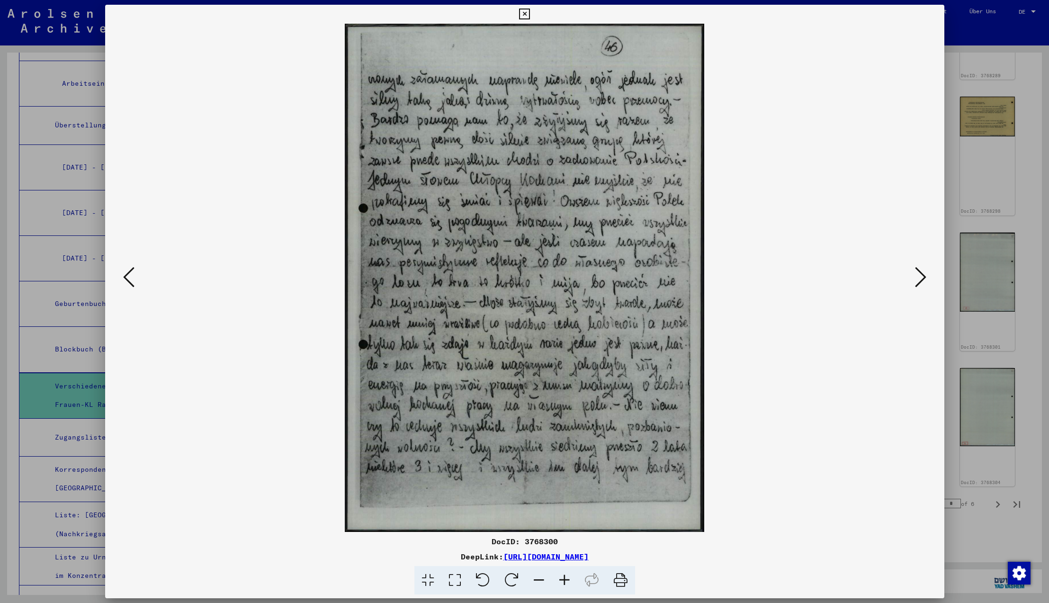
click at [131, 275] on icon at bounding box center [128, 277] width 11 height 23
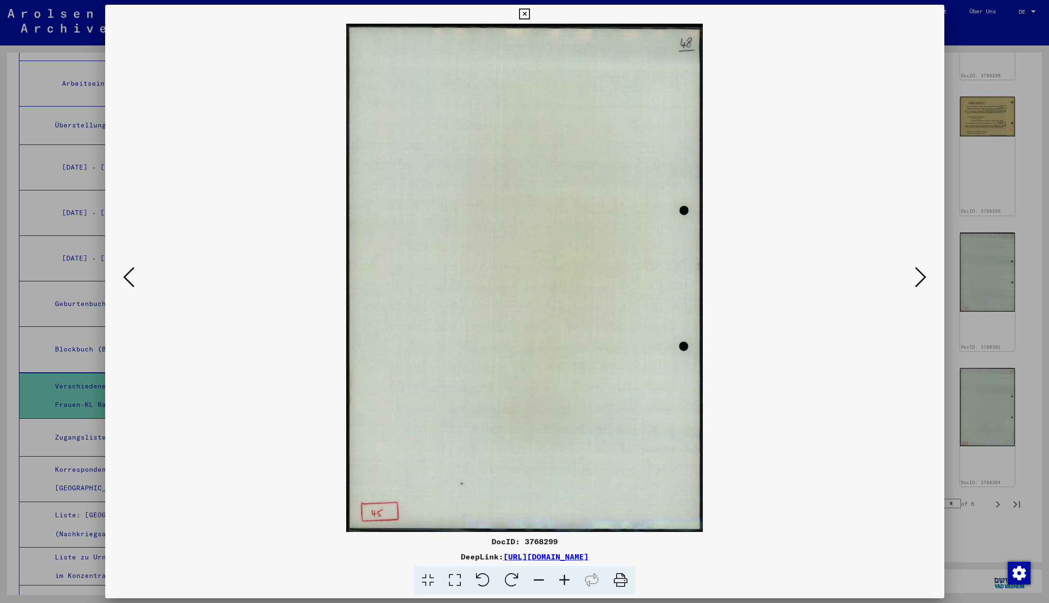
click at [131, 275] on icon at bounding box center [128, 277] width 11 height 23
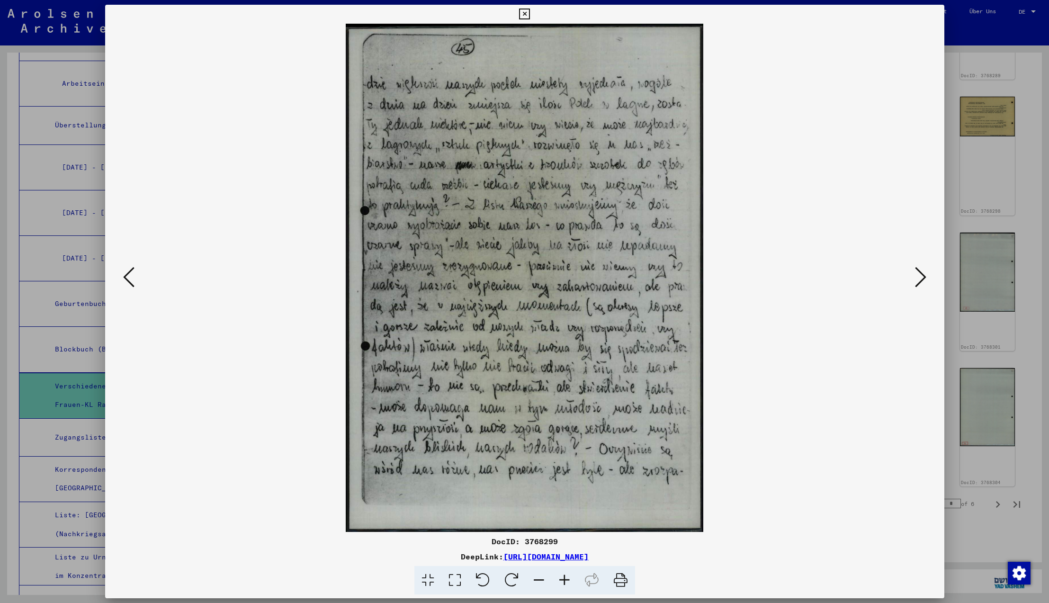
click at [131, 275] on icon at bounding box center [128, 277] width 11 height 23
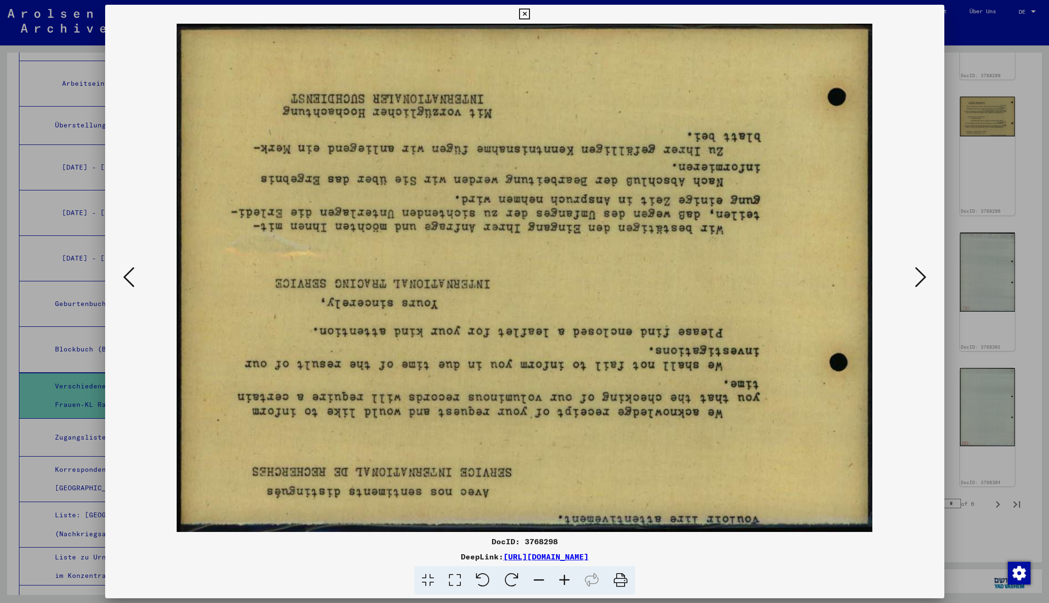
click at [131, 275] on icon at bounding box center [128, 277] width 11 height 23
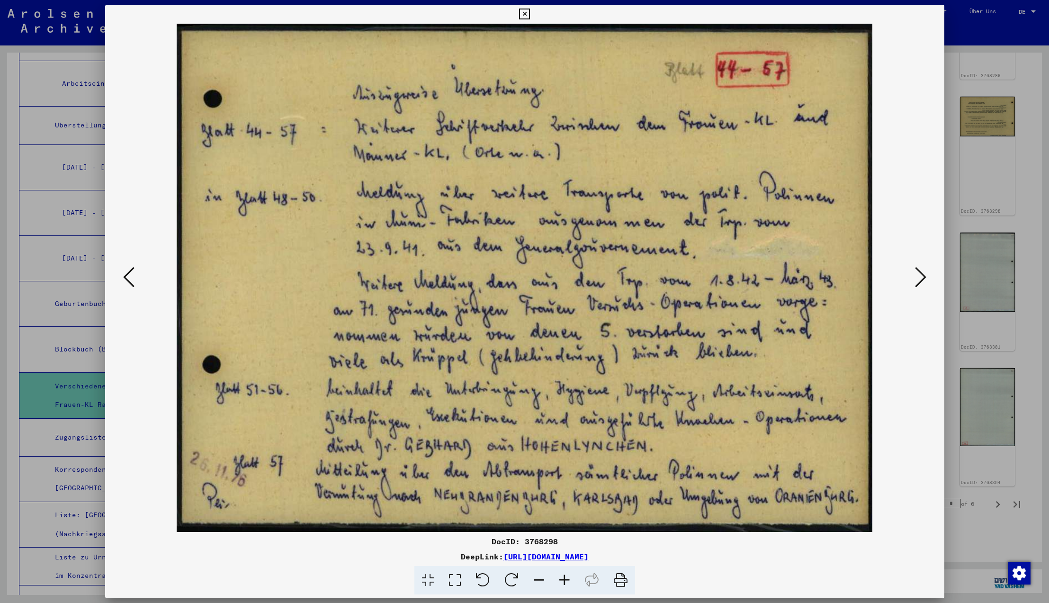
click at [920, 276] on icon at bounding box center [920, 277] width 11 height 23
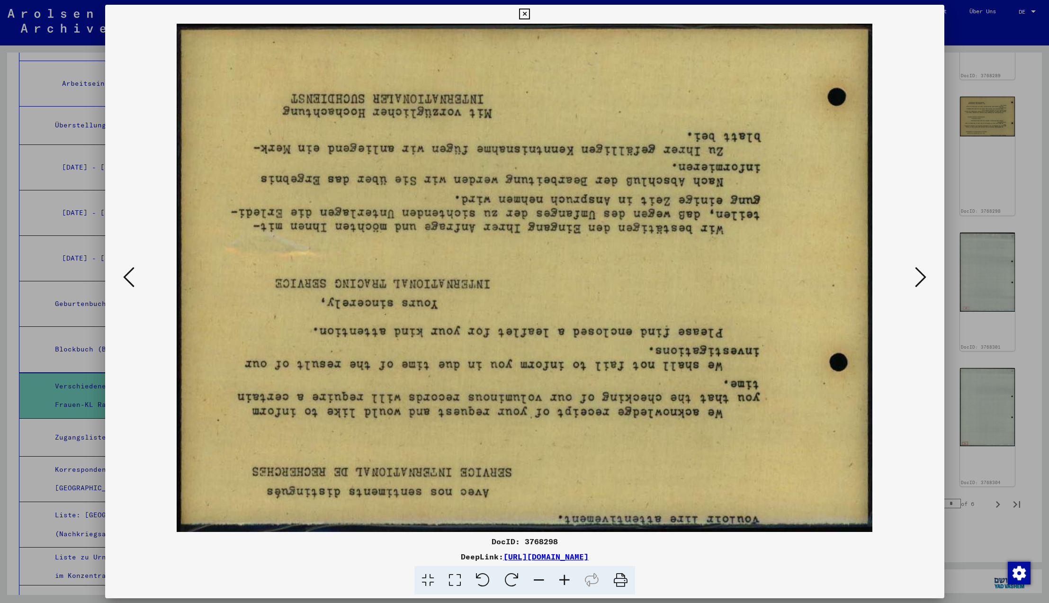
click at [485, 580] on icon at bounding box center [482, 580] width 29 height 29
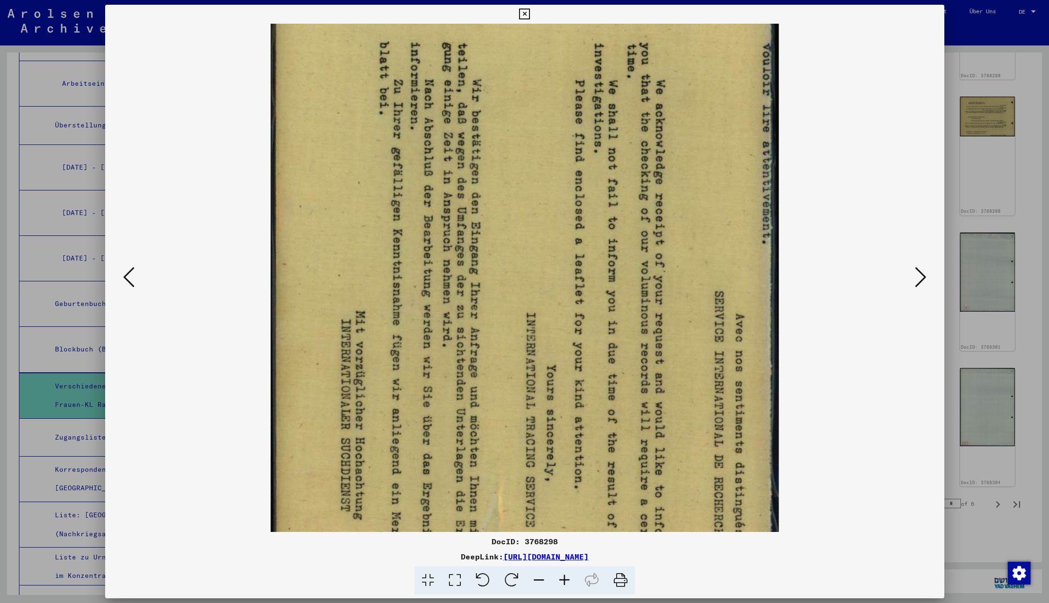
click at [485, 580] on icon at bounding box center [482, 580] width 29 height 29
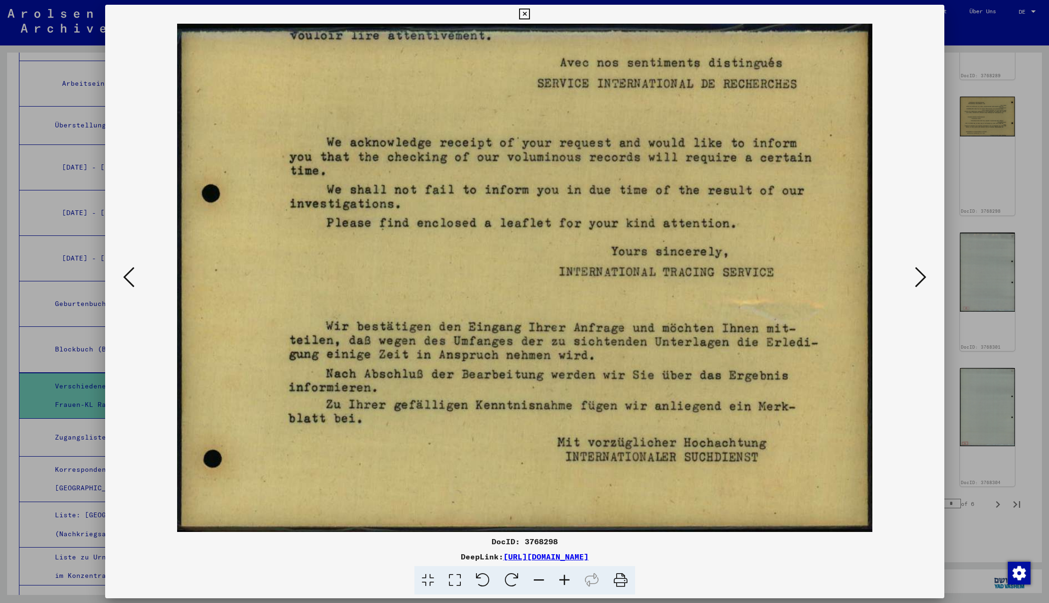
click at [128, 275] on icon at bounding box center [128, 277] width 11 height 23
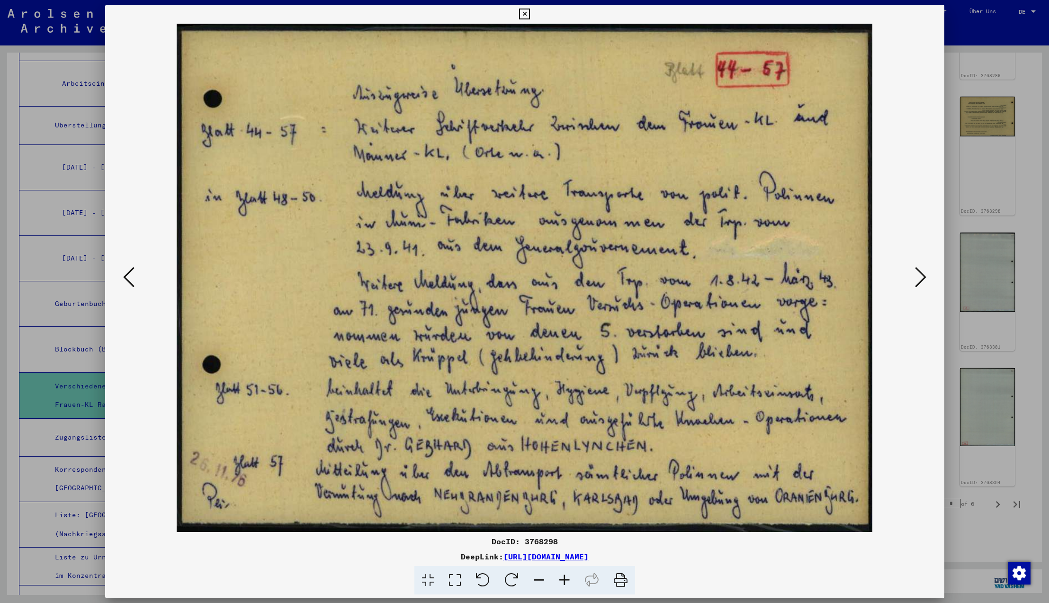
click at [921, 280] on icon at bounding box center [920, 277] width 11 height 23
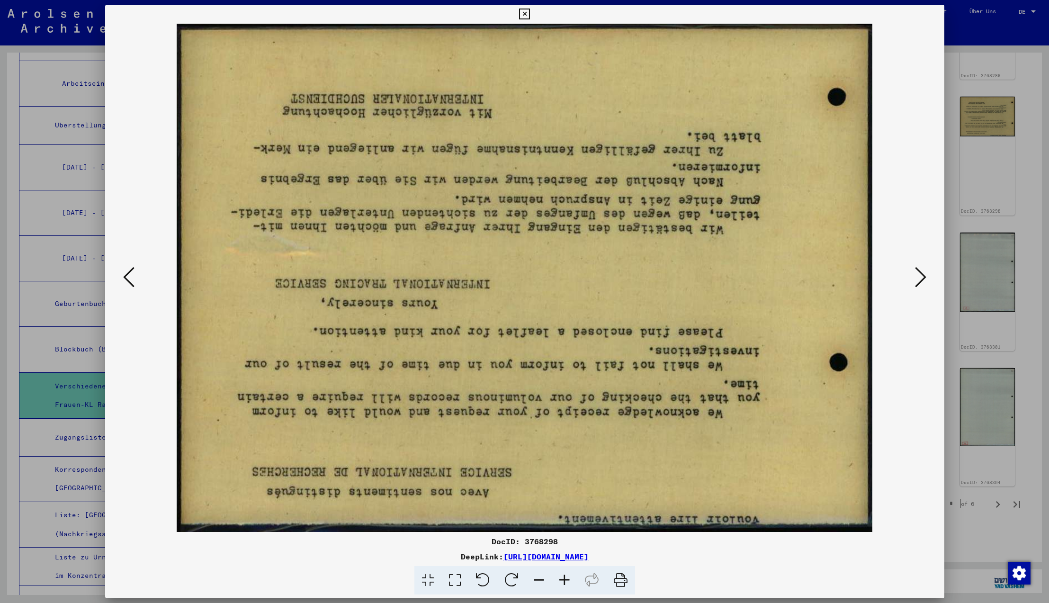
click at [920, 278] on icon at bounding box center [920, 277] width 11 height 23
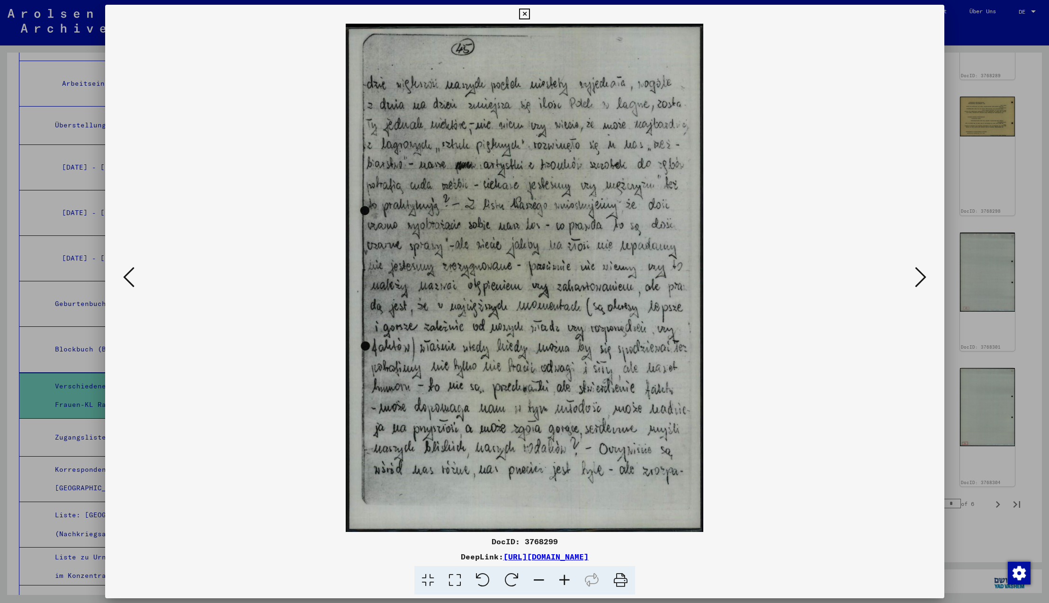
click at [920, 278] on icon at bounding box center [920, 277] width 11 height 23
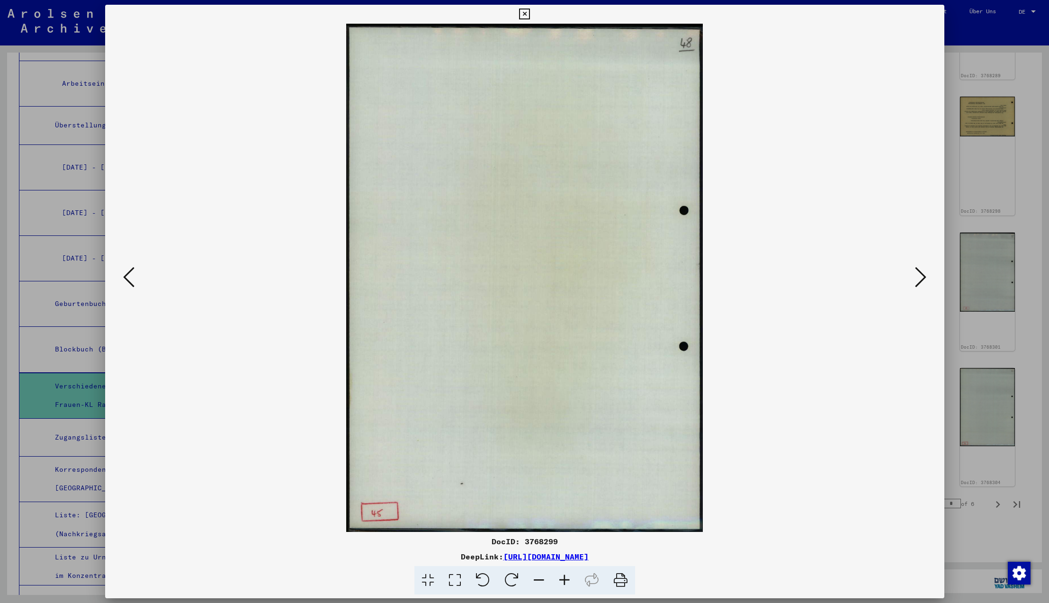
click at [920, 278] on icon at bounding box center [920, 277] width 11 height 23
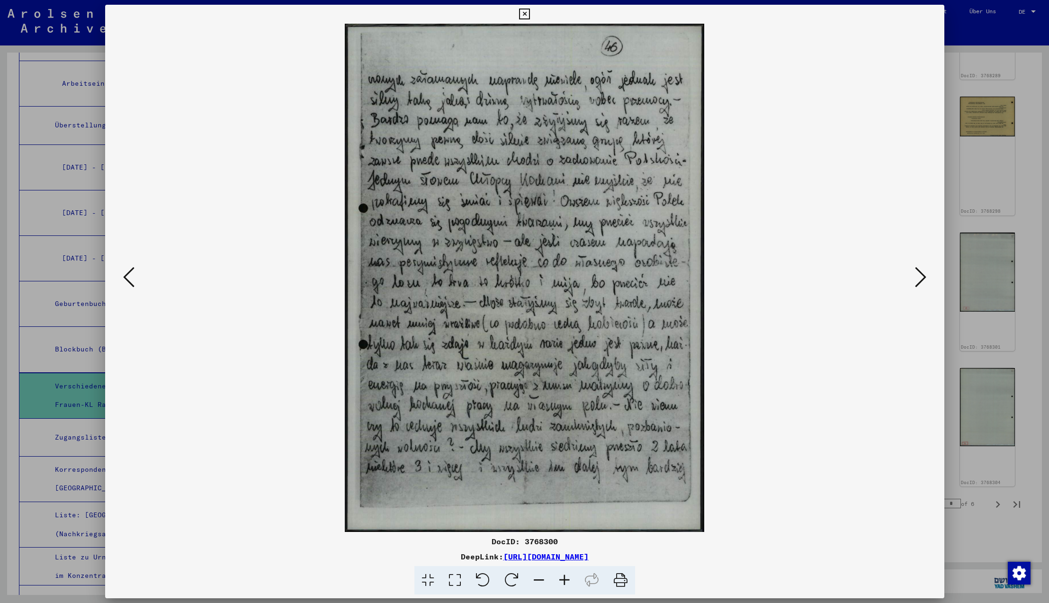
click at [920, 278] on icon at bounding box center [920, 277] width 11 height 23
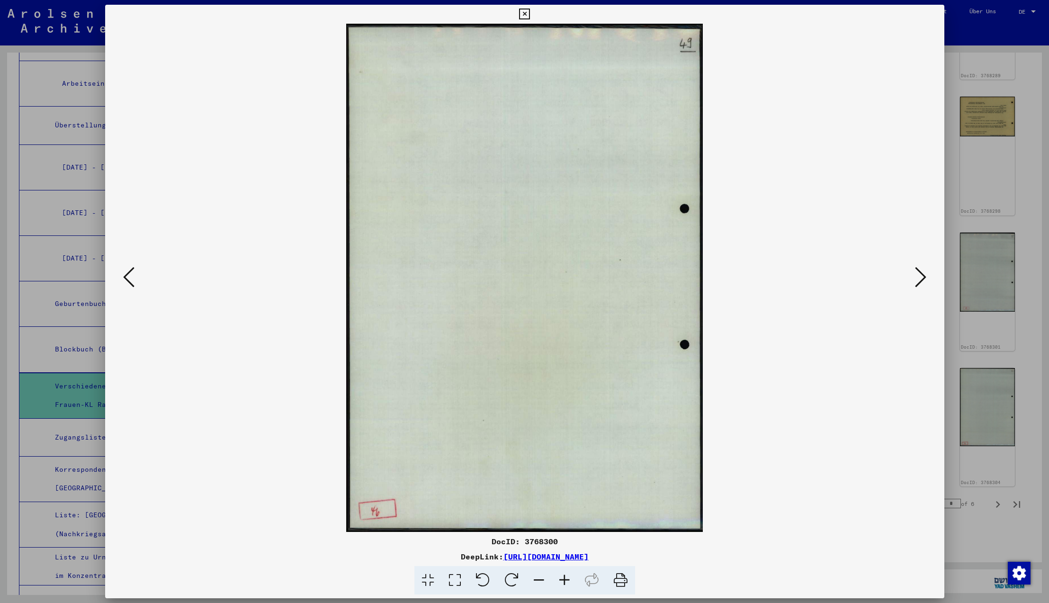
click at [920, 278] on icon at bounding box center [920, 277] width 11 height 23
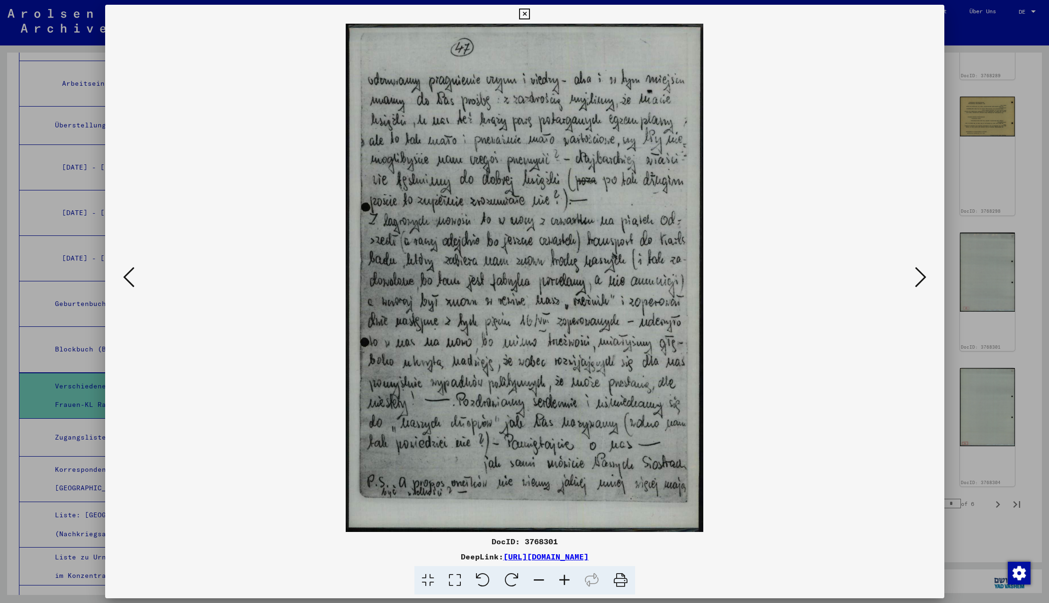
click at [920, 278] on icon at bounding box center [920, 277] width 11 height 23
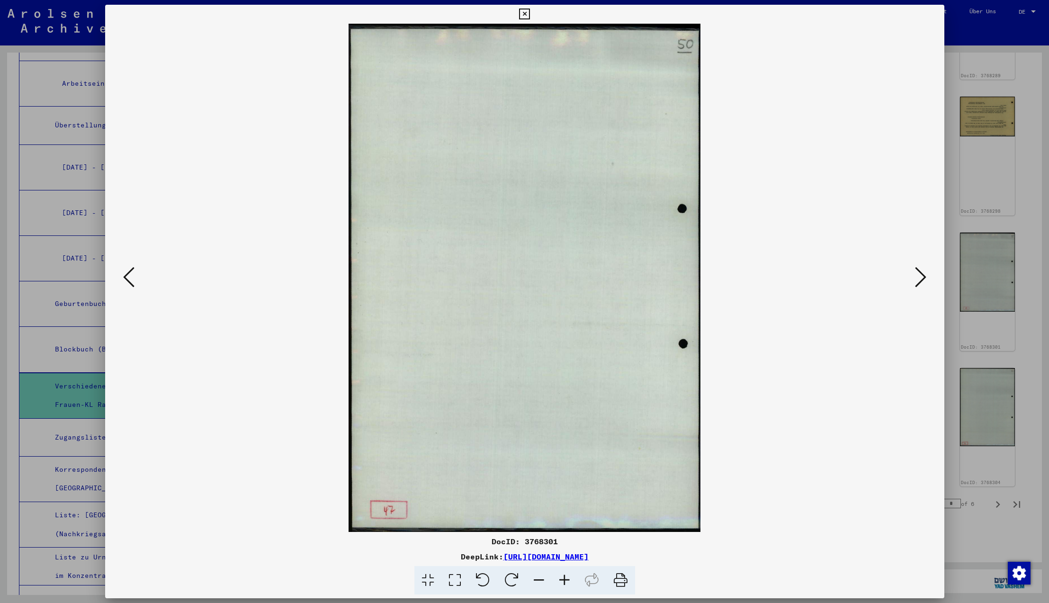
click at [920, 278] on icon at bounding box center [920, 277] width 11 height 23
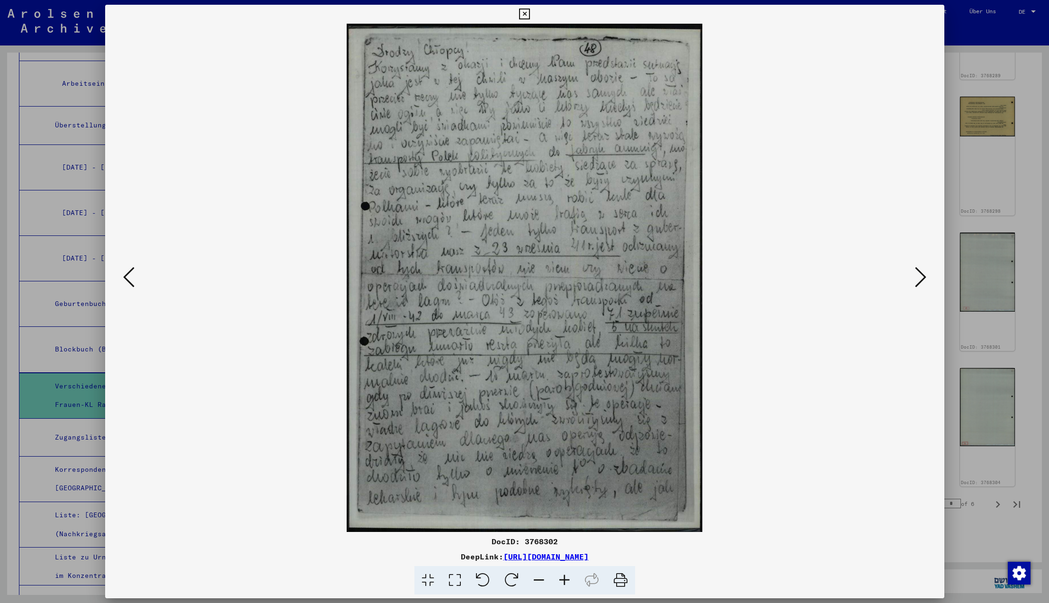
click at [920, 278] on icon at bounding box center [920, 277] width 11 height 23
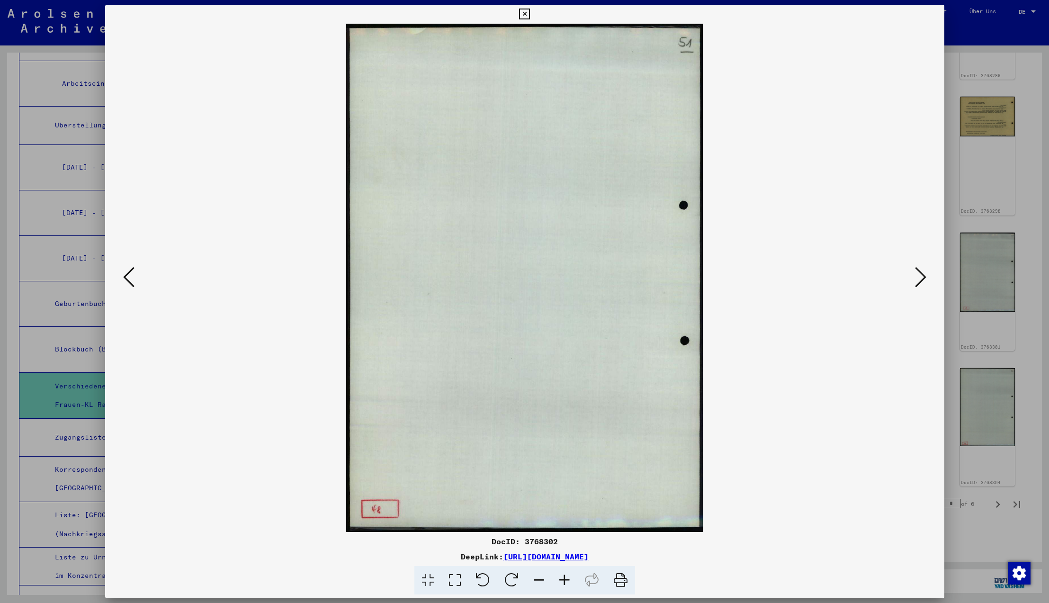
click at [920, 278] on icon at bounding box center [920, 277] width 11 height 23
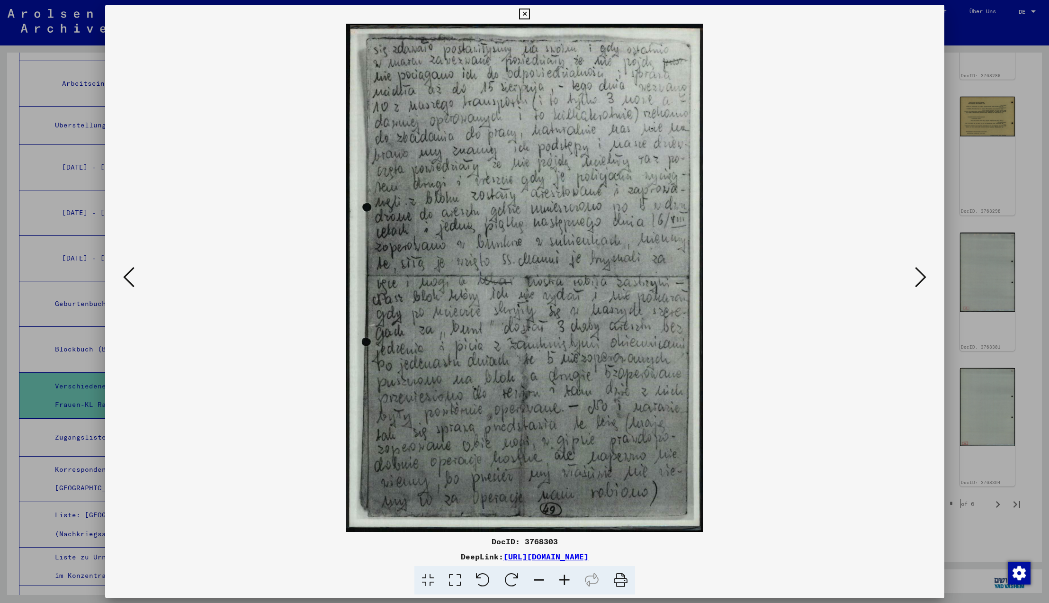
click at [920, 278] on icon at bounding box center [920, 277] width 11 height 23
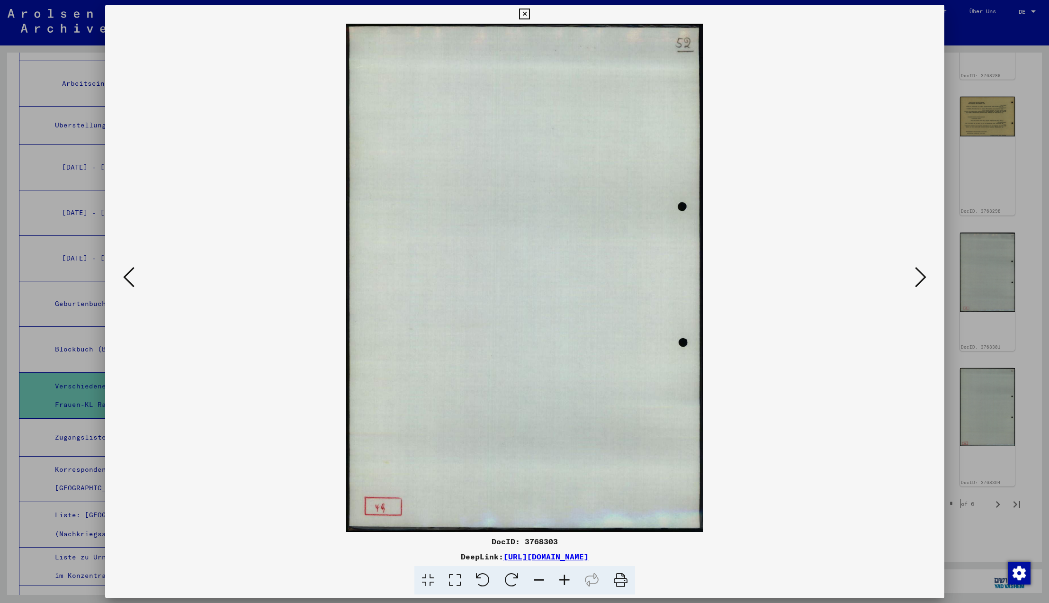
click at [920, 278] on icon at bounding box center [920, 277] width 11 height 23
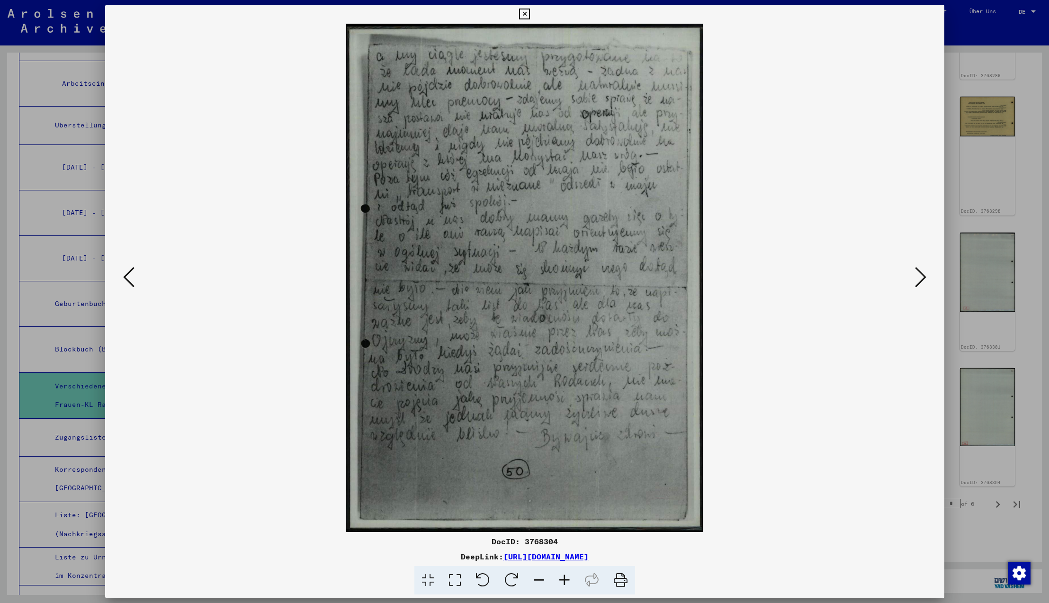
click at [128, 275] on icon at bounding box center [128, 277] width 11 height 23
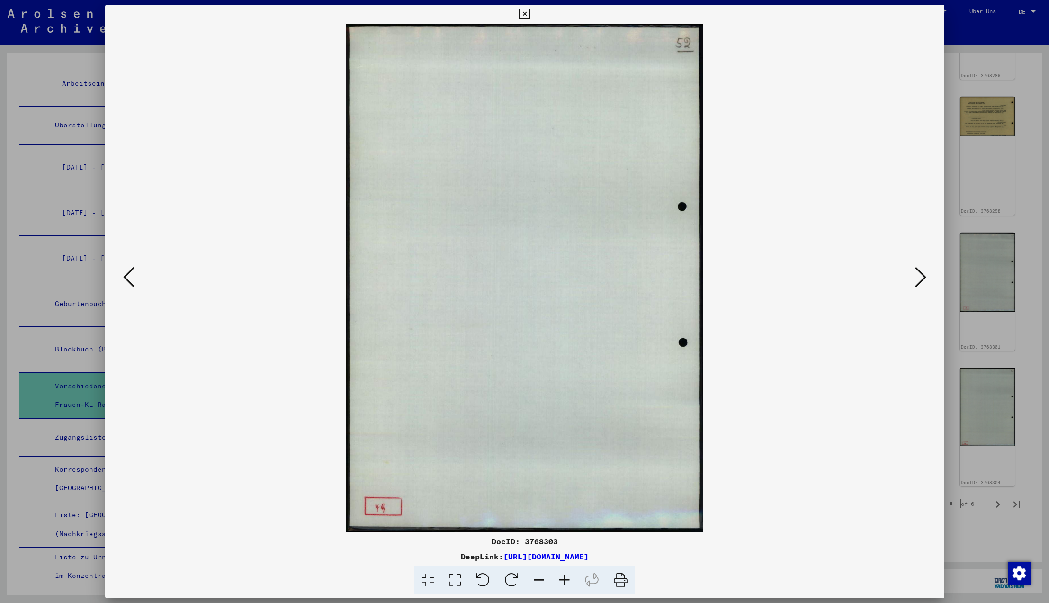
click at [128, 275] on icon at bounding box center [128, 277] width 11 height 23
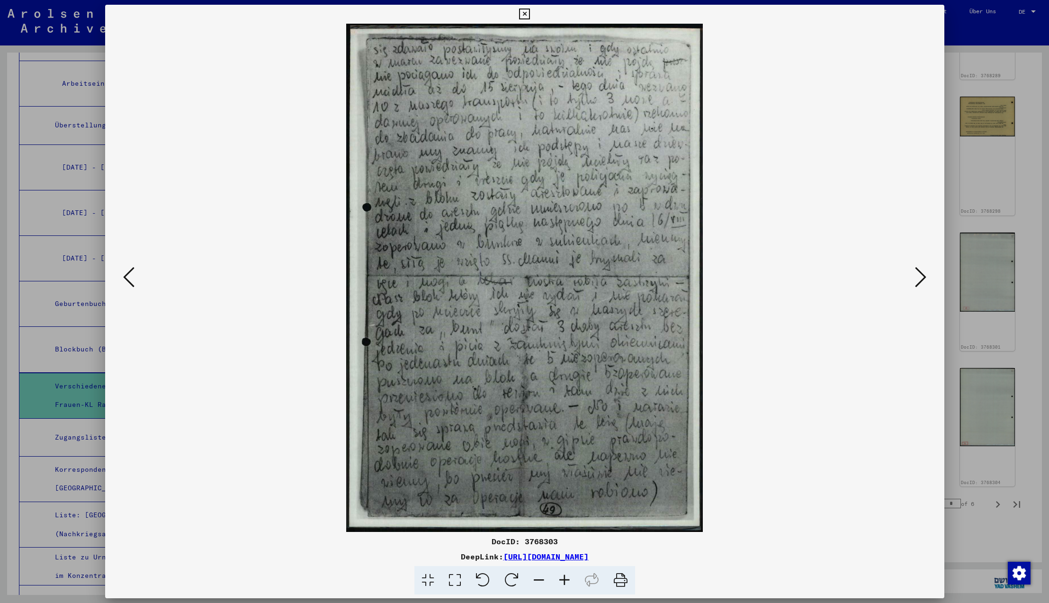
click at [128, 275] on icon at bounding box center [128, 277] width 11 height 23
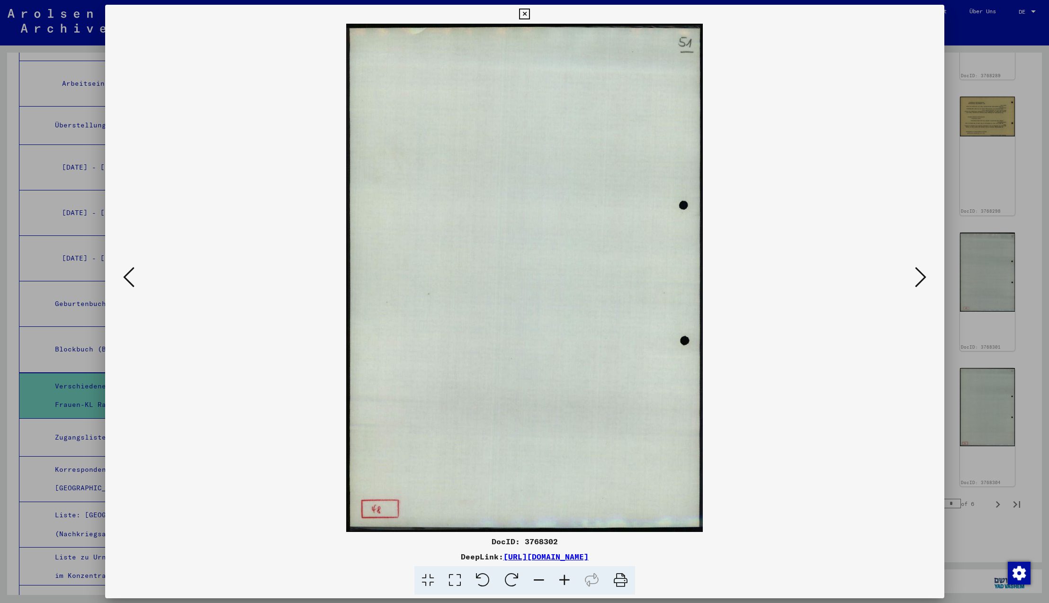
click at [128, 275] on icon at bounding box center [128, 277] width 11 height 23
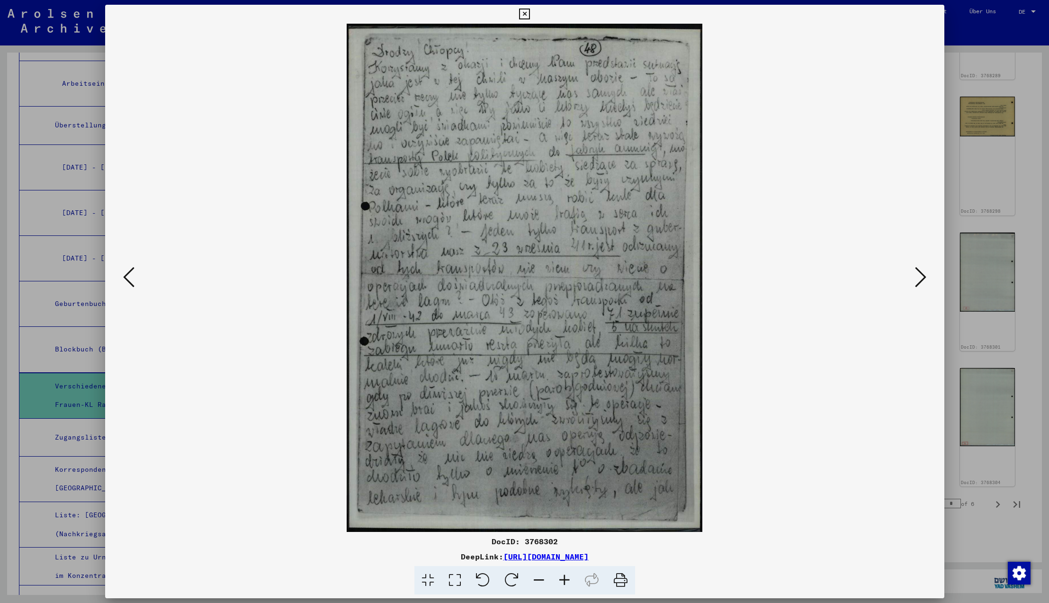
click at [128, 275] on icon at bounding box center [128, 277] width 11 height 23
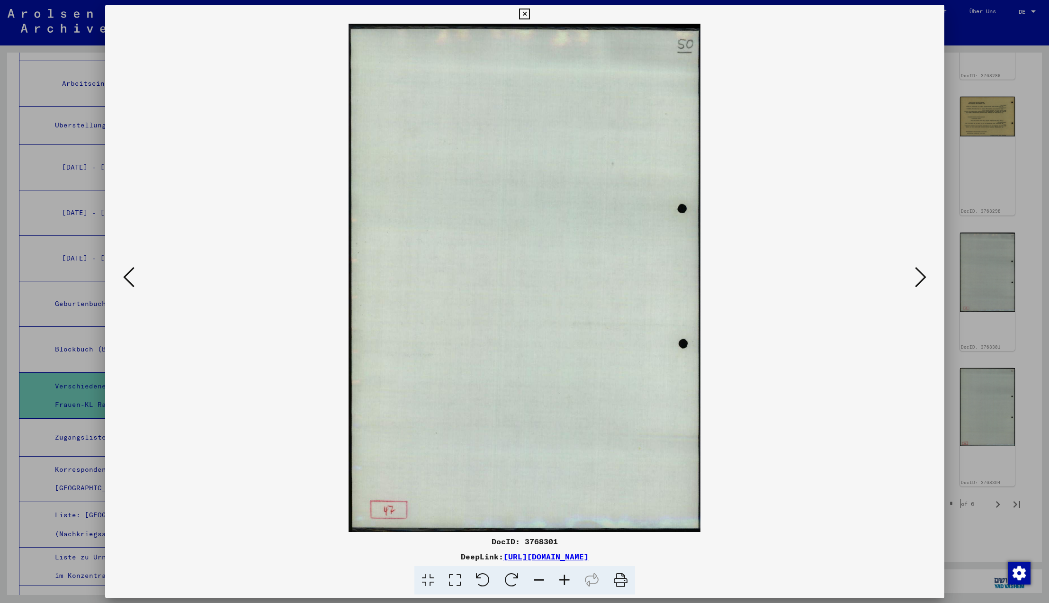
click at [128, 275] on icon at bounding box center [128, 277] width 11 height 23
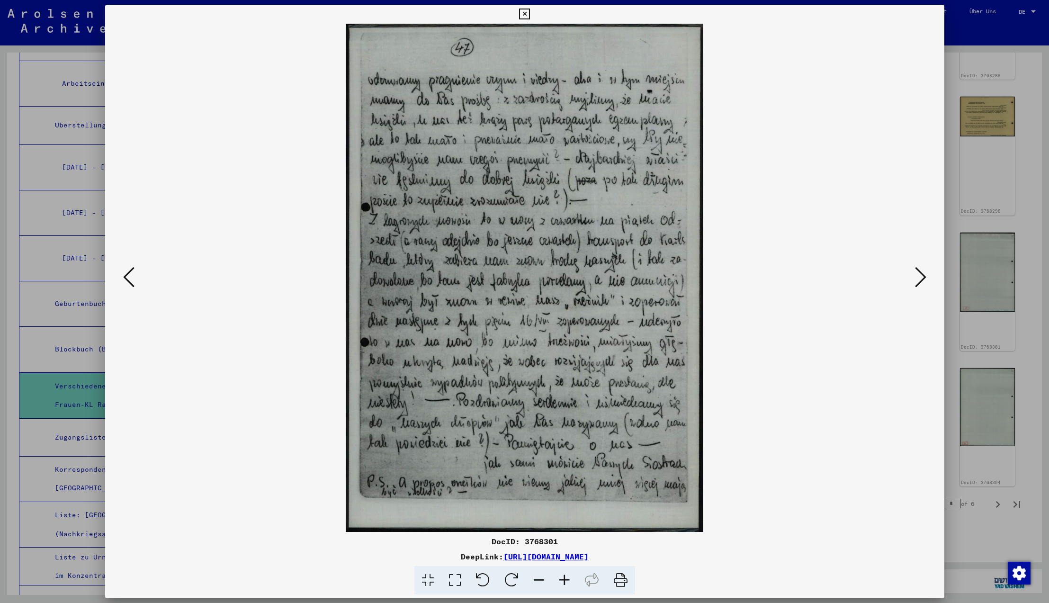
click at [128, 275] on icon at bounding box center [128, 277] width 11 height 23
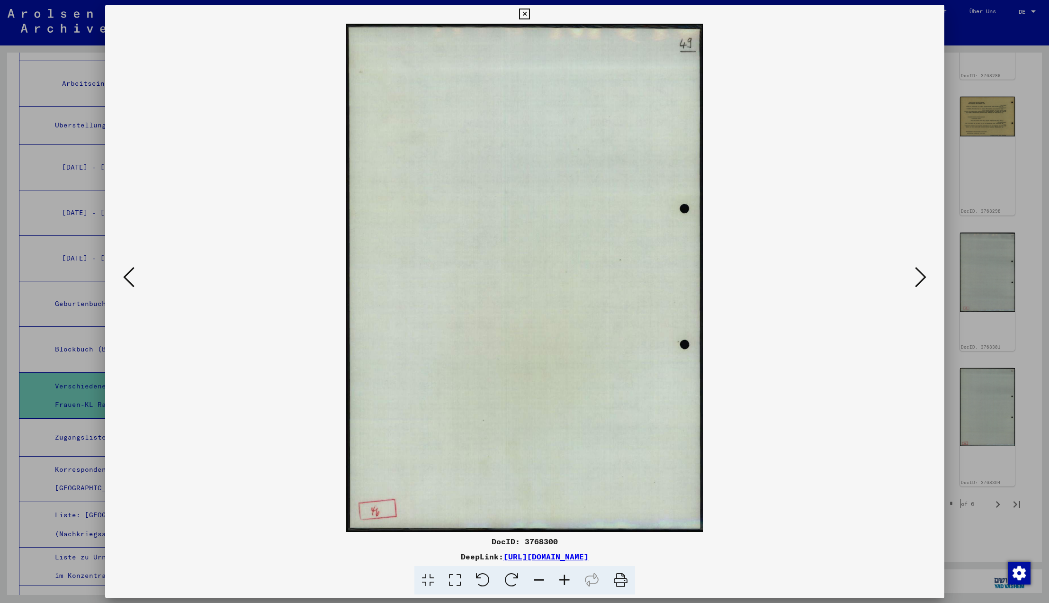
click at [128, 275] on icon at bounding box center [128, 277] width 11 height 23
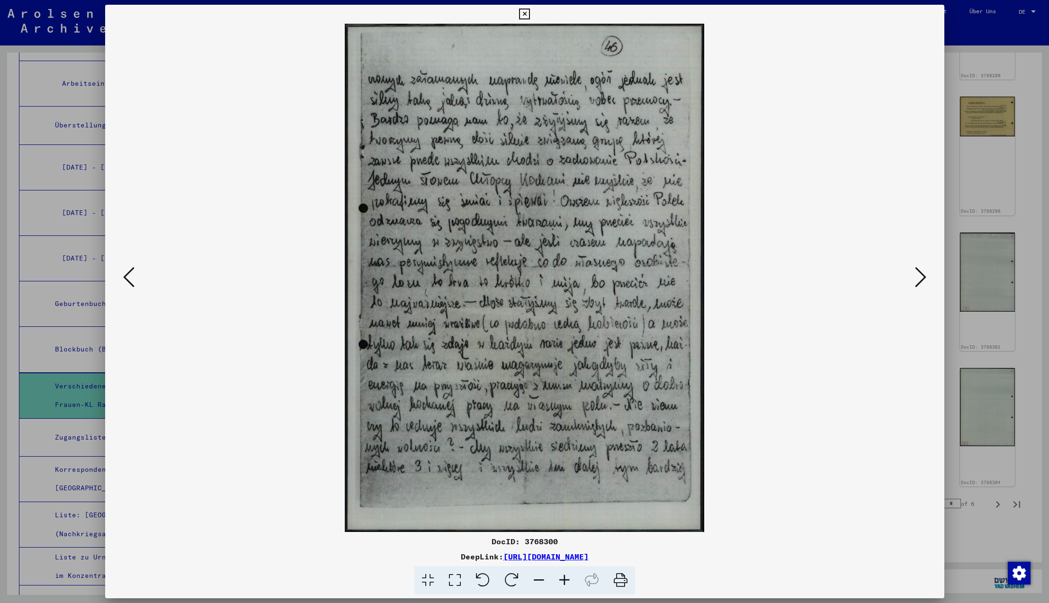
click at [128, 275] on icon at bounding box center [128, 277] width 11 height 23
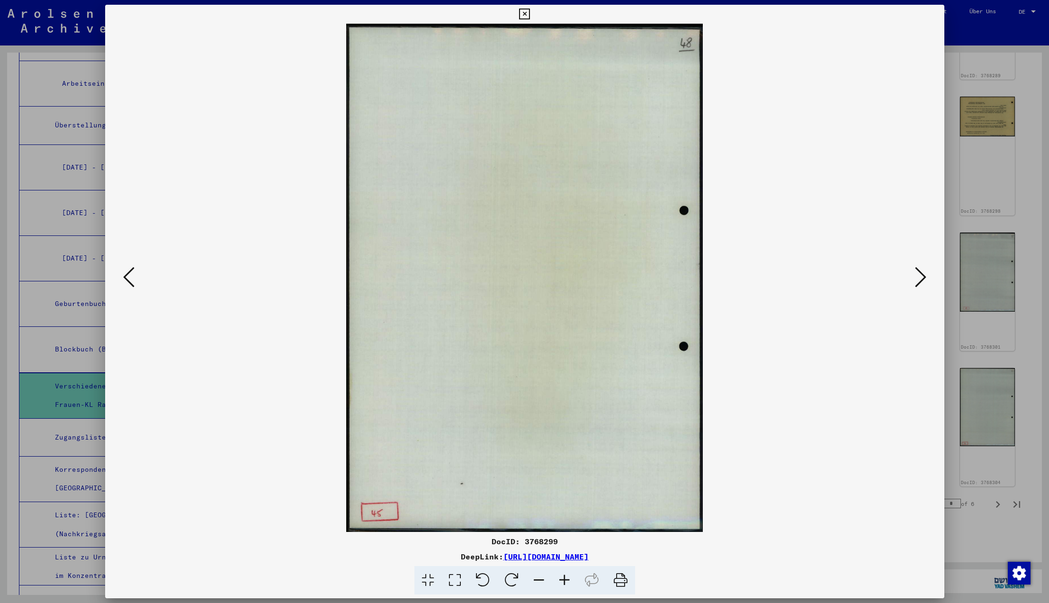
click at [128, 275] on icon at bounding box center [128, 277] width 11 height 23
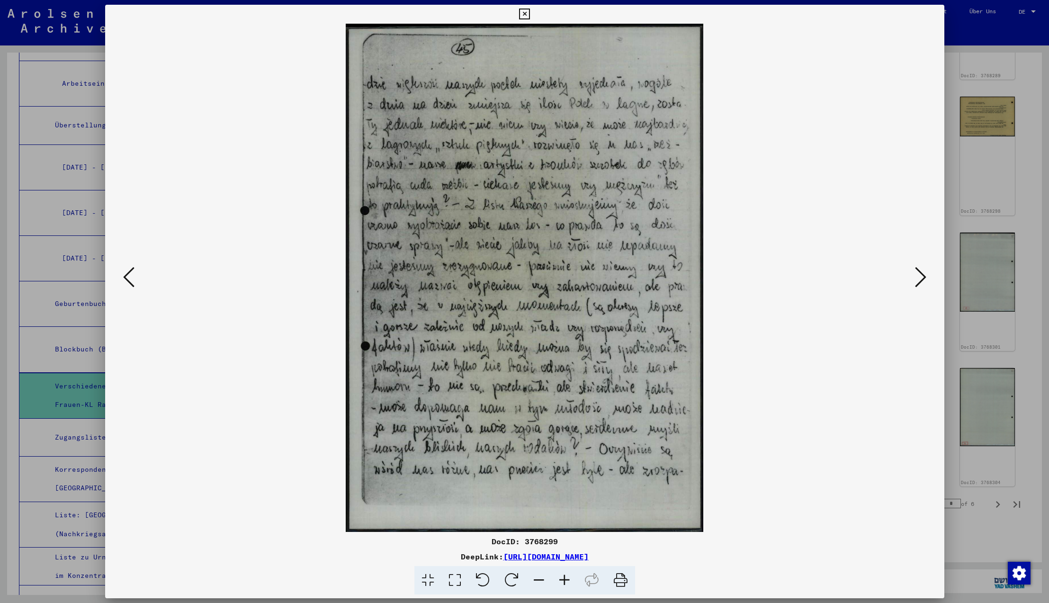
click at [128, 275] on icon at bounding box center [128, 277] width 11 height 23
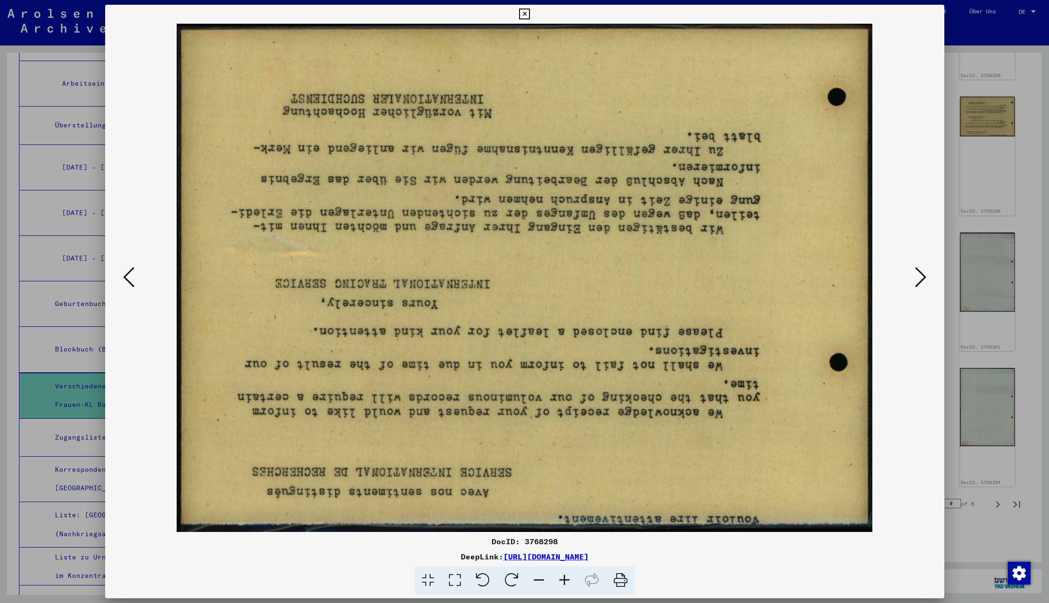
click at [128, 275] on icon at bounding box center [128, 277] width 11 height 23
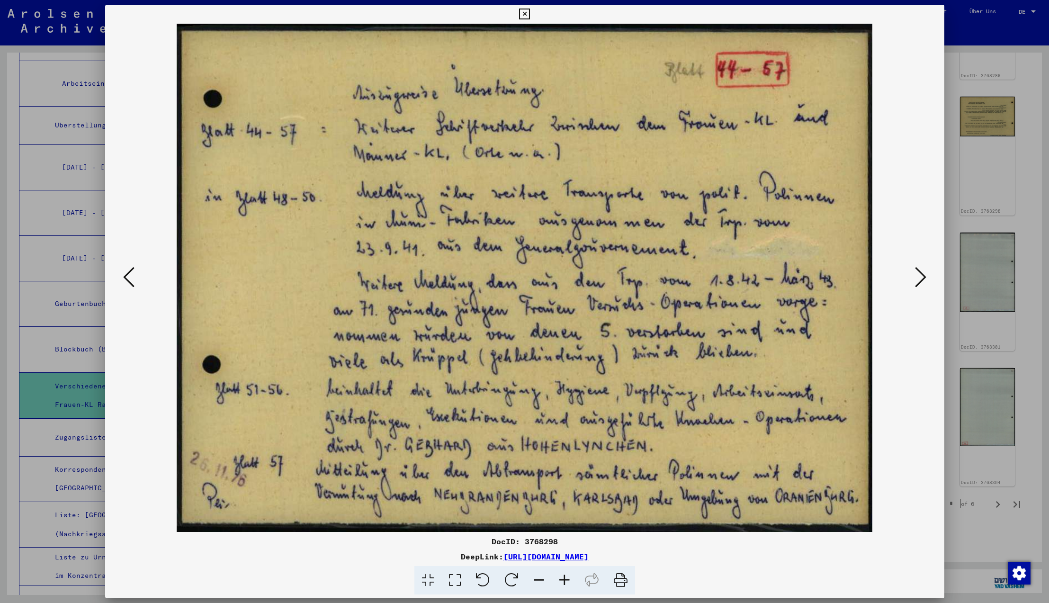
click at [918, 277] on icon at bounding box center [920, 277] width 11 height 23
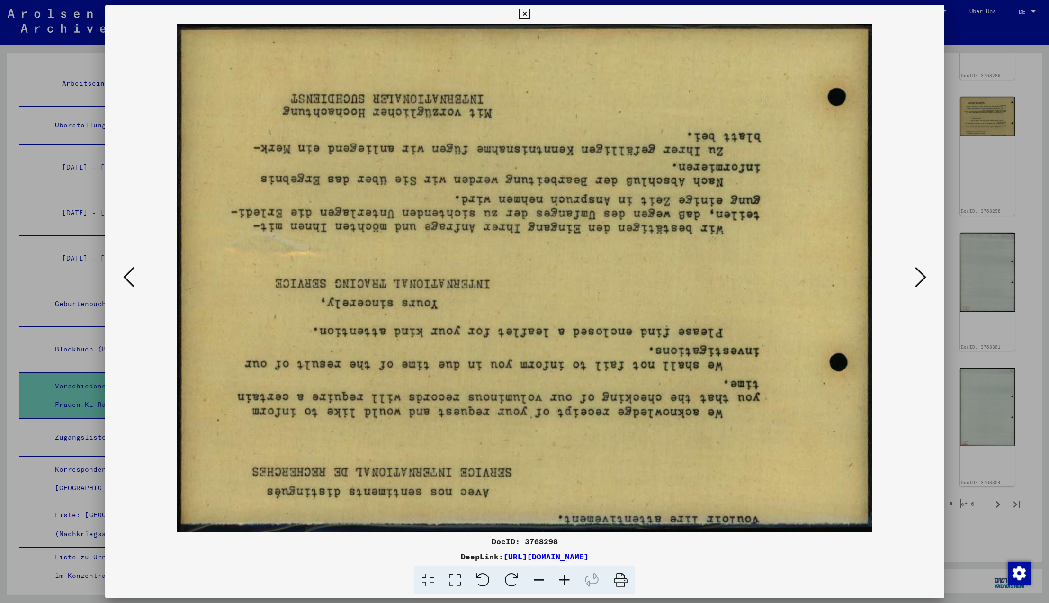
click at [918, 277] on icon at bounding box center [920, 277] width 11 height 23
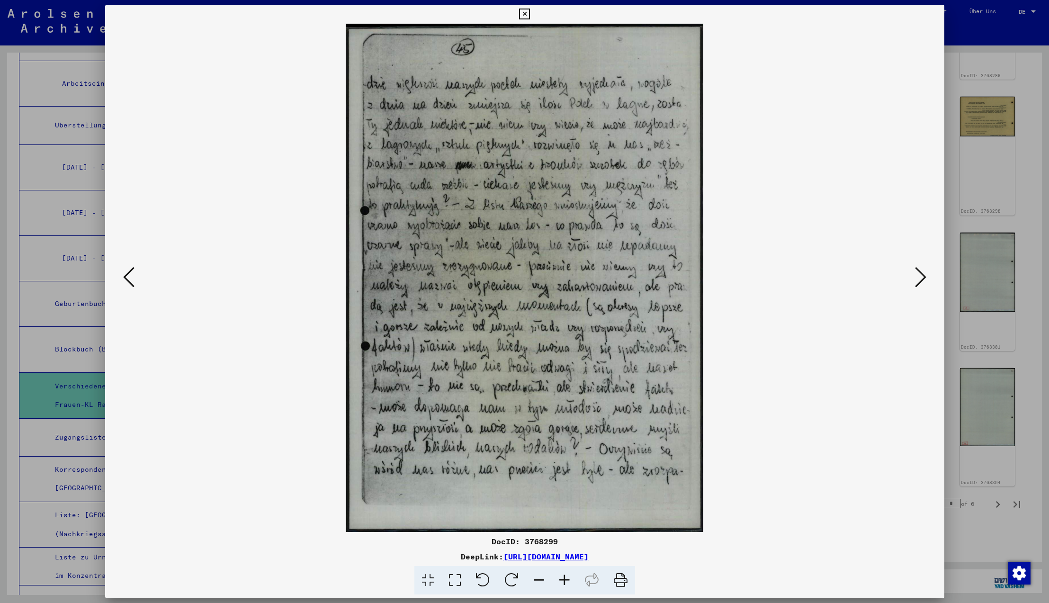
click at [918, 277] on icon at bounding box center [920, 277] width 11 height 23
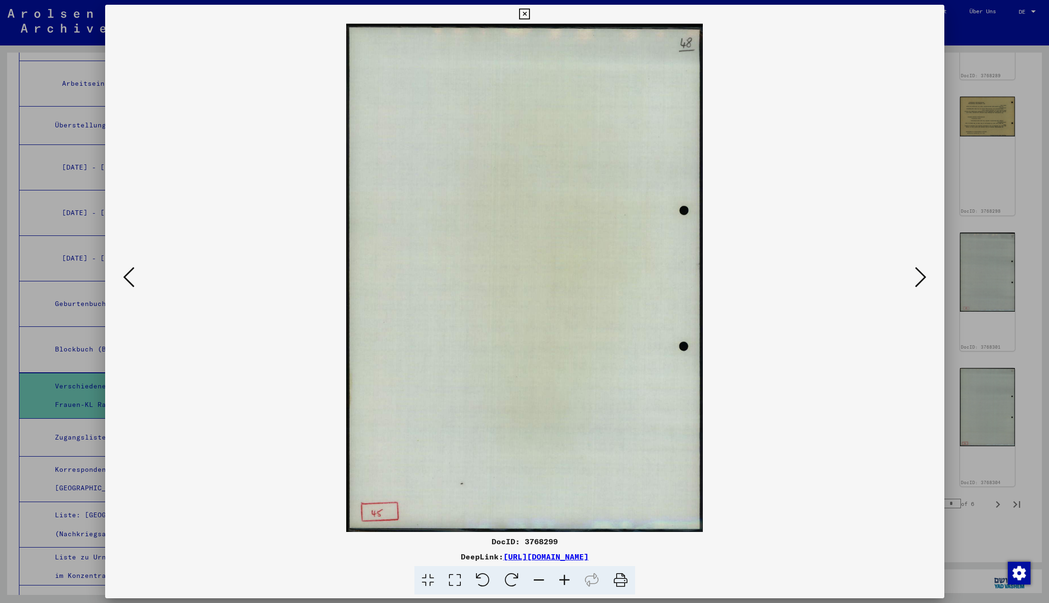
click at [919, 277] on icon at bounding box center [920, 277] width 11 height 23
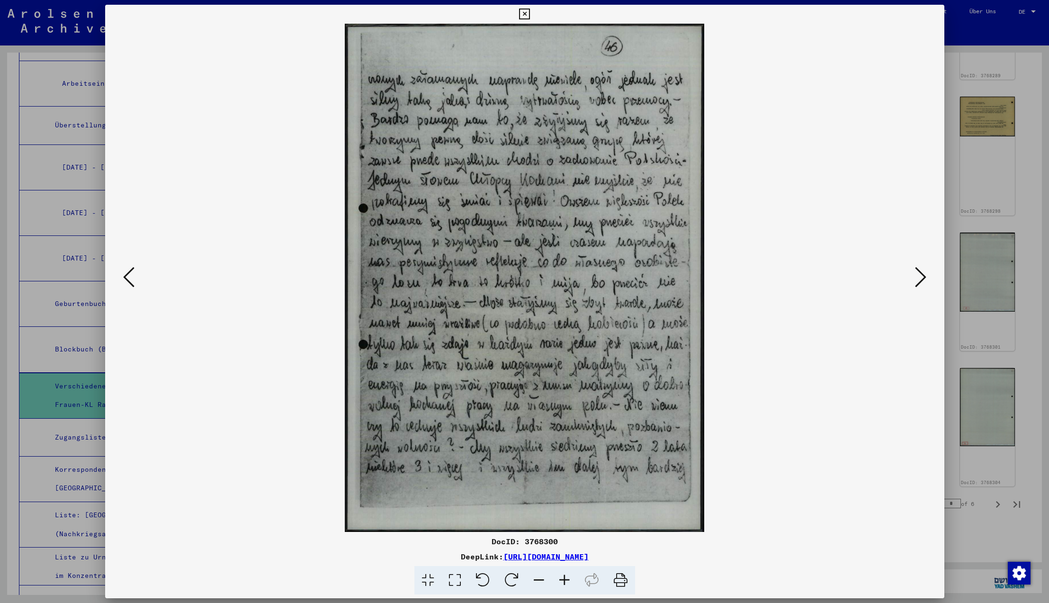
click at [919, 277] on icon at bounding box center [920, 277] width 11 height 23
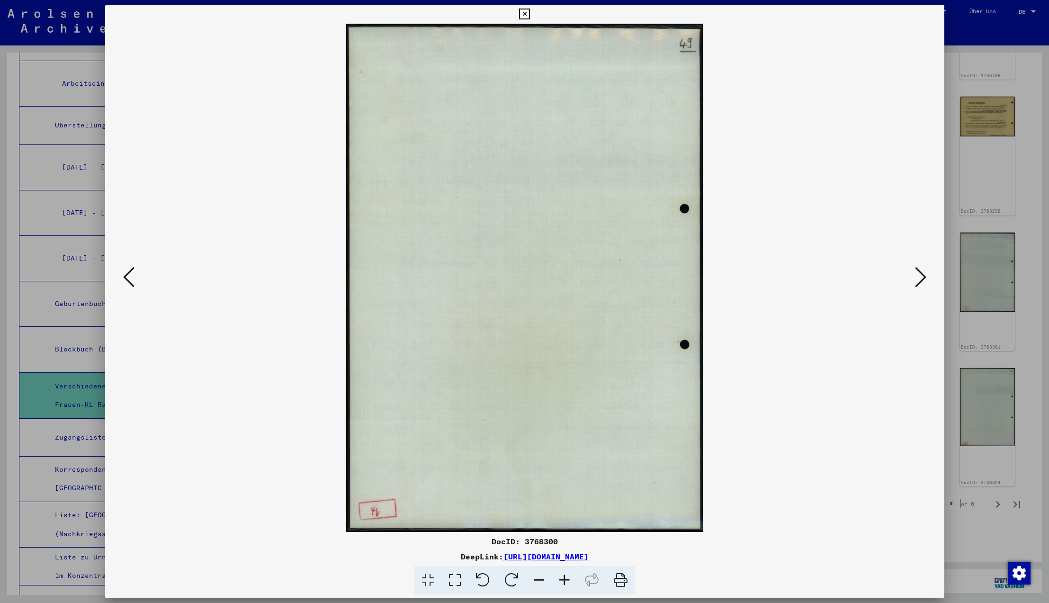
click at [919, 277] on icon at bounding box center [920, 277] width 11 height 23
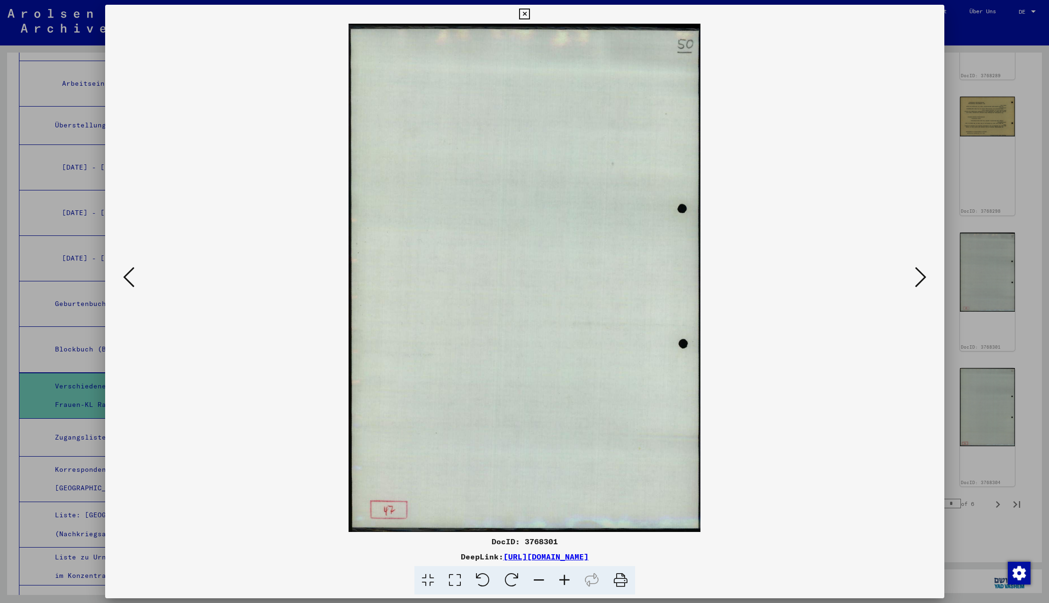
click at [919, 277] on icon at bounding box center [920, 277] width 11 height 23
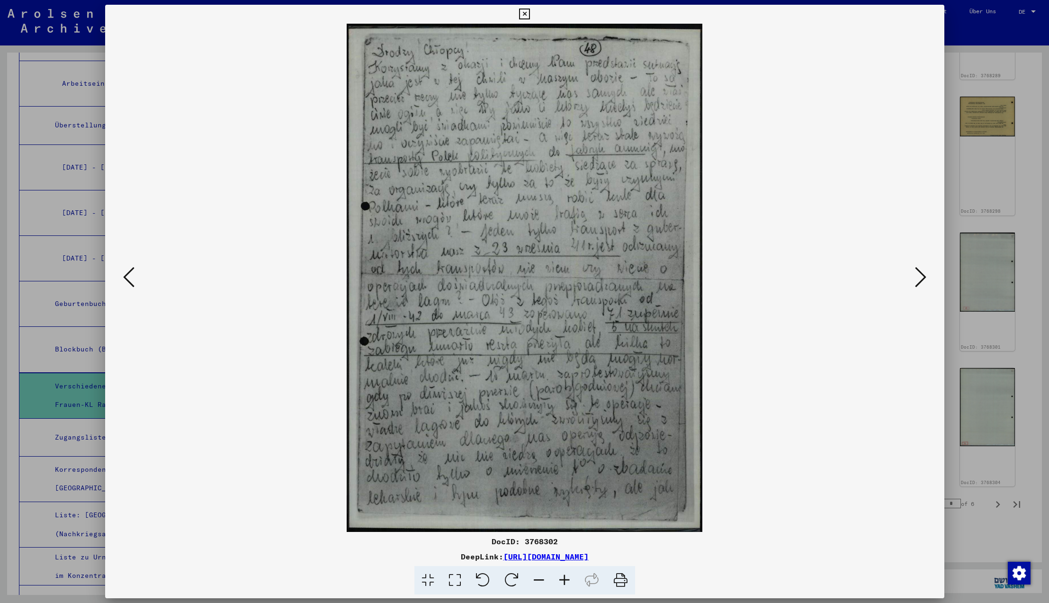
click at [919, 276] on icon at bounding box center [920, 277] width 11 height 23
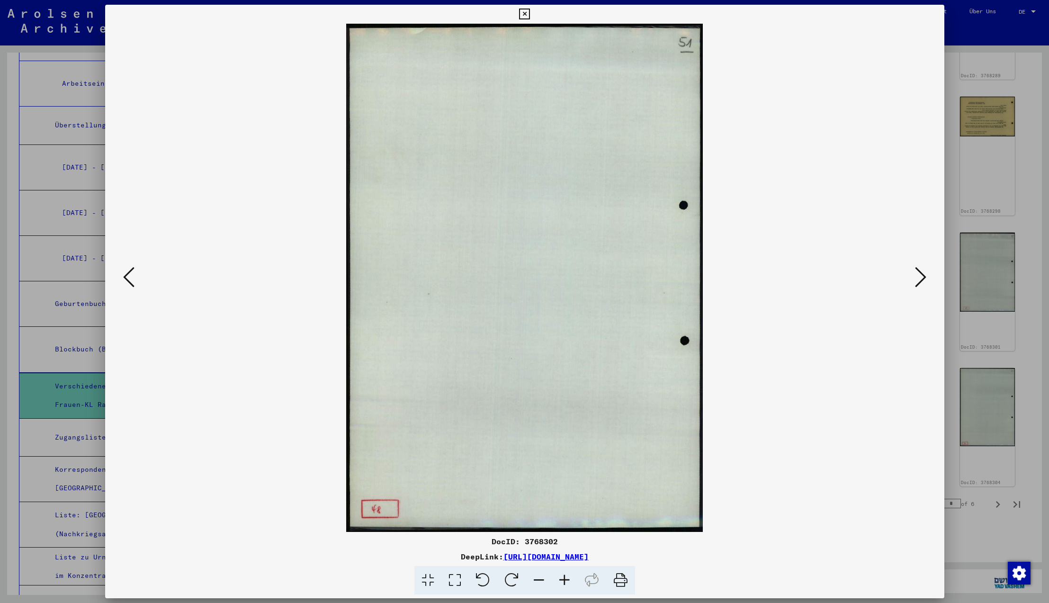
click at [919, 276] on icon at bounding box center [920, 277] width 11 height 23
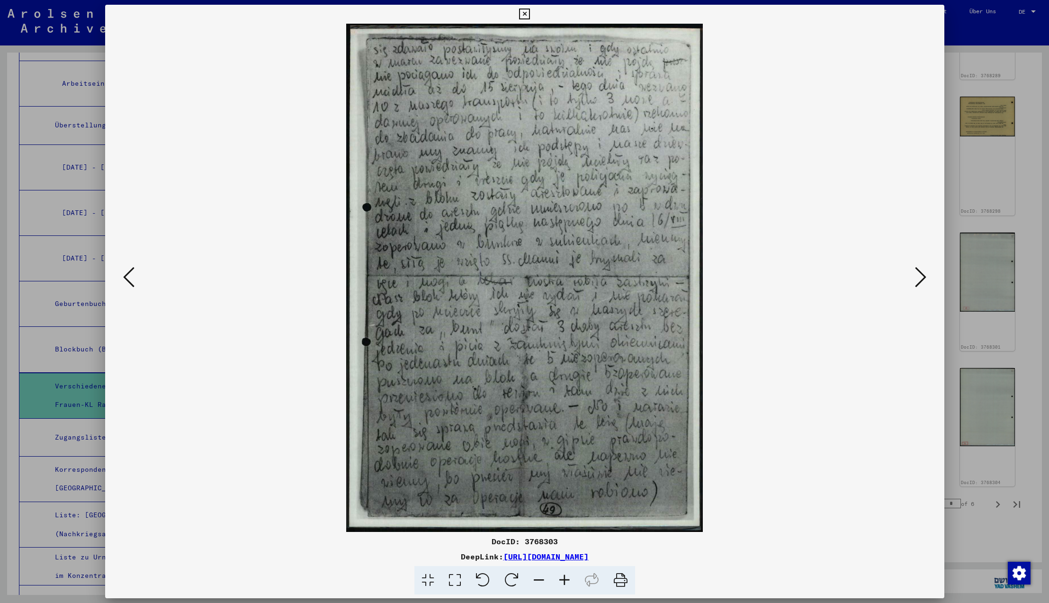
click at [919, 276] on icon at bounding box center [920, 277] width 11 height 23
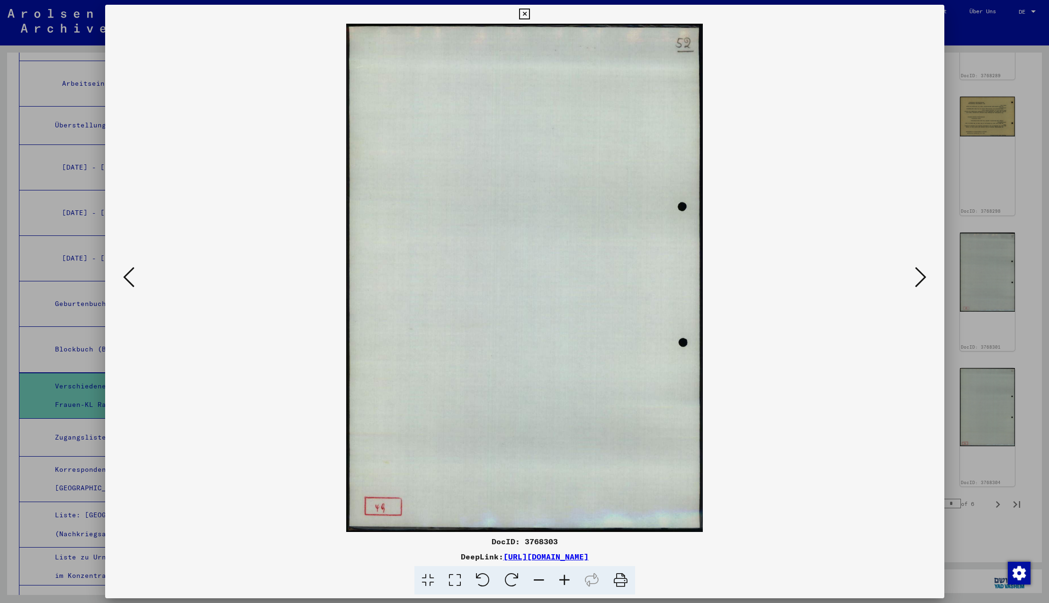
click at [919, 276] on icon at bounding box center [920, 277] width 11 height 23
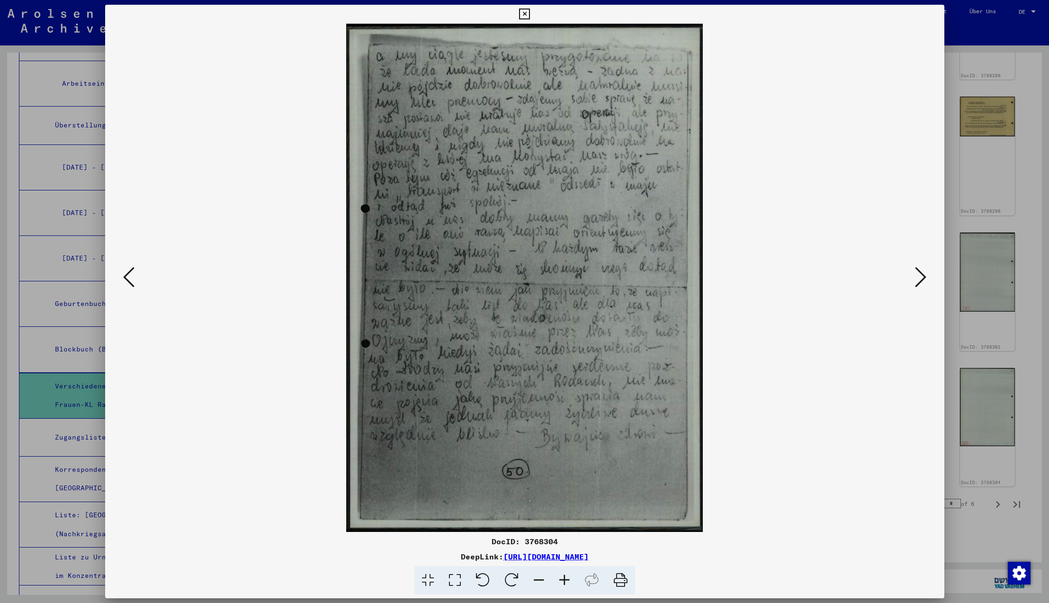
click at [919, 276] on icon at bounding box center [920, 277] width 11 height 23
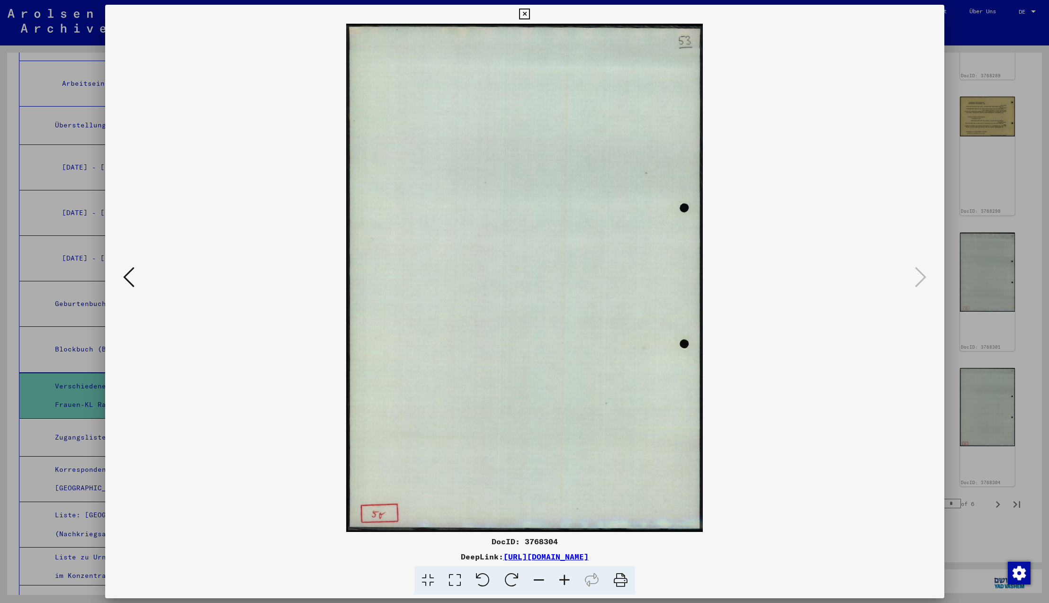
click at [919, 276] on icon at bounding box center [920, 277] width 11 height 23
drag, startPoint x: 922, startPoint y: 279, endPoint x: 909, endPoint y: 270, distance: 16.4
click at [919, 279] on icon at bounding box center [920, 277] width 11 height 23
click at [530, 15] on icon at bounding box center [524, 14] width 11 height 11
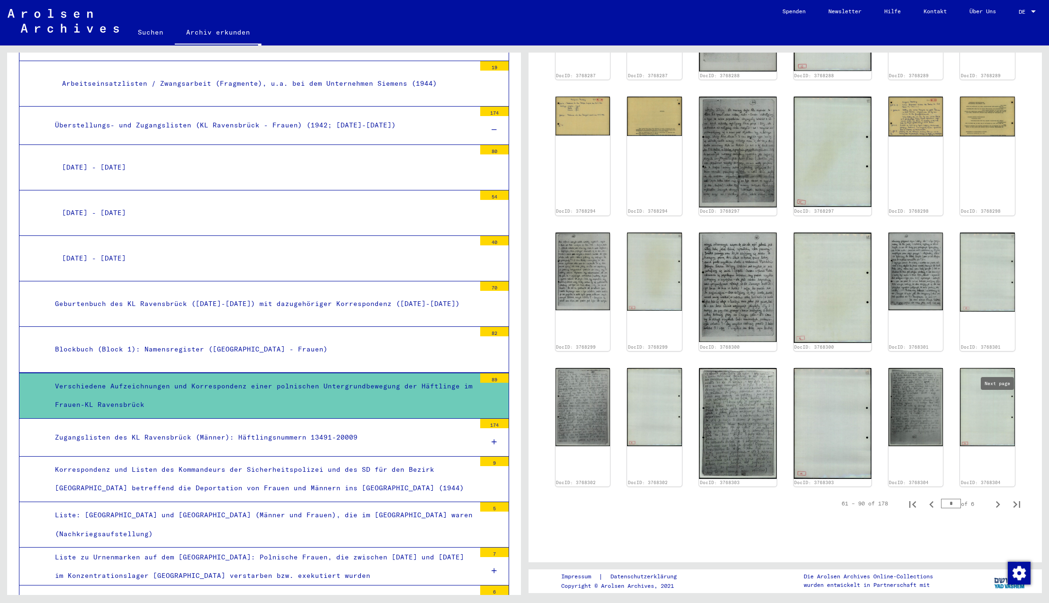
click at [997, 498] on icon "Next page" at bounding box center [997, 504] width 13 height 13
type input "*"
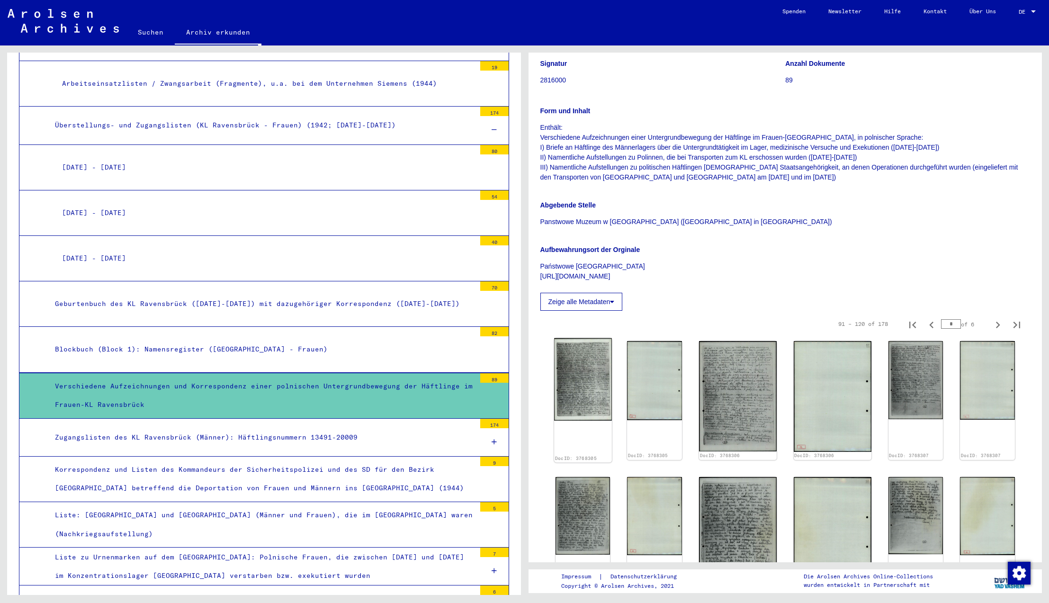
click at [578, 387] on img at bounding box center [583, 379] width 58 height 83
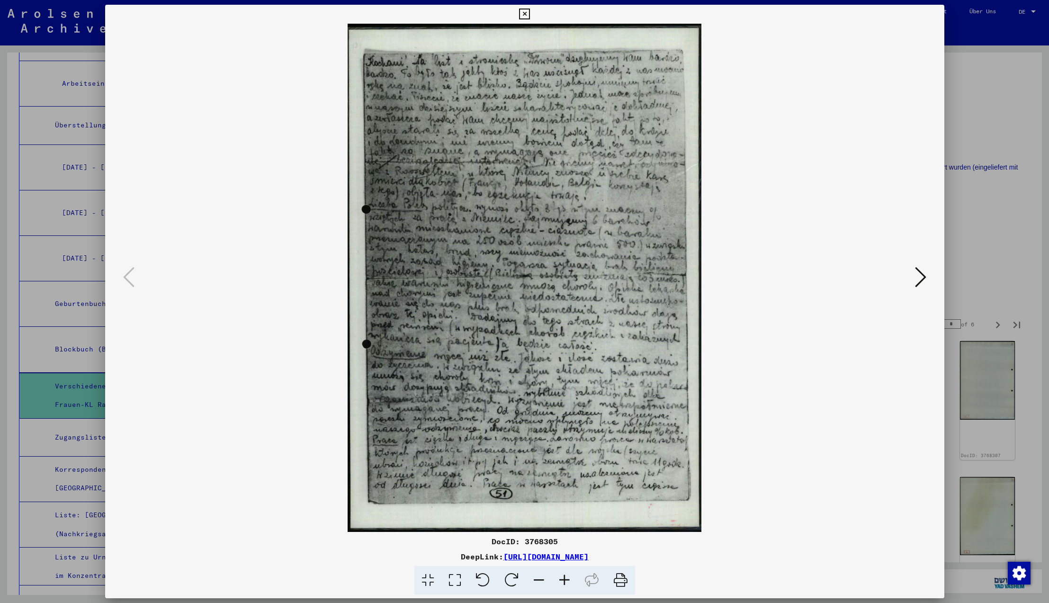
scroll to position [107, 0]
click at [921, 278] on icon at bounding box center [920, 277] width 11 height 23
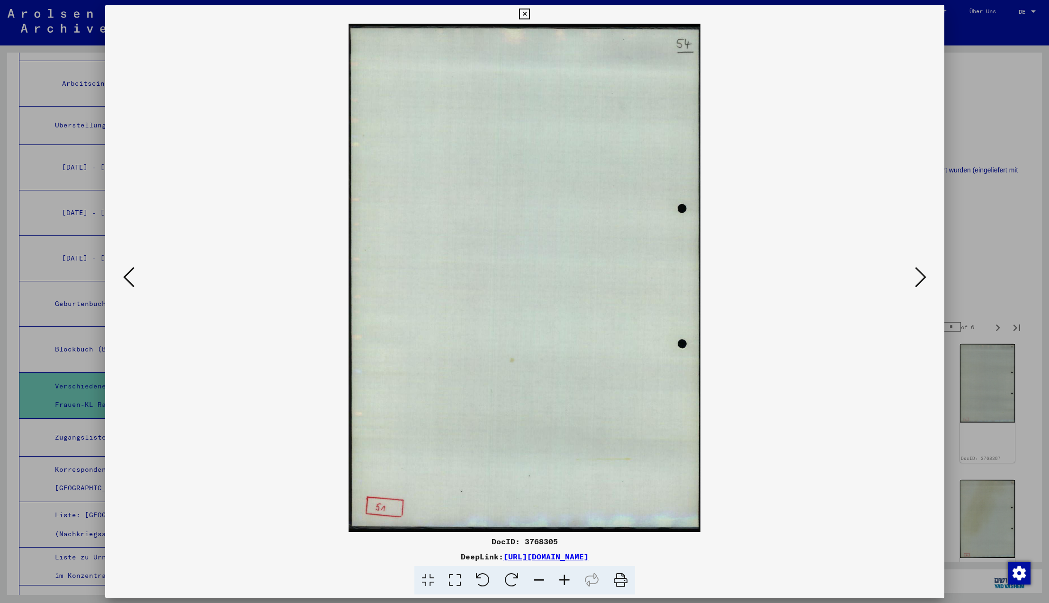
click at [921, 278] on icon at bounding box center [920, 277] width 11 height 23
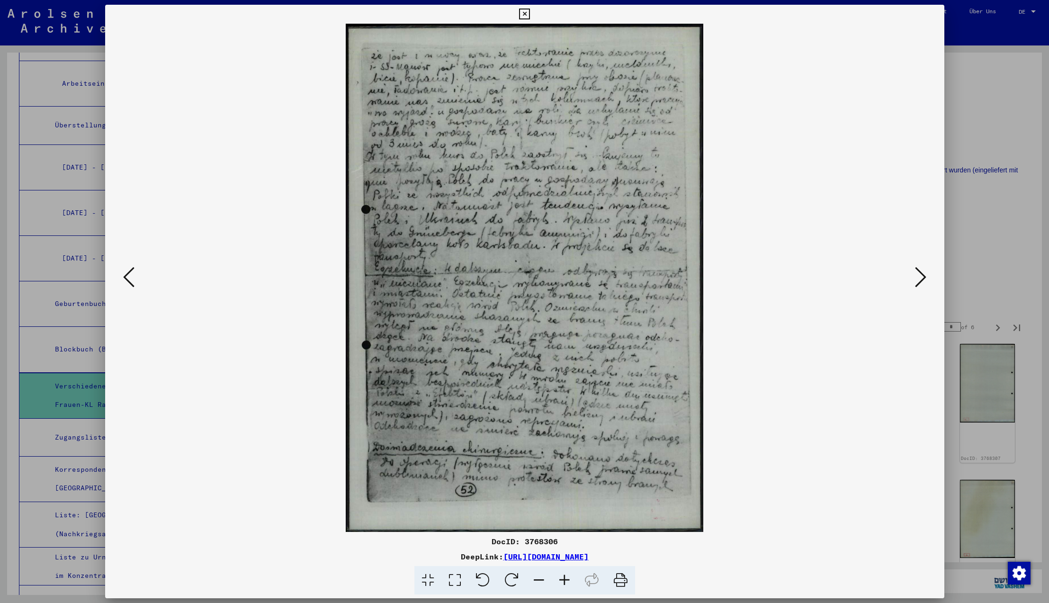
click at [920, 278] on icon at bounding box center [920, 277] width 11 height 23
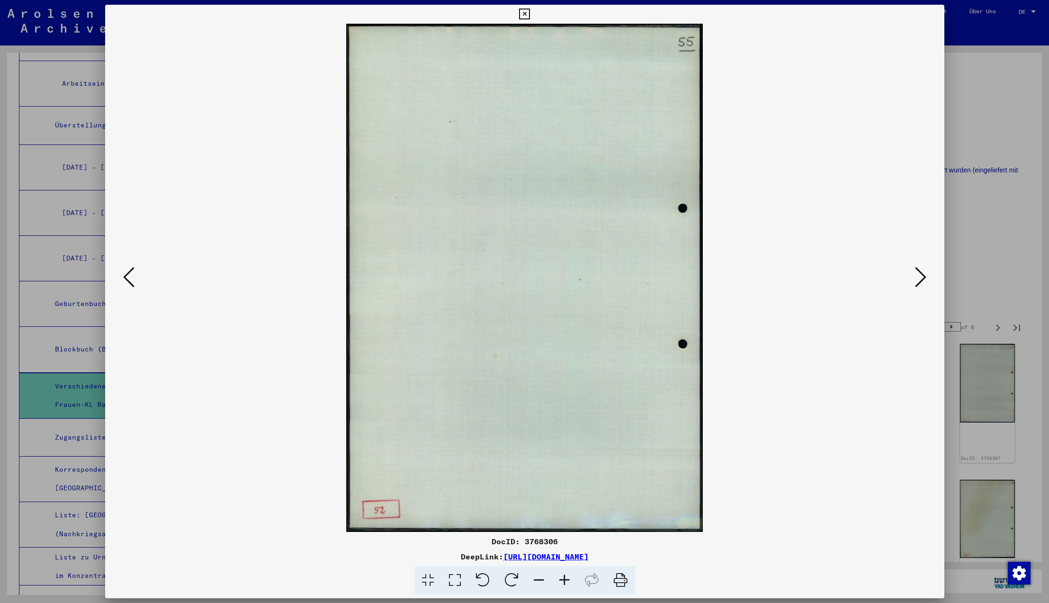
click at [920, 278] on icon at bounding box center [920, 277] width 11 height 23
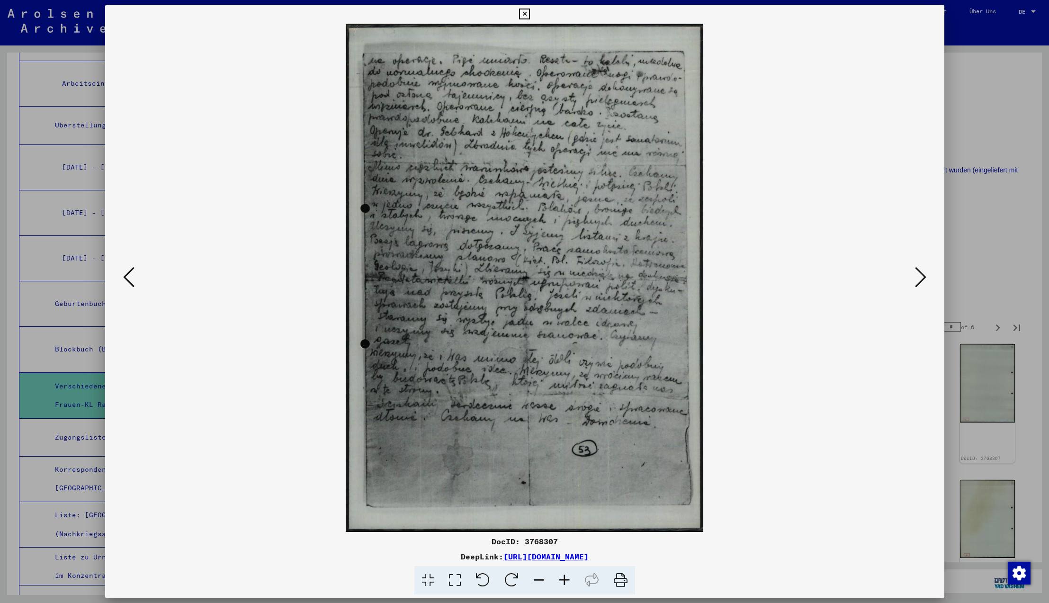
click at [530, 14] on icon at bounding box center [524, 14] width 11 height 11
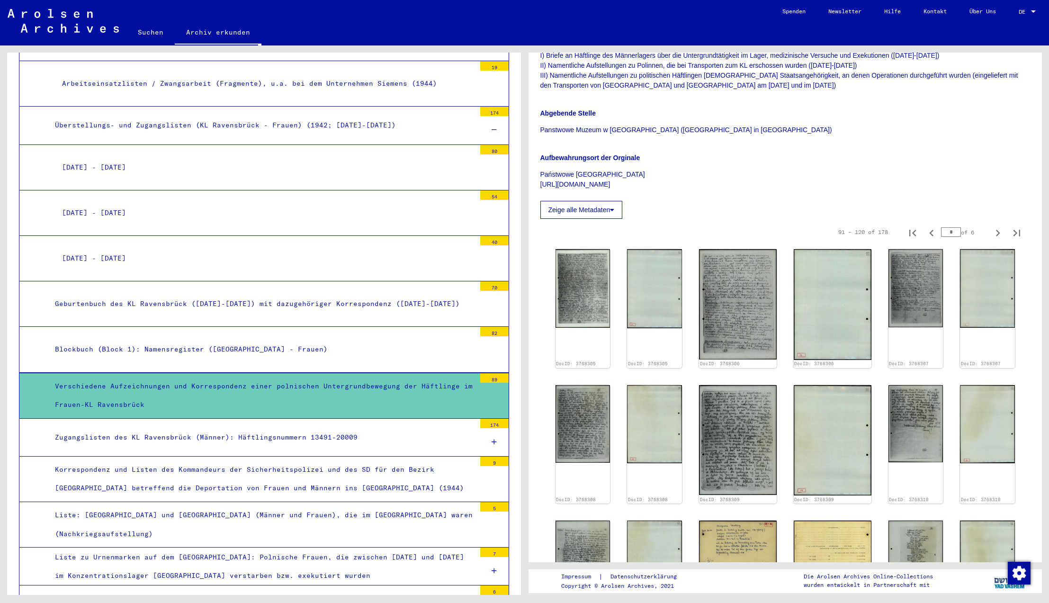
scroll to position [218, 0]
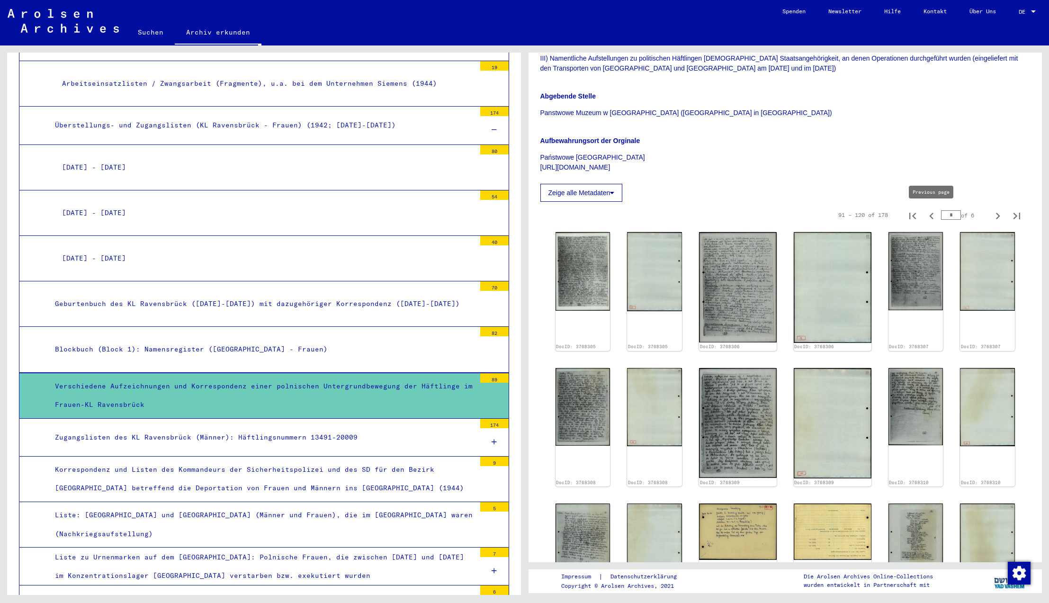
click at [932, 216] on icon "Previous page" at bounding box center [931, 215] width 13 height 13
type input "*"
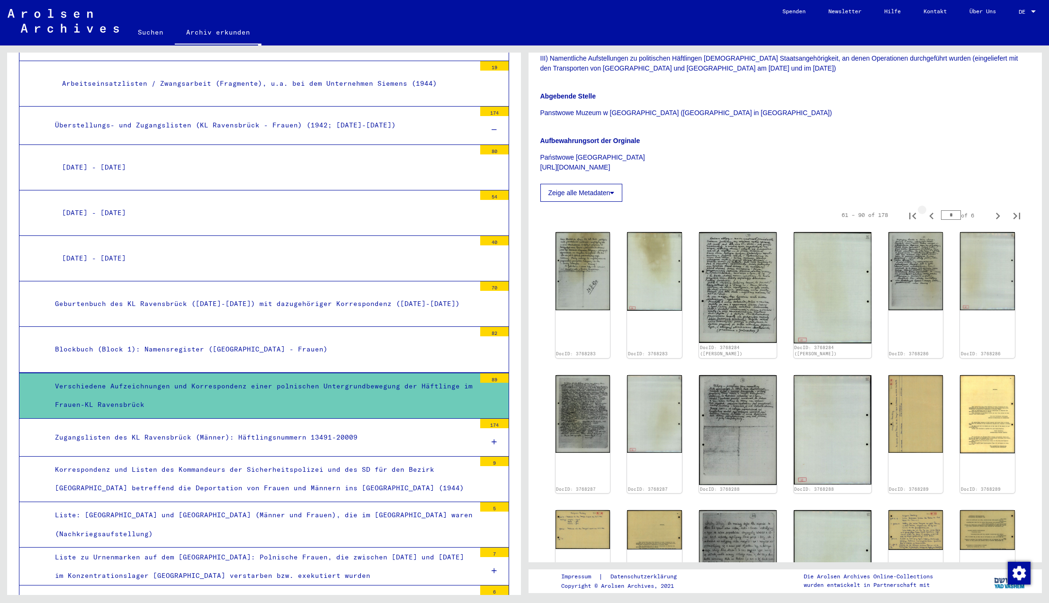
click at [932, 216] on icon "Previous page" at bounding box center [931, 215] width 13 height 13
type input "*"
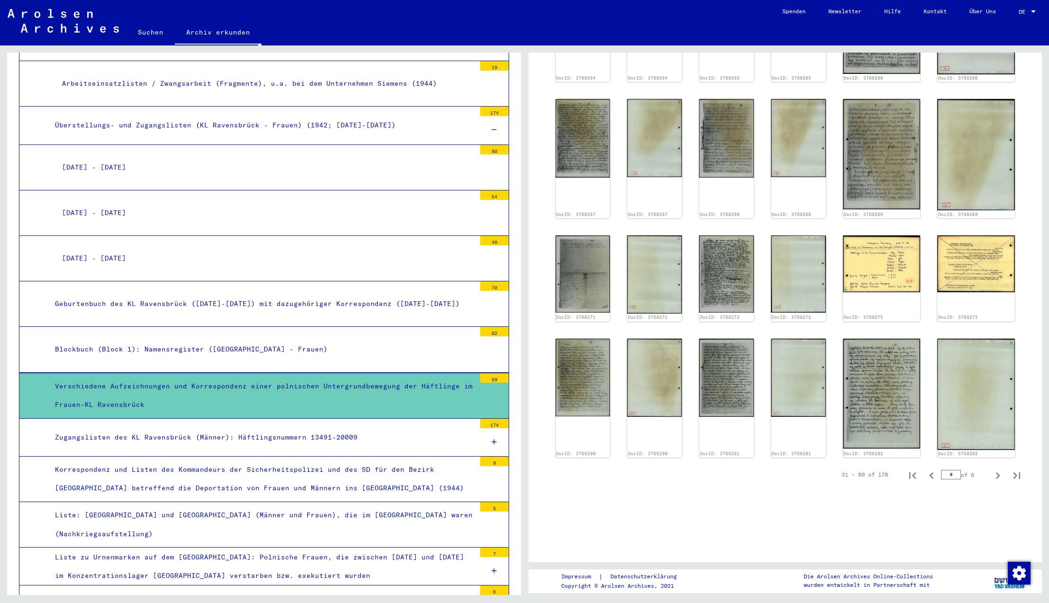
scroll to position [648, 0]
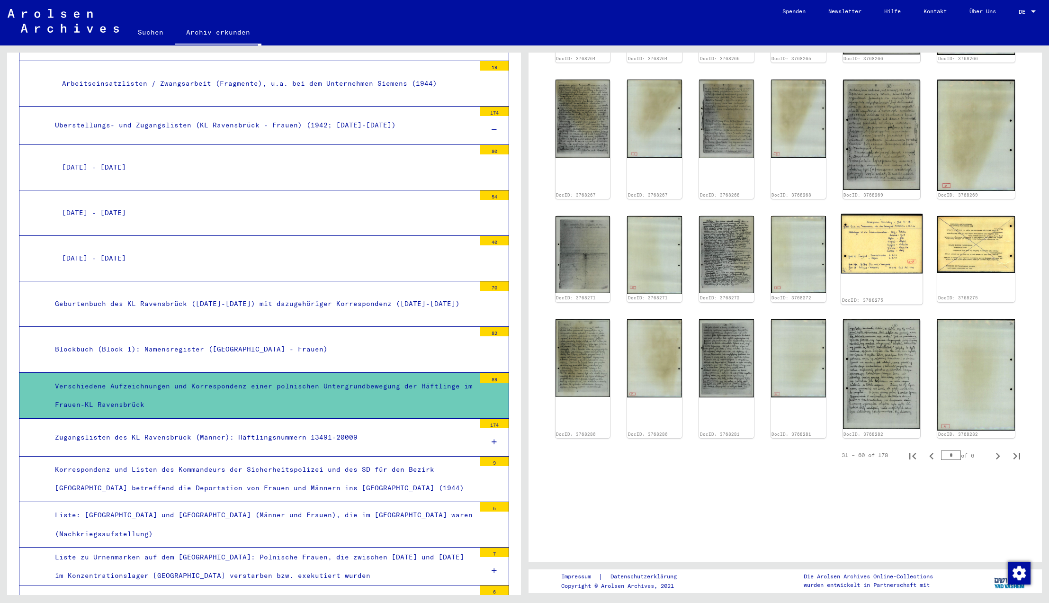
click at [906, 215] on img at bounding box center [880, 244] width 81 height 60
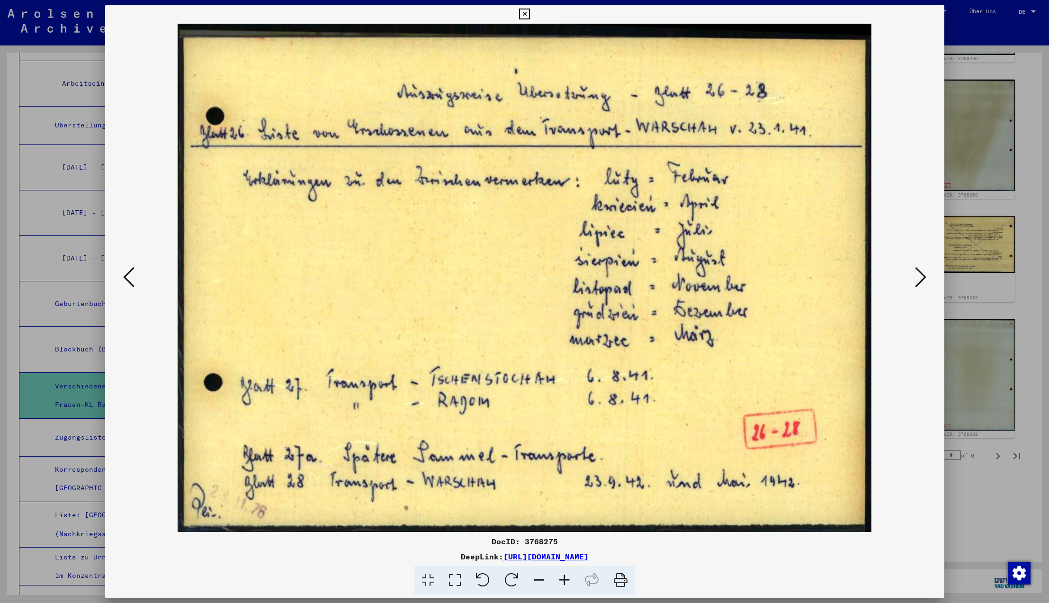
click at [530, 12] on icon at bounding box center [524, 14] width 11 height 11
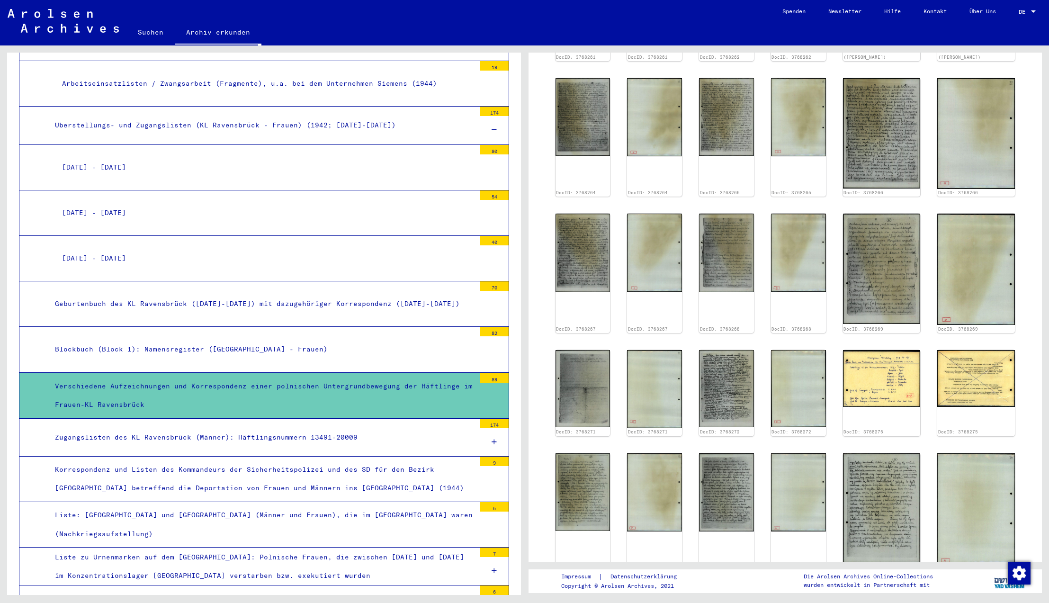
scroll to position [0, 0]
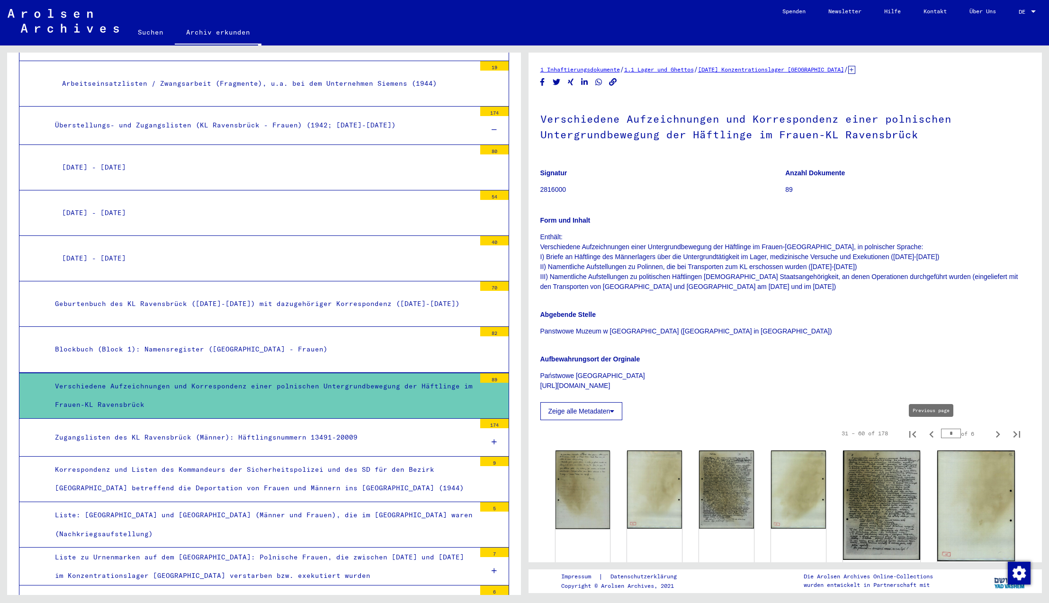
click at [931, 433] on icon "Previous page" at bounding box center [931, 434] width 4 height 7
type input "*"
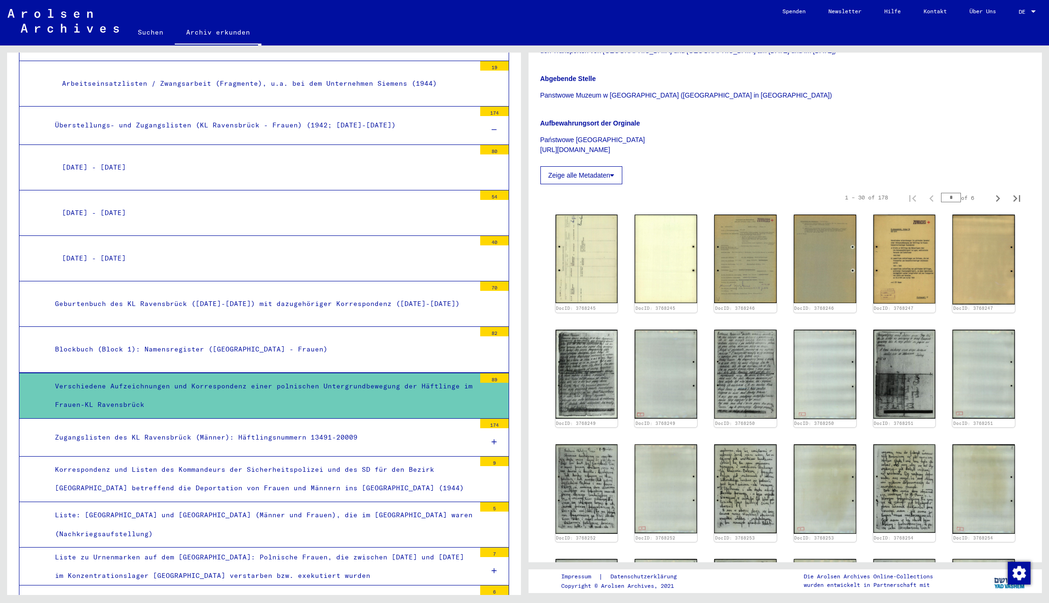
scroll to position [244, 0]
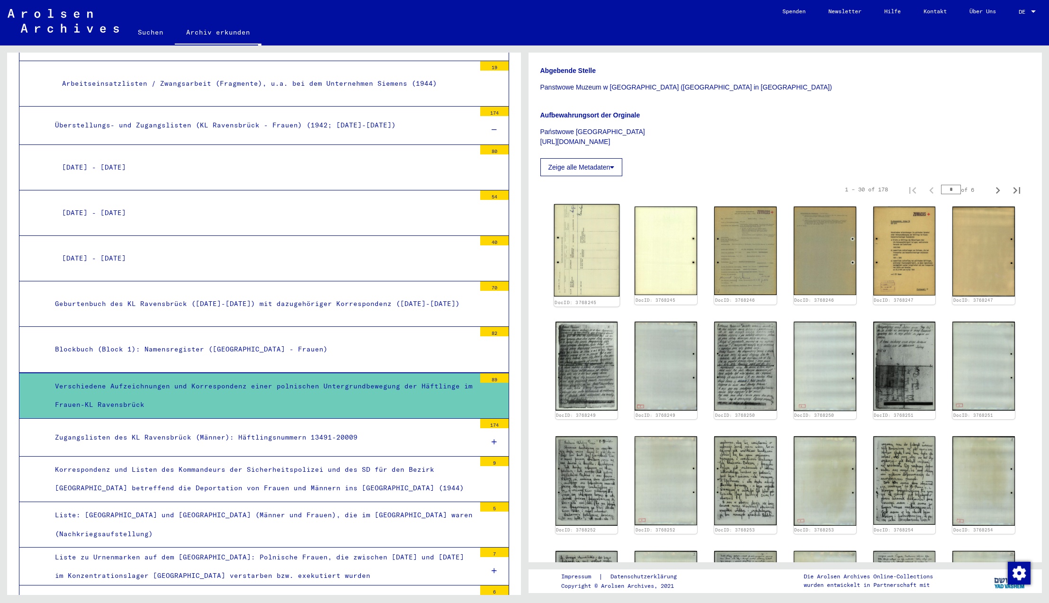
click at [598, 259] on img at bounding box center [585, 250] width 65 height 93
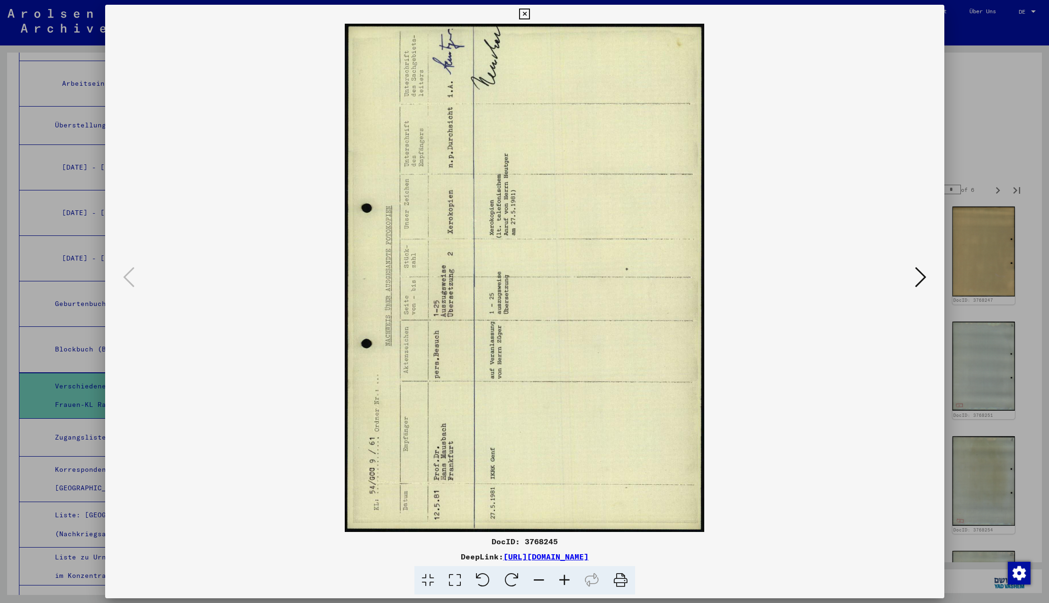
click at [919, 281] on icon at bounding box center [920, 277] width 11 height 23
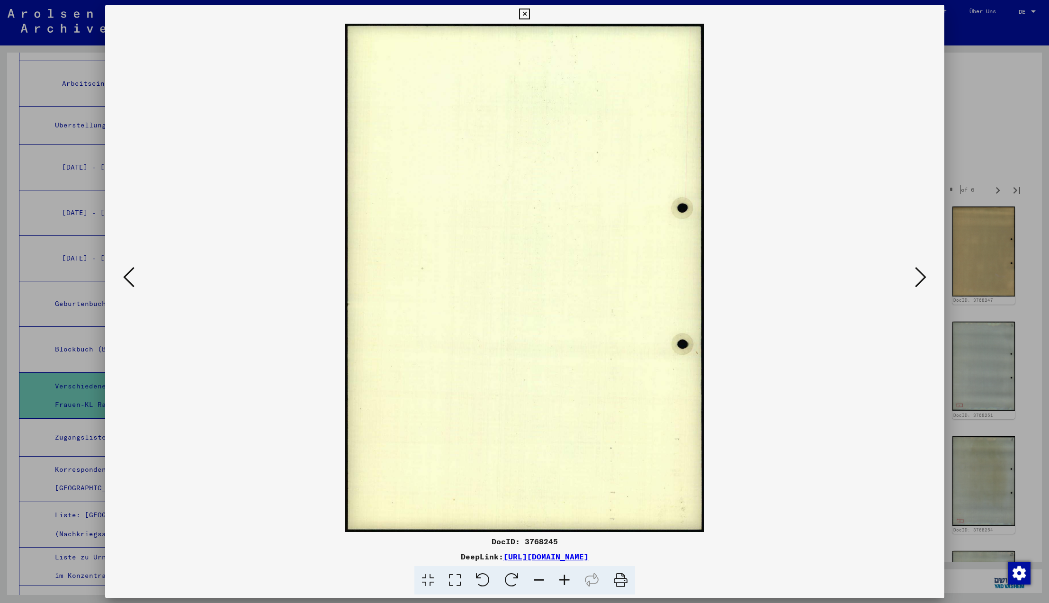
click at [919, 281] on icon at bounding box center [920, 277] width 11 height 23
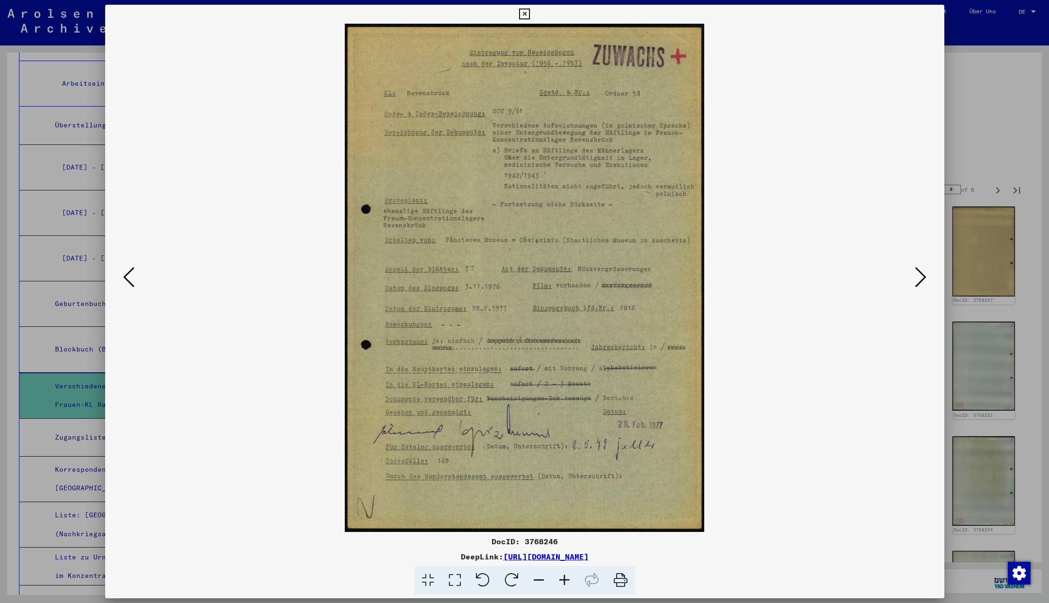
click at [919, 281] on icon at bounding box center [920, 277] width 11 height 23
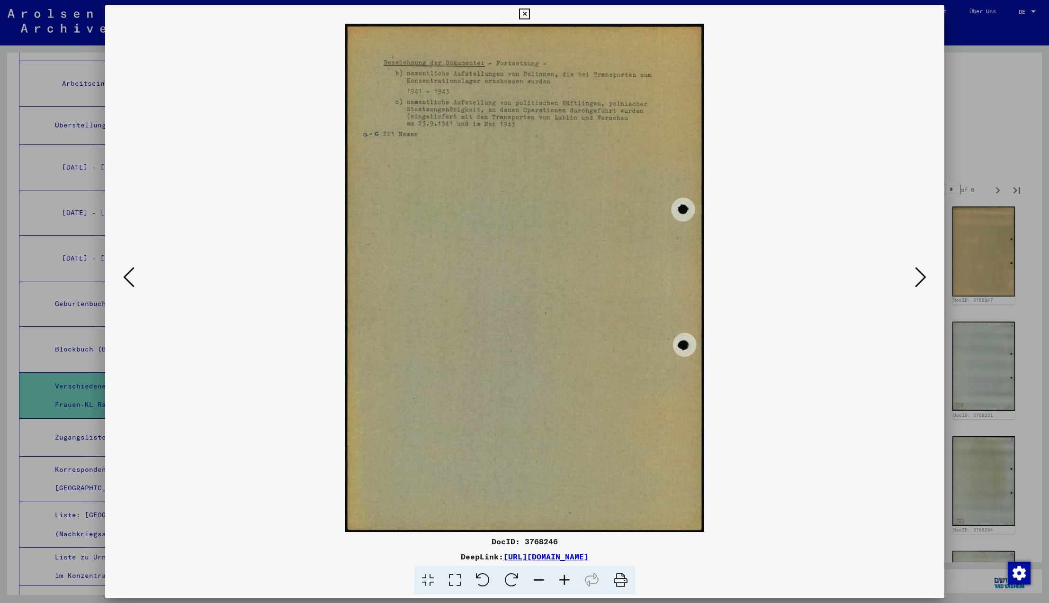
click at [922, 276] on icon at bounding box center [920, 277] width 11 height 23
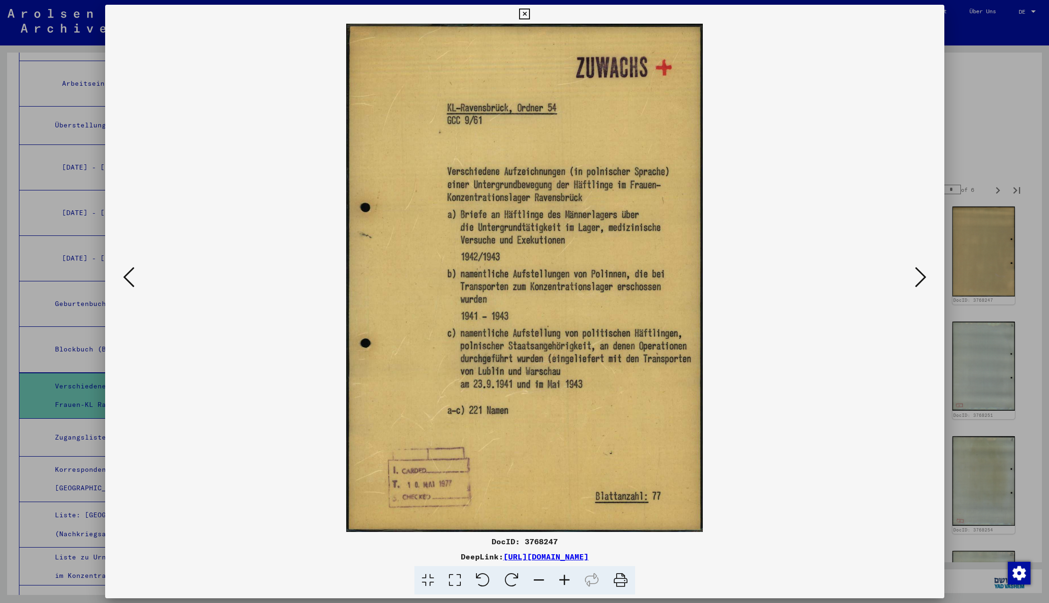
click at [922, 276] on icon at bounding box center [920, 277] width 11 height 23
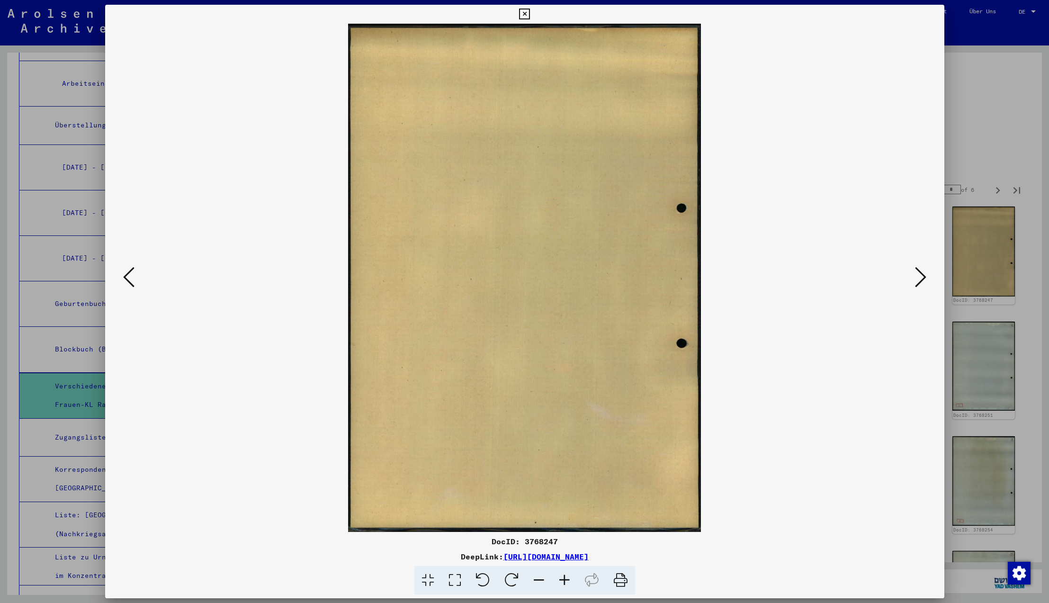
click at [922, 276] on icon at bounding box center [920, 277] width 11 height 23
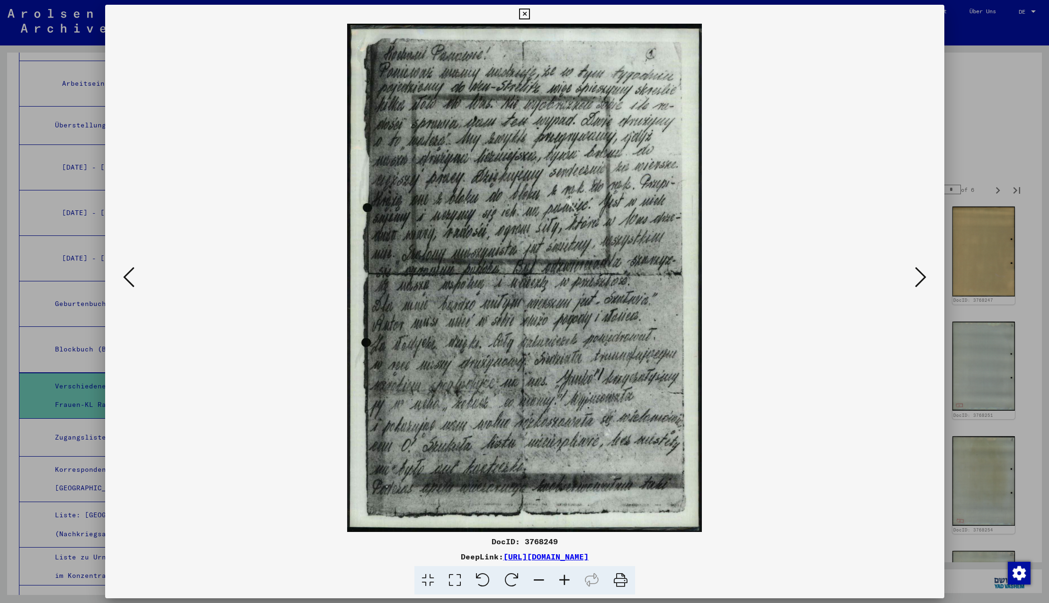
click at [922, 276] on icon at bounding box center [920, 277] width 11 height 23
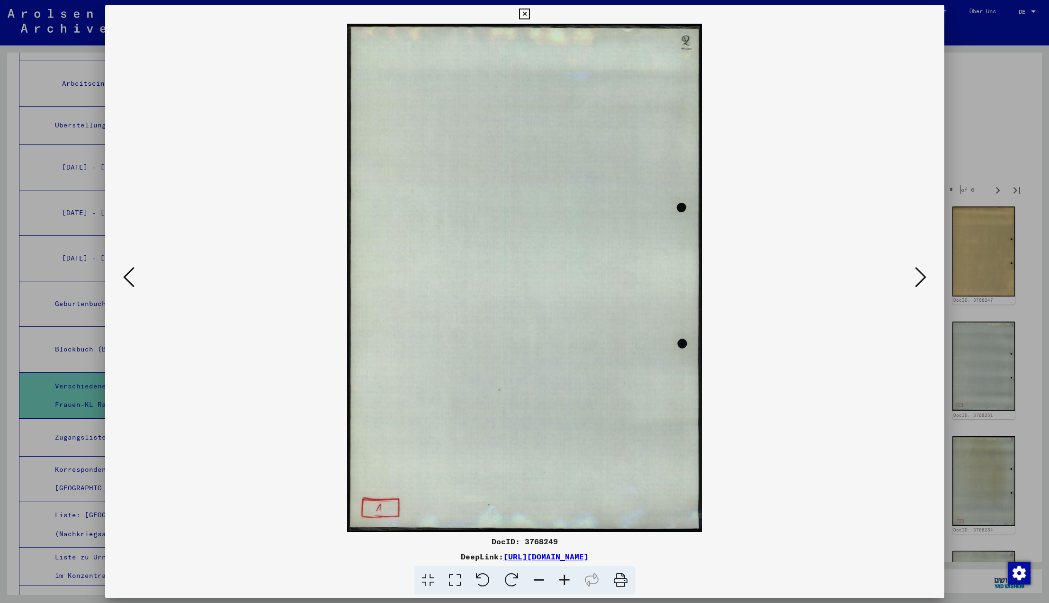
click at [922, 276] on icon at bounding box center [920, 277] width 11 height 23
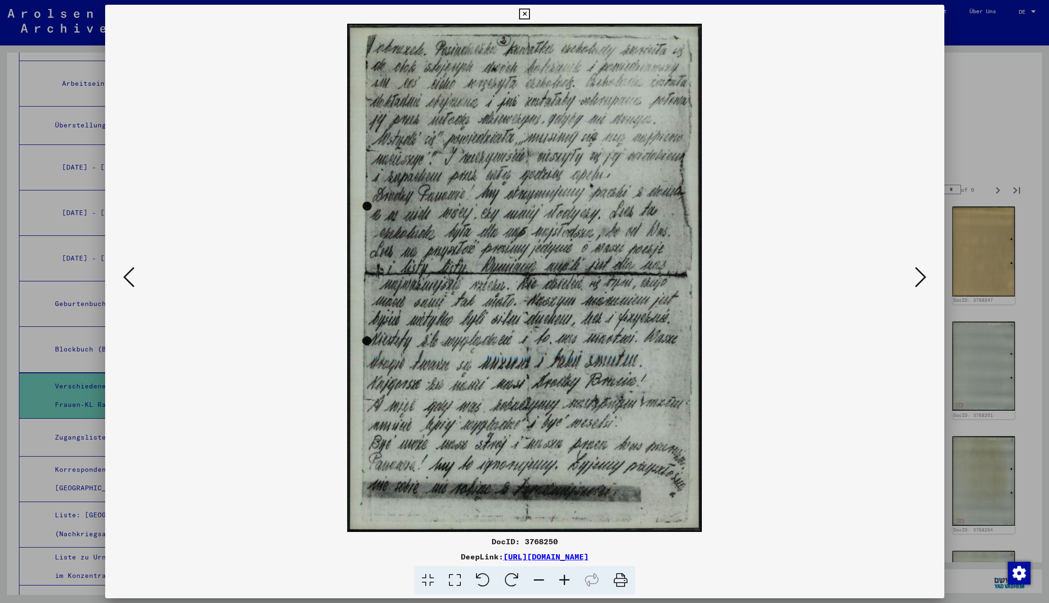
click at [922, 276] on icon at bounding box center [920, 277] width 11 height 23
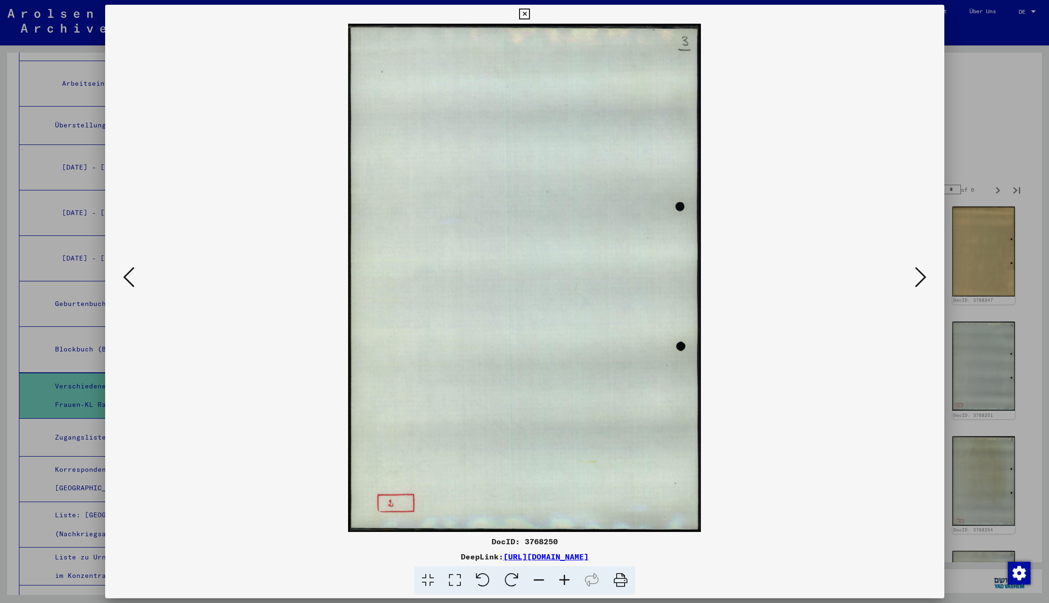
click at [922, 276] on icon at bounding box center [920, 277] width 11 height 23
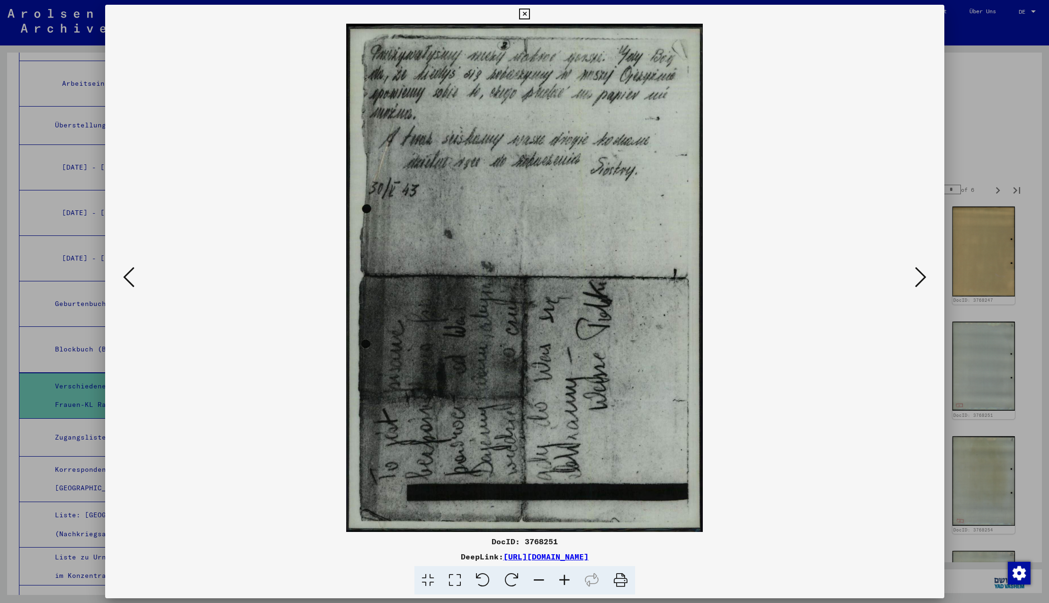
click at [922, 276] on icon at bounding box center [920, 277] width 11 height 23
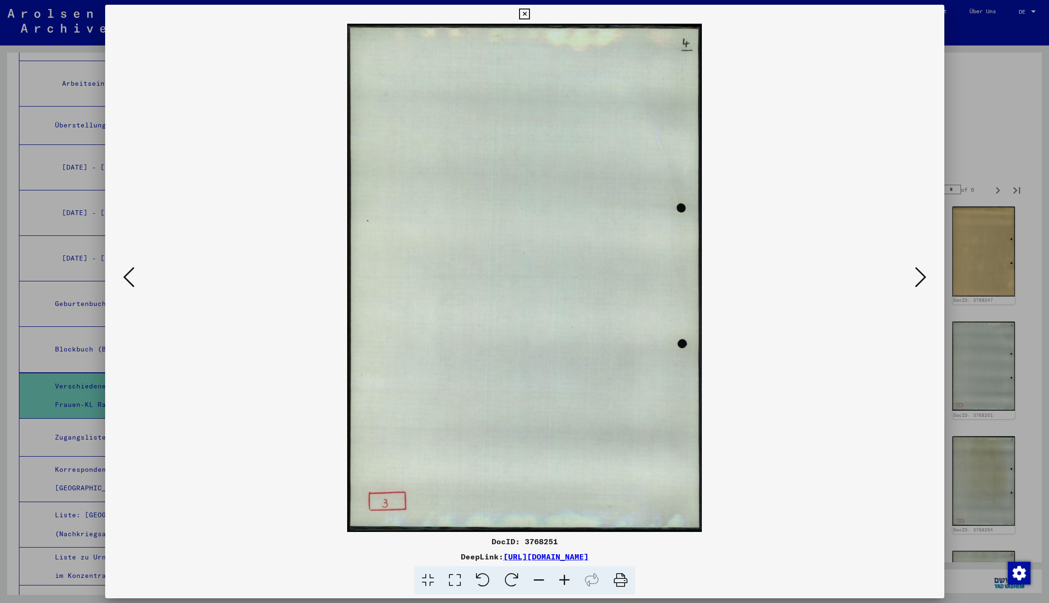
click at [922, 276] on icon at bounding box center [920, 277] width 11 height 23
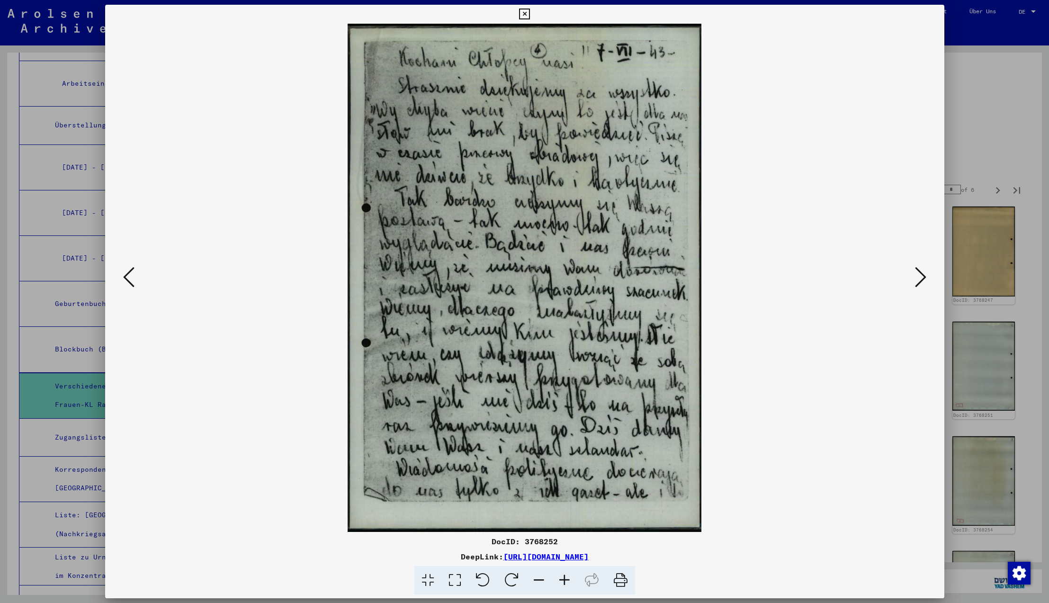
click at [922, 276] on icon at bounding box center [920, 277] width 11 height 23
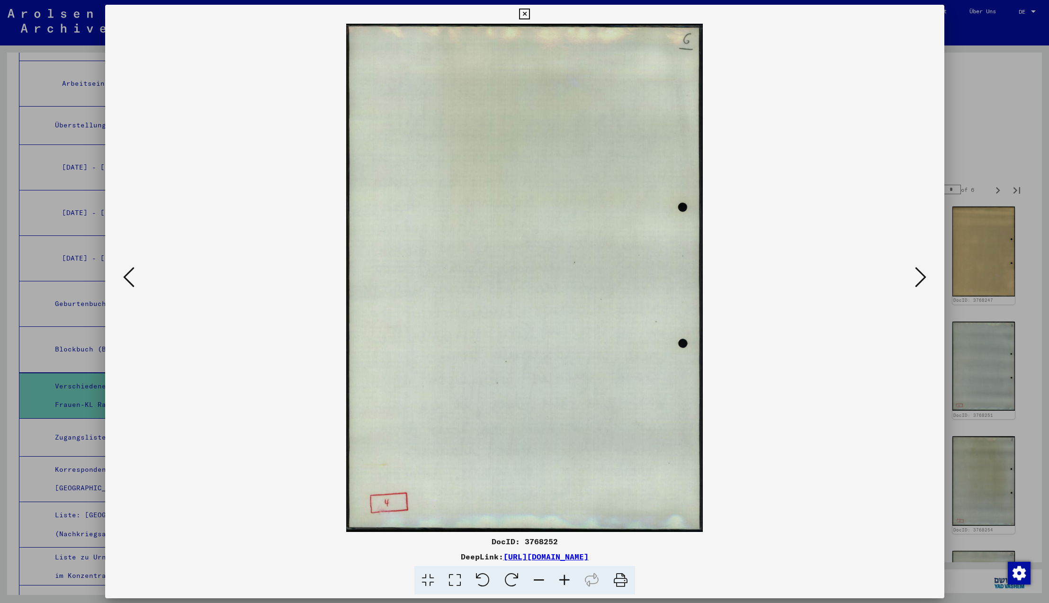
click at [922, 276] on icon at bounding box center [920, 277] width 11 height 23
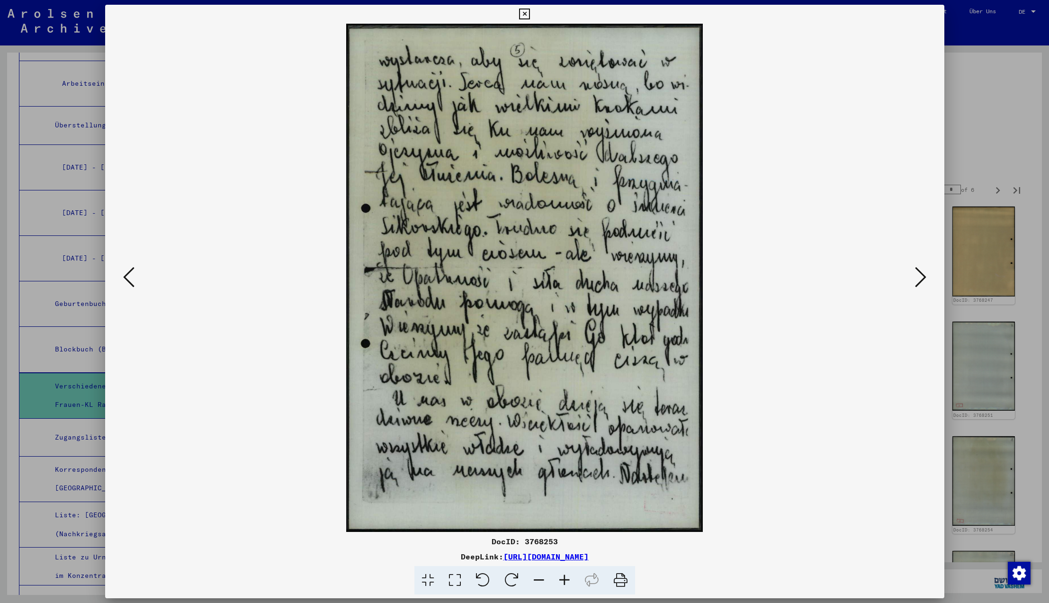
click at [922, 276] on icon at bounding box center [920, 277] width 11 height 23
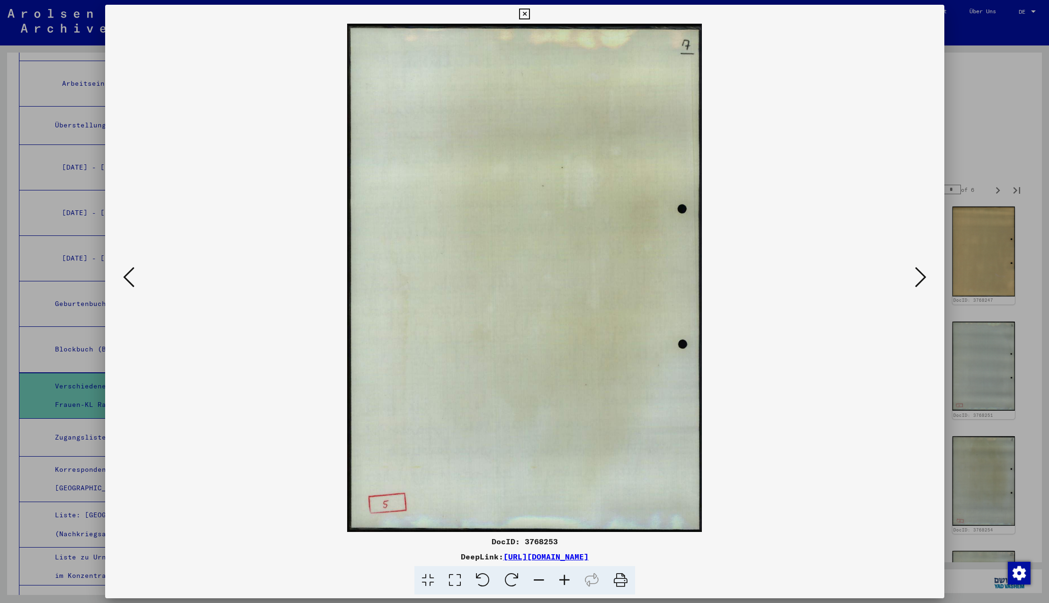
click at [922, 276] on icon at bounding box center [920, 277] width 11 height 23
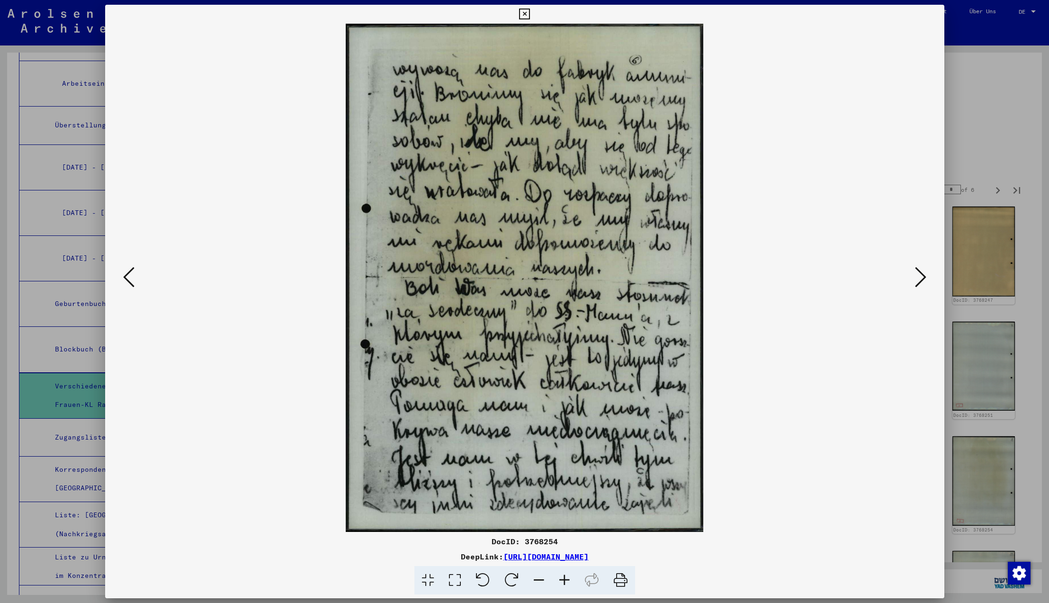
click at [922, 276] on icon at bounding box center [920, 277] width 11 height 23
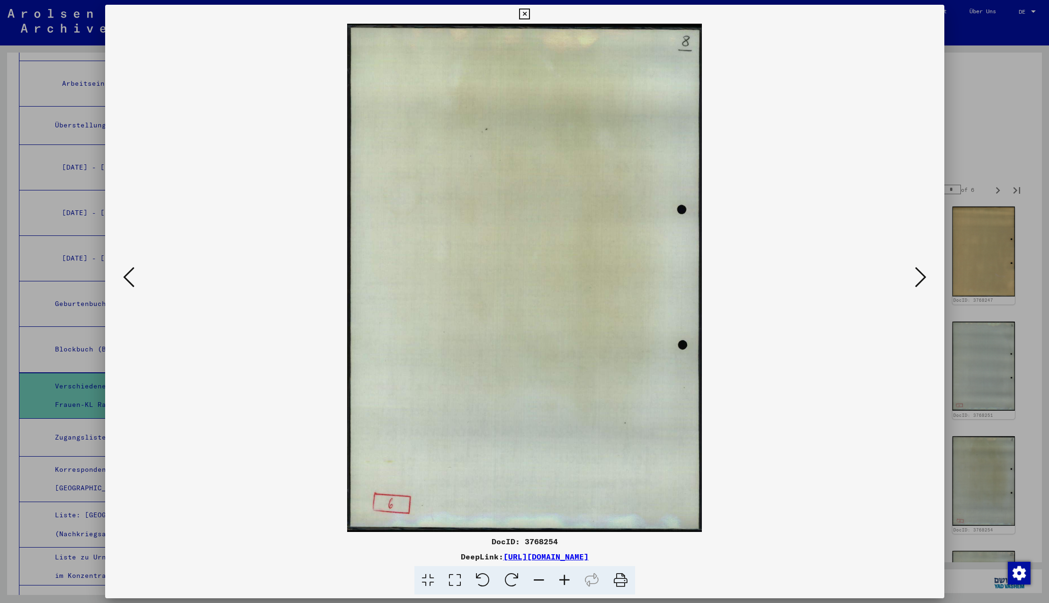
click at [922, 276] on icon at bounding box center [920, 277] width 11 height 23
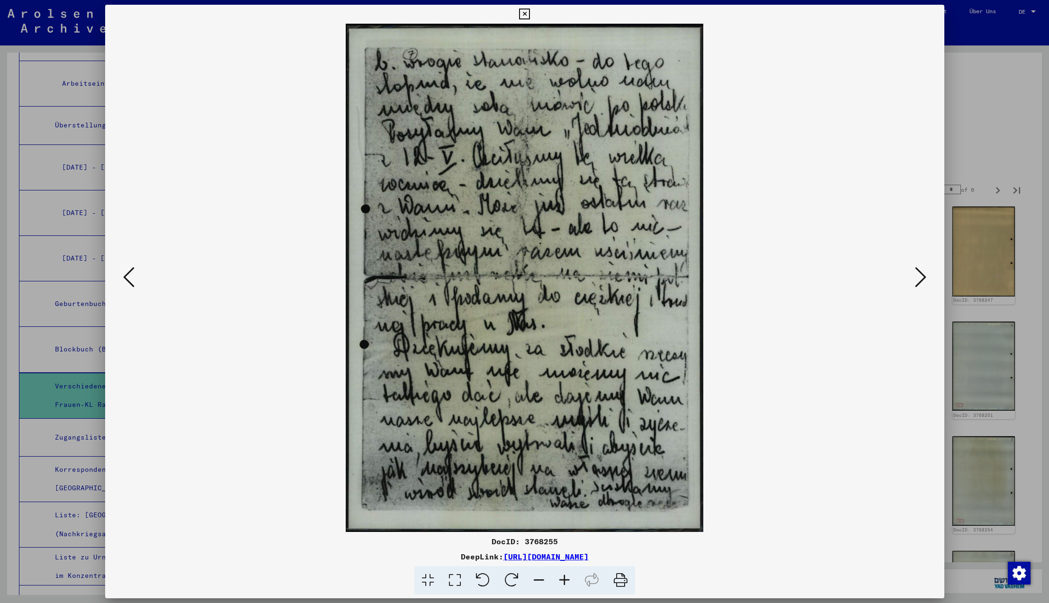
click at [922, 276] on icon at bounding box center [920, 277] width 11 height 23
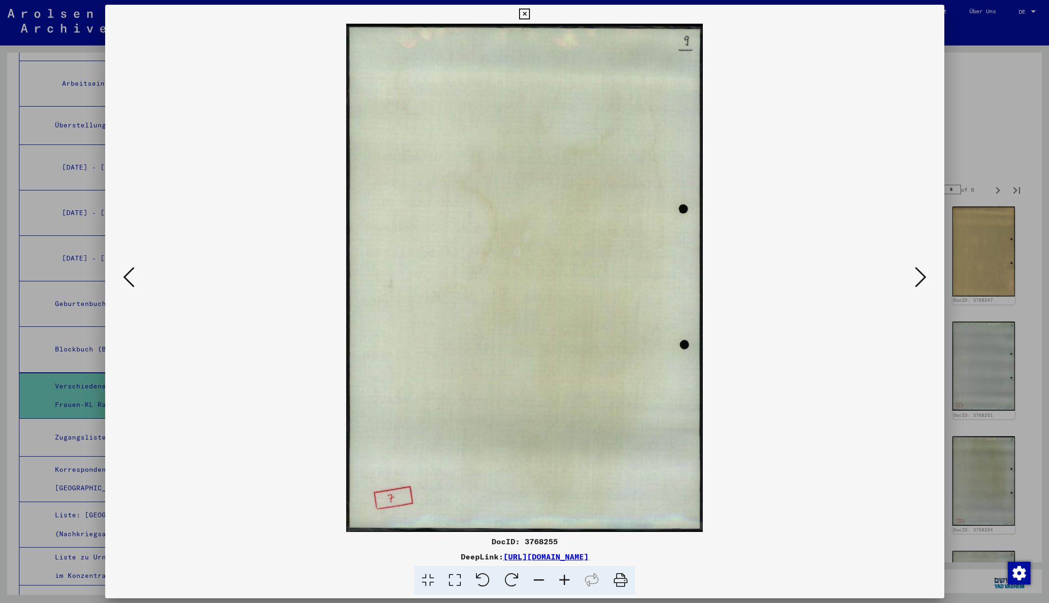
click at [922, 276] on icon at bounding box center [920, 277] width 11 height 23
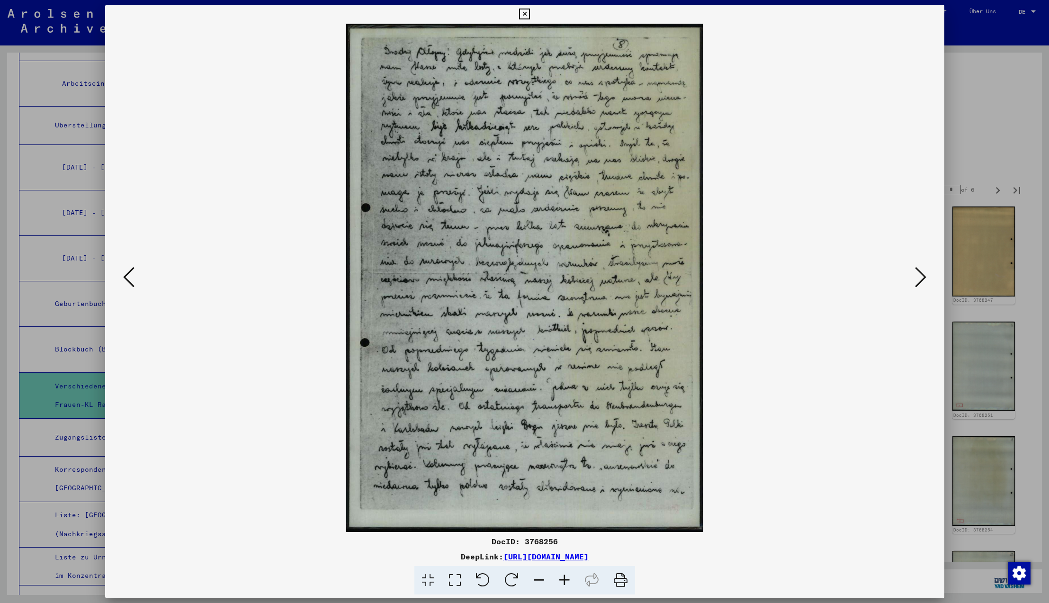
click at [922, 276] on icon at bounding box center [920, 277] width 11 height 23
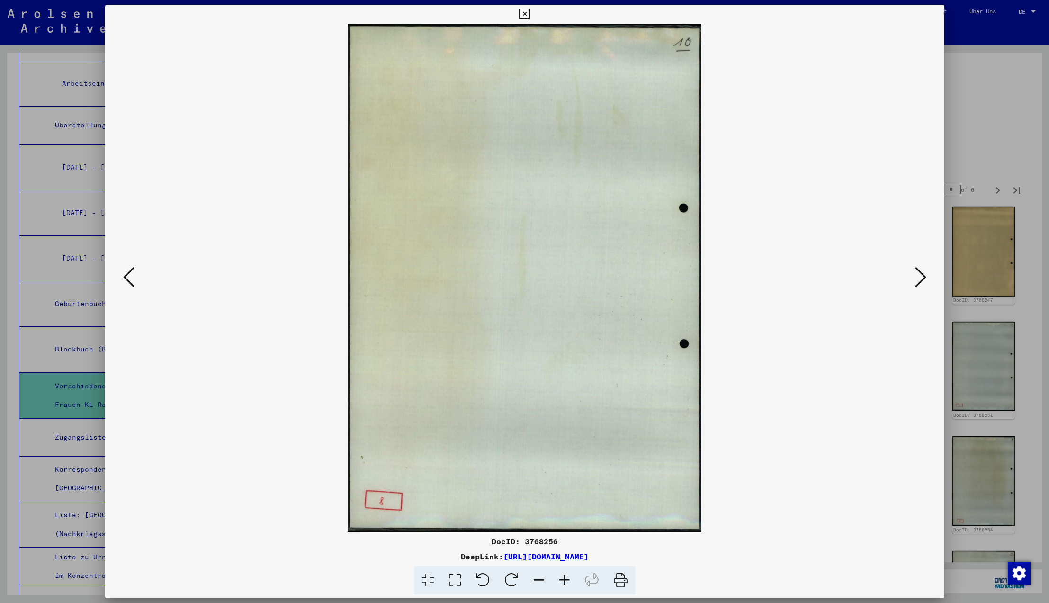
click at [922, 276] on icon at bounding box center [920, 277] width 11 height 23
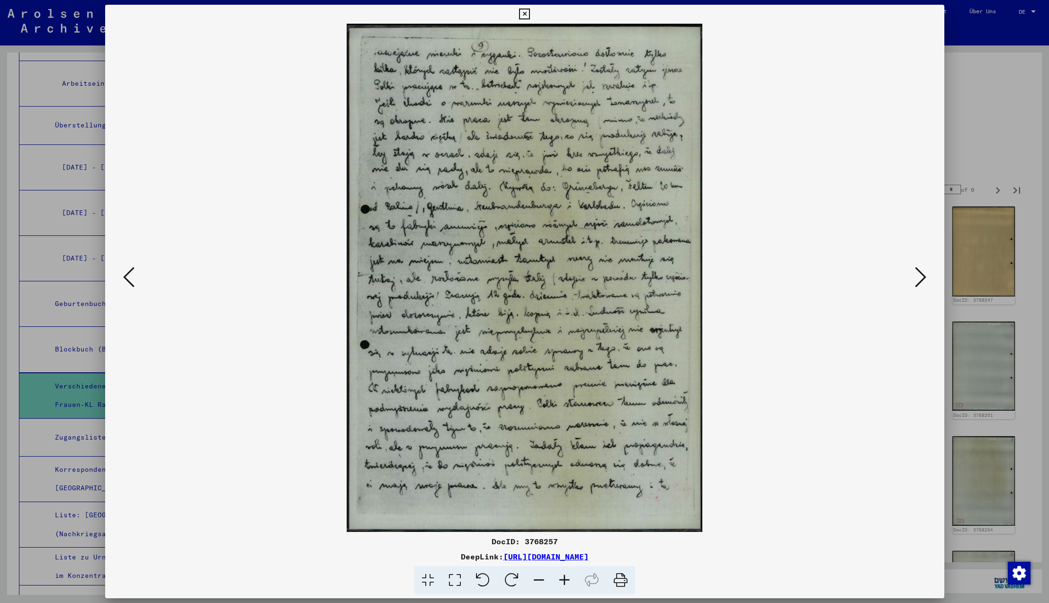
click at [922, 276] on icon at bounding box center [920, 277] width 11 height 23
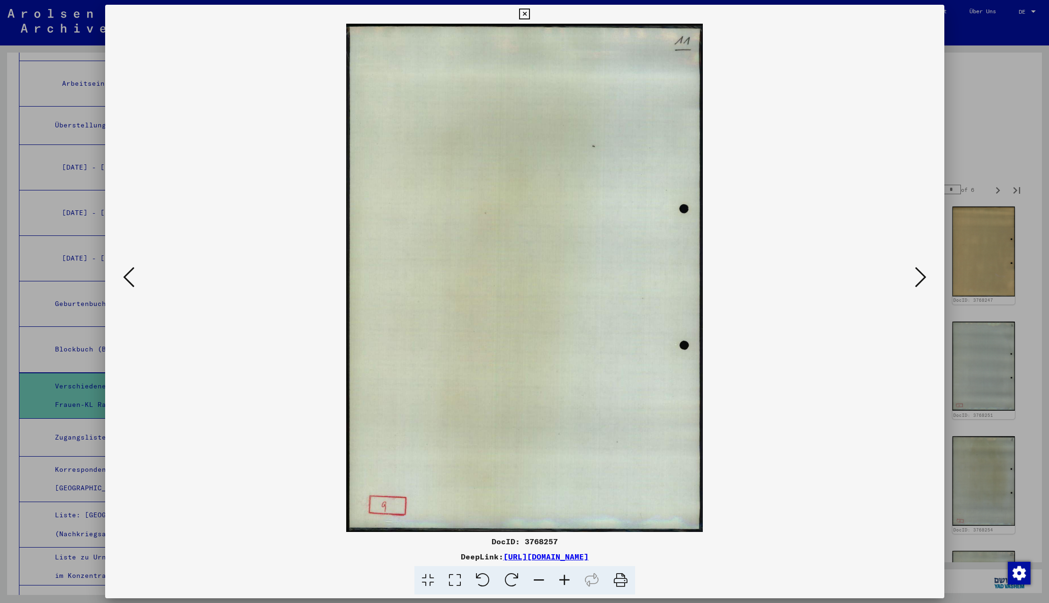
click at [922, 276] on icon at bounding box center [920, 277] width 11 height 23
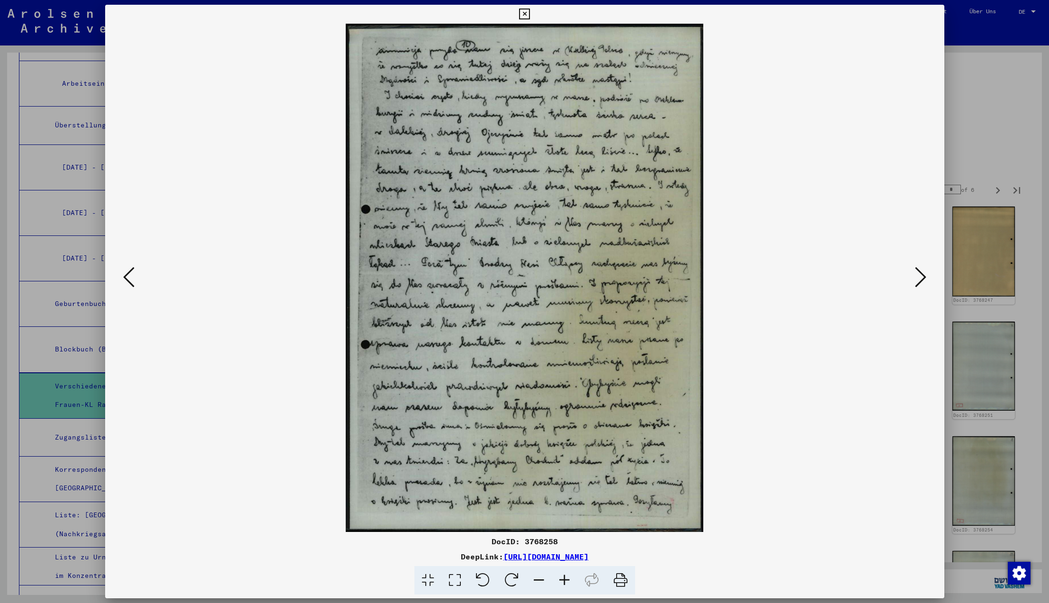
click at [922, 276] on icon at bounding box center [920, 277] width 11 height 23
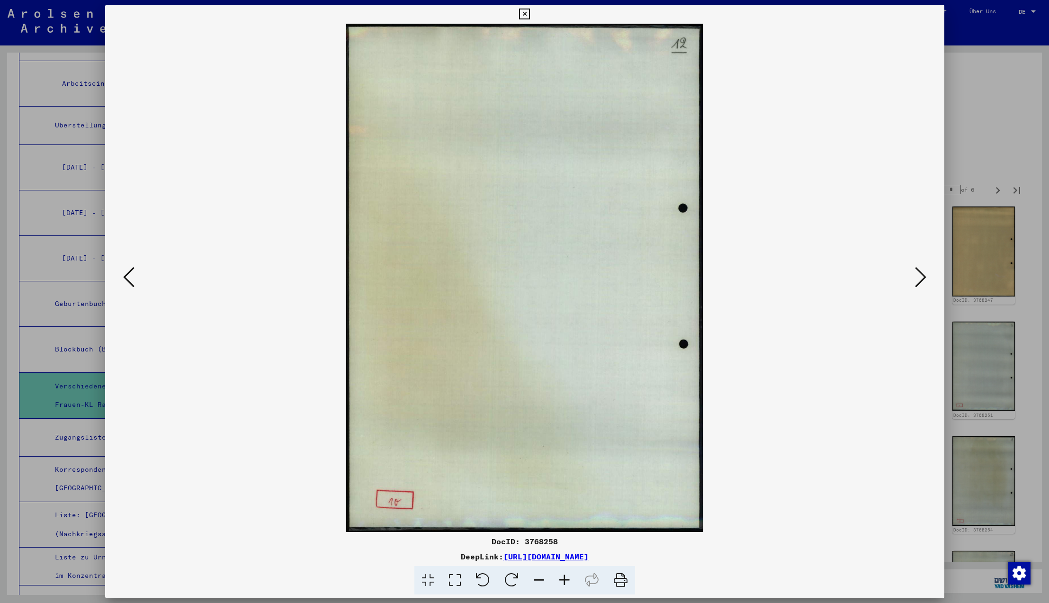
click at [922, 276] on icon at bounding box center [920, 277] width 11 height 23
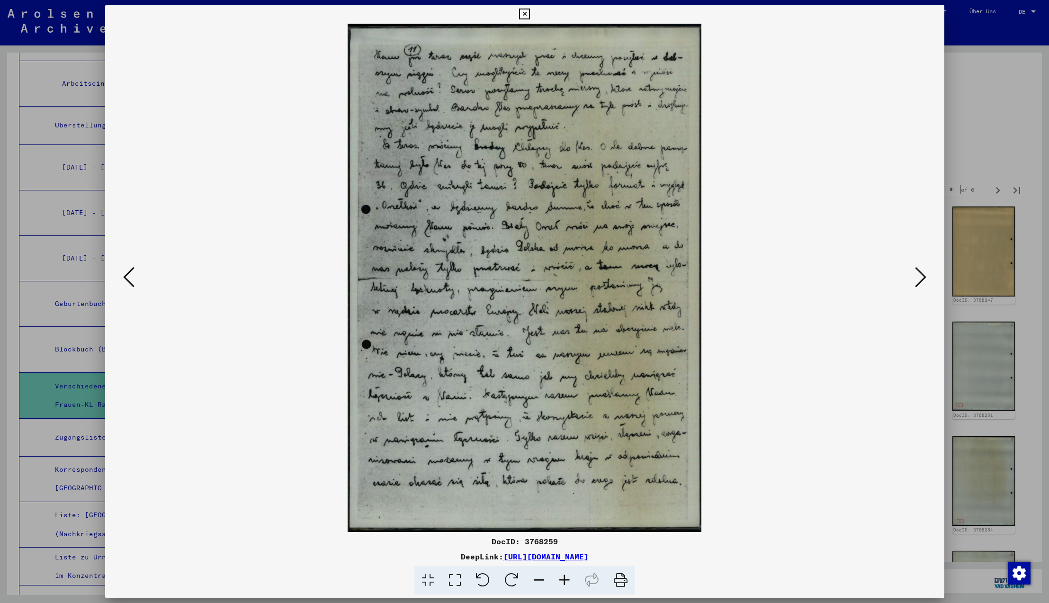
click at [922, 276] on icon at bounding box center [920, 277] width 11 height 23
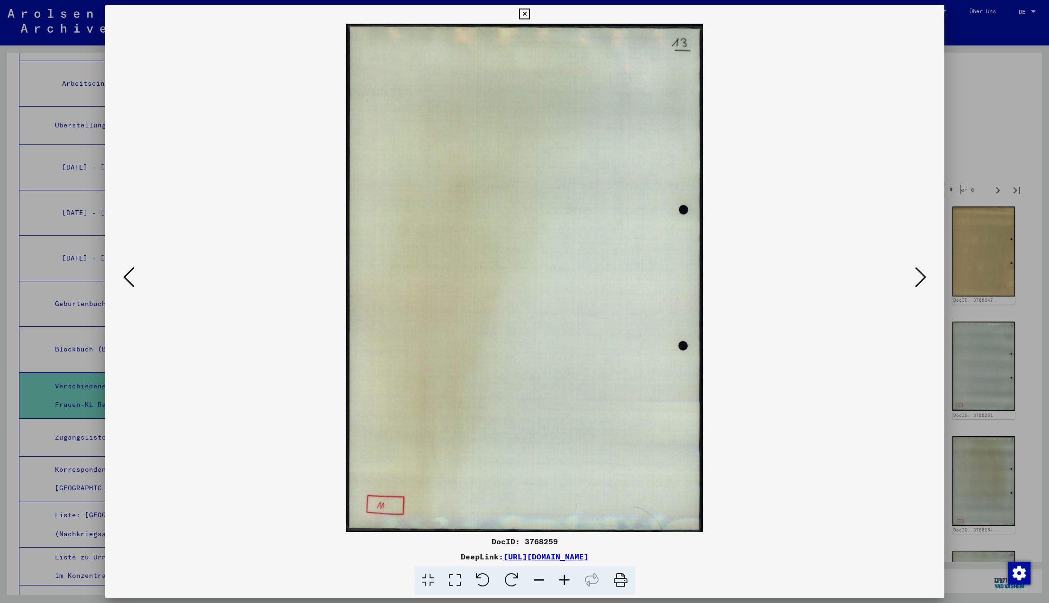
click at [922, 276] on icon at bounding box center [920, 277] width 11 height 23
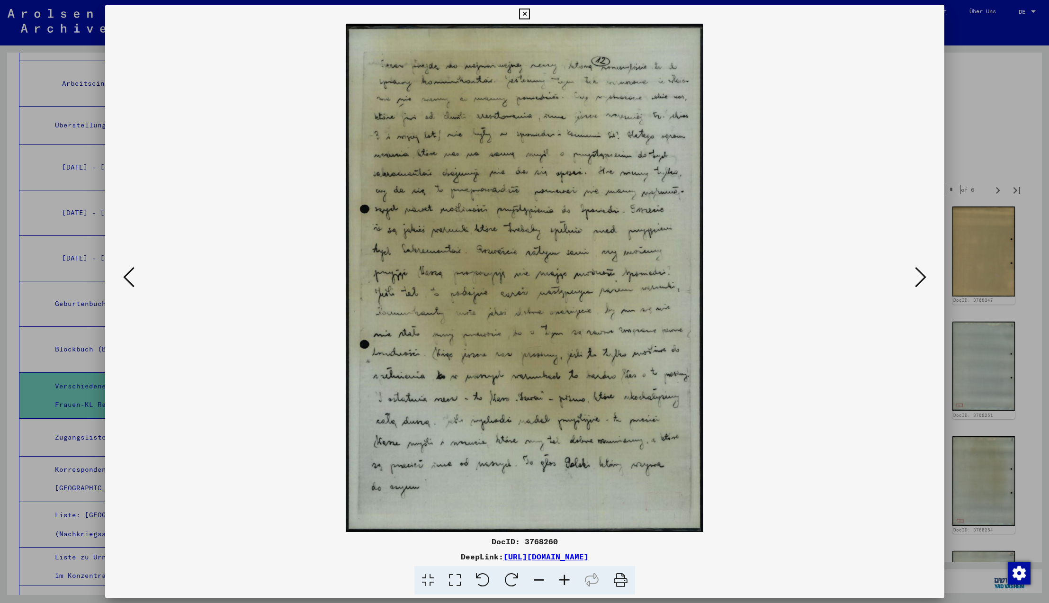
click at [922, 276] on icon at bounding box center [920, 277] width 11 height 23
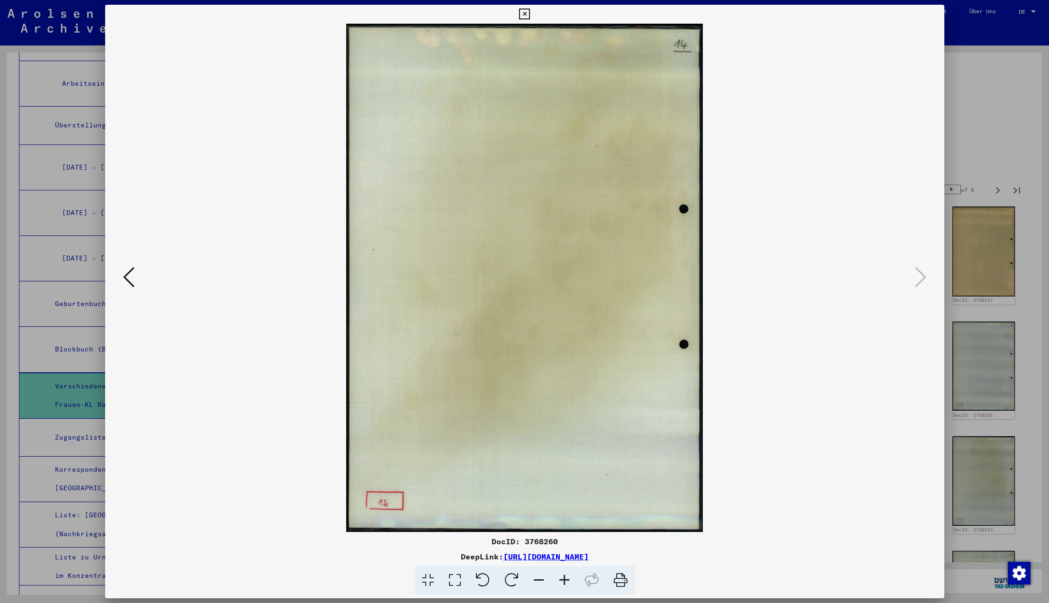
click at [922, 276] on icon at bounding box center [920, 277] width 11 height 23
click at [530, 12] on icon at bounding box center [524, 14] width 11 height 11
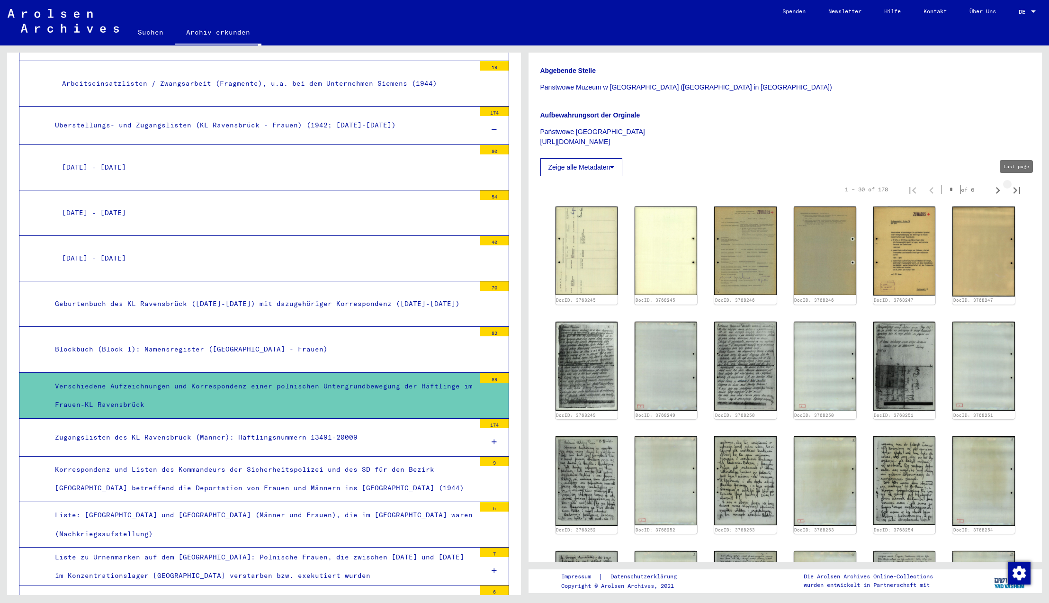
click at [1014, 189] on icon "Last page" at bounding box center [1016, 190] width 13 height 13
type input "*"
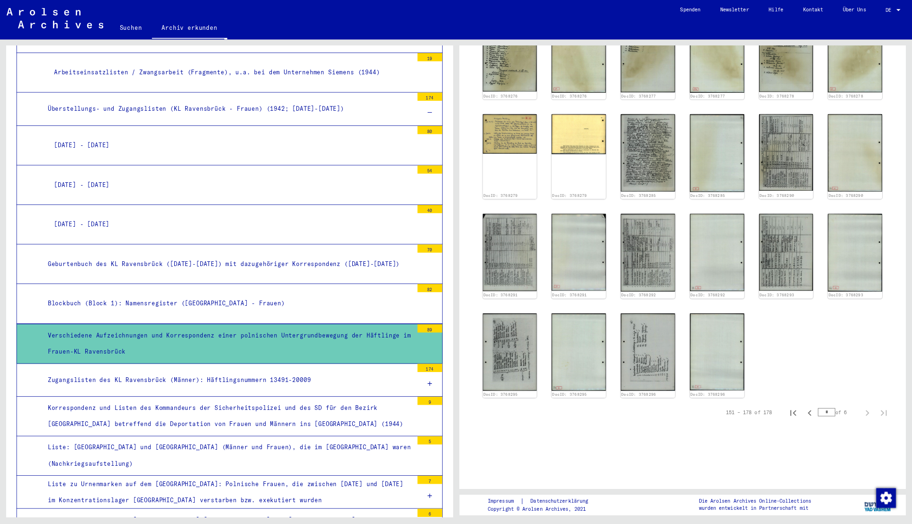
scroll to position [556, 0]
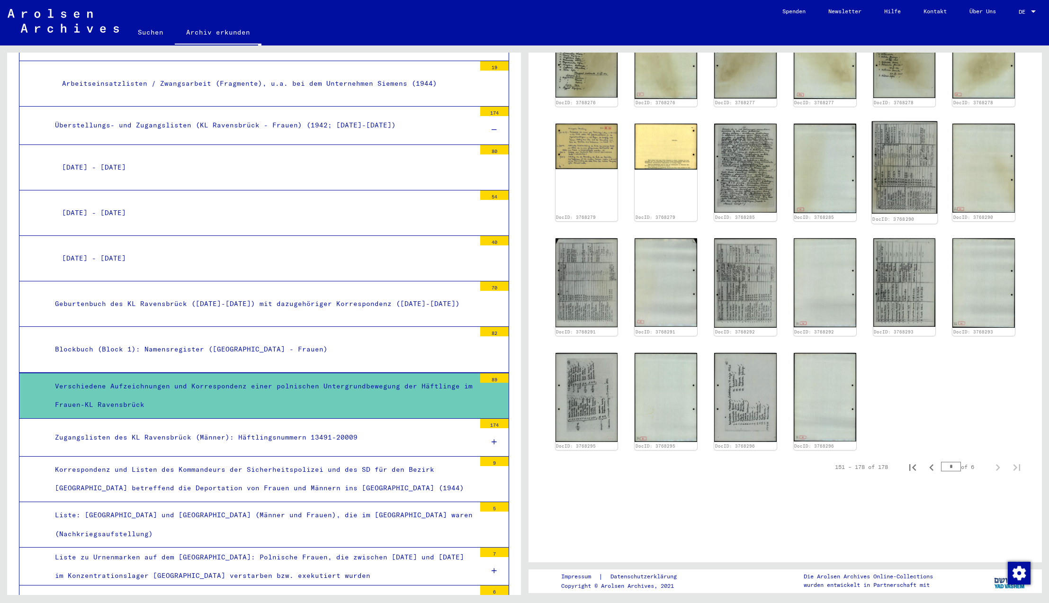
click at [908, 171] on img at bounding box center [903, 167] width 65 height 92
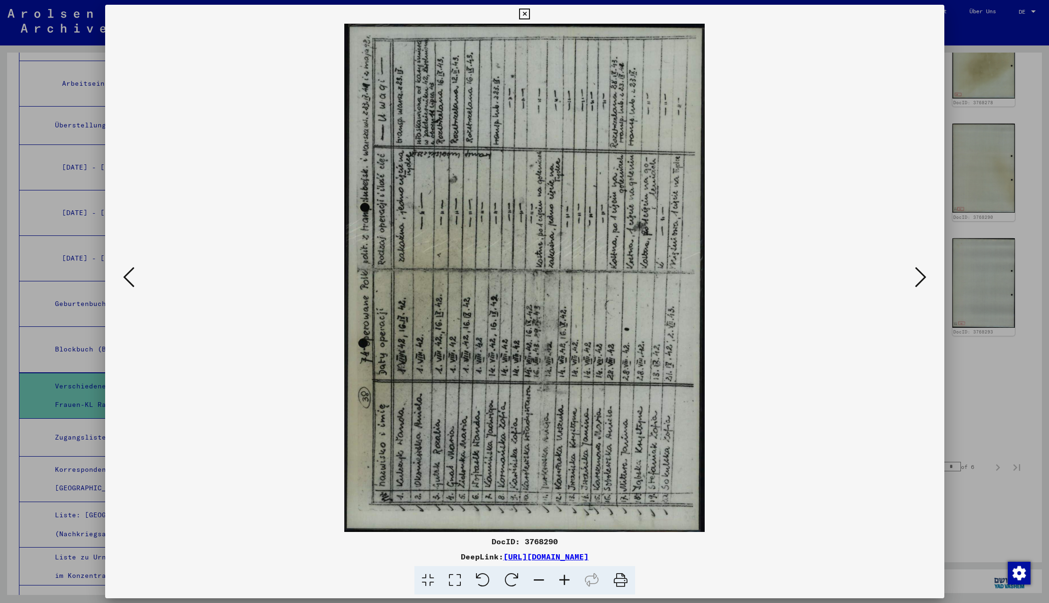
click at [509, 579] on icon at bounding box center [511, 580] width 29 height 29
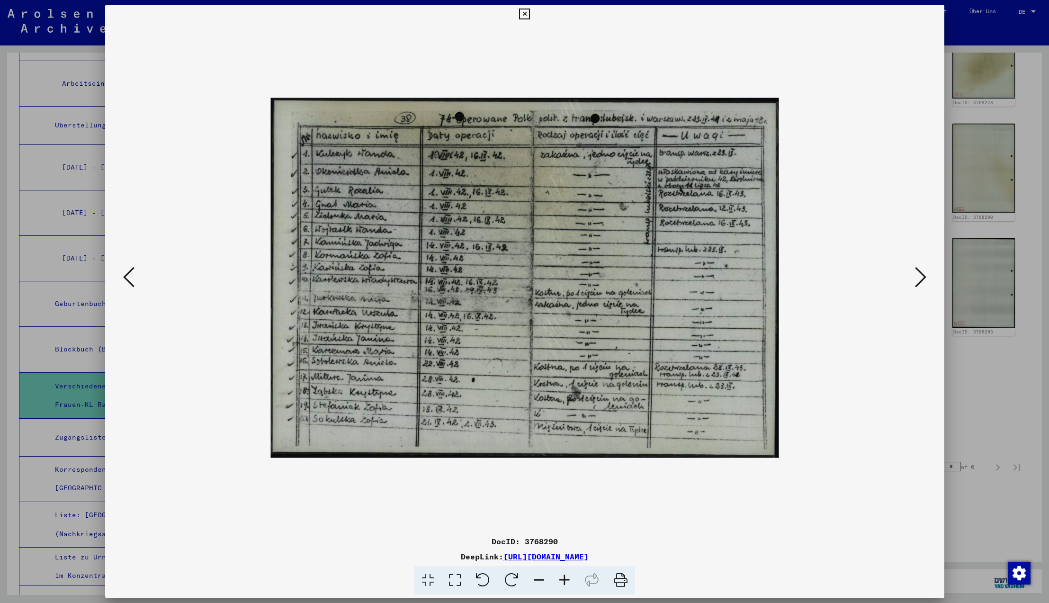
click at [918, 279] on icon at bounding box center [920, 277] width 11 height 23
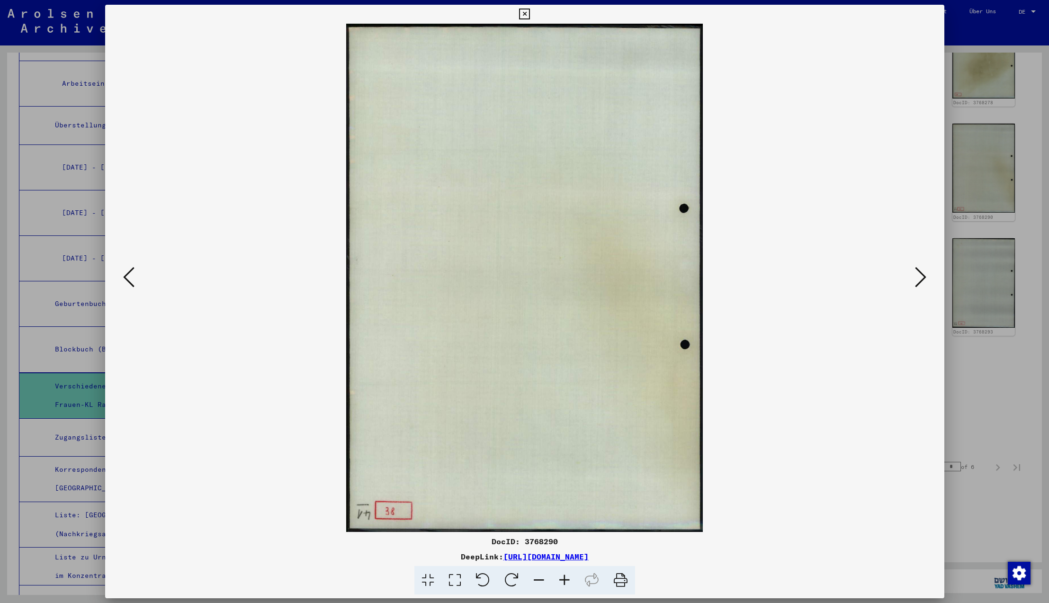
click at [920, 279] on icon at bounding box center [920, 277] width 11 height 23
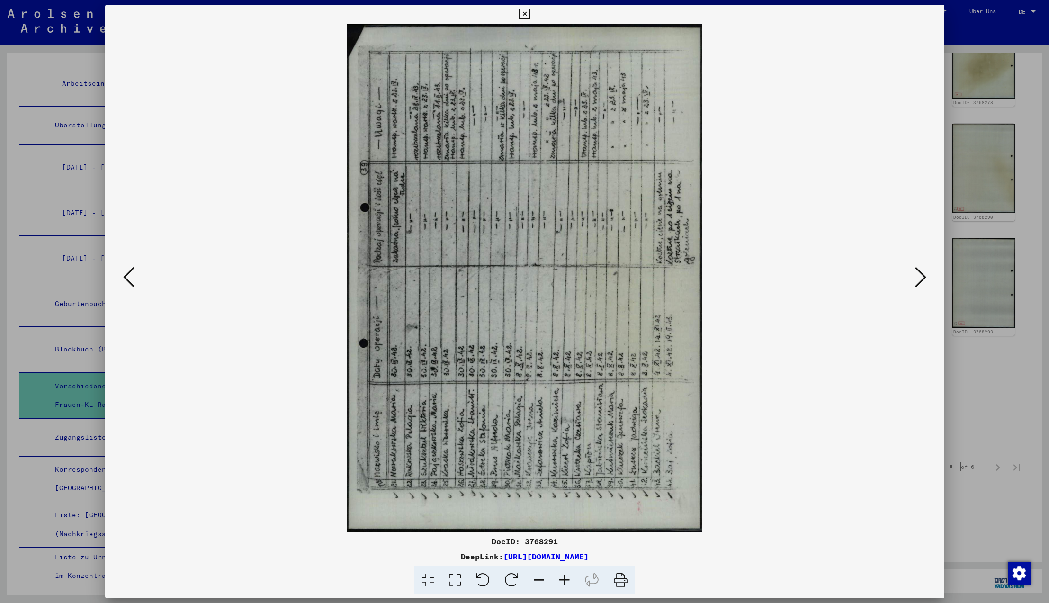
click at [508, 580] on icon at bounding box center [511, 580] width 29 height 29
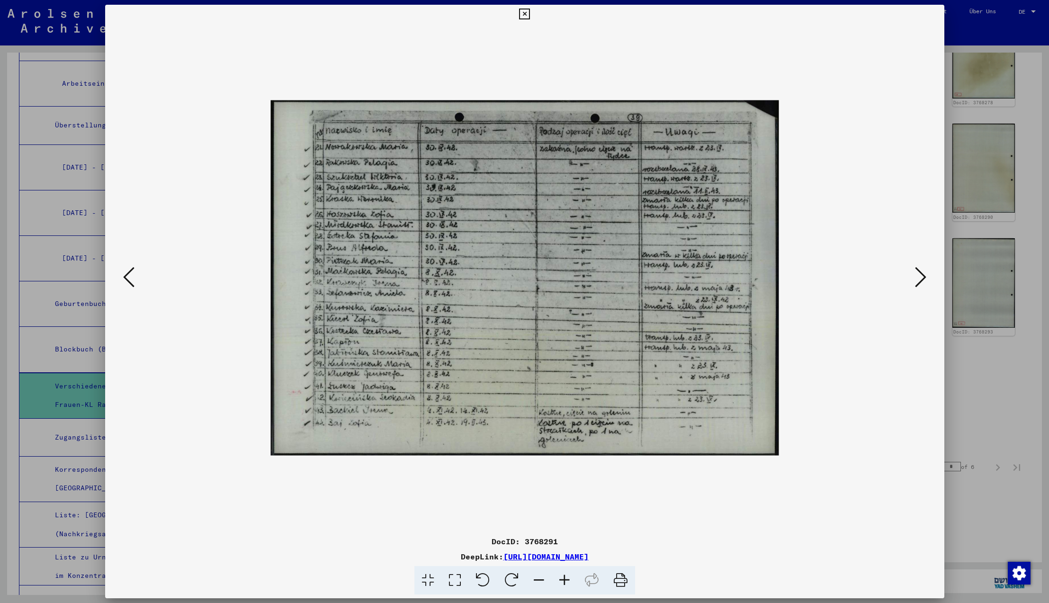
click at [921, 279] on icon at bounding box center [920, 277] width 11 height 23
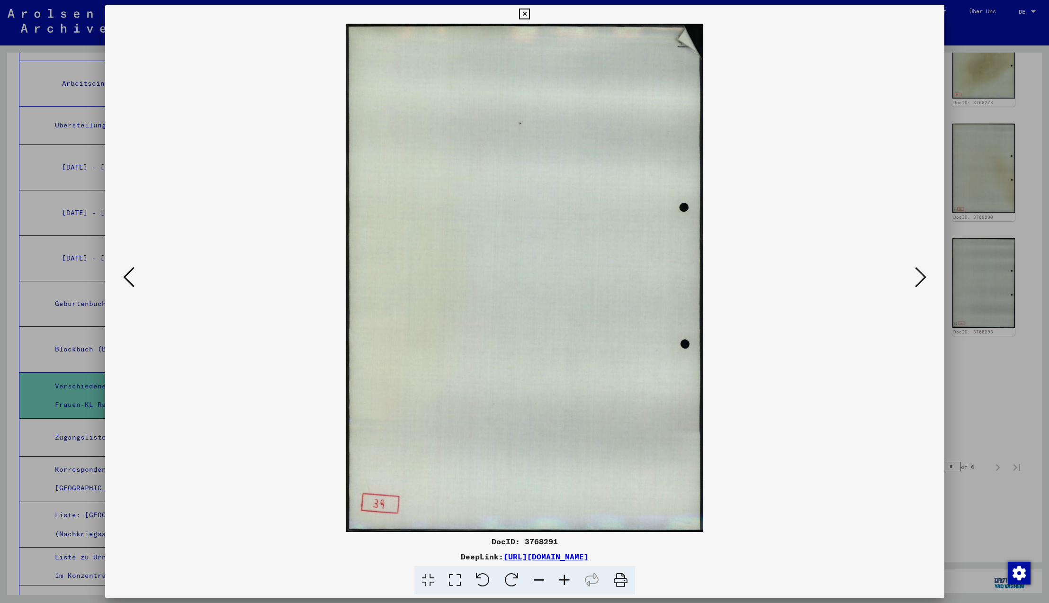
click at [921, 279] on icon at bounding box center [920, 277] width 11 height 23
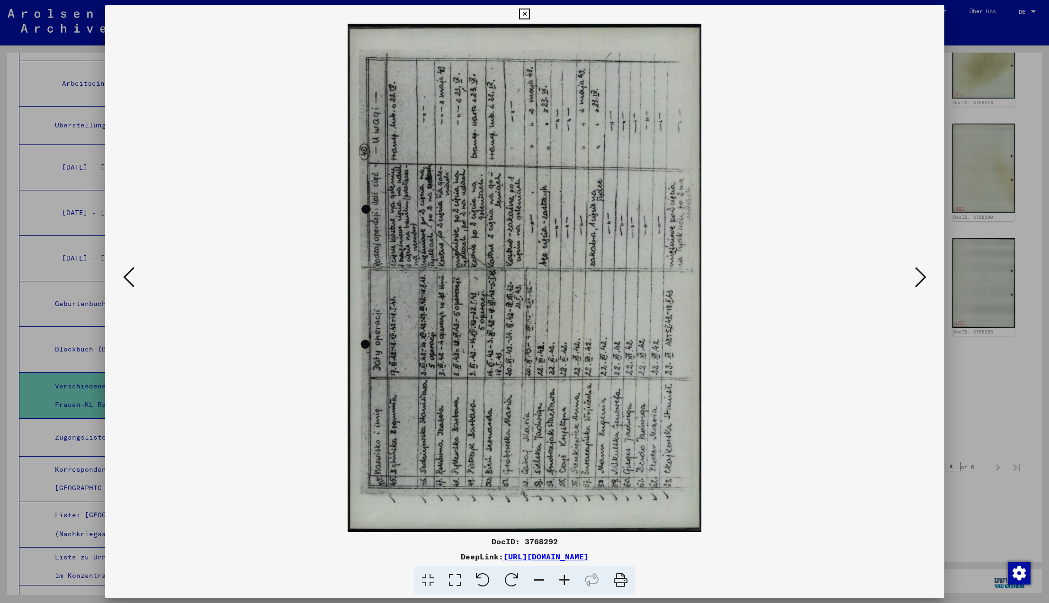
click at [516, 582] on icon at bounding box center [511, 580] width 29 height 29
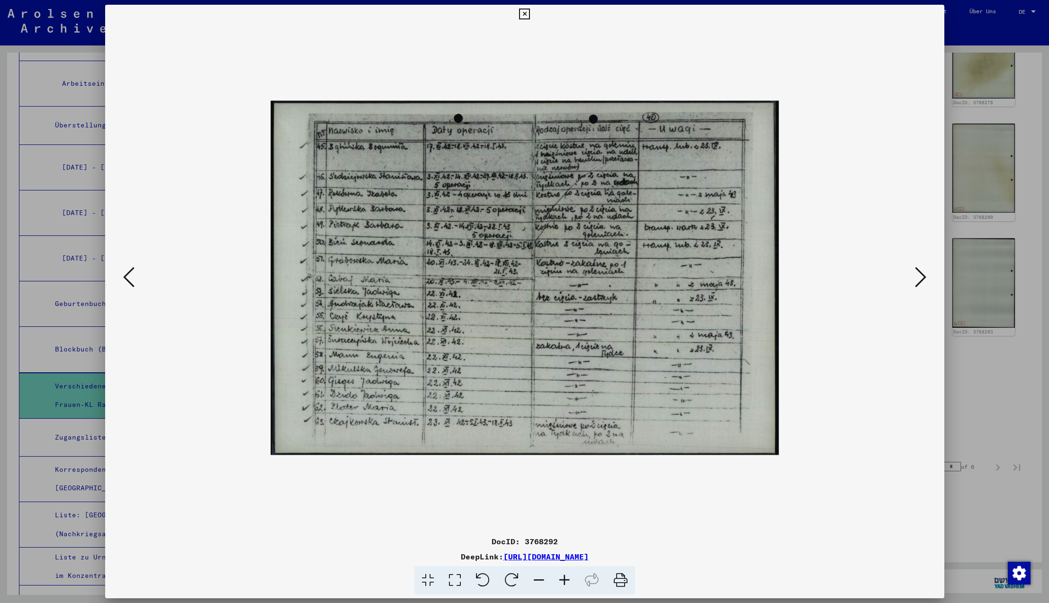
click at [920, 276] on icon at bounding box center [920, 277] width 11 height 23
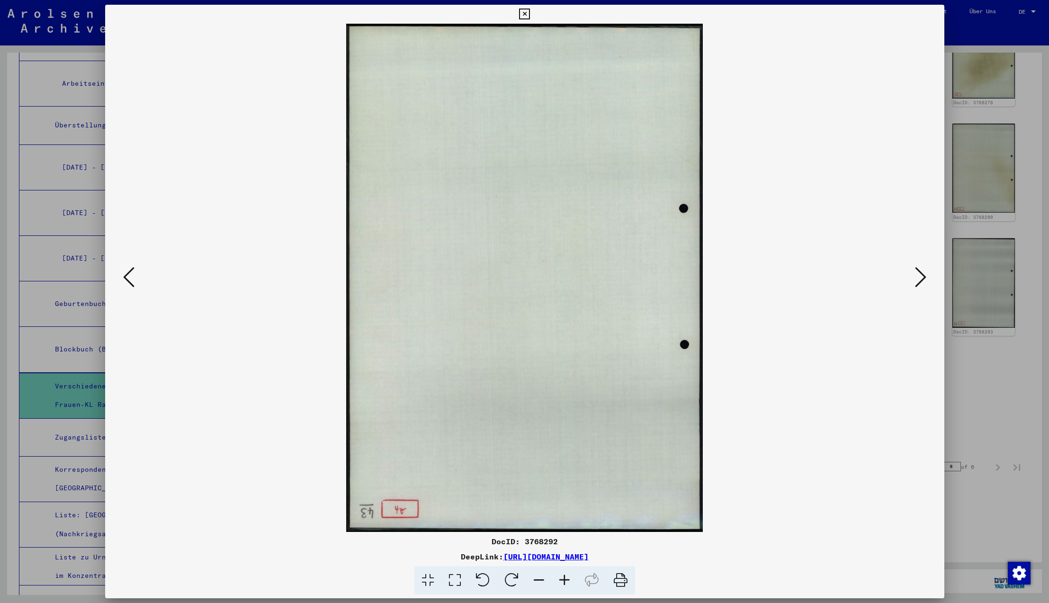
click at [920, 276] on icon at bounding box center [920, 277] width 11 height 23
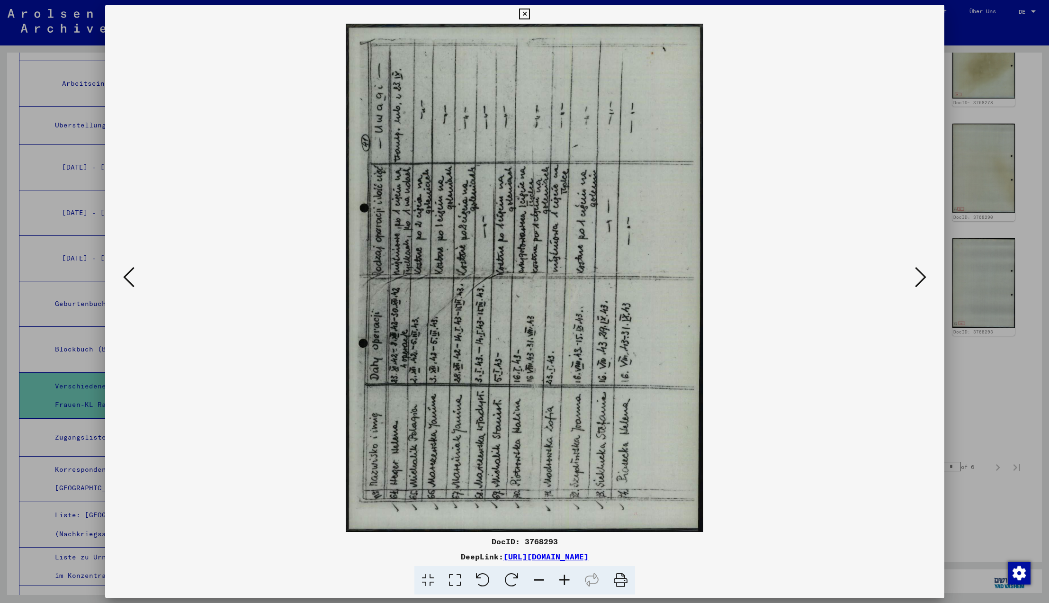
click at [512, 580] on icon at bounding box center [511, 580] width 29 height 29
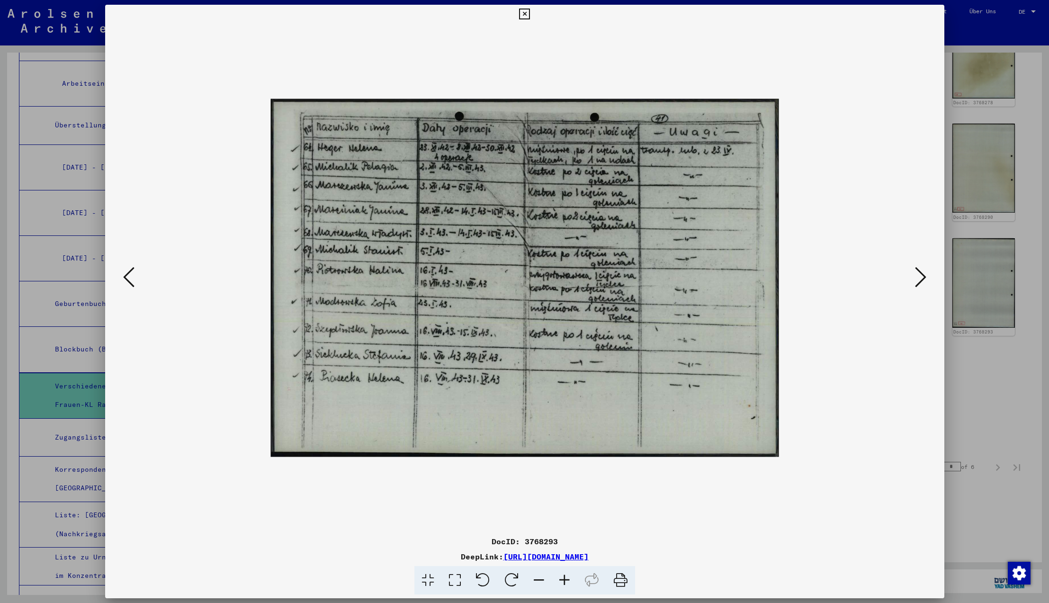
click at [921, 276] on icon at bounding box center [920, 277] width 11 height 23
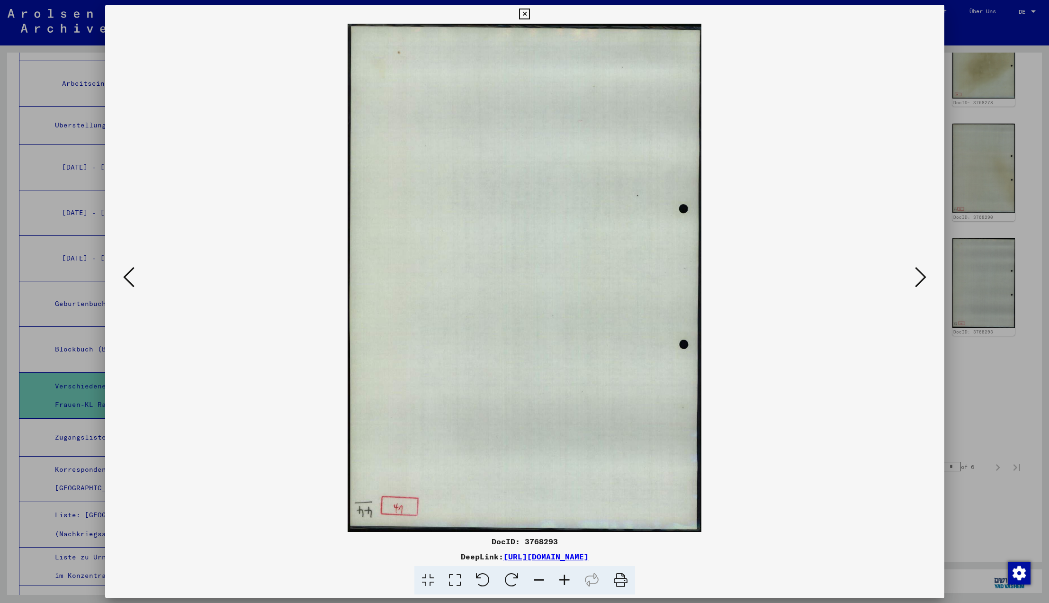
click at [921, 276] on icon at bounding box center [920, 277] width 11 height 23
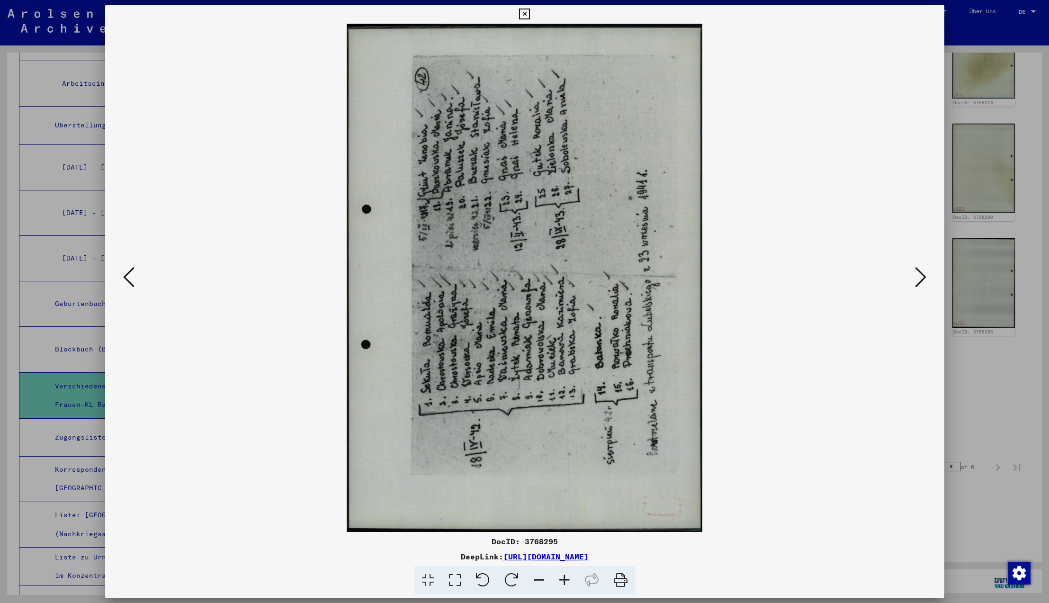
click at [513, 582] on icon at bounding box center [511, 580] width 29 height 29
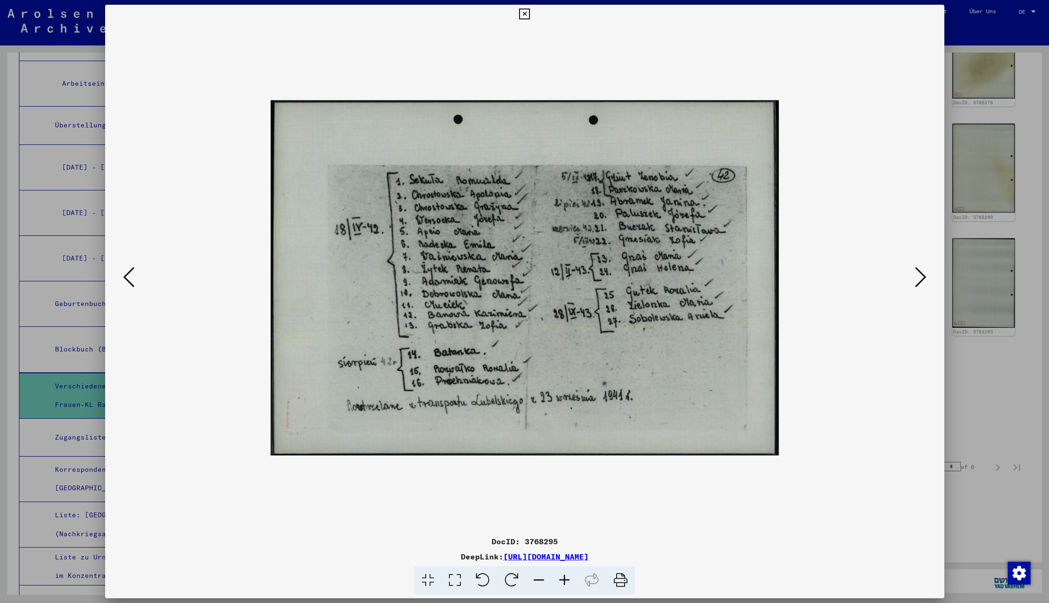
click at [126, 280] on icon at bounding box center [128, 277] width 11 height 23
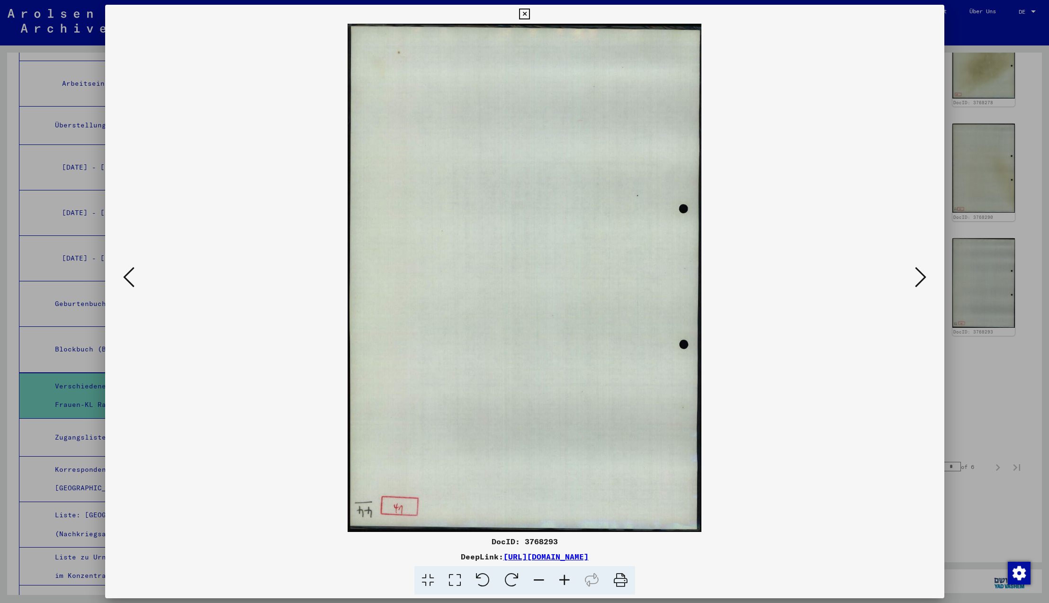
click at [127, 280] on icon at bounding box center [128, 277] width 11 height 23
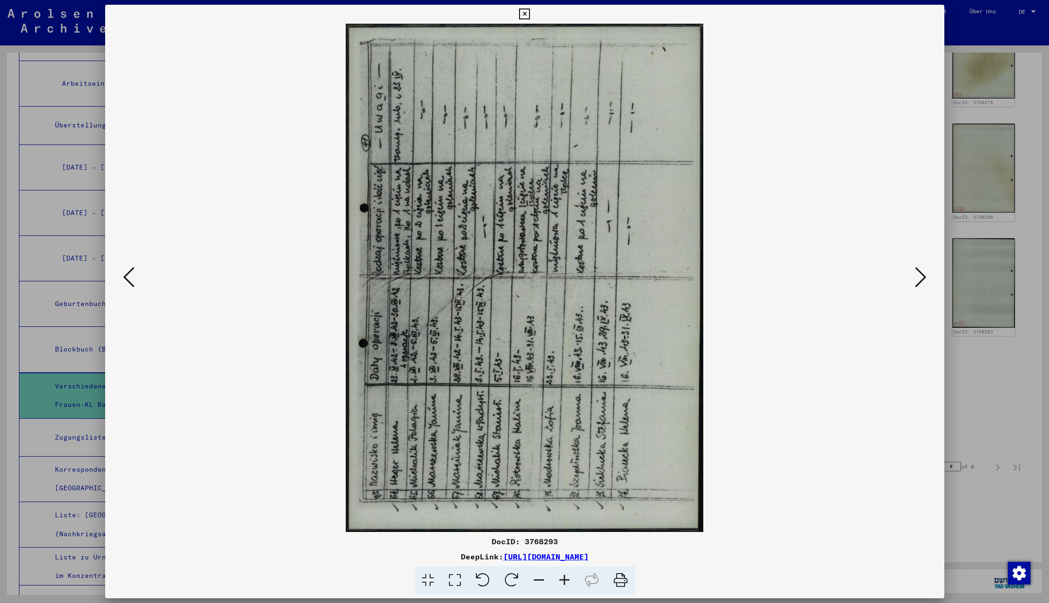
click at [512, 580] on icon at bounding box center [511, 580] width 29 height 29
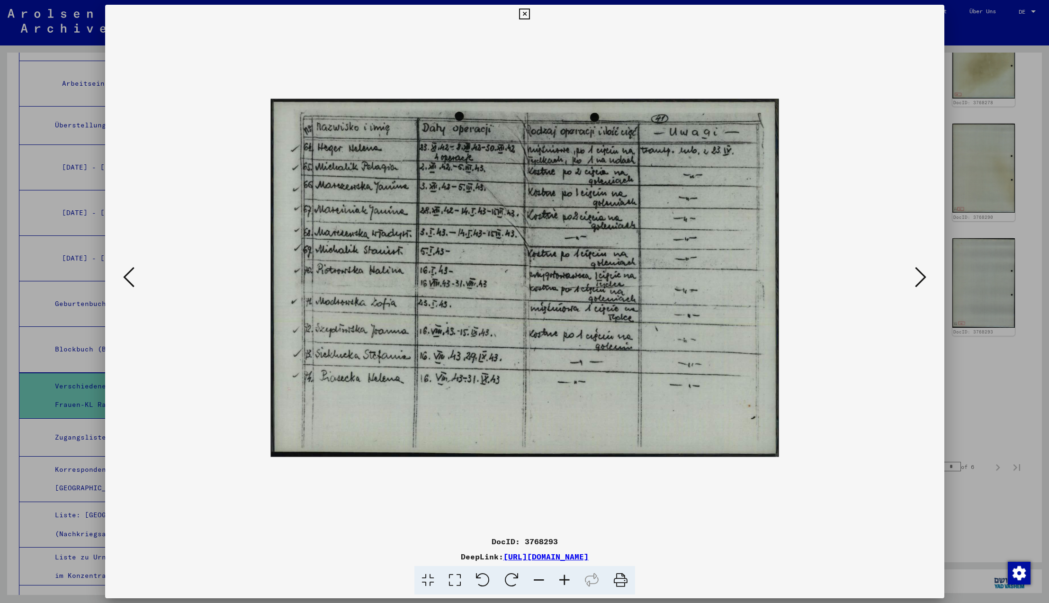
click at [132, 277] on icon at bounding box center [128, 277] width 11 height 23
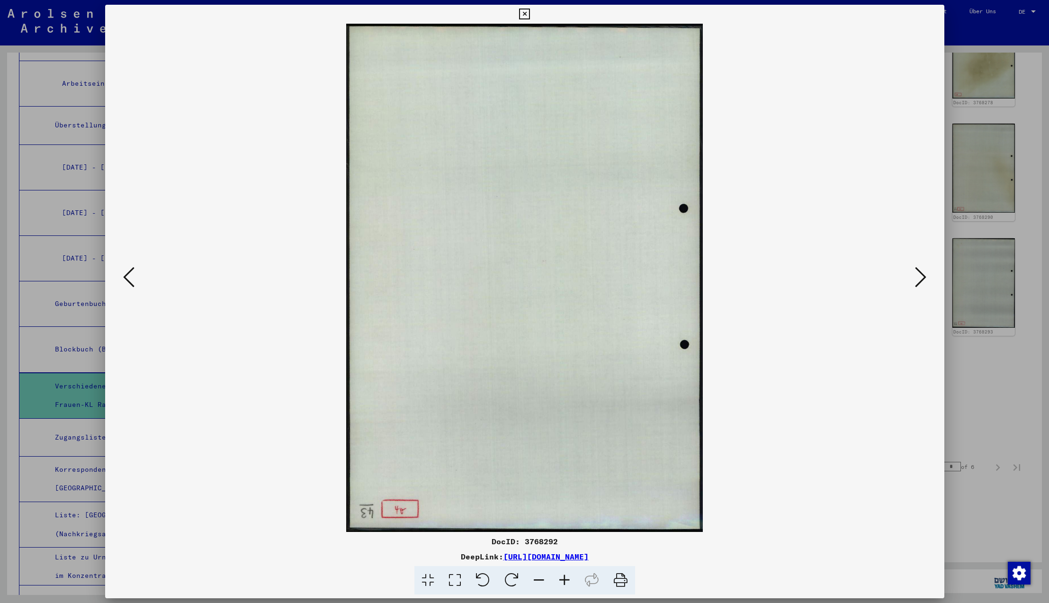
click at [132, 277] on icon at bounding box center [128, 277] width 11 height 23
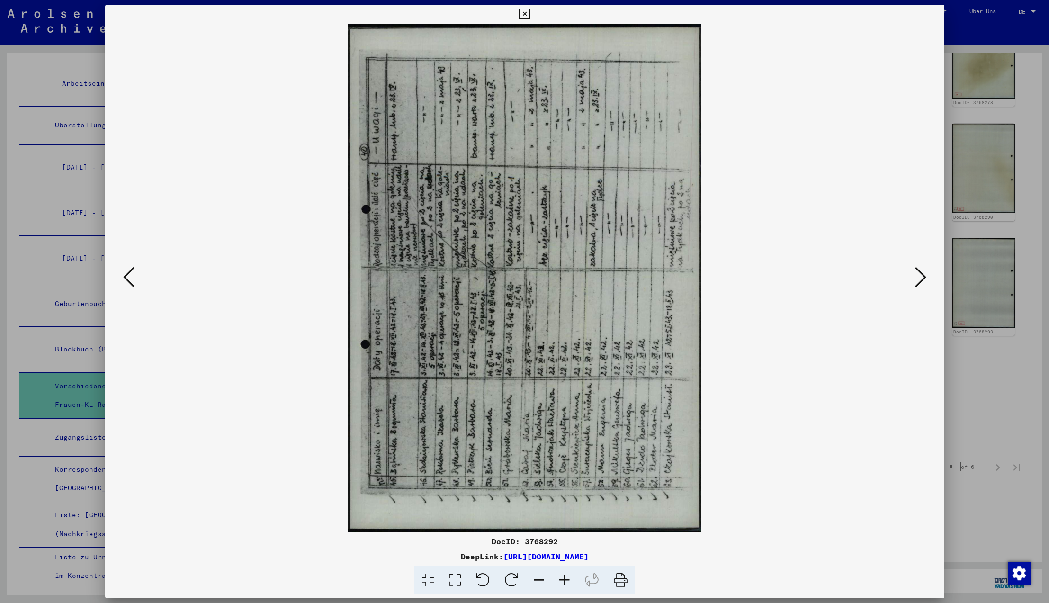
click at [510, 580] on icon at bounding box center [511, 580] width 29 height 29
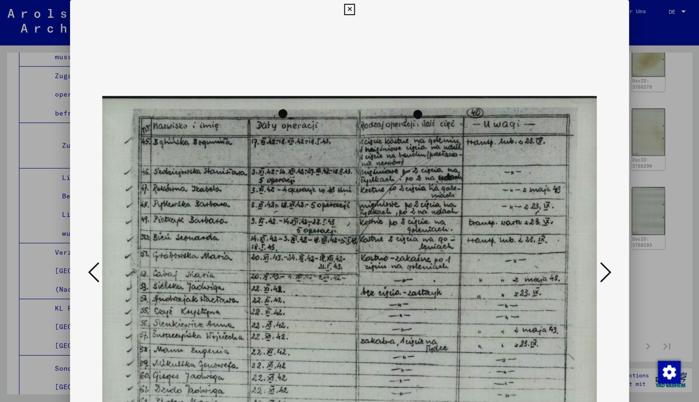
scroll to position [0, 0]
drag, startPoint x: 403, startPoint y: 140, endPoint x: 419, endPoint y: 41, distance: 100.6
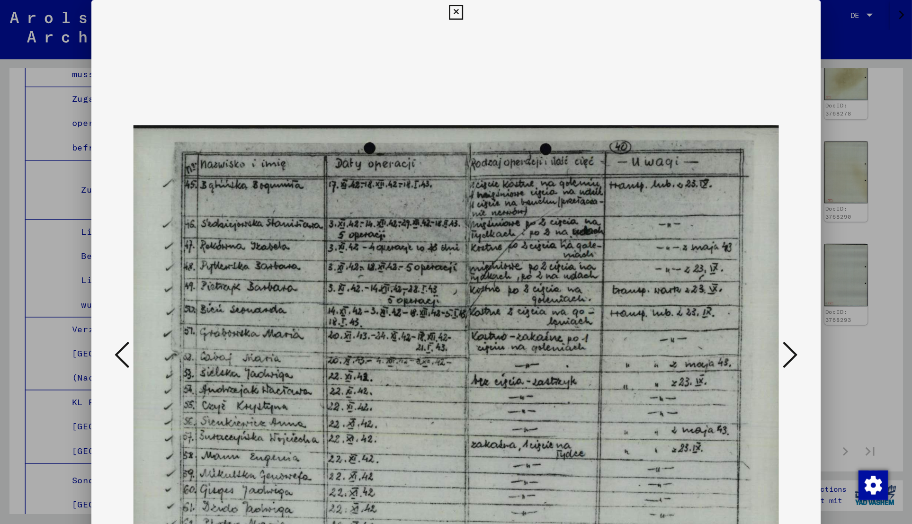
scroll to position [556, 0]
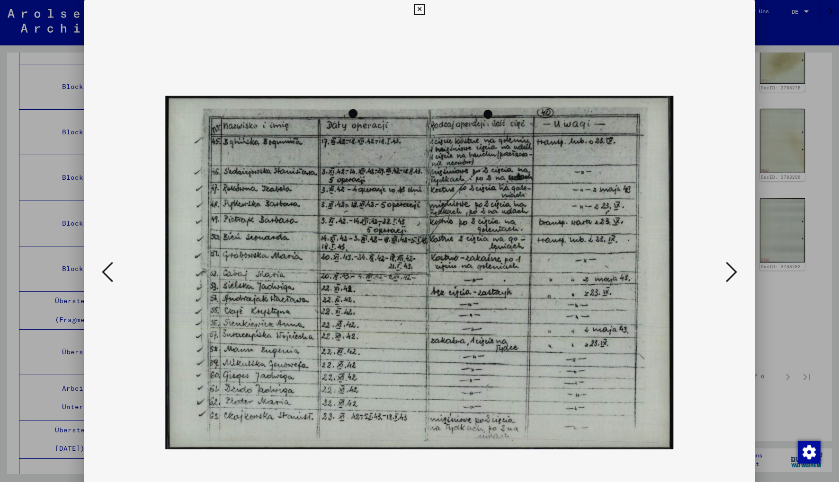
click at [733, 272] on icon at bounding box center [731, 272] width 11 height 23
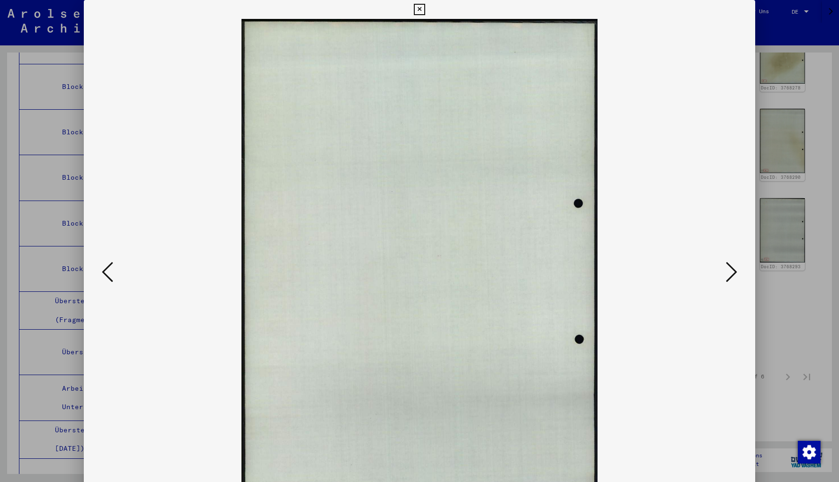
click at [733, 272] on icon at bounding box center [731, 272] width 11 height 23
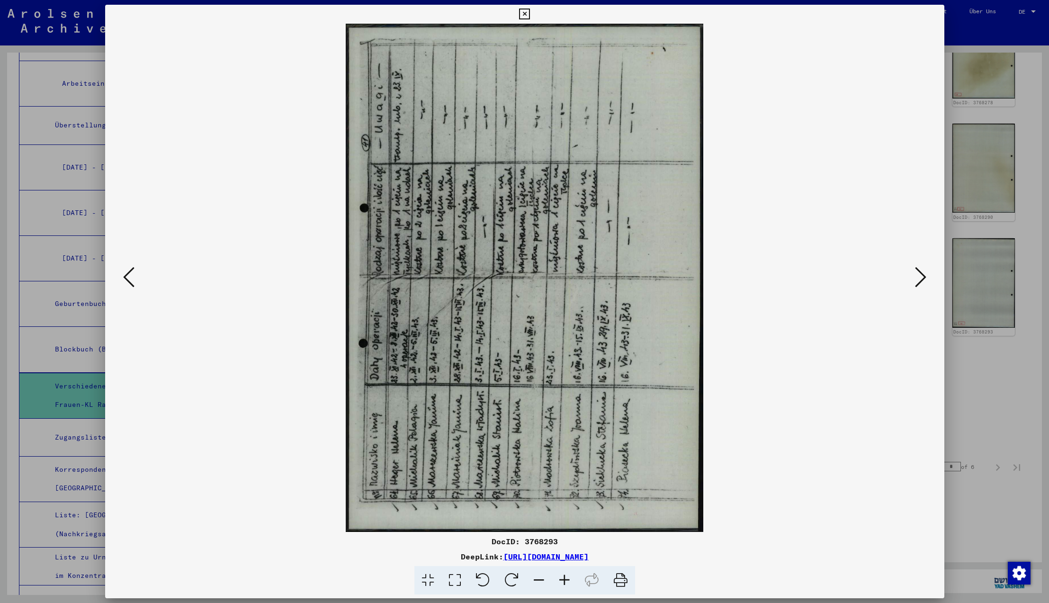
click at [506, 580] on icon at bounding box center [511, 580] width 29 height 29
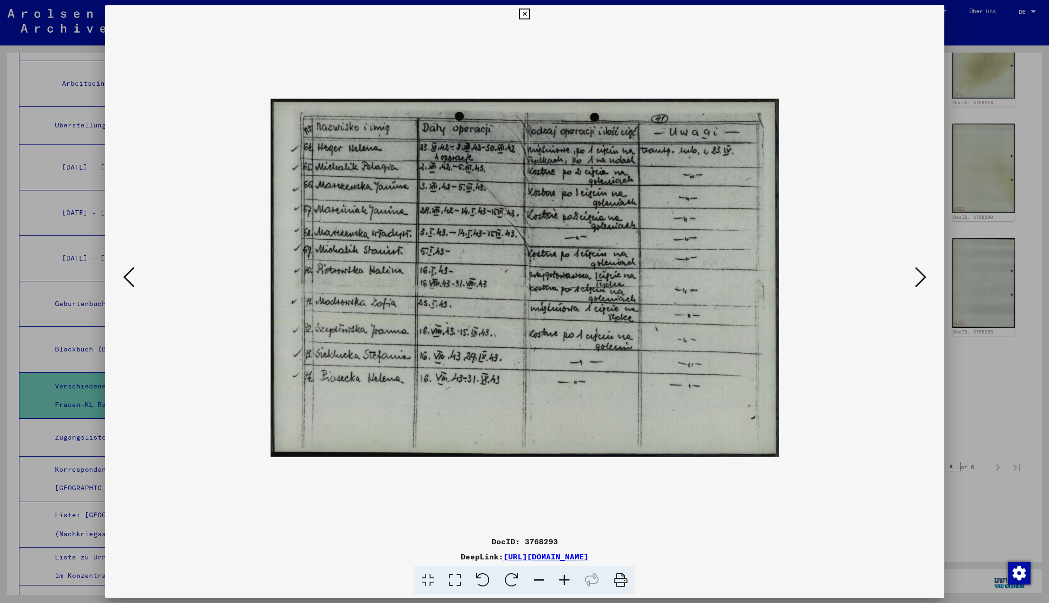
click at [530, 15] on icon at bounding box center [524, 14] width 11 height 11
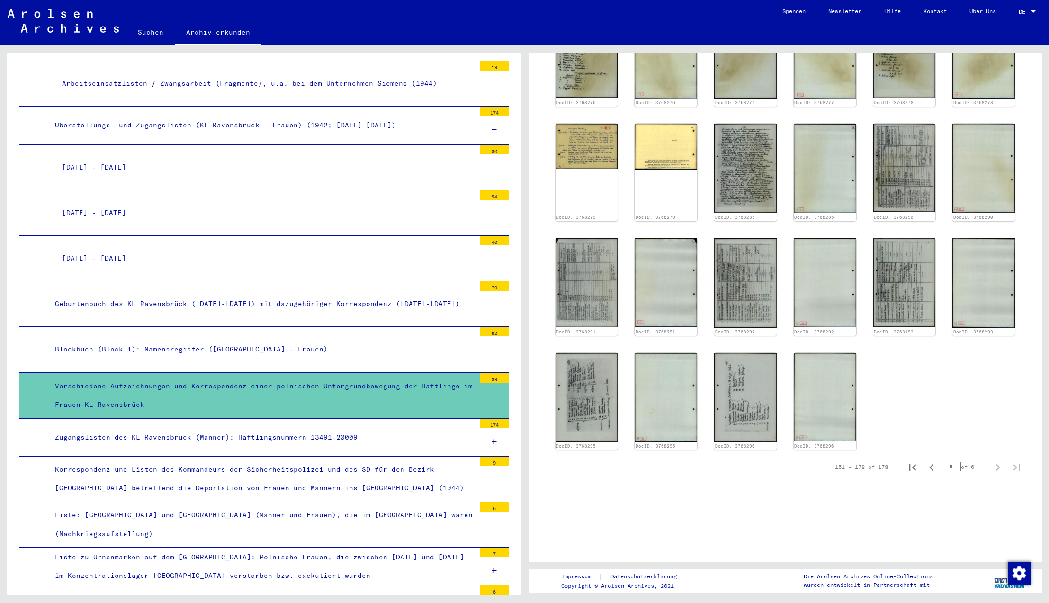
click at [936, 15] on link "Kontakt" at bounding box center [935, 11] width 46 height 23
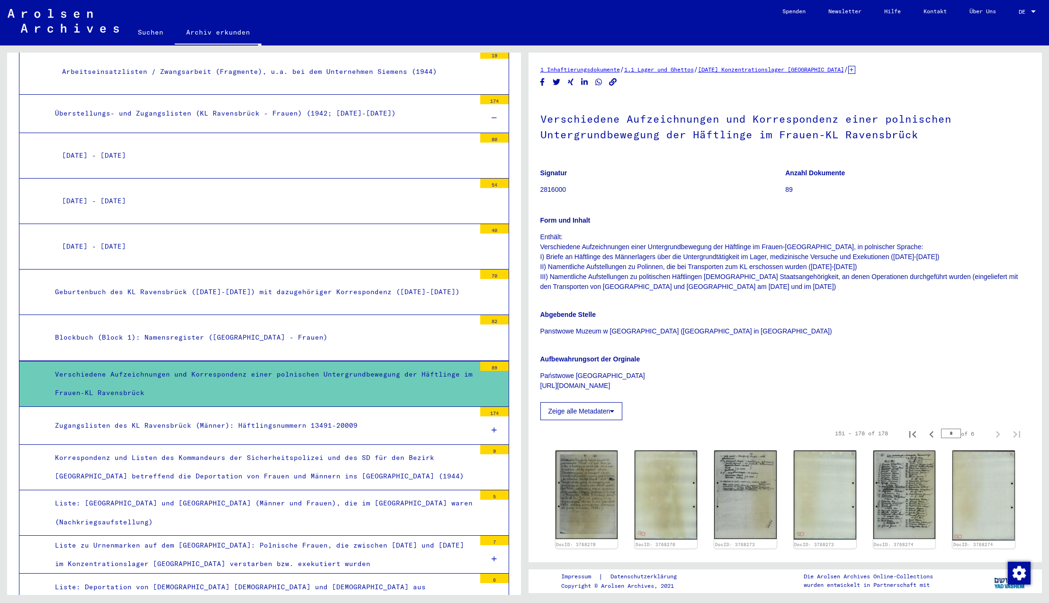
scroll to position [3794, 0]
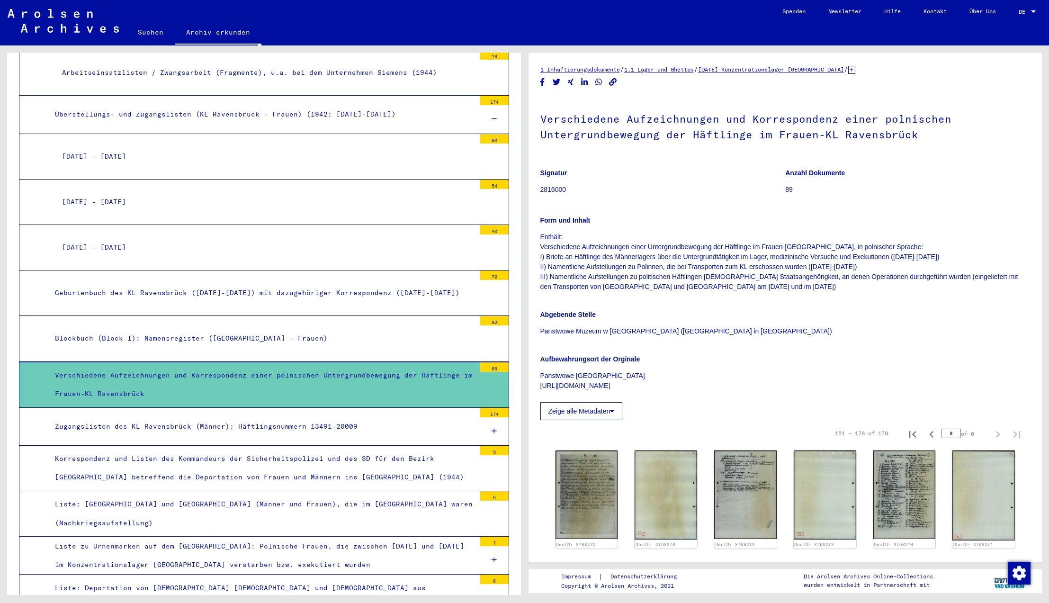
click at [267, 366] on div "Verschiedene Aufzeichnungen und Korrespondenz einer polnischen Untergrundbewegu…" at bounding box center [262, 384] width 428 height 37
click at [254, 366] on div "Verschiedene Aufzeichnungen und Korrespondenz einer polnischen Untergrundbewegu…" at bounding box center [262, 384] width 428 height 37
click at [297, 417] on div "Zugangslisten des KL Ravensbrück (Männer): Häftlingsnummern 13491-20009" at bounding box center [262, 426] width 428 height 18
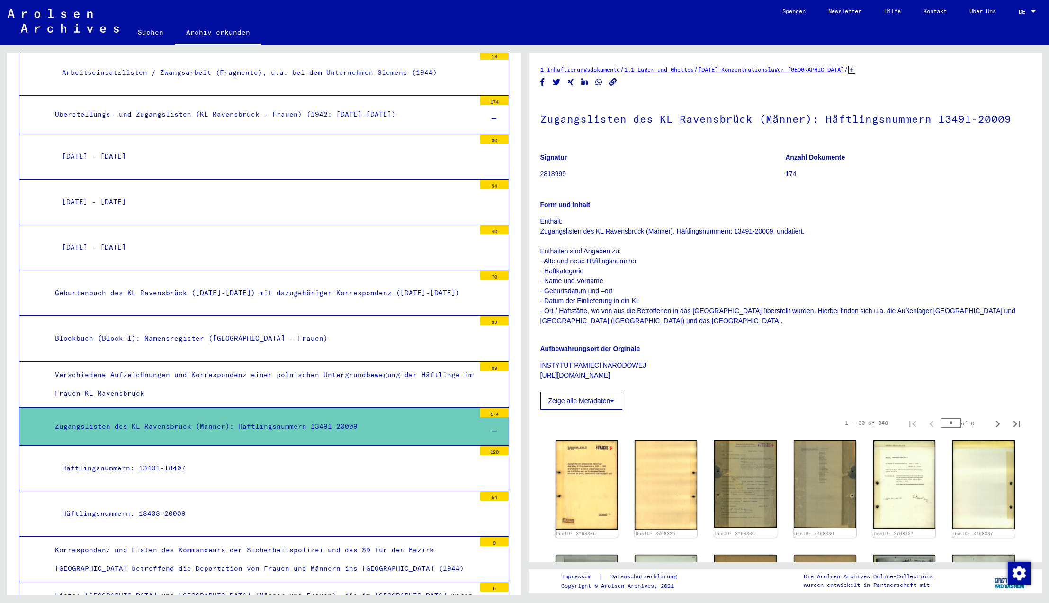
click at [278, 366] on div "Verschiedene Aufzeichnungen und Korrespondenz einer polnischen Untergrundbewegu…" at bounding box center [262, 384] width 428 height 37
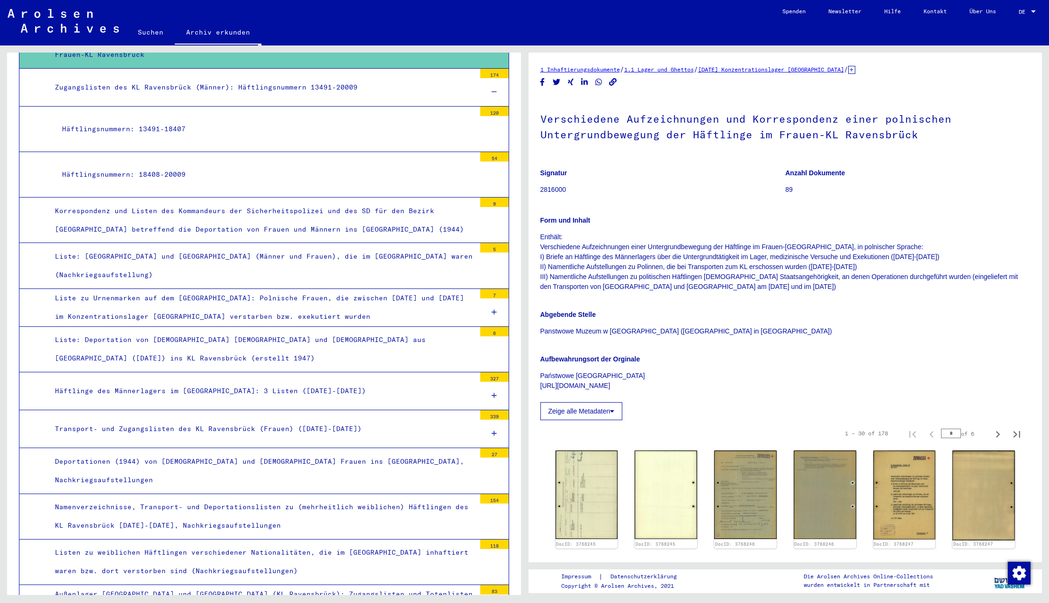
scroll to position [4135, 0]
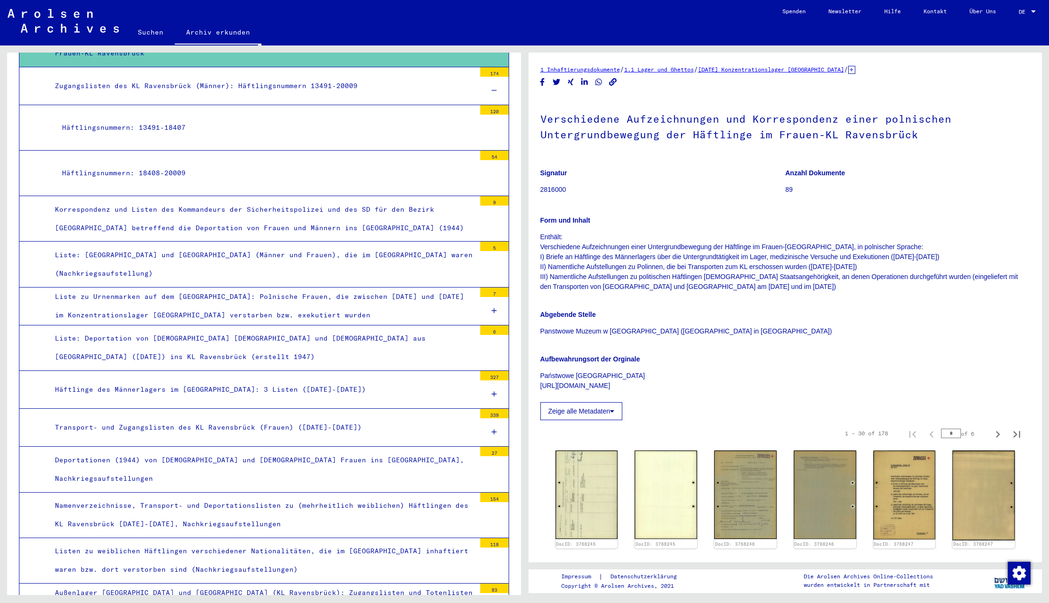
click at [244, 418] on div "Transport- und Zugangslisten des KL Ravensbrück (Frauen) ([DATE]-[DATE])" at bounding box center [262, 427] width 428 height 18
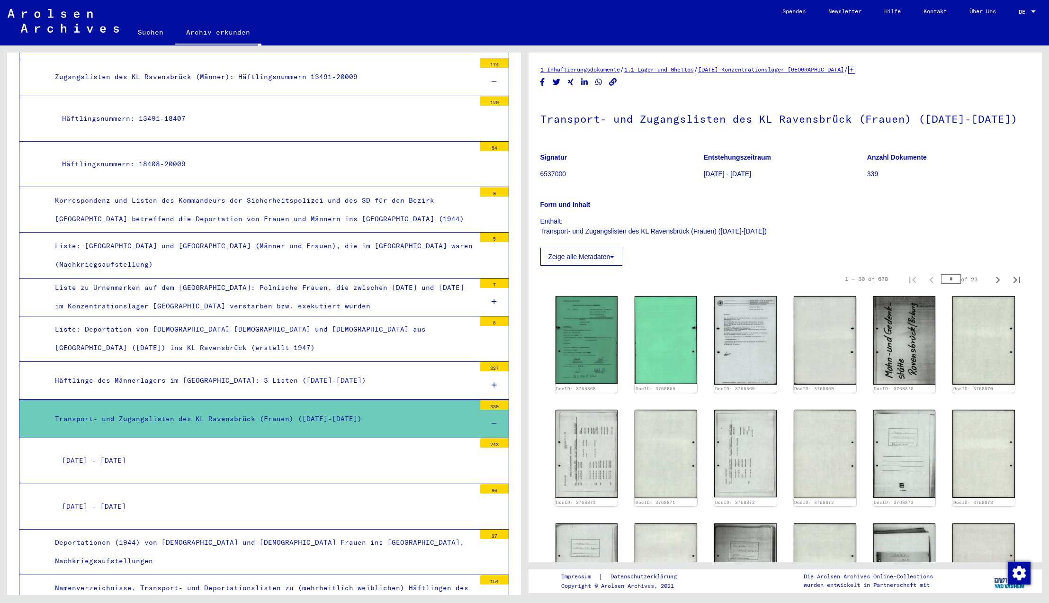
scroll to position [4135, 0]
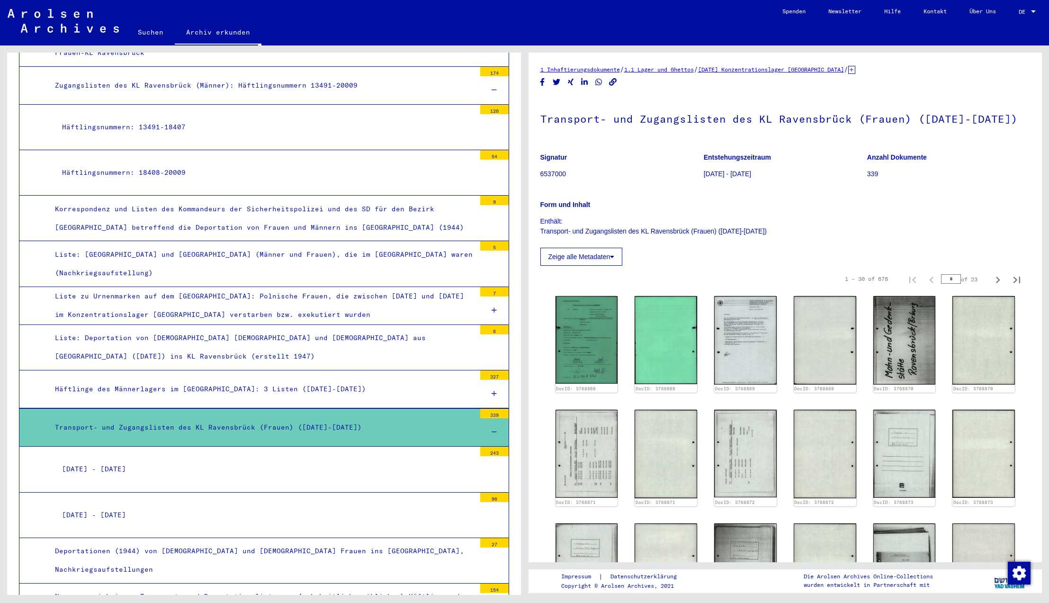
click at [494, 428] on icon at bounding box center [493, 431] width 5 height 7
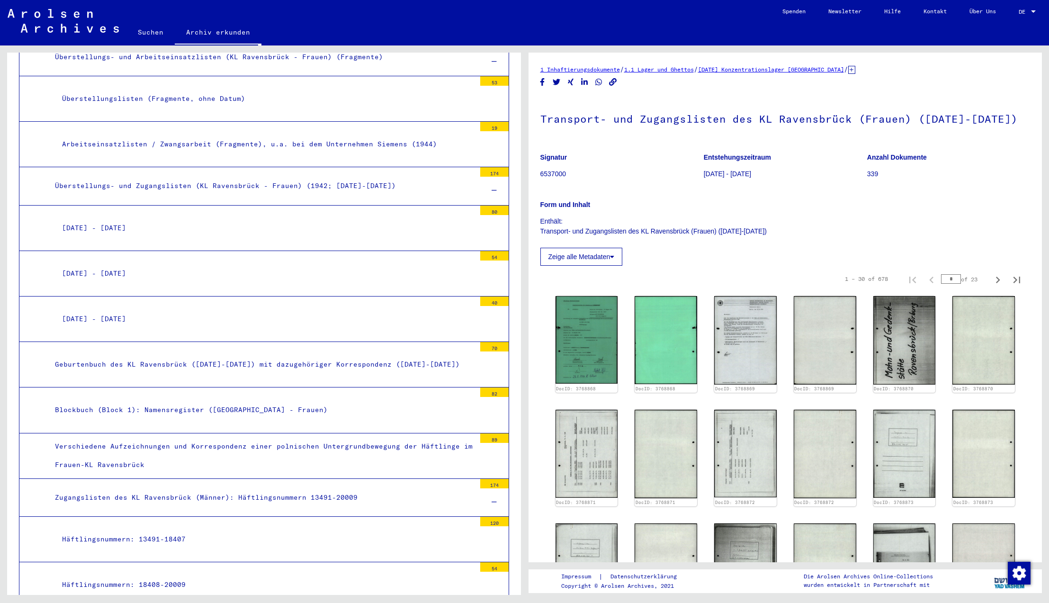
scroll to position [3721, 0]
click at [492, 500] on icon at bounding box center [493, 503] width 5 height 7
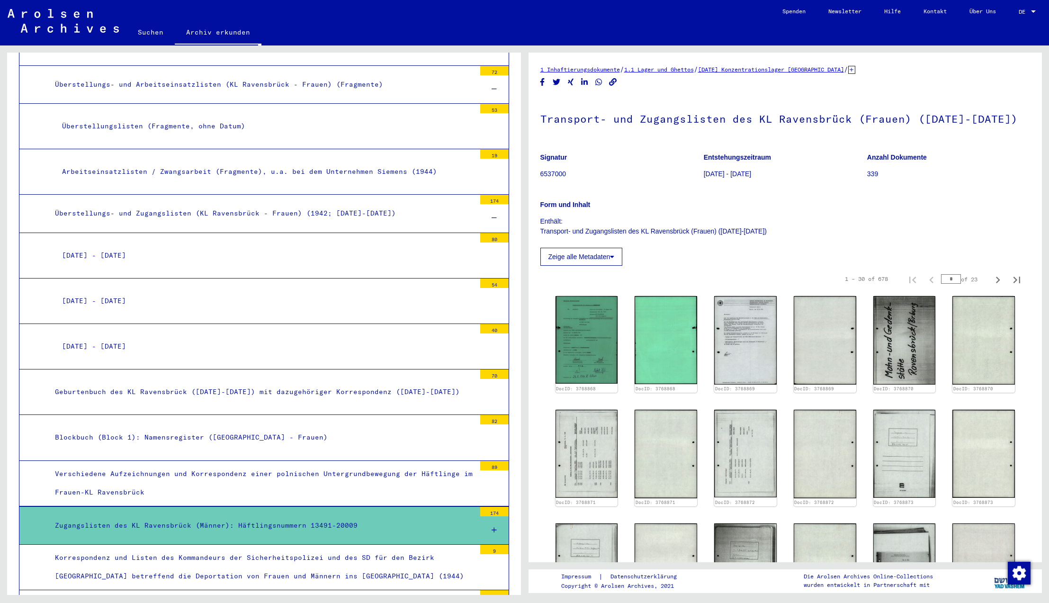
scroll to position [3693, 0]
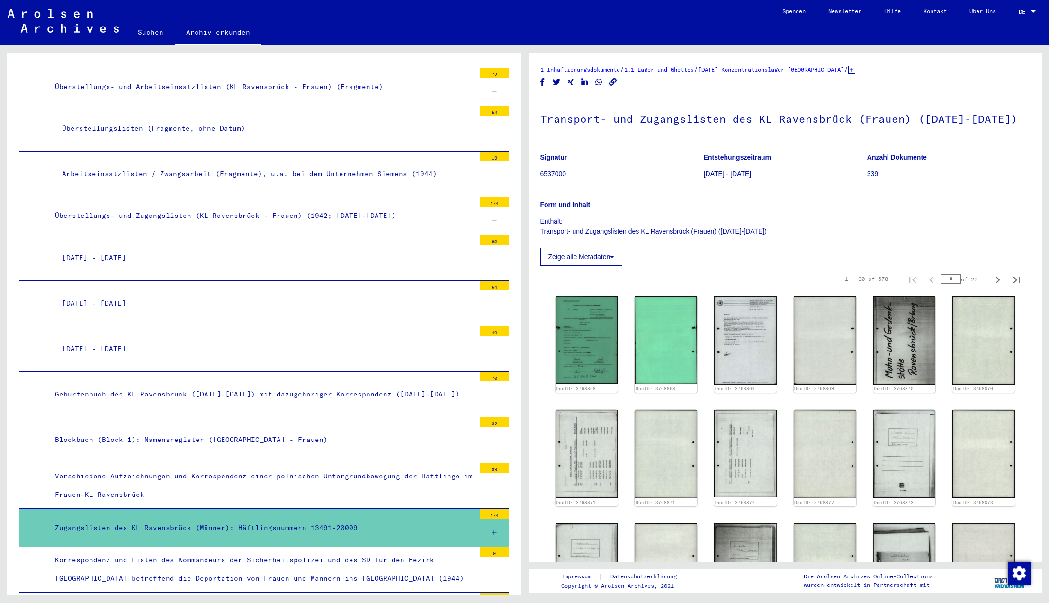
click at [270, 467] on div "Verschiedene Aufzeichnungen und Korrespondenz einer polnischen Untergrundbewegu…" at bounding box center [262, 485] width 428 height 37
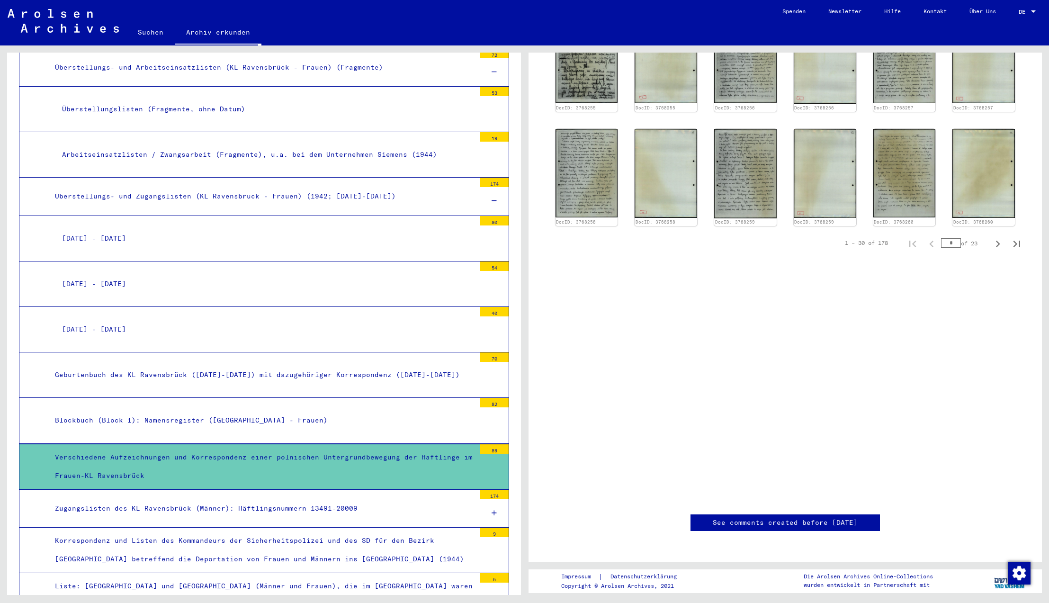
scroll to position [755, 0]
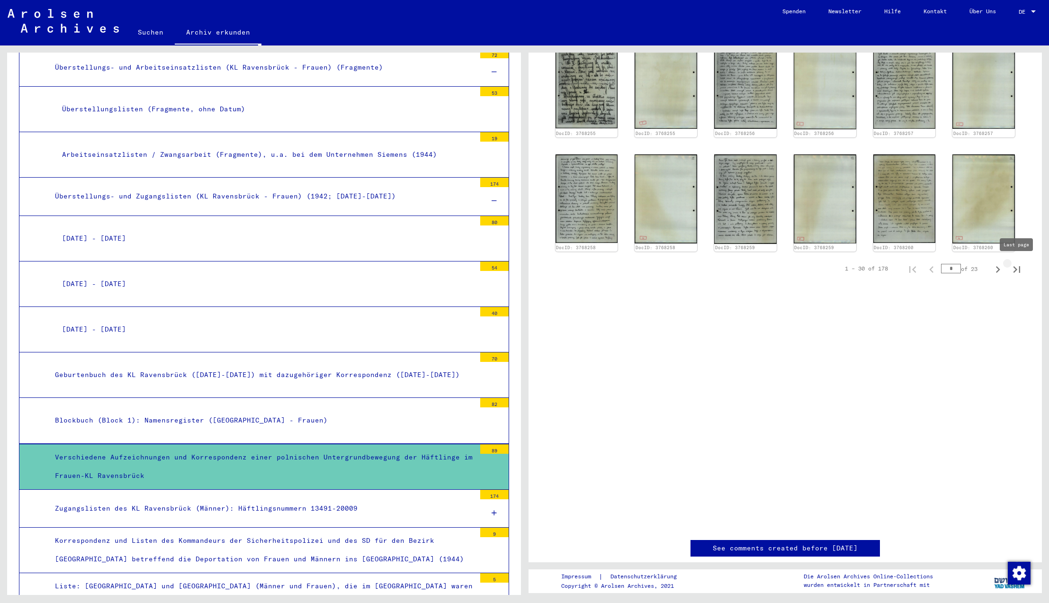
click at [1016, 268] on icon "Last page" at bounding box center [1016, 269] width 7 height 7
type input "*"
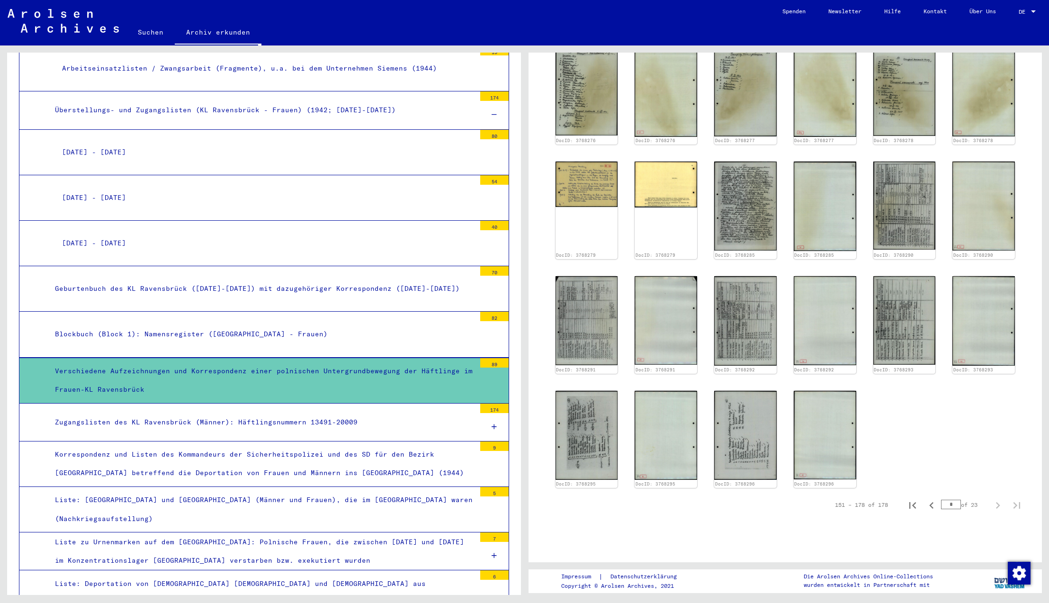
scroll to position [3798, 0]
click at [179, 362] on div "Verschiedene Aufzeichnungen und Korrespondenz einer polnischen Untergrundbewegu…" at bounding box center [262, 380] width 428 height 37
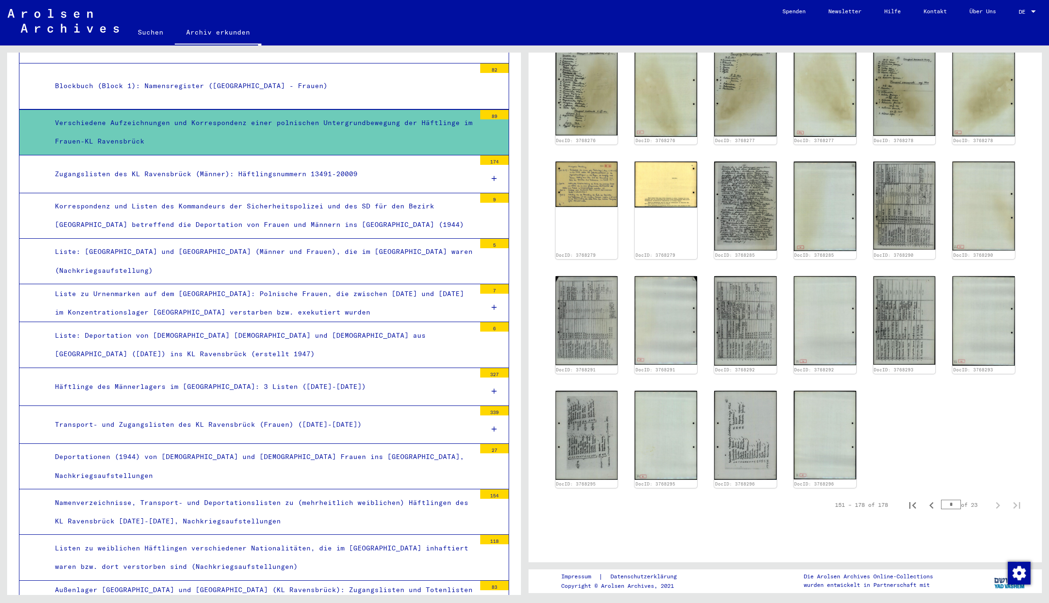
scroll to position [4049, 0]
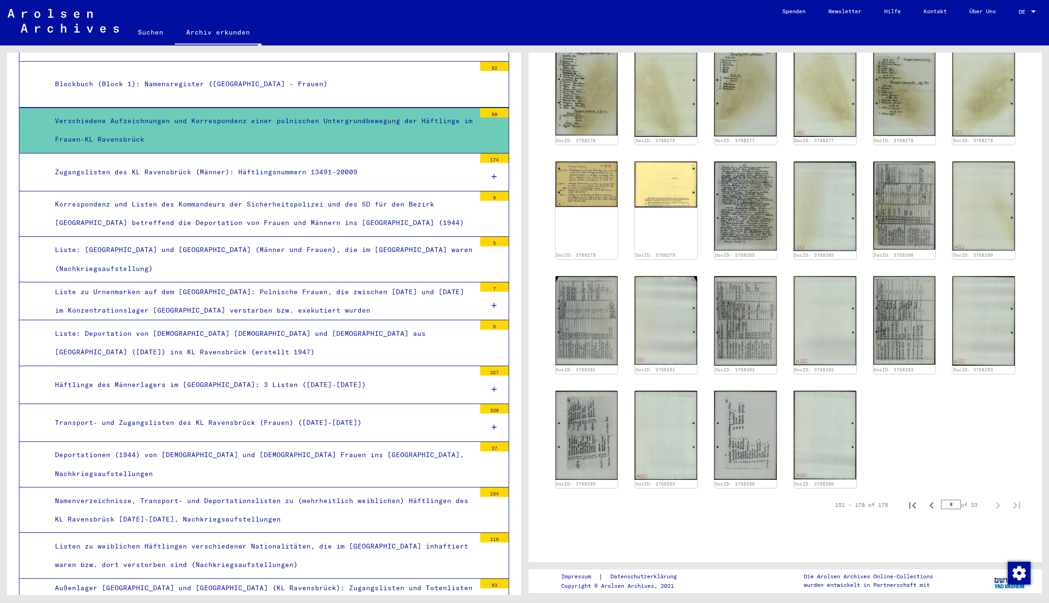
click at [177, 413] on div "Transport- und Zugangslisten des KL Ravensbrück (Frauen) ([DATE]-[DATE])" at bounding box center [262, 422] width 428 height 18
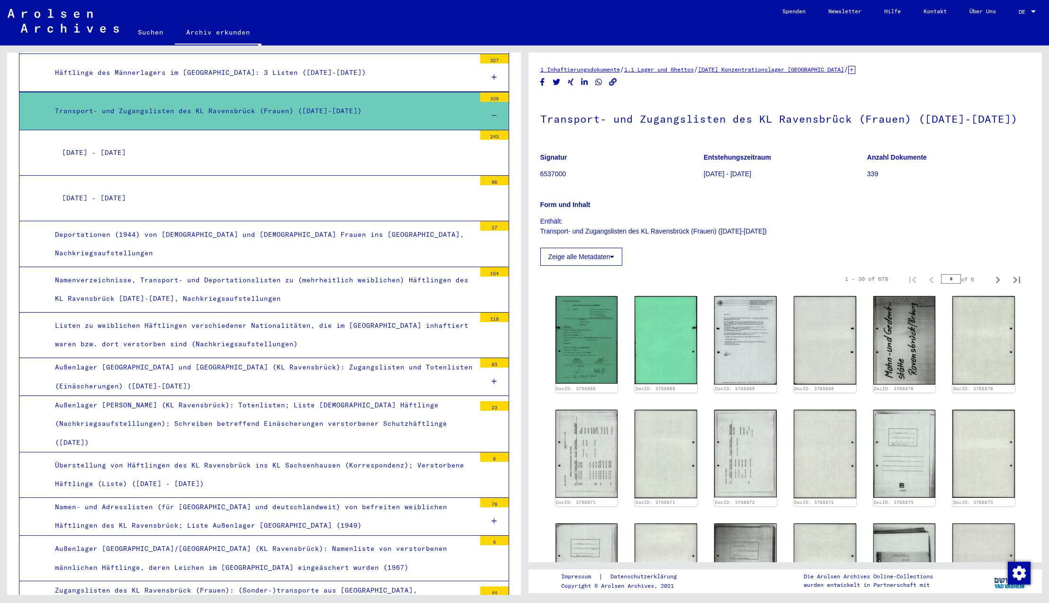
scroll to position [4361, 0]
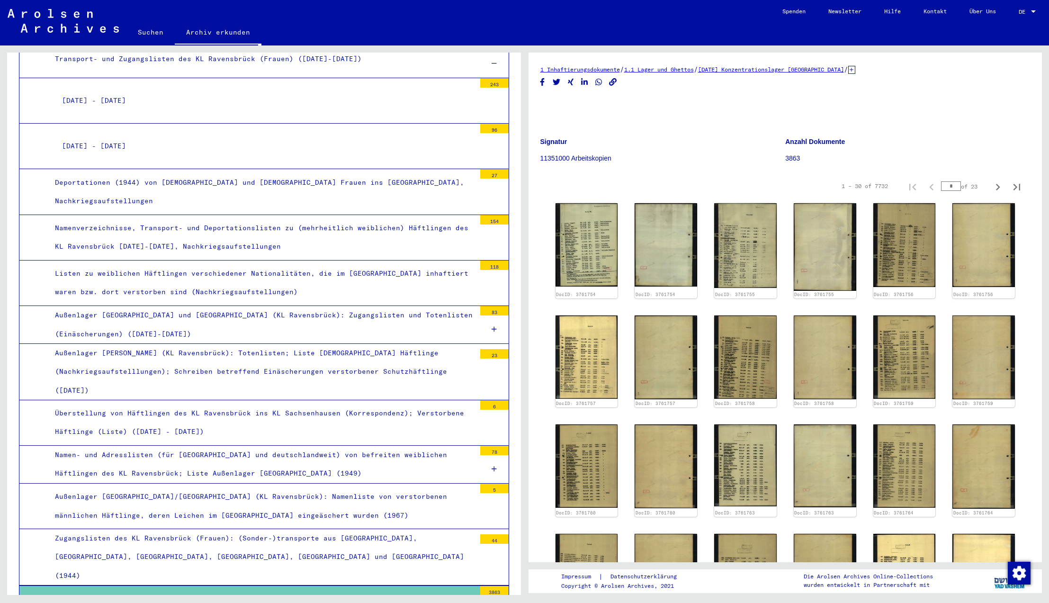
scroll to position [4414, 0]
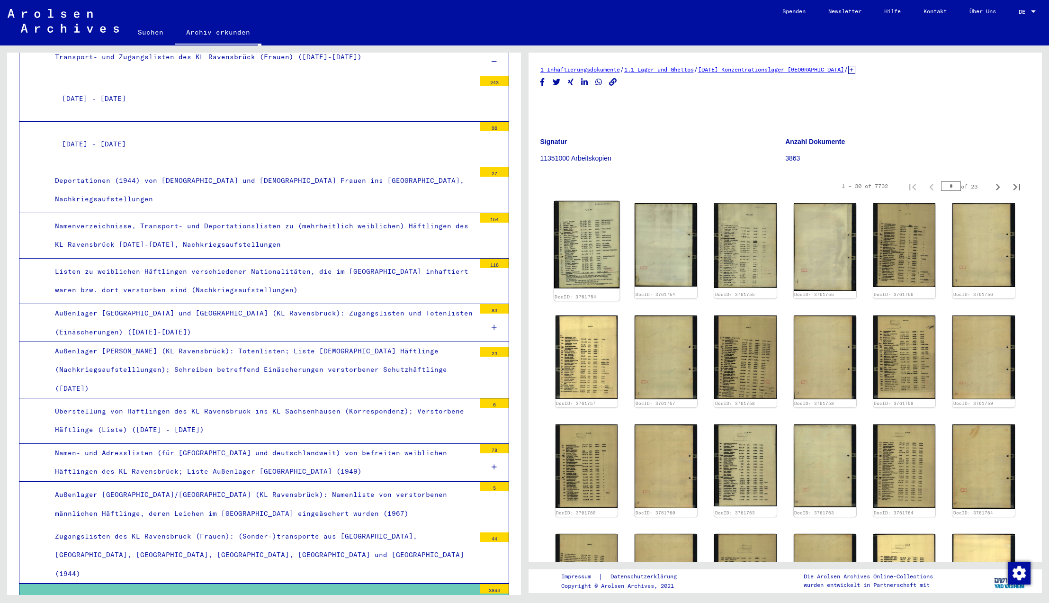
click at [591, 256] on img at bounding box center [585, 244] width 65 height 87
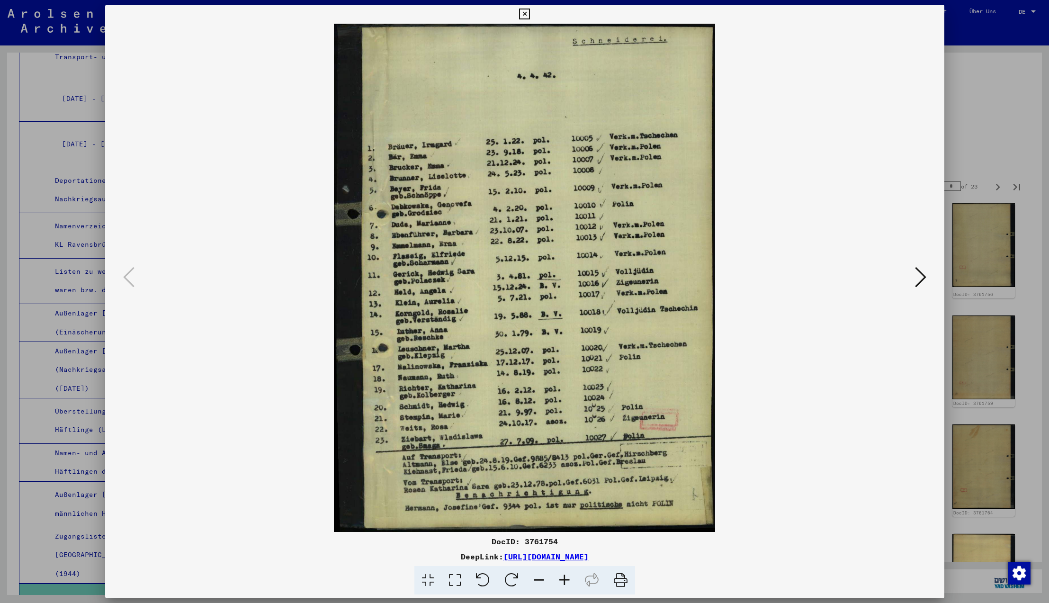
click at [530, 13] on icon at bounding box center [524, 14] width 11 height 11
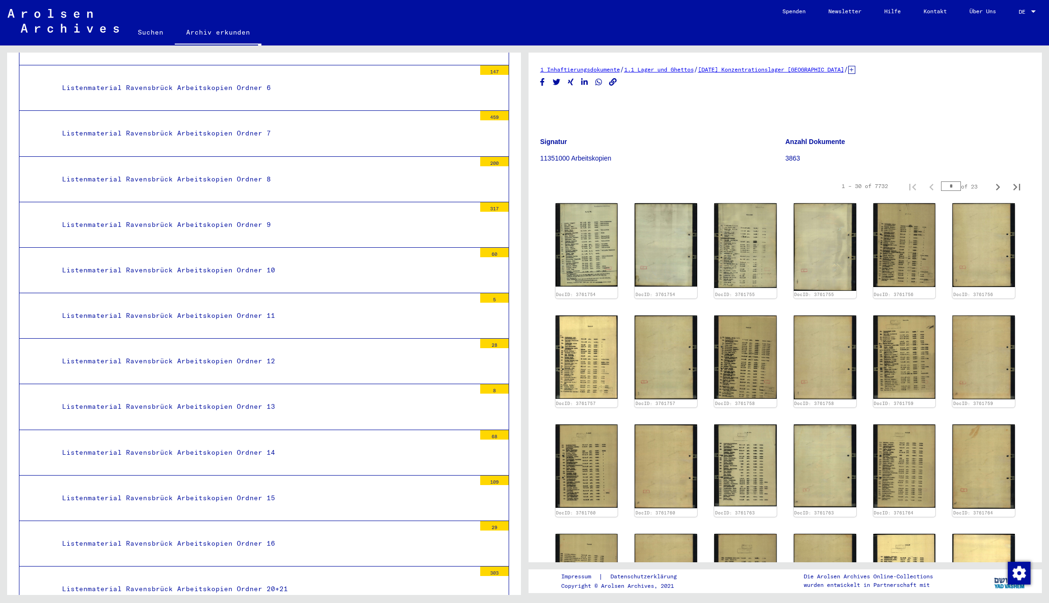
scroll to position [5244, 0]
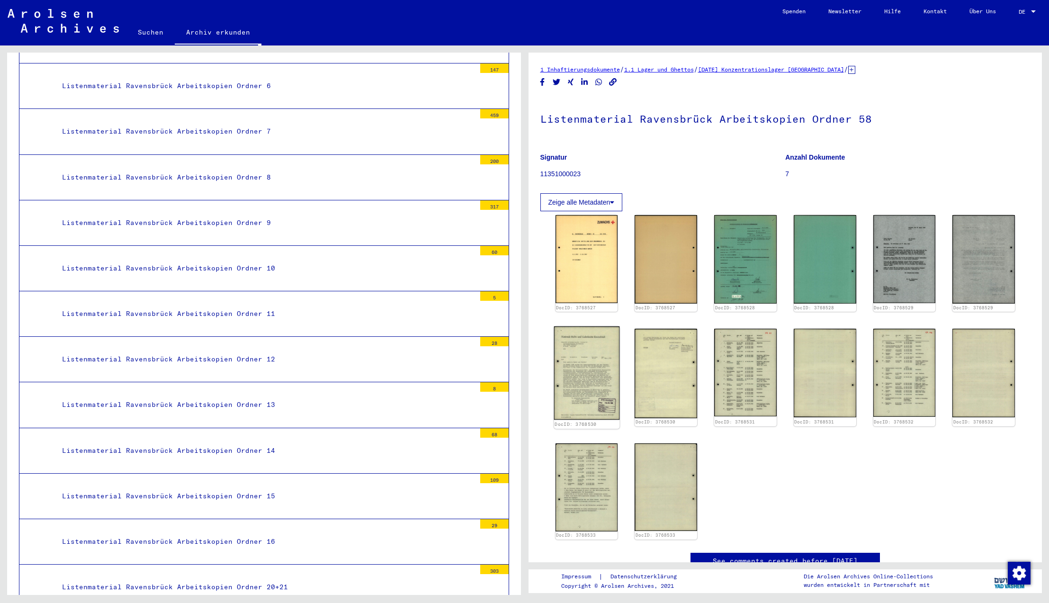
click at [587, 370] on img at bounding box center [585, 372] width 65 height 93
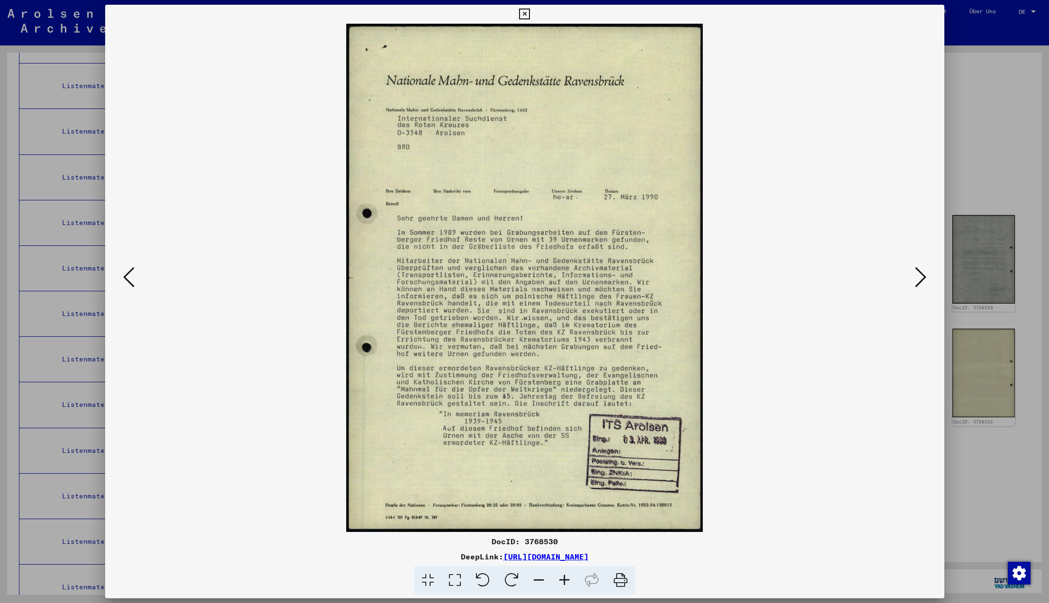
click at [922, 277] on icon at bounding box center [920, 277] width 11 height 23
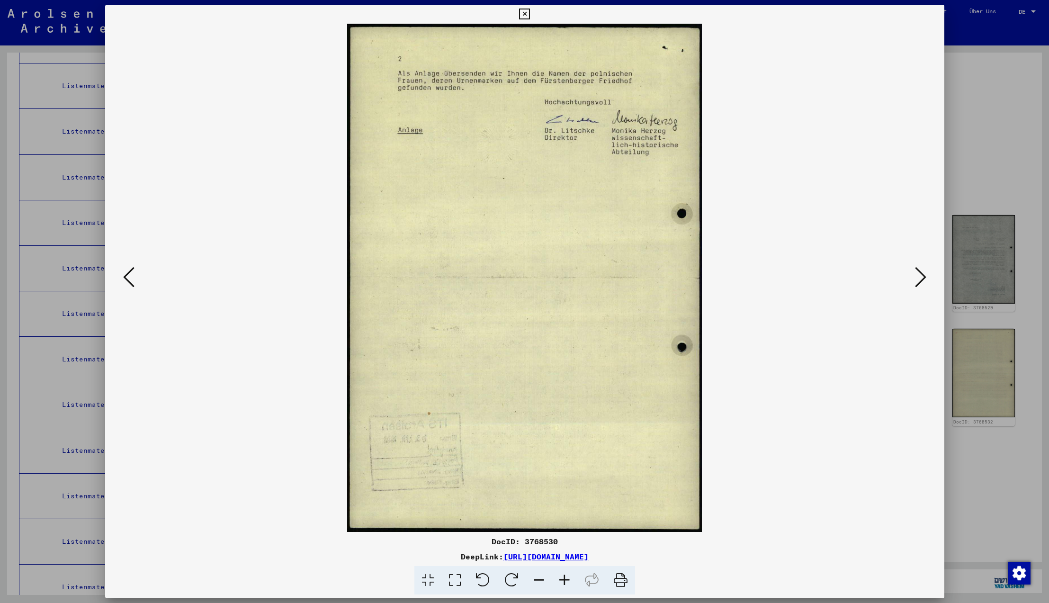
click at [922, 277] on icon at bounding box center [920, 277] width 11 height 23
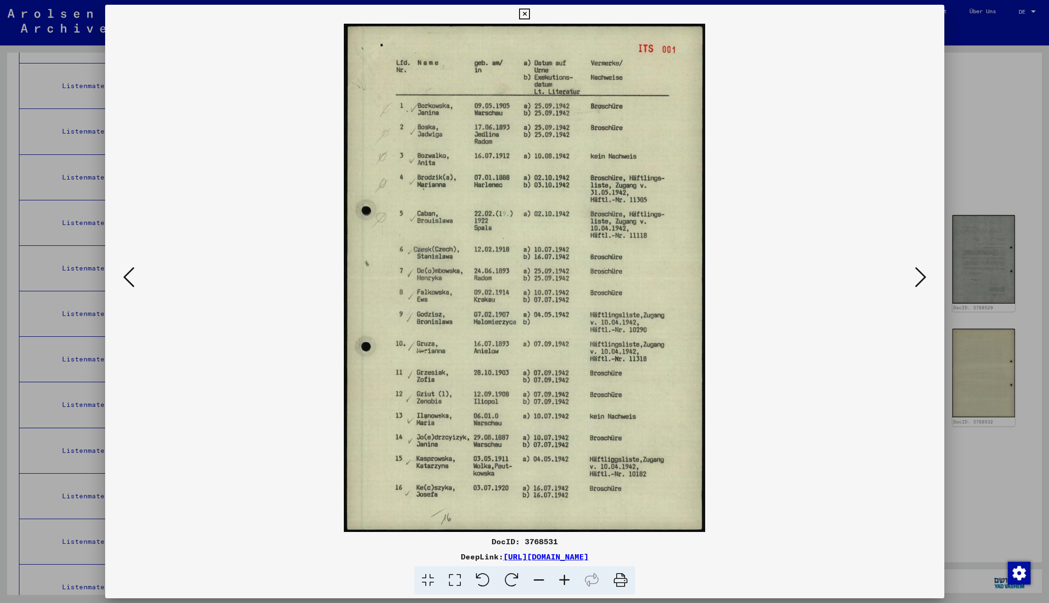
click at [922, 278] on icon at bounding box center [920, 277] width 11 height 23
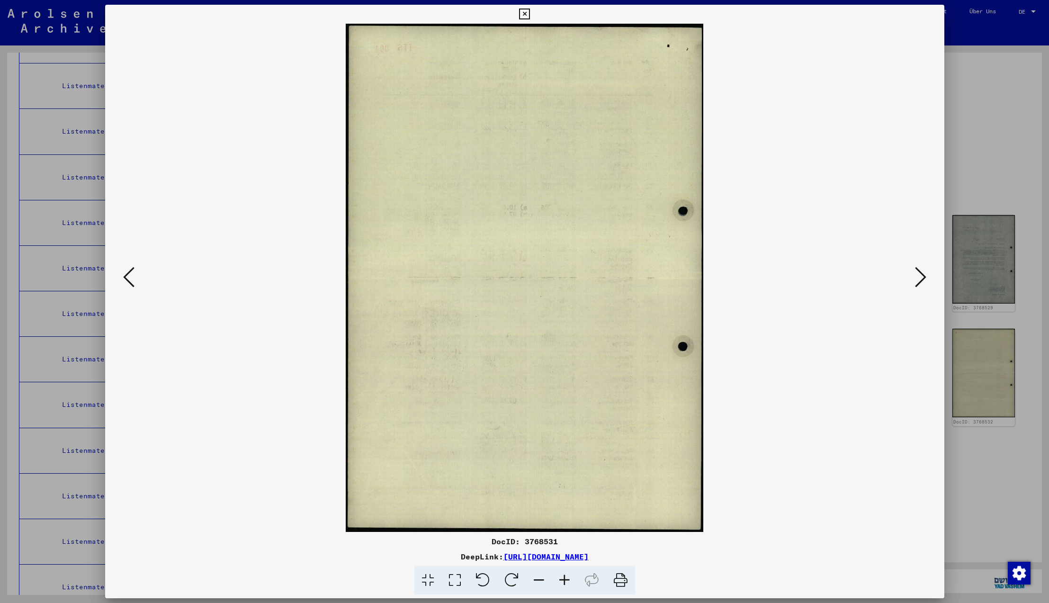
click at [922, 278] on icon at bounding box center [920, 277] width 11 height 23
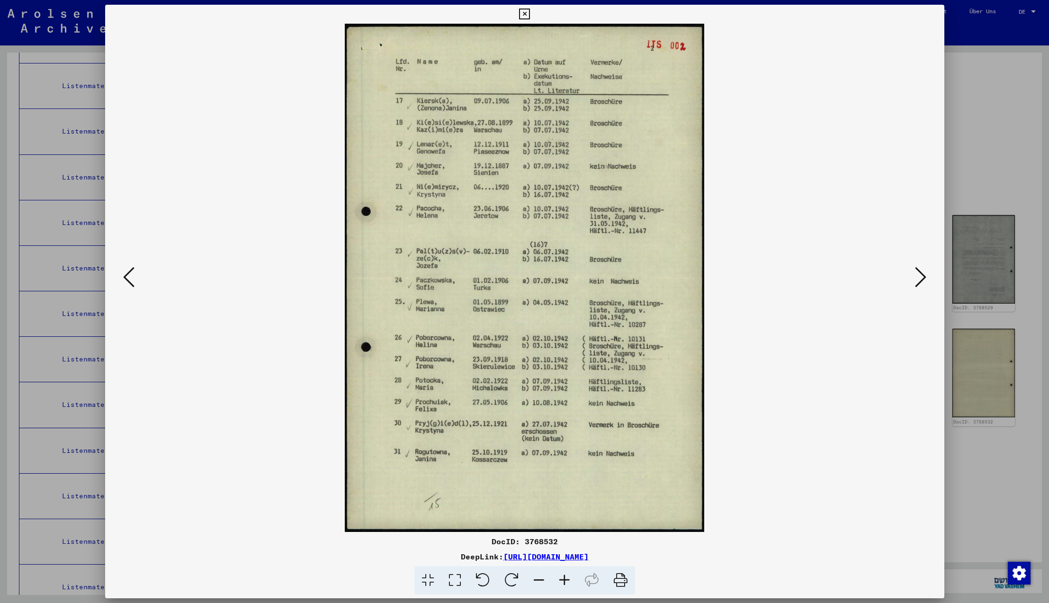
click at [922, 278] on icon at bounding box center [920, 277] width 11 height 23
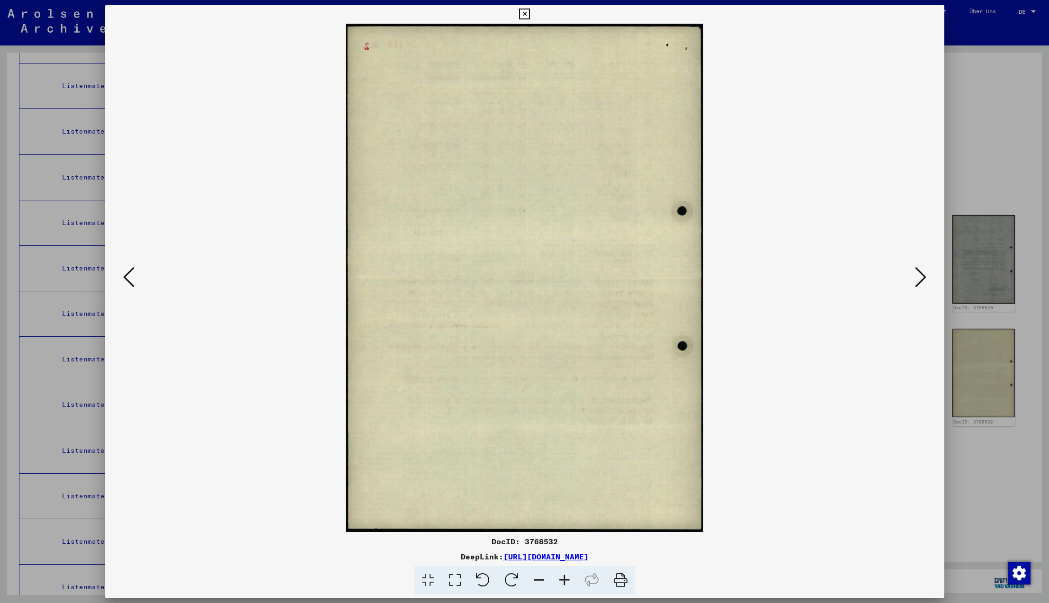
click at [922, 278] on icon at bounding box center [920, 277] width 11 height 23
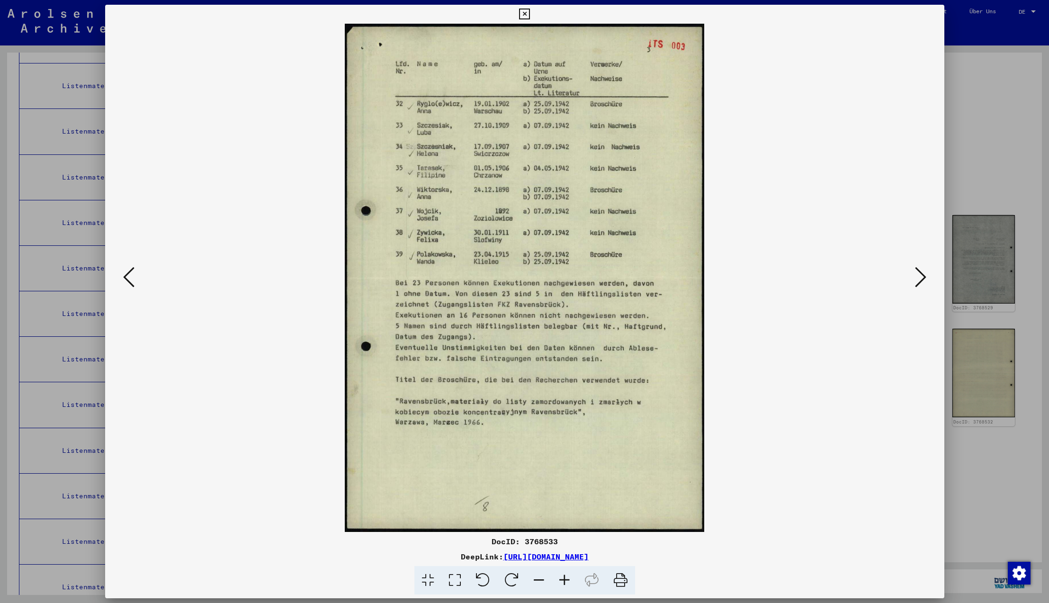
click at [922, 278] on icon at bounding box center [920, 277] width 11 height 23
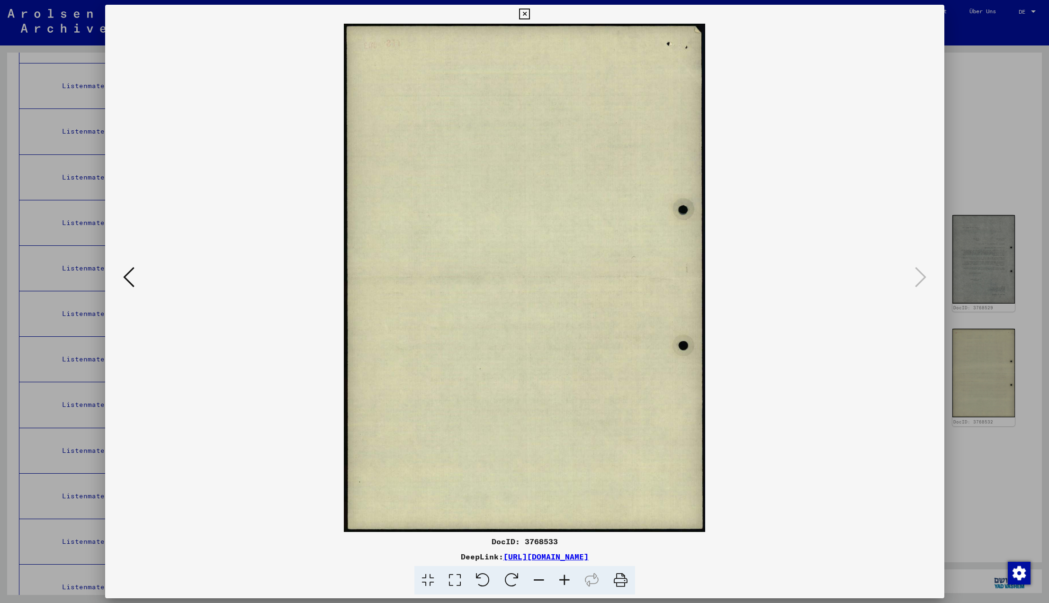
click at [918, 278] on icon at bounding box center [920, 277] width 11 height 23
click at [530, 14] on icon at bounding box center [524, 14] width 11 height 11
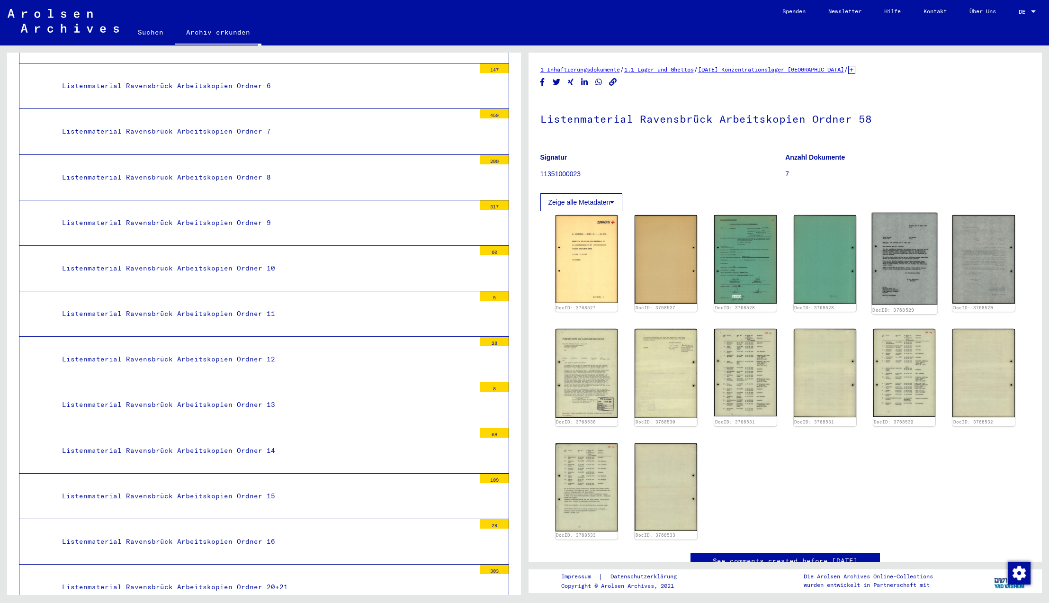
click at [916, 240] on img at bounding box center [903, 259] width 65 height 92
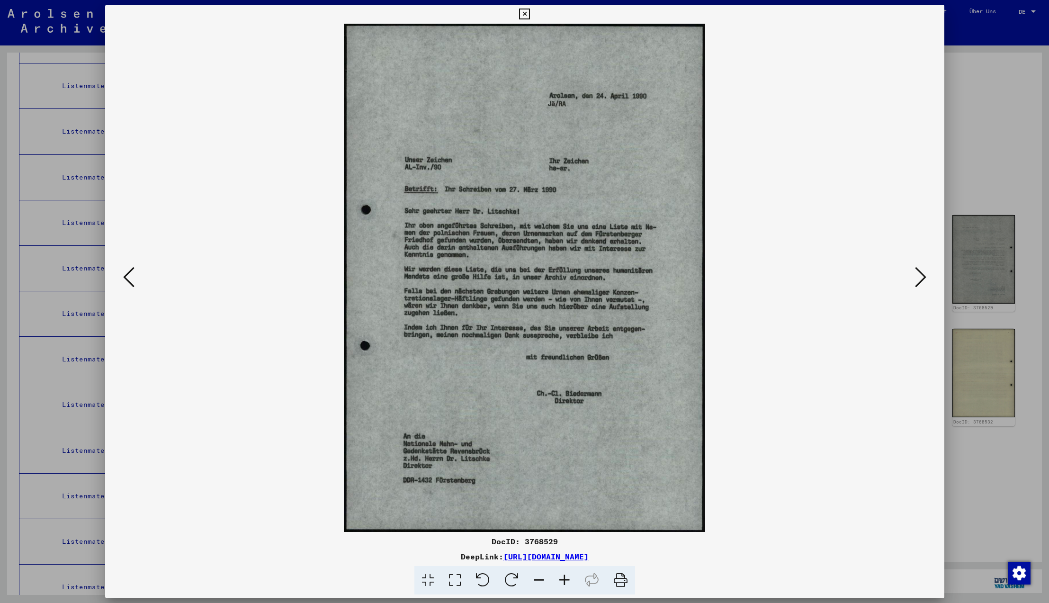
click at [530, 14] on icon at bounding box center [524, 14] width 11 height 11
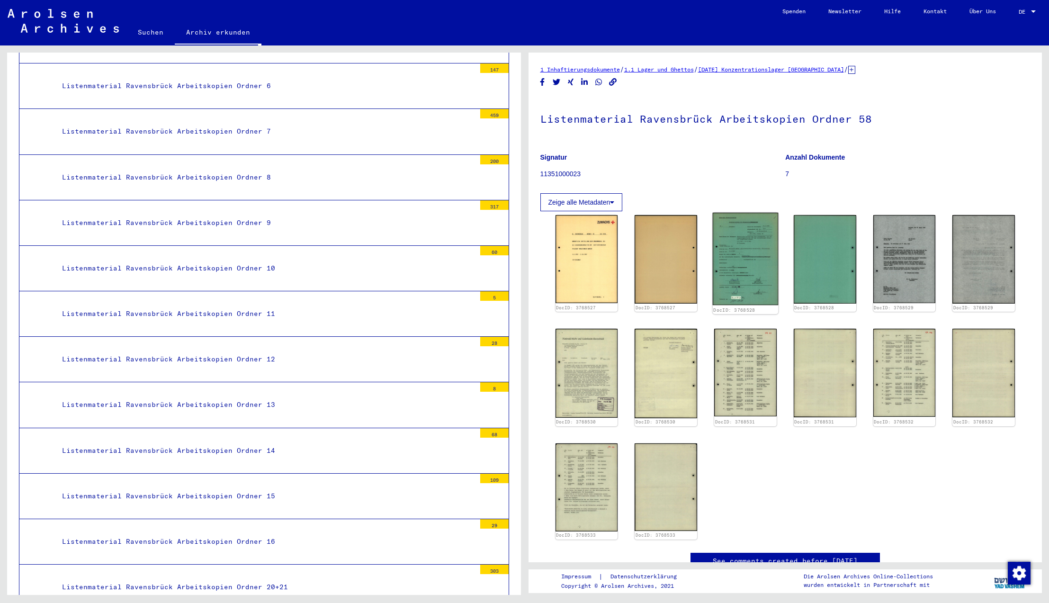
click at [743, 265] on img at bounding box center [745, 259] width 65 height 93
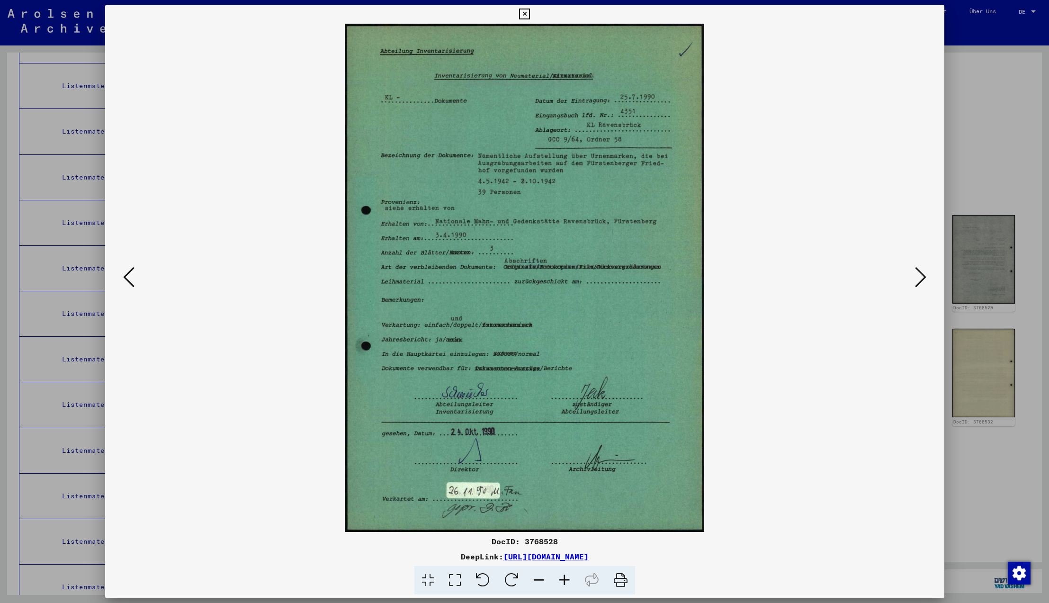
click at [530, 14] on icon at bounding box center [524, 14] width 11 height 11
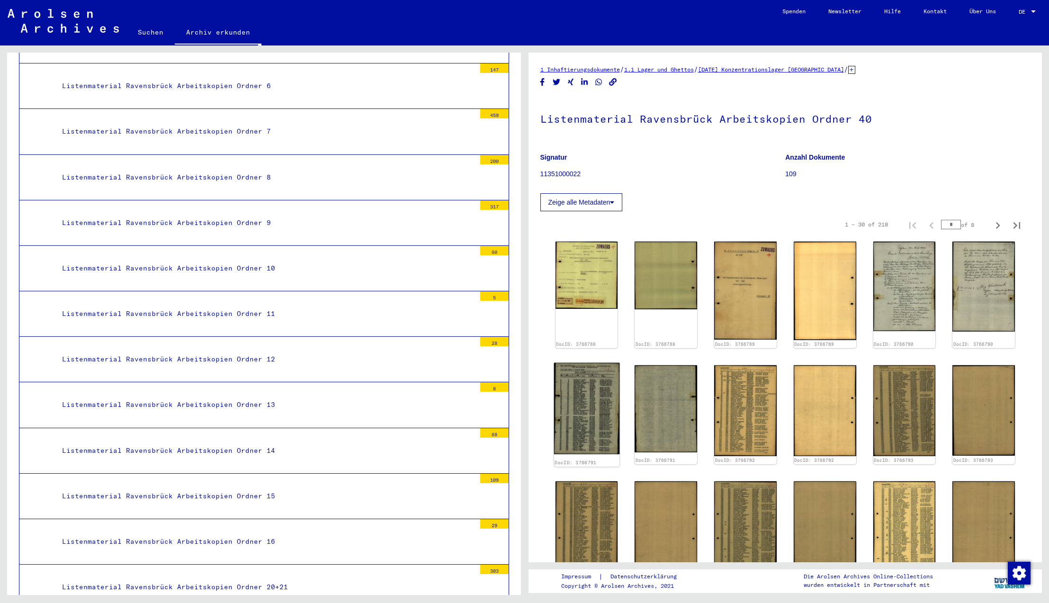
click at [588, 414] on img at bounding box center [585, 407] width 65 height 91
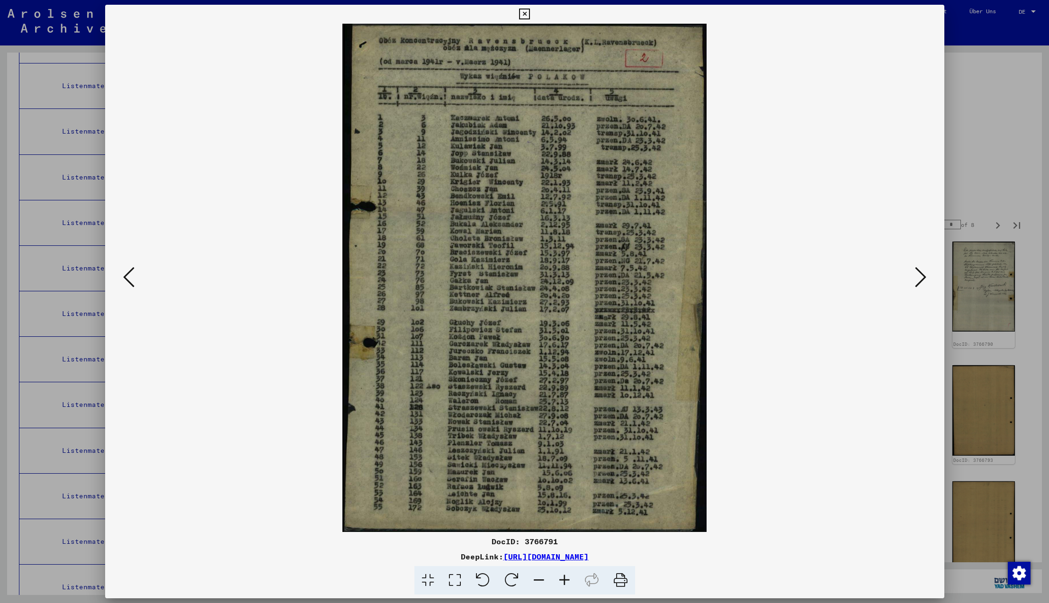
click at [530, 12] on icon at bounding box center [524, 14] width 11 height 11
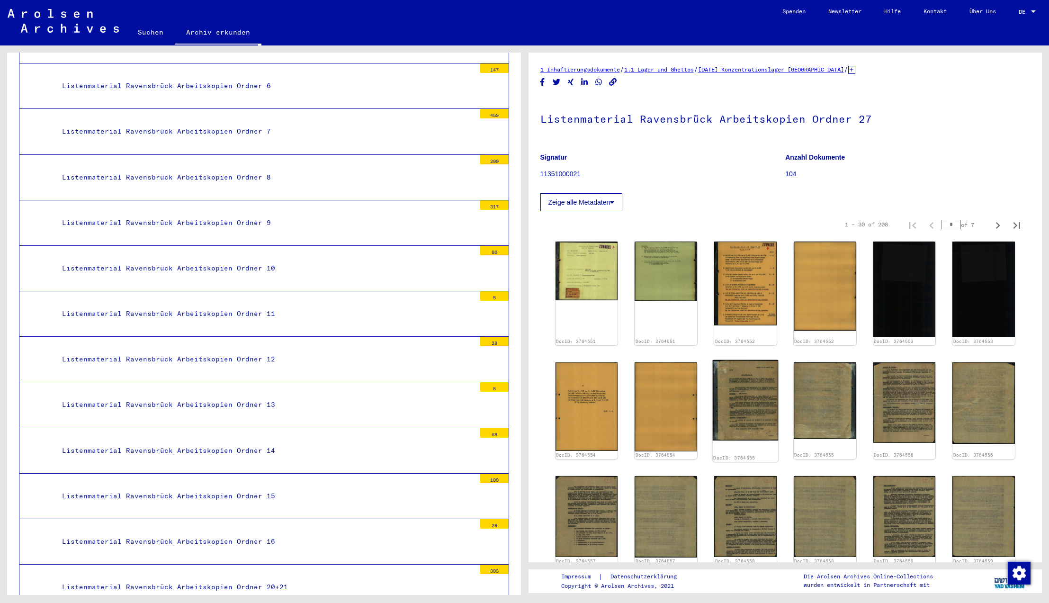
click at [743, 401] on img at bounding box center [745, 400] width 65 height 80
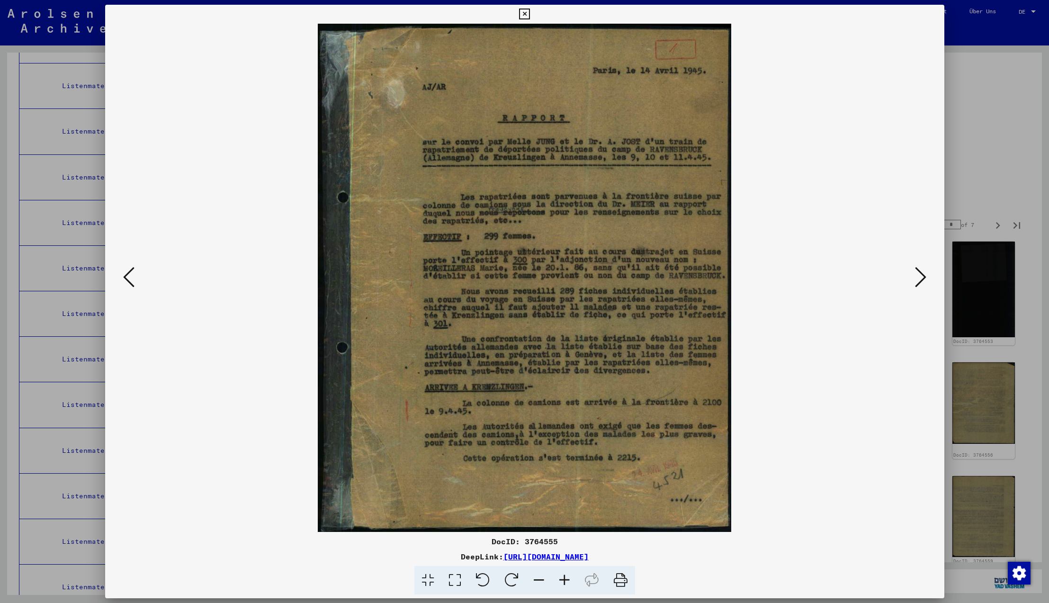
click at [530, 15] on icon at bounding box center [524, 14] width 11 height 11
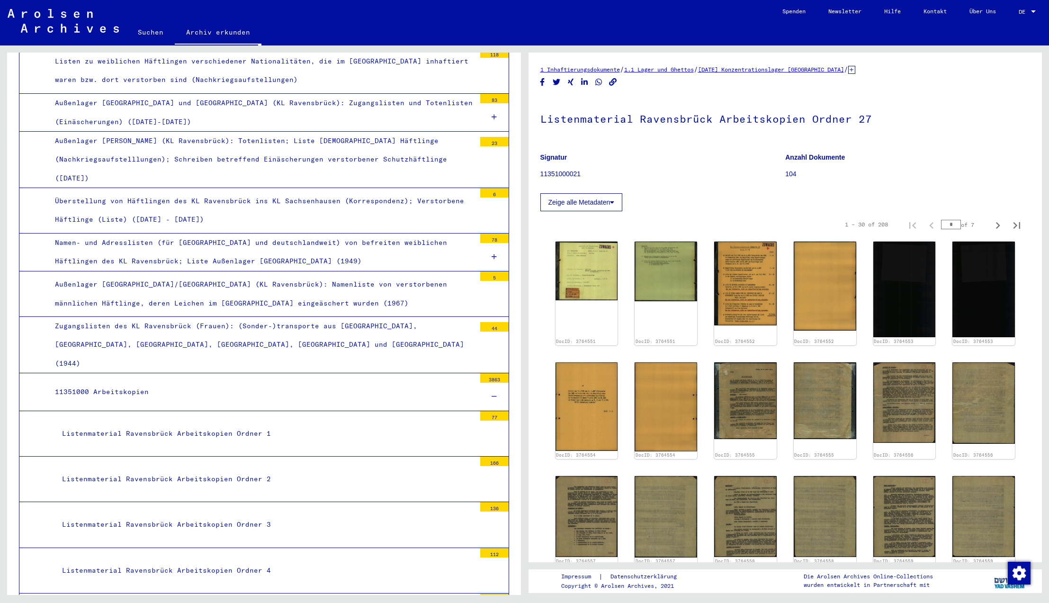
scroll to position [4530, 0]
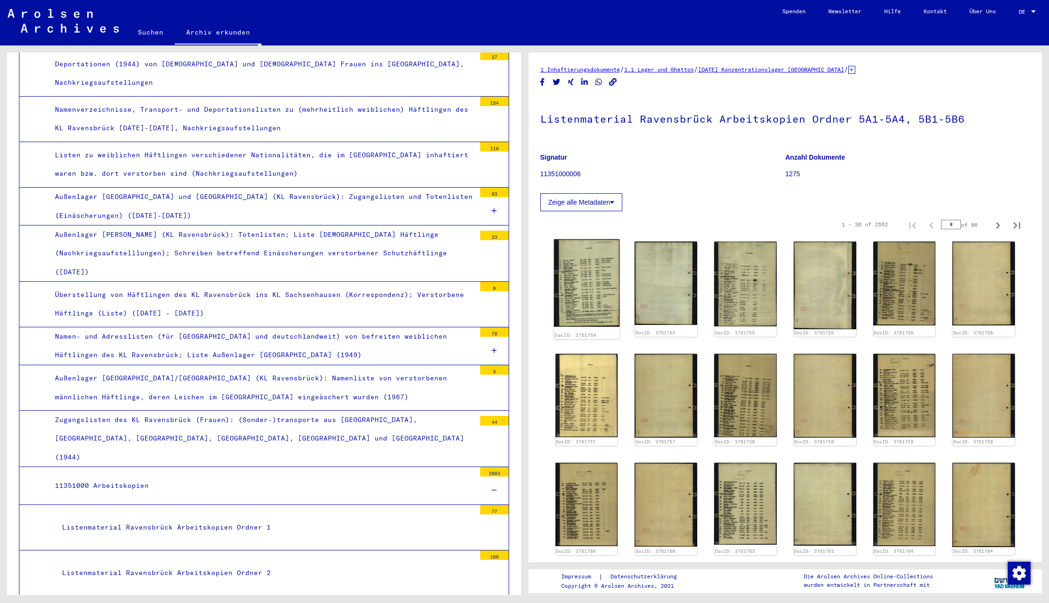
click at [584, 302] on img at bounding box center [585, 282] width 65 height 87
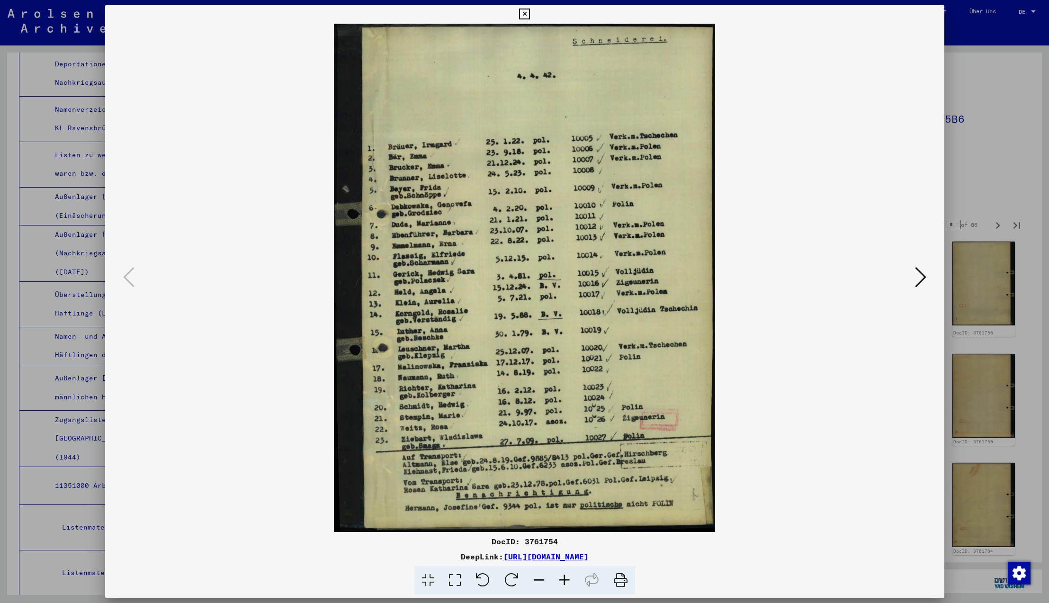
click at [530, 14] on icon at bounding box center [524, 14] width 11 height 11
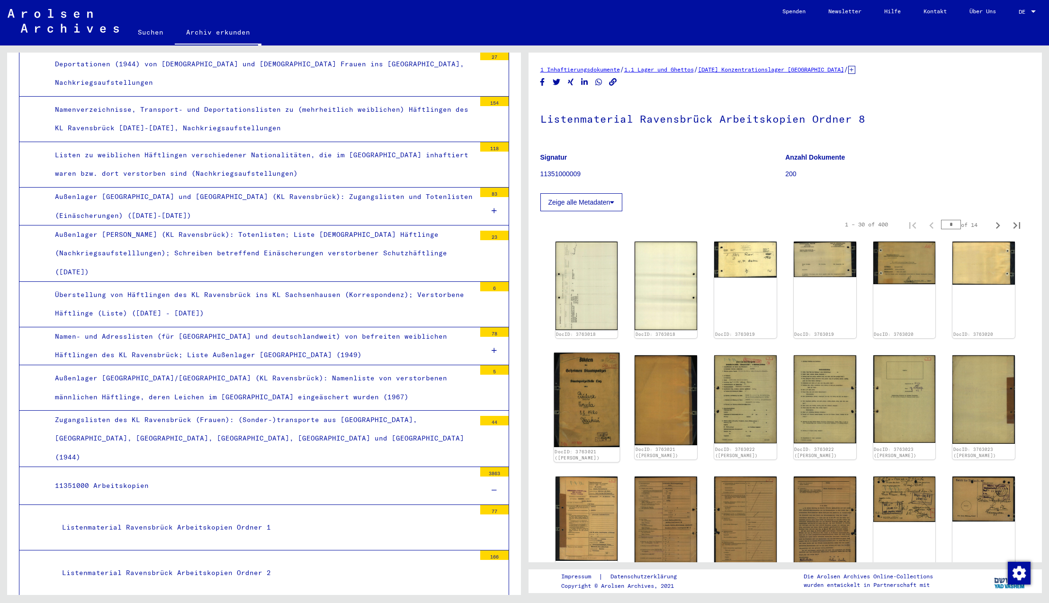
click at [571, 413] on img at bounding box center [585, 400] width 65 height 95
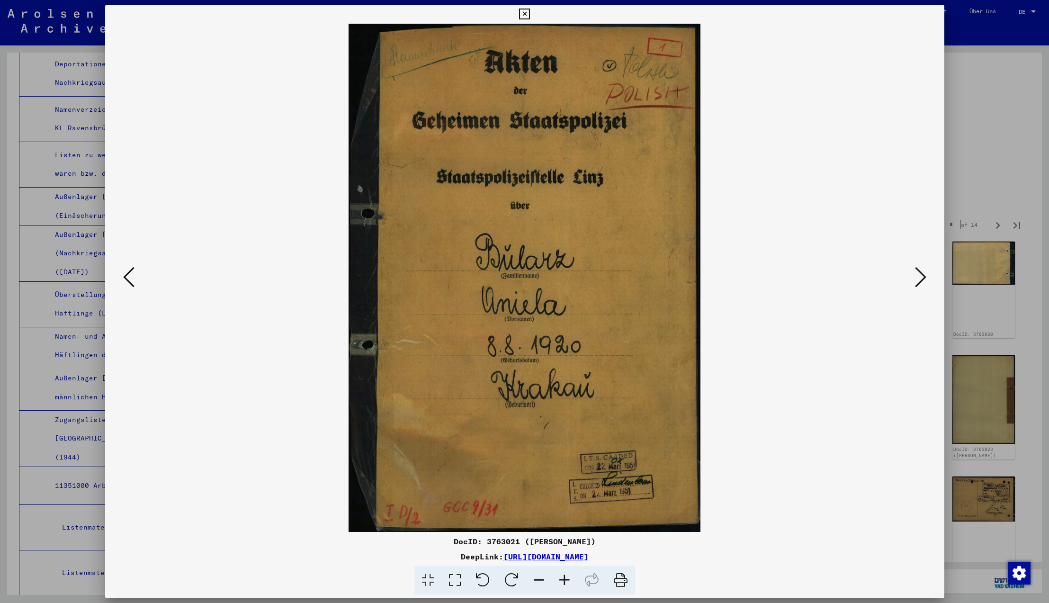
click at [921, 277] on icon at bounding box center [920, 277] width 11 height 23
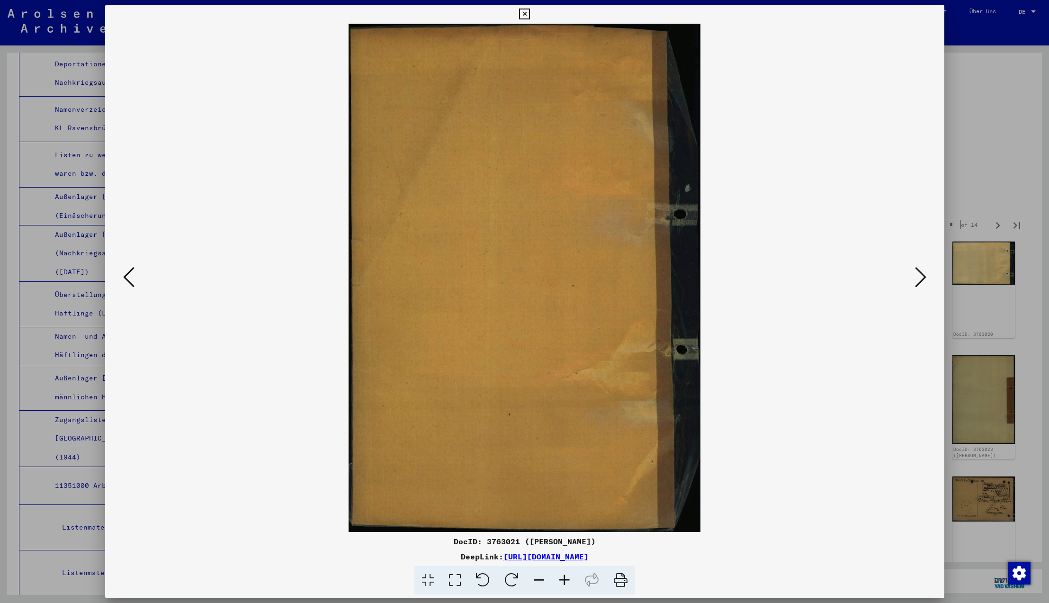
click at [921, 277] on icon at bounding box center [920, 277] width 11 height 23
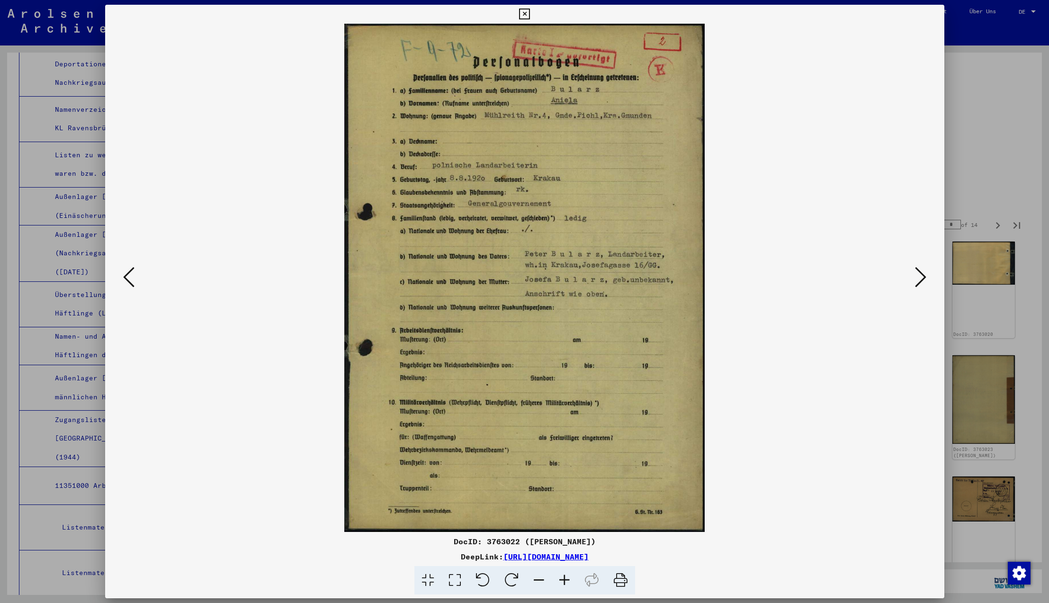
click at [921, 277] on icon at bounding box center [920, 277] width 11 height 23
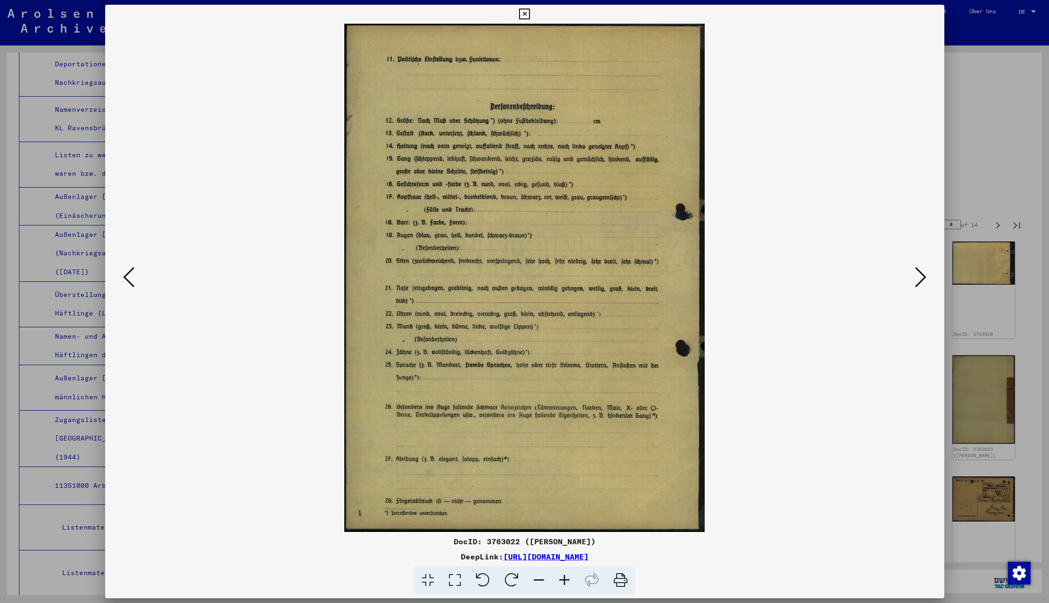
click at [921, 277] on icon at bounding box center [920, 277] width 11 height 23
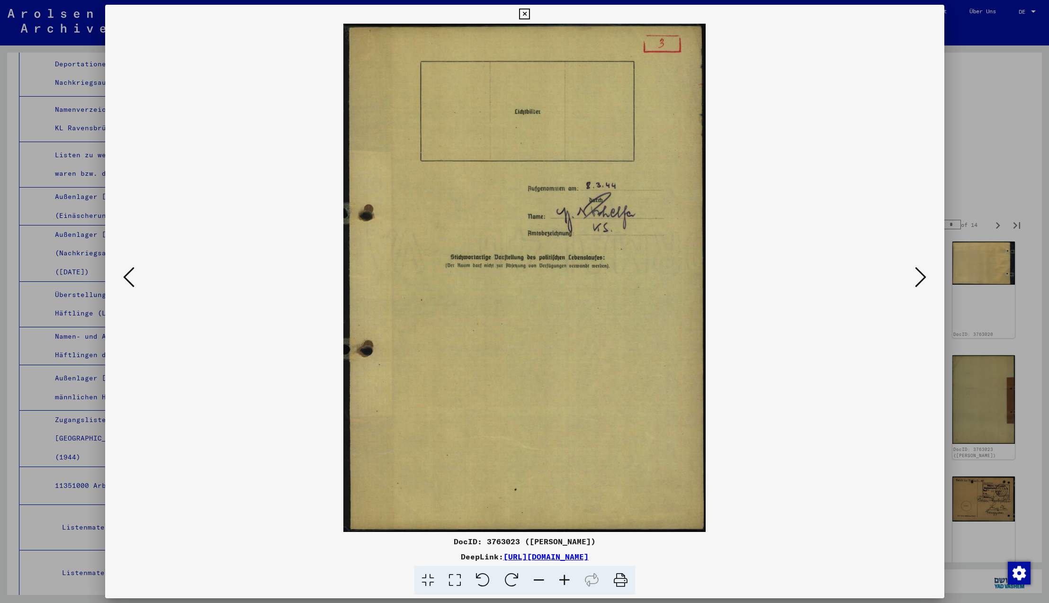
click at [921, 277] on icon at bounding box center [920, 277] width 11 height 23
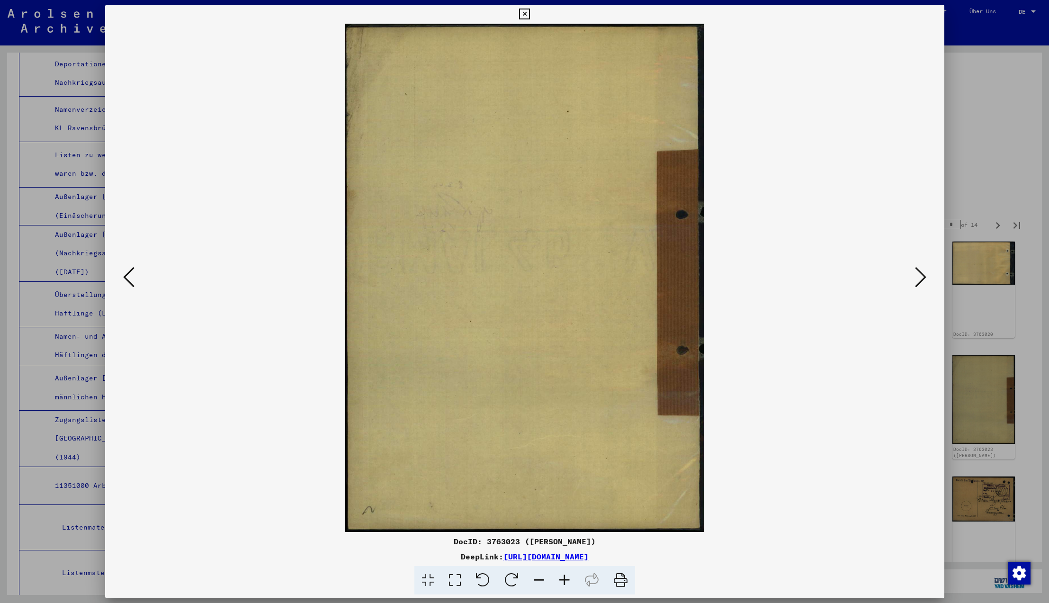
click at [921, 277] on icon at bounding box center [920, 277] width 11 height 23
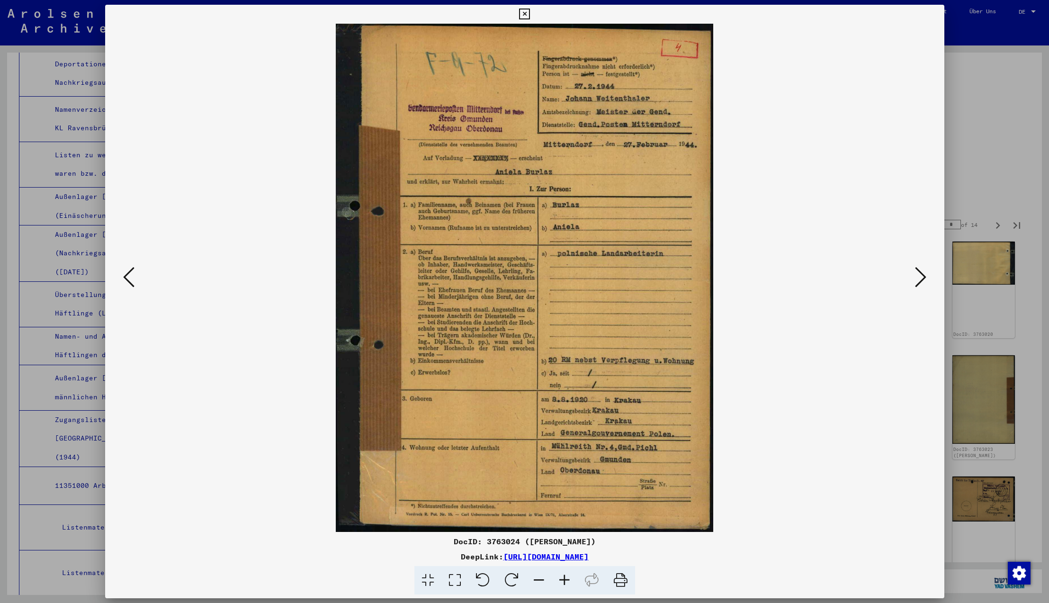
click at [921, 277] on icon at bounding box center [920, 277] width 11 height 23
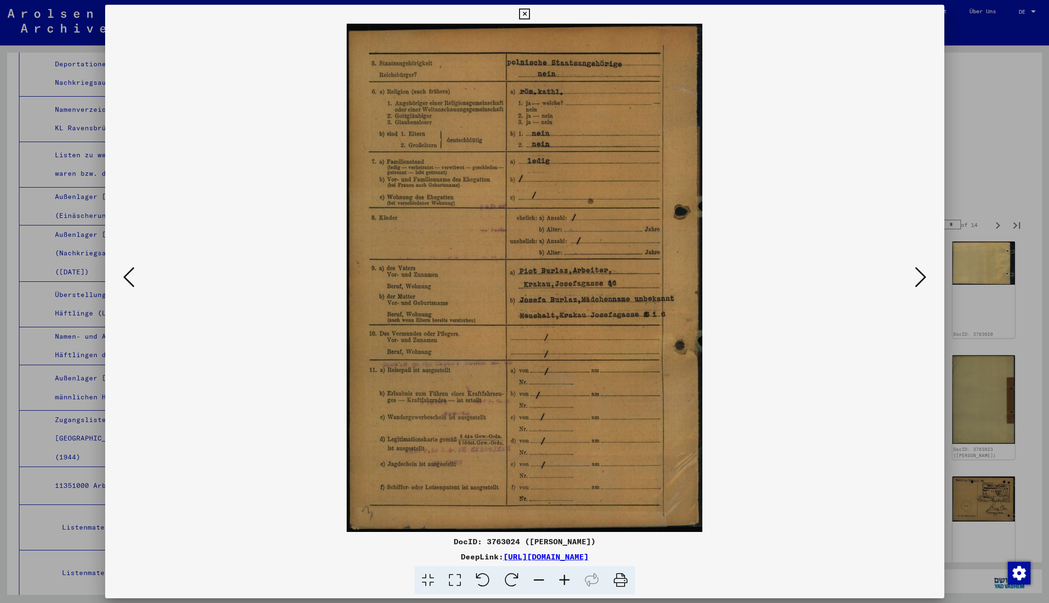
click at [921, 277] on icon at bounding box center [920, 277] width 11 height 23
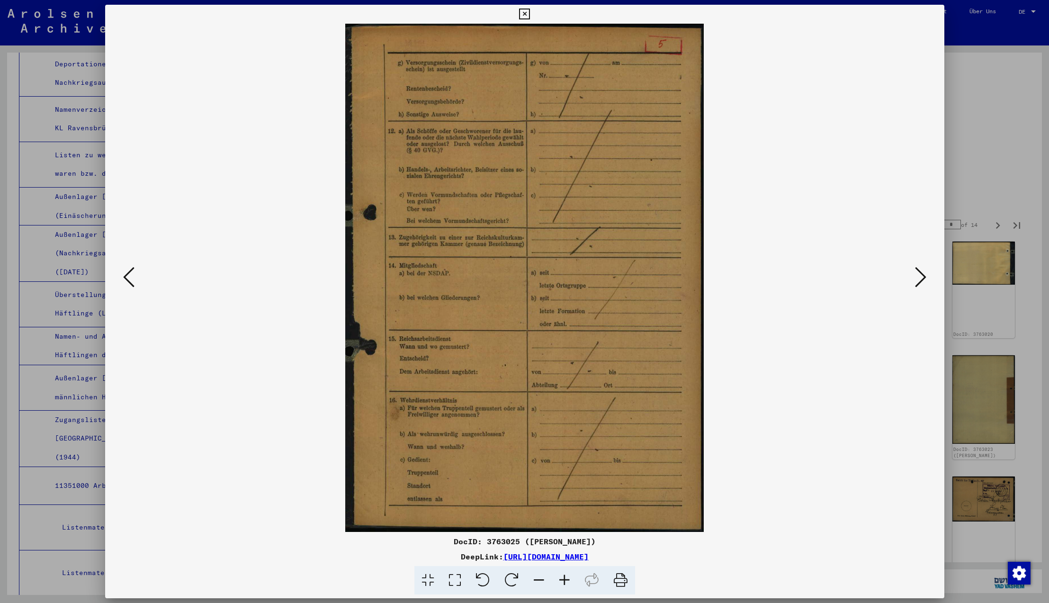
click at [921, 277] on icon at bounding box center [920, 277] width 11 height 23
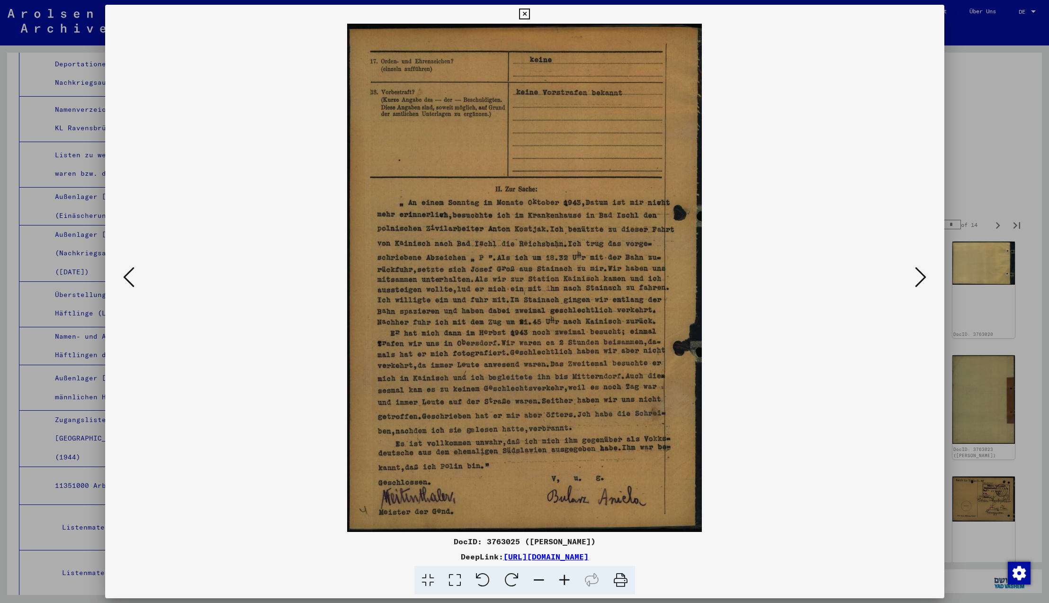
click at [920, 277] on icon at bounding box center [920, 277] width 11 height 23
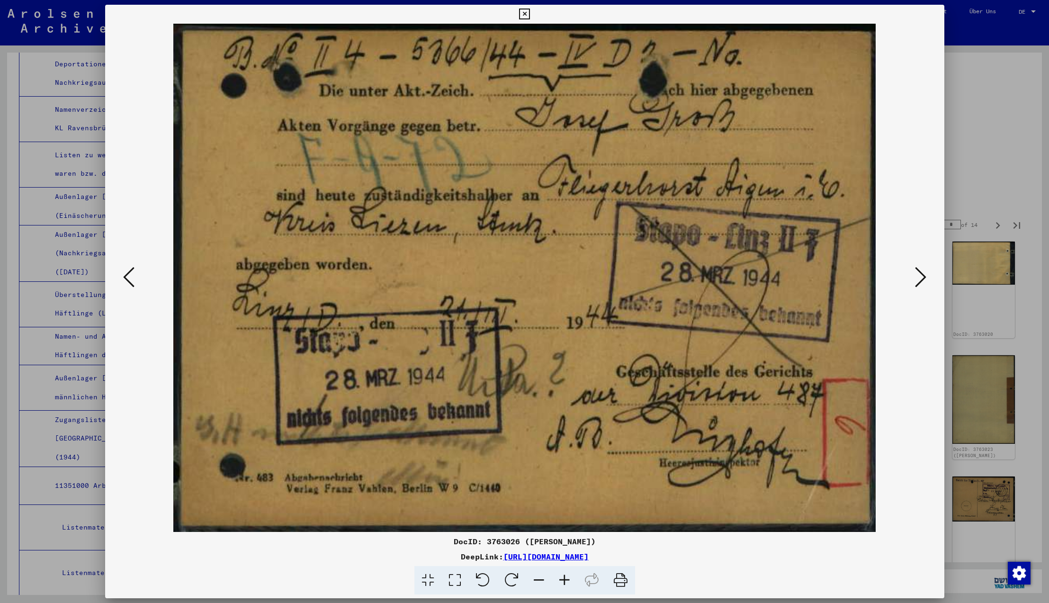
click at [921, 276] on icon at bounding box center [920, 277] width 11 height 23
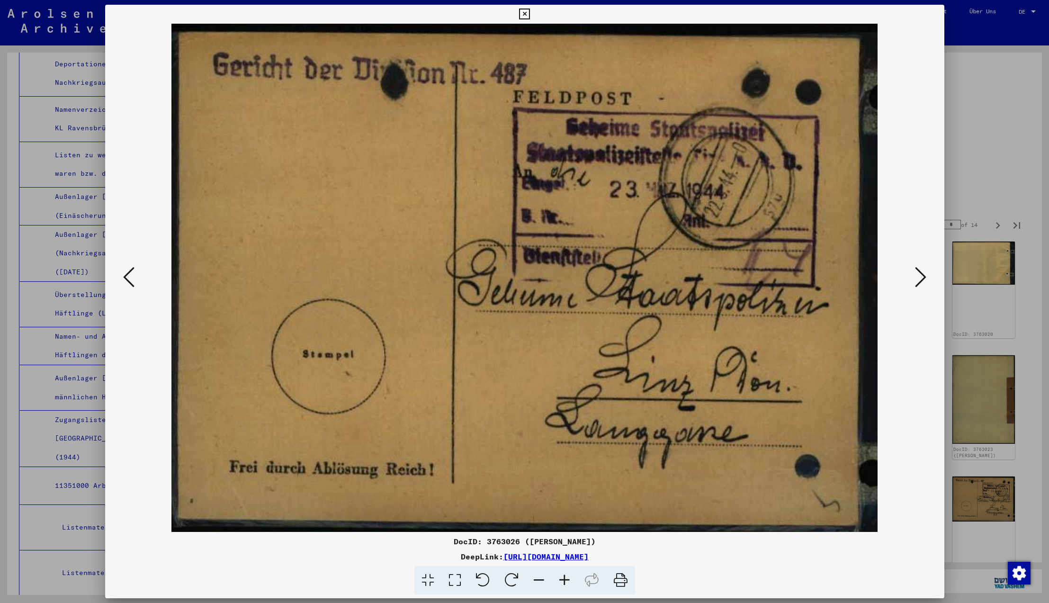
click at [921, 276] on icon at bounding box center [920, 277] width 11 height 23
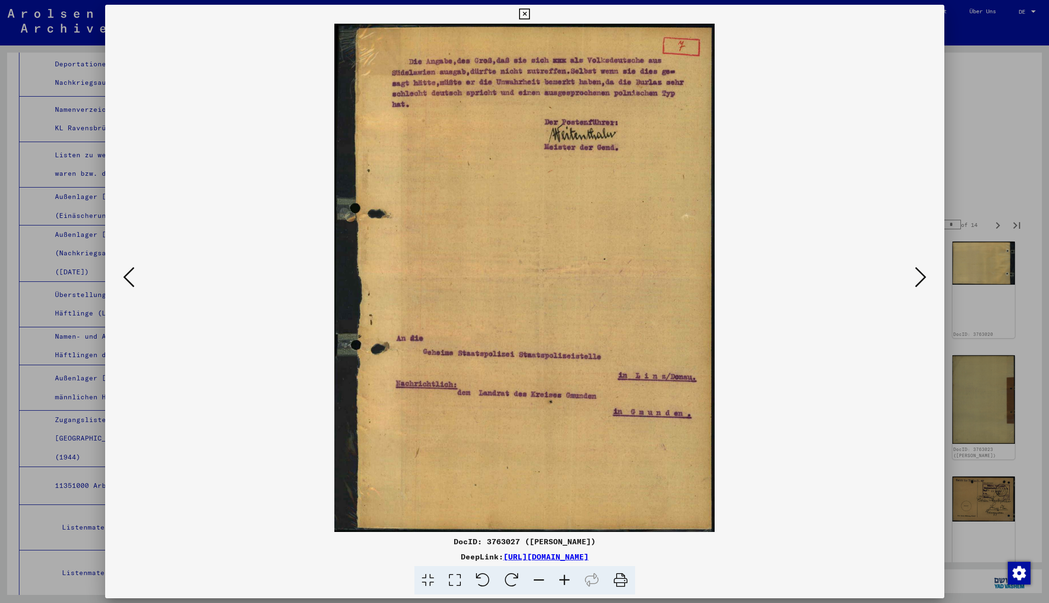
click at [920, 276] on icon at bounding box center [920, 277] width 11 height 23
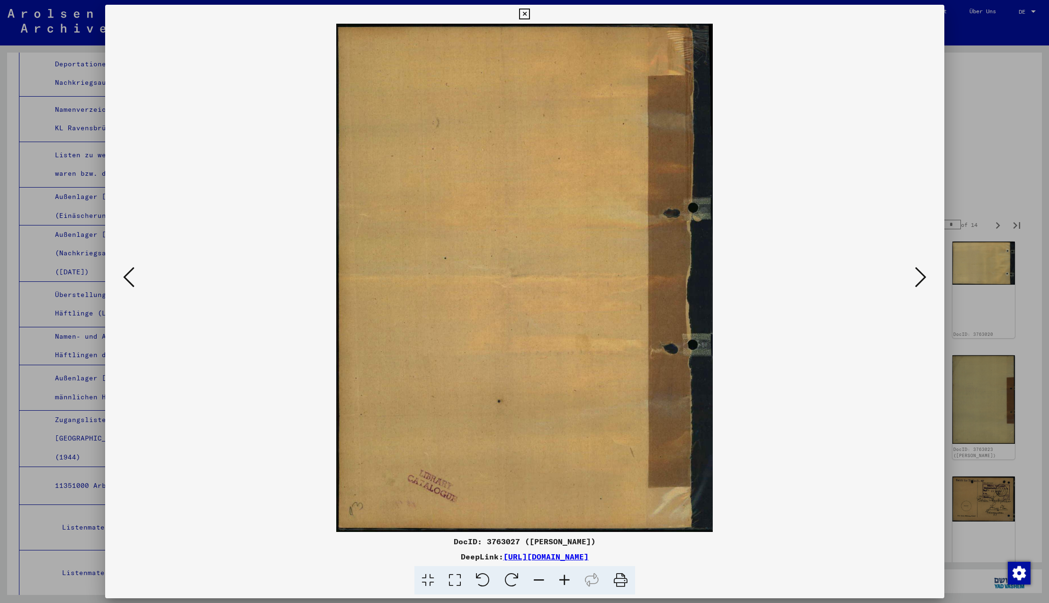
click at [920, 276] on icon at bounding box center [920, 277] width 11 height 23
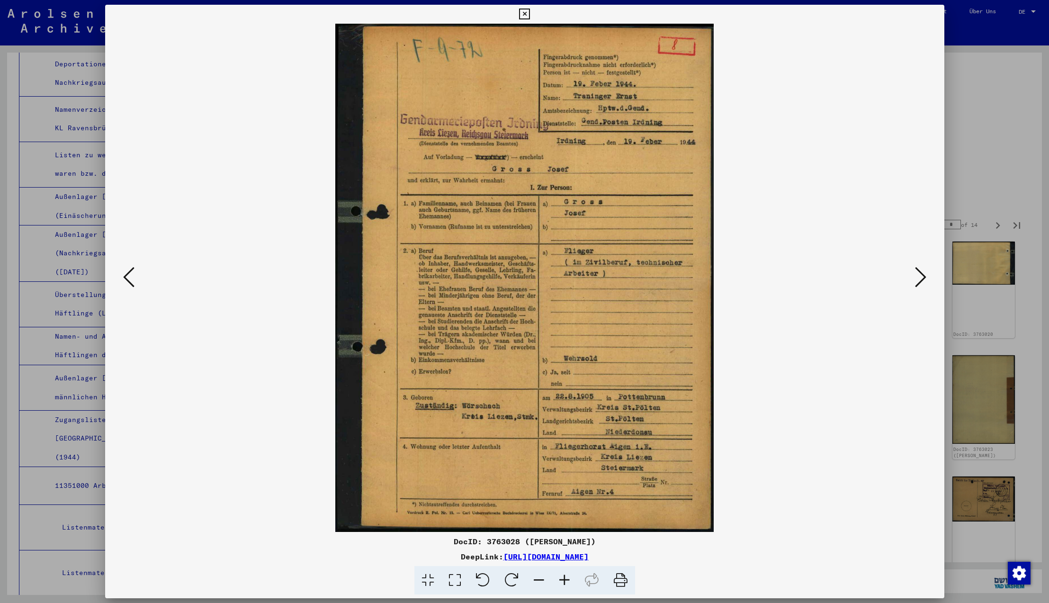
click at [920, 276] on icon at bounding box center [920, 277] width 11 height 23
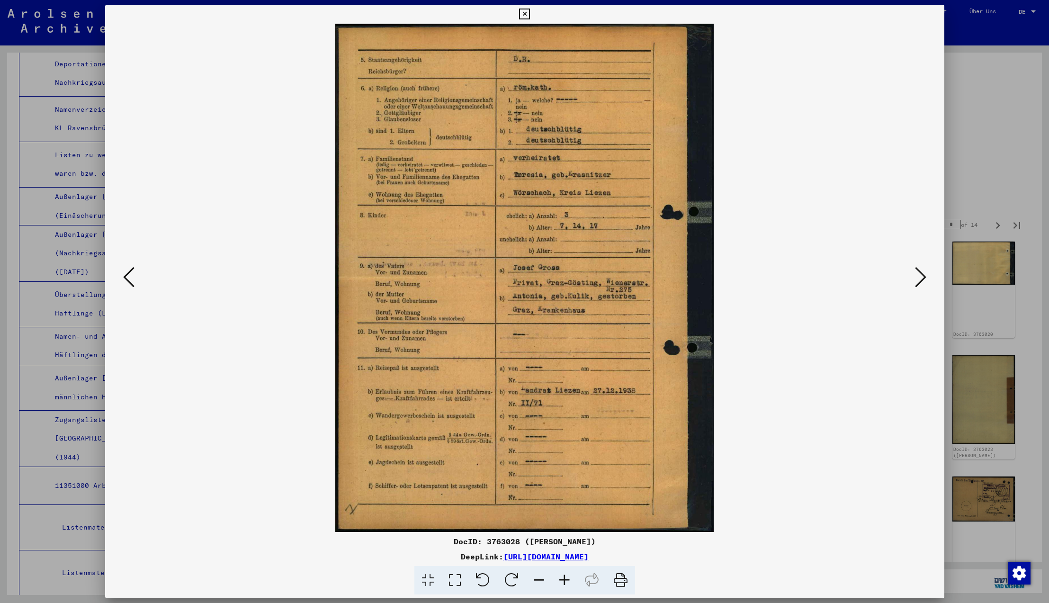
click at [920, 276] on icon at bounding box center [920, 277] width 11 height 23
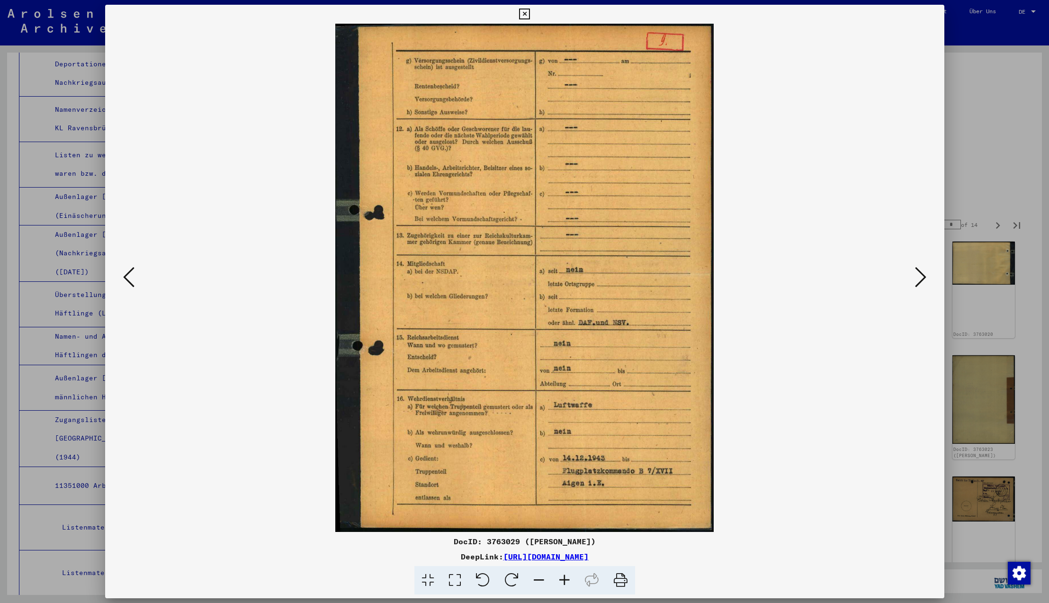
click at [920, 276] on icon at bounding box center [920, 277] width 11 height 23
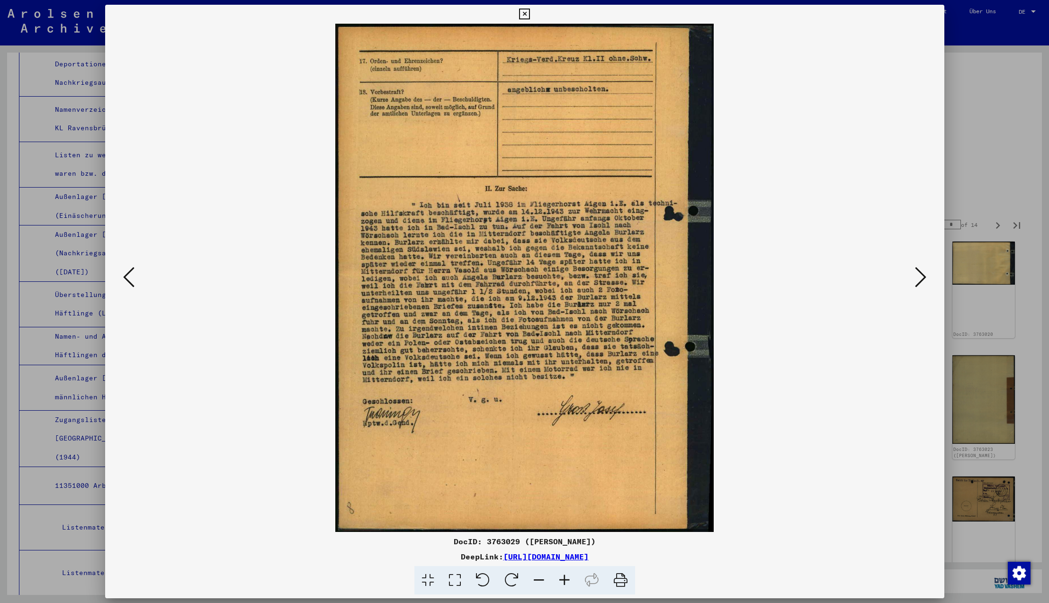
click at [920, 275] on icon at bounding box center [920, 277] width 11 height 23
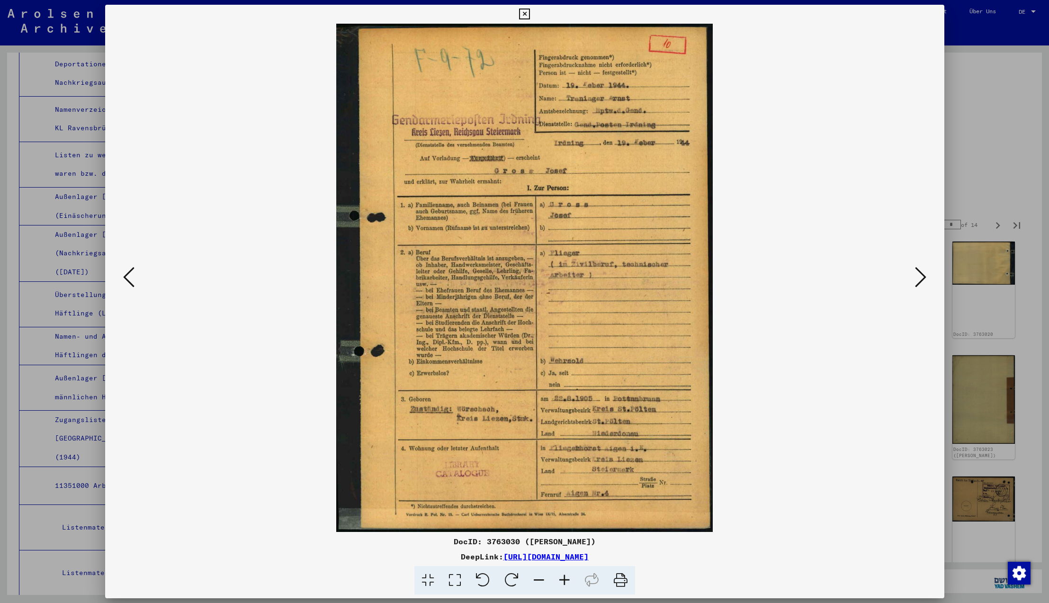
click at [921, 277] on icon at bounding box center [920, 277] width 11 height 23
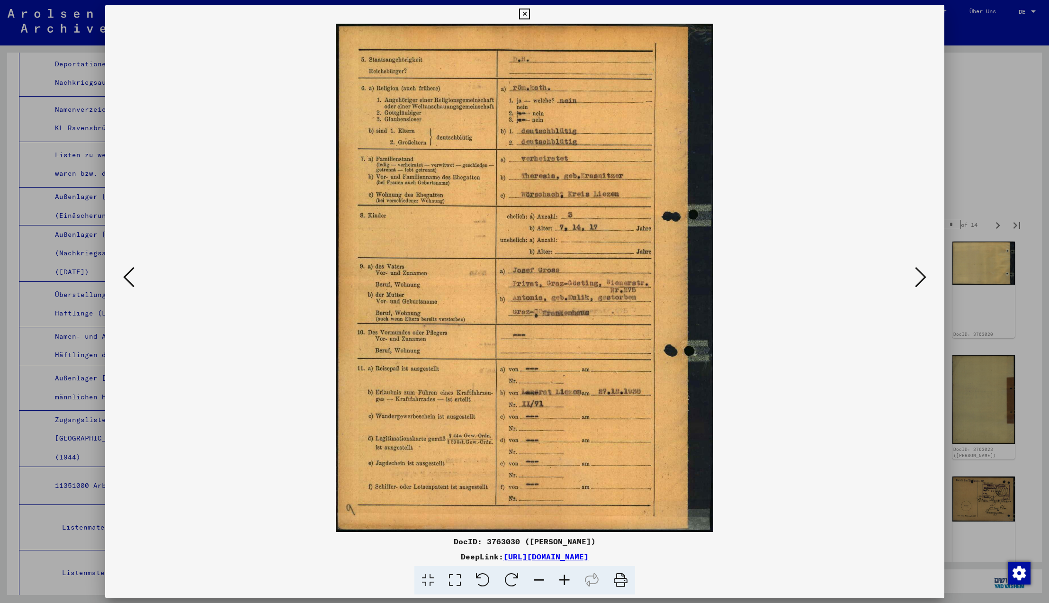
click at [921, 277] on icon at bounding box center [920, 277] width 11 height 23
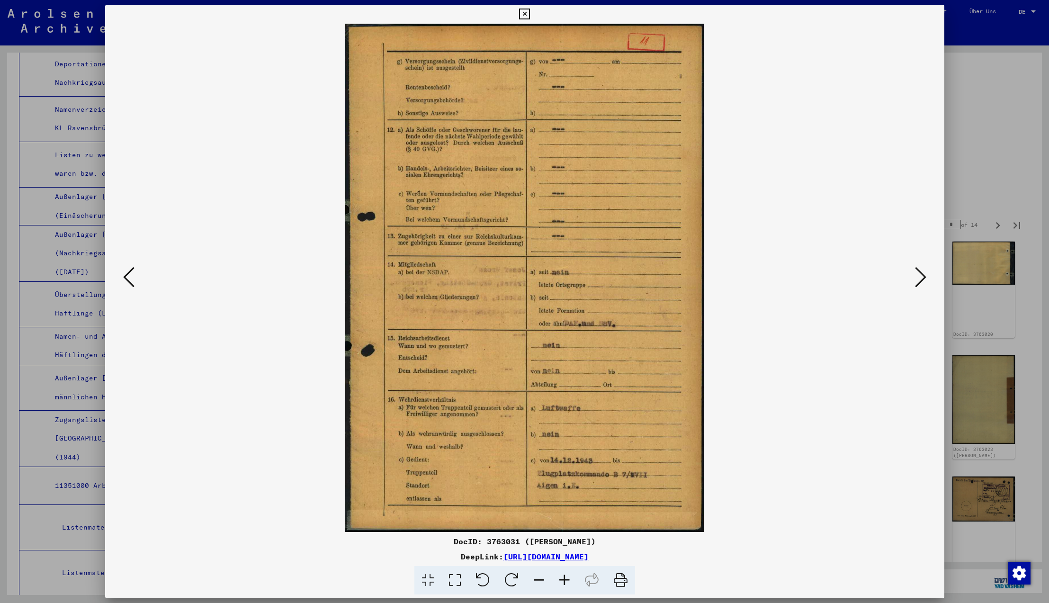
click at [921, 277] on icon at bounding box center [920, 277] width 11 height 23
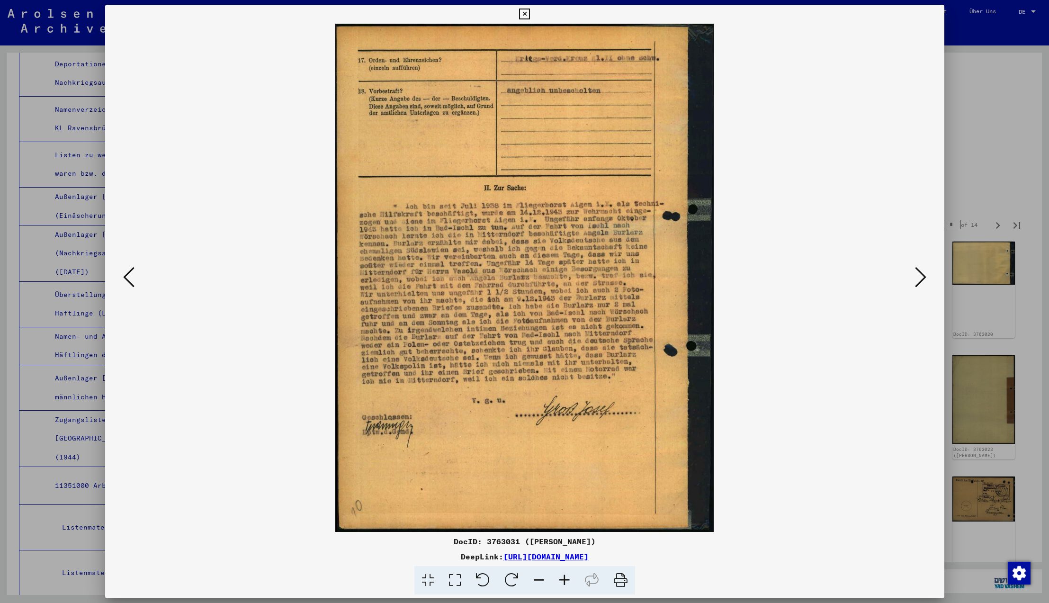
click at [921, 277] on icon at bounding box center [920, 277] width 11 height 23
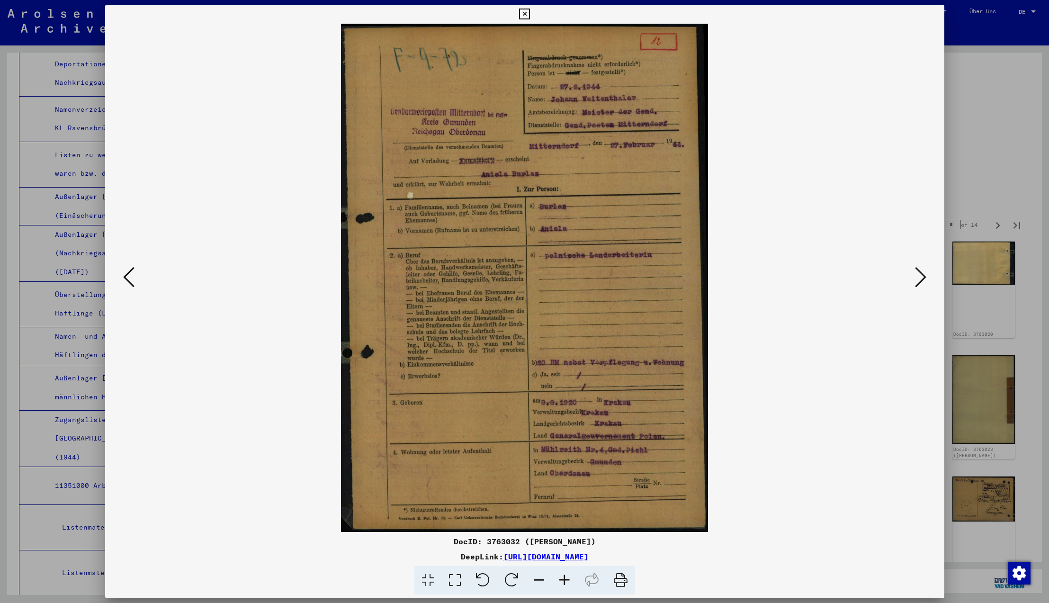
click at [921, 277] on icon at bounding box center [920, 277] width 11 height 23
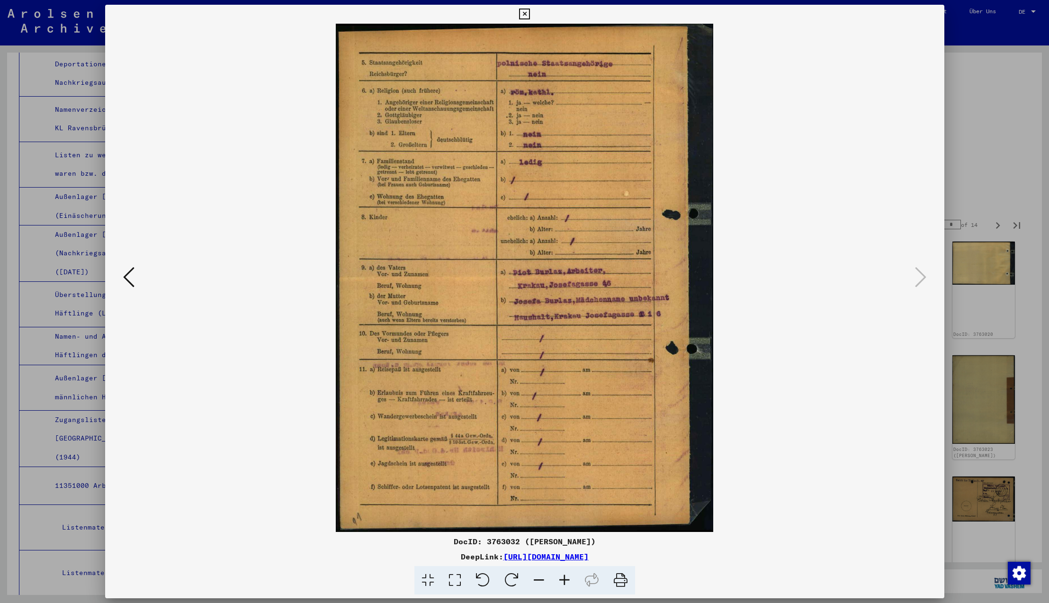
click at [921, 277] on icon at bounding box center [920, 277] width 11 height 23
click at [530, 12] on icon at bounding box center [524, 14] width 11 height 11
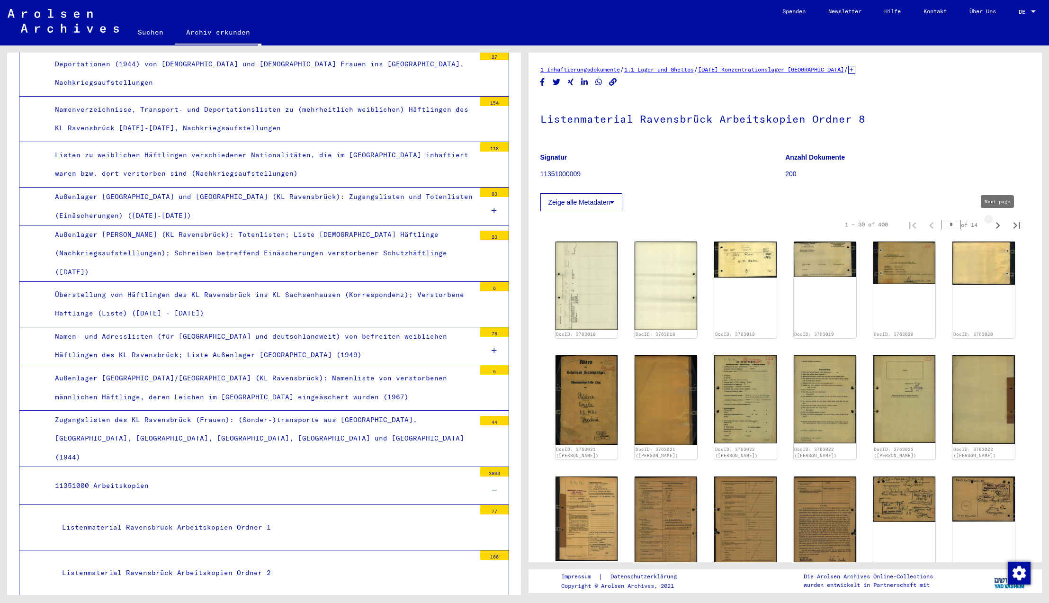
click at [999, 225] on icon "Next page" at bounding box center [998, 225] width 4 height 7
type input "*"
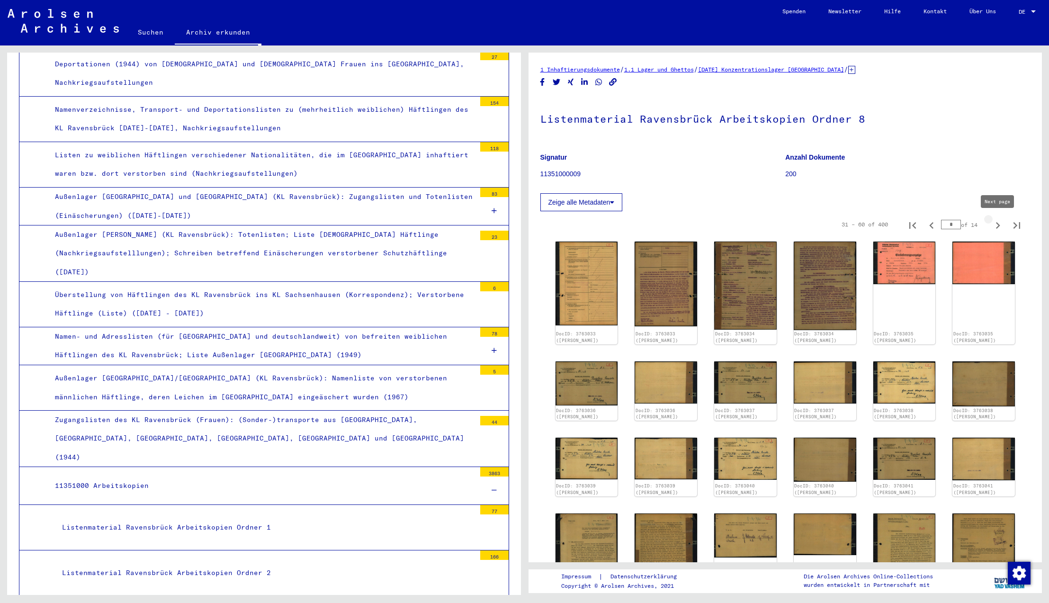
click at [998, 224] on icon "Next page" at bounding box center [998, 225] width 4 height 7
type input "*"
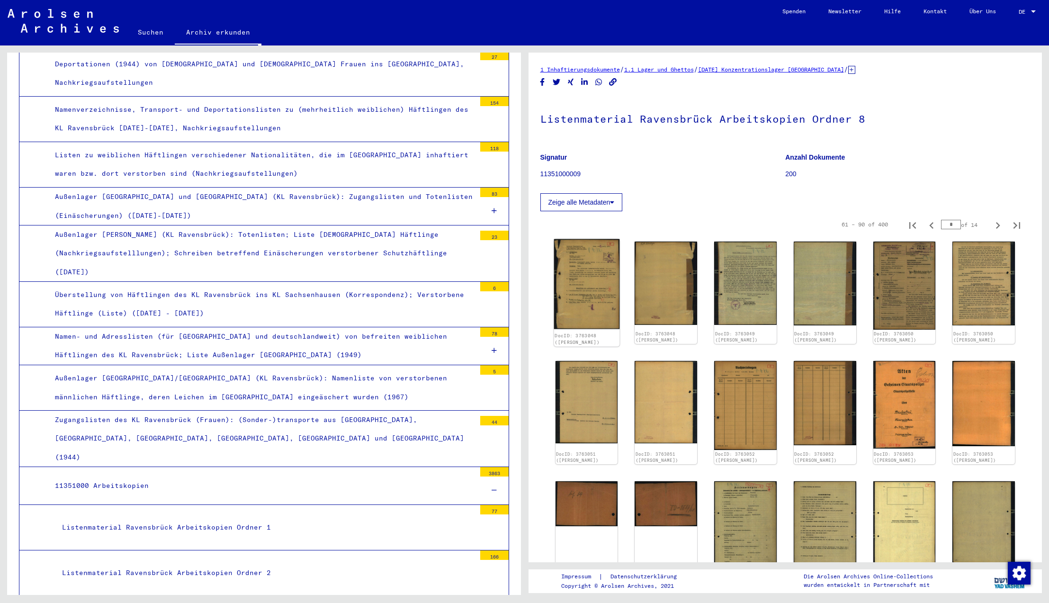
click at [587, 283] on img at bounding box center [585, 284] width 65 height 90
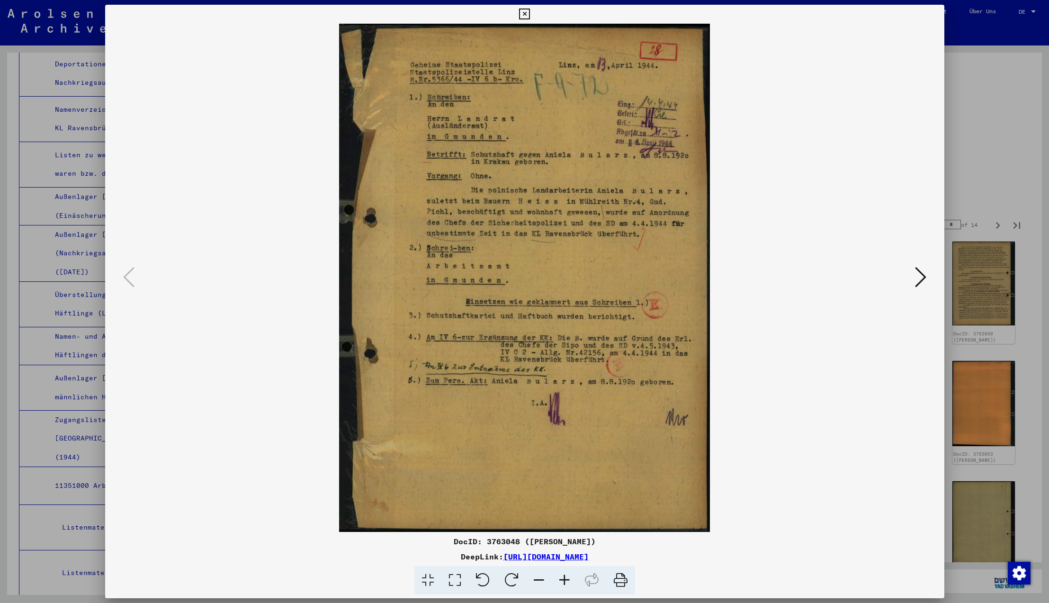
click at [918, 280] on icon at bounding box center [920, 277] width 11 height 23
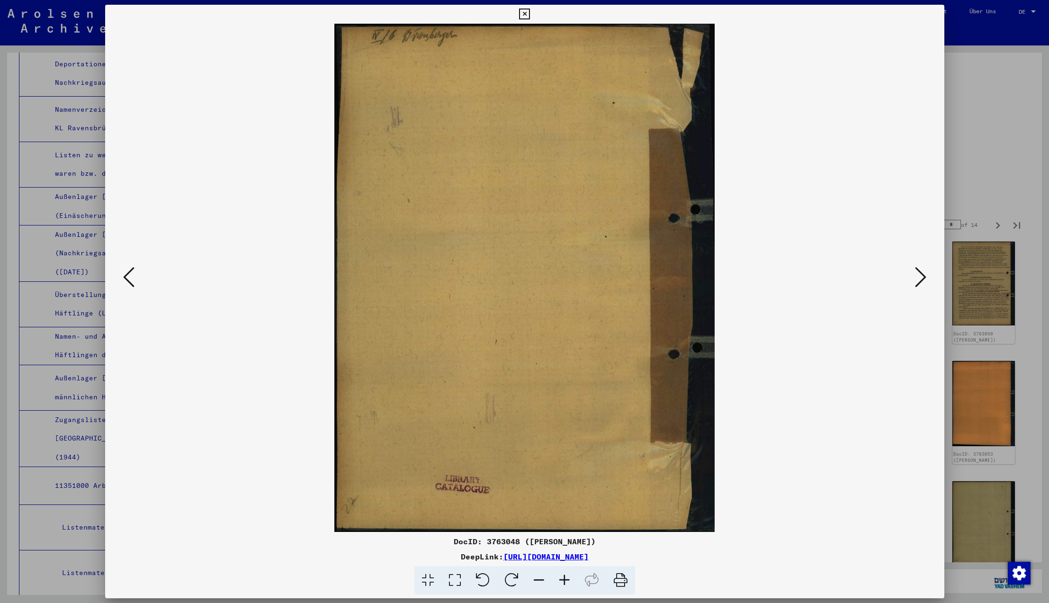
click at [918, 280] on icon at bounding box center [920, 277] width 11 height 23
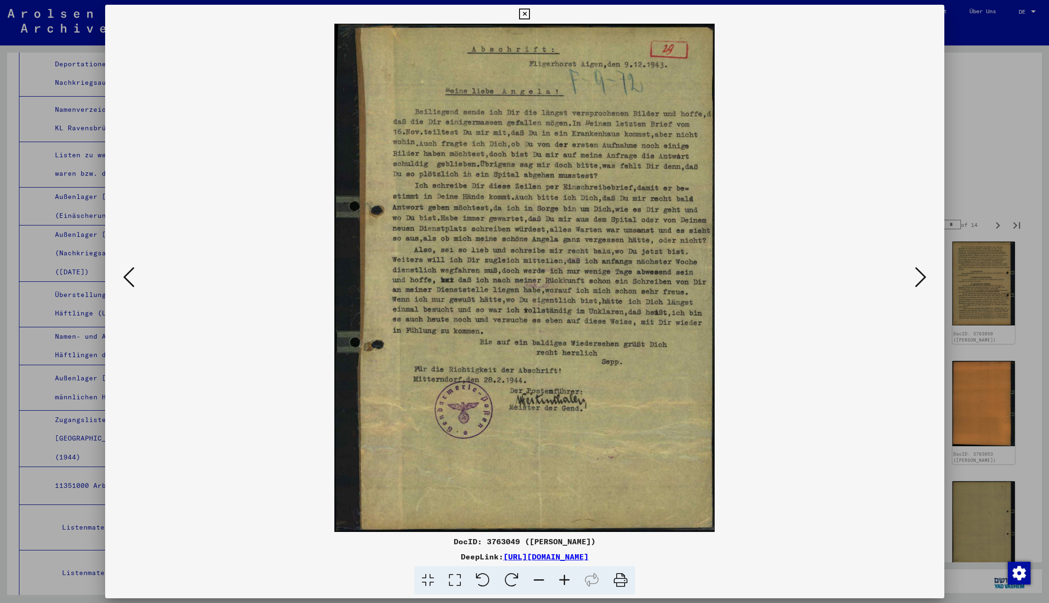
click at [920, 277] on icon at bounding box center [920, 277] width 11 height 23
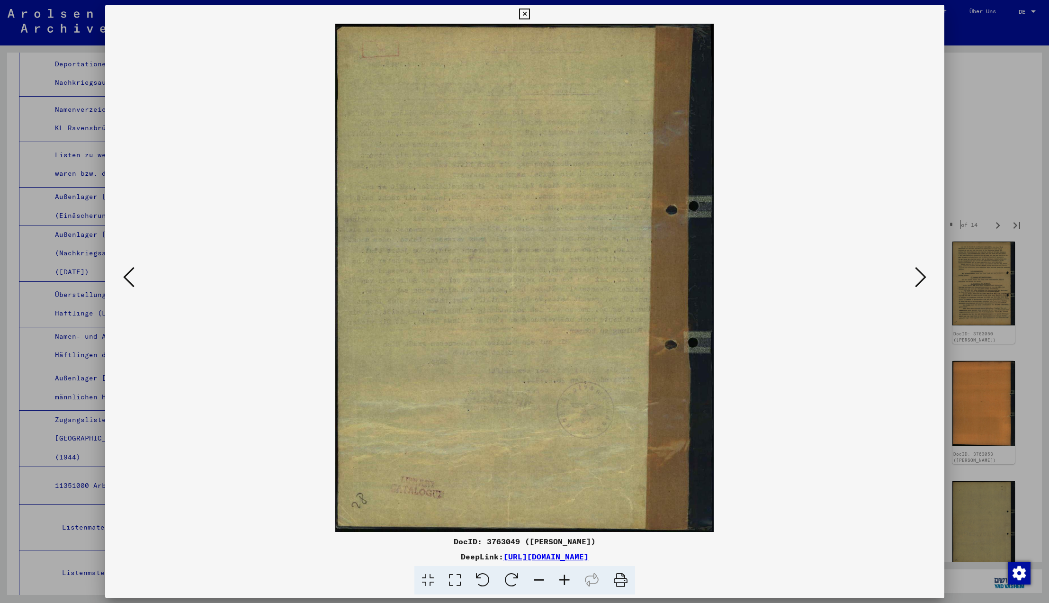
click at [920, 277] on icon at bounding box center [920, 277] width 11 height 23
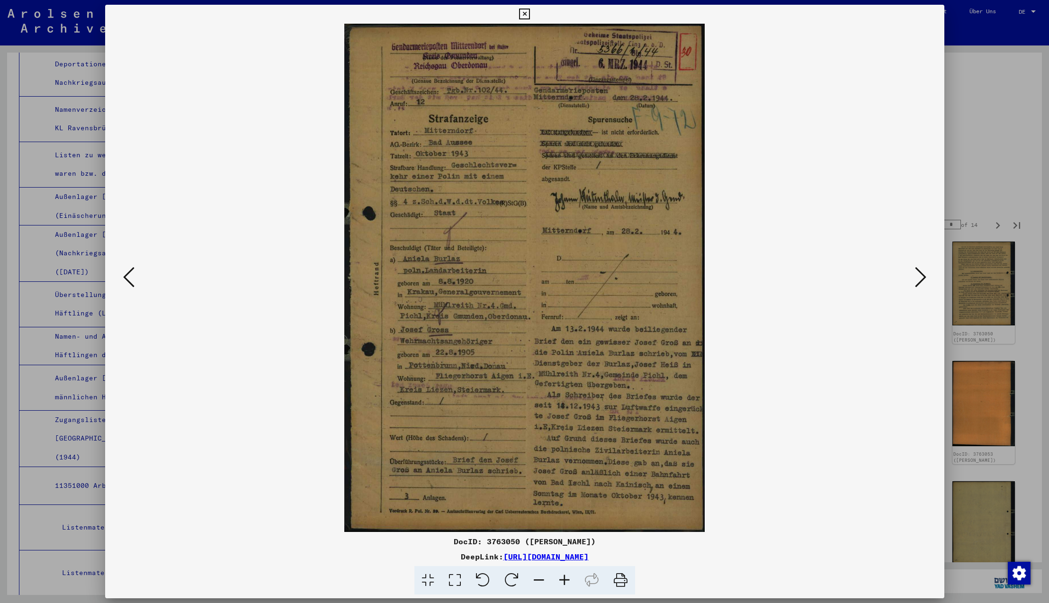
click at [919, 276] on icon at bounding box center [920, 277] width 11 height 23
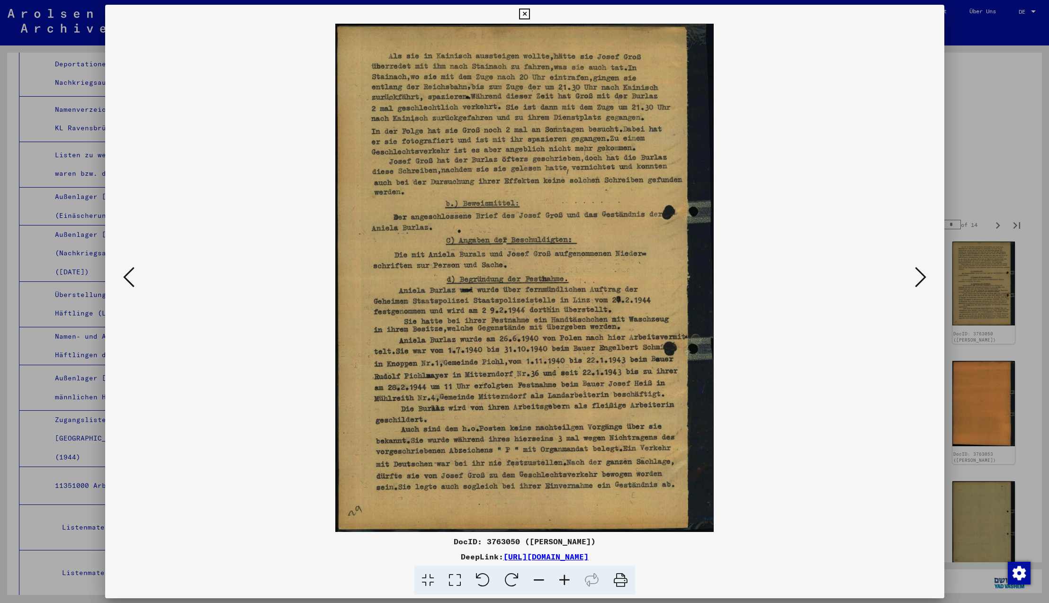
click at [919, 276] on icon at bounding box center [920, 277] width 11 height 23
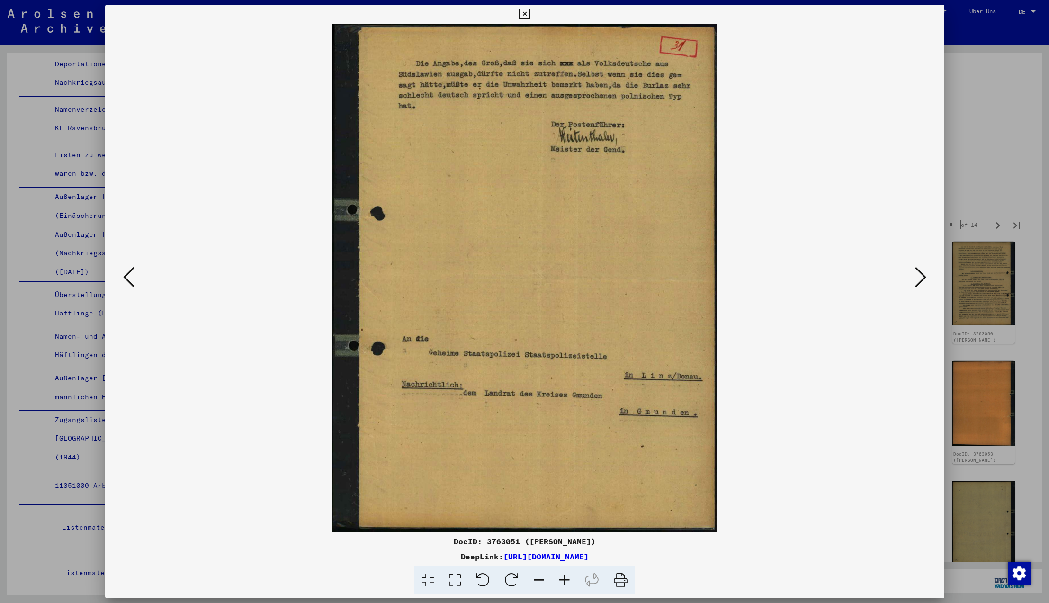
click at [919, 276] on icon at bounding box center [920, 277] width 11 height 23
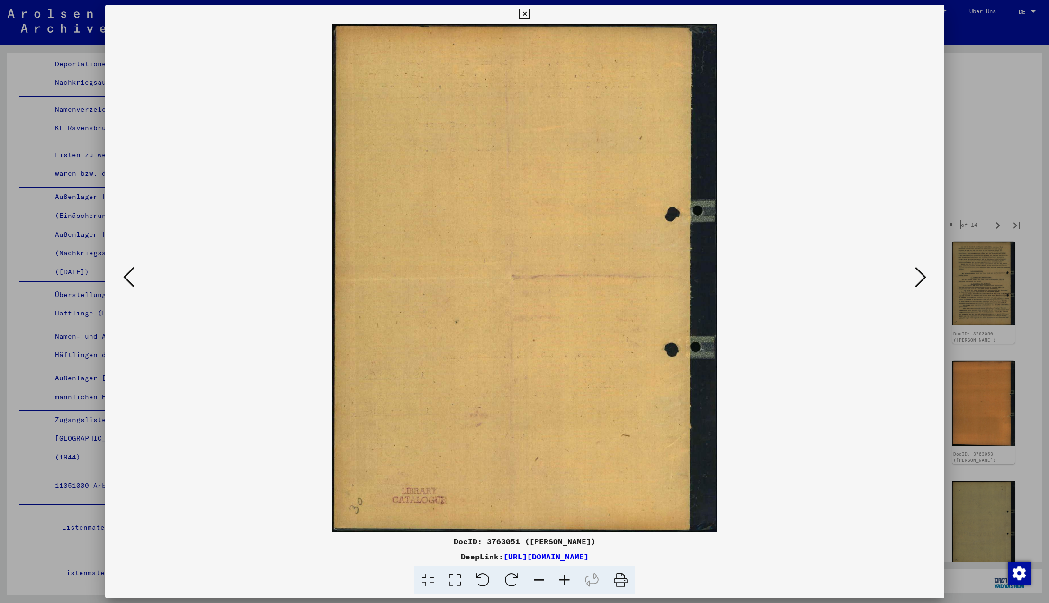
click at [919, 276] on icon at bounding box center [920, 277] width 11 height 23
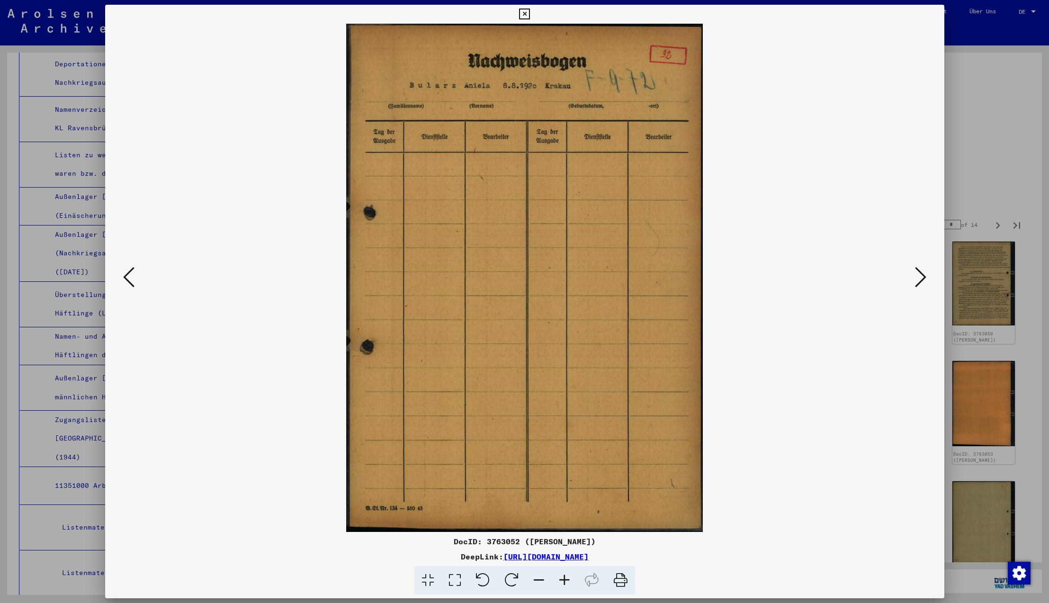
click at [919, 276] on icon at bounding box center [920, 277] width 11 height 23
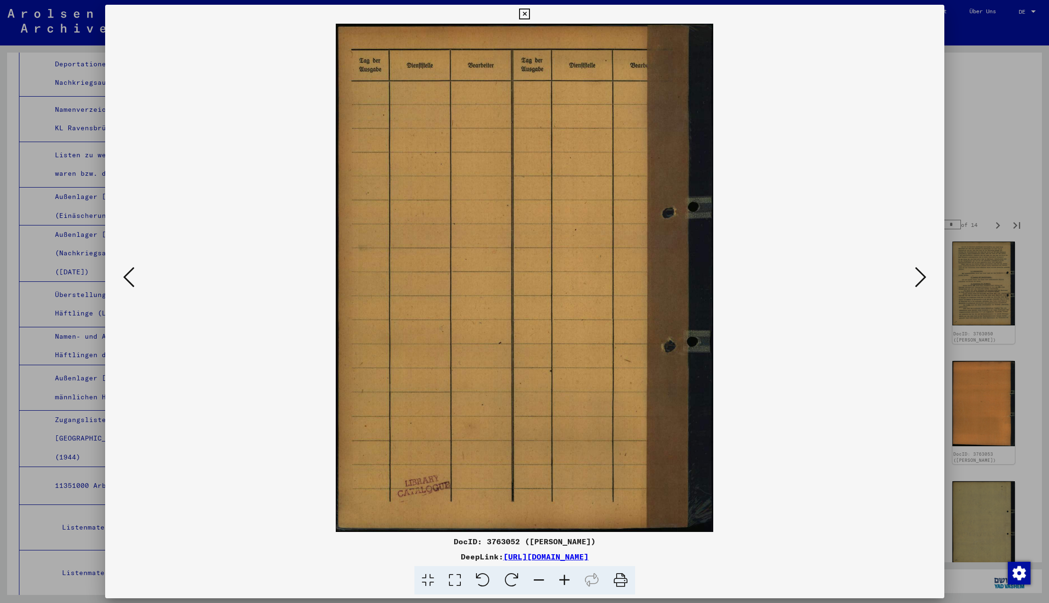
click at [919, 276] on icon at bounding box center [920, 277] width 11 height 23
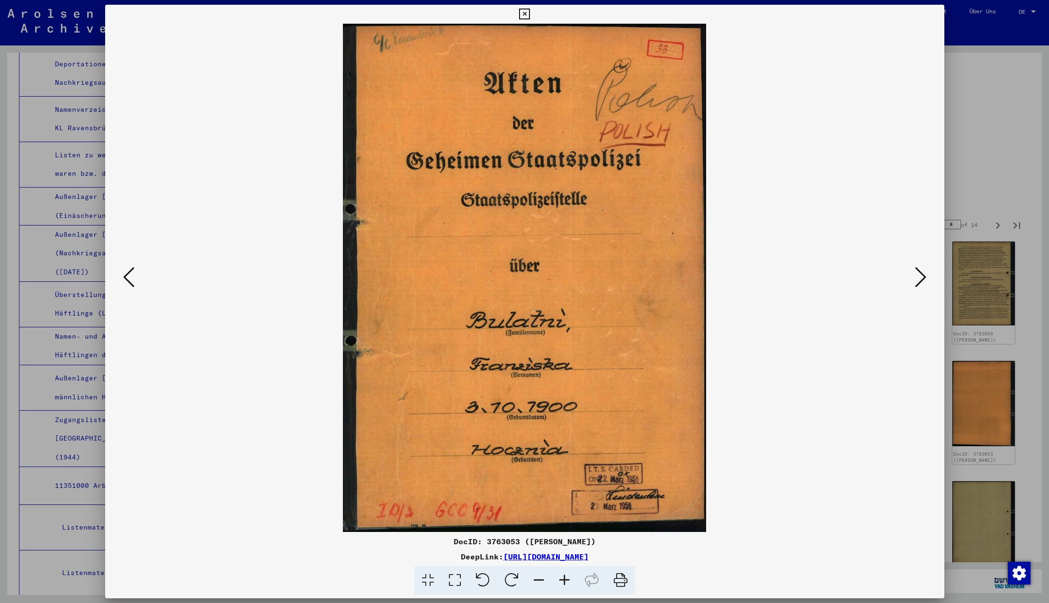
click at [919, 276] on icon at bounding box center [920, 277] width 11 height 23
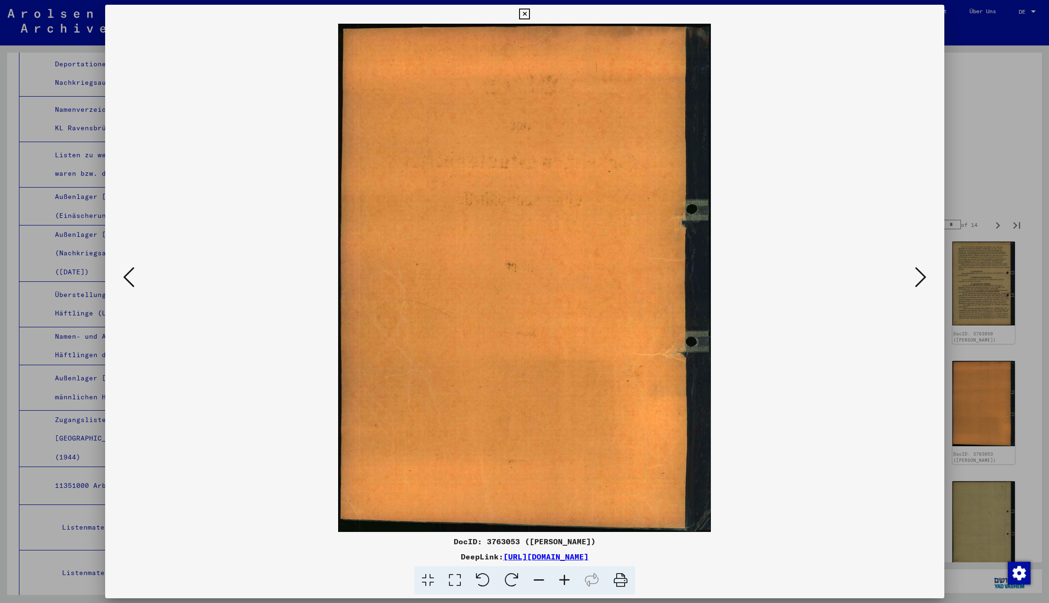
click at [919, 276] on icon at bounding box center [920, 277] width 11 height 23
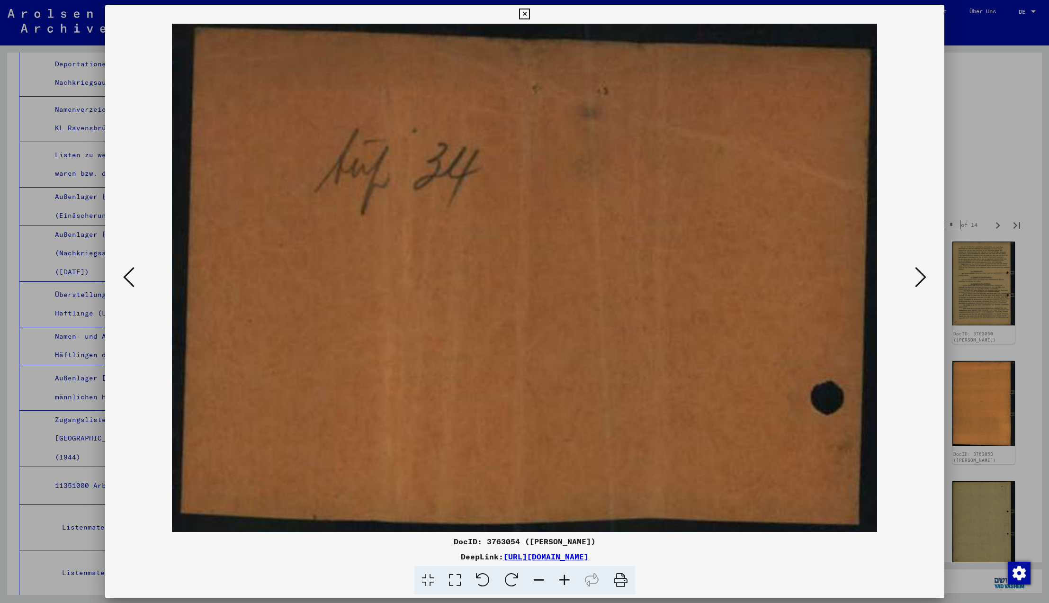
click at [919, 276] on icon at bounding box center [920, 277] width 11 height 23
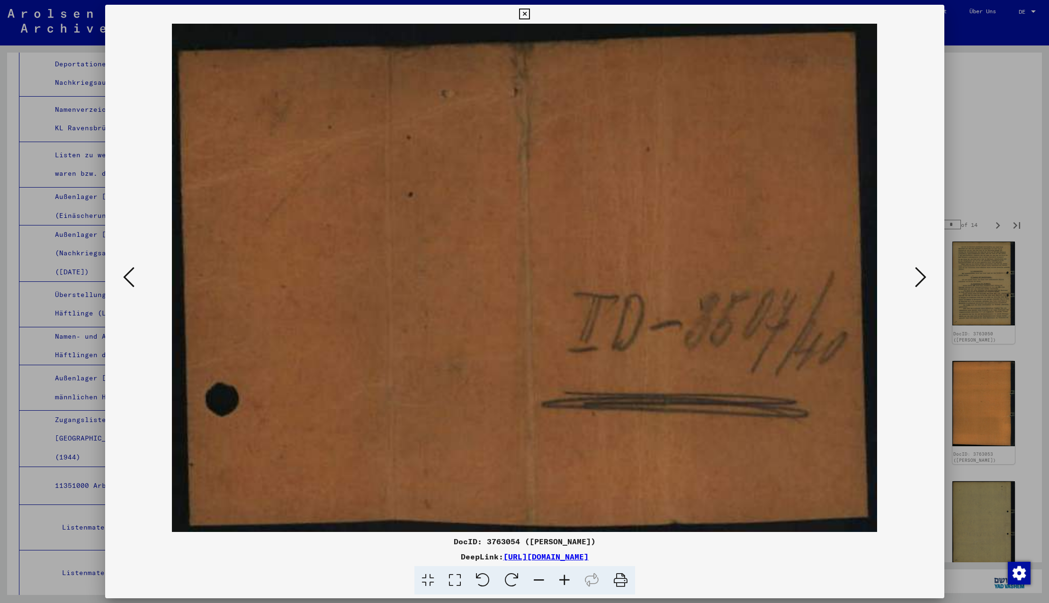
click at [919, 276] on icon at bounding box center [920, 277] width 11 height 23
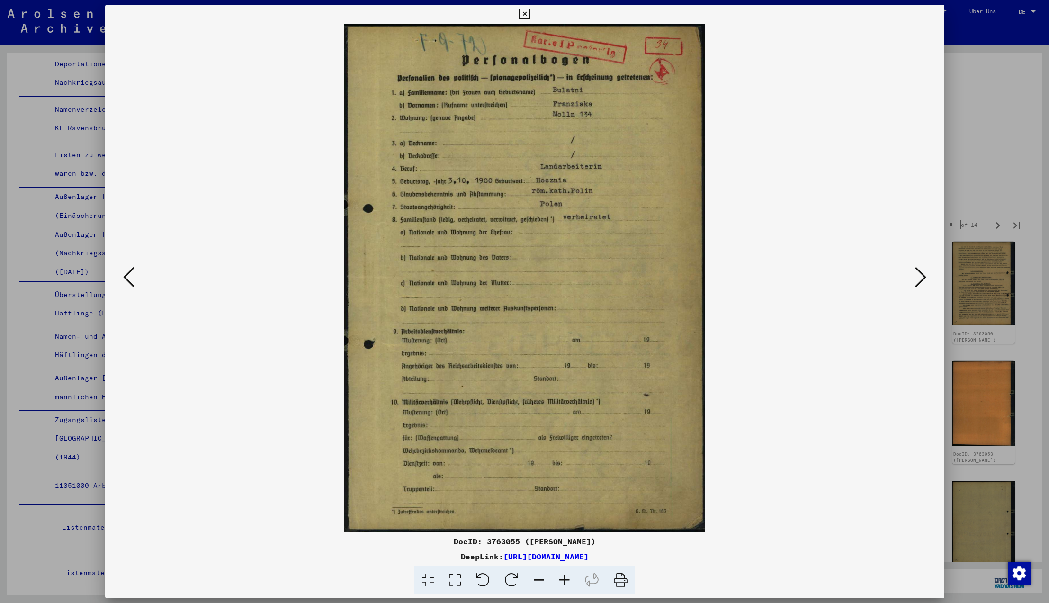
click at [919, 276] on icon at bounding box center [920, 277] width 11 height 23
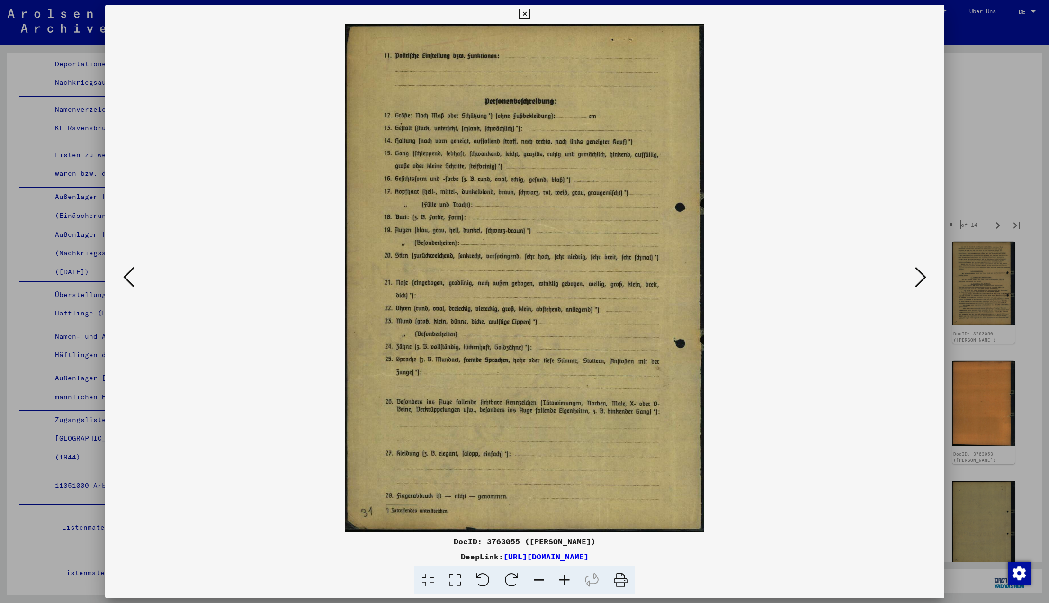
click at [919, 276] on icon at bounding box center [920, 277] width 11 height 23
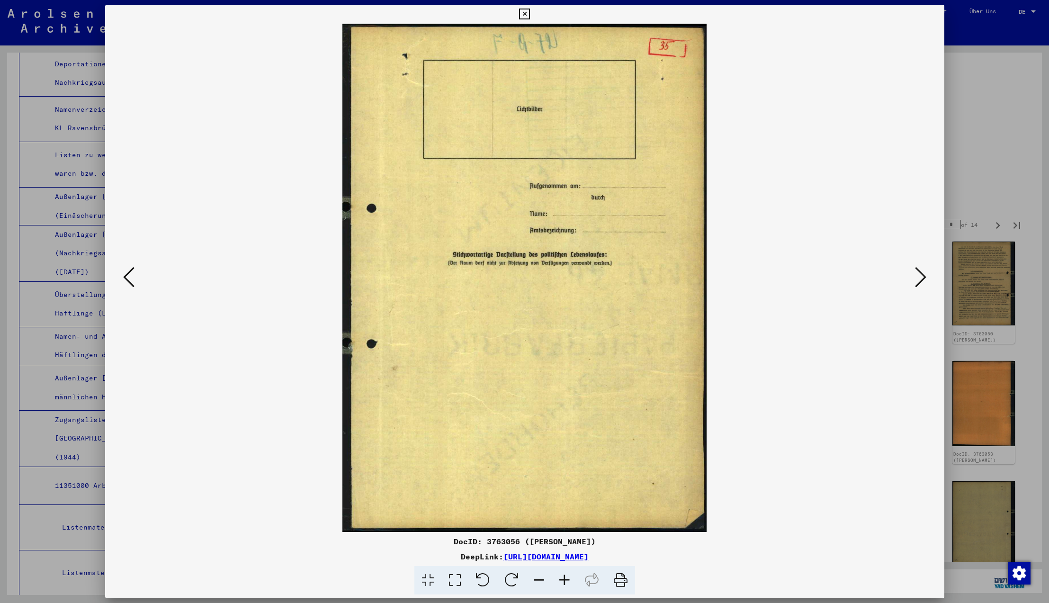
click at [919, 276] on icon at bounding box center [920, 277] width 11 height 23
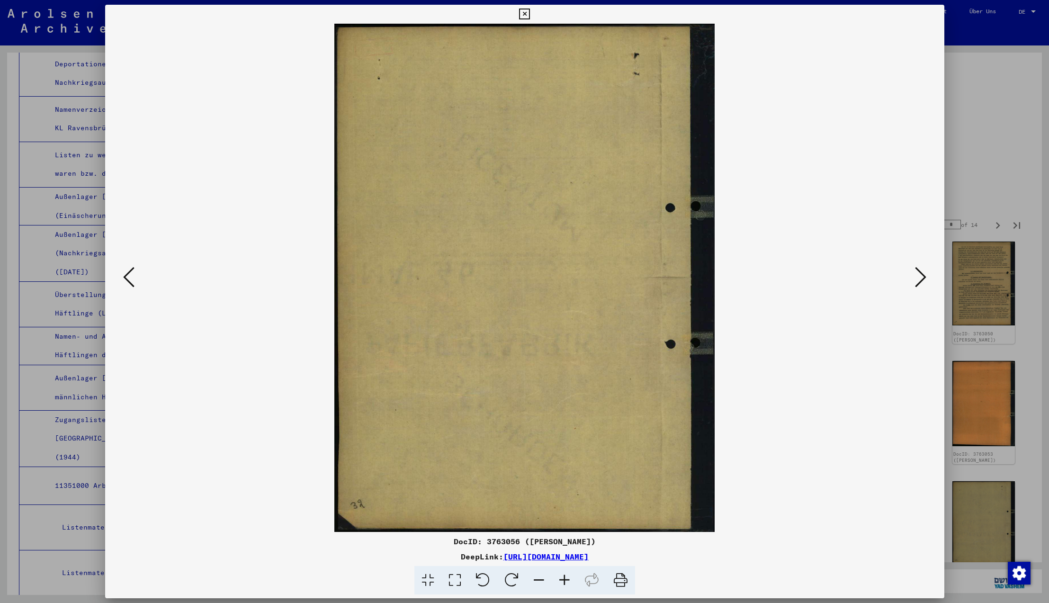
click at [919, 276] on icon at bounding box center [920, 277] width 11 height 23
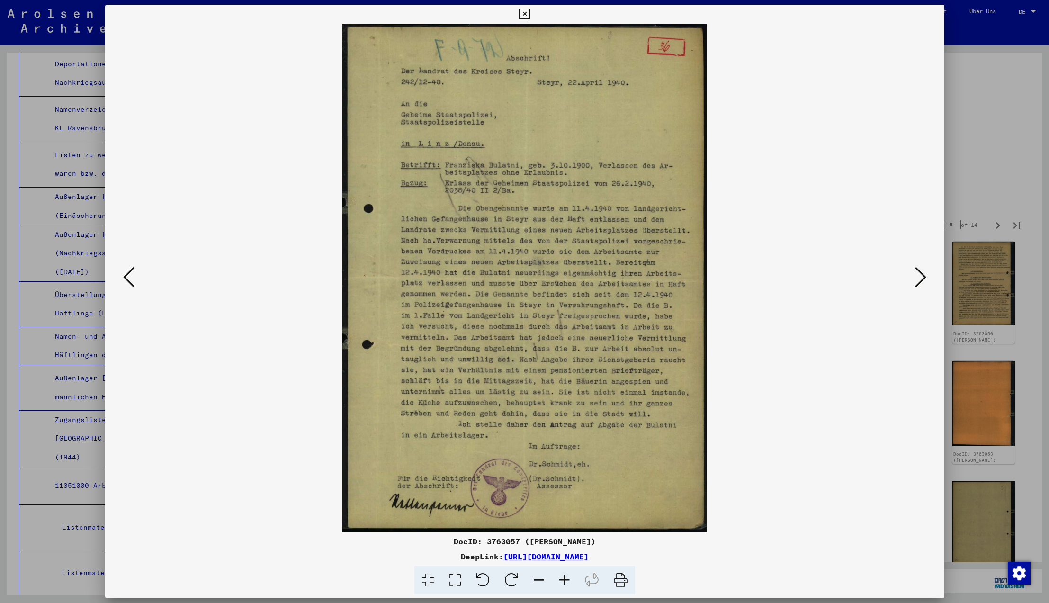
click at [923, 278] on icon at bounding box center [920, 277] width 11 height 23
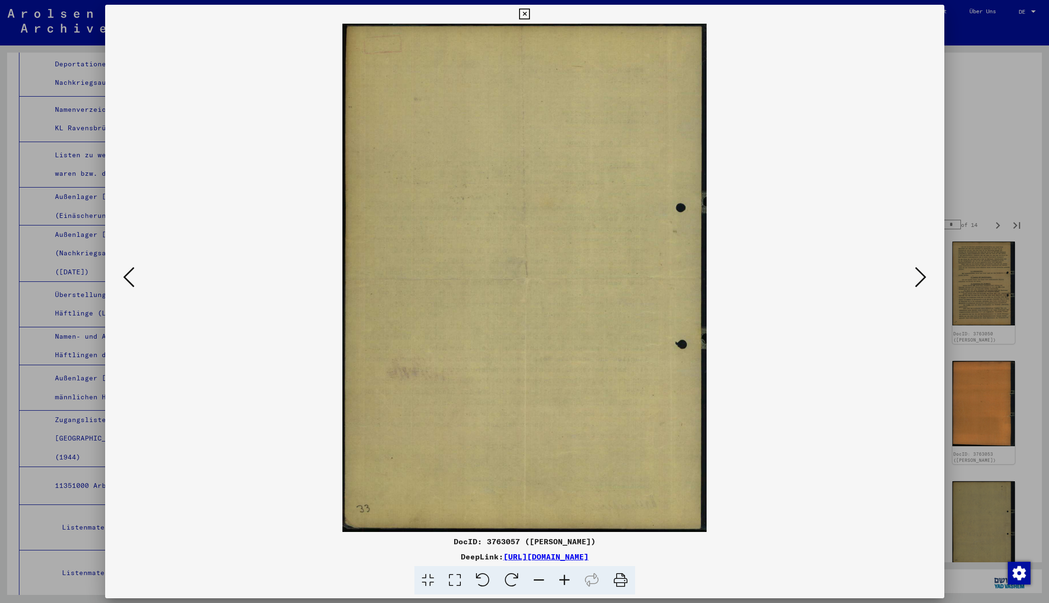
click at [923, 278] on icon at bounding box center [920, 277] width 11 height 23
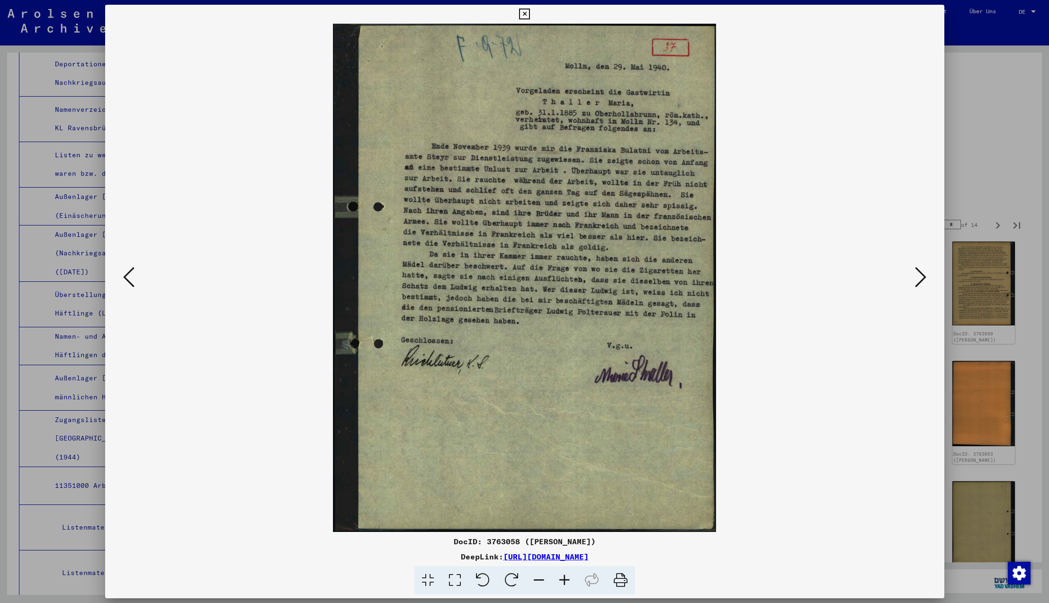
click at [921, 278] on icon at bounding box center [920, 277] width 11 height 23
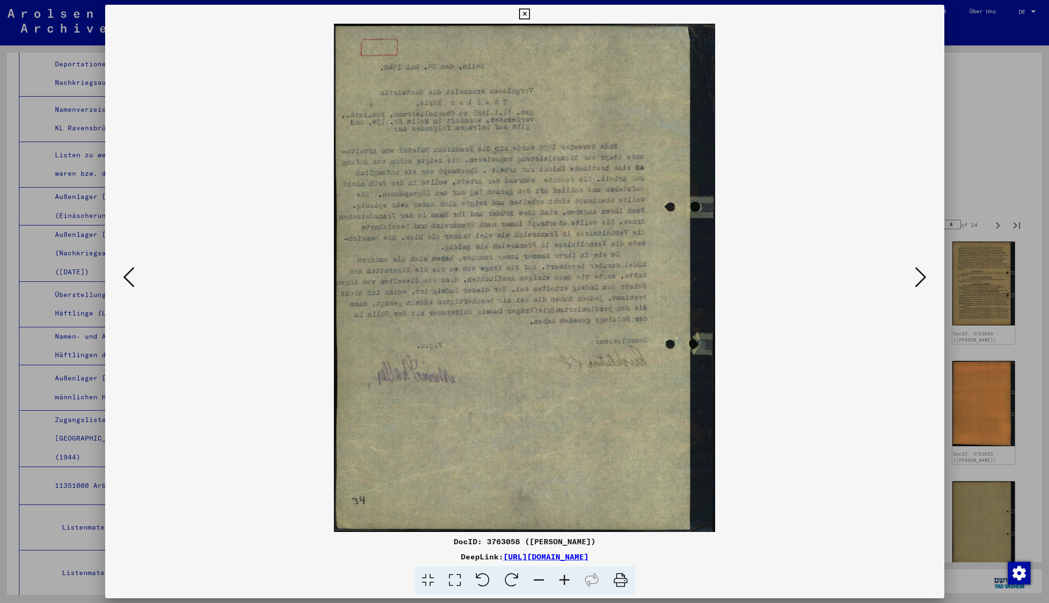
click at [921, 278] on icon at bounding box center [920, 277] width 11 height 23
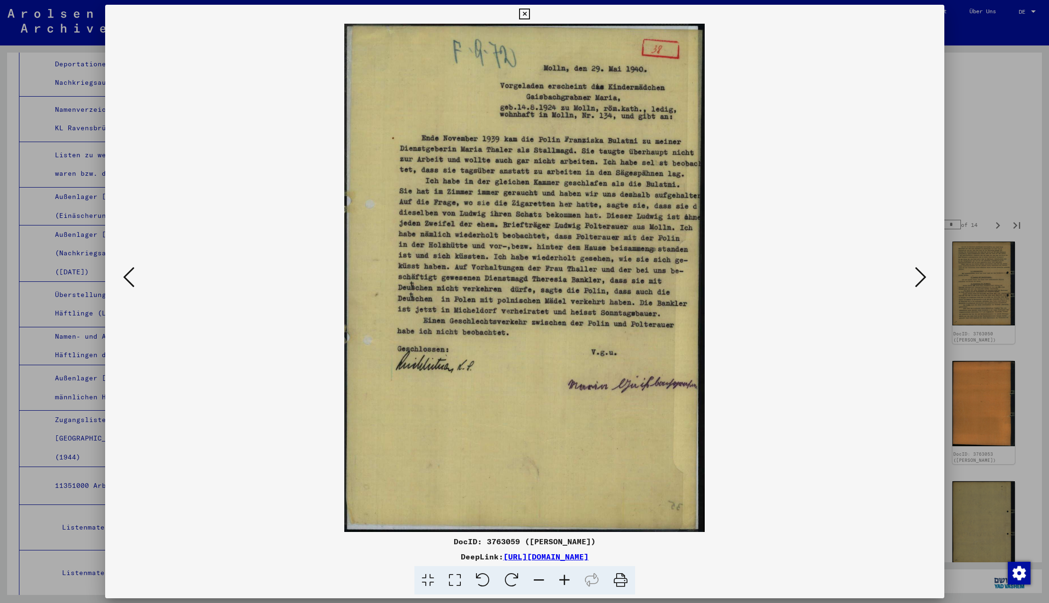
click at [921, 277] on icon at bounding box center [920, 277] width 11 height 23
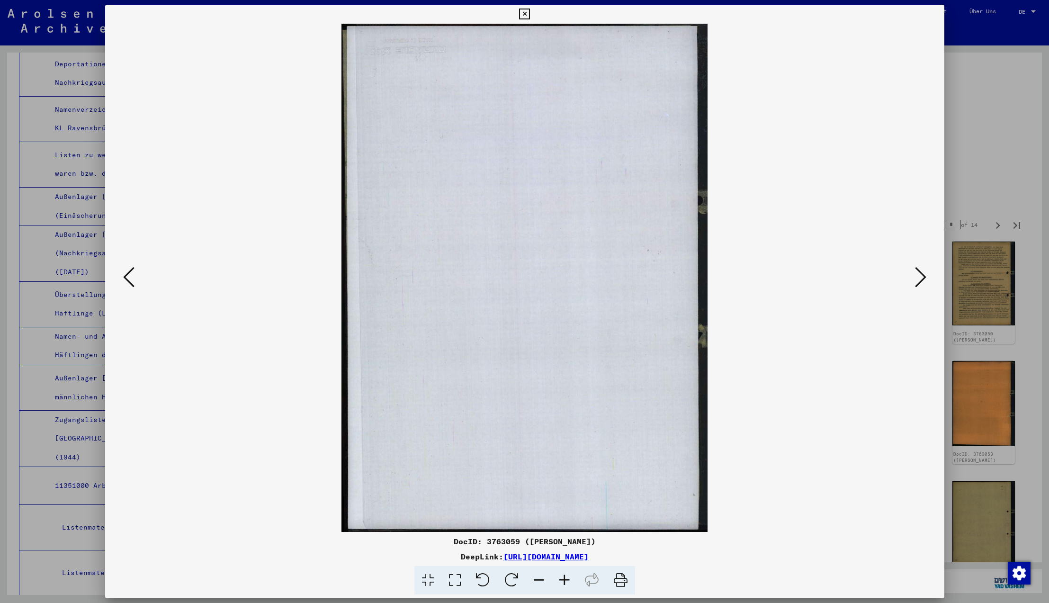
click at [921, 277] on icon at bounding box center [920, 277] width 11 height 23
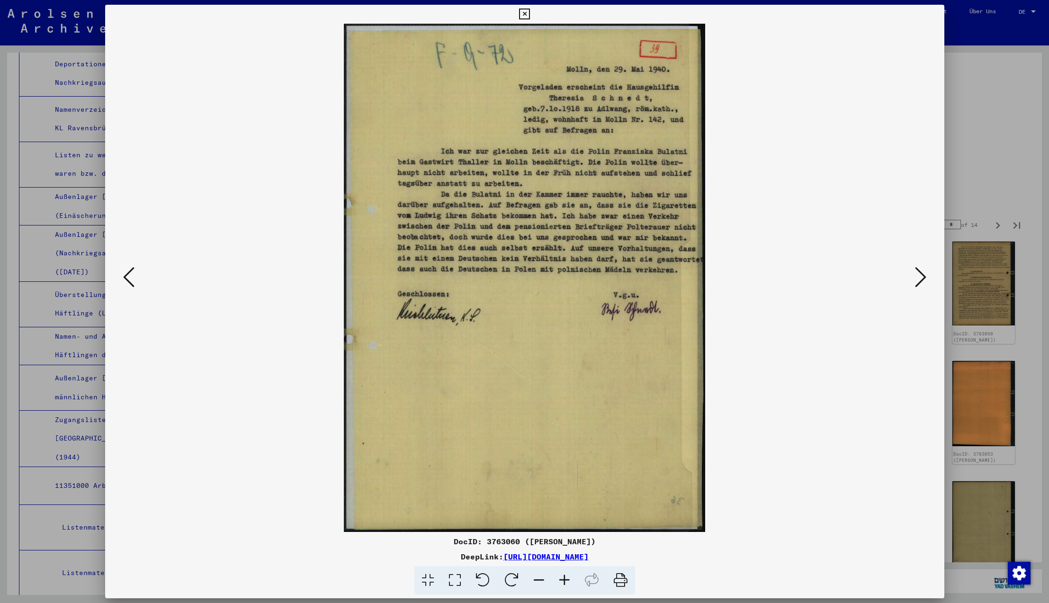
click at [921, 277] on icon at bounding box center [920, 277] width 11 height 23
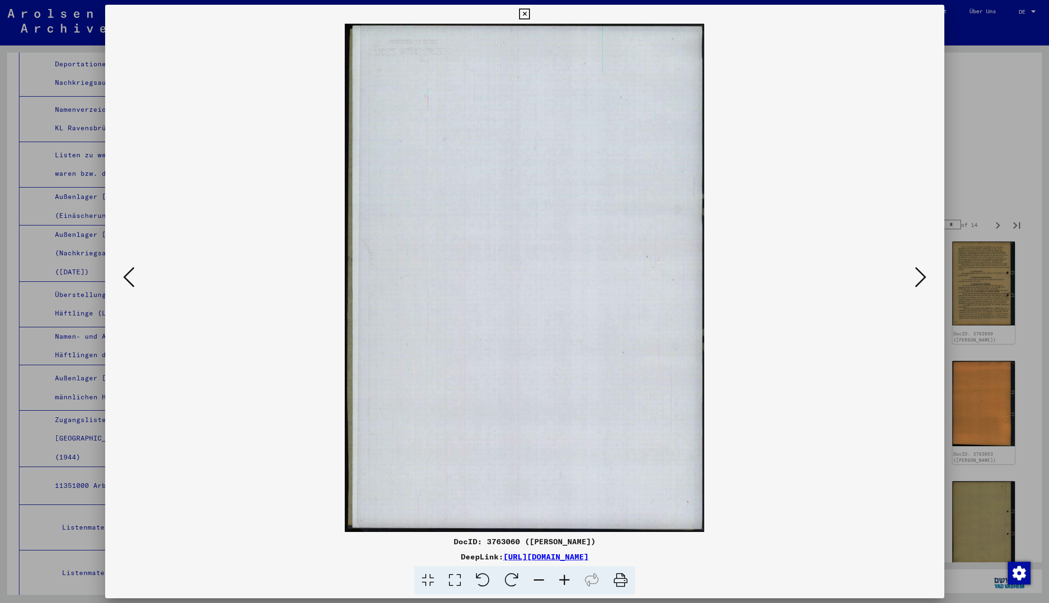
click at [921, 277] on icon at bounding box center [920, 277] width 11 height 23
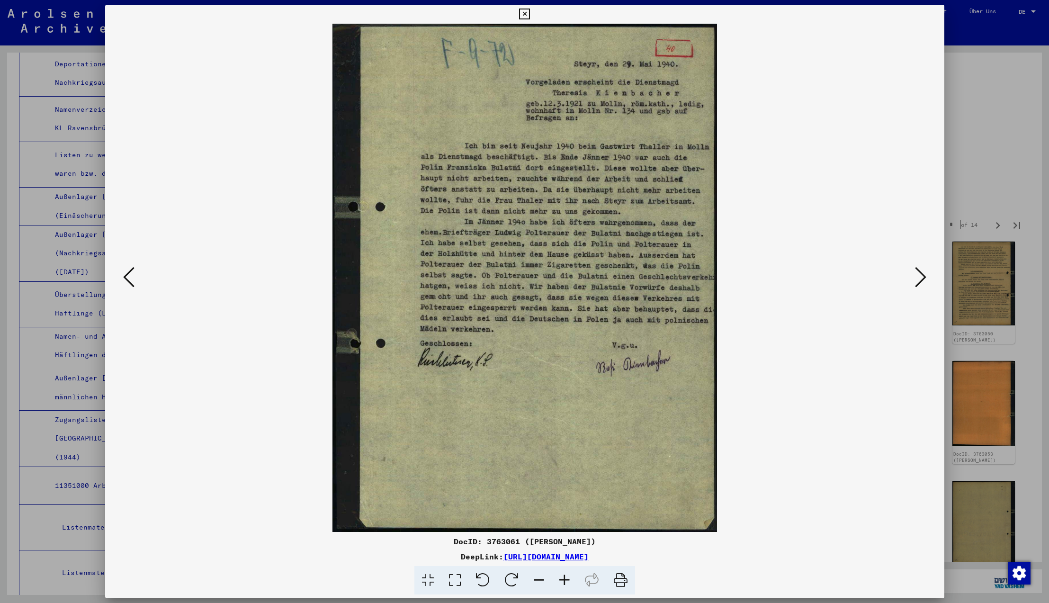
click at [921, 277] on icon at bounding box center [920, 277] width 11 height 23
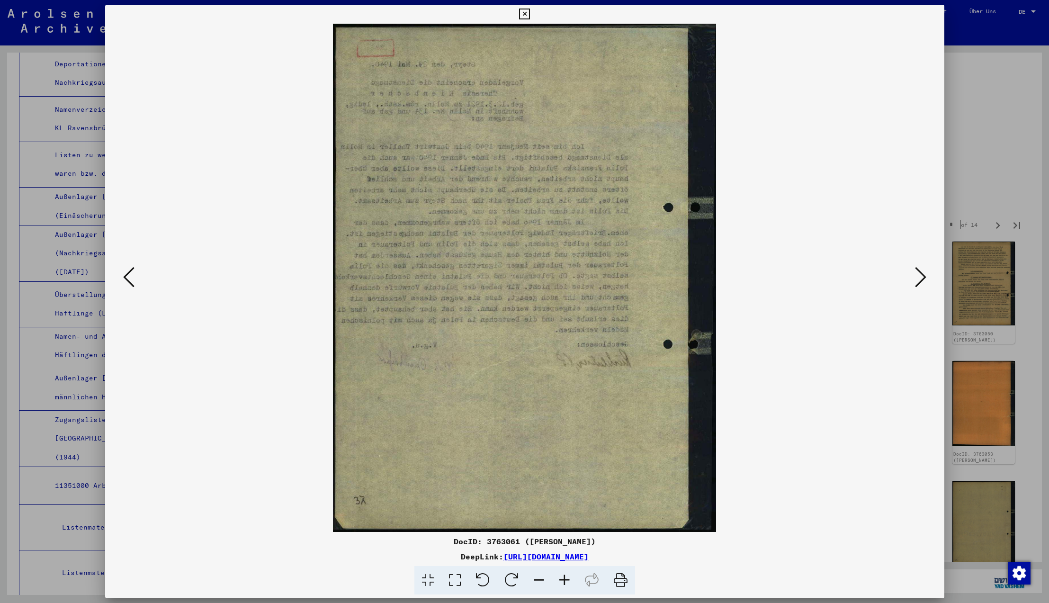
click at [921, 277] on icon at bounding box center [920, 277] width 11 height 23
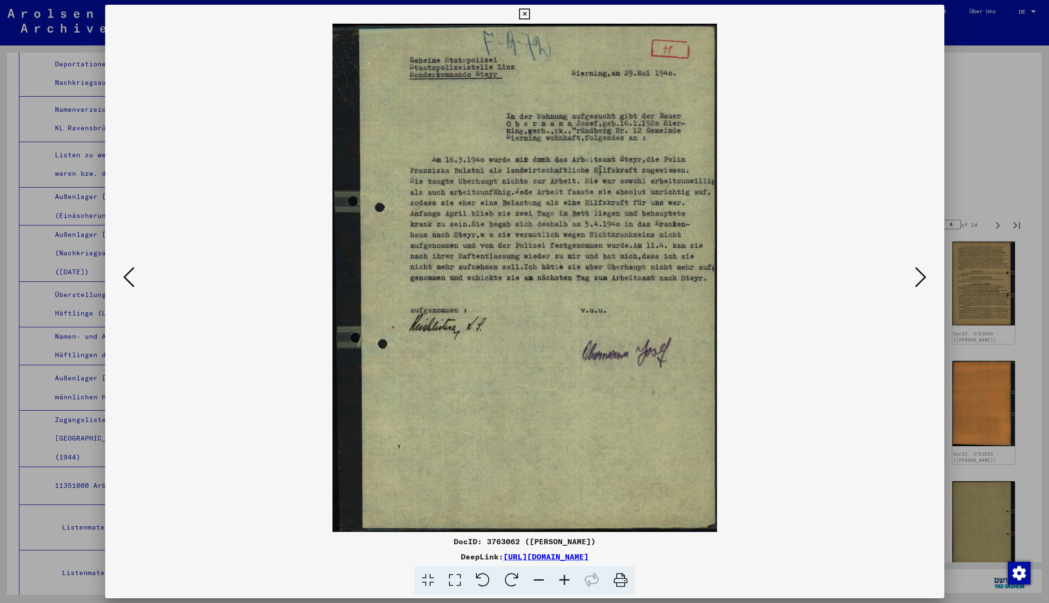
click at [920, 277] on icon at bounding box center [920, 277] width 11 height 23
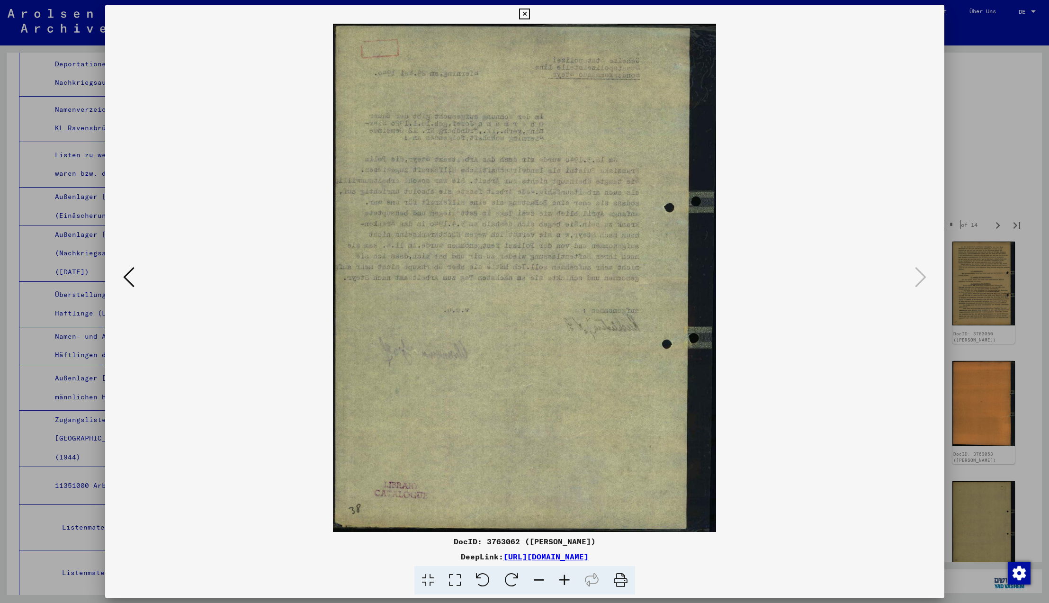
click at [920, 277] on icon at bounding box center [920, 277] width 11 height 23
click at [530, 13] on icon at bounding box center [524, 14] width 11 height 11
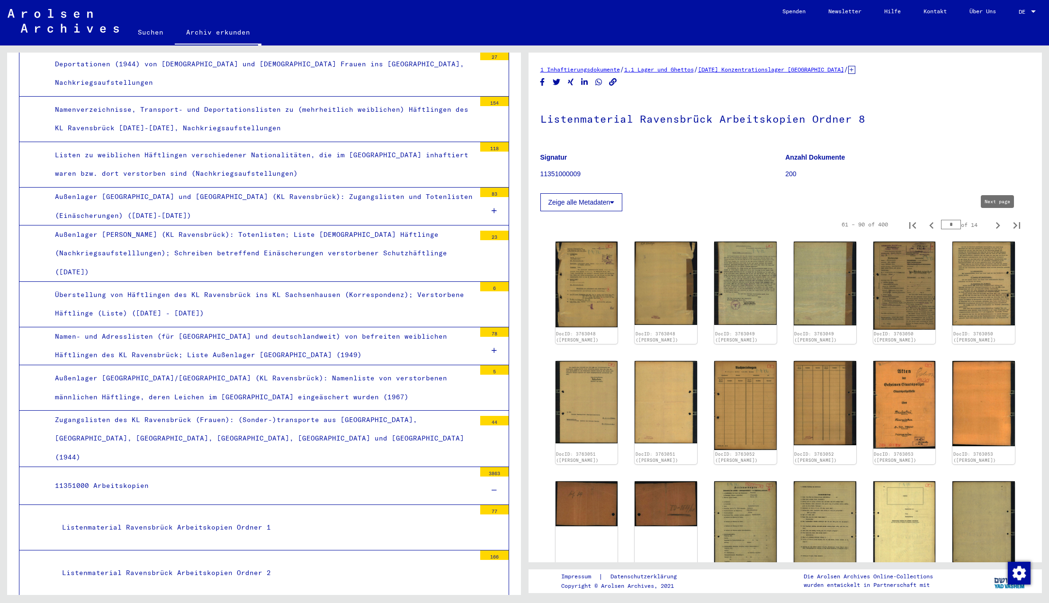
click at [997, 224] on icon "Next page" at bounding box center [997, 225] width 13 height 13
type input "*"
